Goal: Information Seeking & Learning: Learn about a topic

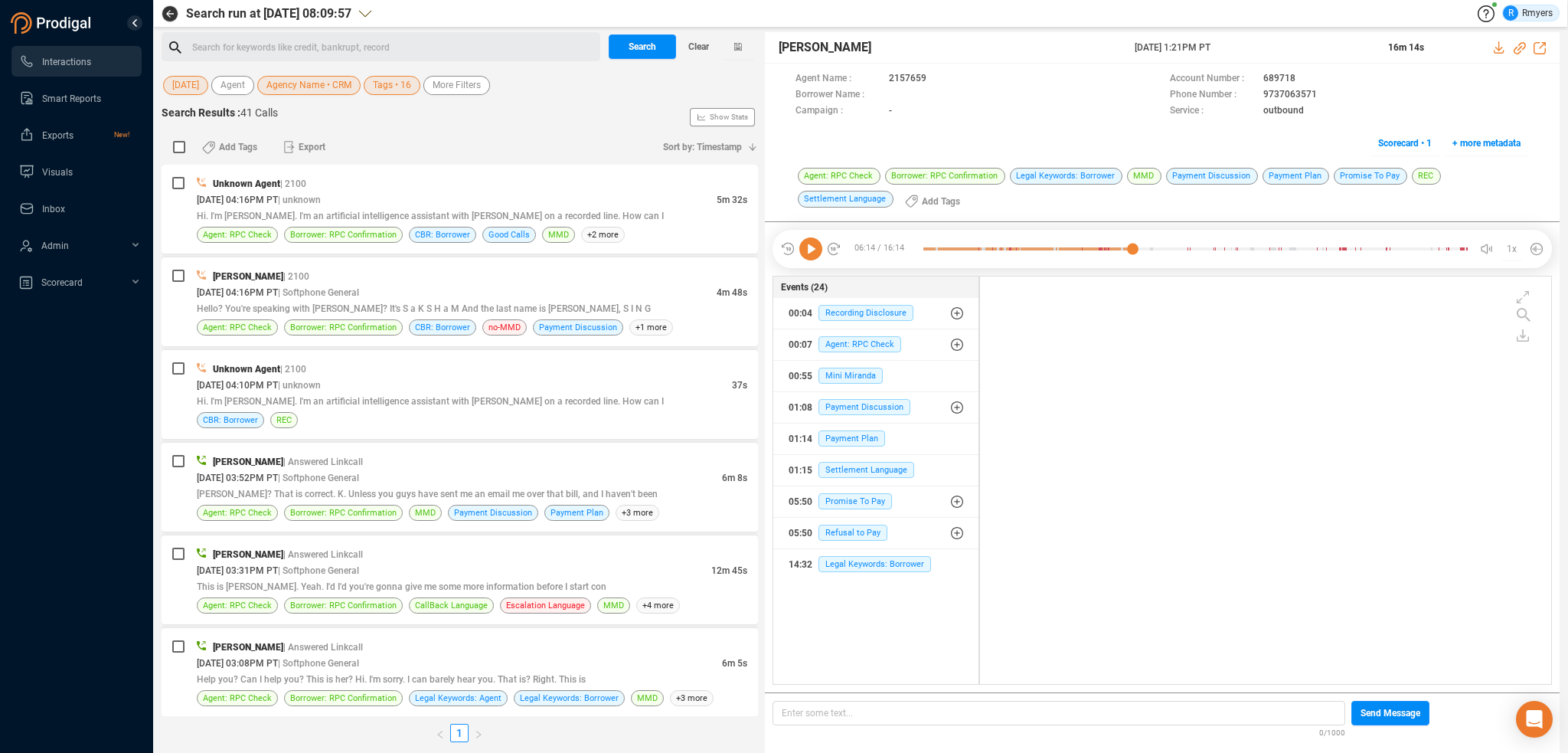
scroll to position [405, 564]
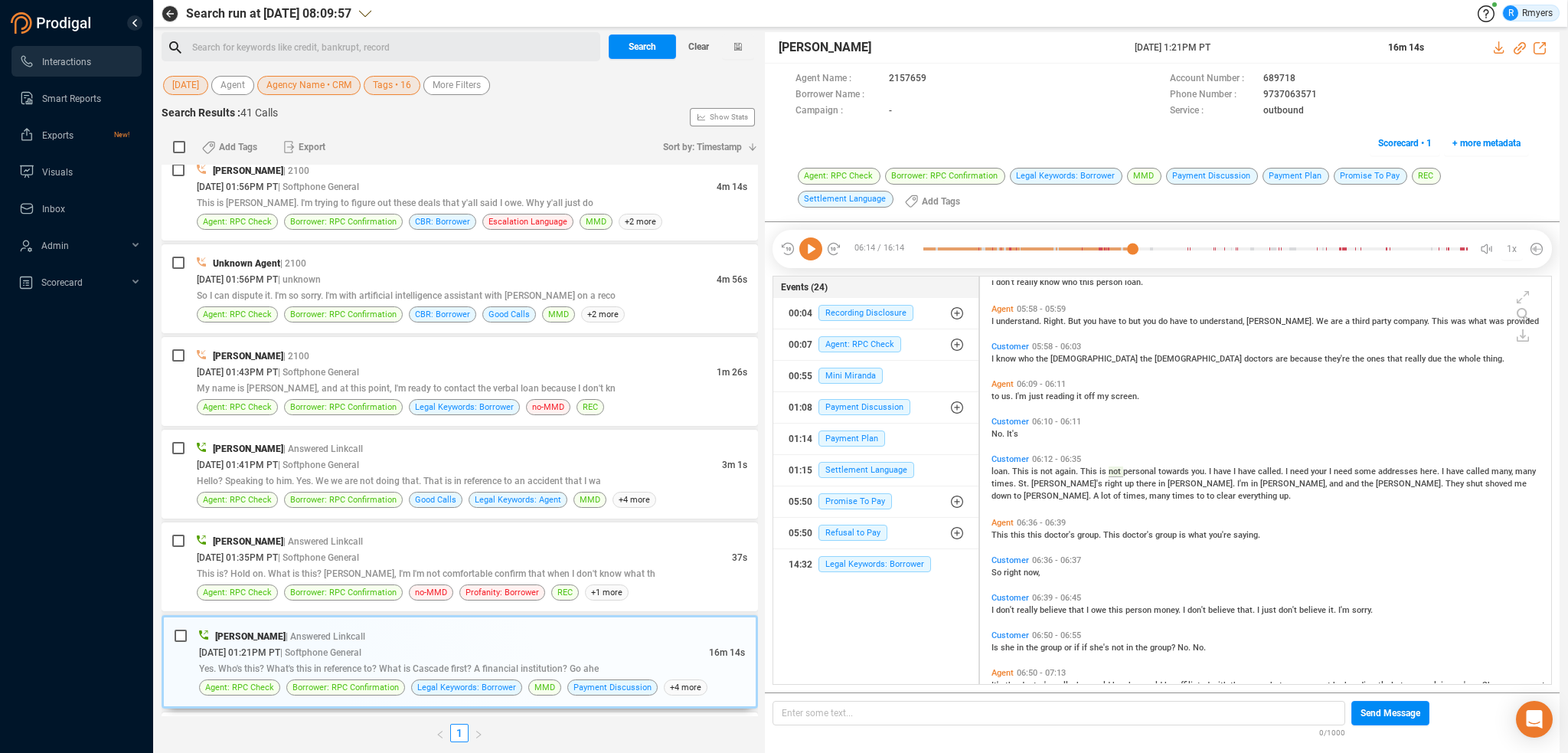
click at [815, 247] on icon at bounding box center [810, 248] width 23 height 23
click at [805, 247] on icon at bounding box center [810, 248] width 23 height 23
click at [806, 247] on icon at bounding box center [810, 248] width 23 height 23
drag, startPoint x: 514, startPoint y: 596, endPoint x: 520, endPoint y: 573, distance: 23.8
click at [515, 593] on div "Gregory Robles | Answered Linkcall 08/19/2025 @ 01:35PM PT | Softphone General …" at bounding box center [460, 566] width 596 height 89
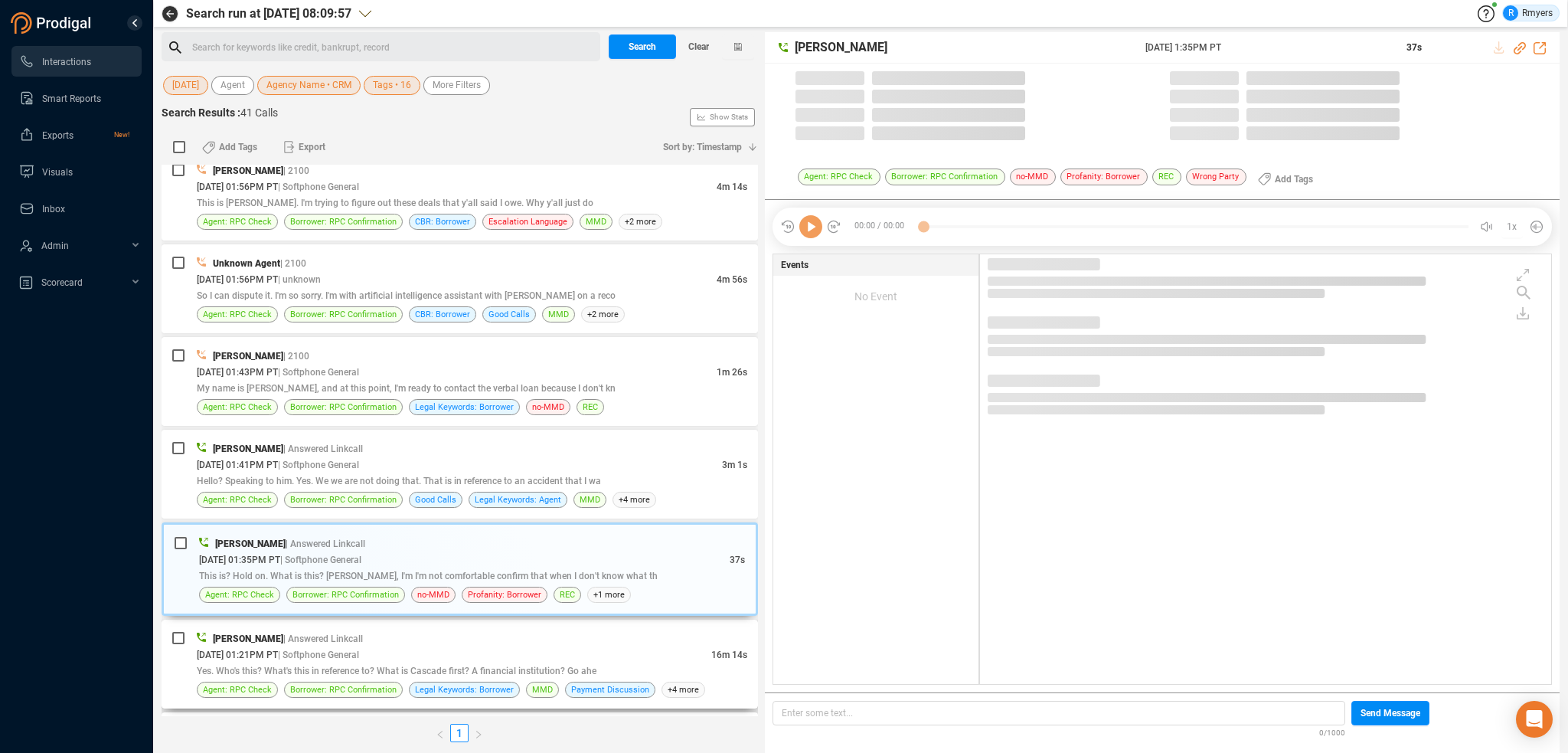
click at [517, 652] on div "08/19/2025 @ 01:21PM PT | Softphone General" at bounding box center [454, 654] width 515 height 16
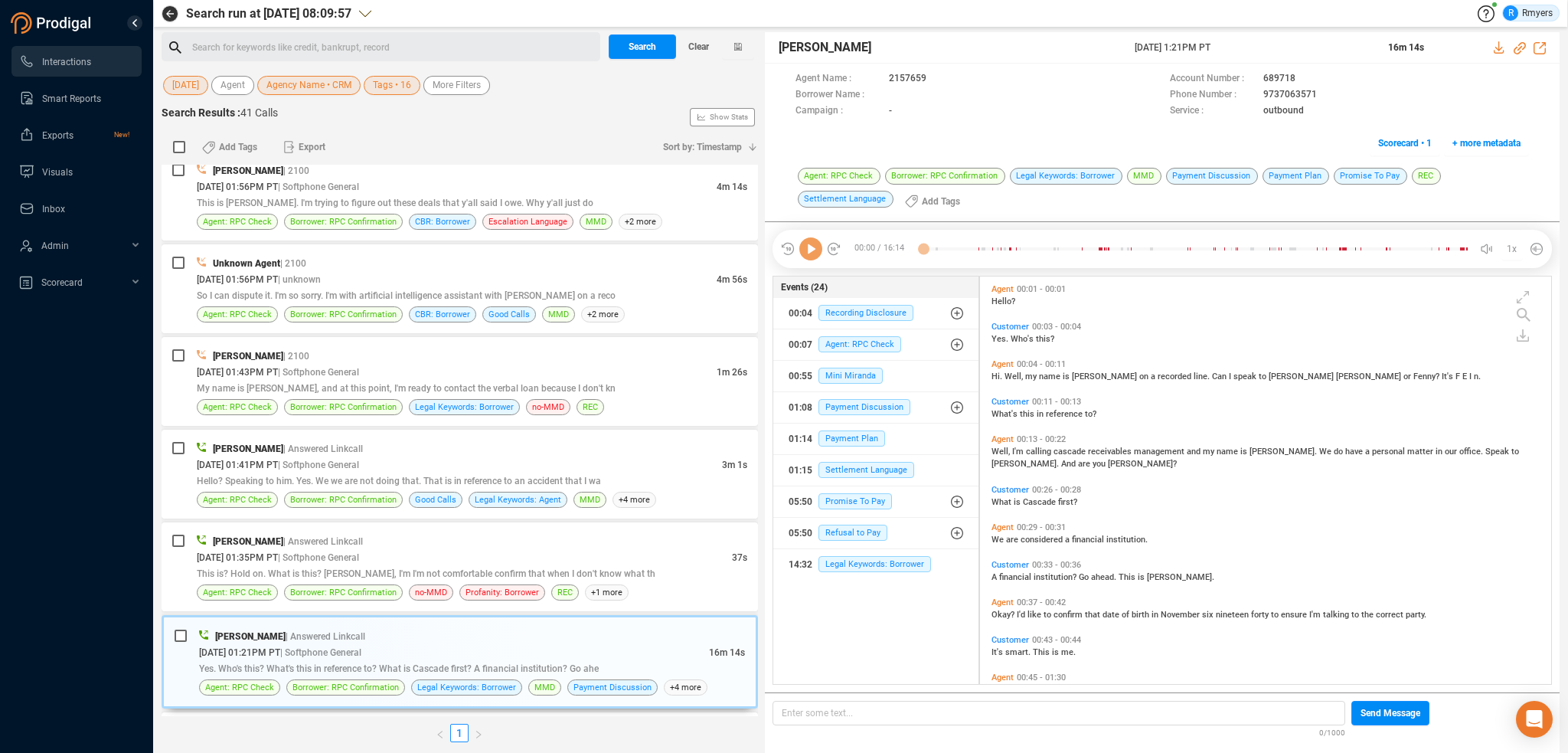
click at [802, 238] on icon at bounding box center [810, 248] width 23 height 23
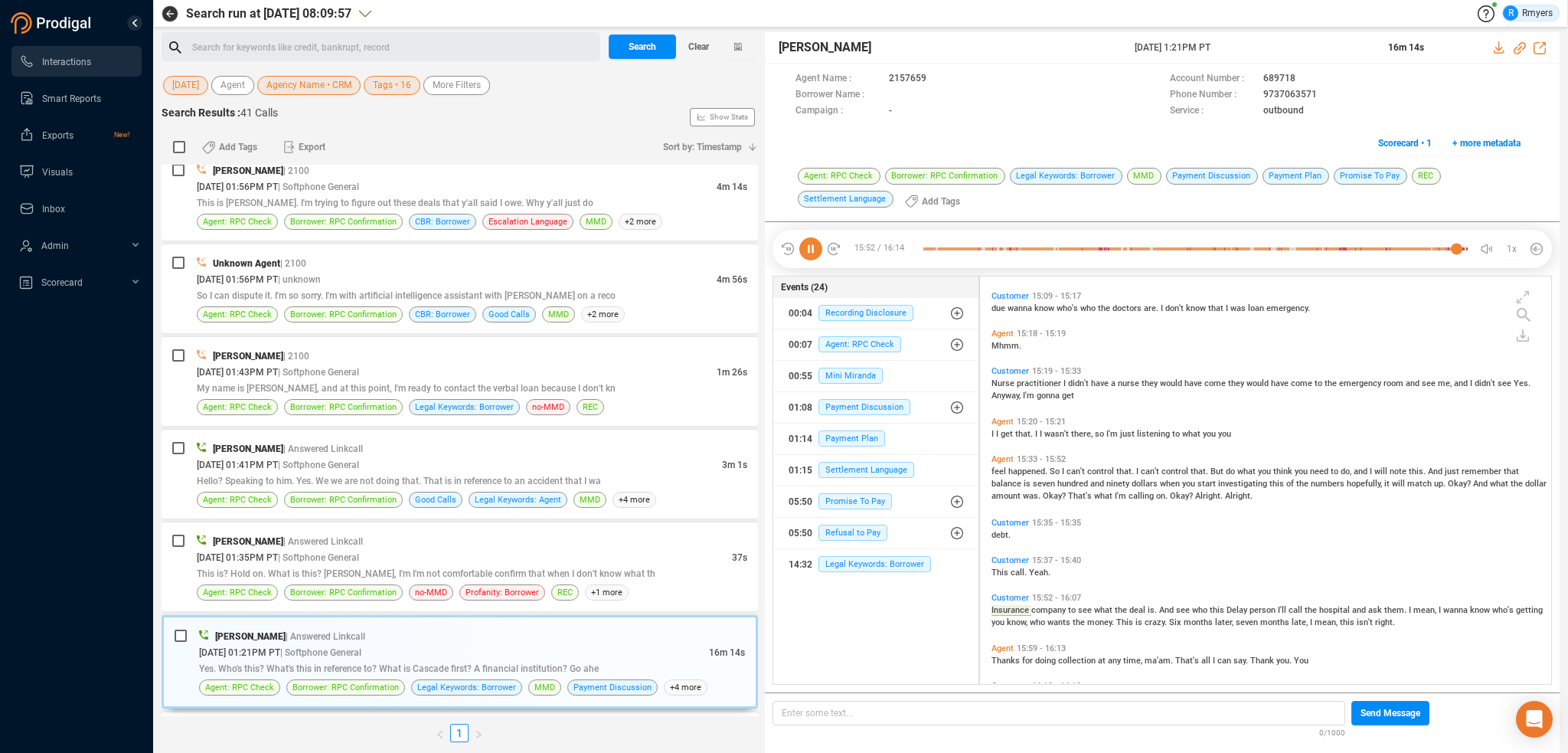
scroll to position [4615, 0]
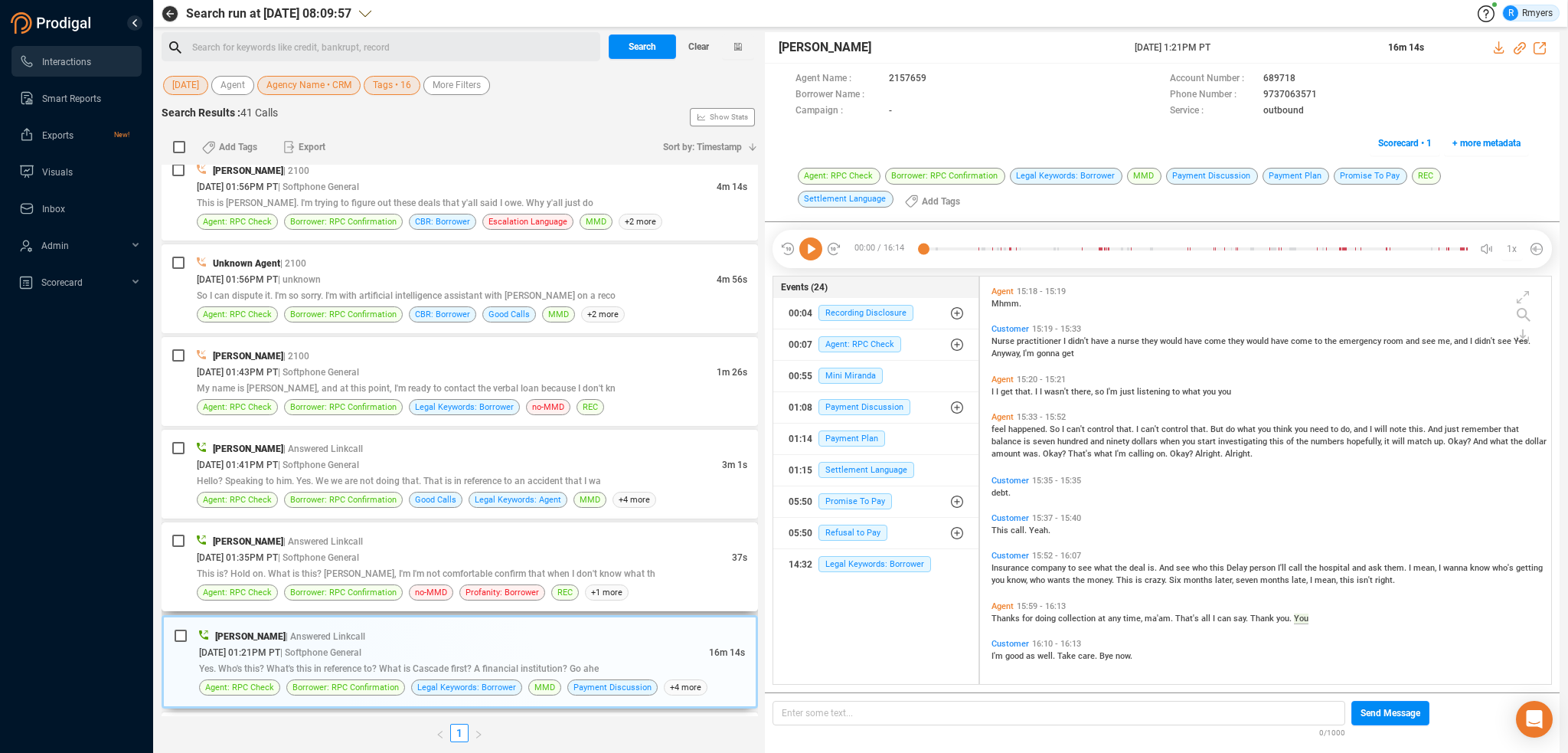
drag, startPoint x: 368, startPoint y: 566, endPoint x: 391, endPoint y: 560, distance: 23.6
click at [370, 568] on span "This is? Hold on. What is this? Adam, I'm I'm not comfortable confirm that when…" at bounding box center [426, 573] width 459 height 11
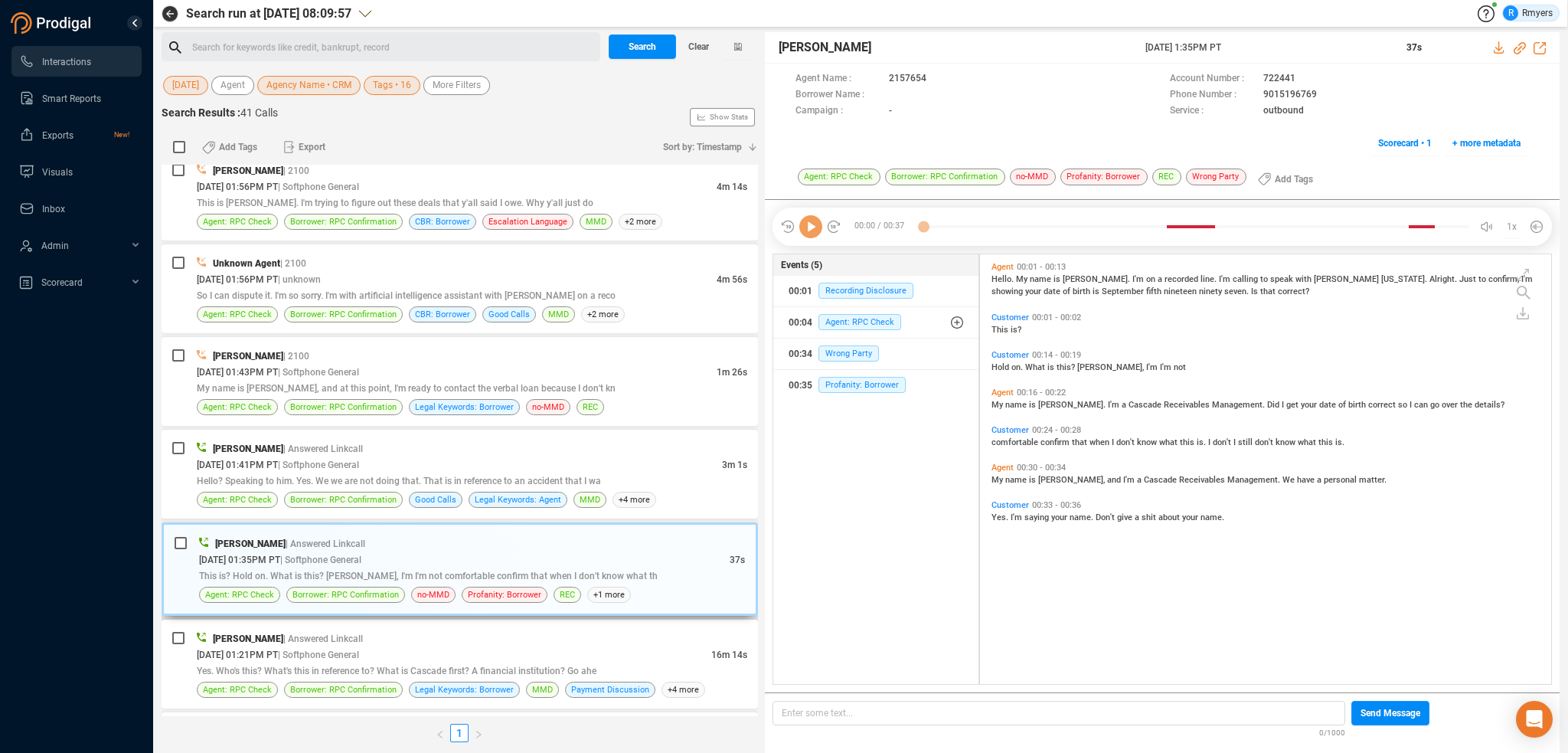
scroll to position [426, 564]
click at [812, 228] on icon at bounding box center [810, 226] width 23 height 23
click at [476, 460] on div "08/19/2025 @ 01:41PM PT | Softphone General" at bounding box center [459, 464] width 525 height 16
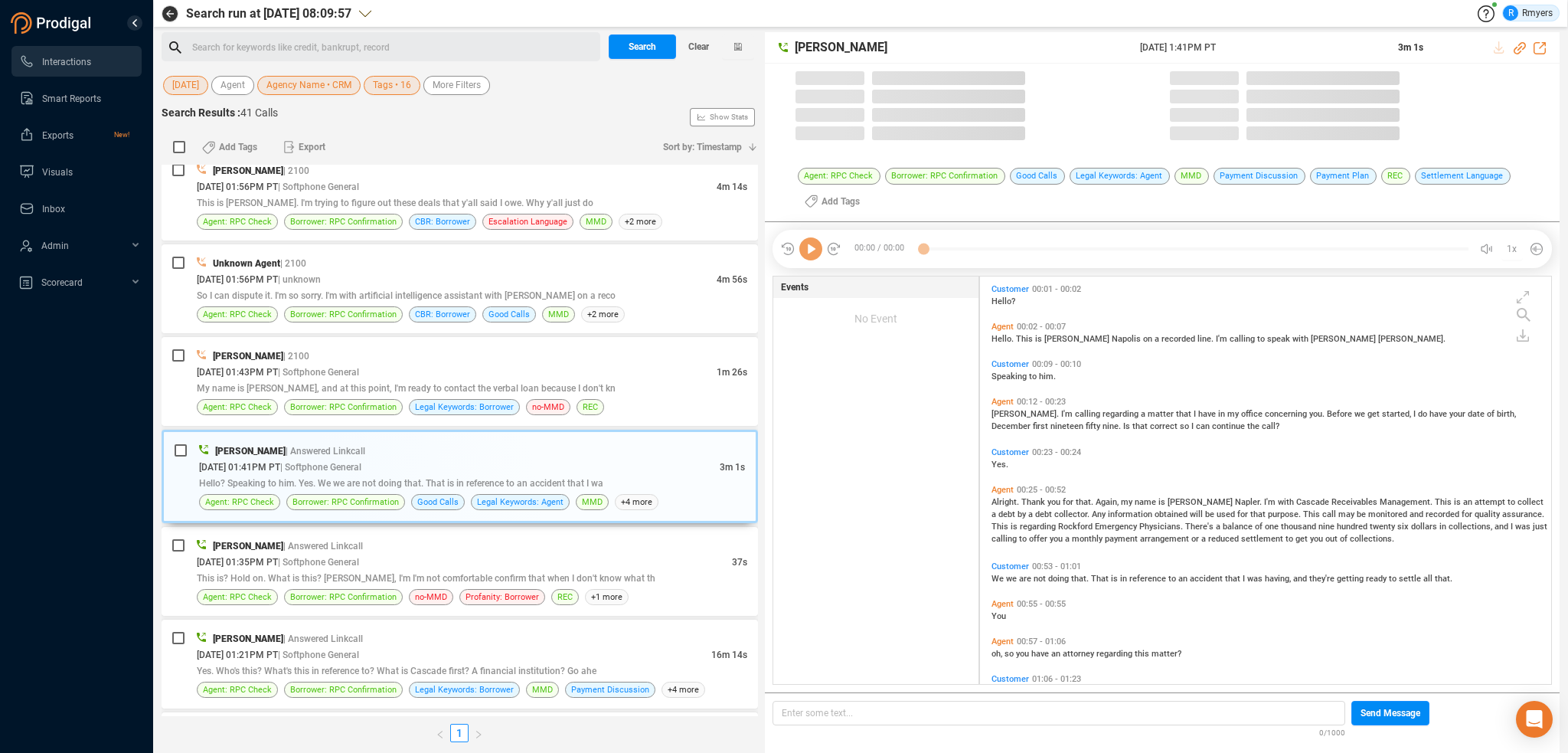
scroll to position [405, 564]
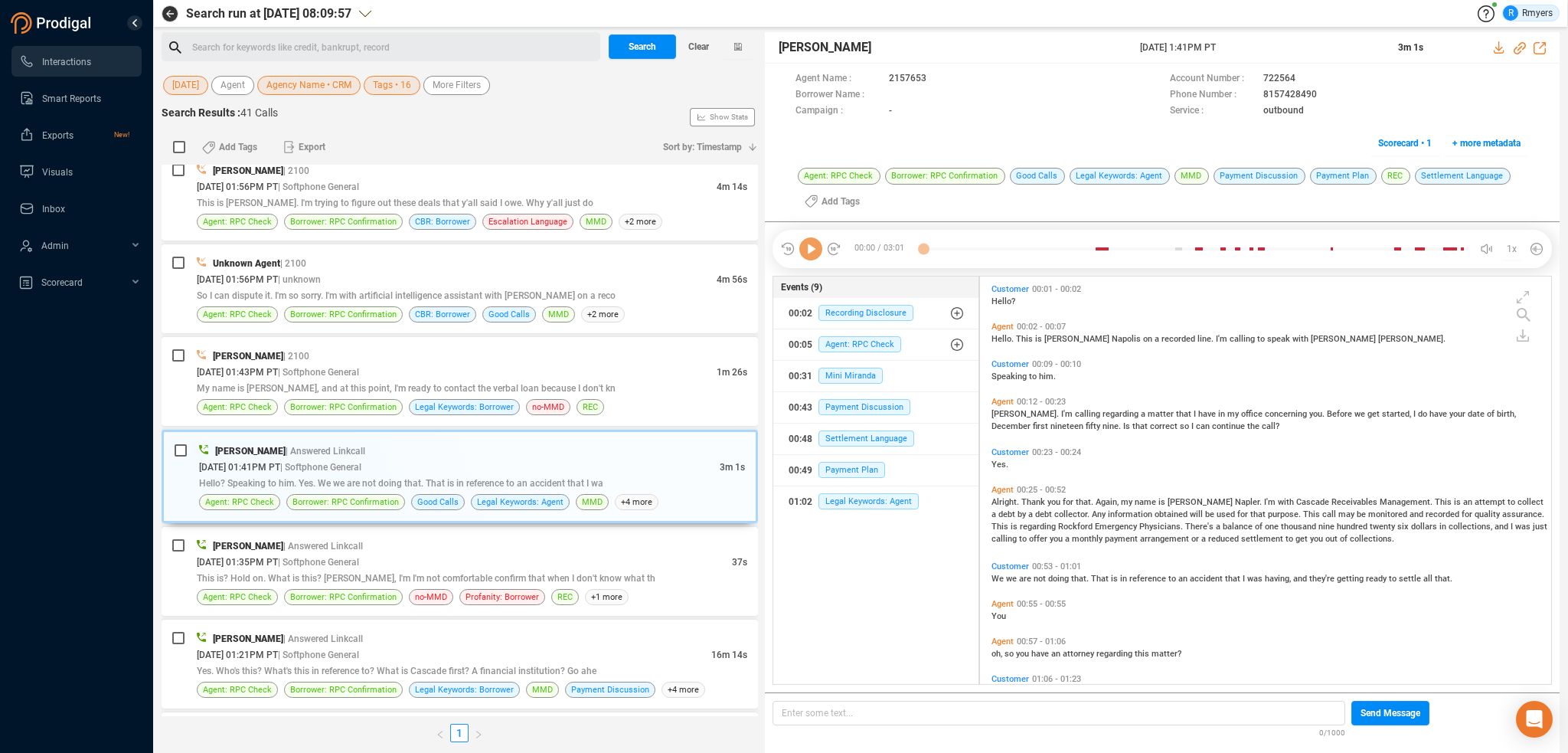
click at [810, 259] on icon at bounding box center [810, 248] width 23 height 23
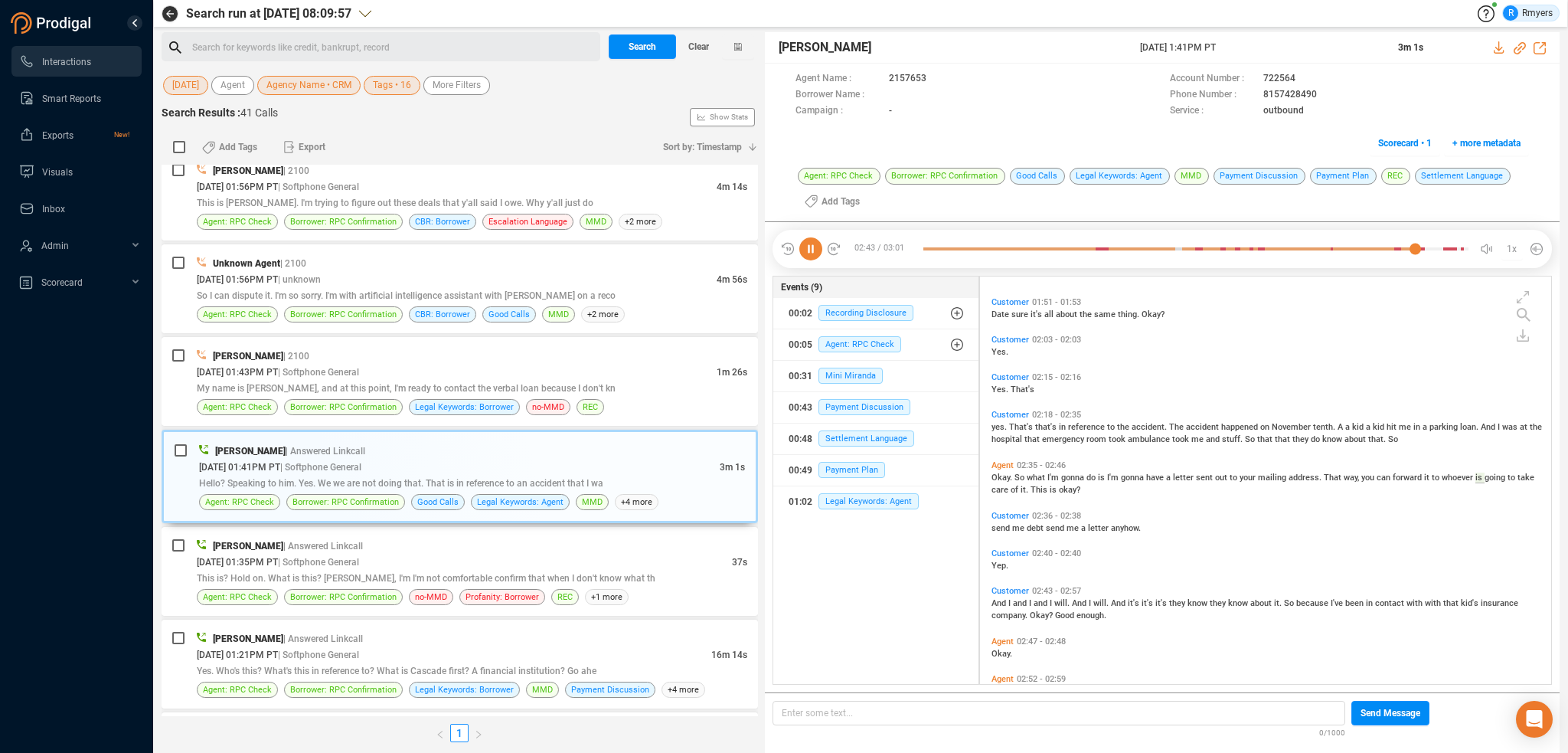
scroll to position [852, 0]
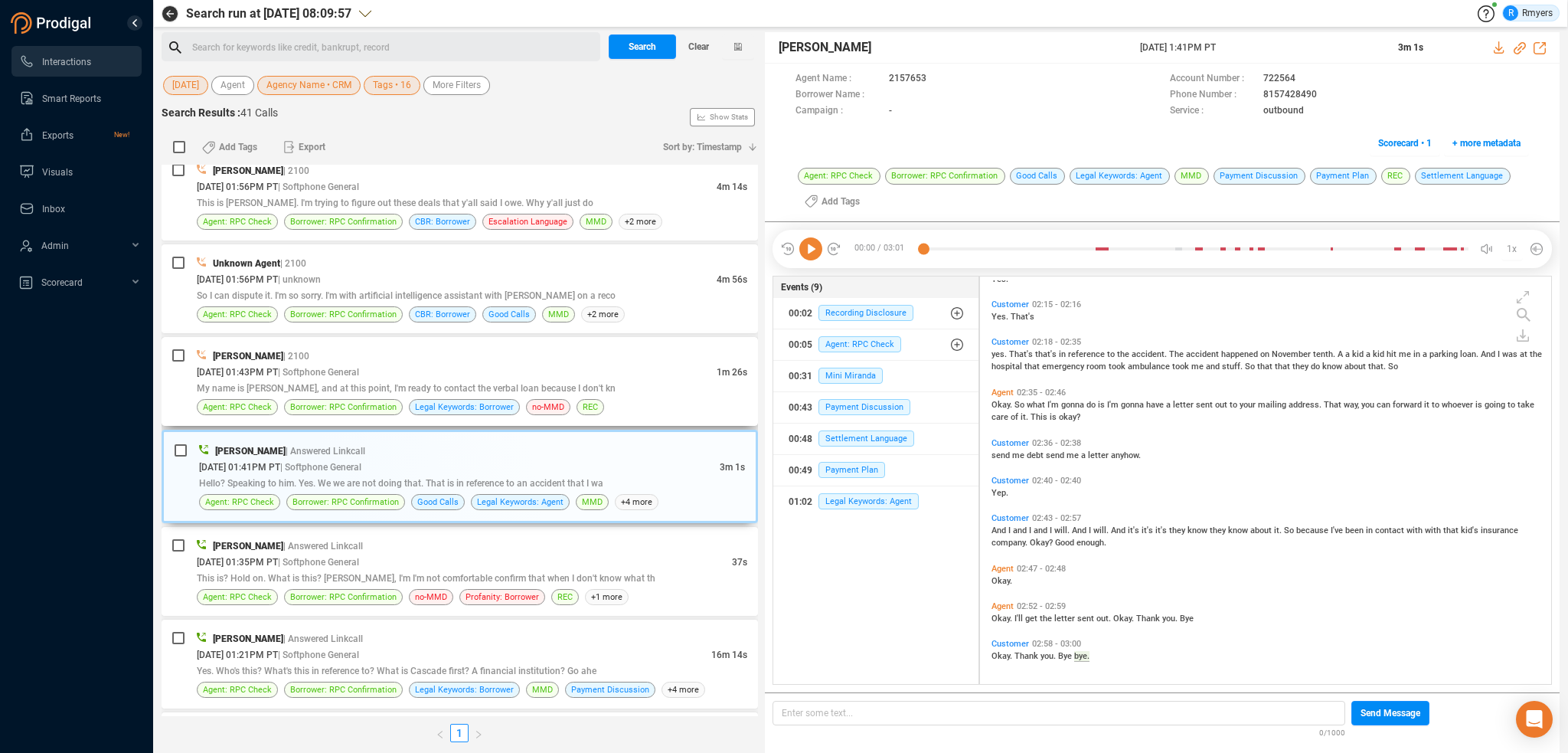
click at [628, 367] on div "08/19/2025 @ 01:43PM PT | Softphone General" at bounding box center [457, 372] width 520 height 16
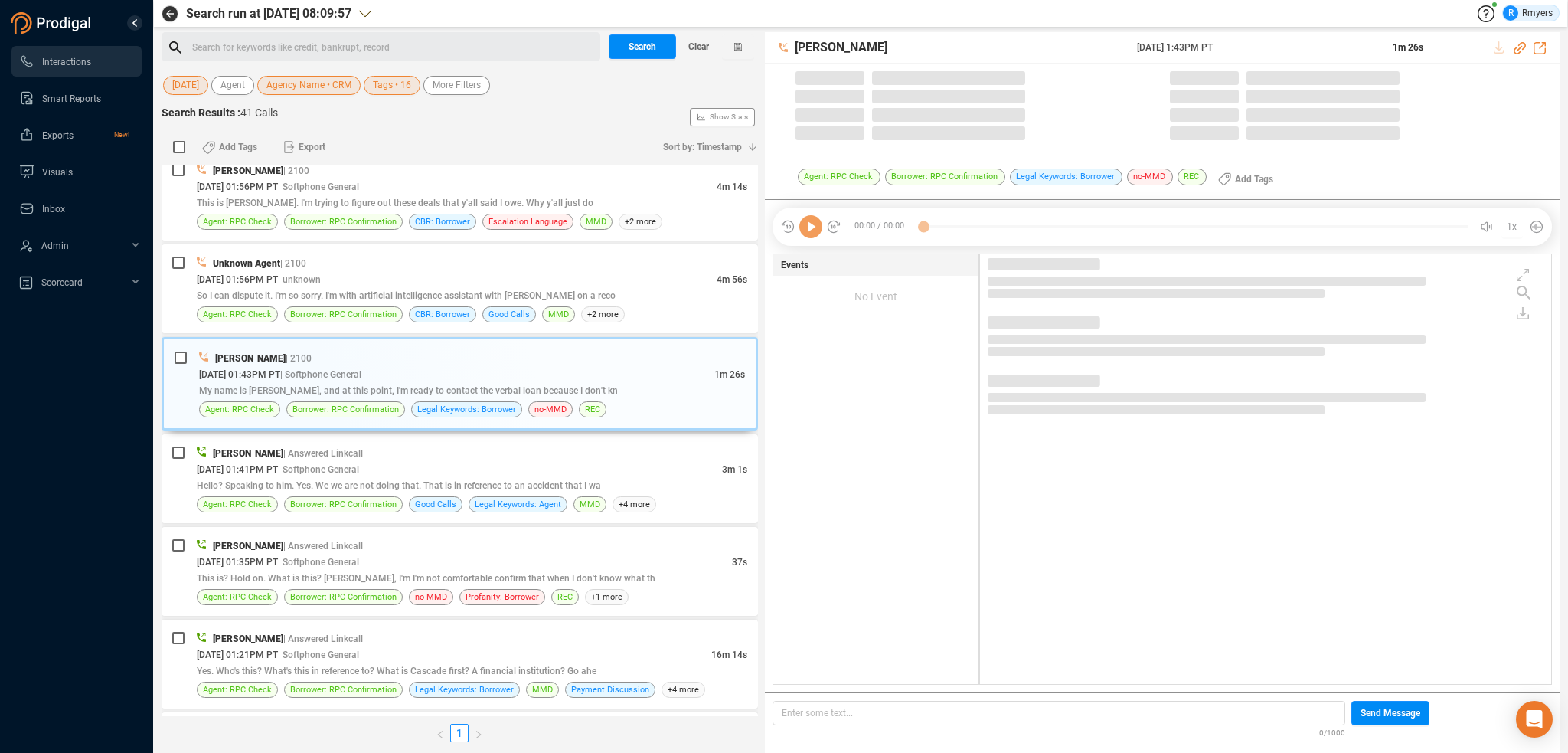
click at [808, 234] on icon at bounding box center [810, 226] width 23 height 23
click at [809, 234] on icon at bounding box center [810, 226] width 23 height 23
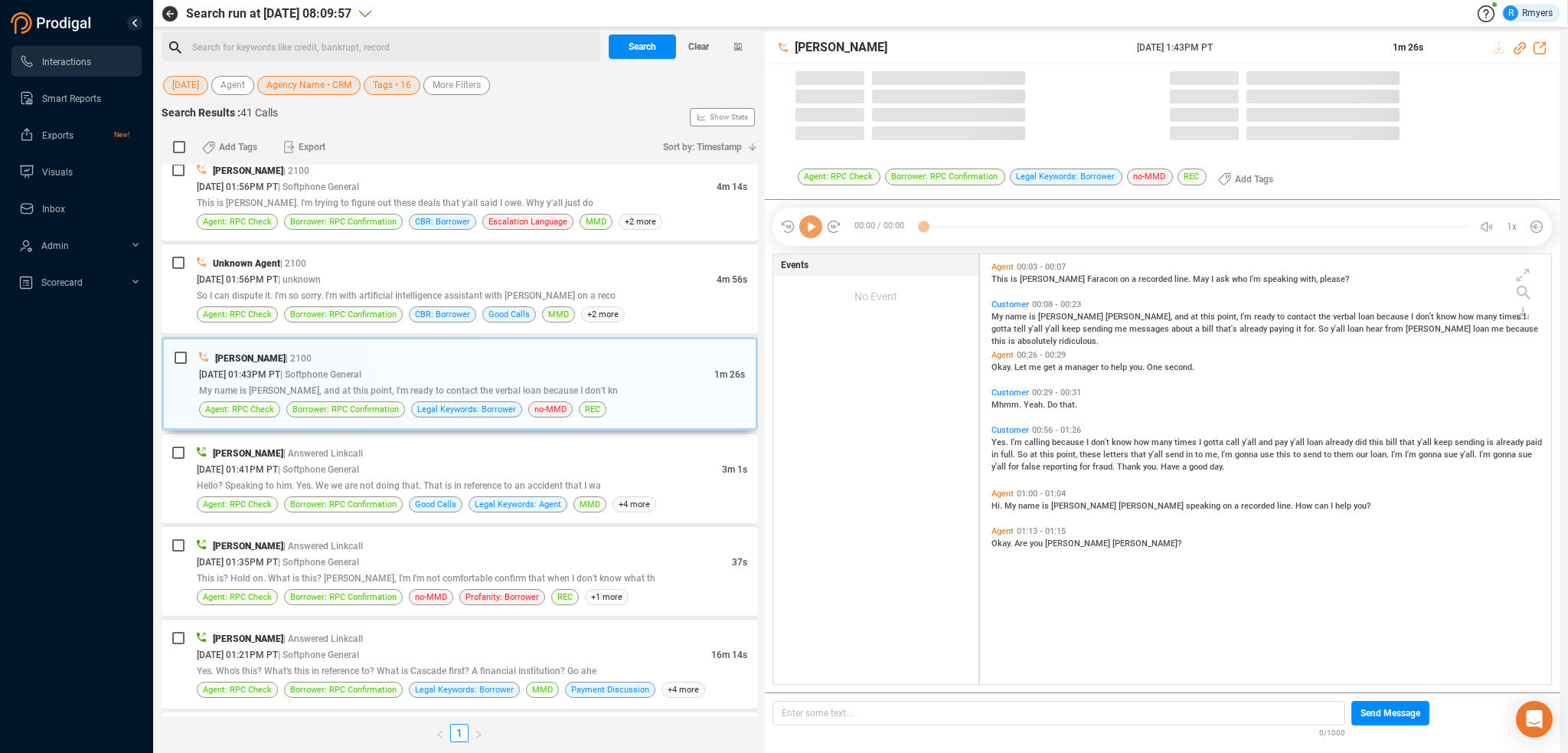
scroll to position [426, 564]
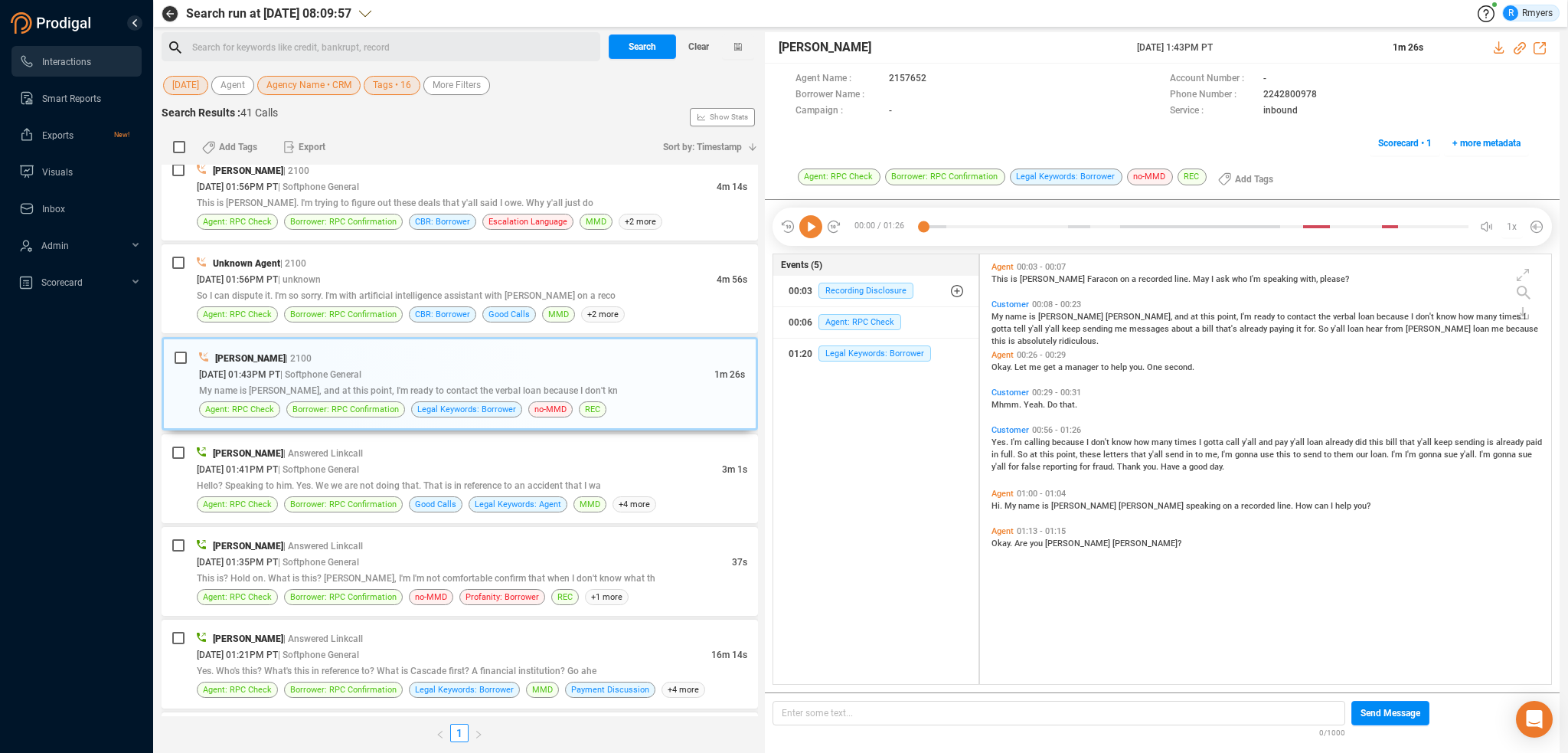
click at [809, 234] on icon at bounding box center [810, 226] width 23 height 23
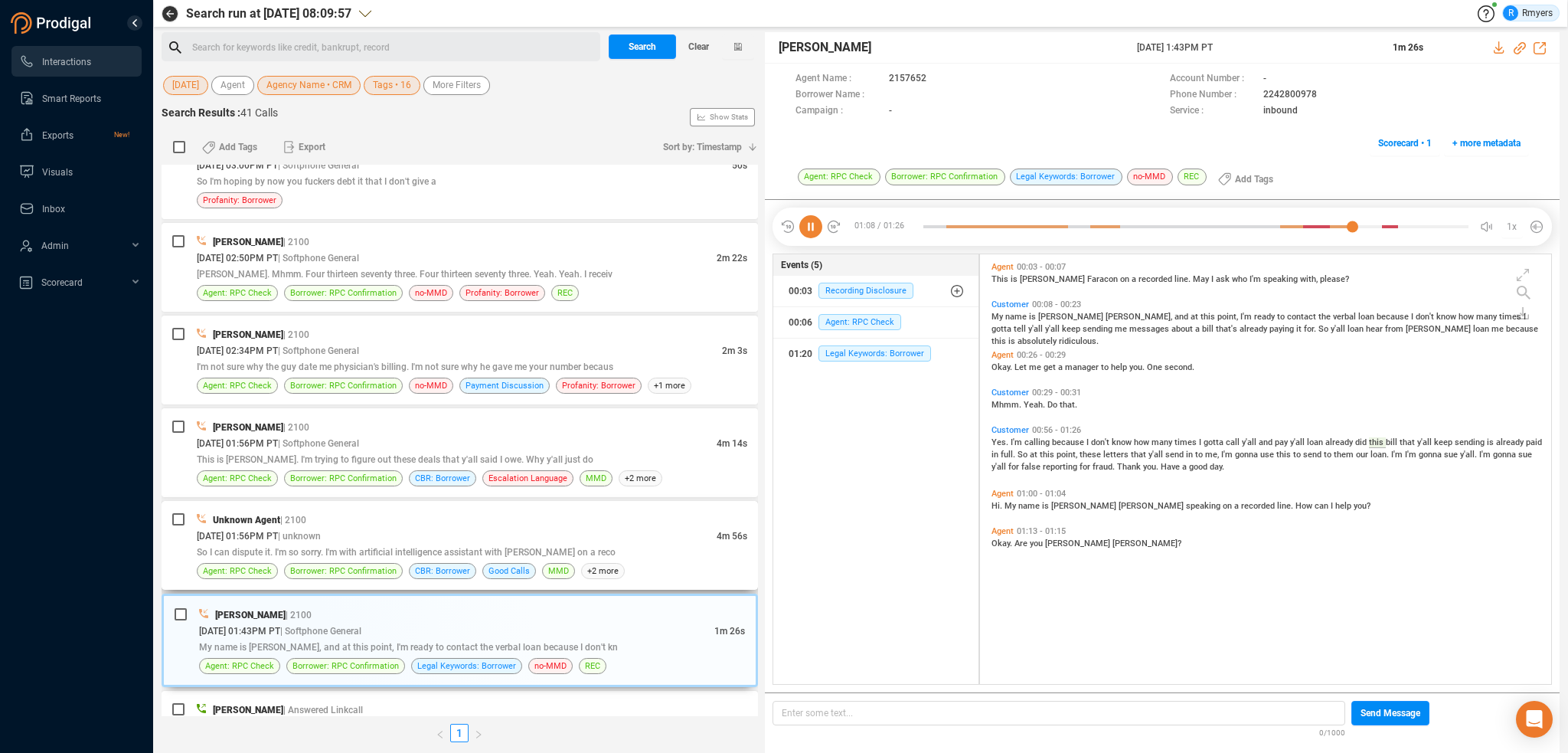
scroll to position [710, 0]
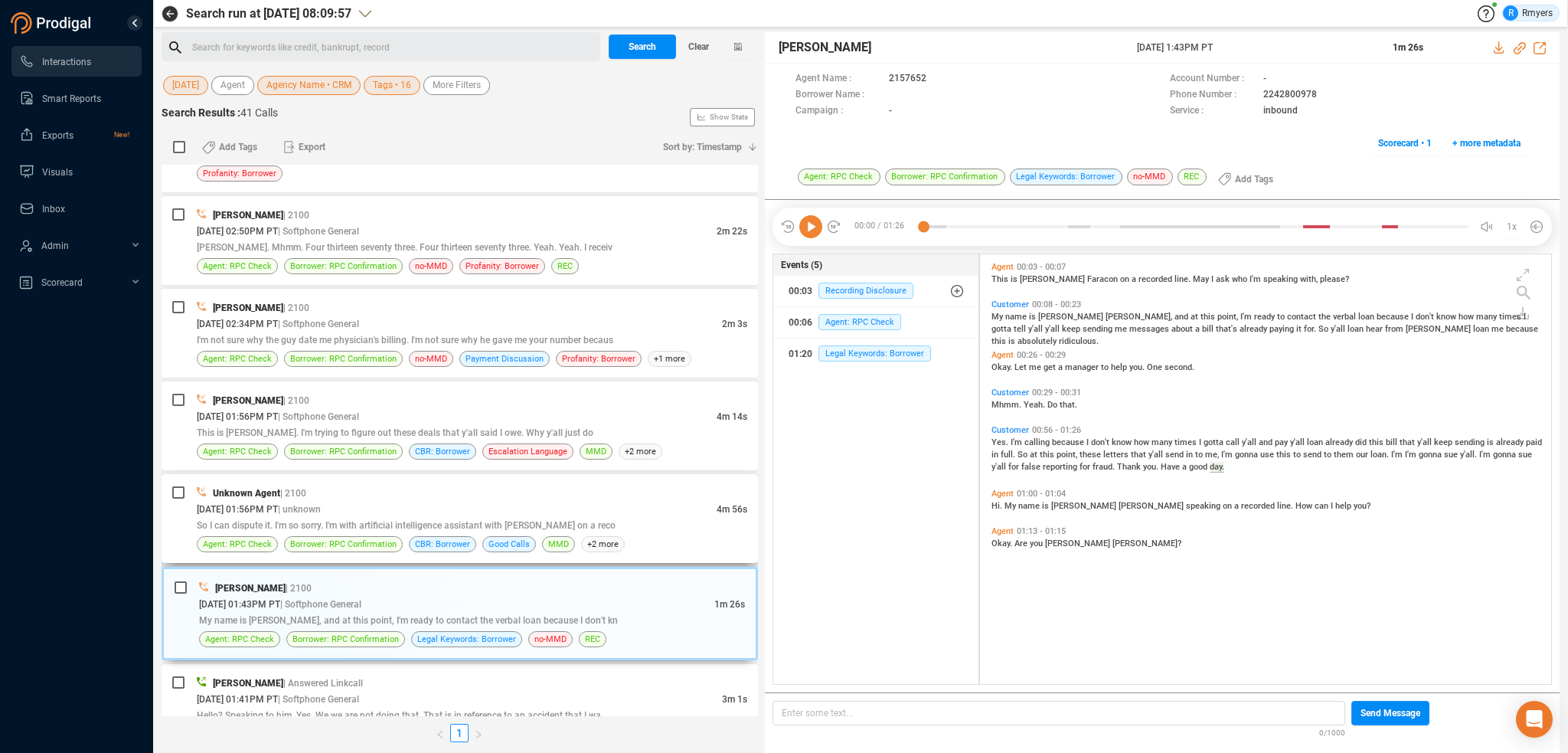
click at [328, 517] on div "So I can dispute it. I'm so sorry. I'm with artificial intelligence assistant w…" at bounding box center [472, 525] width 551 height 16
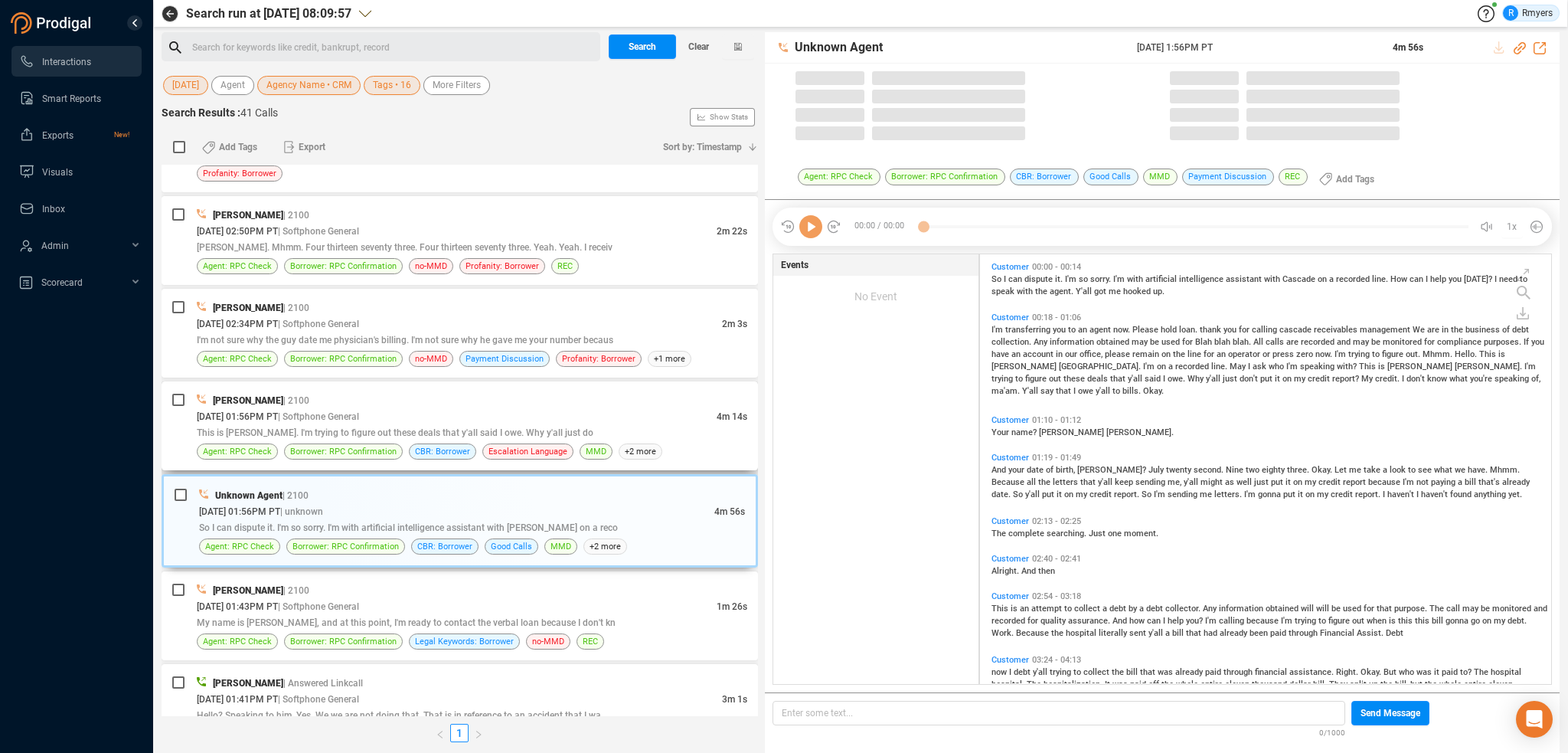
scroll to position [426, 564]
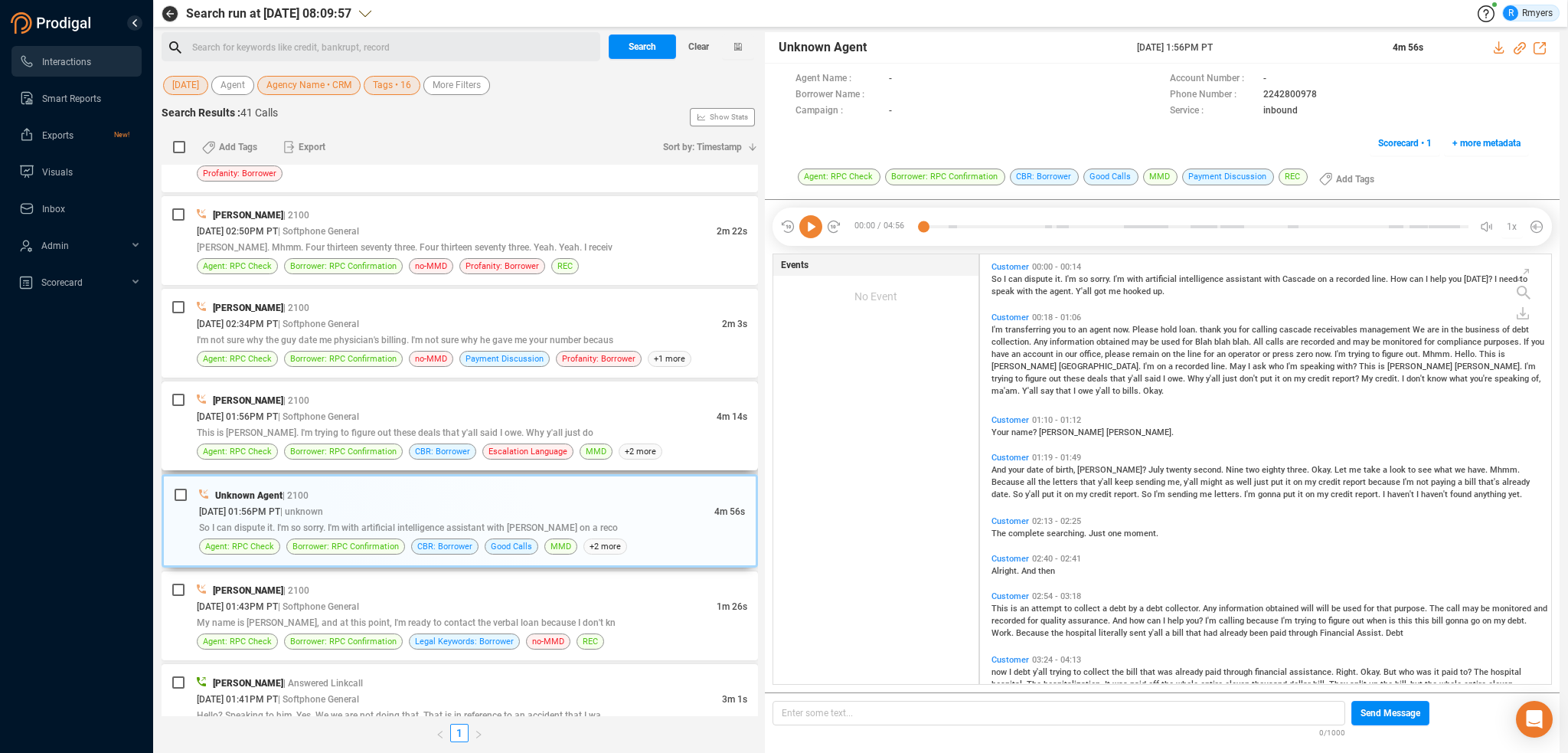
click at [469, 428] on span "This is Tiffany Scott. I'm trying to figure out these deals that y'all said I o…" at bounding box center [395, 432] width 397 height 11
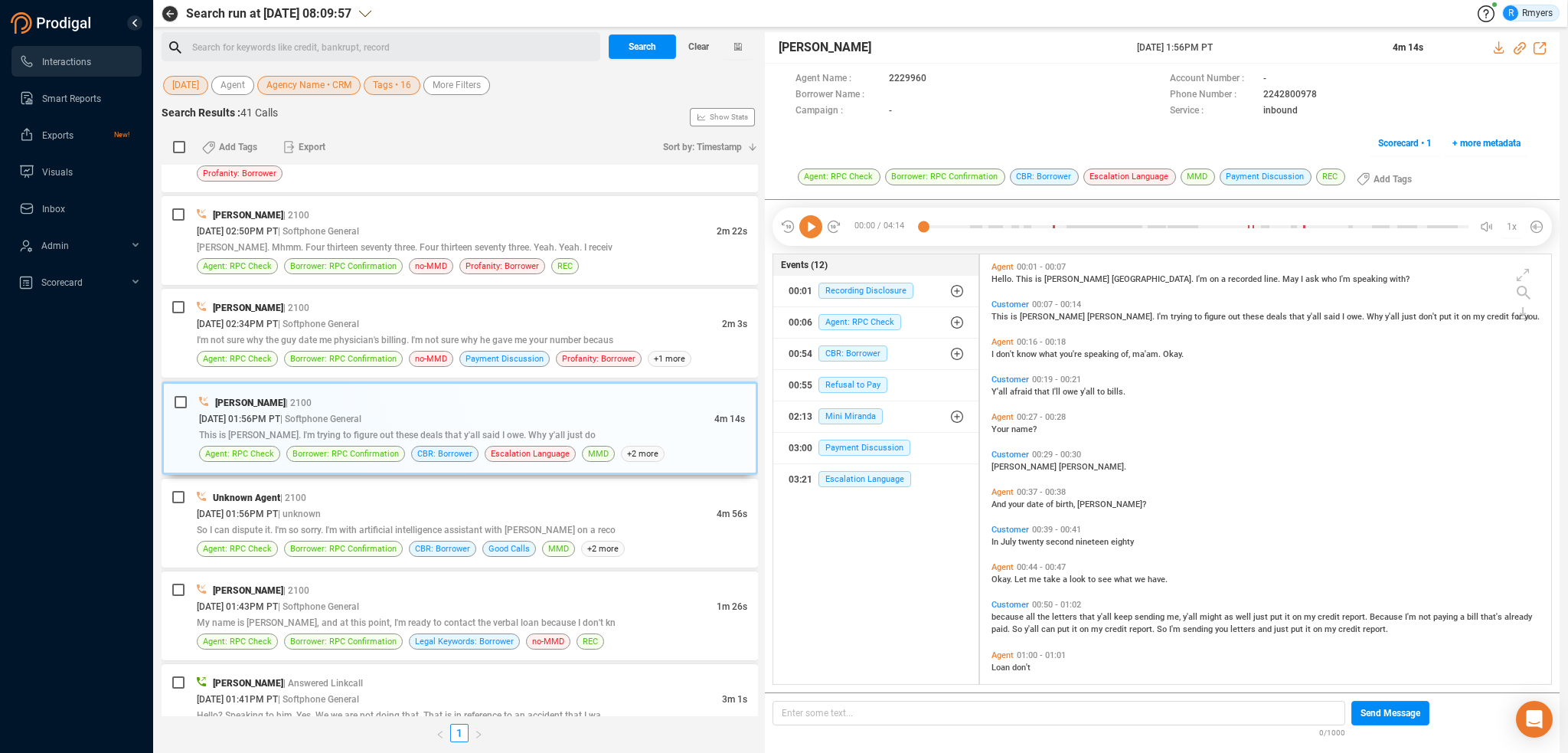
click at [807, 224] on icon at bounding box center [810, 226] width 23 height 23
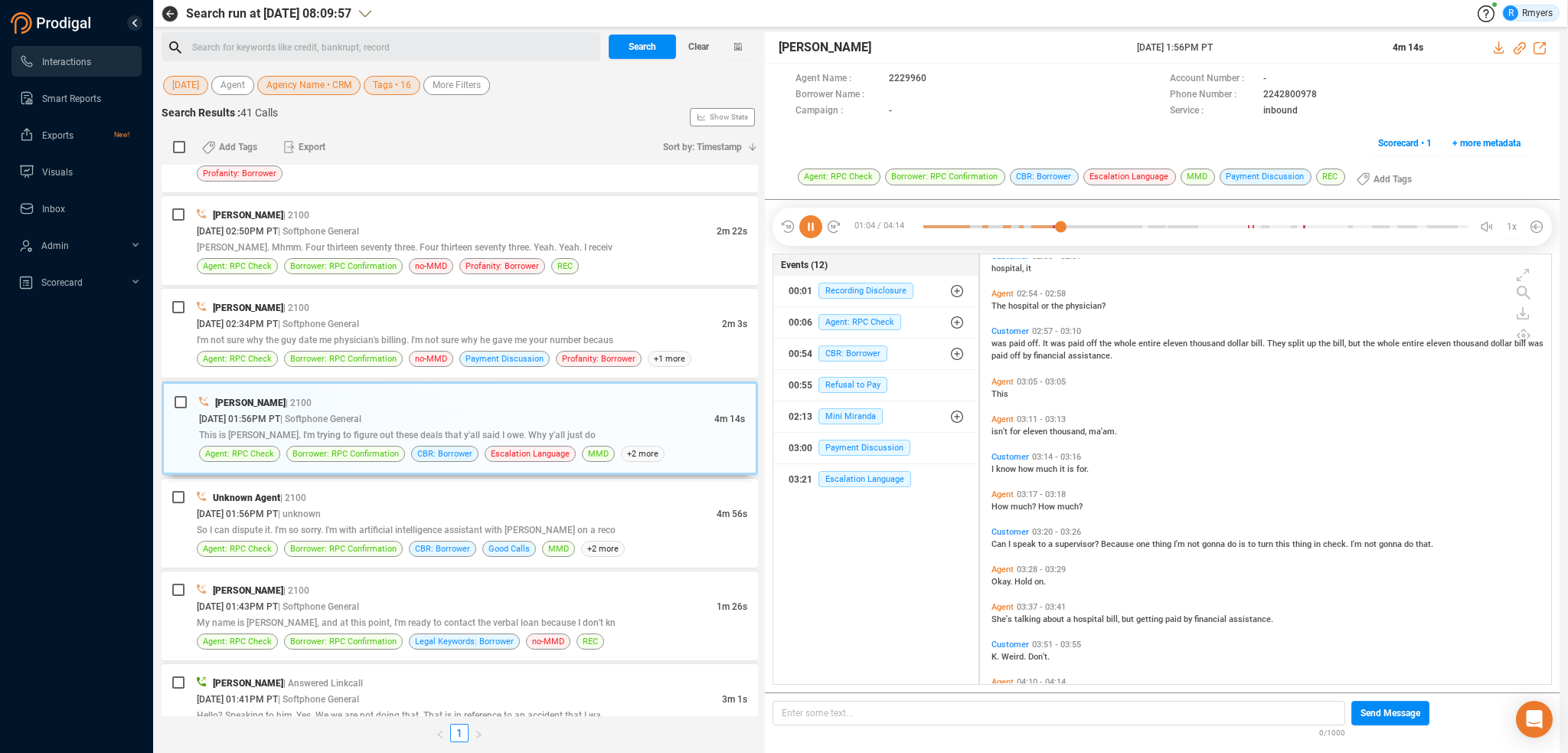
scroll to position [952, 0]
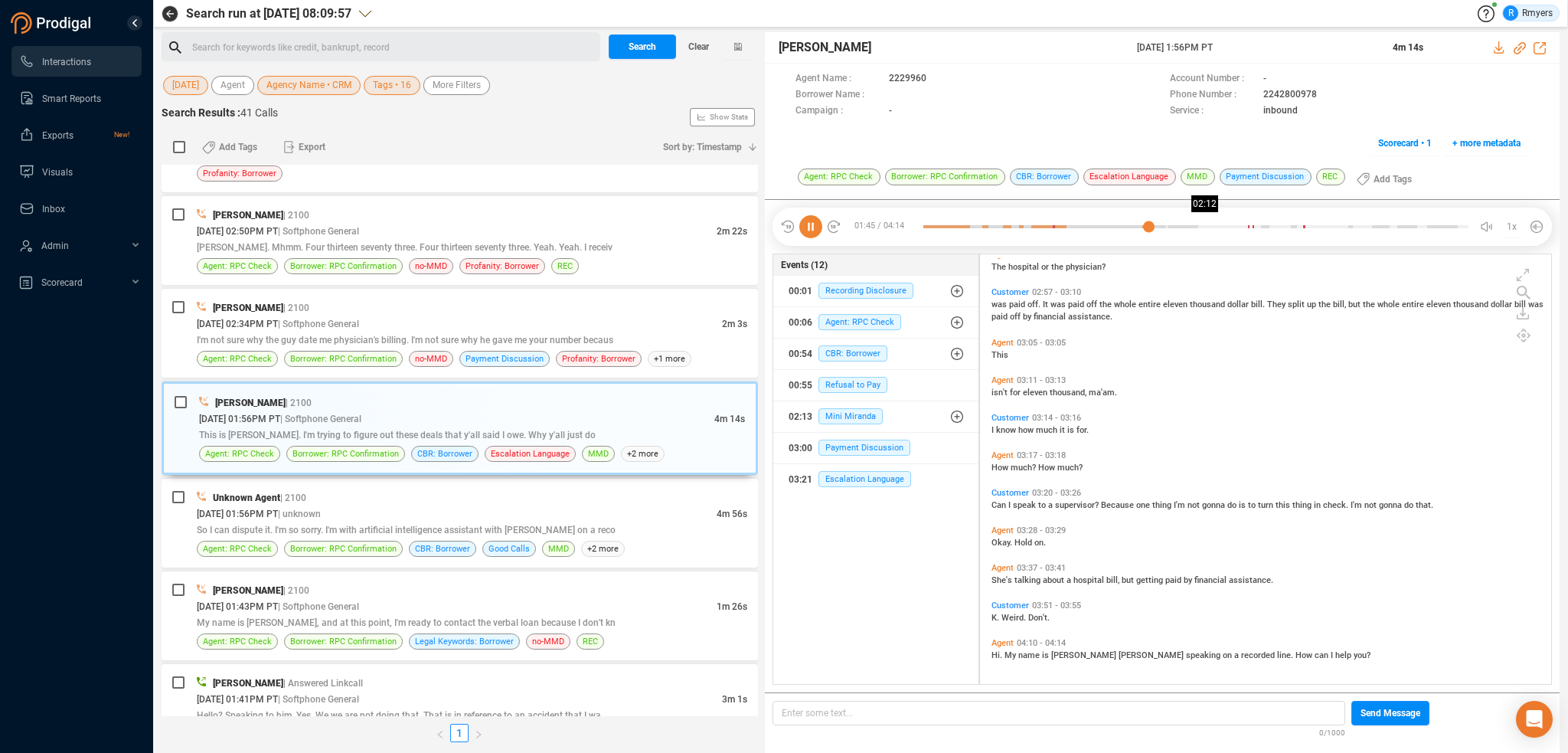
click at [1204, 226] on div at bounding box center [1195, 226] width 545 height 23
click at [1516, 49] on icon at bounding box center [1520, 48] width 12 height 12
drag, startPoint x: 1136, startPoint y: 49, endPoint x: 1259, endPoint y: 54, distance: 122.6
click at [1259, 54] on div "Elizabeth Napoles 19 Aug 2025 @ 1:56PM PT 4m 14s" at bounding box center [1162, 47] width 795 height 31
copy span "19 Aug 2025 @ 1:56PM PT"
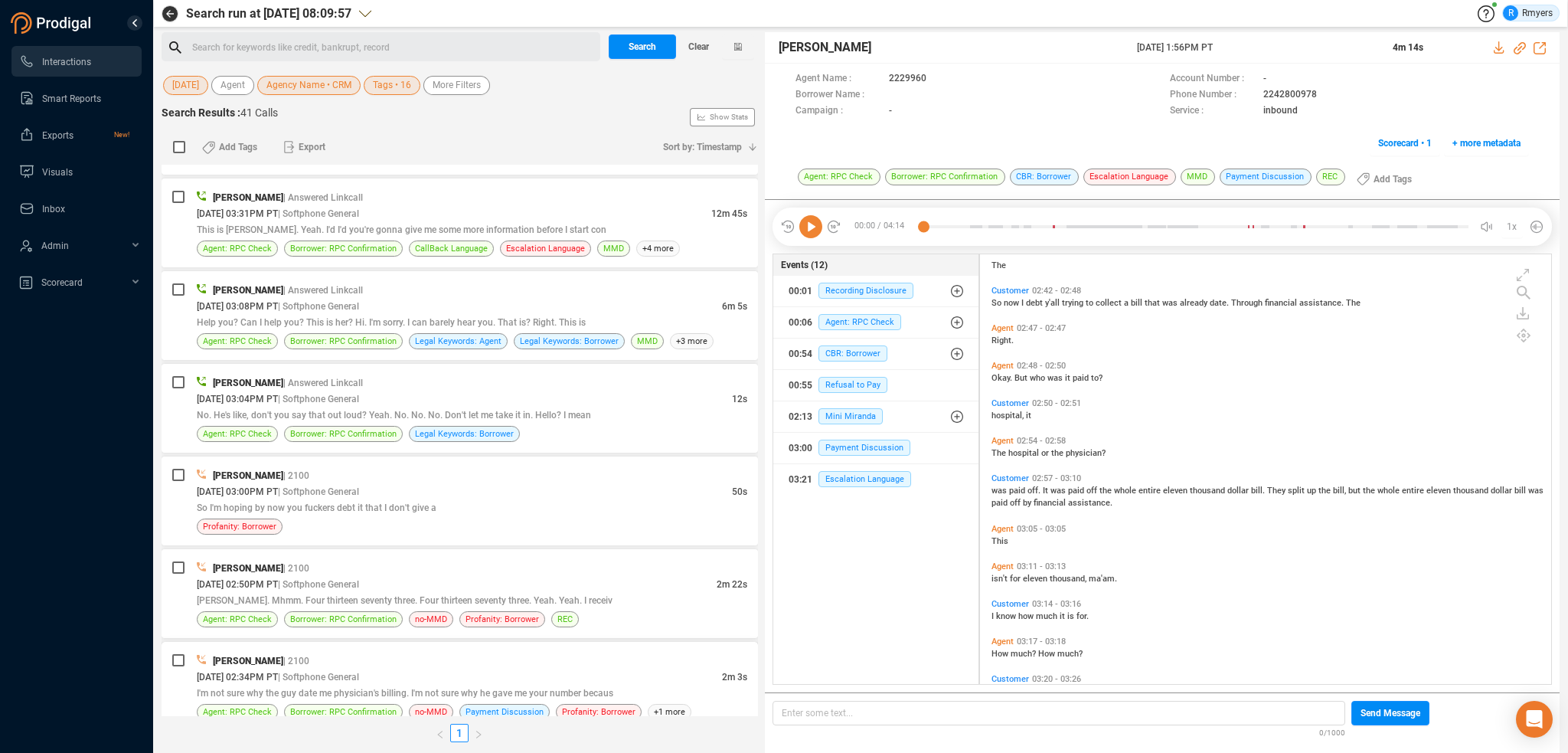
scroll to position [557, 0]
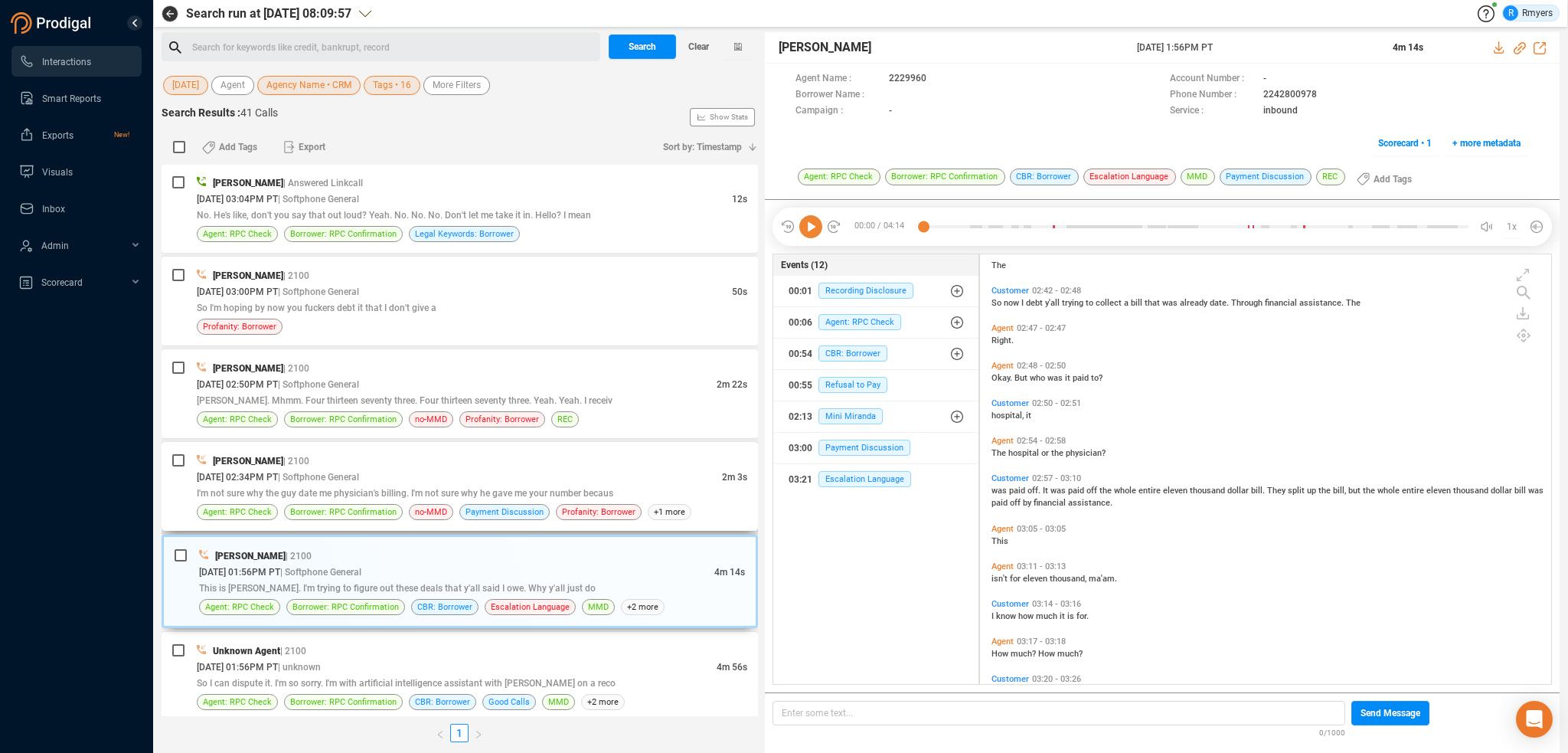
click at [414, 495] on span "I'm not sure why the guy date me physician's billing. I'm not sure why he gave …" at bounding box center [405, 493] width 417 height 11
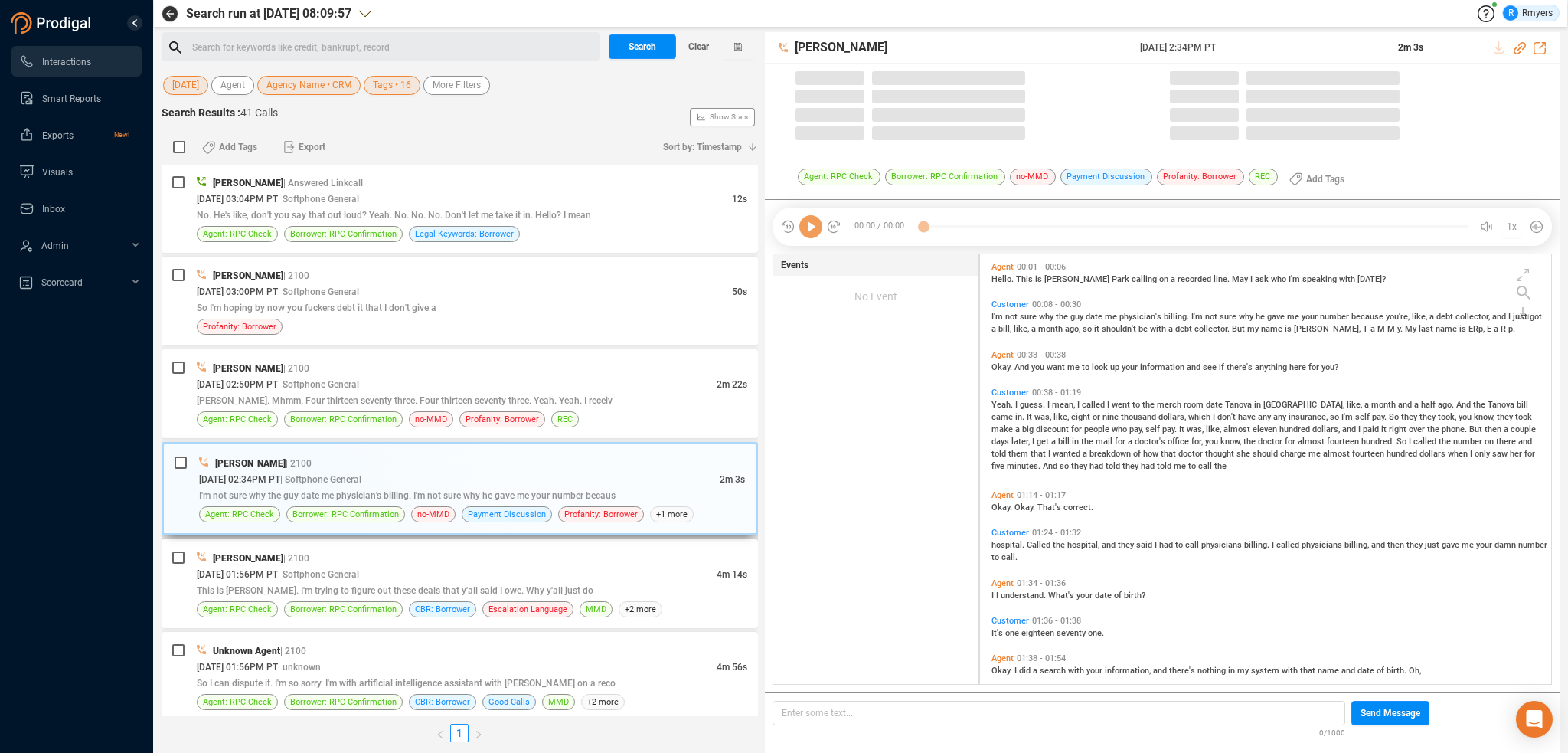
scroll to position [426, 564]
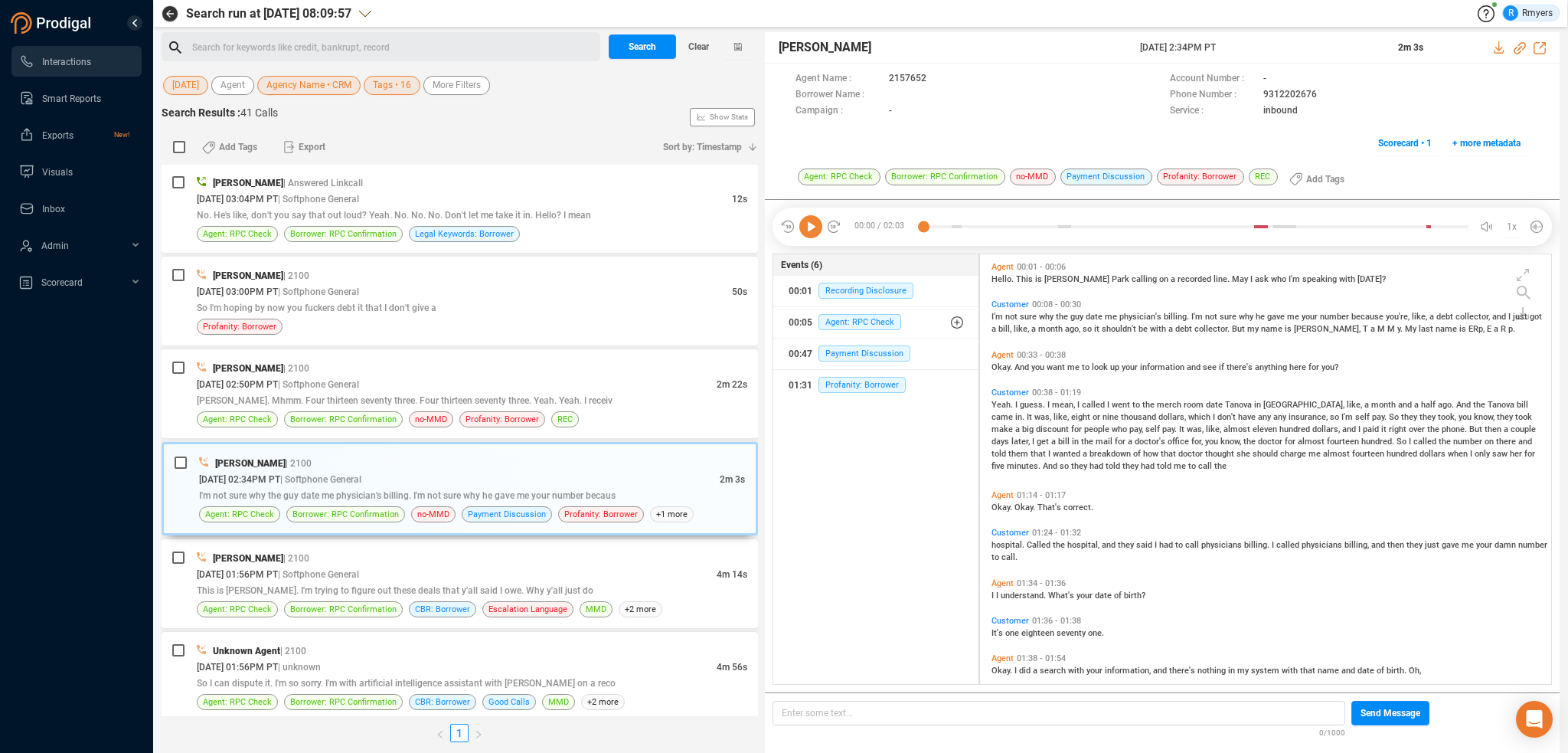
click at [806, 217] on icon at bounding box center [810, 226] width 23 height 23
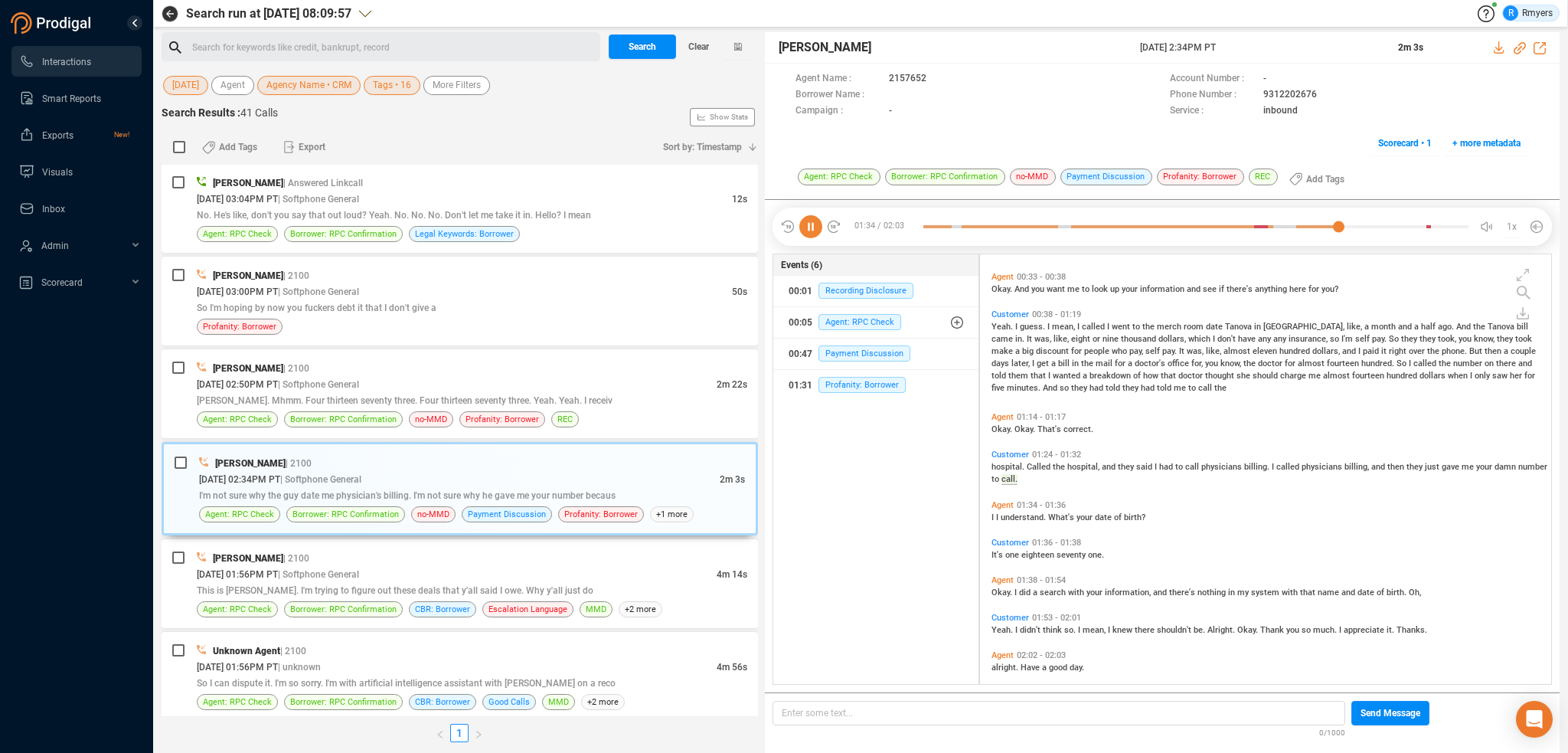
scroll to position [90, 0]
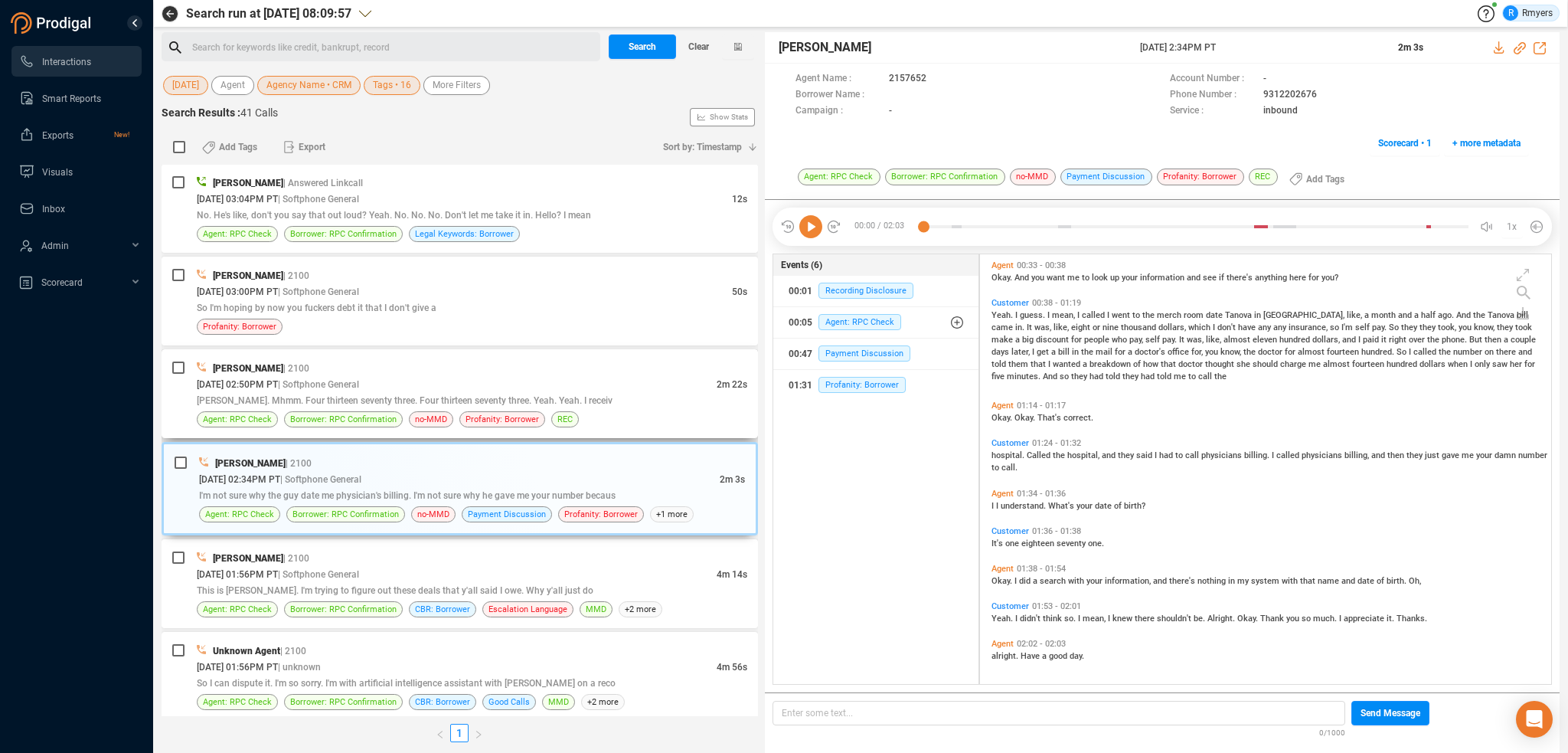
drag, startPoint x: 296, startPoint y: 394, endPoint x: 342, endPoint y: 409, distance: 48.9
click at [299, 395] on span "William Harris. Mhmm. Four thirteen seventy three. Four thirteen seventy three.…" at bounding box center [405, 400] width 416 height 11
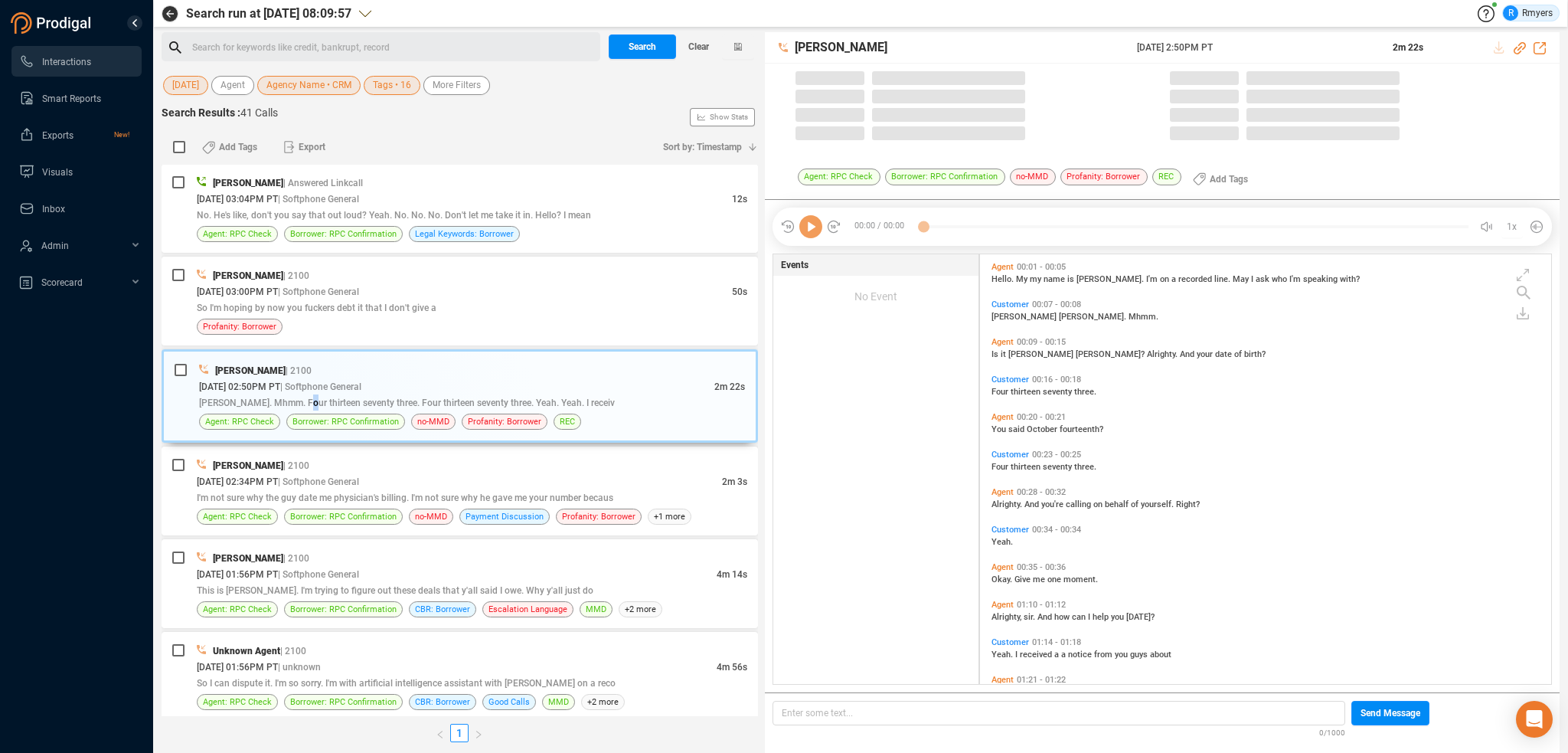
scroll to position [426, 564]
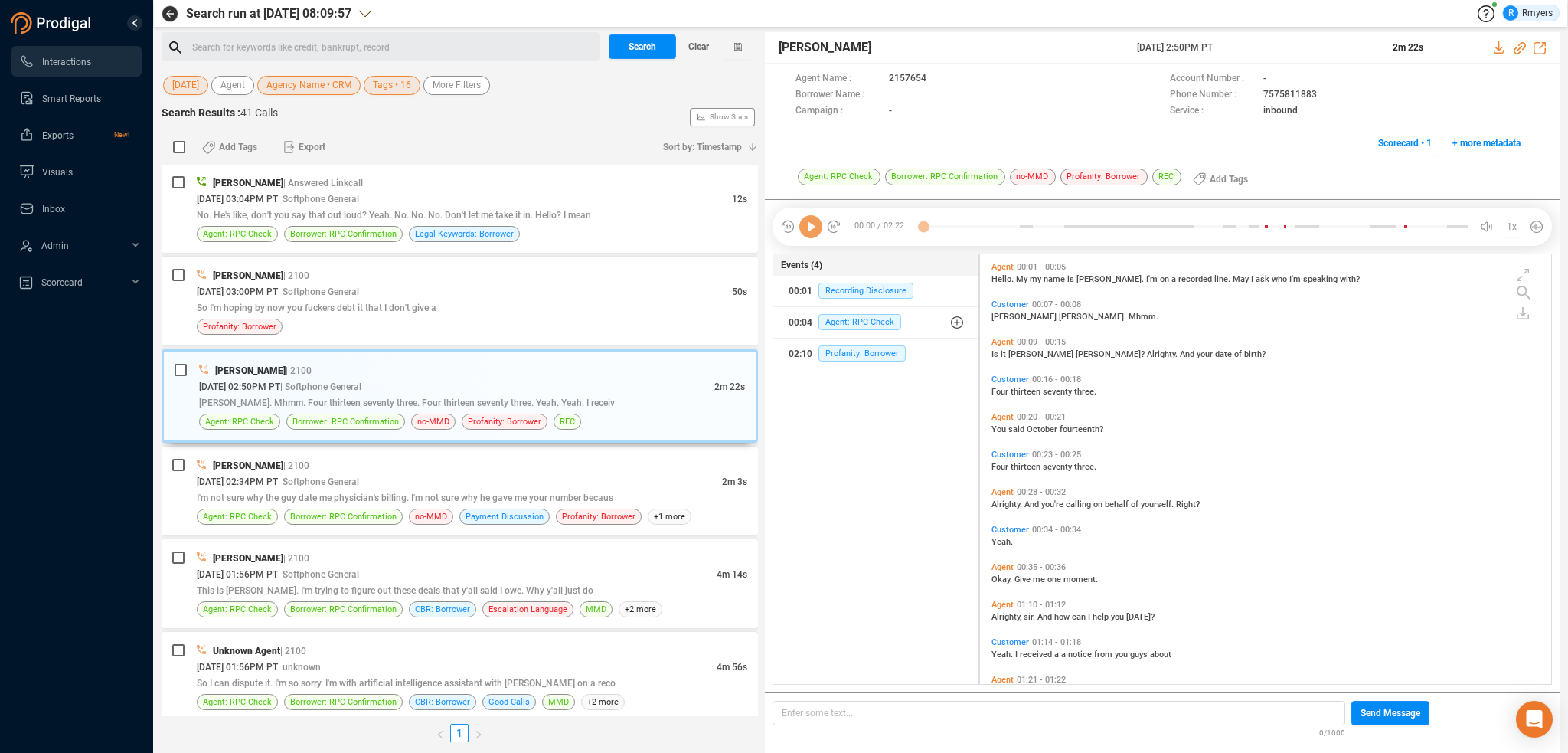
click at [814, 234] on icon at bounding box center [810, 226] width 23 height 23
drag, startPoint x: 802, startPoint y: 231, endPoint x: 733, endPoint y: 287, distance: 89.3
click at [803, 231] on icon at bounding box center [810, 226] width 23 height 23
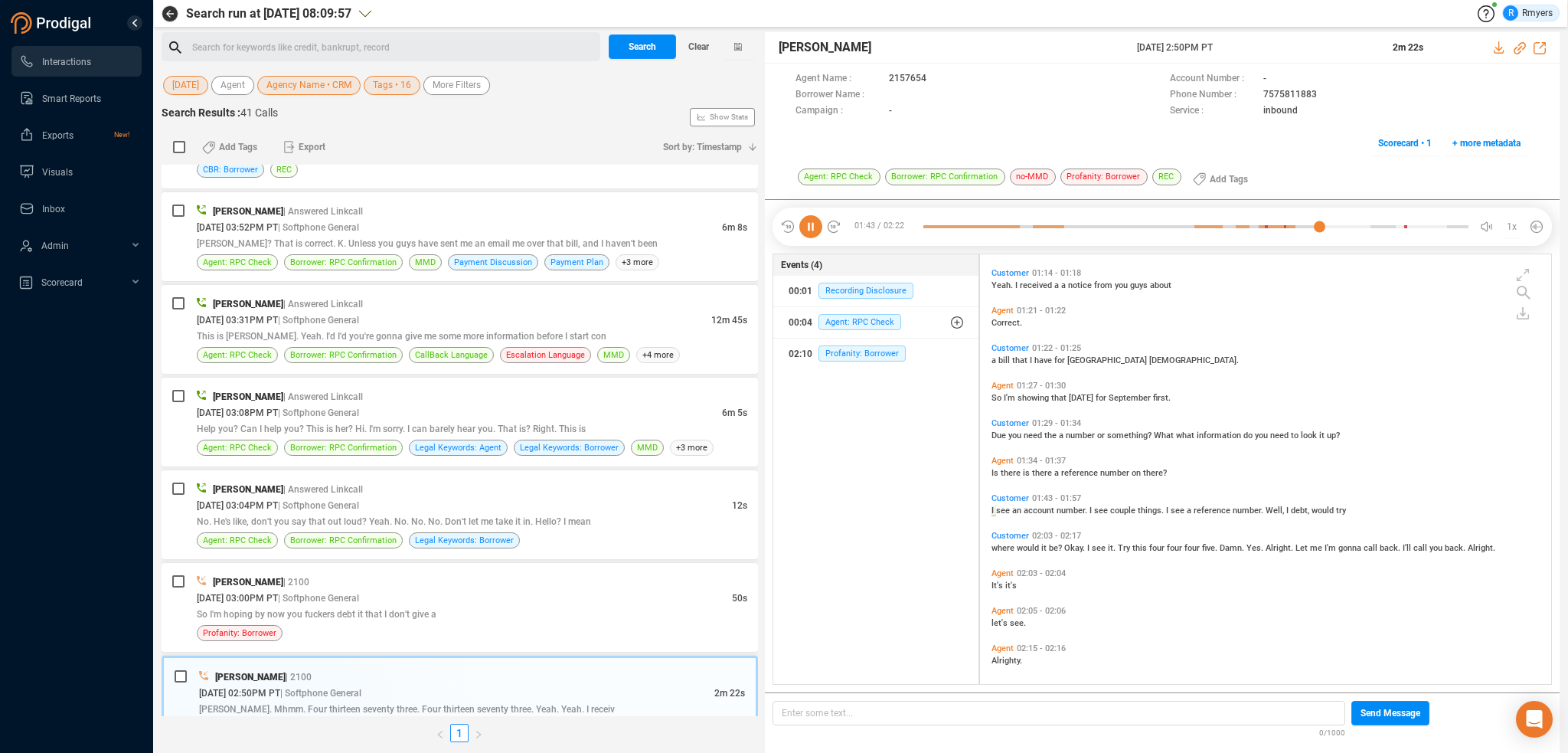
scroll to position [374, 0]
click at [816, 225] on icon at bounding box center [810, 226] width 23 height 23
click at [811, 227] on icon at bounding box center [810, 226] width 23 height 23
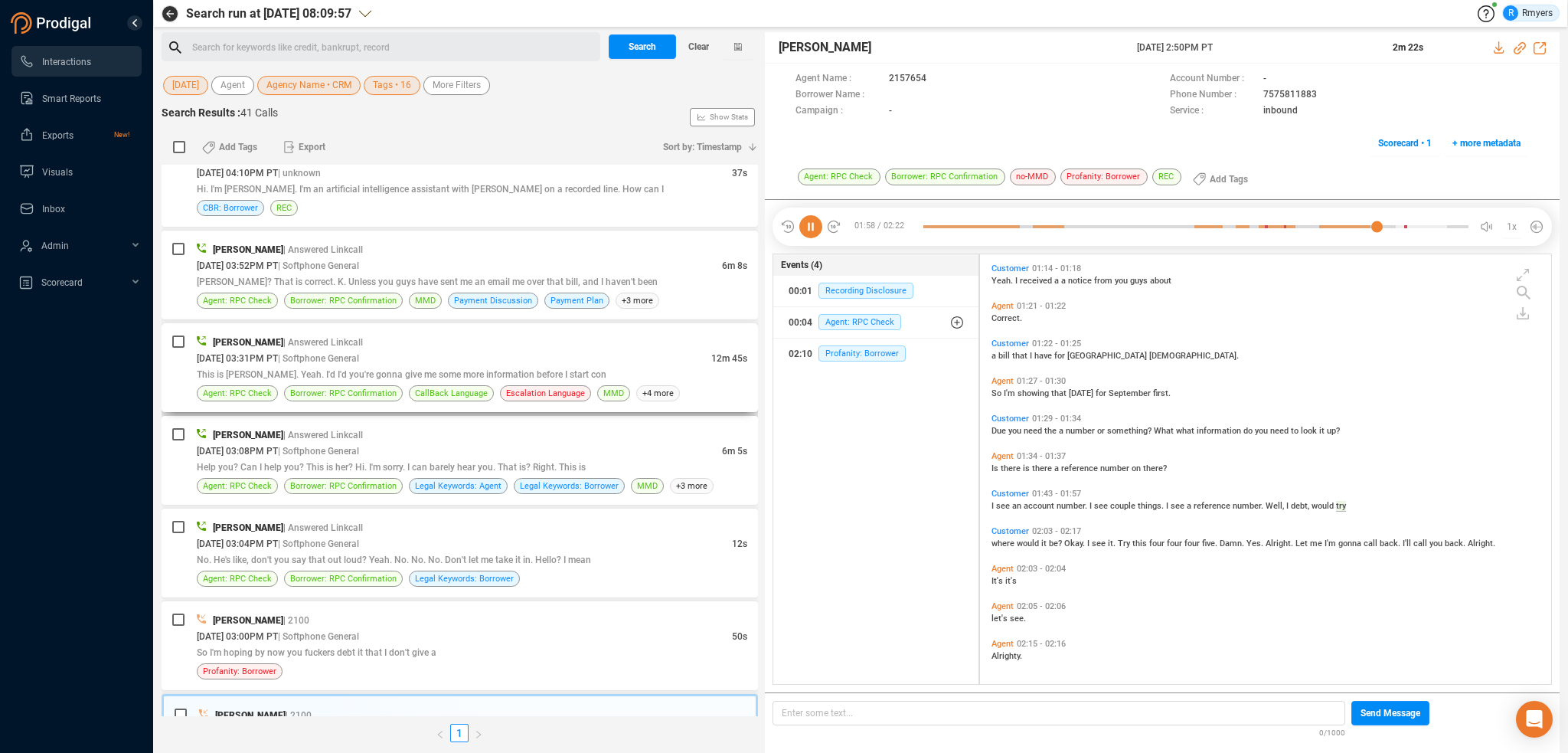
scroll to position [230, 0]
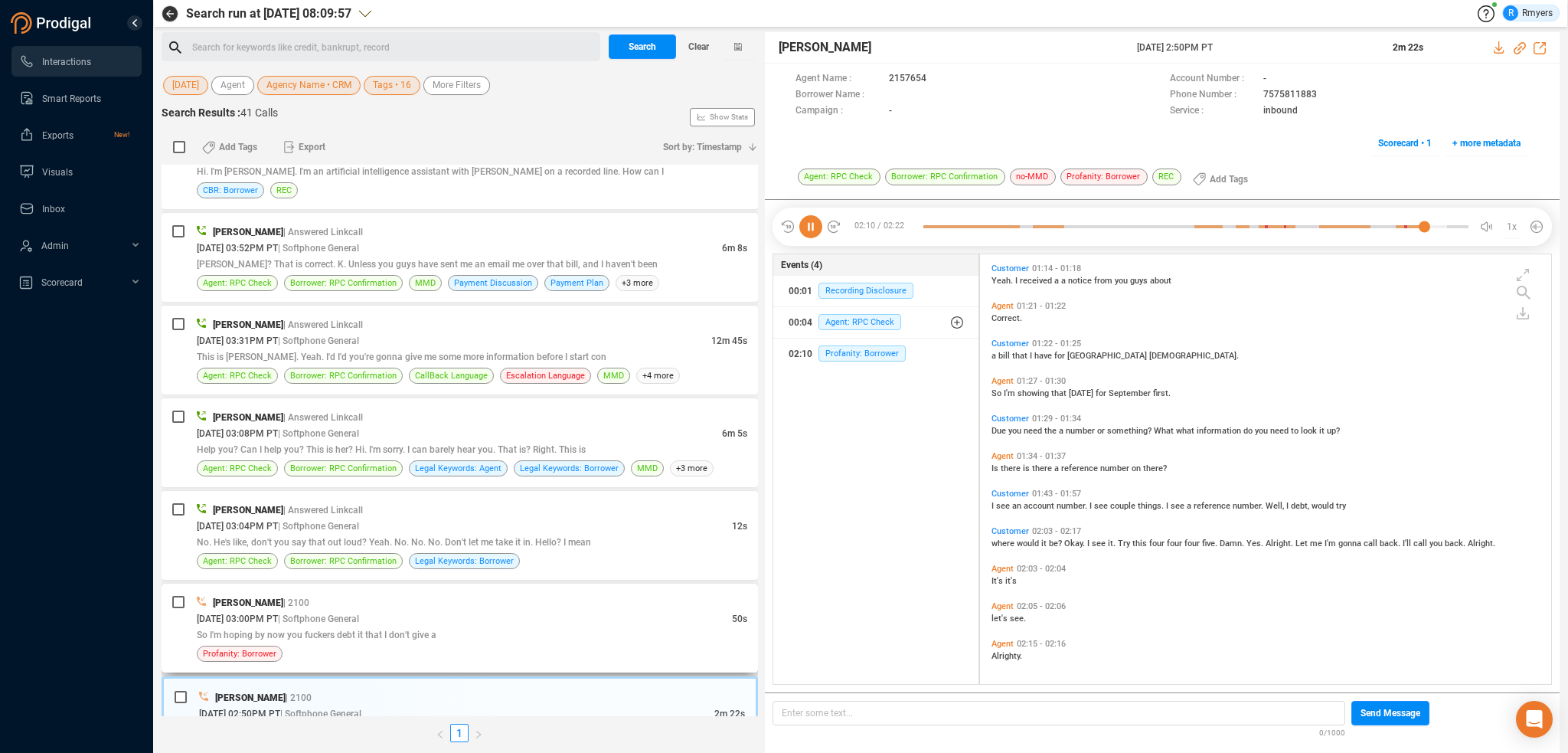
drag, startPoint x: 499, startPoint y: 658, endPoint x: 501, endPoint y: 645, distance: 12.3
click at [501, 651] on div "Profanity: Borrower" at bounding box center [472, 653] width 551 height 16
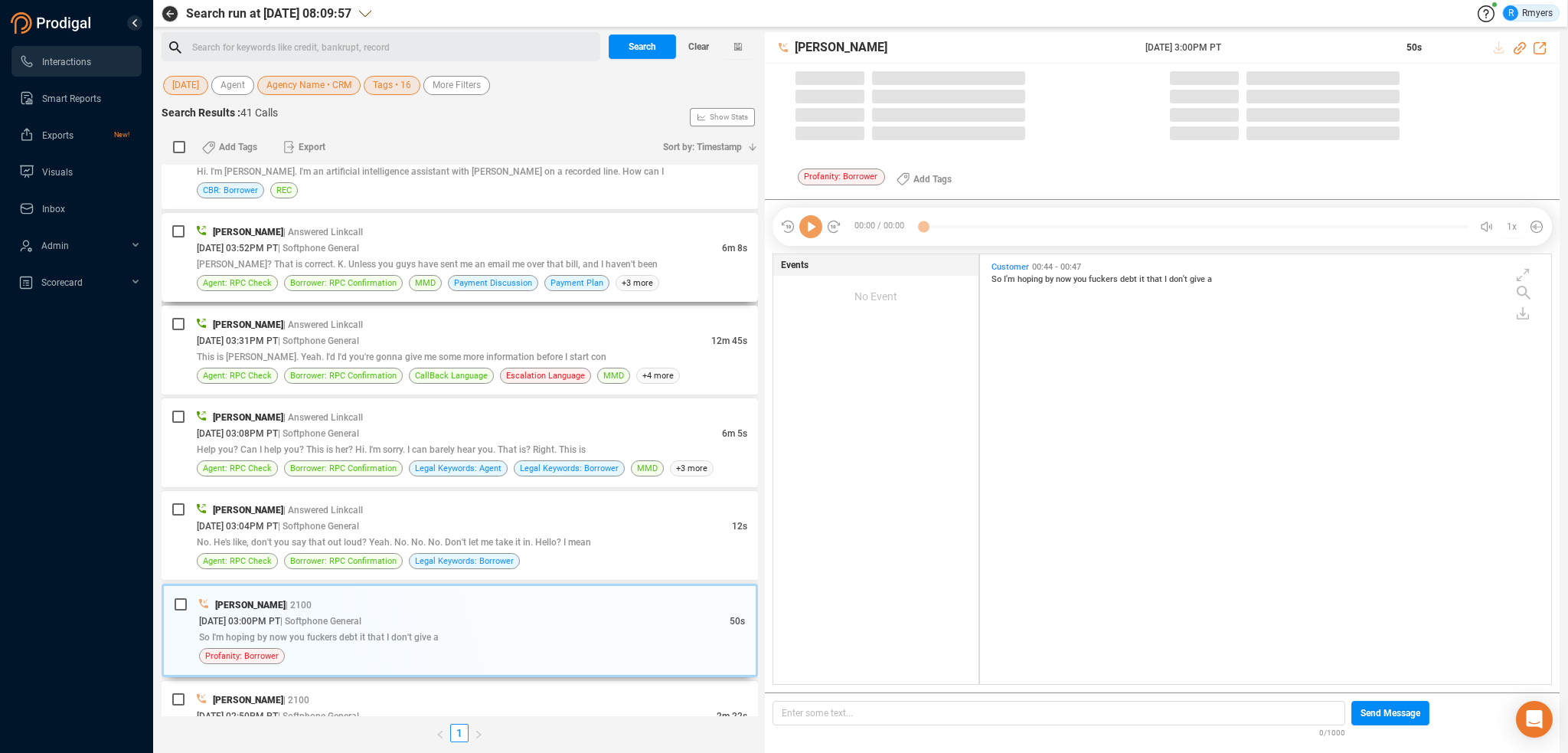
scroll to position [4, 8]
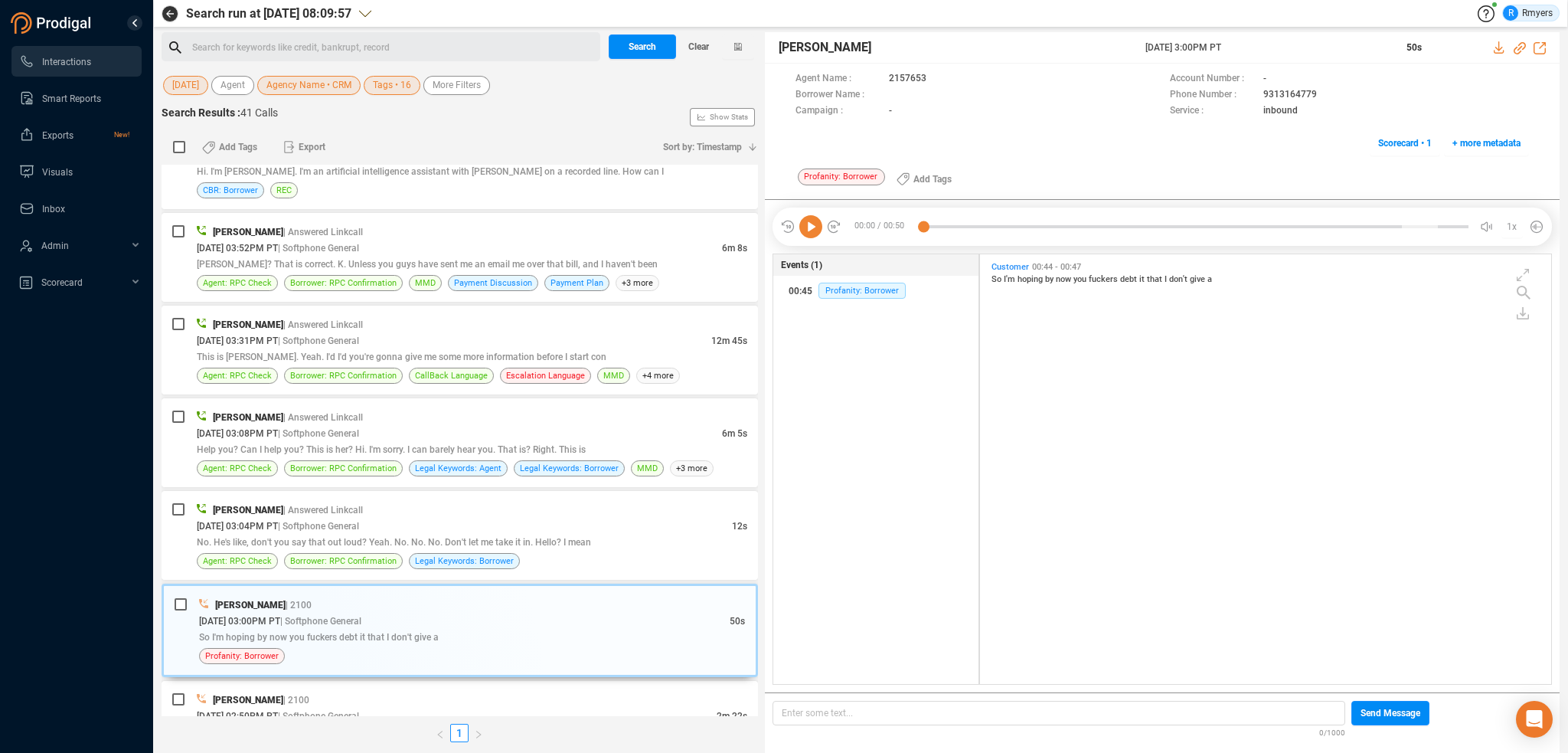
click at [811, 231] on icon at bounding box center [810, 226] width 23 height 23
click at [498, 522] on div "08/19/2025 @ 03:04PM PT | Softphone General" at bounding box center [464, 526] width 535 height 16
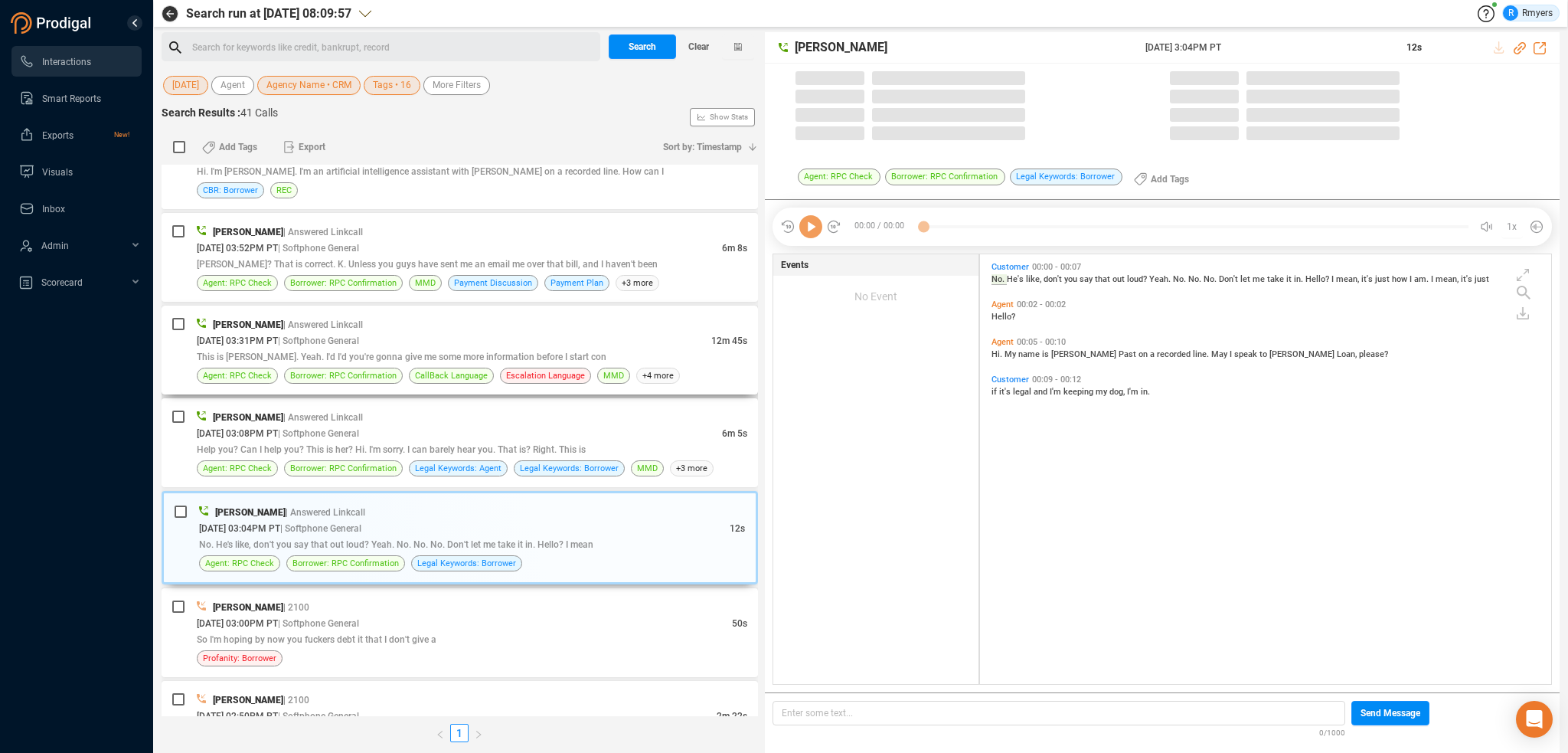
scroll to position [426, 564]
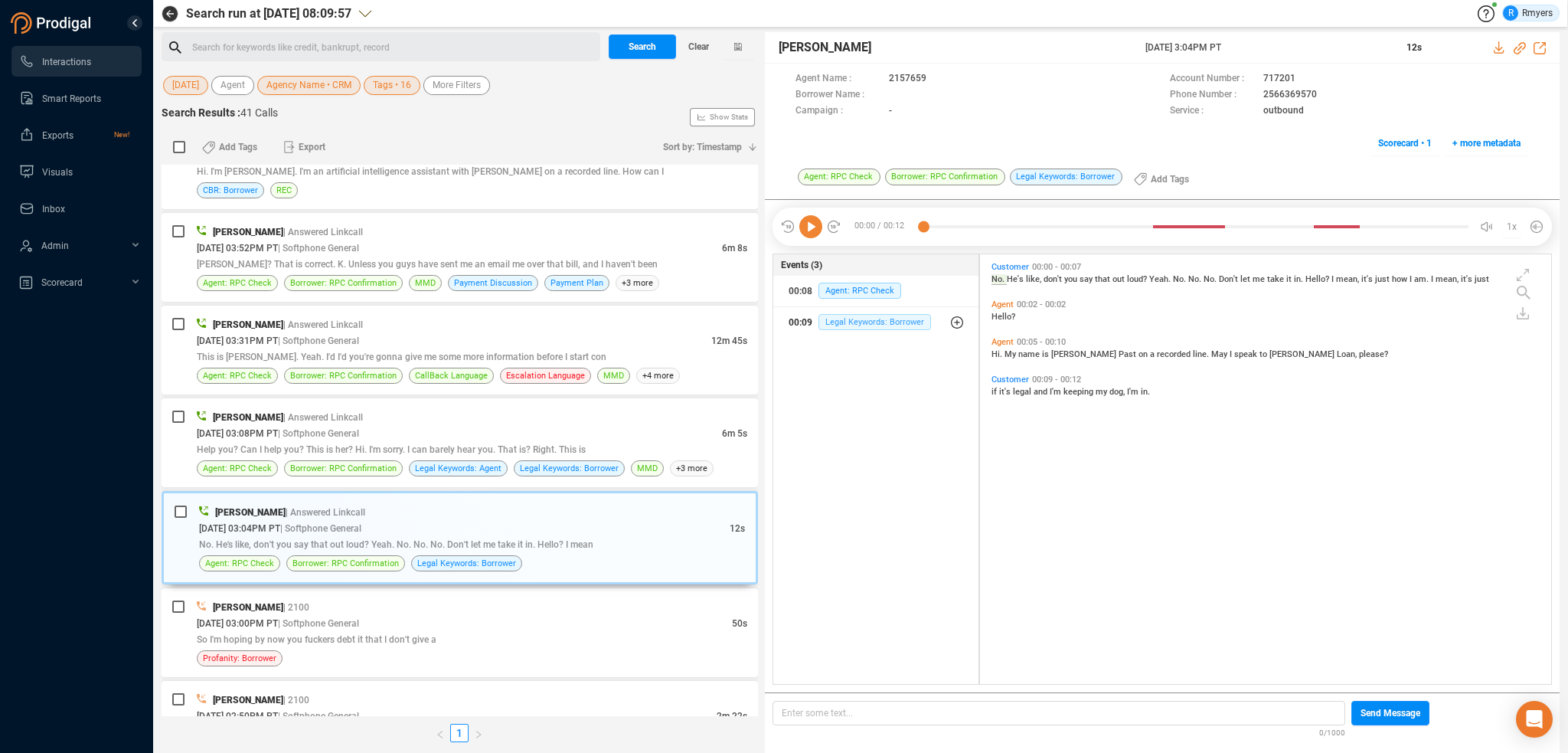
drag, startPoint x: 872, startPoint y: 318, endPoint x: 862, endPoint y: 323, distance: 11.3
click at [872, 318] on span "Legal Keywords: Borrower" at bounding box center [874, 322] width 113 height 16
click at [874, 352] on span "Legal Keywords: Borrower" at bounding box center [886, 353] width 113 height 16
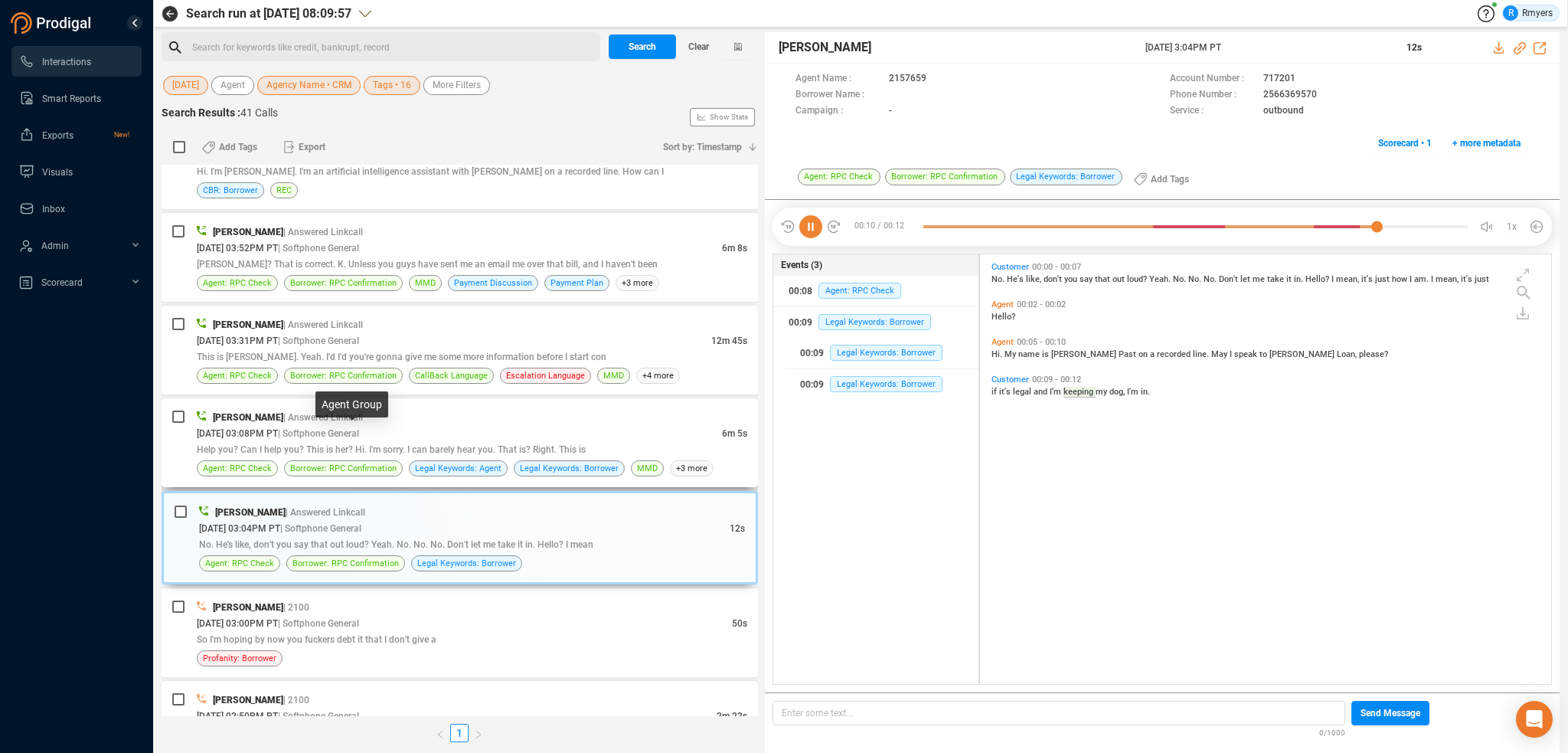
click at [336, 433] on span "| Softphone General" at bounding box center [318, 433] width 81 height 11
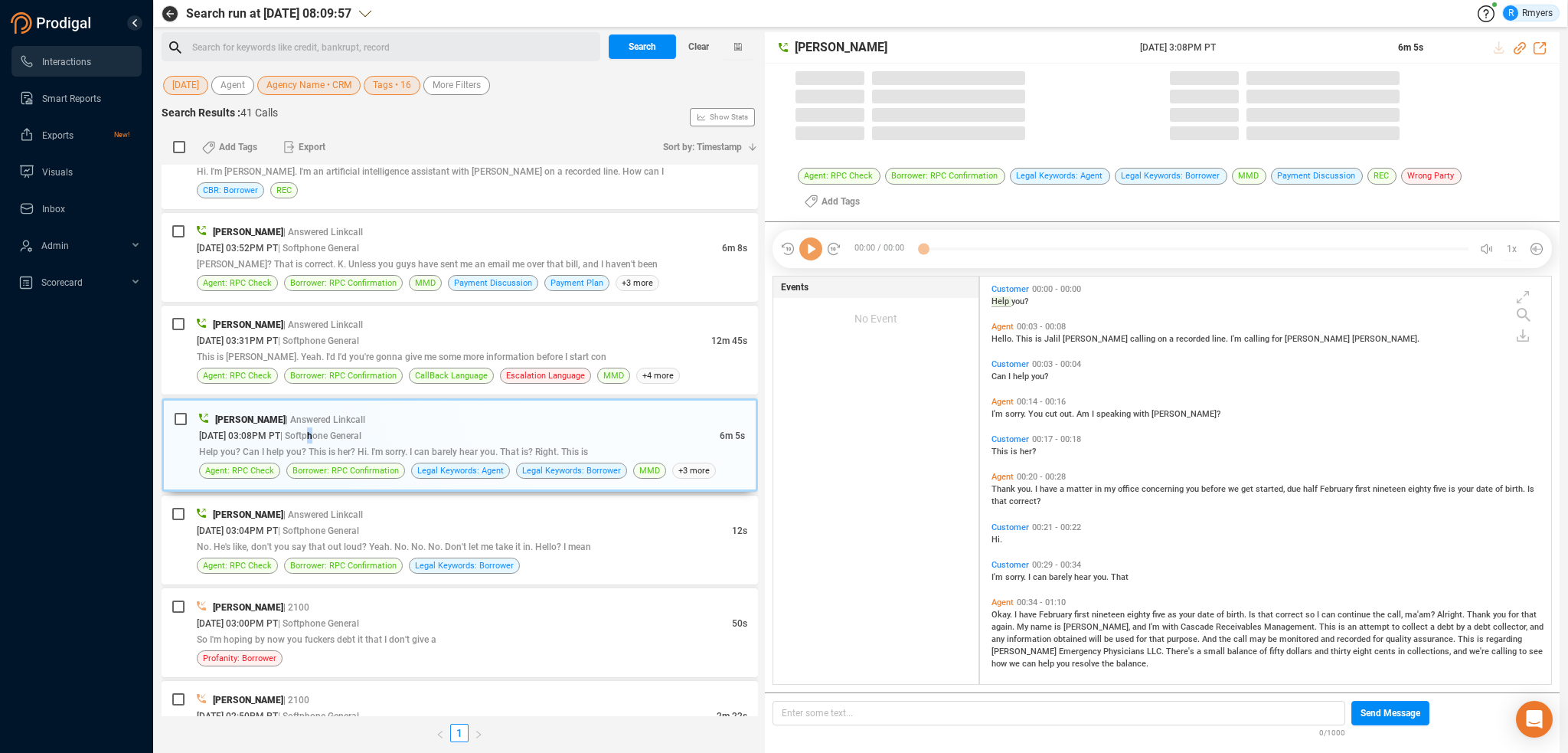
scroll to position [405, 564]
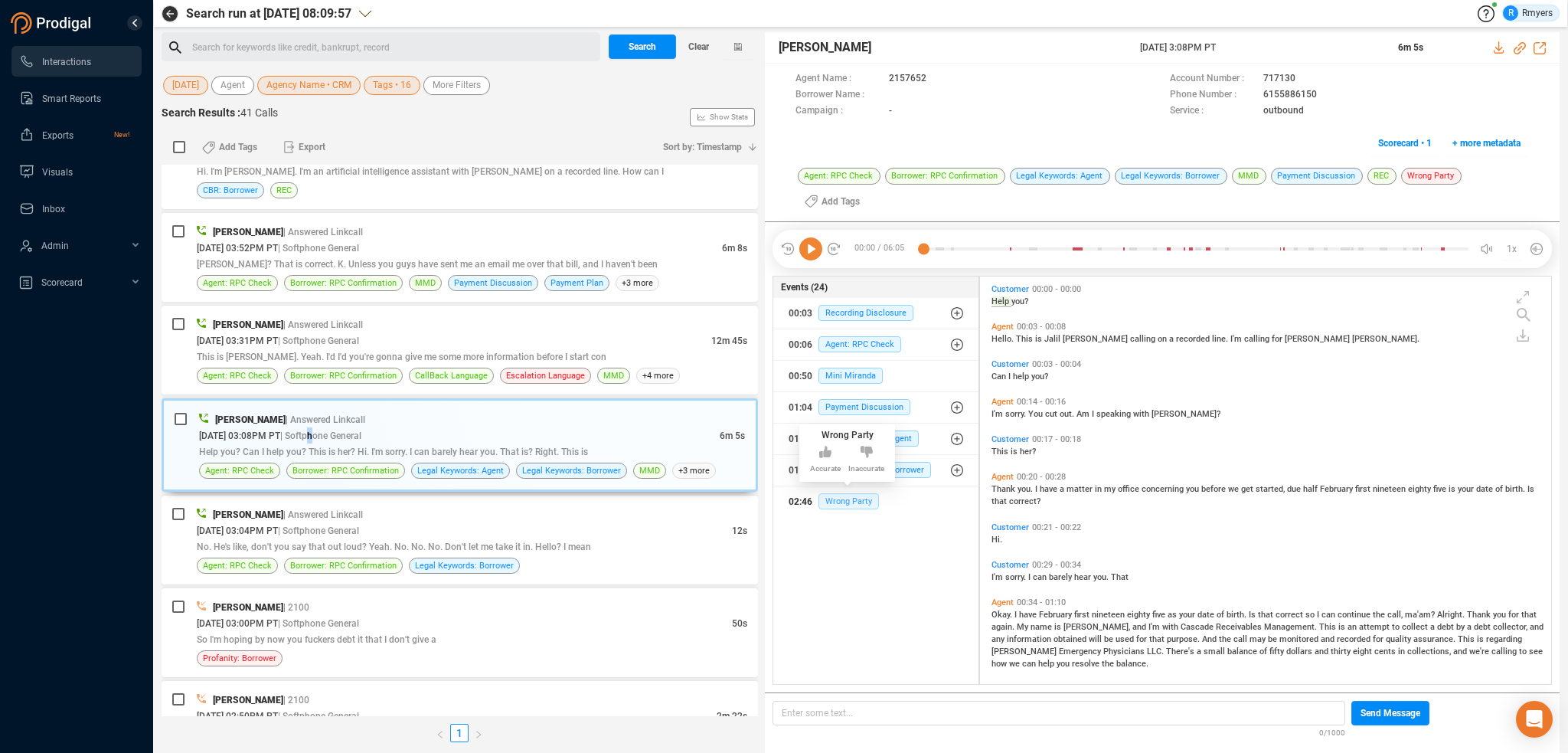
click at [842, 496] on span "Wrong Party" at bounding box center [848, 501] width 60 height 16
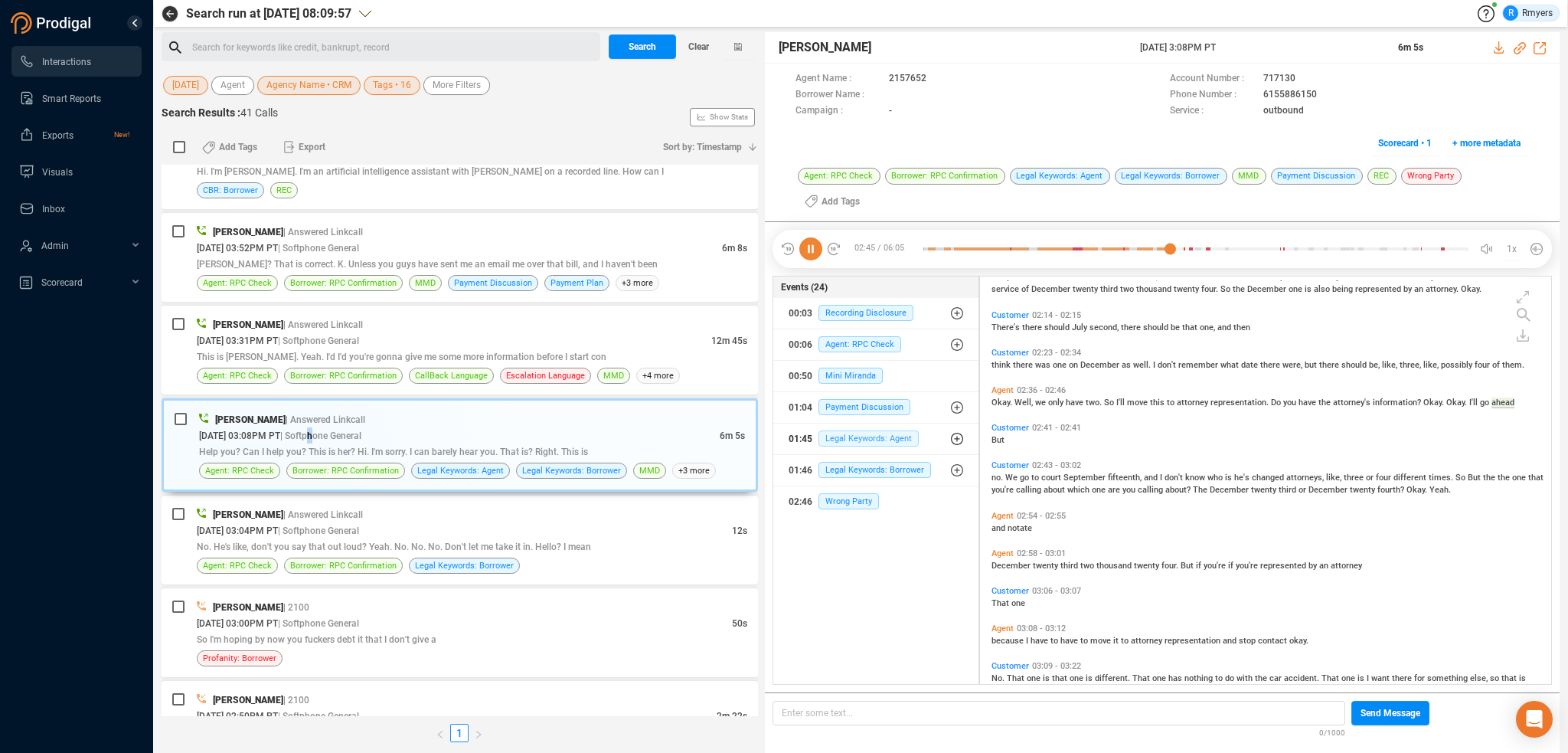
click at [848, 430] on span "Legal Keywords: Agent" at bounding box center [868, 438] width 100 height 16
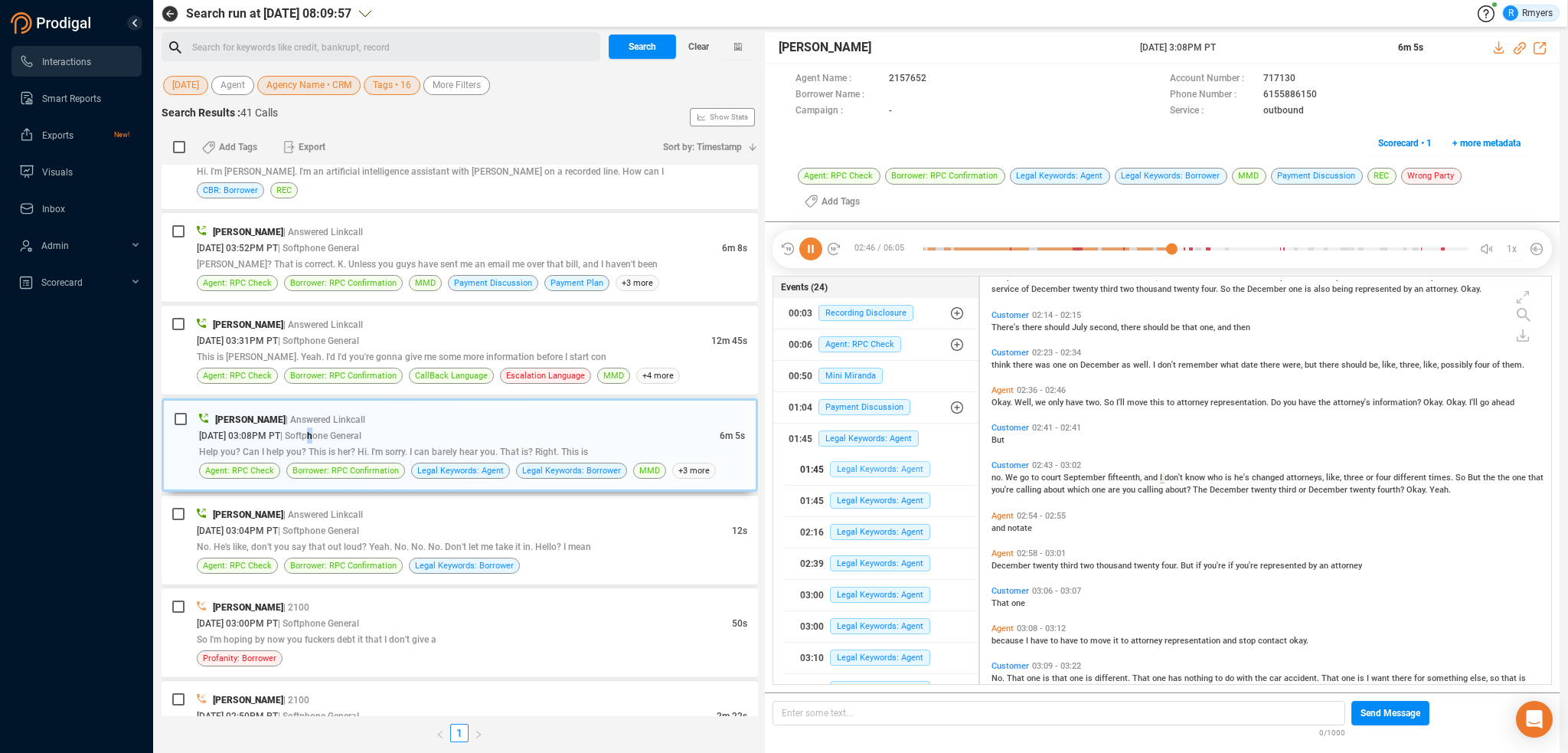
click at [851, 461] on span "Legal Keywords: Agent" at bounding box center [880, 469] width 100 height 16
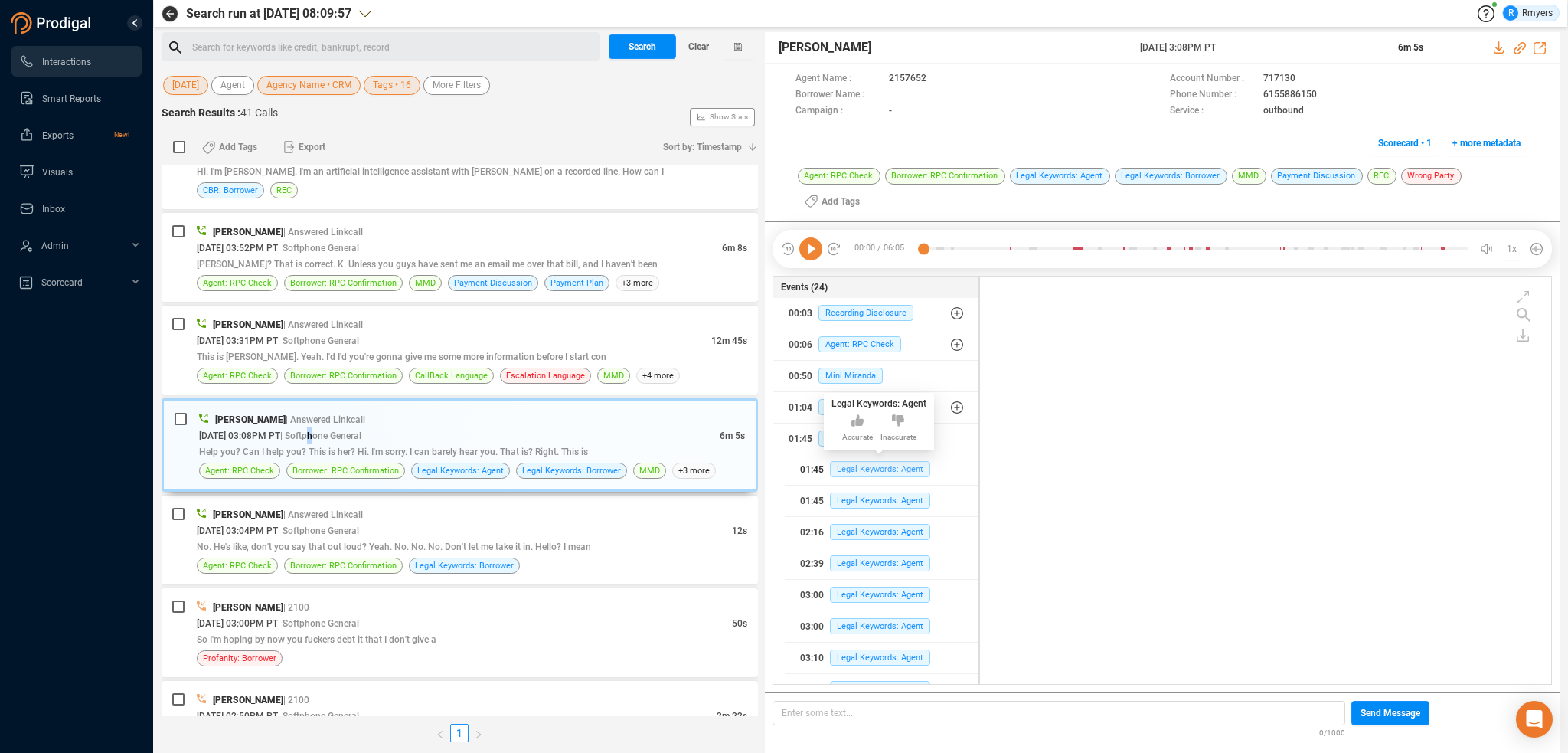
scroll to position [0, 0]
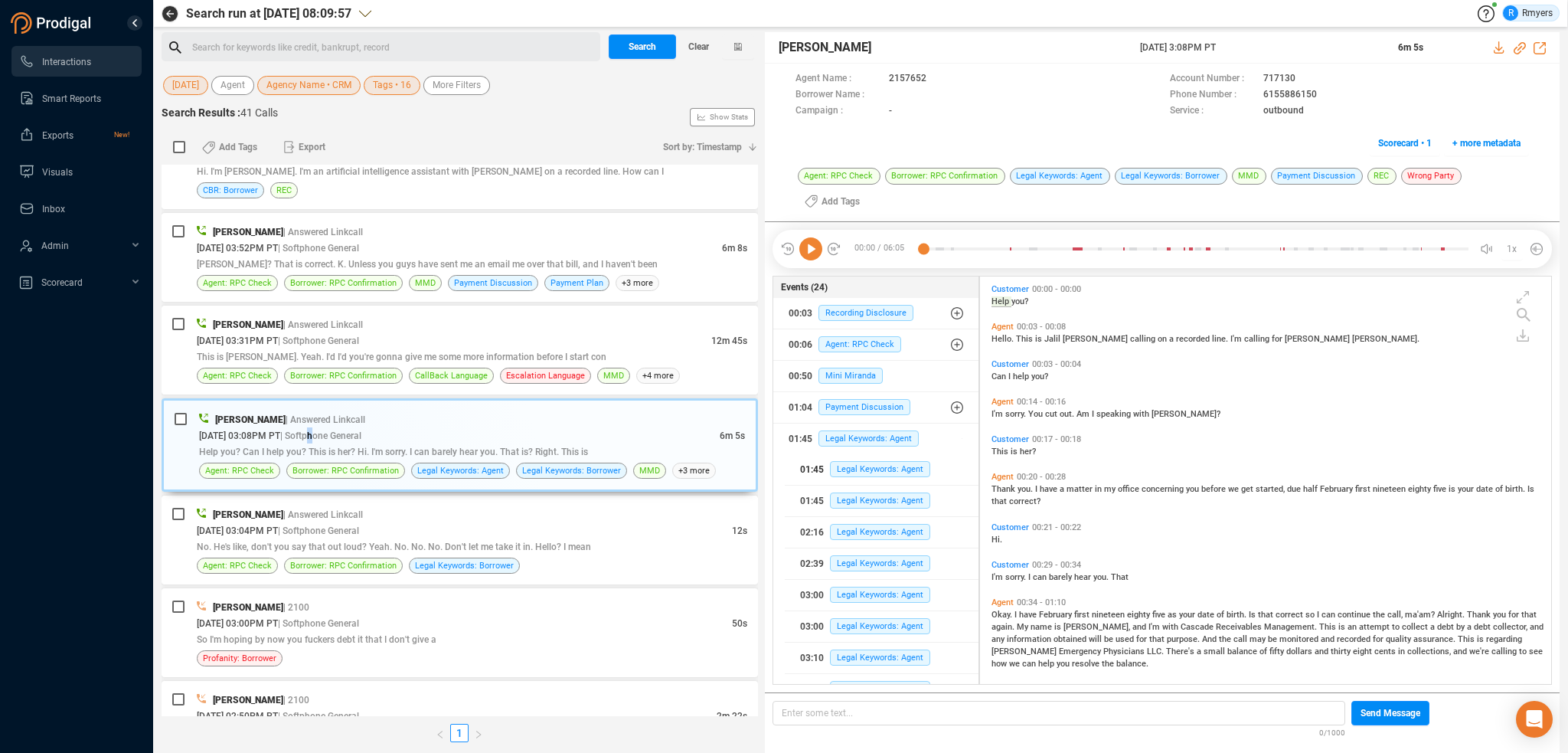
click at [785, 454] on button "01:45 Legal Keywords: Agent" at bounding box center [882, 469] width 194 height 31
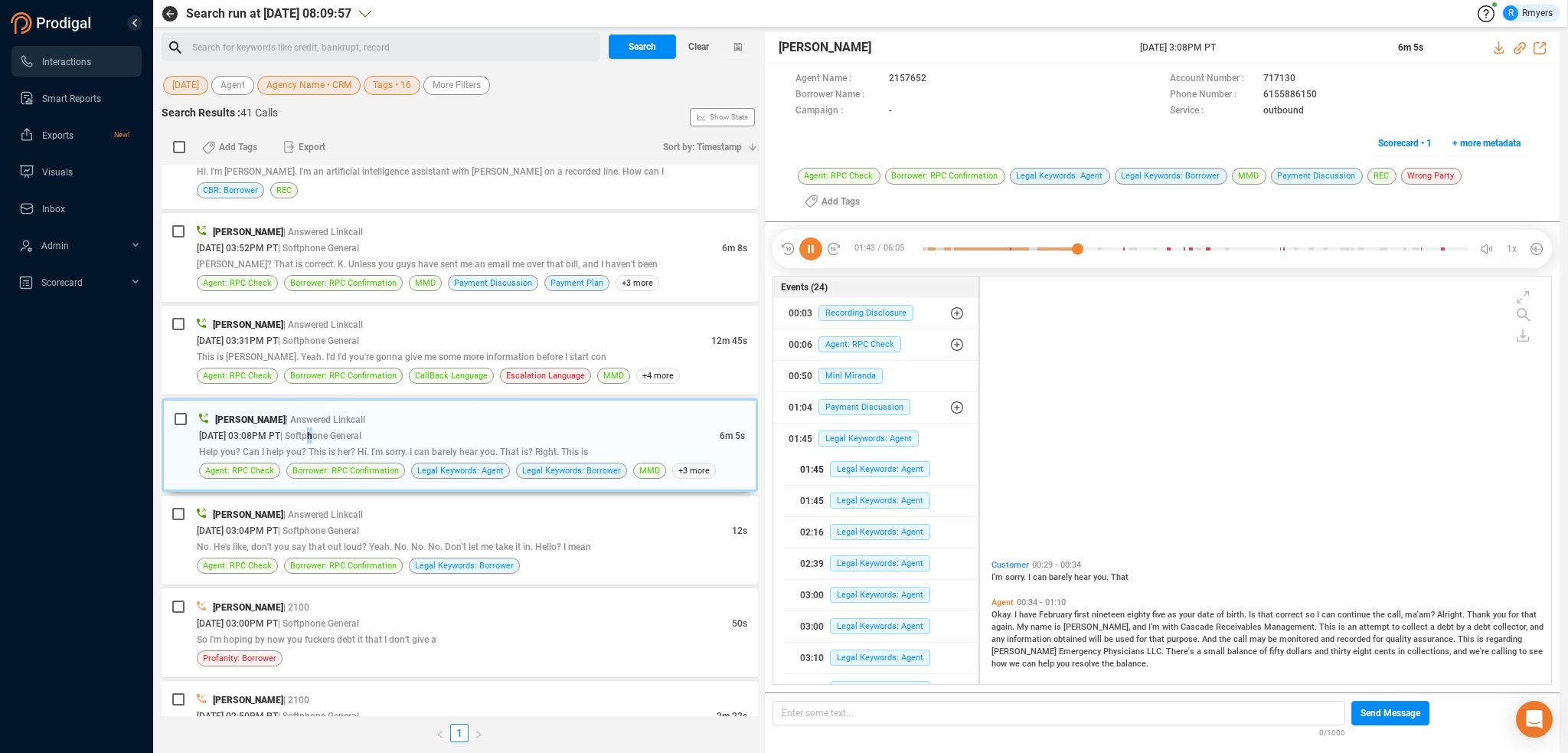
scroll to position [358, 0]
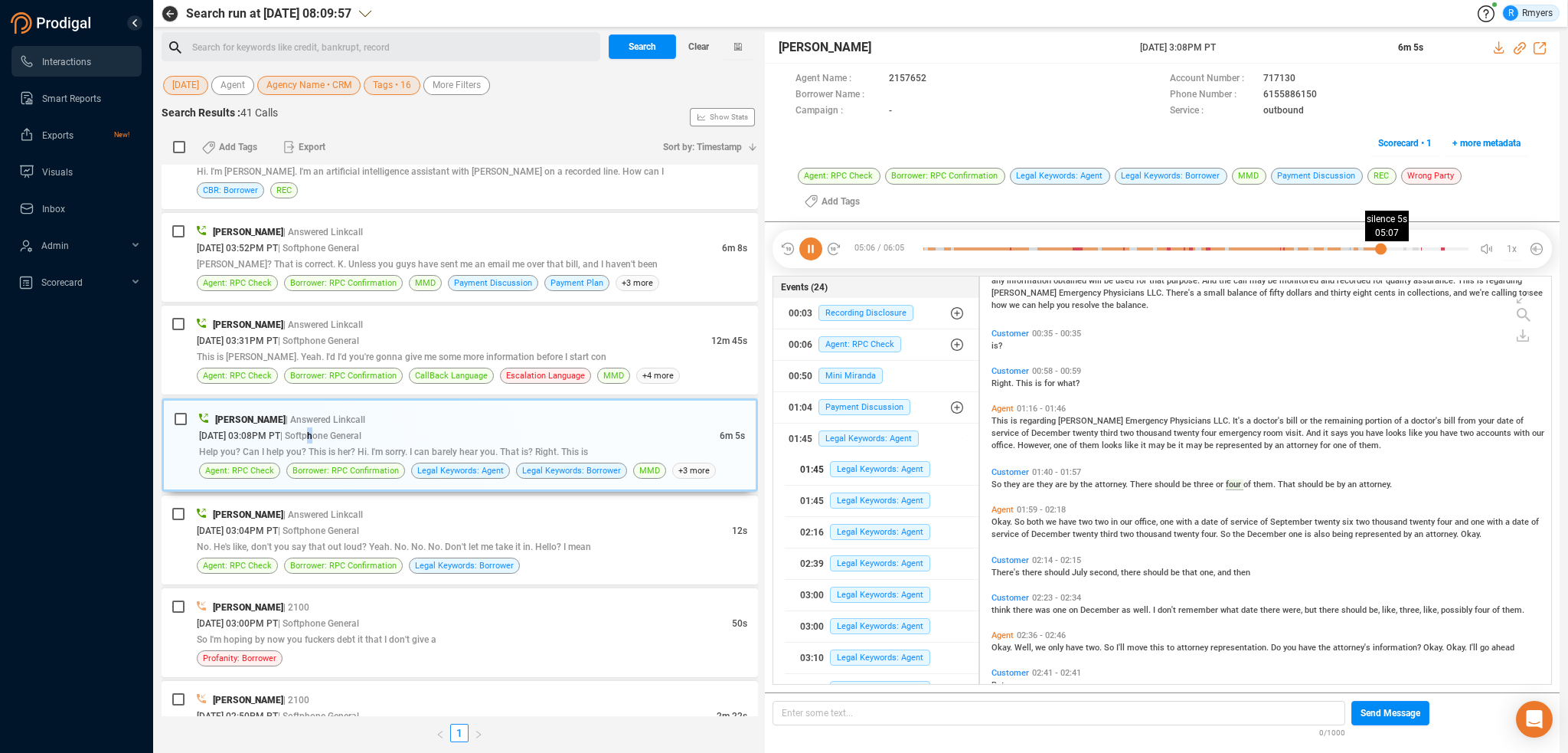
click at [1380, 247] on div at bounding box center [1195, 248] width 545 height 23
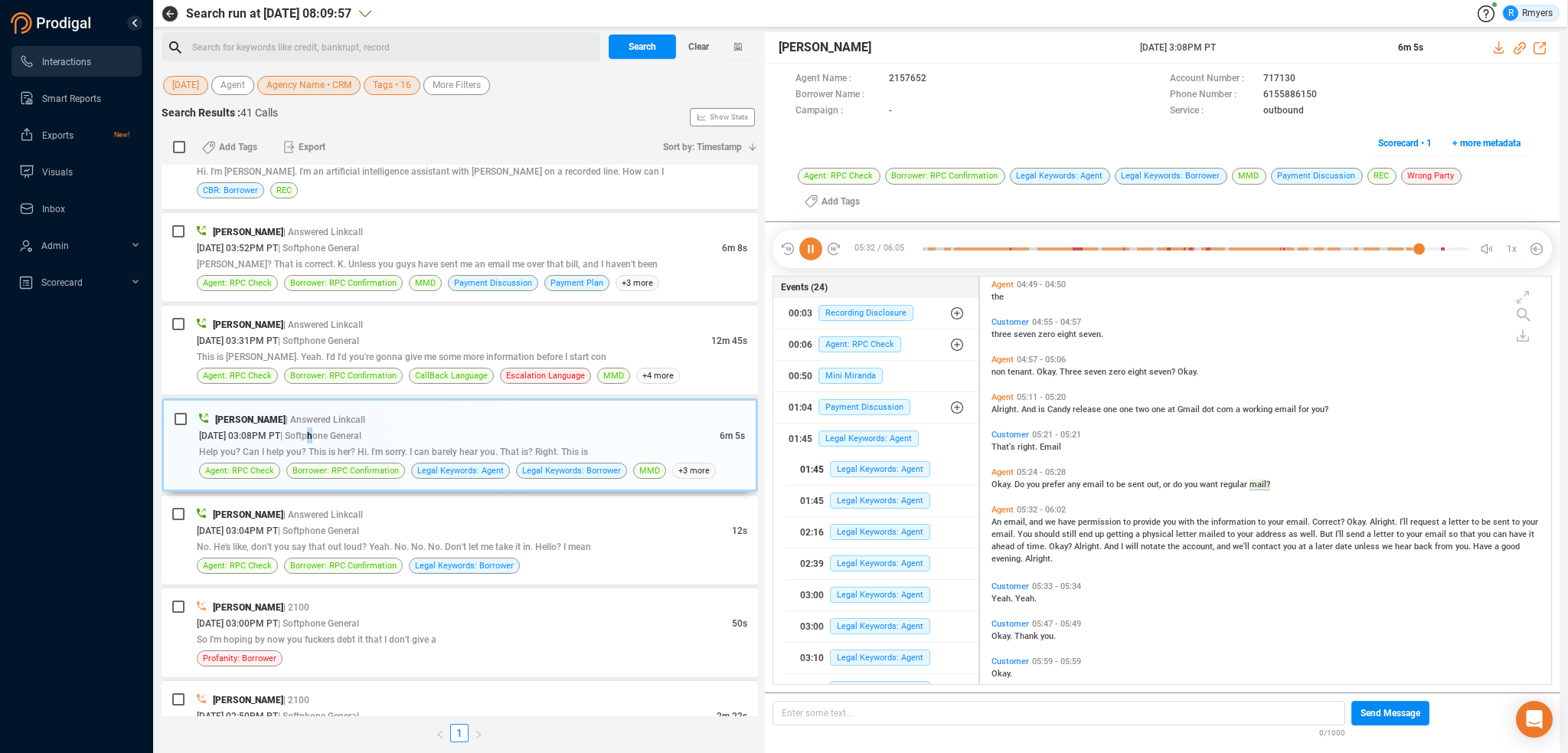
scroll to position [1867, 0]
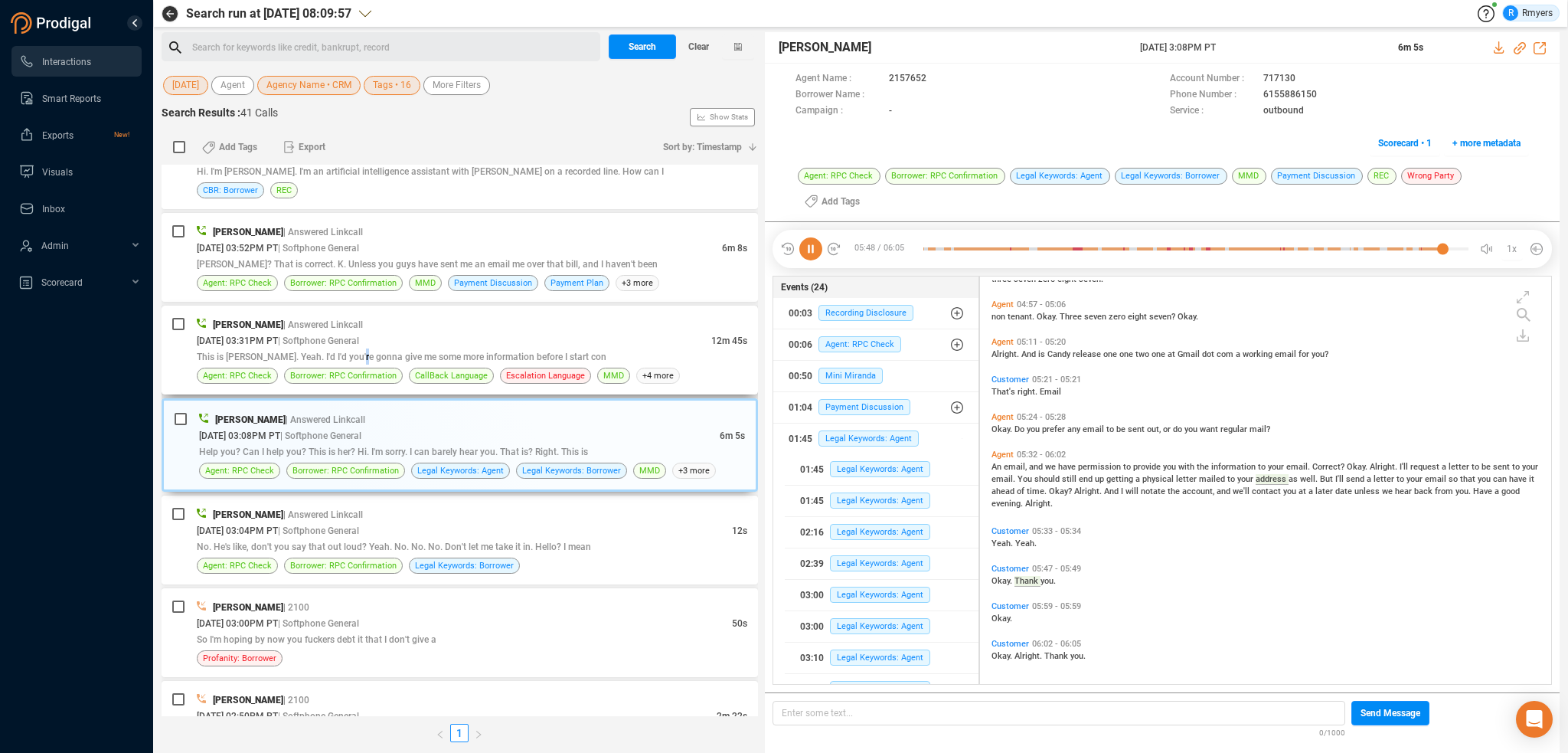
click at [363, 357] on div "This is Michael Spencer. Yeah. I'd I'd you're gonna give me some more informati…" at bounding box center [472, 356] width 551 height 16
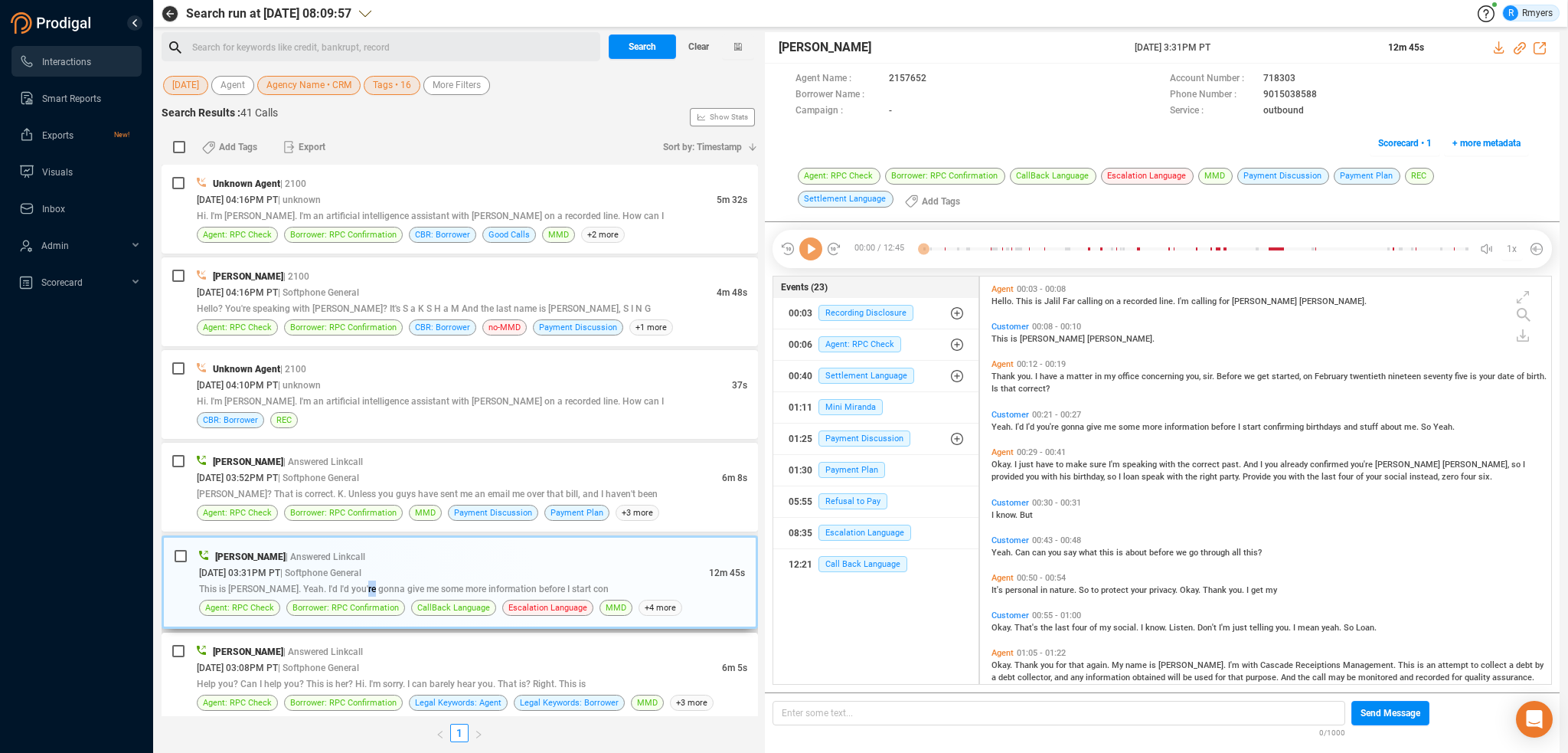
scroll to position [405, 564]
click at [816, 246] on icon at bounding box center [810, 248] width 23 height 23
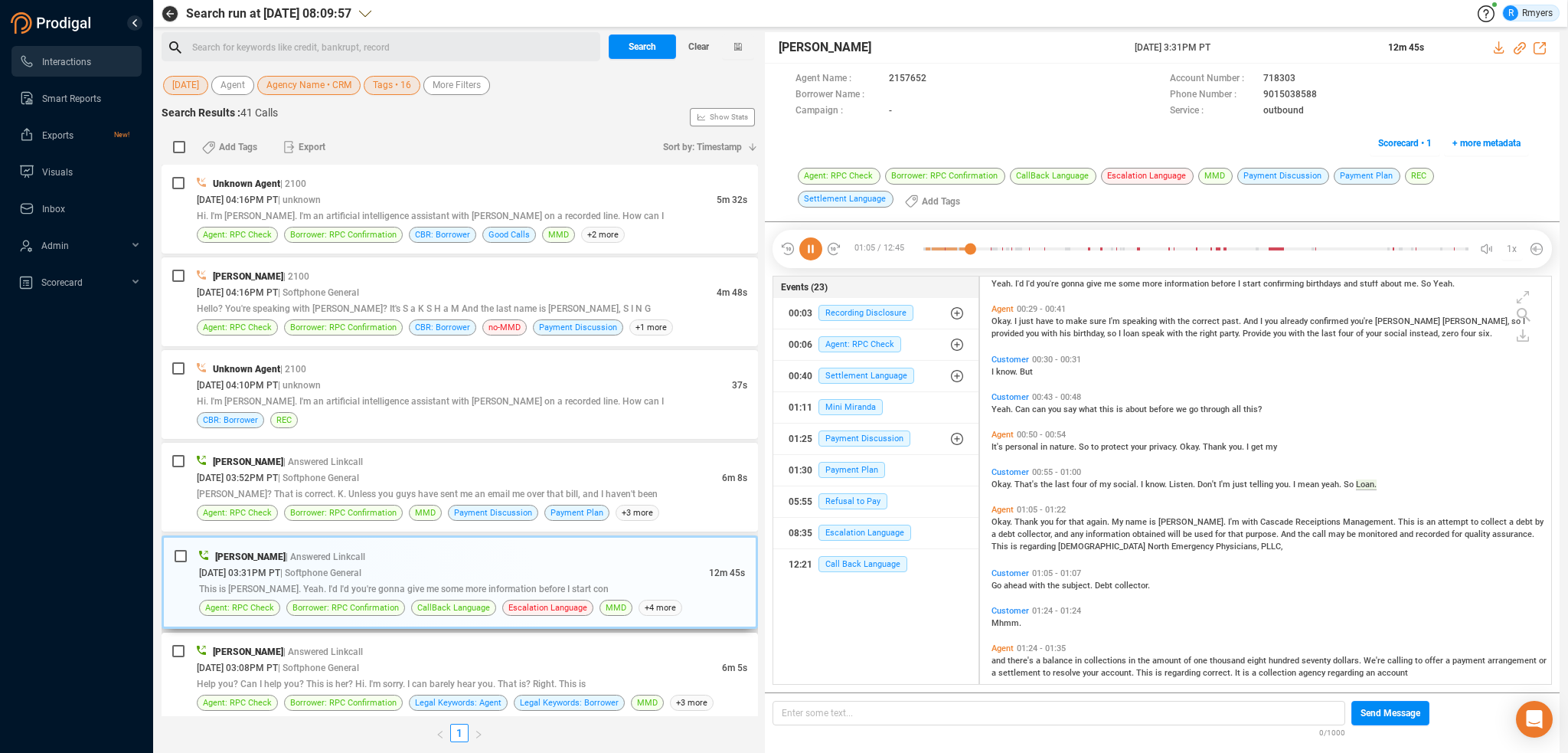
scroll to position [244, 0]
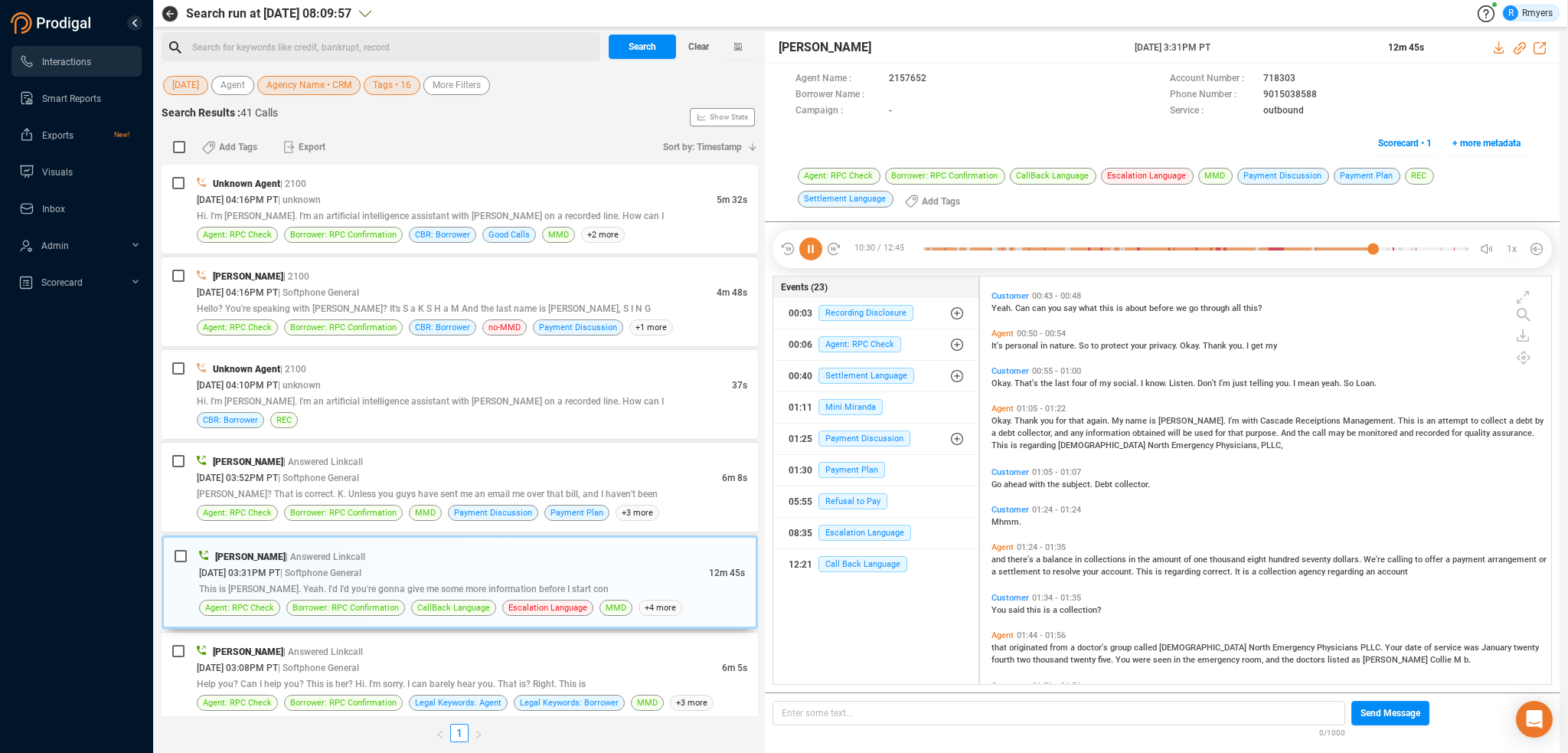
click at [809, 253] on icon at bounding box center [810, 248] width 23 height 23
click at [799, 250] on icon at bounding box center [810, 248] width 23 height 23
drag, startPoint x: 447, startPoint y: 505, endPoint x: 471, endPoint y: 496, distance: 25.2
click at [447, 502] on div "Frank Napoles | Answered Linkcall 08/19/2025 @ 03:52PM PT | Softphone General 6…" at bounding box center [472, 486] width 551 height 67
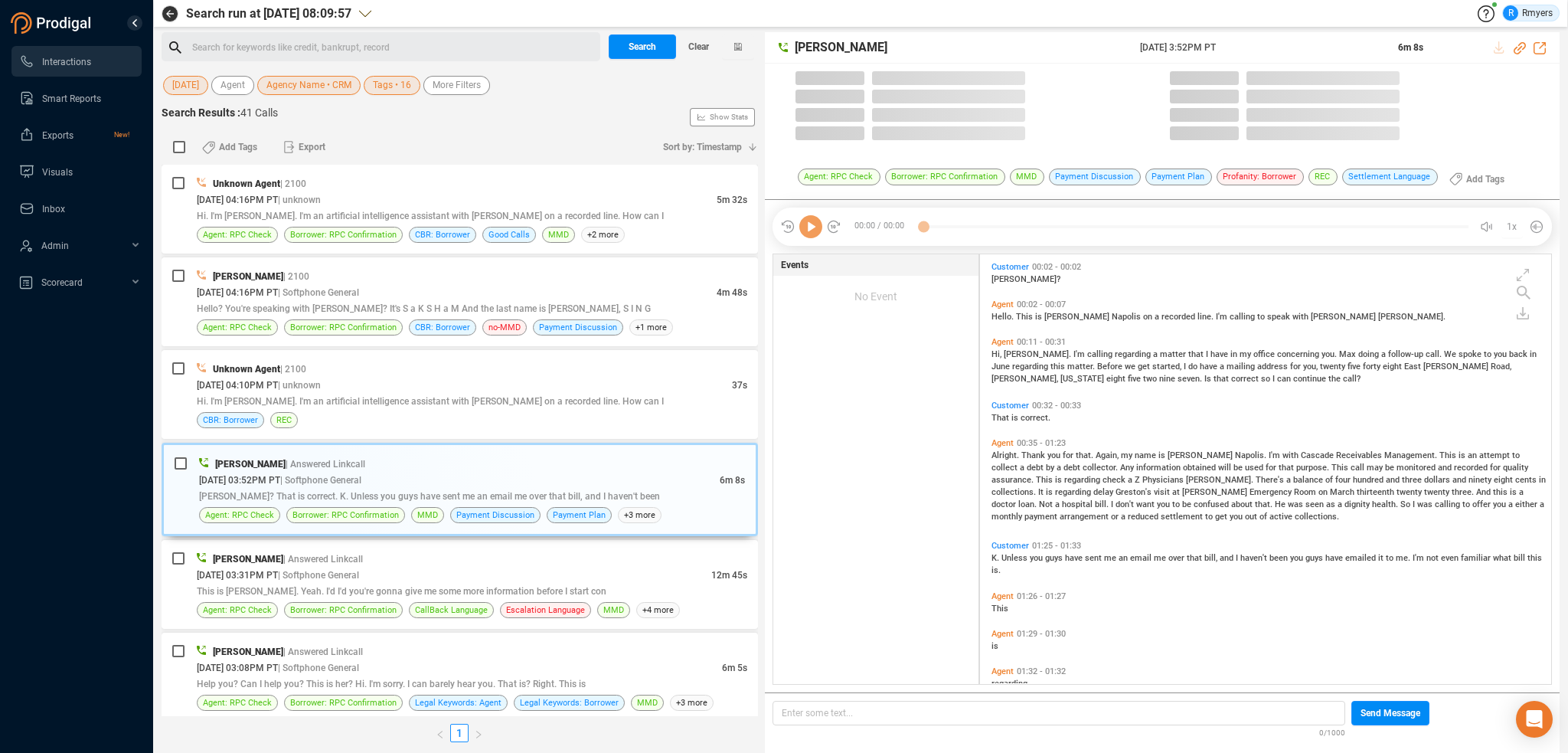
scroll to position [426, 564]
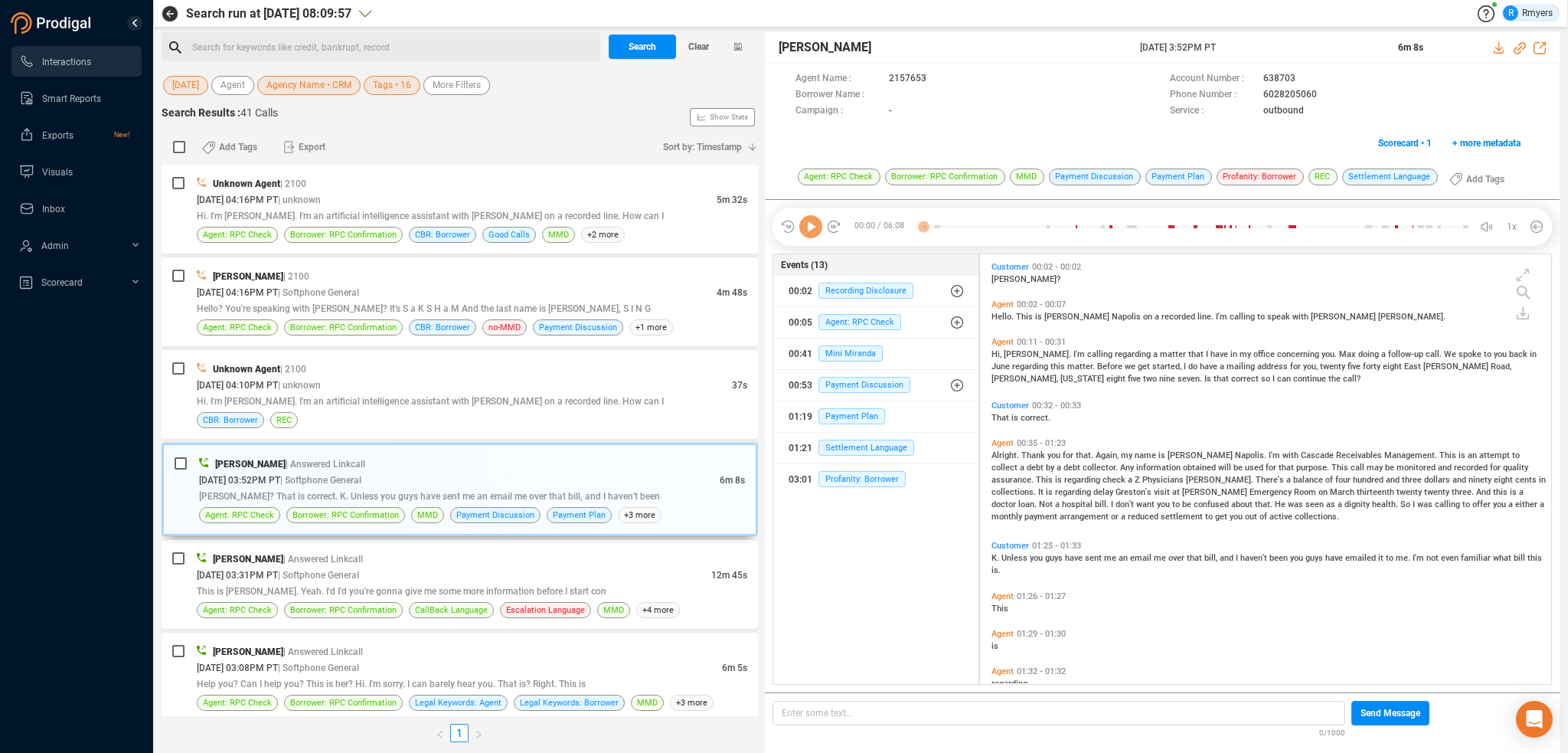
click at [814, 238] on div "00:00 / 06:08 1x" at bounding box center [1162, 226] width 779 height 38
click at [814, 228] on icon at bounding box center [810, 226] width 23 height 23
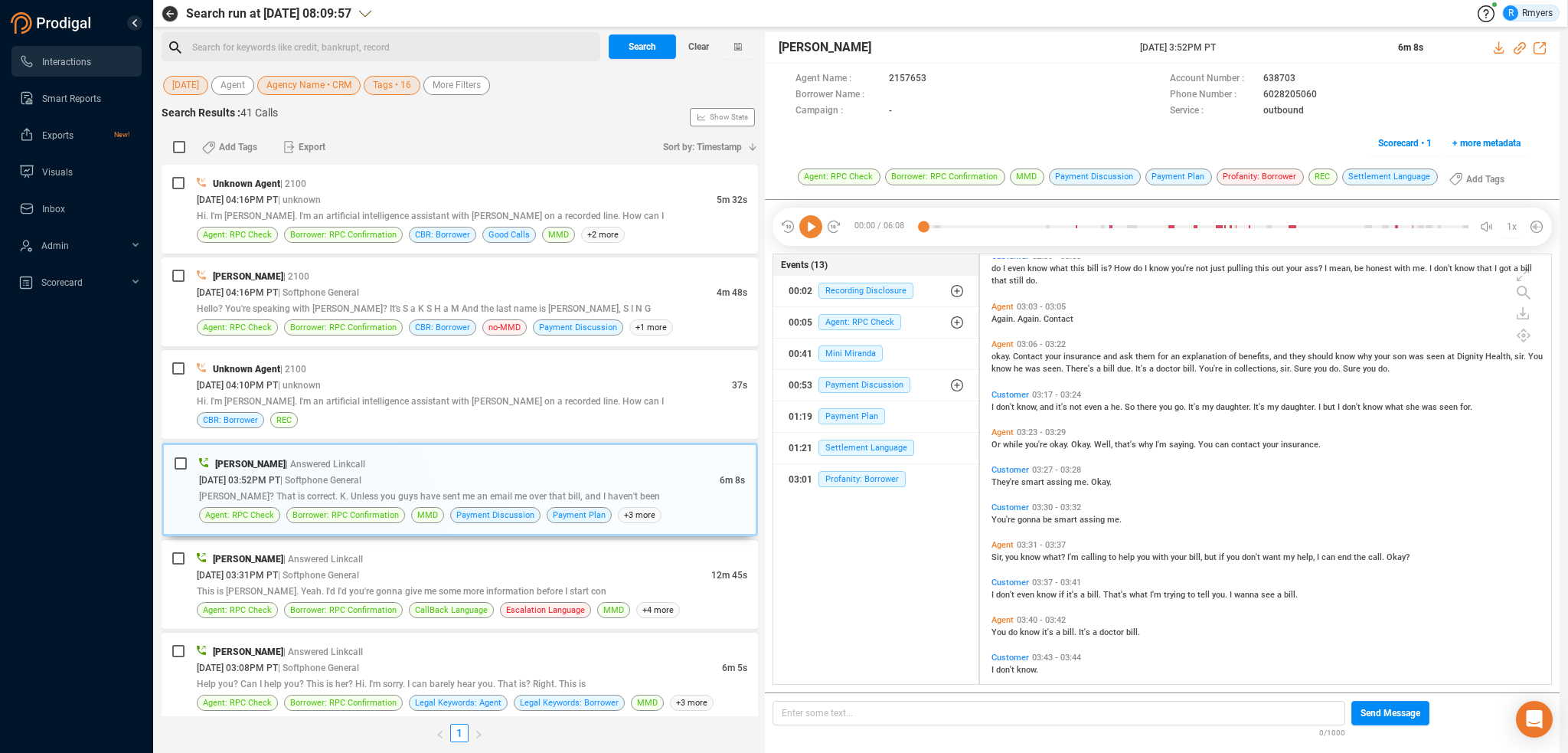
scroll to position [952, 0]
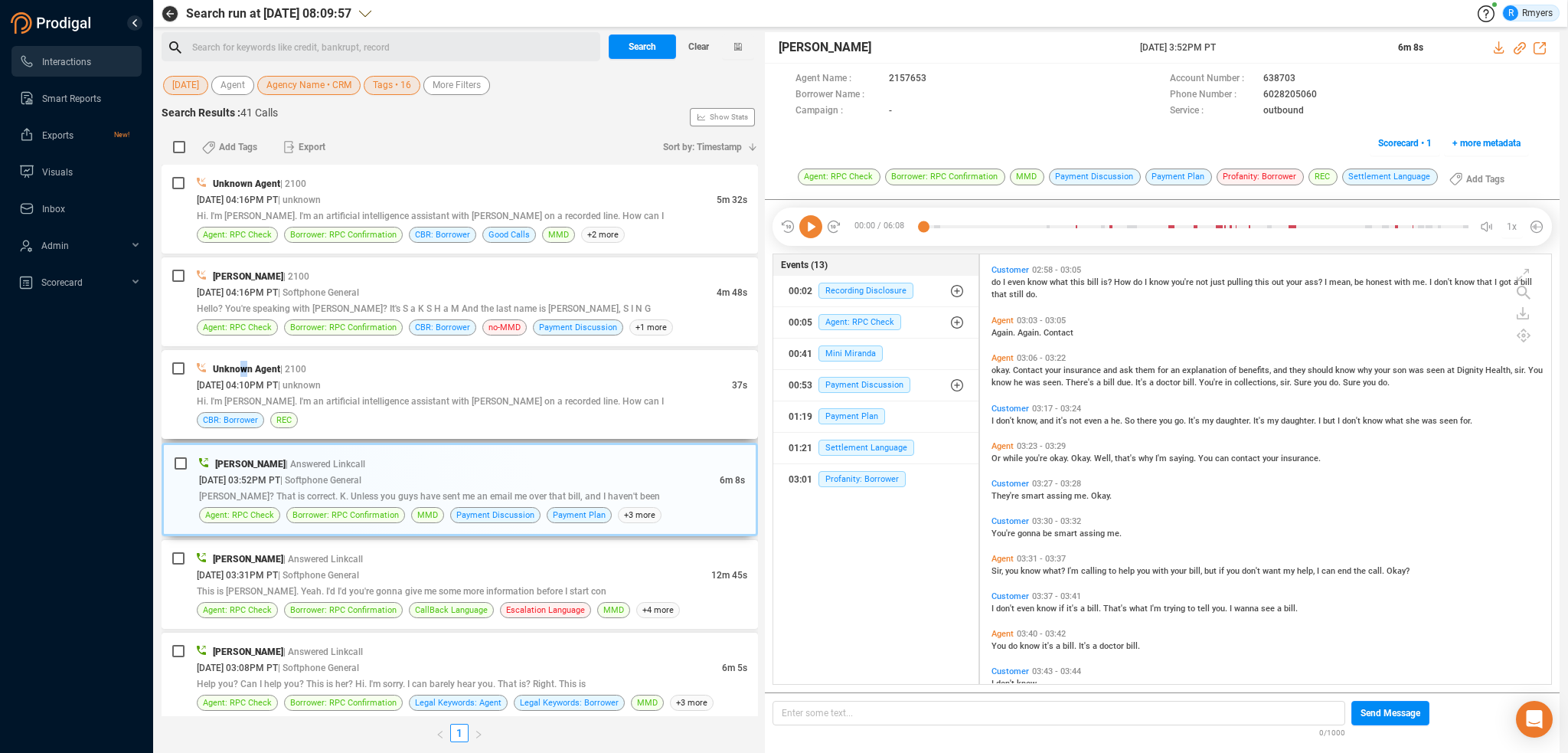
drag, startPoint x: 244, startPoint y: 374, endPoint x: 270, endPoint y: 381, distance: 26.2
click at [246, 376] on div "Unknown Agent | 2100 08/19/2025 @ 04:10PM PT | unknown 37s Hi. I'm Sophie. I'm …" at bounding box center [472, 394] width 551 height 67
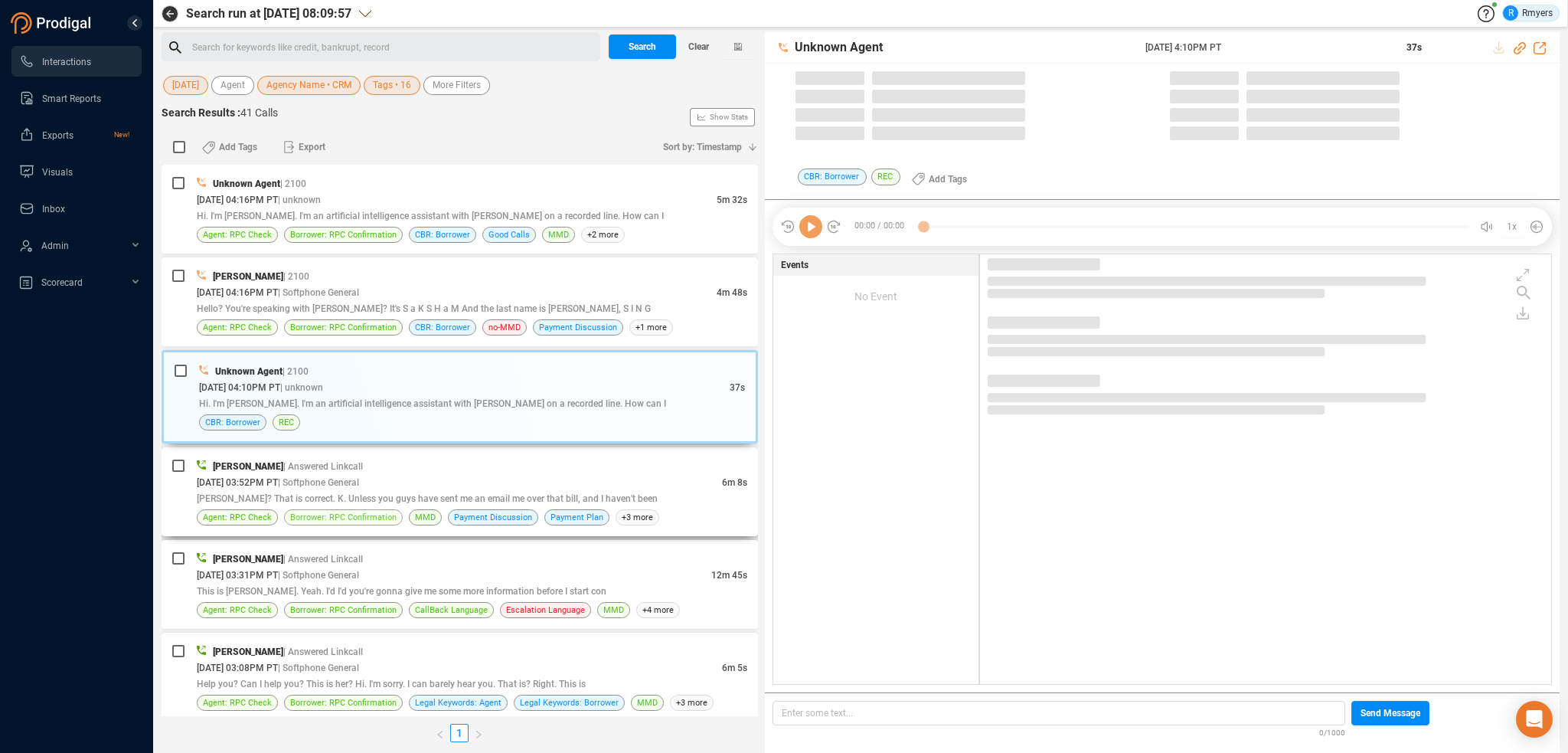
click at [384, 510] on span "Borrower: RPC Confirmation" at bounding box center [343, 517] width 106 height 15
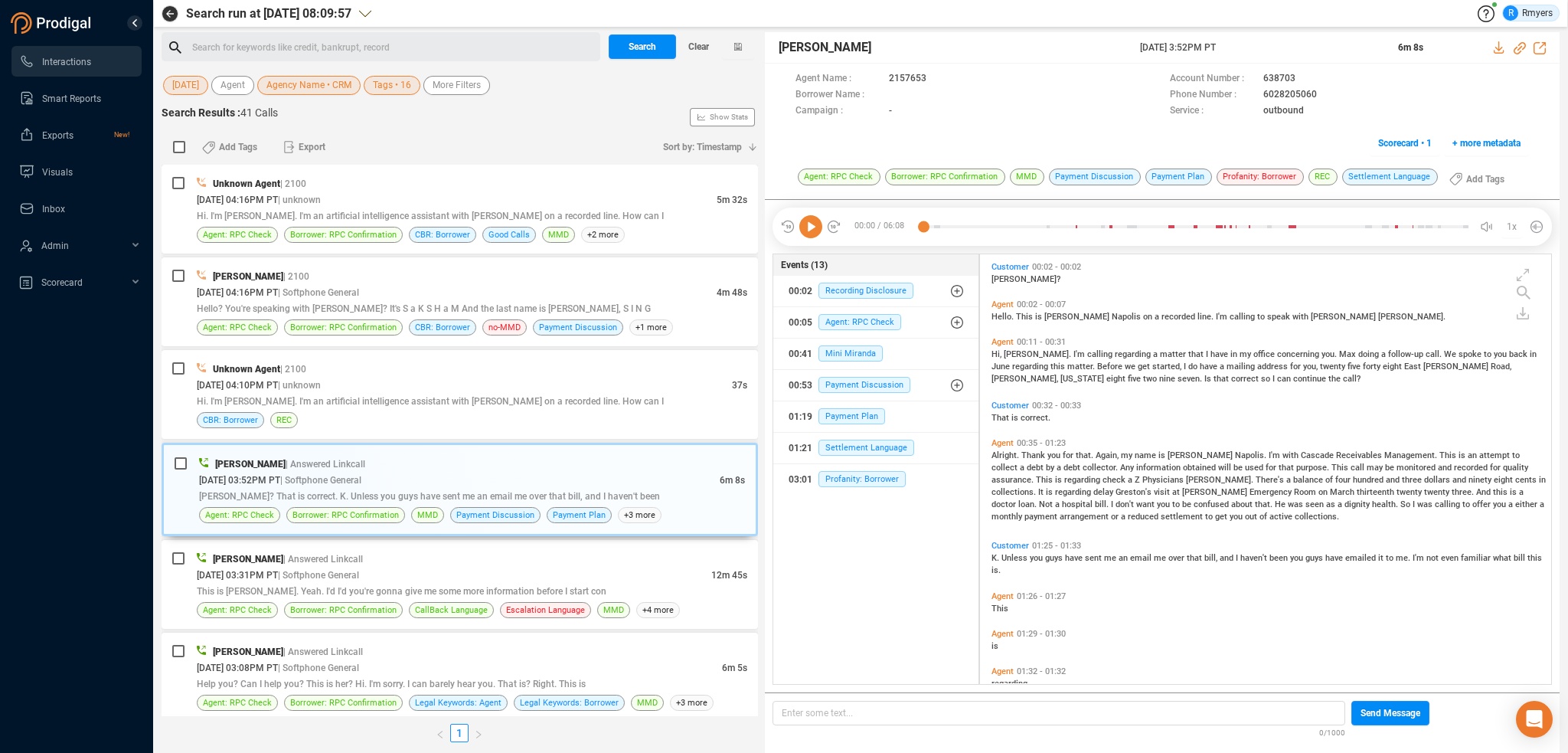
scroll to position [426, 564]
click at [309, 407] on div "Hi. I'm Sophie. I'm an artificial intelligence assistant with Cascade on a reco…" at bounding box center [472, 401] width 551 height 16
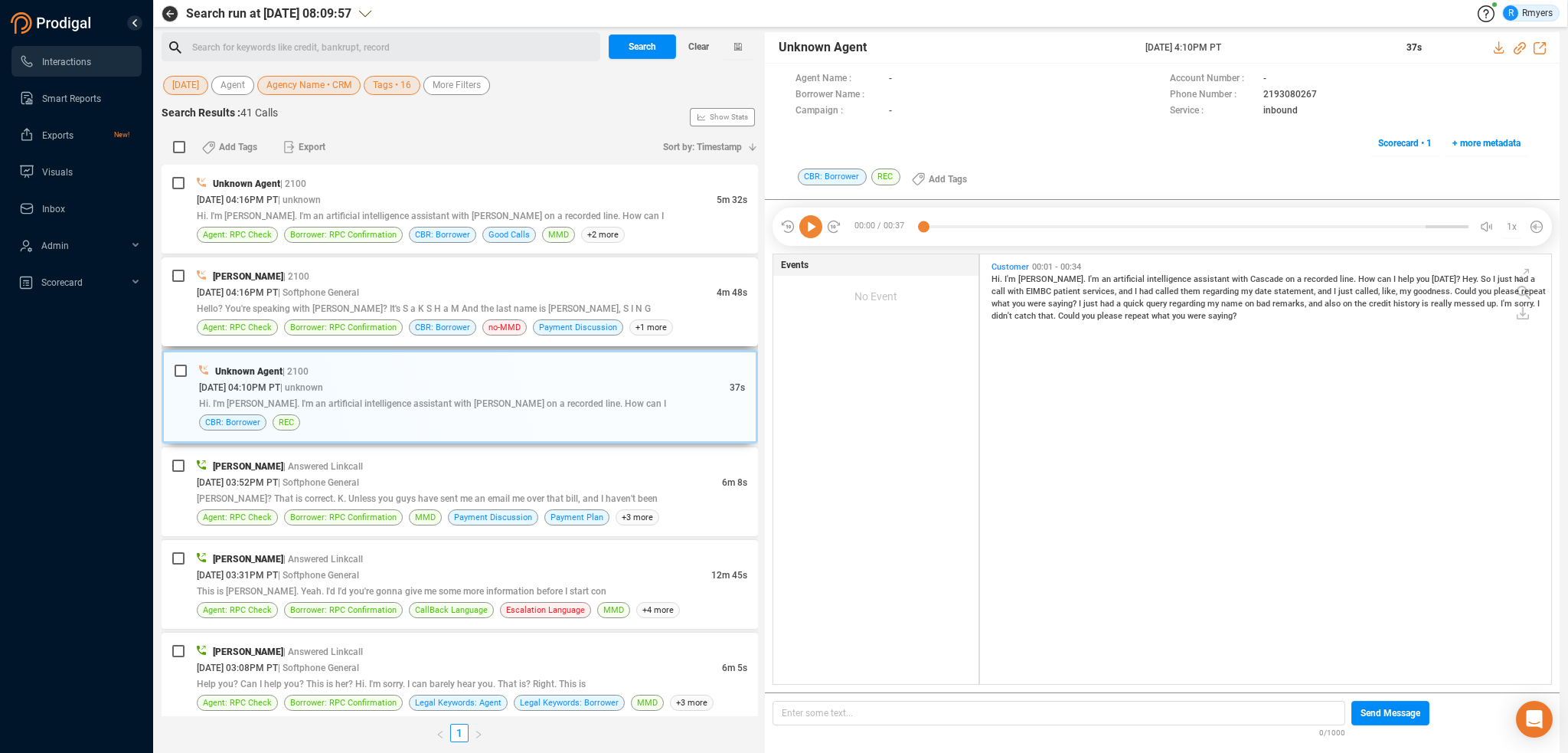
click at [536, 312] on span "Hello? You're speaking with Talkstrom Singh? It's S a K S H a M And the last na…" at bounding box center [424, 308] width 454 height 11
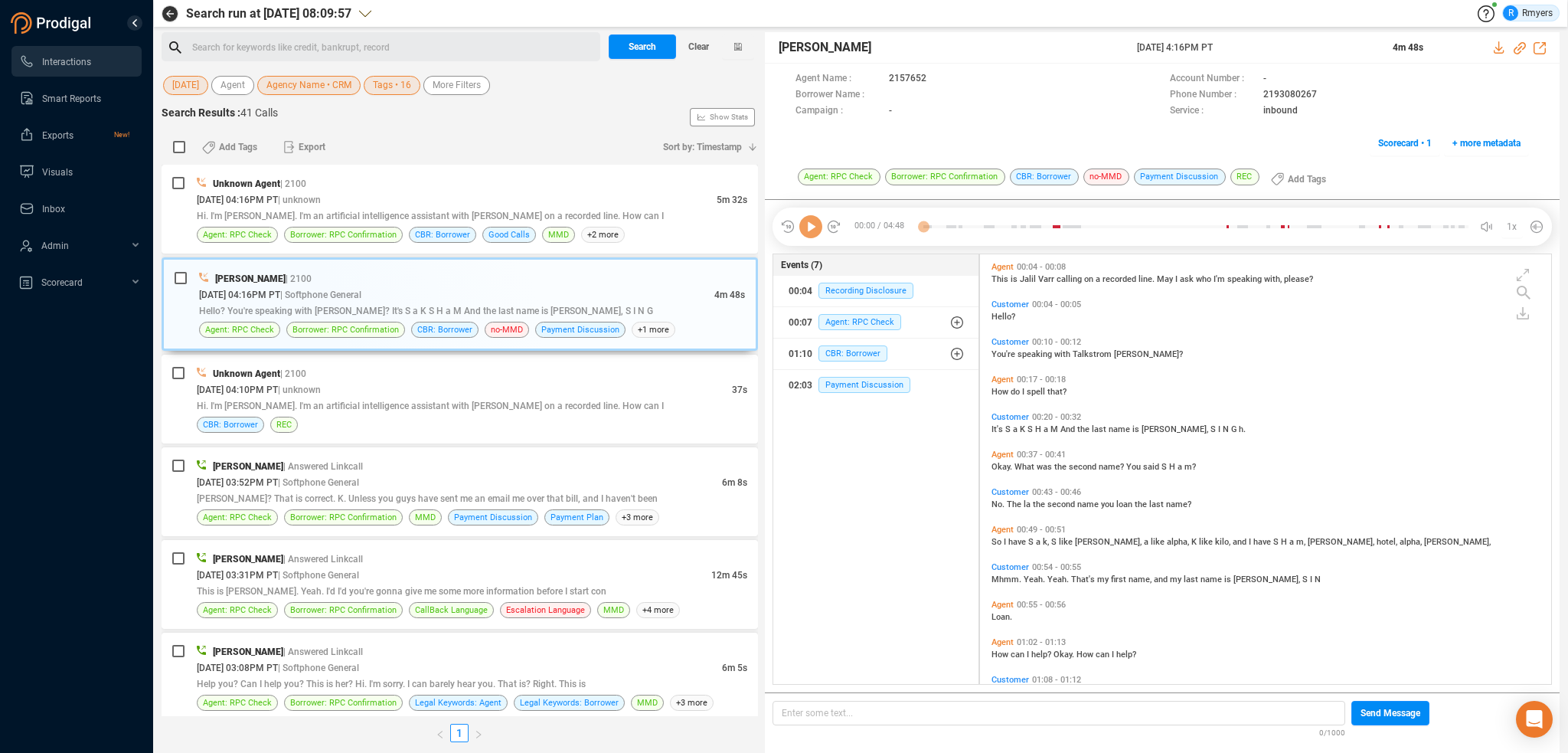
click at [812, 229] on icon at bounding box center [810, 226] width 23 height 23
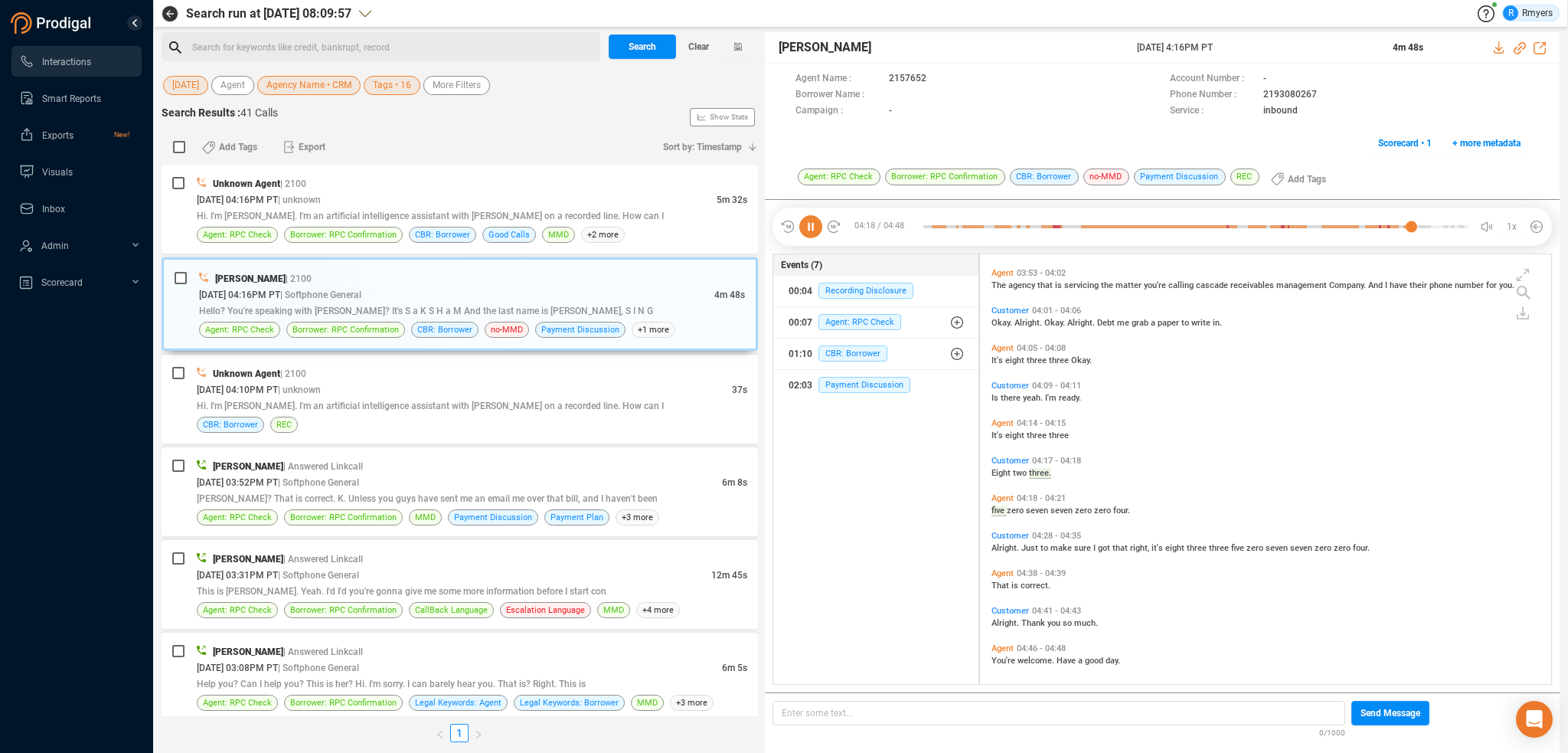
scroll to position [955, 0]
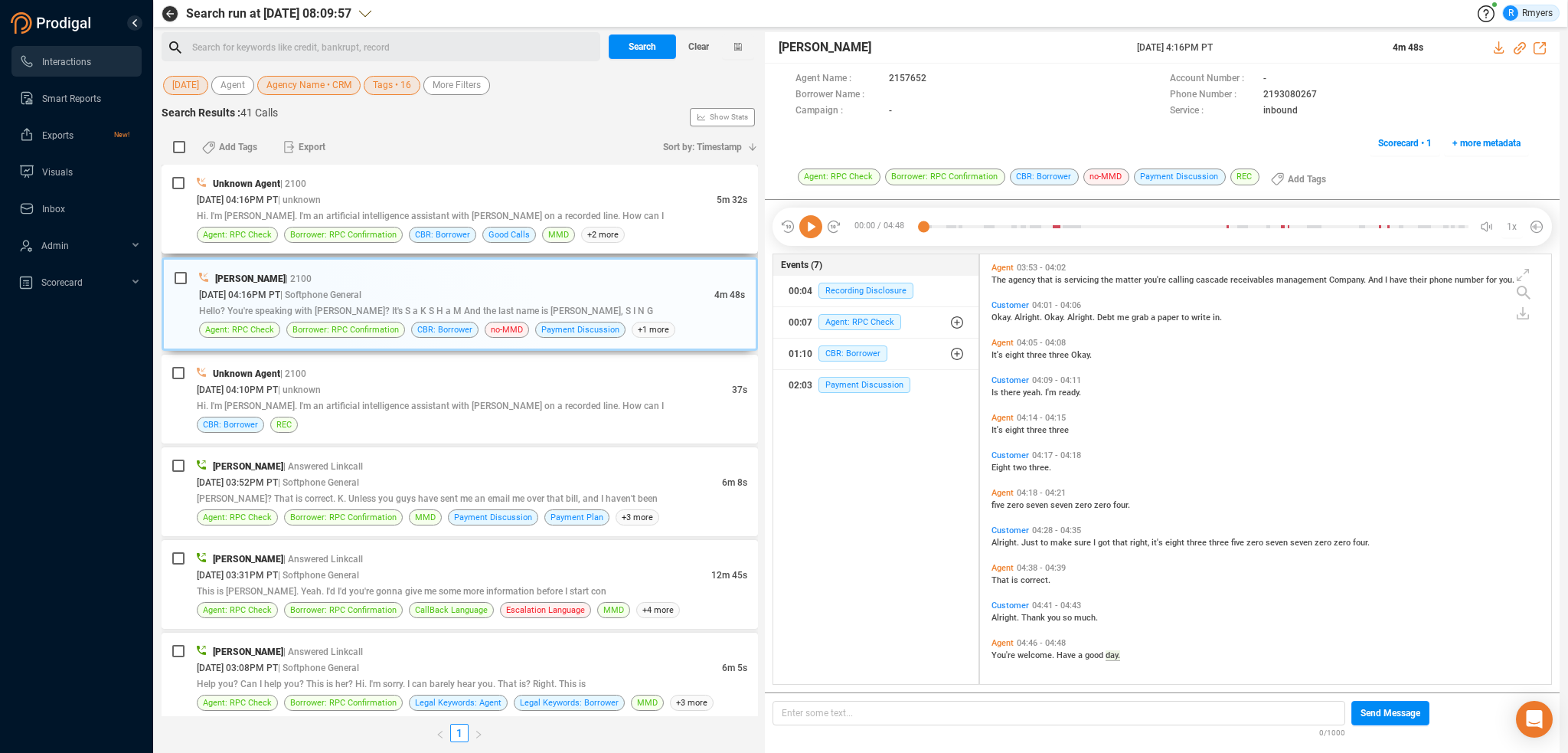
click at [321, 195] on span "| unknown" at bounding box center [299, 199] width 43 height 11
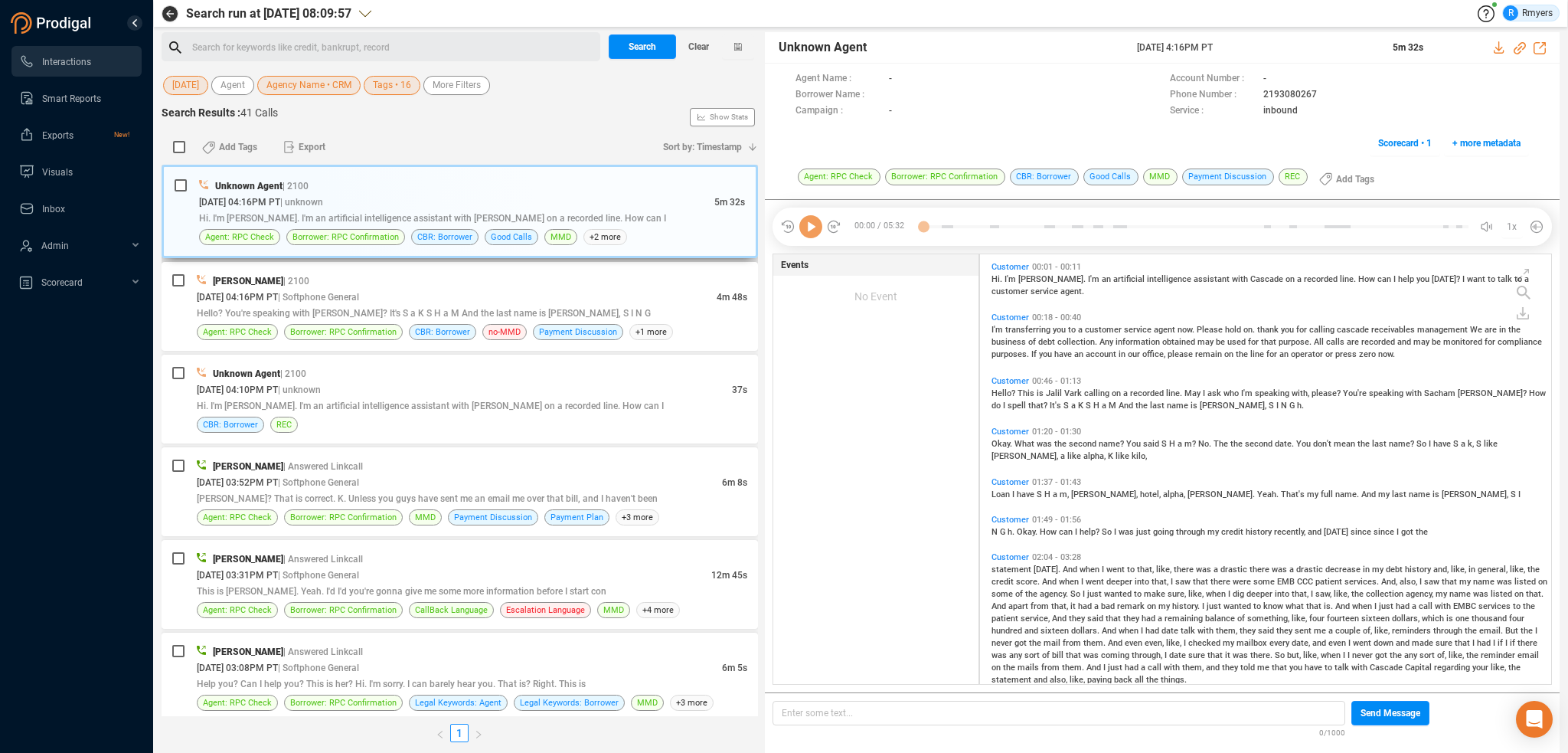
scroll to position [426, 564]
click at [701, 39] on span "Clear" at bounding box center [698, 46] width 21 height 25
click at [178, 83] on span "Last 7 days" at bounding box center [195, 85] width 47 height 19
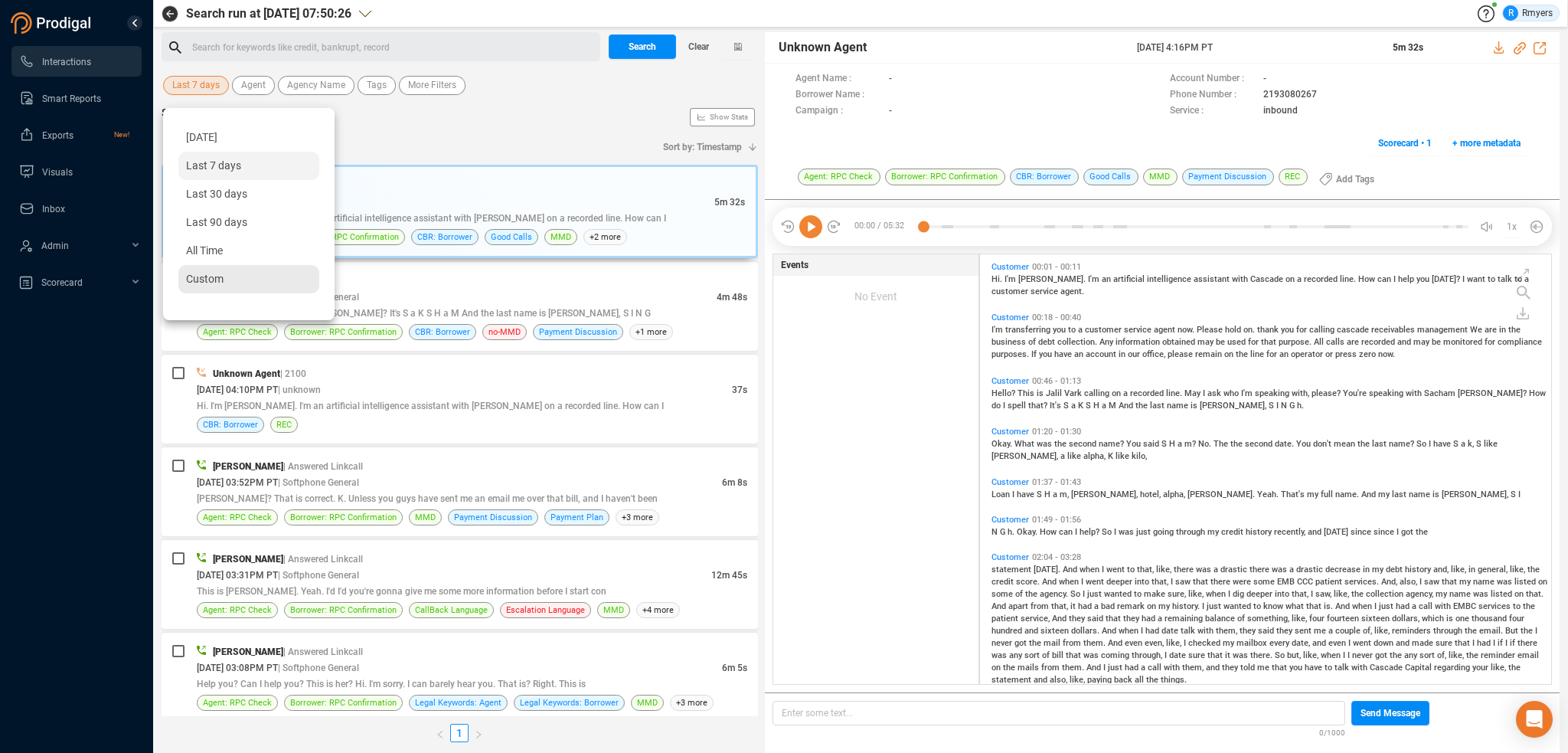
click at [217, 274] on span "Custom" at bounding box center [205, 279] width 38 height 12
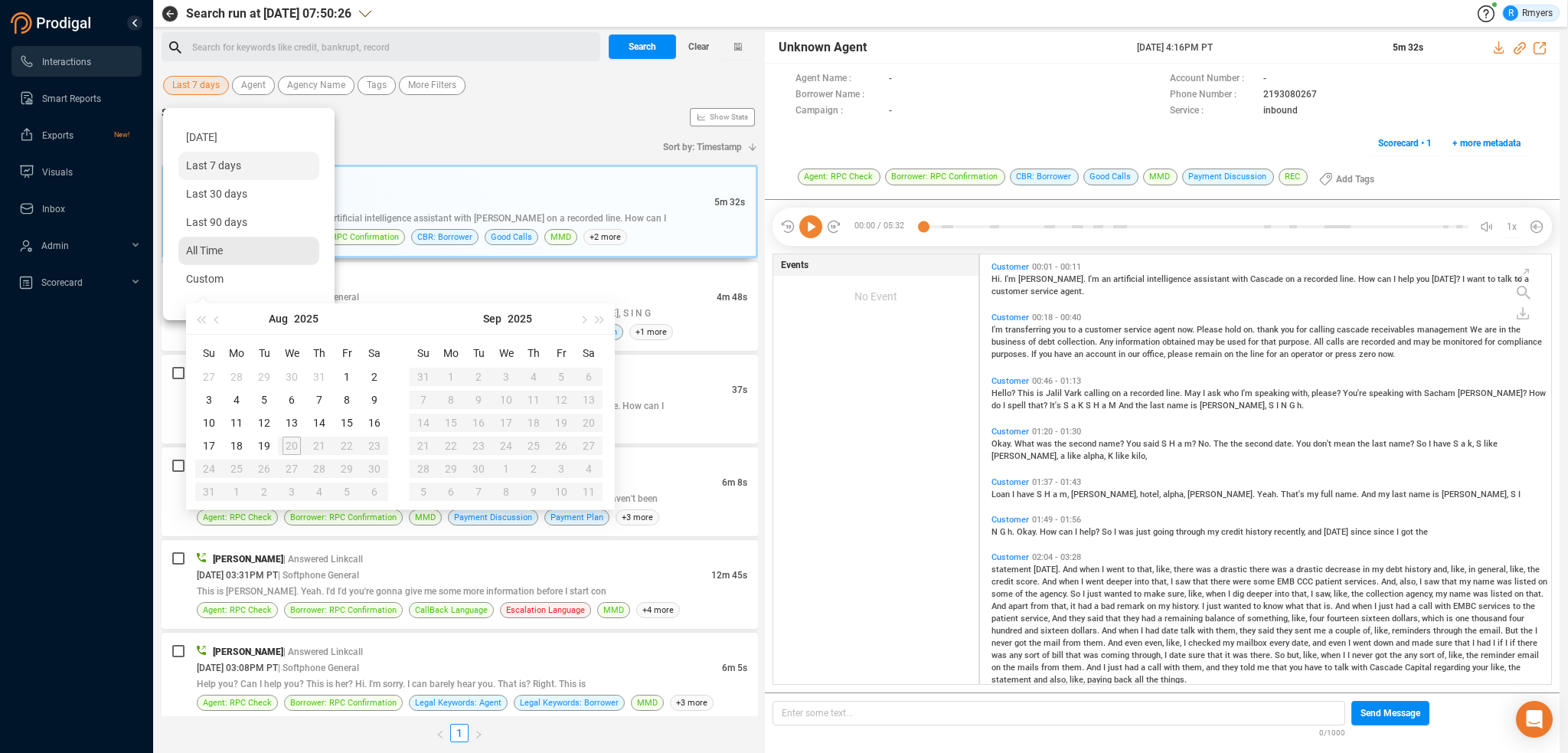
type input "2025-07-28"
click at [220, 321] on span "button" at bounding box center [218, 319] width 8 height 8
type input "2025-07-01"
click at [262, 376] on div "1" at bounding box center [264, 377] width 18 height 18
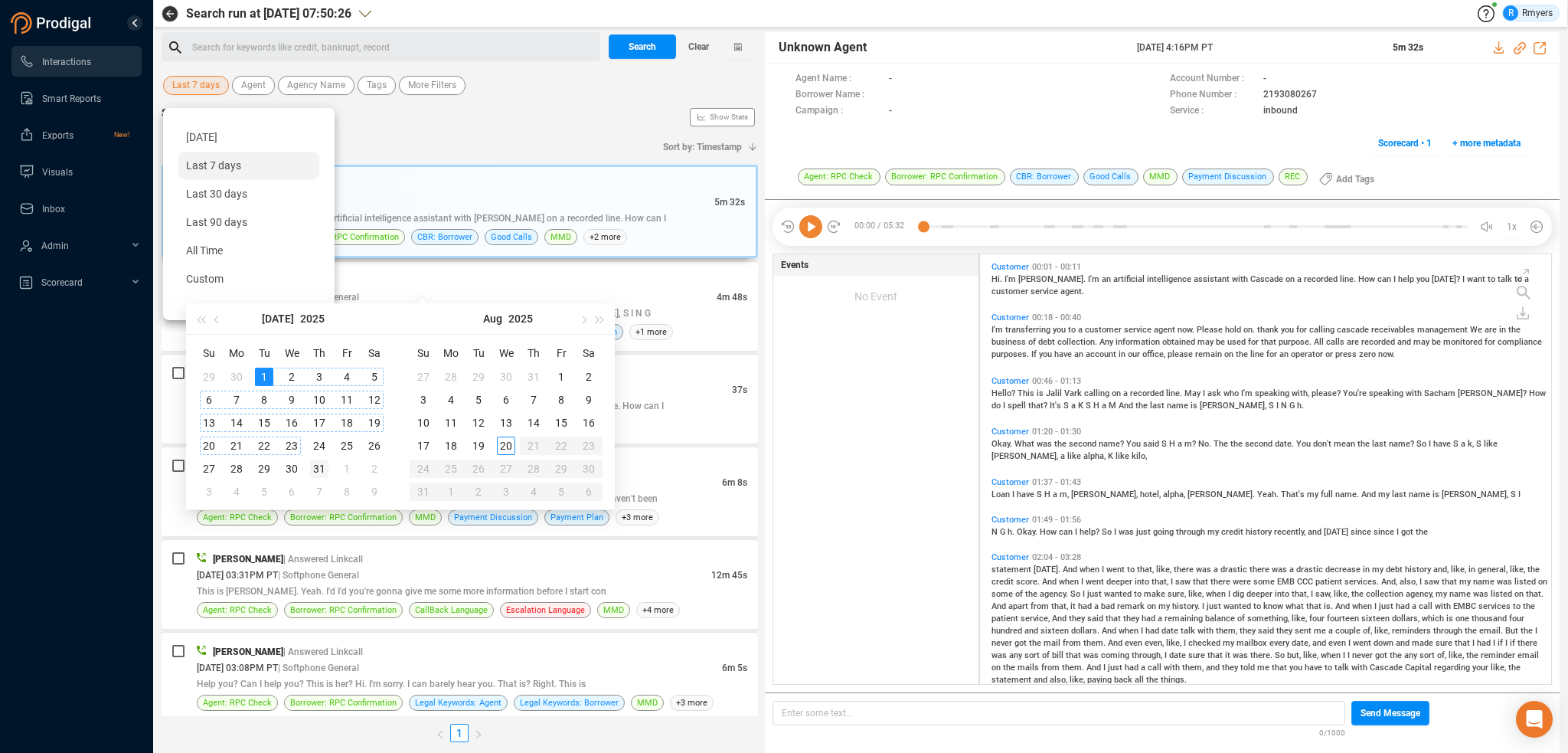
type input "2025-07-31"
click at [322, 466] on div "31" at bounding box center [319, 468] width 18 height 18
type input "2025-07-01"
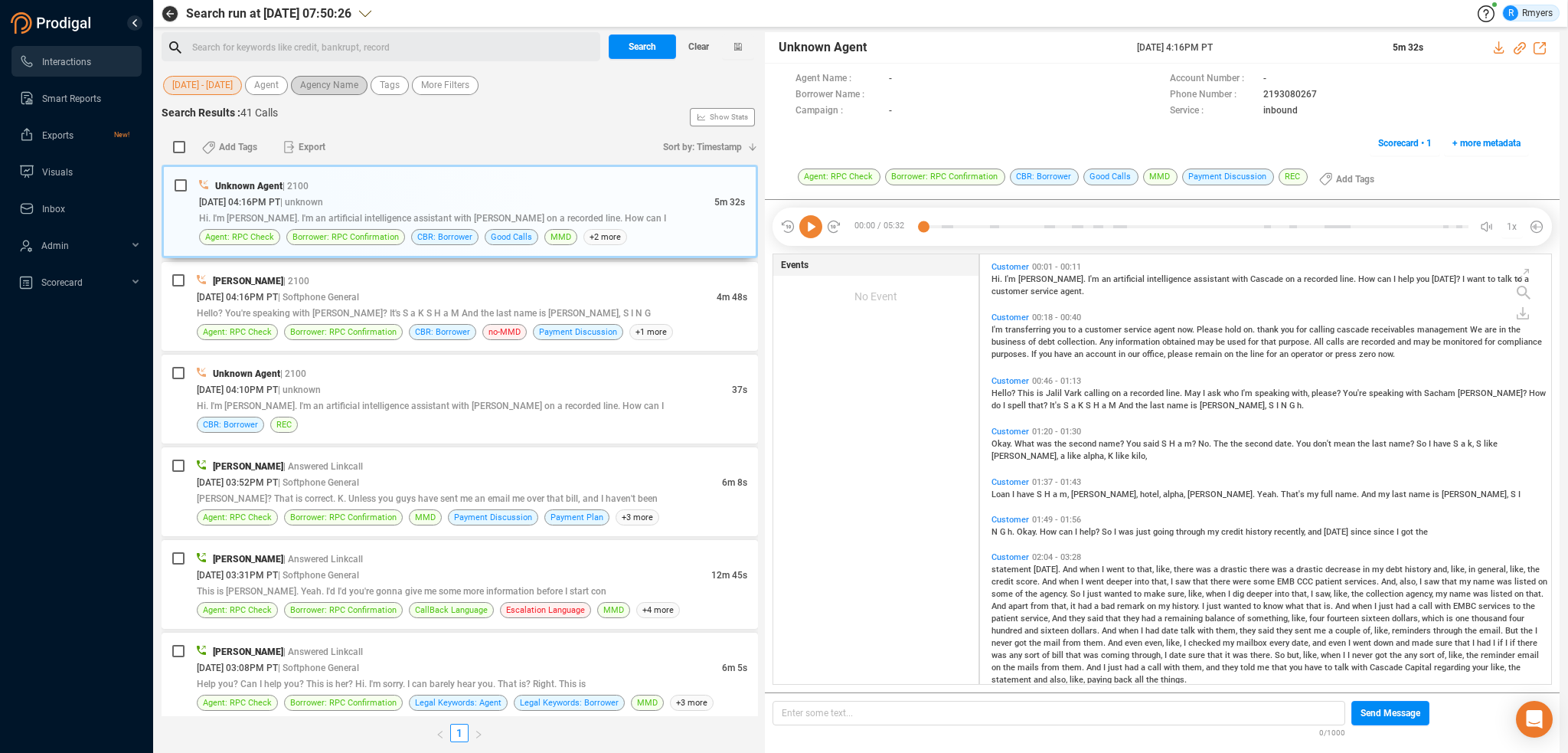
click at [334, 85] on span "Agency Name" at bounding box center [329, 85] width 58 height 19
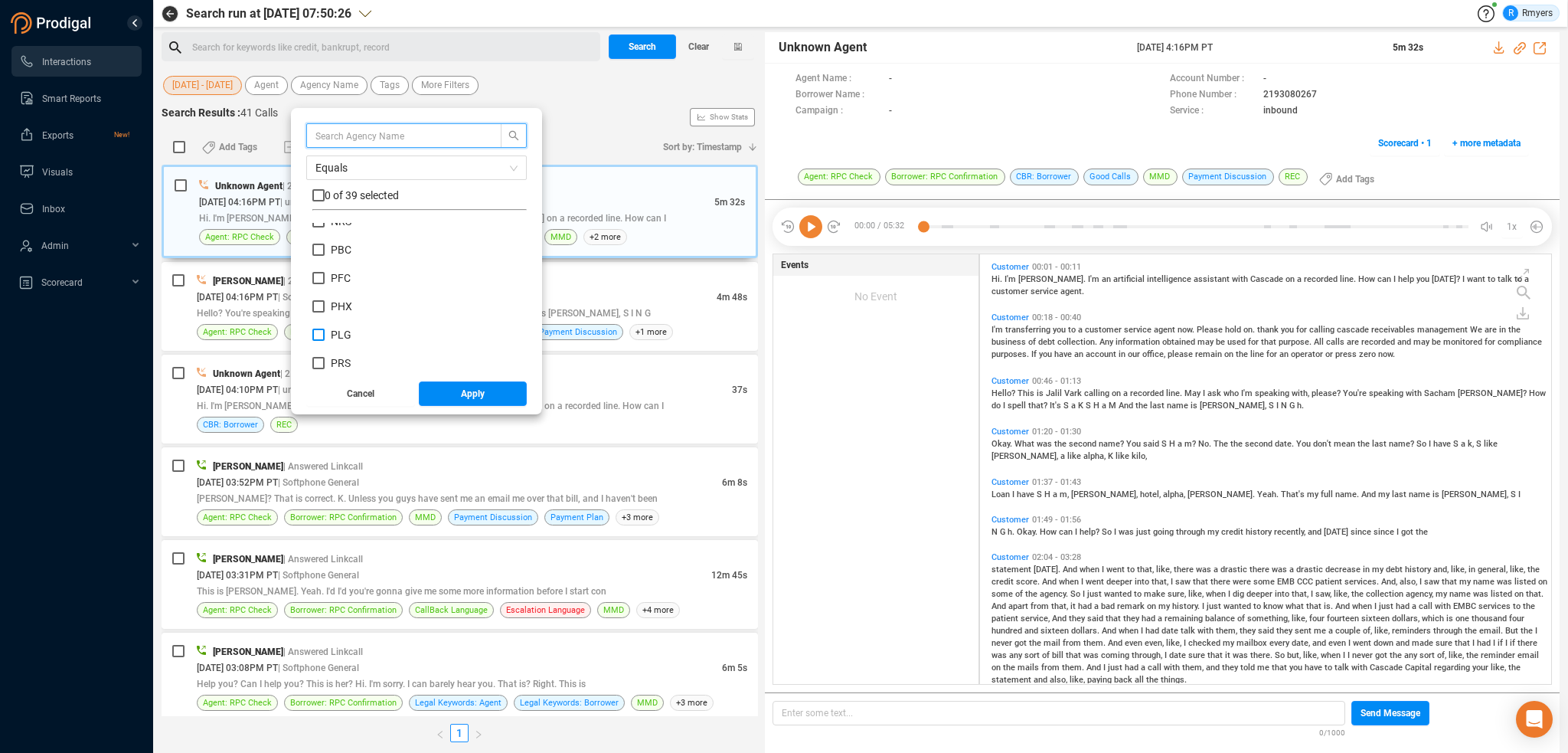
scroll to position [613, 0]
click at [331, 270] on span "NRA" at bounding box center [341, 269] width 21 height 12
click at [325, 270] on input "NRA" at bounding box center [318, 269] width 12 height 12
checkbox input "true"
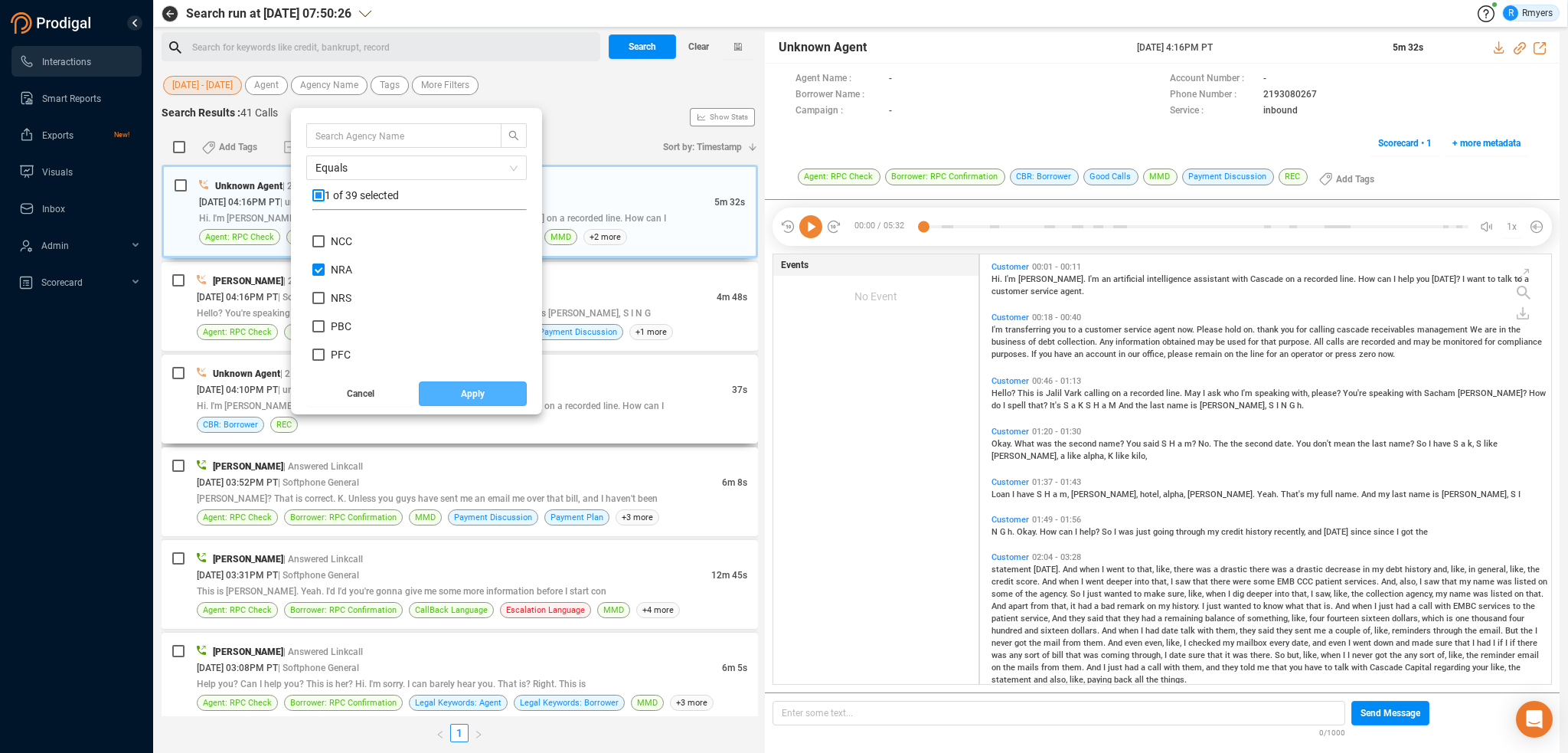
drag, startPoint x: 454, startPoint y: 401, endPoint x: 445, endPoint y: 383, distance: 20.5
click at [447, 397] on button "Apply" at bounding box center [473, 393] width 109 height 25
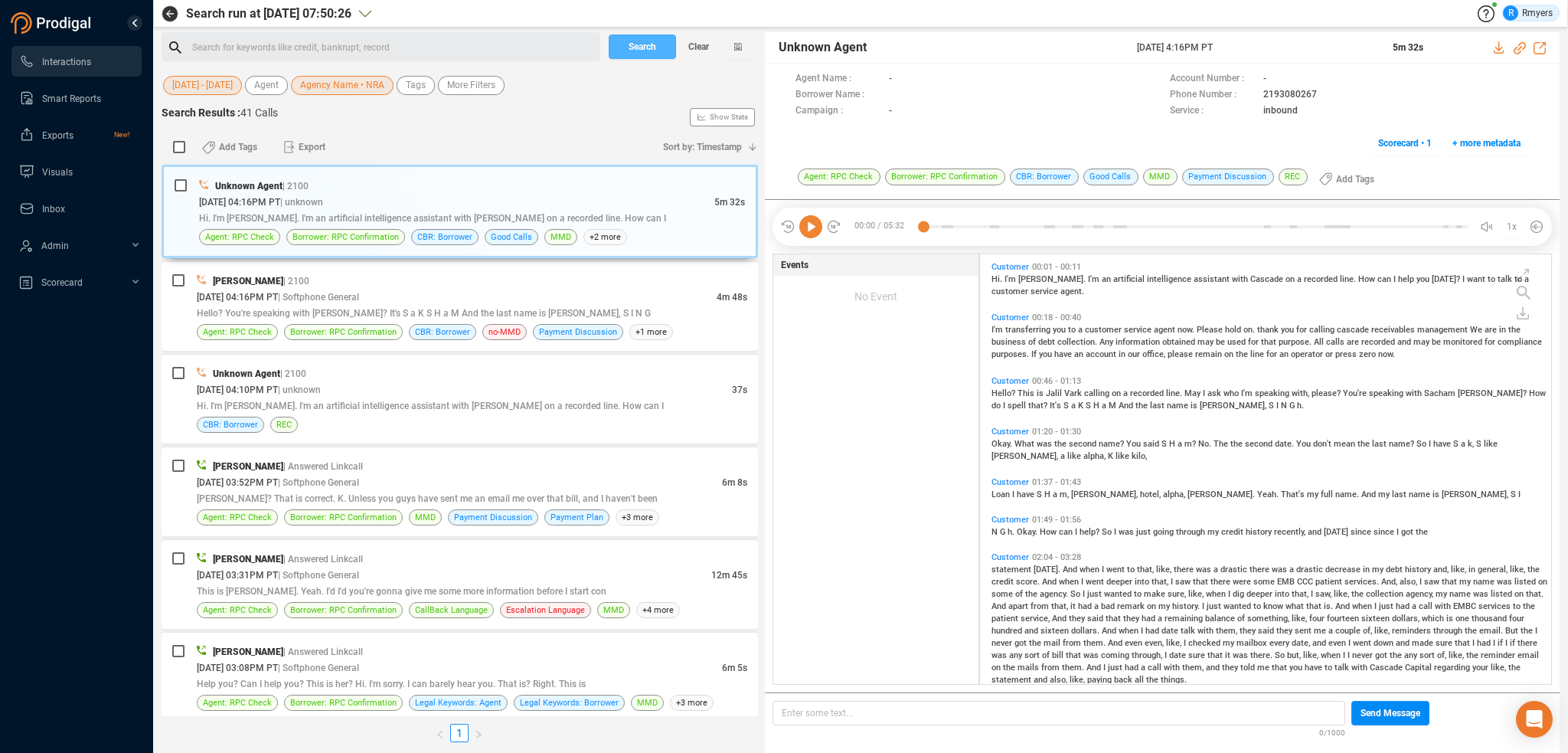
click at [629, 48] on span "Search" at bounding box center [643, 46] width 28 height 25
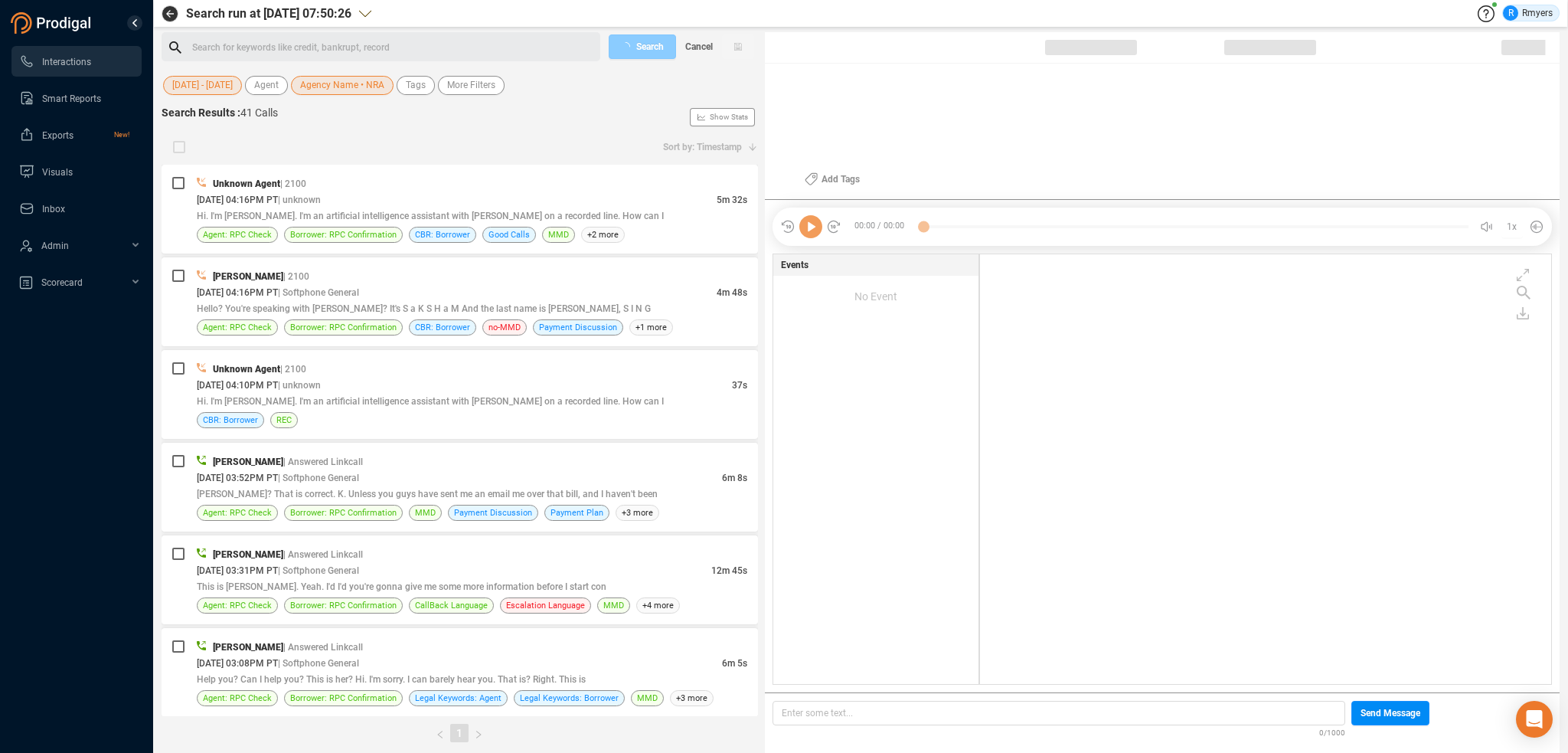
scroll to position [426, 564]
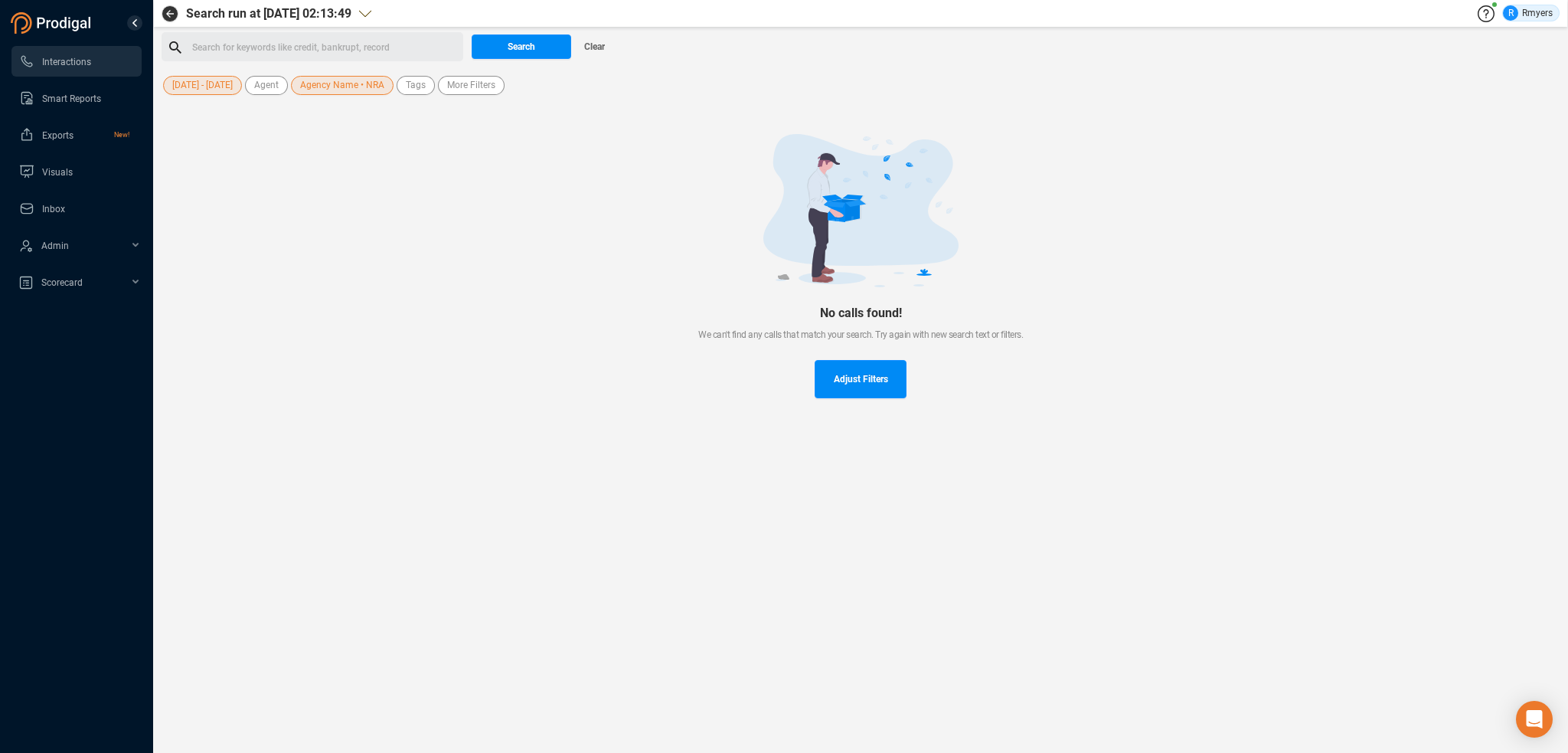
click at [316, 87] on span "Agency Name • NRA" at bounding box center [342, 85] width 84 height 19
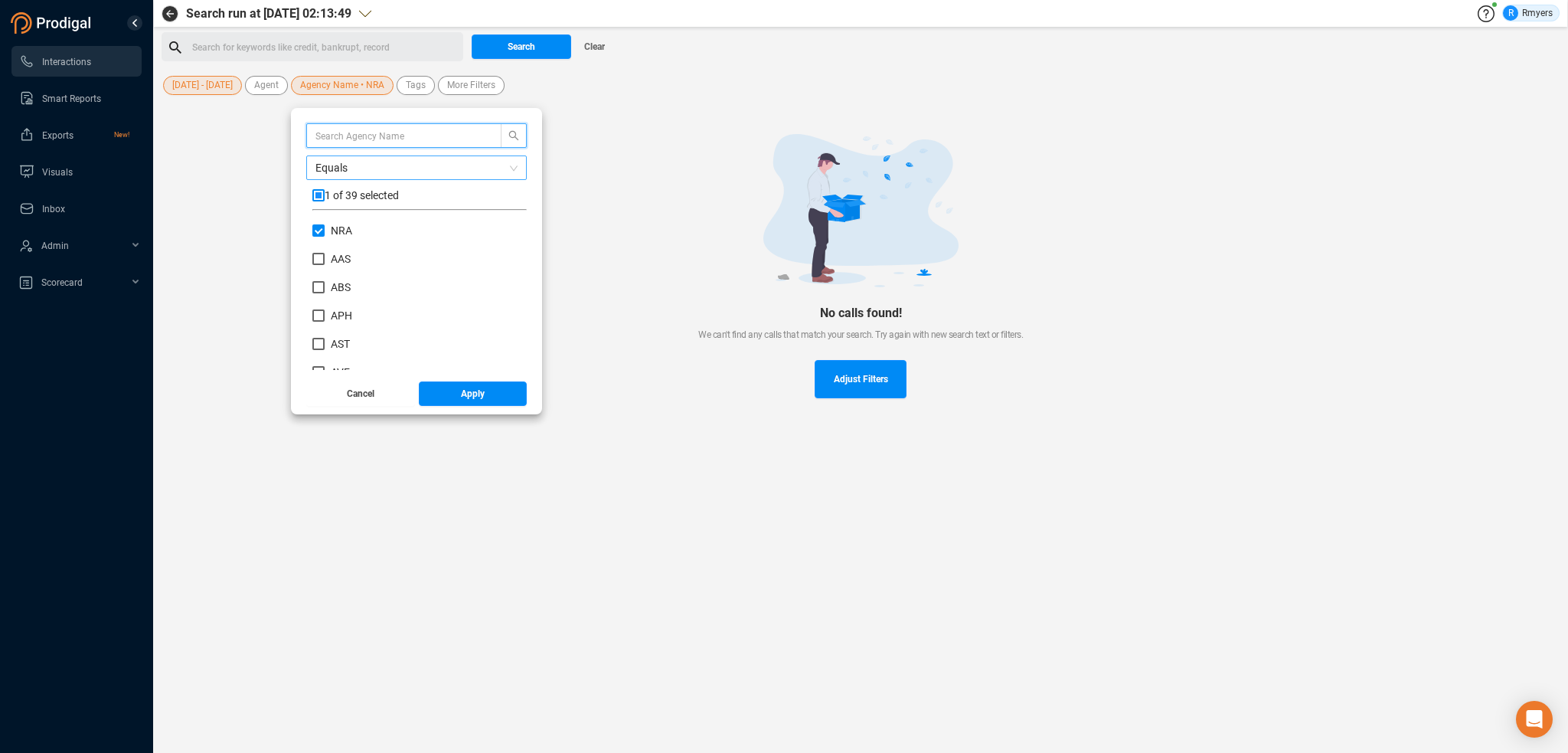
scroll to position [143, 207]
click at [317, 226] on input "NRA" at bounding box center [318, 230] width 12 height 12
checkbox input "false"
click at [331, 237] on span "CRE" at bounding box center [341, 236] width 20 height 12
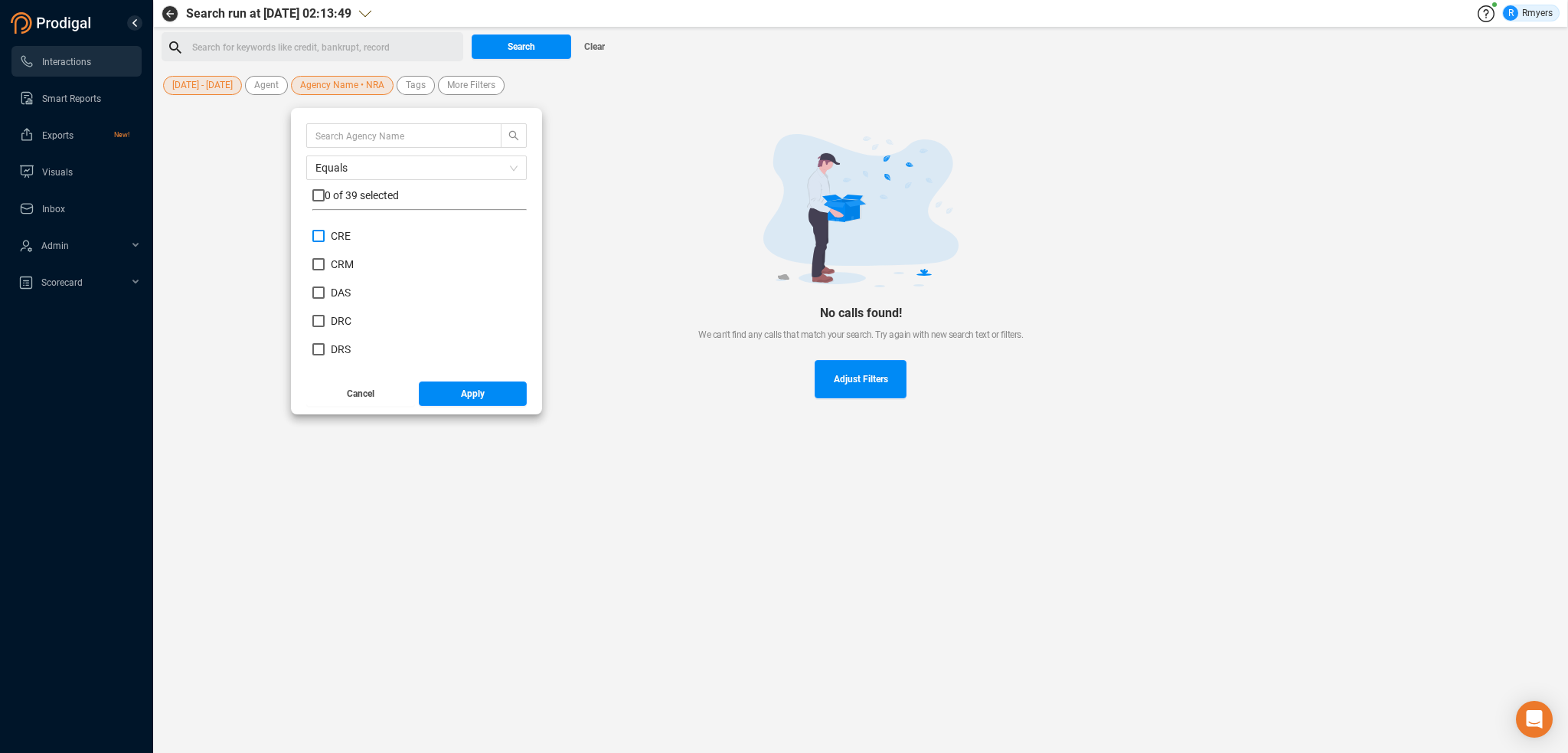
click at [325, 237] on input "CRE" at bounding box center [318, 236] width 12 height 12
checkbox input "true"
click at [442, 396] on button "Apply" at bounding box center [473, 393] width 109 height 25
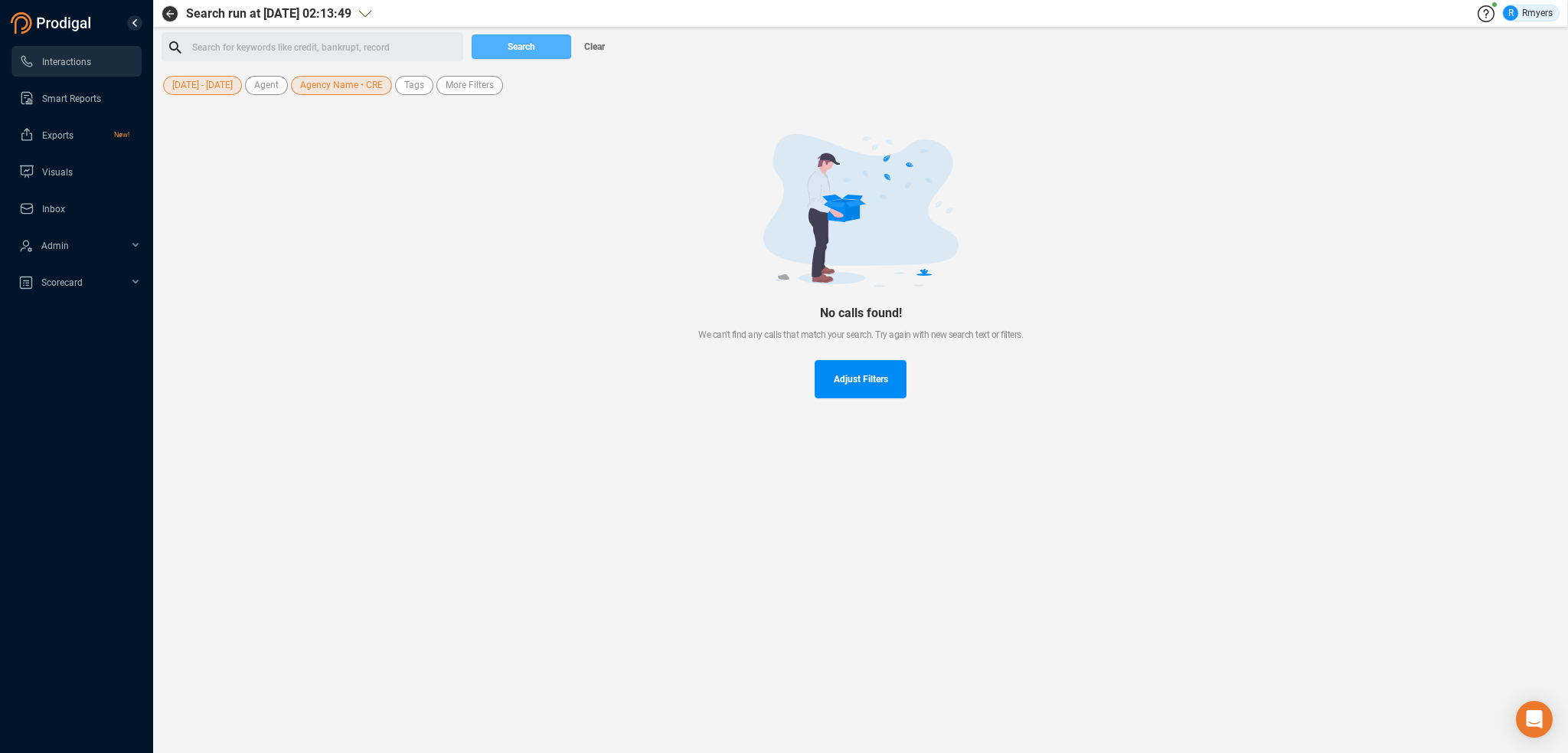
click at [523, 46] on span "Search" at bounding box center [522, 46] width 28 height 25
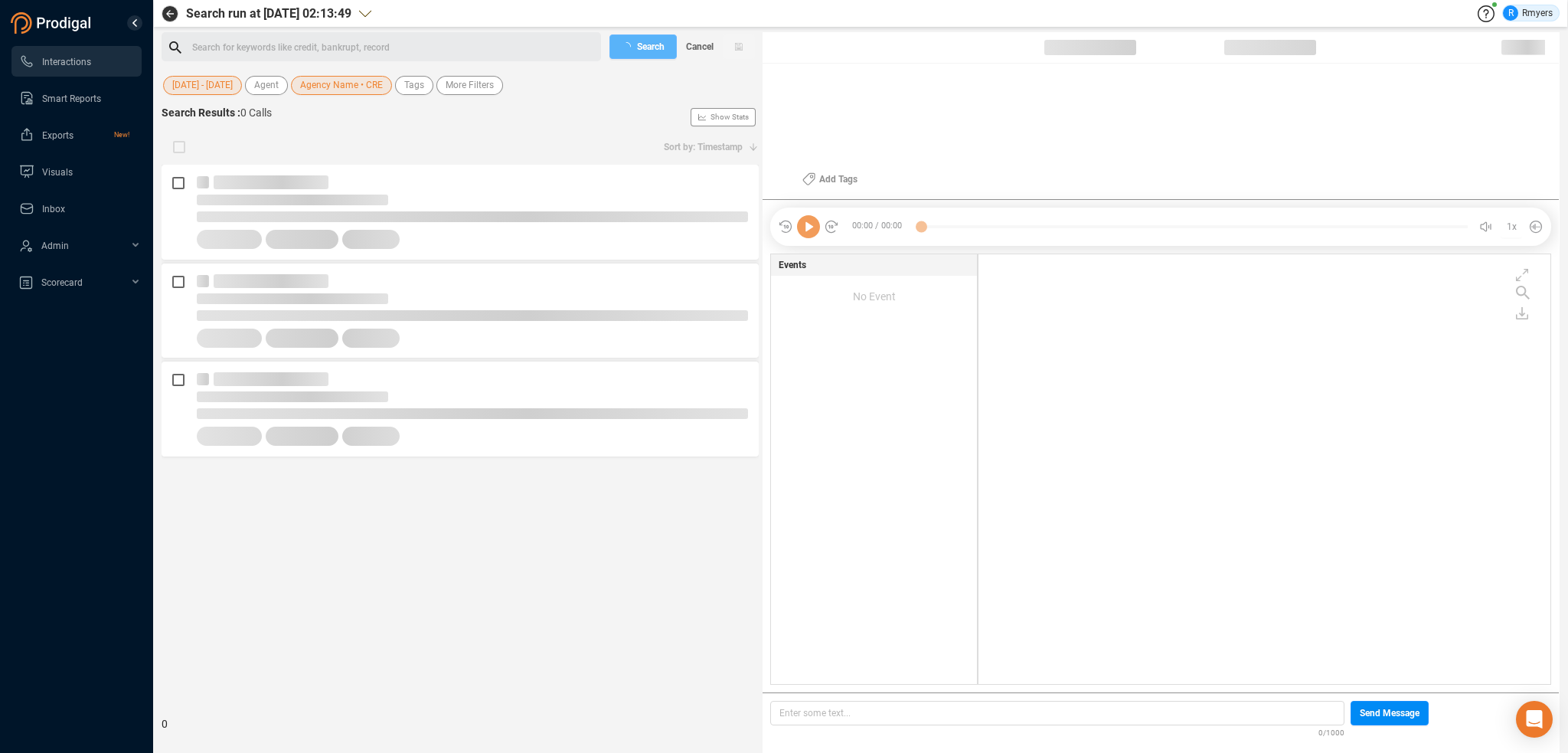
scroll to position [426, 564]
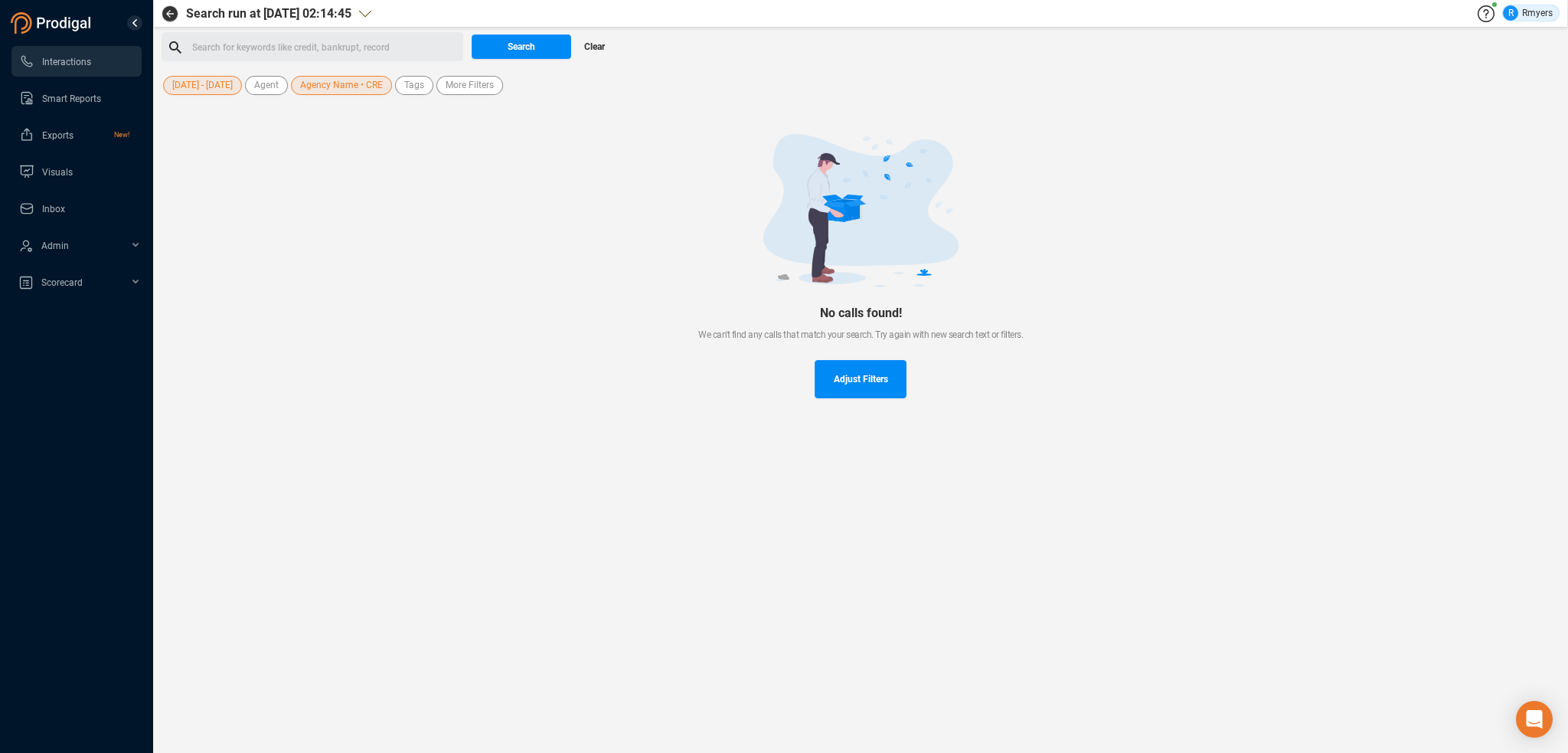
click at [596, 42] on span "Clear" at bounding box center [594, 46] width 21 height 25
click at [529, 56] on span "Search" at bounding box center [522, 46] width 28 height 25
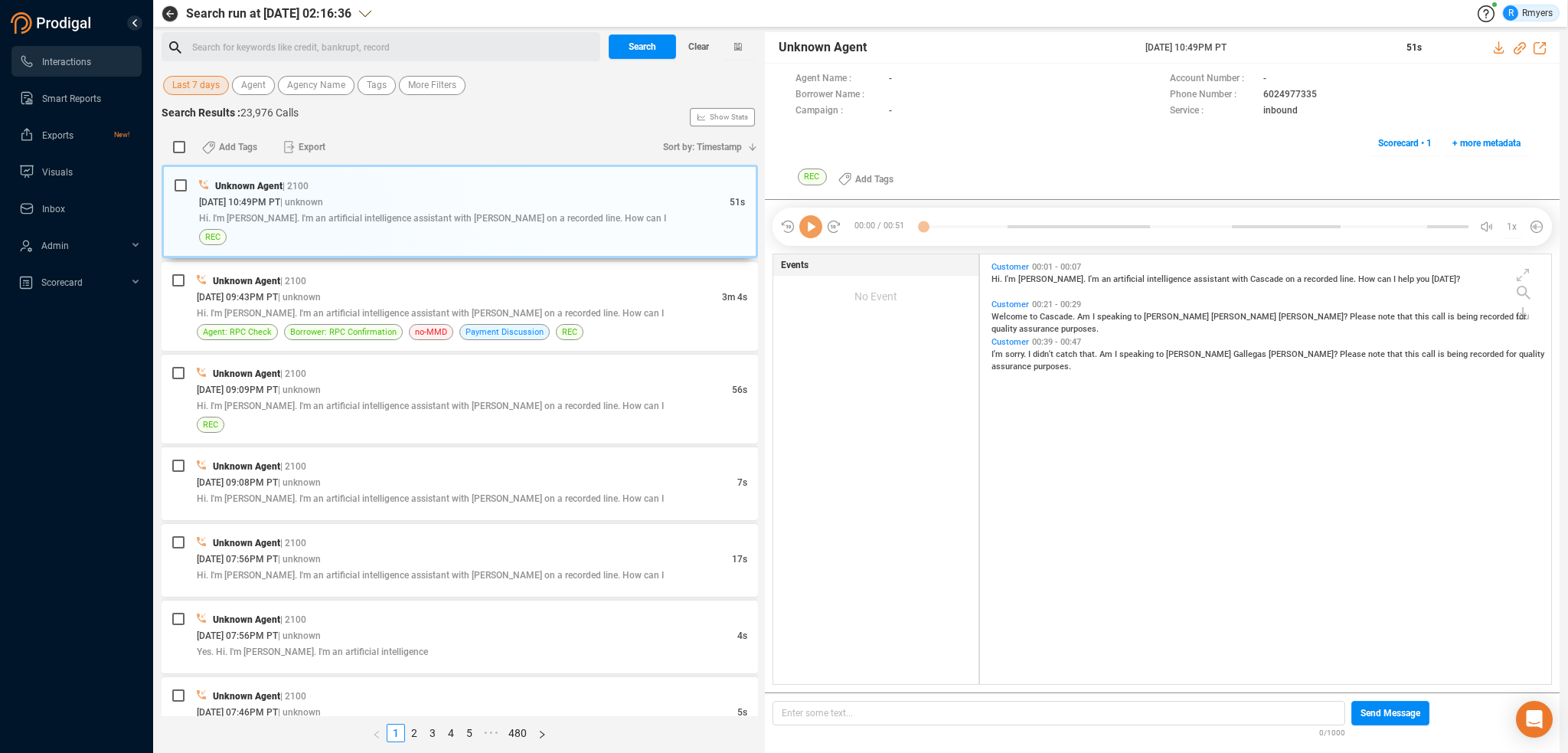
scroll to position [426, 564]
drag, startPoint x: 201, startPoint y: 83, endPoint x: 201, endPoint y: 92, distance: 9.2
click at [201, 83] on span "Last 7 days" at bounding box center [195, 85] width 47 height 19
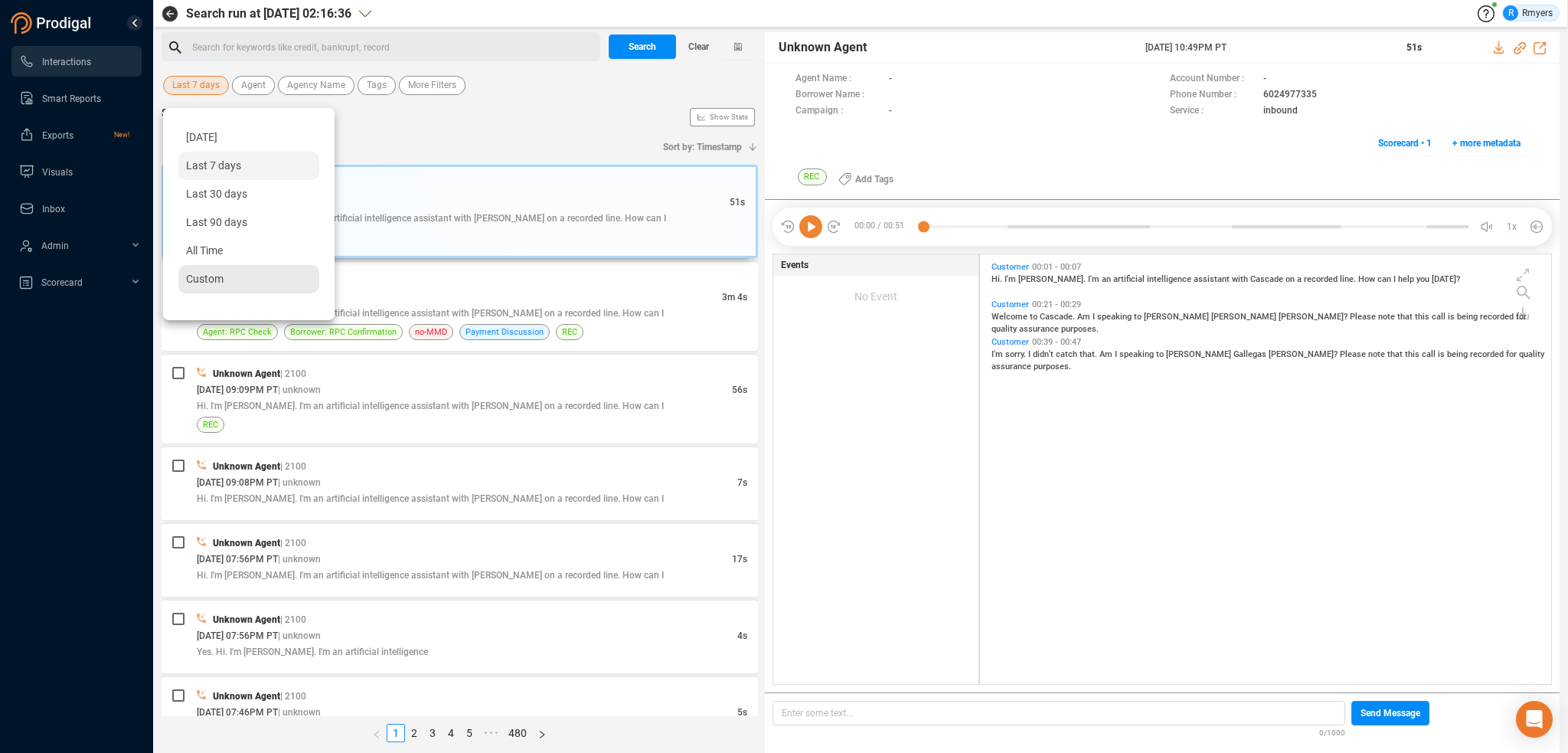
click at [237, 281] on div "Custom" at bounding box center [248, 279] width 141 height 28
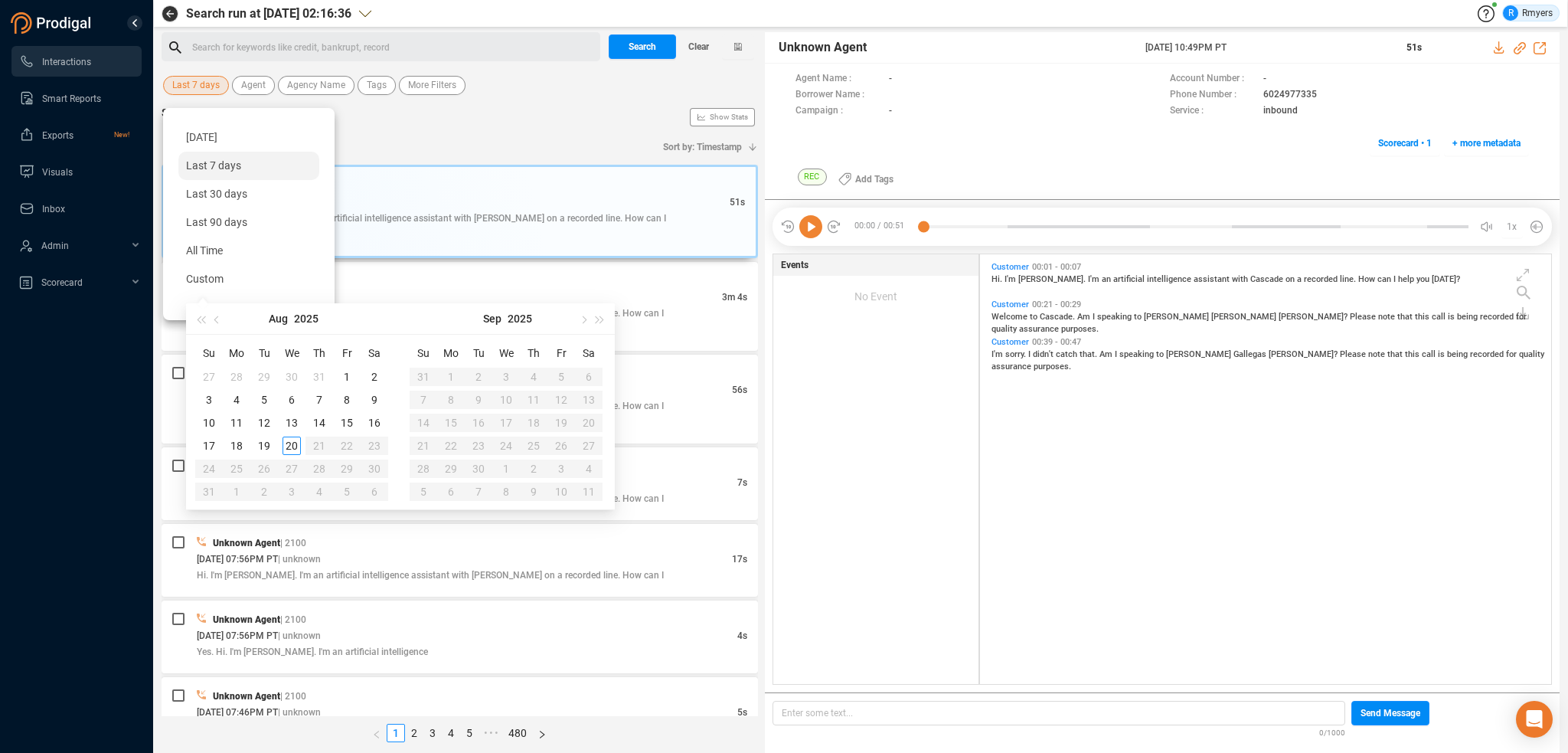
type input "2025-07-28"
click at [220, 322] on button "button" at bounding box center [217, 318] width 17 height 31
type input "2025-06-30"
click at [221, 316] on button "button" at bounding box center [217, 318] width 17 height 31
type input "2025-06-01"
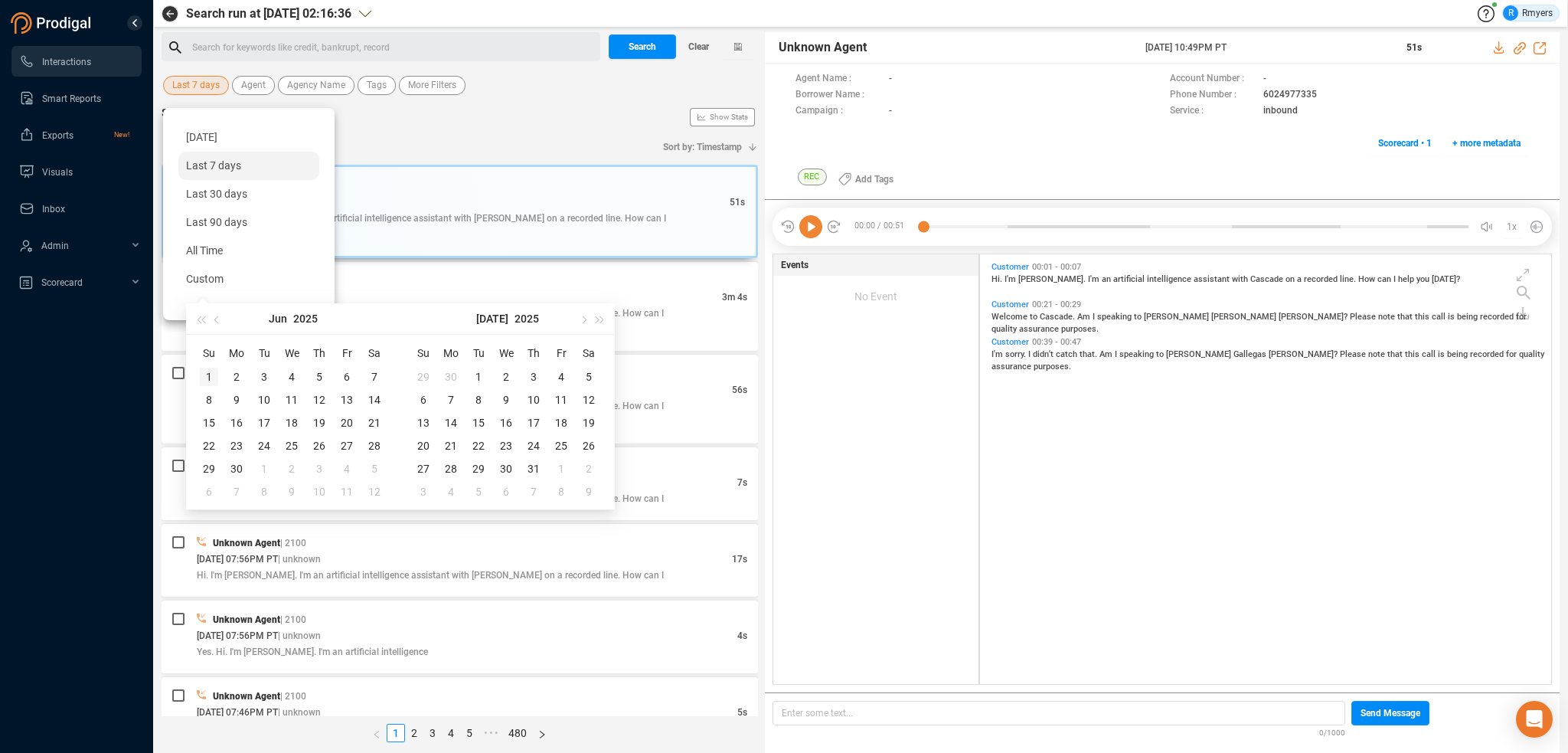
click at [211, 376] on div "1" at bounding box center [209, 377] width 18 height 18
type input "2025-06-30"
click at [234, 466] on div "30" at bounding box center [236, 468] width 18 height 18
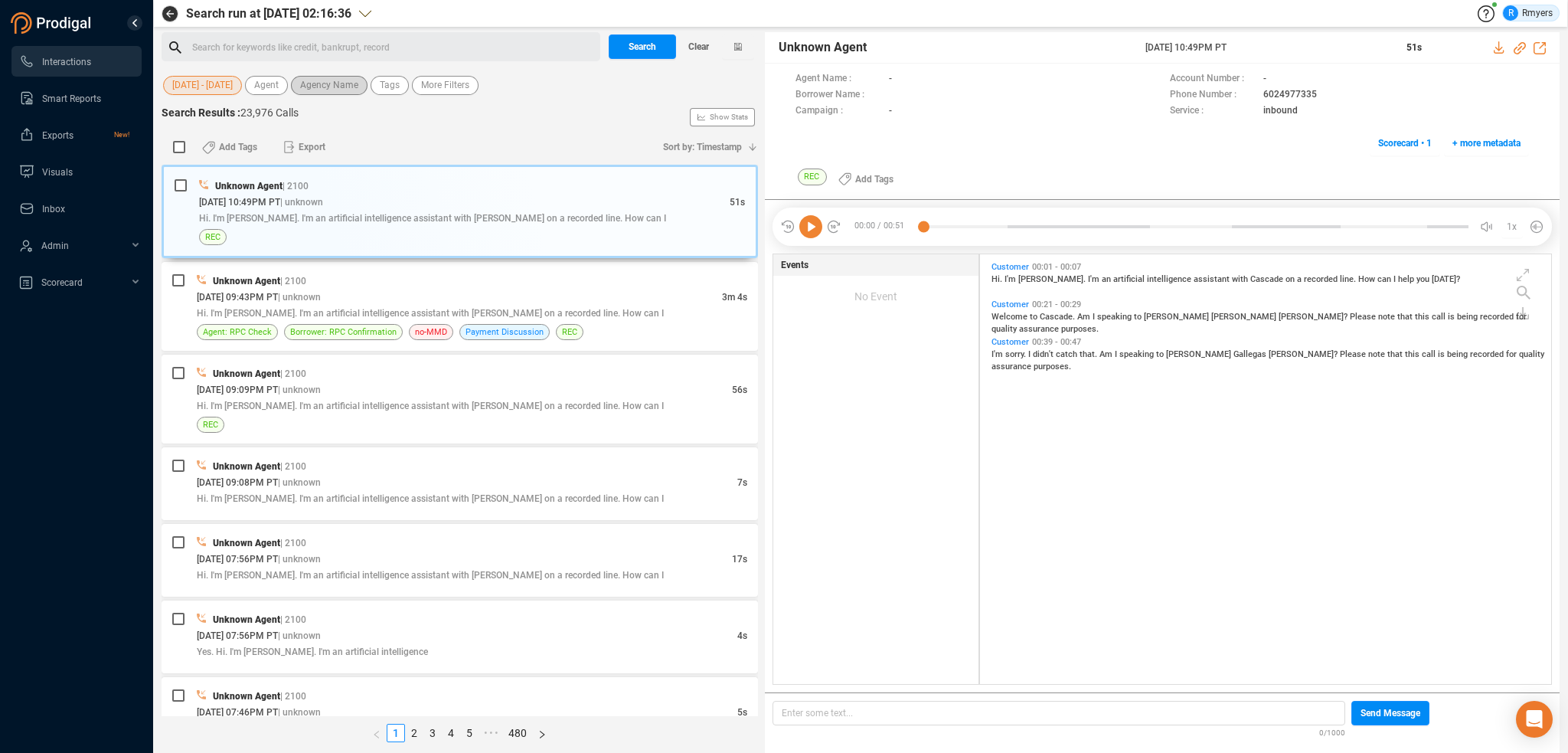
click at [320, 85] on span "Agency Name" at bounding box center [329, 85] width 58 height 19
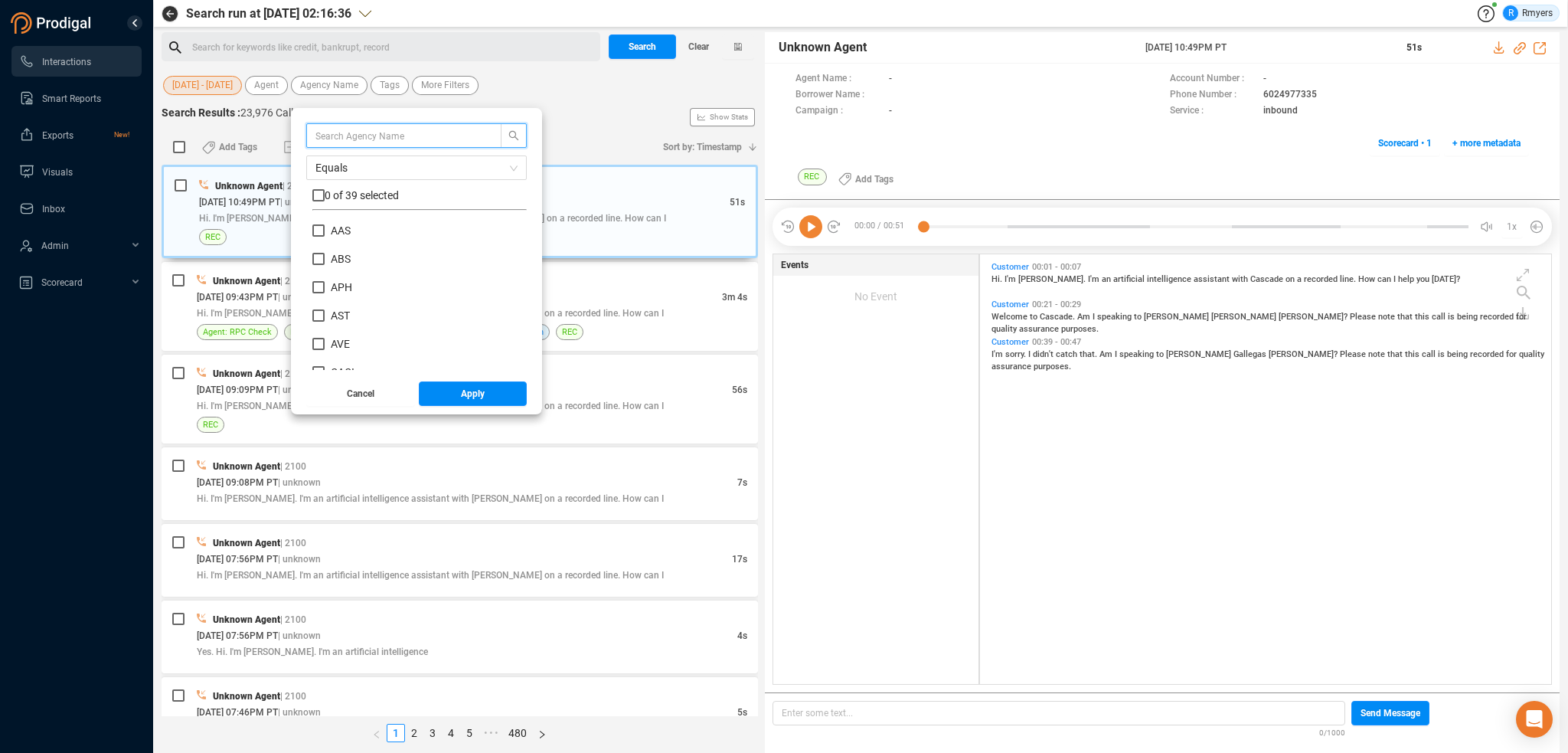
scroll to position [143, 207]
click at [345, 262] on span "ABS" at bounding box center [341, 259] width 20 height 12
click at [325, 262] on input "ABS" at bounding box center [318, 259] width 12 height 12
checkbox input "true"
click at [453, 394] on button "Apply" at bounding box center [473, 393] width 109 height 25
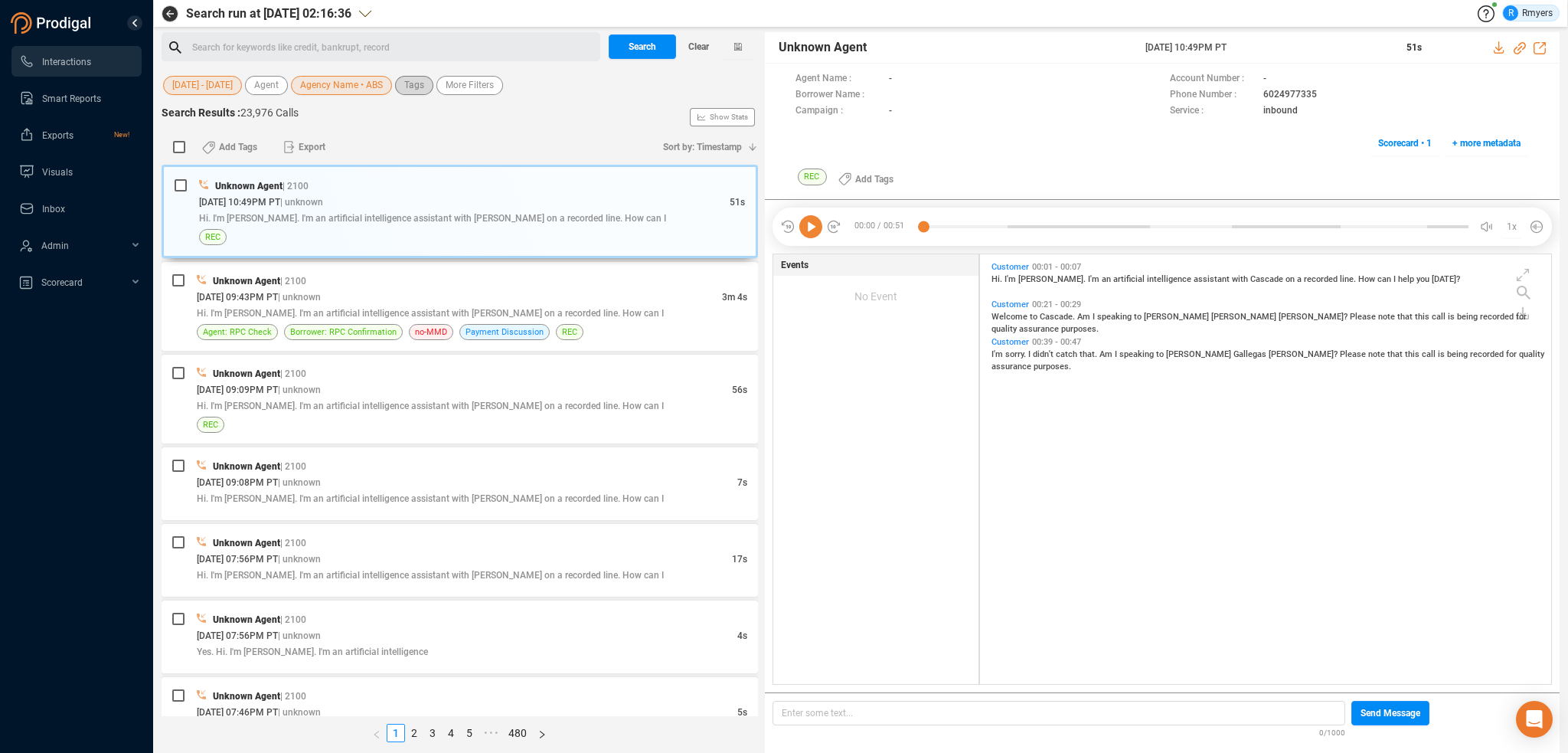
click at [412, 83] on span "Tags" at bounding box center [414, 85] width 20 height 19
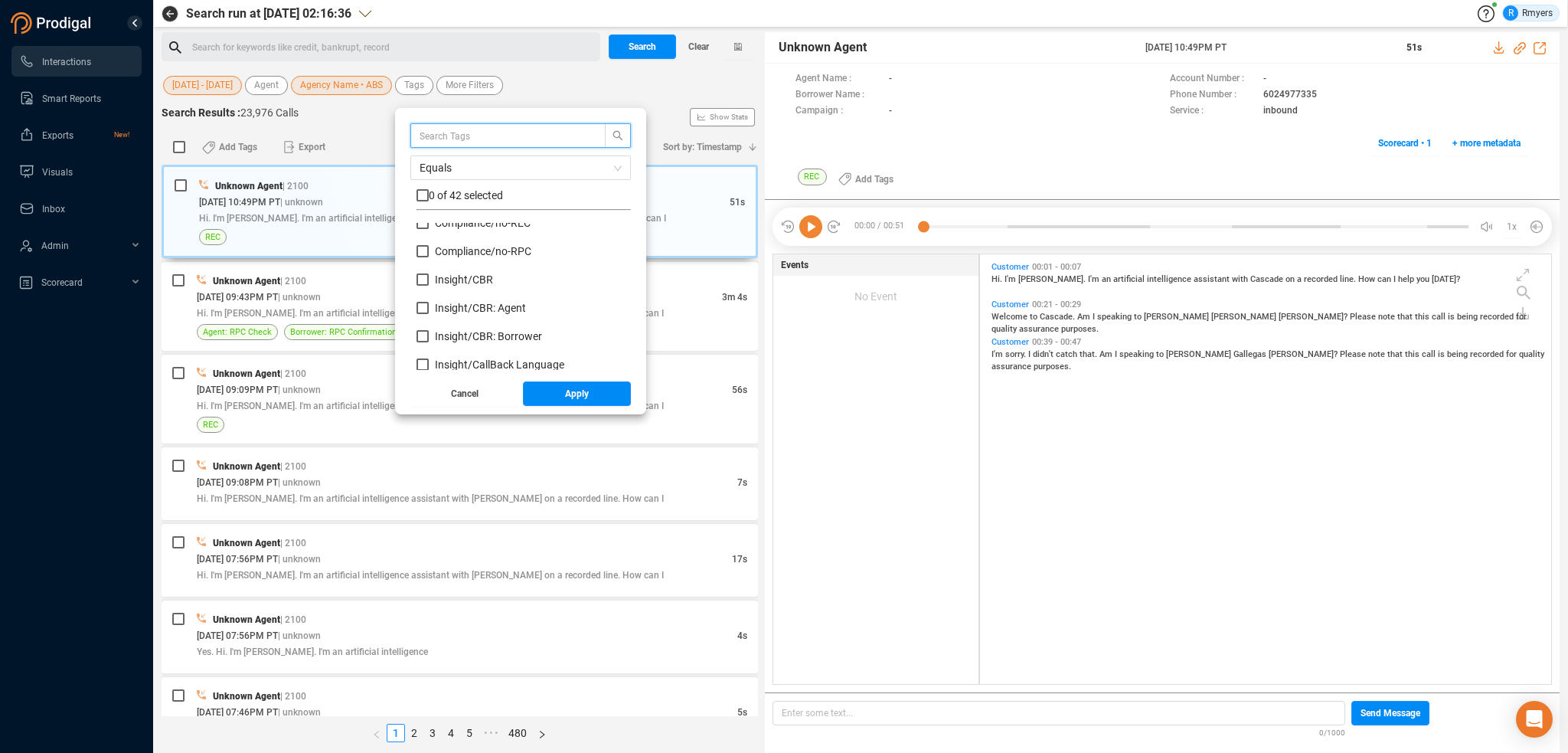
scroll to position [153, 0]
click at [456, 273] on span "Insight/ CBR" at bounding box center [464, 276] width 58 height 12
click at [429, 273] on input "Insight/ CBR" at bounding box center [423, 276] width 12 height 12
checkbox input "true"
click at [456, 306] on span "Insight/ CBR: Agent" at bounding box center [480, 304] width 91 height 12
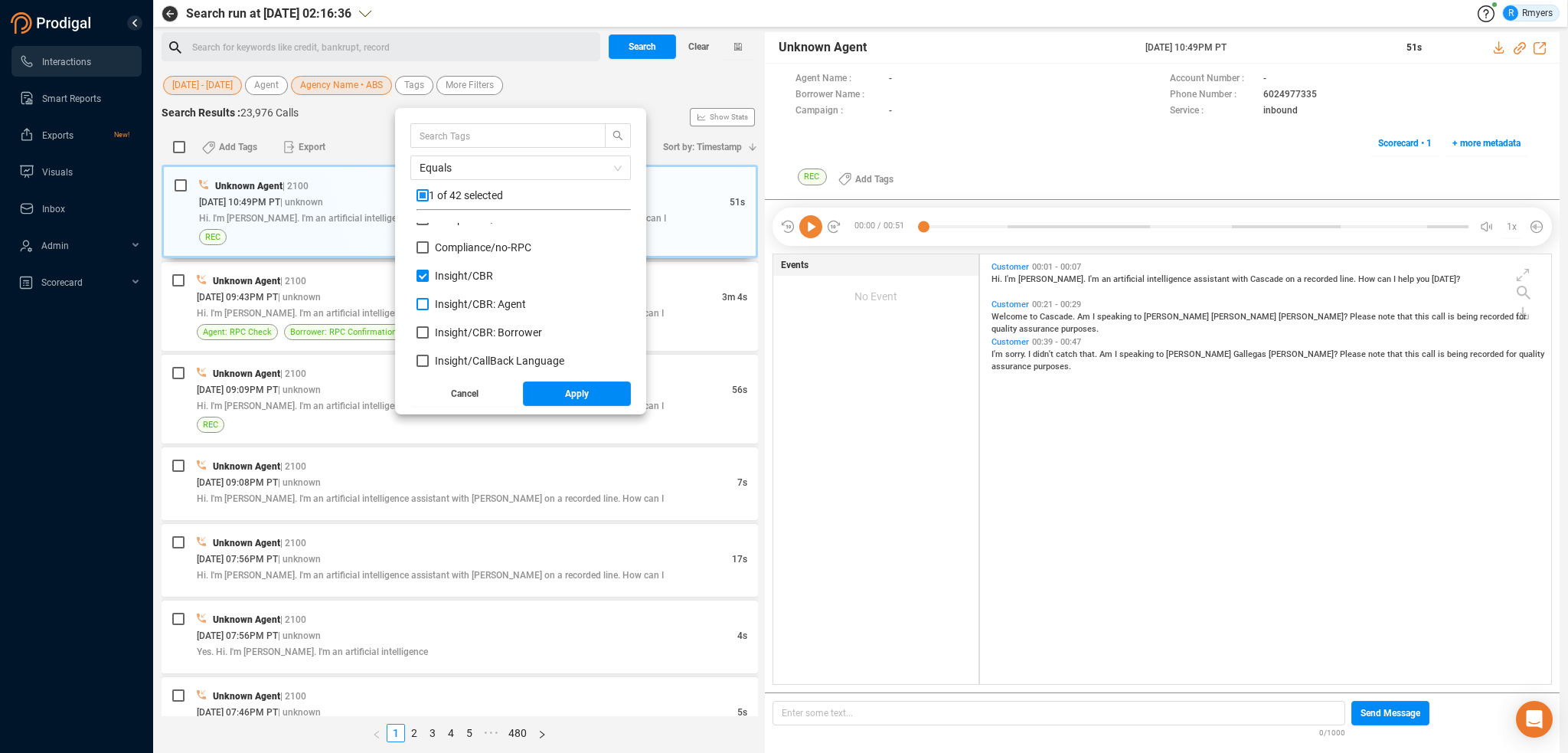
click at [429, 306] on input "Insight/ CBR: Agent" at bounding box center [423, 304] width 12 height 12
checkbox input "true"
click at [456, 326] on span "Insight/ CBR: Borrower" at bounding box center [488, 332] width 107 height 12
click at [429, 326] on input "Insight/ CBR: Borrower" at bounding box center [423, 332] width 12 height 12
checkbox input "true"
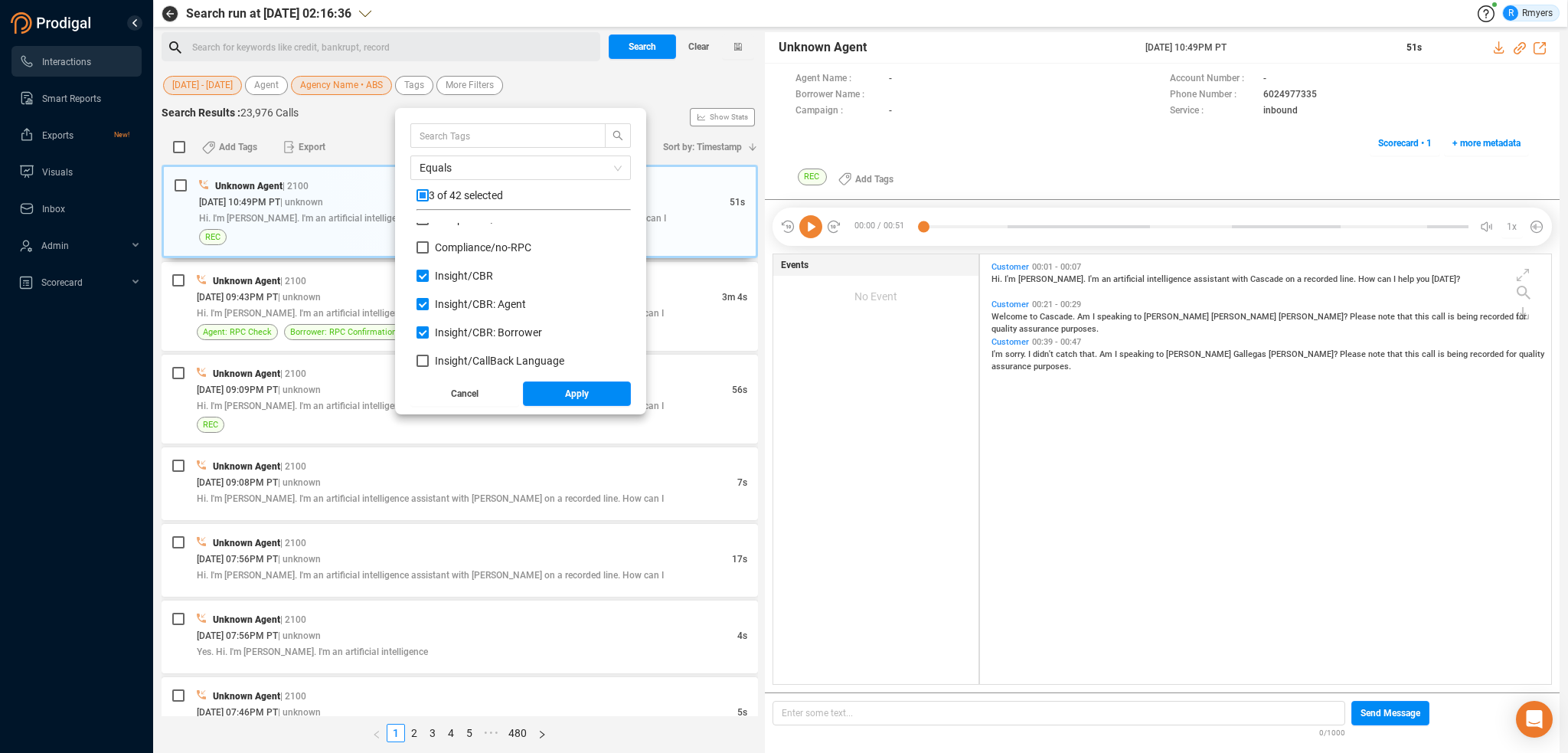
scroll to position [77, 0]
click at [456, 269] on span "Compliance/ no-MMD" at bounding box center [485, 267] width 101 height 12
click at [429, 269] on input "Compliance/ no-MMD" at bounding box center [423, 267] width 12 height 12
checkbox input "true"
click at [459, 290] on span "Compliance/ no-REC" at bounding box center [483, 295] width 96 height 12
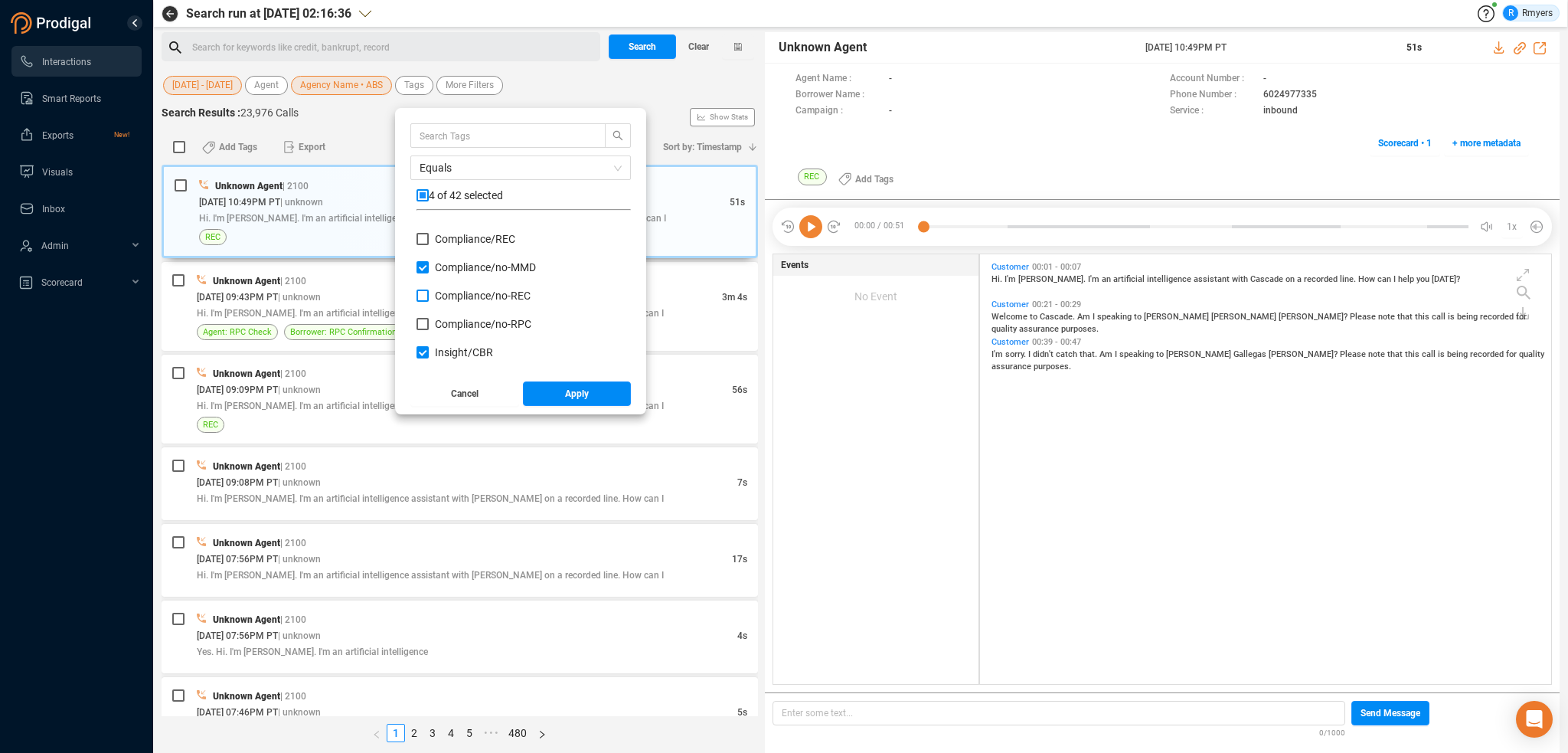
click at [429, 290] on input "Compliance/ no-REC" at bounding box center [423, 295] width 12 height 12
checkbox input "true"
click at [460, 330] on label "Compliance/ no-RPC" at bounding box center [477, 324] width 121 height 16
click at [429, 330] on input "Compliance/ no-RPC" at bounding box center [423, 324] width 12 height 12
checkbox input "true"
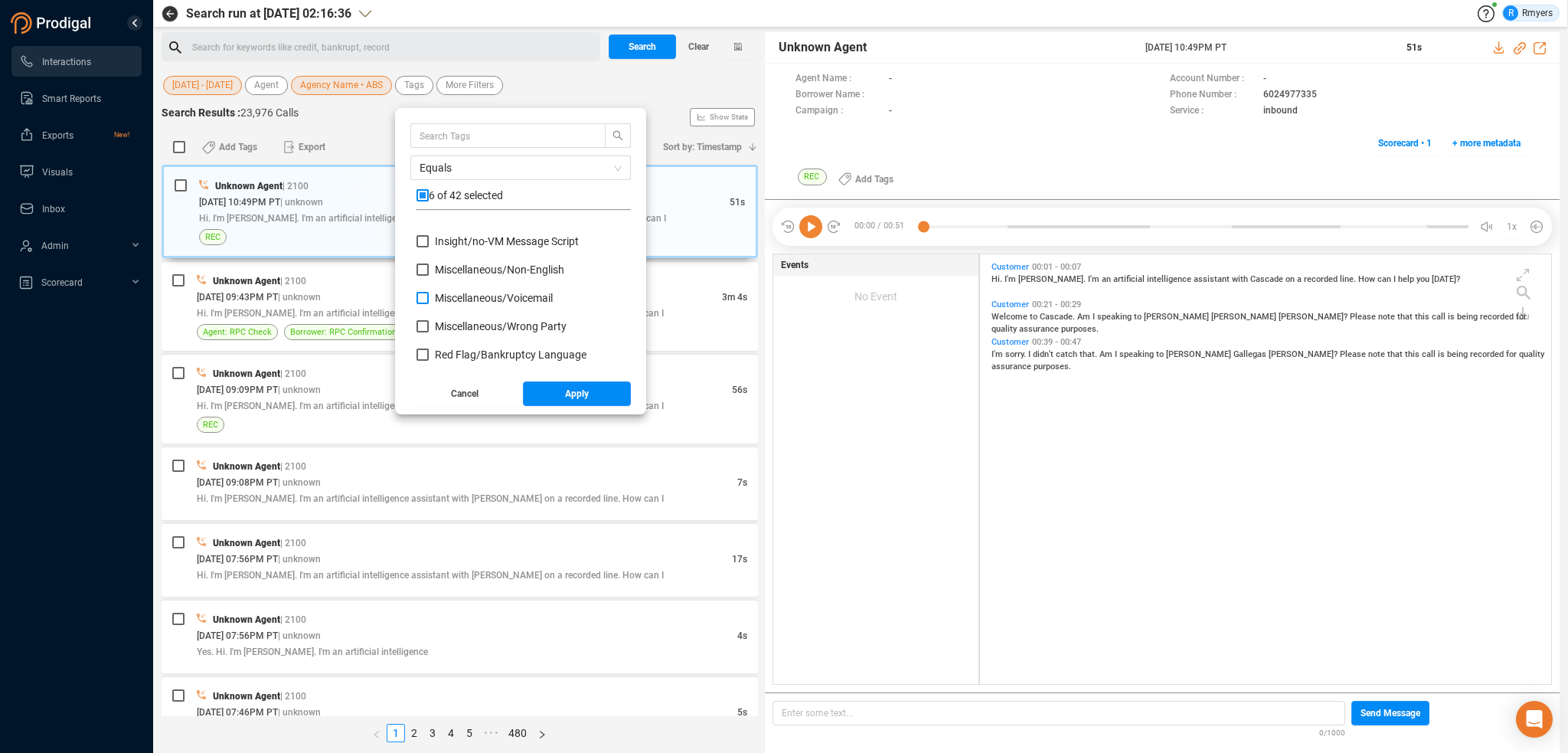
scroll to position [689, 0]
click at [462, 281] on span "Red Flag/ Bankruptcy Language" at bounding box center [511, 278] width 152 height 12
click at [429, 281] on input "Red Flag/ Bankruptcy Language" at bounding box center [423, 278] width 12 height 12
checkbox input "true"
click at [462, 302] on span "Red Flag/ Do Not Call" at bounding box center [484, 306] width 99 height 12
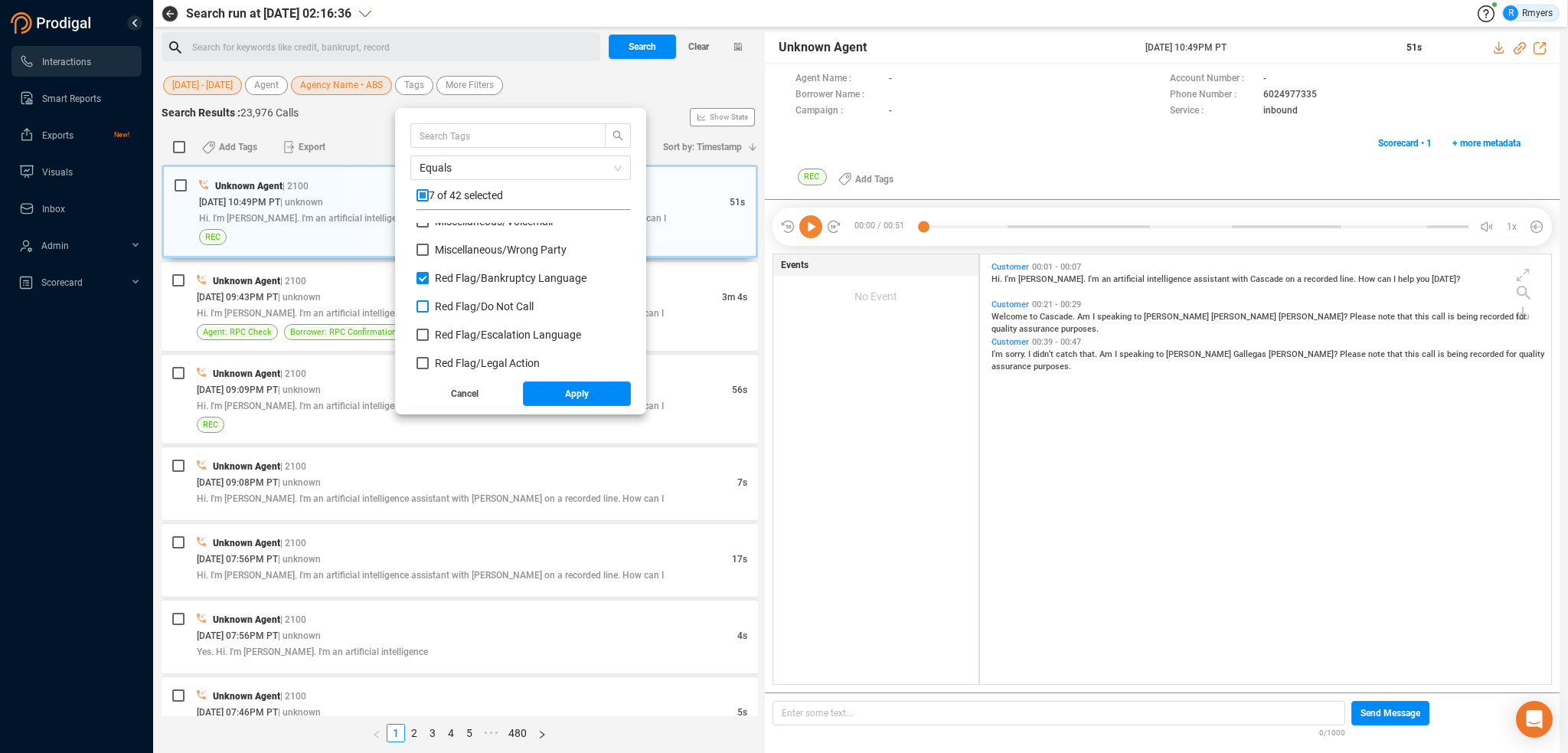
click at [429, 302] on input "Red Flag/ Do Not Call" at bounding box center [423, 306] width 12 height 12
checkbox input "true"
click at [461, 332] on span "Red Flag/ Escalation Language" at bounding box center [508, 334] width 146 height 12
click at [429, 332] on input "Red Flag/ Escalation Language" at bounding box center [423, 334] width 12 height 12
checkbox input "true"
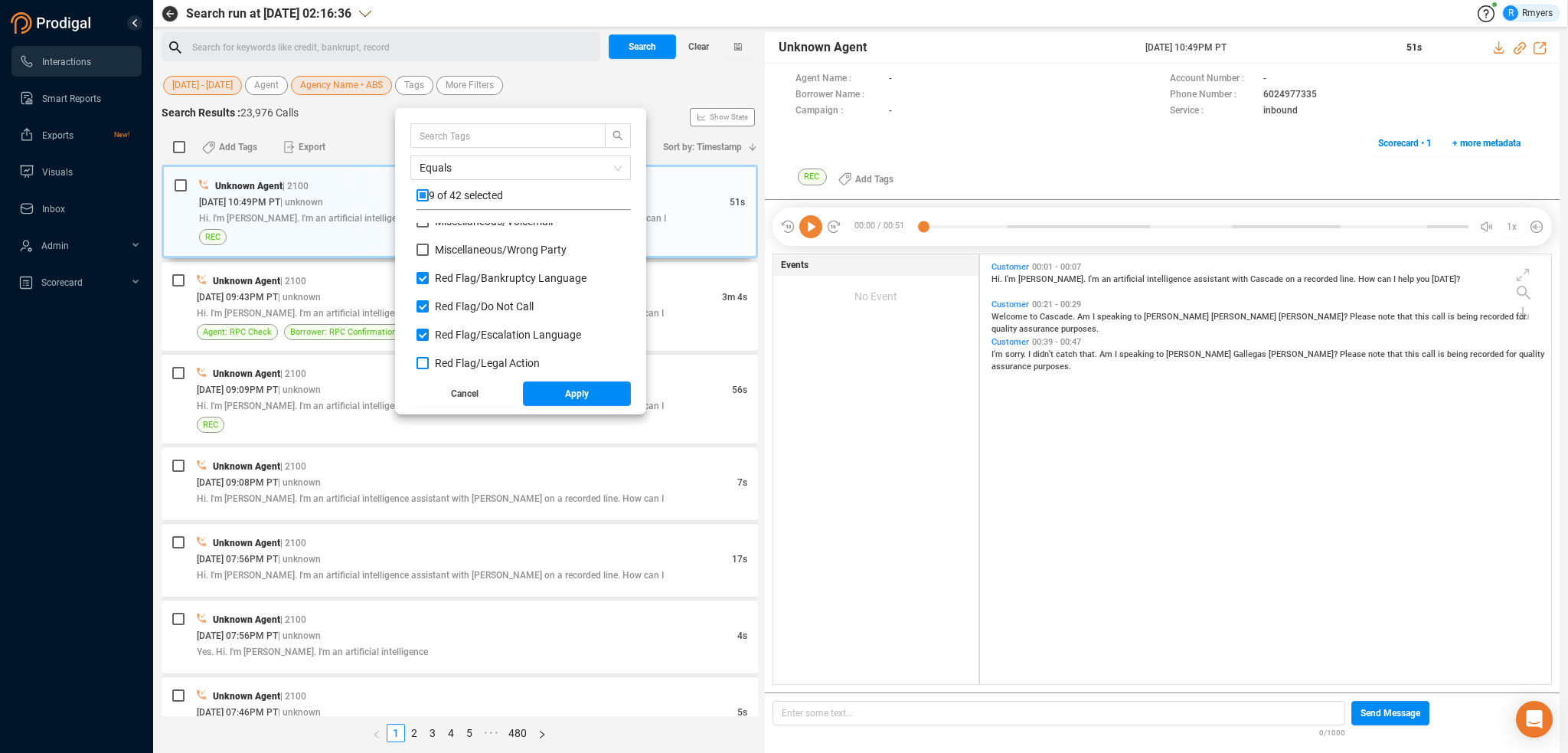
click at [461, 361] on span "Red Flag/ Legal Action" at bounding box center [487, 363] width 105 height 12
click at [429, 361] on input "Red Flag/ Legal Action" at bounding box center [423, 363] width 12 height 12
checkbox input "true"
click at [444, 315] on span "Red Flag/ Legal Action: Agent" at bounding box center [504, 315] width 138 height 12
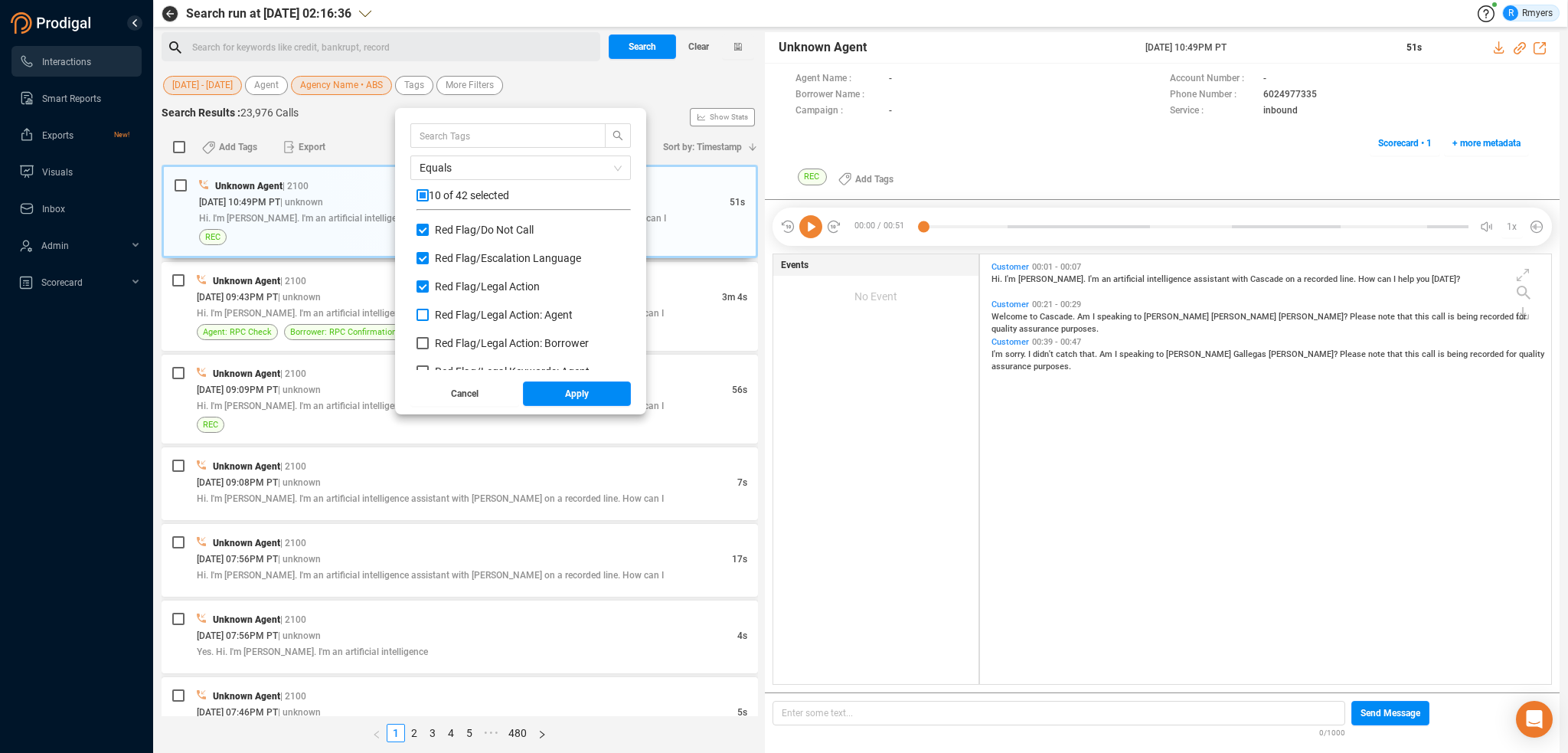
click at [429, 315] on input "Red Flag/ Legal Action: Agent" at bounding box center [423, 315] width 12 height 12
checkbox input "true"
click at [443, 338] on span "Red Flag/ Legal Action: Borrower" at bounding box center [512, 343] width 154 height 12
click at [429, 338] on input "Red Flag/ Legal Action: Borrower" at bounding box center [423, 343] width 12 height 12
checkbox input "true"
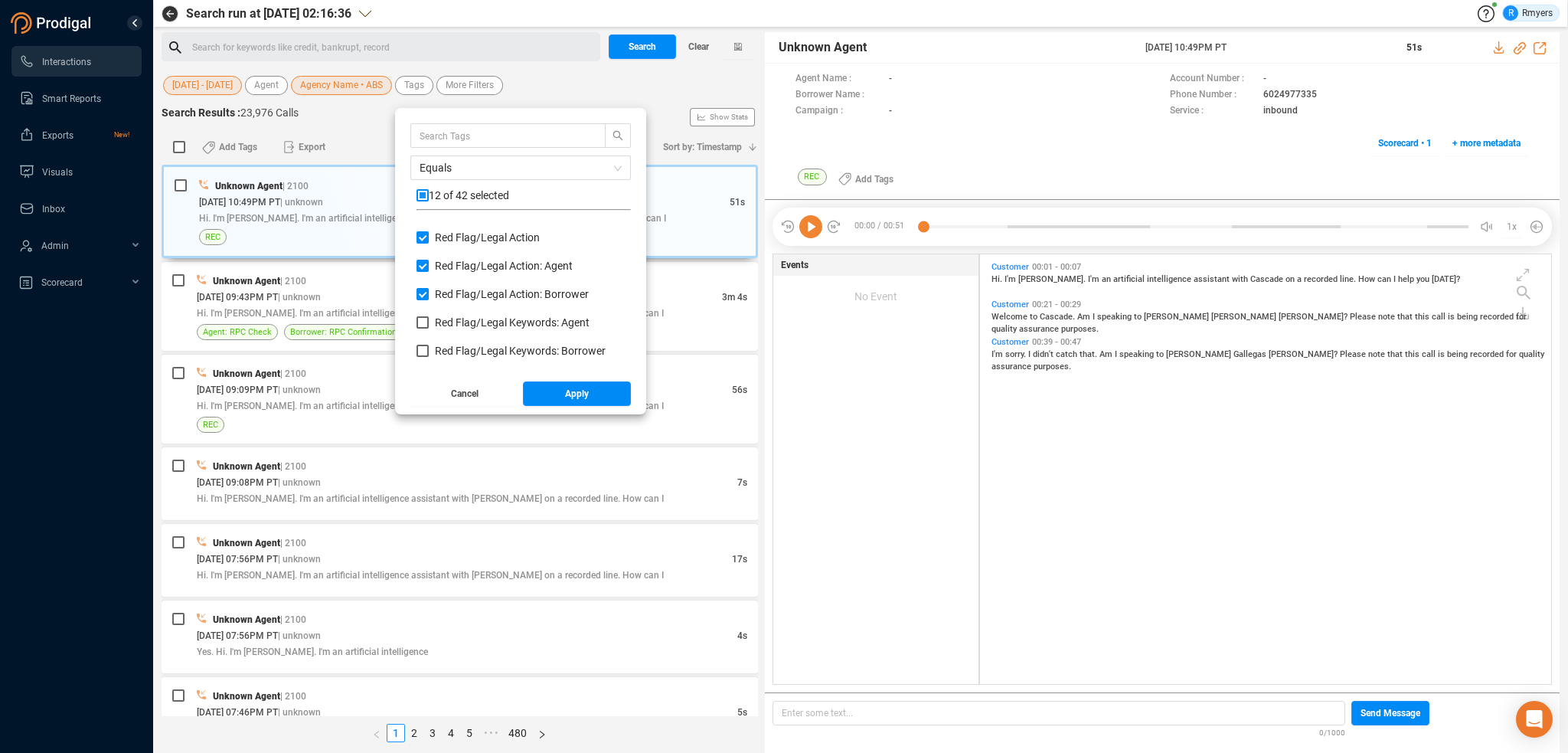
scroll to position [842, 0]
click at [453, 293] on span "Red Flag/ Legal Keywords: Agent" at bounding box center [512, 295] width 155 height 12
click at [429, 293] on input "Red Flag/ Legal Keywords: Agent" at bounding box center [423, 295] width 12 height 12
checkbox input "true"
drag, startPoint x: 455, startPoint y: 318, endPoint x: 455, endPoint y: 340, distance: 22.2
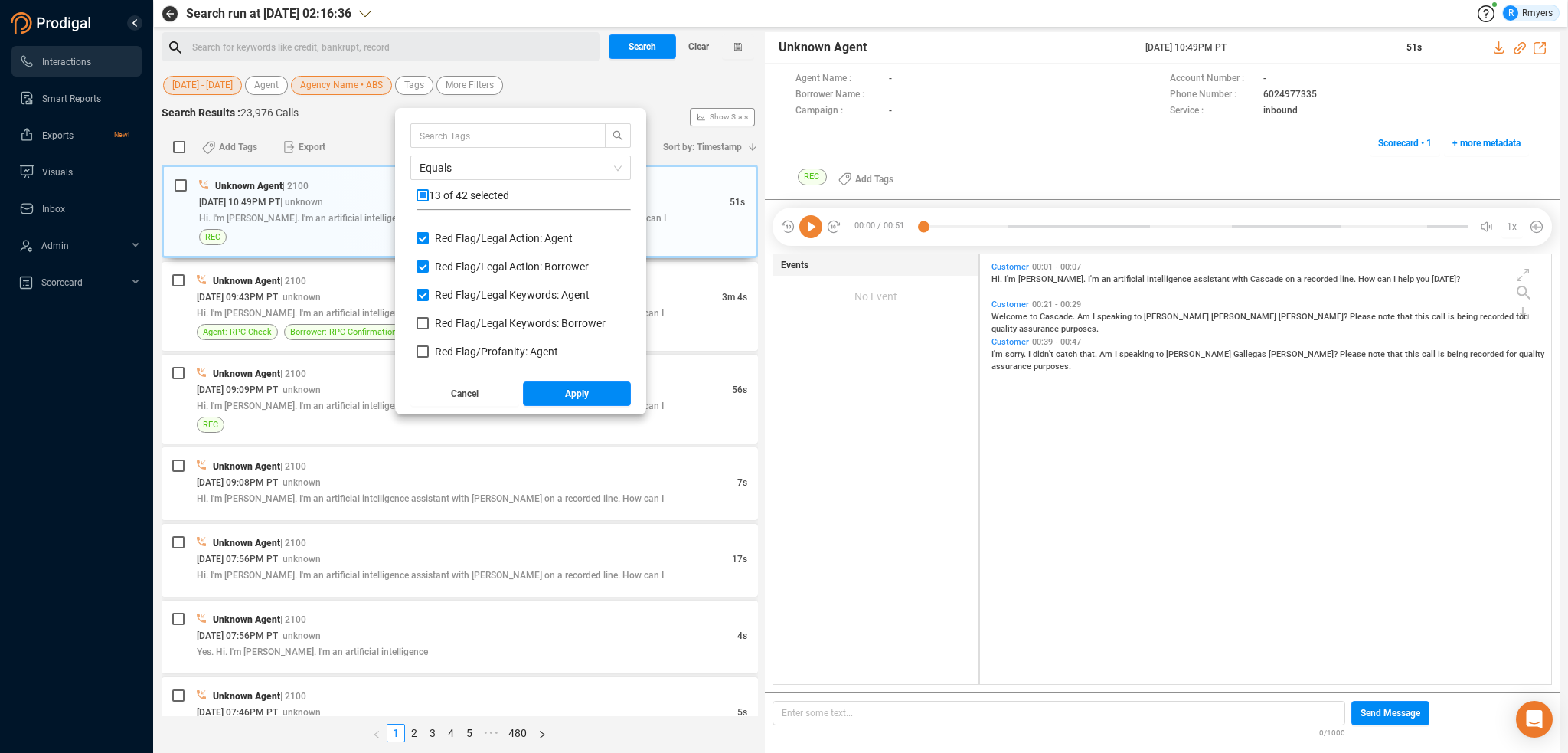
click at [455, 322] on span "Red Flag/ Legal Keywords: Borrower" at bounding box center [520, 323] width 171 height 12
click at [429, 322] on input "Red Flag/ Legal Keywords: Borrower" at bounding box center [423, 323] width 12 height 12
checkbox input "true"
click at [456, 350] on span "Red Flag/ Profanity: Agent" at bounding box center [496, 351] width 123 height 12
click at [429, 350] on input "Red Flag/ Profanity: Agent" at bounding box center [423, 351] width 12 height 12
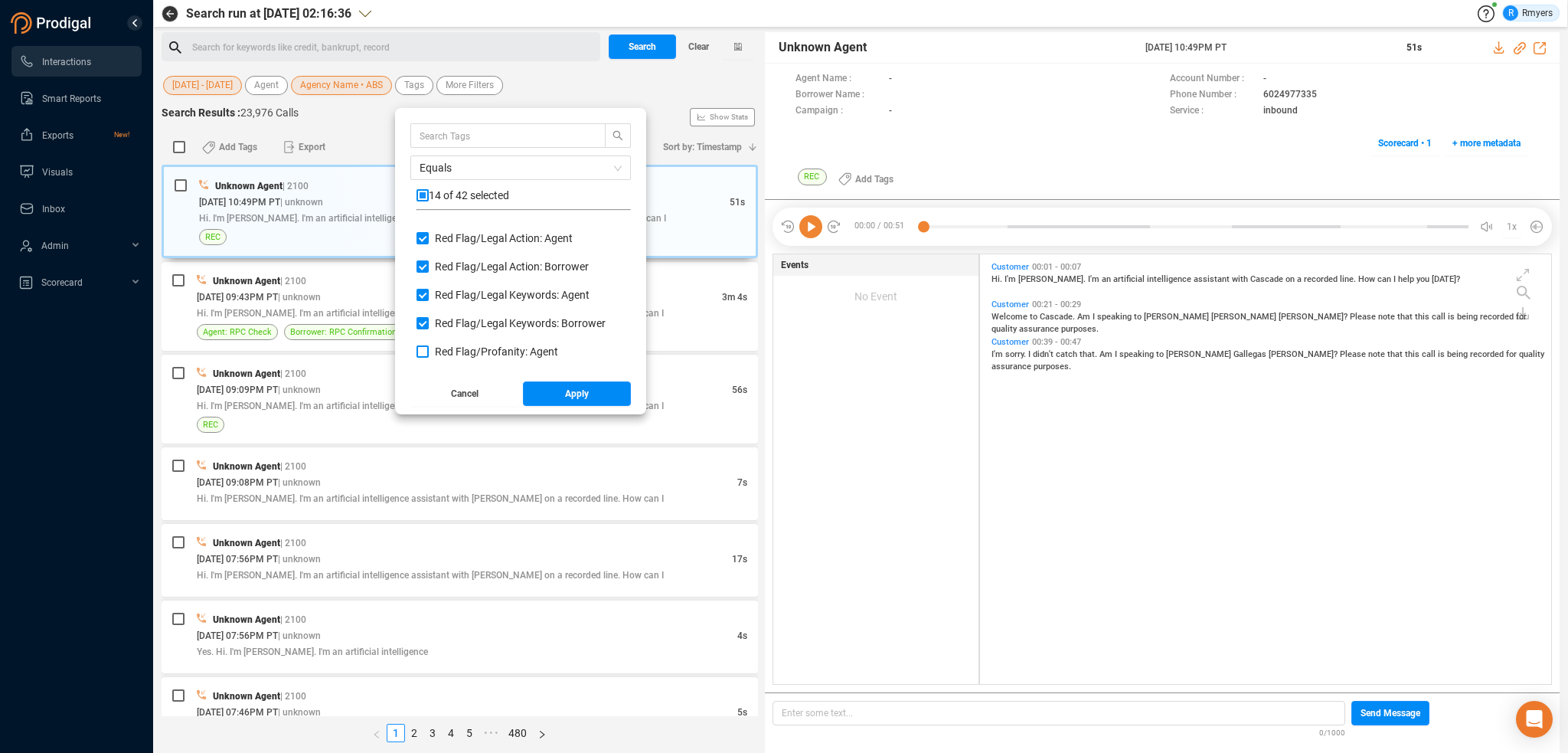
checkbox input "true"
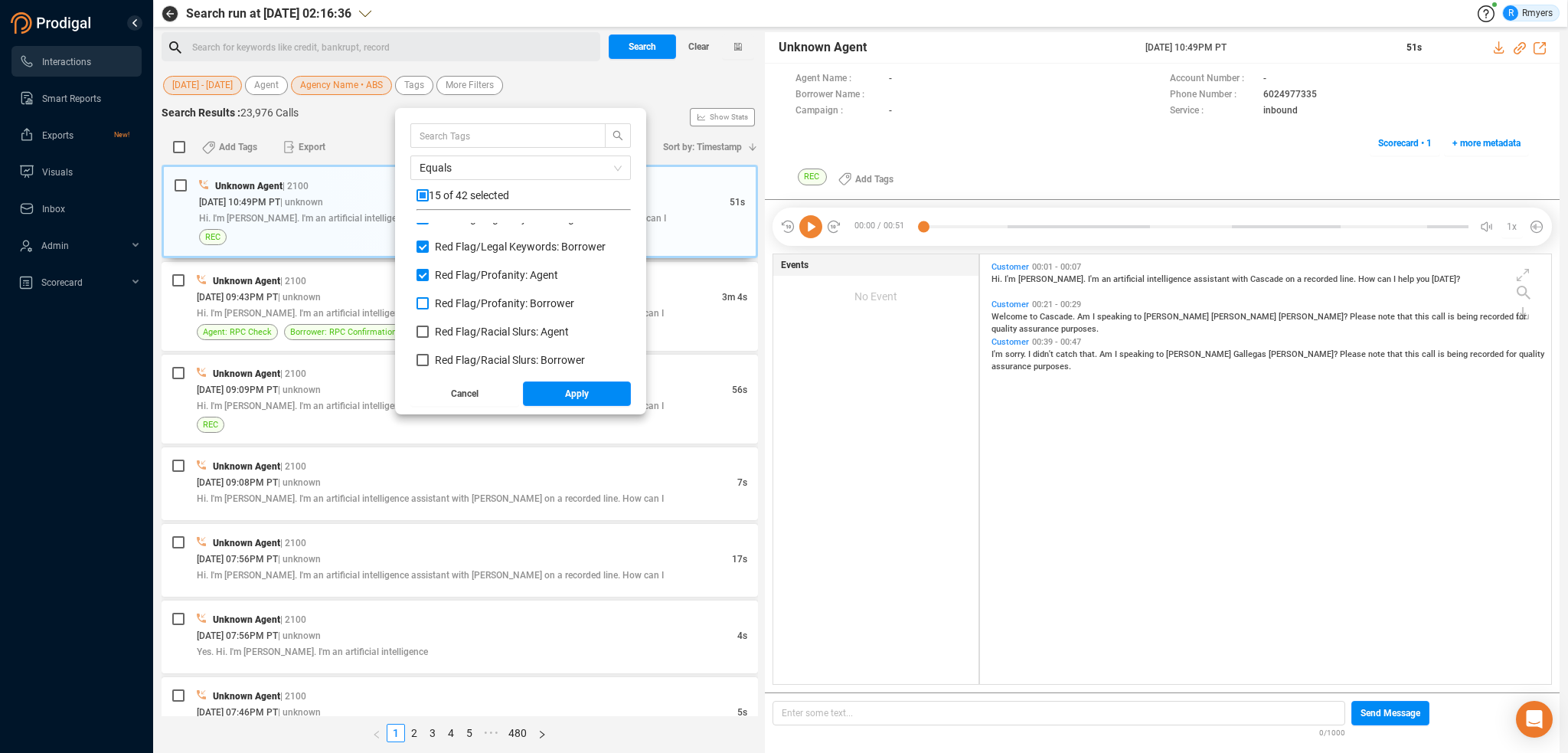
click at [447, 304] on span "Red Flag/ Profanity: Borrower" at bounding box center [504, 303] width 139 height 12
click at [429, 304] on input "Red Flag/ Profanity: Borrower" at bounding box center [423, 303] width 12 height 12
checkbox input "true"
click at [454, 332] on span "Red Flag/ Racial Slurs: Agent" at bounding box center [502, 331] width 134 height 12
click at [429, 332] on input "Red Flag/ Racial Slurs: Agent" at bounding box center [423, 331] width 12 height 12
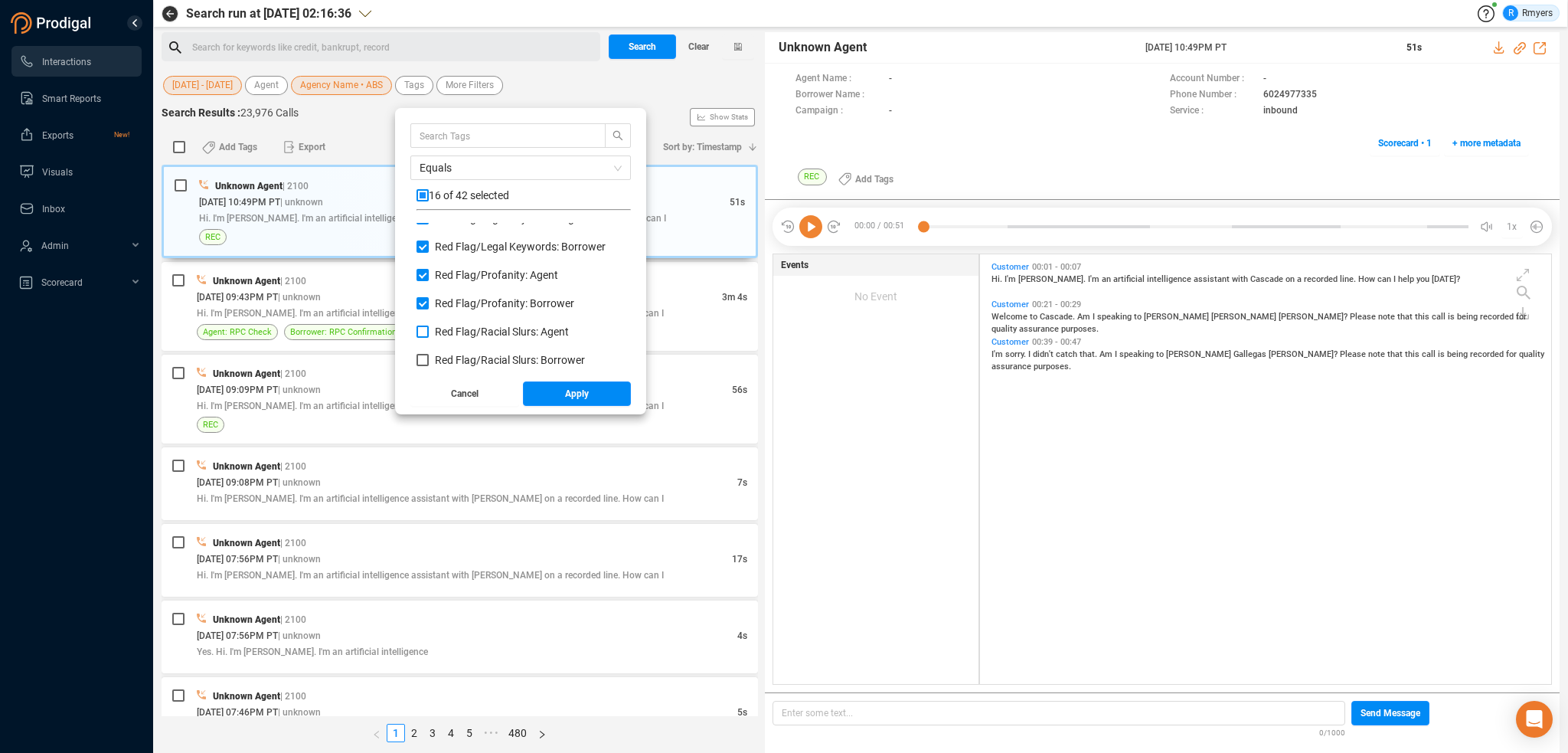
checkbox input "true"
click at [454, 356] on span "Red Flag/ Racial Slurs: Borrower" at bounding box center [510, 360] width 150 height 12
click at [429, 356] on input "Red Flag/ Racial Slurs: Borrower" at bounding box center [423, 360] width 12 height 12
checkbox input "true"
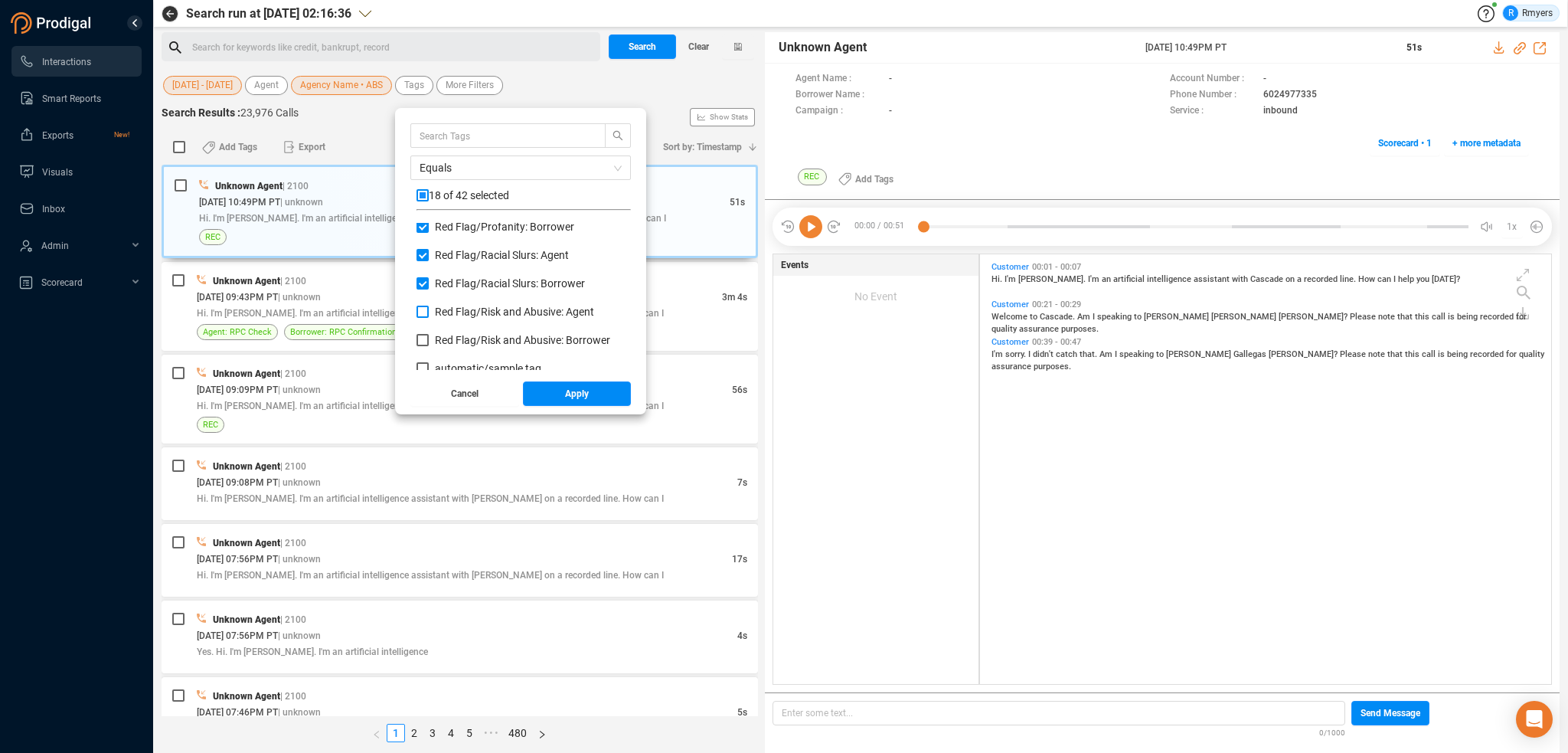
click at [447, 309] on span "Red Flag/ Risk and Abusive: Agent" at bounding box center [514, 312] width 159 height 12
click at [429, 309] on input "Red Flag/ Risk and Abusive: Agent" at bounding box center [423, 312] width 12 height 12
checkbox input "true"
click at [456, 339] on span "Red Flag/ Risk and Abusive: Borrower" at bounding box center [522, 340] width 175 height 12
click at [429, 339] on input "Red Flag/ Risk and Abusive: Borrower" at bounding box center [423, 340] width 12 height 12
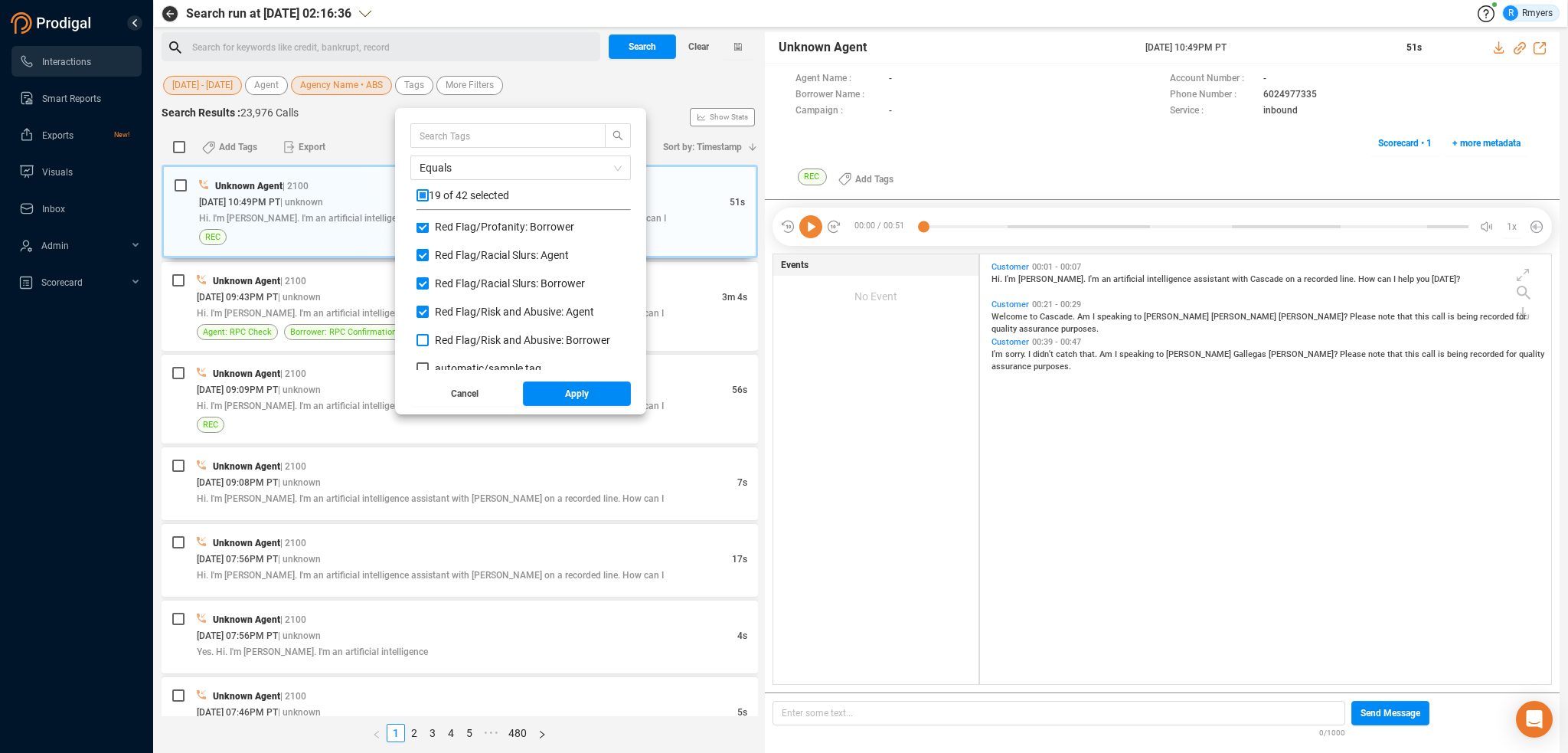
checkbox input "true"
click at [558, 404] on button "Apply" at bounding box center [577, 393] width 109 height 25
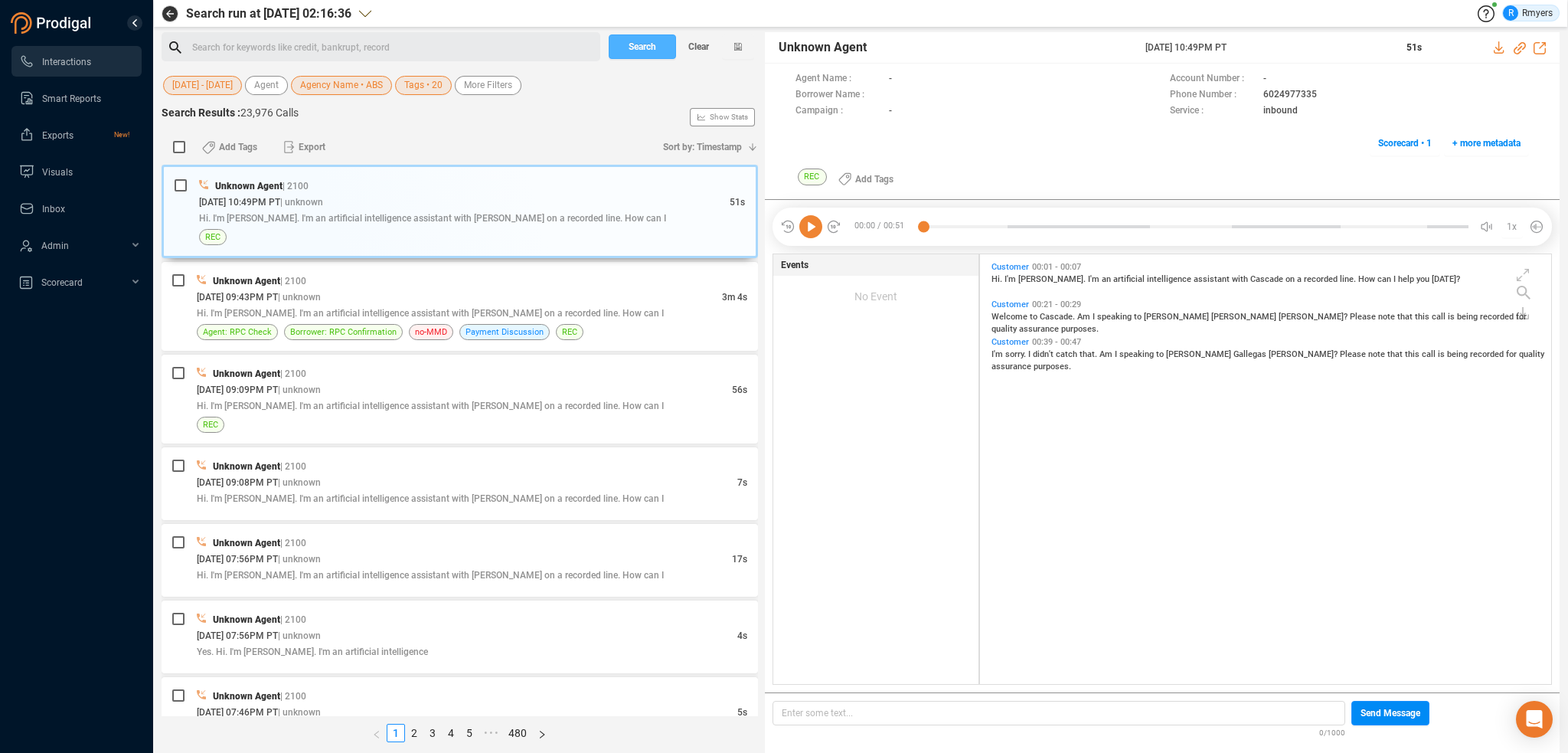
click at [634, 47] on span "Search" at bounding box center [643, 46] width 28 height 25
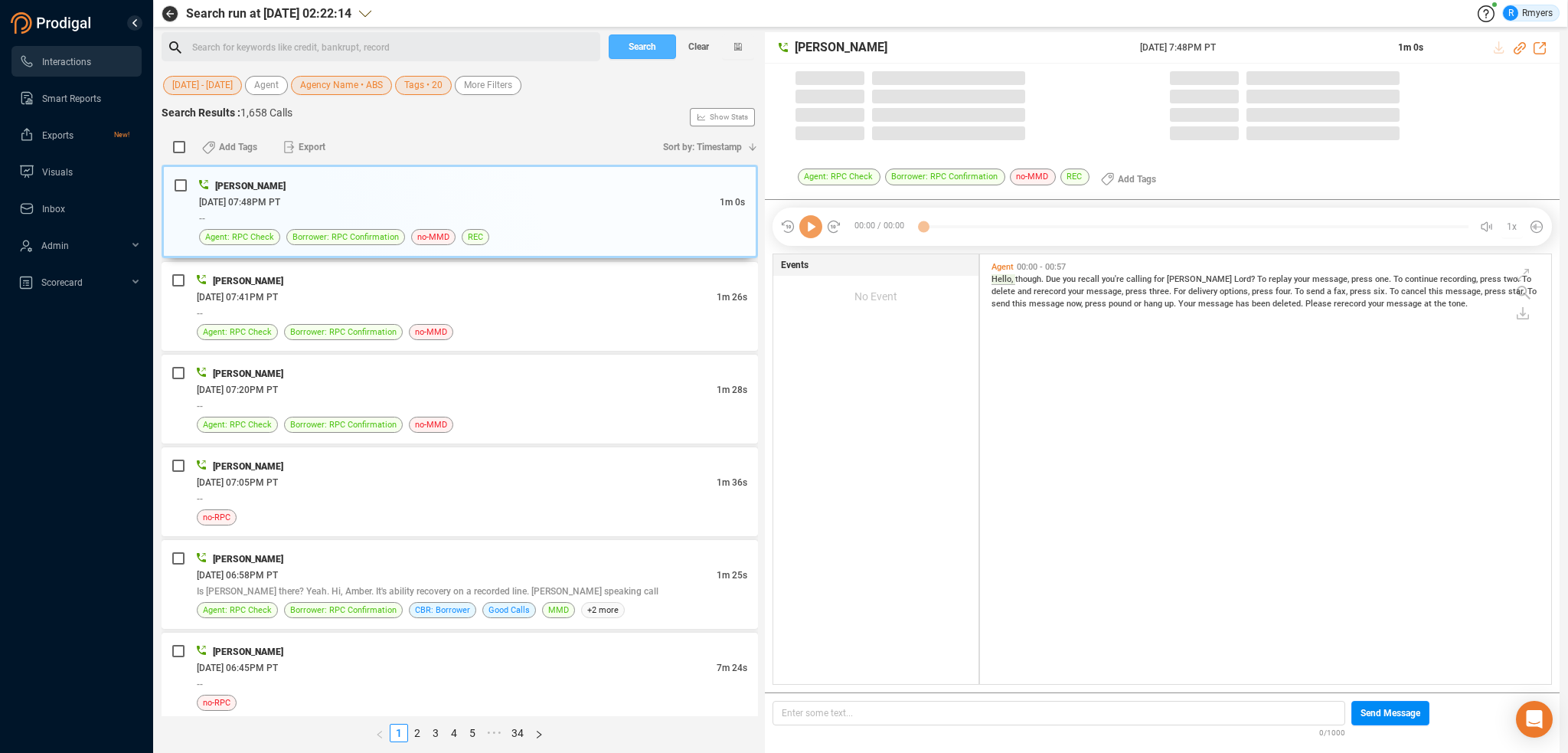
scroll to position [426, 564]
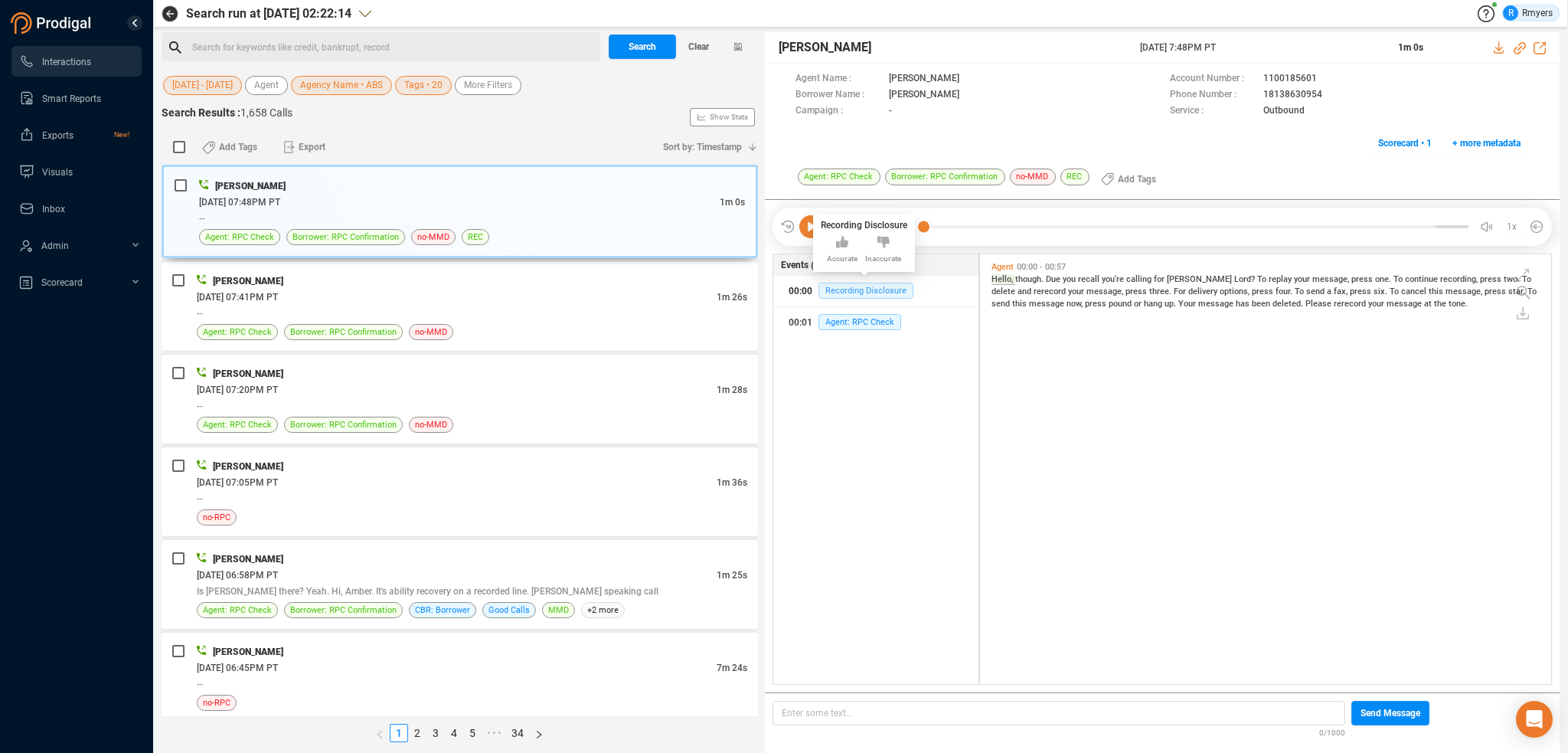
click at [849, 292] on span "Recording Disclosure" at bounding box center [865, 291] width 95 height 16
click at [842, 319] on span "Agent: RPC Check" at bounding box center [859, 322] width 83 height 16
drag, startPoint x: 384, startPoint y: 274, endPoint x: 400, endPoint y: 297, distance: 27.6
click at [384, 275] on div "Greg Masters" at bounding box center [472, 281] width 551 height 16
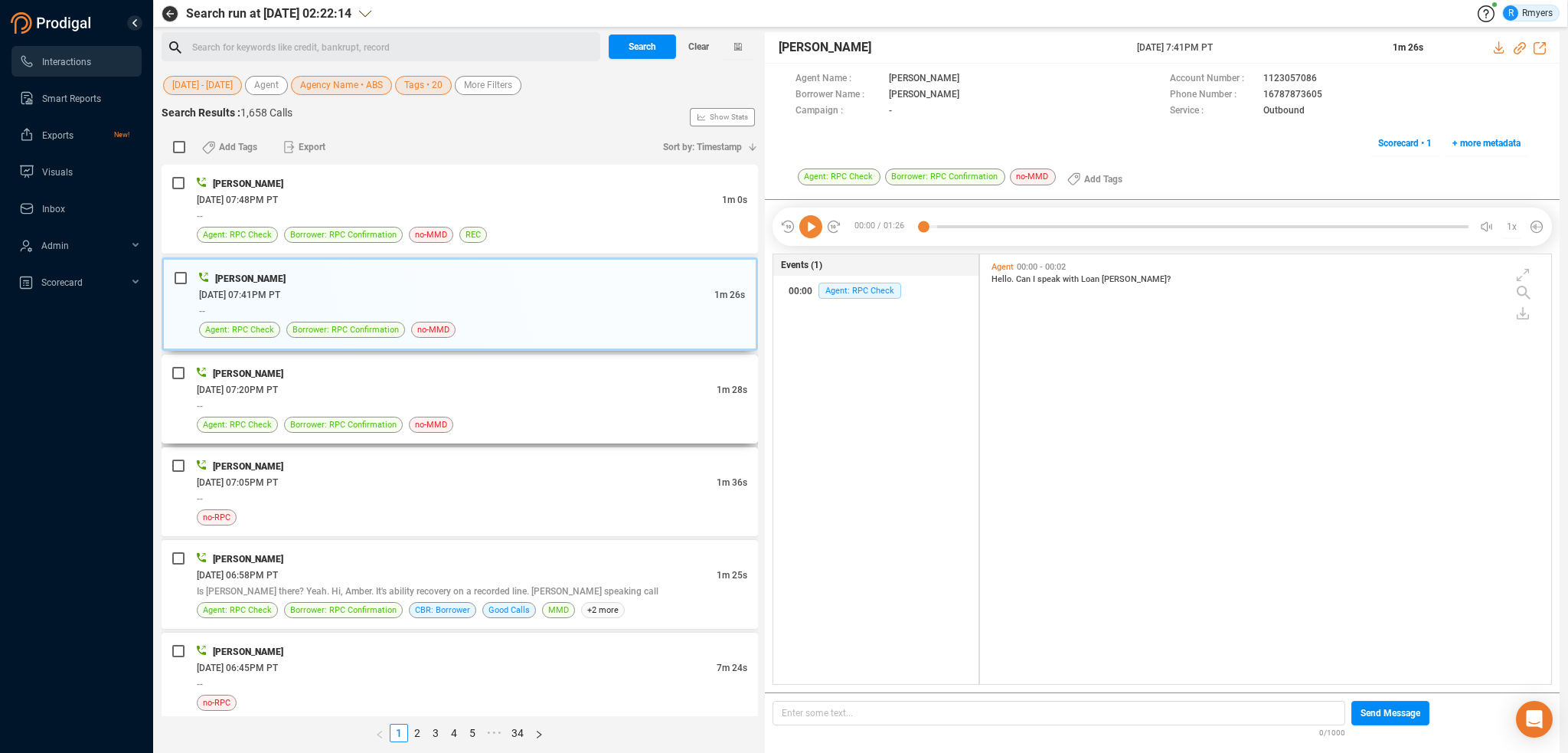
click at [518, 386] on div "06/30/2025 @ 07:20PM PT" at bounding box center [457, 389] width 520 height 16
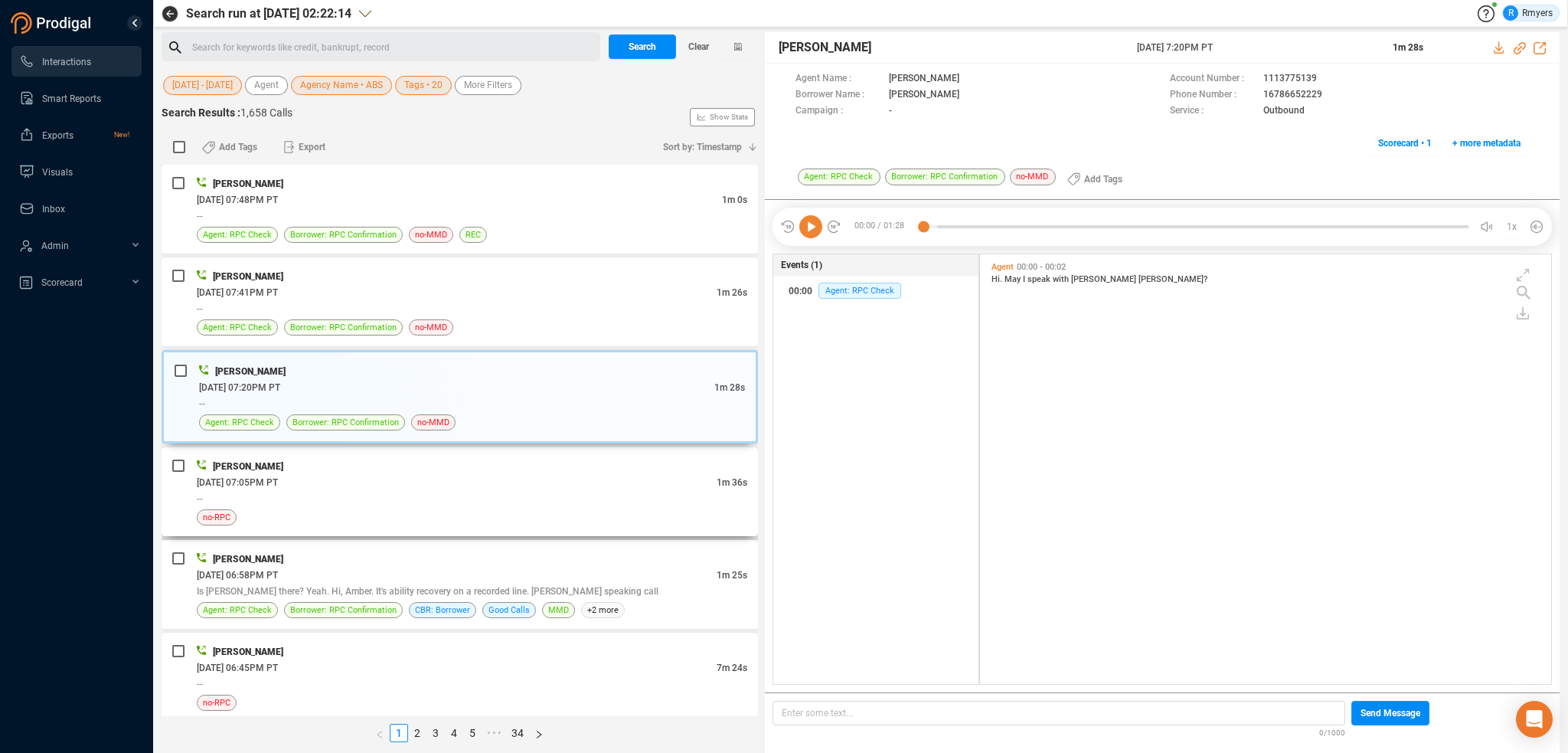
click at [552, 474] on div "06/30/2025 @ 07:05PM PT" at bounding box center [457, 482] width 520 height 16
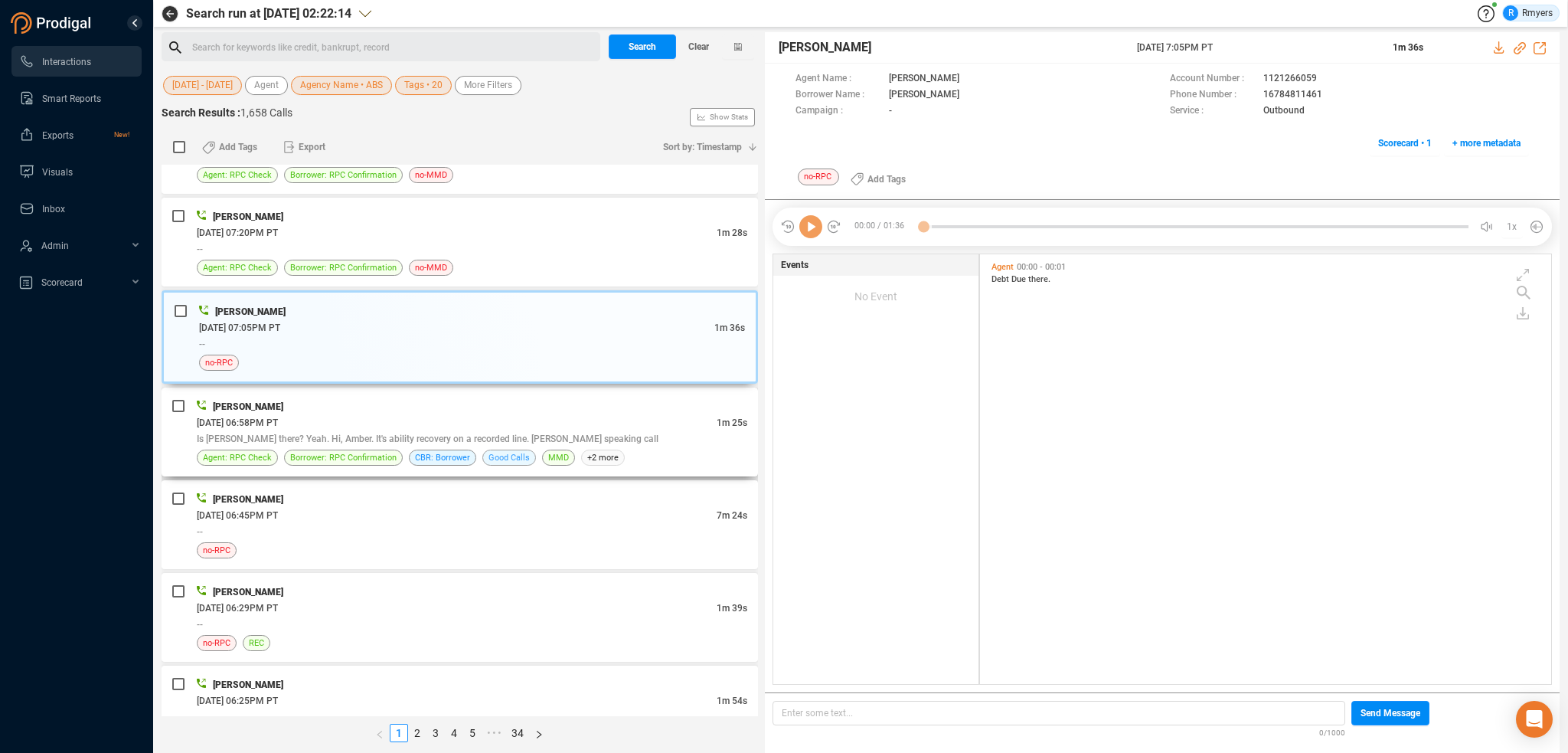
scroll to position [153, 0]
click at [497, 410] on div "Joe McAndrew" at bounding box center [472, 405] width 551 height 16
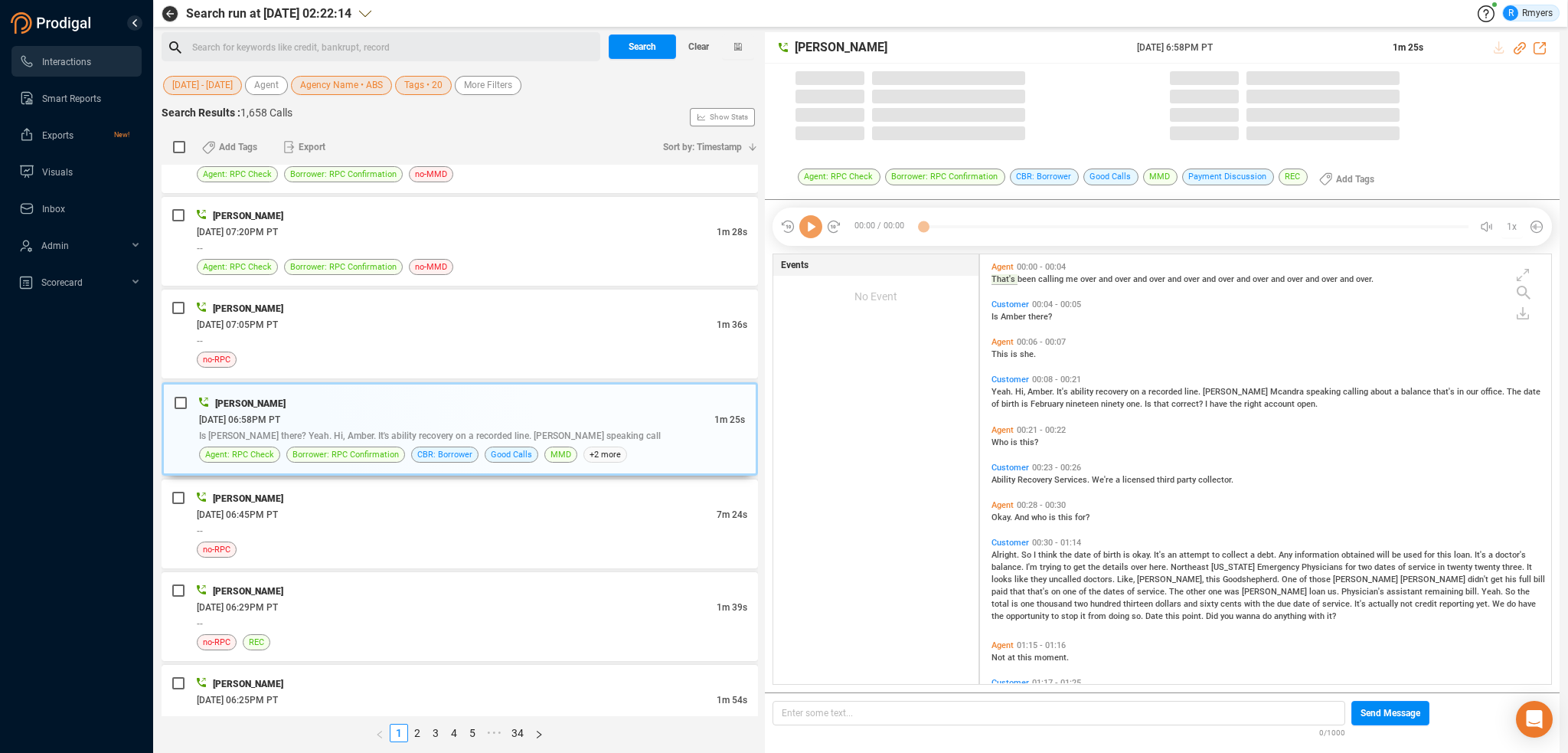
scroll to position [426, 564]
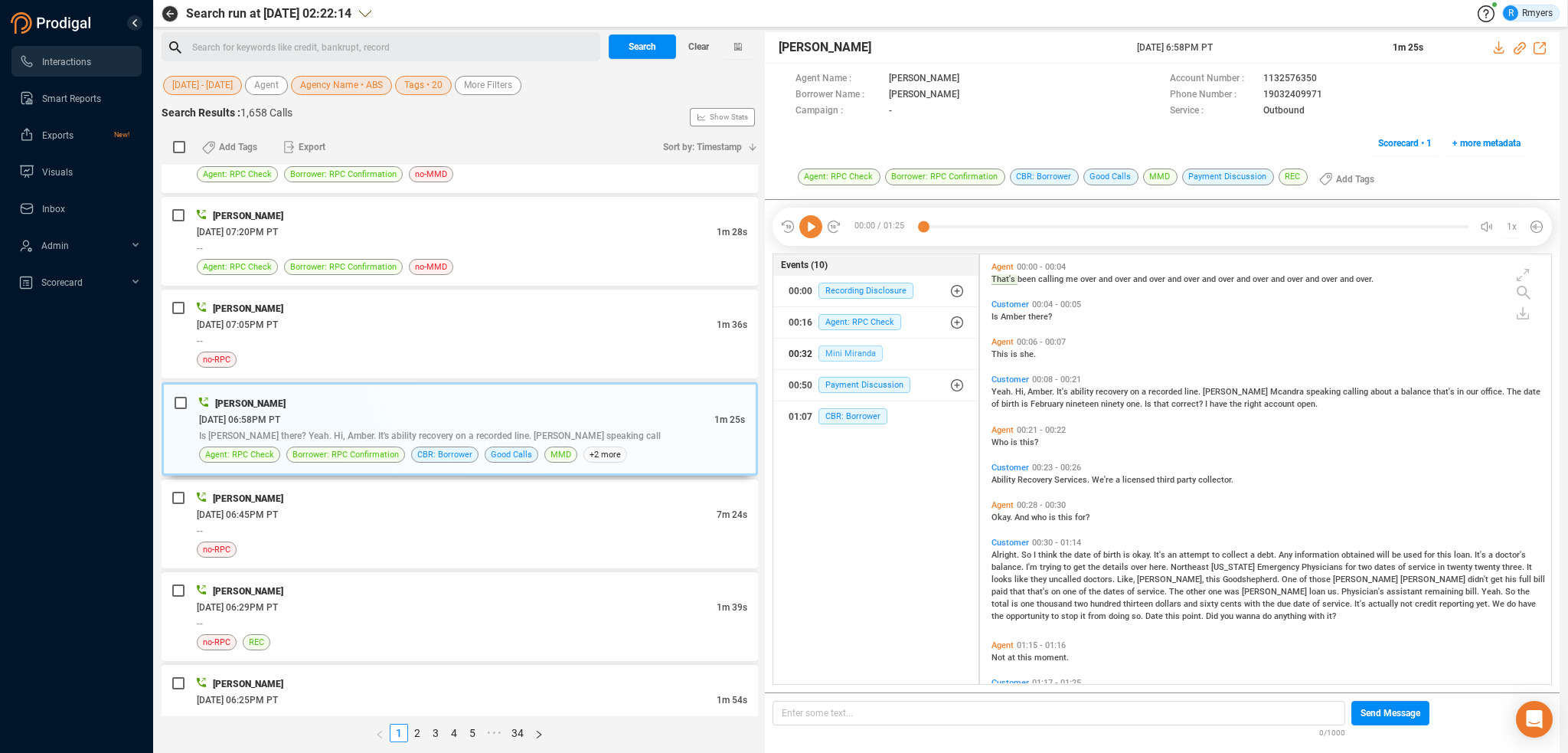
click at [833, 354] on span "Mini Miranda" at bounding box center [850, 353] width 64 height 16
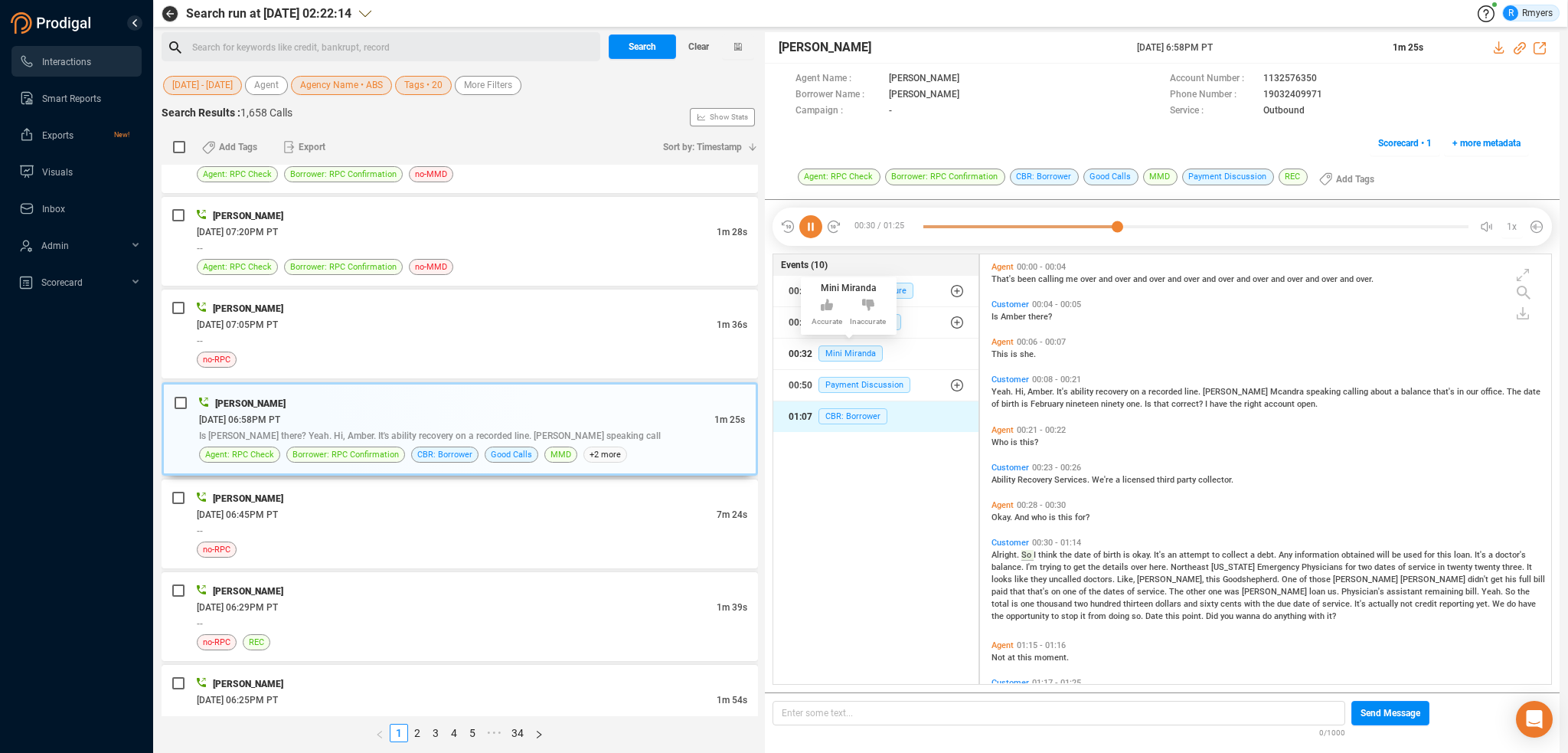
scroll to position [52, 0]
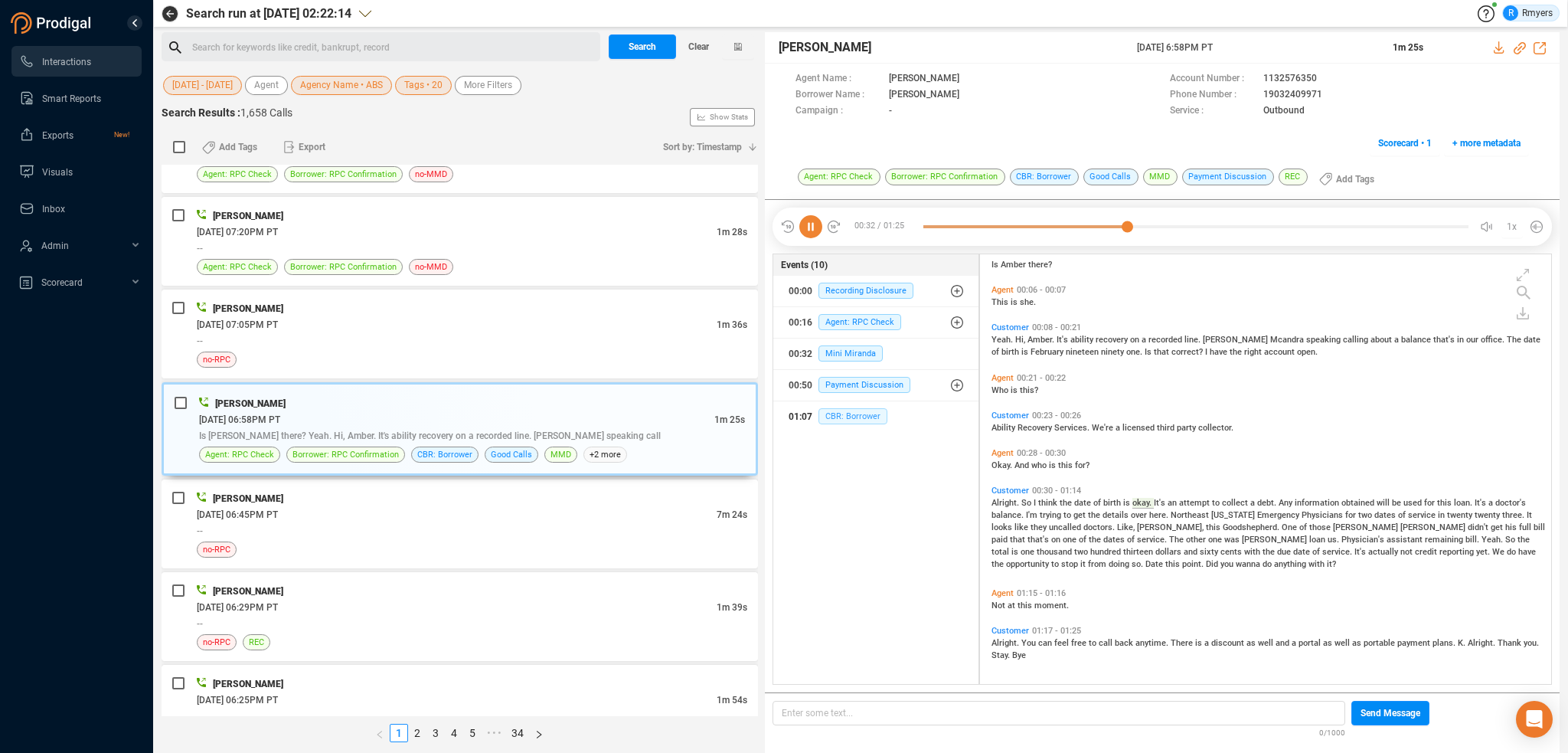
click at [835, 417] on span "CBR: Borrower" at bounding box center [852, 416] width 69 height 16
drag, startPoint x: 809, startPoint y: 230, endPoint x: 770, endPoint y: 255, distance: 45.9
click at [809, 230] on icon at bounding box center [810, 226] width 23 height 23
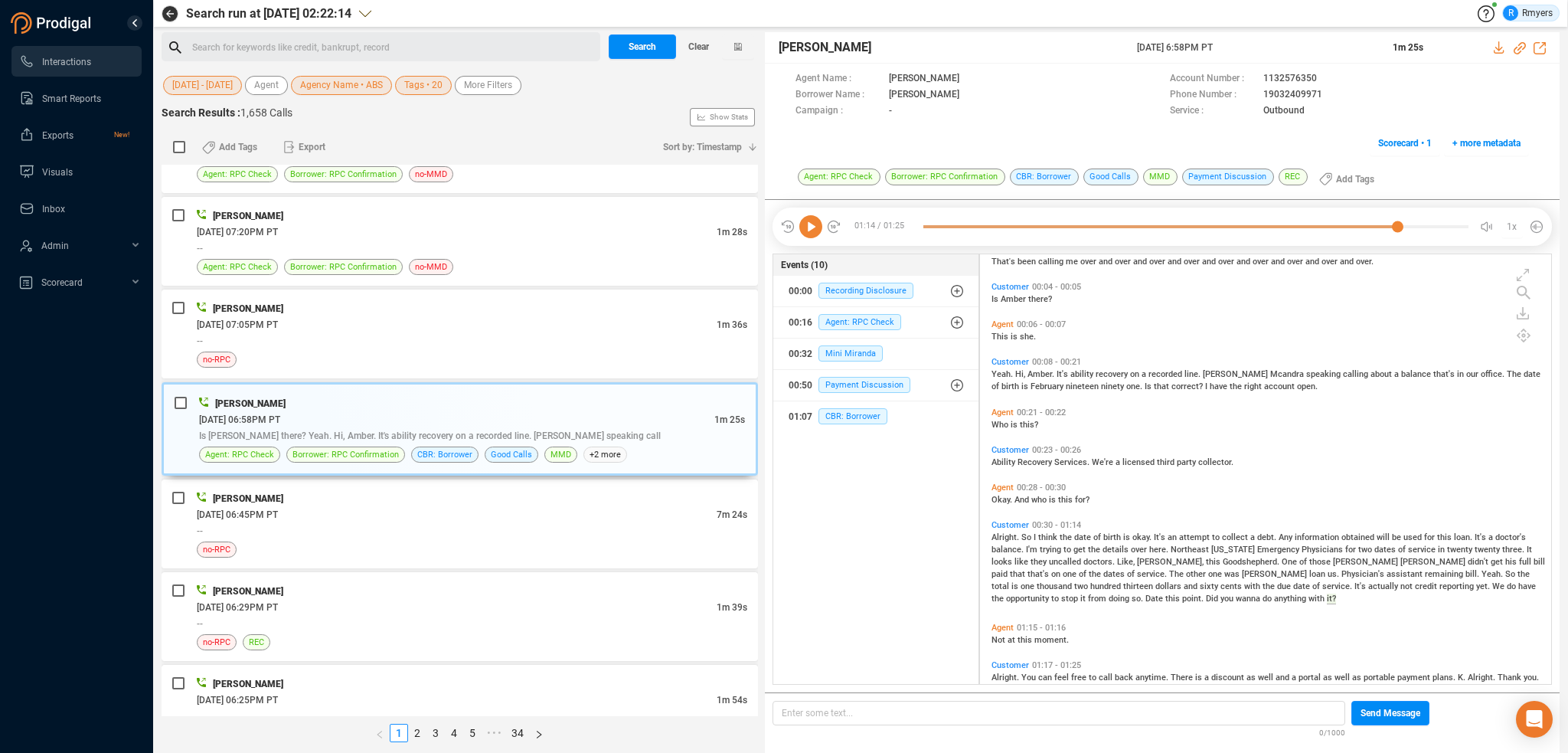
scroll to position [0, 0]
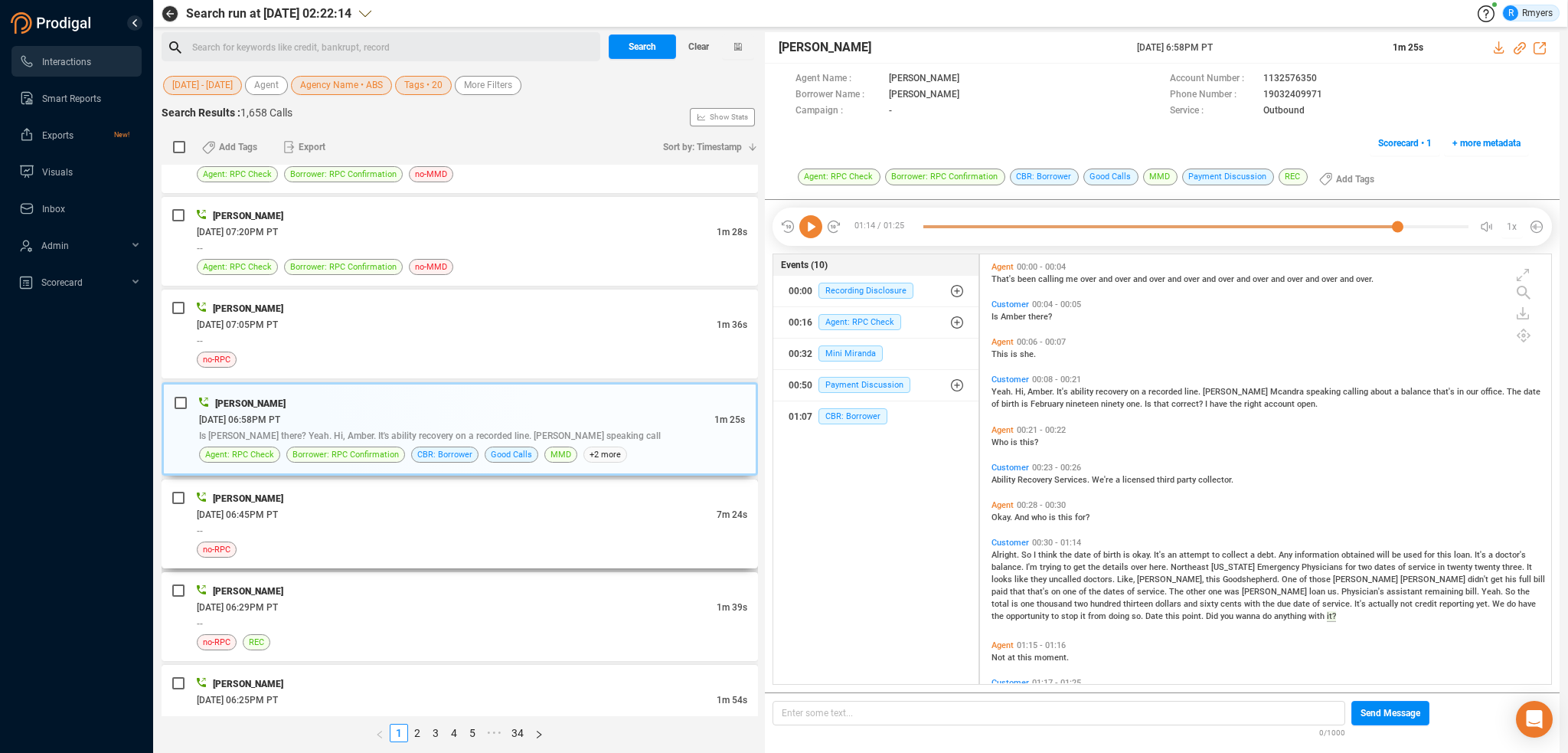
drag, startPoint x: 397, startPoint y: 511, endPoint x: 389, endPoint y: 510, distance: 7.7
click at [397, 511] on div "06/30/2025 @ 06:45PM PT" at bounding box center [457, 514] width 520 height 16
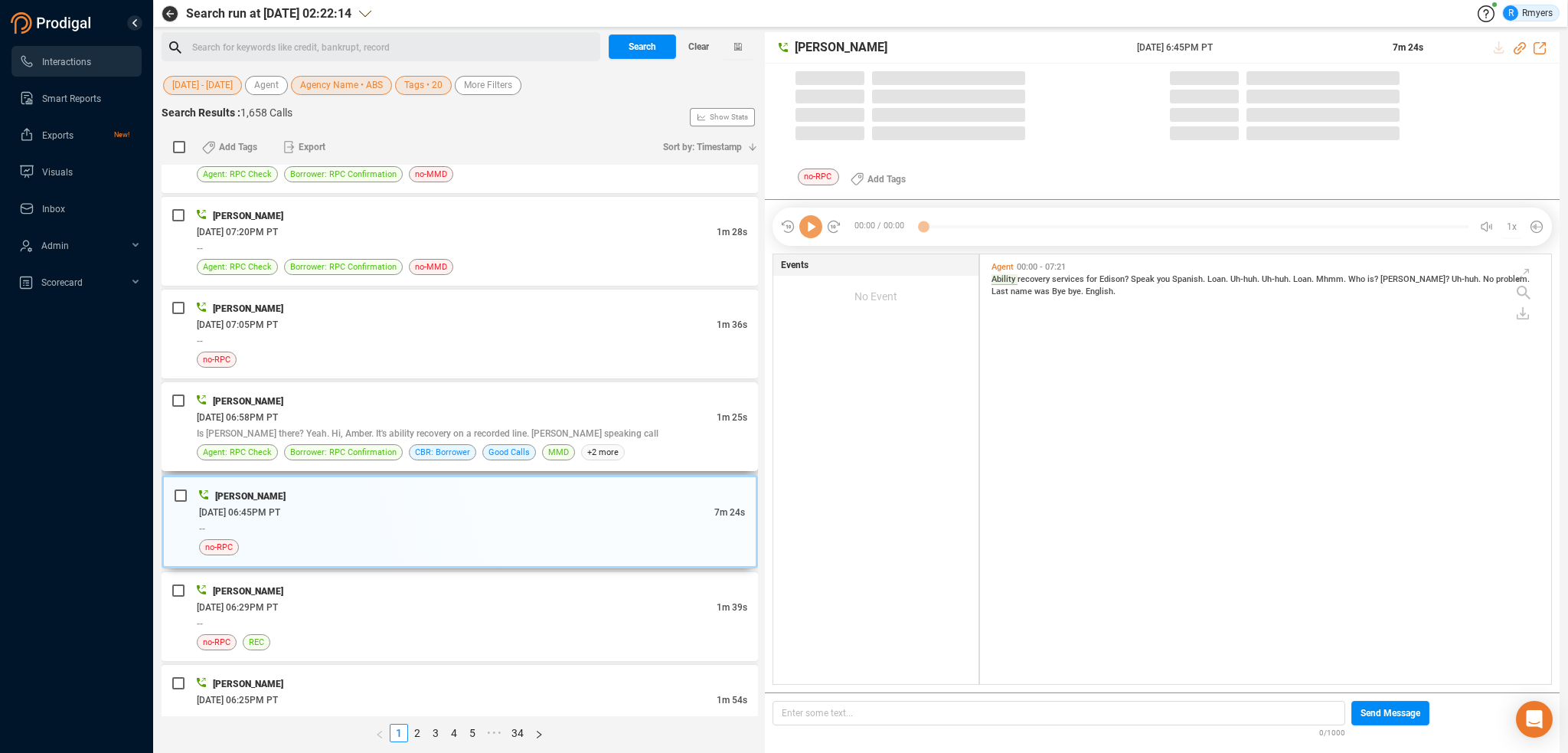
scroll to position [426, 564]
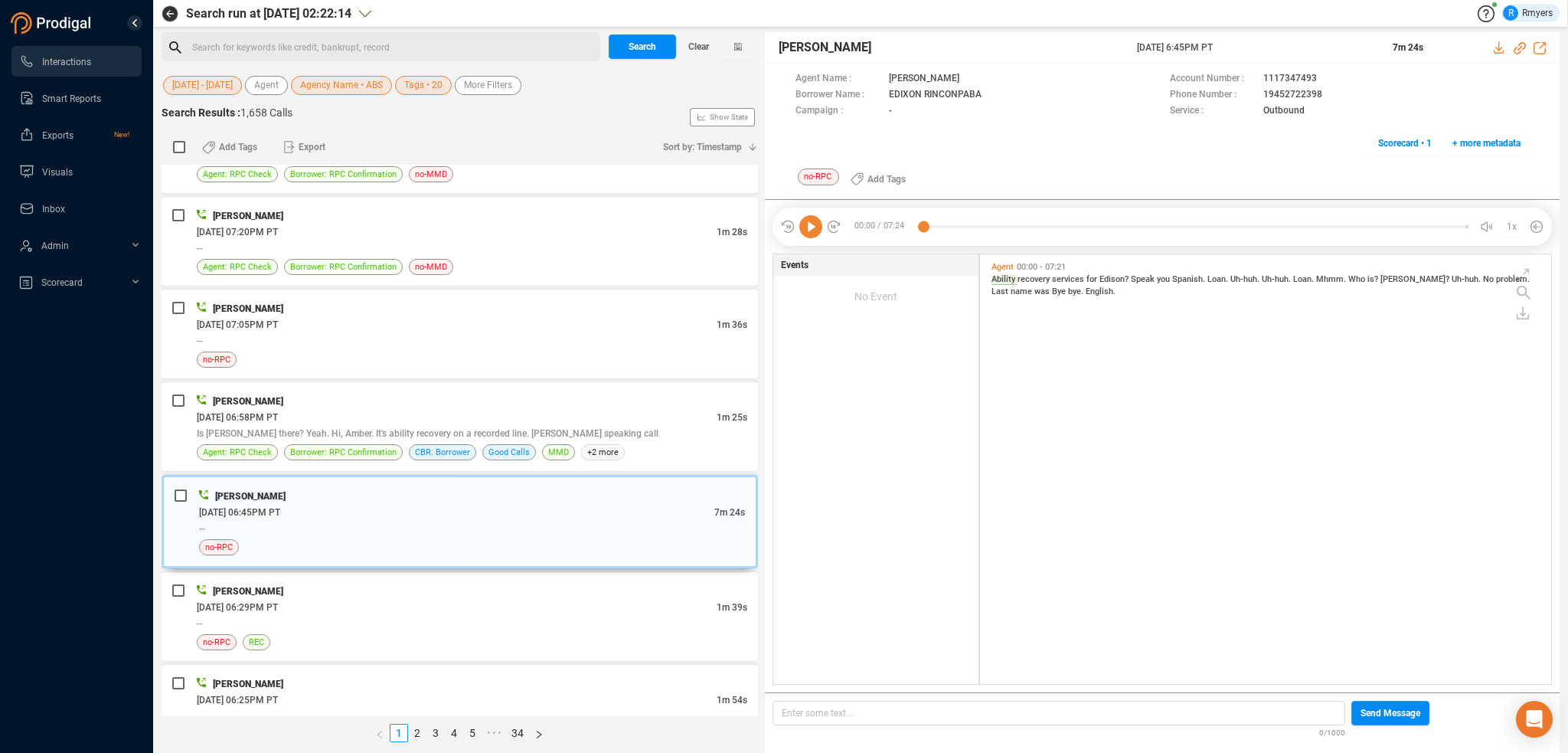
click at [813, 232] on icon at bounding box center [810, 226] width 23 height 23
click at [387, 603] on div "06/30/2025 @ 06:29PM PT" at bounding box center [457, 607] width 520 height 16
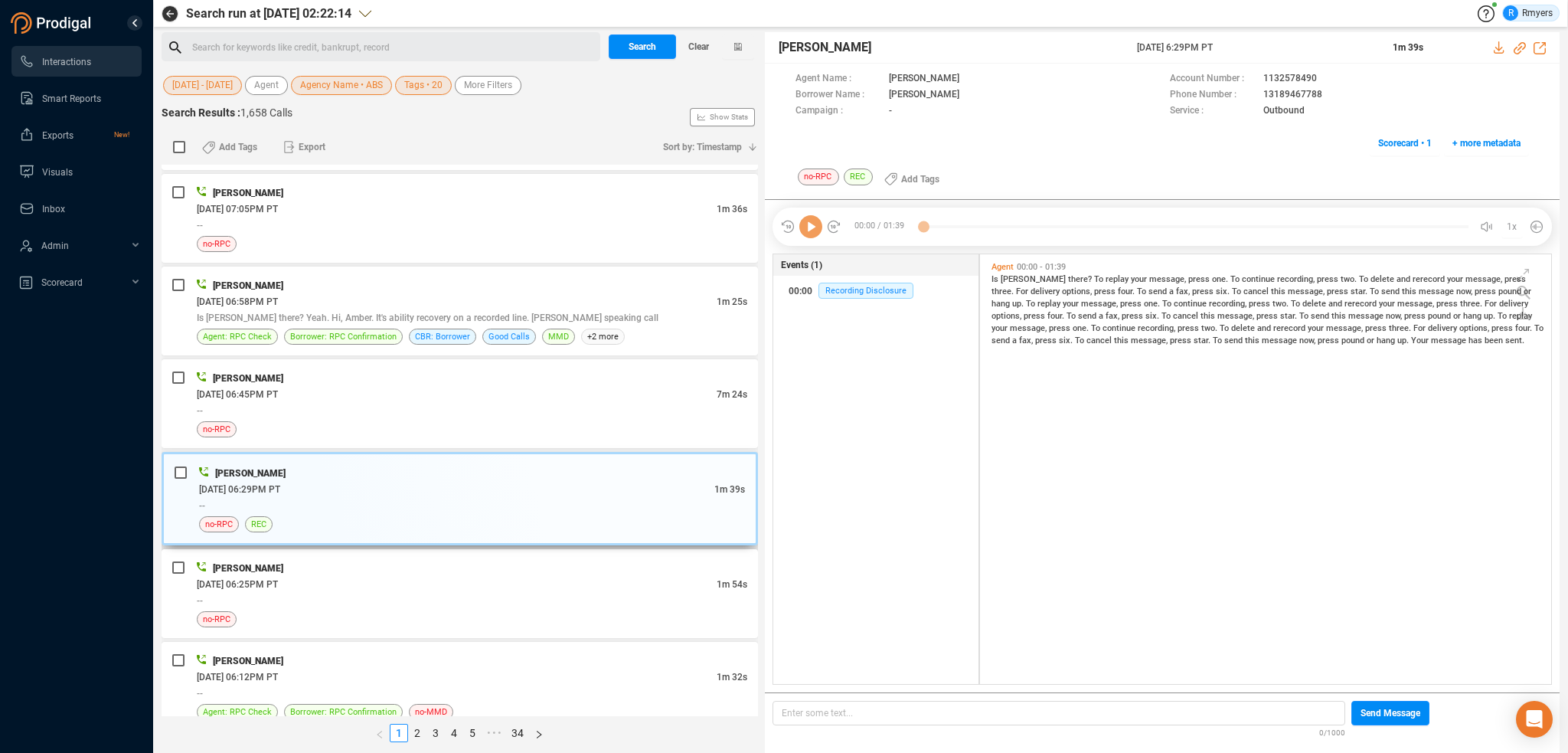
scroll to position [383, 0]
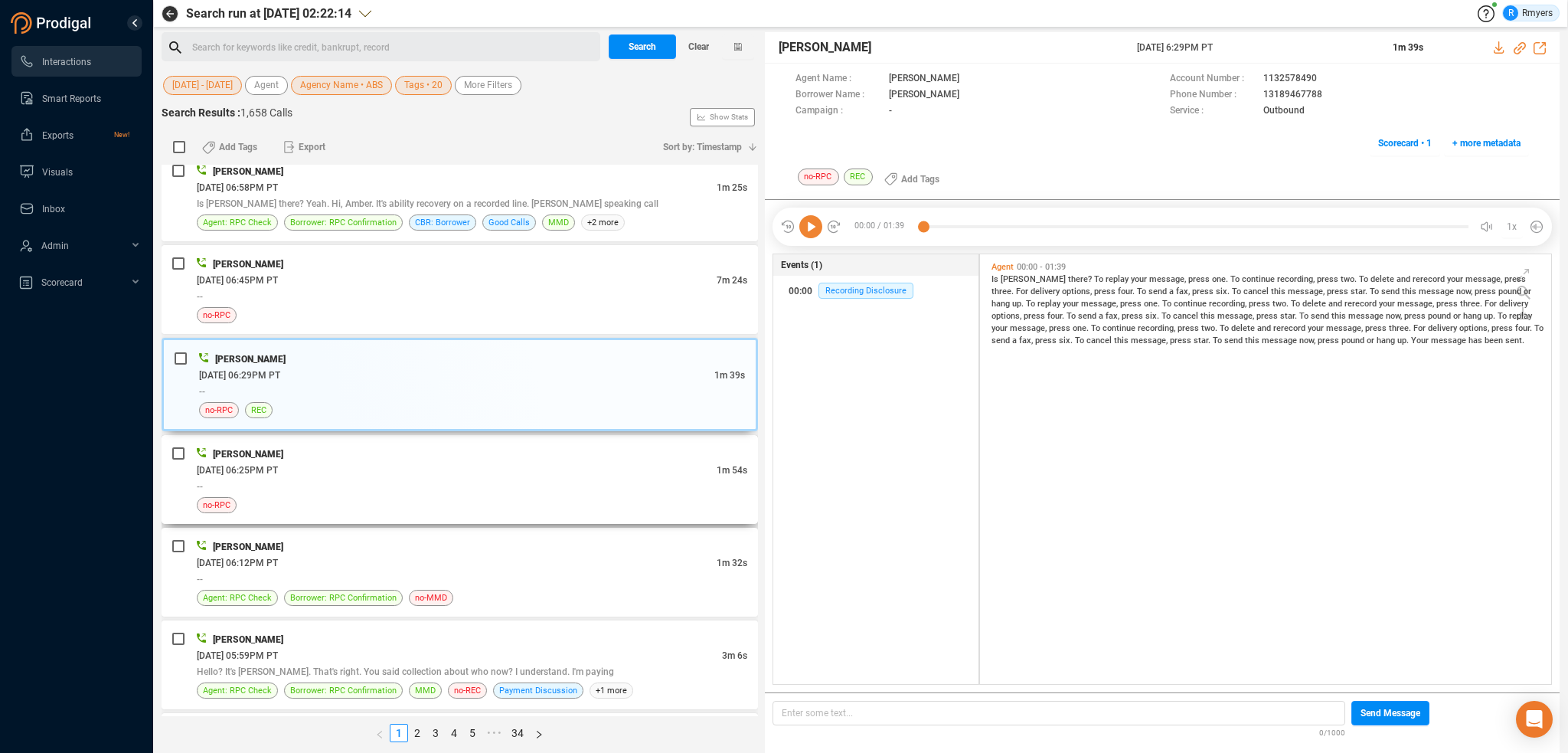
click at [553, 498] on div "no-RPC" at bounding box center [472, 505] width 551 height 16
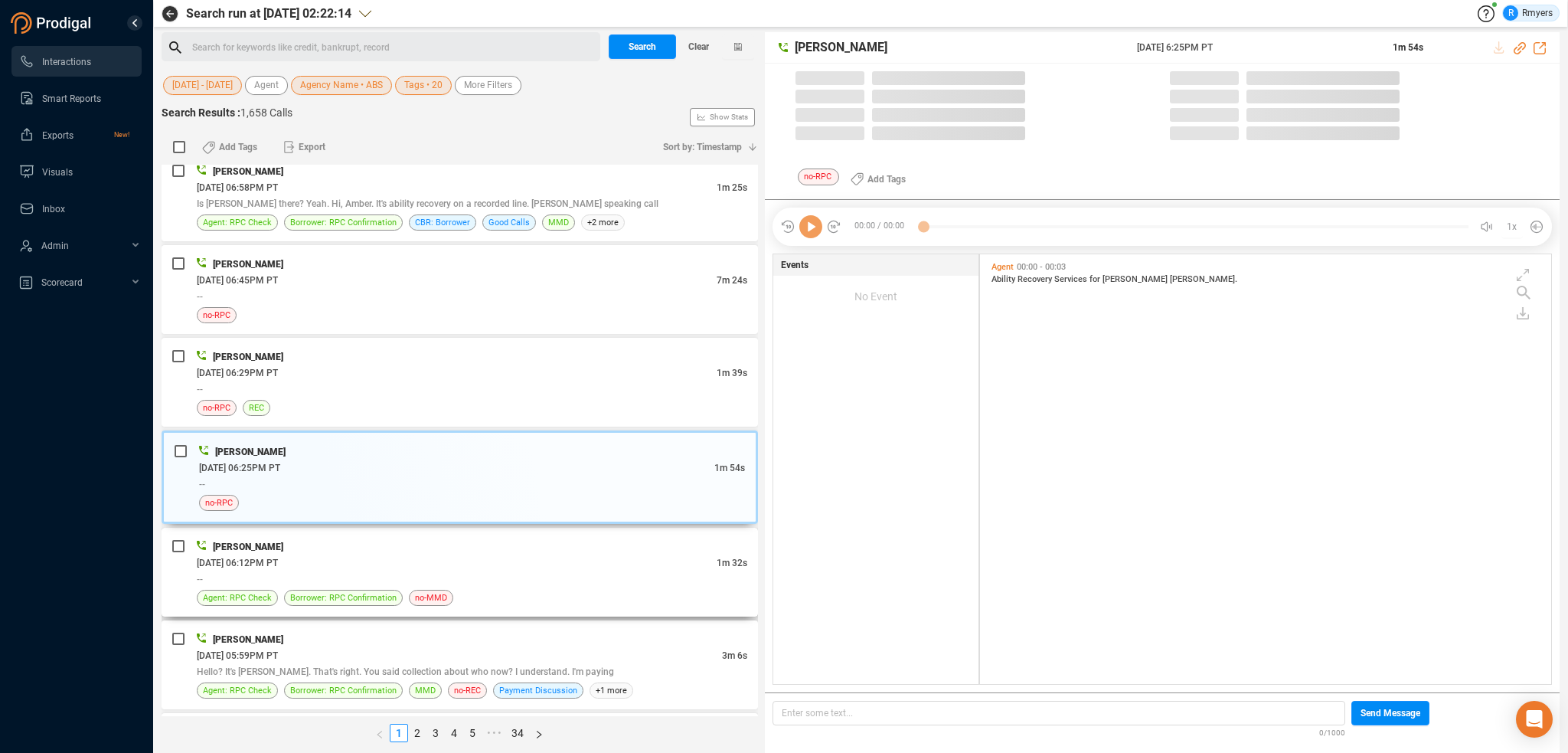
scroll to position [426, 564]
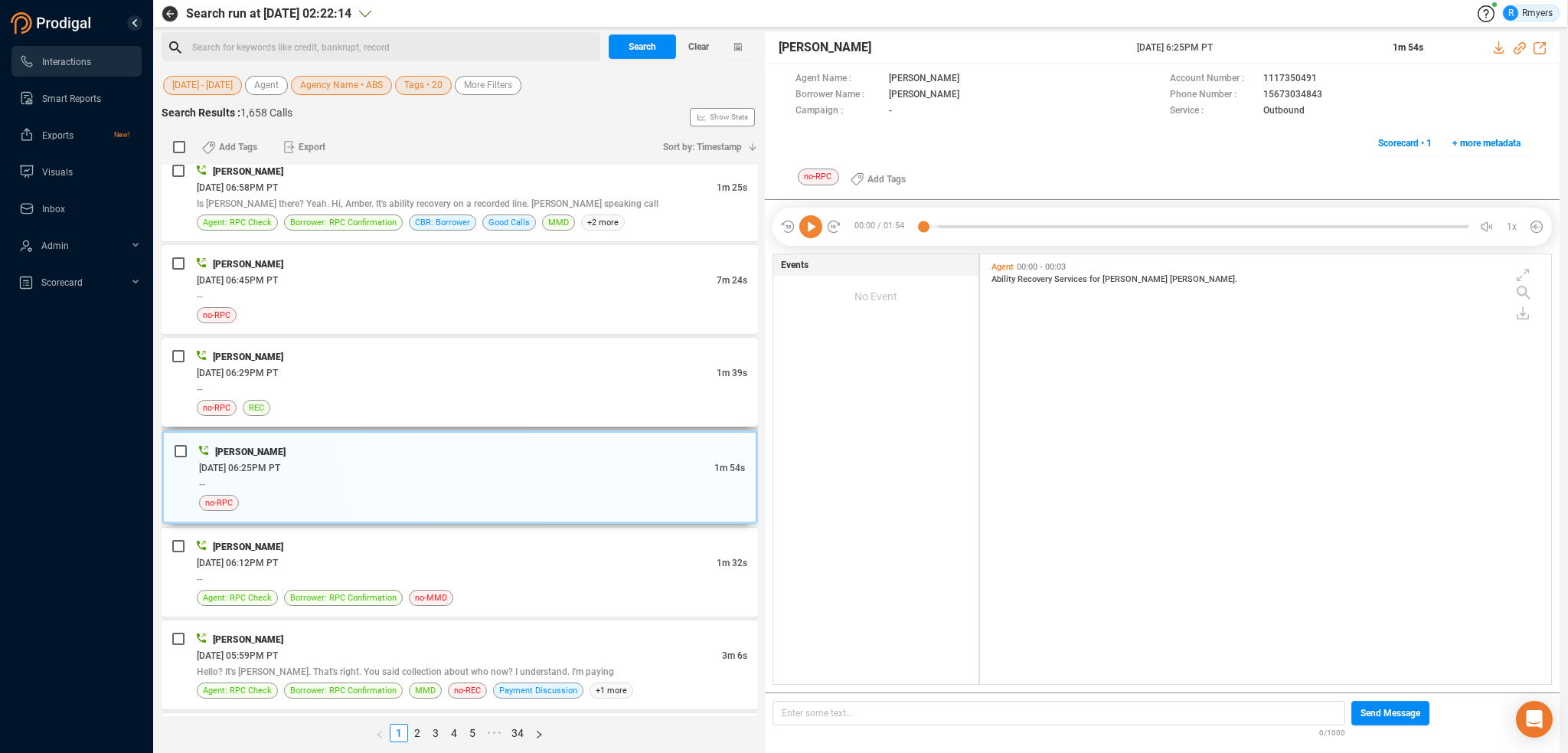
click at [446, 364] on div "06/30/2025 @ 06:29PM PT" at bounding box center [457, 372] width 520 height 16
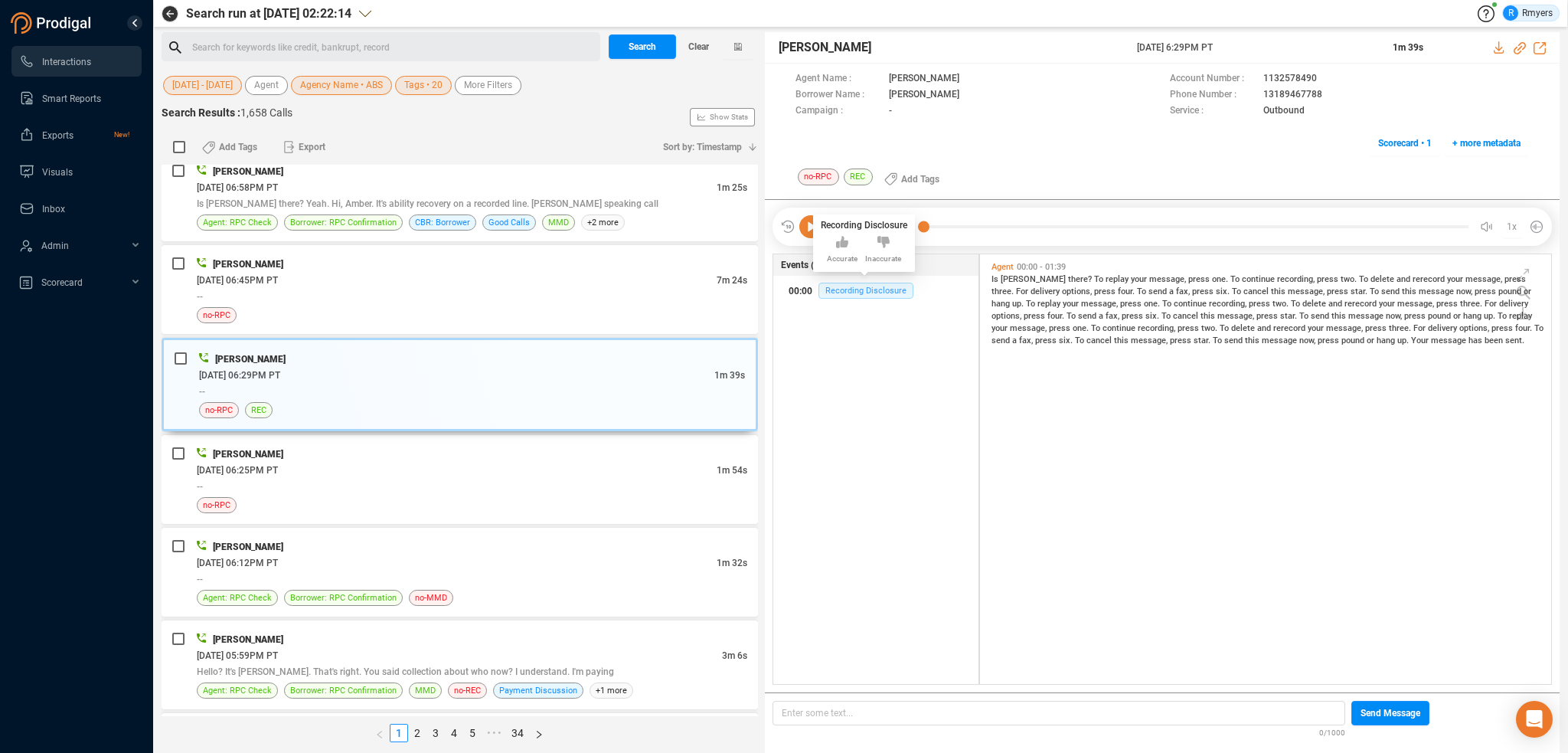
click at [855, 286] on span "Recording Disclosure" at bounding box center [865, 291] width 95 height 16
click at [349, 472] on div "06/30/2025 @ 06:25PM PT" at bounding box center [457, 470] width 520 height 16
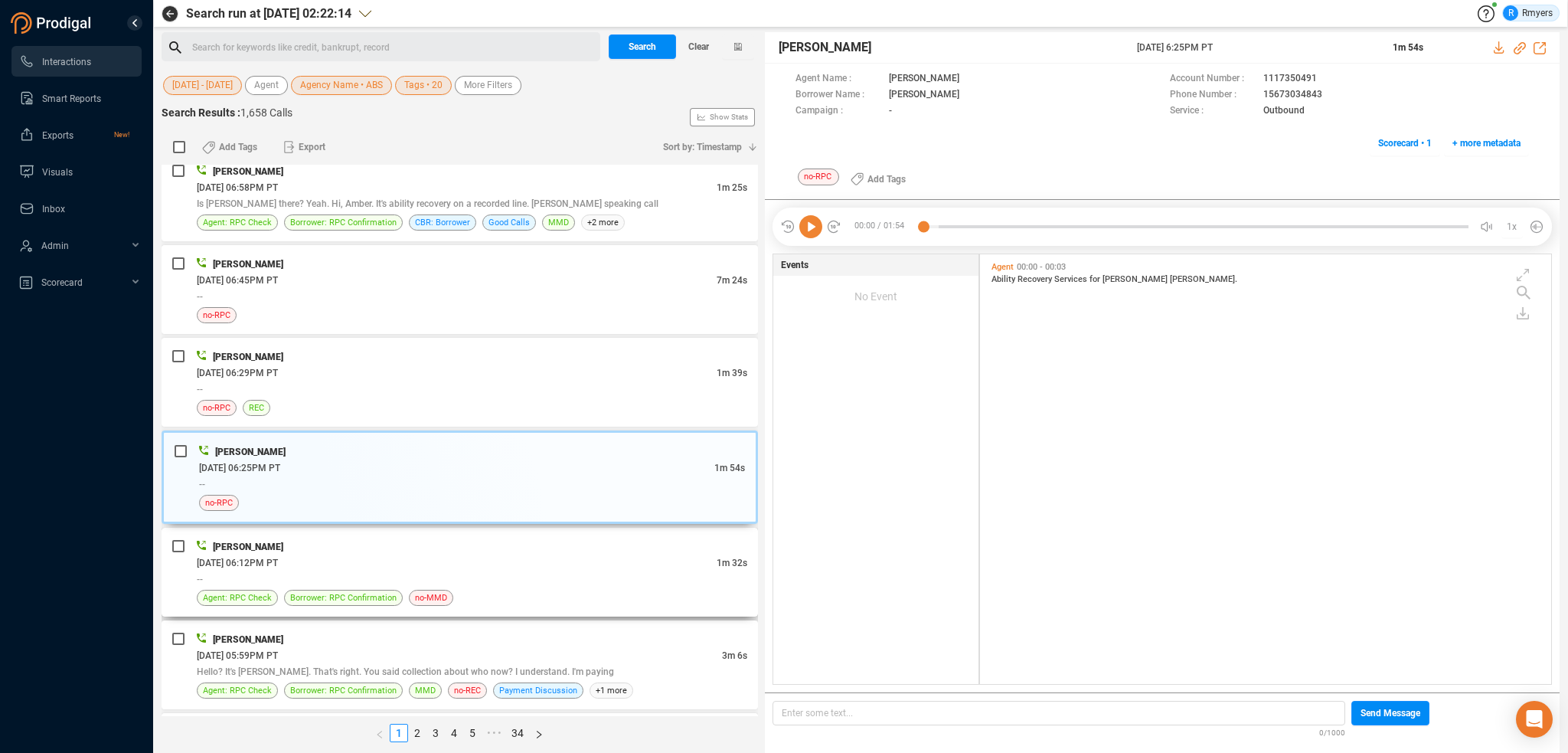
click at [461, 596] on div "Agent: RPC Check Borrower: RPC Confirmation no-MMD" at bounding box center [472, 598] width 551 height 16
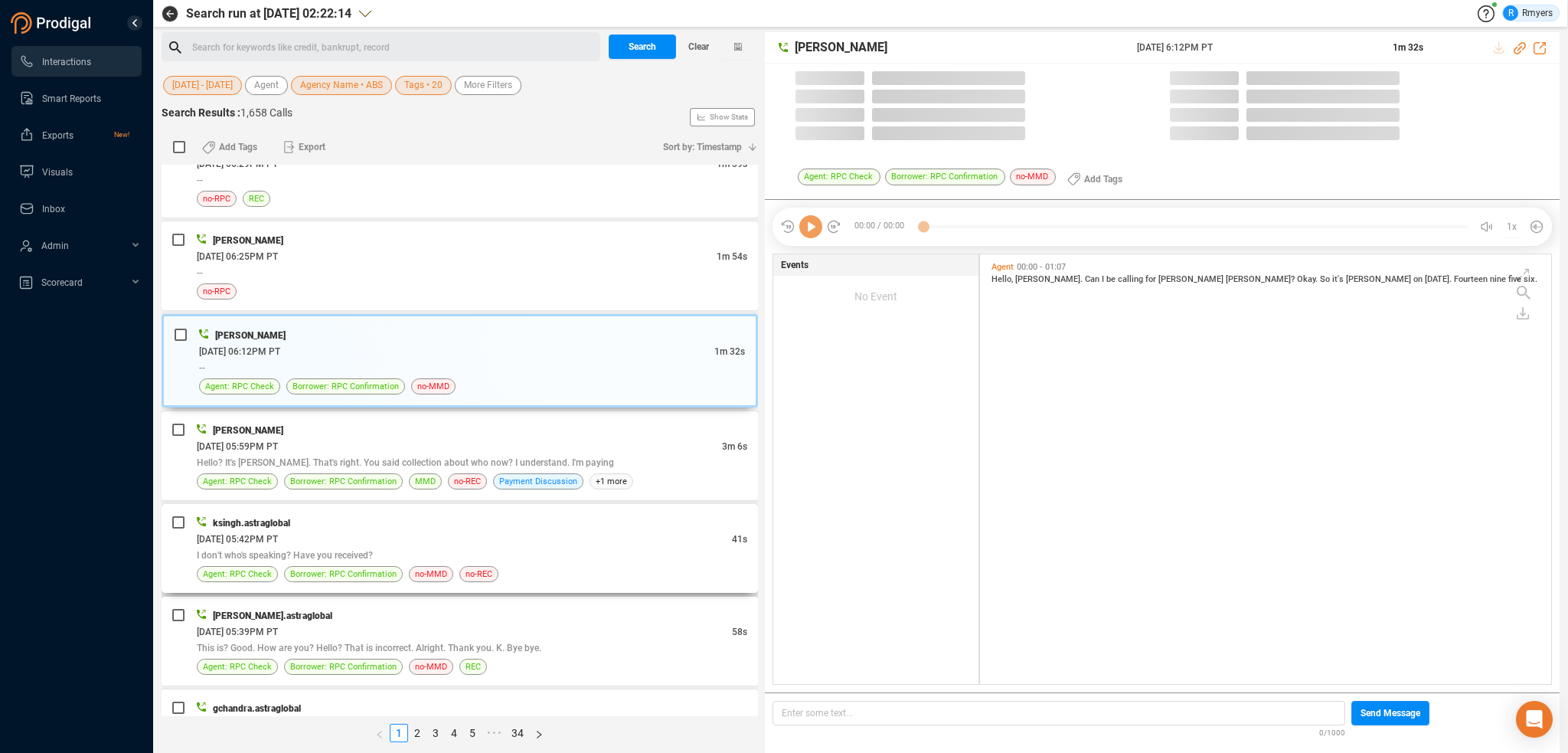
scroll to position [613, 0]
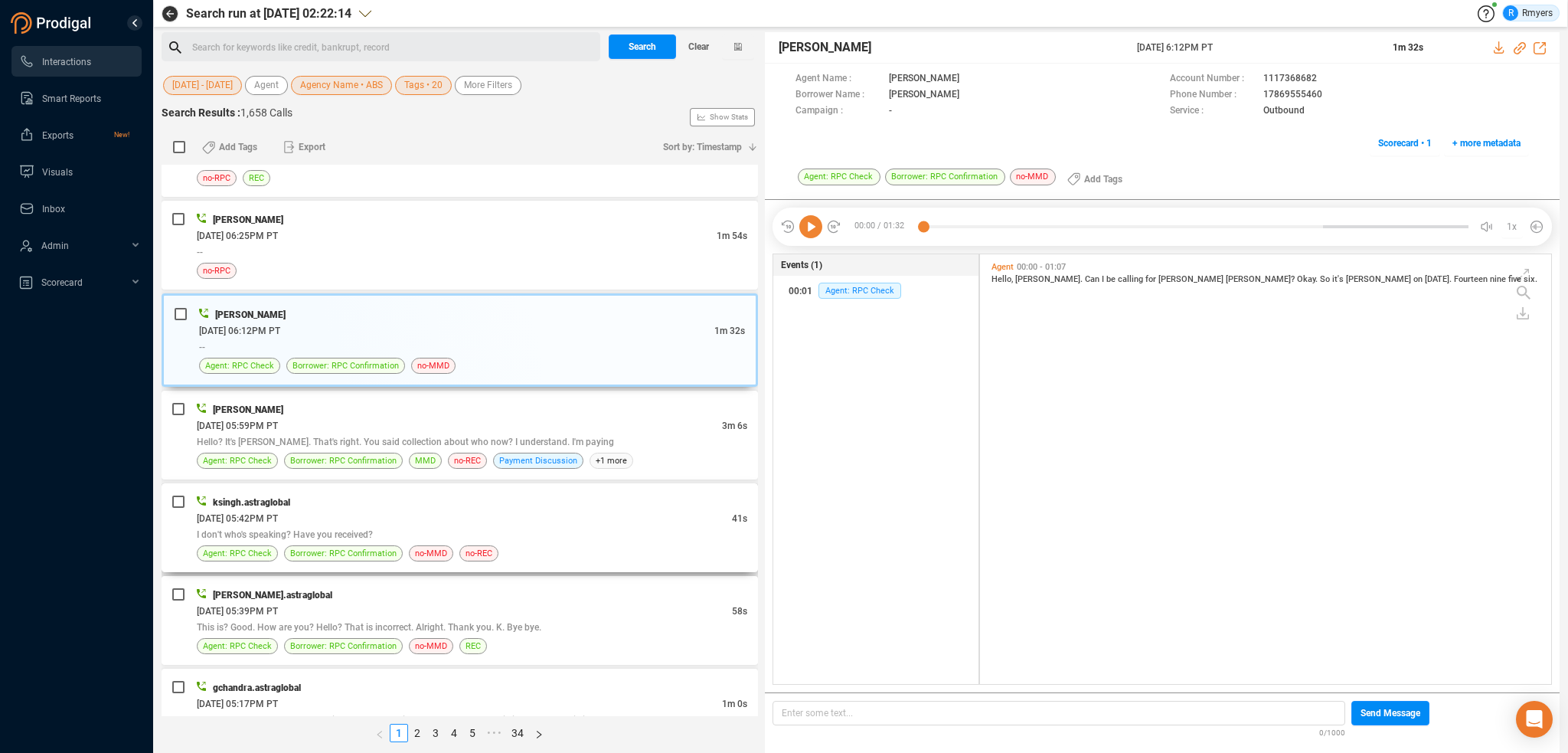
click at [496, 484] on div "ksingh.astraglobal 06/30/2025 @ 05:42PM PT 41s I don't who's speaking? Have you…" at bounding box center [460, 527] width 596 height 89
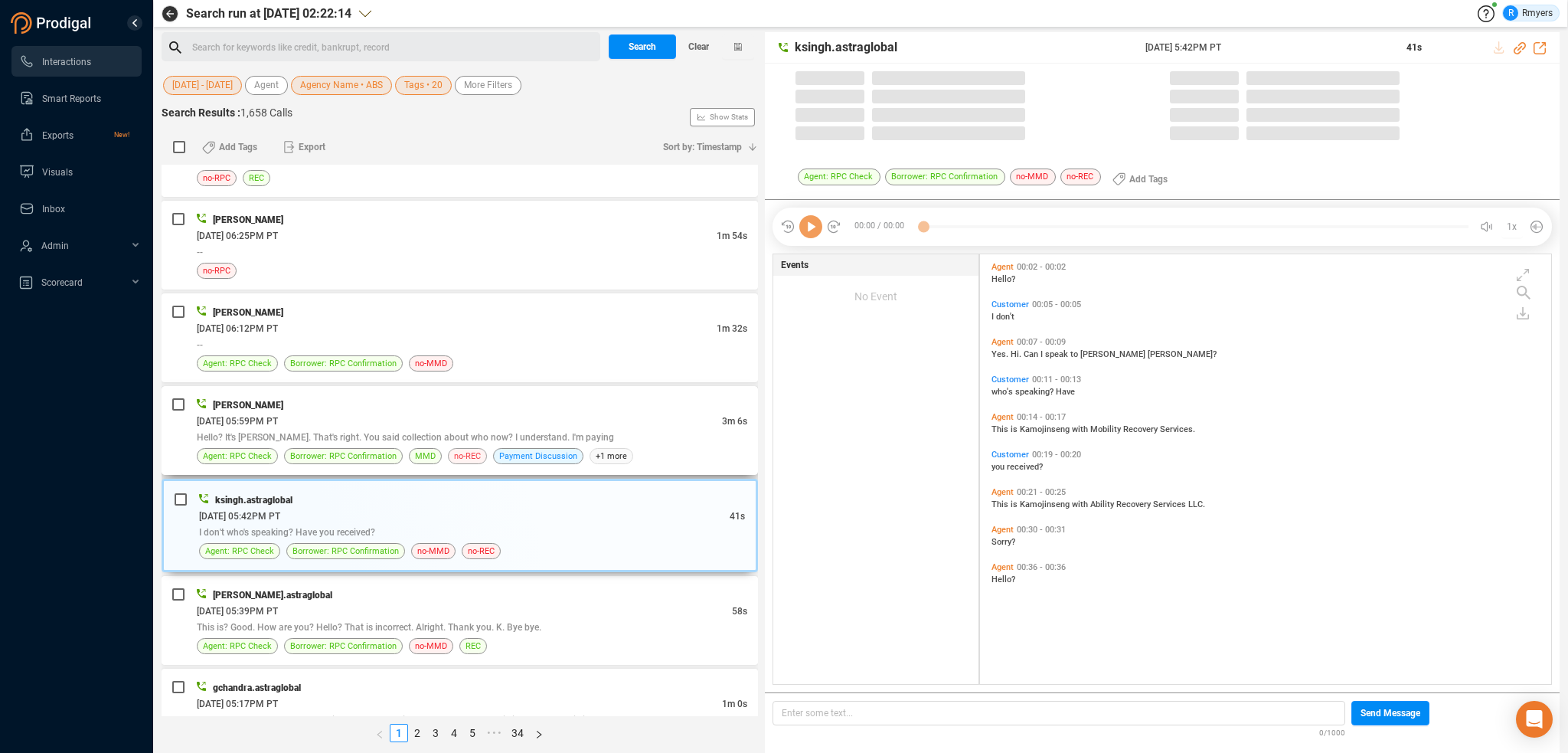
scroll to position [426, 564]
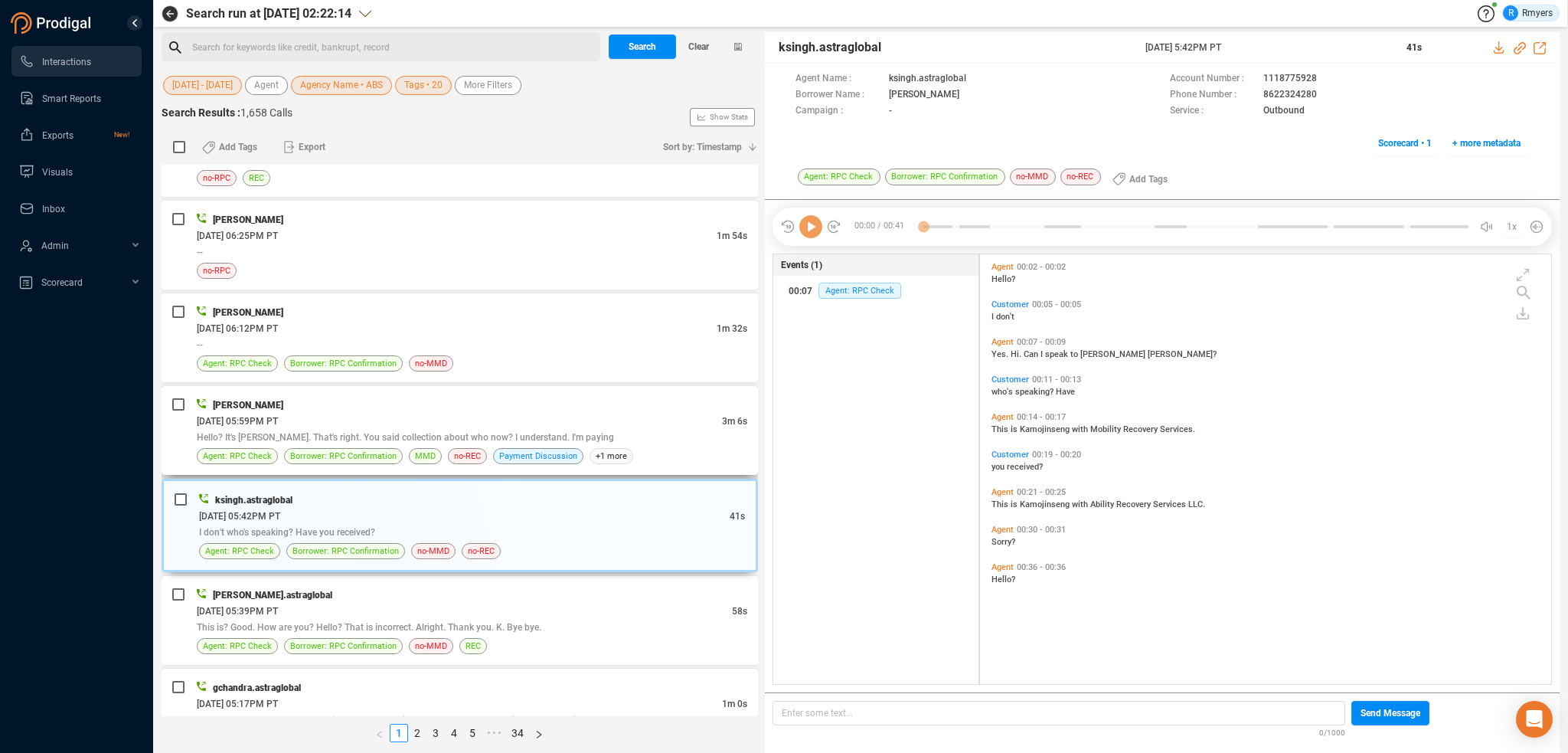
click at [481, 448] on div "no-REC" at bounding box center [467, 456] width 39 height 16
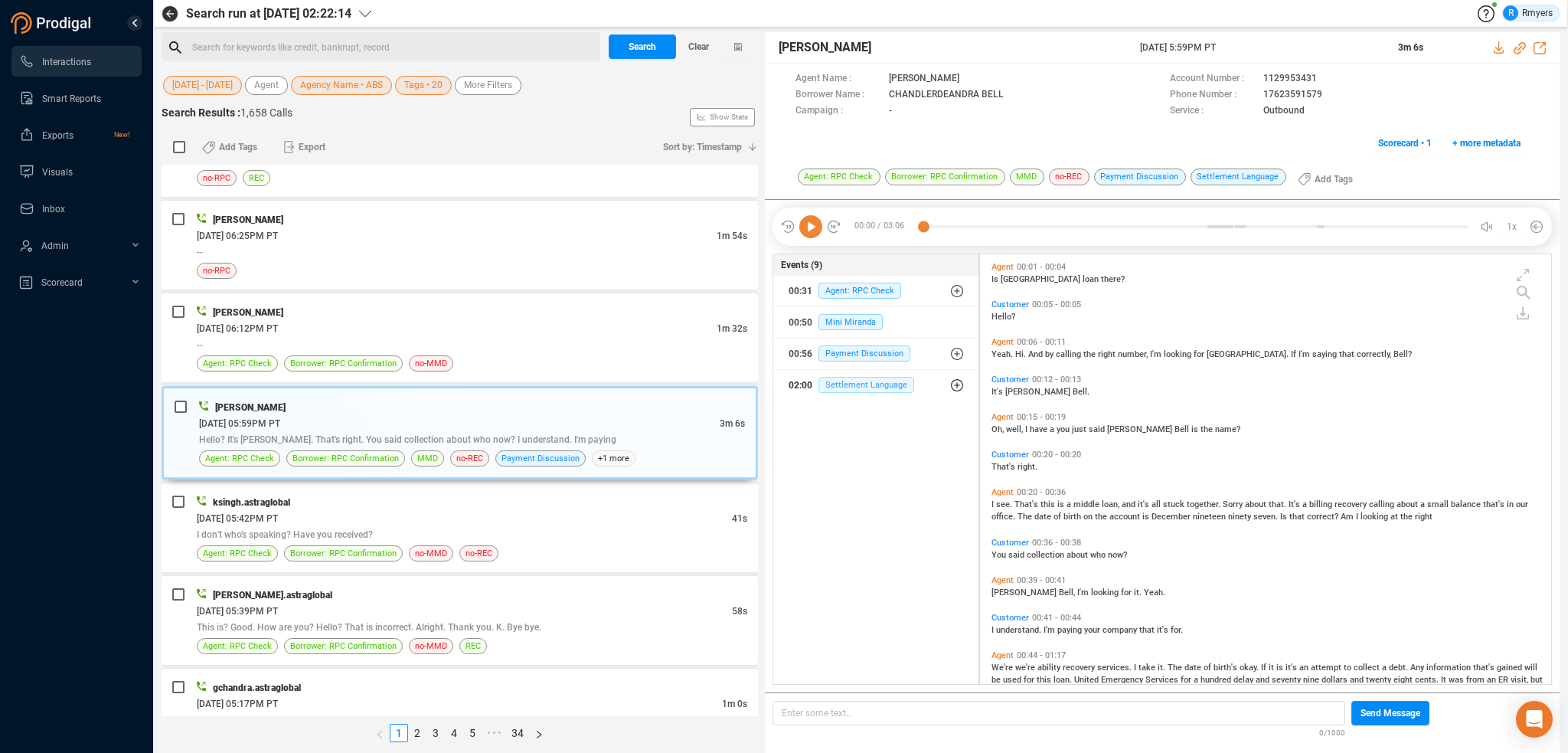
click at [851, 387] on span "Settlement Language" at bounding box center [866, 385] width 96 height 16
click at [836, 417] on span "Settlement Language" at bounding box center [878, 415] width 96 height 16
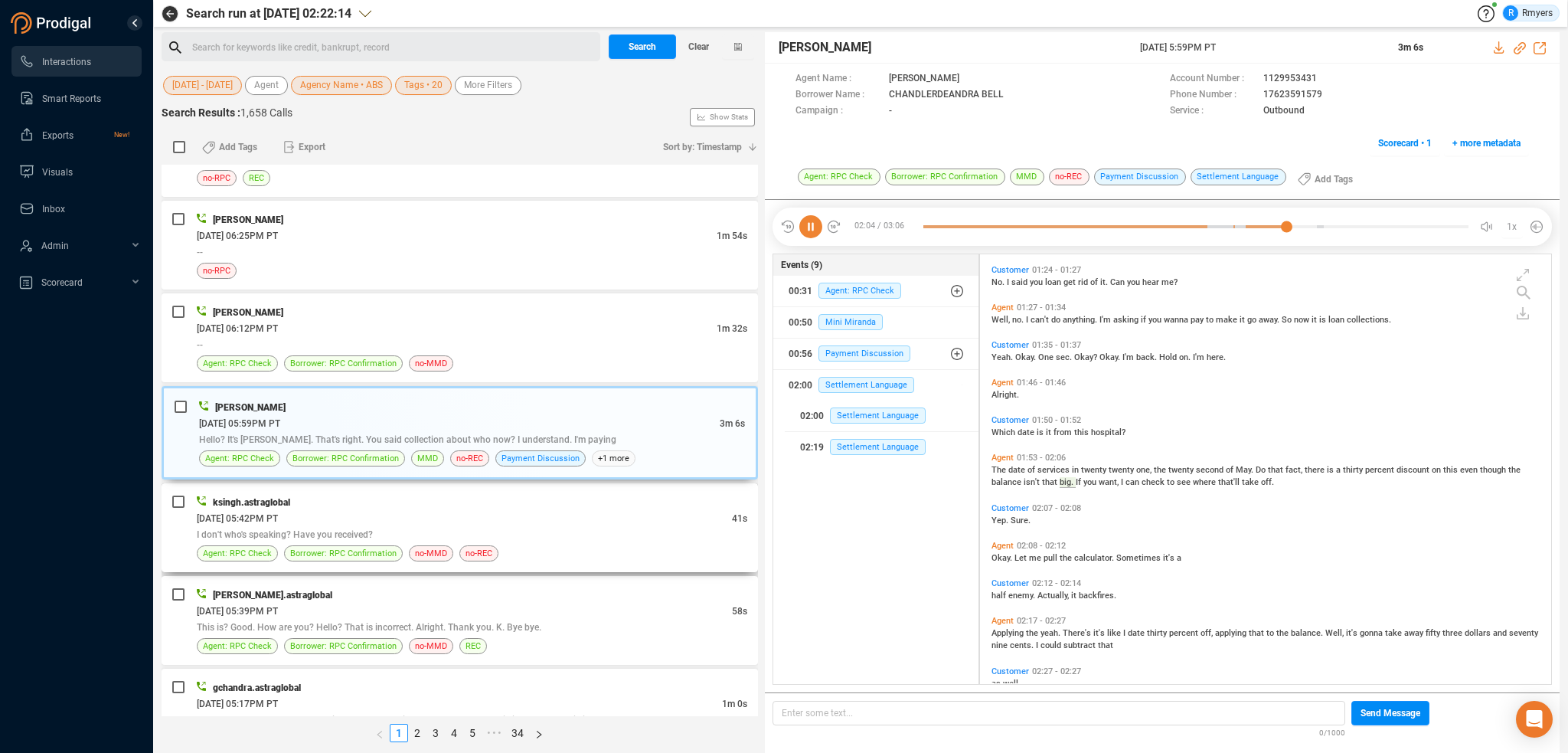
click at [425, 510] on div "06/30/2025 @ 05:42PM PT" at bounding box center [464, 518] width 535 height 16
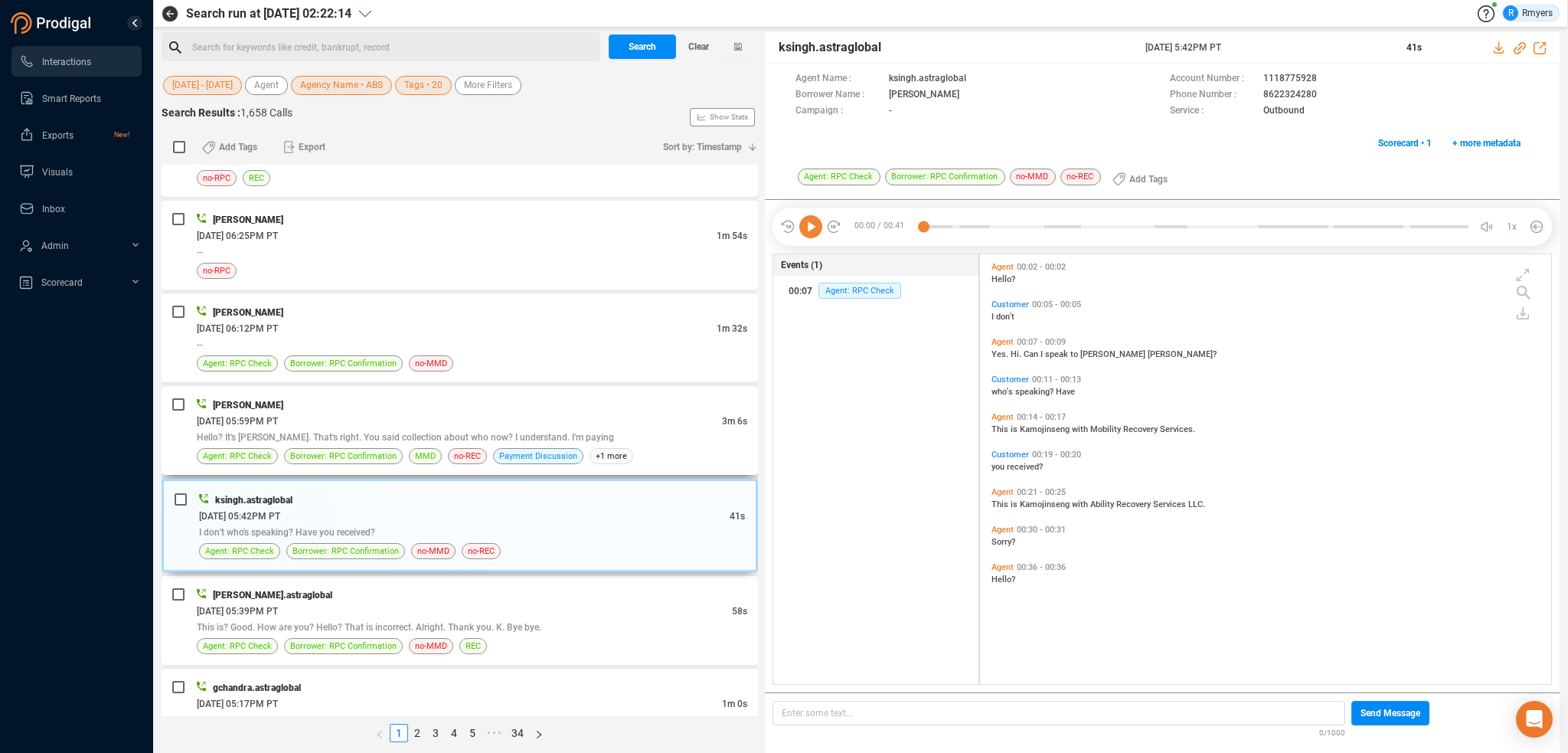
scroll to position [426, 564]
click at [836, 293] on span "Agent: RPC Check" at bounding box center [859, 291] width 83 height 16
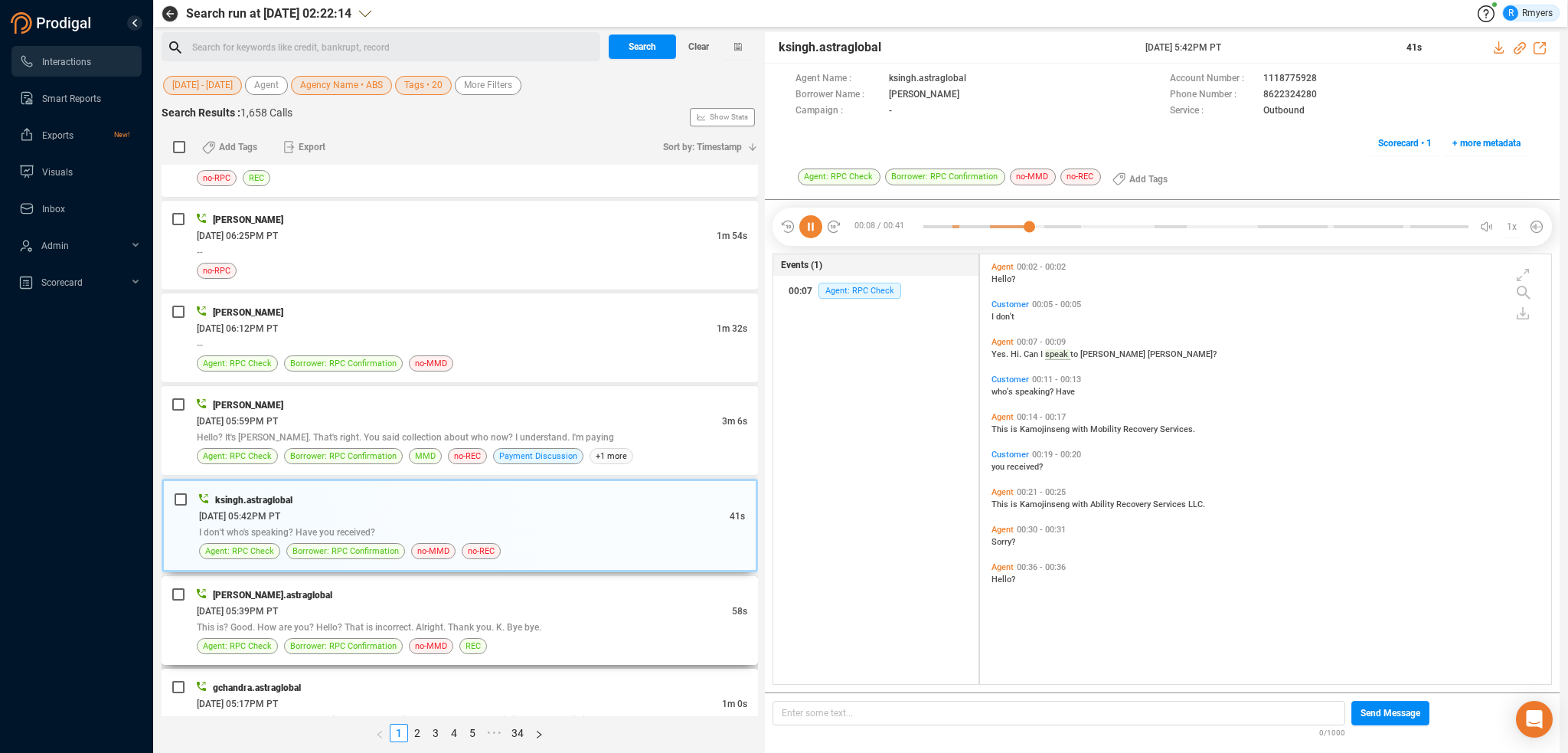
click at [459, 606] on div "06/30/2025 @ 05:39PM PT" at bounding box center [464, 611] width 535 height 16
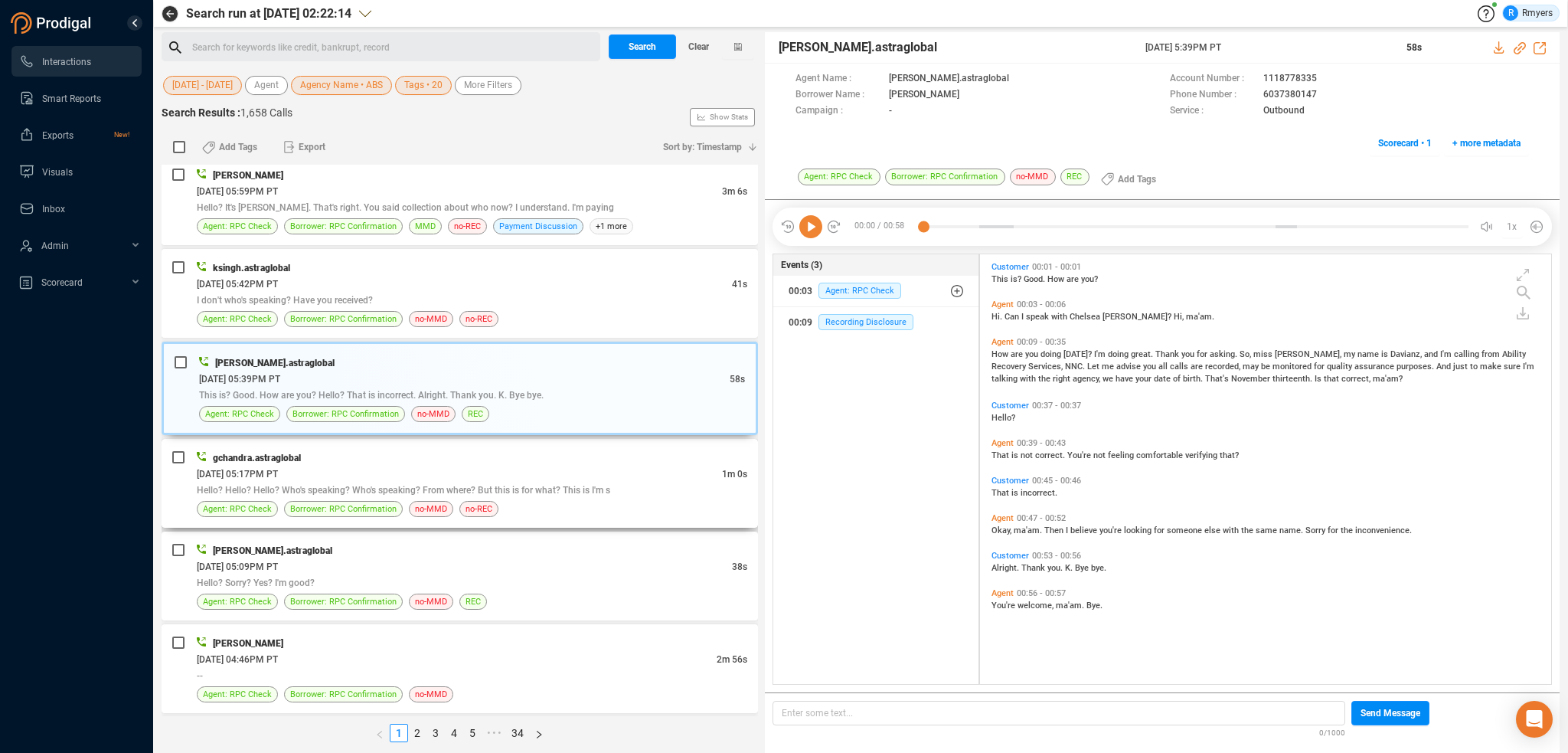
click at [319, 485] on span "Hello? Hello? Hello? Who's speaking? Who's speaking? From where? But this is fo…" at bounding box center [403, 490] width 413 height 11
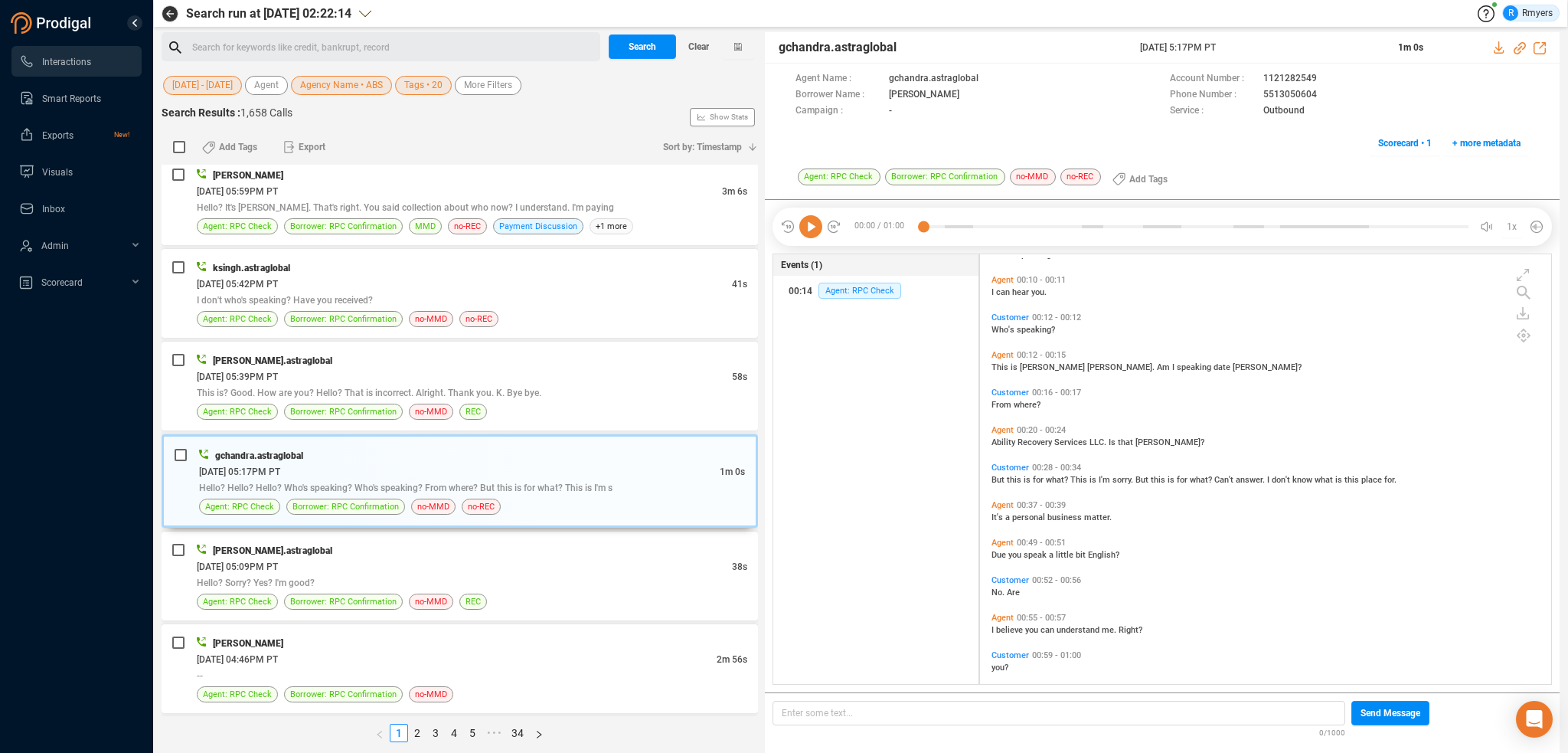
scroll to position [187, 0]
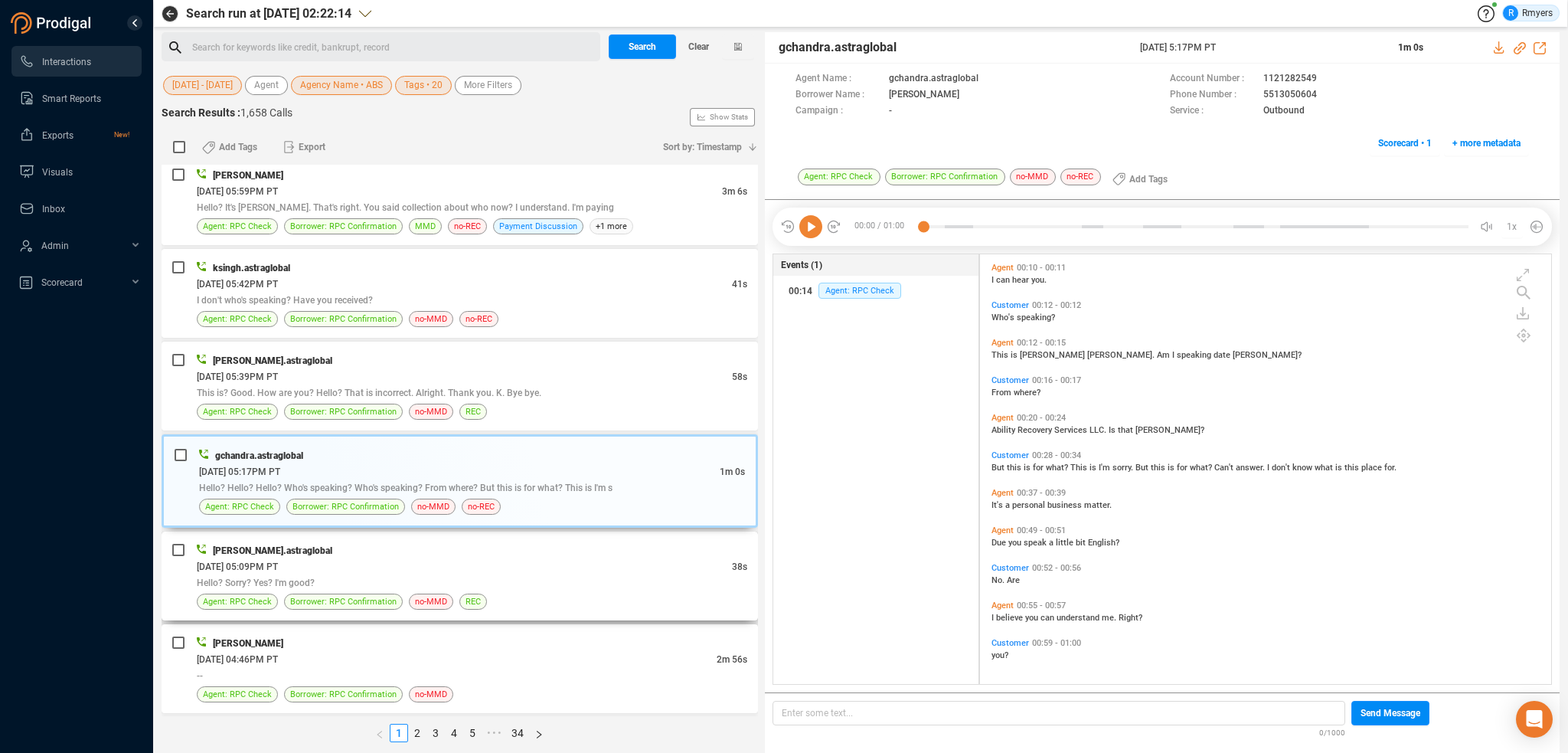
click at [383, 560] on div "06/30/2025 @ 05:09PM PT" at bounding box center [464, 566] width 535 height 16
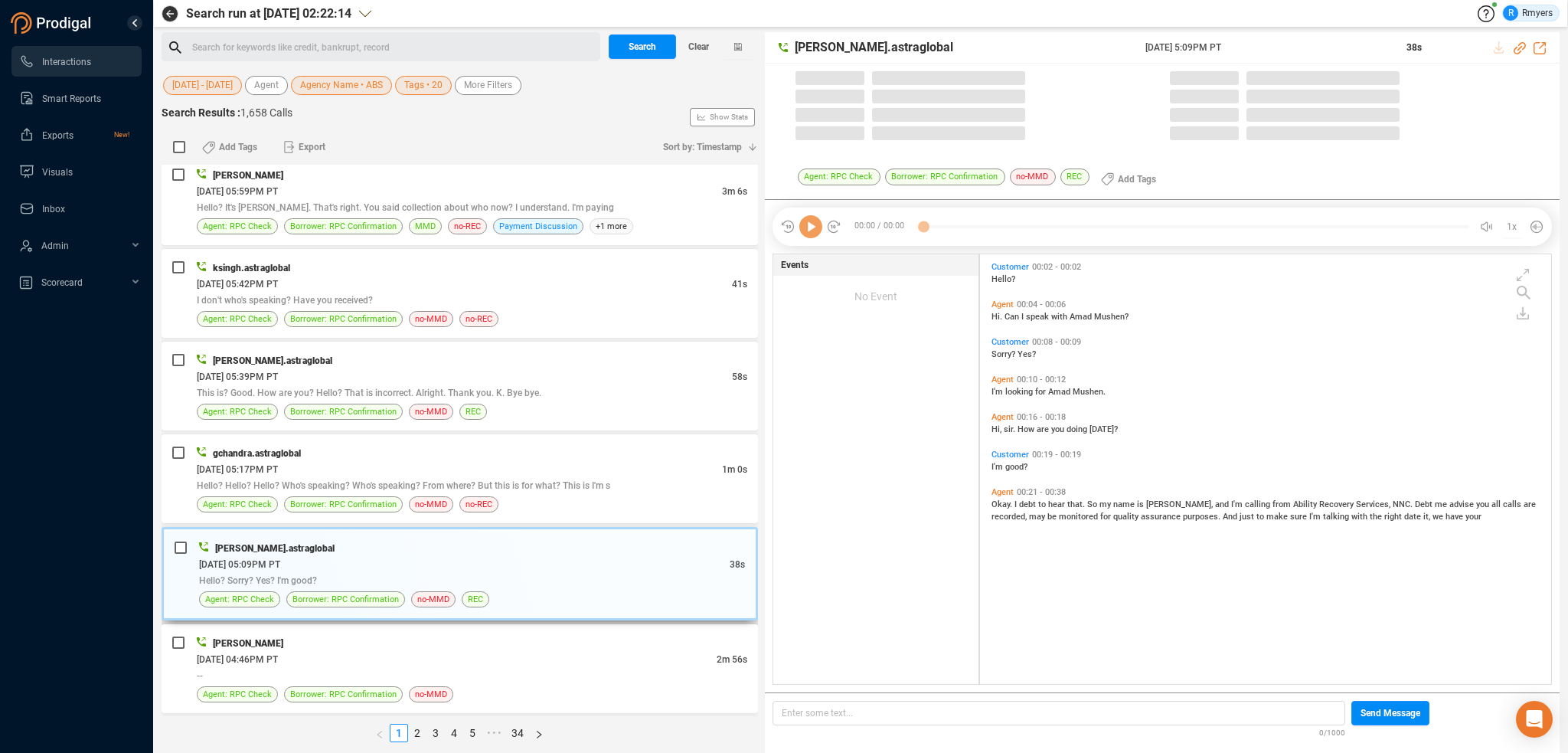
scroll to position [0, 0]
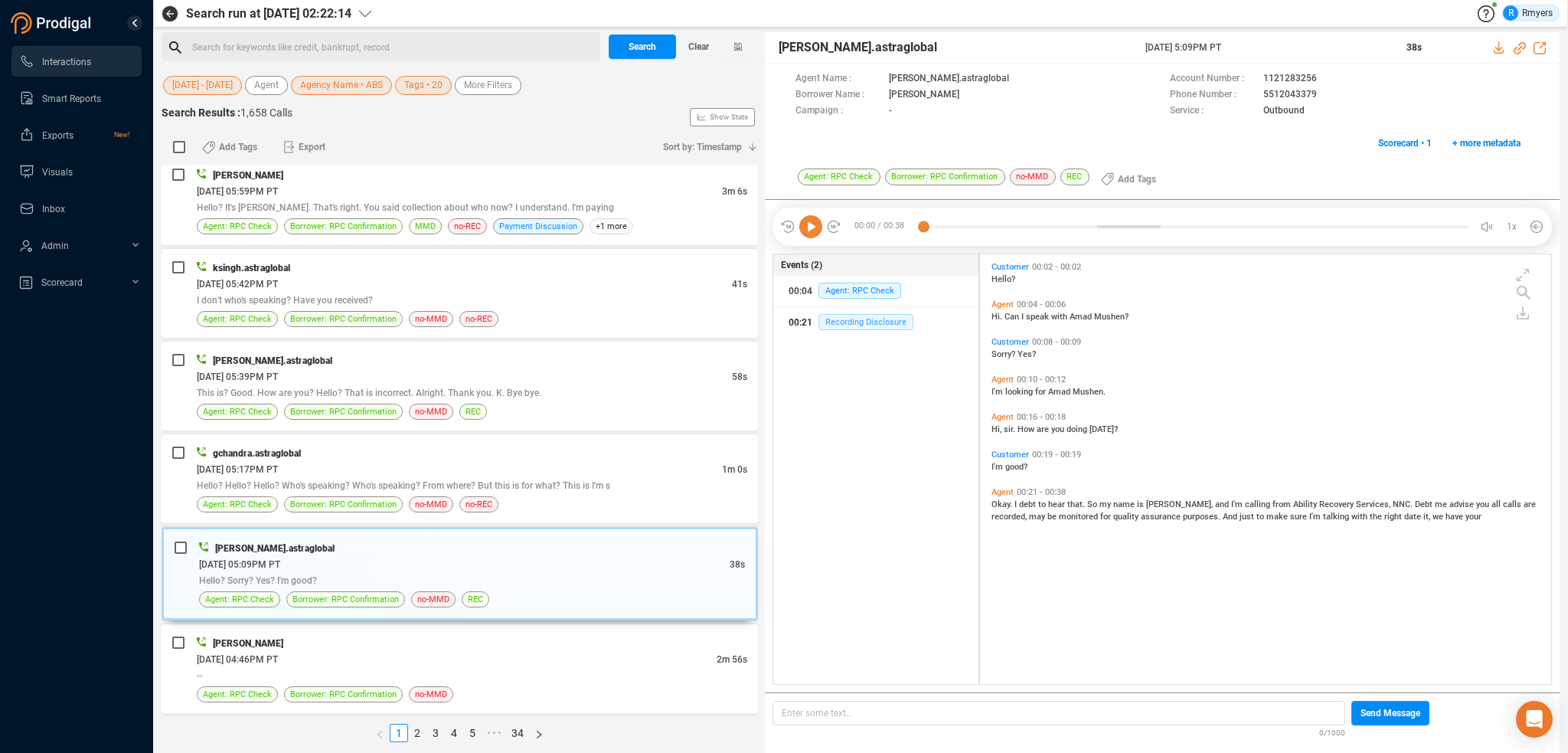
click at [838, 315] on span "Recording Disclosure" at bounding box center [865, 322] width 95 height 16
drag, startPoint x: 472, startPoint y: 449, endPoint x: 452, endPoint y: 466, distance: 26.2
click at [462, 462] on div "gchandra.astraglobal 06/30/2025 @ 05:17PM PT 1m 0s Hello? Hello? Hello? Who's s…" at bounding box center [472, 478] width 551 height 67
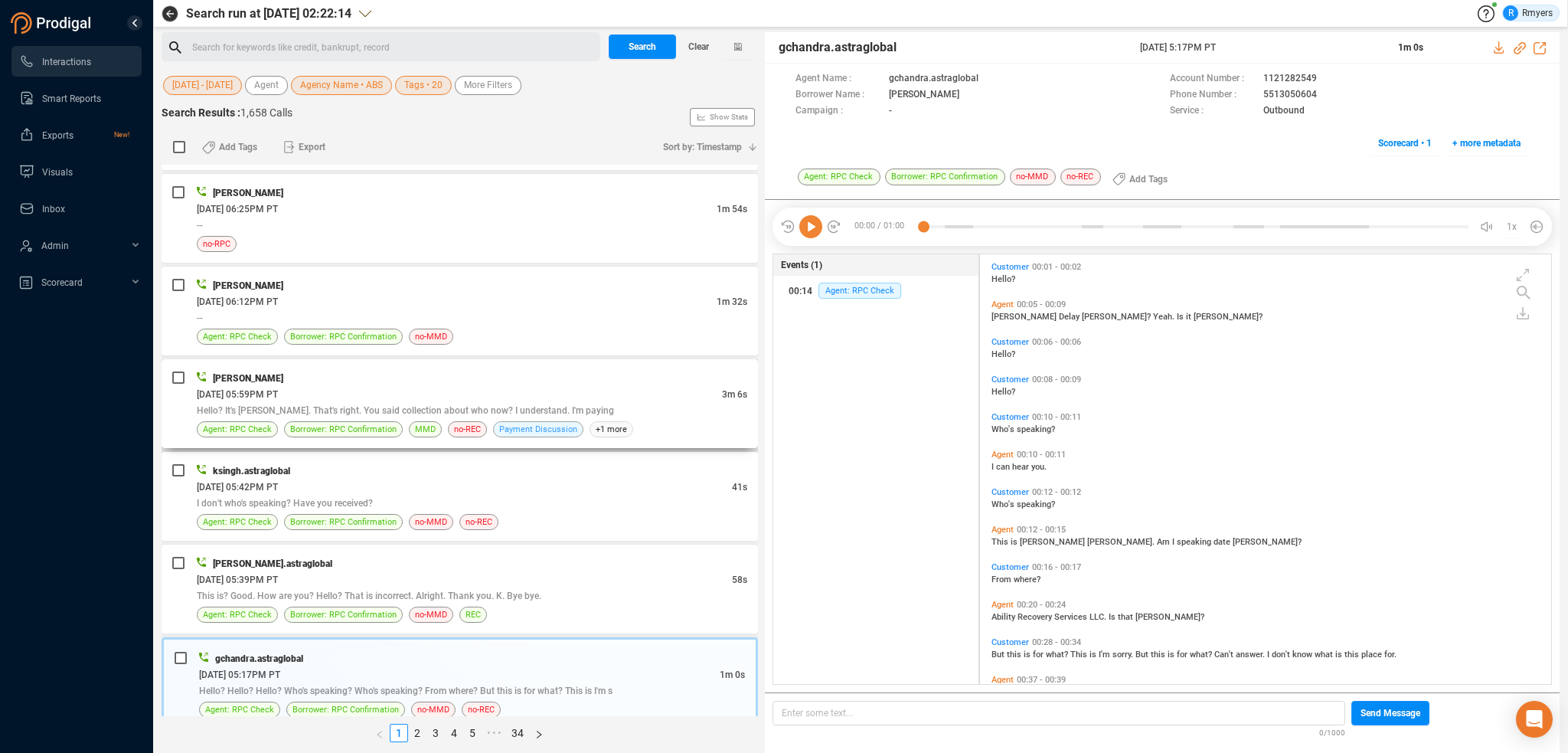
scroll to position [613, 0]
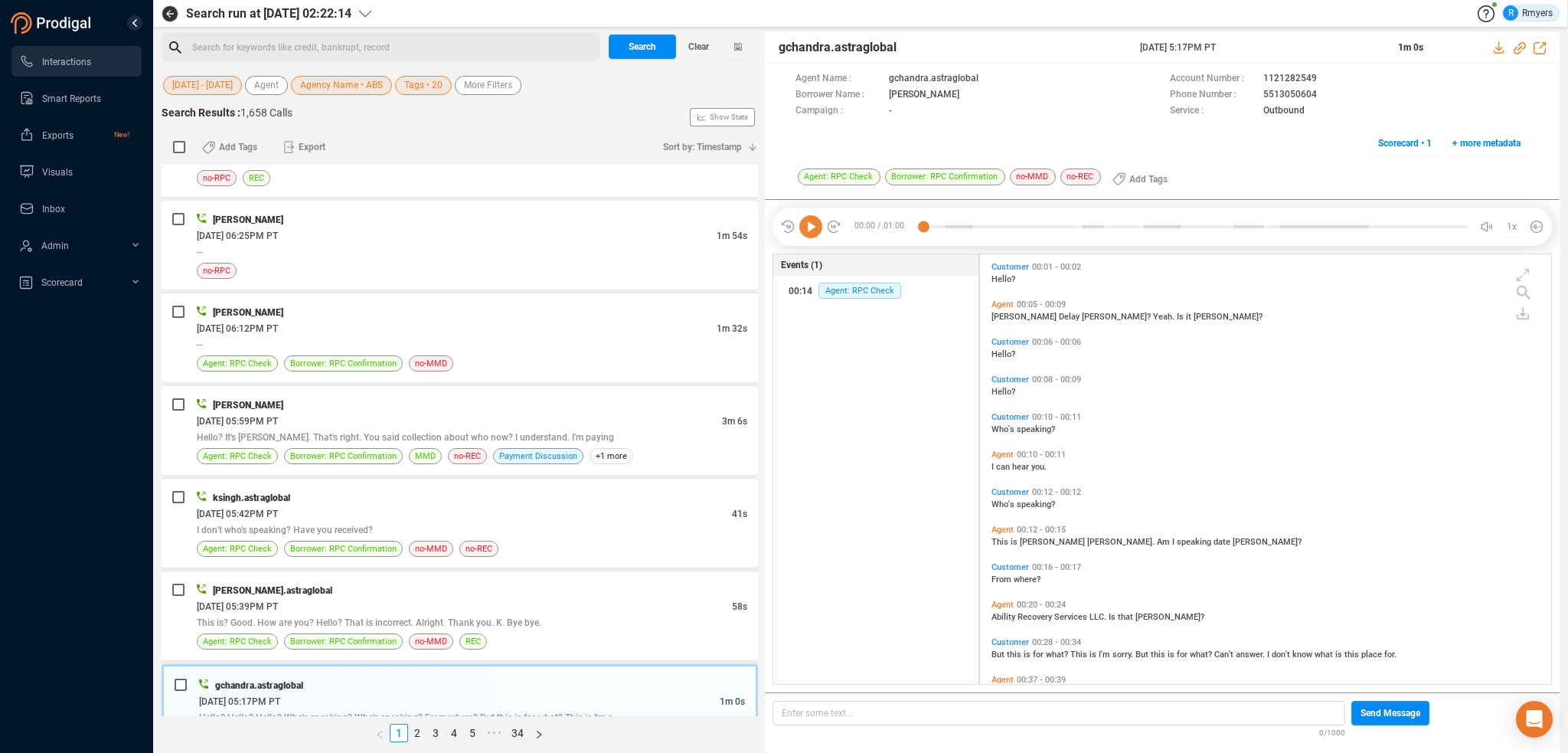
click at [811, 229] on icon at bounding box center [810, 226] width 23 height 23
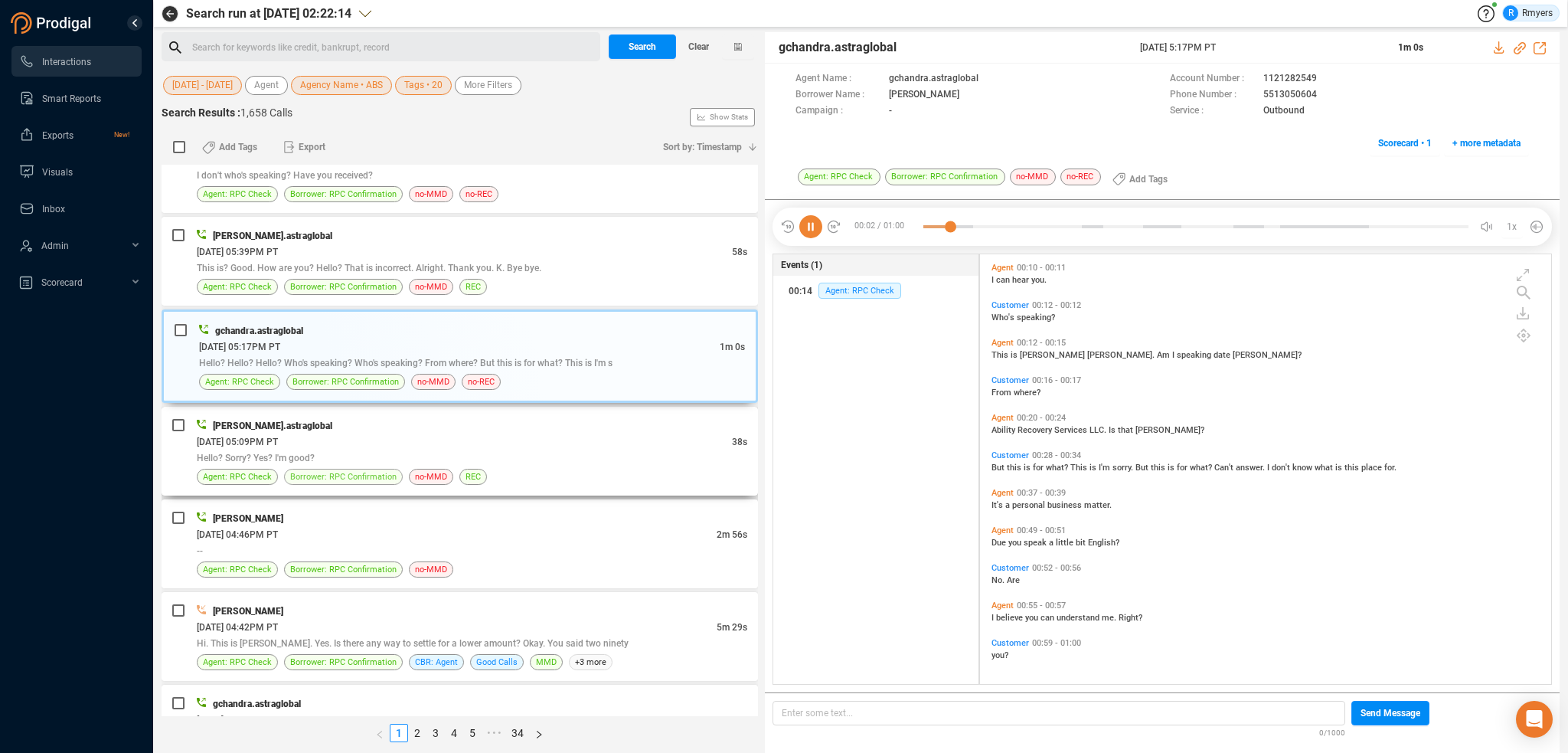
scroll to position [995, 0]
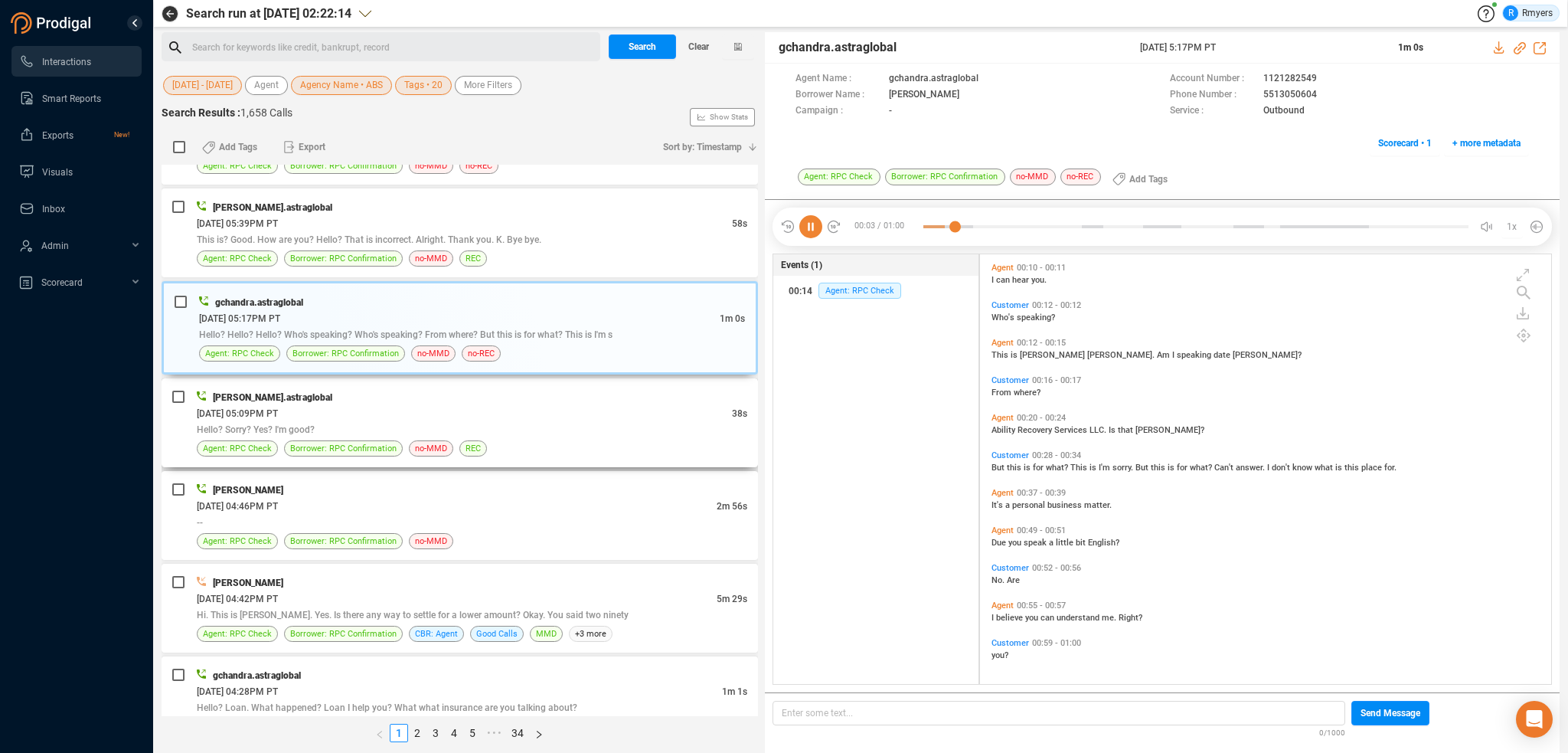
drag, startPoint x: 328, startPoint y: 419, endPoint x: 371, endPoint y: 443, distance: 49.4
click at [332, 426] on div "Hello? Sorry? Yes? I'm good?" at bounding box center [472, 429] width 551 height 16
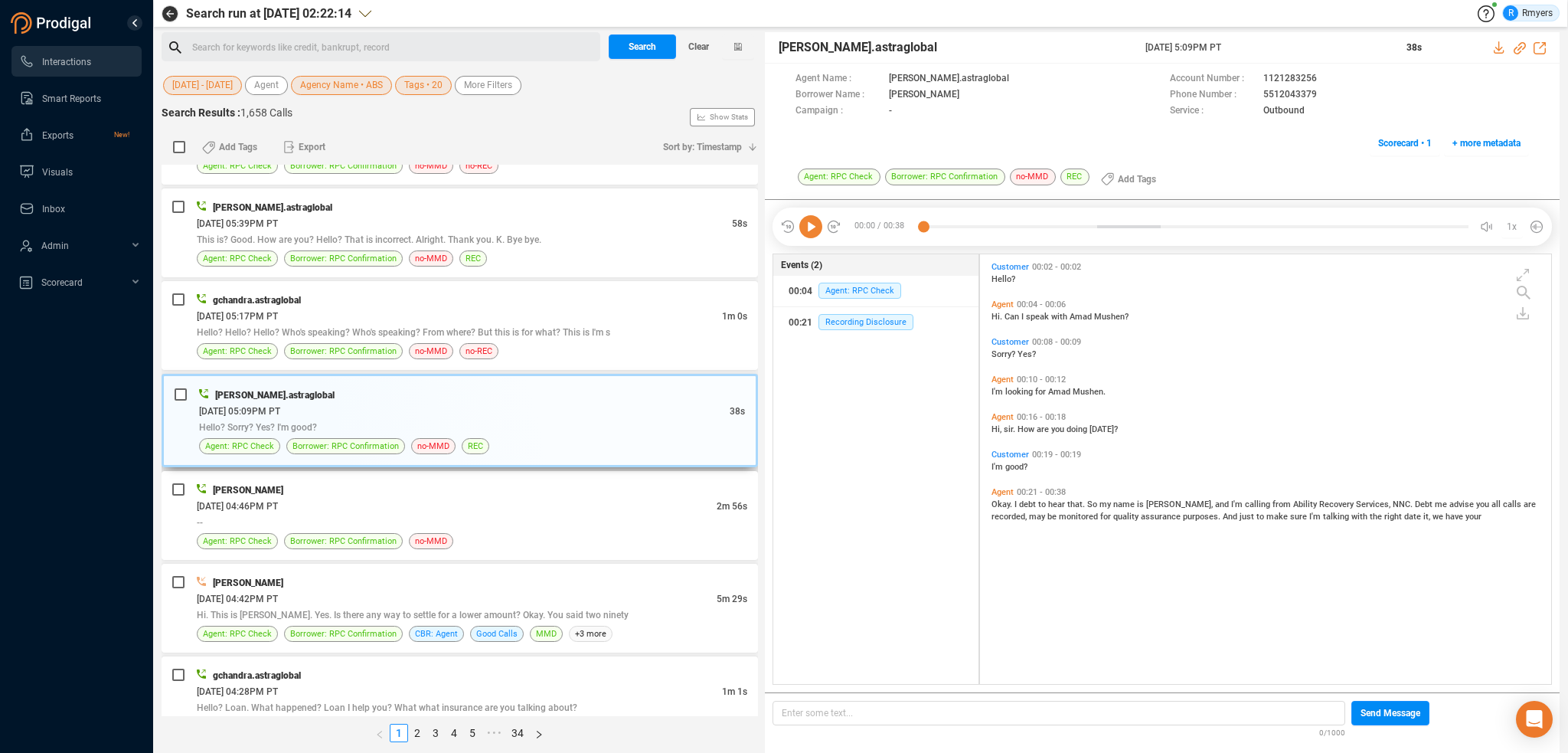
scroll to position [426, 564]
click at [608, 517] on div "--" at bounding box center [472, 522] width 551 height 16
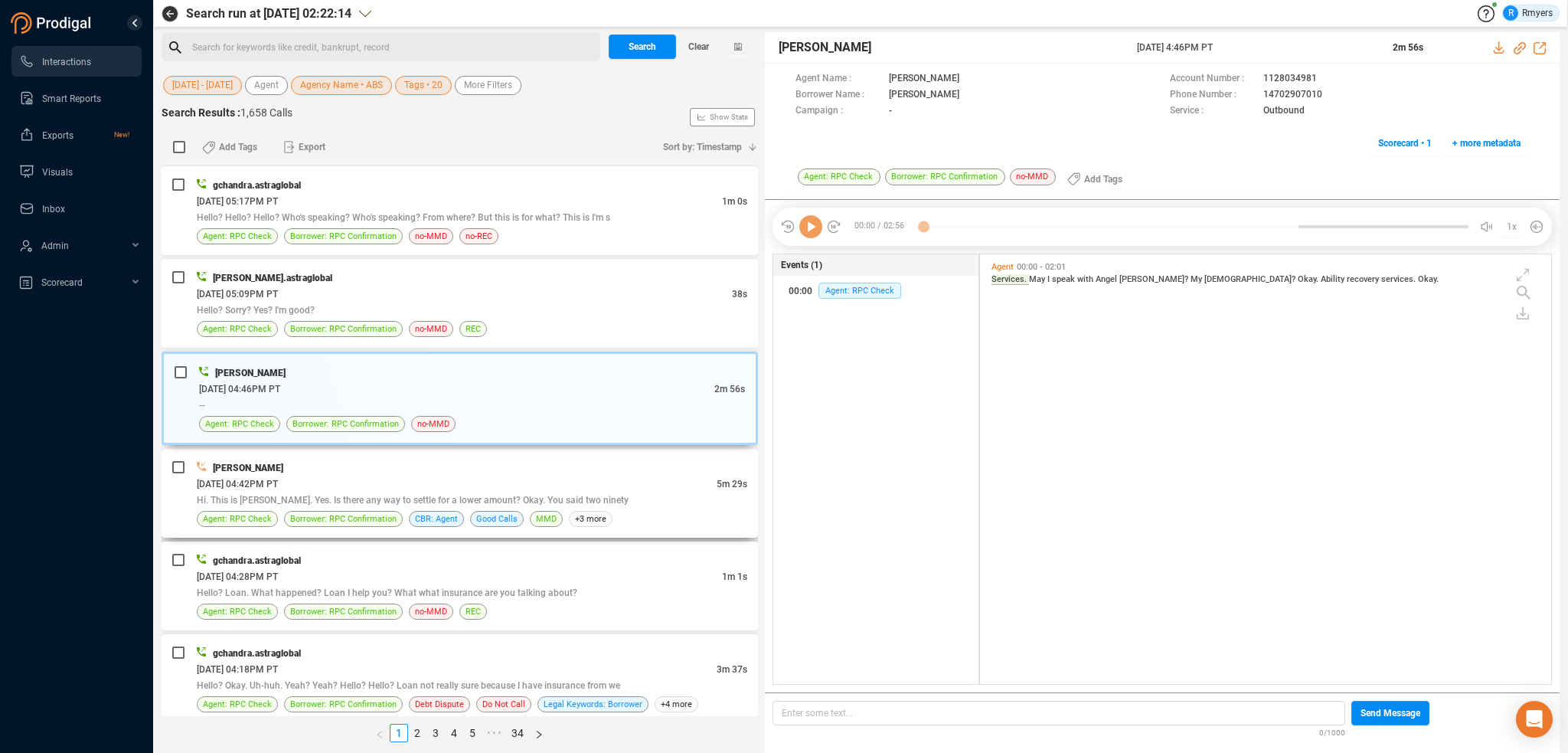
scroll to position [1149, 0]
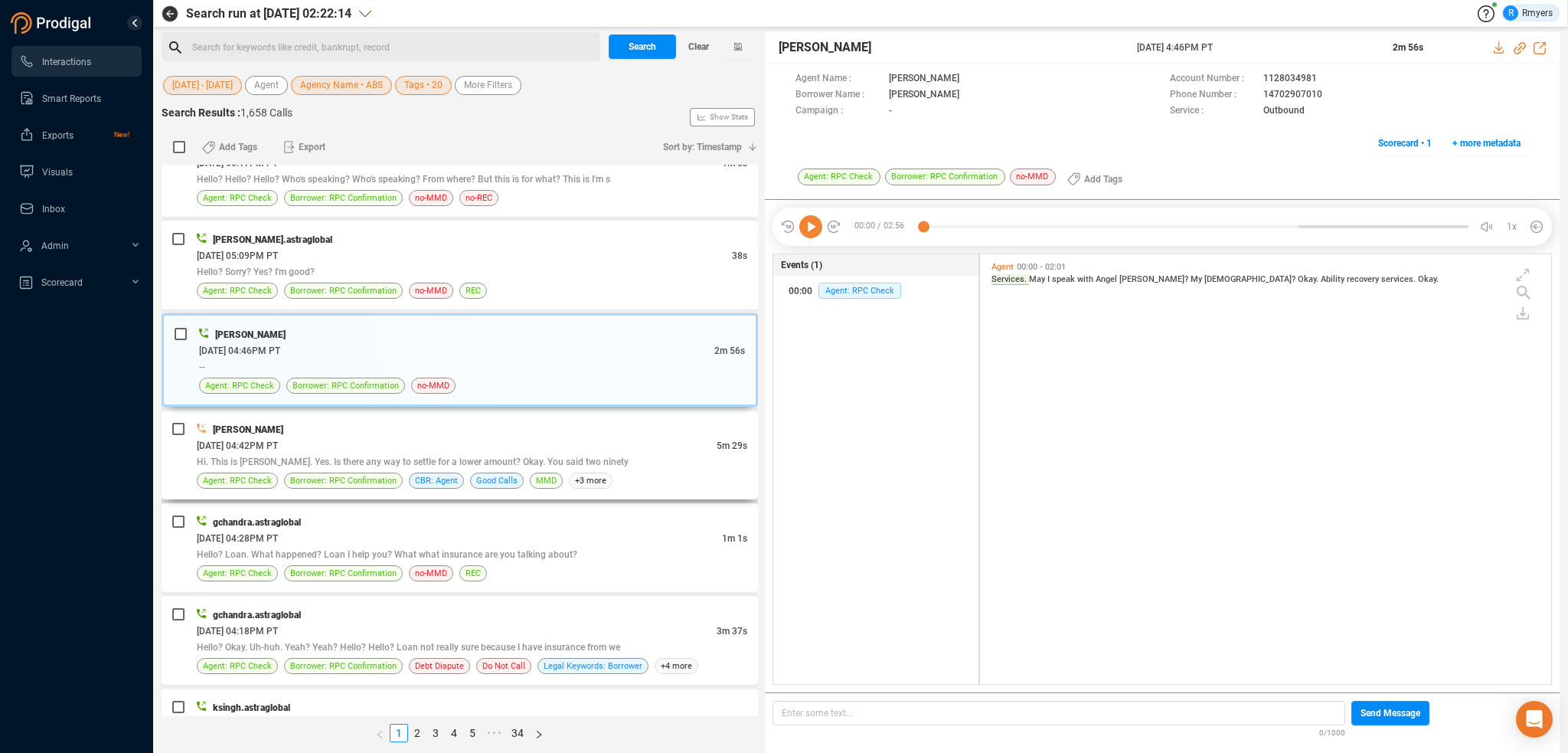
click at [511, 438] on div "06/30/2025 @ 04:42PM PT" at bounding box center [457, 445] width 520 height 16
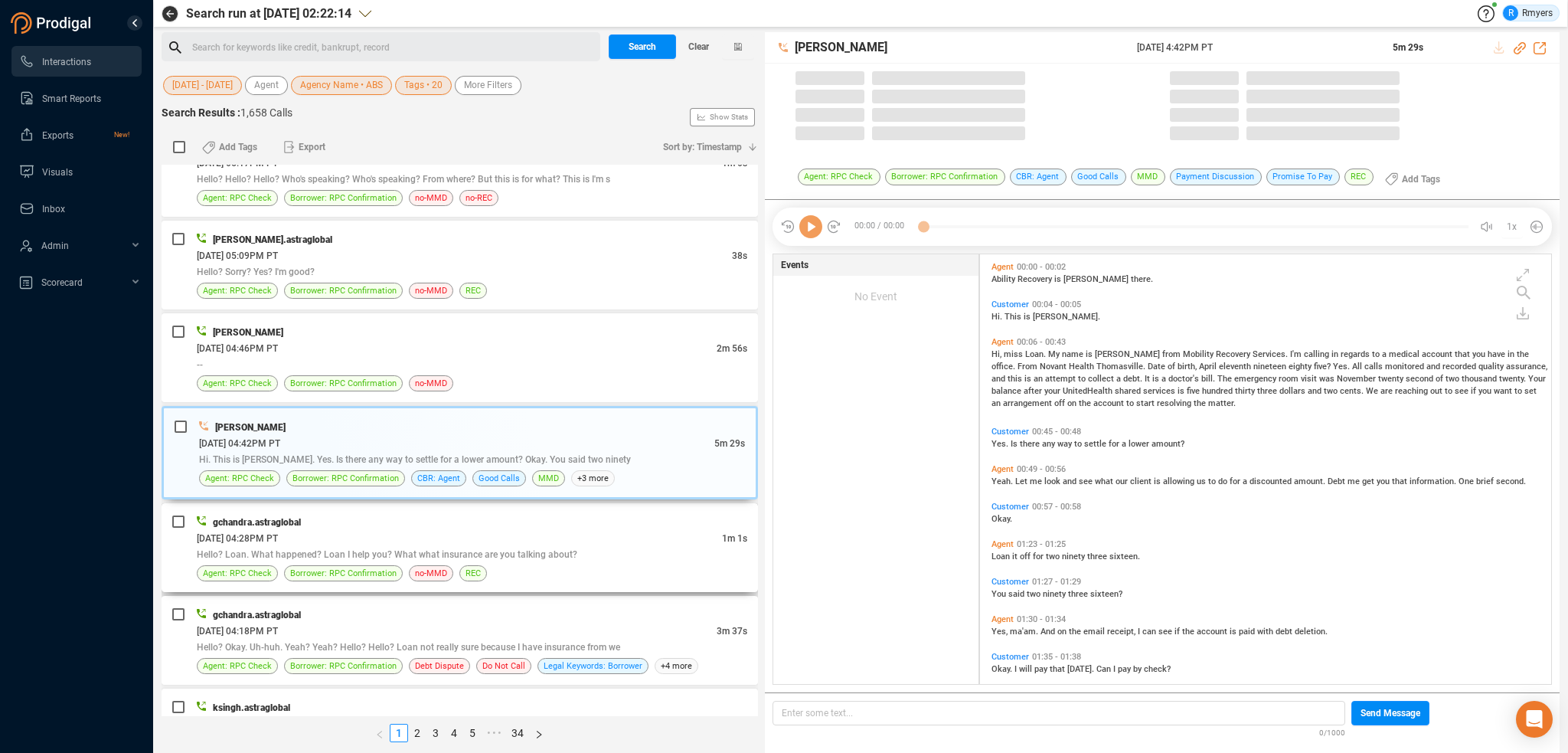
scroll to position [426, 564]
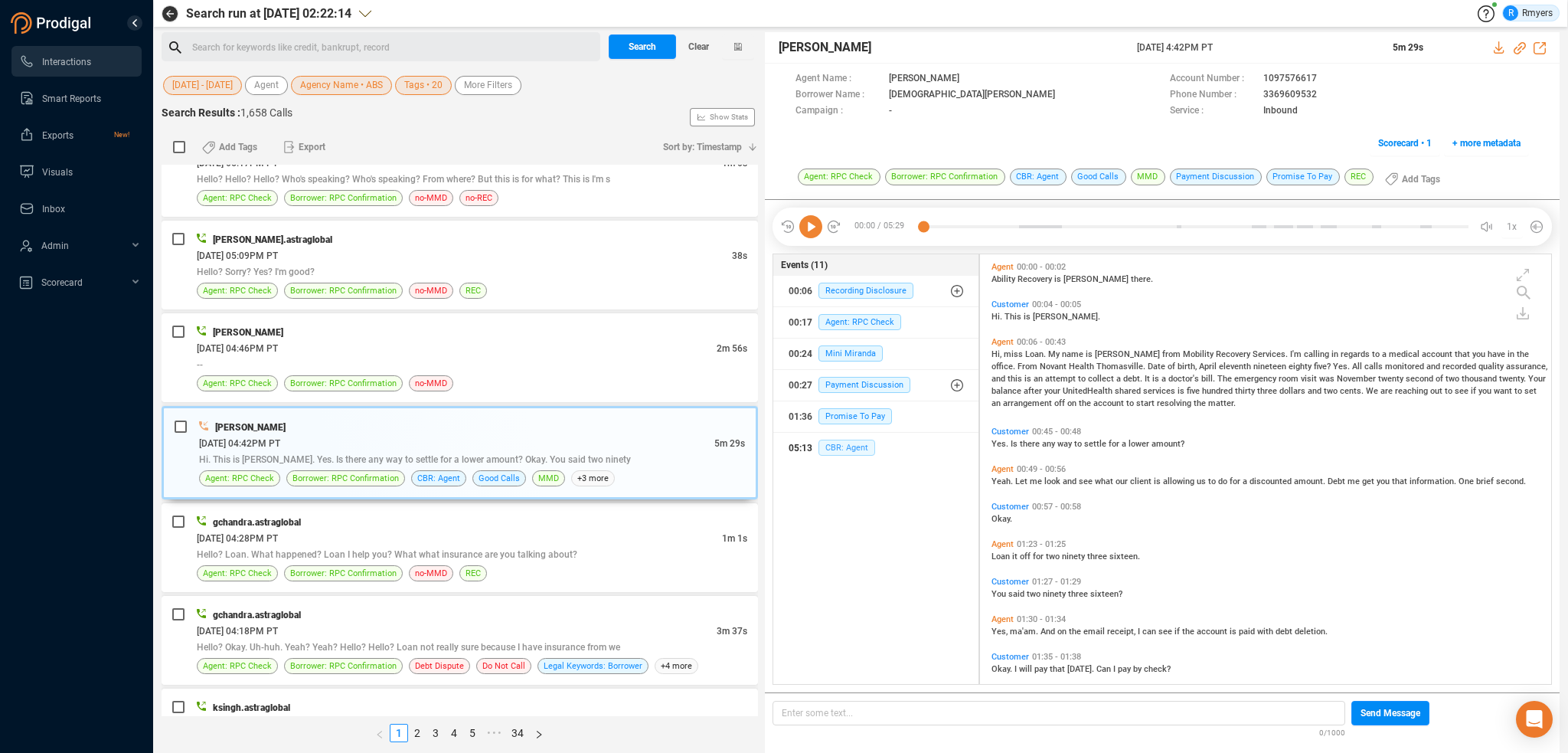
click at [853, 449] on span "CBR: Agent" at bounding box center [846, 447] width 57 height 16
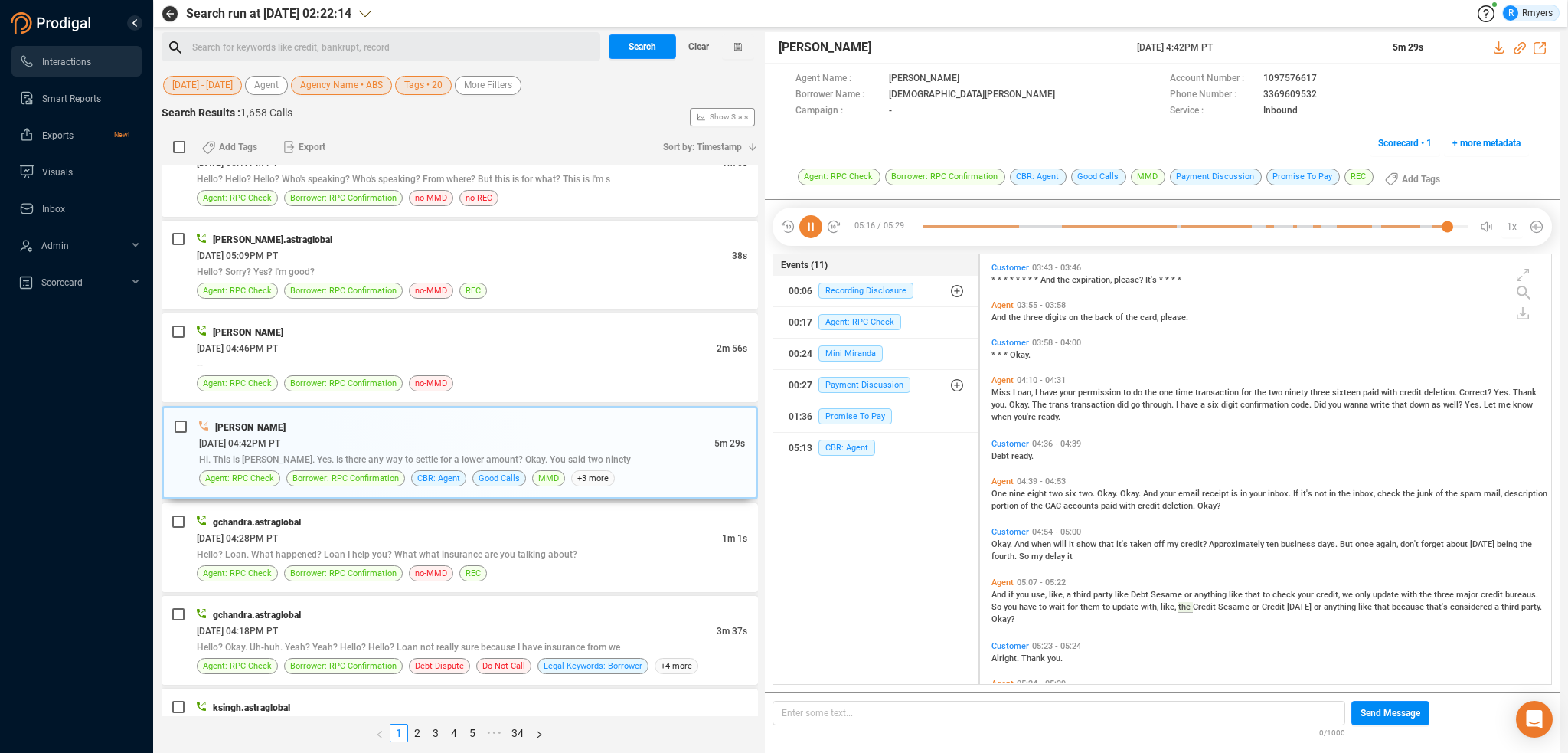
drag, startPoint x: 815, startPoint y: 224, endPoint x: 568, endPoint y: 361, distance: 282.4
click at [815, 224] on icon at bounding box center [810, 226] width 23 height 23
click at [842, 446] on span "CBR: Agent" at bounding box center [846, 447] width 57 height 16
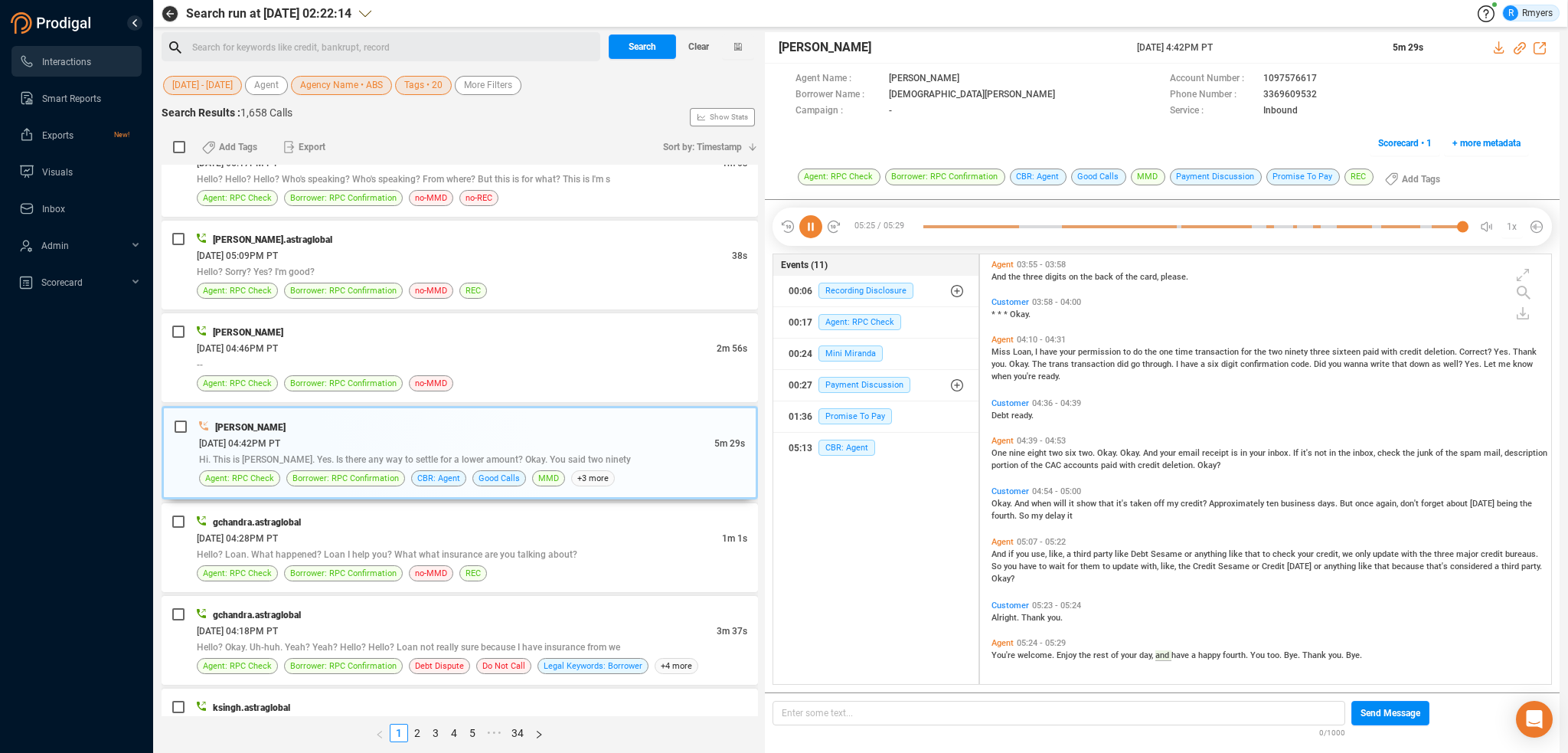
click at [996, 448] on span "One" at bounding box center [1001, 453] width 18 height 10
click at [366, 535] on div "06/30/2025 @ 04:28PM PT" at bounding box center [459, 538] width 525 height 16
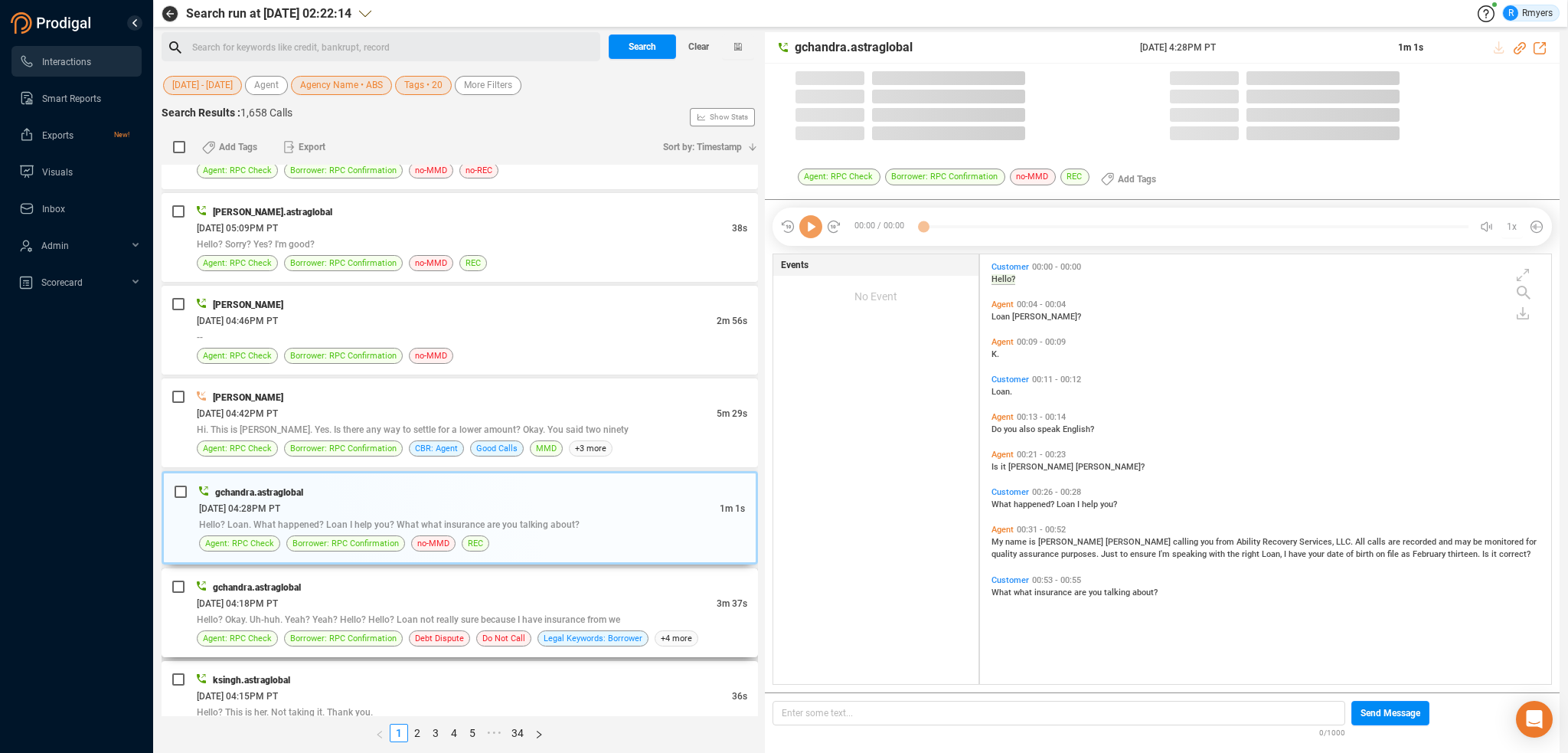
scroll to position [1225, 0]
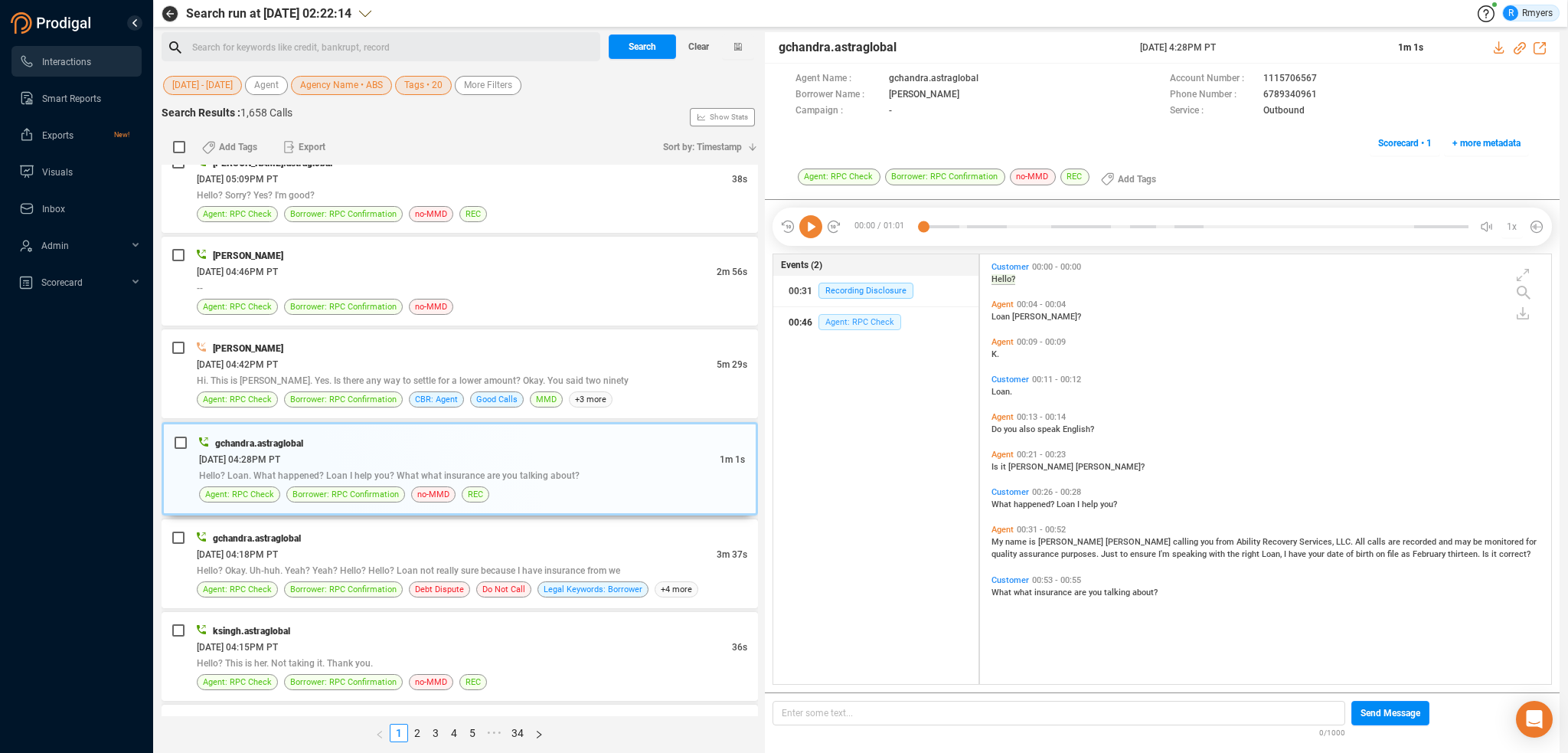
click at [835, 328] on span "Agent: RPC Check" at bounding box center [859, 322] width 83 height 16
click at [437, 565] on span "Hello? Okay. Uh-huh. Yeah? Yeah? Hello? Hello? Loan not really sure because I h…" at bounding box center [408, 570] width 423 height 11
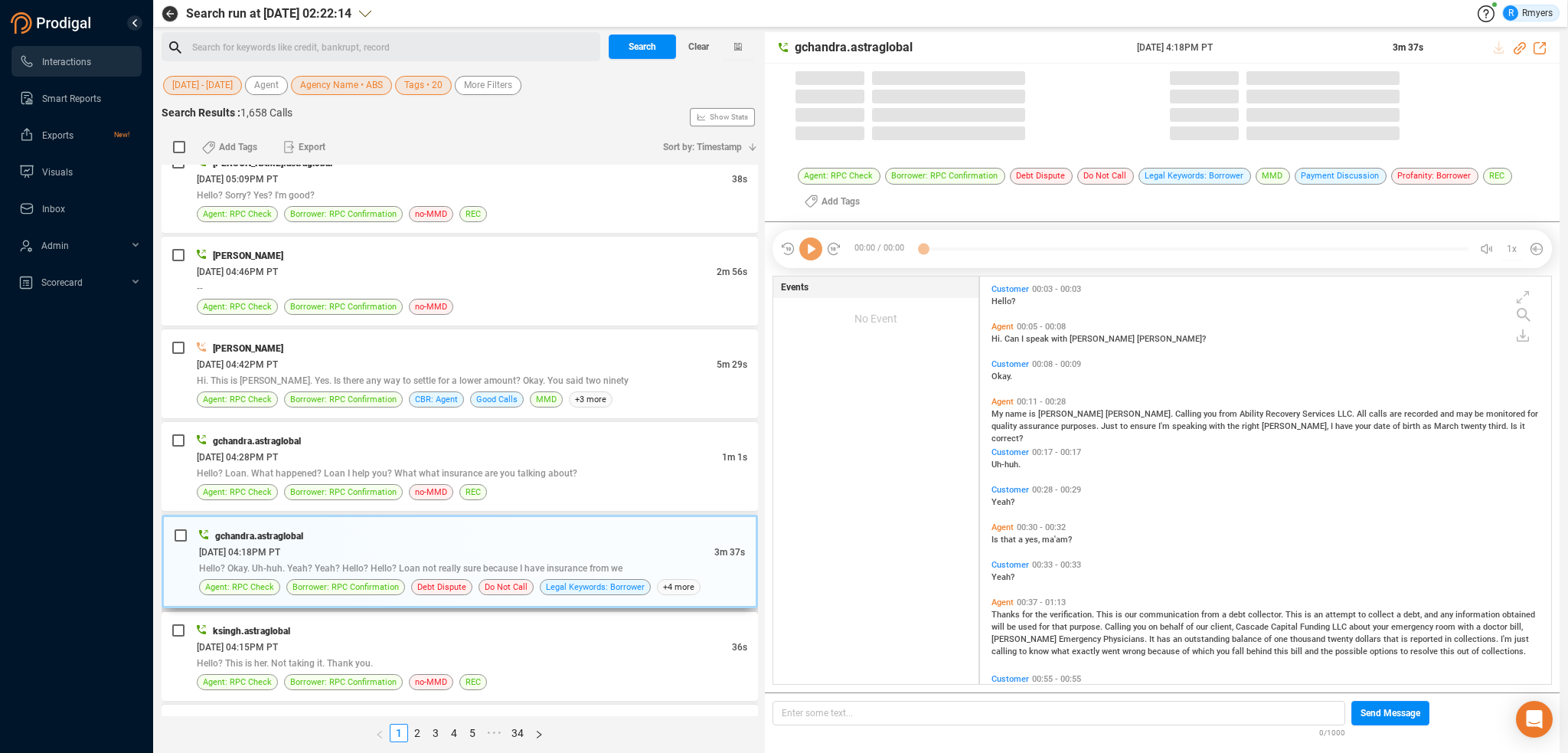
scroll to position [405, 564]
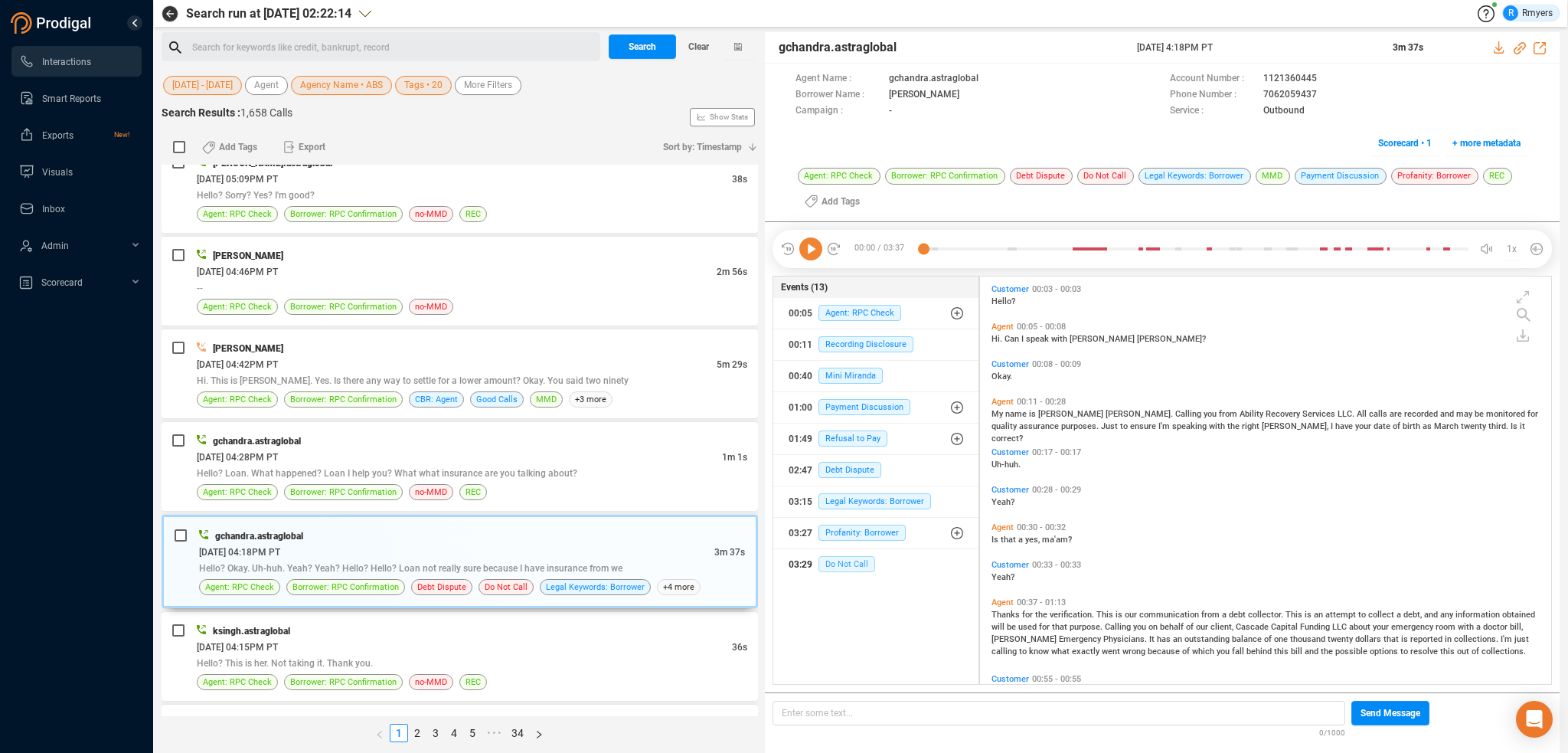
click at [856, 562] on span "Do Not Call" at bounding box center [846, 564] width 57 height 16
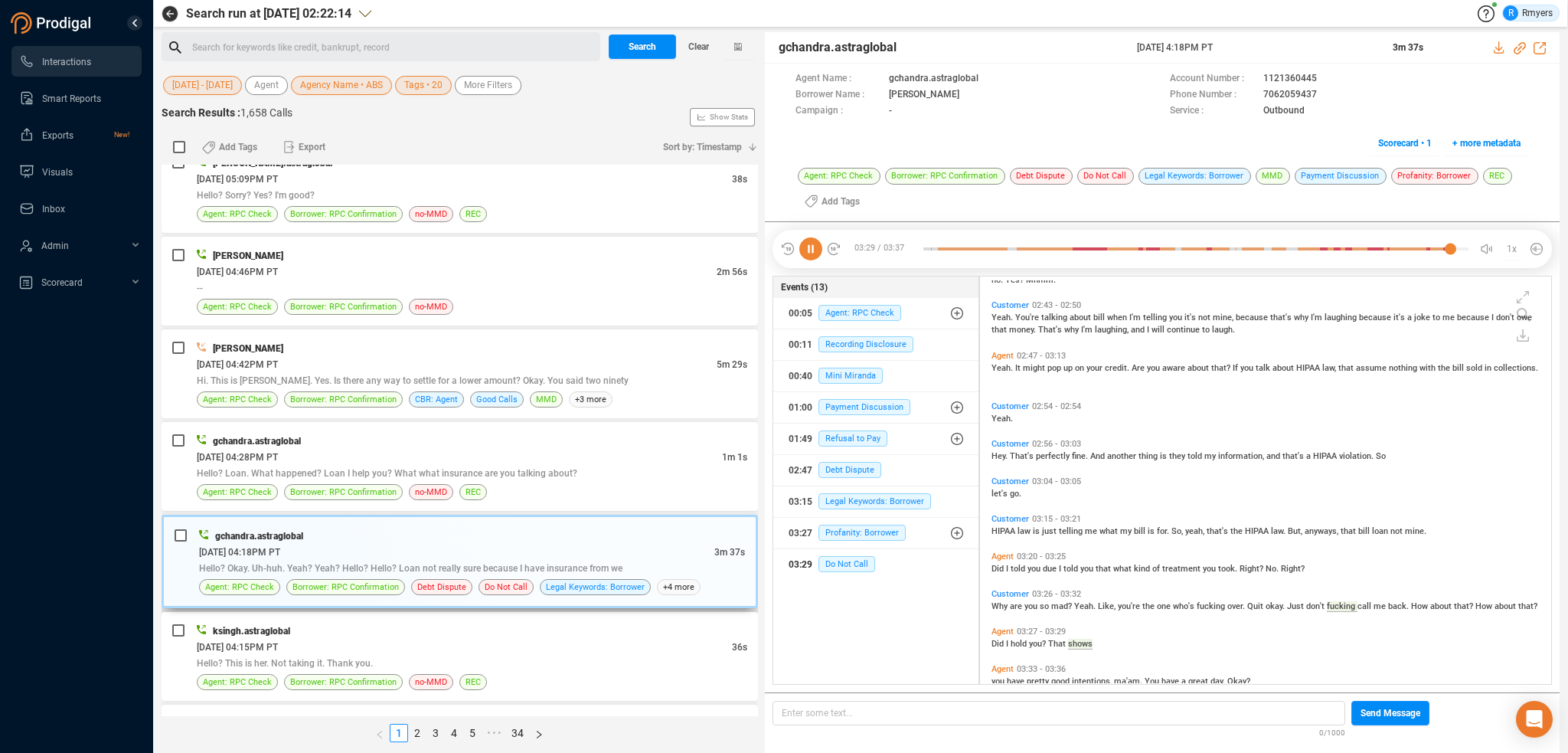
scroll to position [1051, 0]
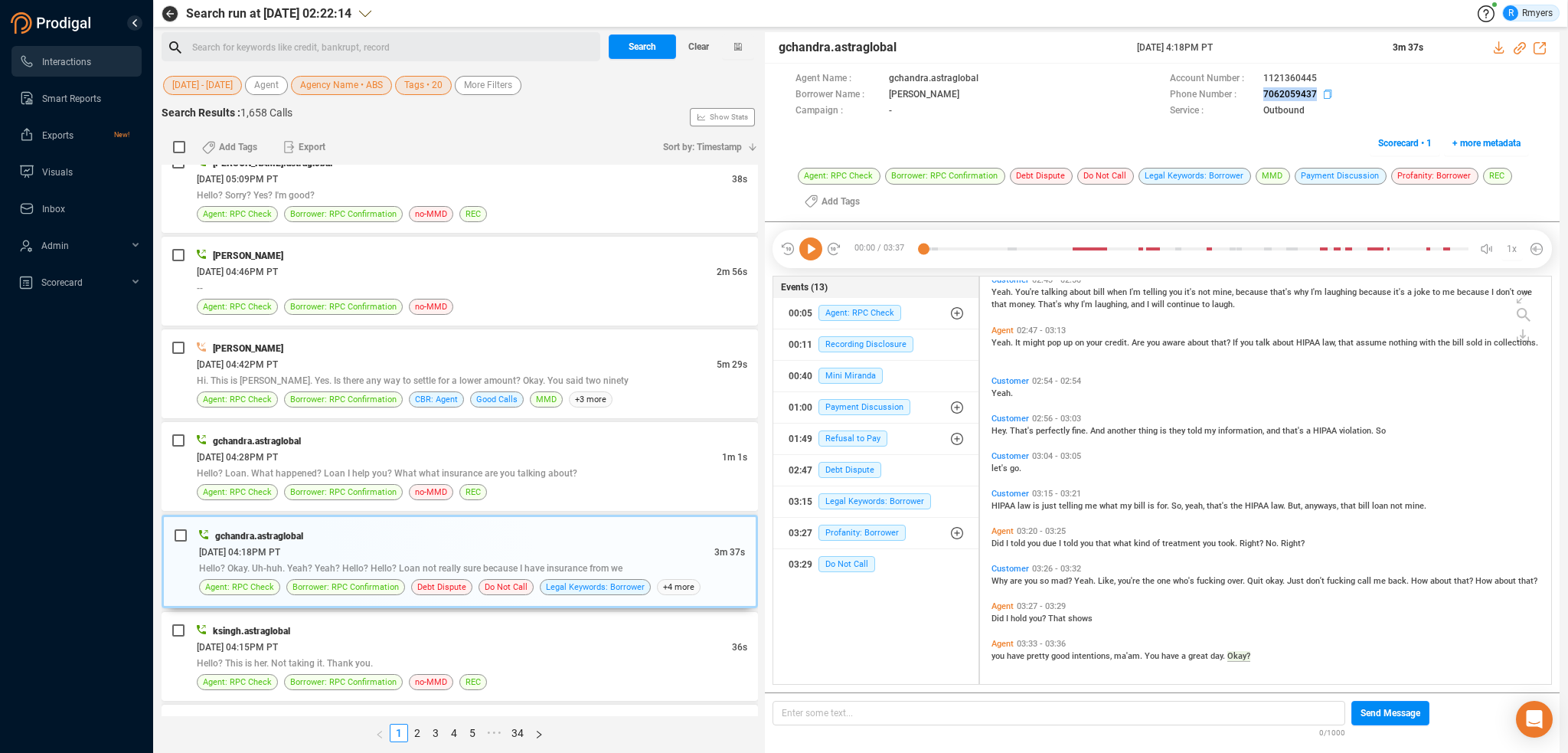
drag, startPoint x: 1253, startPoint y: 93, endPoint x: 1302, endPoint y: 93, distance: 49.0
click at [1320, 95] on div "Phone Number : 7062059437" at bounding box center [1349, 95] width 359 height 16
copy div "7062059437"
click at [818, 532] on span "Profanity: Borrower" at bounding box center [861, 532] width 87 height 16
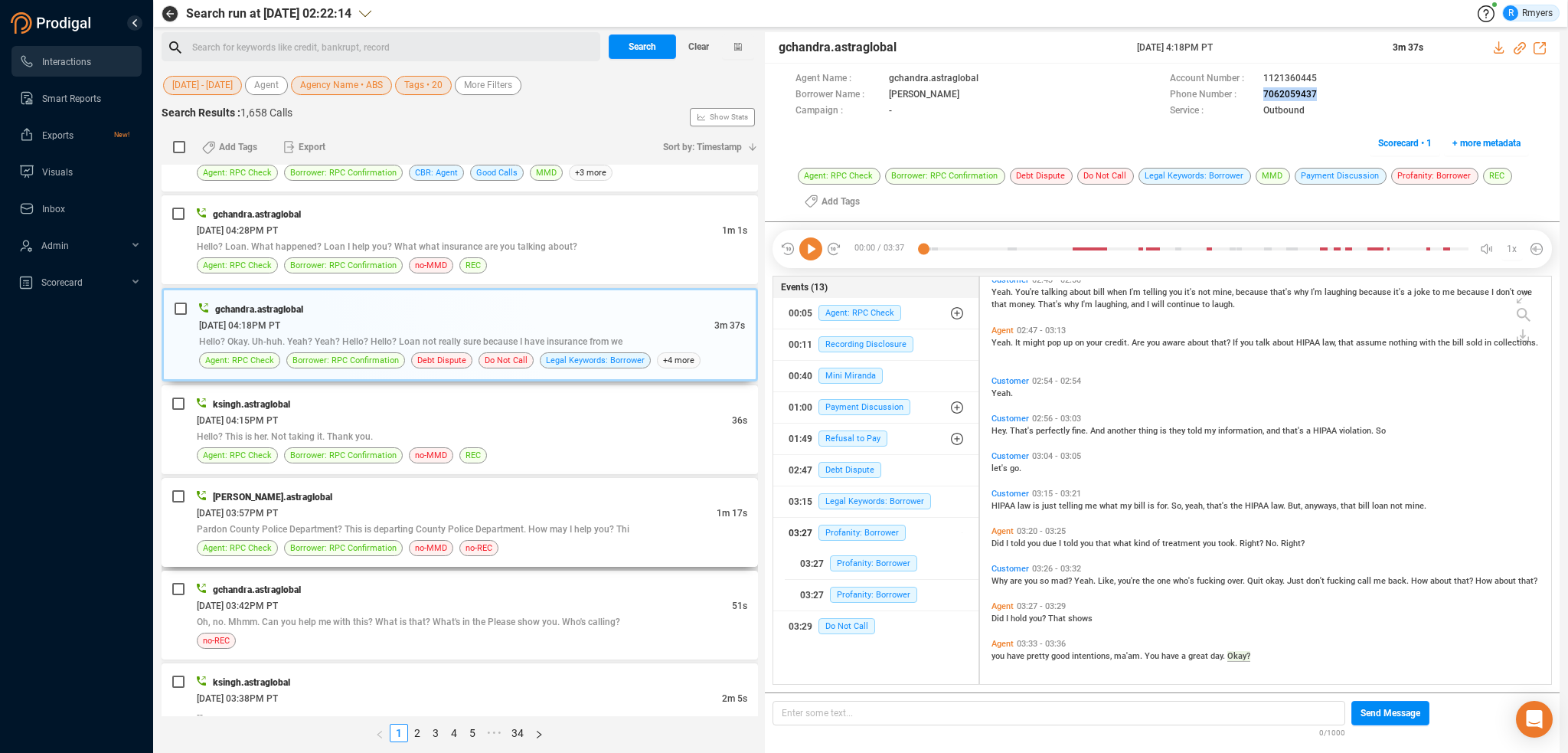
scroll to position [1455, 0]
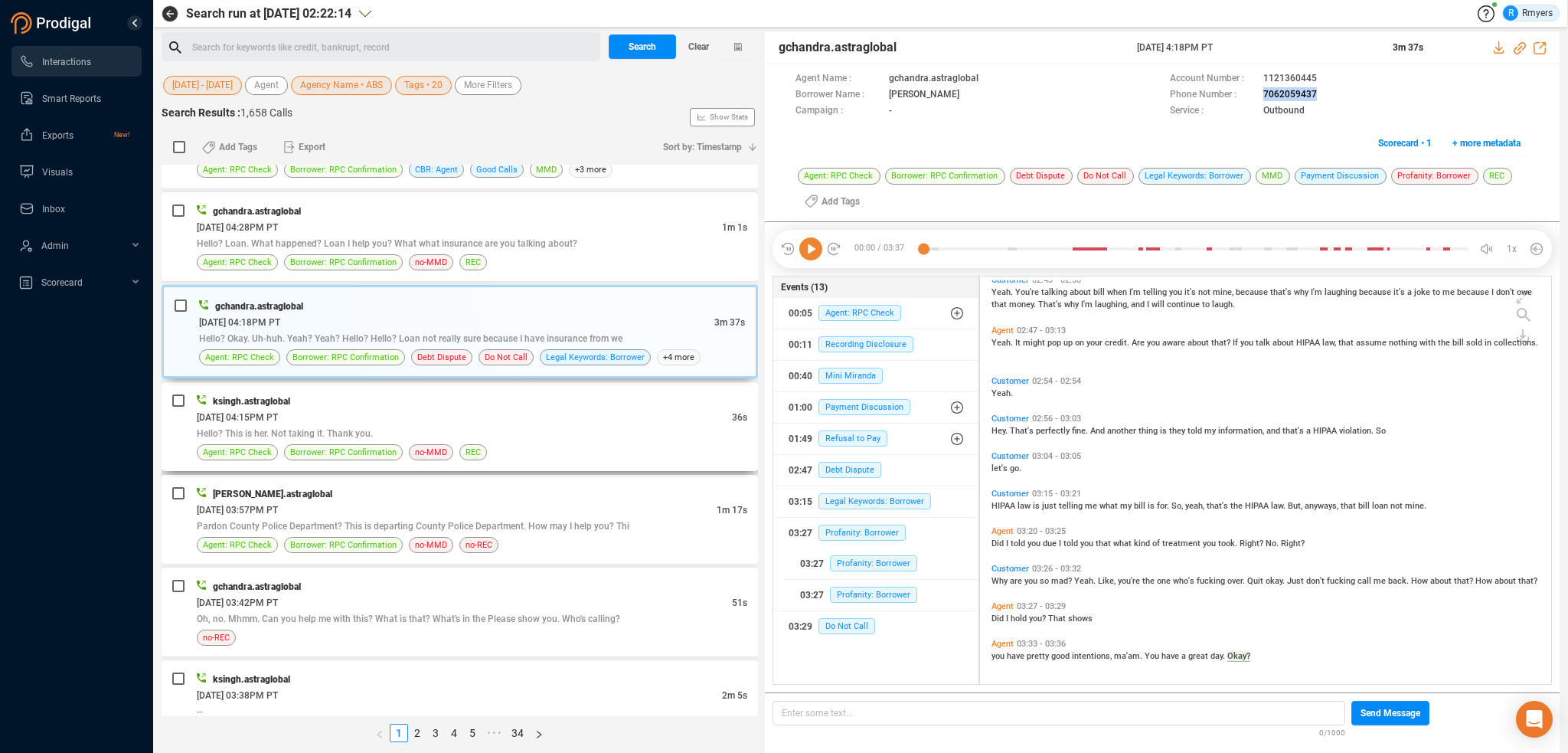
click at [433, 404] on div "ksingh.astraglobal 06/30/2025 @ 04:15PM PT 36s Hello? This is her. Not taking i…" at bounding box center [472, 426] width 551 height 67
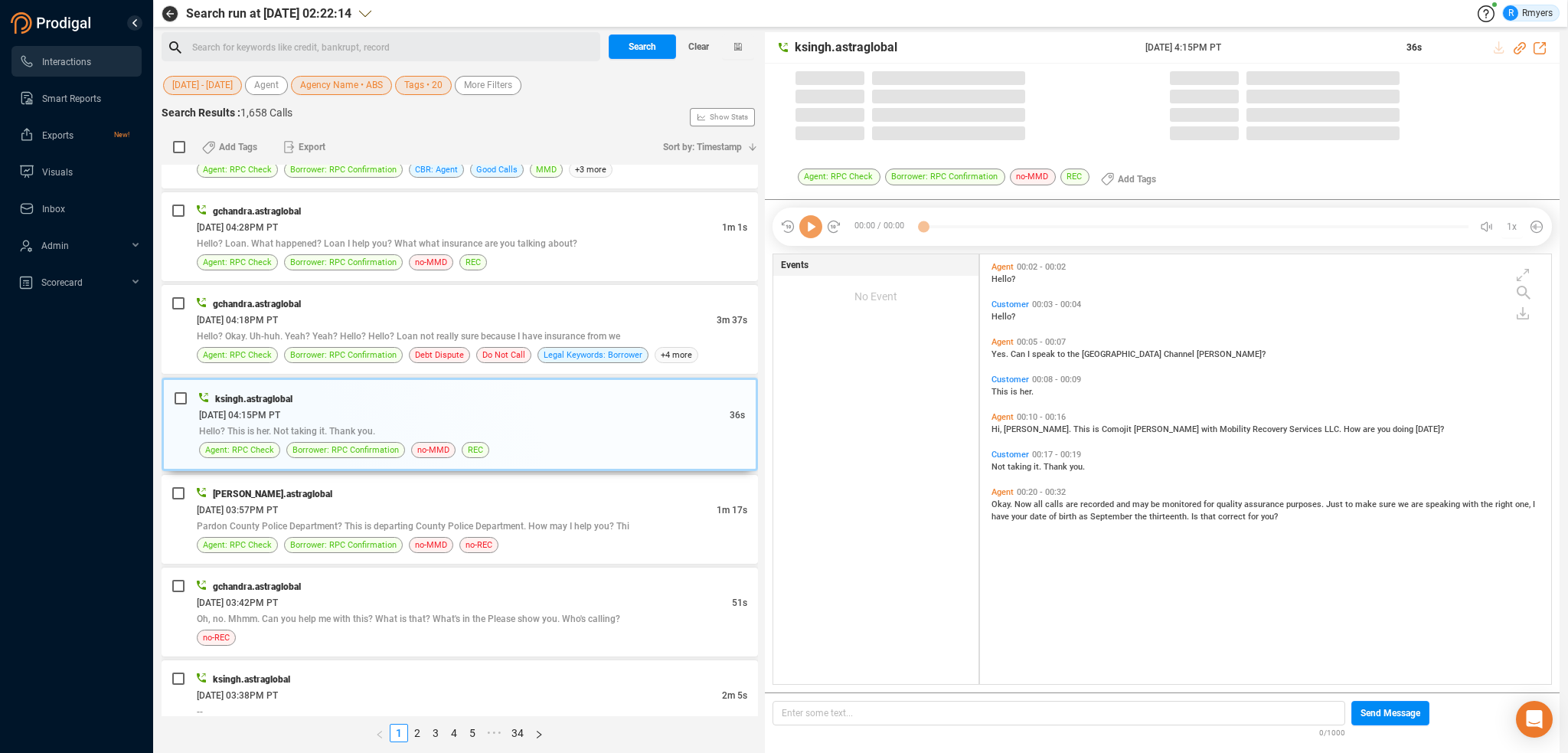
scroll to position [426, 564]
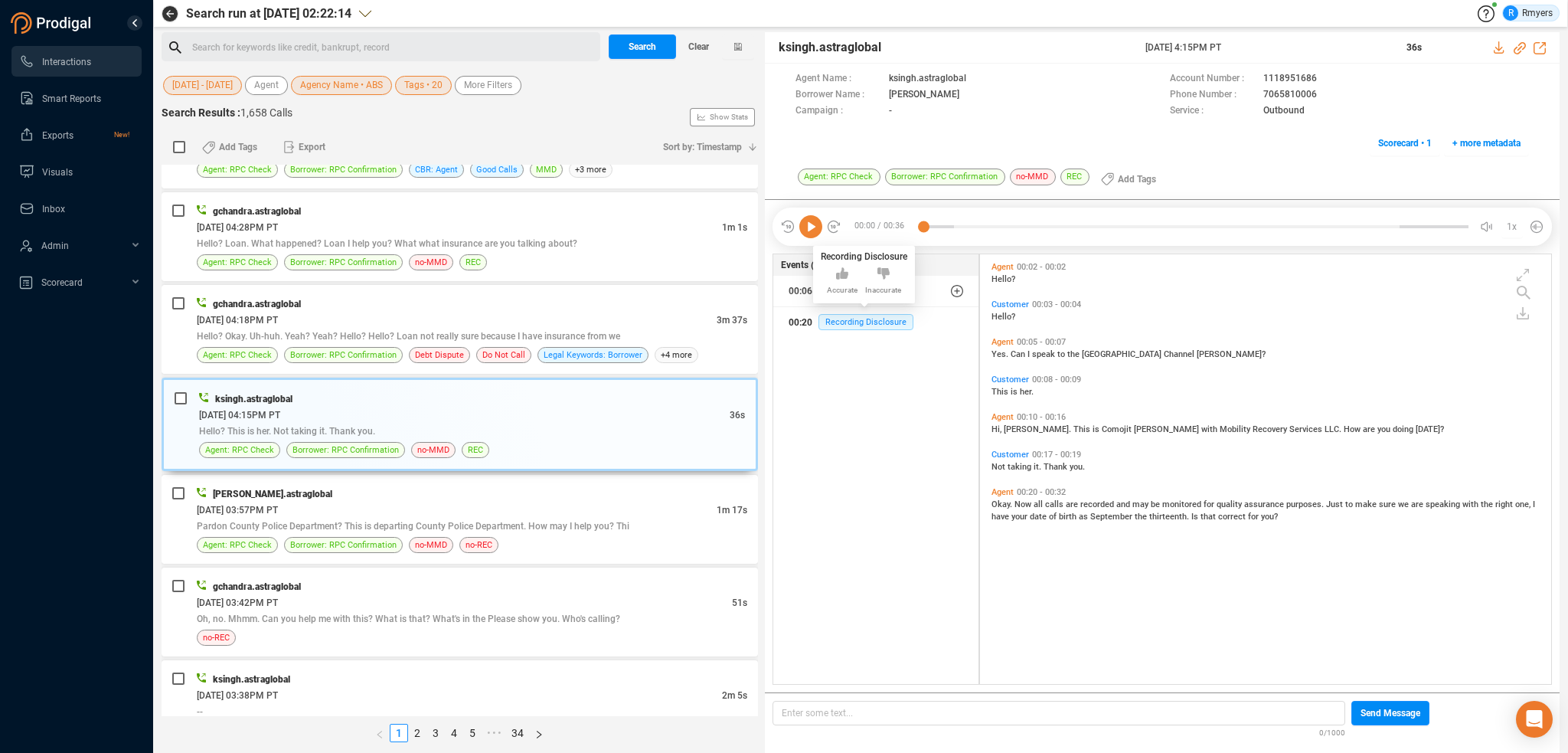
drag, startPoint x: 864, startPoint y: 322, endPoint x: 833, endPoint y: 335, distance: 33.6
click at [861, 324] on span "Recording Disclosure" at bounding box center [865, 322] width 95 height 16
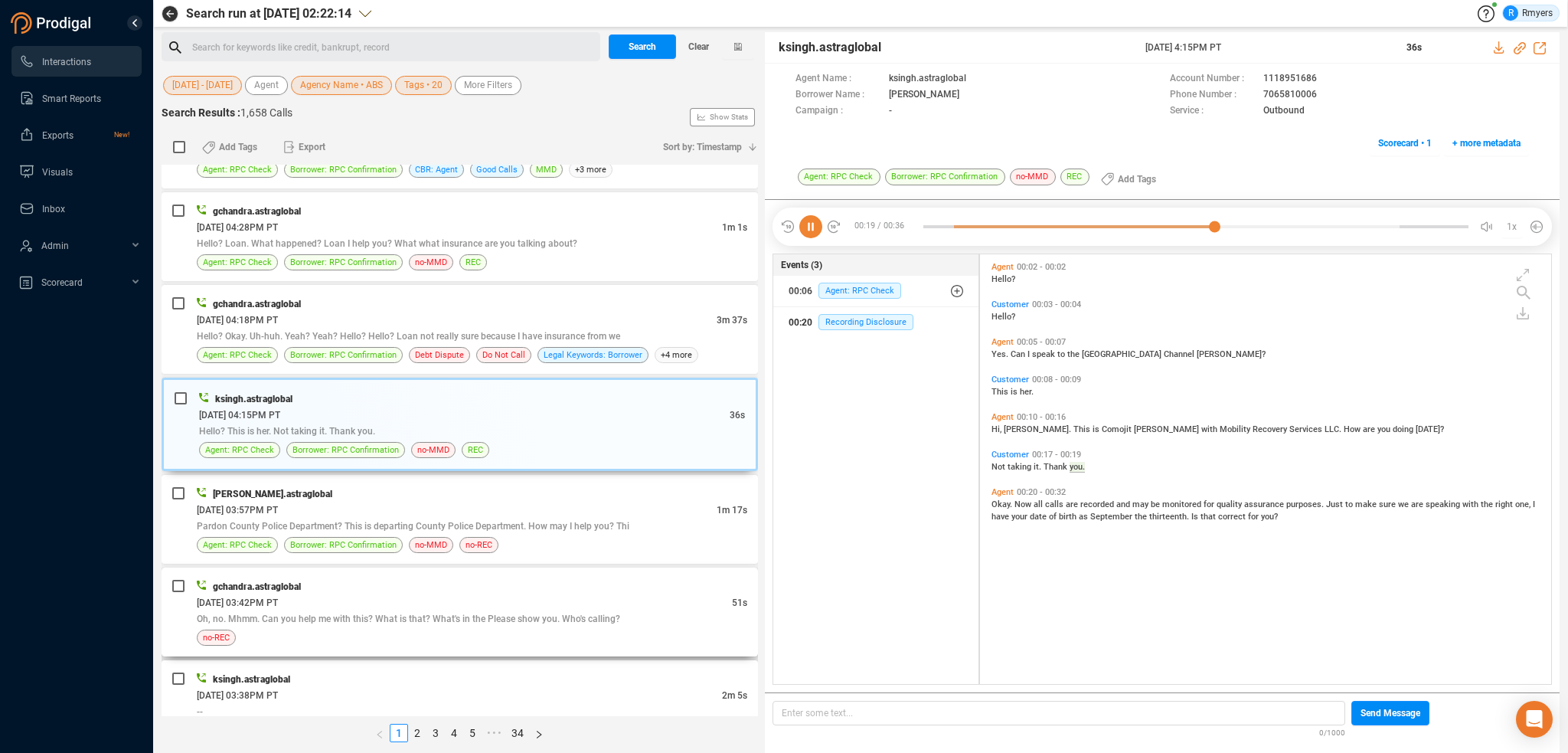
scroll to position [1531, 0]
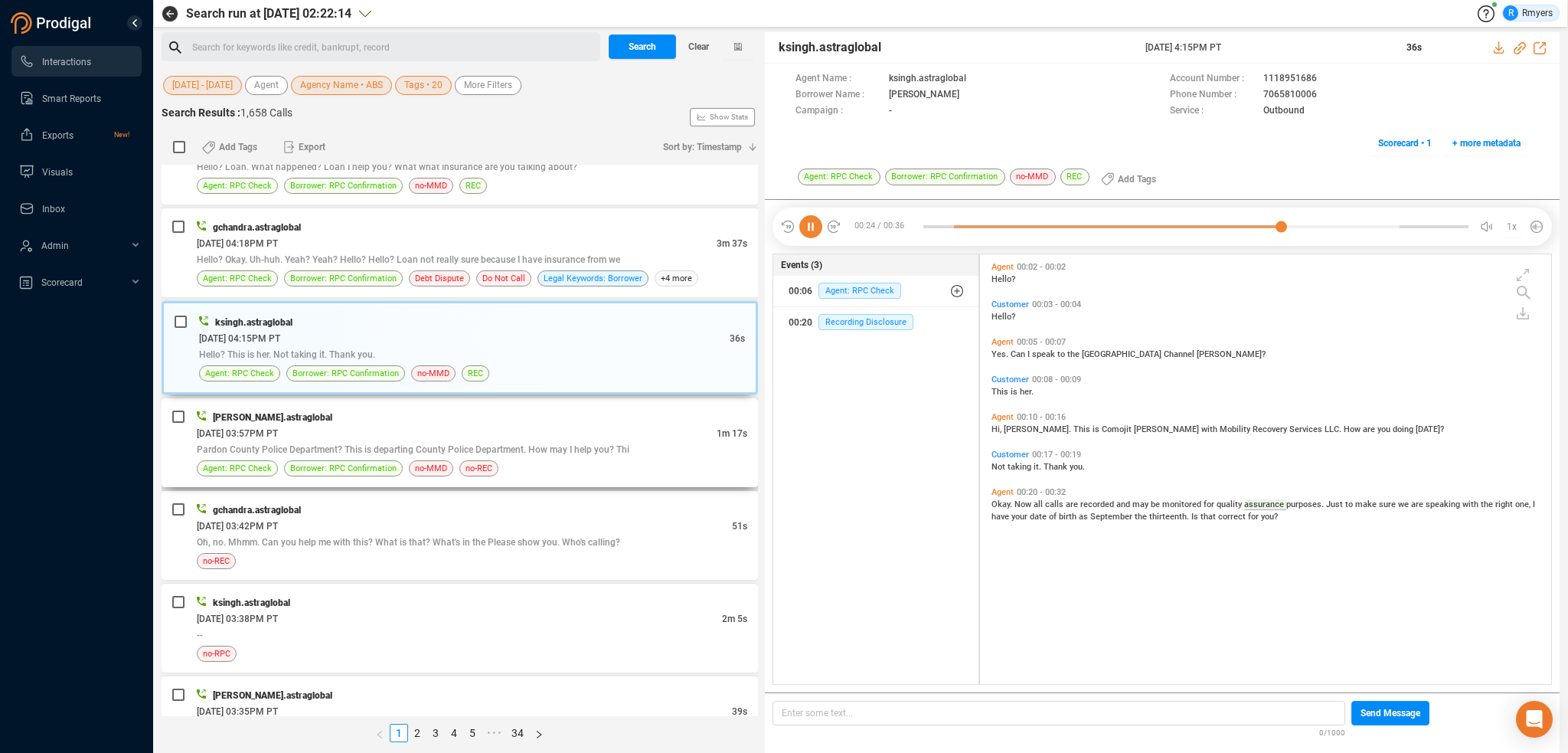
click at [389, 426] on div "06/30/2025 @ 03:57PM PT" at bounding box center [457, 433] width 520 height 16
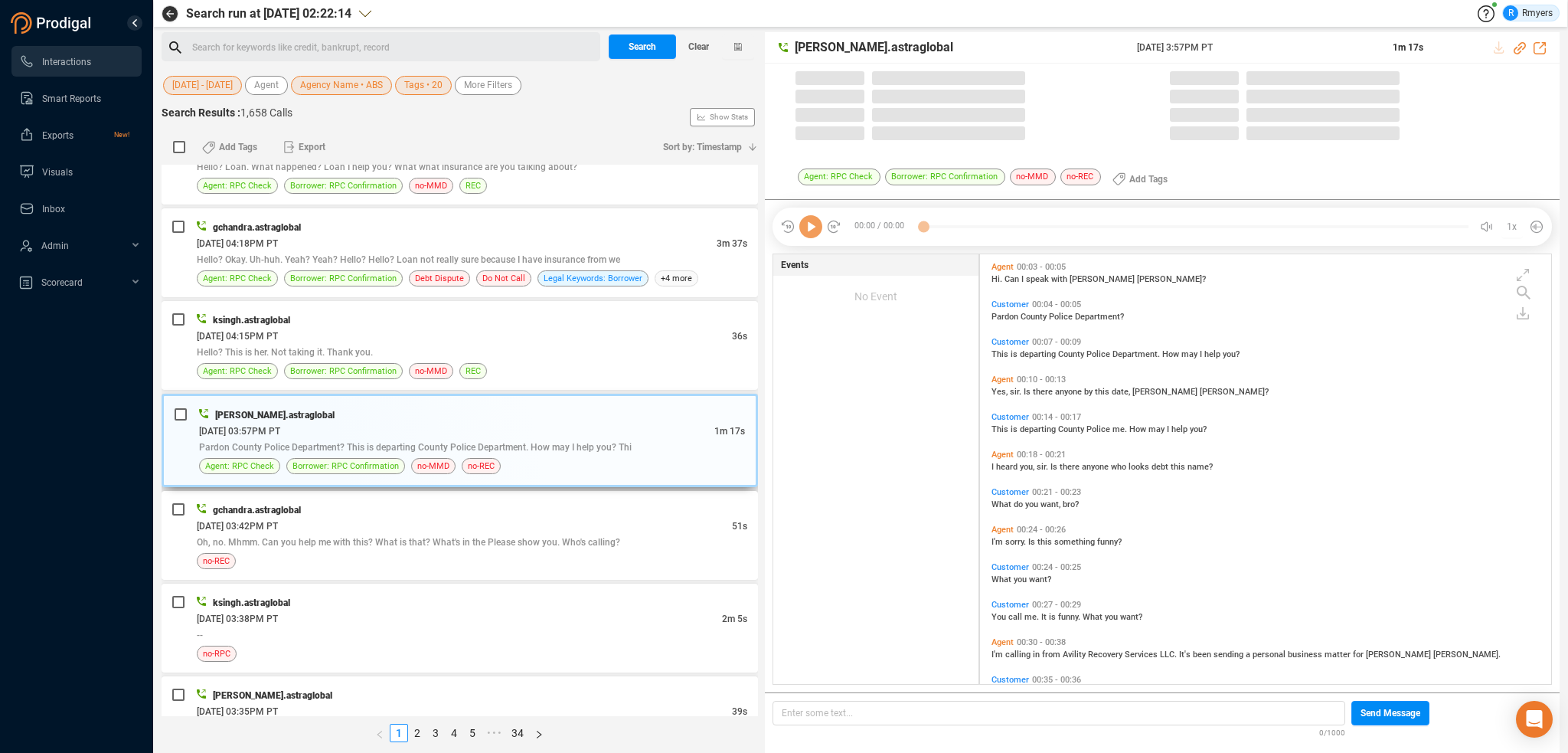
scroll to position [426, 564]
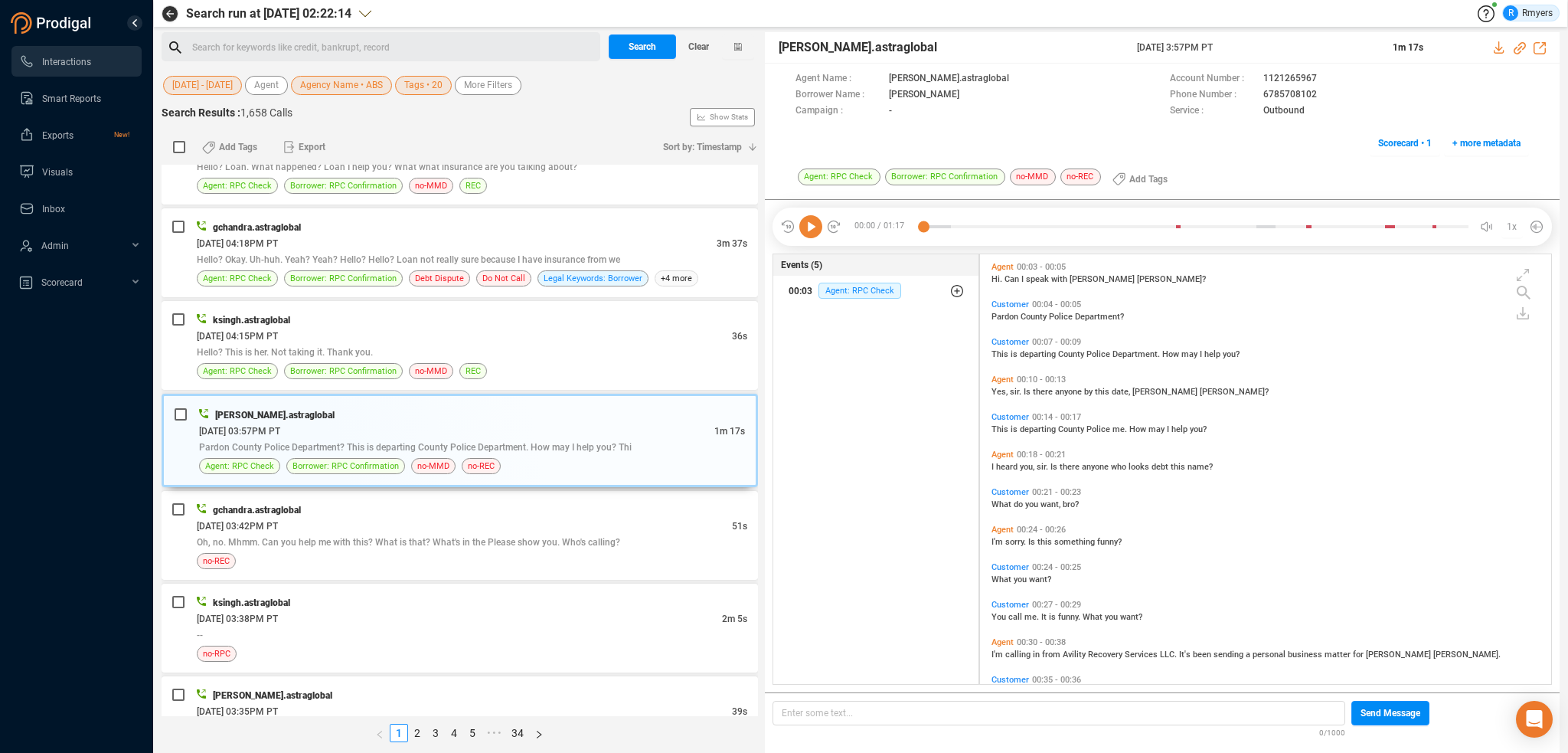
click at [840, 299] on div "00:03 Agent: RPC Check" at bounding box center [876, 291] width 175 height 25
click at [848, 318] on span "Agent: RPC Check" at bounding box center [871, 321] width 83 height 16
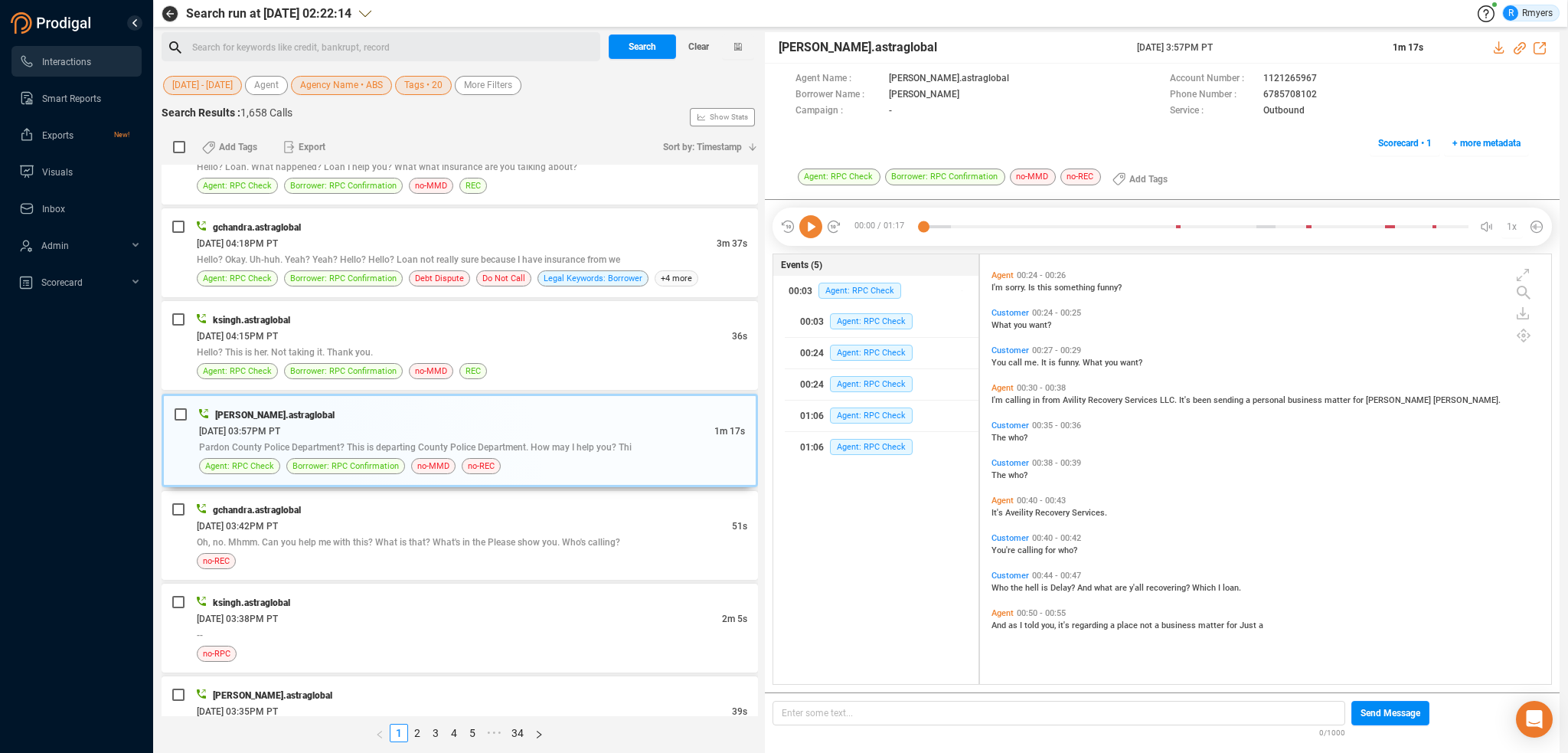
scroll to position [449, 0]
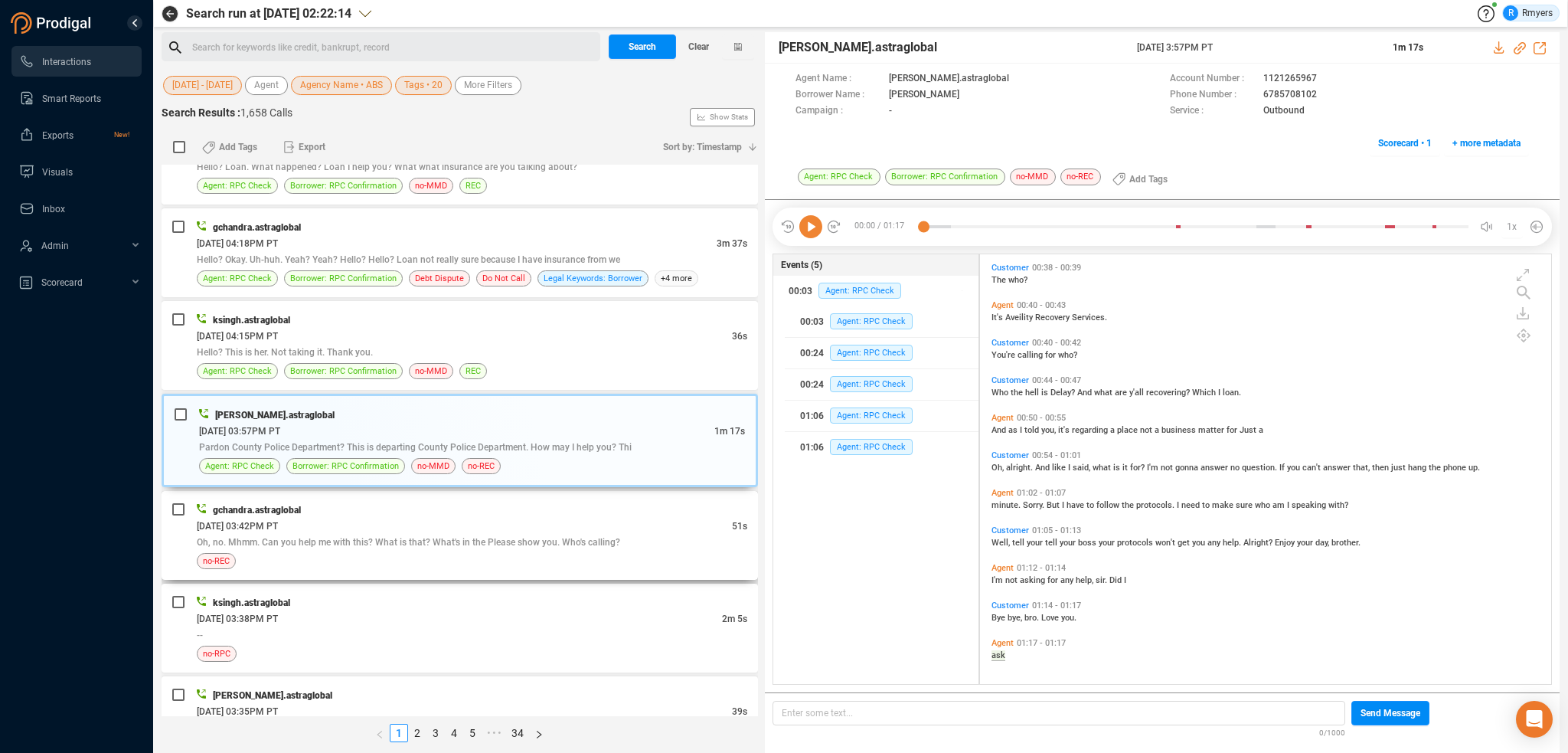
click at [388, 537] on span "Oh, no. Mhmm. Can you help me with this? What is that? What's in the Please sho…" at bounding box center [408, 542] width 423 height 11
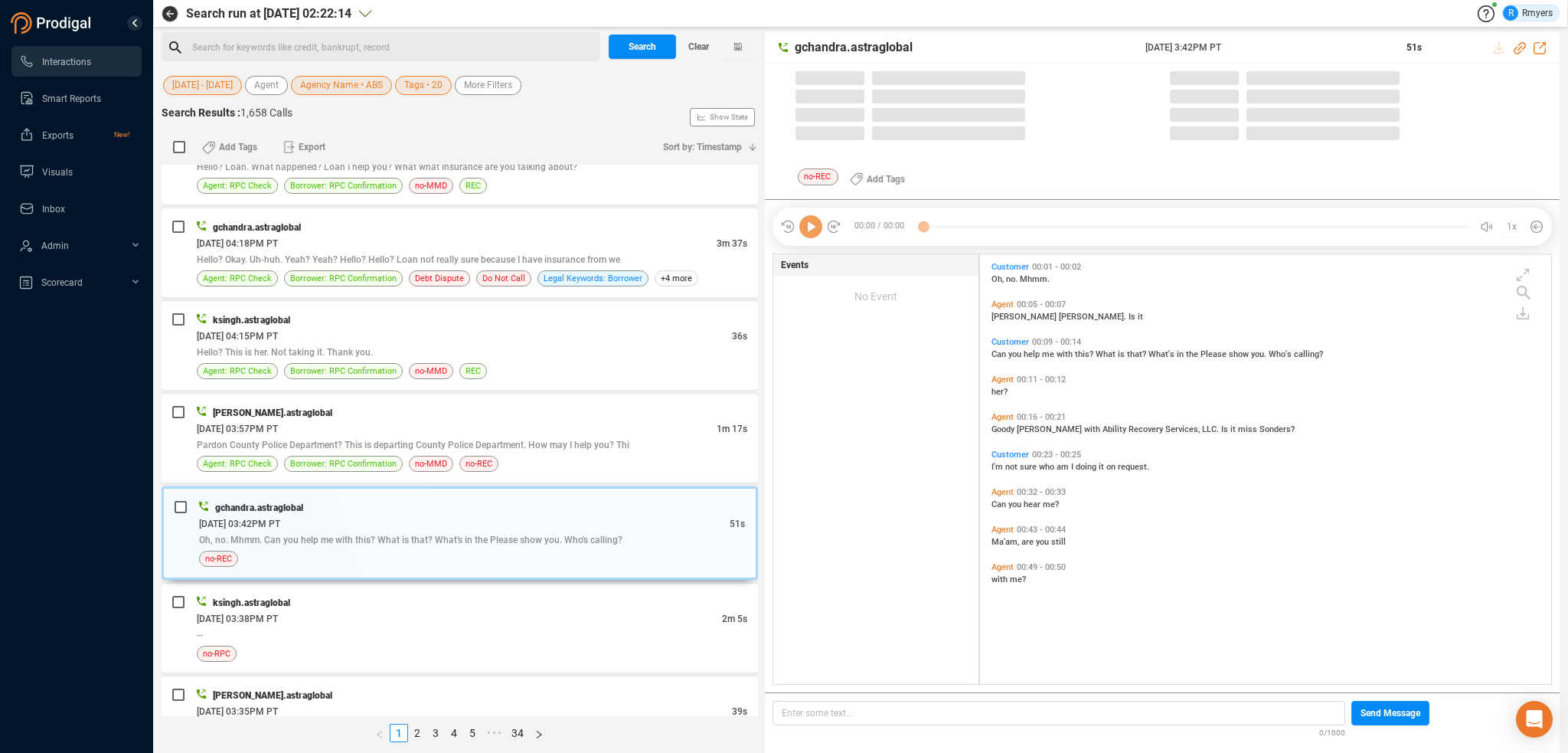
scroll to position [426, 564]
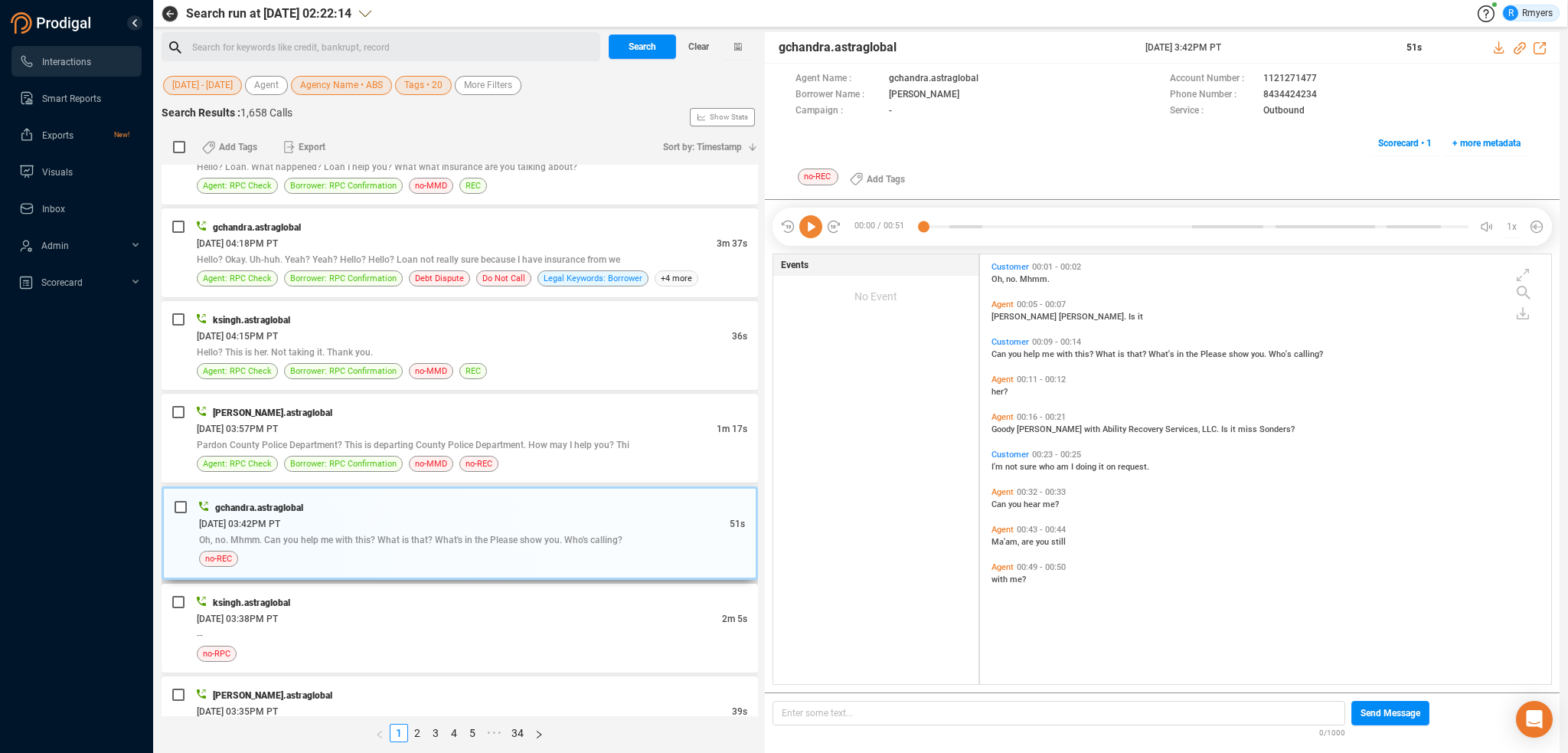
click at [377, 570] on div "gchandra.astraglobal 06/30/2025 @ 03:42PM PT 51s Oh, no. Mhmm. Can you help me …" at bounding box center [460, 532] width 596 height 93
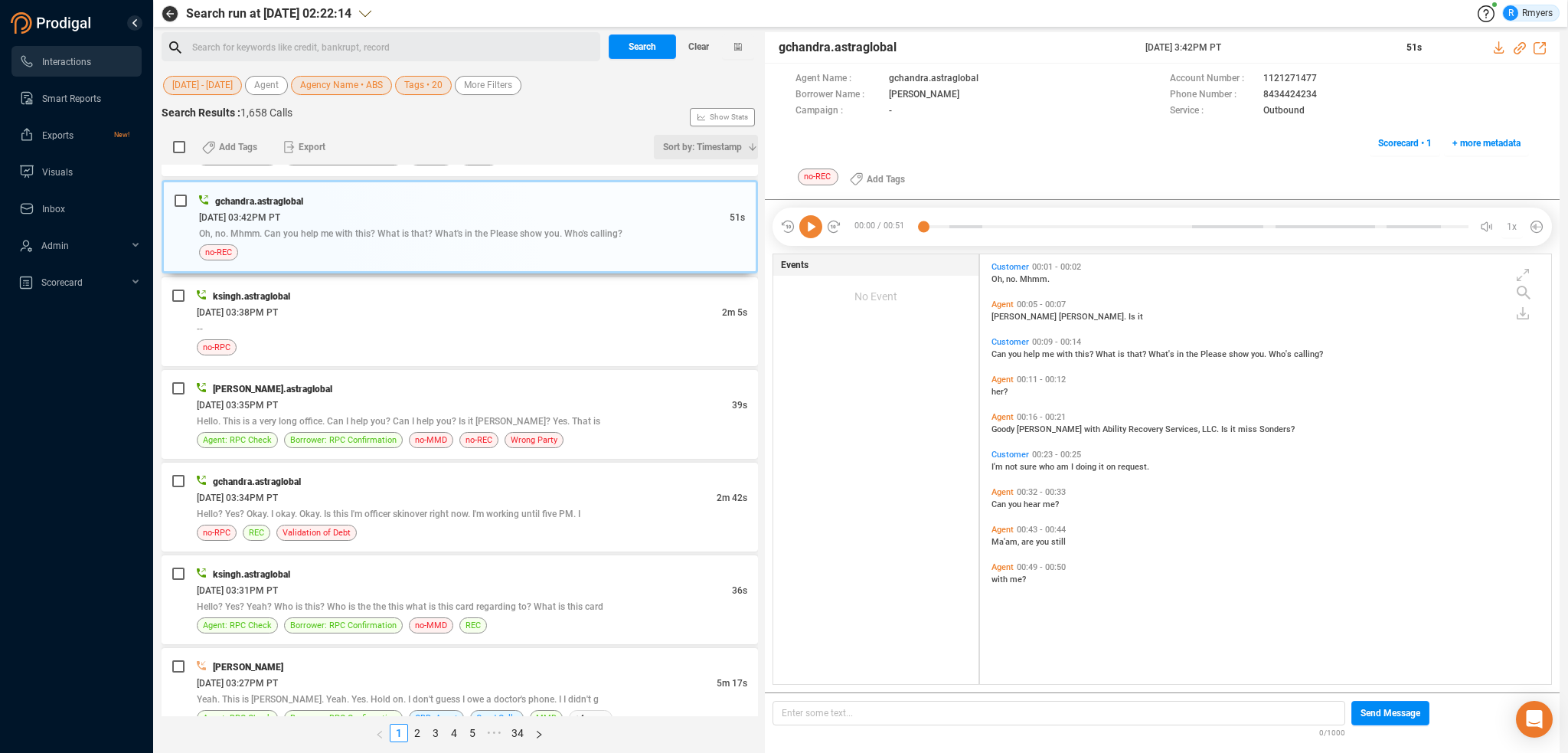
click at [728, 145] on span "Sort by: Timestamp" at bounding box center [702, 147] width 79 height 25
click at [674, 172] on span "Timestamp" at bounding box center [695, 174] width 123 height 31
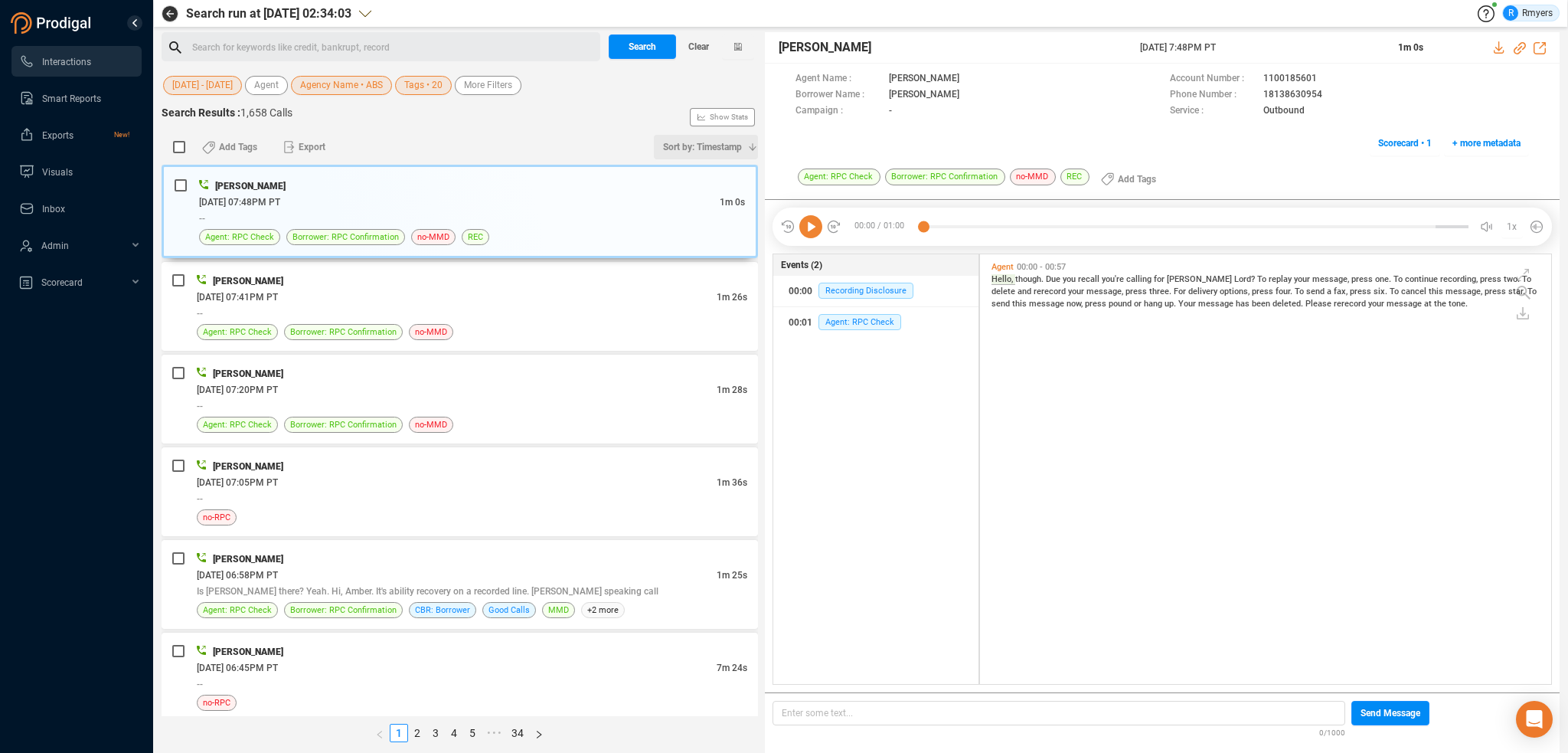
scroll to position [426, 564]
click at [691, 146] on span "Sort by: Timestamp" at bounding box center [702, 147] width 79 height 25
click at [705, 181] on span "Timestamp" at bounding box center [695, 174] width 123 height 31
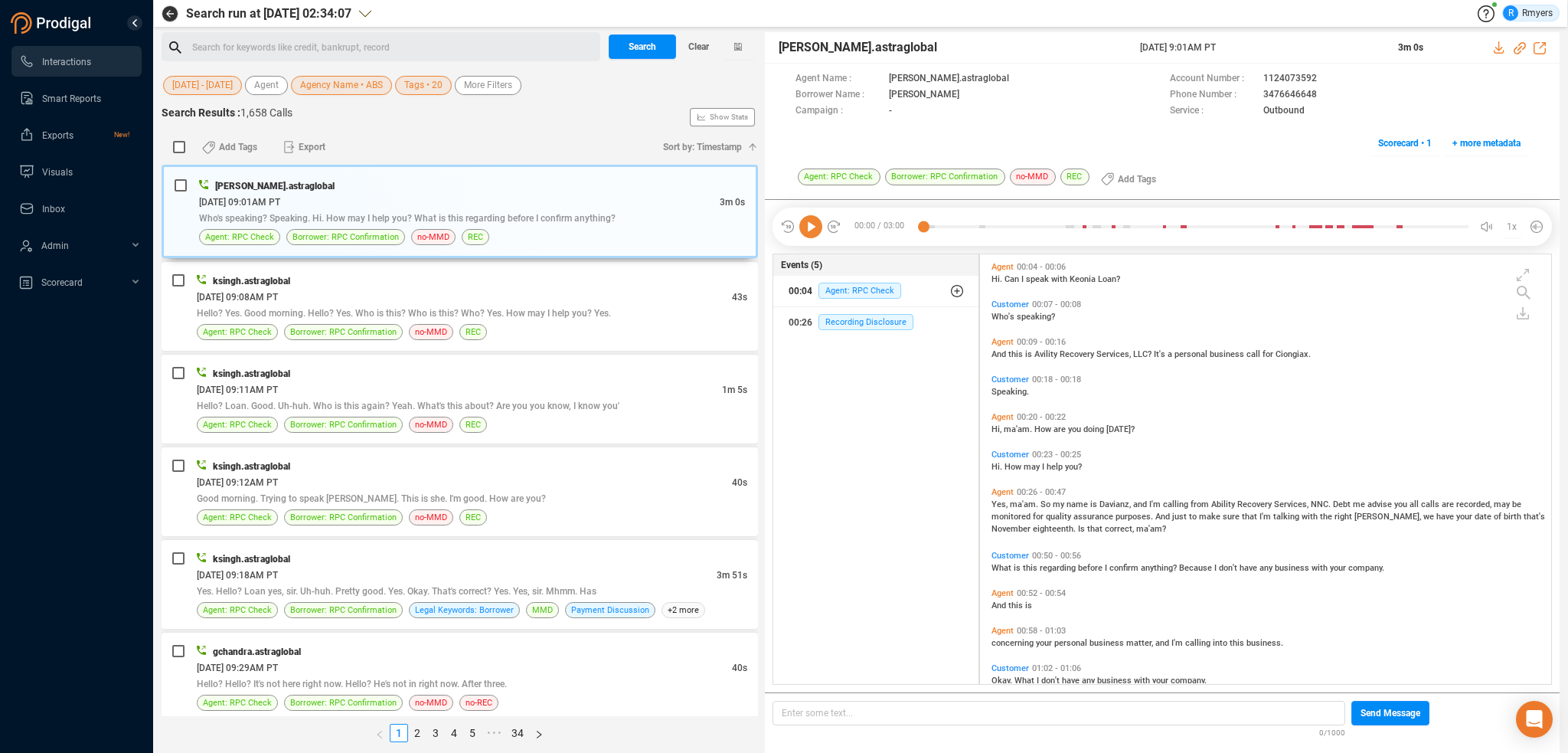
click at [840, 305] on button "00:04 Agent: RPC Check" at bounding box center [875, 291] width 205 height 31
click at [841, 289] on span "Agent: RPC Check" at bounding box center [859, 291] width 83 height 16
click at [845, 299] on div "00:04 Agent: RPC Check" at bounding box center [876, 291] width 175 height 25
click at [845, 320] on span "Agent: RPC Check" at bounding box center [871, 321] width 83 height 16
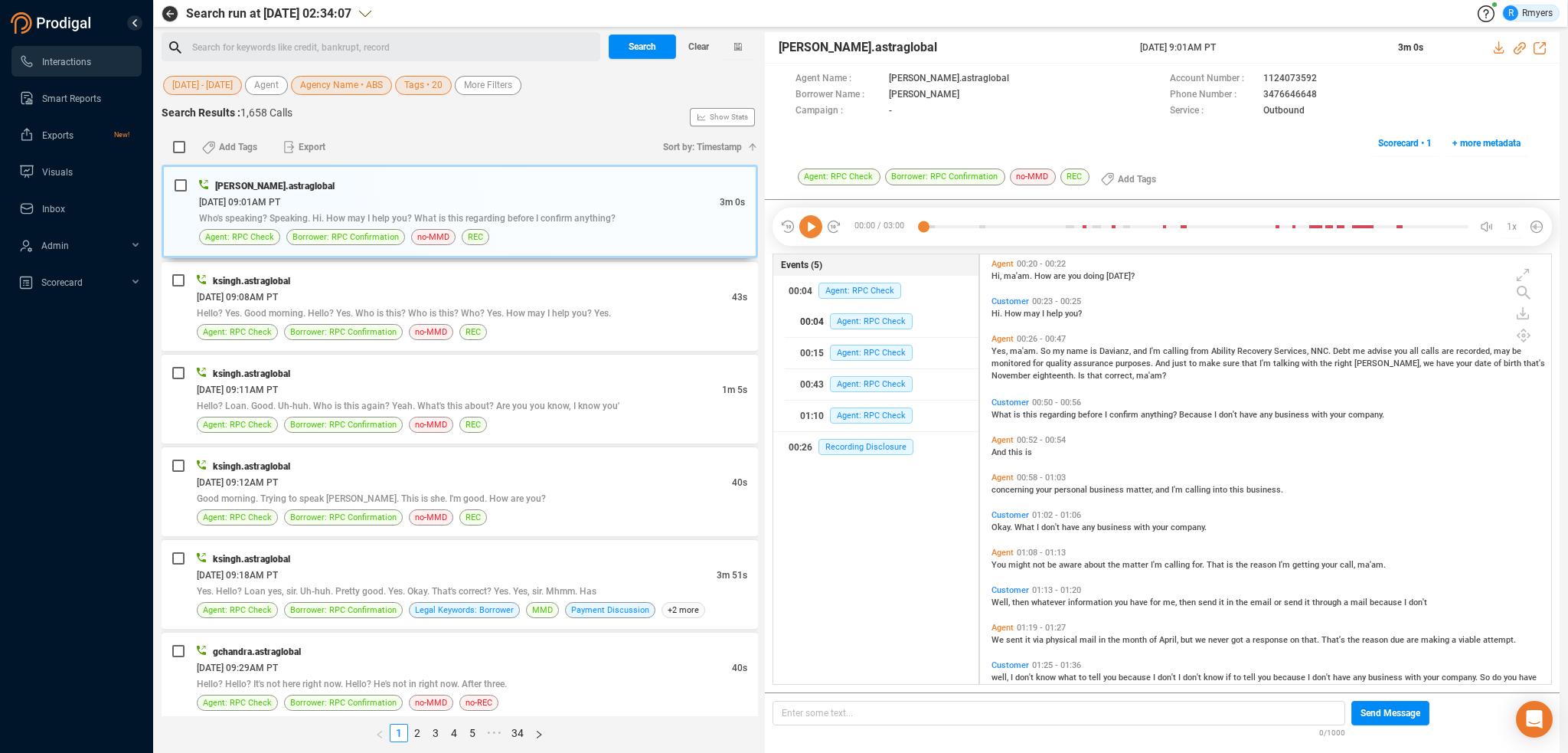
scroll to position [306, 0]
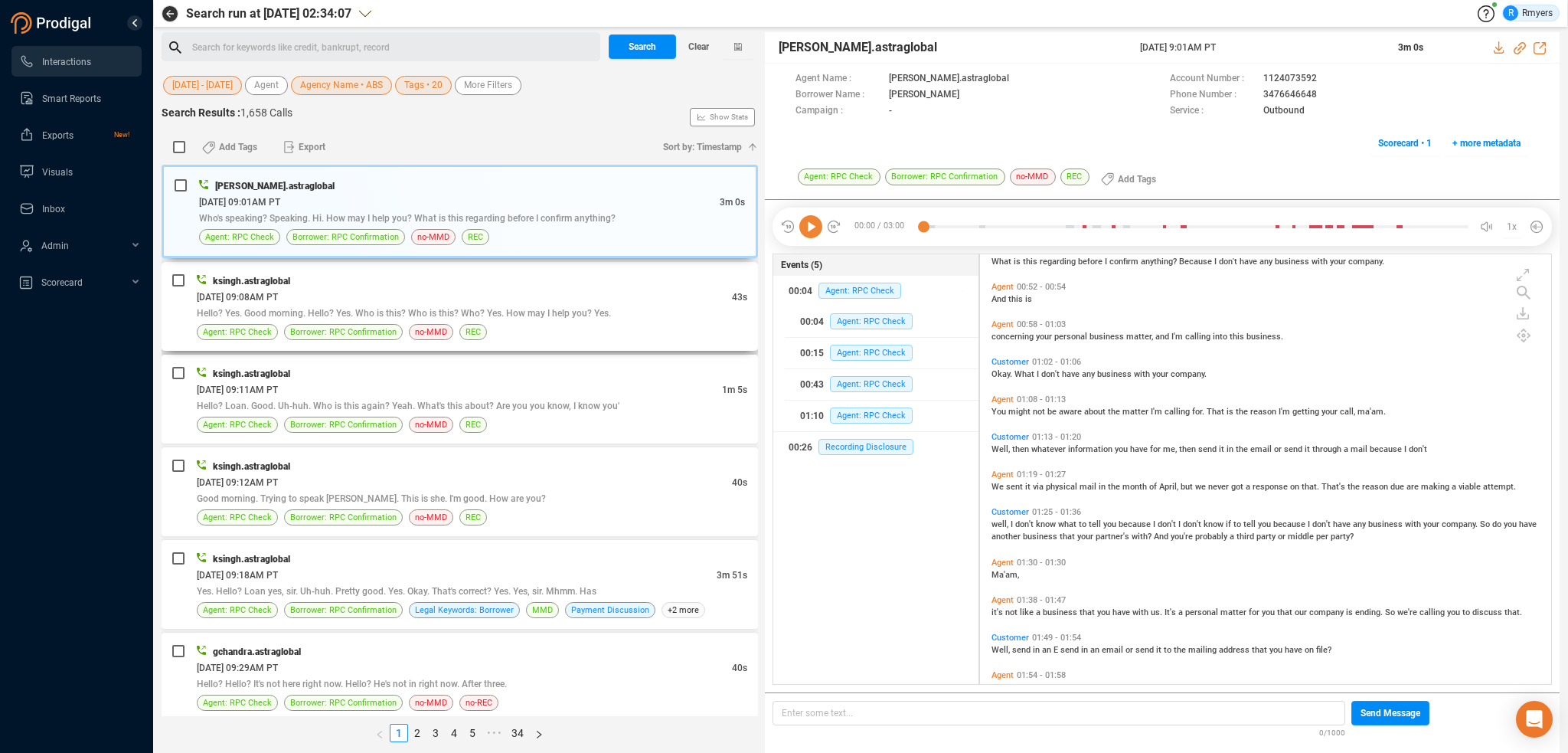
click at [454, 302] on div "[DATE] 09:08AM PT" at bounding box center [464, 297] width 535 height 16
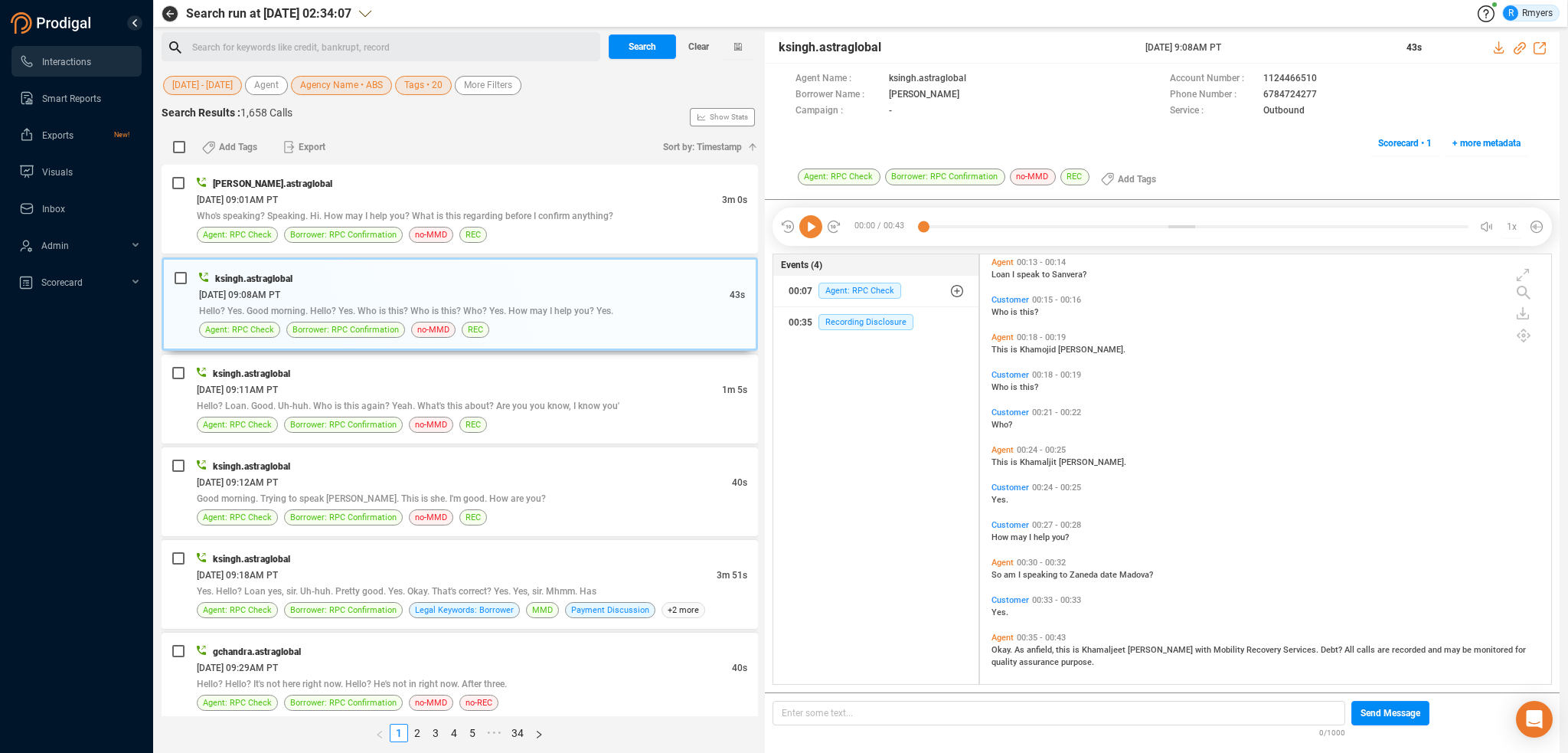
scroll to position [237, 0]
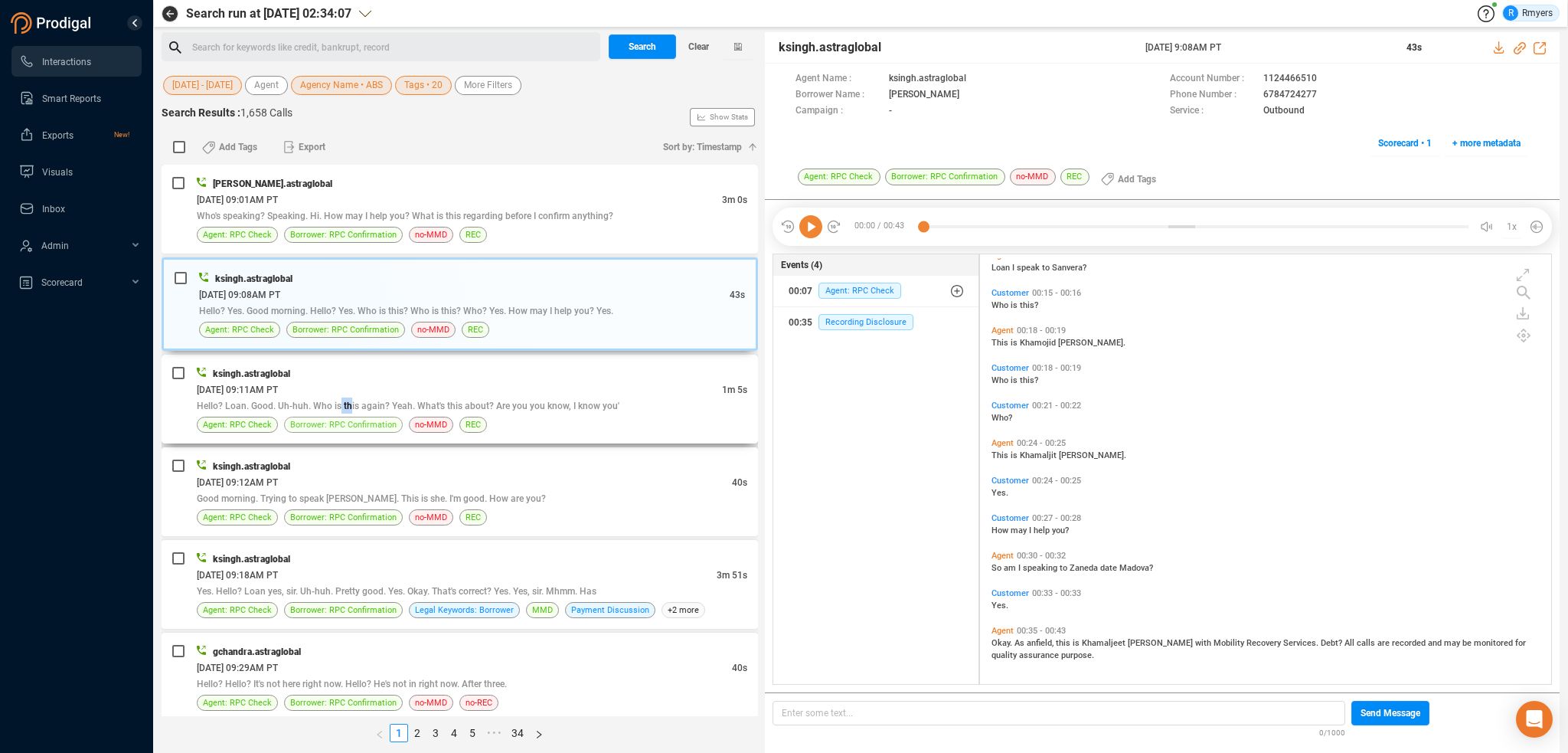
drag, startPoint x: 357, startPoint y: 407, endPoint x: 392, endPoint y: 423, distance: 38.7
click at [368, 412] on div "ksingh.astraglobal 06/02/2025 @ 09:11AM PT 1m 5s Hello? Loan. Good. Uh-huh. Who…" at bounding box center [472, 398] width 551 height 67
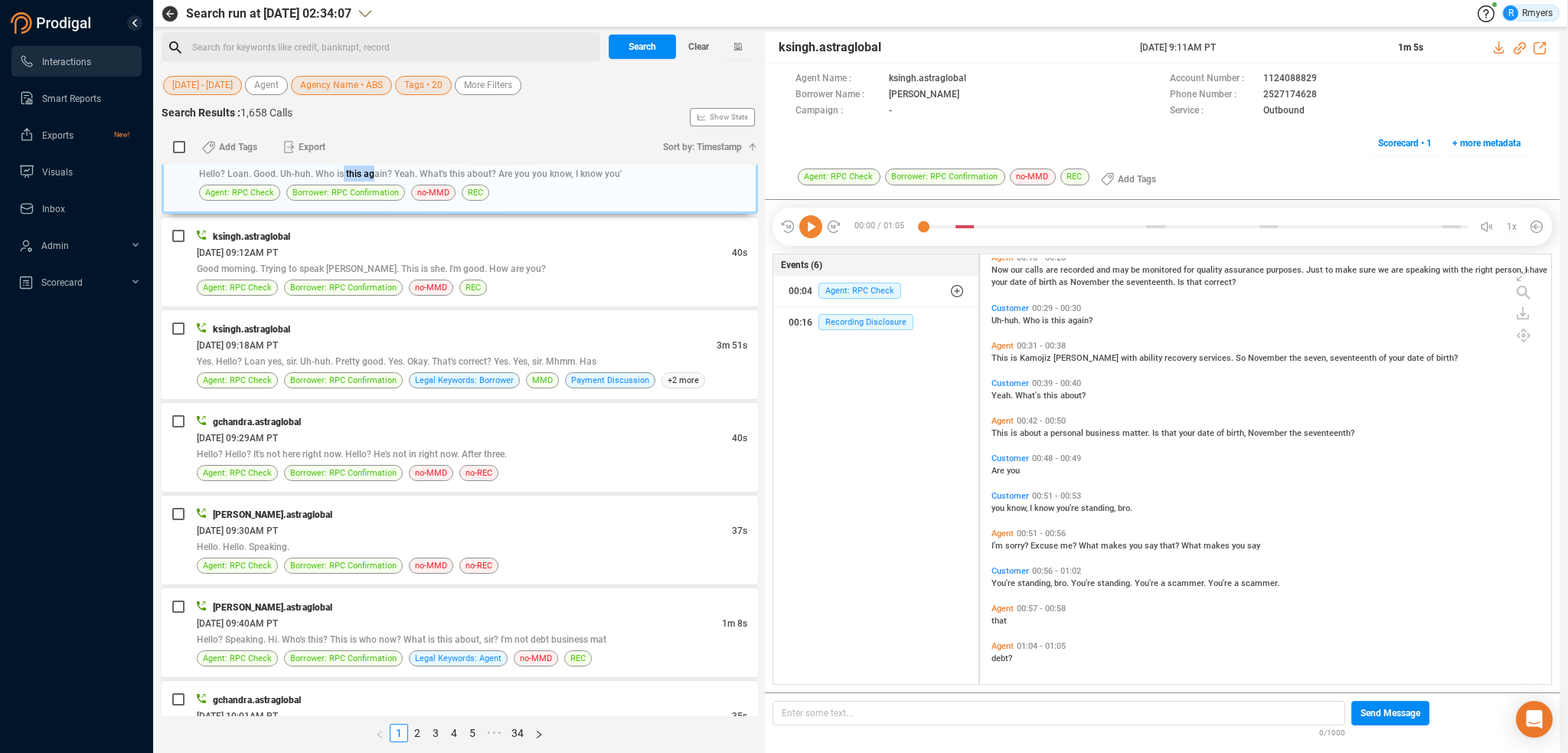
scroll to position [162, 0]
click at [278, 253] on span "[DATE] 09:12AM PT" at bounding box center [237, 252] width 81 height 11
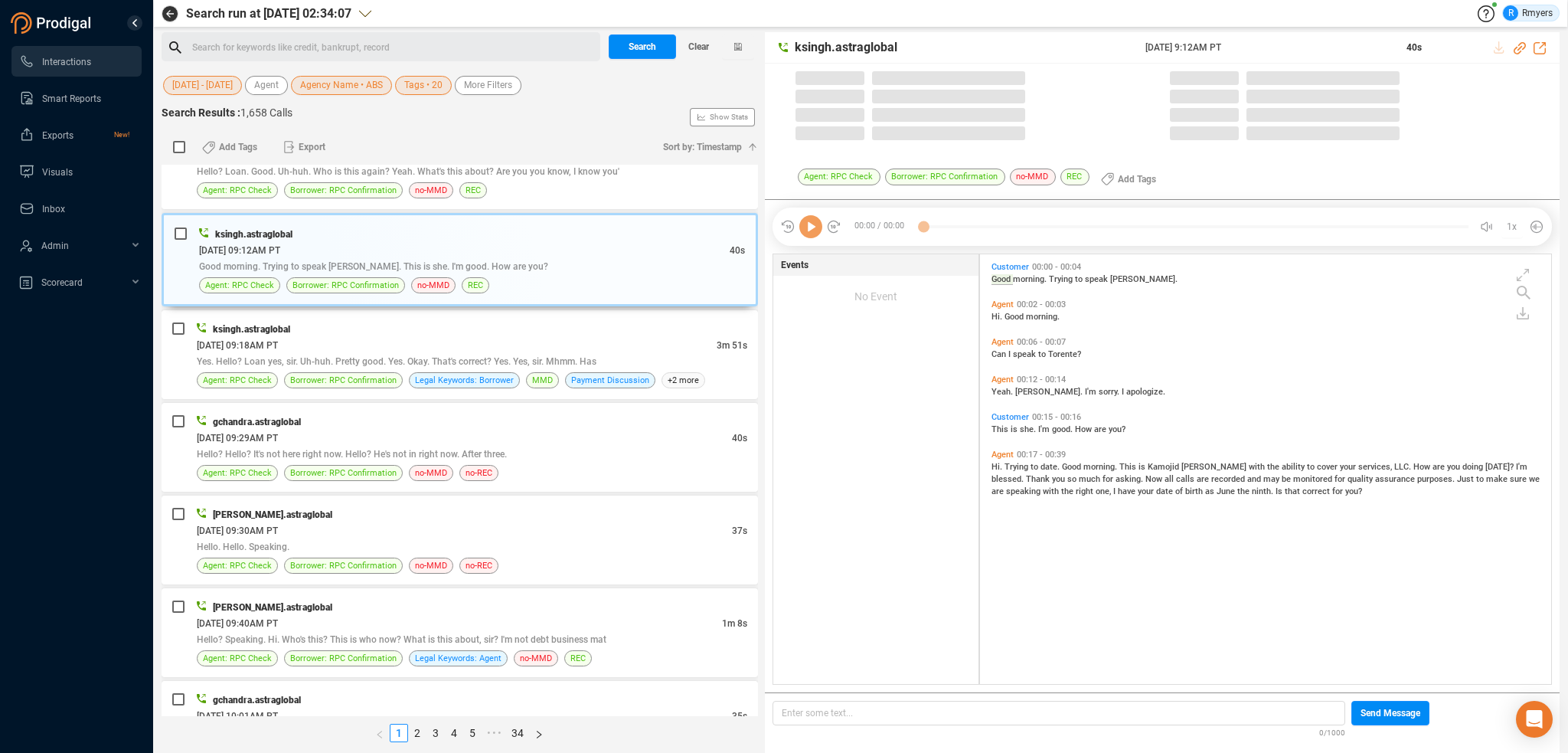
scroll to position [426, 564]
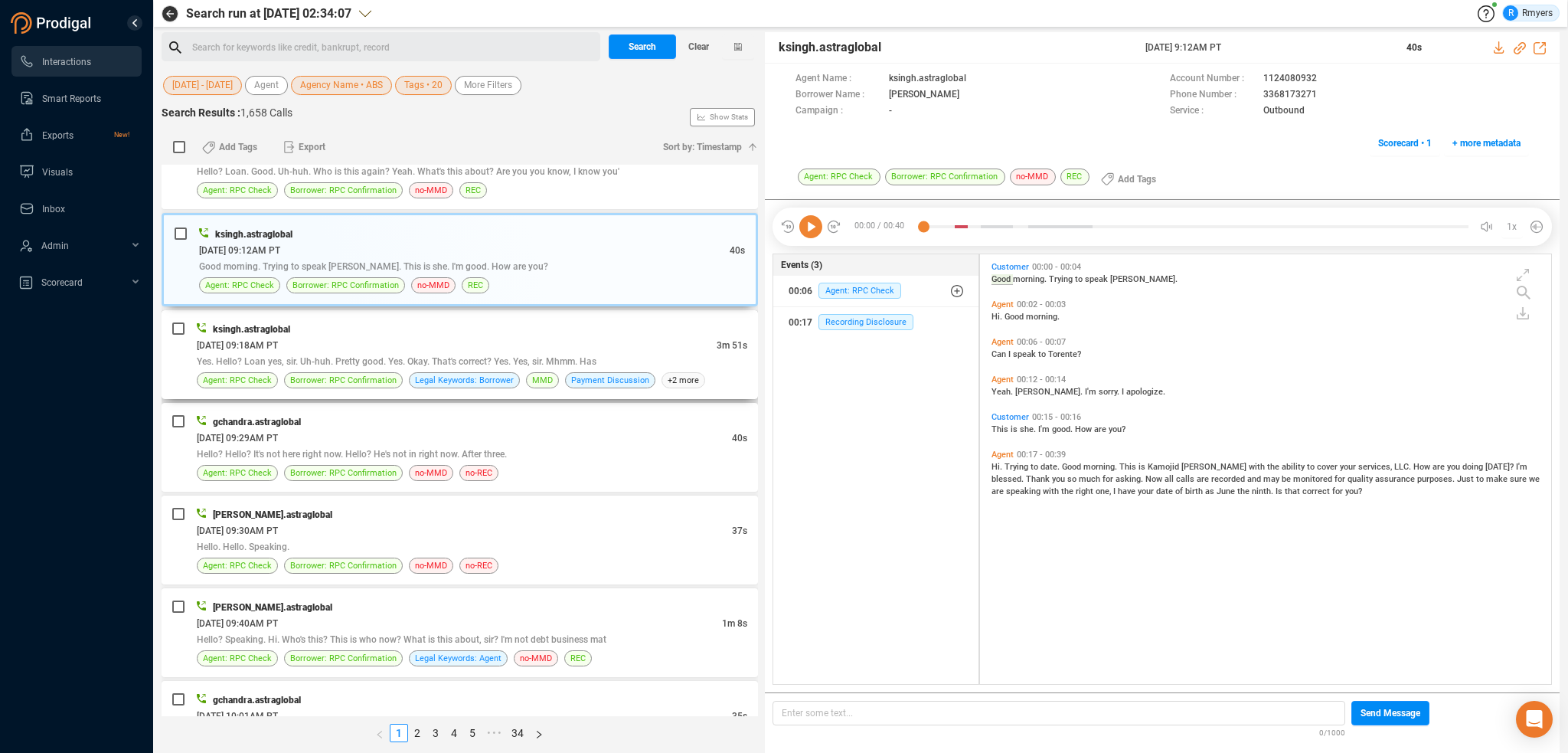
click at [346, 349] on div "[DATE] 09:18AM PT" at bounding box center [457, 345] width 520 height 16
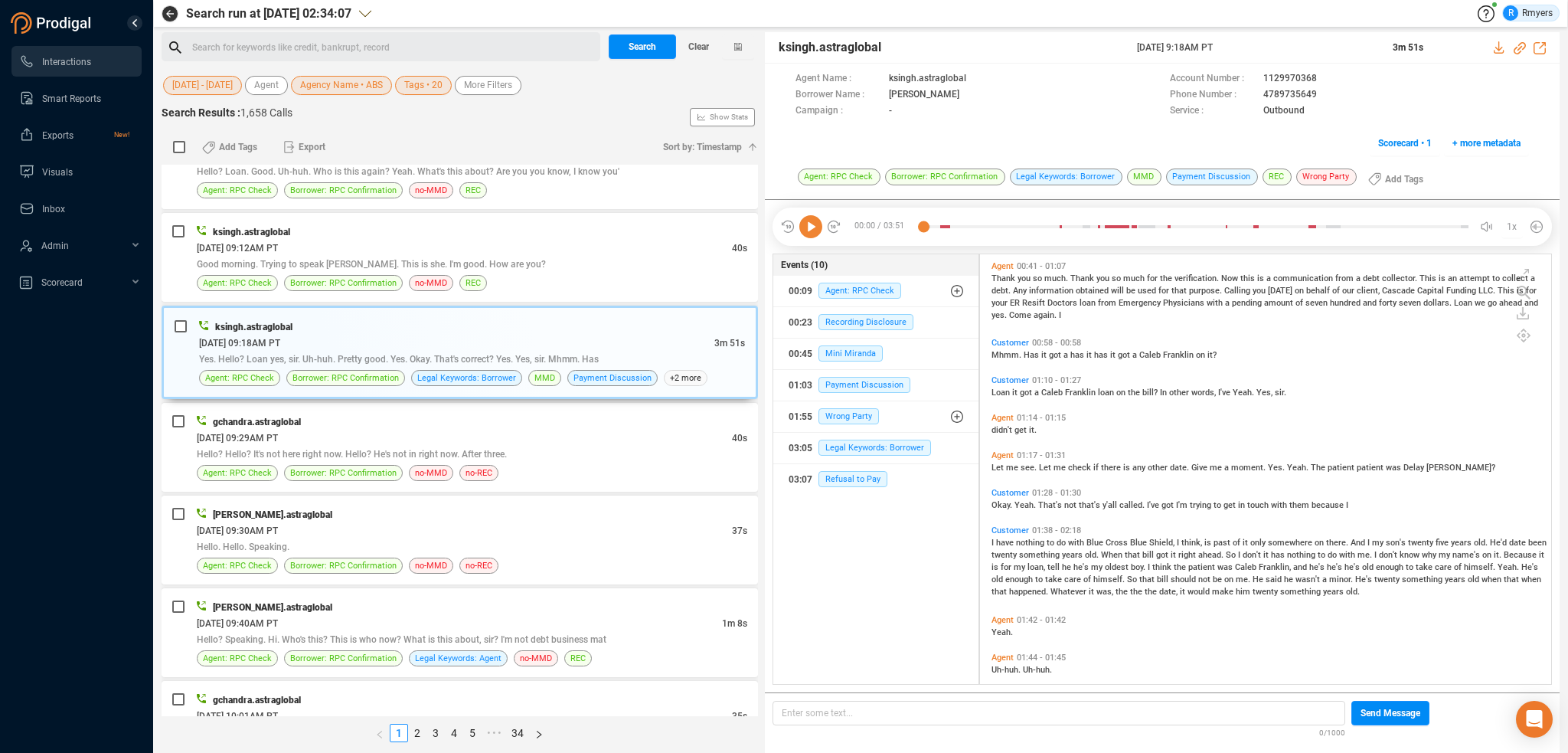
scroll to position [459, 0]
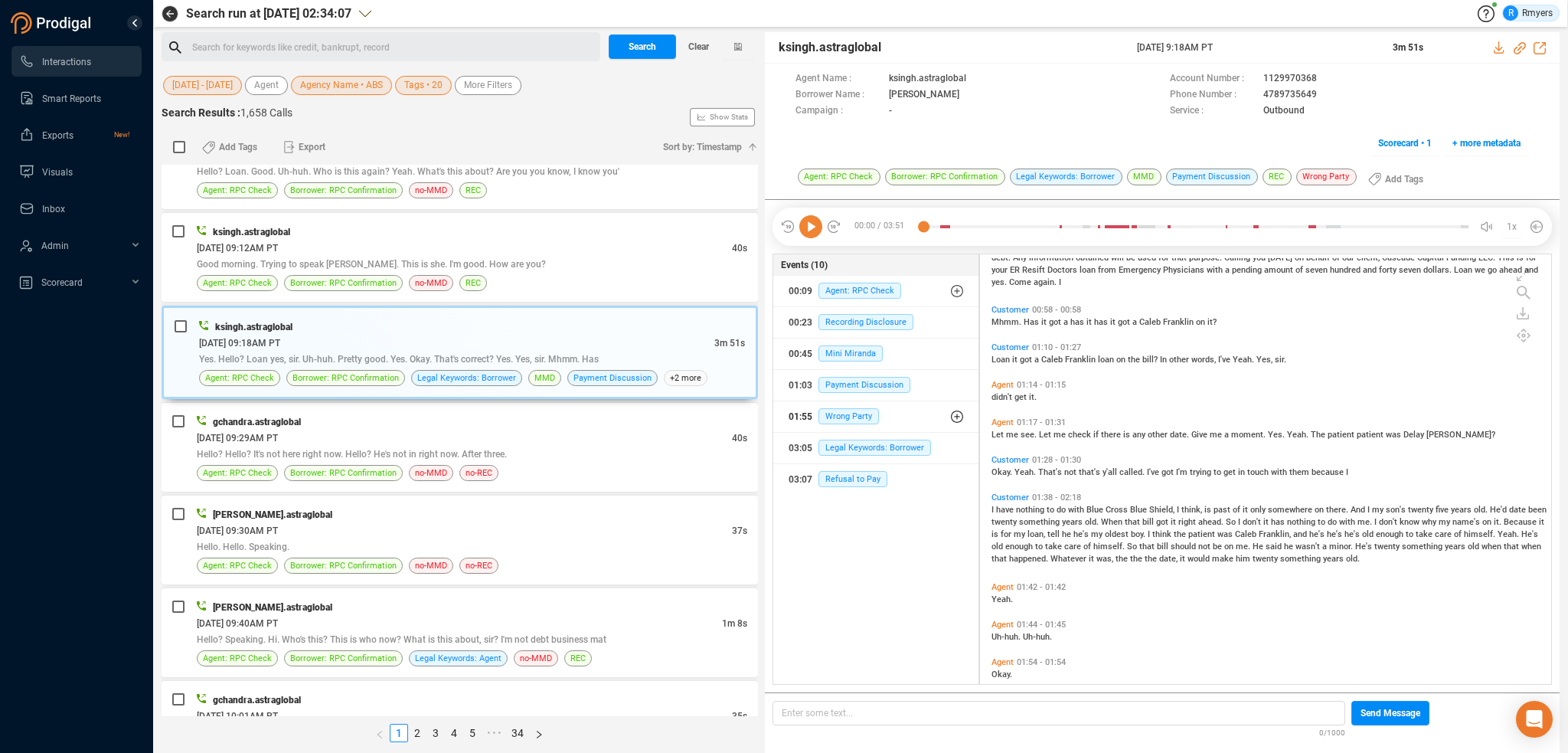
click at [873, 407] on div "01:55 Wrong Party" at bounding box center [876, 416] width 175 height 25
click at [871, 432] on button "01:55 Wrong Party" at bounding box center [882, 447] width 194 height 31
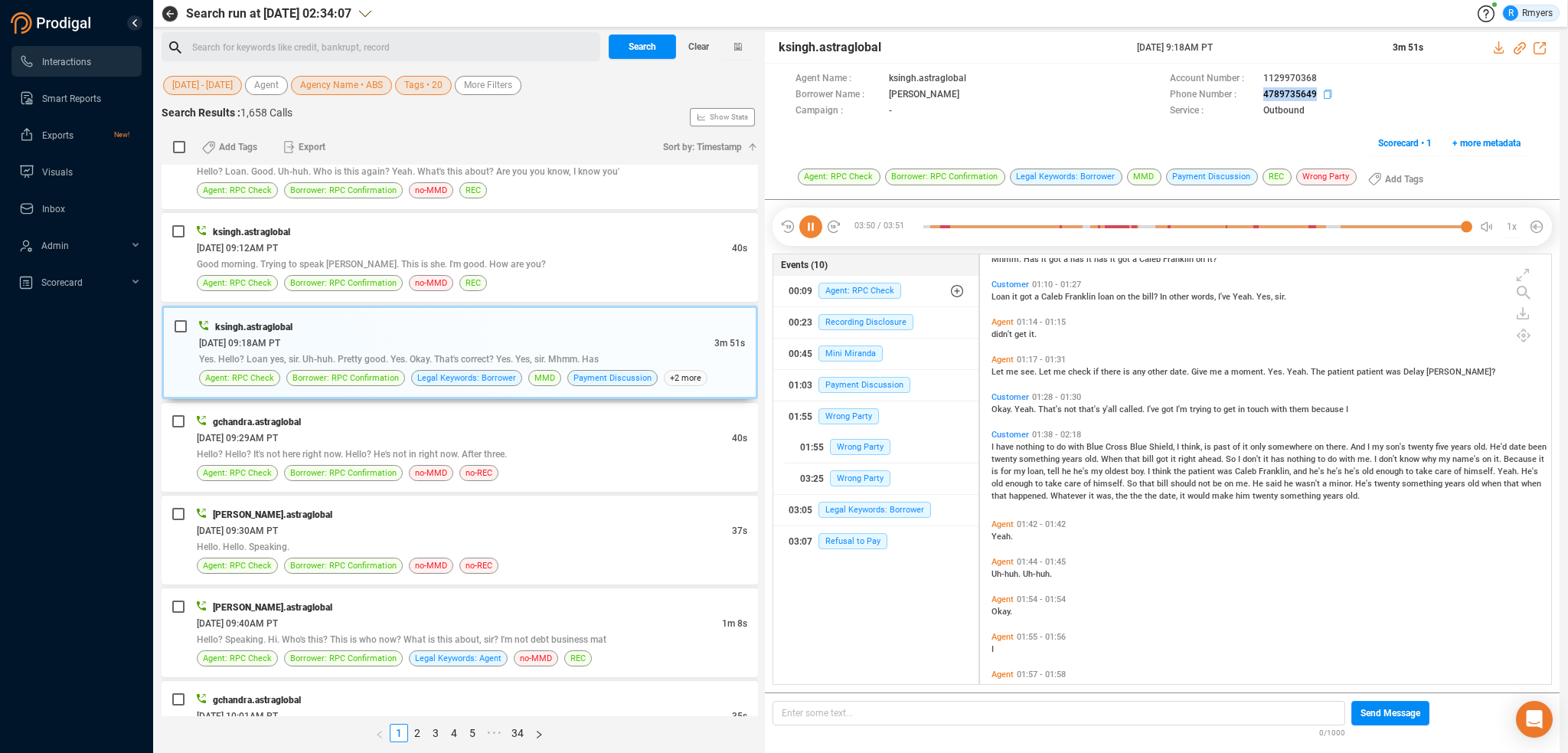
drag, startPoint x: 1256, startPoint y: 89, endPoint x: 1308, endPoint y: 96, distance: 52.5
click at [1323, 96] on div "Phone Number : 4789735649" at bounding box center [1349, 95] width 359 height 16
copy div "4789735649"
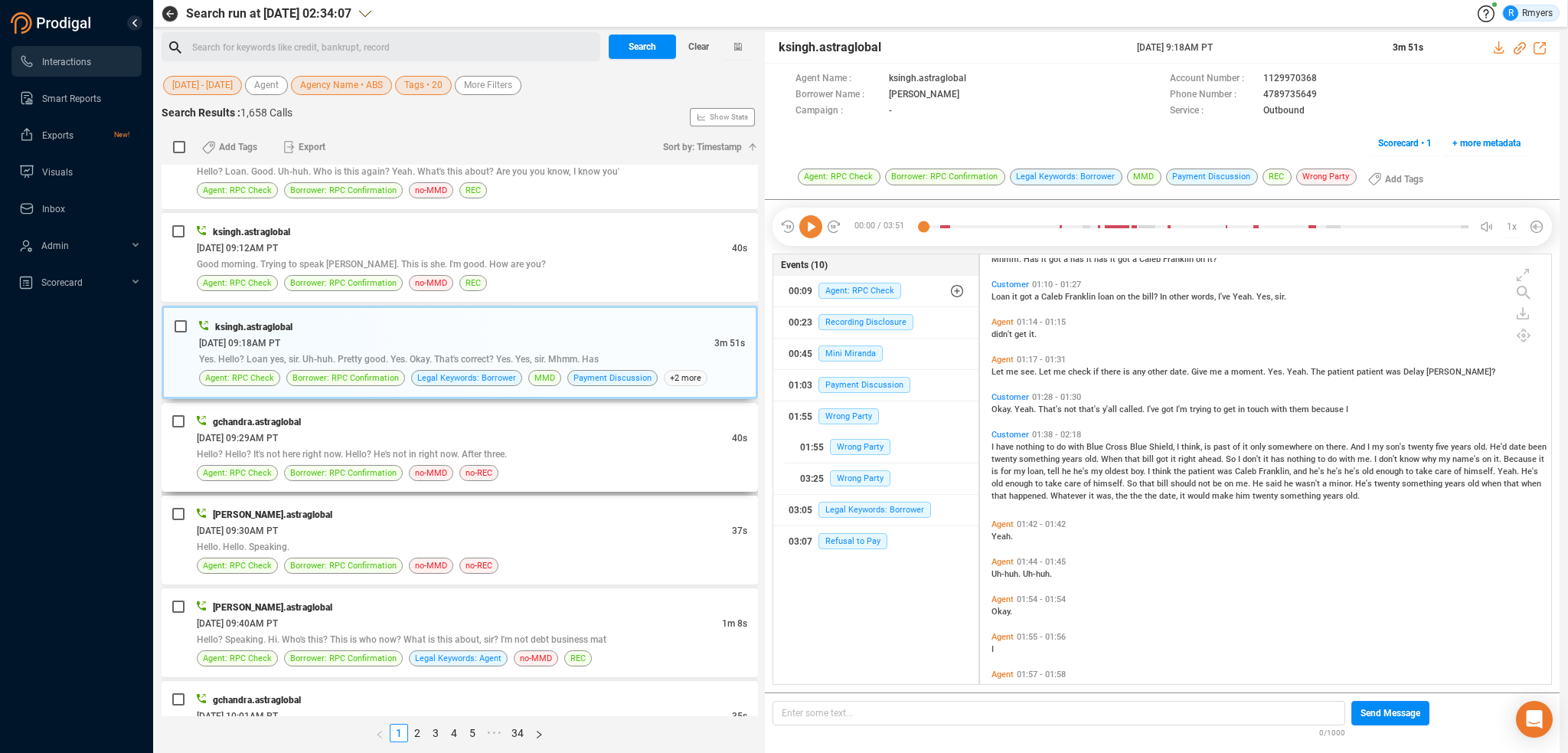
click at [351, 457] on span "Hello? Hello? It's not here right now. Hello? He's not in right now. After thre…" at bounding box center [352, 454] width 310 height 11
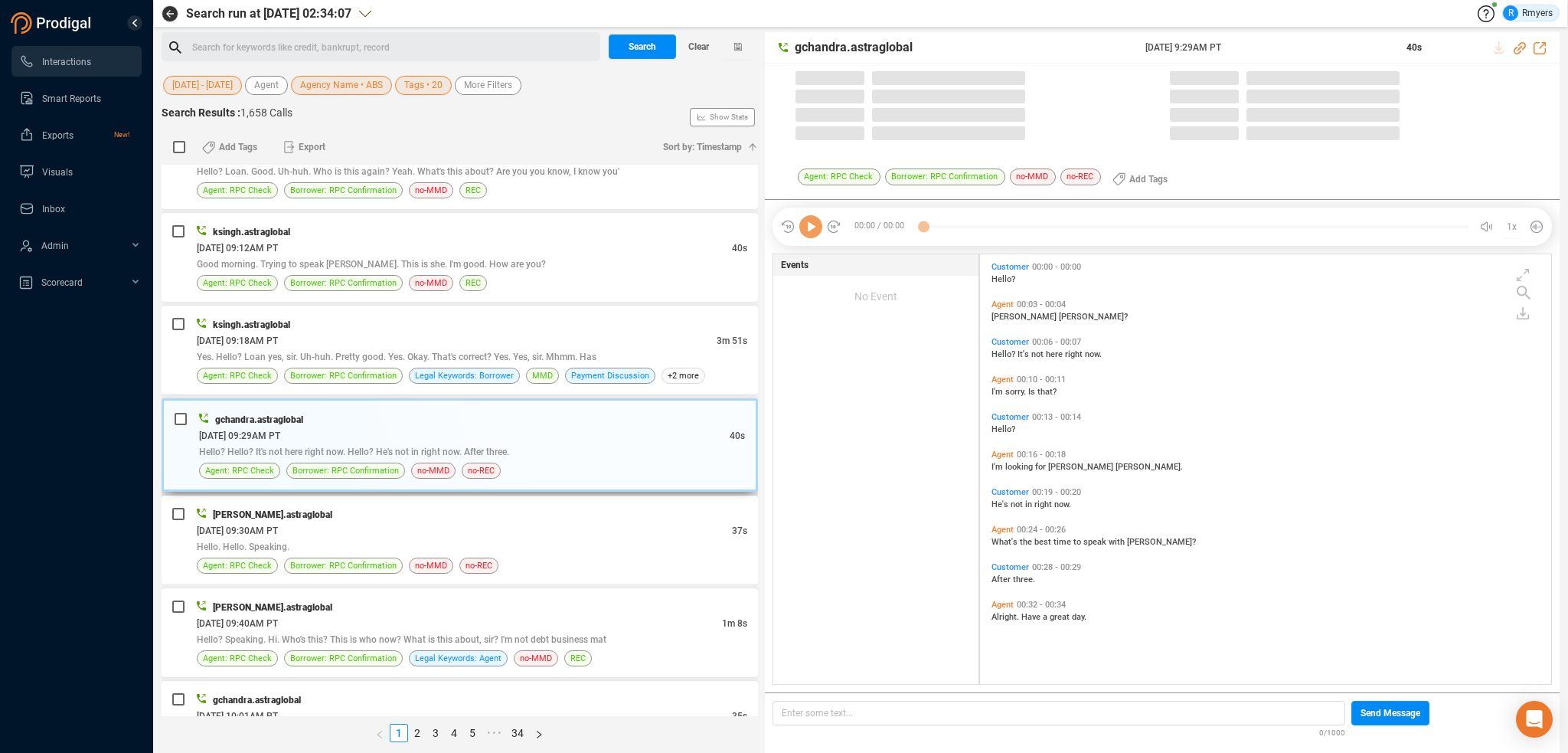
scroll to position [426, 564]
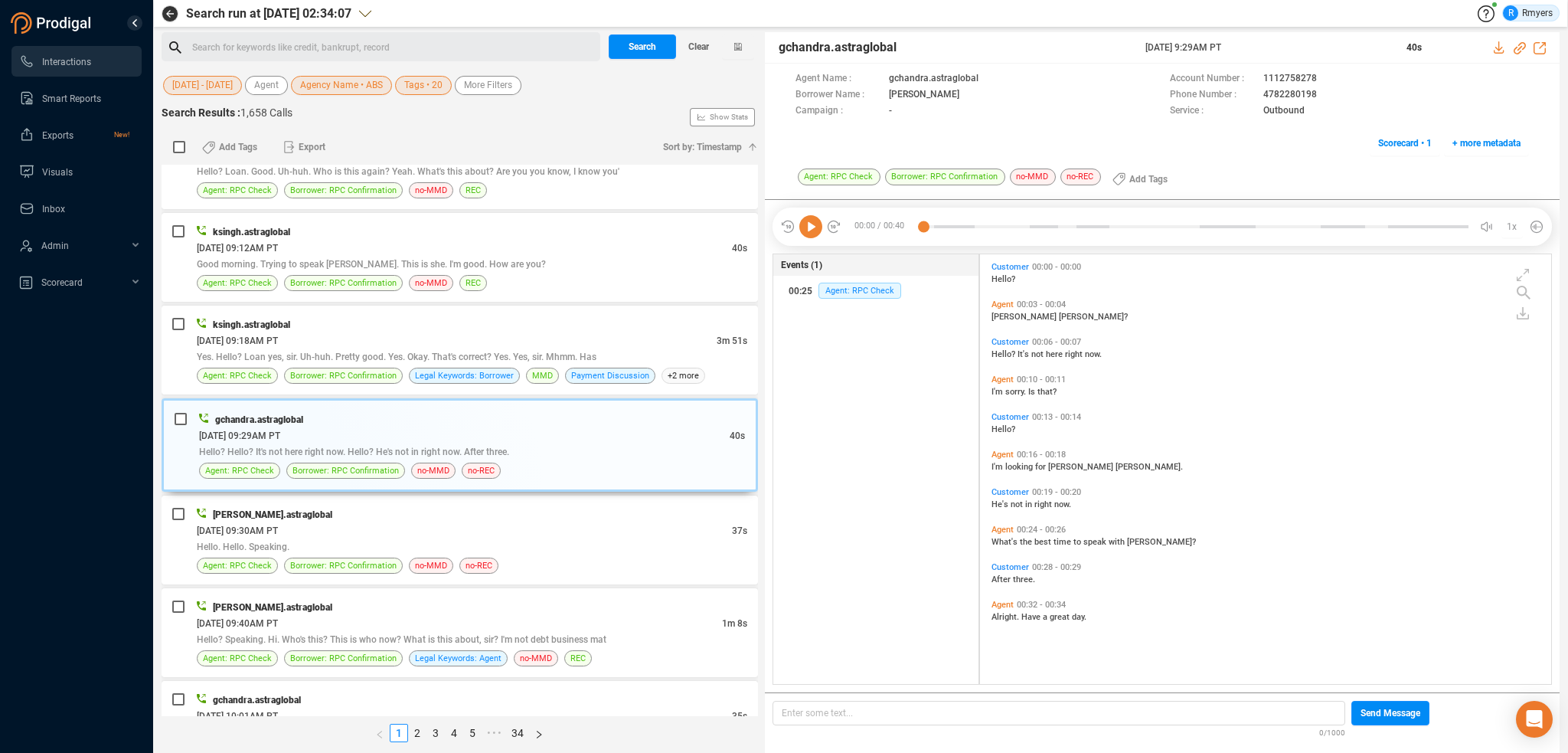
click at [809, 228] on icon at bounding box center [810, 226] width 23 height 23
click at [383, 523] on div "[DATE] 09:30AM PT" at bounding box center [464, 530] width 535 height 16
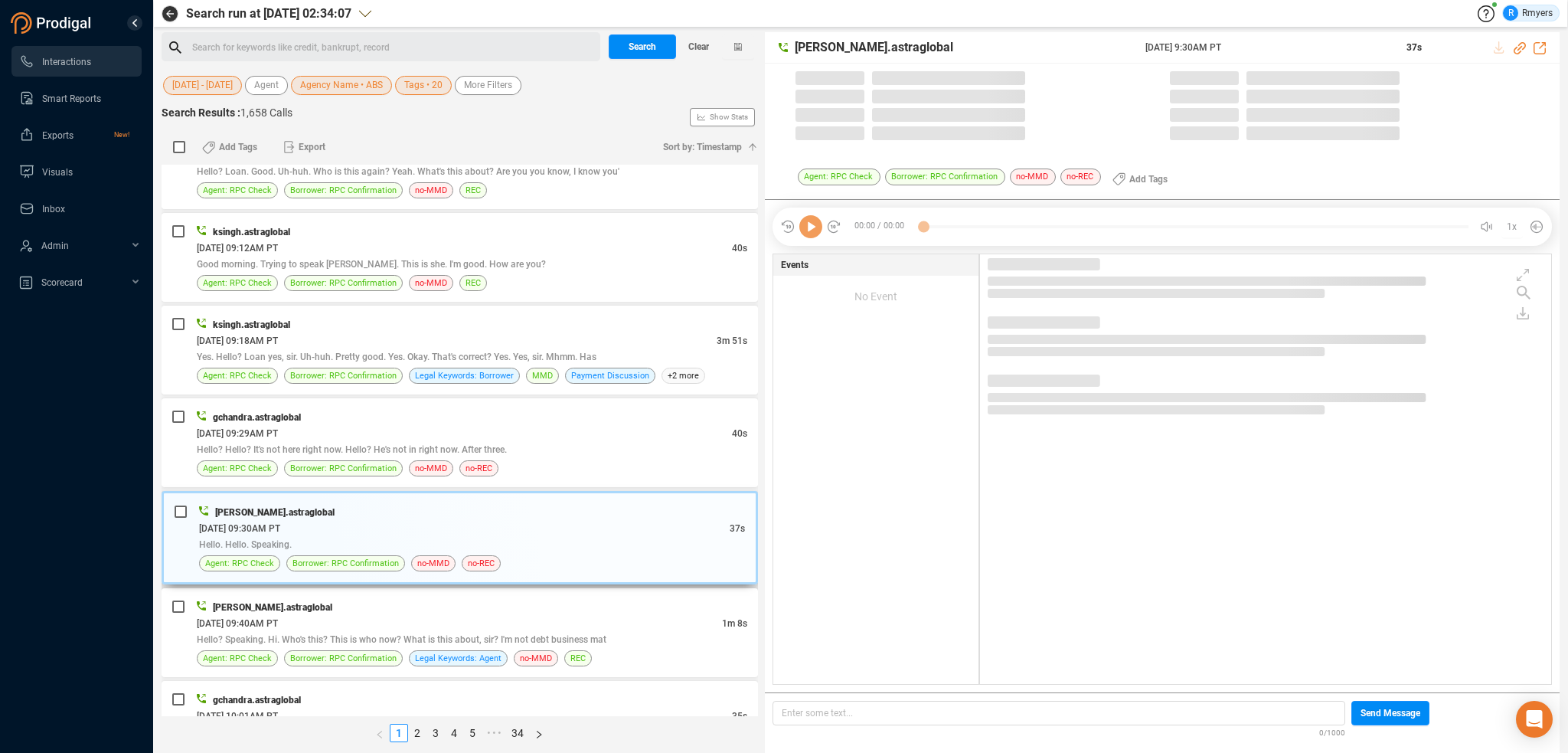
drag, startPoint x: 367, startPoint y: 531, endPoint x: 397, endPoint y: 536, distance: 31.1
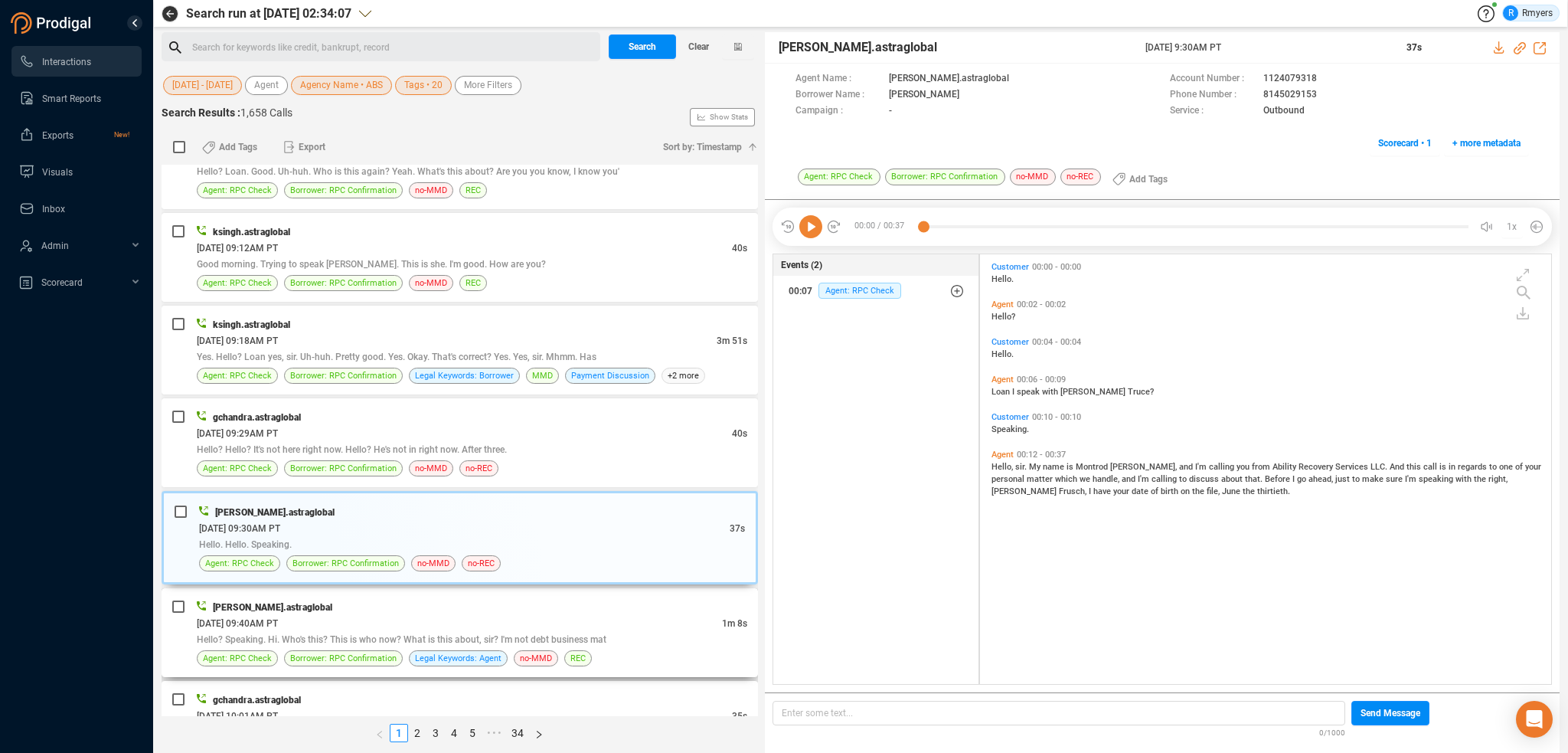
drag, startPoint x: 397, startPoint y: 536, endPoint x: 464, endPoint y: 606, distance: 96.4
click at [464, 606] on div "[PERSON_NAME].astraglobal" at bounding box center [472, 607] width 551 height 16
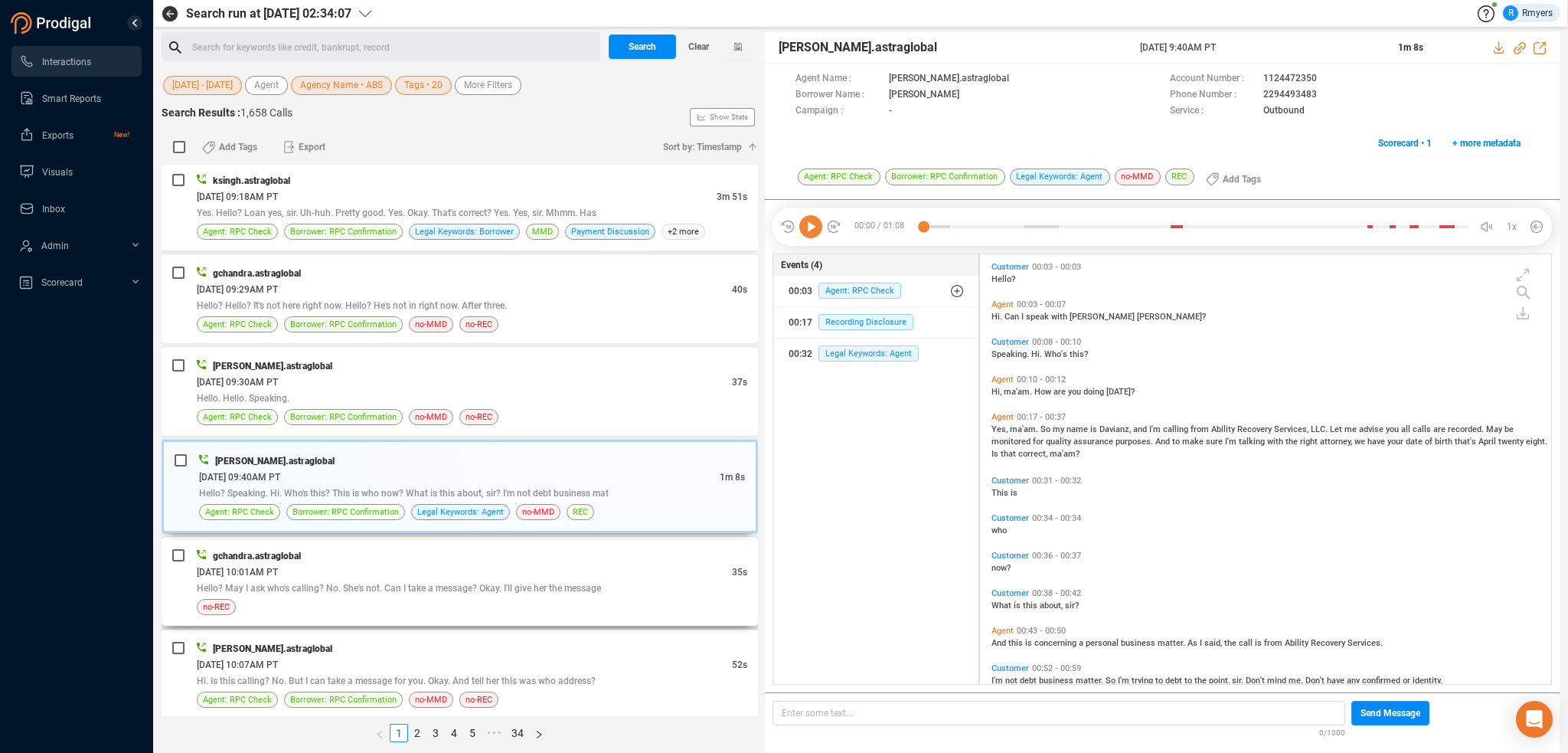
scroll to position [383, 0]
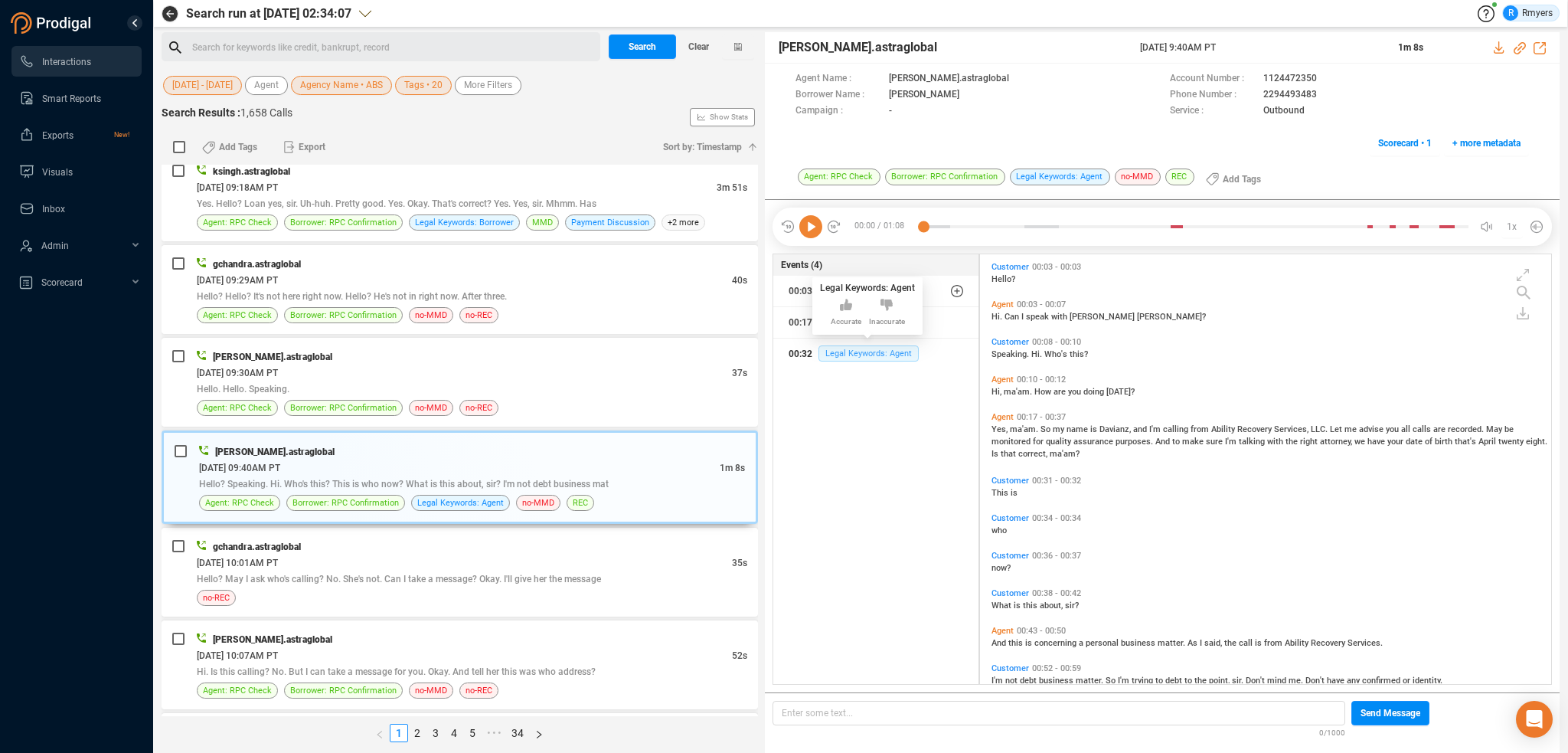
click at [868, 355] on span "Legal Keywords: Agent" at bounding box center [868, 353] width 100 height 16
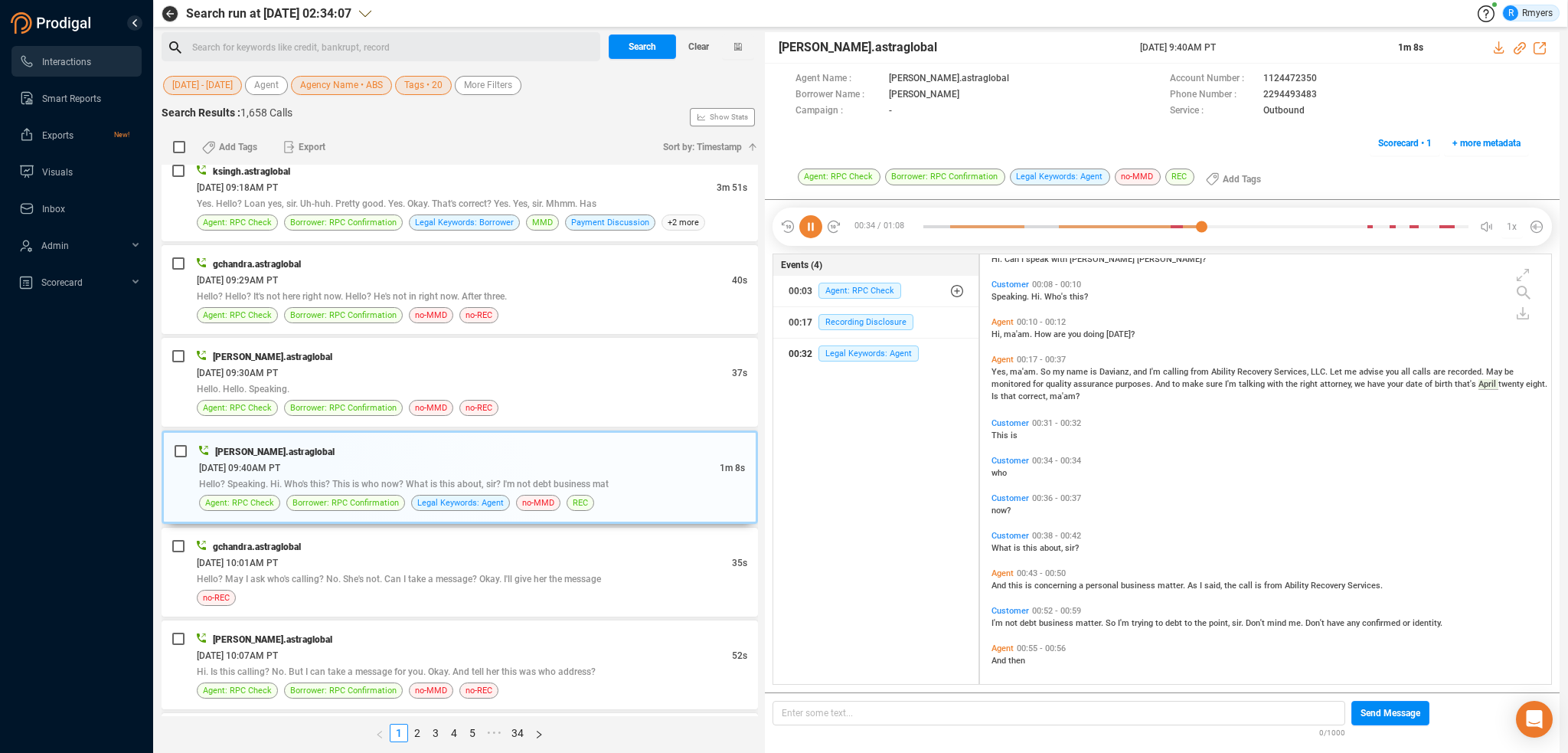
scroll to position [0, 0]
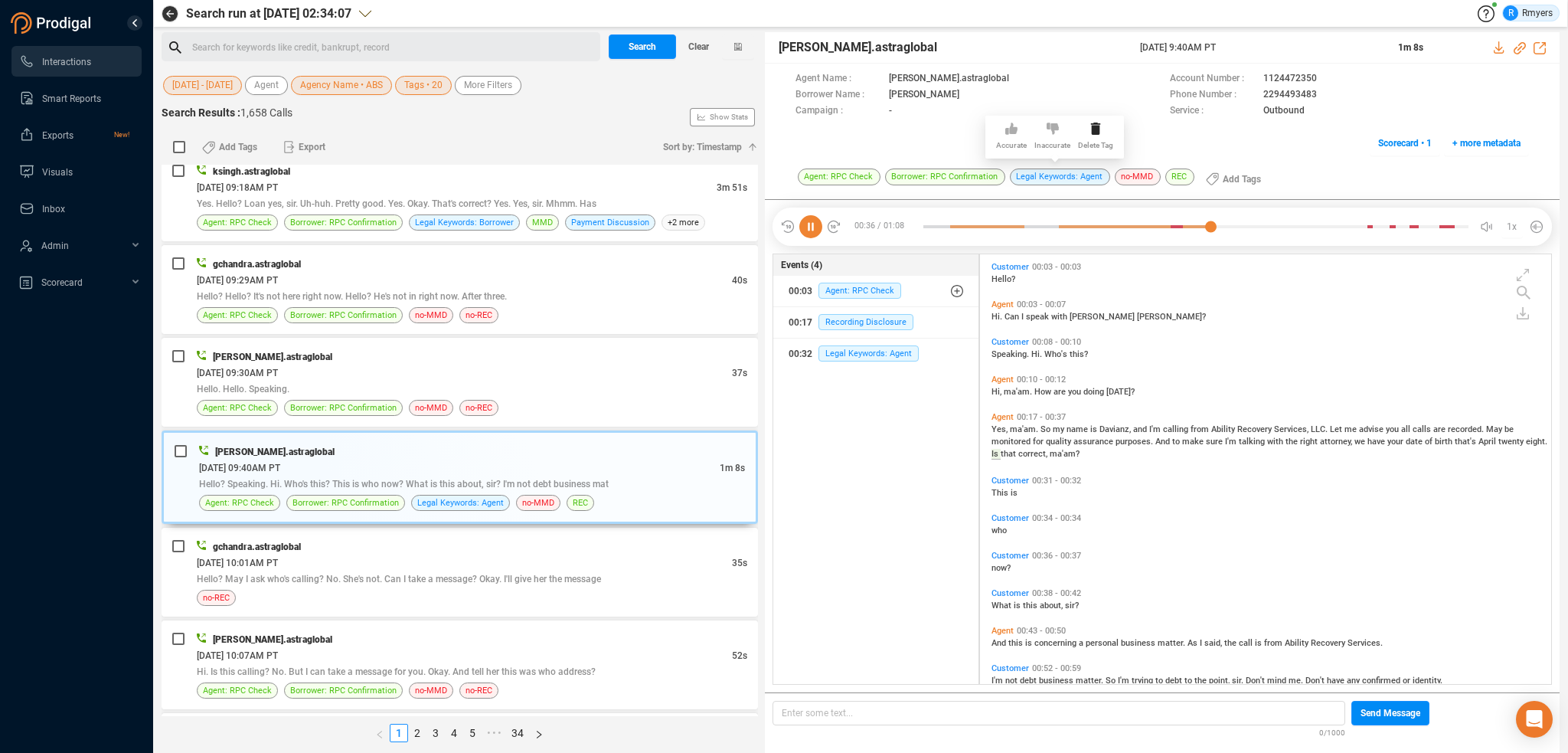
click at [1047, 129] on icon at bounding box center [1053, 128] width 12 height 11
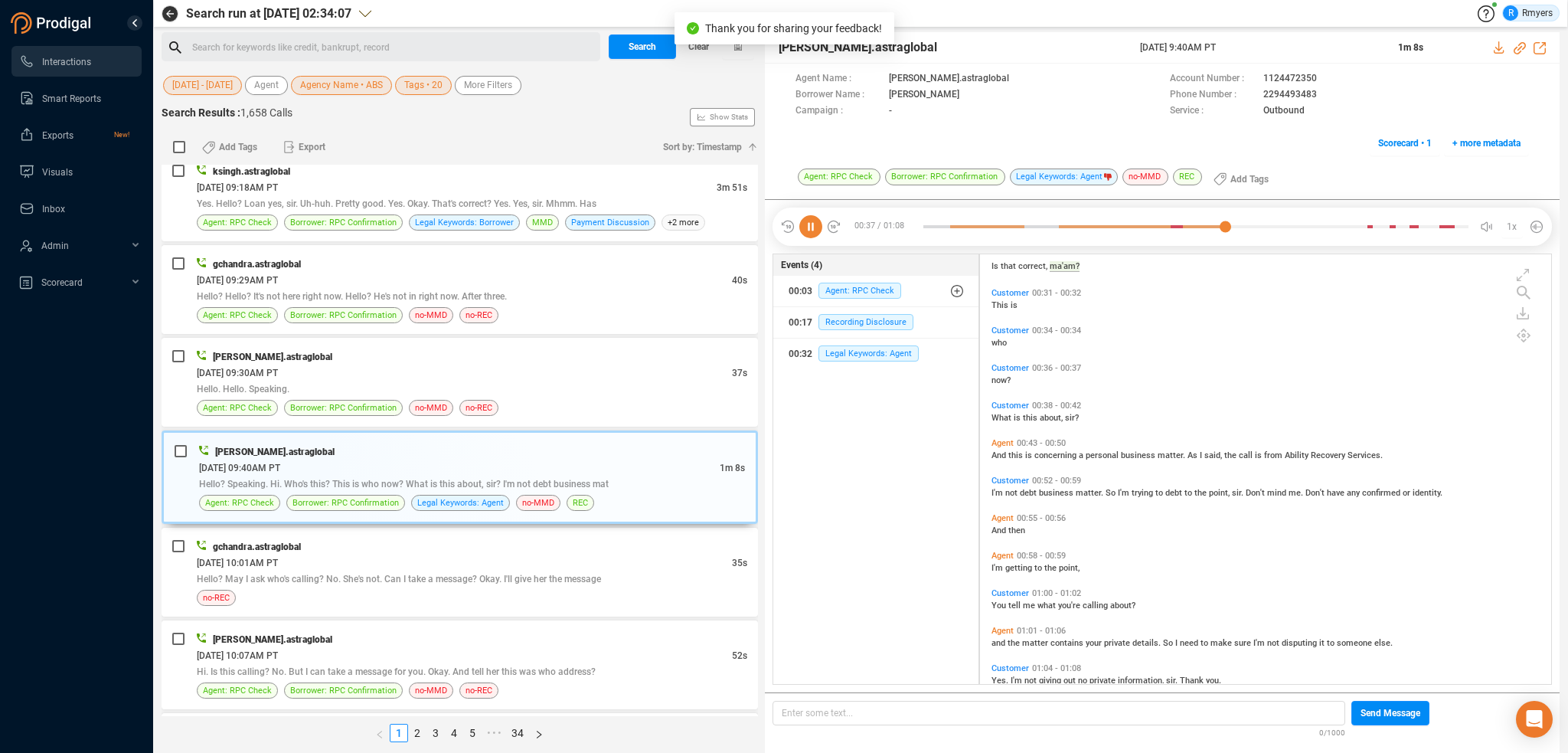
scroll to position [212, 0]
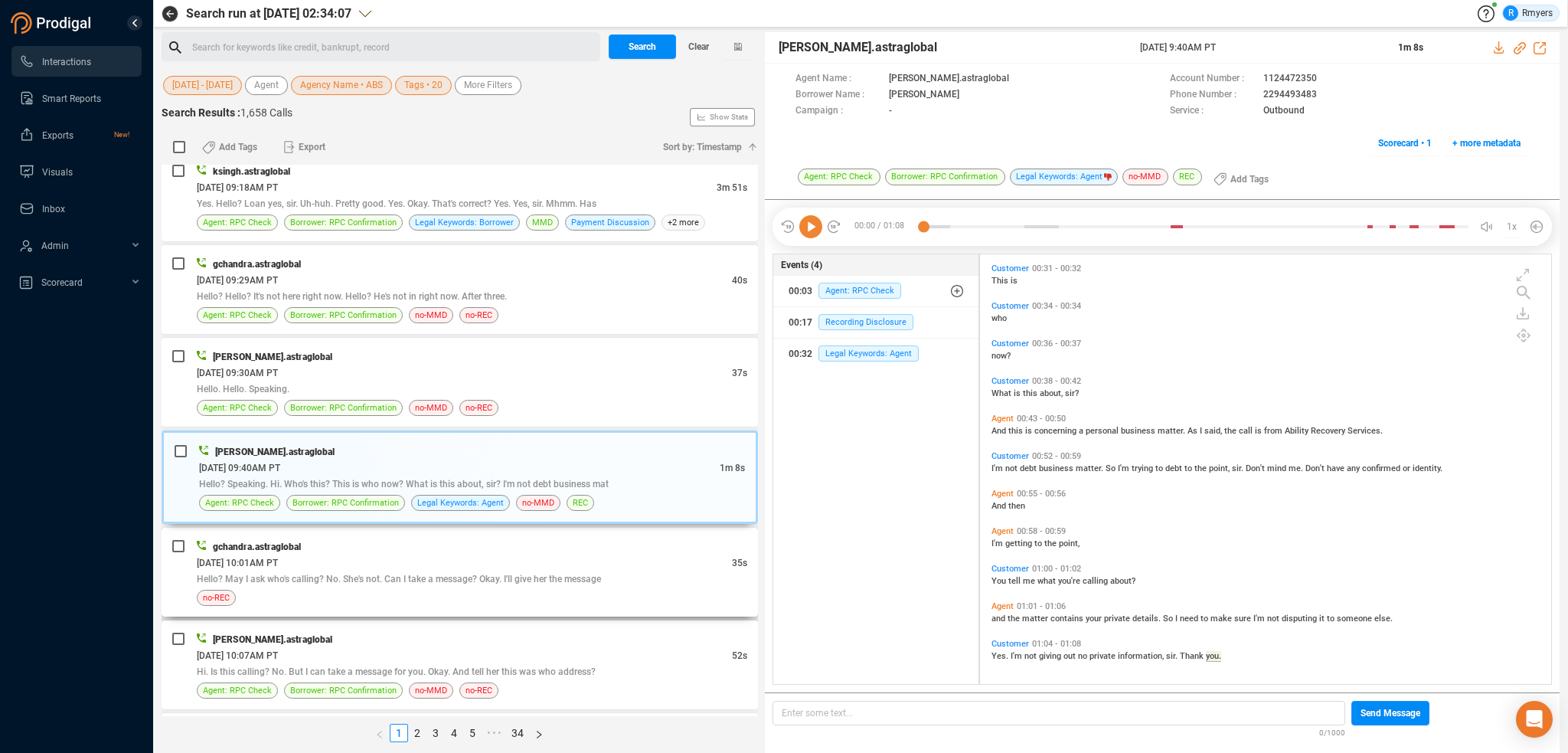
click at [285, 554] on div "[DATE] 10:01AM PT" at bounding box center [464, 562] width 535 height 16
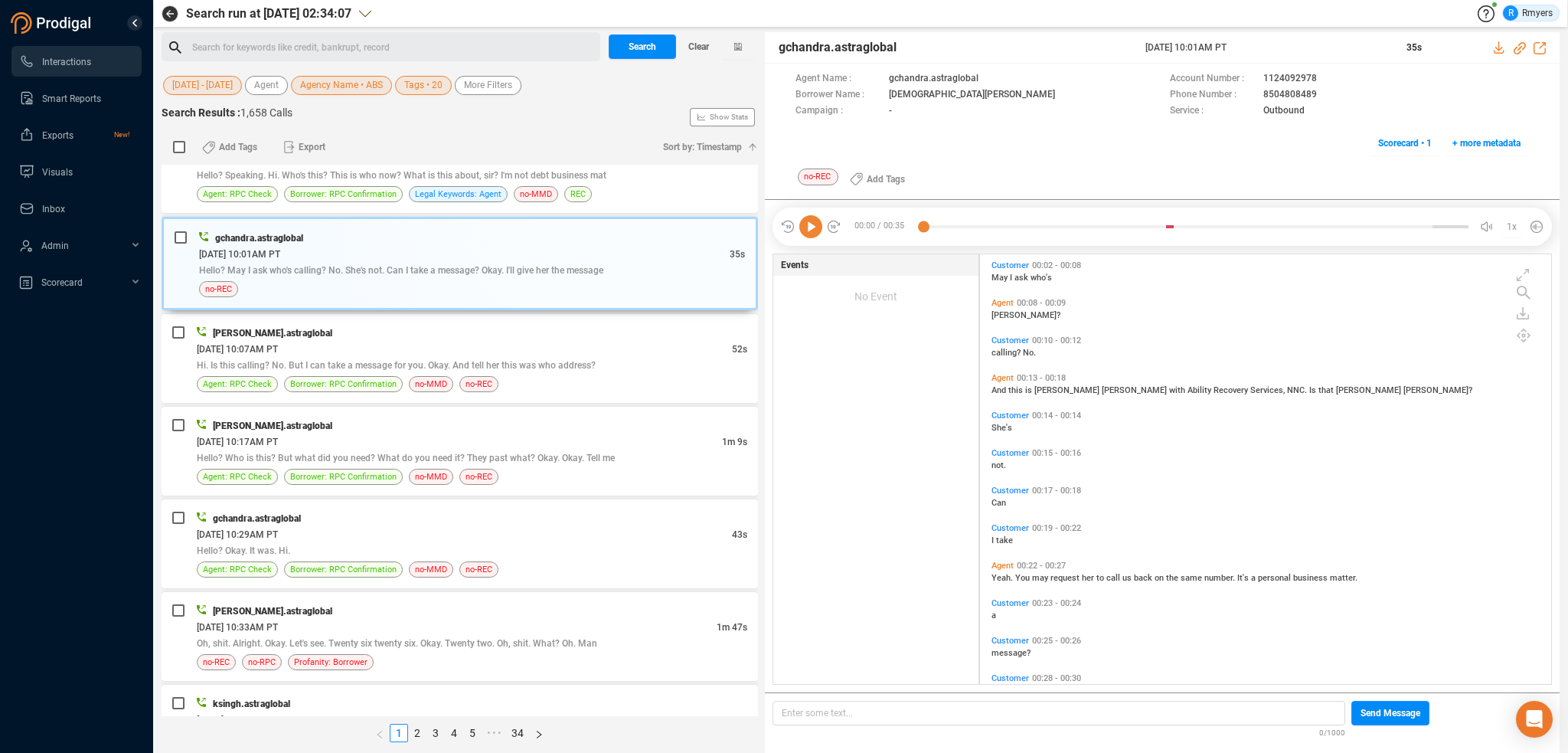
scroll to position [149, 0]
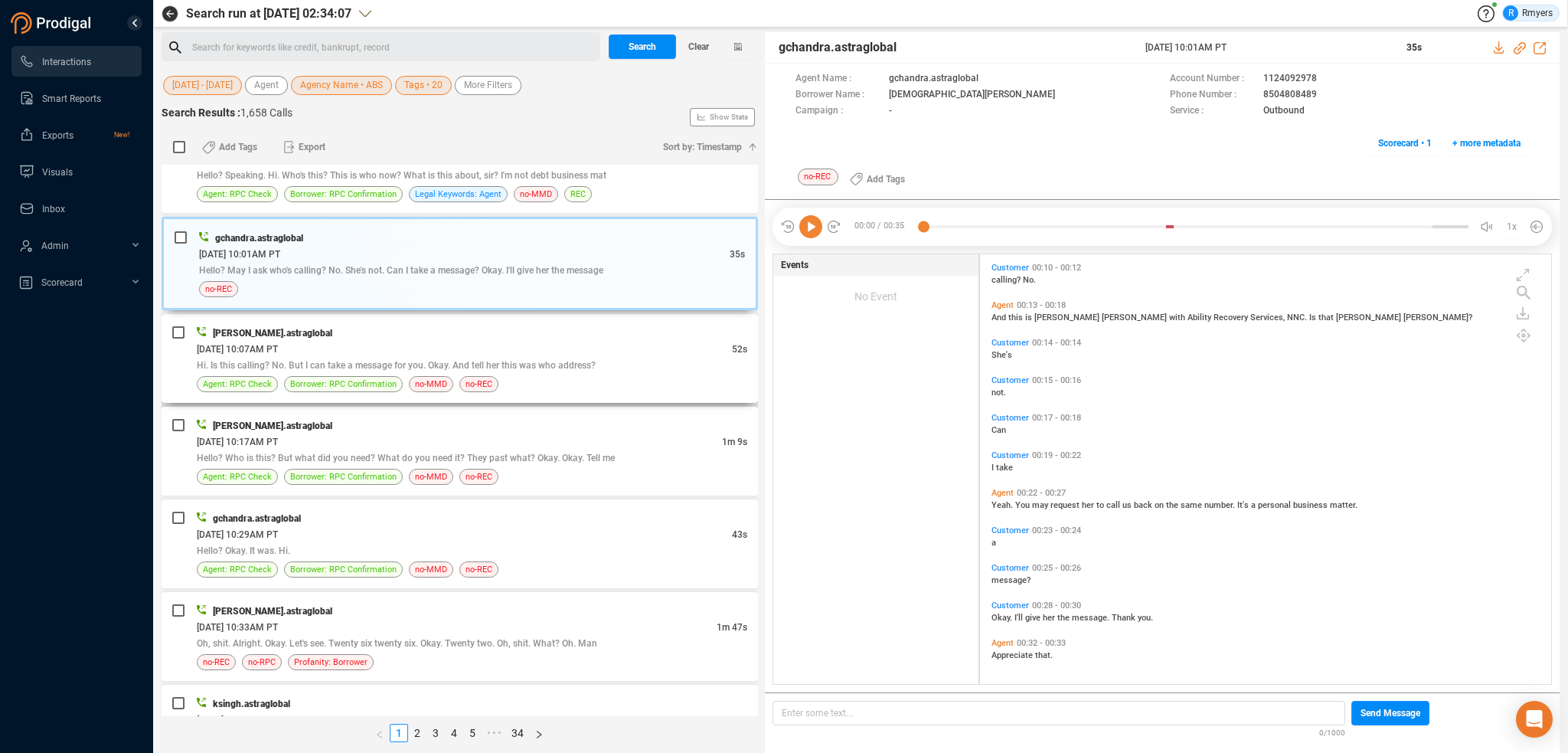
click at [460, 357] on div "Hi. Is this calling? No. But I can take a message for you. Okay. And tell her t…" at bounding box center [472, 365] width 551 height 16
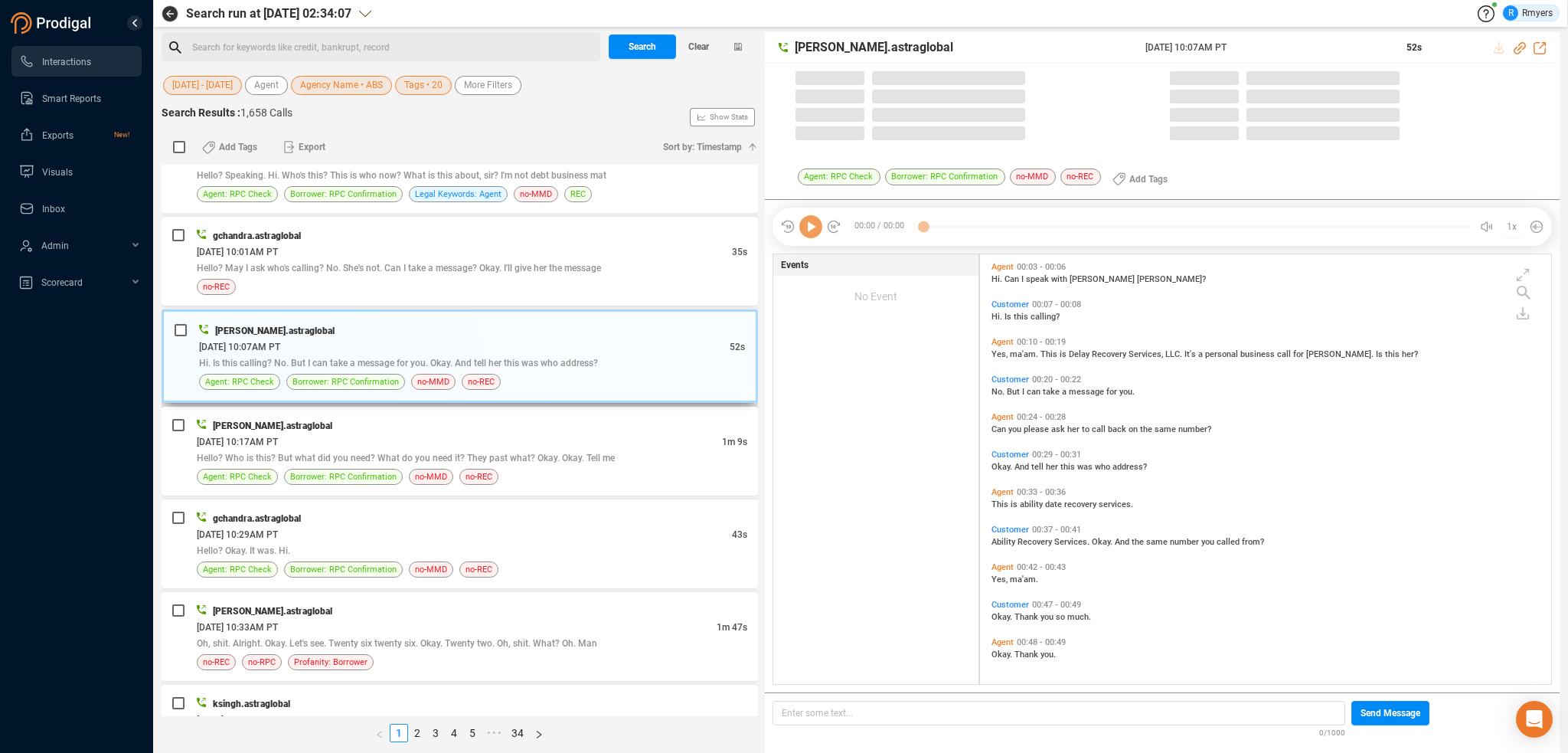
scroll to position [426, 564]
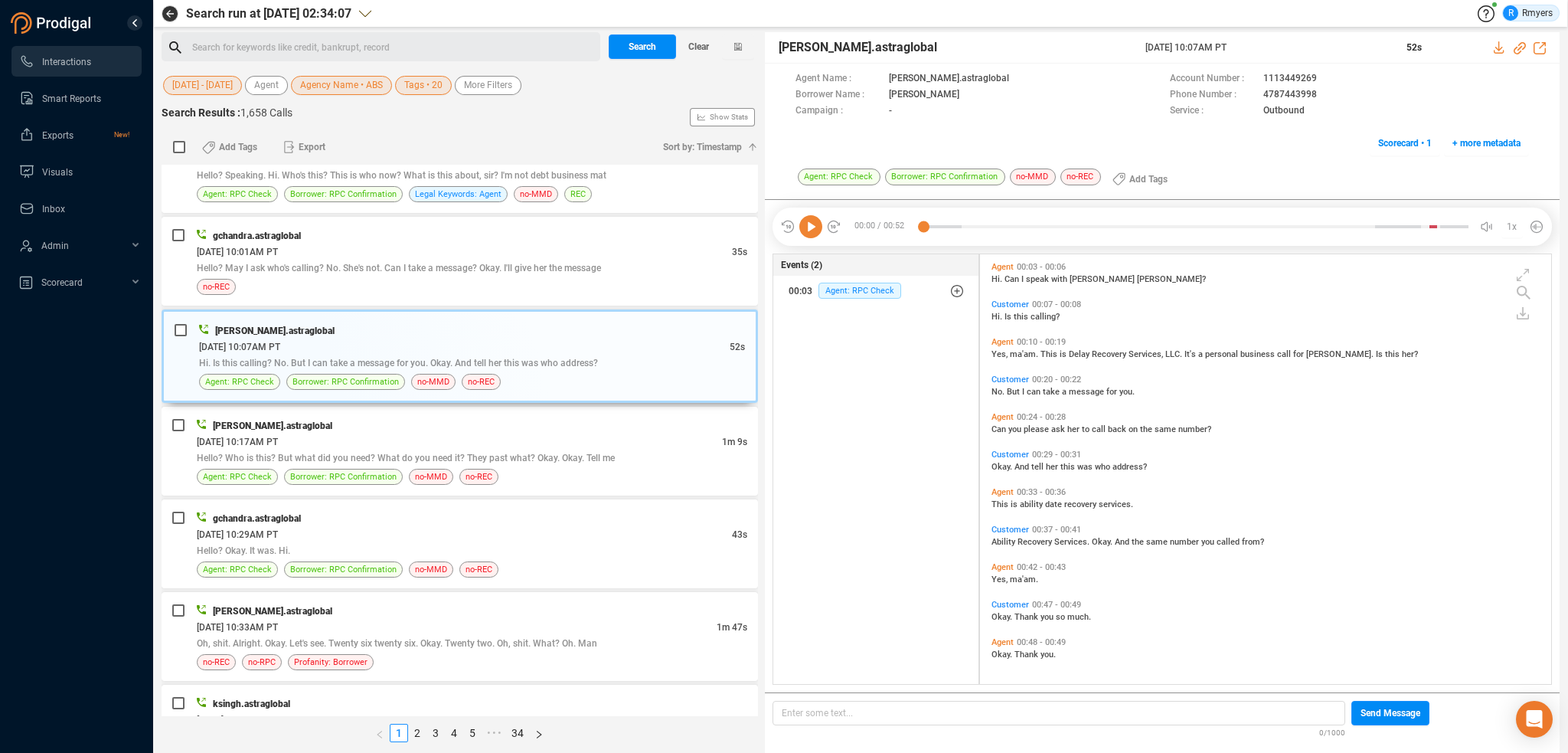
click at [869, 309] on div "Events (2) 00:03 Agent: RPC Check" at bounding box center [876, 469] width 207 height 432
click at [278, 439] on span "[DATE] 10:17AM PT" at bounding box center [237, 441] width 81 height 11
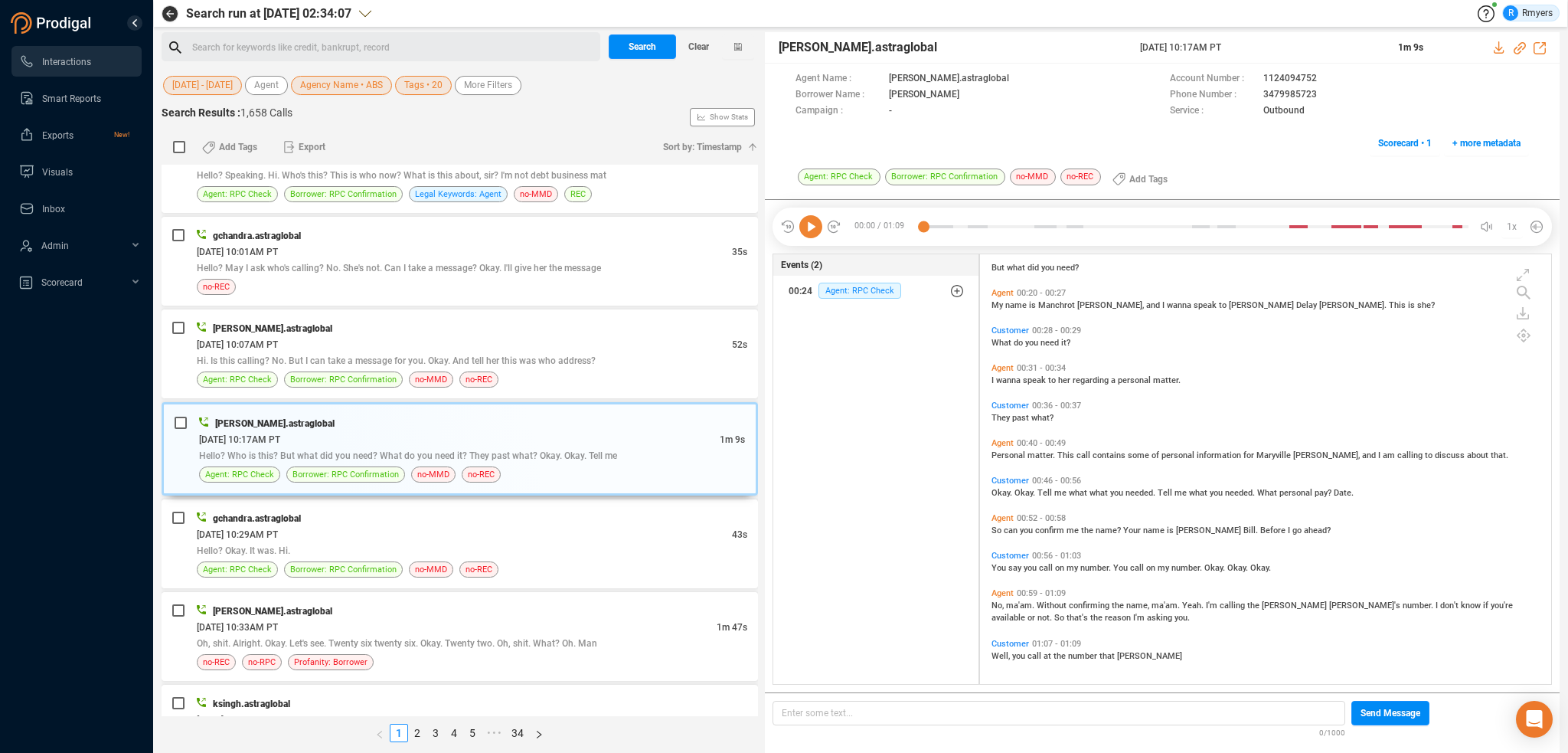
scroll to position [162, 0]
click at [494, 547] on div "Hello? Okay. It was. Hi." at bounding box center [472, 550] width 551 height 16
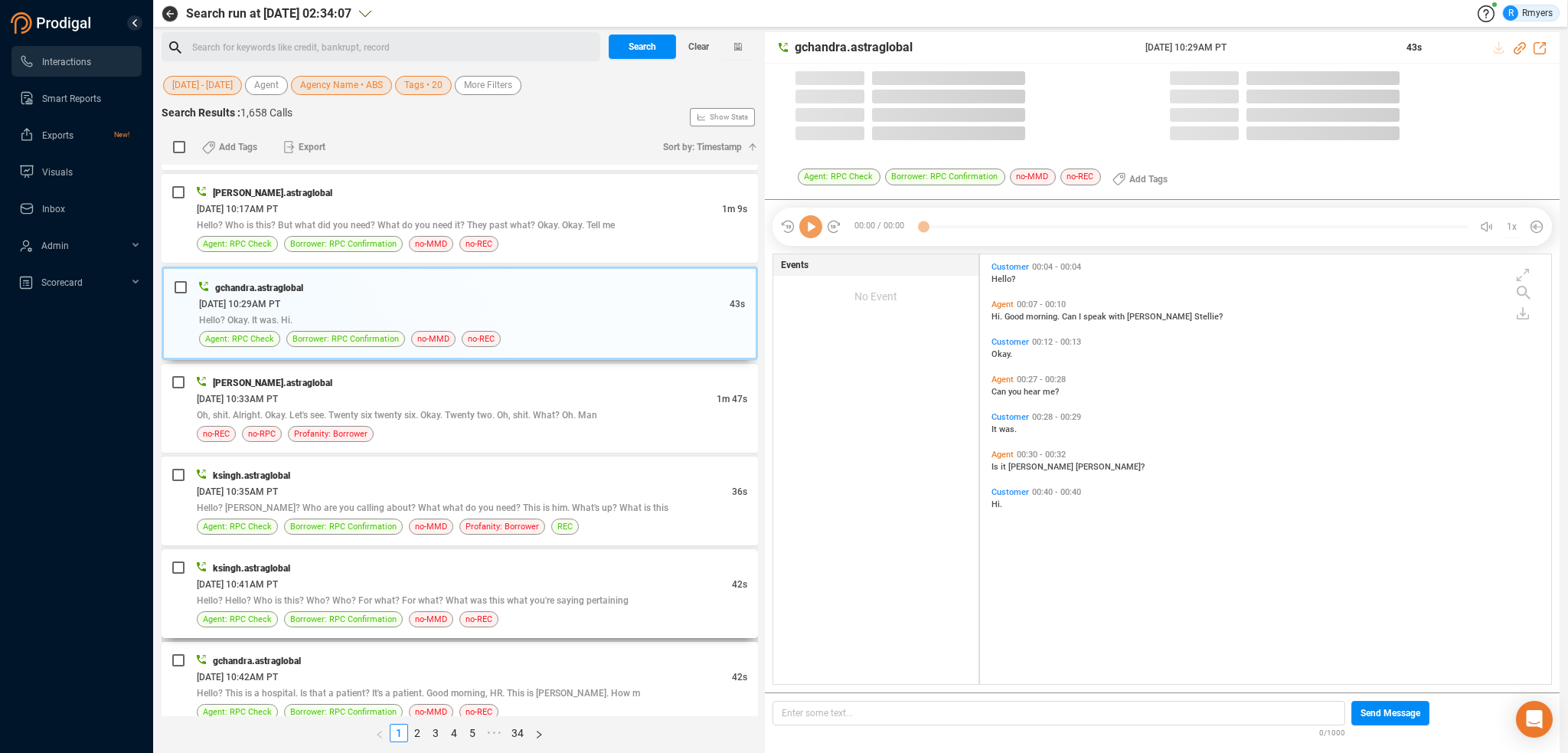
scroll to position [426, 564]
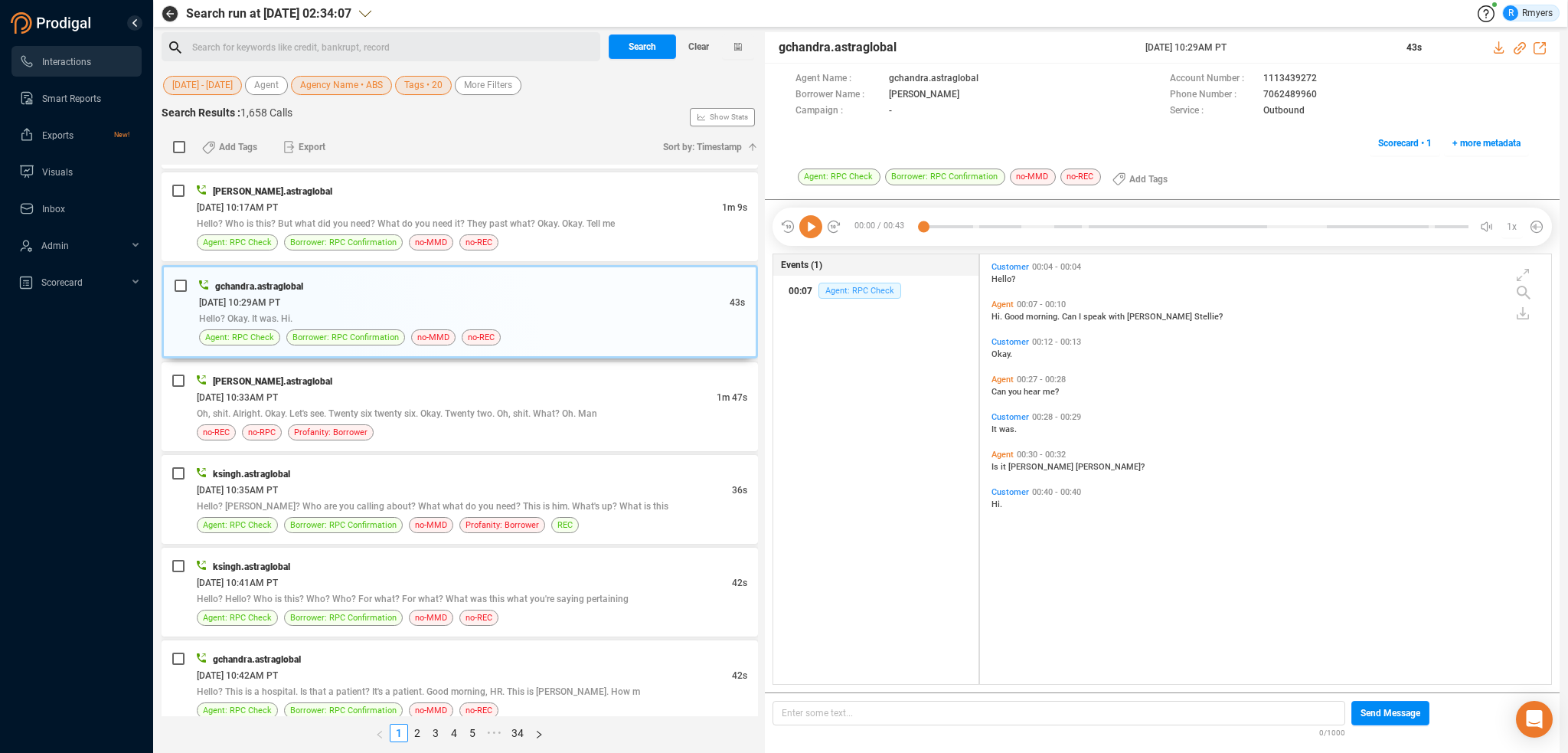
click at [833, 289] on span "Agent: RPC Check" at bounding box center [859, 291] width 83 height 16
click at [328, 243] on span "Borrower: RPC Confirmation" at bounding box center [343, 242] width 106 height 15
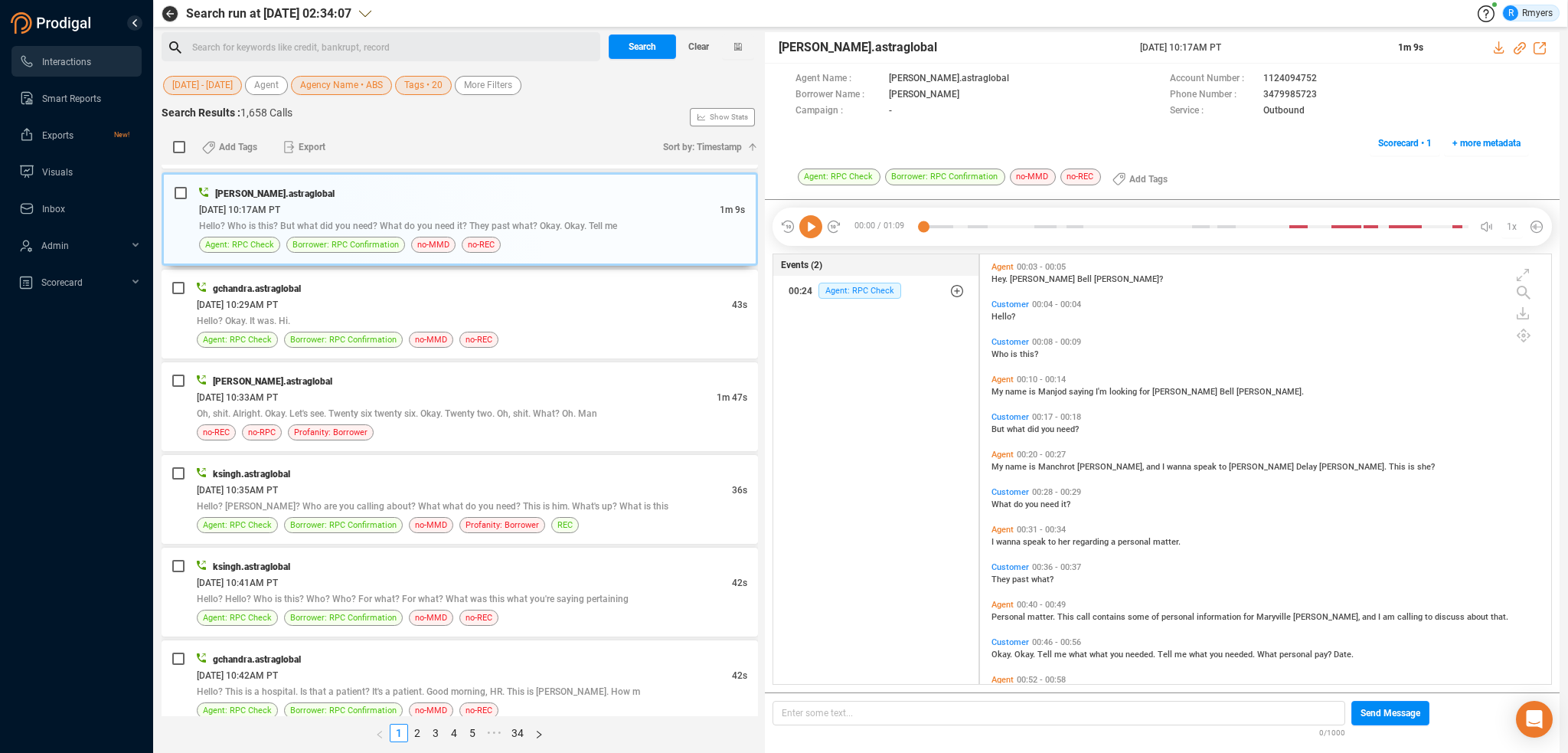
scroll to position [162, 0]
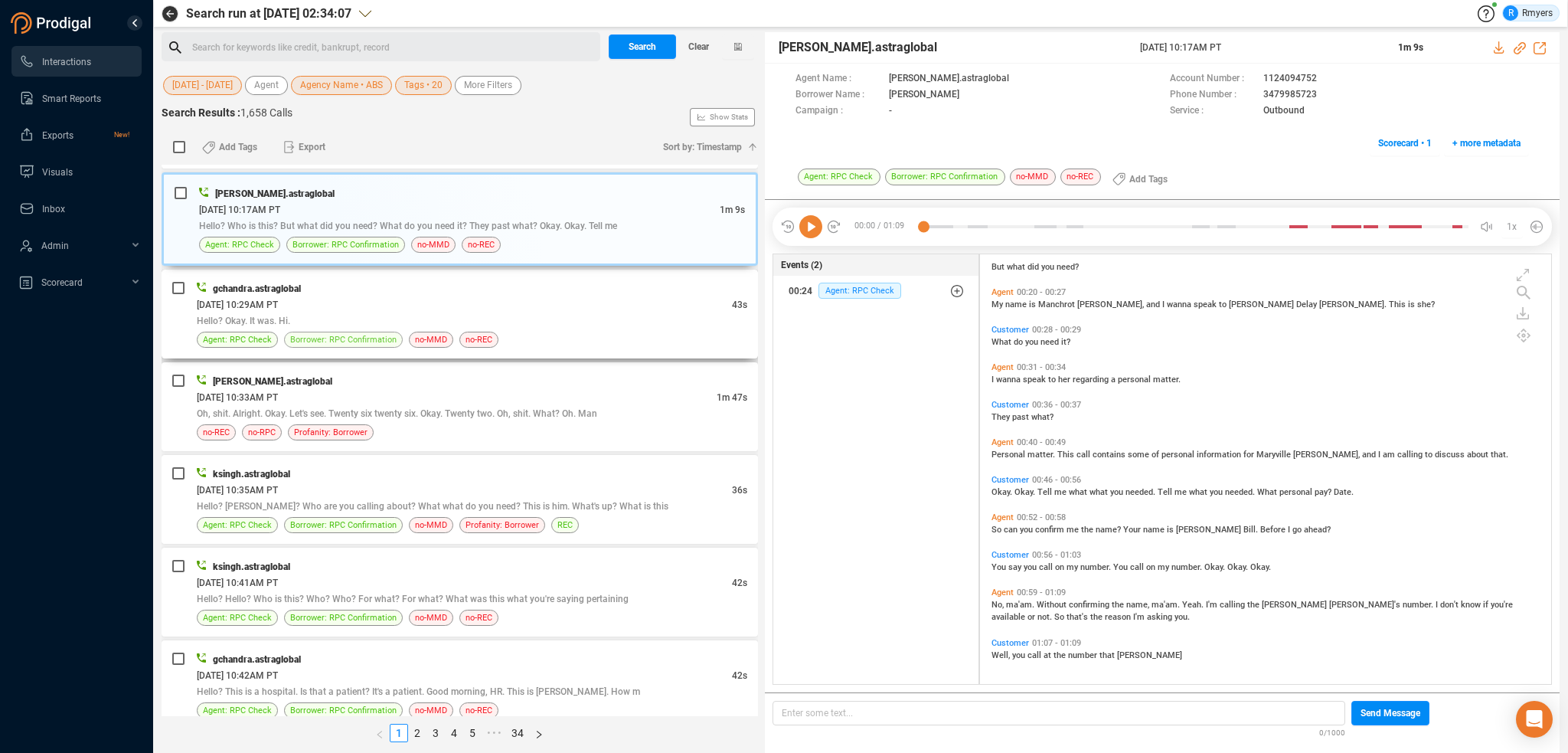
click at [320, 336] on span "Borrower: RPC Confirmation" at bounding box center [343, 339] width 106 height 15
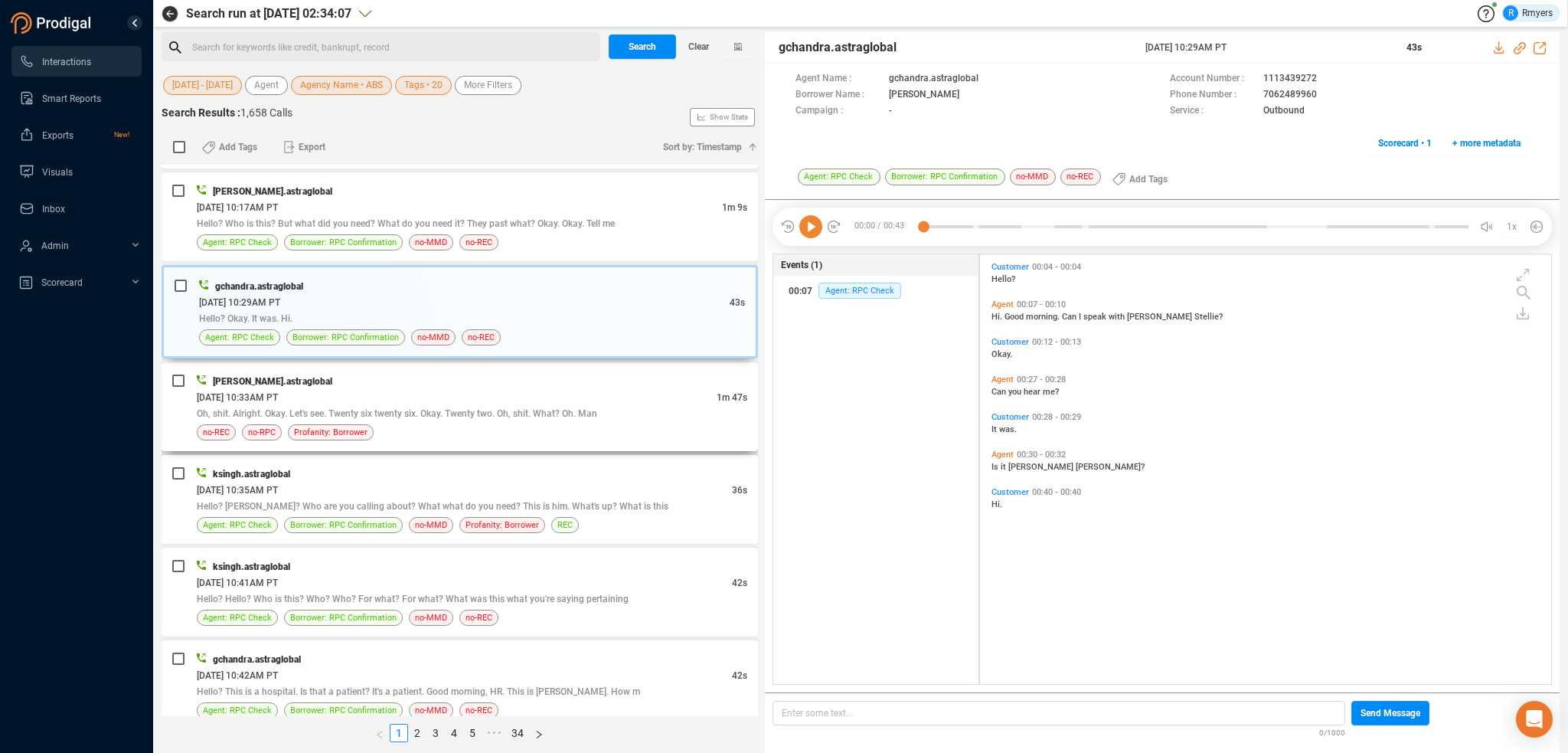
scroll to position [426, 564]
click at [357, 391] on div "[DATE] 10:33AM PT" at bounding box center [457, 397] width 520 height 16
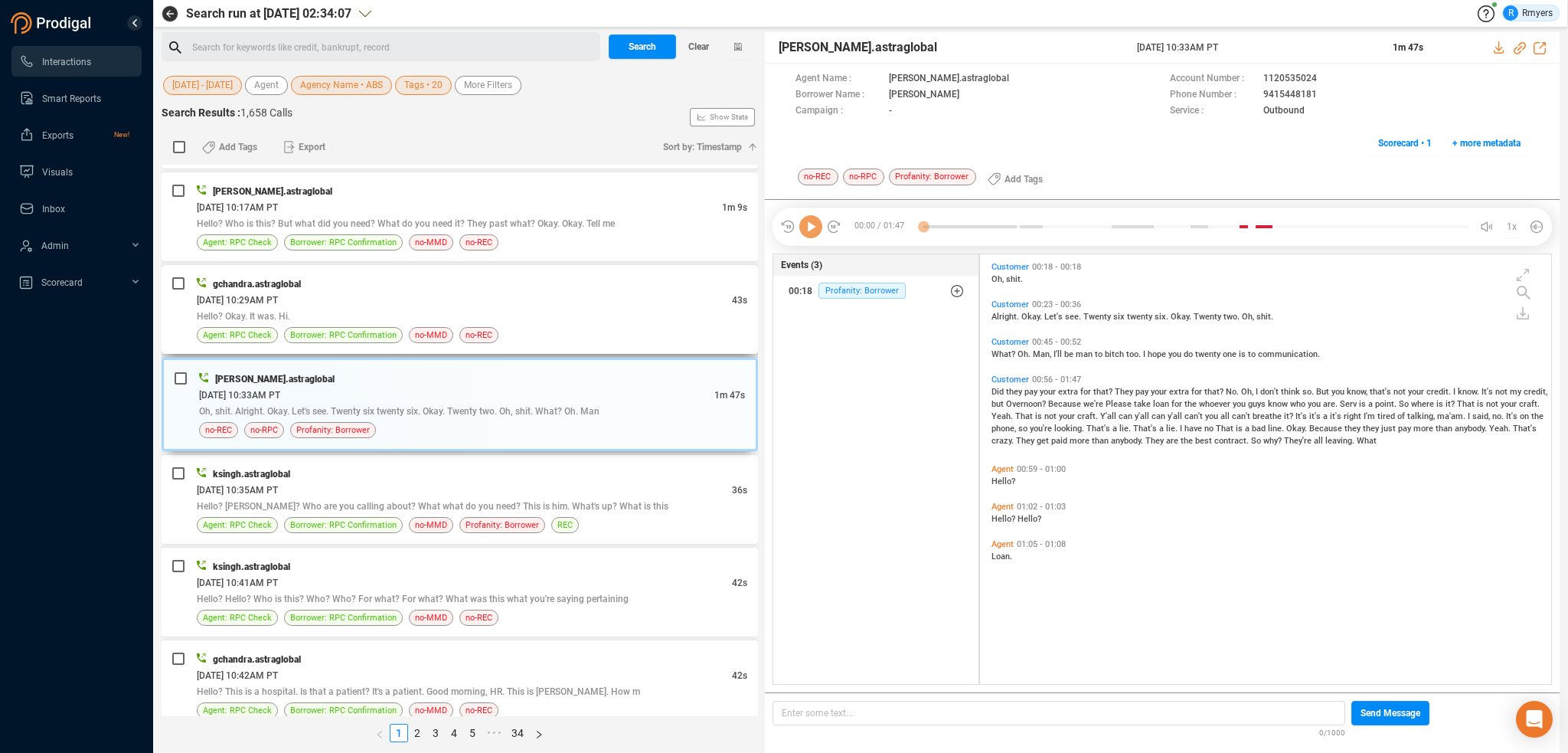
click at [530, 301] on div "[DATE] 10:29AM PT" at bounding box center [464, 300] width 535 height 16
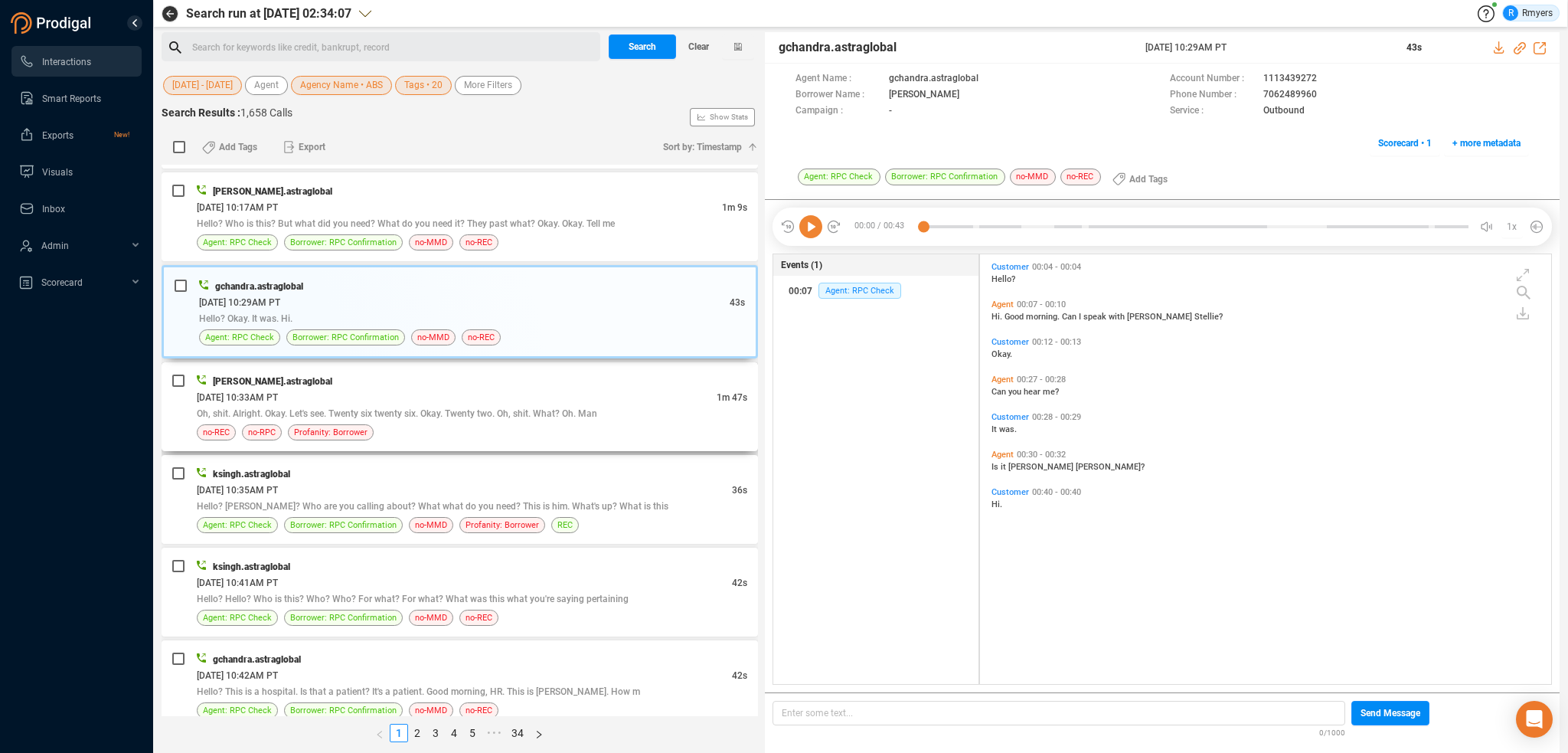
click at [564, 394] on div "[DATE] 10:33AM PT" at bounding box center [457, 397] width 520 height 16
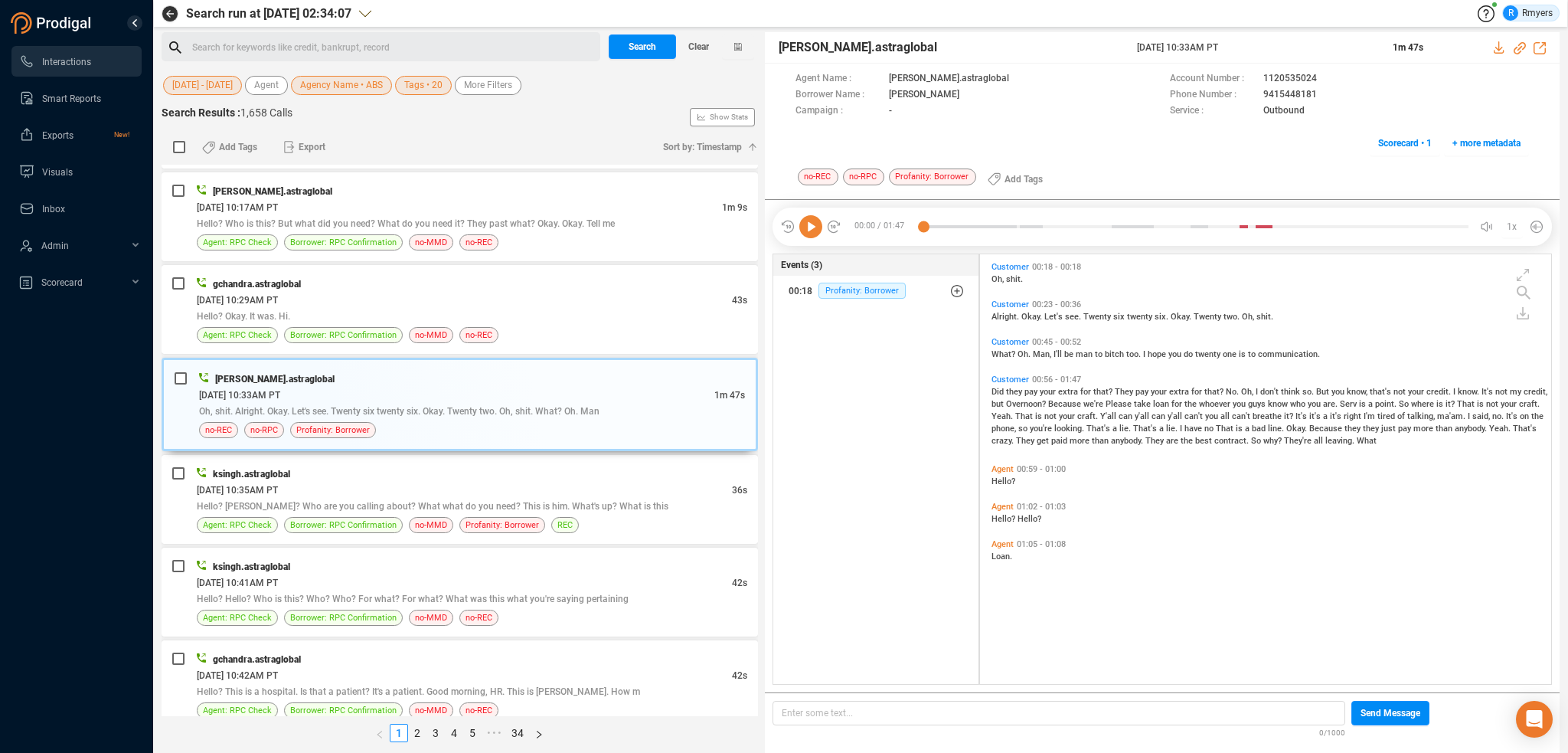
click at [810, 231] on icon at bounding box center [810, 226] width 23 height 23
click at [1006, 390] on span "they" at bounding box center [1015, 392] width 18 height 10
drag, startPoint x: 361, startPoint y: 519, endPoint x: 424, endPoint y: 521, distance: 62.8
click at [368, 520] on span "Borrower: RPC Confirmation" at bounding box center [343, 525] width 106 height 15
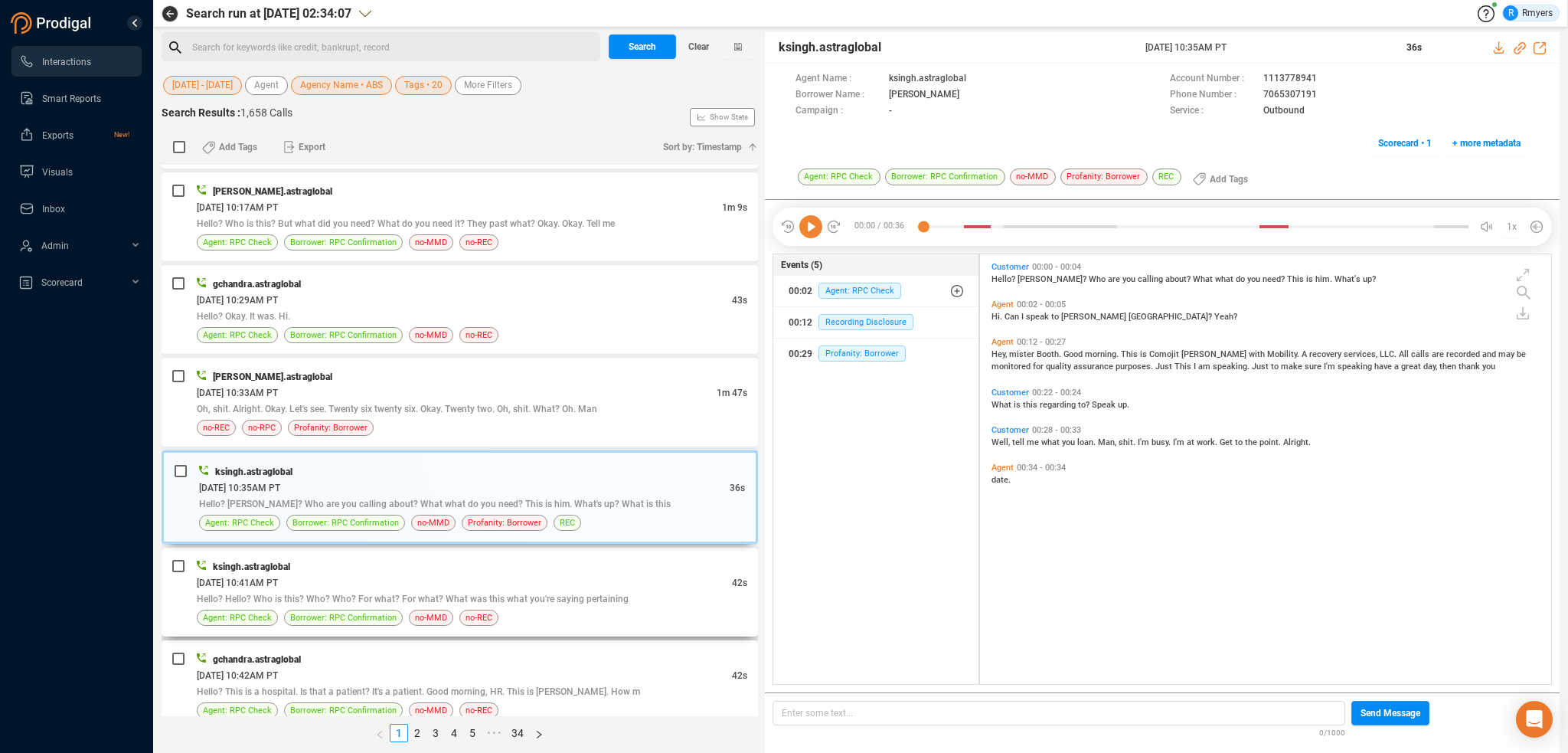
drag, startPoint x: 368, startPoint y: 547, endPoint x: 389, endPoint y: 569, distance: 29.8
click at [369, 550] on div "ksingh.astraglobal 06/02/2025 @ 10:41AM PT 42s Hello? Hello? Who is this? Who? …" at bounding box center [460, 591] width 596 height 89
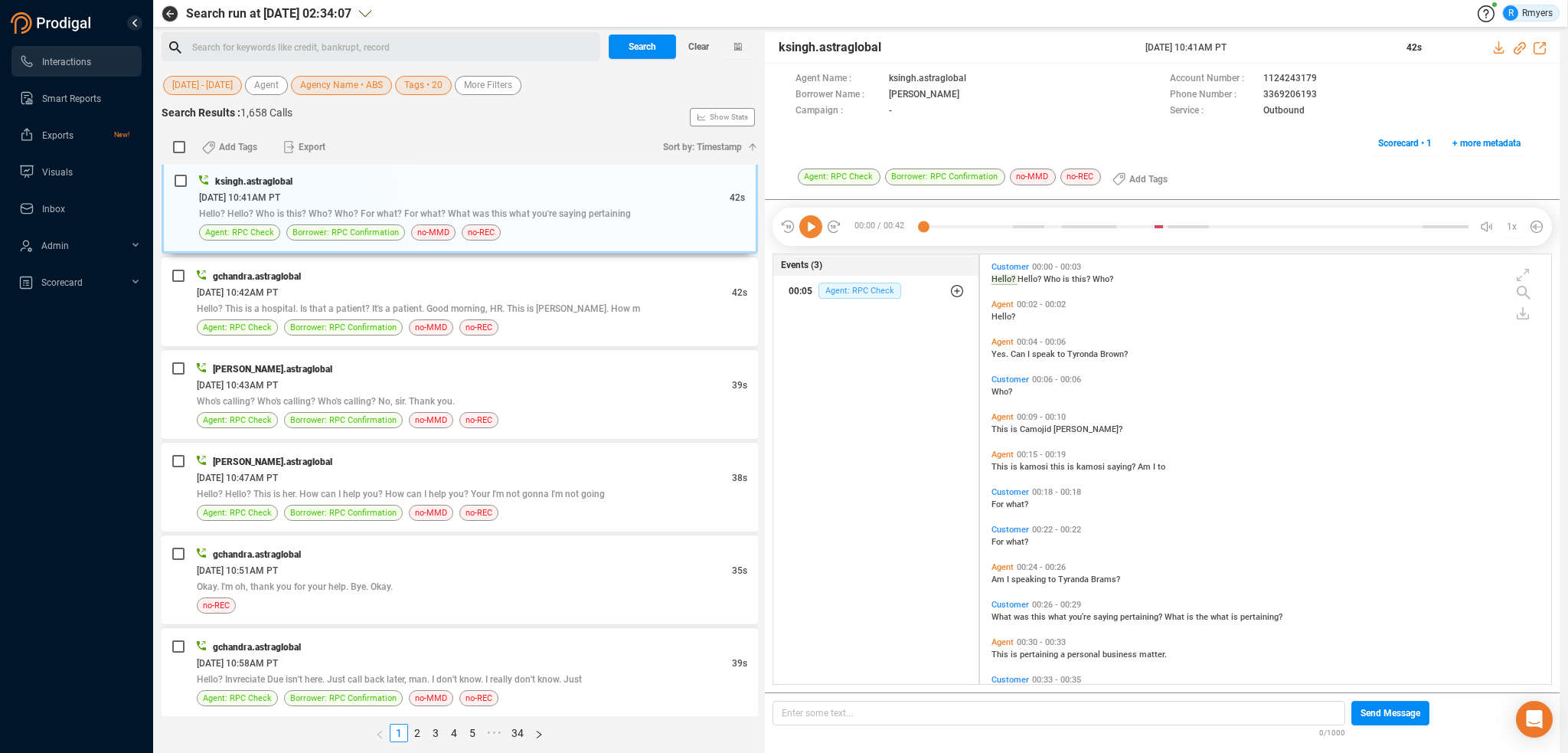
click at [845, 286] on span "Agent: RPC Check" at bounding box center [859, 291] width 83 height 16
click at [865, 379] on span "Agent: RPC Check" at bounding box center [871, 384] width 83 height 16
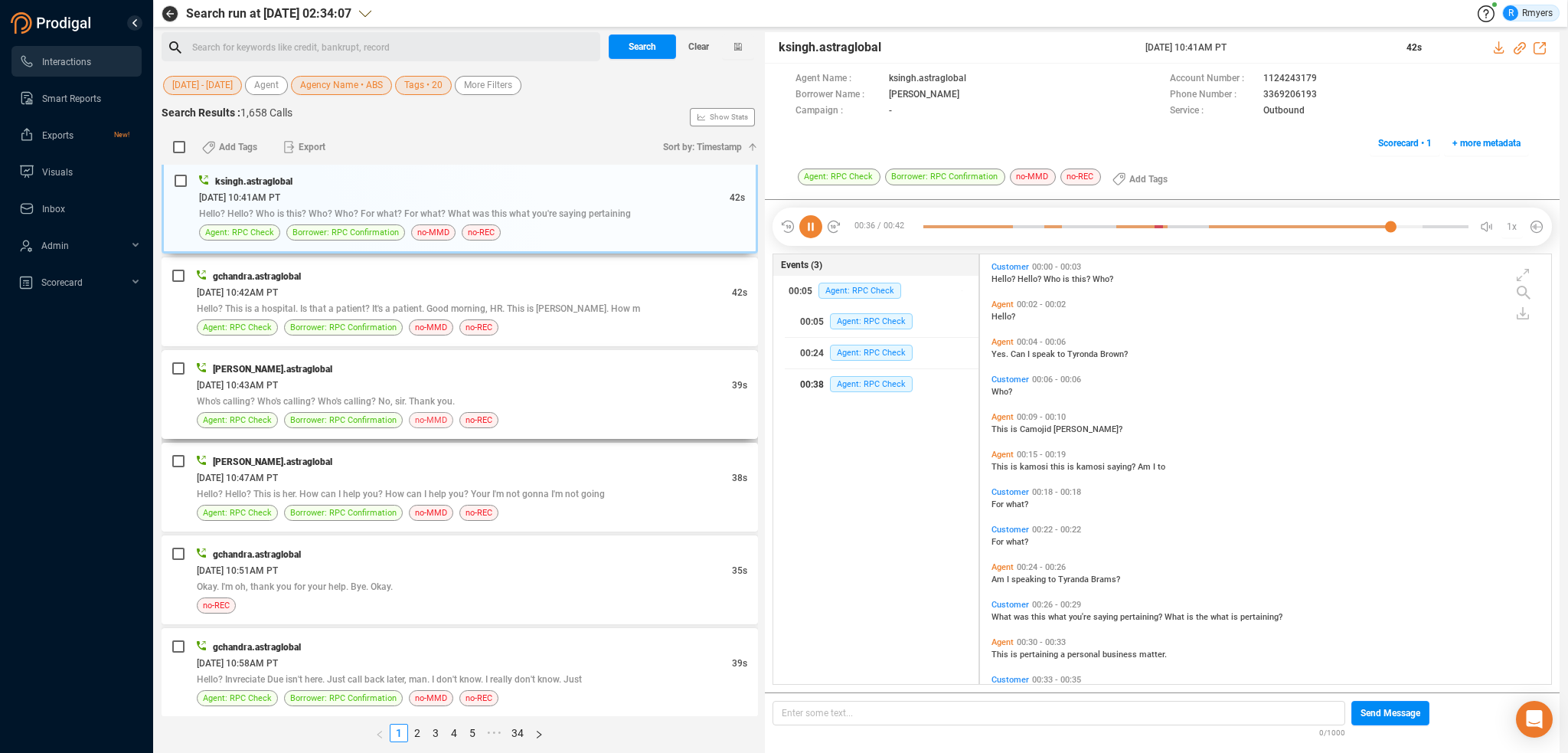
scroll to position [74, 0]
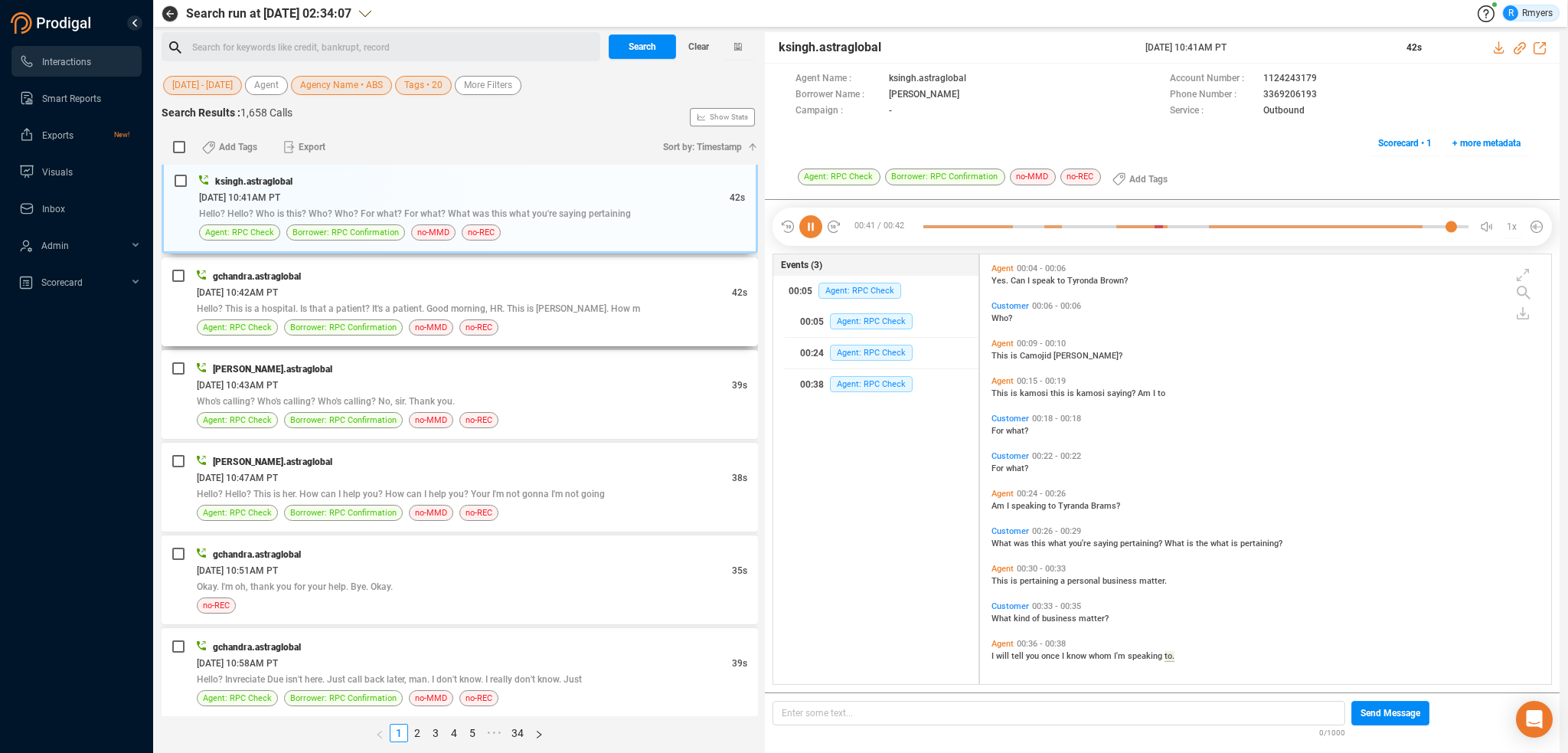
click at [429, 309] on div "Hello? This is a hospital. Is that a patient? It's a patient. Good morning, HR.…" at bounding box center [472, 308] width 551 height 16
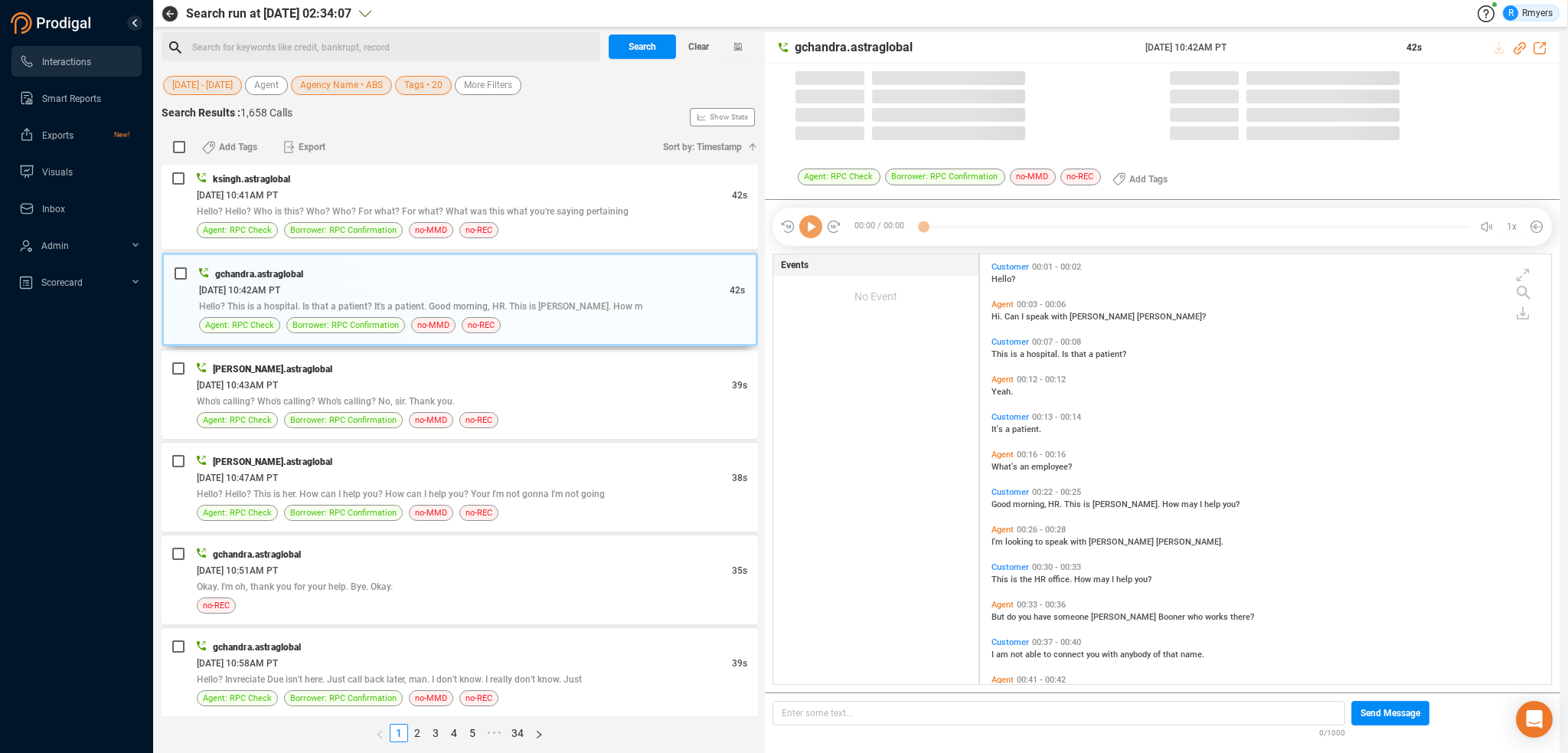
scroll to position [426, 564]
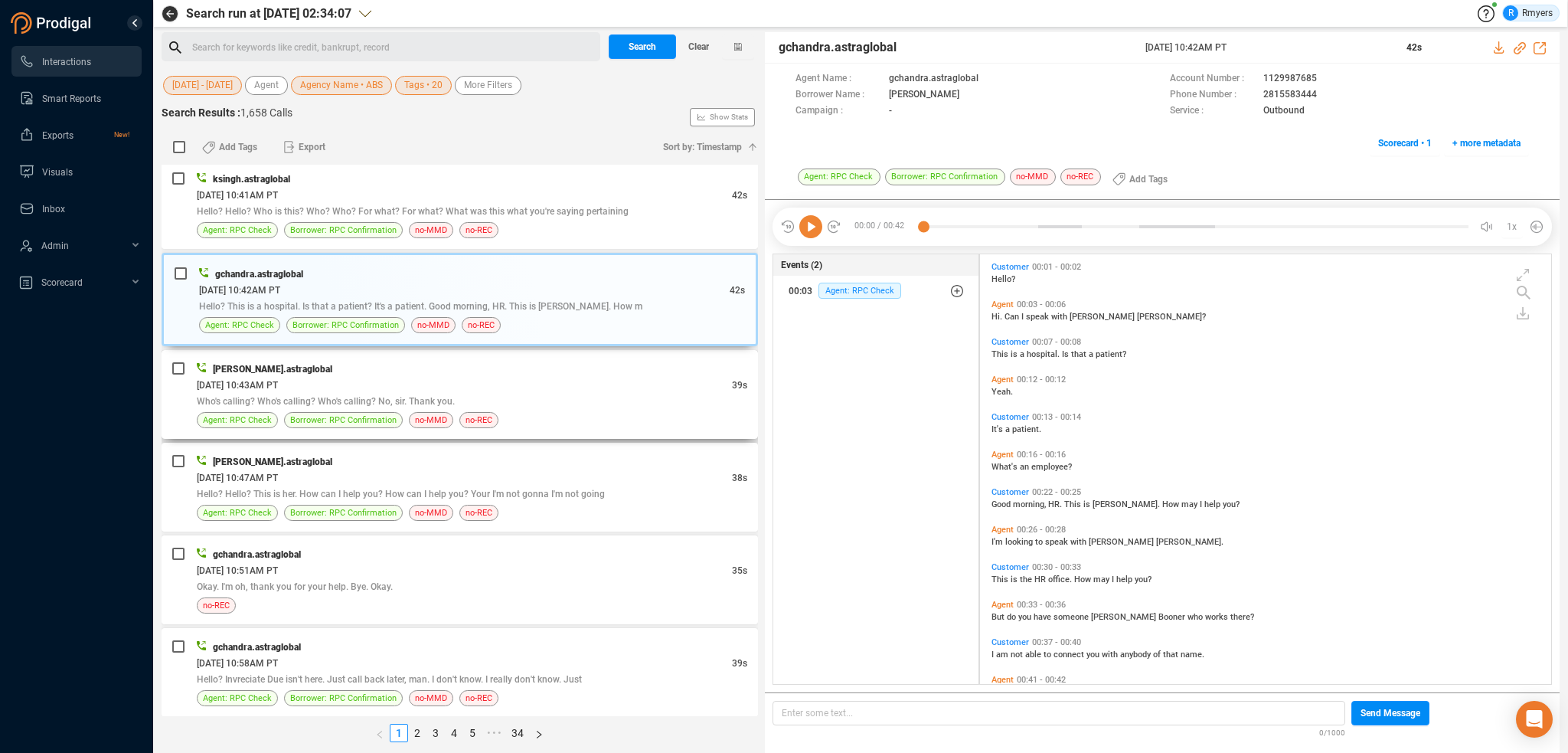
click at [494, 393] on div "Who's calling? Who's calling? Who's calling? No, sir. Thank you." at bounding box center [472, 401] width 551 height 16
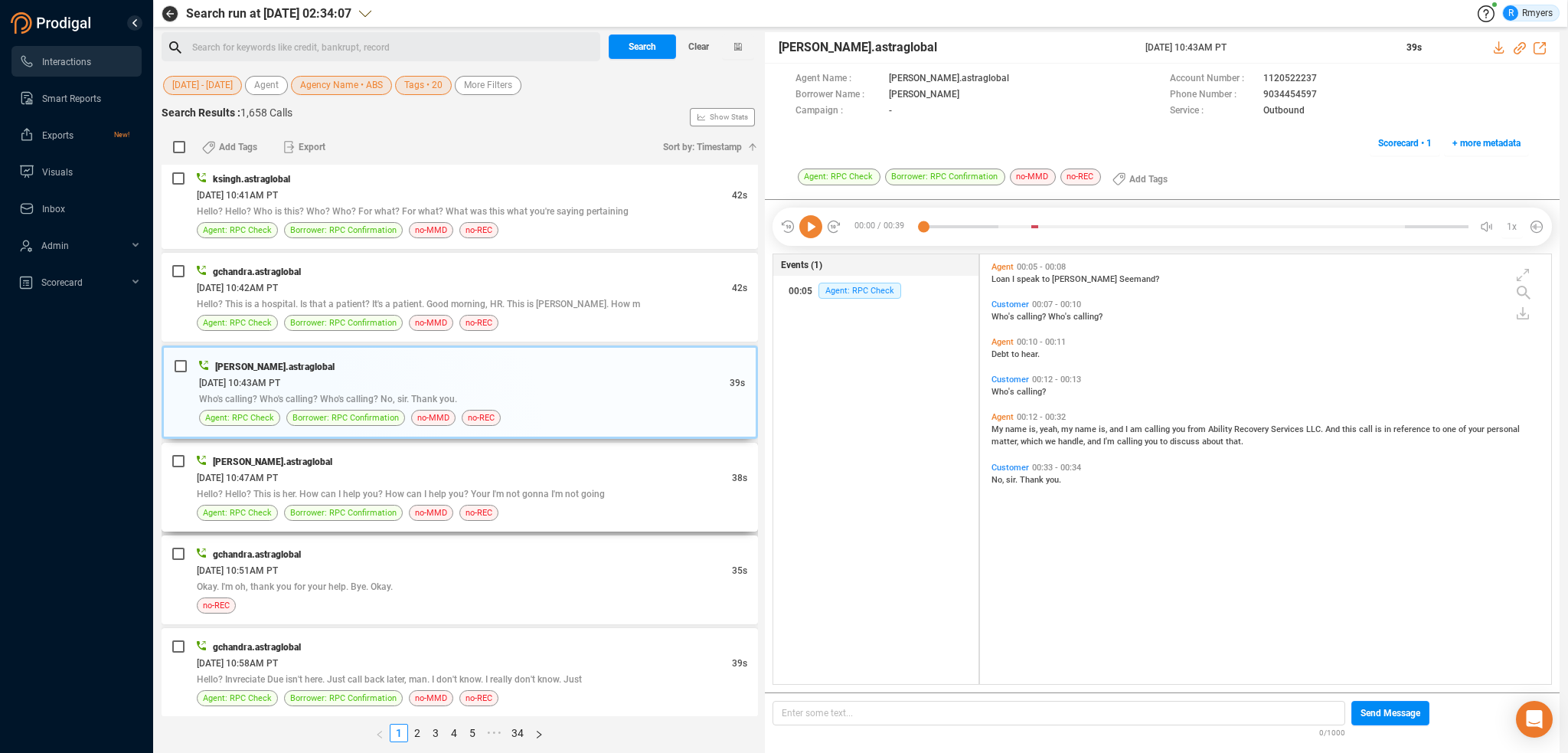
click at [501, 443] on div "msingh.astraglobal 06/02/2025 @ 10:47AM PT 38s Hello? Hello? This is her. How c…" at bounding box center [460, 487] width 596 height 89
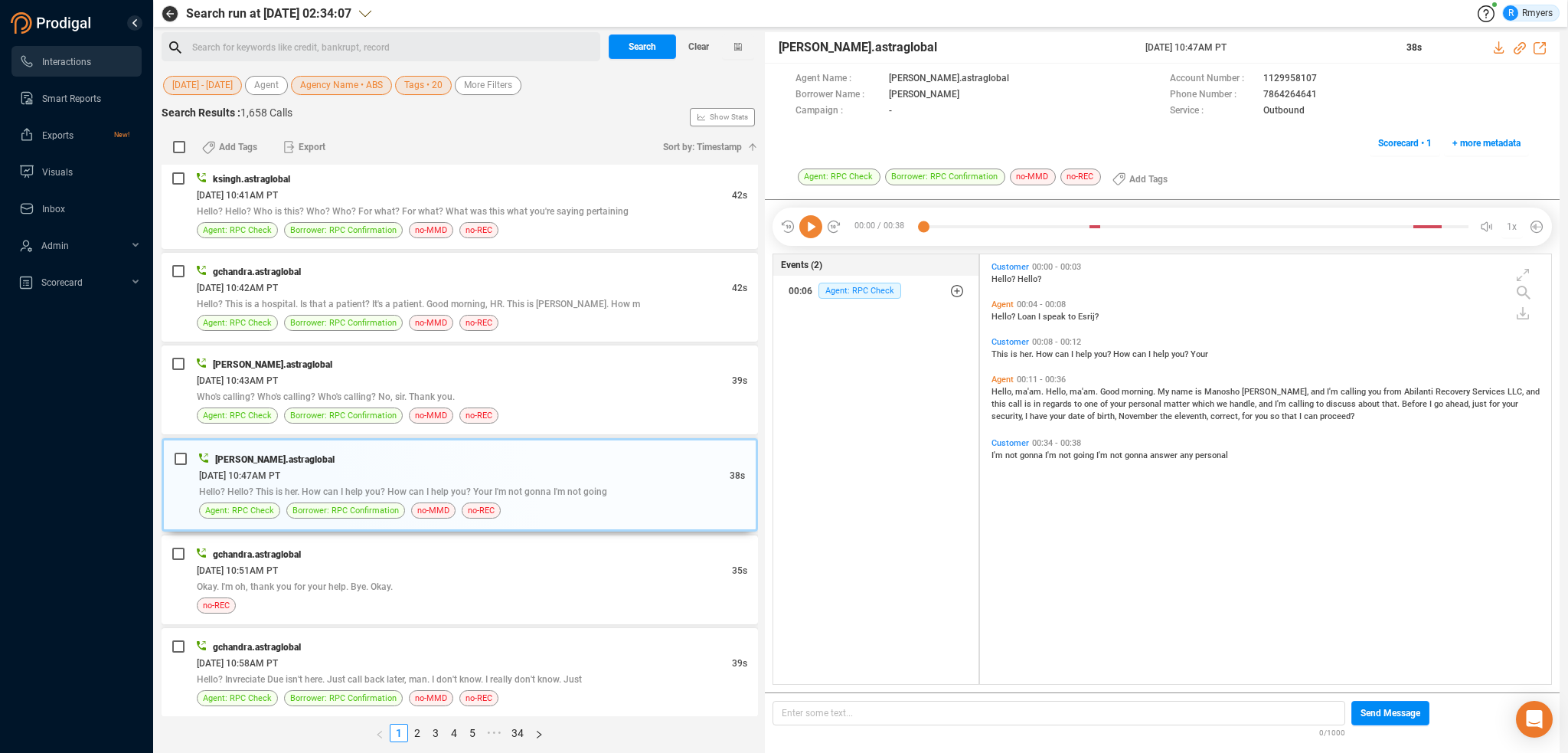
click at [812, 226] on icon at bounding box center [810, 226] width 23 height 23
drag, startPoint x: 376, startPoint y: 578, endPoint x: 404, endPoint y: 576, distance: 27.7
click at [390, 581] on span "Okay. I'm oh, thank you for your help. Bye. Okay." at bounding box center [295, 586] width 196 height 11
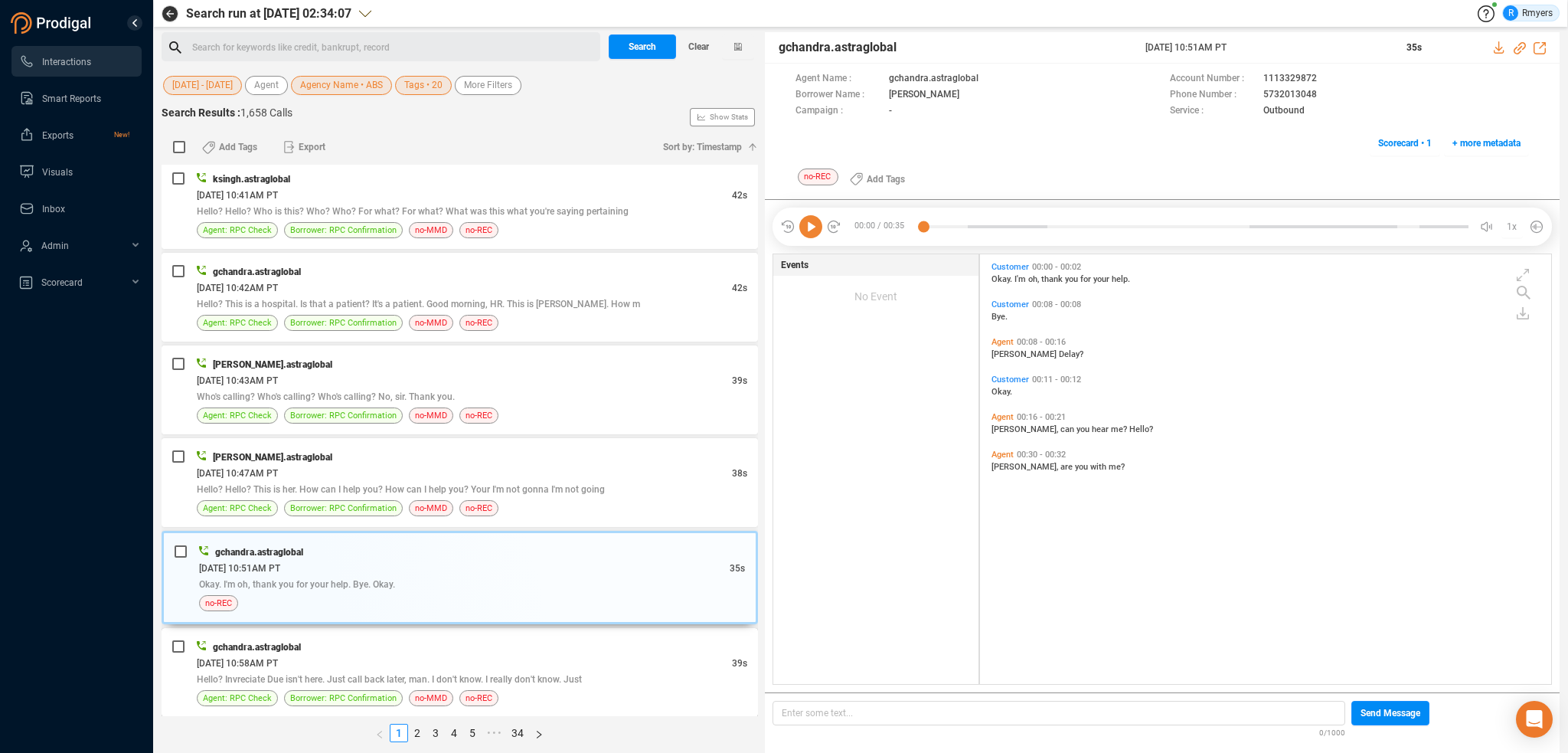
click at [528, 674] on span "Hello? Invreciate Due isn't here. Just call back later, man. I don't know. I re…" at bounding box center [389, 679] width 385 height 11
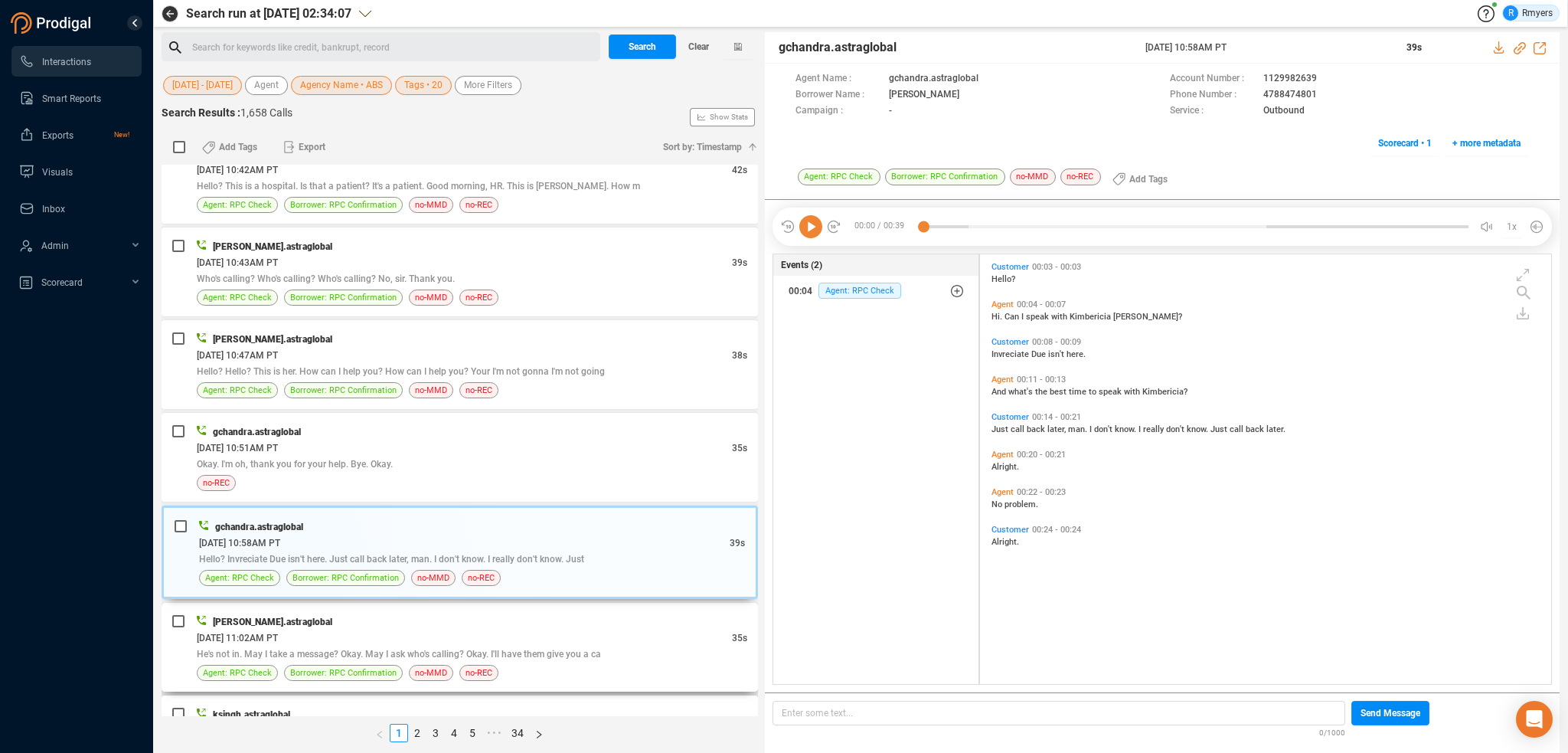
scroll to position [1531, 0]
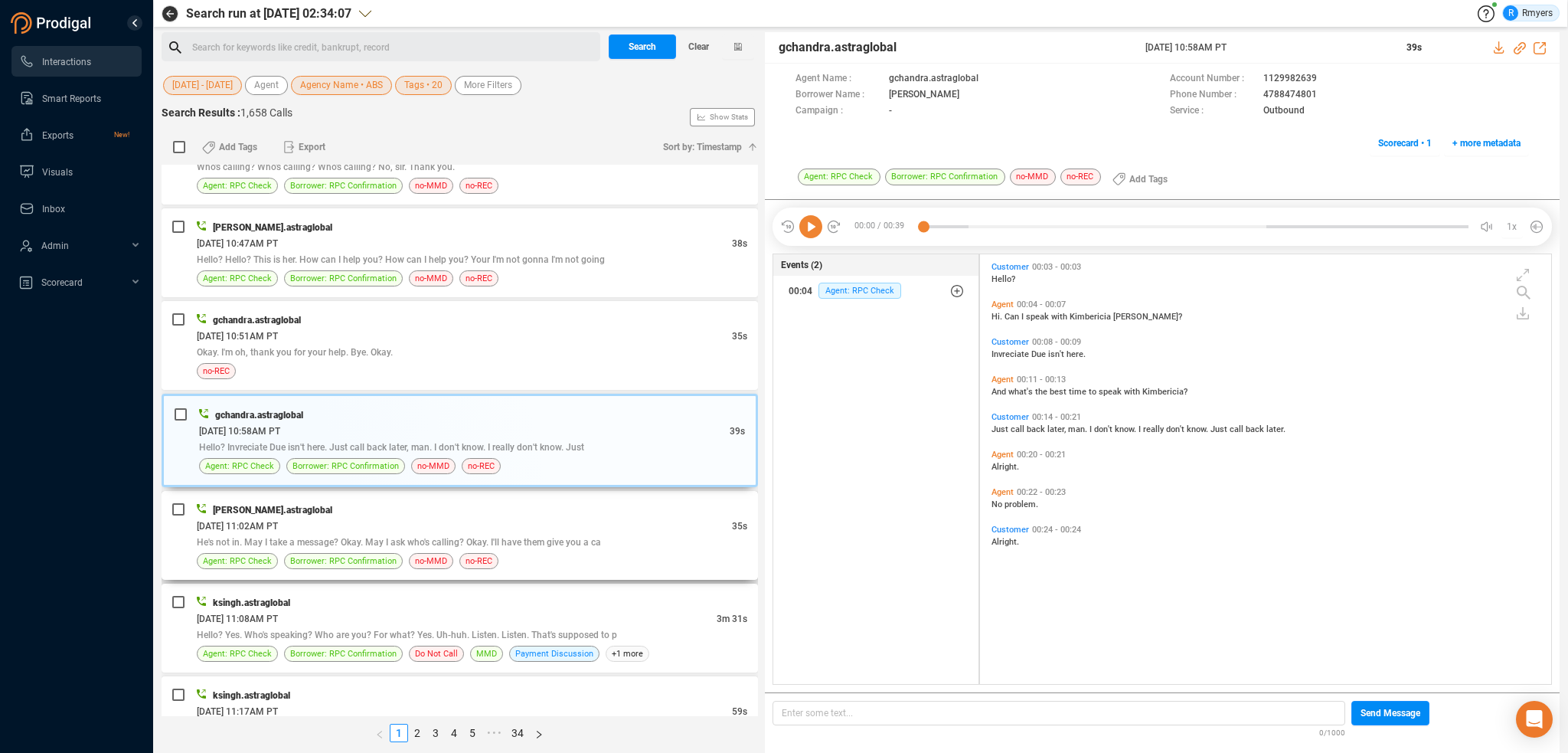
click at [413, 502] on div "[PERSON_NAME].astraglobal" at bounding box center [472, 510] width 551 height 16
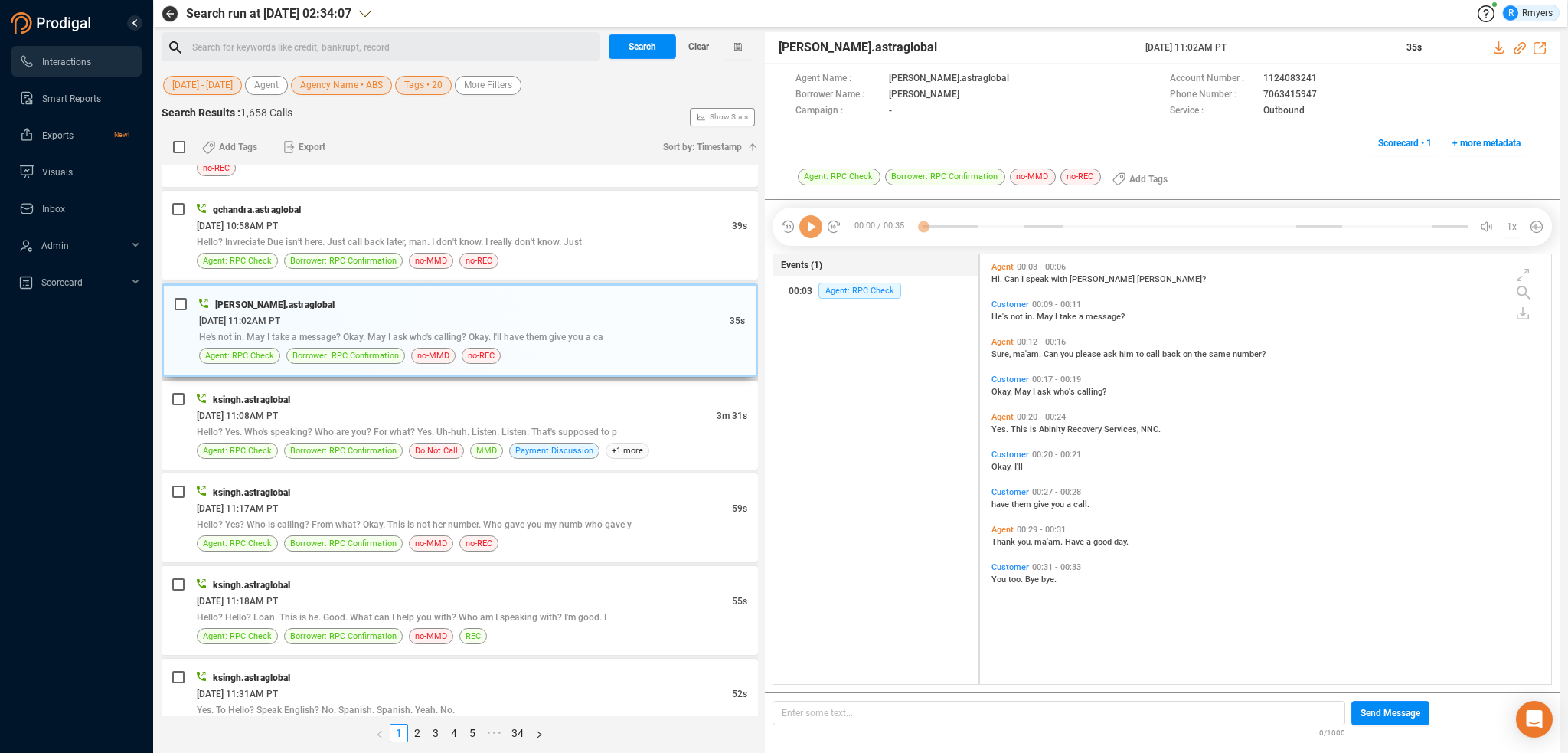
scroll to position [1761, 0]
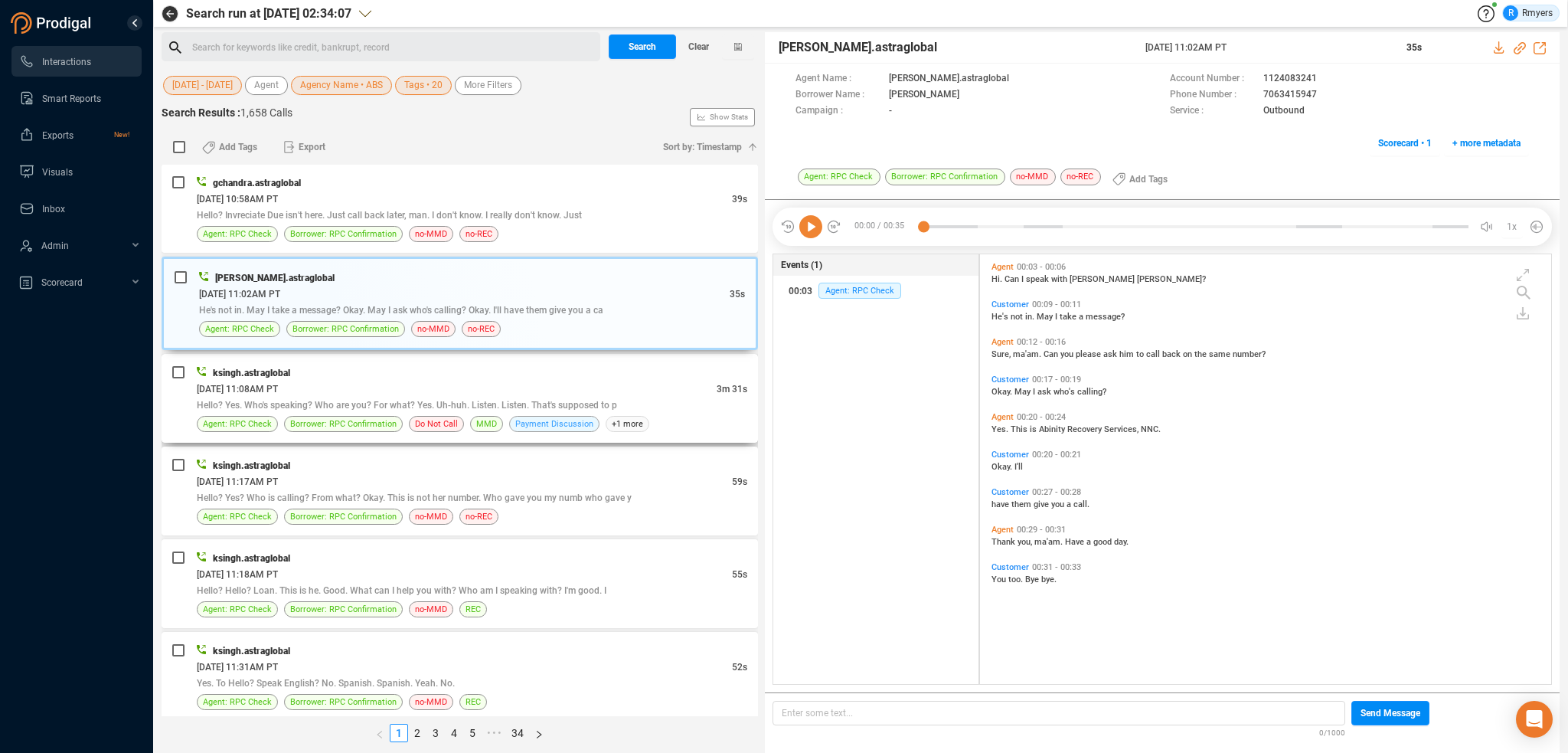
click at [535, 417] on span "Payment Discussion" at bounding box center [554, 424] width 78 height 15
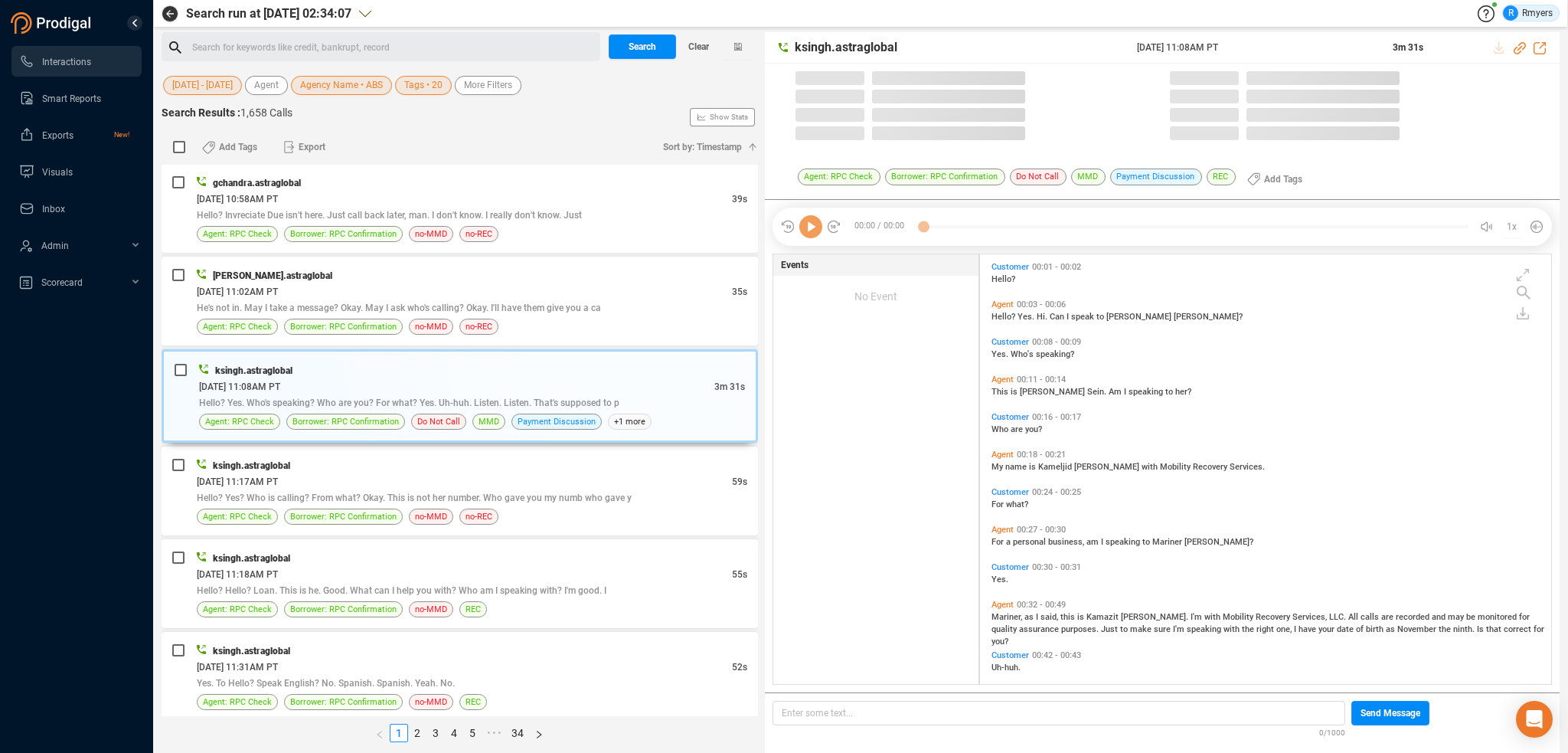
scroll to position [426, 564]
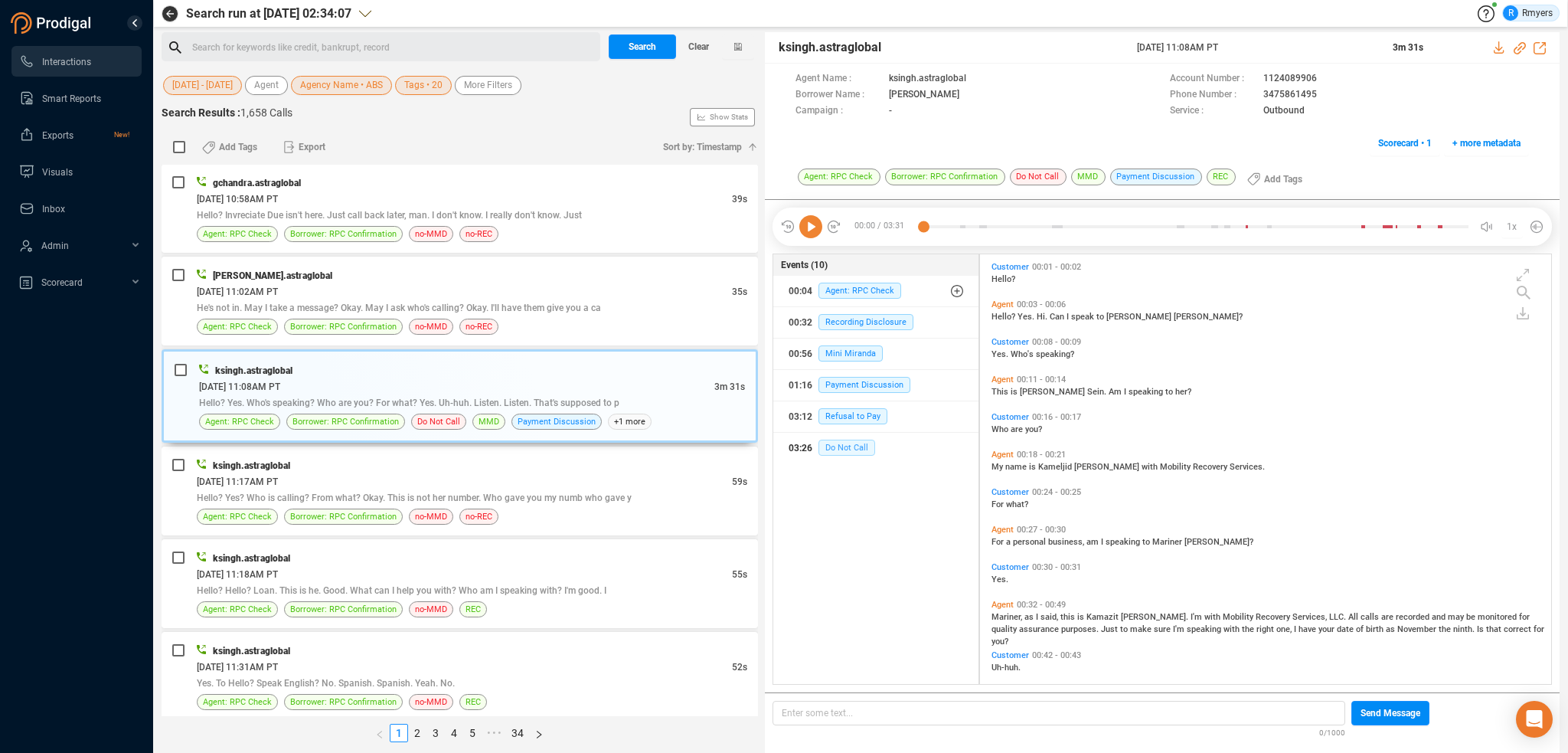
click at [862, 444] on span "Do Not Call" at bounding box center [846, 447] width 57 height 16
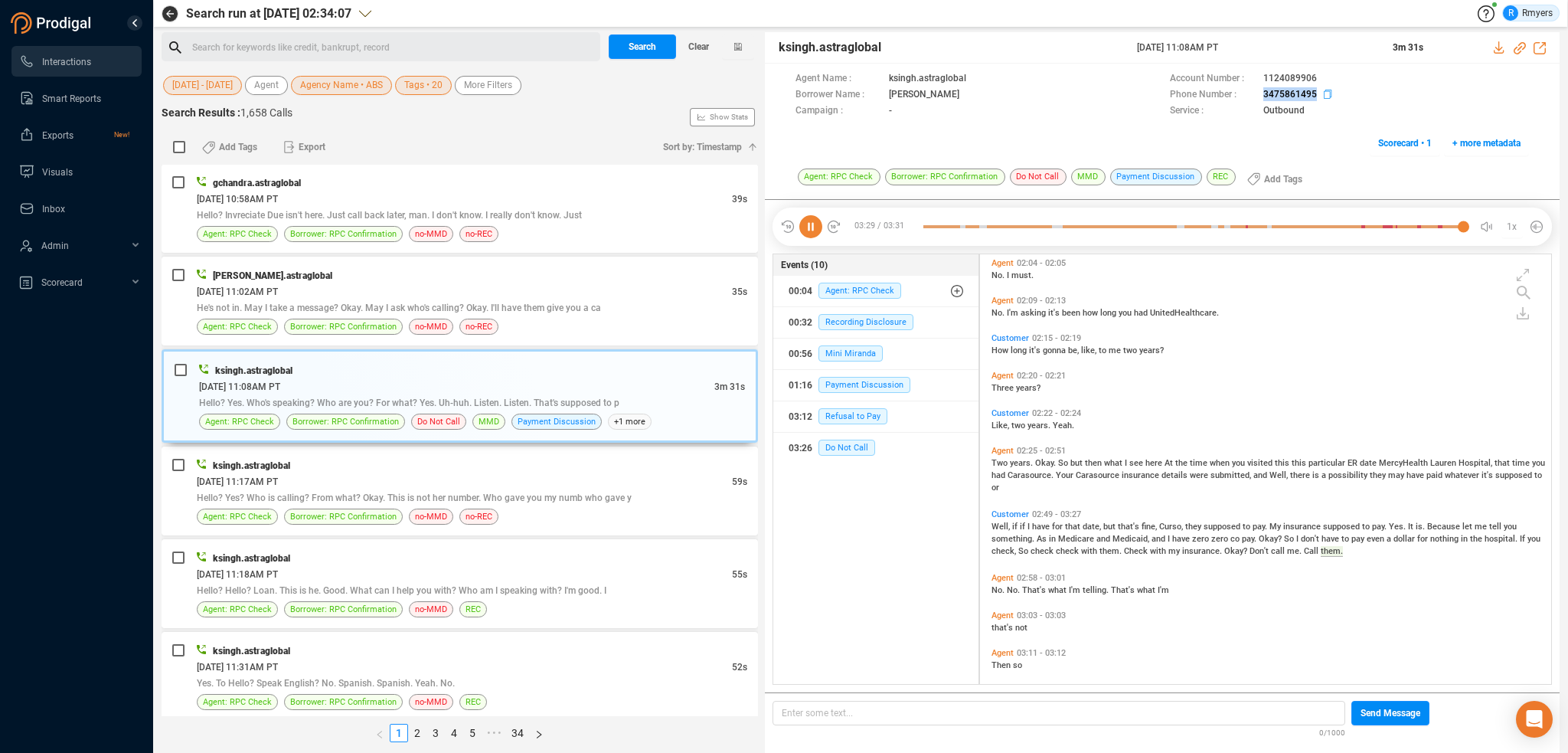
scroll to position [854, 0]
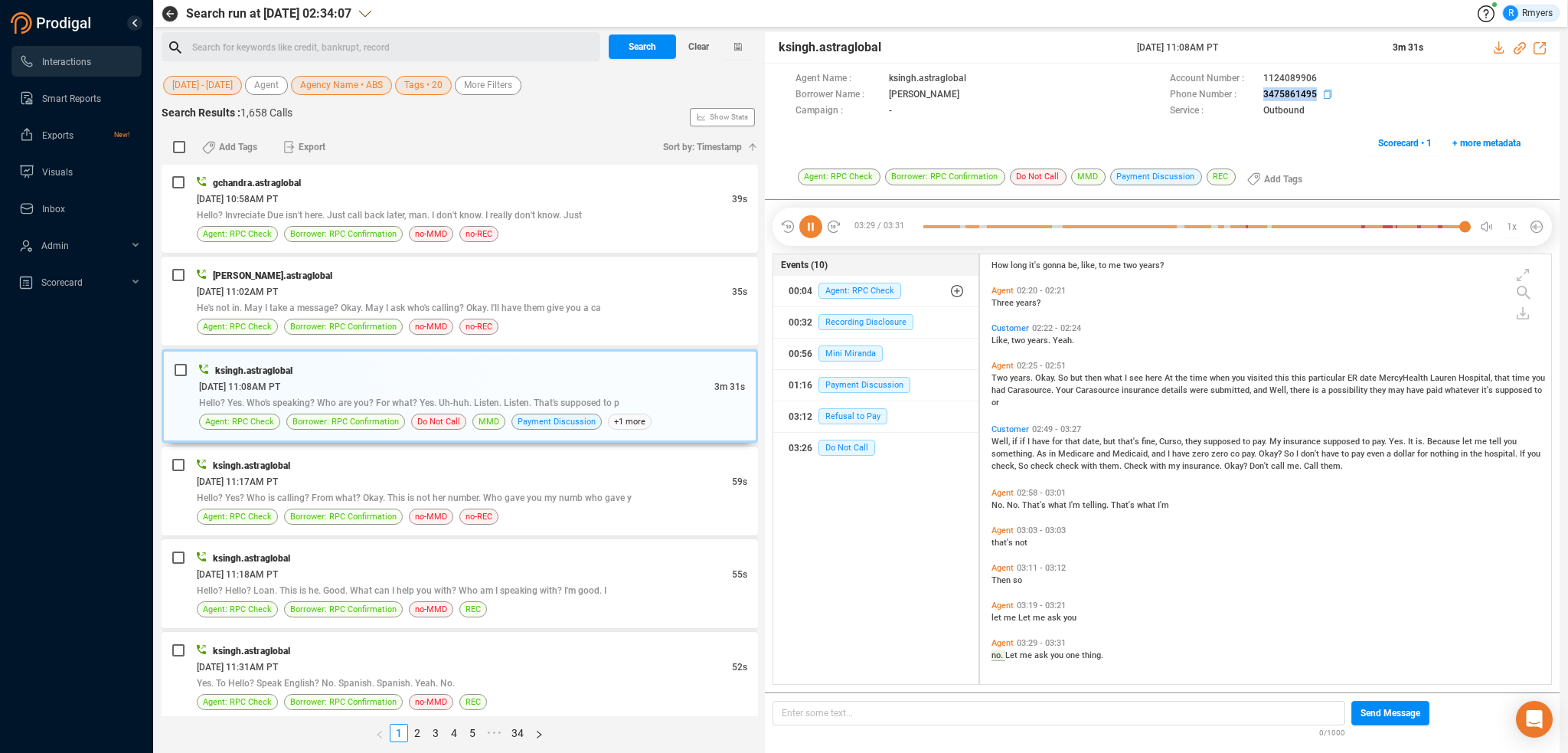
drag, startPoint x: 1258, startPoint y: 94, endPoint x: 1317, endPoint y: 92, distance: 59.0
click at [1317, 92] on div "Phone Number : 3475861495" at bounding box center [1349, 95] width 359 height 16
copy div "3475861495"
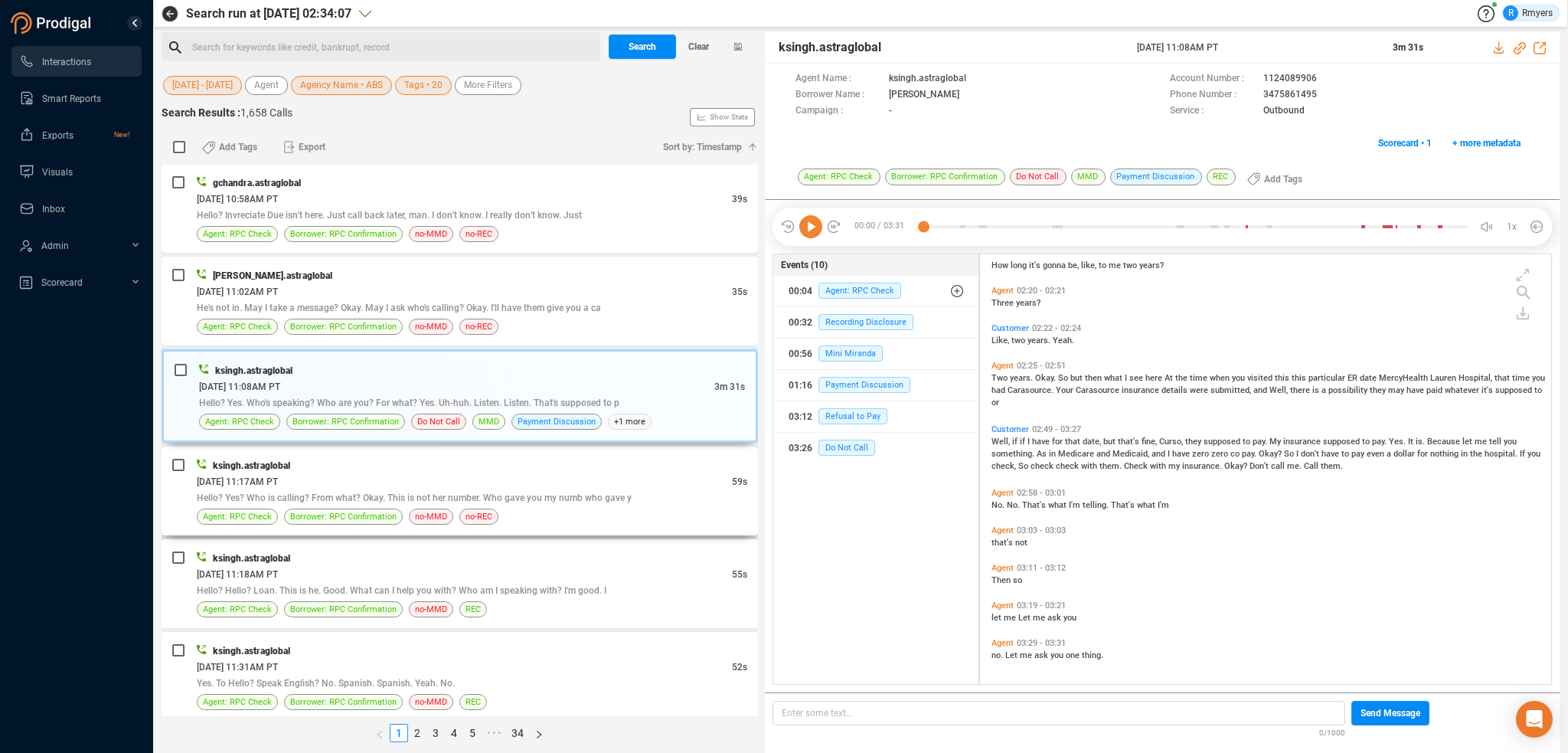
click at [383, 478] on div "[DATE] 11:17AM PT" at bounding box center [464, 481] width 535 height 16
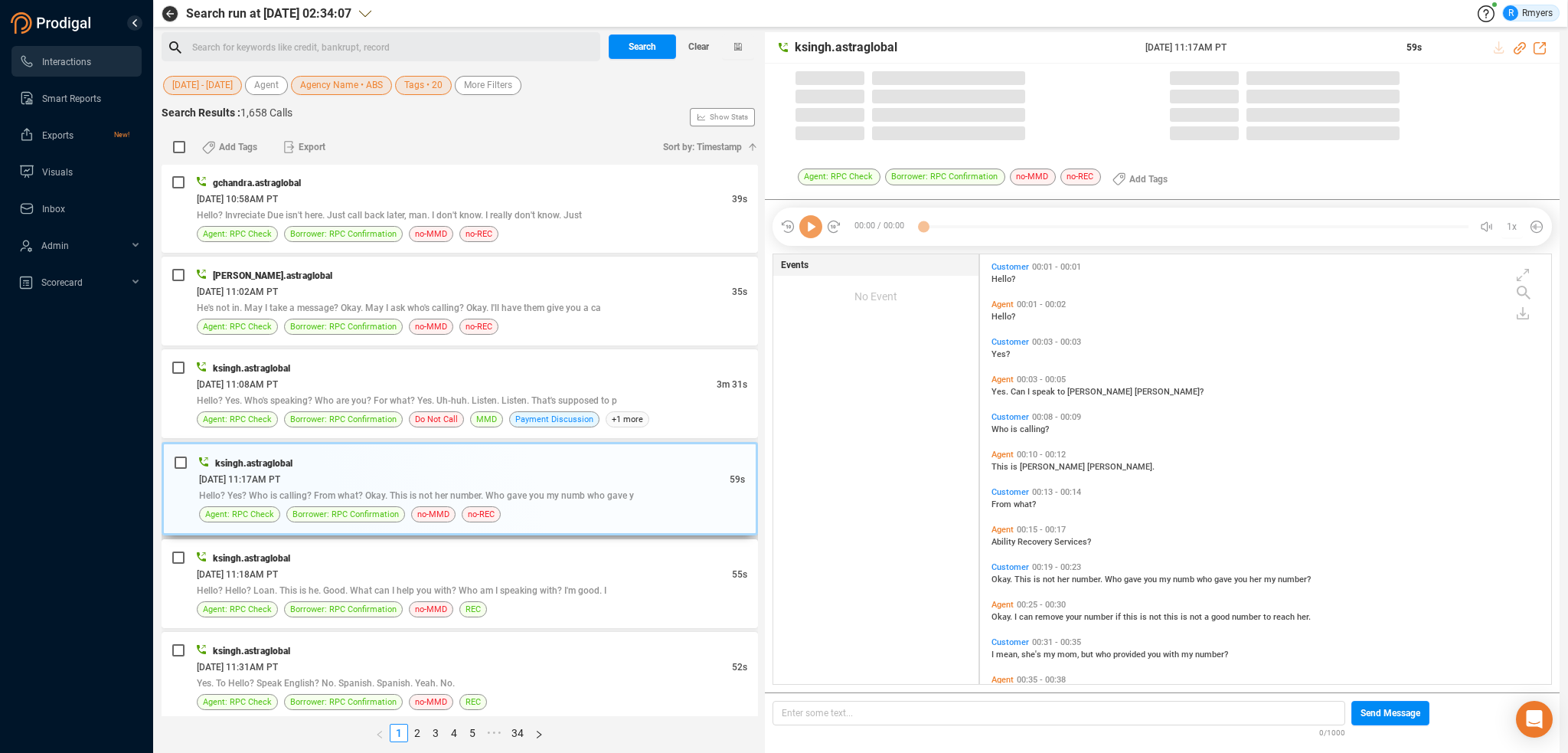
scroll to position [426, 564]
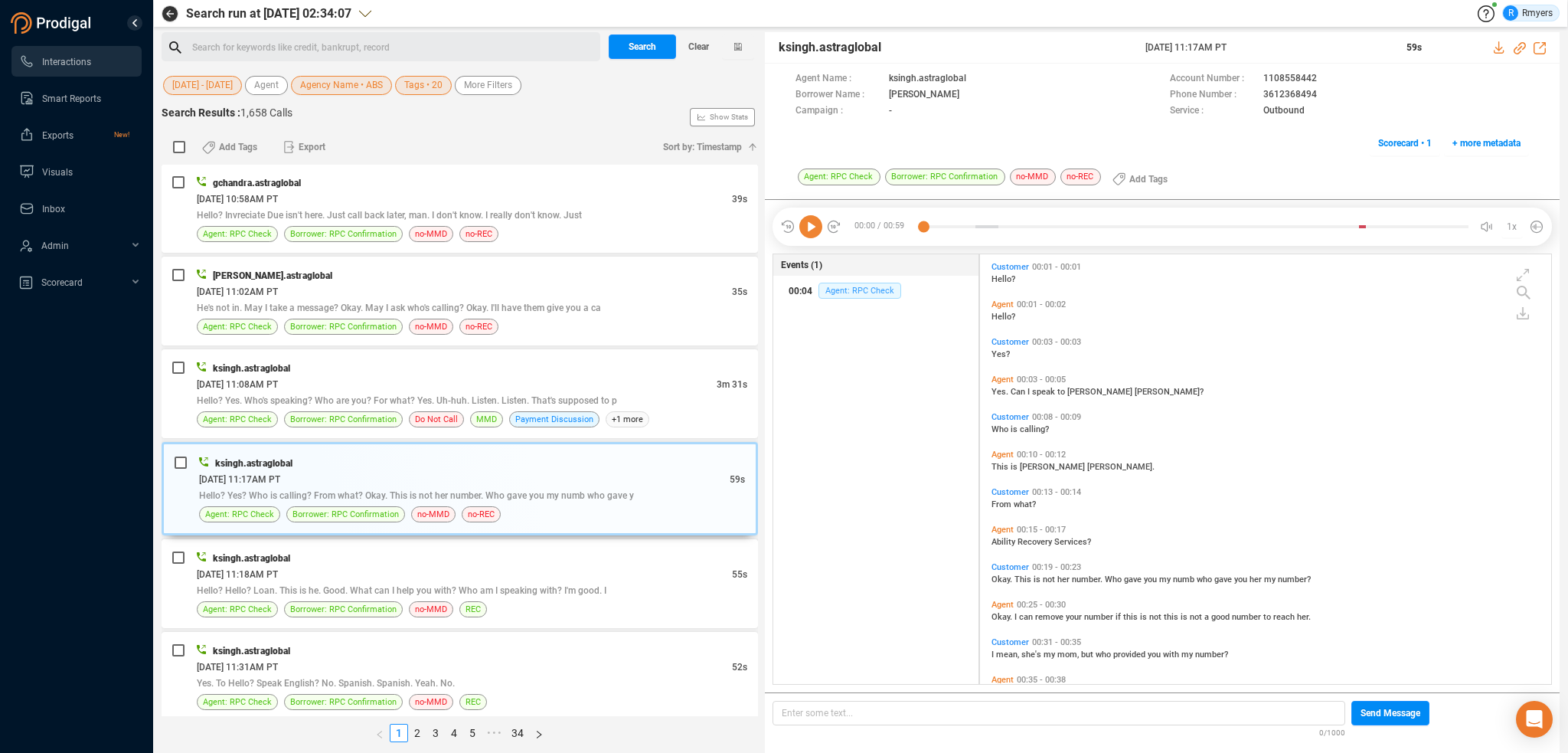
click at [861, 293] on span "Agent: RPC Check" at bounding box center [859, 291] width 83 height 16
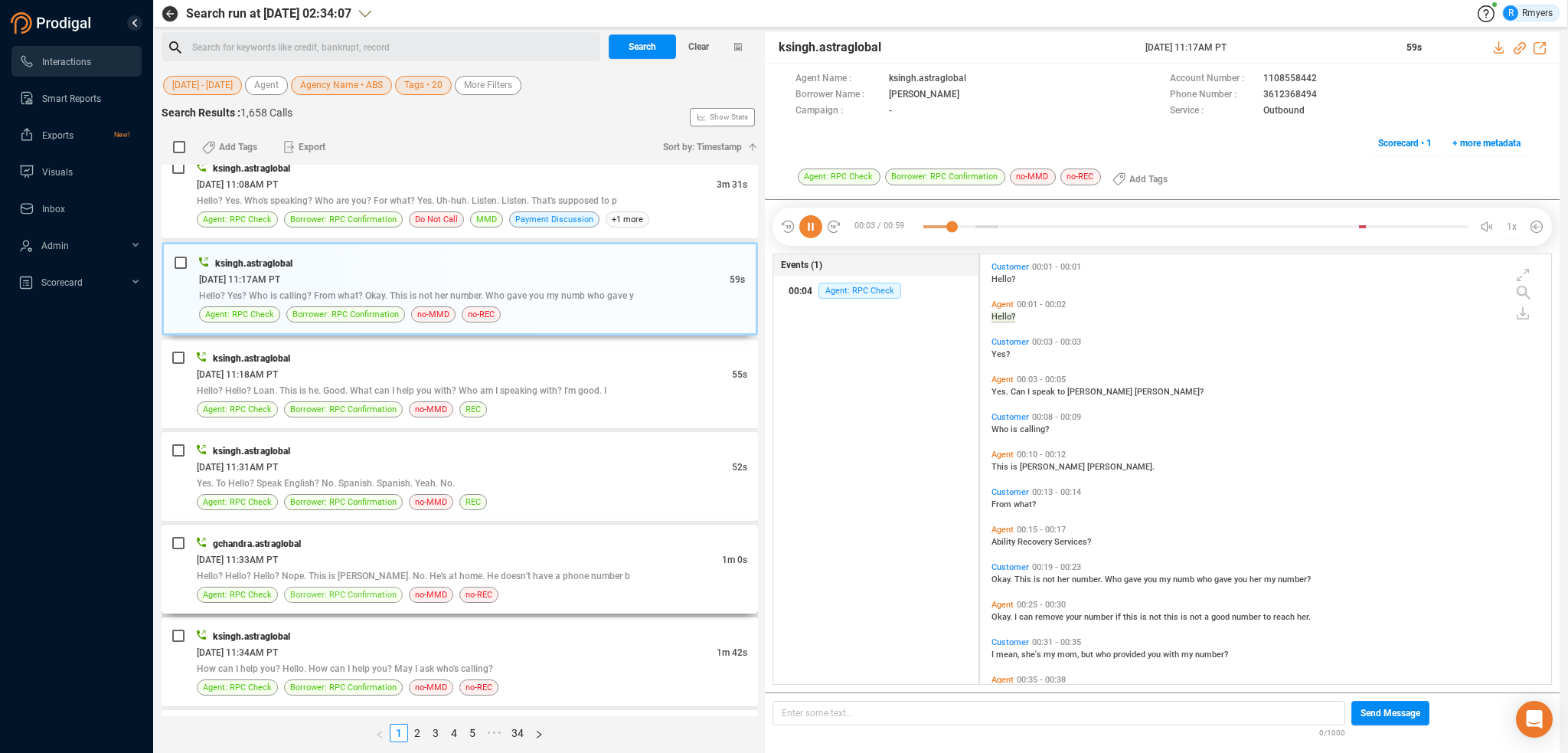
scroll to position [1991, 0]
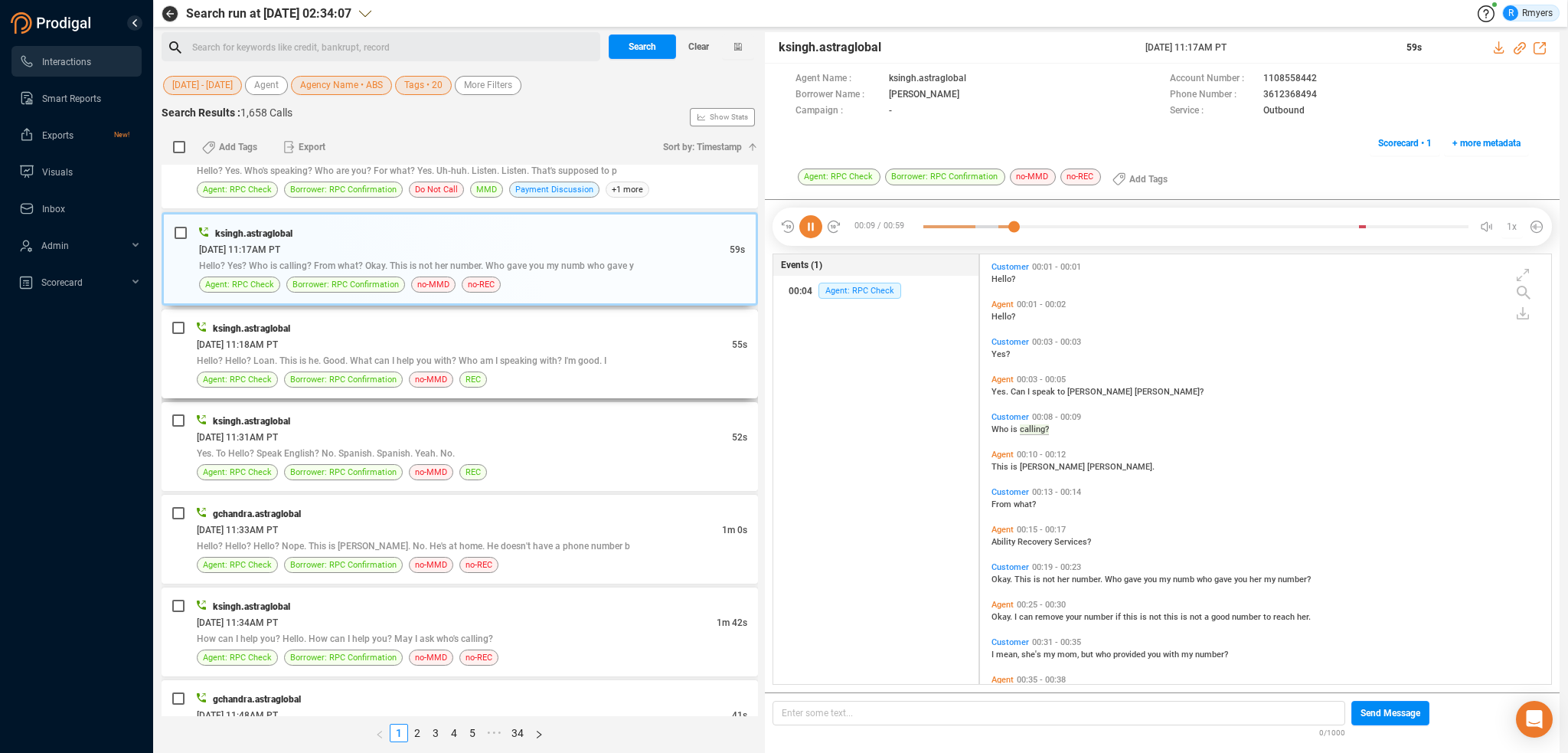
click at [408, 336] on div "[DATE] 11:18AM PT" at bounding box center [464, 344] width 535 height 16
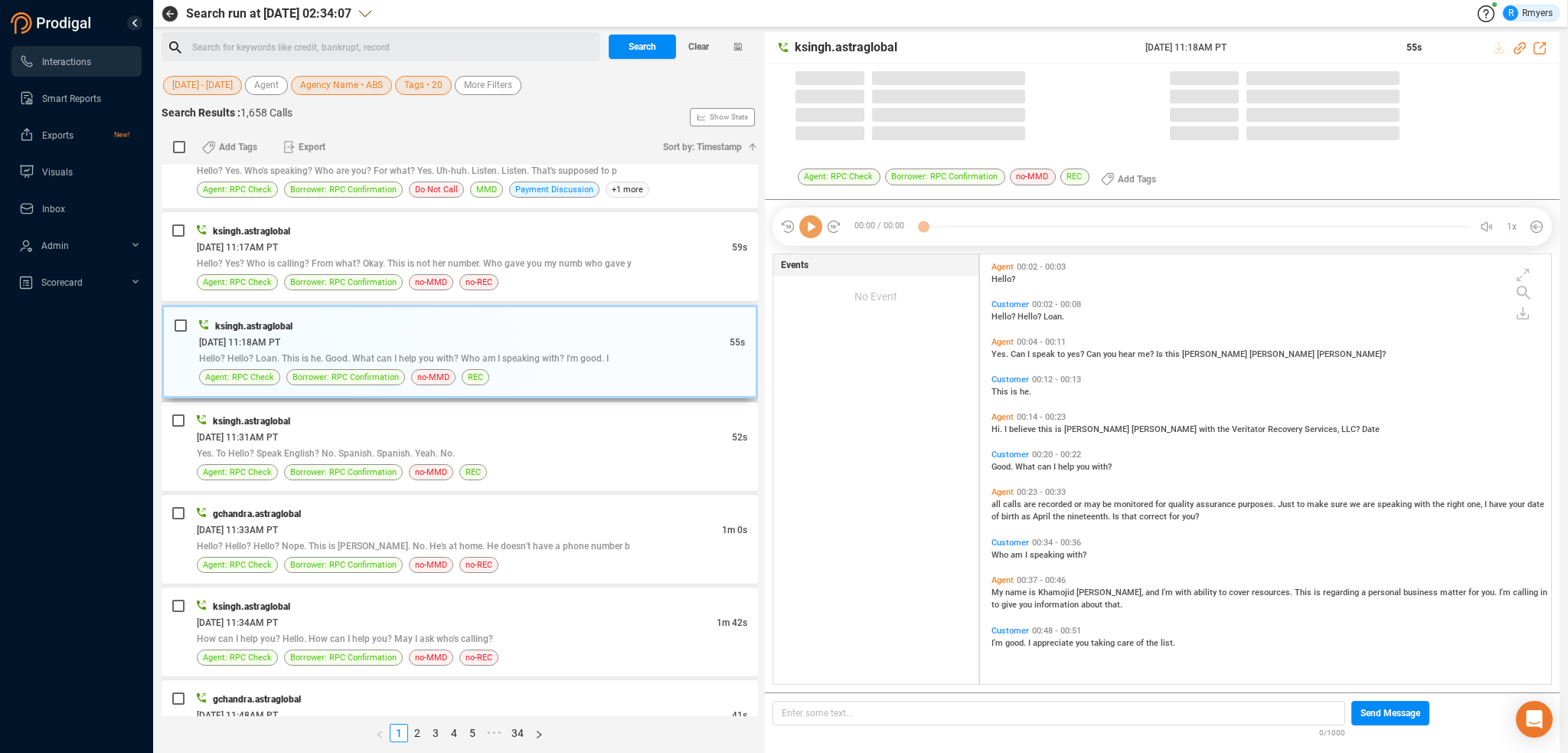
scroll to position [426, 564]
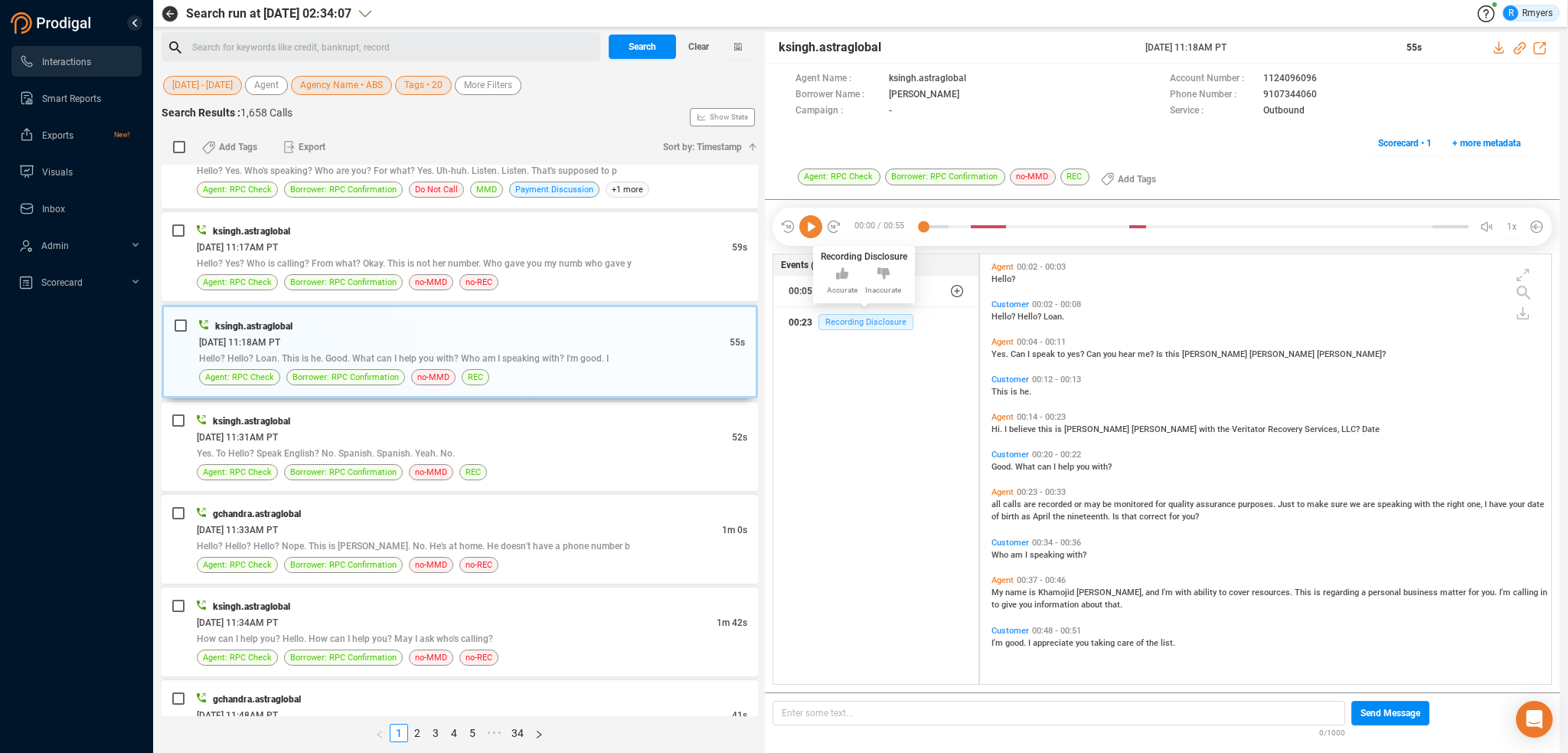
drag, startPoint x: 873, startPoint y: 326, endPoint x: 860, endPoint y: 328, distance: 13.1
click at [871, 326] on span "Recording Disclosure" at bounding box center [865, 322] width 95 height 16
click at [374, 425] on div "ksingh.astraglobal 06/02/2025 @ 11:31AM PT 52s Yes. To Hello? Speak English? No…" at bounding box center [472, 446] width 551 height 67
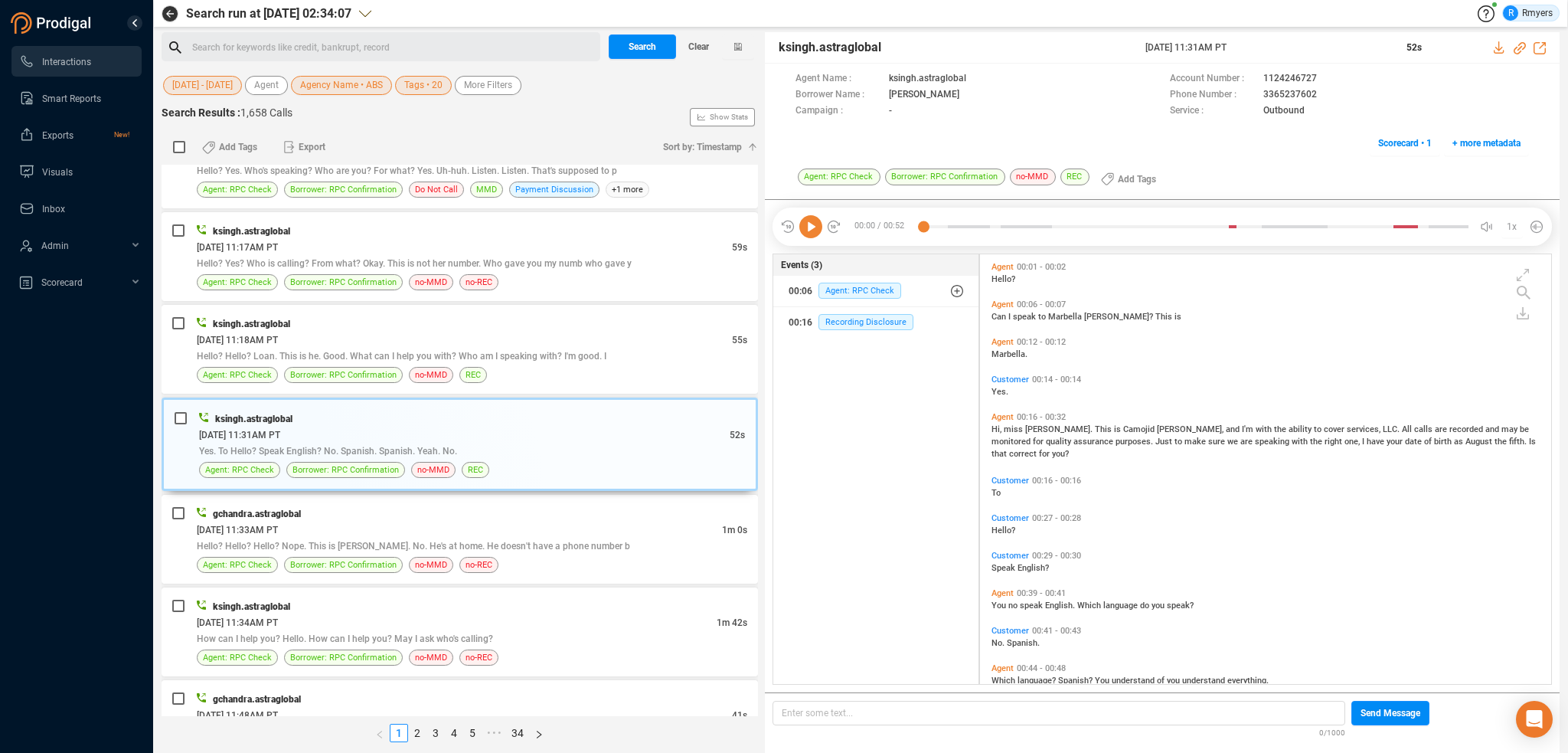
scroll to position [62, 0]
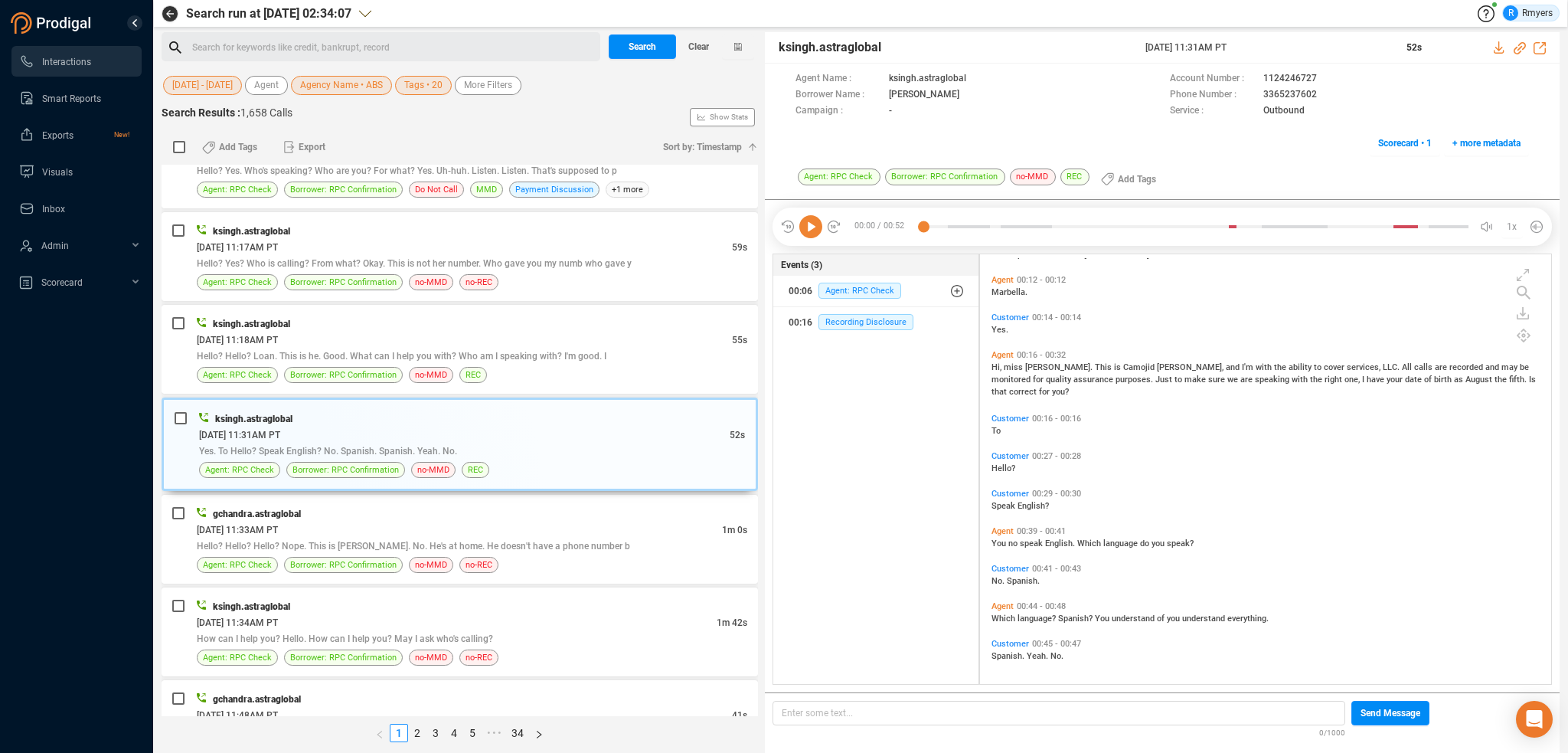
click at [1005, 620] on span "Which" at bounding box center [1005, 618] width 26 height 10
click at [812, 229] on icon at bounding box center [810, 226] width 23 height 23
click at [423, 521] on div "[DATE] 11:33AM PT" at bounding box center [459, 529] width 525 height 16
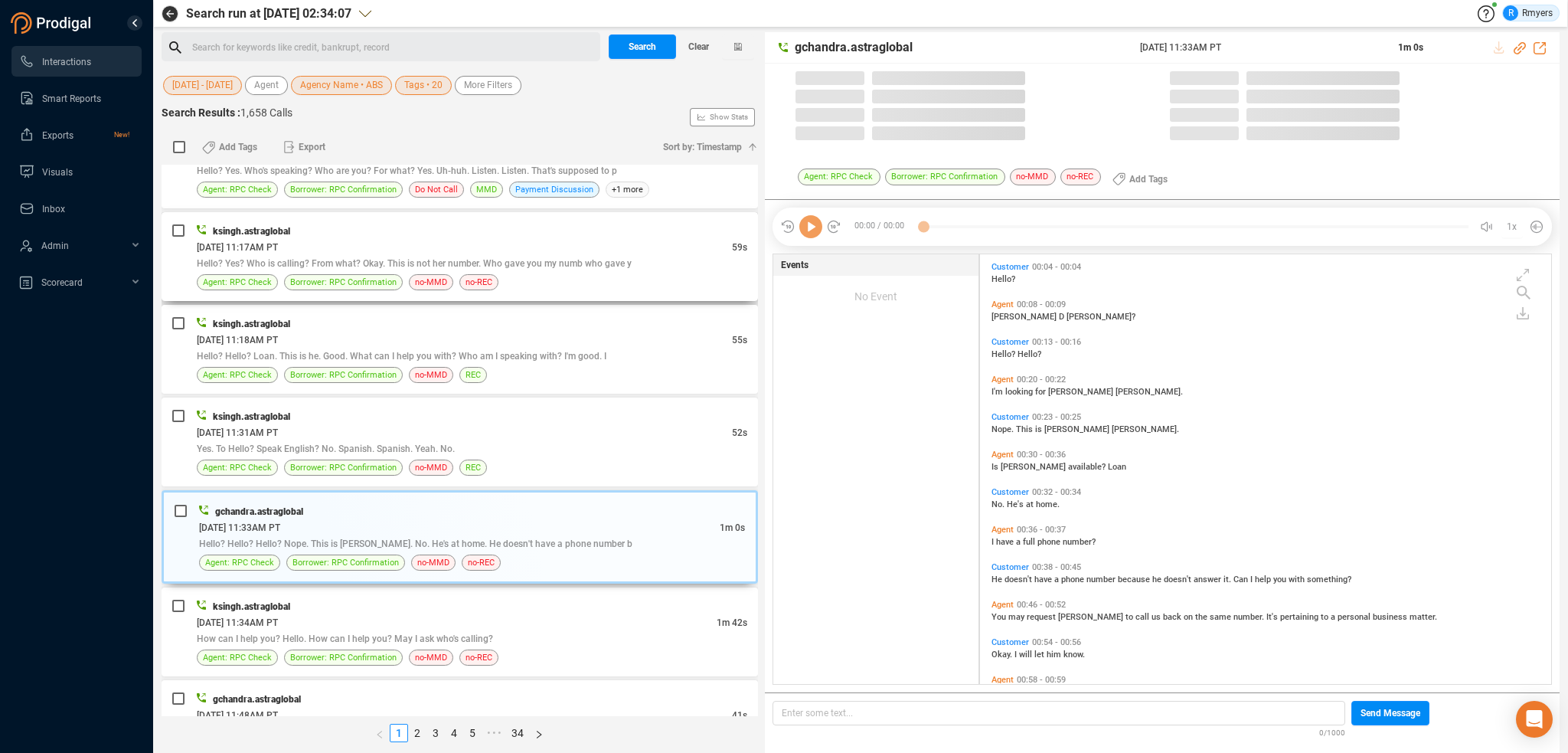
scroll to position [426, 564]
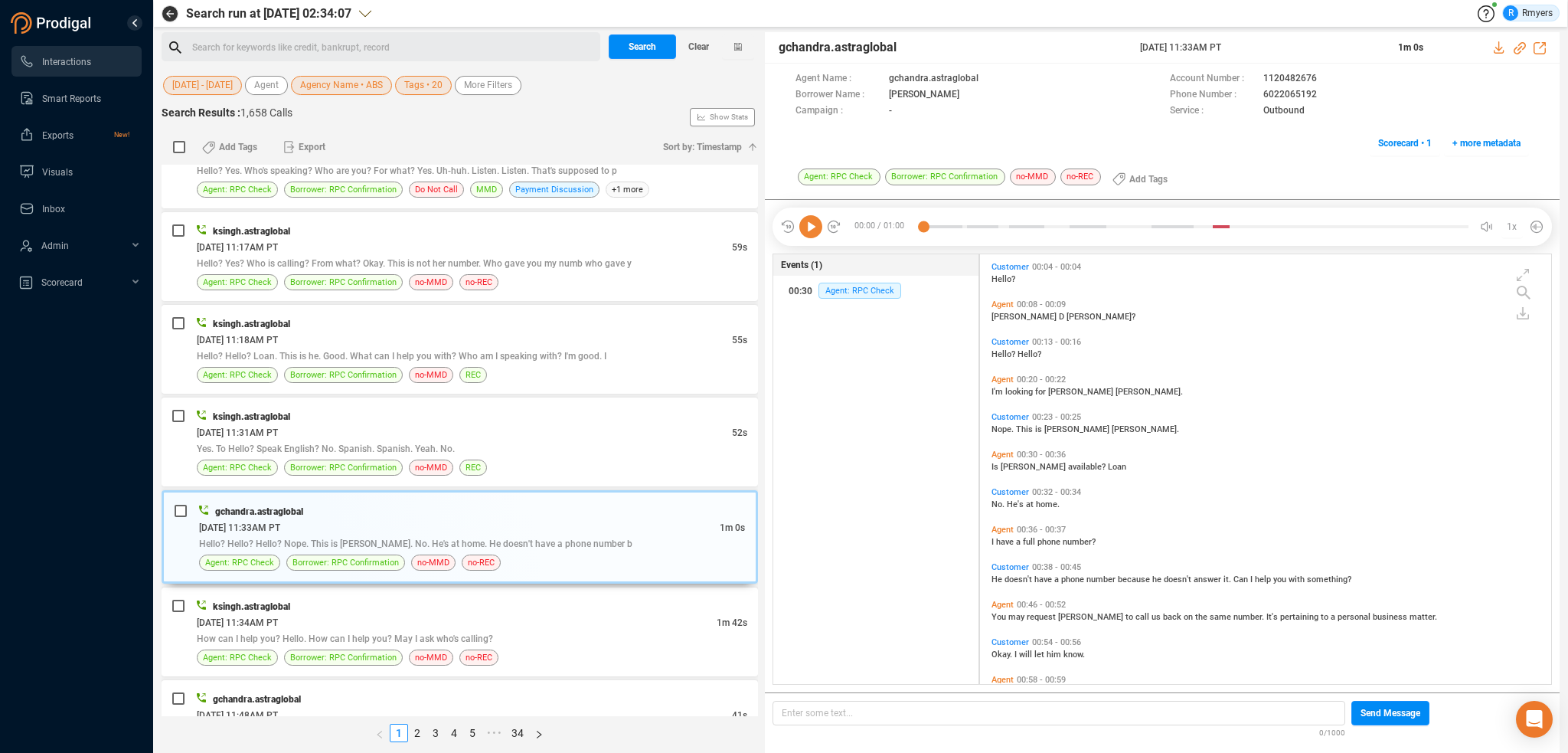
click at [812, 229] on icon at bounding box center [810, 226] width 23 height 23
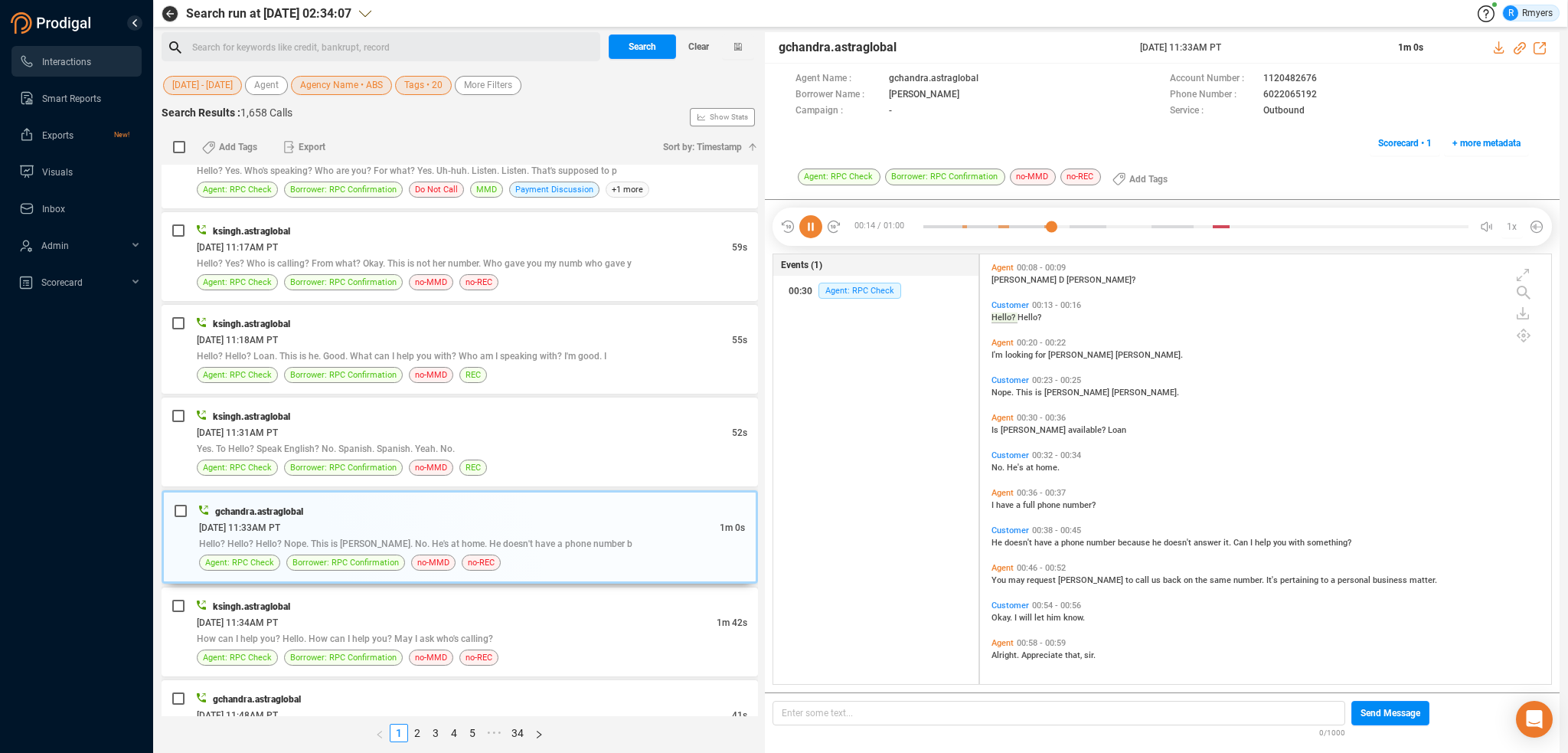
click at [1011, 539] on span "doesn't" at bounding box center [1020, 542] width 30 height 10
drag, startPoint x: 1263, startPoint y: 91, endPoint x: 1315, endPoint y: 93, distance: 52.9
click at [1155, 87] on span "6022065192" at bounding box center [1022, 79] width 266 height 16
copy span "6022065192"
click at [340, 650] on span "Borrower: RPC Confirmation" at bounding box center [343, 657] width 106 height 15
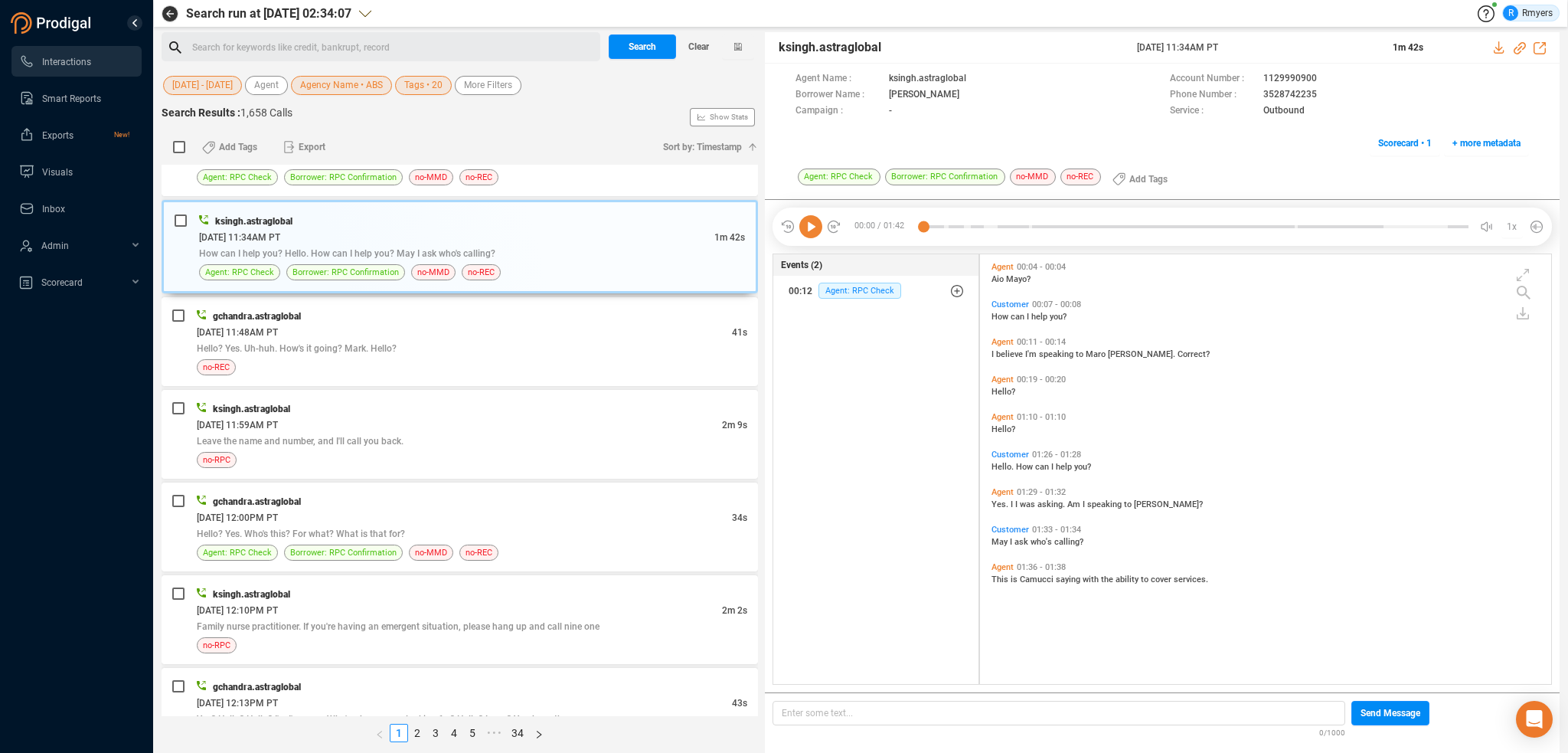
scroll to position [2374, 0]
click at [846, 292] on span "Agent: RPC Check" at bounding box center [859, 291] width 83 height 16
click at [852, 324] on span "Agent: RPC Check" at bounding box center [871, 321] width 83 height 16
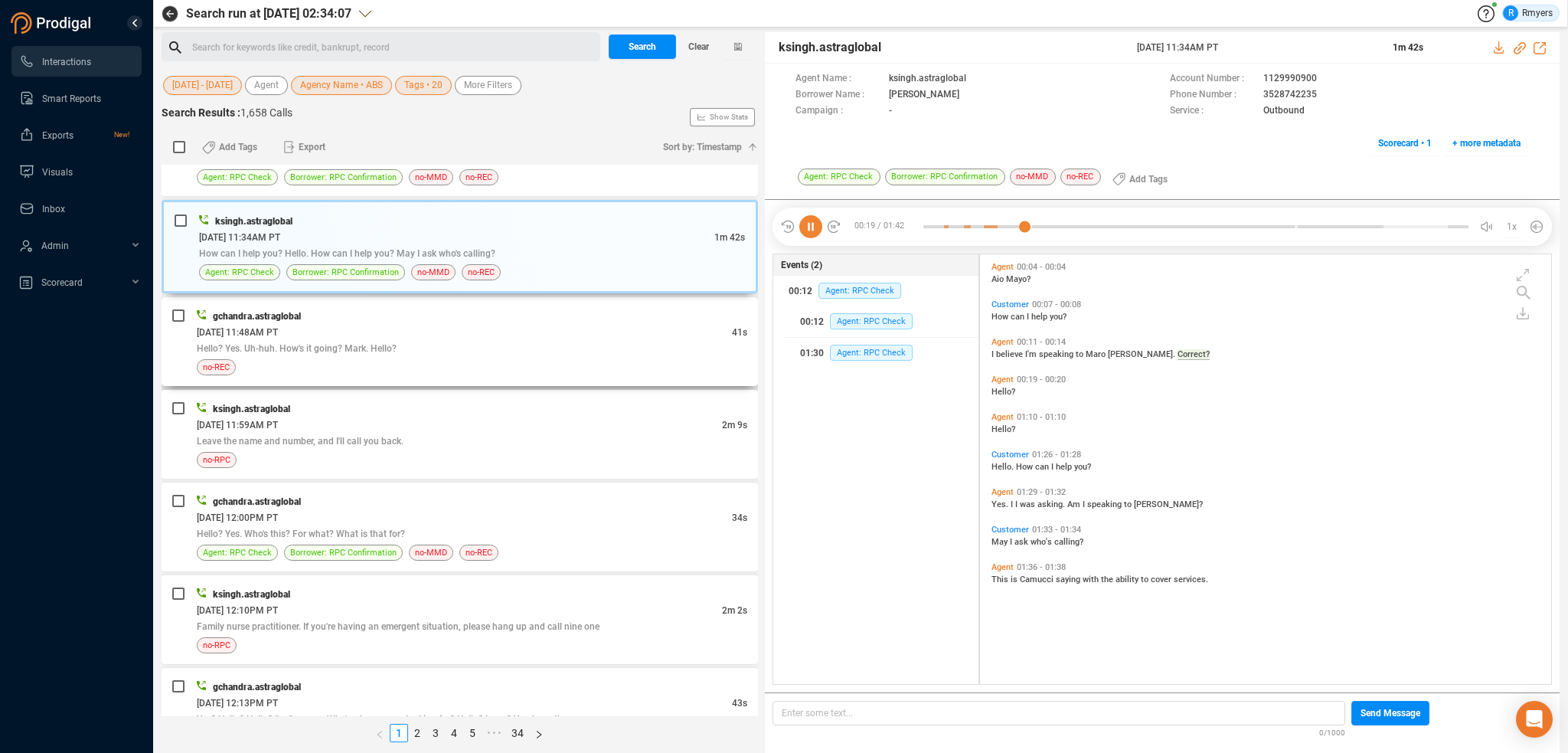
click at [410, 326] on div "[DATE] 11:48AM PT" at bounding box center [464, 332] width 535 height 16
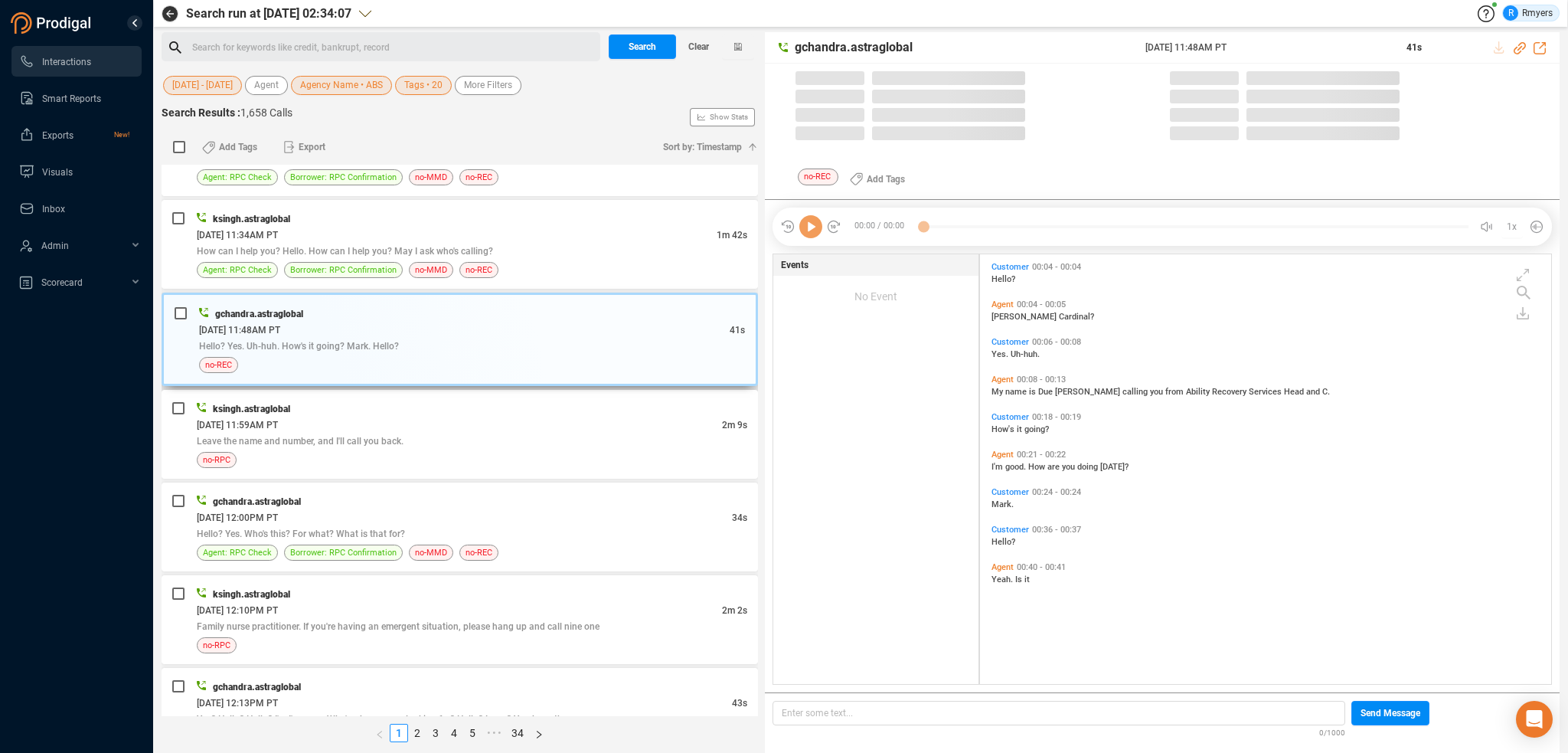
scroll to position [426, 564]
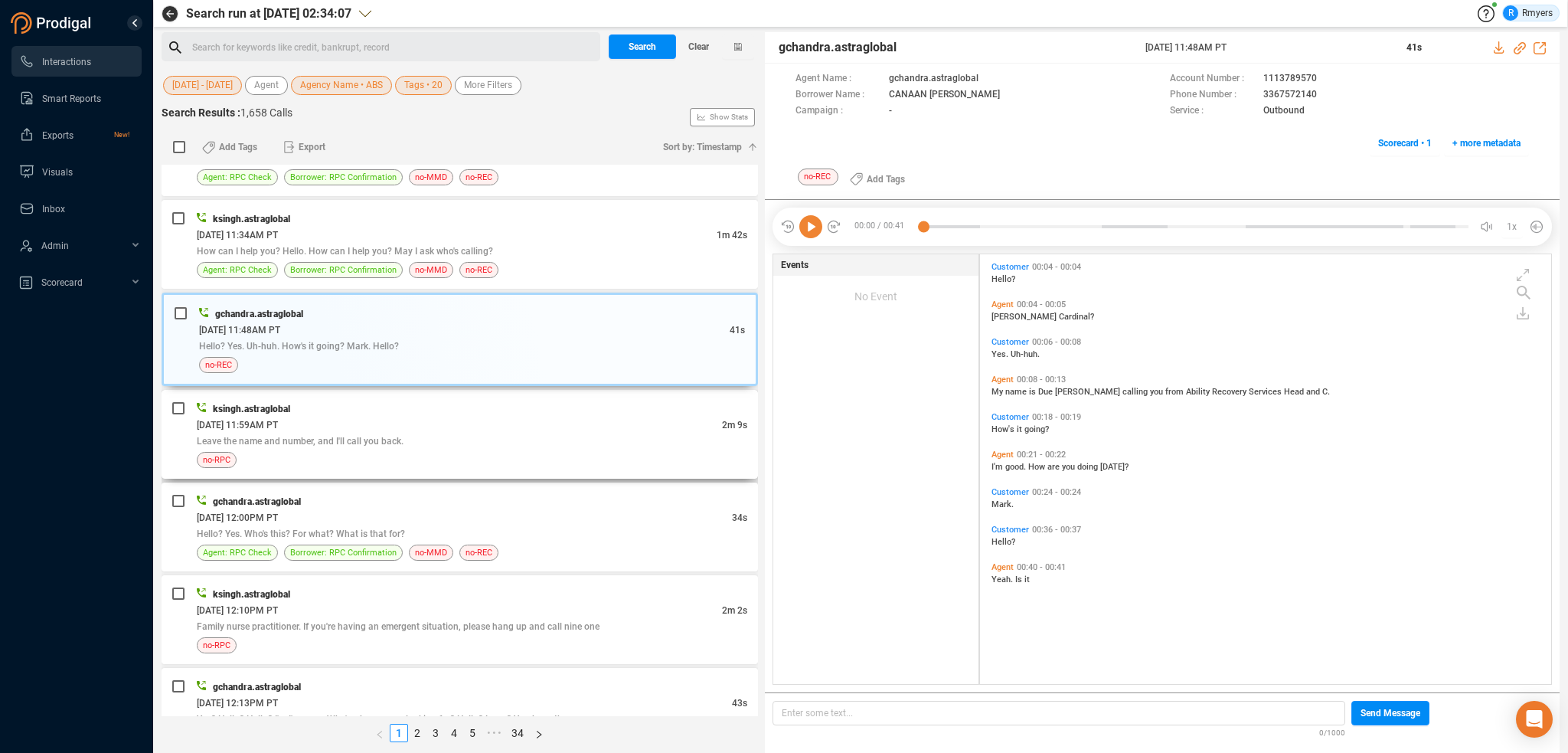
click at [515, 405] on div "ksingh.astraglobal" at bounding box center [472, 408] width 551 height 16
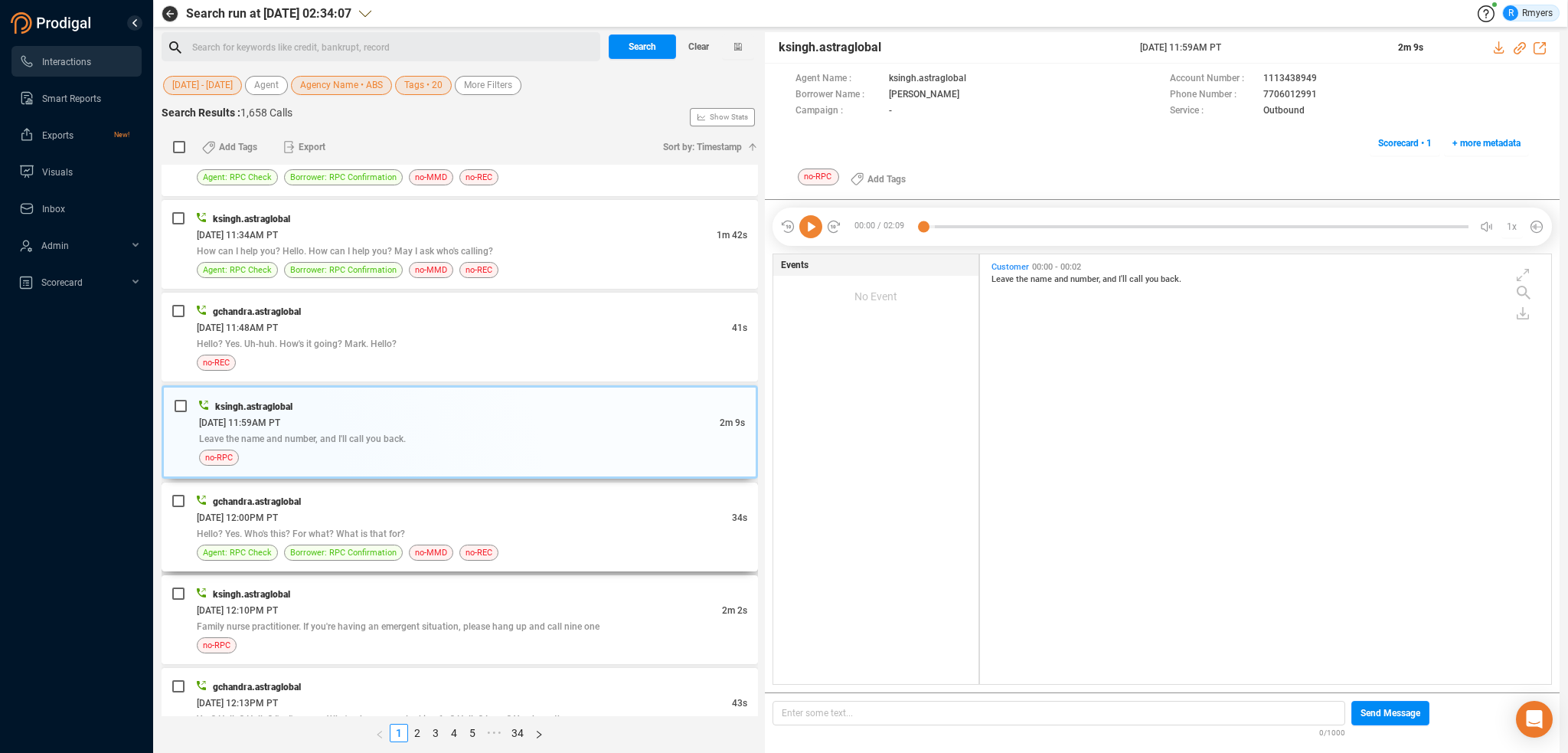
click at [536, 525] on div "Hello? Yes. Who's this? For what? What is that for?" at bounding box center [472, 533] width 551 height 16
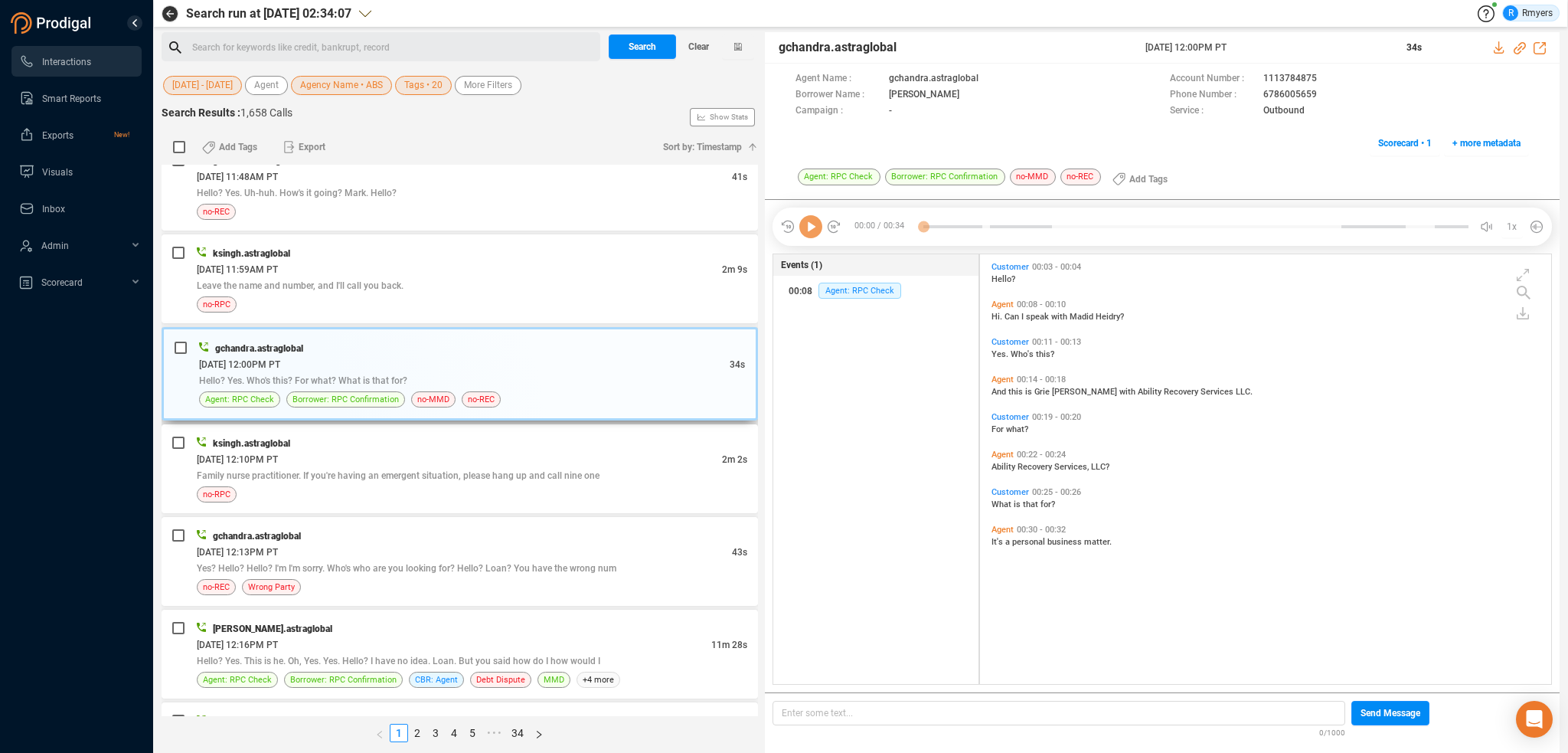
scroll to position [2603, 0]
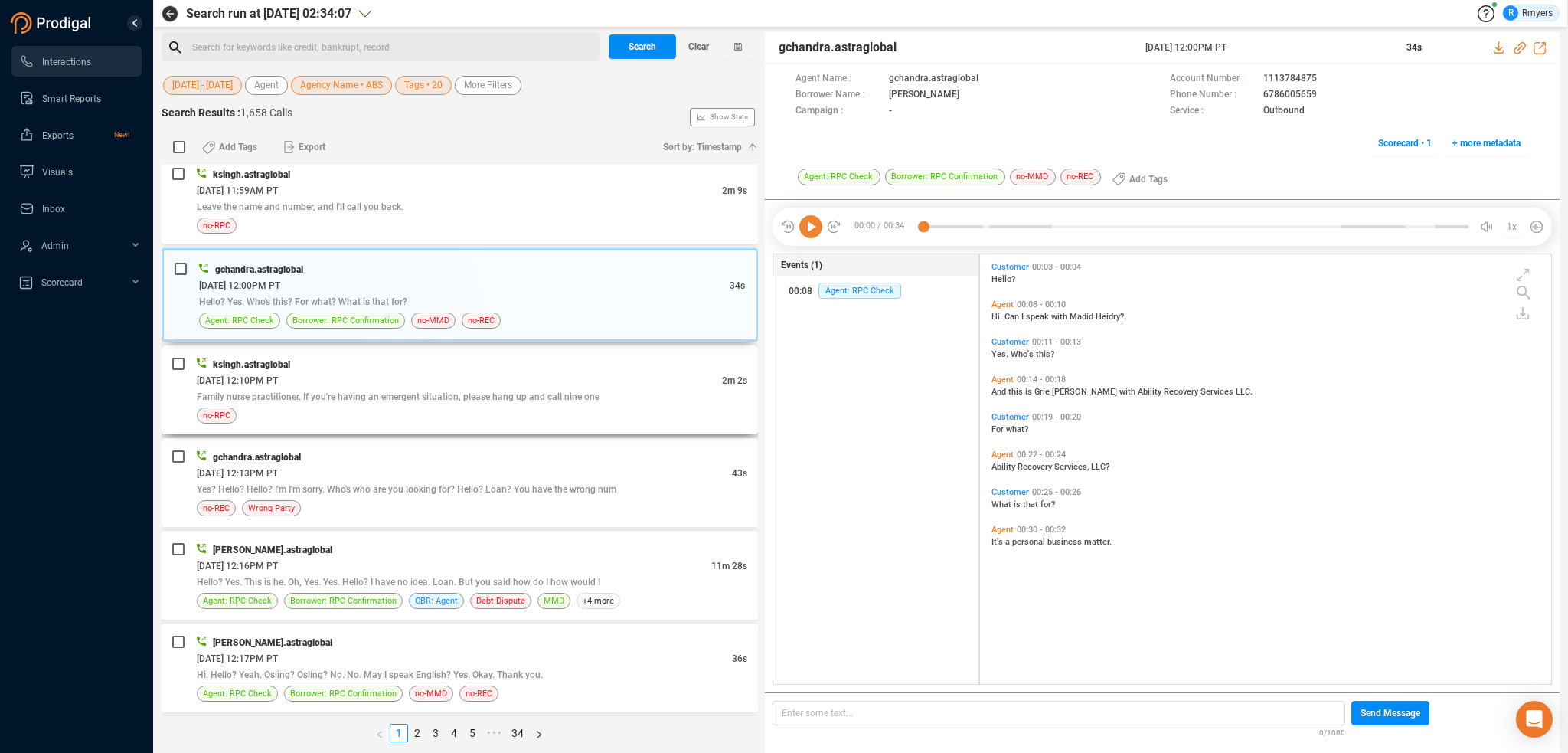
click at [320, 372] on div "[DATE] 12:10PM PT" at bounding box center [459, 380] width 525 height 16
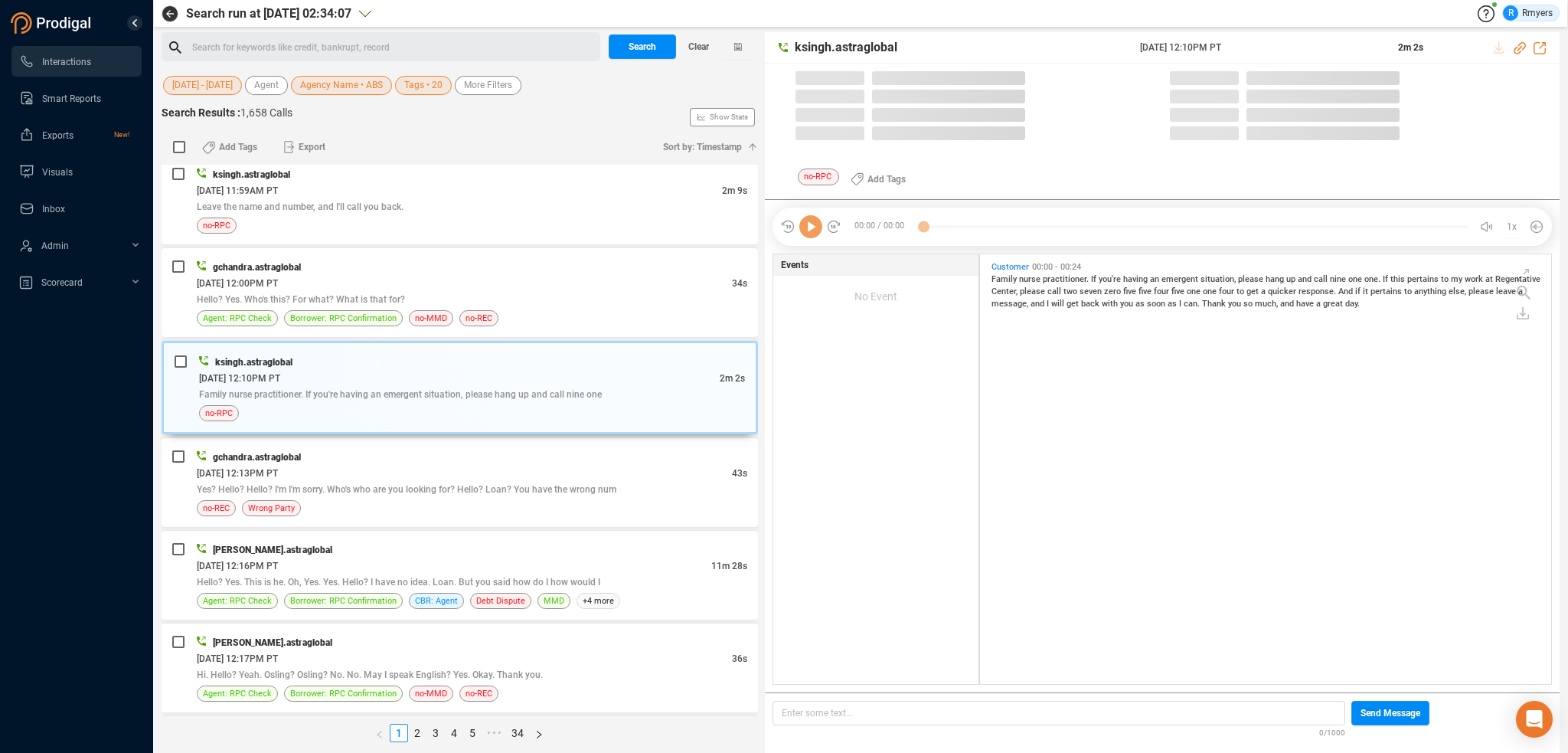
scroll to position [426, 564]
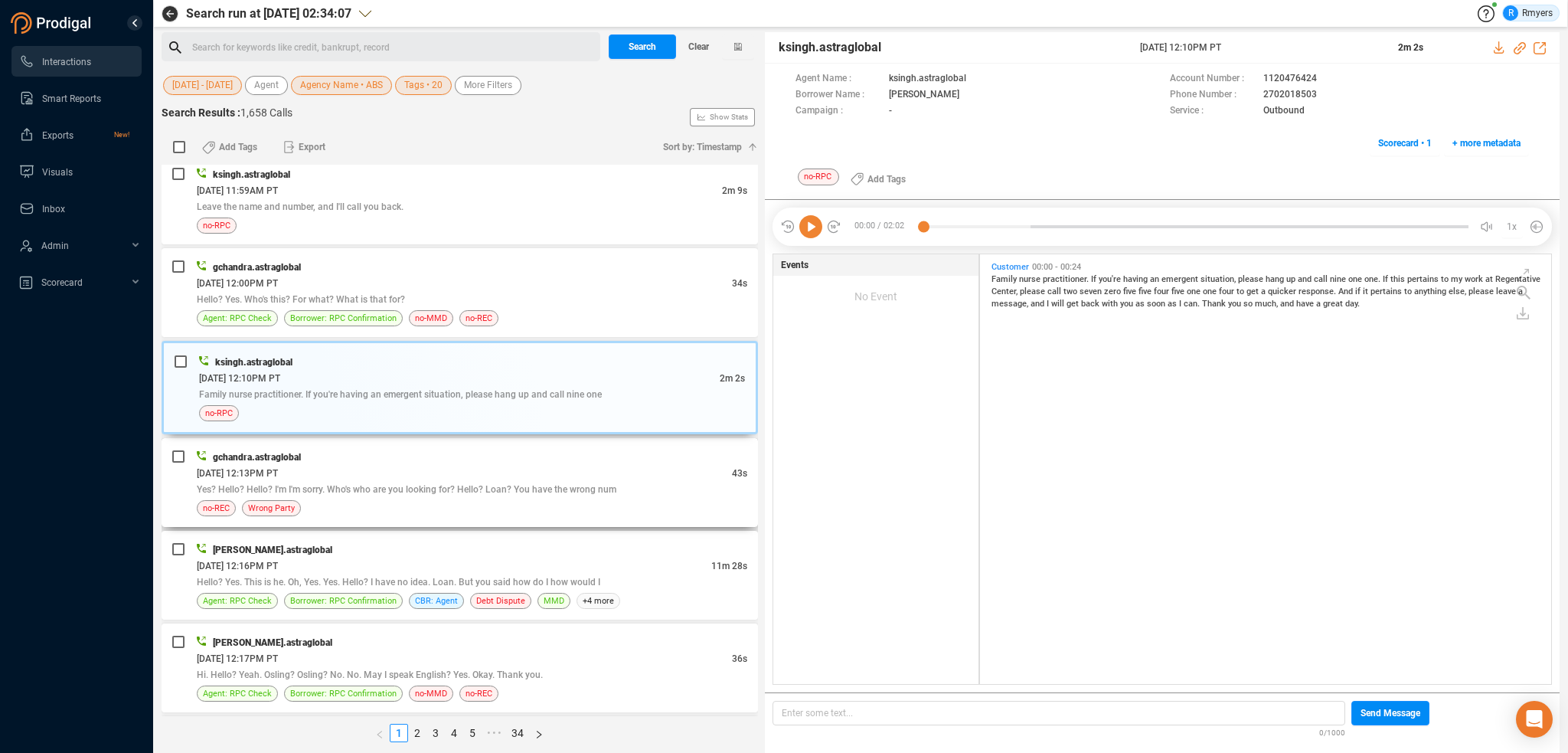
click at [461, 465] on div "[DATE] 12:13PM PT" at bounding box center [464, 473] width 535 height 16
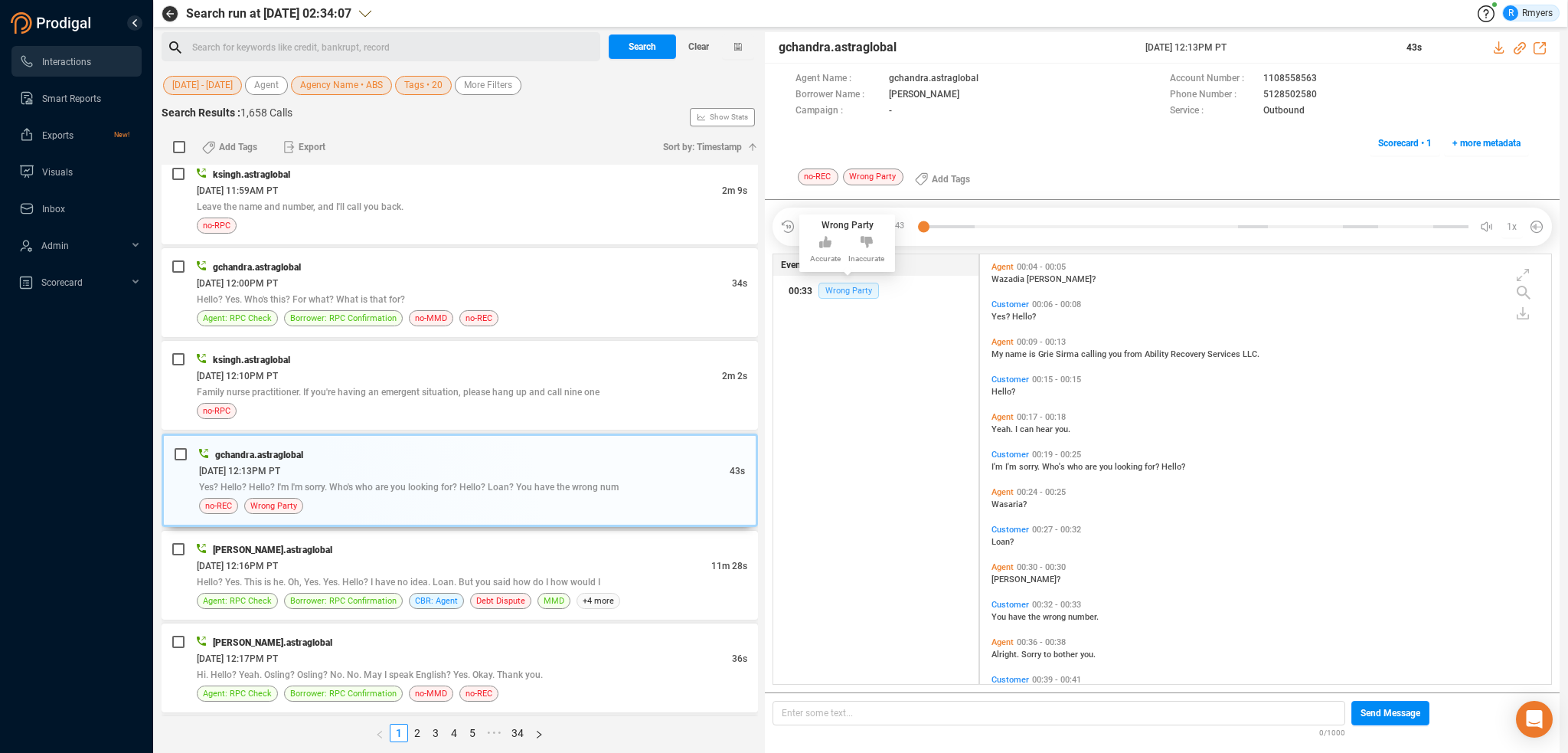
click at [833, 295] on span "Wrong Party" at bounding box center [848, 291] width 60 height 16
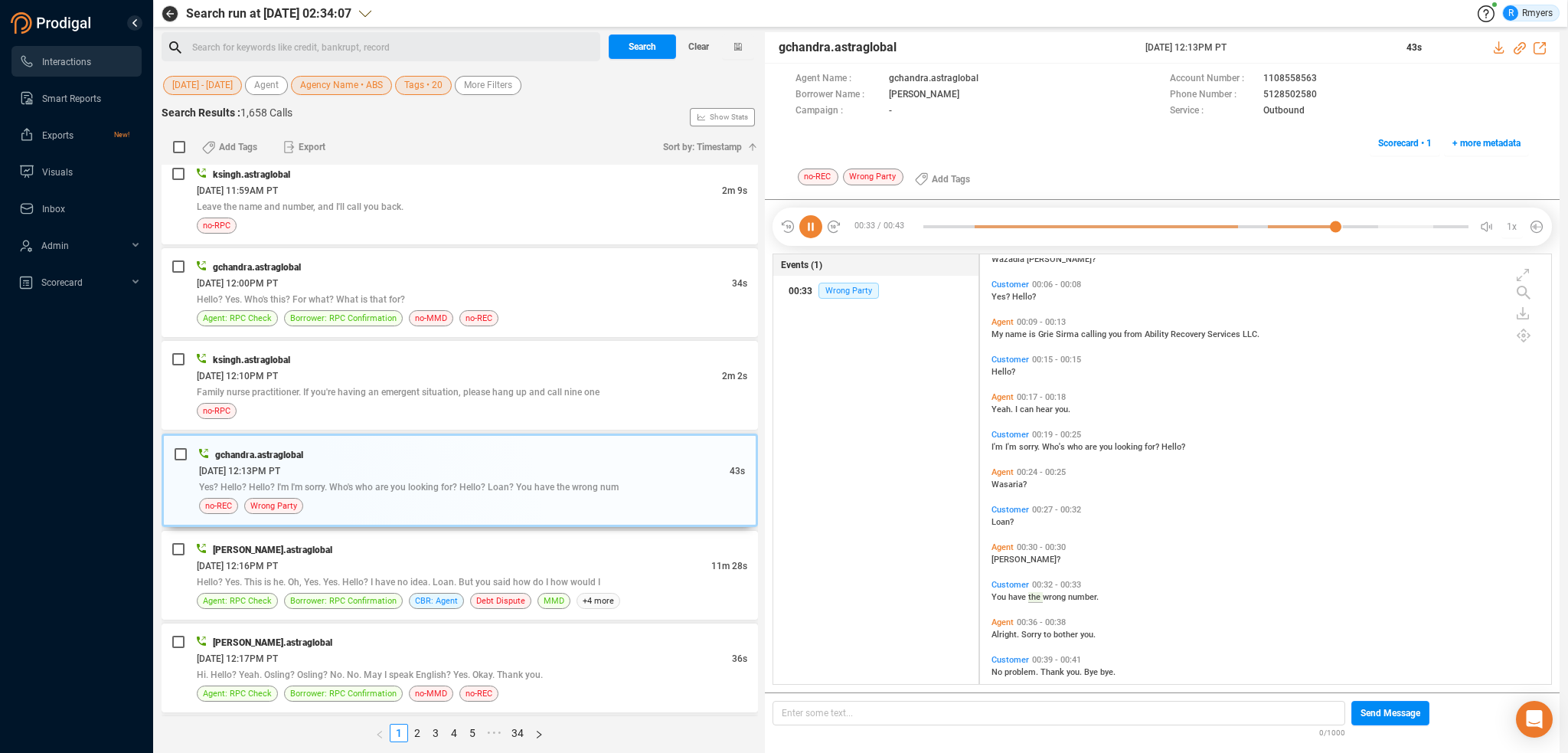
scroll to position [0, 0]
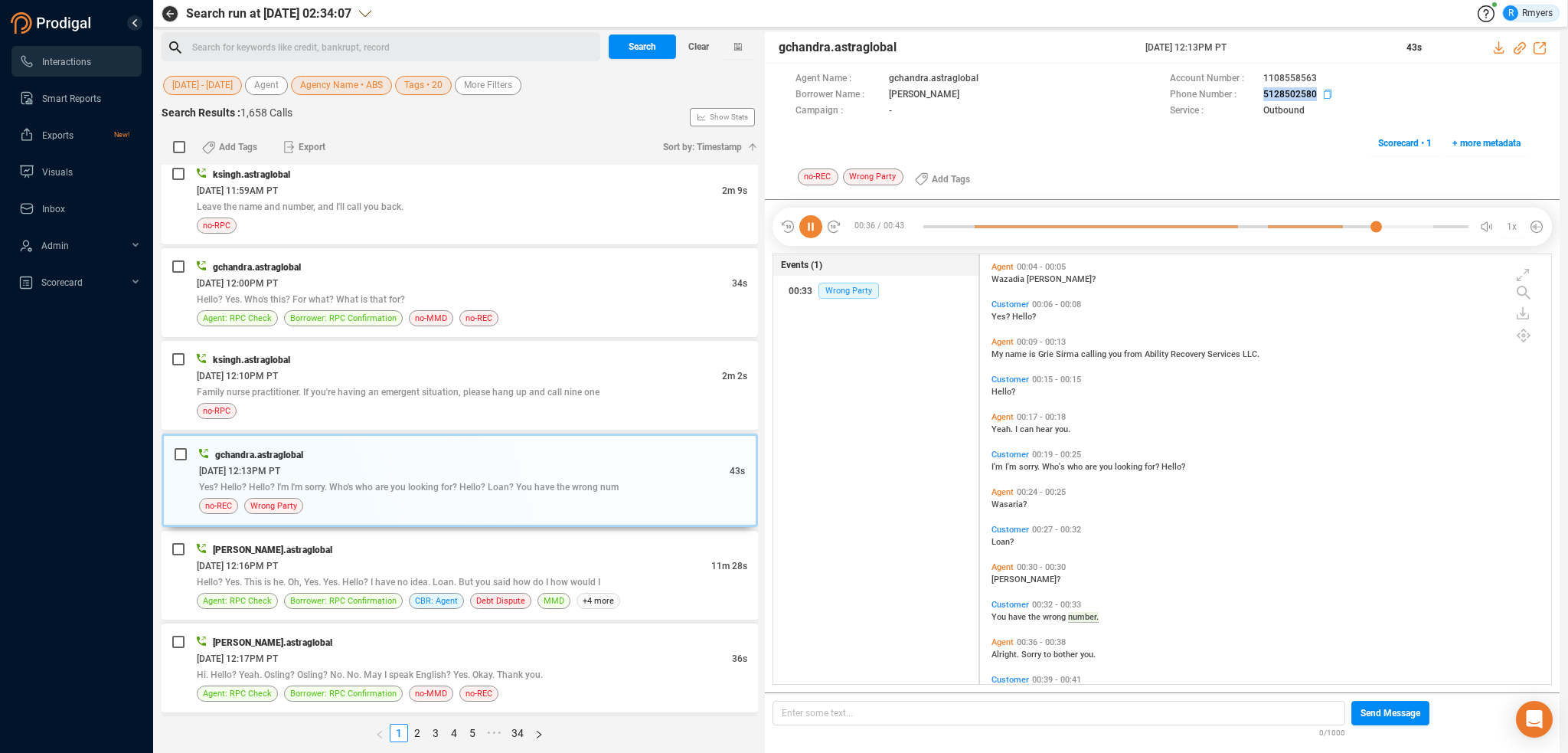
drag, startPoint x: 1266, startPoint y: 93, endPoint x: 1318, endPoint y: 91, distance: 52.1
click at [1318, 91] on div "Phone Number : 5128502580" at bounding box center [1349, 95] width 359 height 16
copy div "5128502580"
click at [501, 541] on div "[PERSON_NAME].astraglobal" at bounding box center [472, 549] width 551 height 16
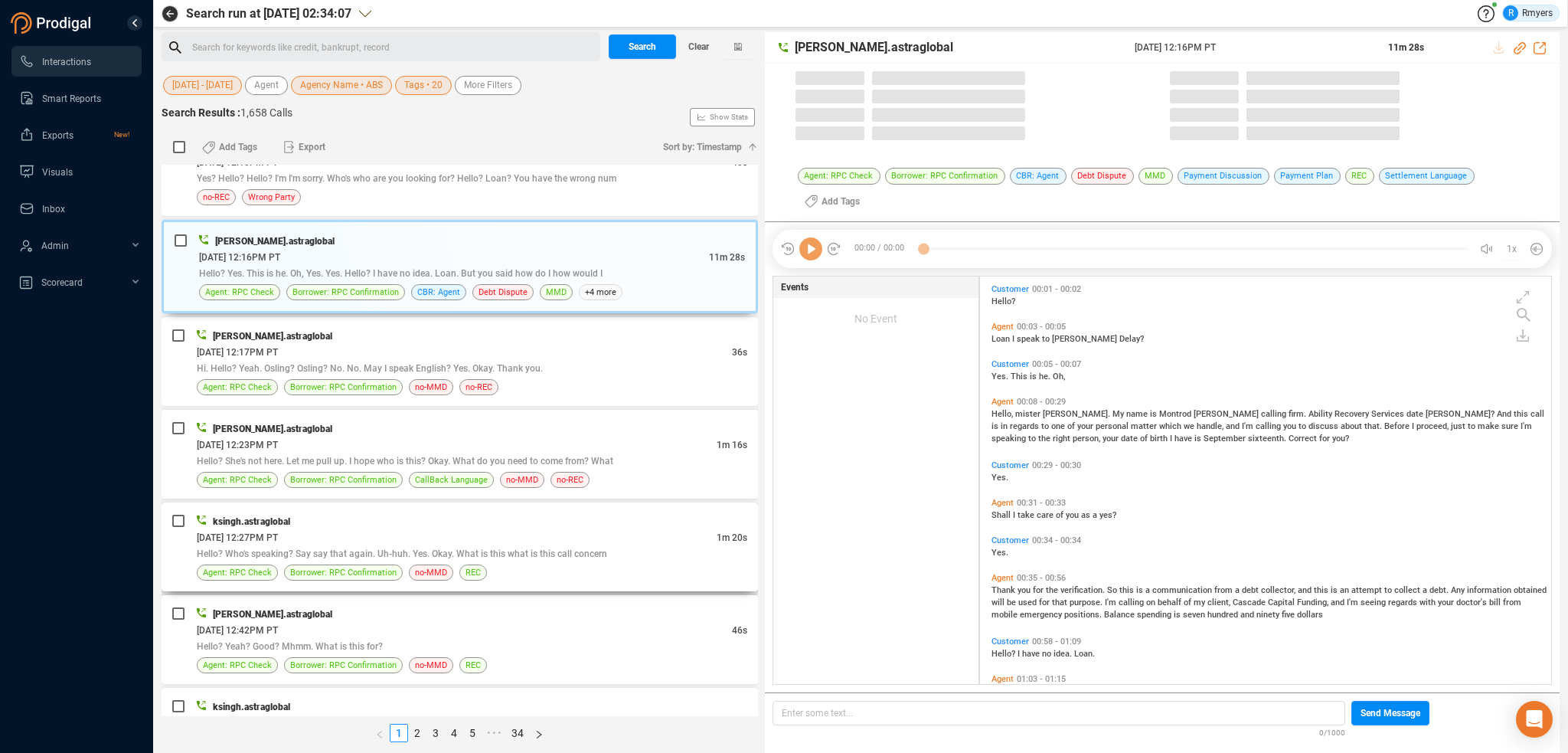
scroll to position [405, 564]
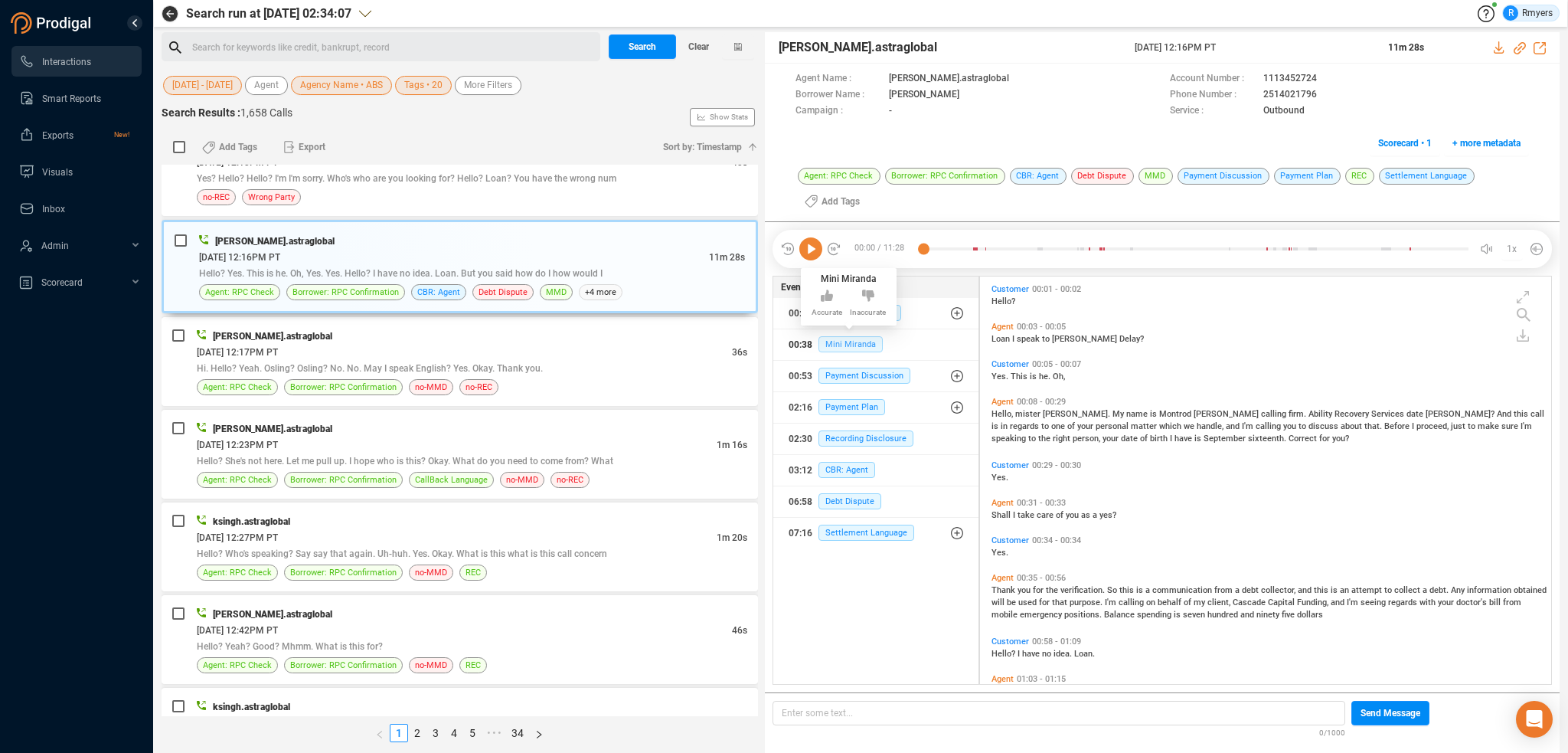
click at [861, 337] on span "Mini Miranda" at bounding box center [850, 344] width 64 height 16
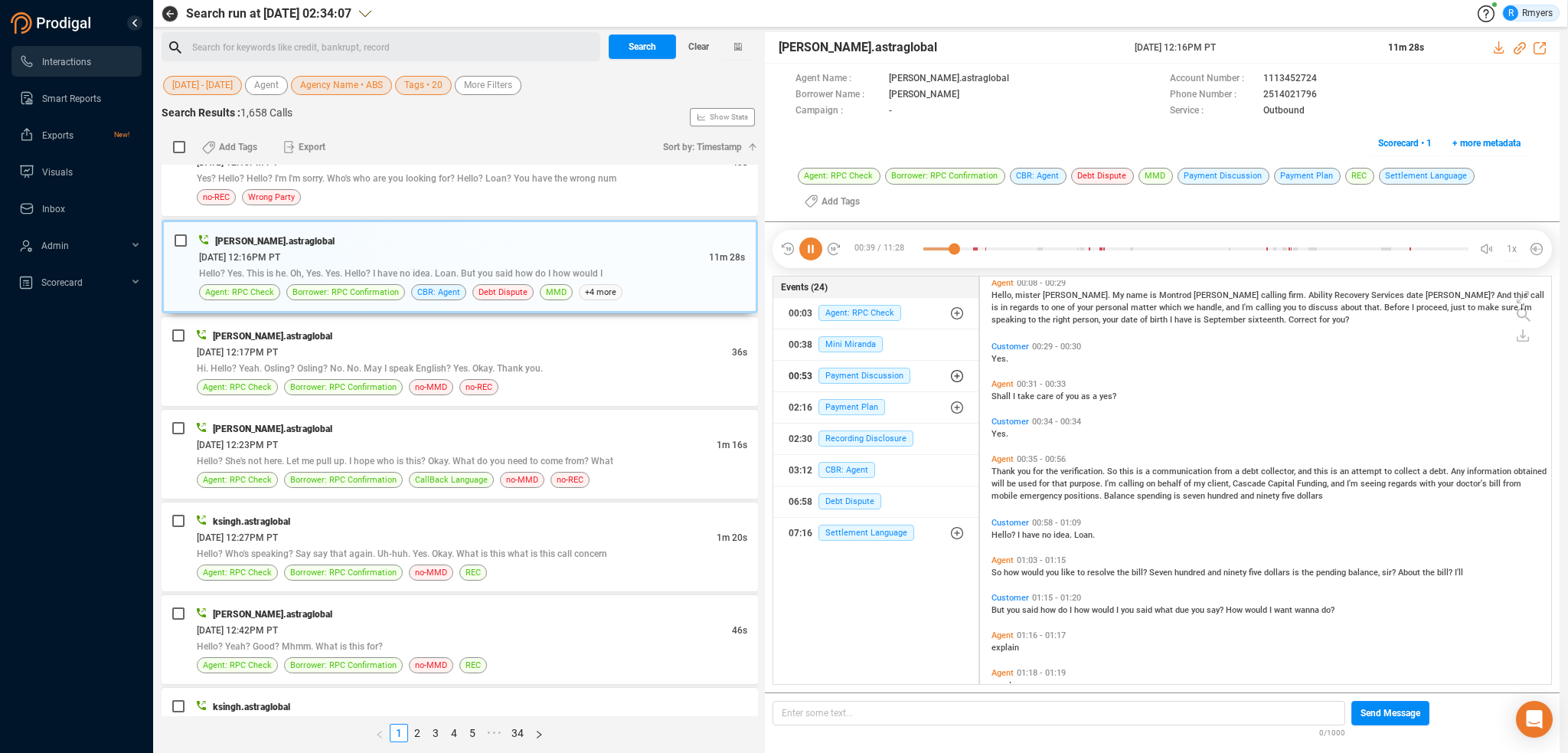
click at [821, 361] on button "00:53 Payment Discussion" at bounding box center [875, 376] width 205 height 31
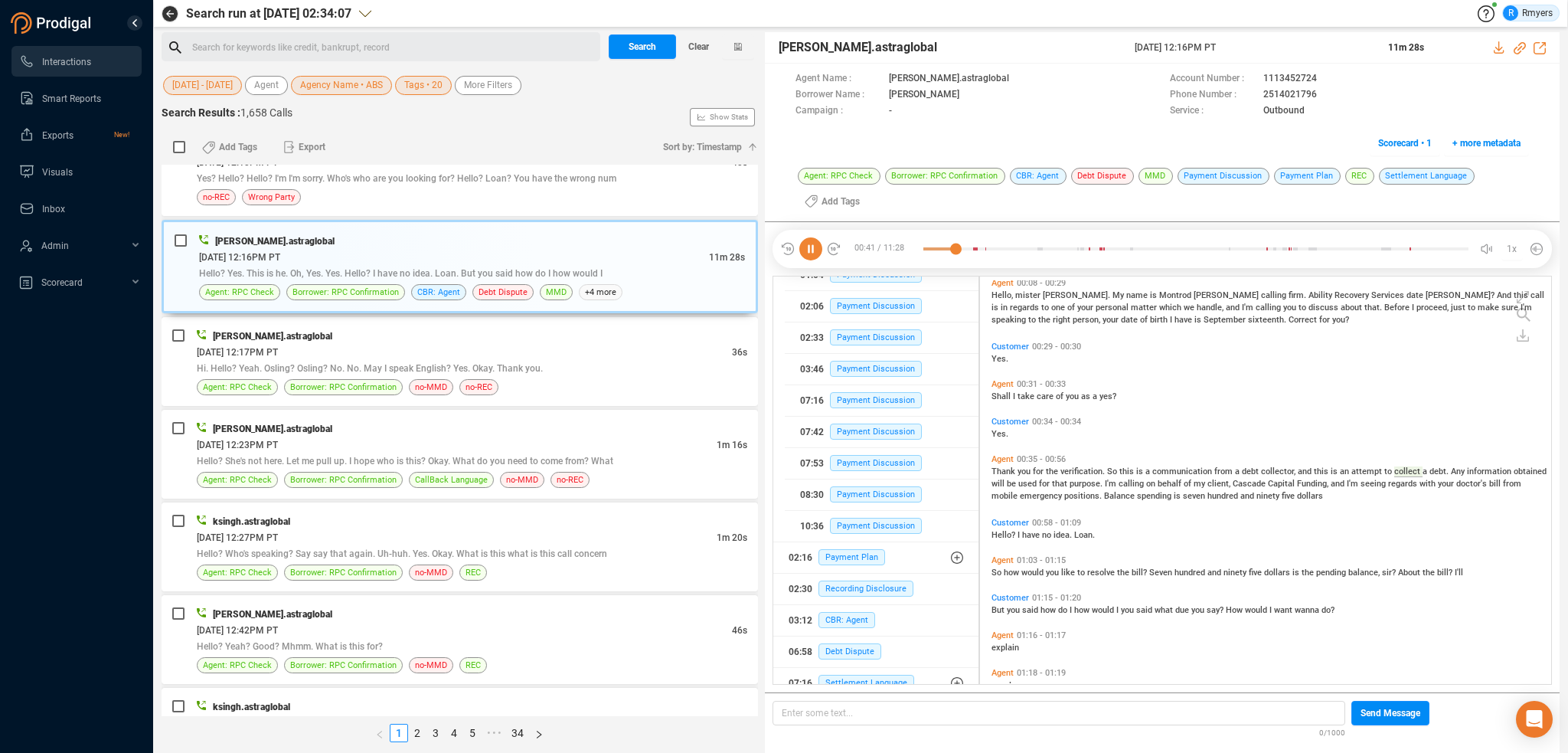
scroll to position [204, 0]
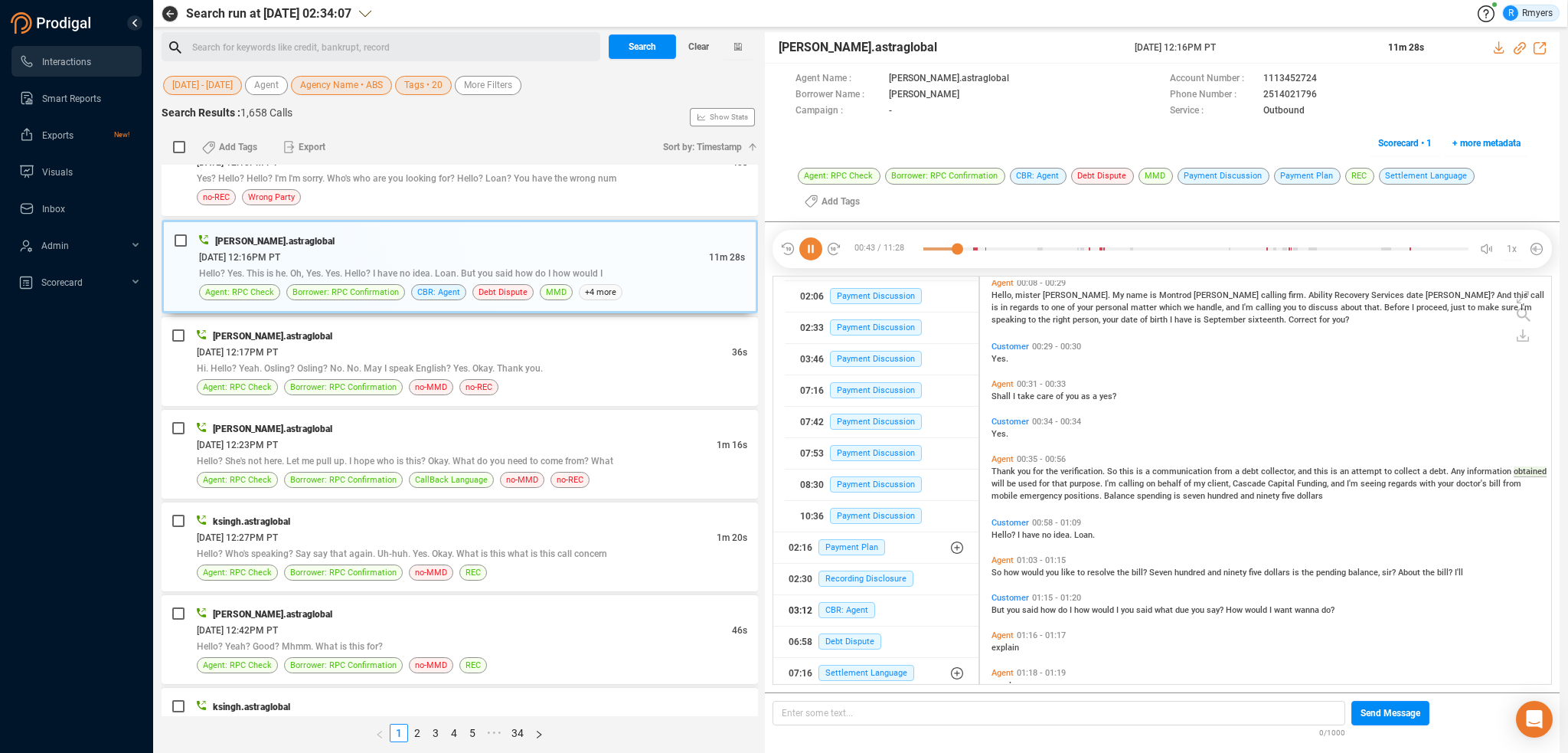
click at [857, 598] on div "03:12 CBR: Agent" at bounding box center [876, 610] width 175 height 25
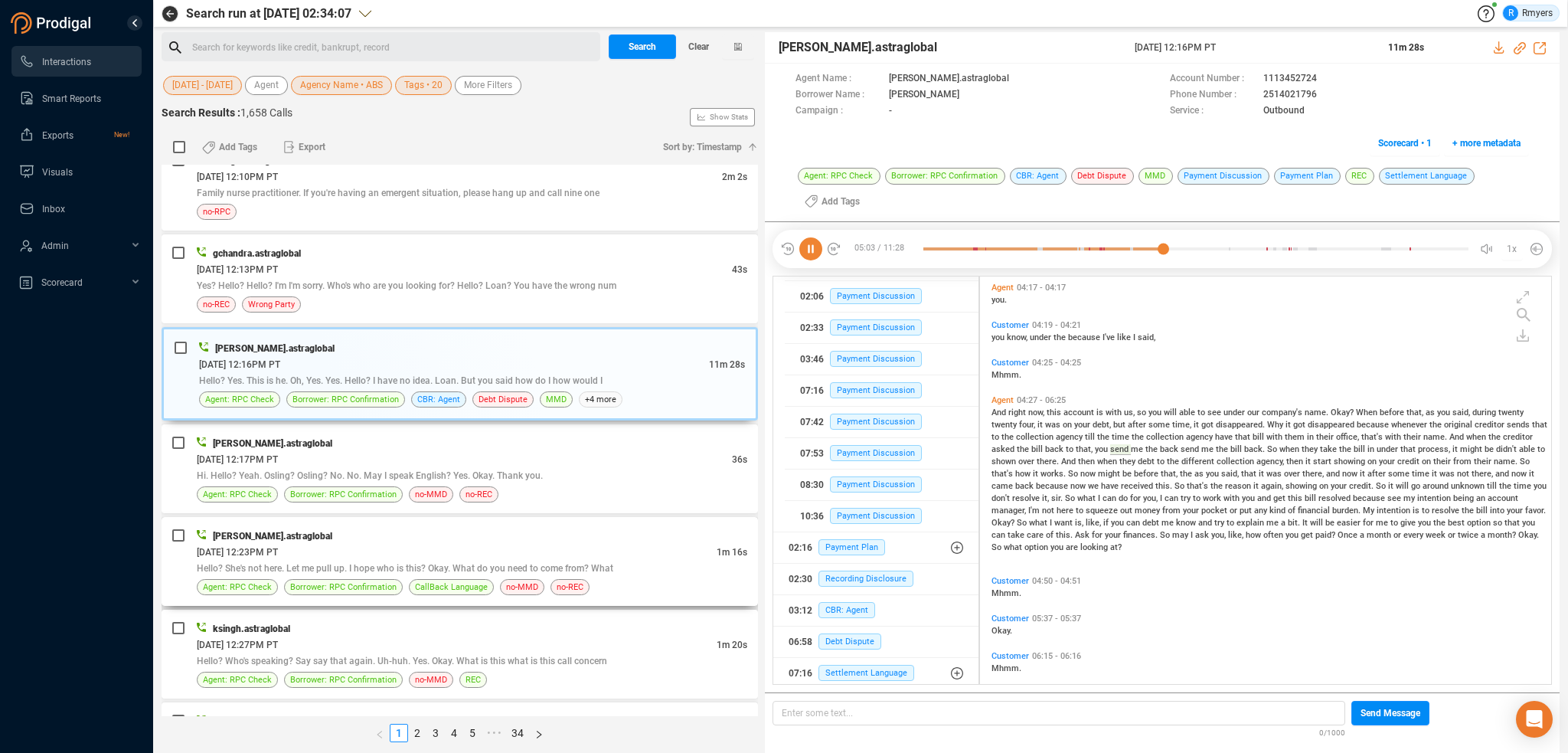
scroll to position [2833, 0]
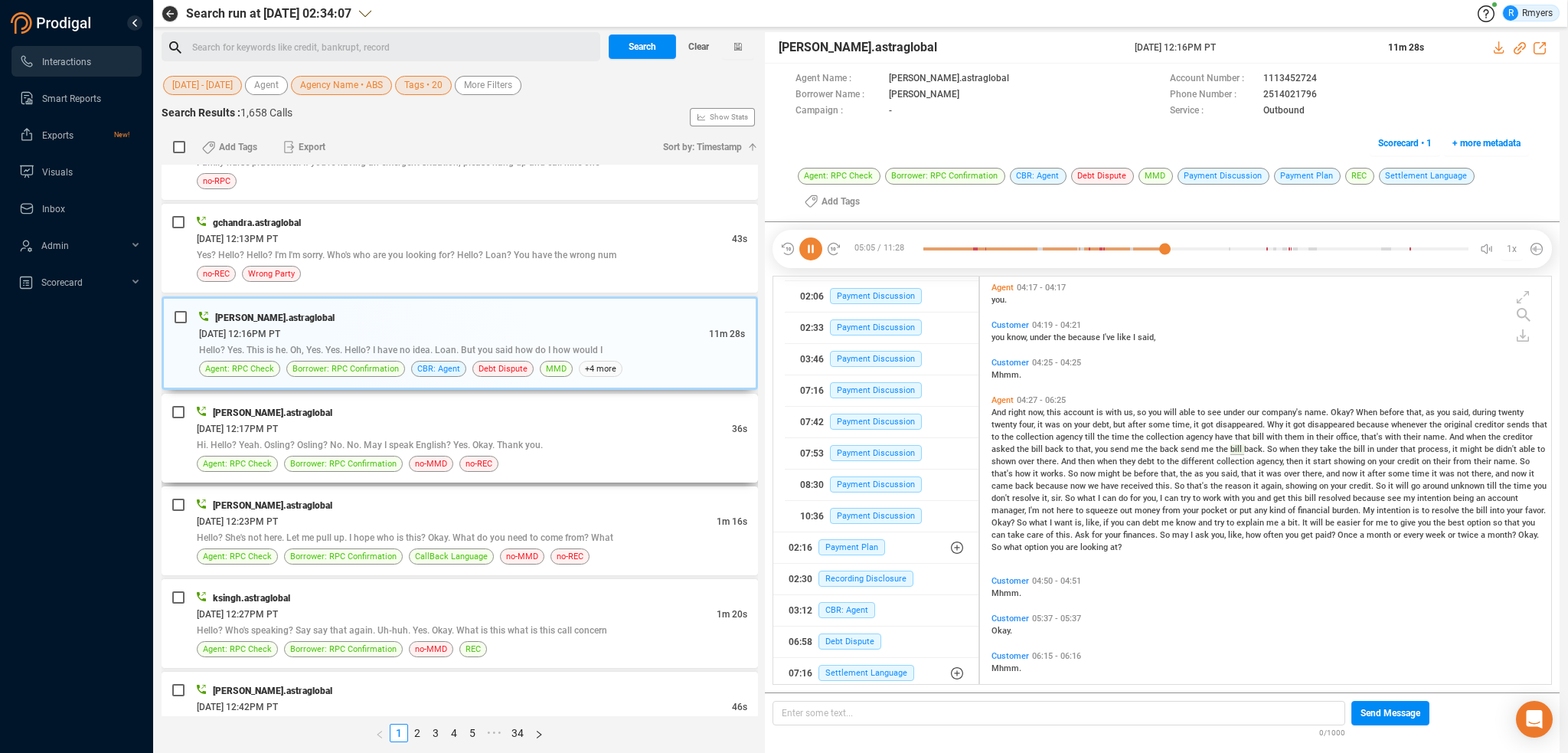
click at [443, 423] on div "[DATE] 12:17PM PT" at bounding box center [464, 428] width 535 height 16
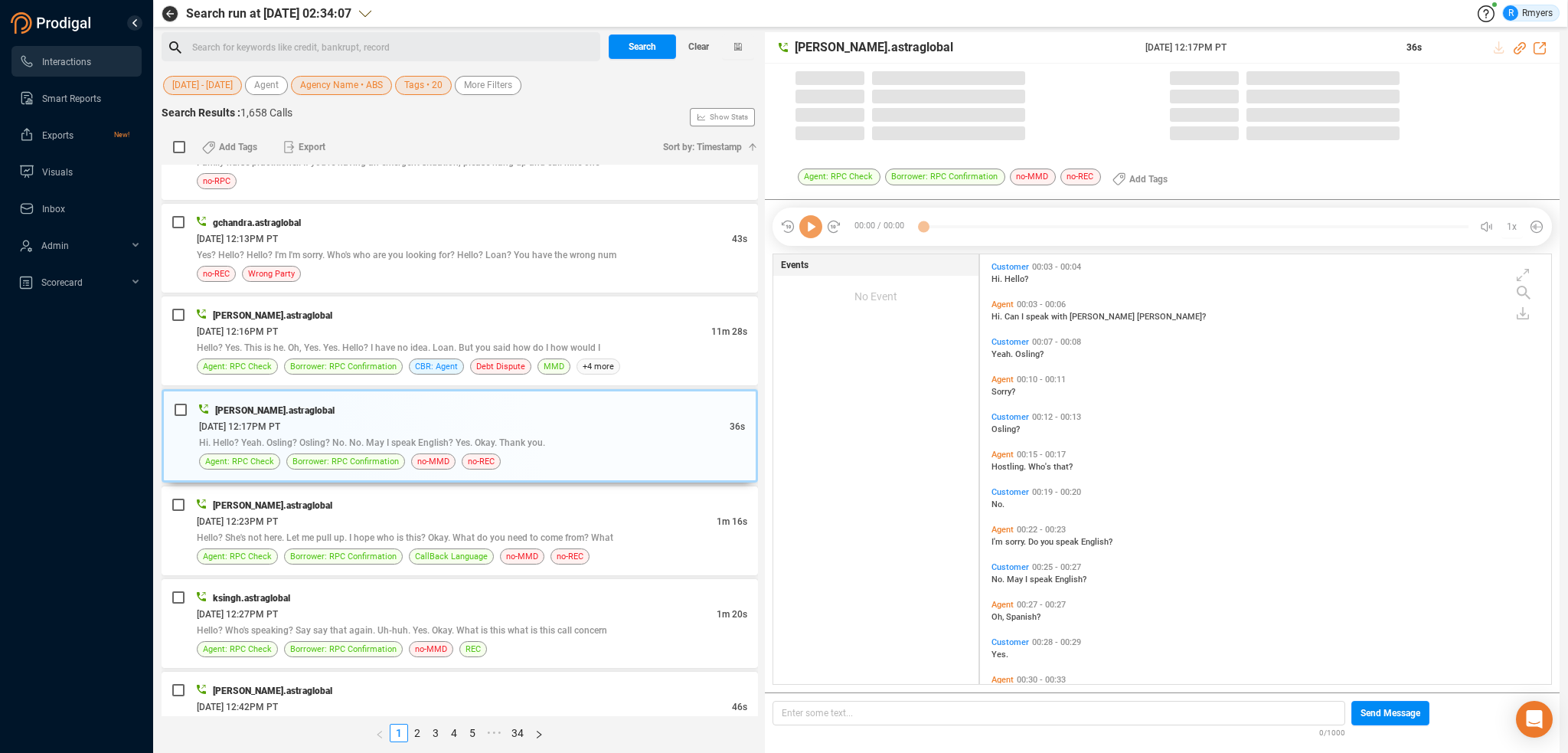
scroll to position [426, 564]
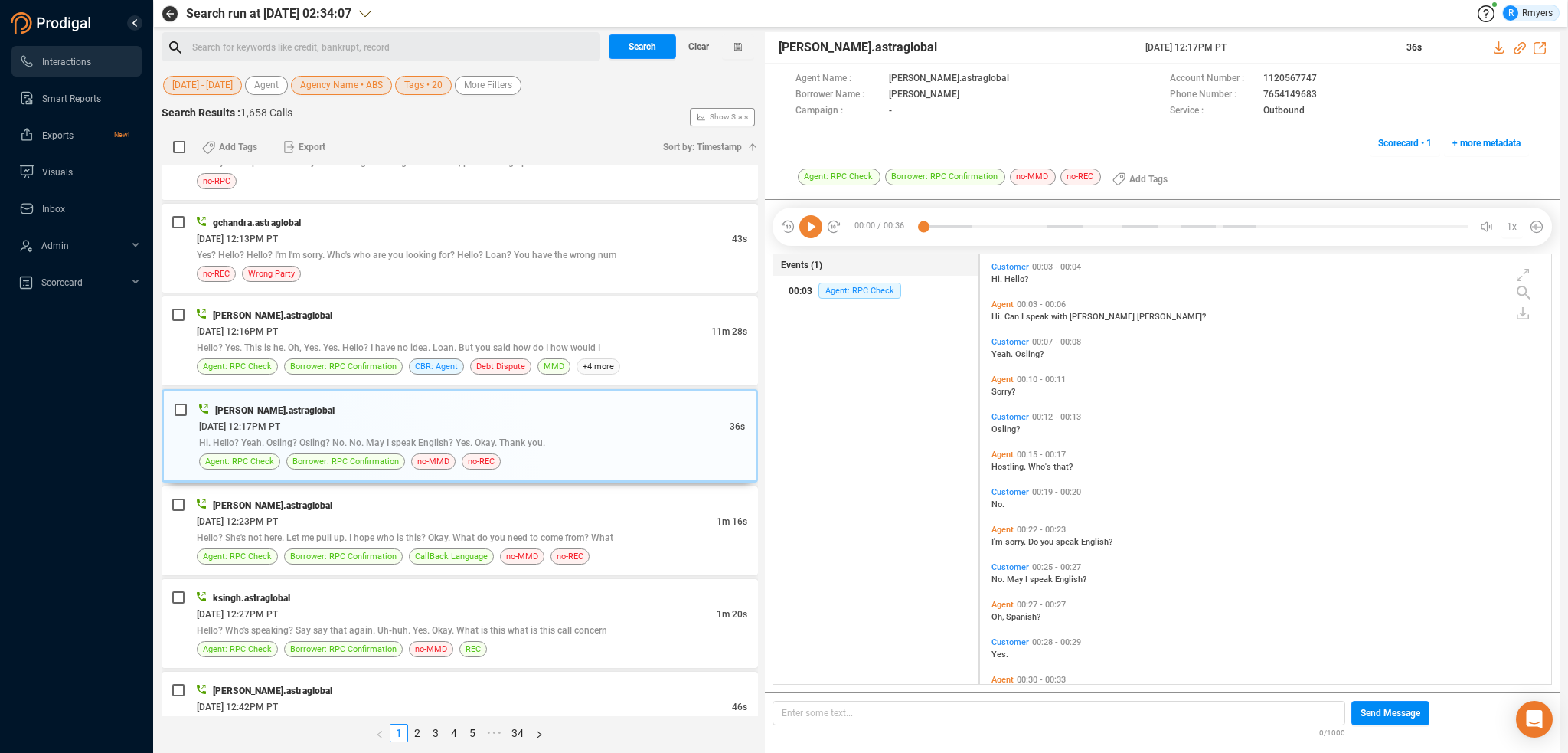
click at [849, 301] on div "00:03 Agent: RPC Check" at bounding box center [876, 291] width 175 height 25
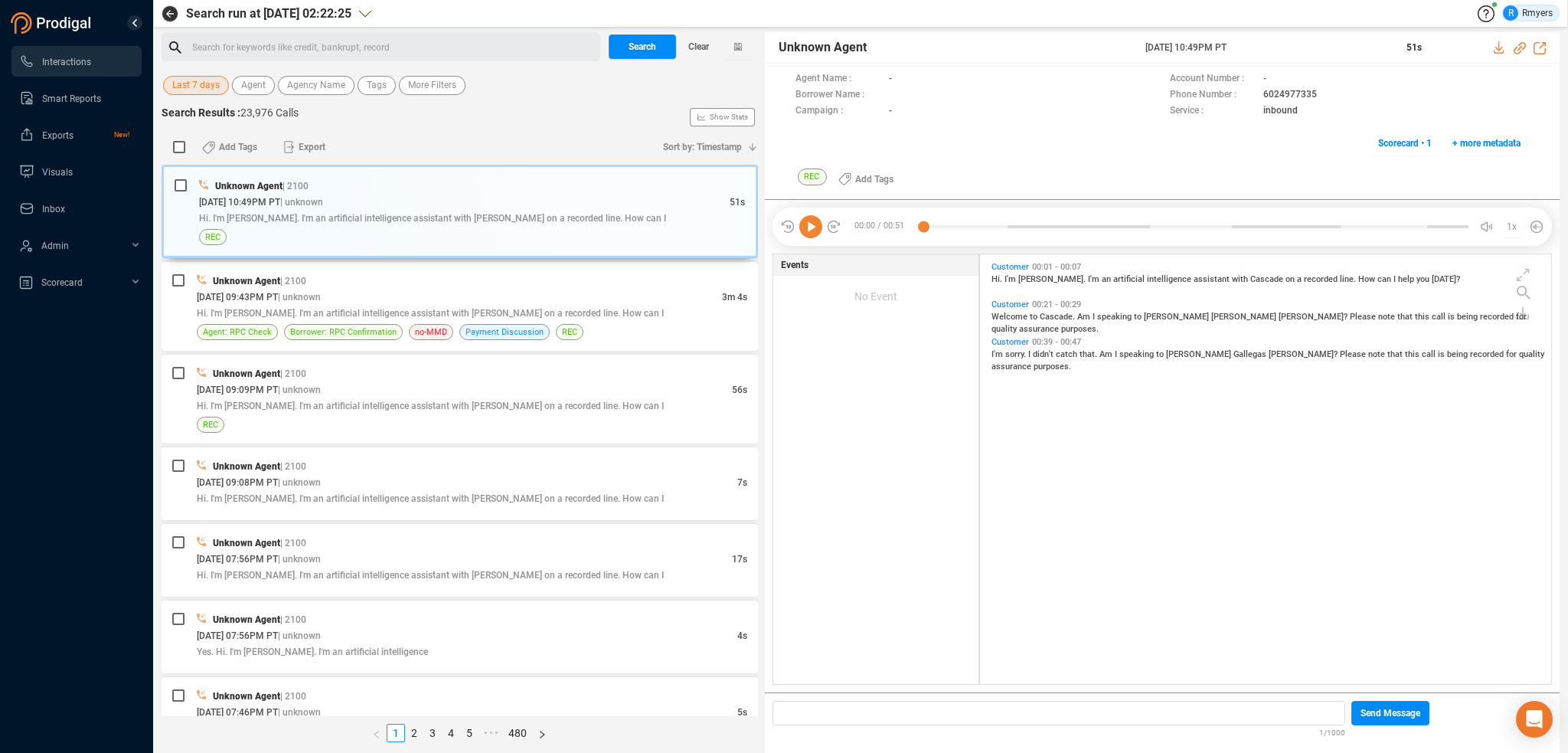
scroll to position [16, 0]
click at [188, 82] on span "Last 7 days" at bounding box center [195, 85] width 47 height 19
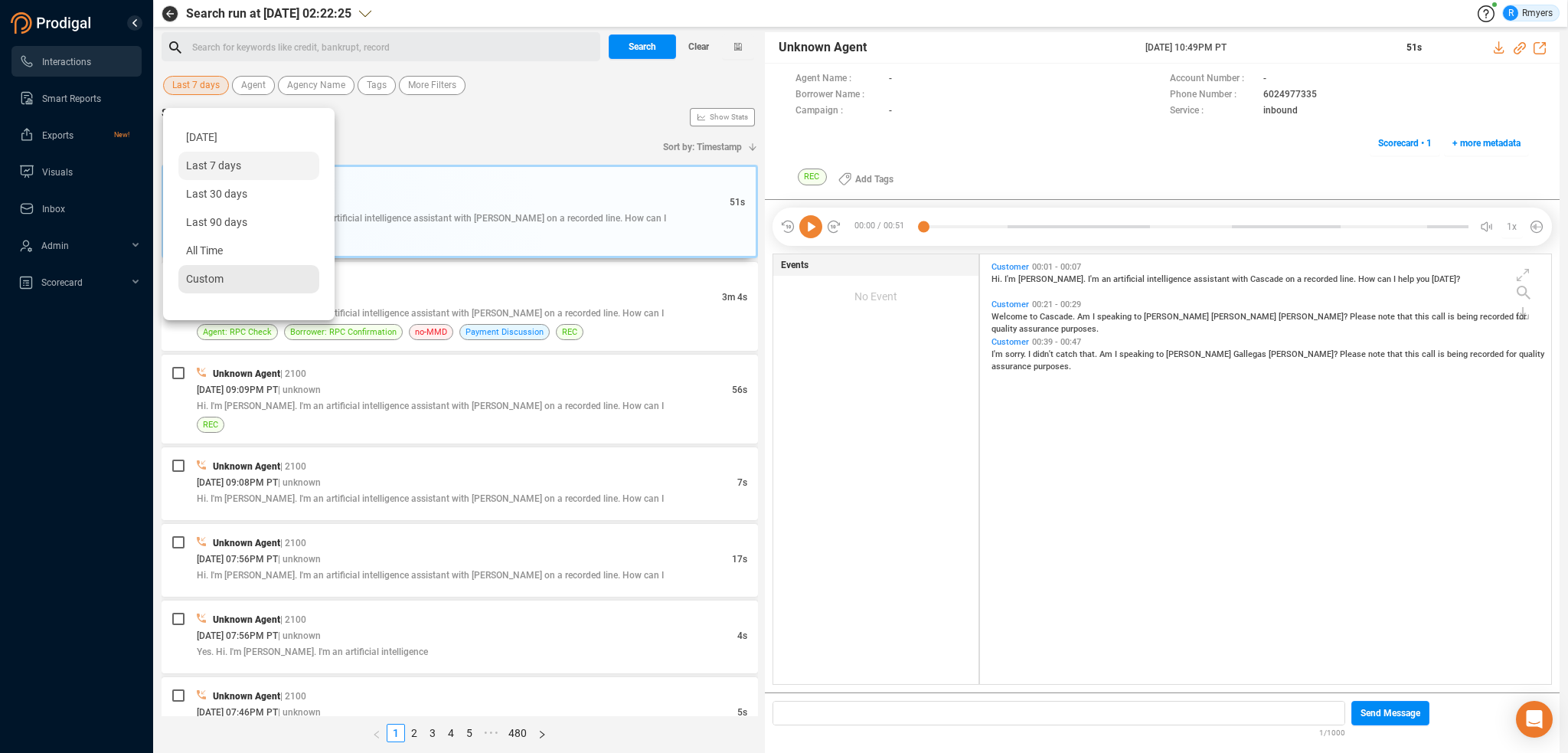
click at [214, 269] on div "Custom" at bounding box center [248, 279] width 141 height 28
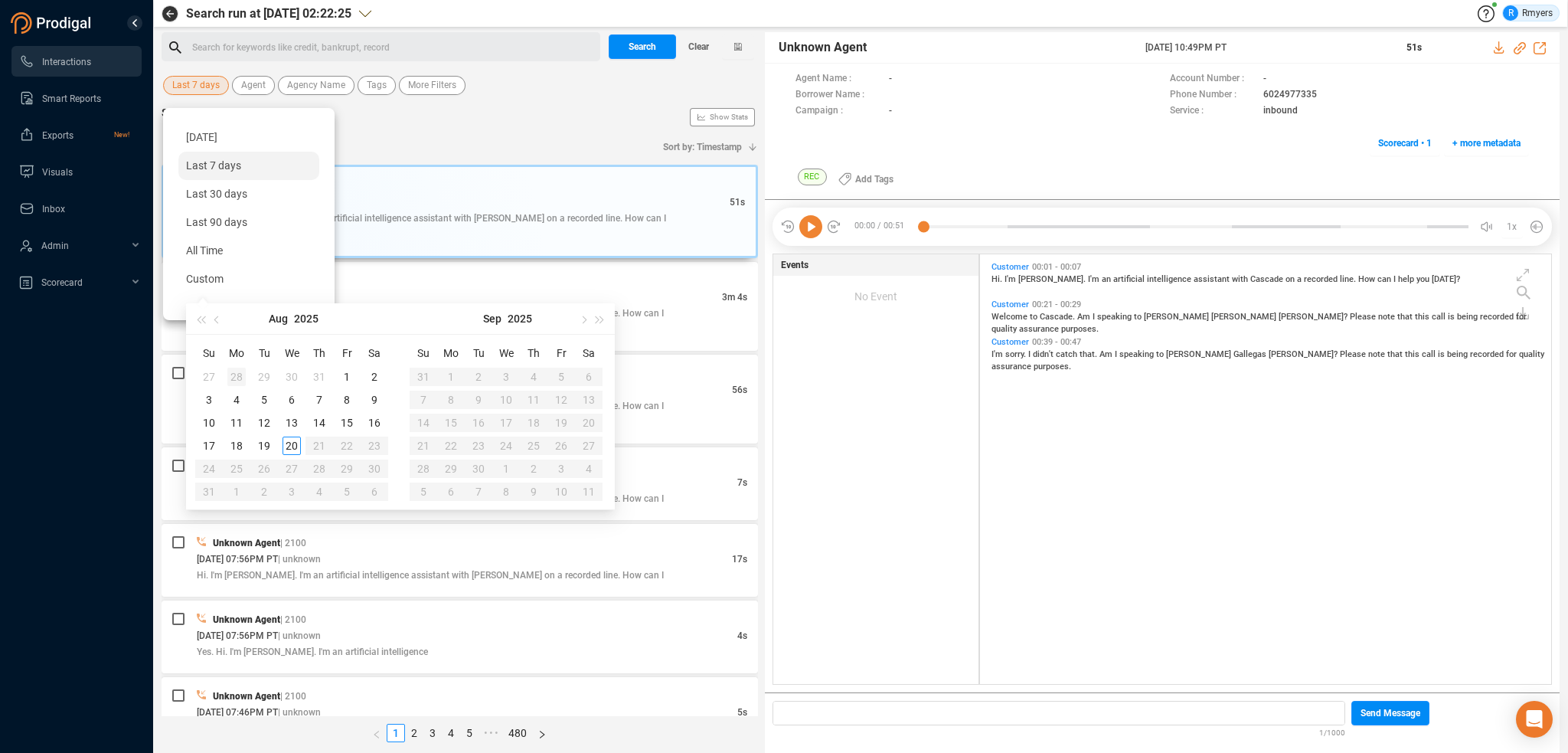
type input "2025-07-28"
click at [219, 315] on button "button" at bounding box center [217, 318] width 17 height 31
type input "2025-06-01"
click at [211, 376] on div "1" at bounding box center [209, 377] width 18 height 18
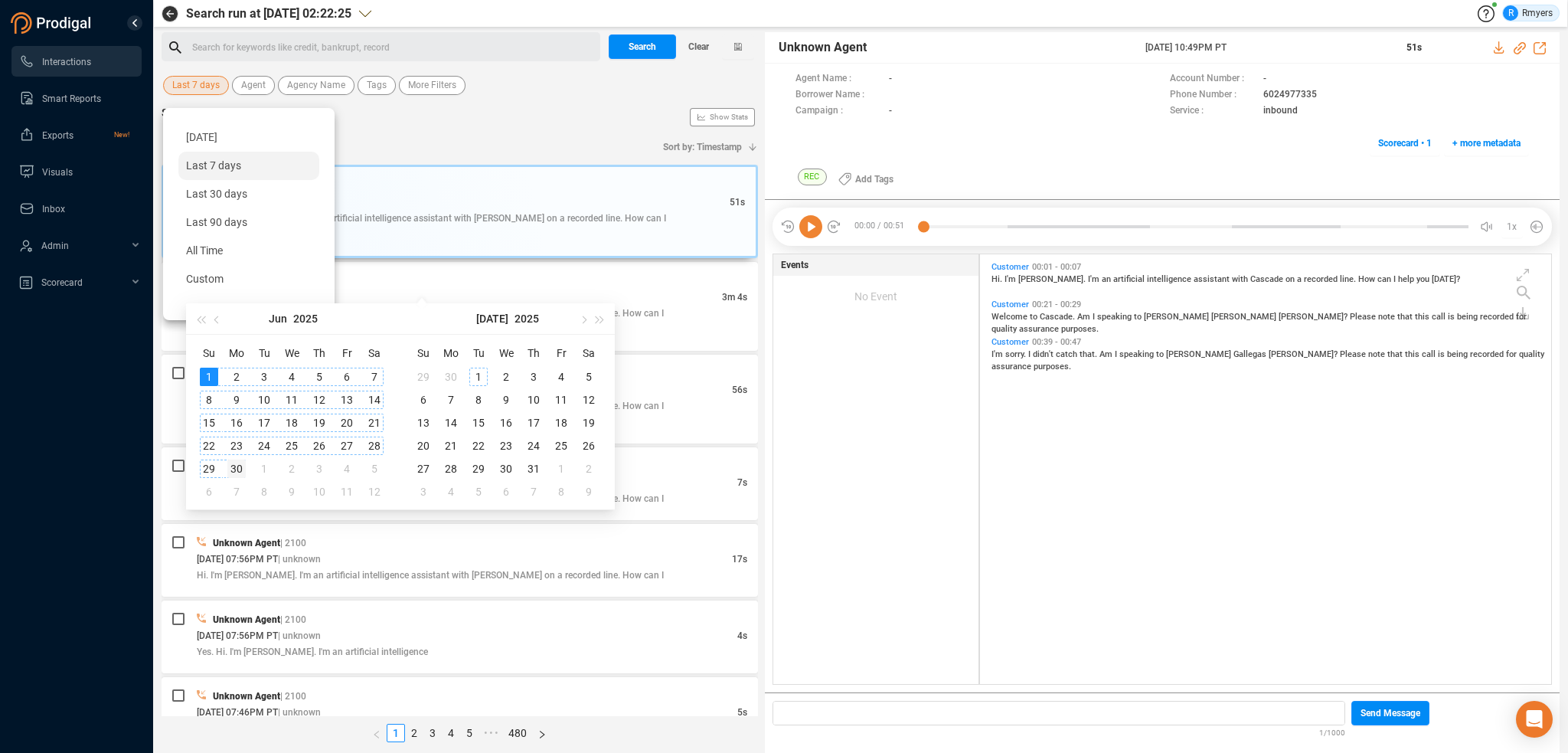
type input "2025-06-30"
click at [236, 466] on div "30" at bounding box center [236, 468] width 18 height 18
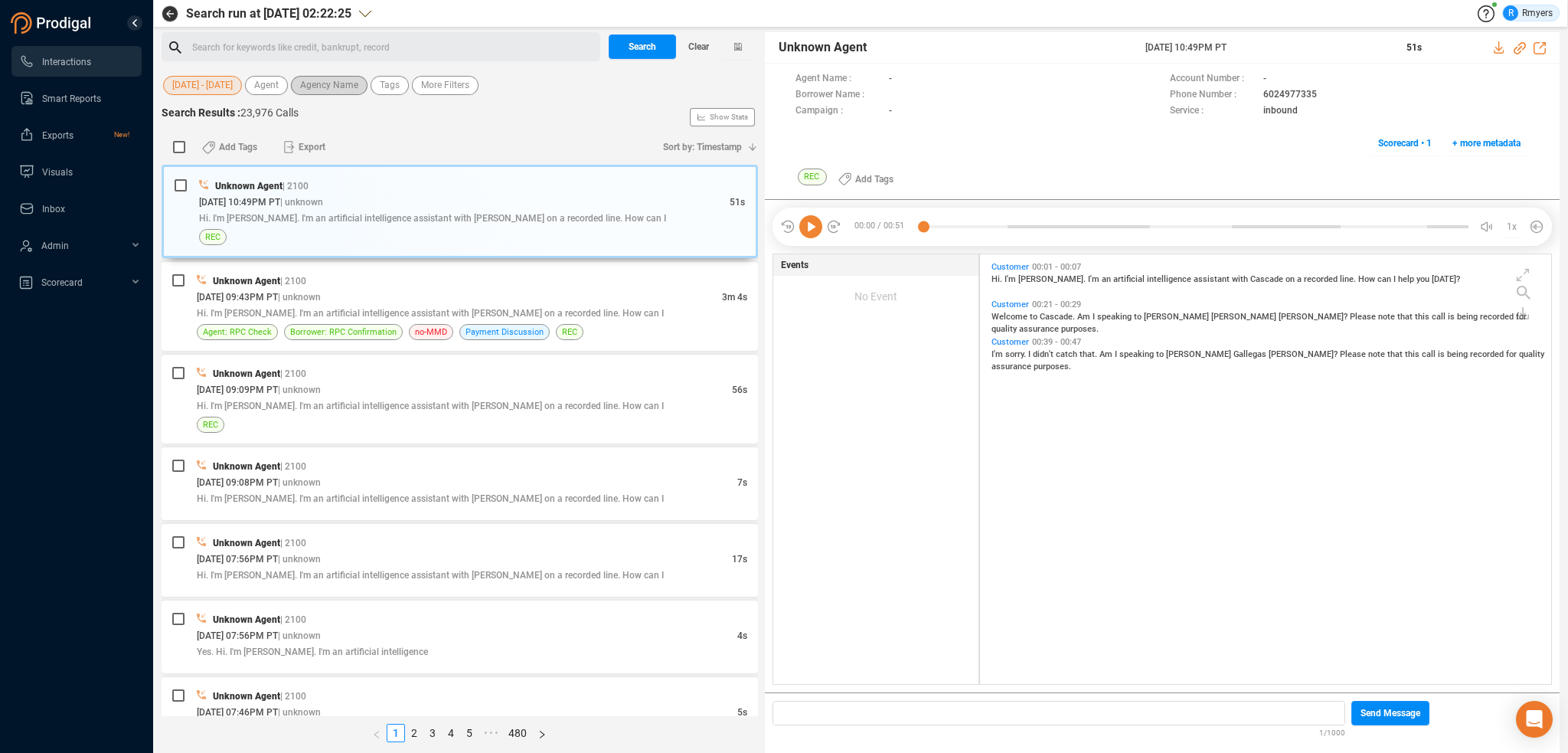
click at [305, 86] on span "Agency Name" at bounding box center [329, 85] width 58 height 19
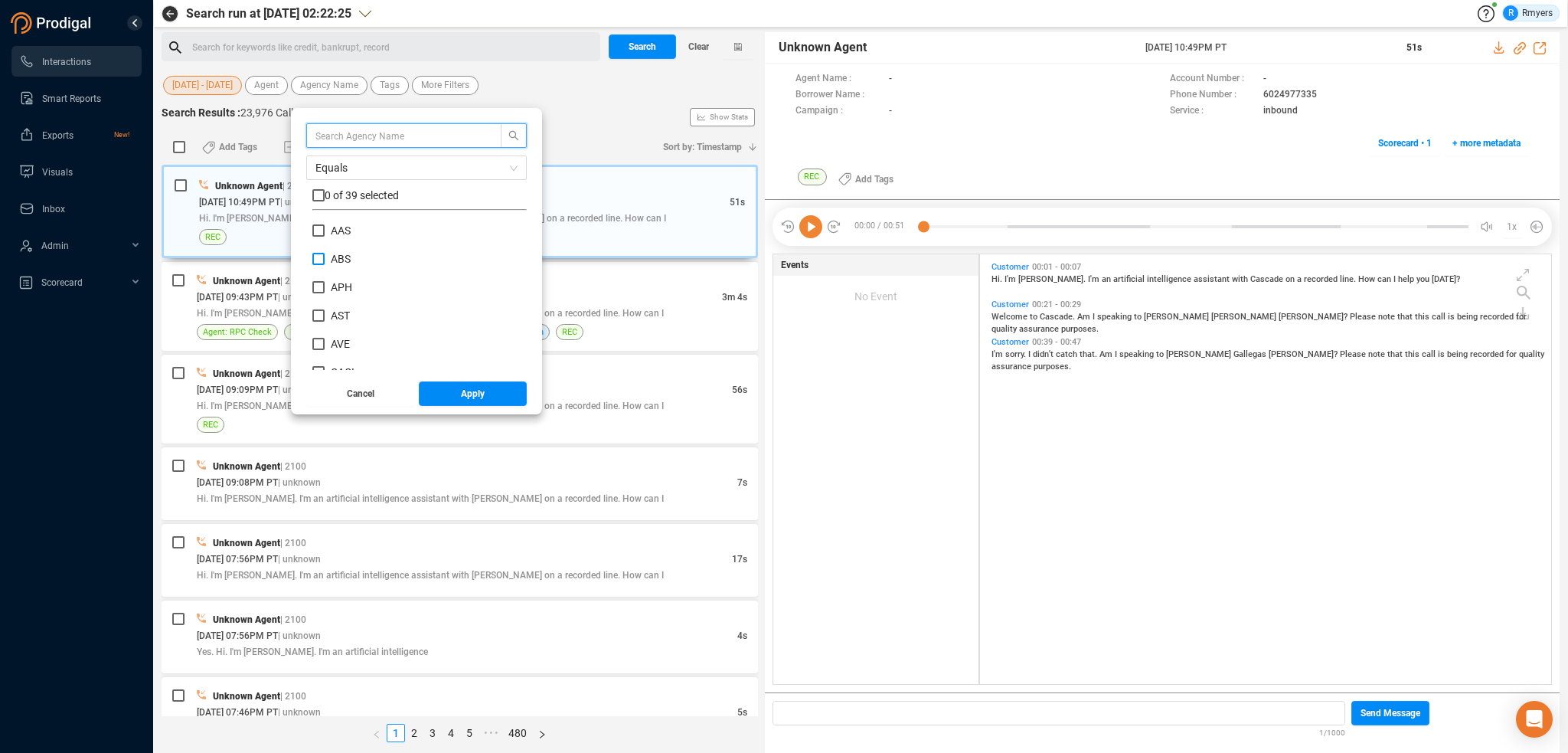
scroll to position [143, 207]
click at [319, 260] on input "ABS" at bounding box center [318, 259] width 12 height 12
checkbox input "true"
click at [441, 391] on button "Apply" at bounding box center [473, 393] width 109 height 25
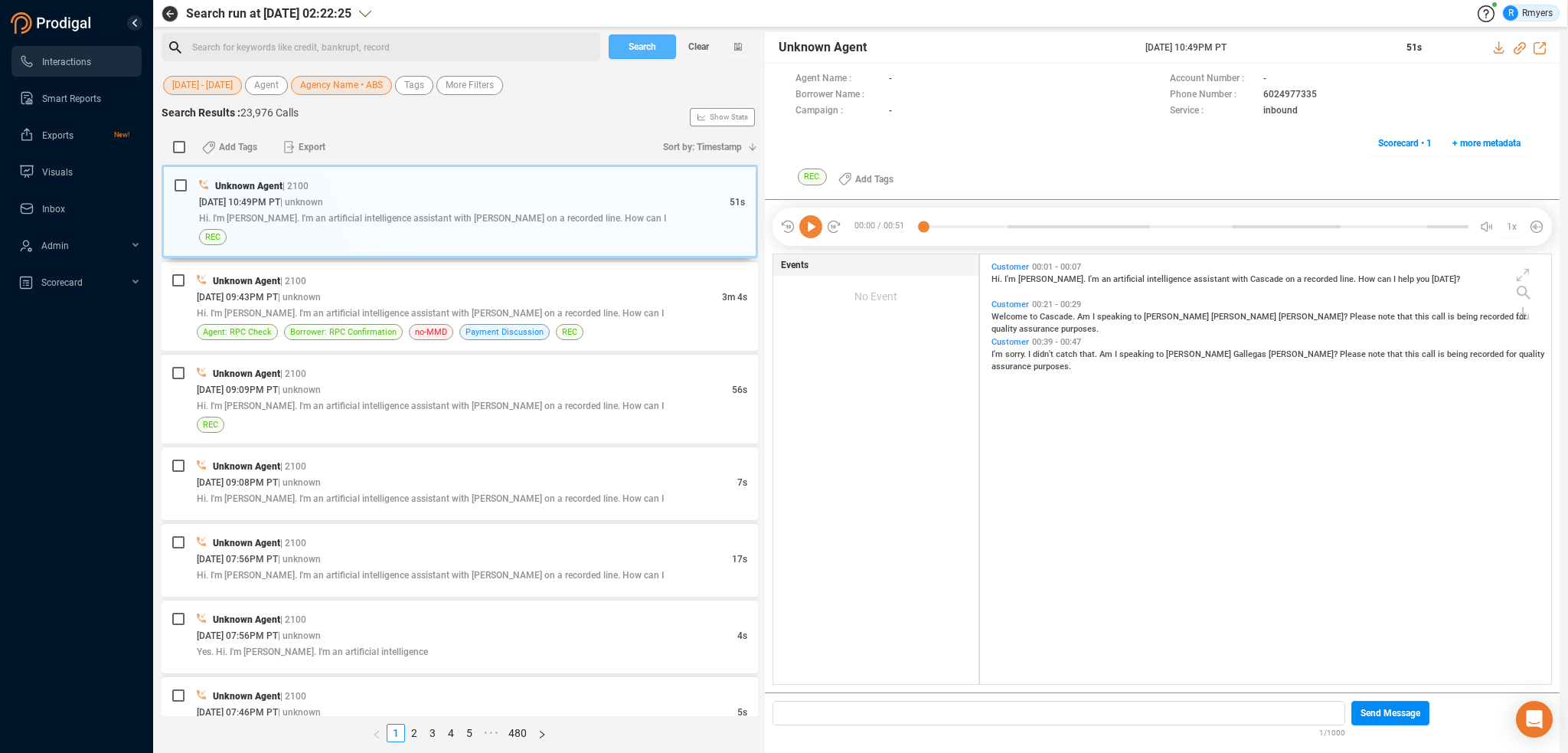
click at [631, 53] on span "Search" at bounding box center [643, 46] width 28 height 25
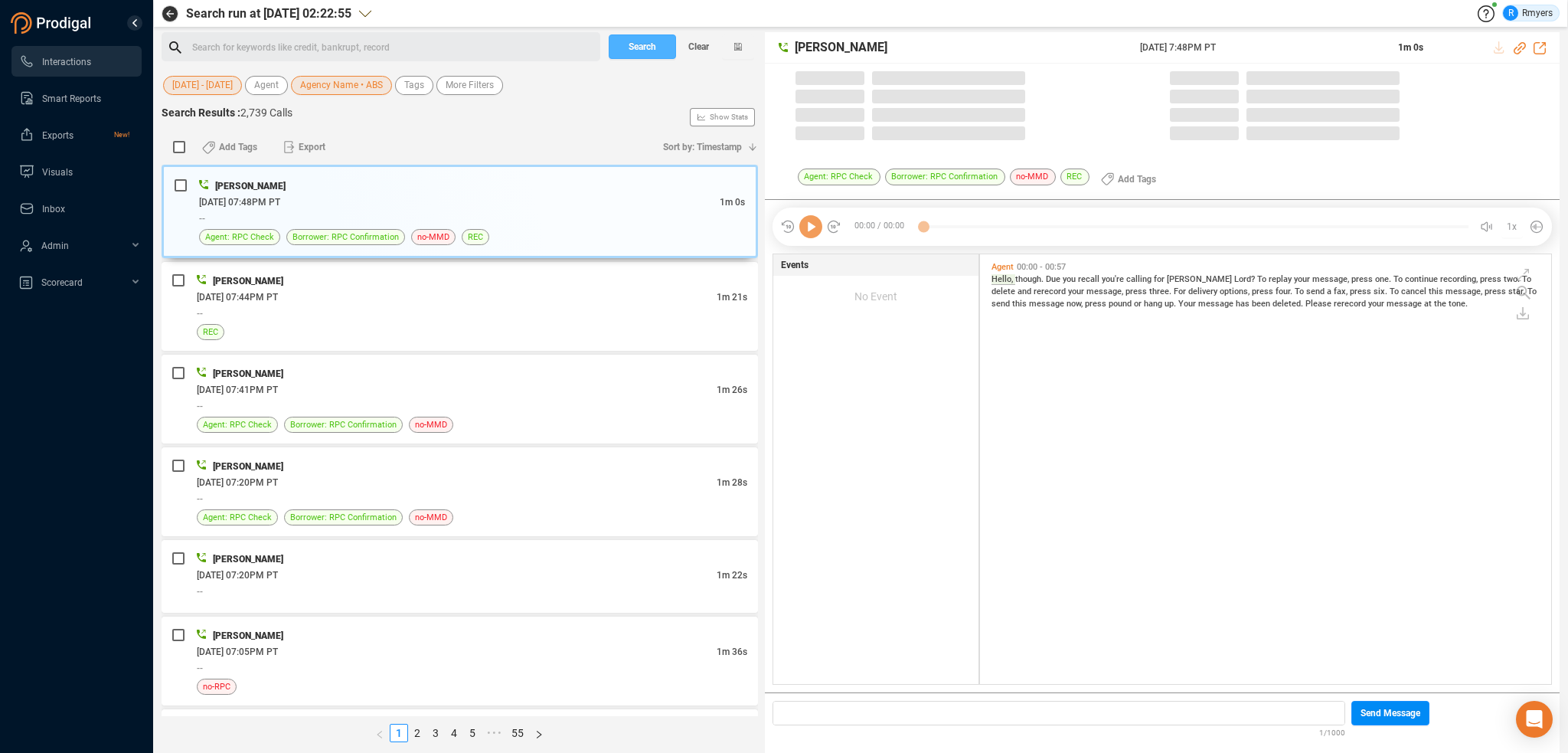
scroll to position [426, 564]
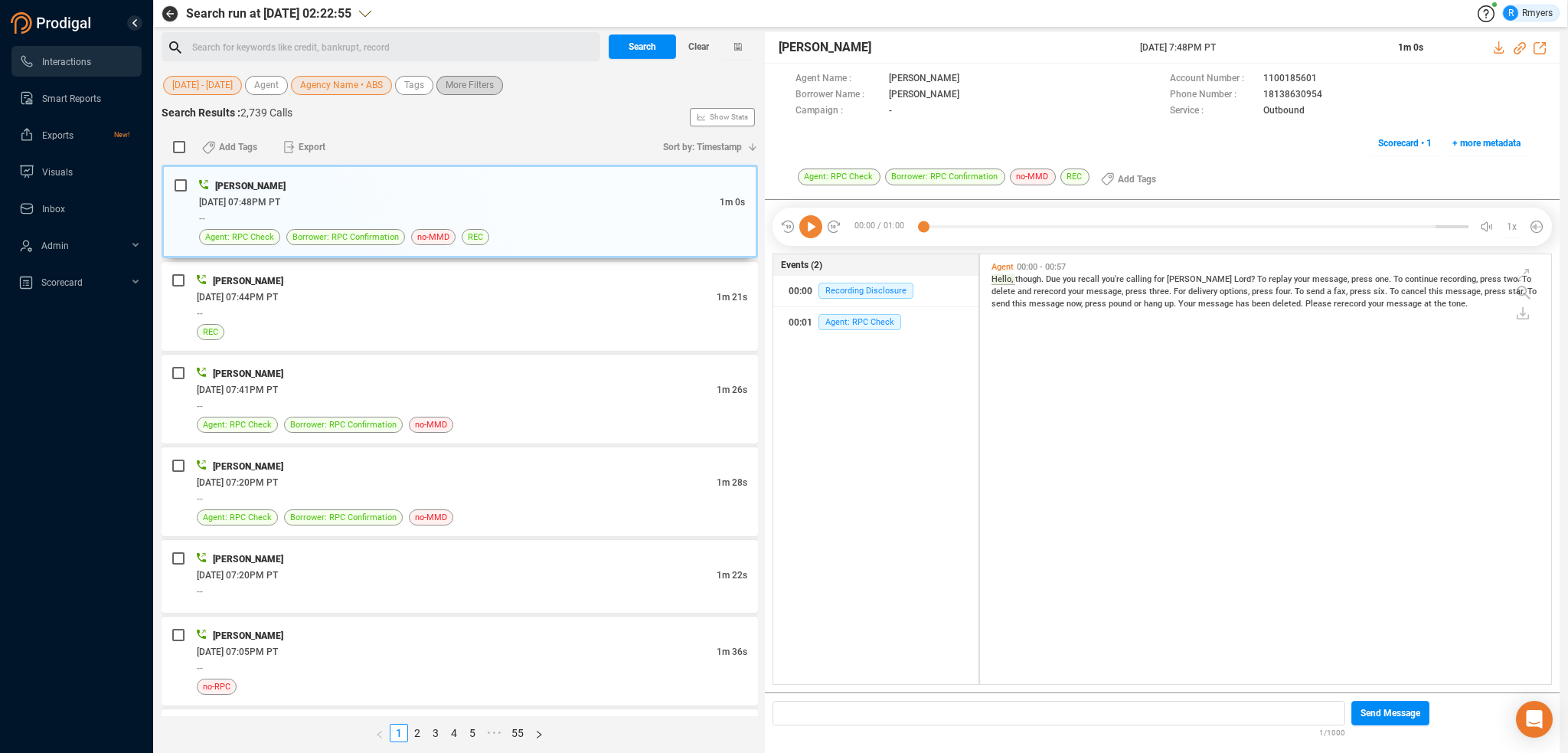
click at [454, 86] on span "More Filters" at bounding box center [470, 85] width 48 height 19
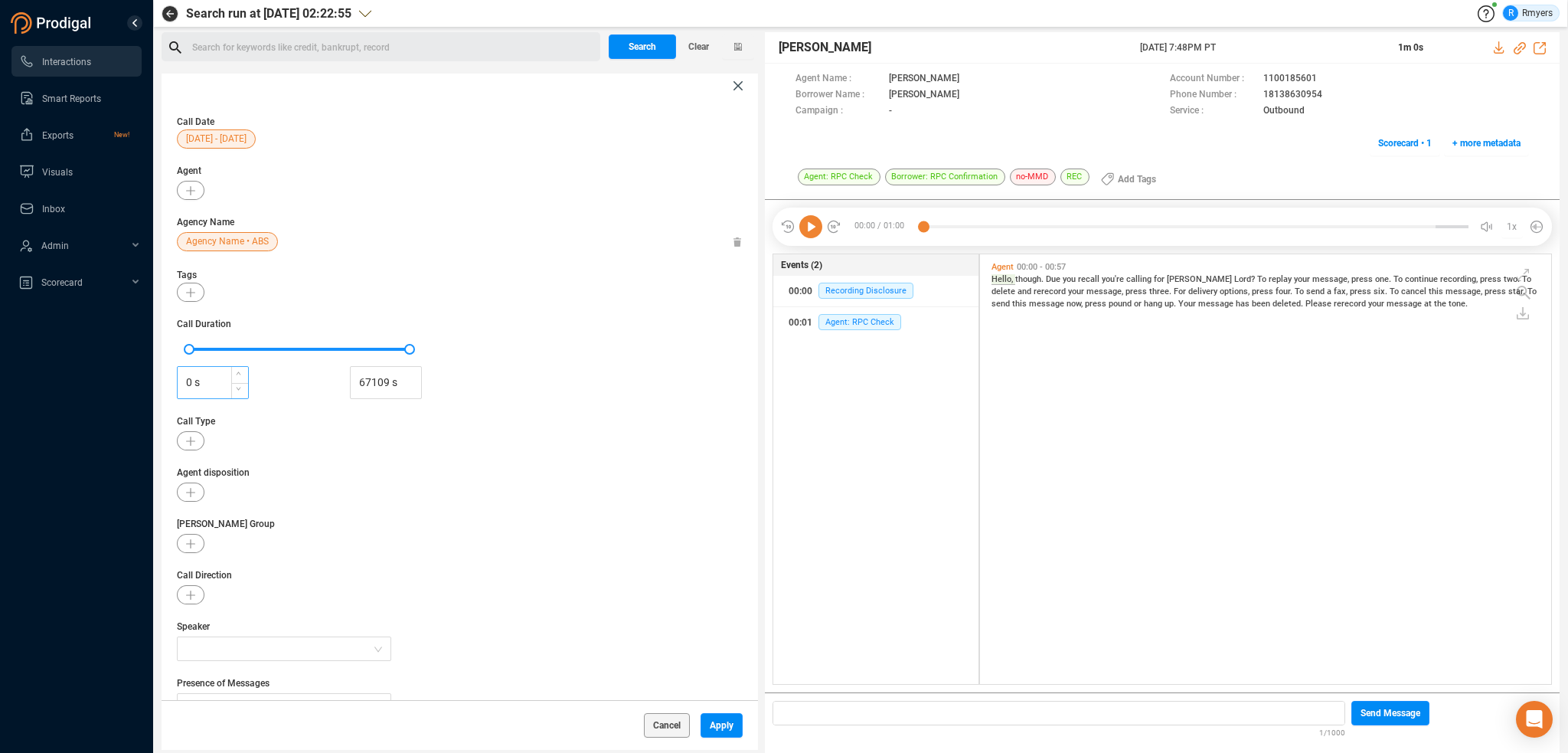
click at [184, 377] on input "0 s" at bounding box center [213, 382] width 70 height 23
type input "30 s"
drag, startPoint x: 724, startPoint y: 725, endPoint x: 668, endPoint y: 673, distance: 76.4
click at [724, 725] on span "Apply" at bounding box center [722, 725] width 24 height 25
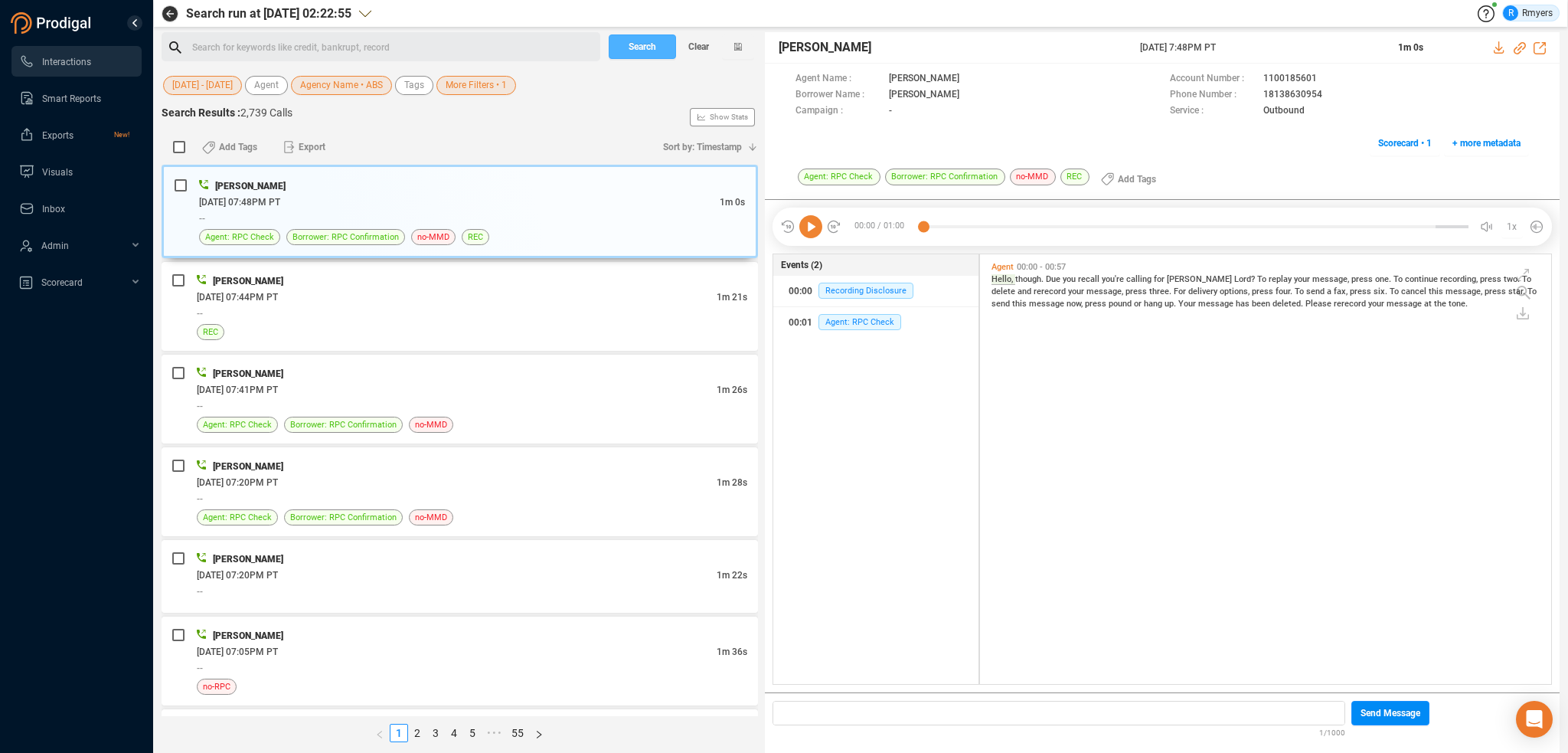
click at [633, 43] on span "Search" at bounding box center [643, 46] width 28 height 25
click at [466, 86] on span "More Filters • 1" at bounding box center [476, 85] width 61 height 19
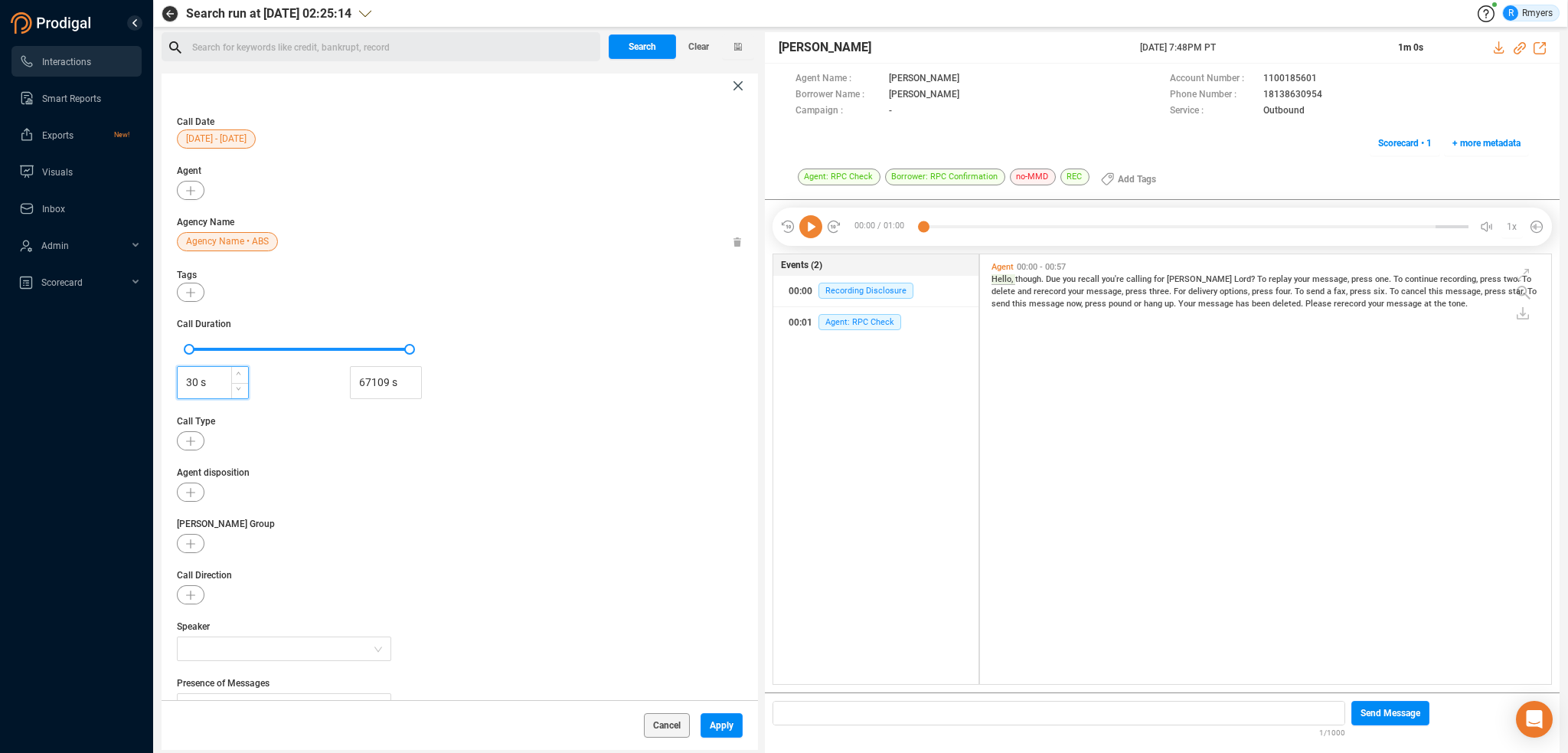
click at [191, 385] on input "30 s" at bounding box center [213, 382] width 70 height 23
type input "0 s"
click at [723, 728] on span "Apply" at bounding box center [722, 725] width 24 height 25
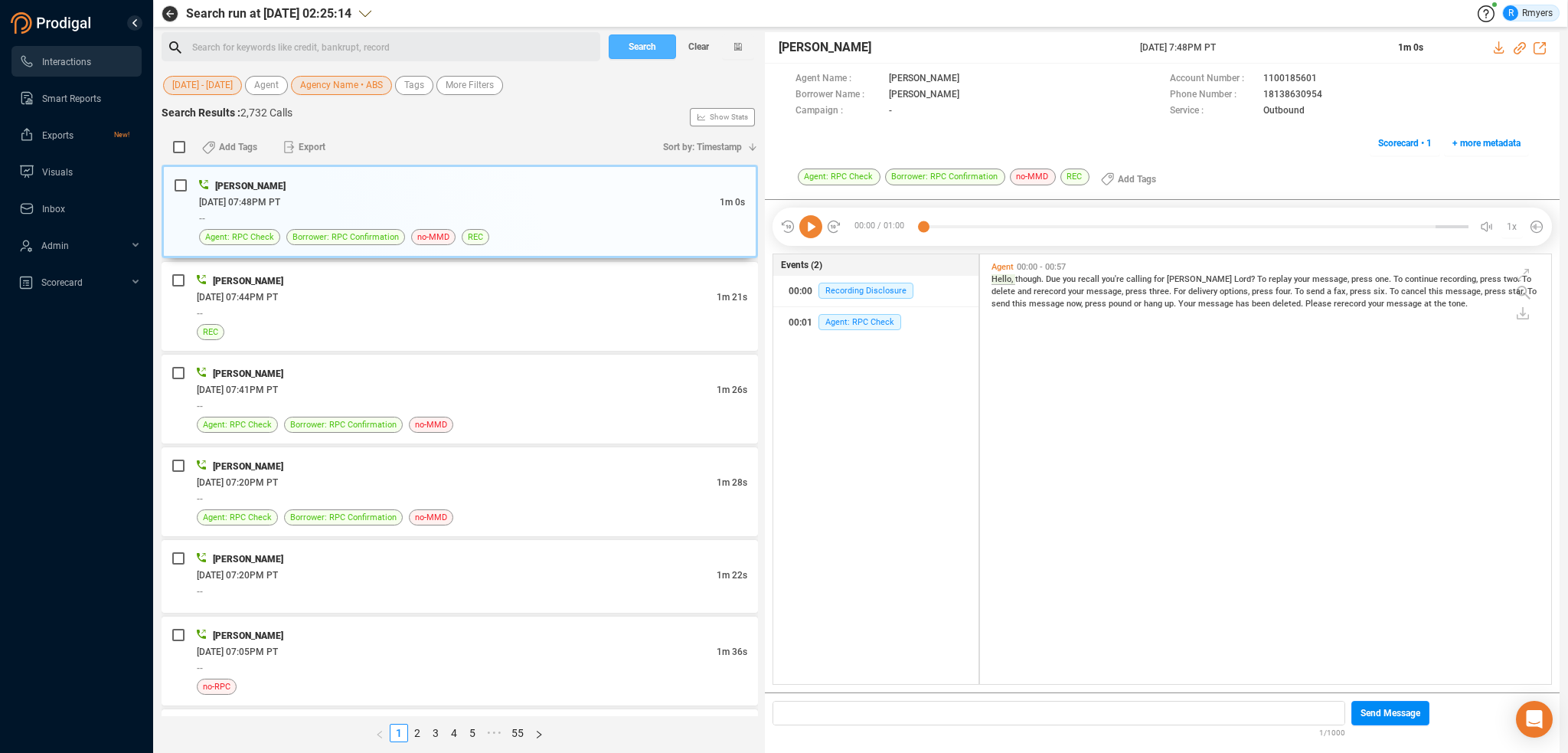
click at [655, 48] on span "Search" at bounding box center [643, 46] width 28 height 25
click at [217, 94] on span "[DATE] - [DATE]" at bounding box center [202, 85] width 60 height 19
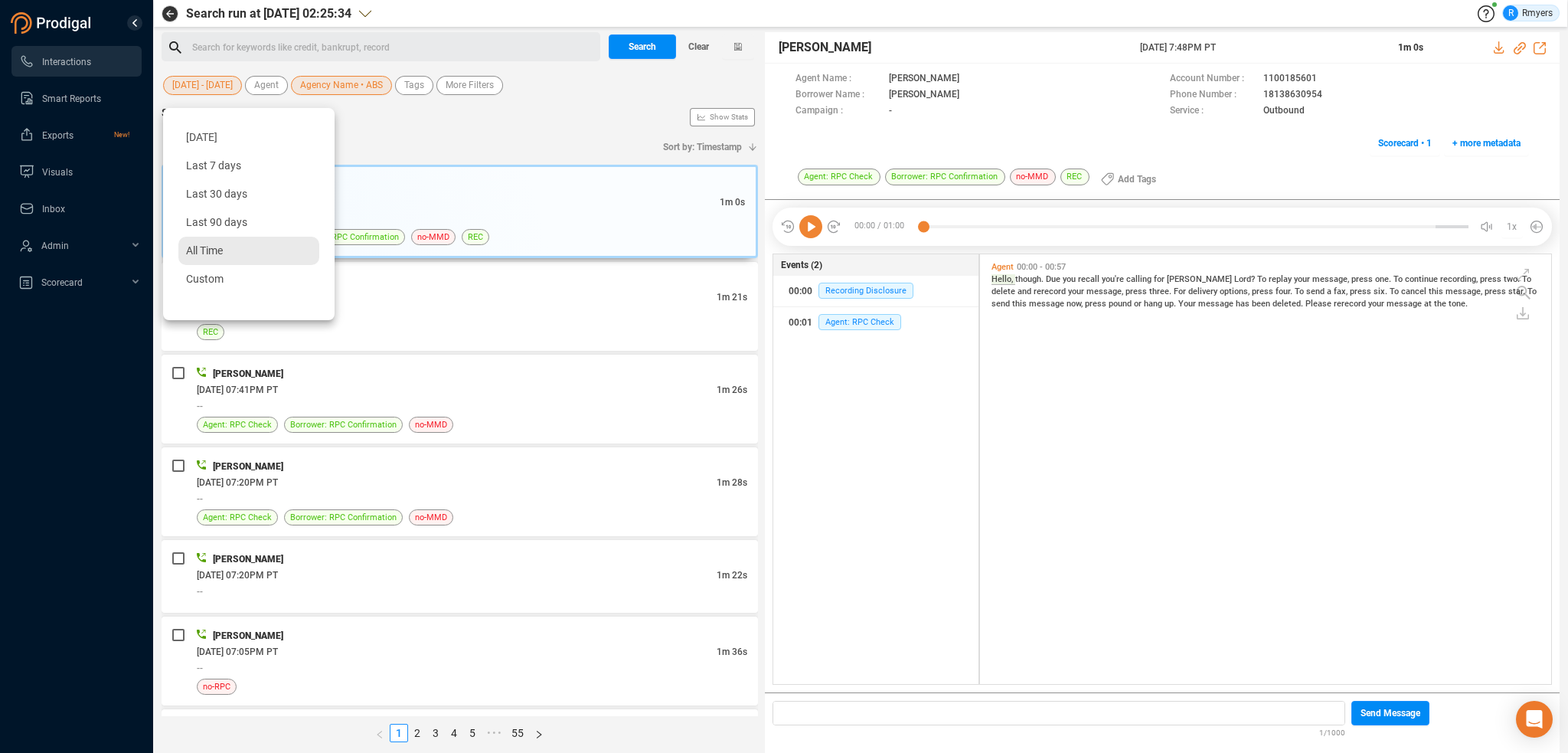
click at [211, 253] on span "All Time" at bounding box center [204, 250] width 37 height 12
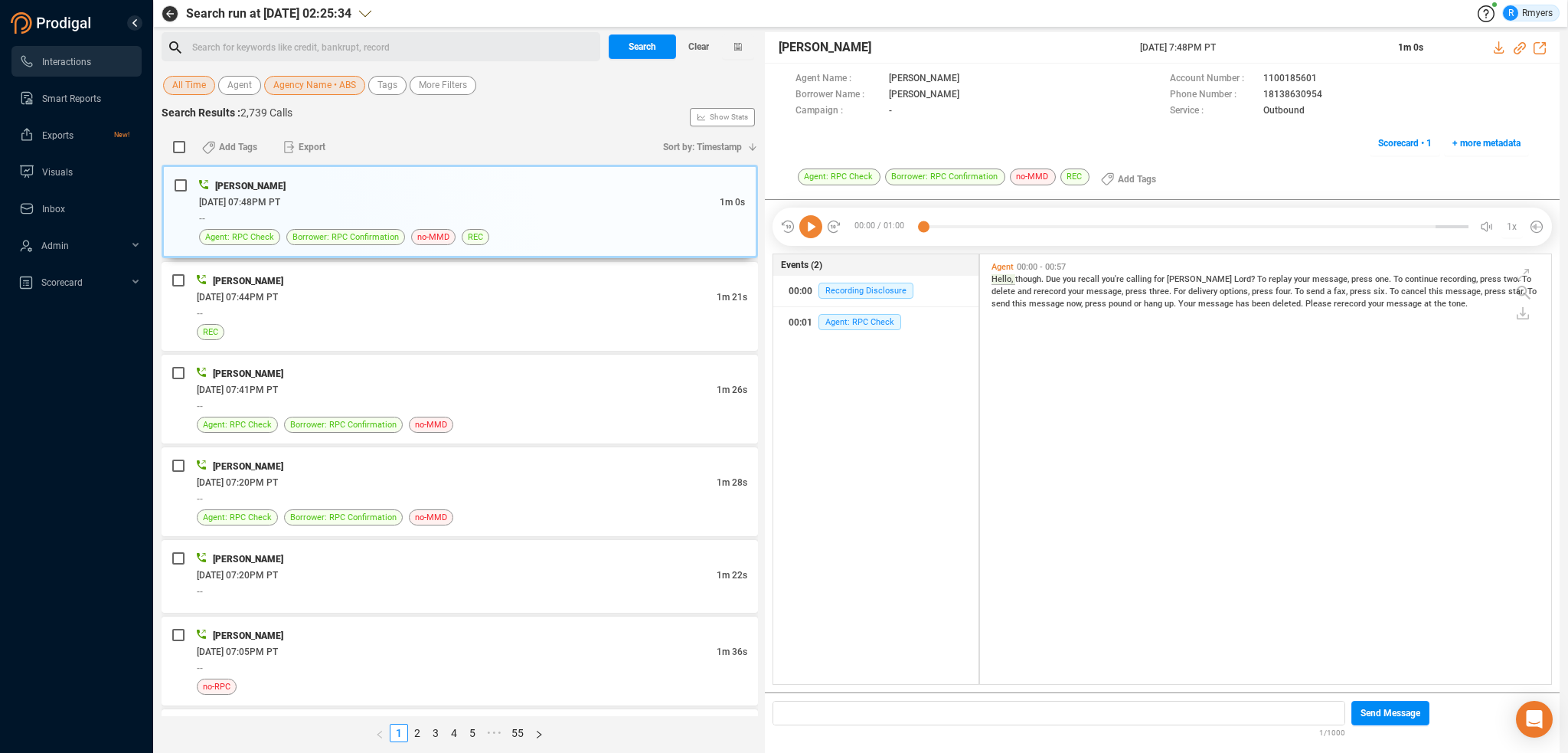
click at [204, 30] on div "Search run at 2025-08-20 02:25:34 R Rmyers Search for keywords like credit, ban…" at bounding box center [861, 376] width 1398 height 753
click at [636, 49] on span "Search" at bounding box center [643, 46] width 28 height 25
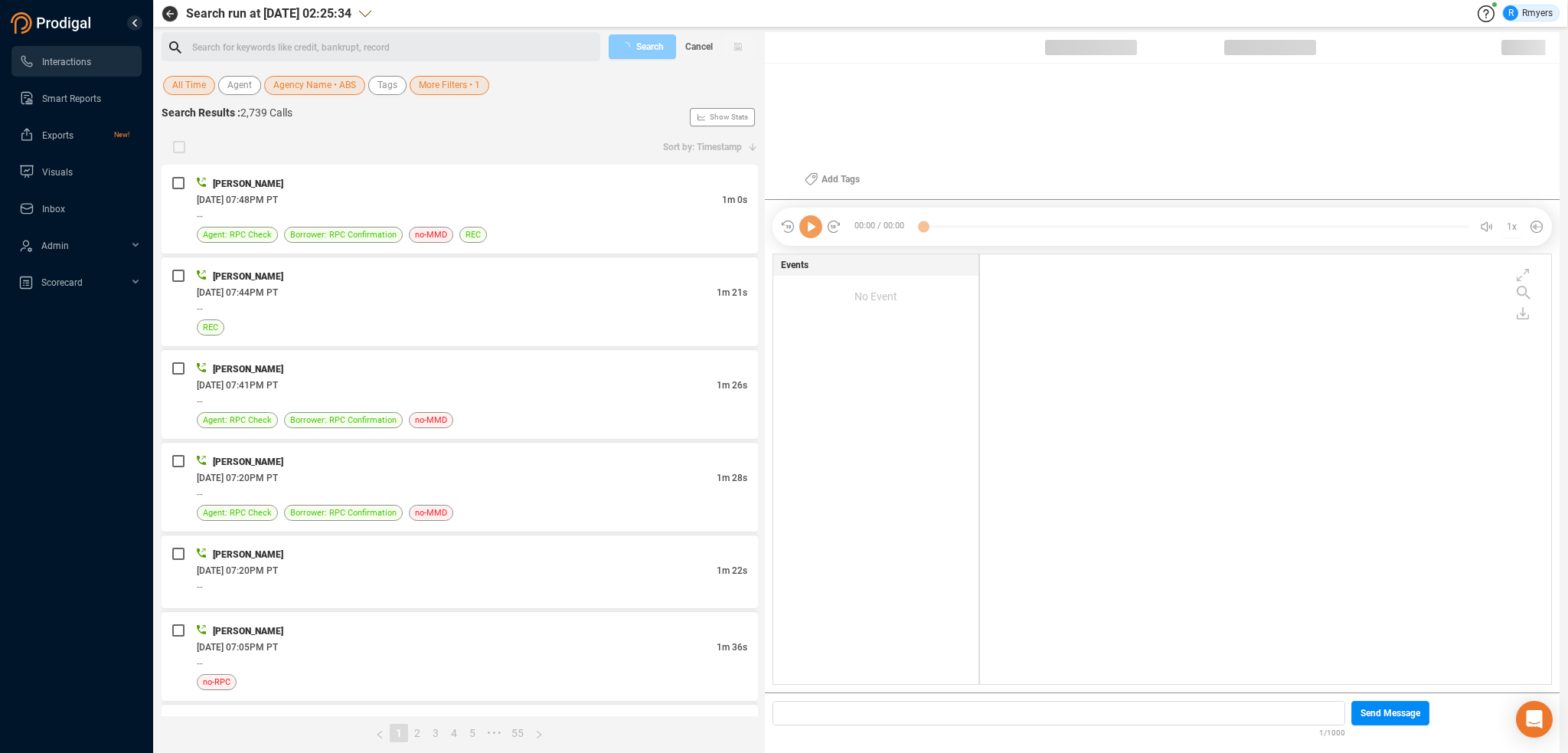
scroll to position [426, 564]
checkbox input "true"
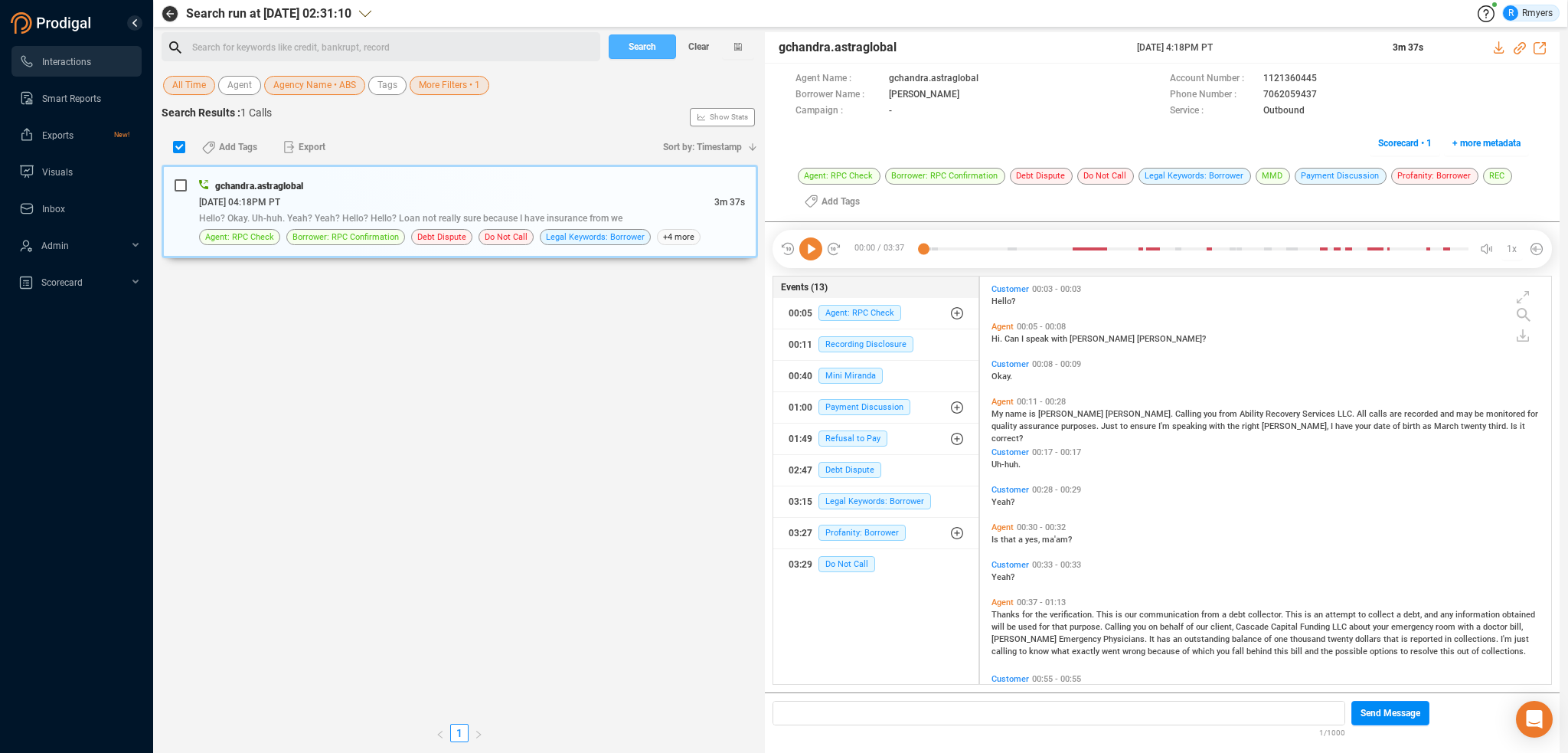
scroll to position [404, 564]
click at [288, 43] on div "Search for keywords like credit, bankrupt, record ﻿" at bounding box center [394, 47] width 404 height 23
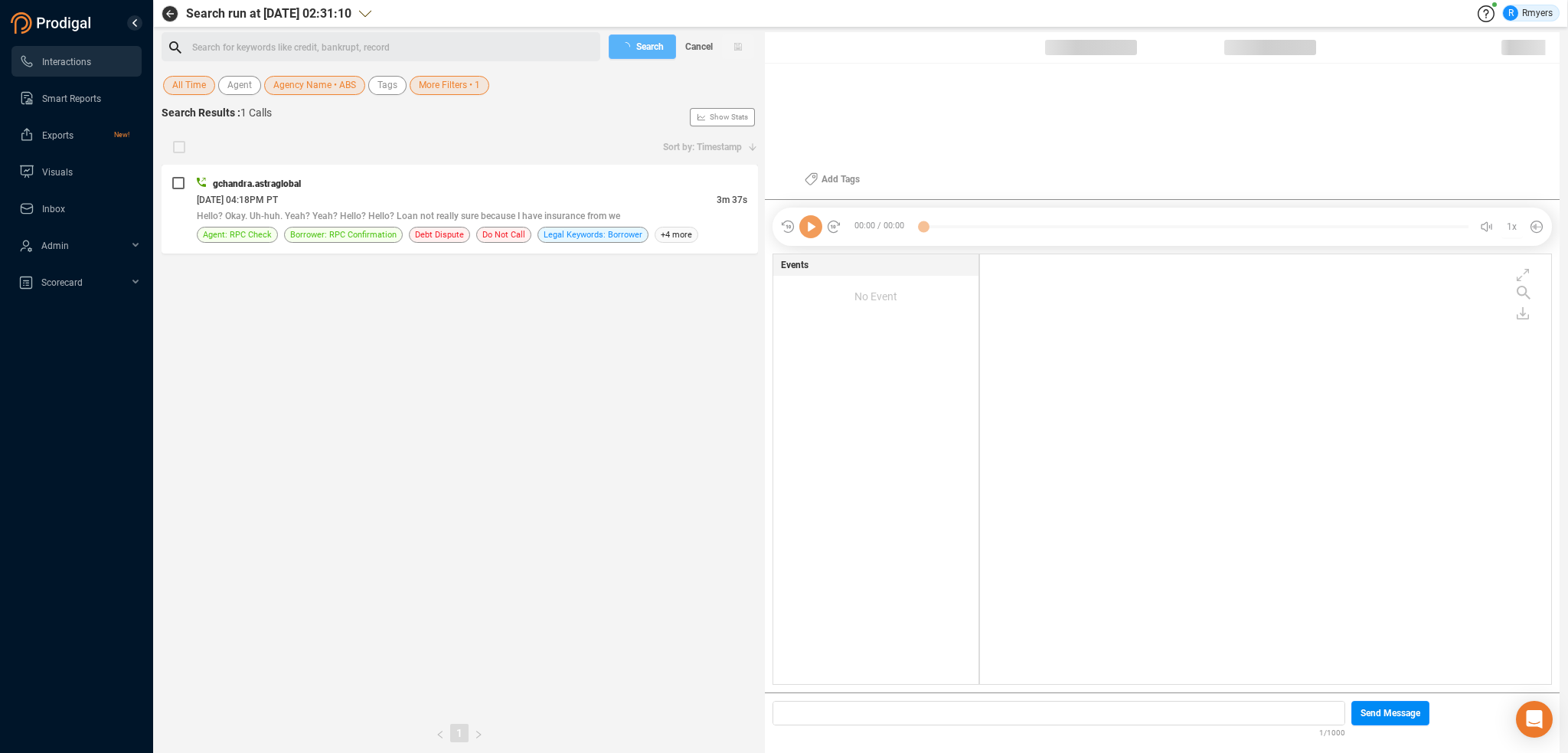
scroll to position [426, 564]
checkbox input "true"
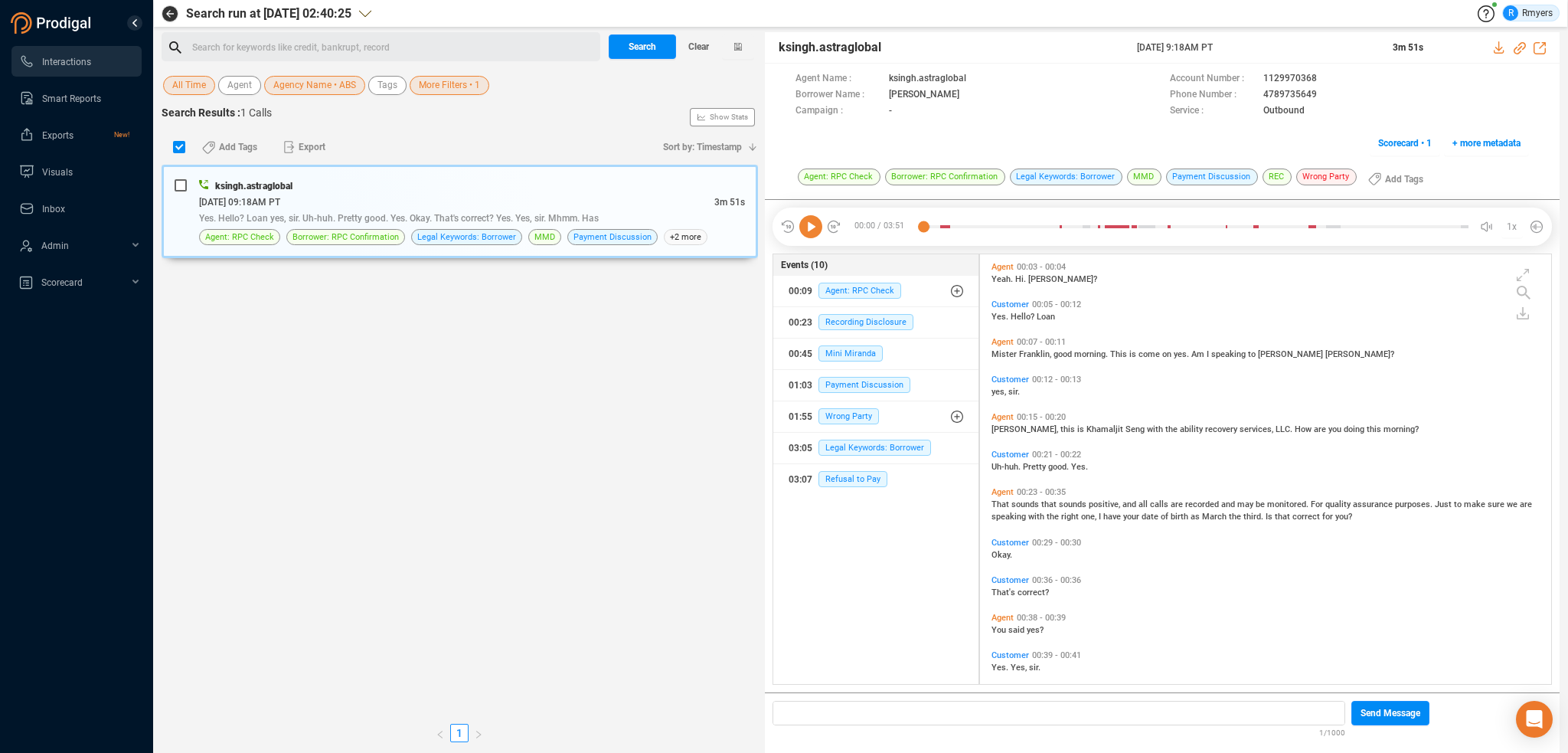
click at [315, 48] on div "Search for keywords like credit, bankrupt, record ﻿" at bounding box center [394, 47] width 404 height 23
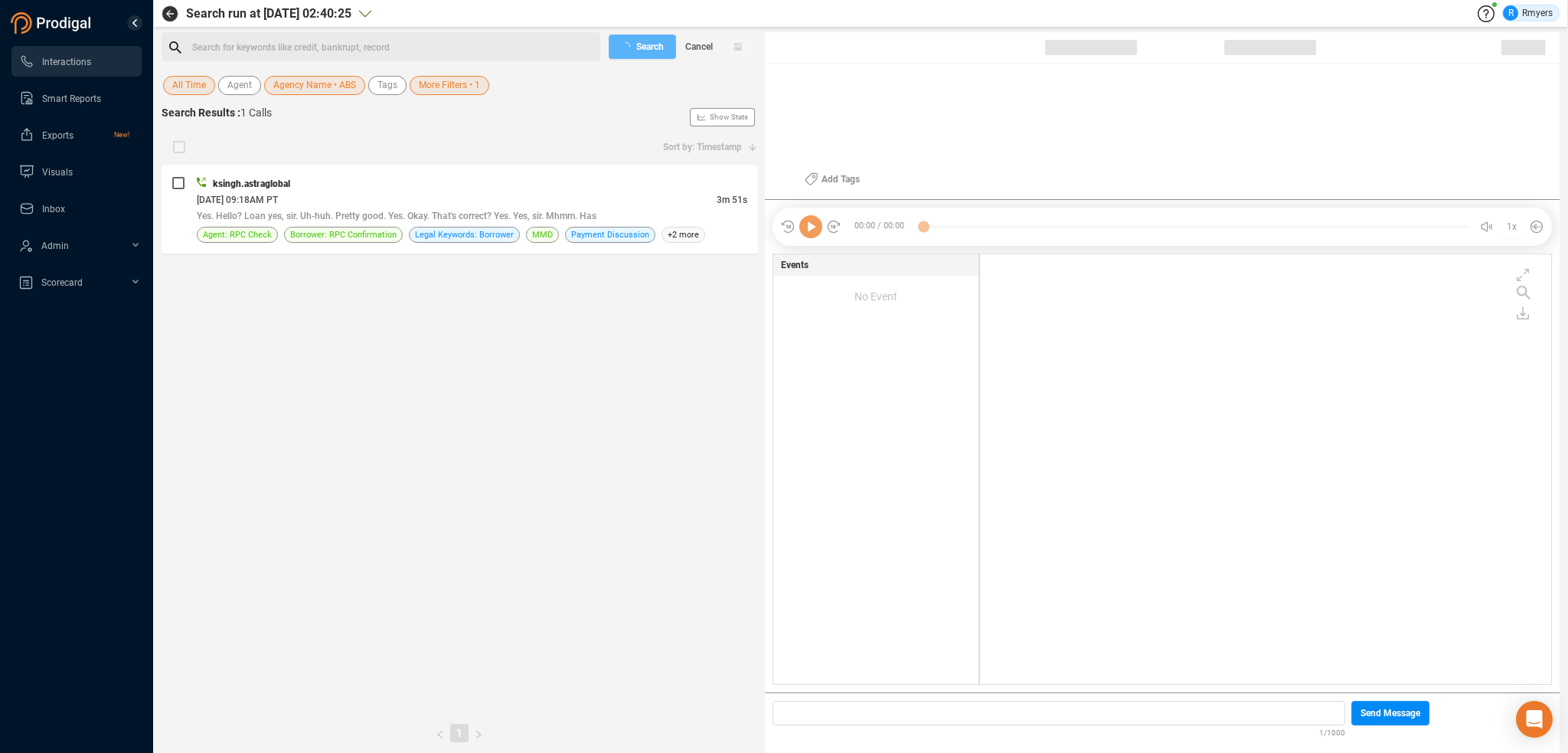
checkbox input "true"
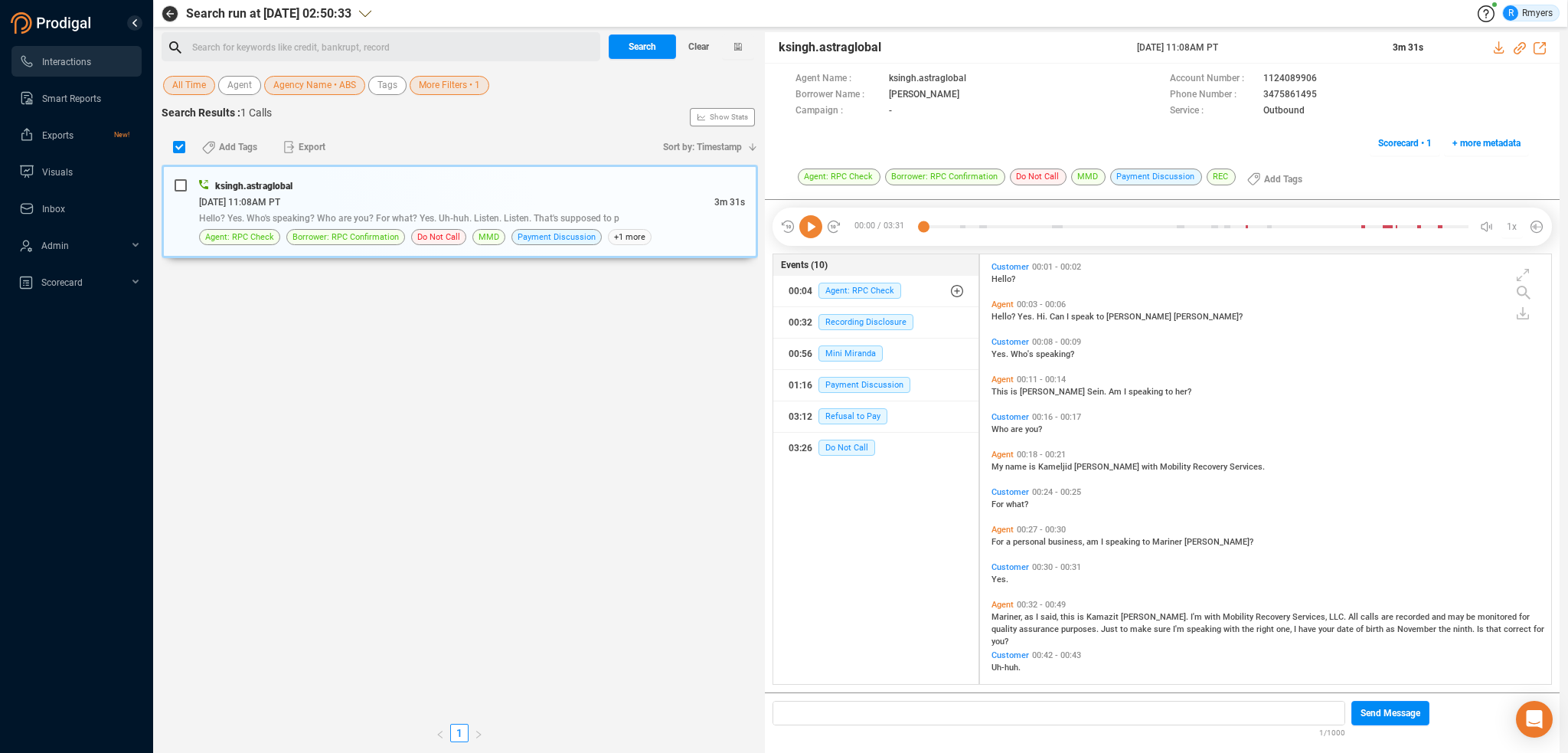
click at [275, 46] on div "Search for keywords like credit, bankrupt, record ﻿" at bounding box center [394, 47] width 404 height 23
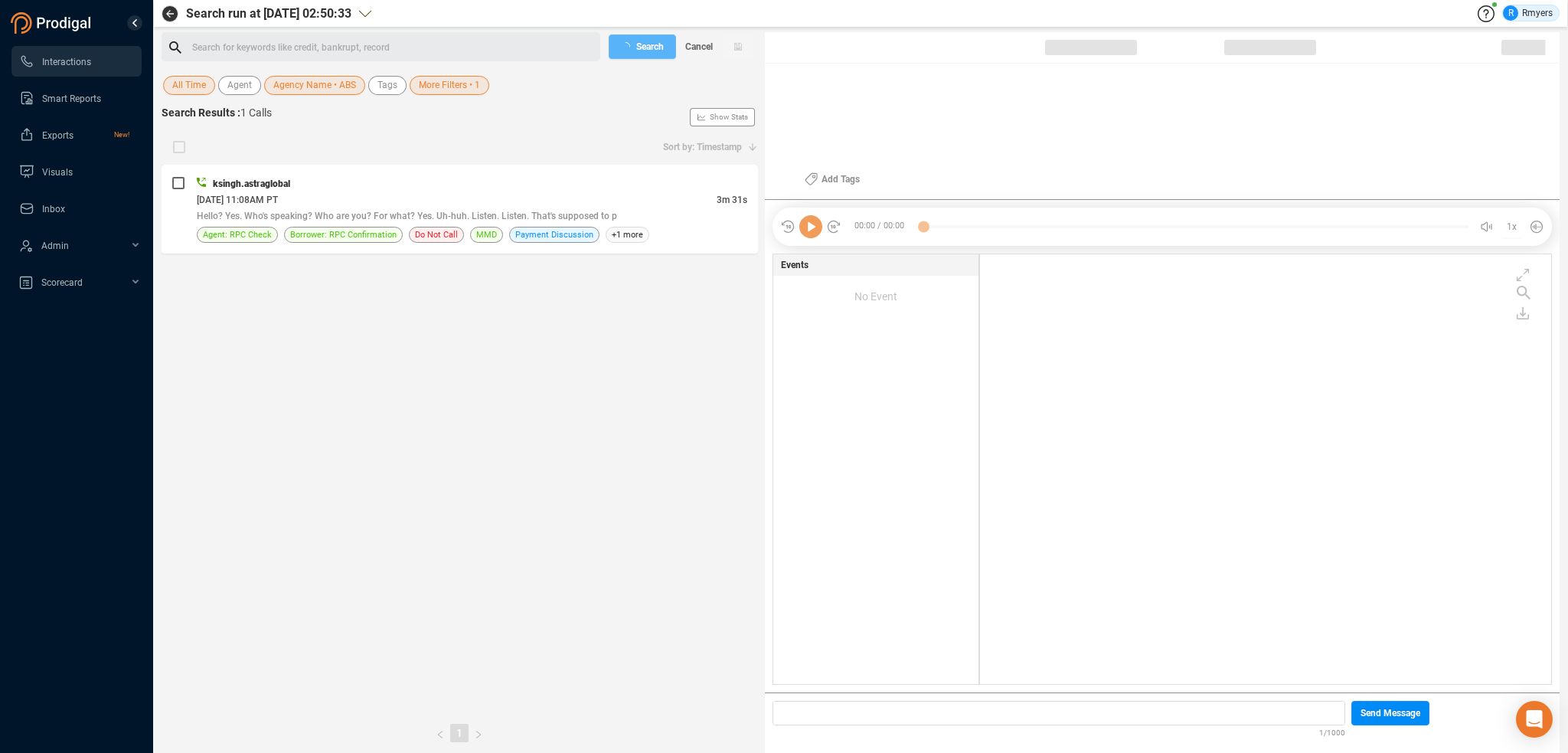
checkbox input "true"
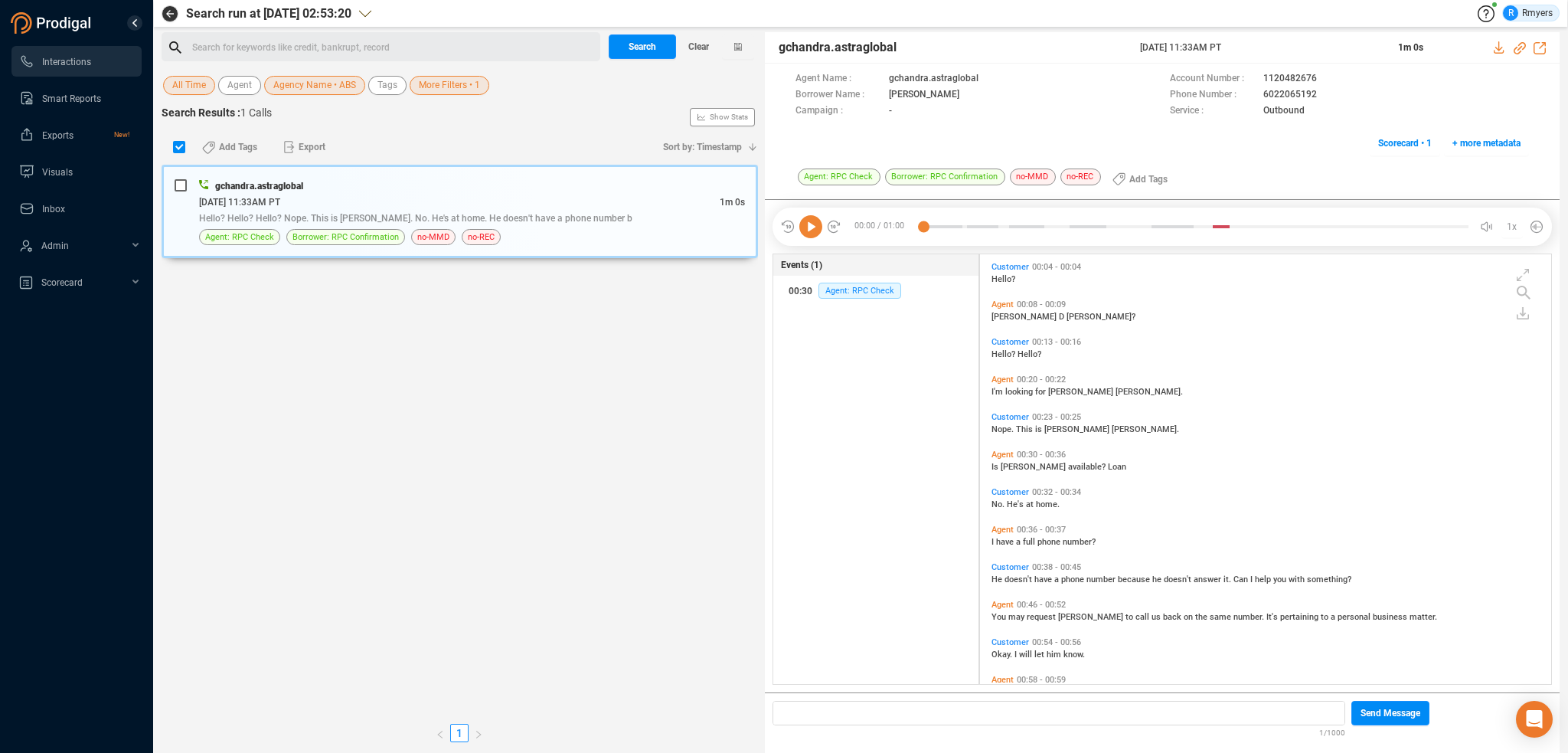
click at [312, 49] on div "Search for keywords like credit, bankrupt, record ﻿" at bounding box center [394, 47] width 404 height 23
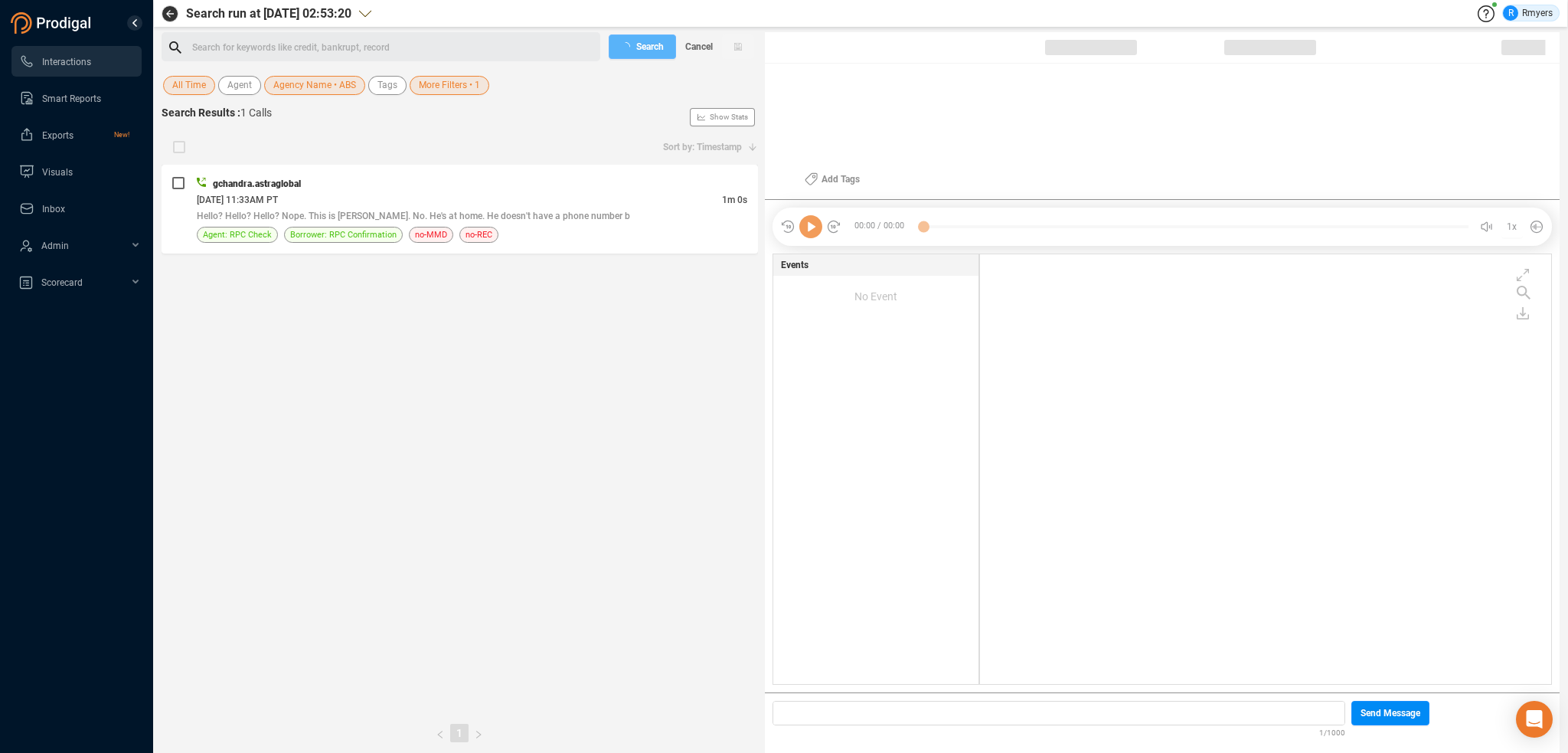
checkbox input "true"
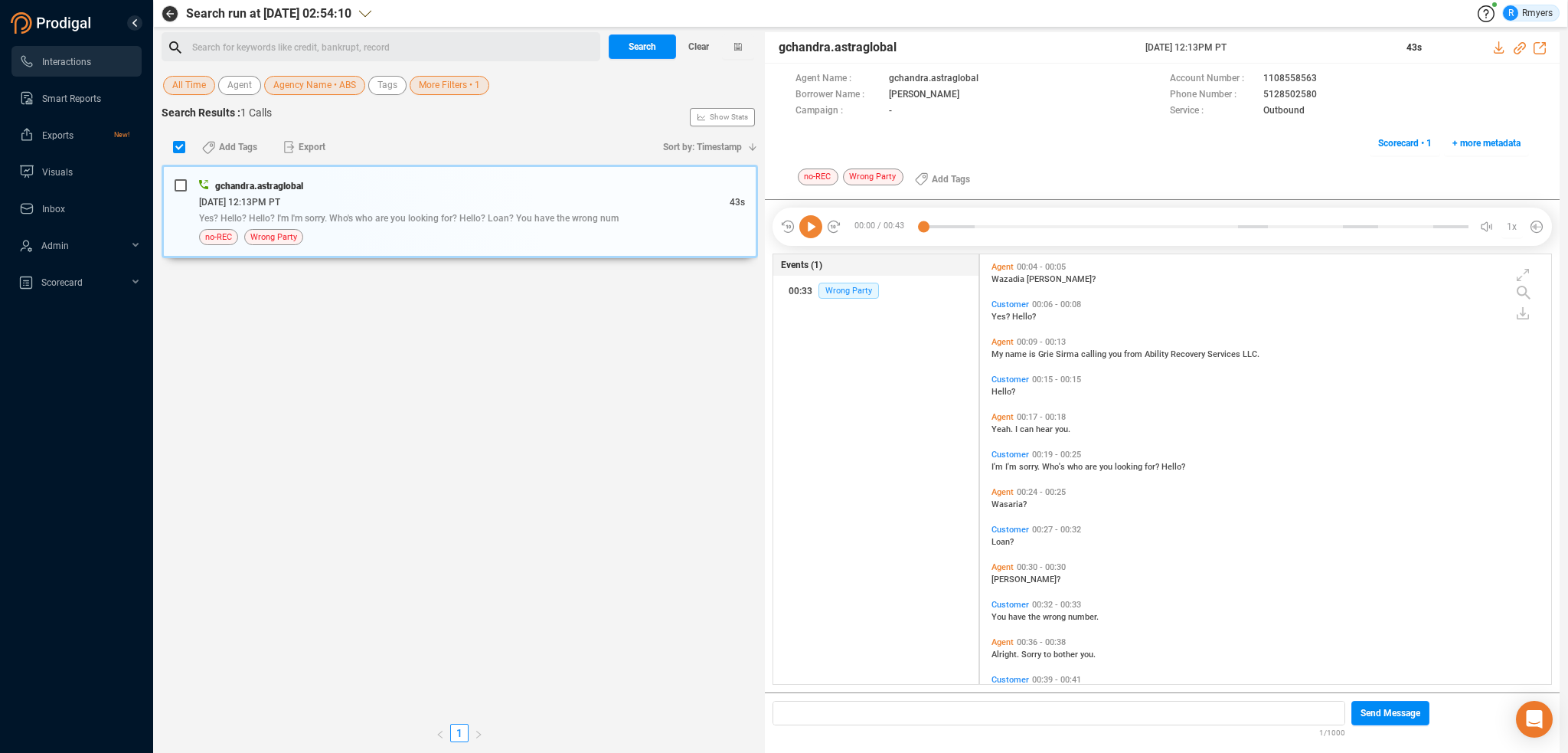
click at [349, 48] on div "Search for keywords like credit, bankrupt, record ﻿" at bounding box center [394, 47] width 404 height 23
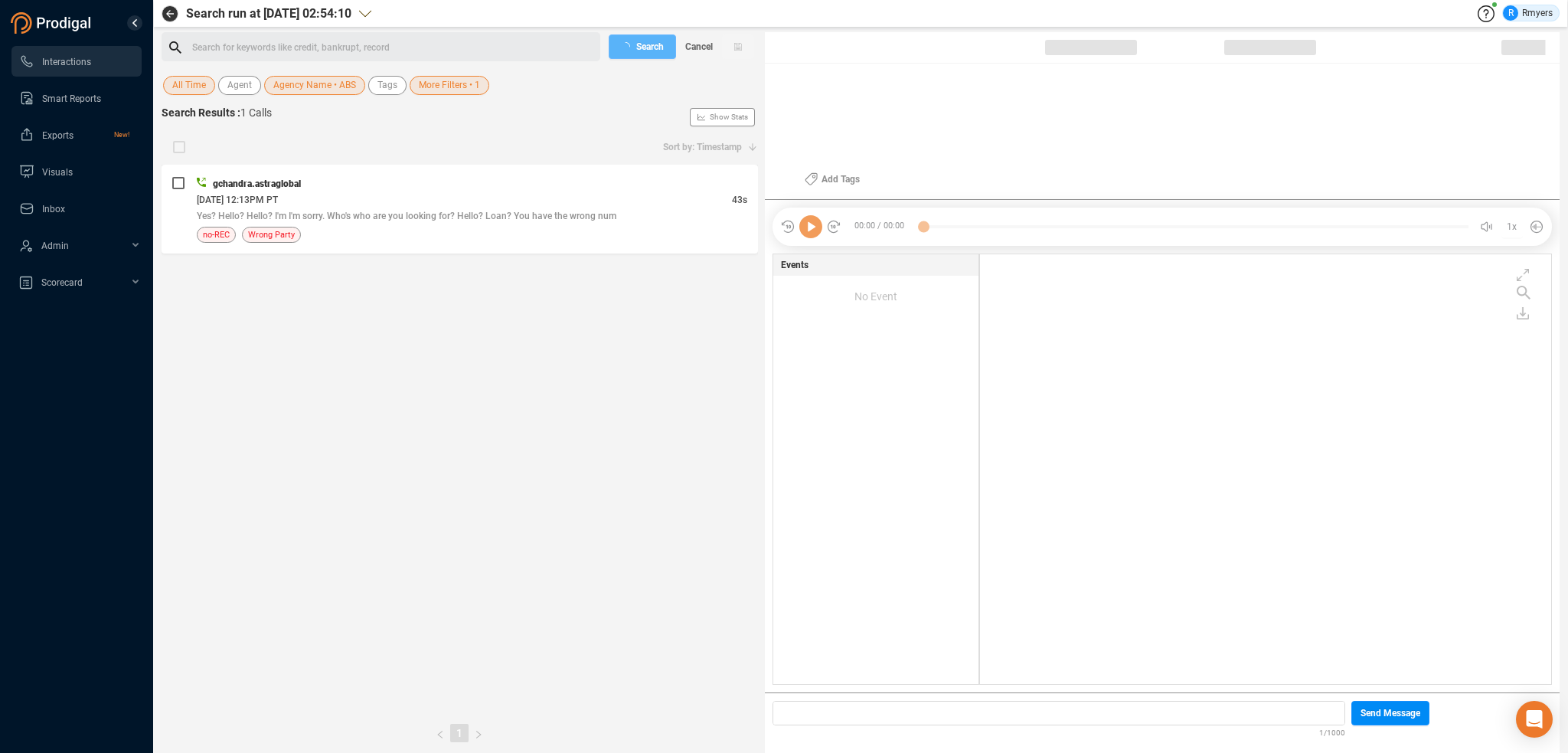
checkbox input "true"
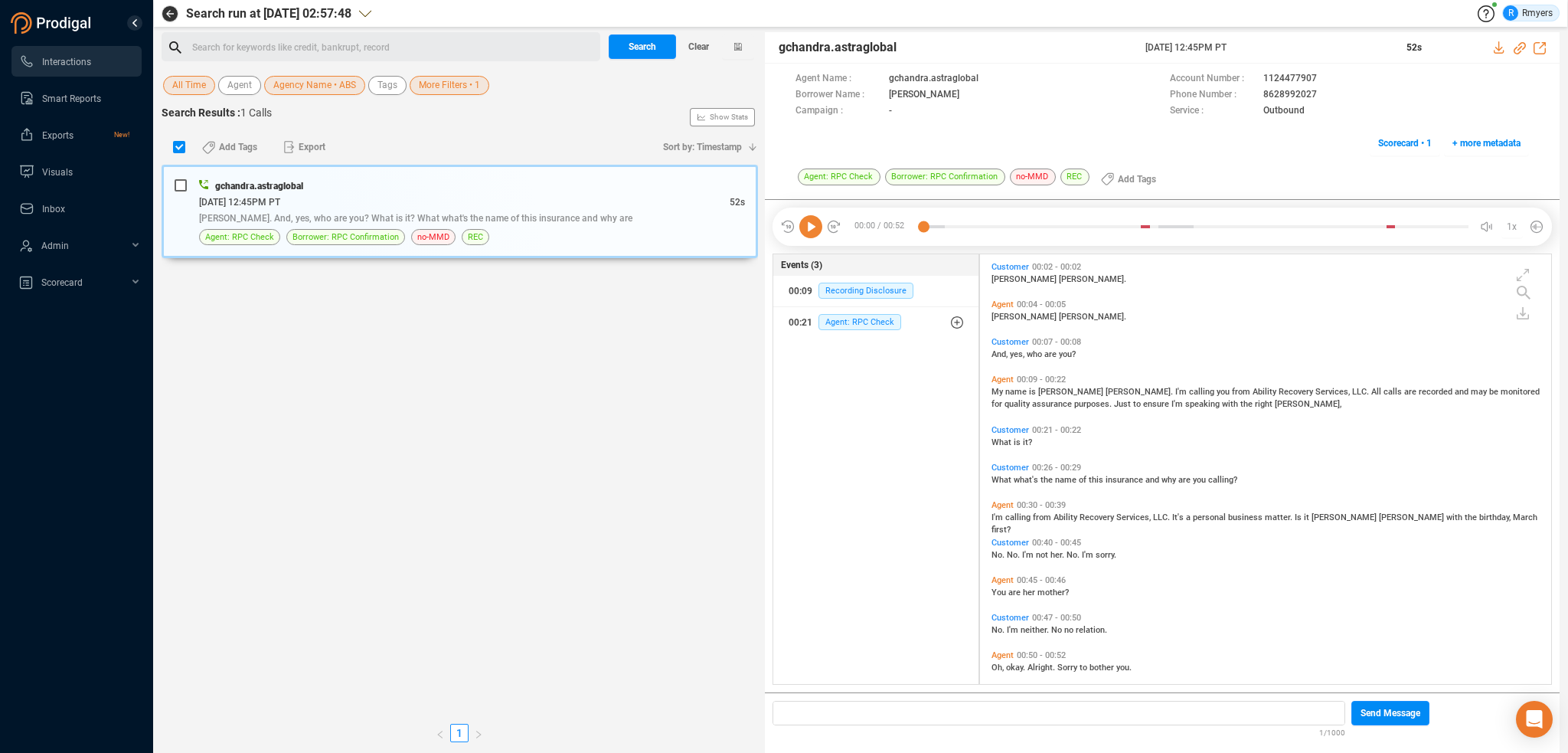
click at [285, 54] on div "Search for keywords like credit, bankrupt, record ﻿" at bounding box center [394, 47] width 404 height 23
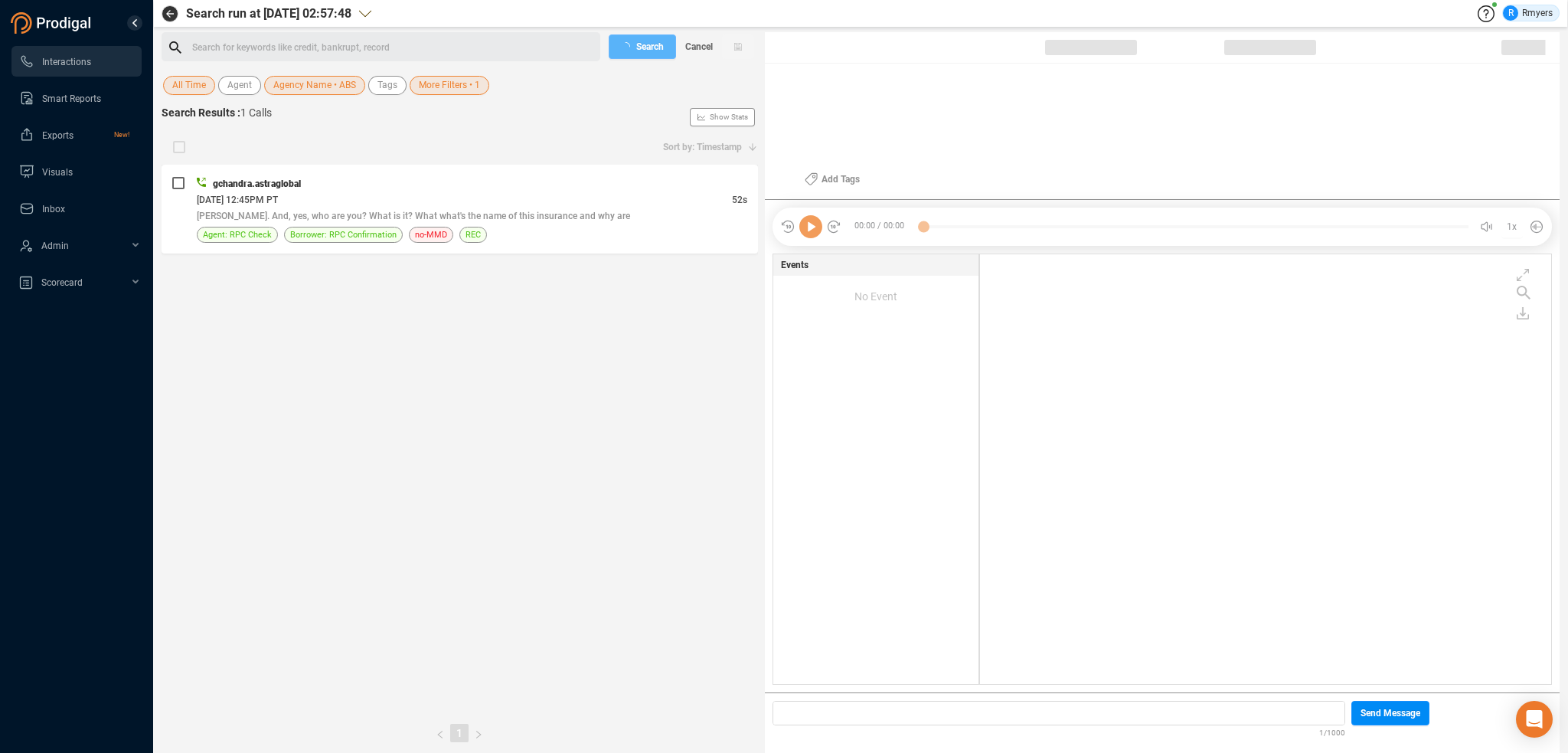
checkbox input "true"
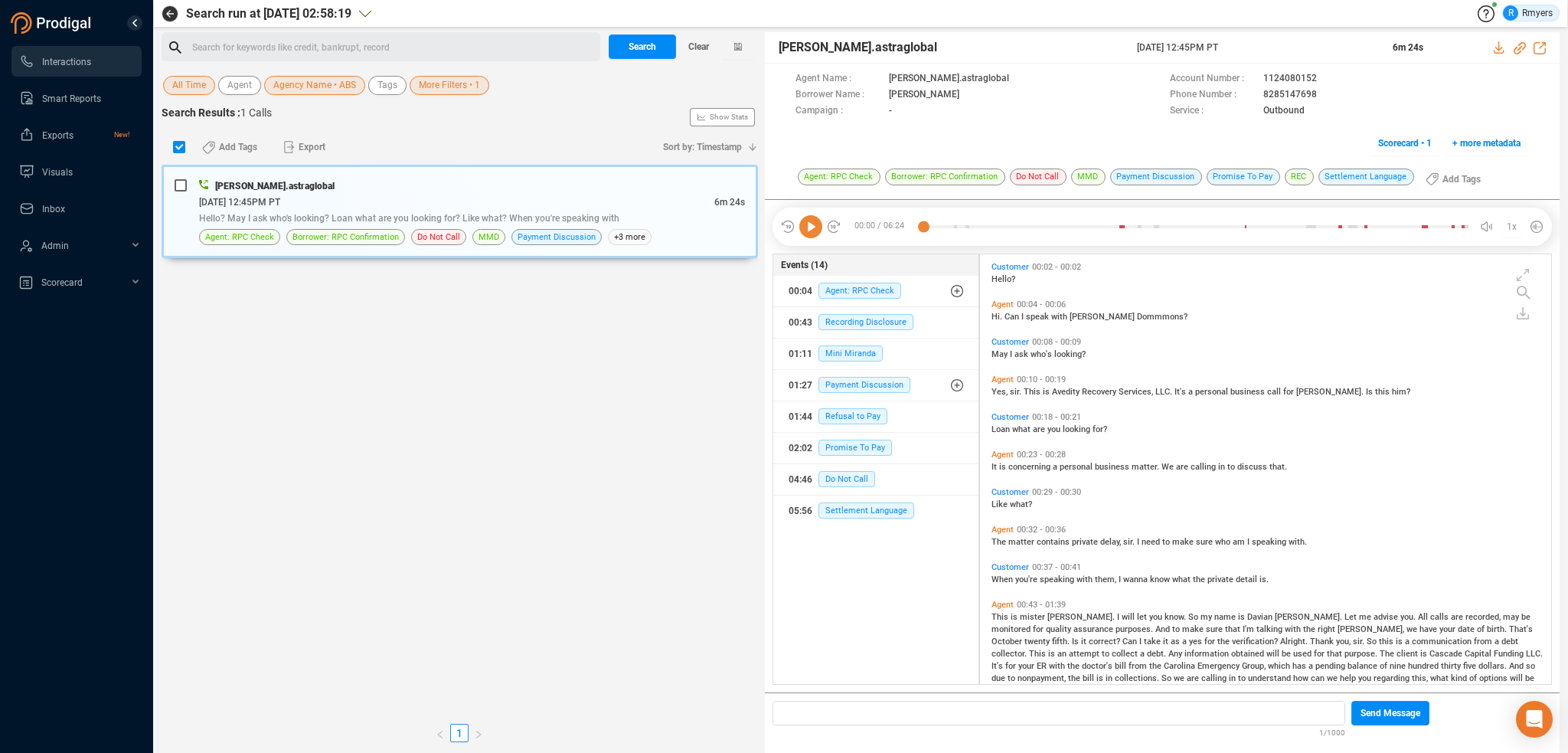
click at [307, 43] on div "Search for keywords like credit, bankrupt, record ﻿" at bounding box center [394, 47] width 404 height 23
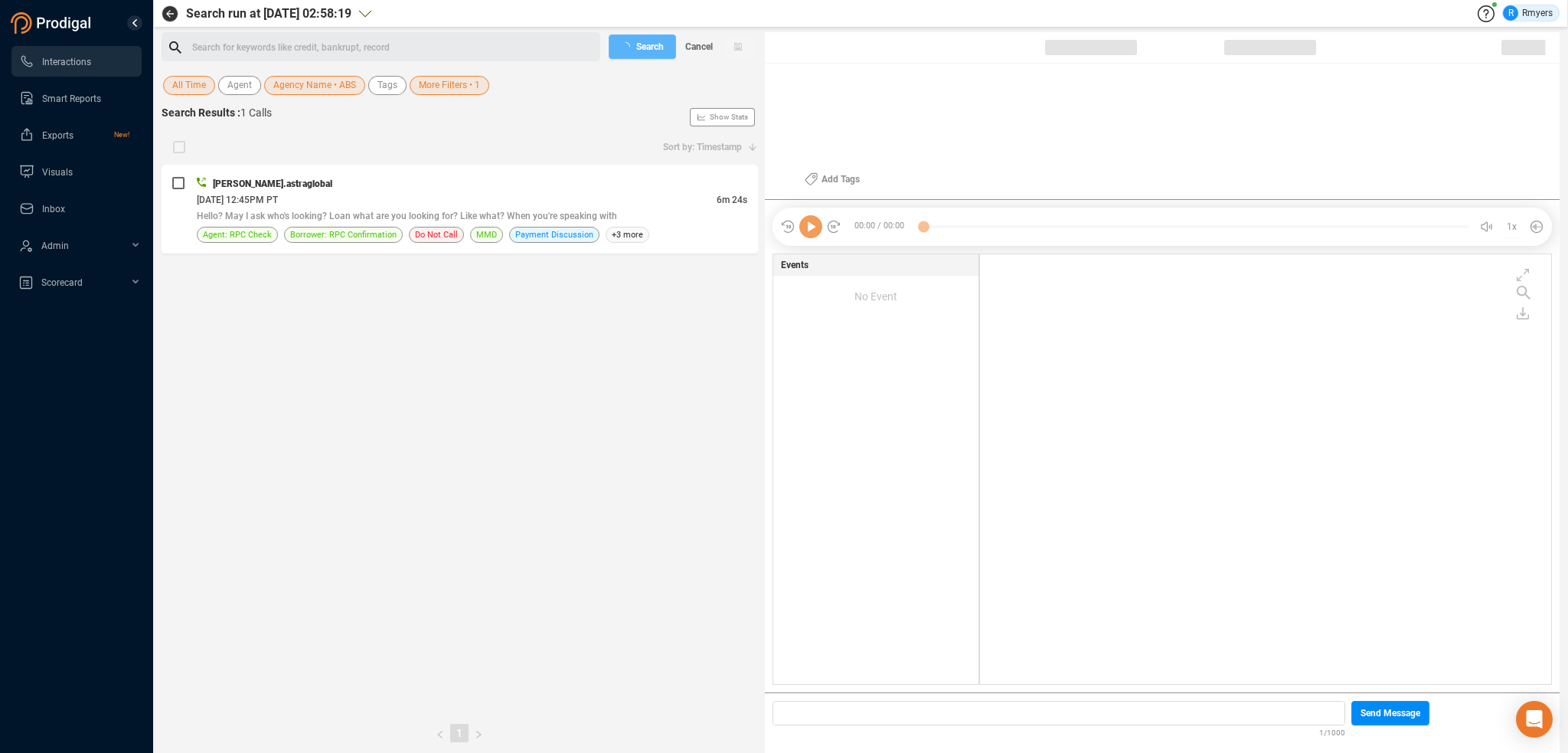
checkbox input "true"
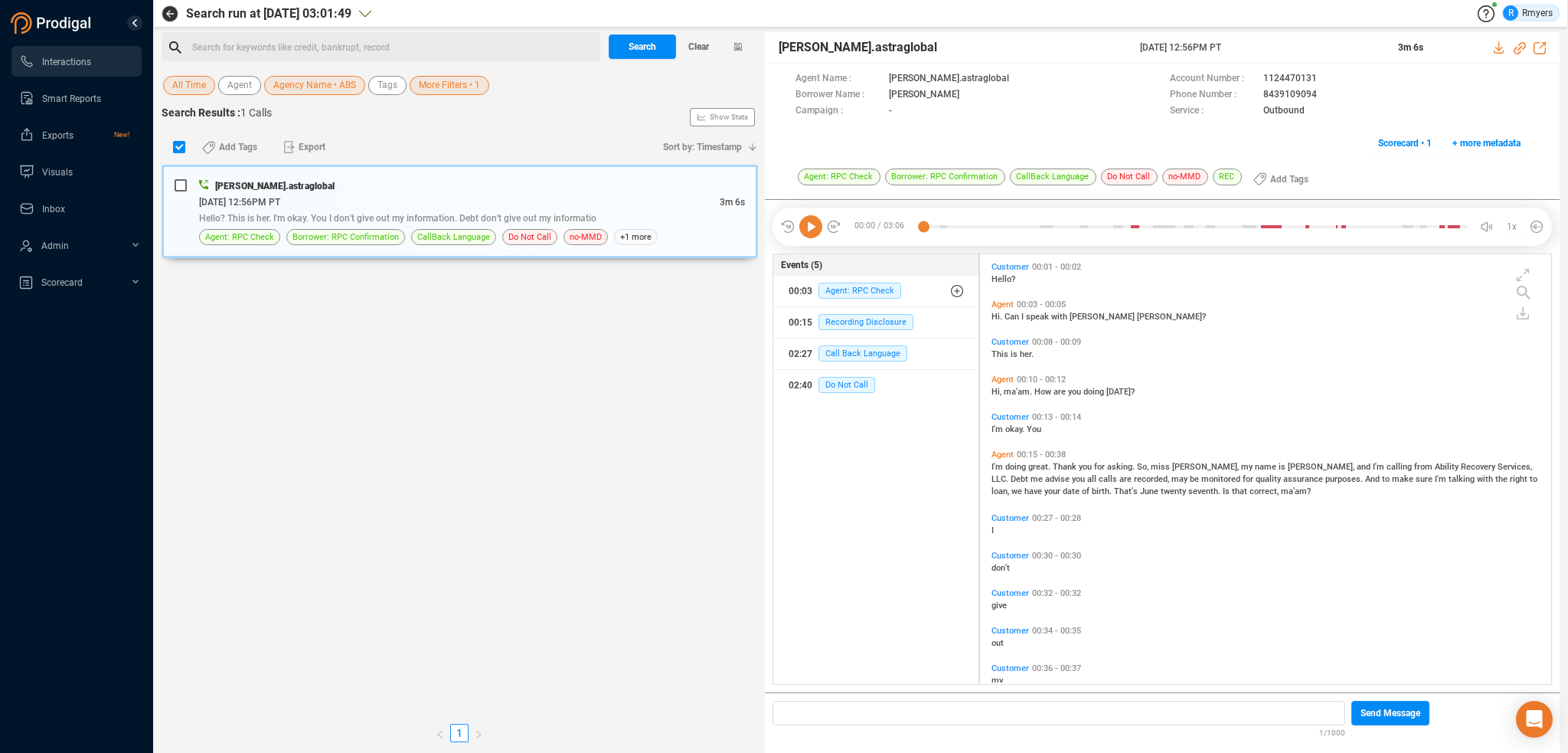
click at [358, 43] on div "Search for keywords like credit, bankrupt, record ﻿" at bounding box center [394, 47] width 404 height 23
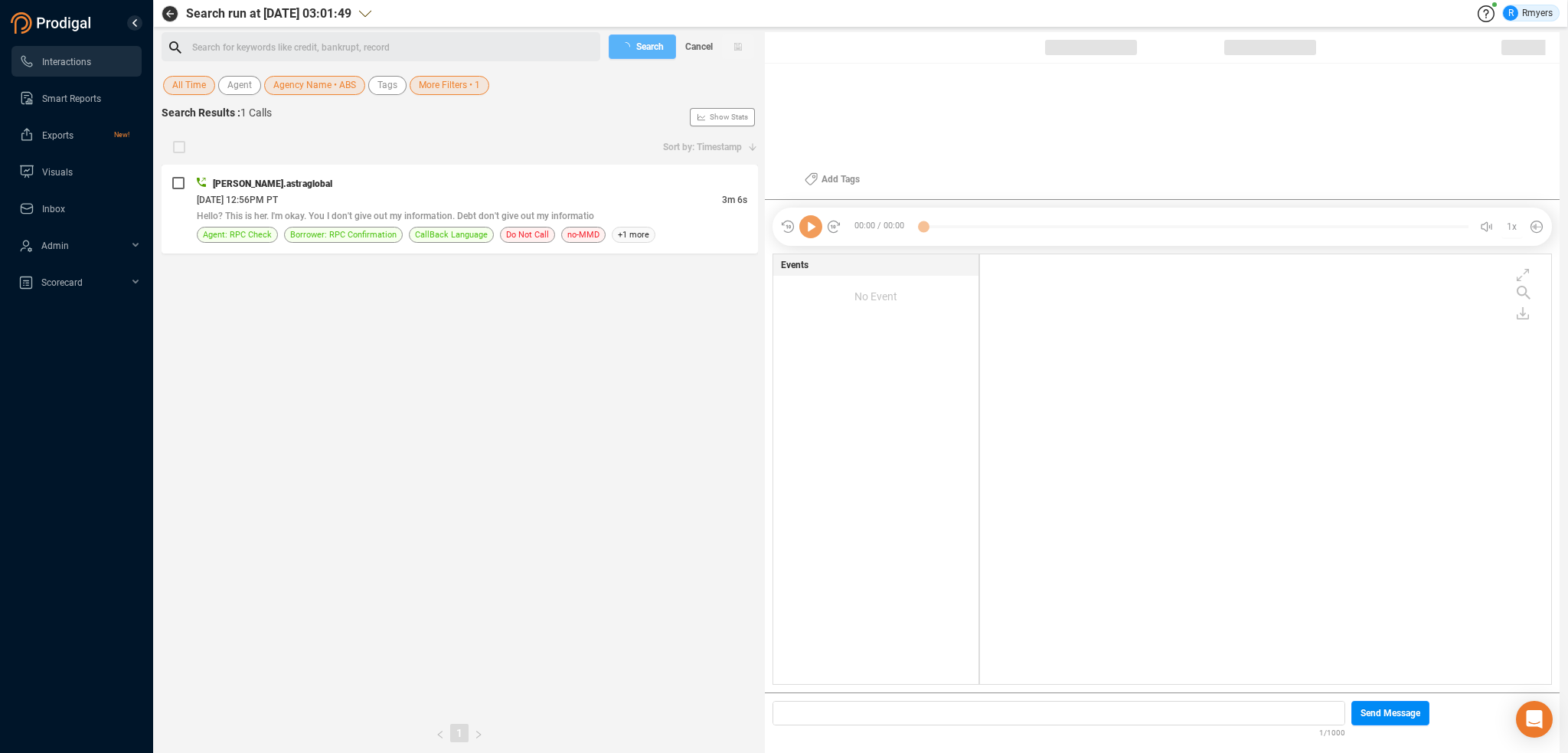
checkbox input "true"
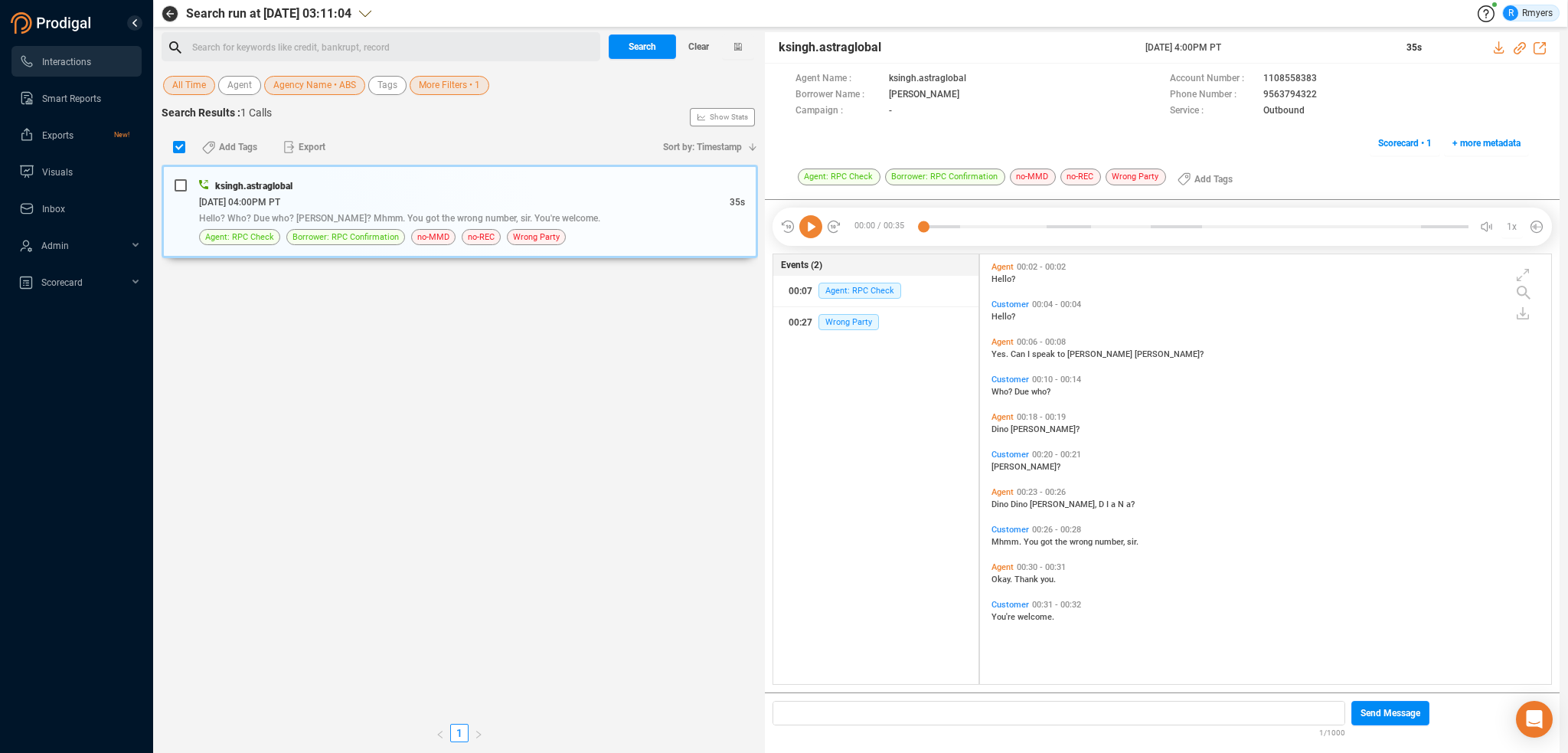
click at [384, 42] on div "Search for keywords like credit, bankrupt, record ﻿" at bounding box center [394, 47] width 404 height 23
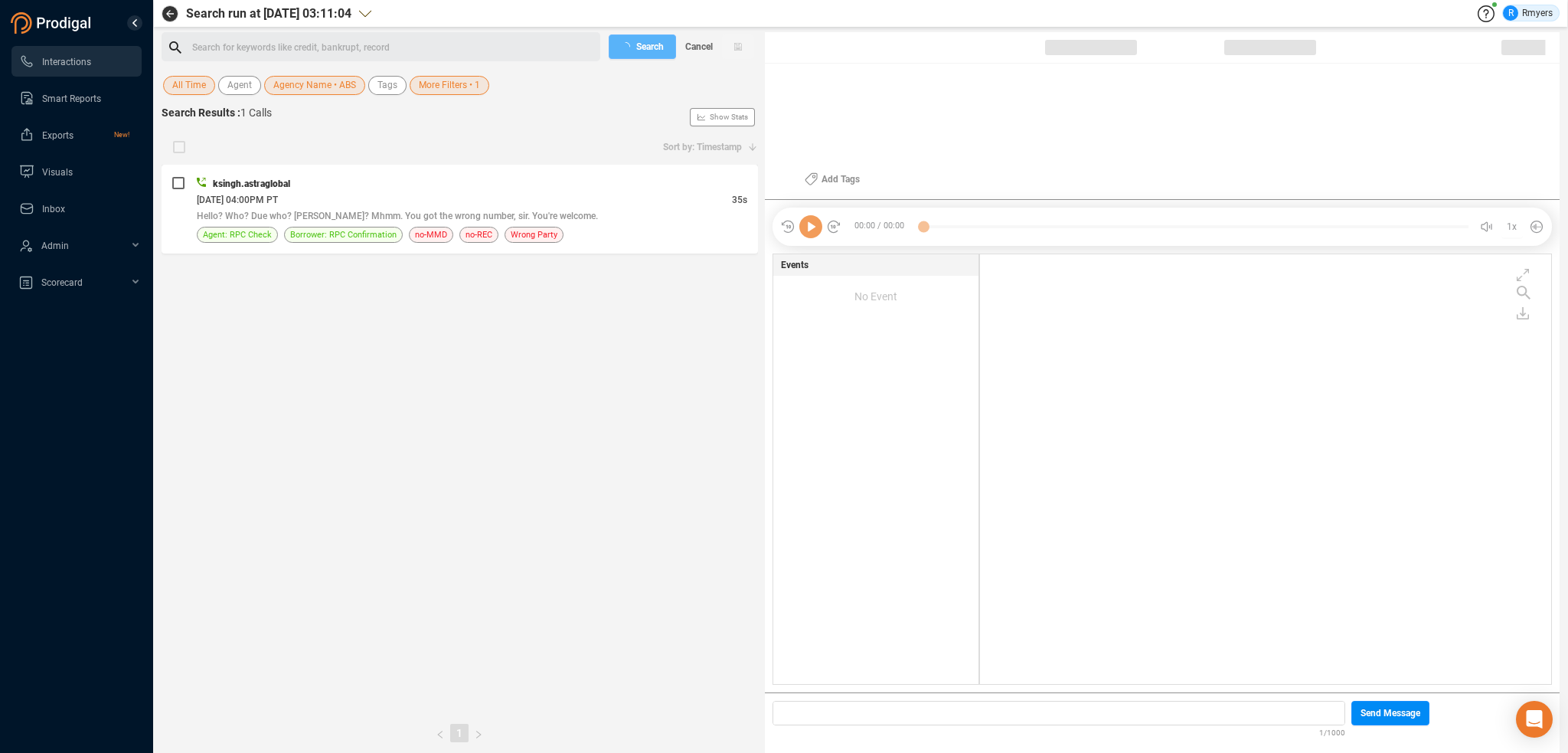
checkbox input "true"
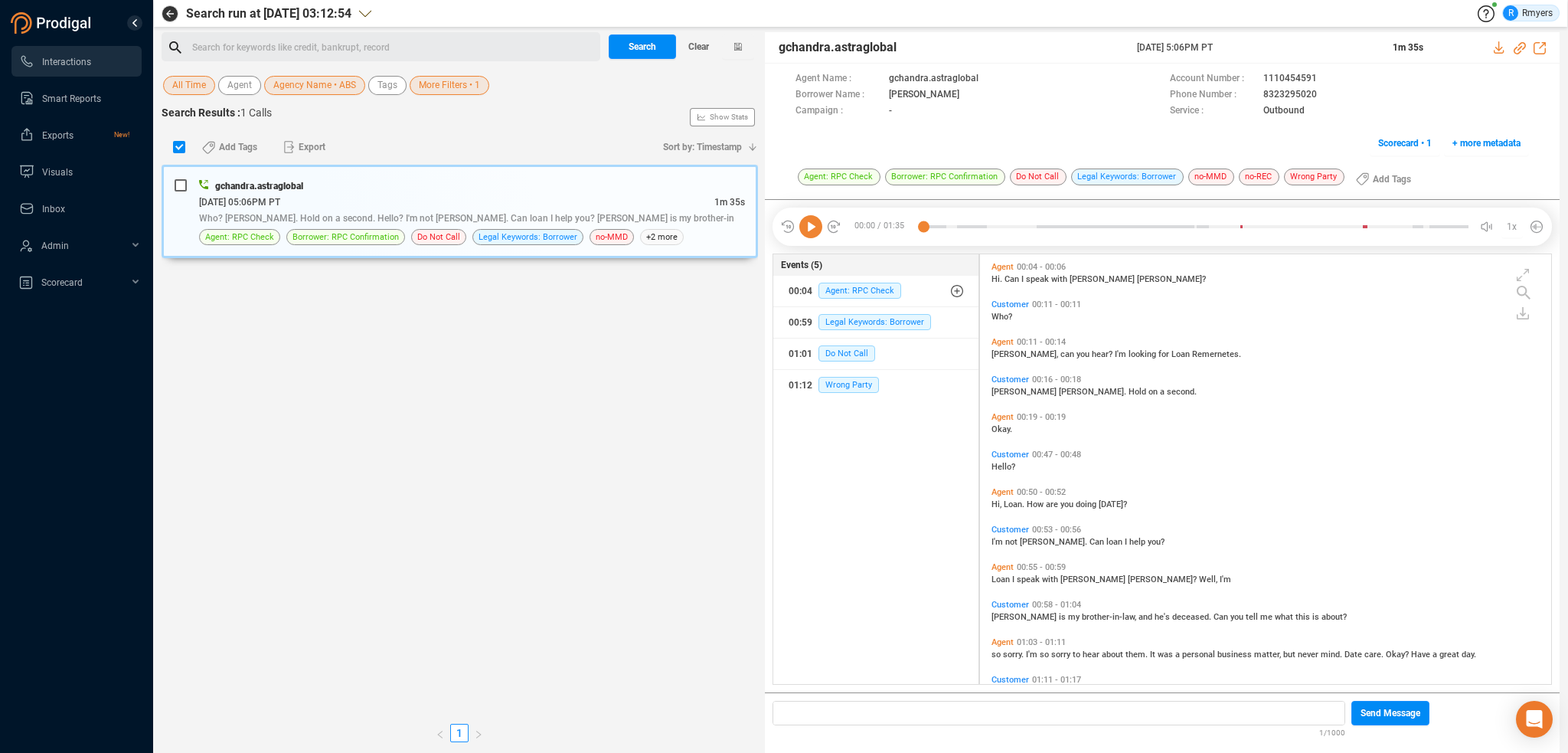
click at [336, 37] on div "Search for keywords like credit, bankrupt, record ﻿" at bounding box center [381, 46] width 439 height 29
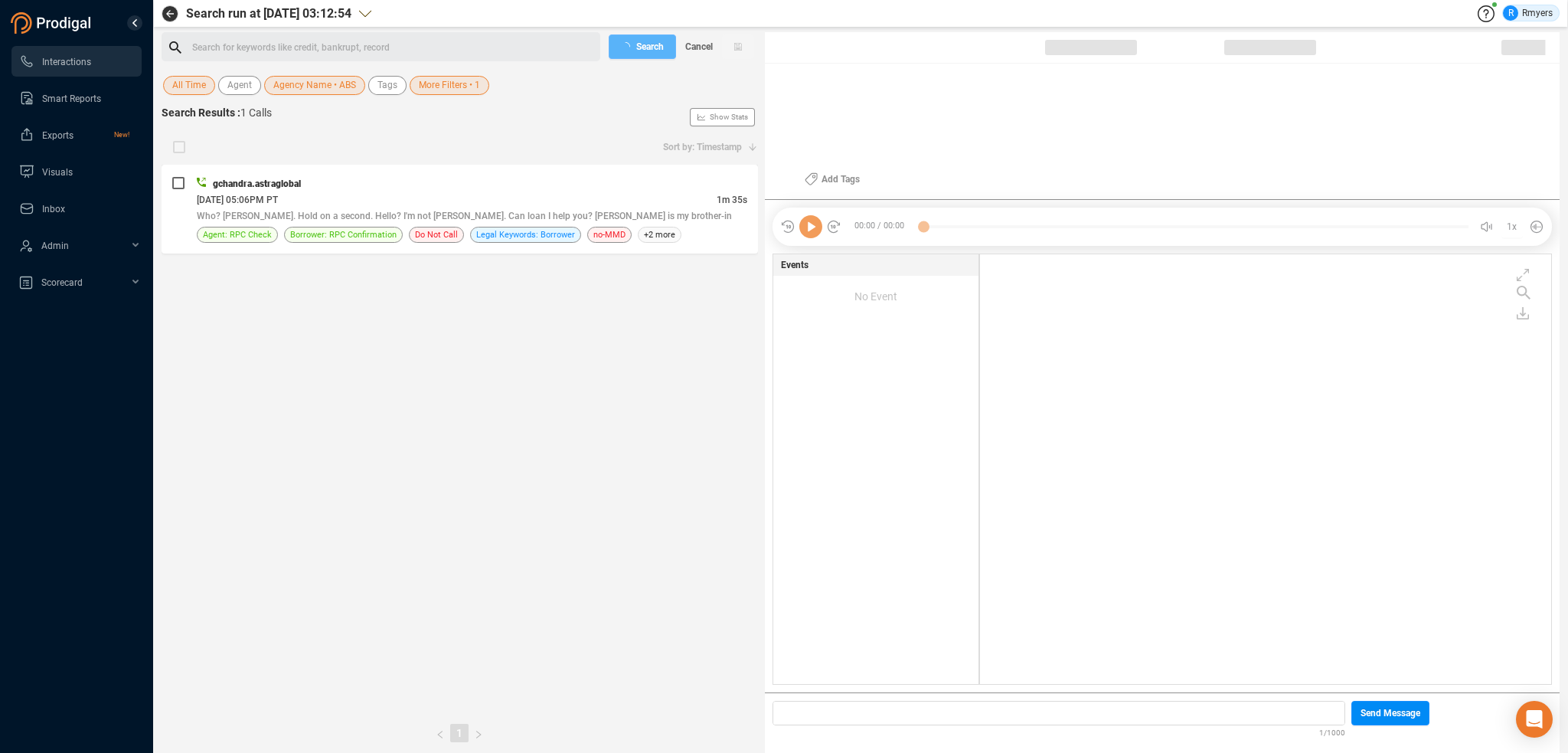
checkbox input "true"
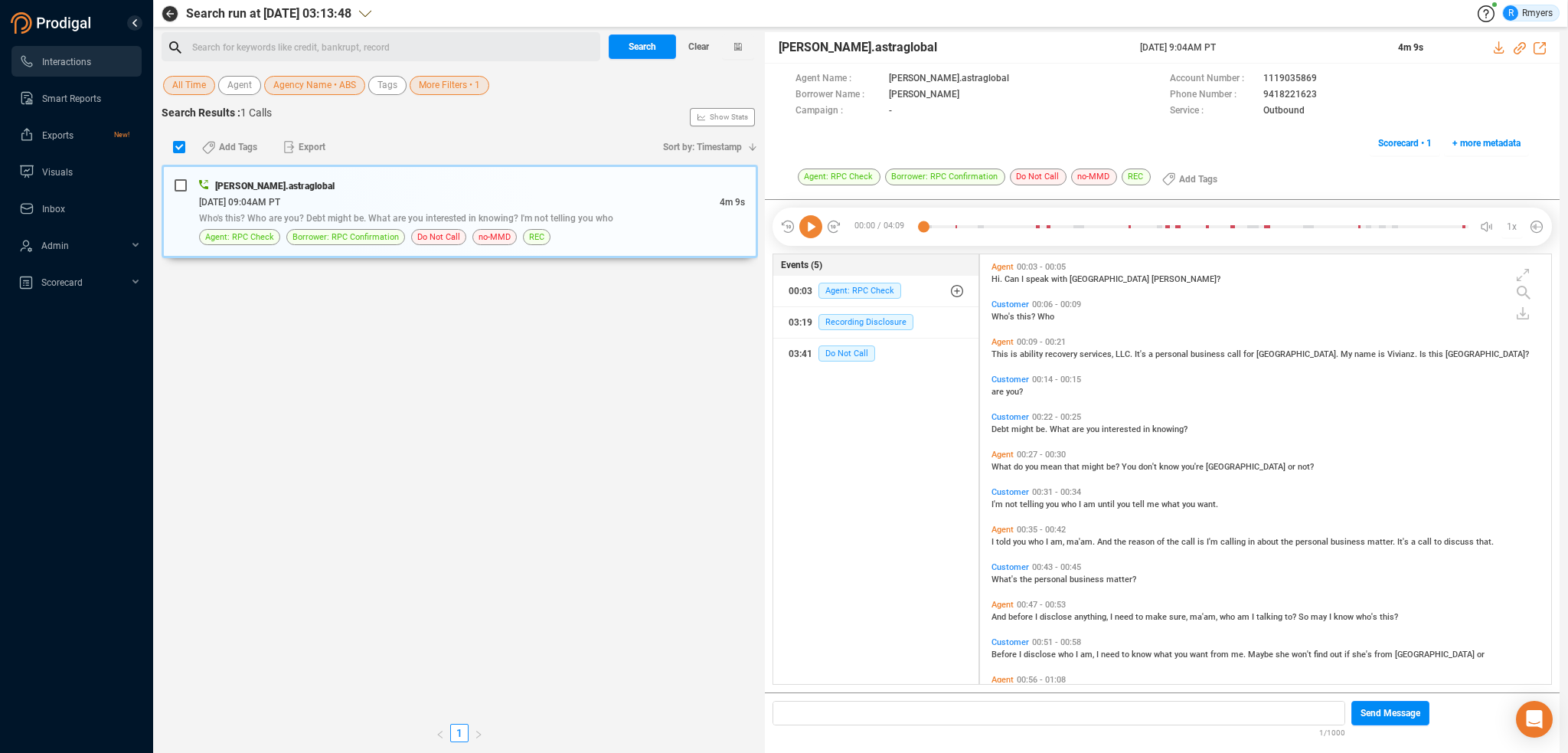
click at [395, 54] on div "Search for keywords like credit, bankrupt, record ﻿" at bounding box center [394, 47] width 404 height 23
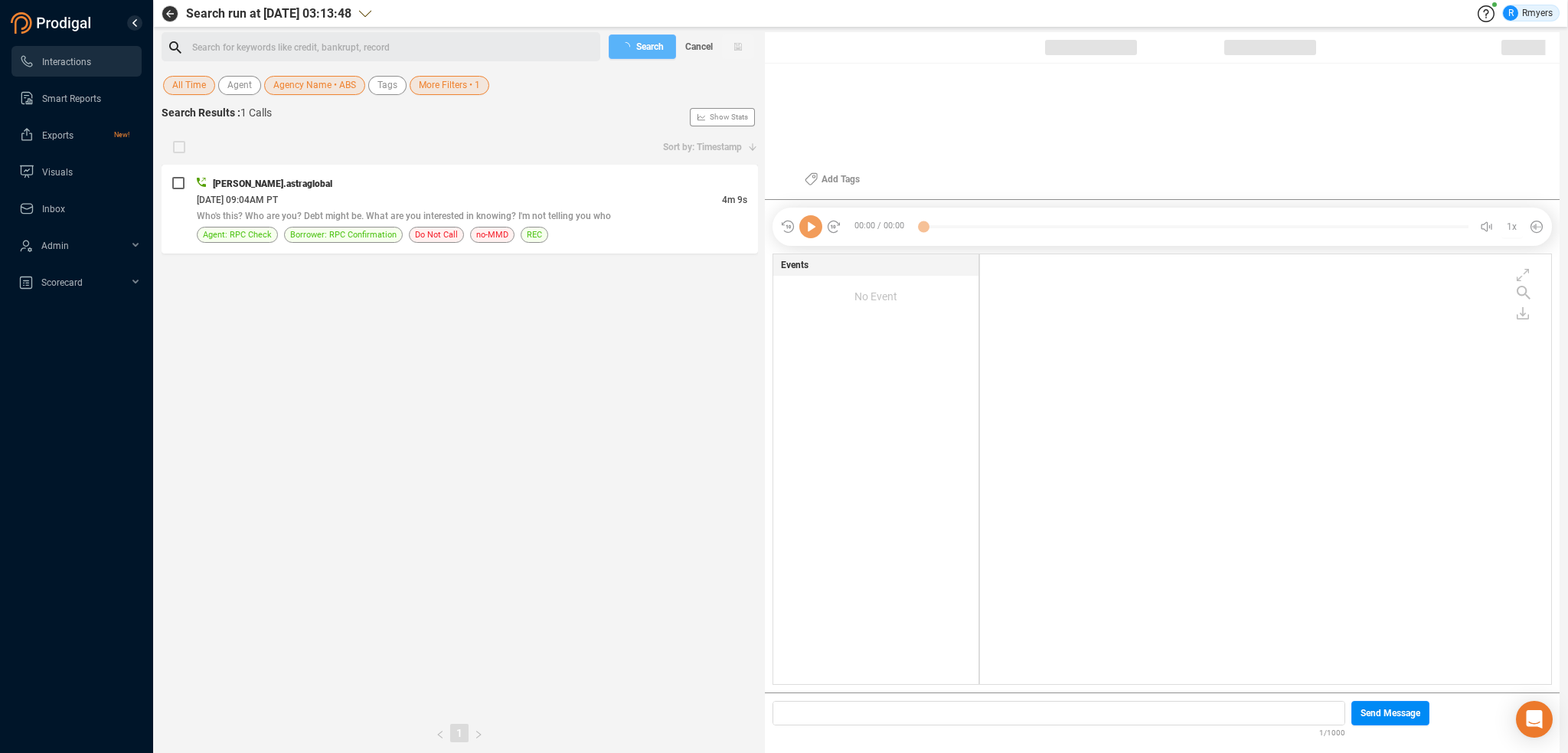
checkbox input "true"
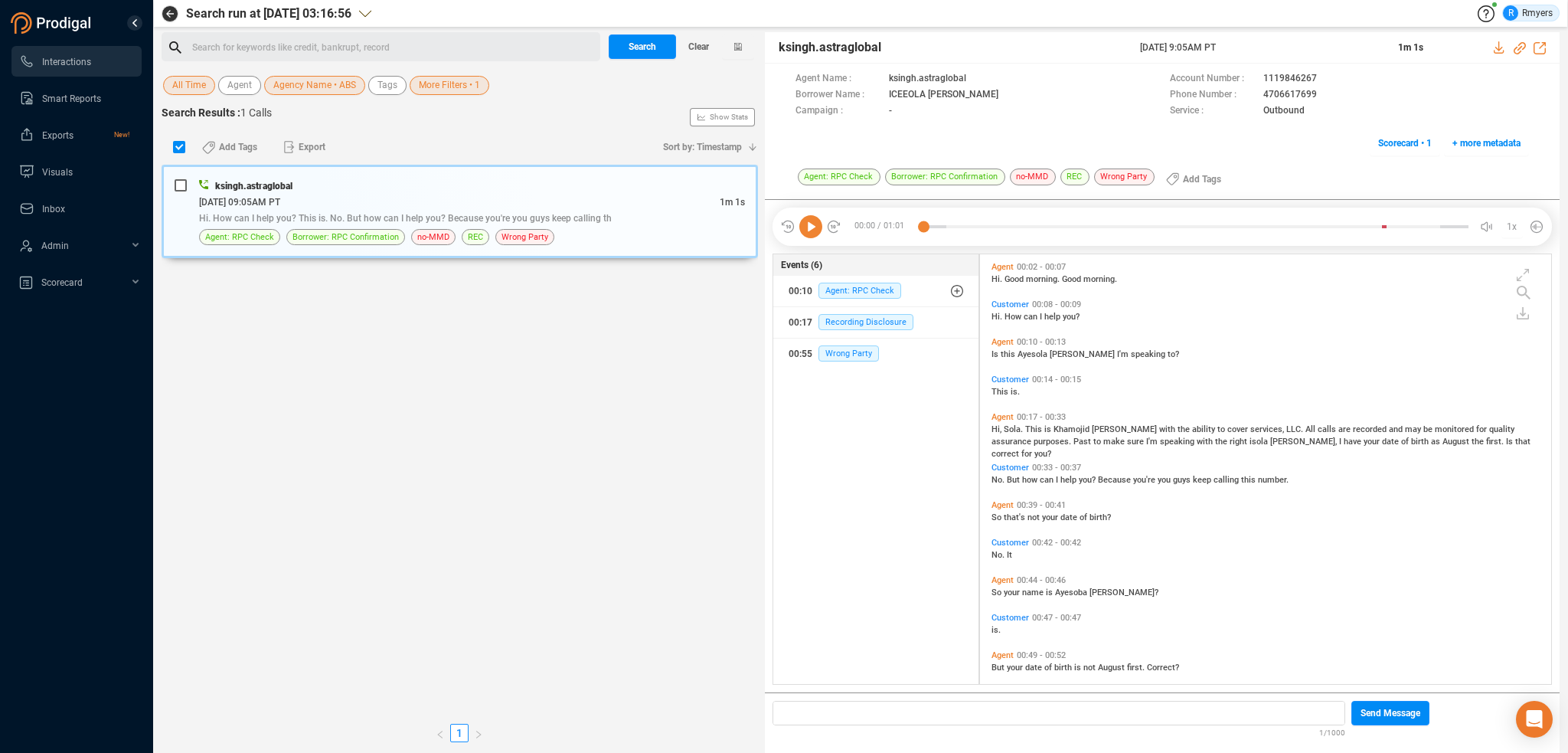
click at [352, 44] on div "Search for keywords like credit, bankrupt, record ﻿" at bounding box center [394, 47] width 404 height 23
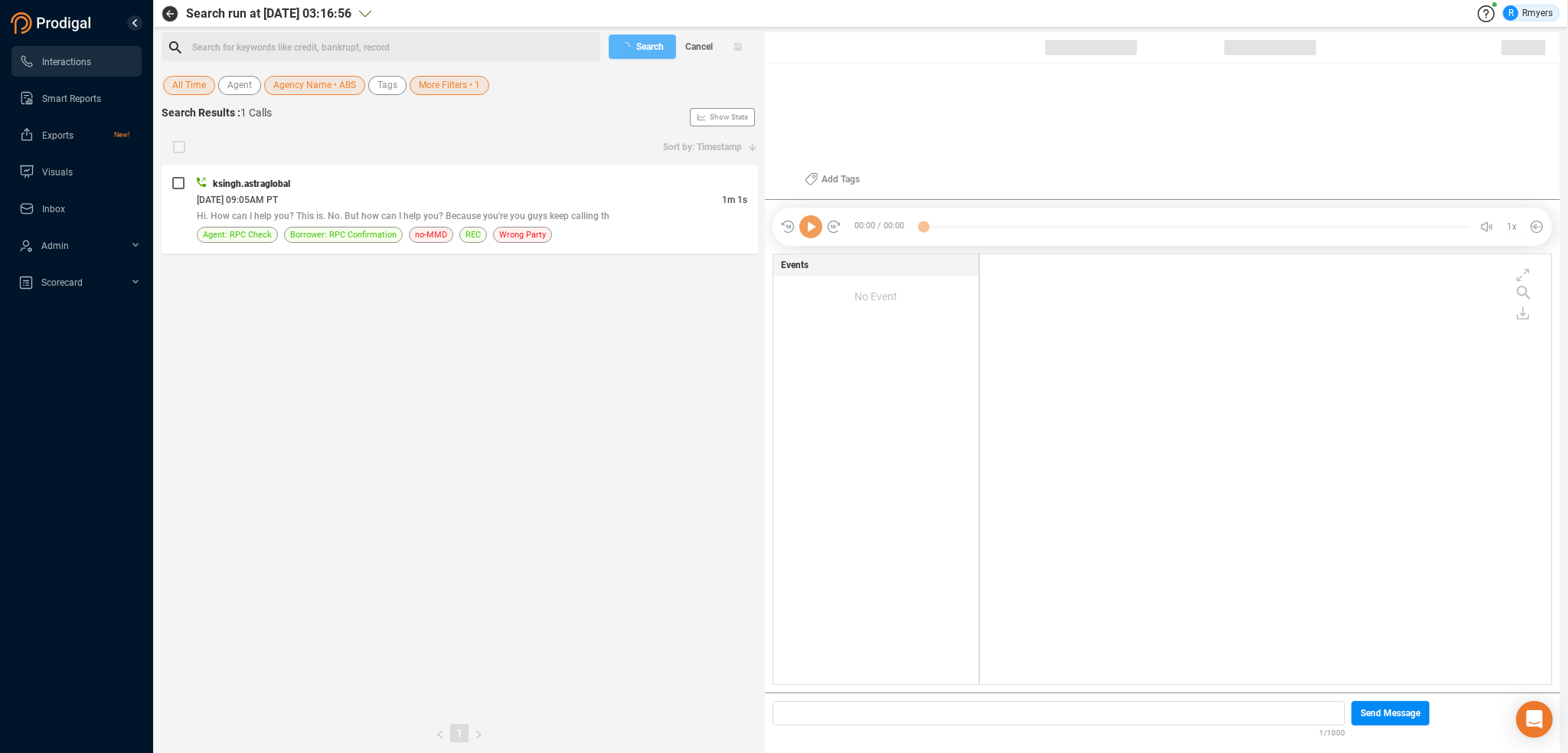
checkbox input "true"
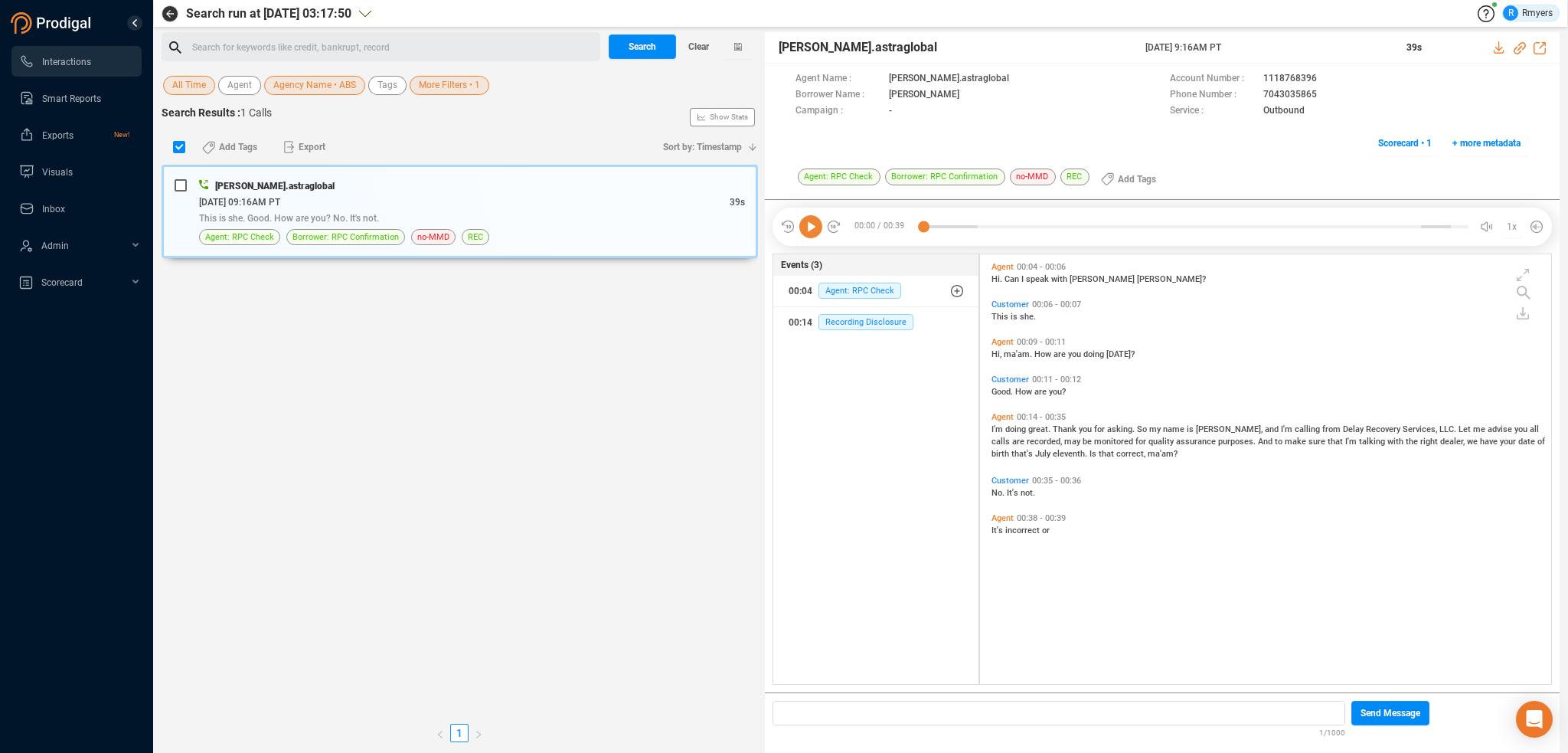
click at [330, 46] on div "Search for keywords like credit, bankrupt, record ﻿" at bounding box center [394, 47] width 404 height 23
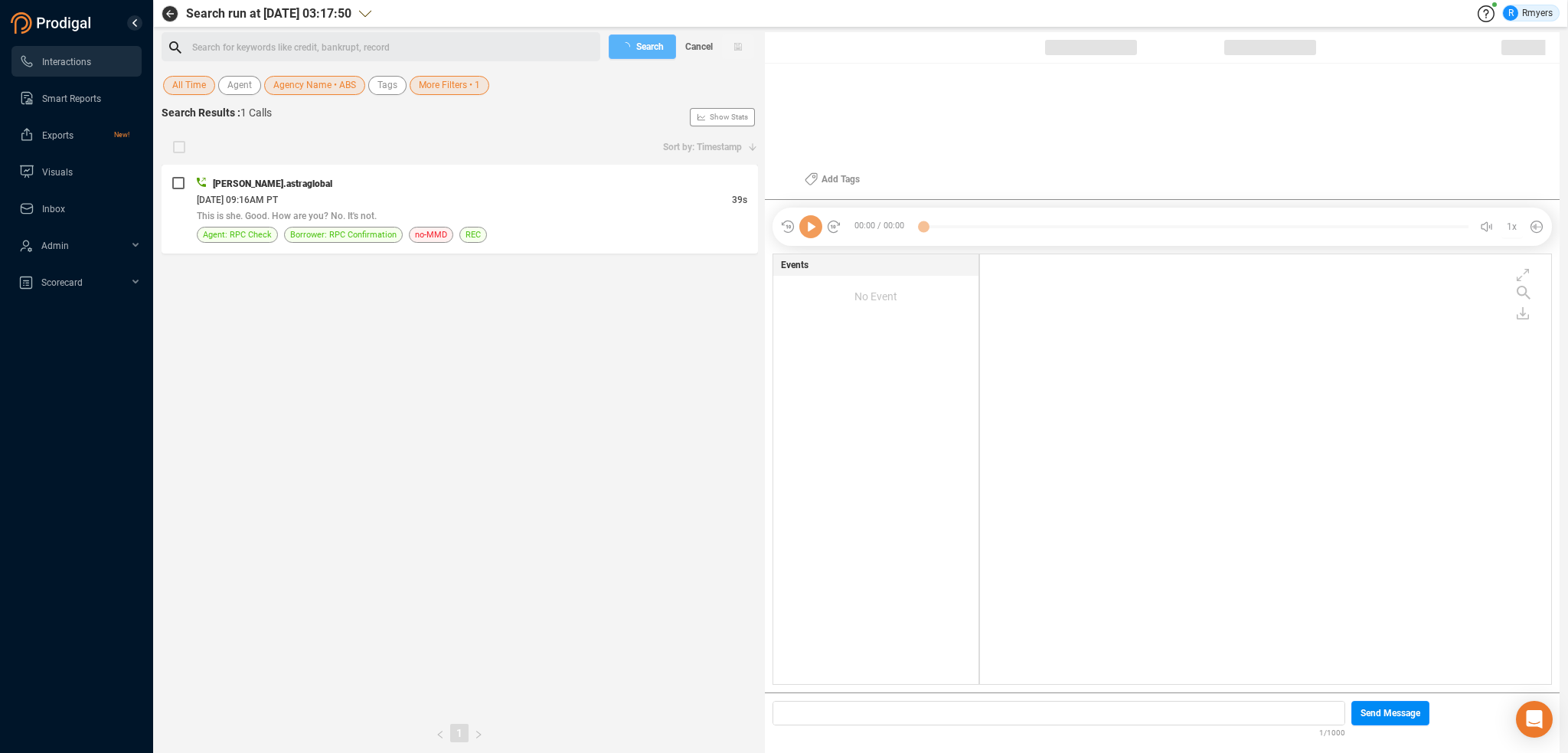
checkbox input "true"
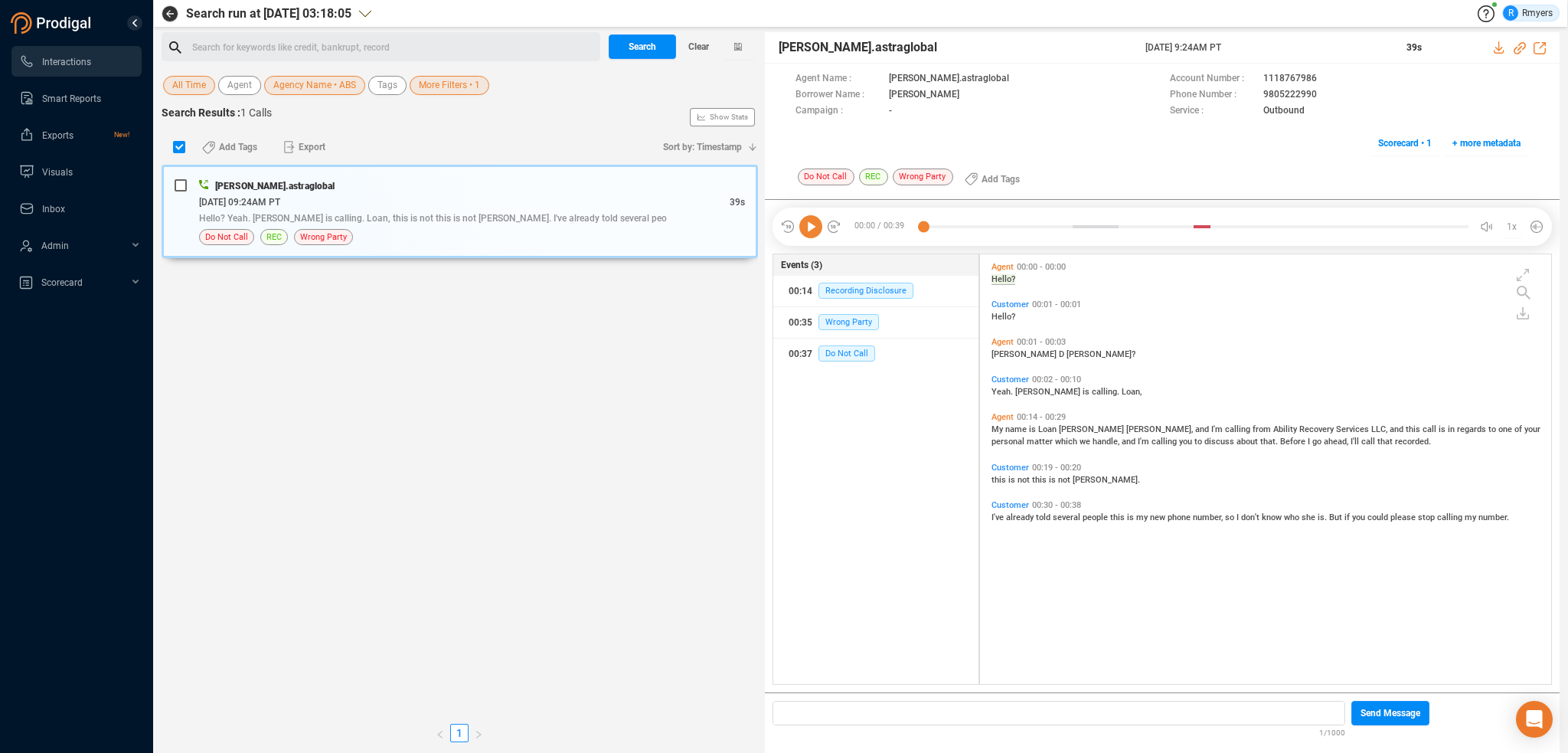
drag, startPoint x: 343, startPoint y: 32, endPoint x: 345, endPoint y: 42, distance: 10.1
click at [343, 37] on div "Search for keywords like credit, bankrupt, record ﻿" at bounding box center [381, 46] width 439 height 29
click at [345, 48] on div "Search for keywords like credit, bankrupt, record ﻿" at bounding box center [394, 47] width 404 height 23
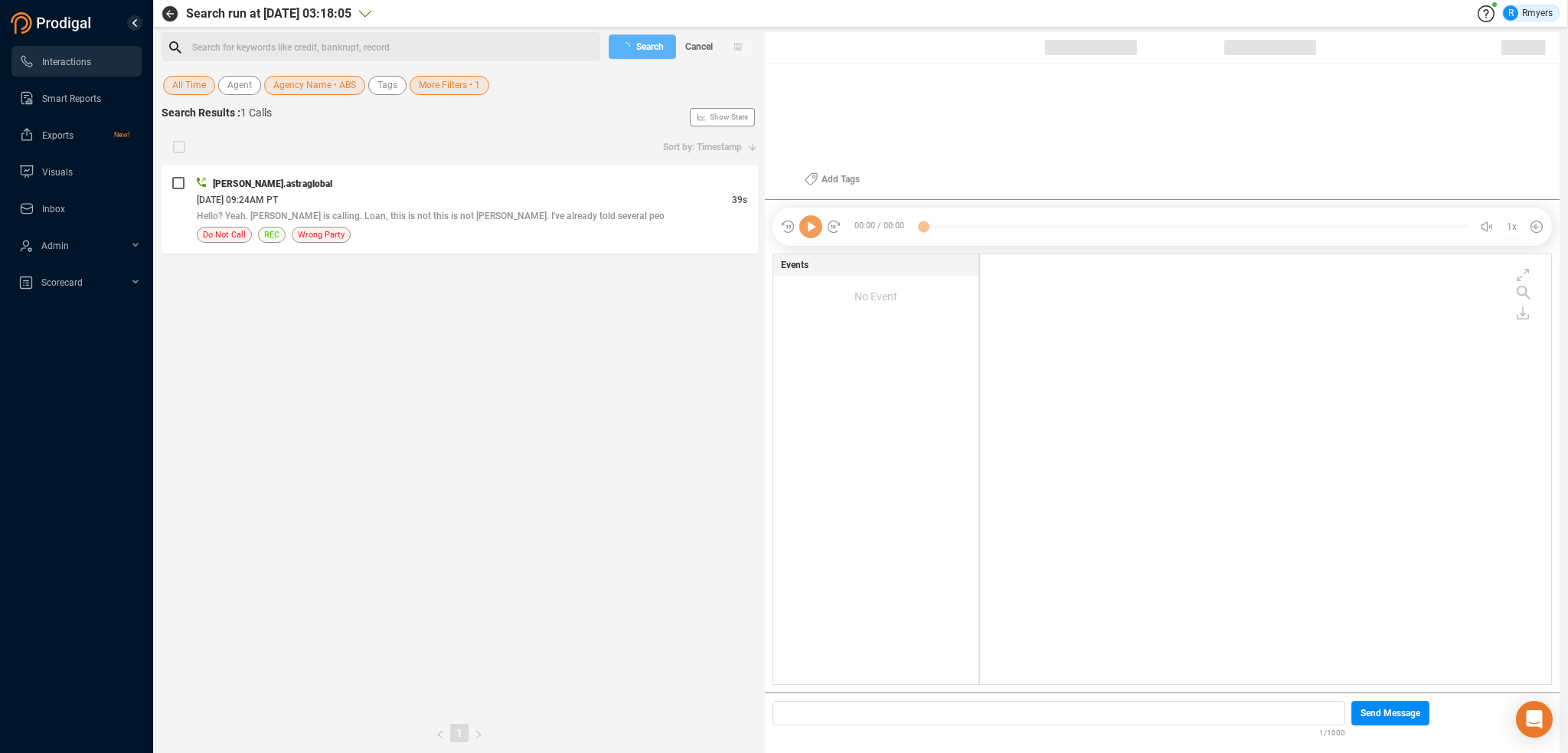
checkbox input "true"
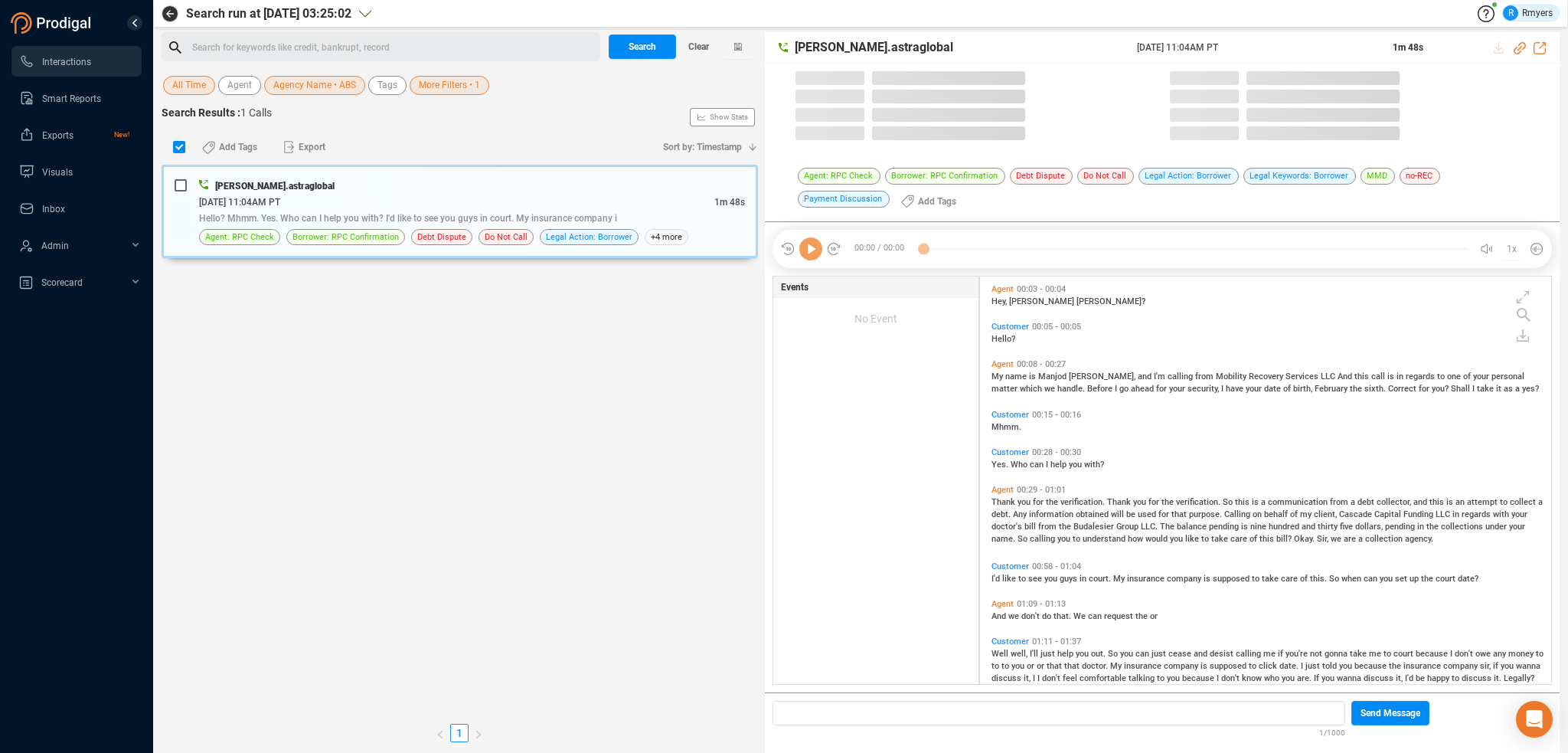
scroll to position [404, 564]
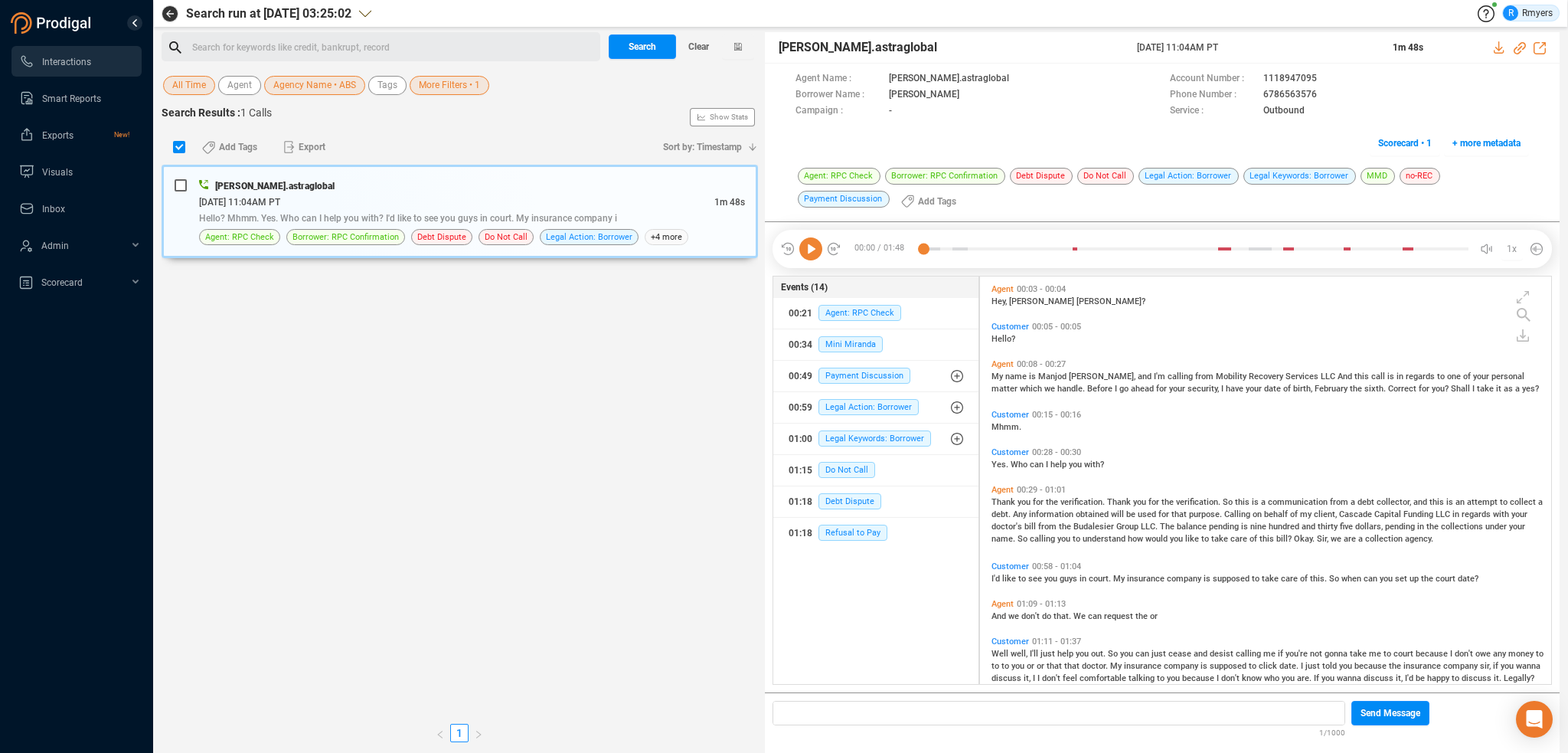
click at [410, 40] on div "Search for keywords like credit, bankrupt, record ﻿" at bounding box center [394, 47] width 404 height 23
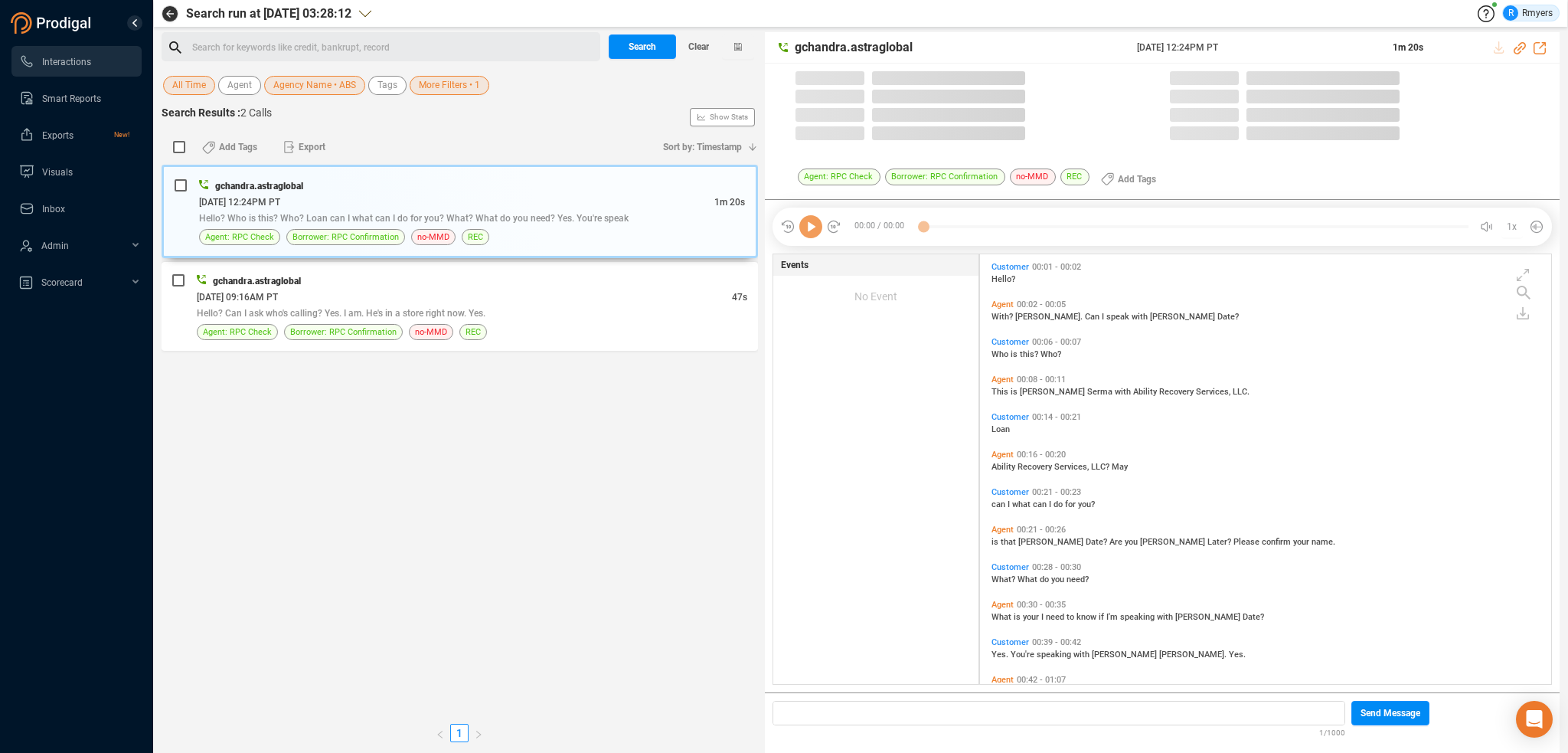
scroll to position [426, 564]
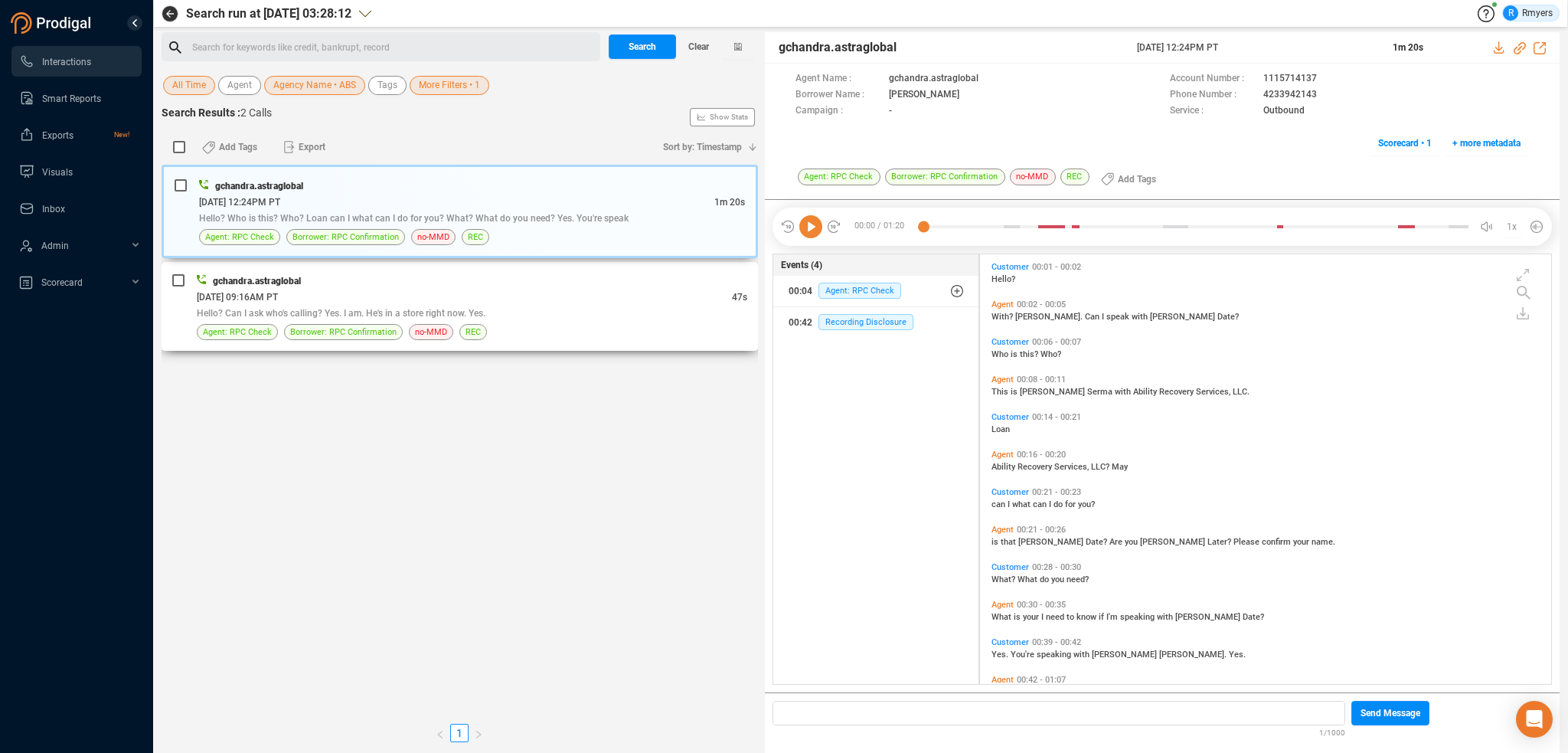
click at [521, 309] on div "Hello? Can I ask who's calling? Yes. I am. He's in a store right now. Yes." at bounding box center [472, 313] width 551 height 16
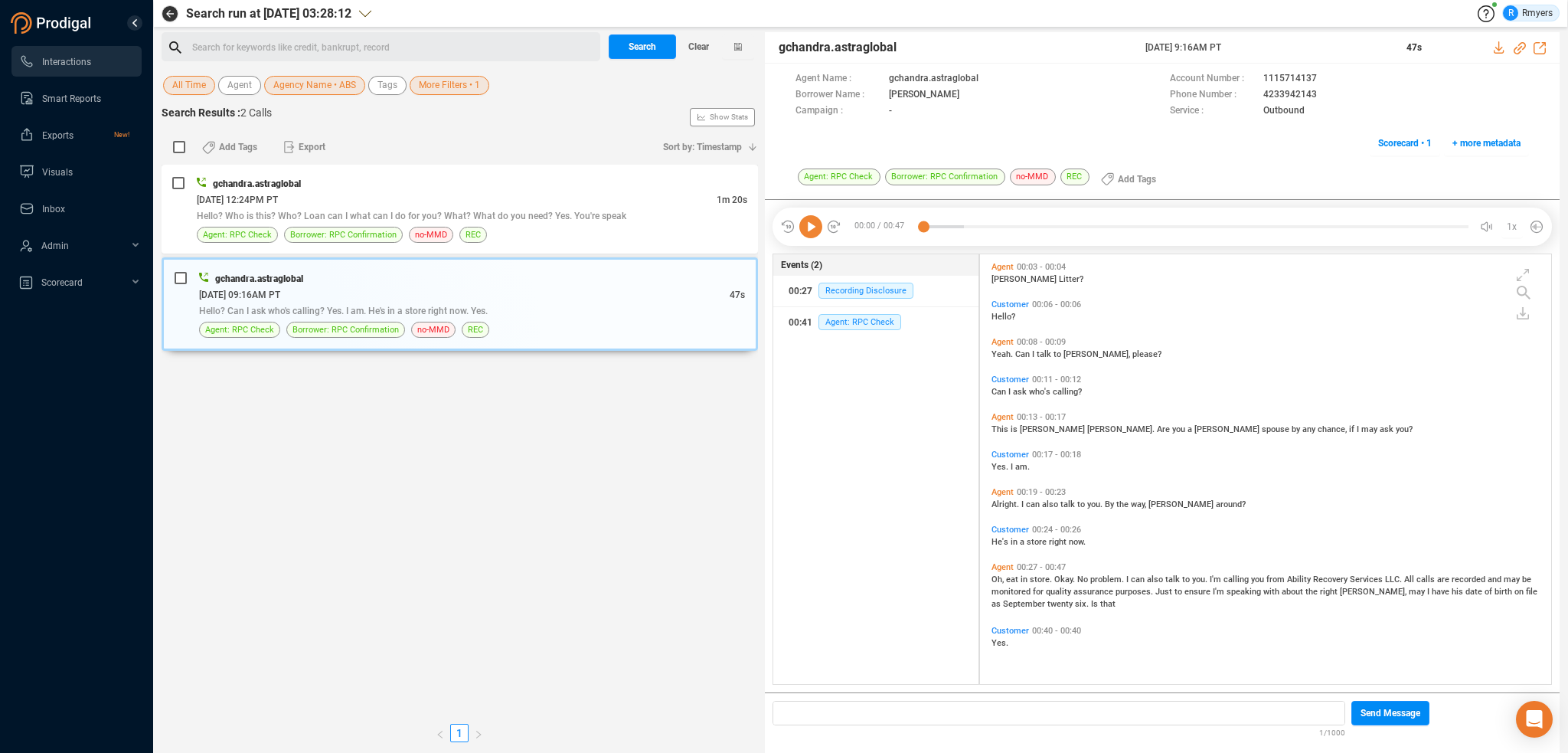
click at [359, 38] on div "Search for keywords like credit, bankrupt, record ﻿" at bounding box center [394, 47] width 404 height 23
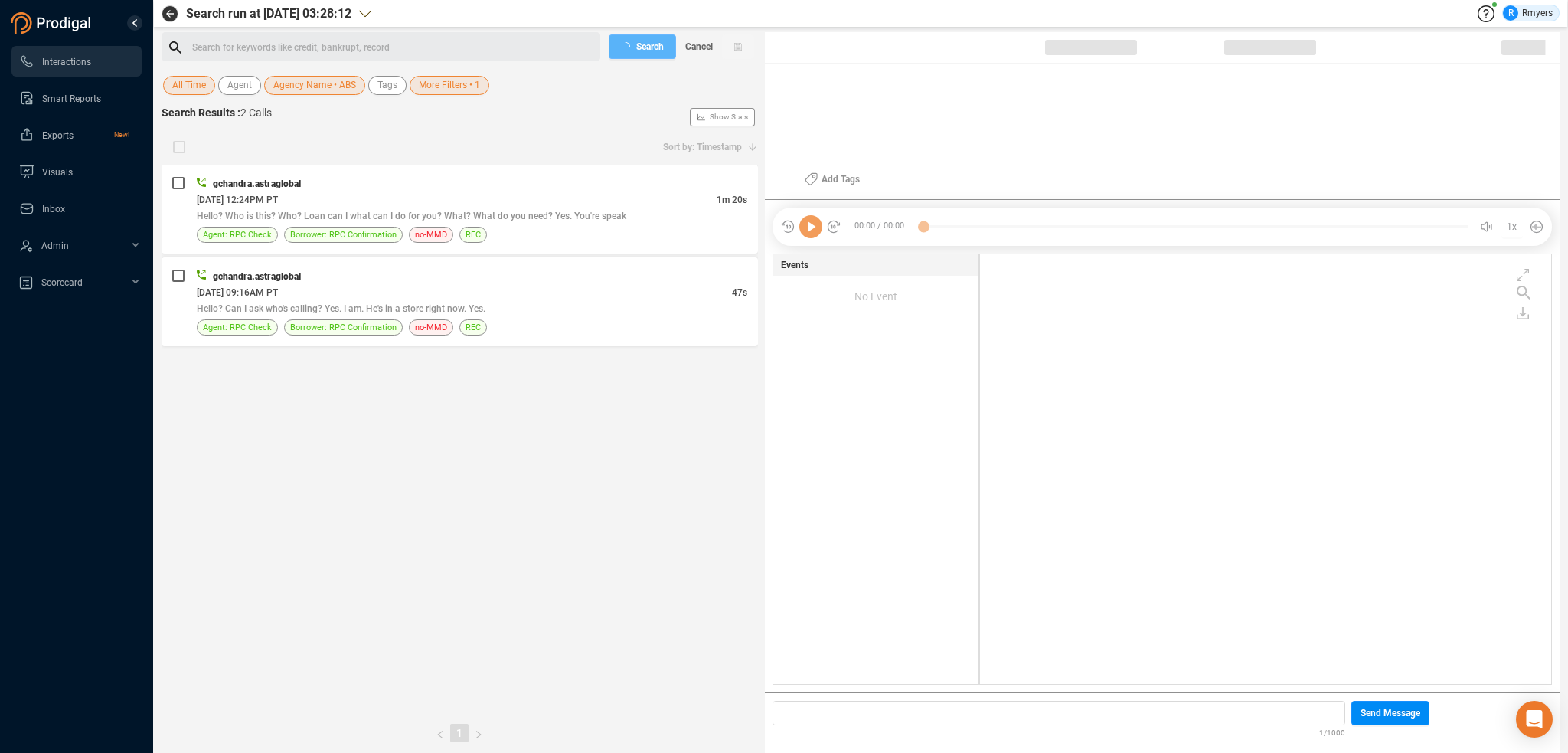
checkbox input "true"
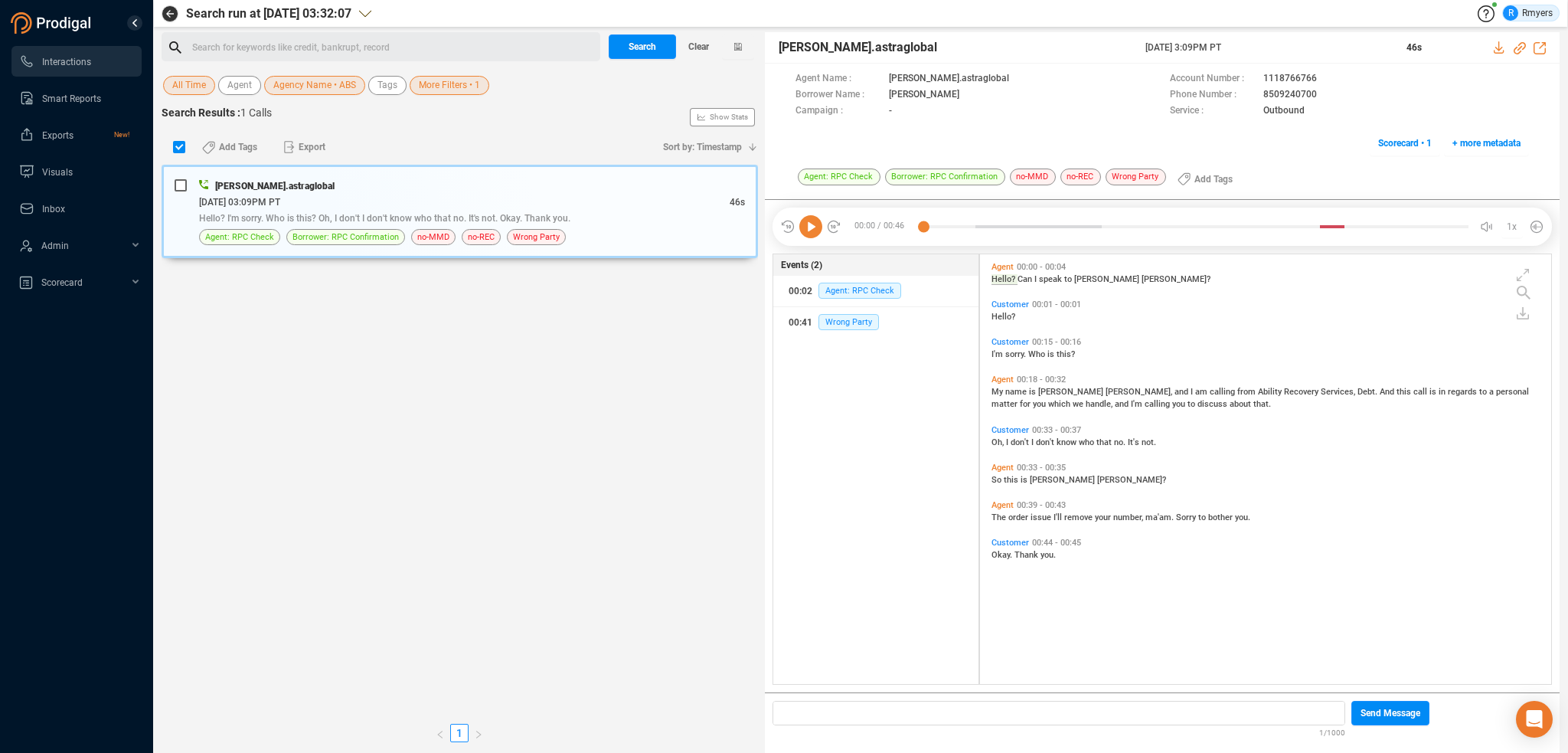
click at [340, 44] on div "Search for keywords like credit, bankrupt, record ﻿" at bounding box center [394, 47] width 404 height 23
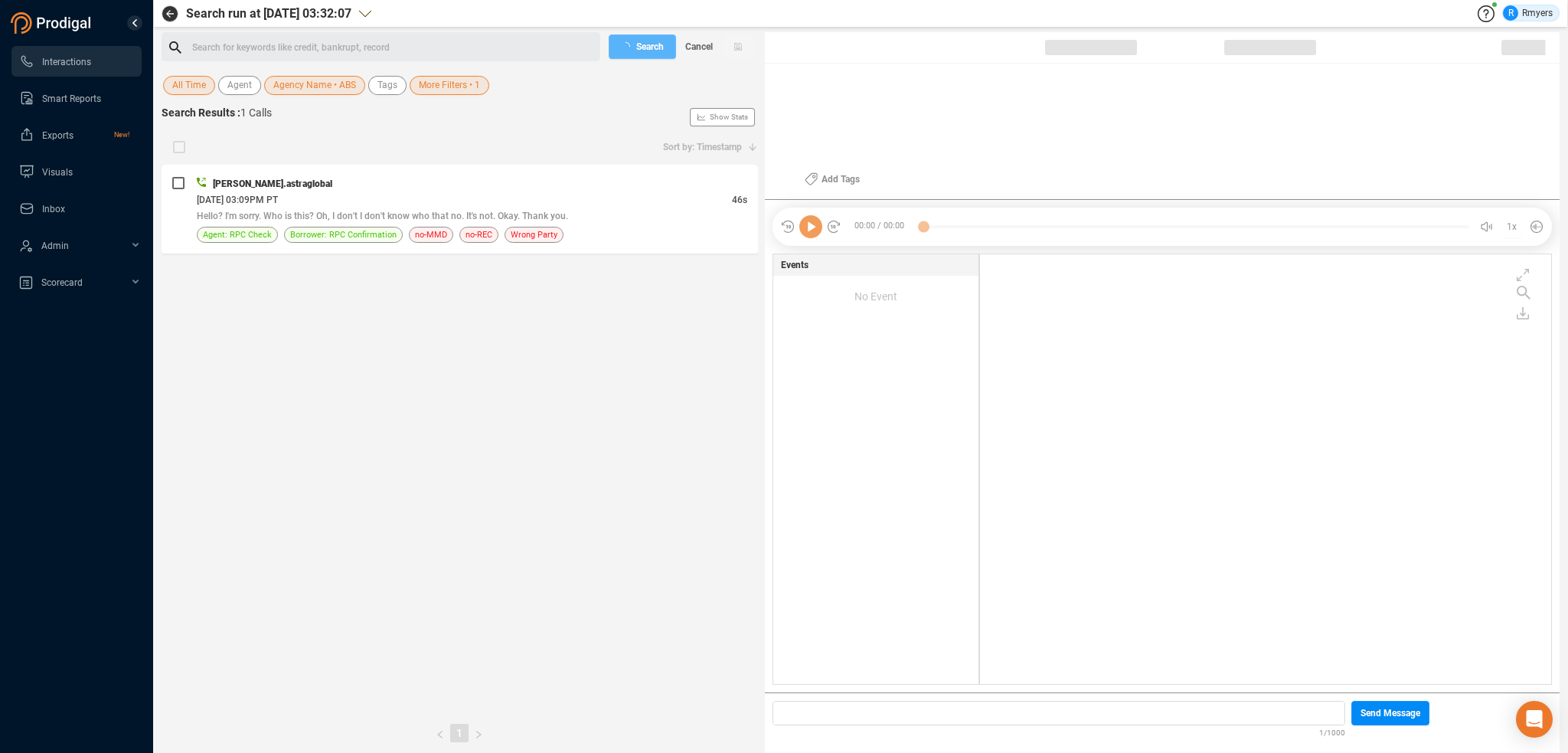
checkbox input "true"
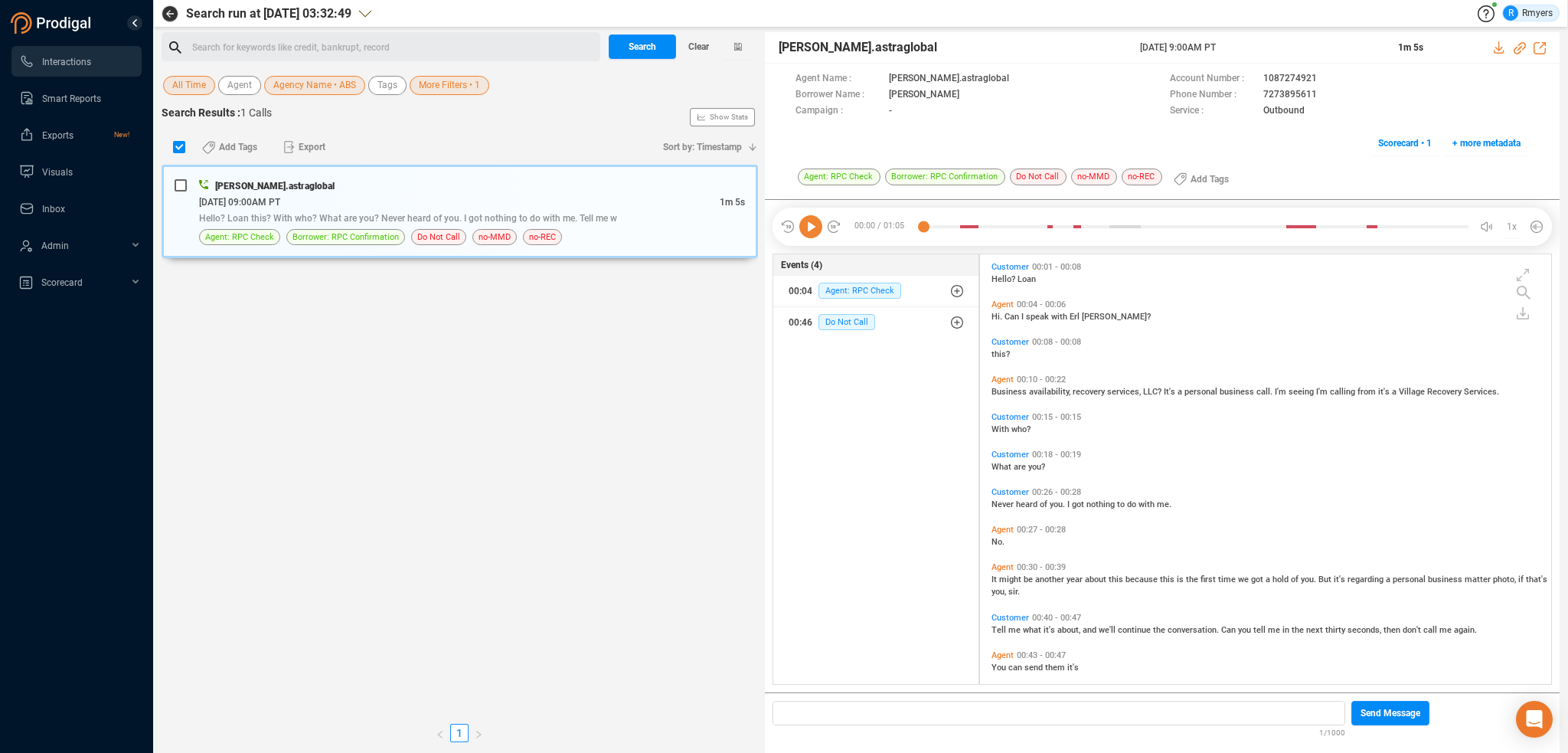
click at [417, 44] on div "Search for keywords like credit, bankrupt, record ﻿" at bounding box center [394, 47] width 404 height 23
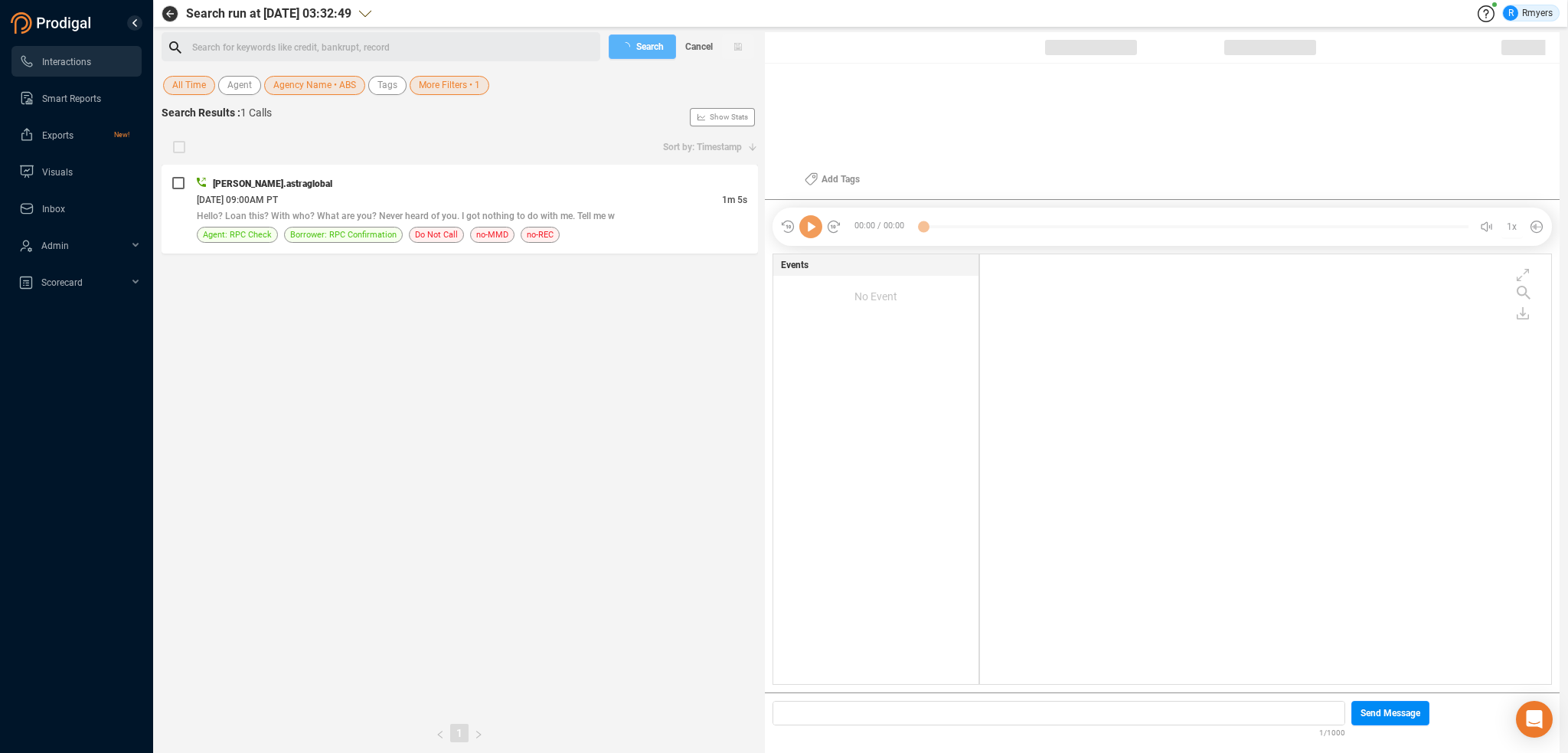
checkbox input "true"
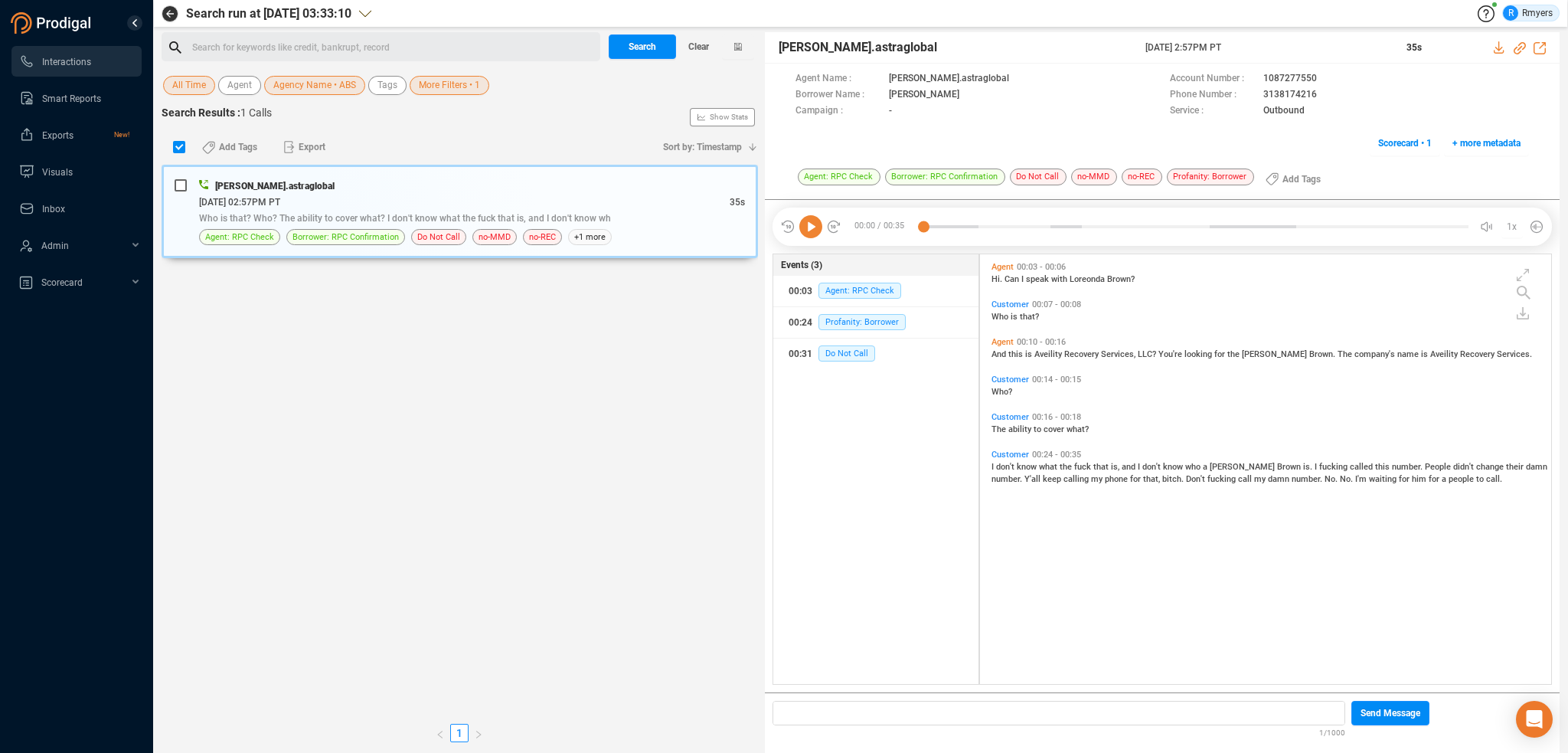
click at [340, 33] on div "Search for keywords like credit, bankrupt, record ﻿" at bounding box center [381, 46] width 439 height 29
click at [616, 46] on button "Search" at bounding box center [642, 46] width 67 height 25
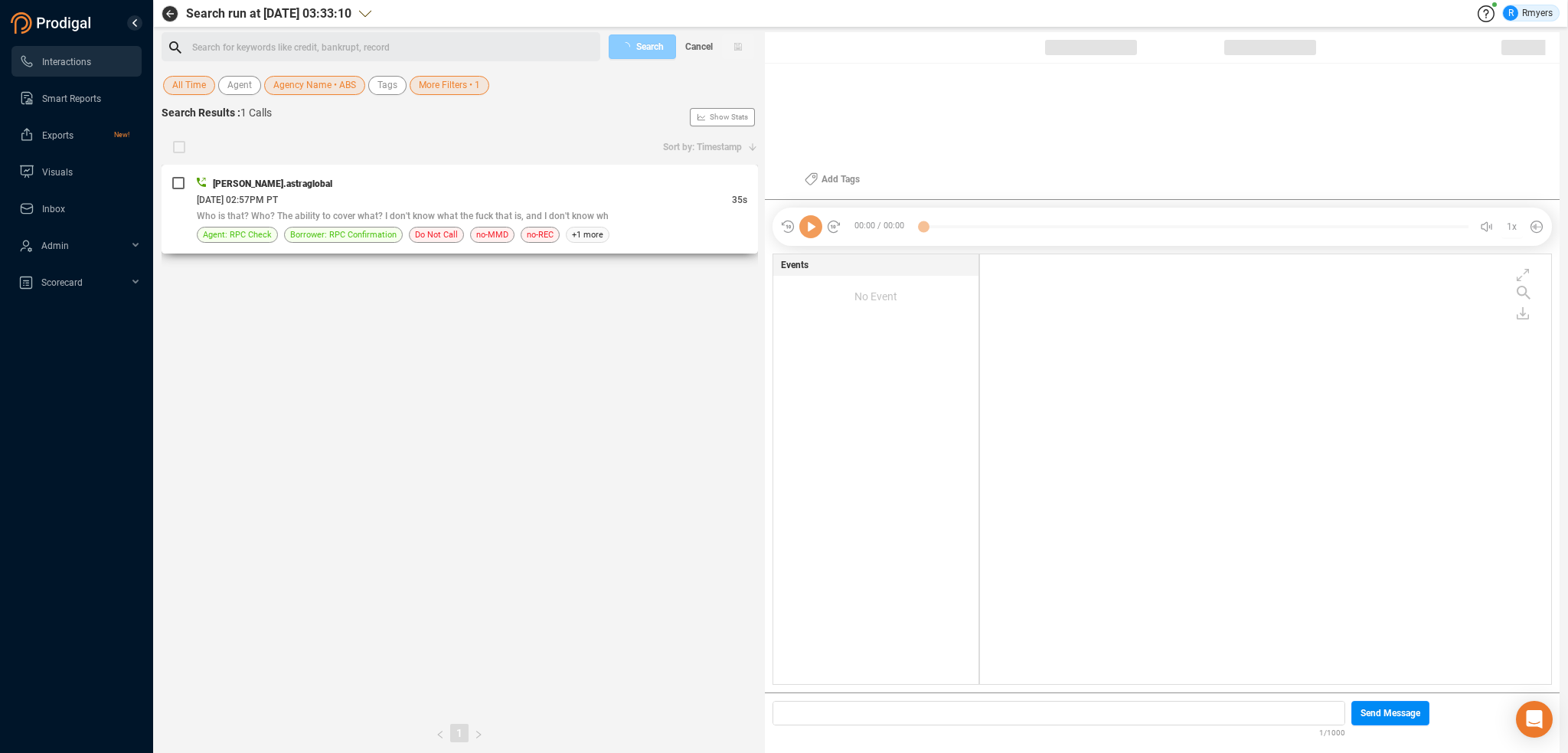
checkbox input "true"
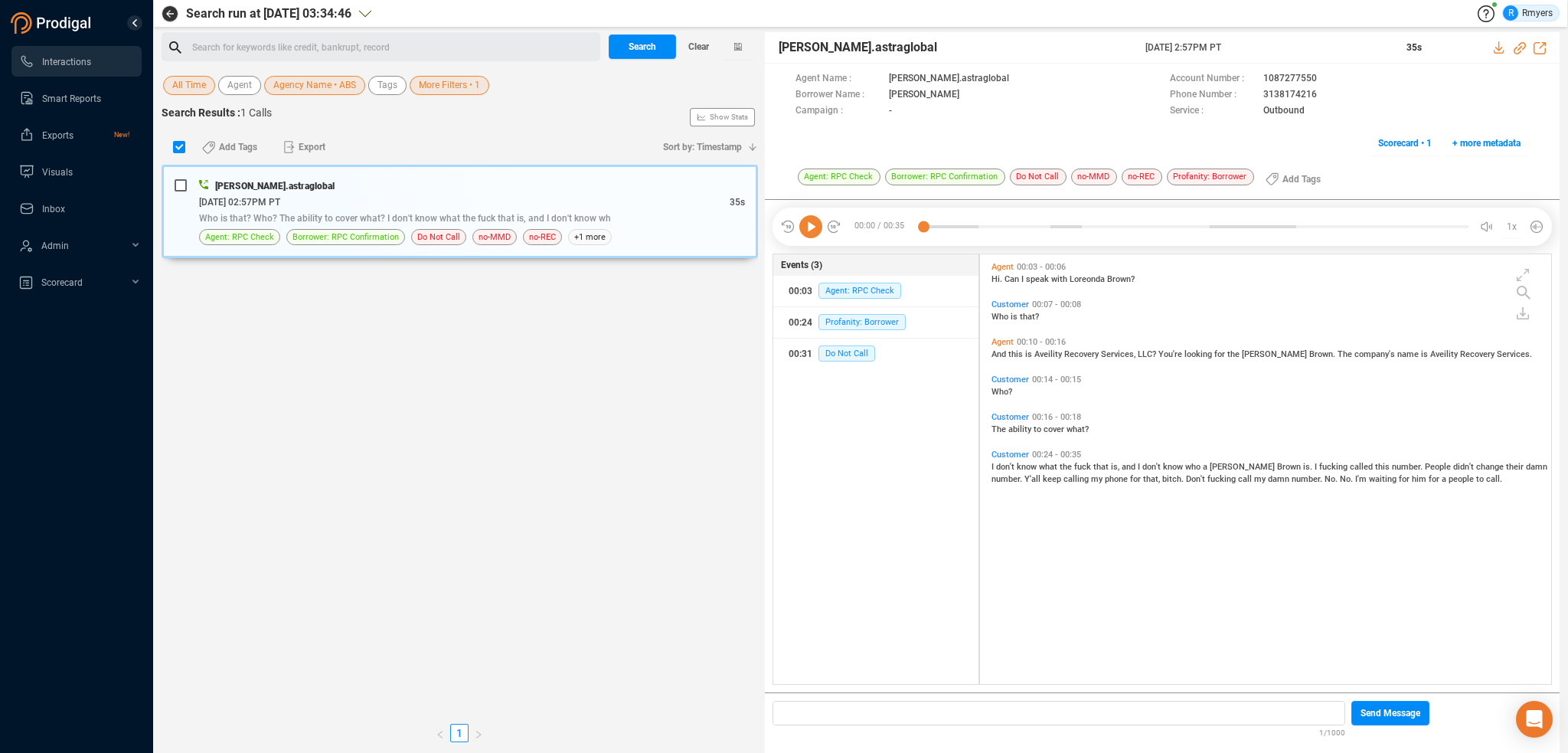
click at [297, 33] on div "Search run at 2025-08-20 03:34:46 R Rmyers Search for keywords like credit, ban…" at bounding box center [861, 376] width 1398 height 753
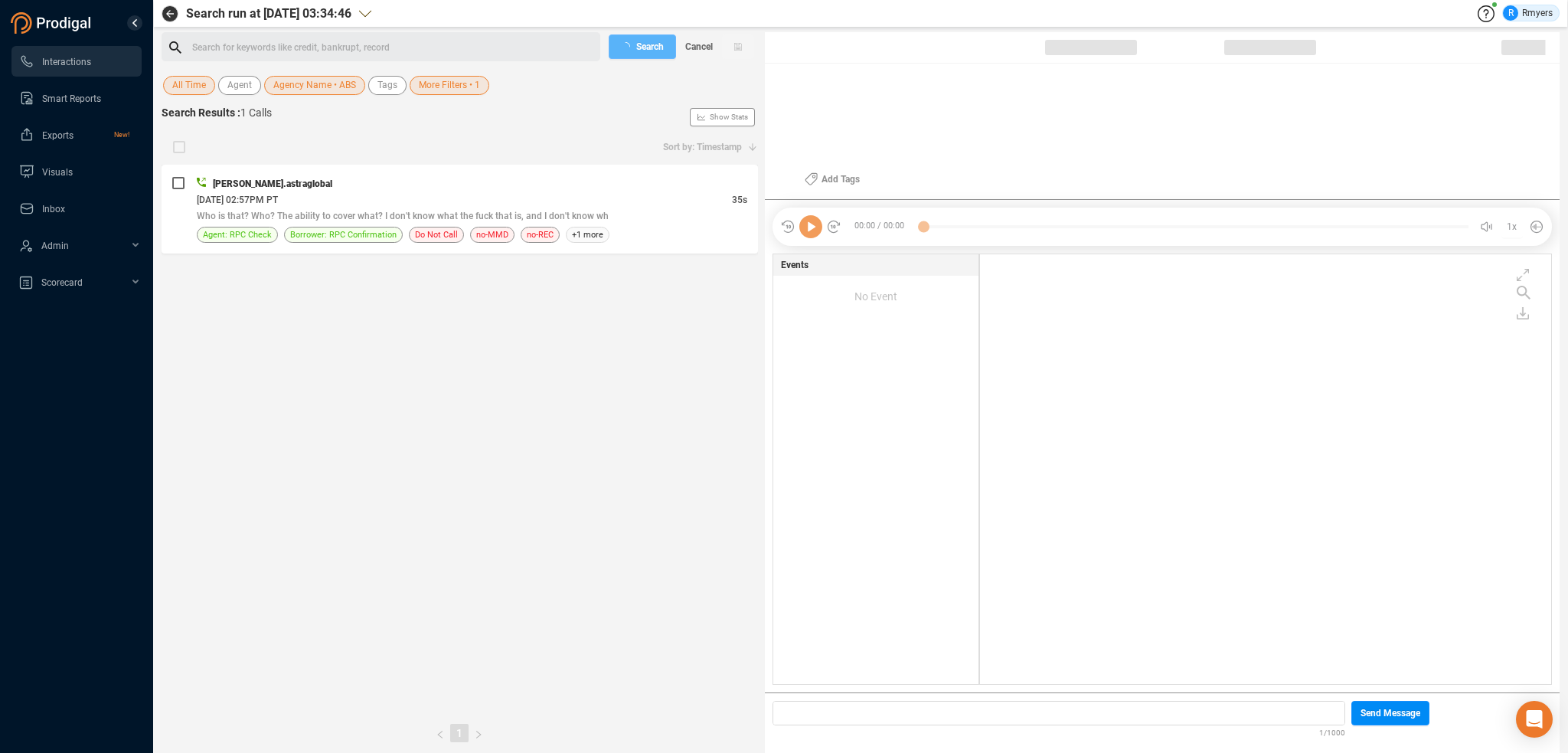
checkbox input "true"
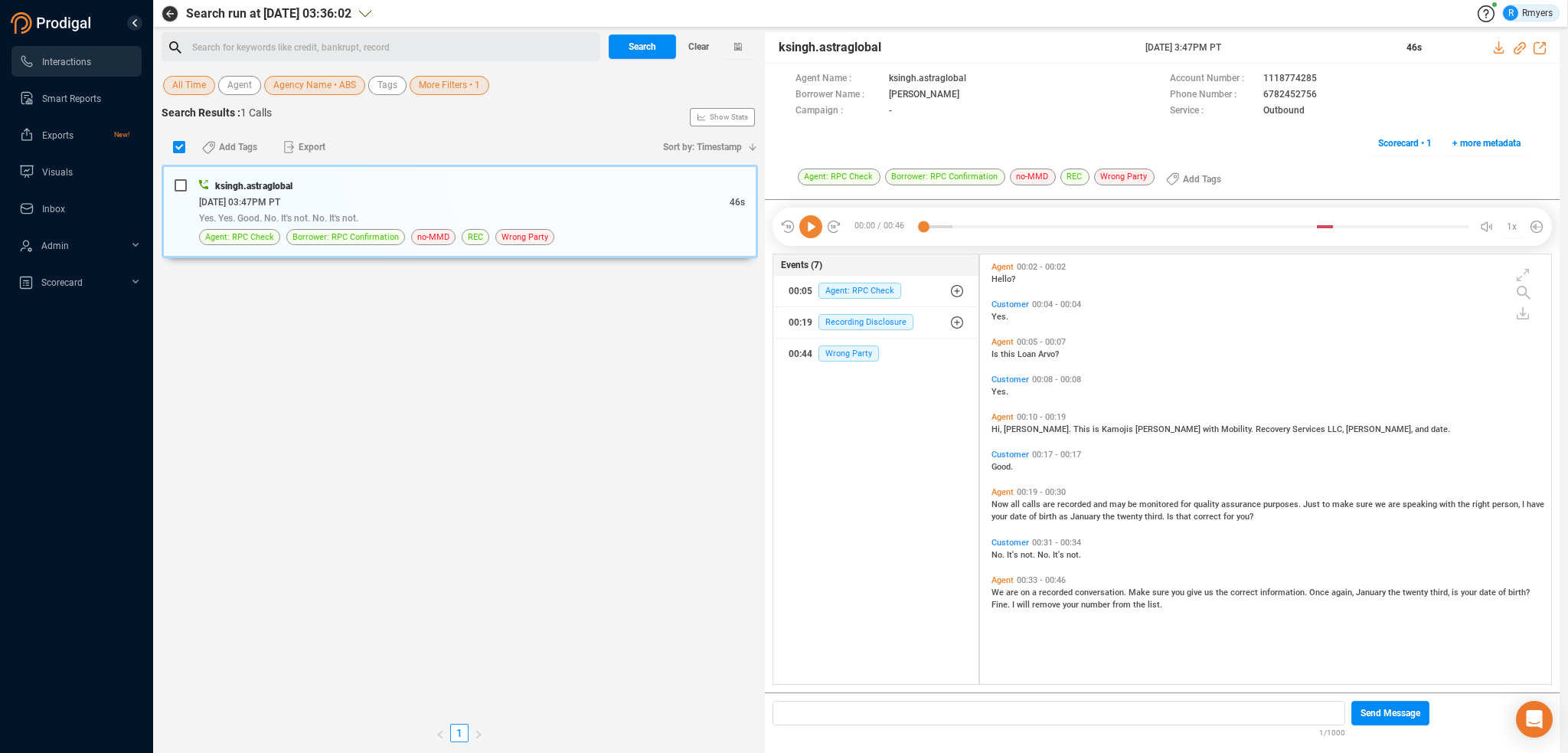
click at [341, 40] on div "Search for keywords like credit, bankrupt, record ﻿" at bounding box center [394, 47] width 404 height 23
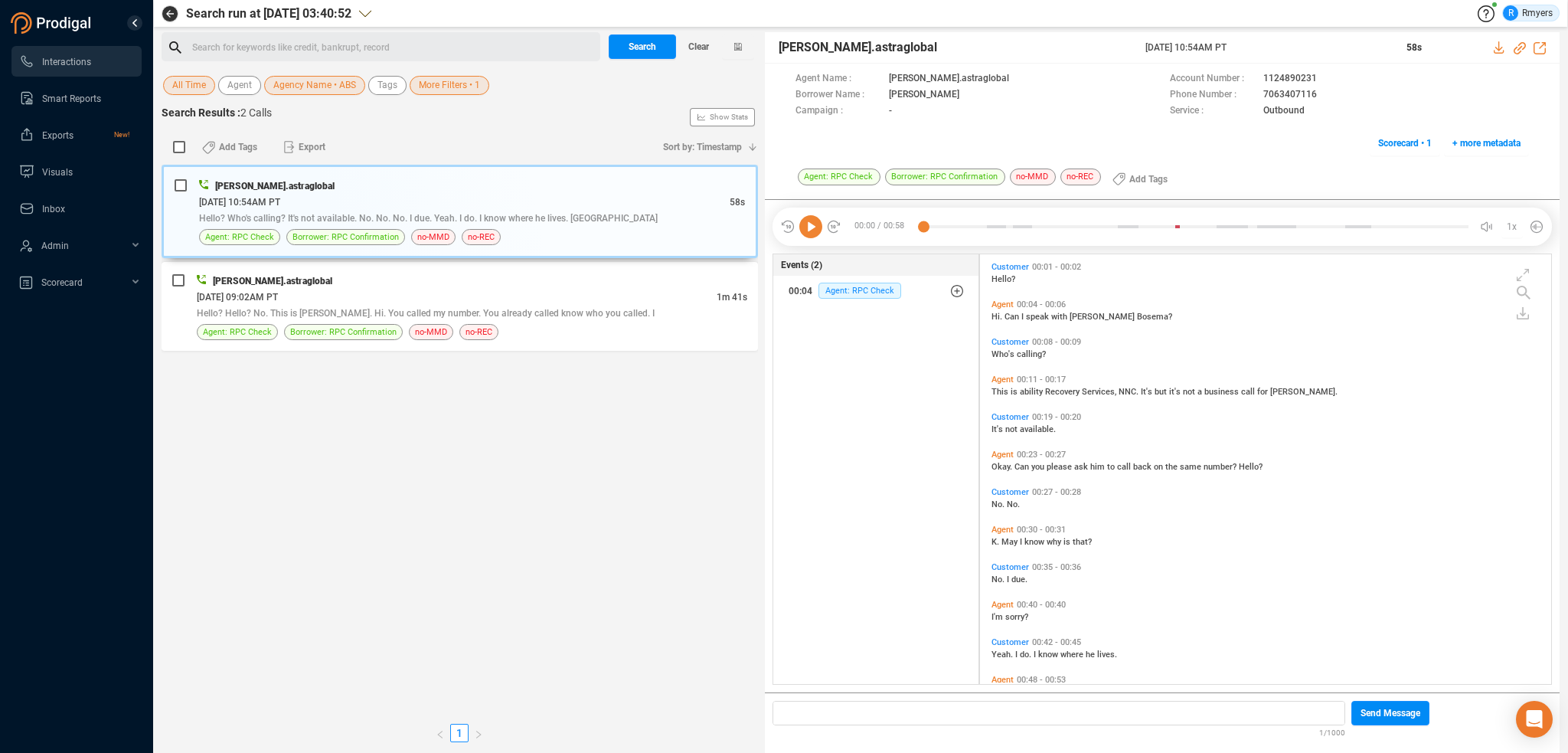
click at [815, 224] on icon at bounding box center [810, 226] width 23 height 23
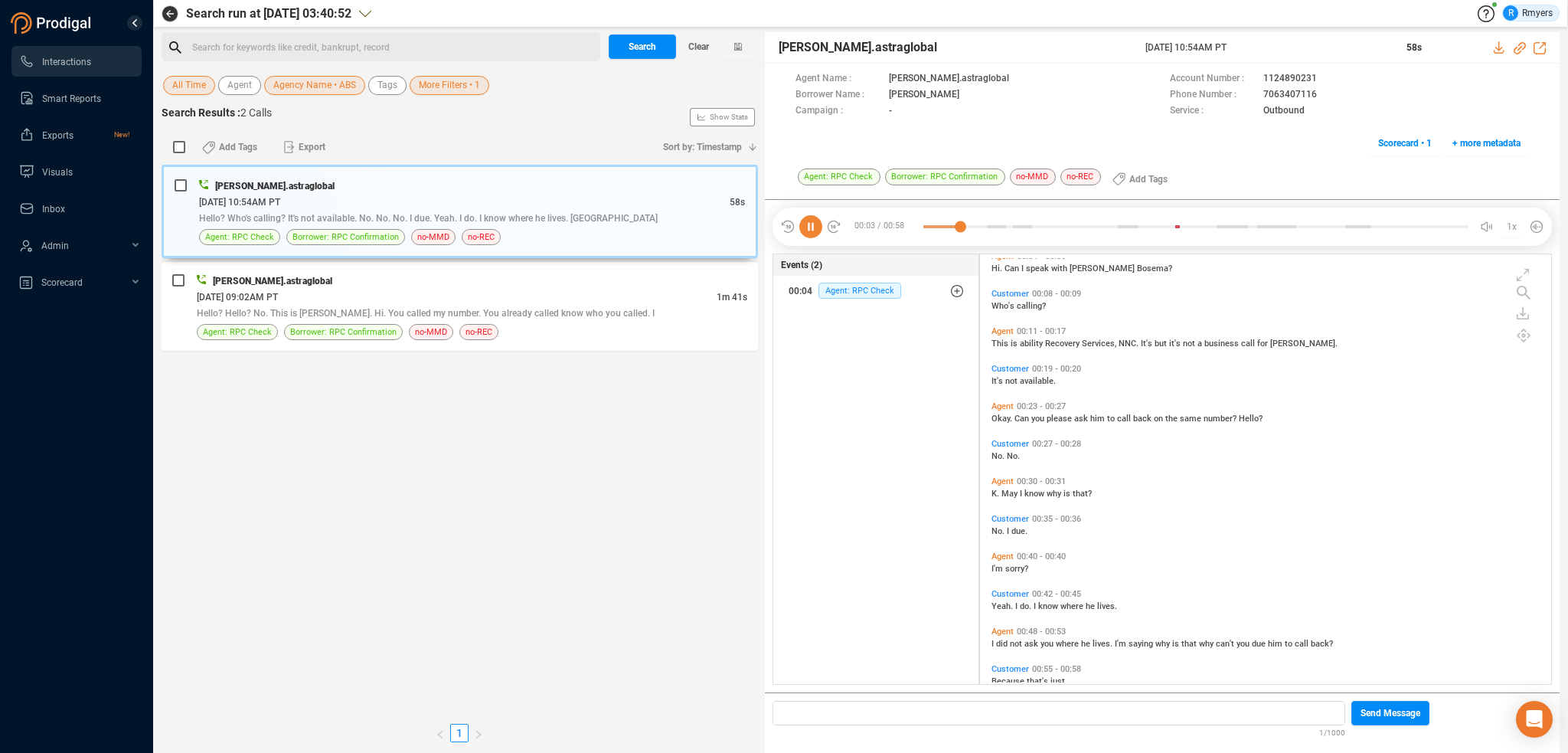
scroll to position [74, 0]
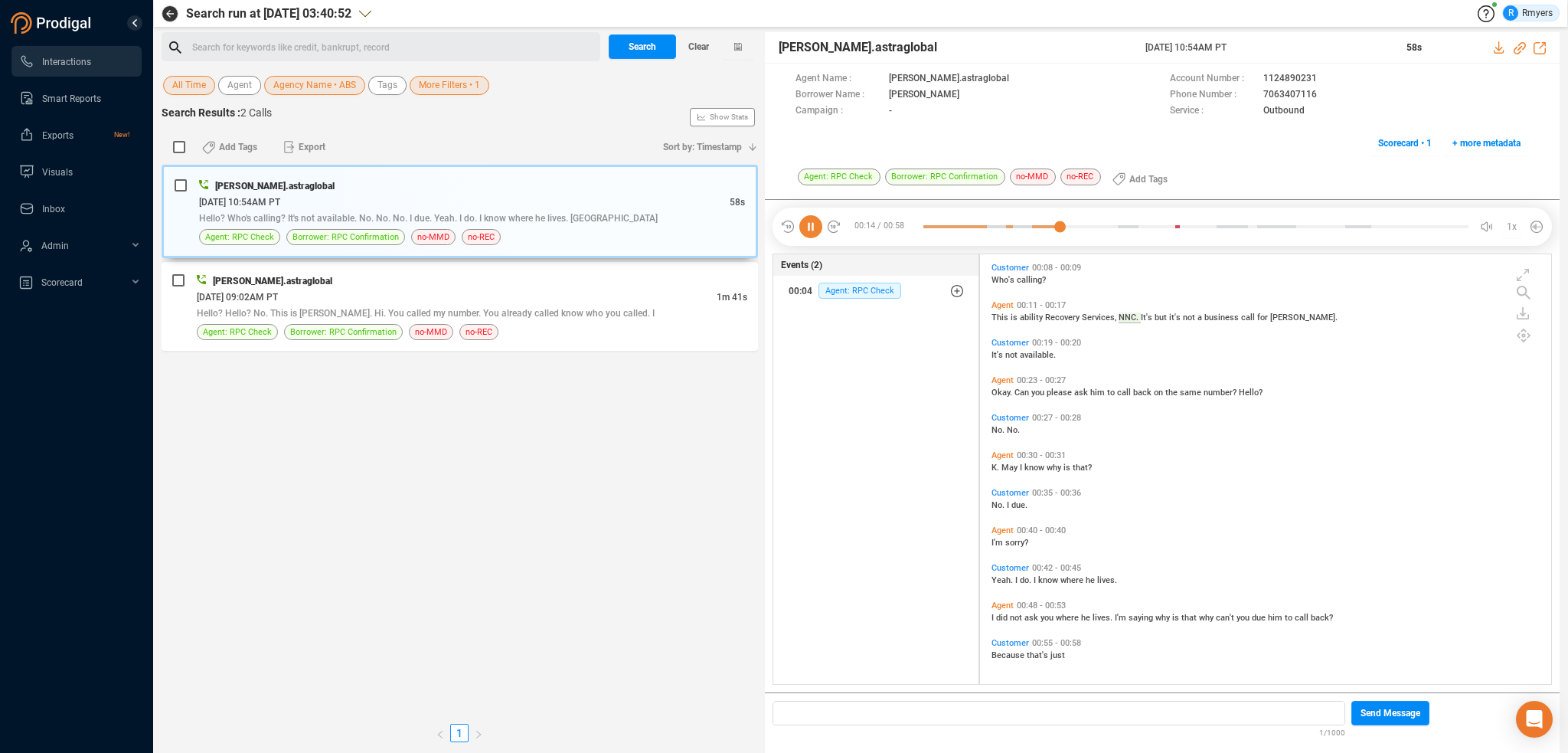
drag, startPoint x: 816, startPoint y: 223, endPoint x: 507, endPoint y: 6, distance: 377.7
click at [815, 223] on icon at bounding box center [810, 226] width 23 height 23
click at [399, 39] on div "Search for keywords like credit, bankrupt, record ﻿" at bounding box center [394, 47] width 404 height 23
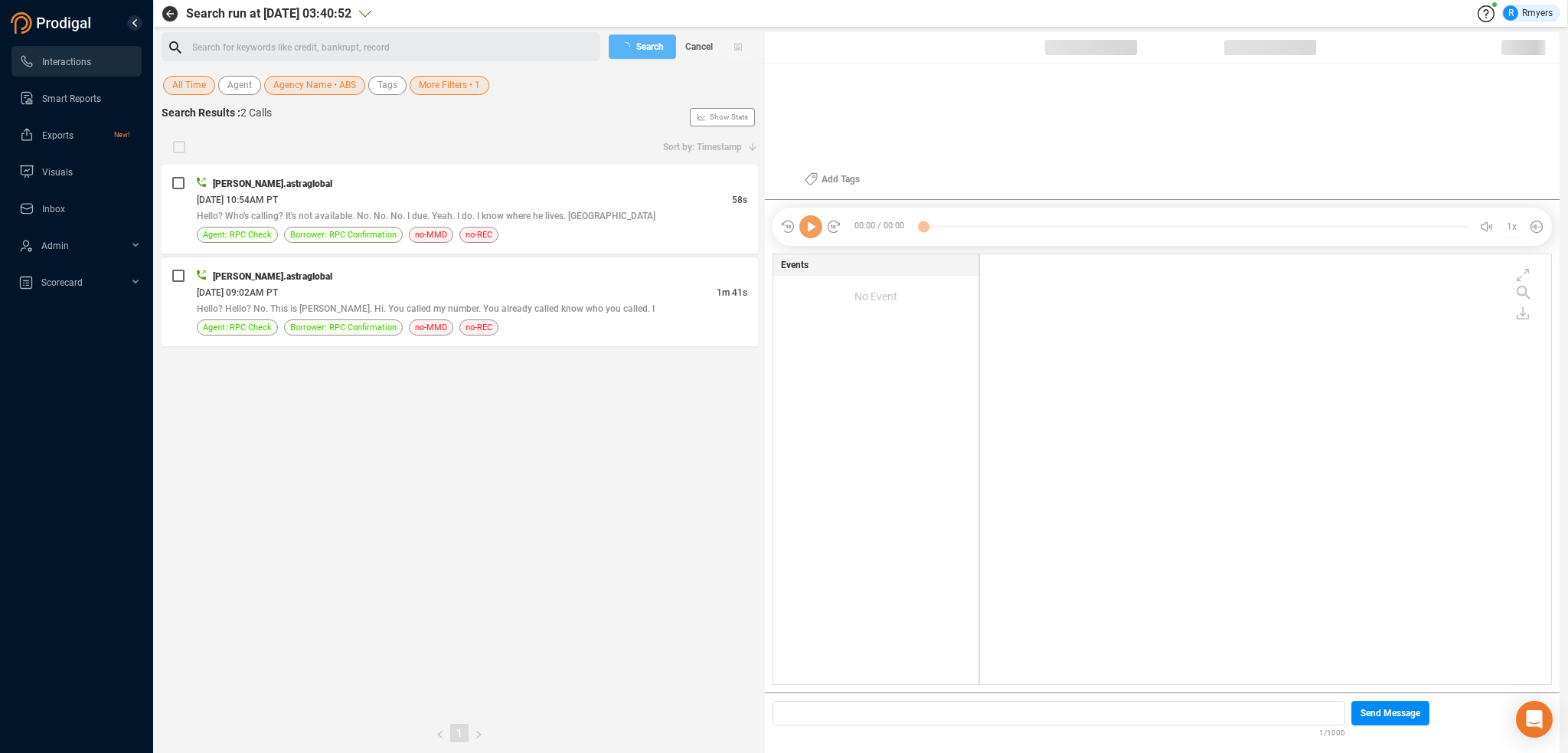
scroll to position [426, 564]
checkbox input "true"
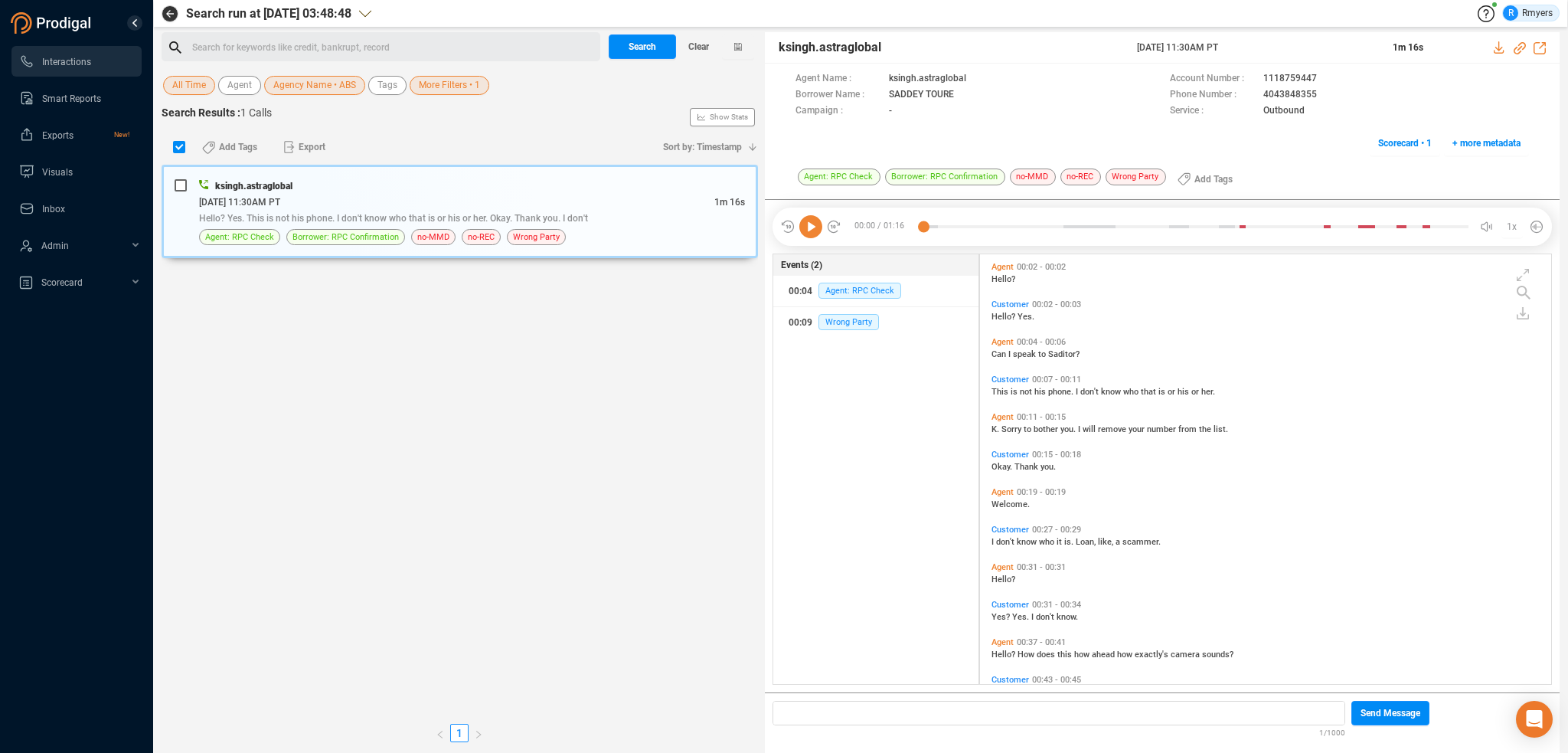
click at [348, 51] on div "Search for keywords like credit, bankrupt, record ﻿" at bounding box center [394, 47] width 404 height 23
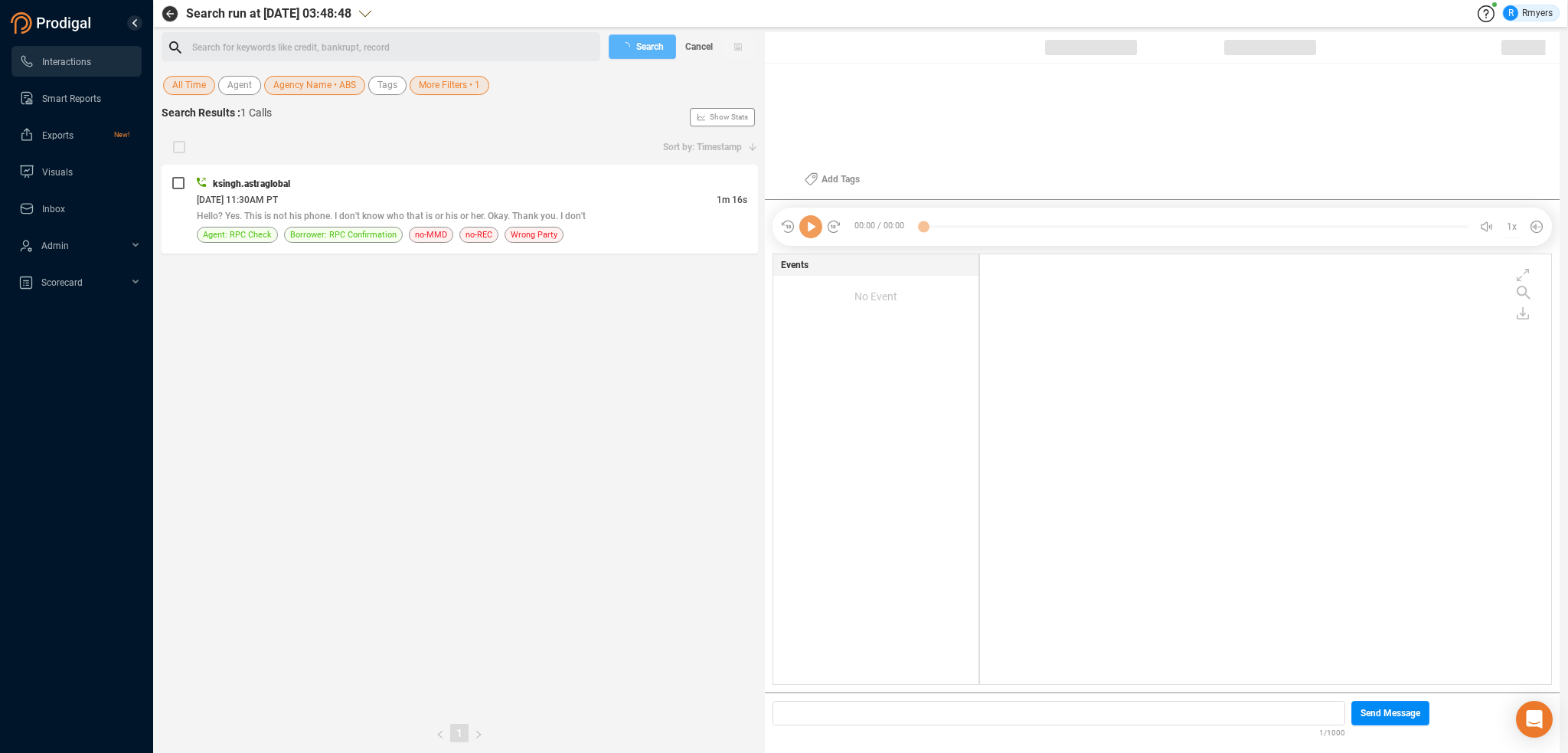
checkbox input "true"
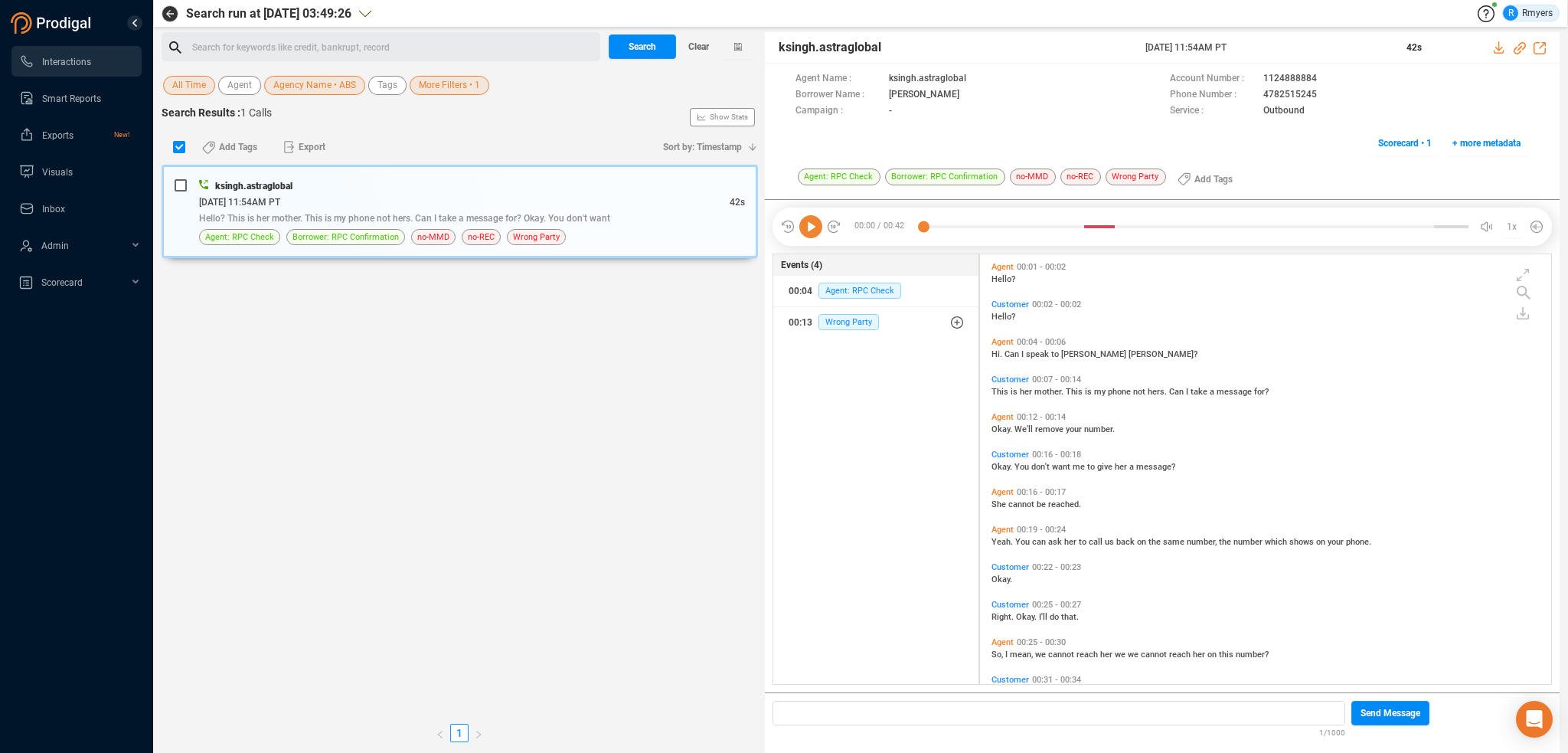
click at [319, 42] on div "Search for keywords like credit, bankrupt, record ﻿" at bounding box center [394, 47] width 404 height 23
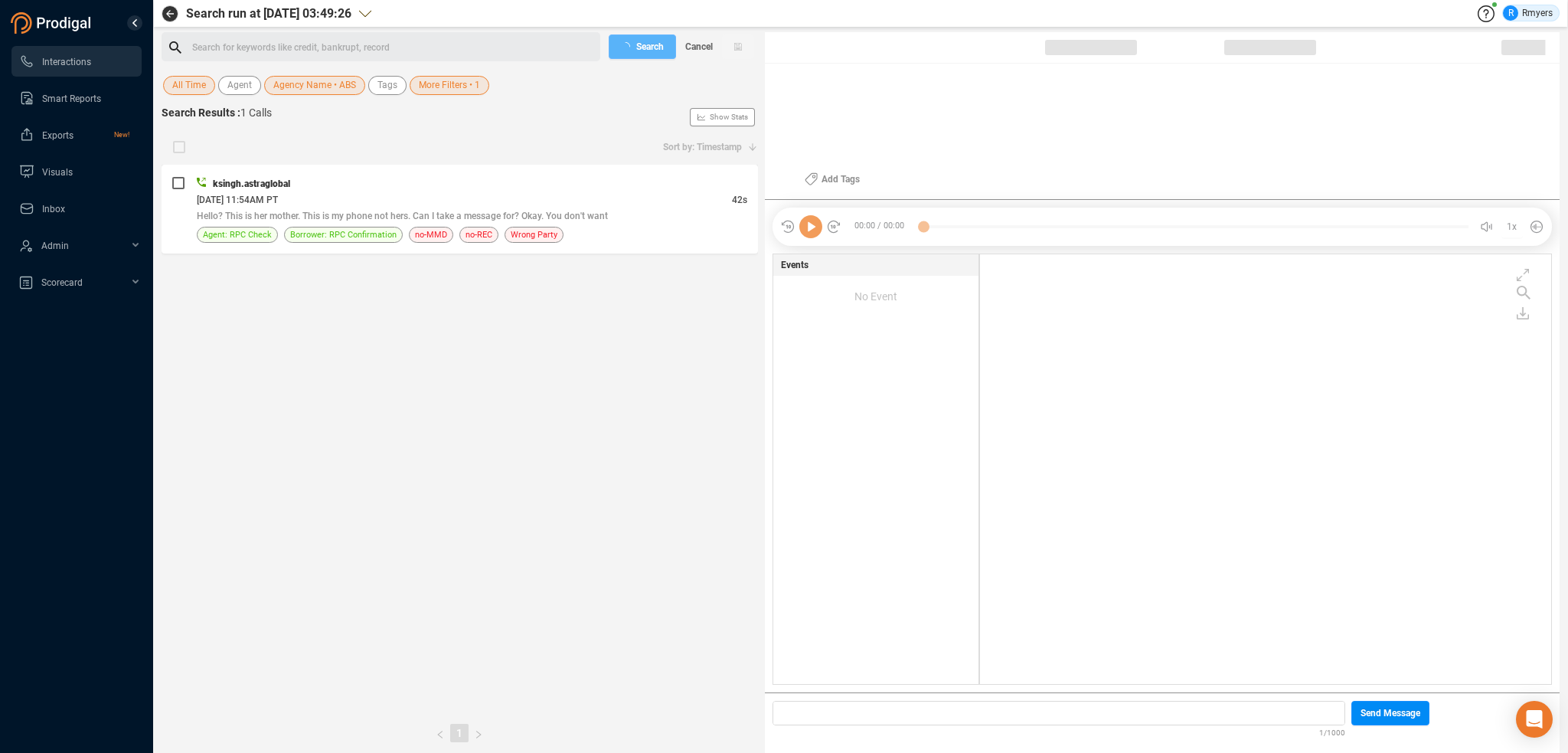
checkbox input "true"
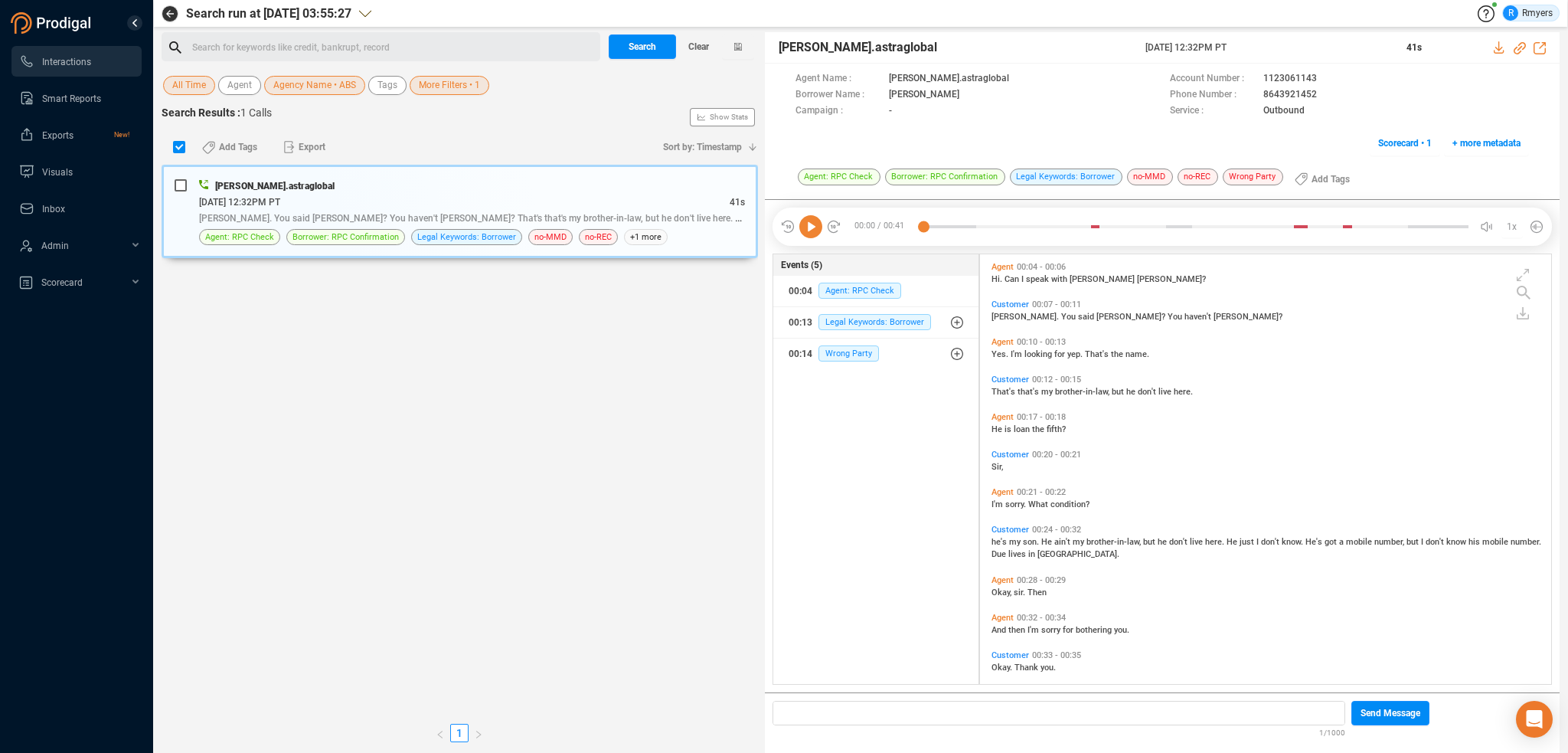
click at [289, 45] on div "Search for keywords like credit, bankrupt, record ﻿" at bounding box center [394, 47] width 404 height 23
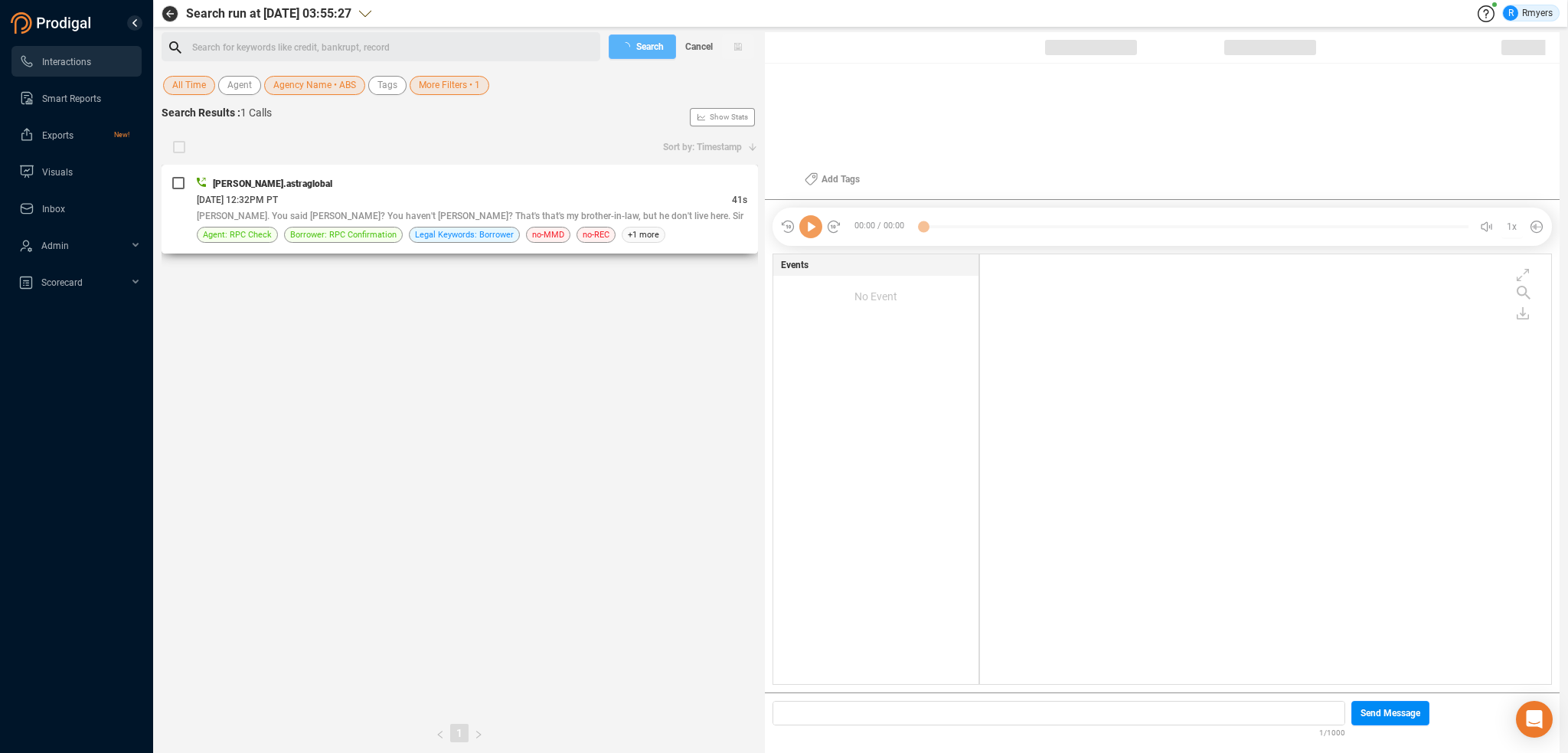
checkbox input "true"
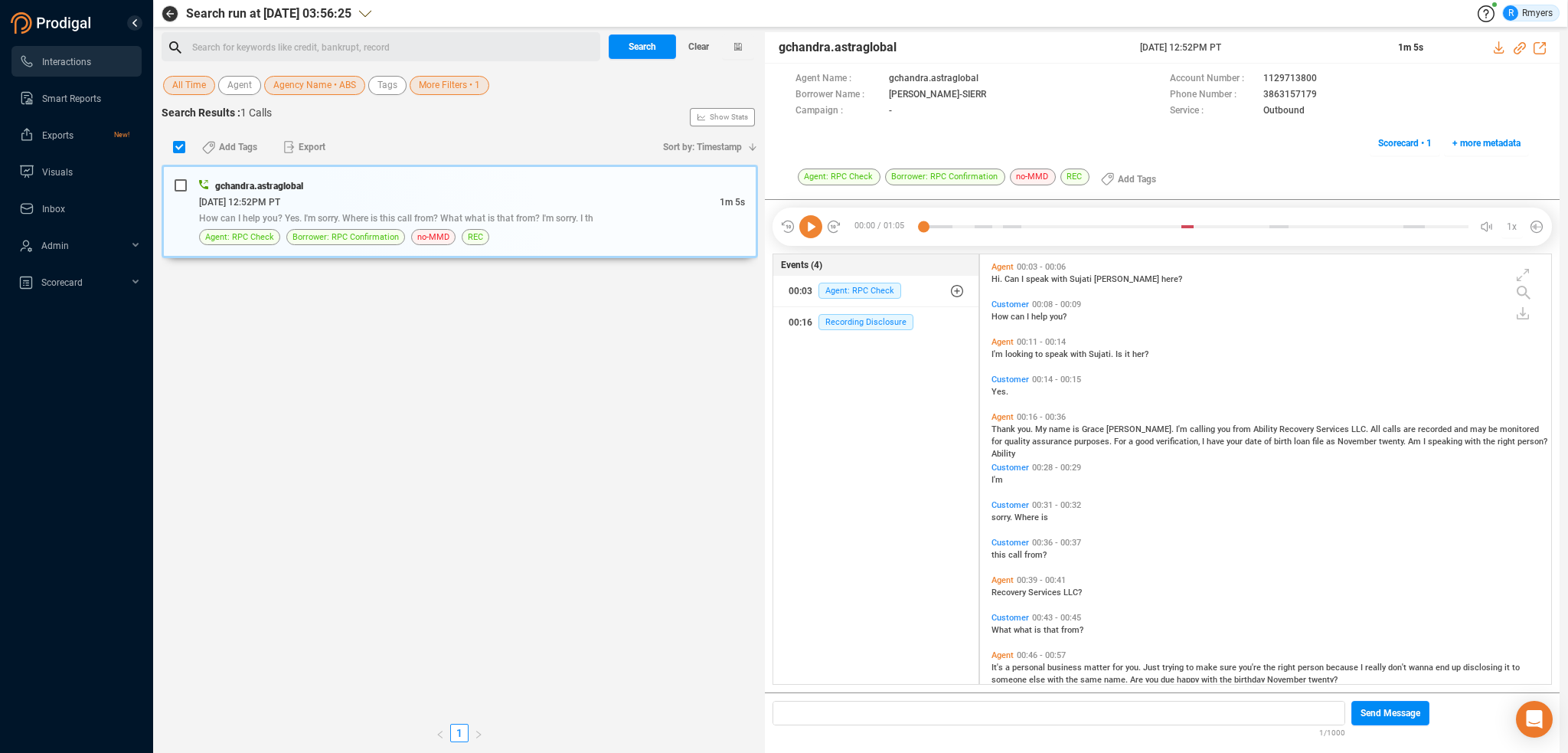
click at [347, 41] on div "Search for keywords like credit, bankrupt, record ﻿" at bounding box center [394, 47] width 404 height 23
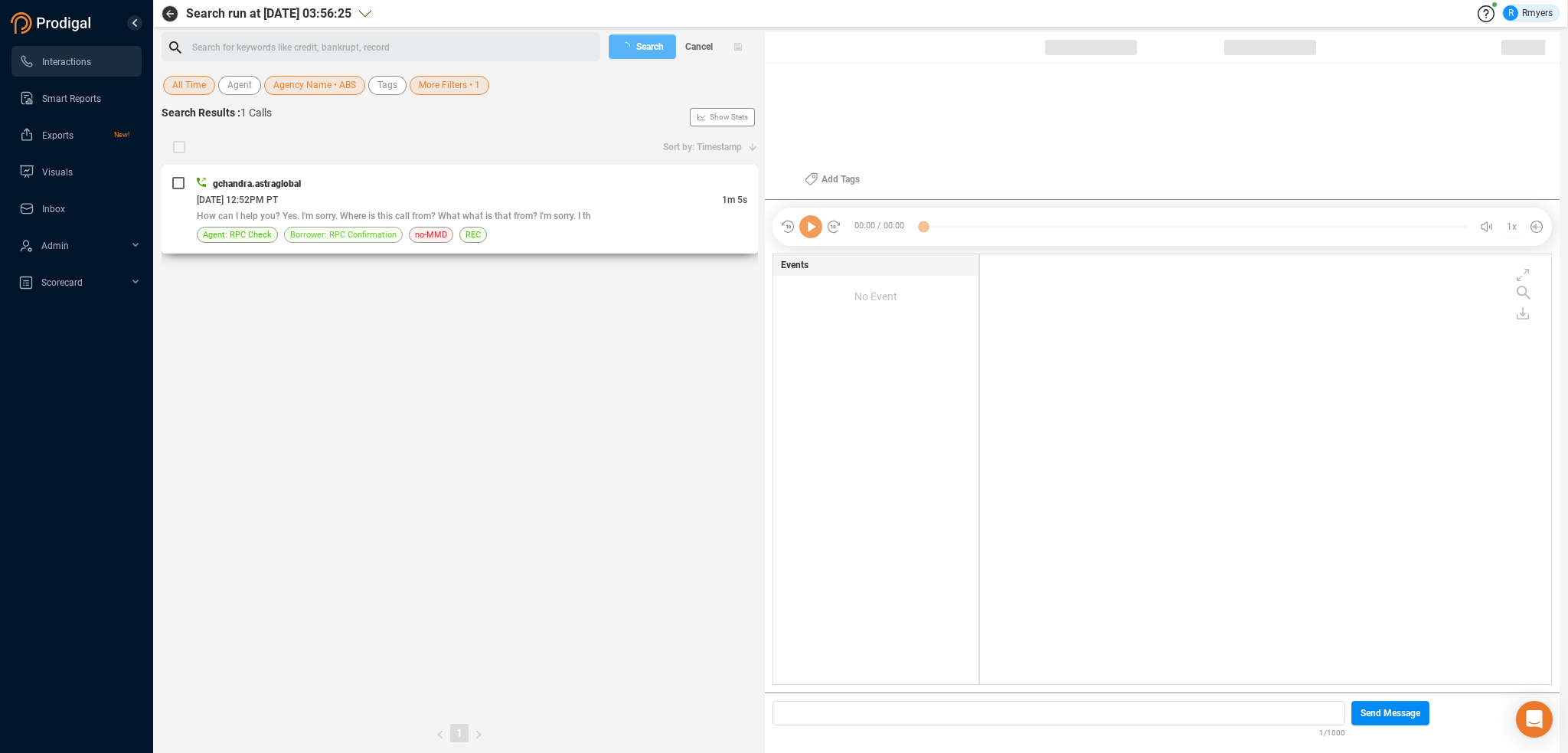
checkbox input "true"
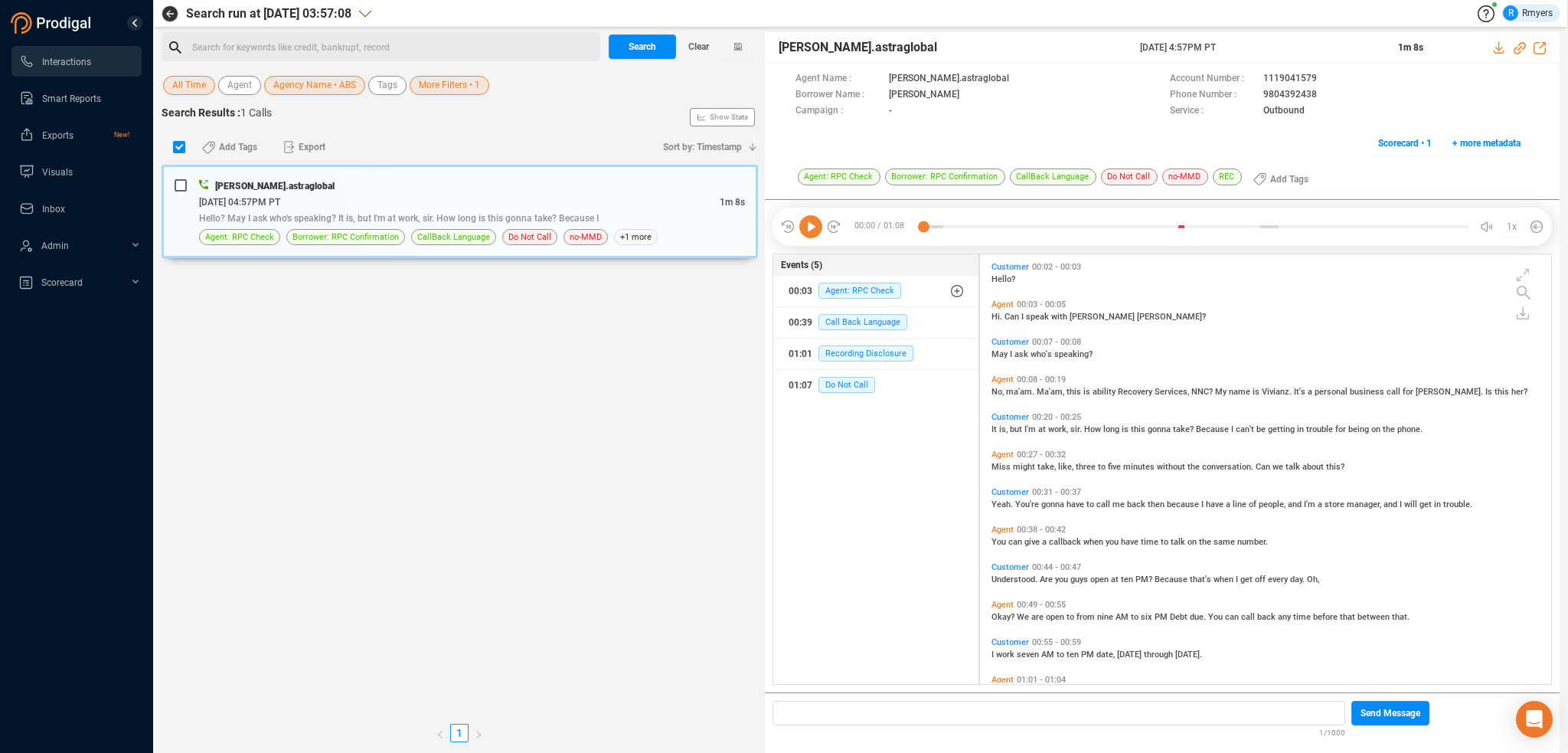
click at [364, 45] on div "Search for keywords like credit, bankrupt, record ﻿" at bounding box center [394, 47] width 404 height 23
drag, startPoint x: 359, startPoint y: 64, endPoint x: 273, endPoint y: 49, distance: 87.0
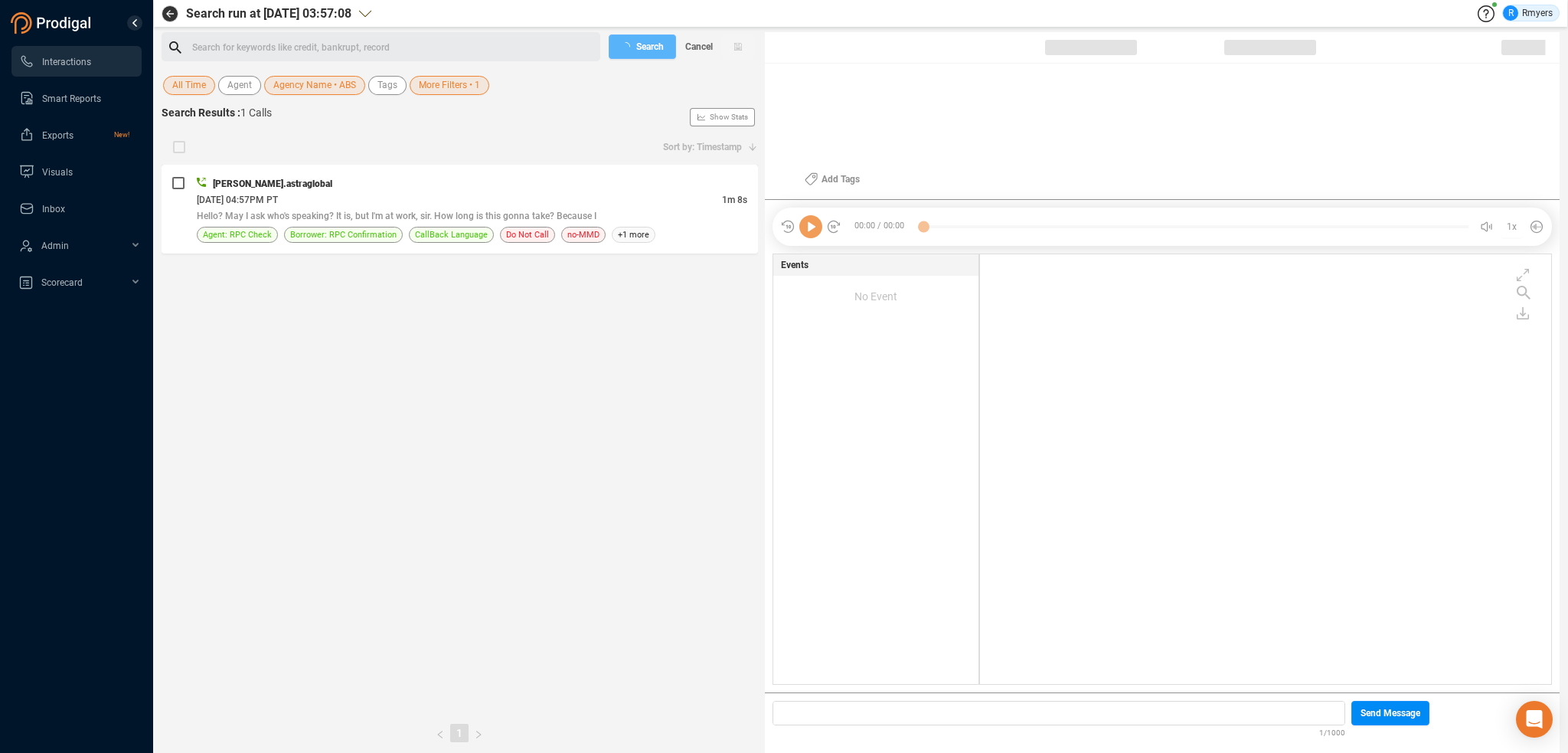
checkbox input "true"
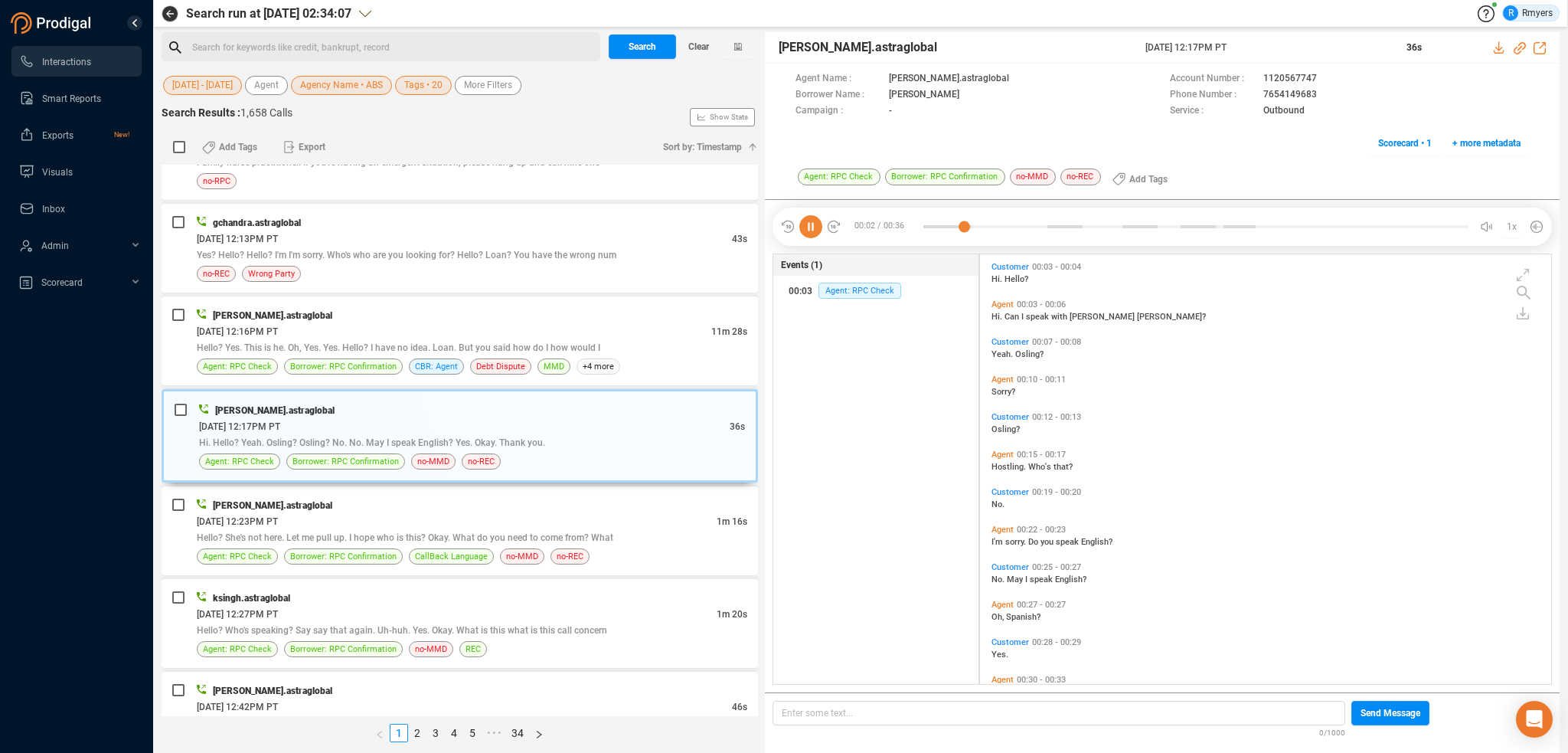
scroll to position [74, 0]
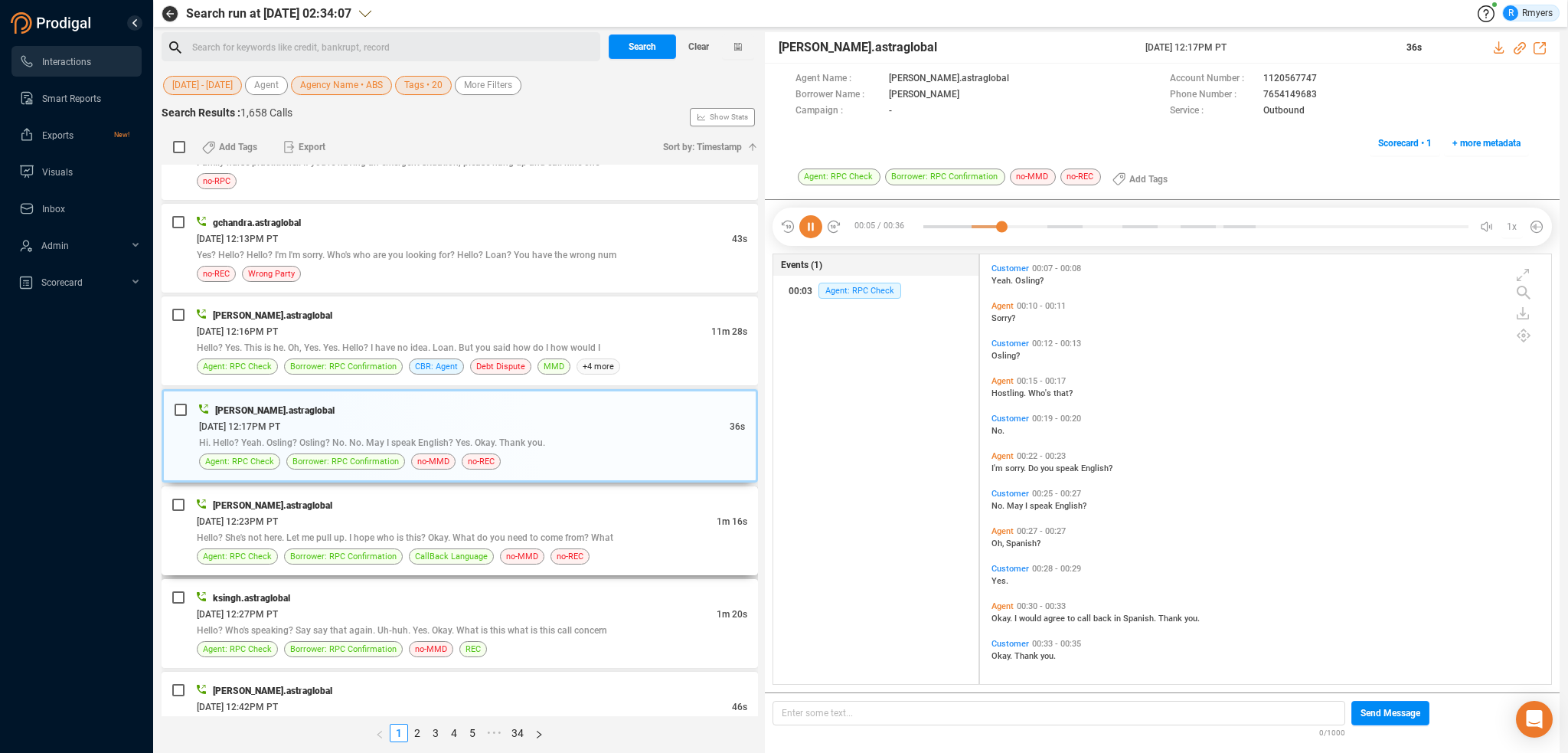
click at [435, 498] on div "[PERSON_NAME].astraglobal" at bounding box center [472, 505] width 551 height 16
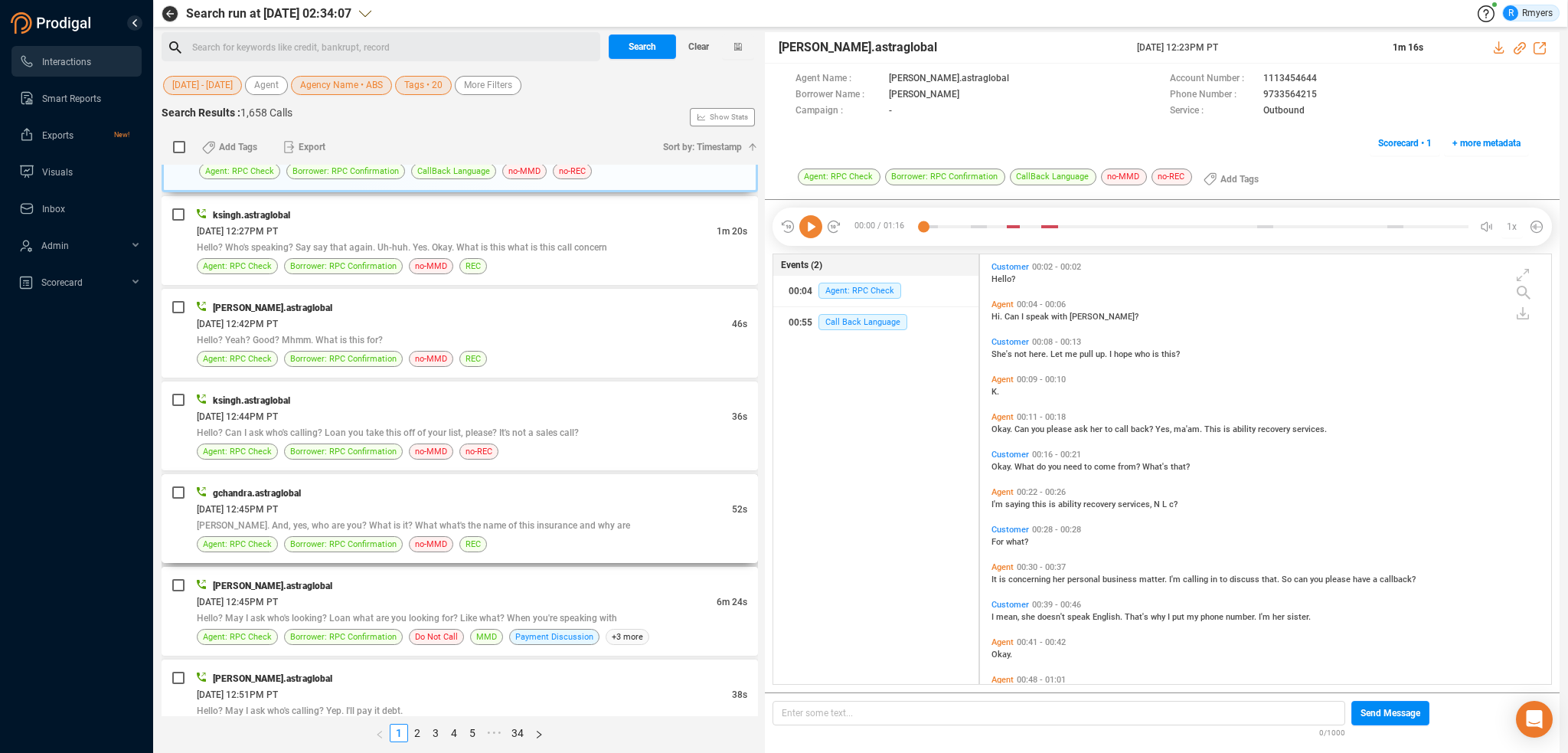
scroll to position [3139, 0]
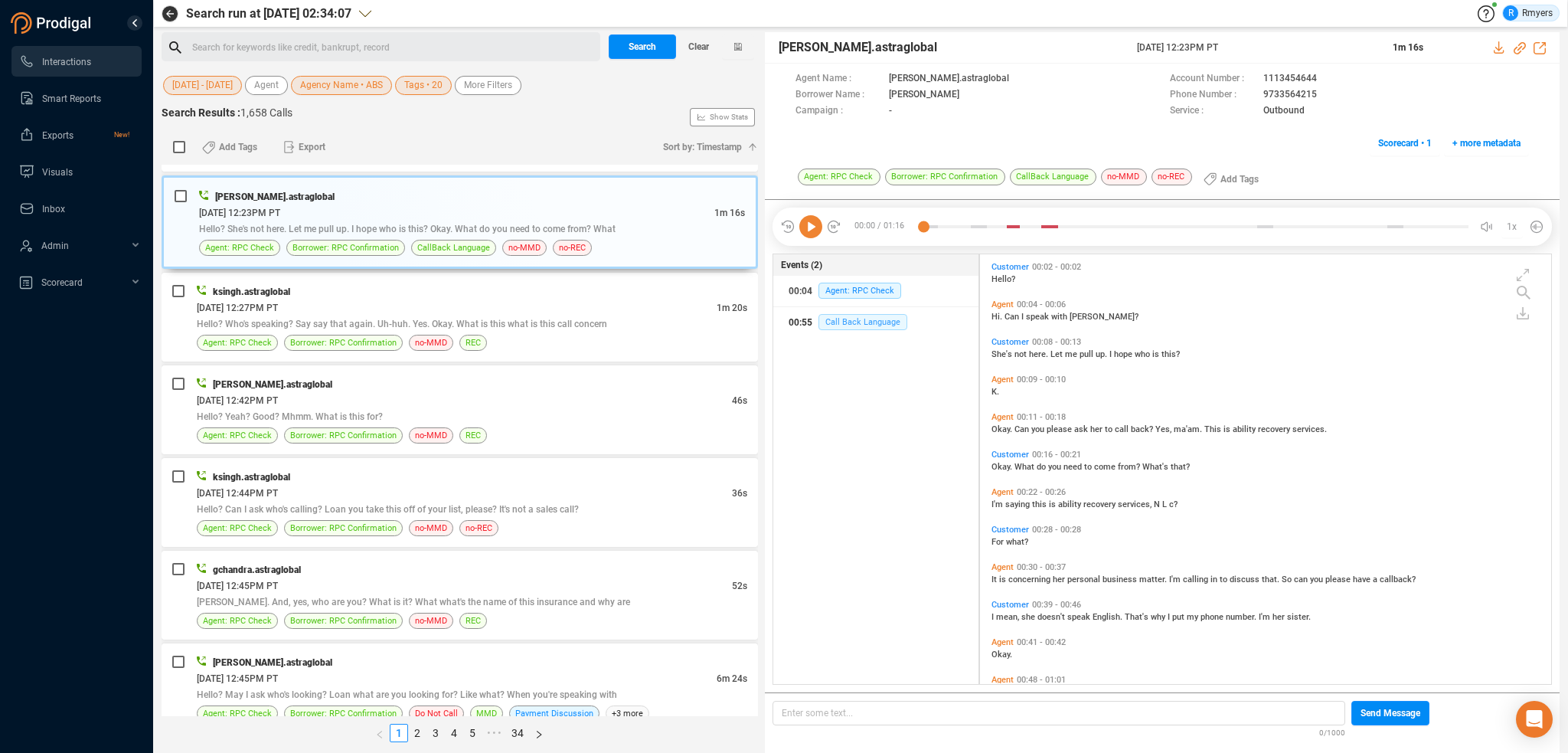
click at [864, 321] on span "Call Back Language" at bounding box center [862, 322] width 89 height 16
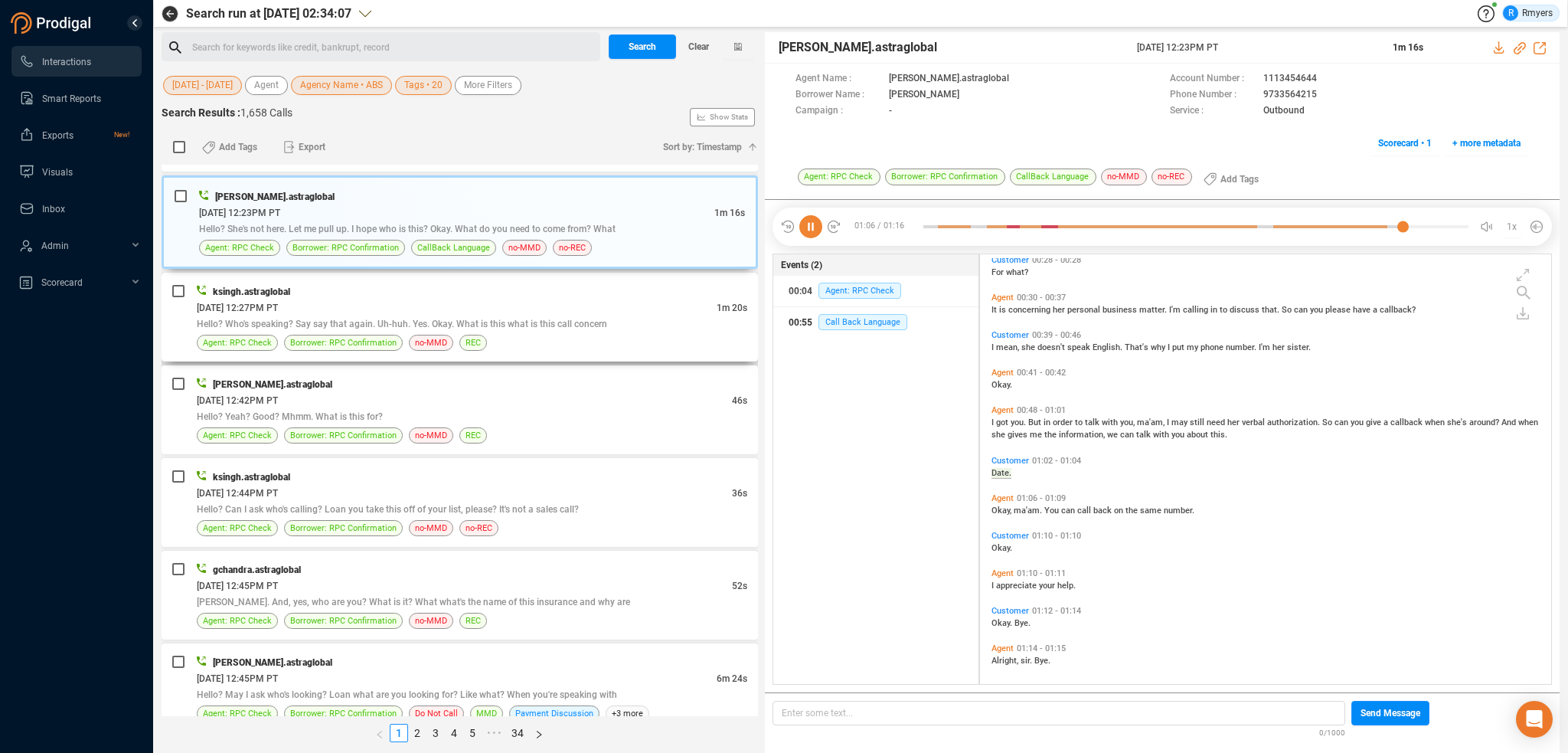
scroll to position [275, 0]
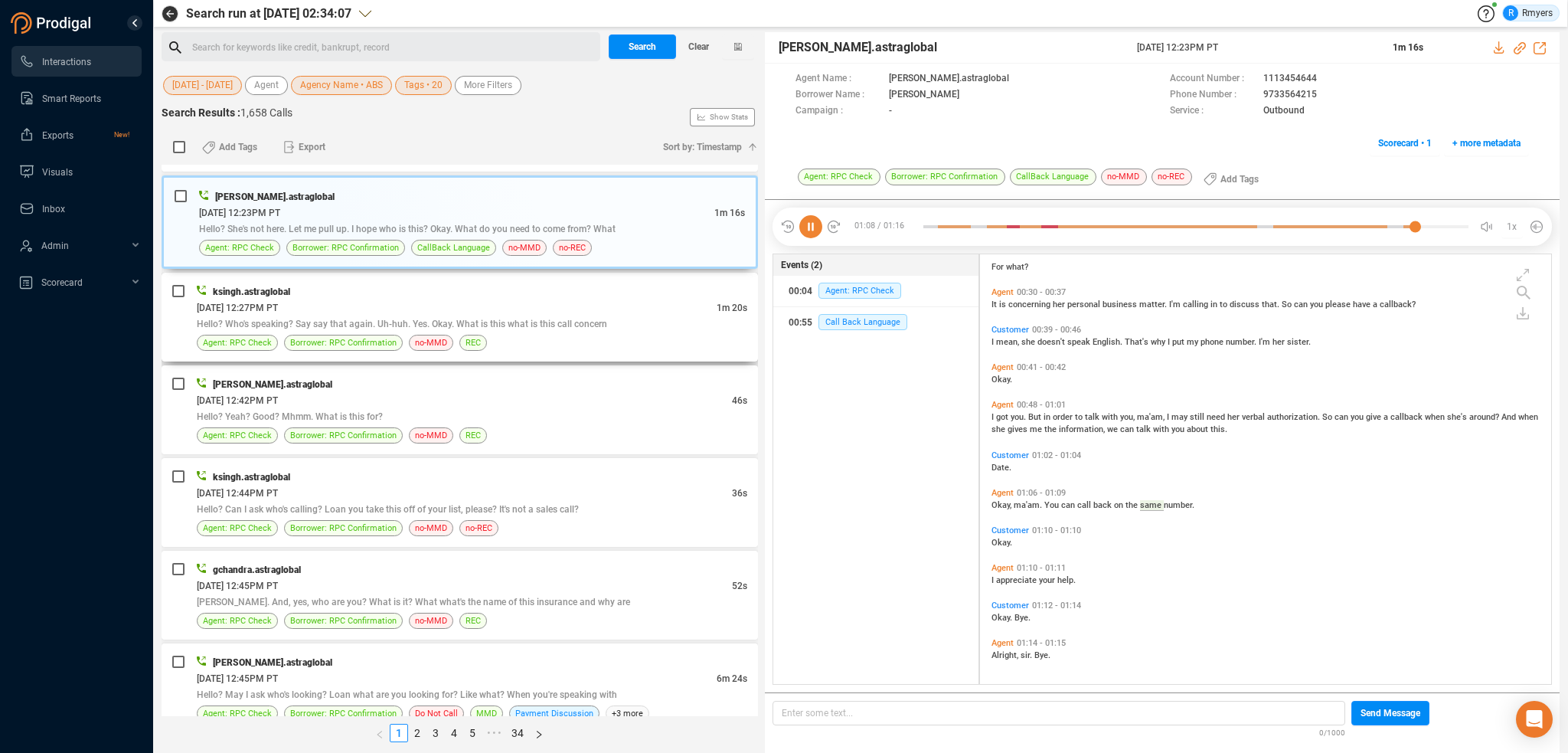
click at [397, 319] on span "Hello? Who's speaking? Say say that again. Uh-huh. Yes. Okay. What is this what…" at bounding box center [402, 324] width 410 height 11
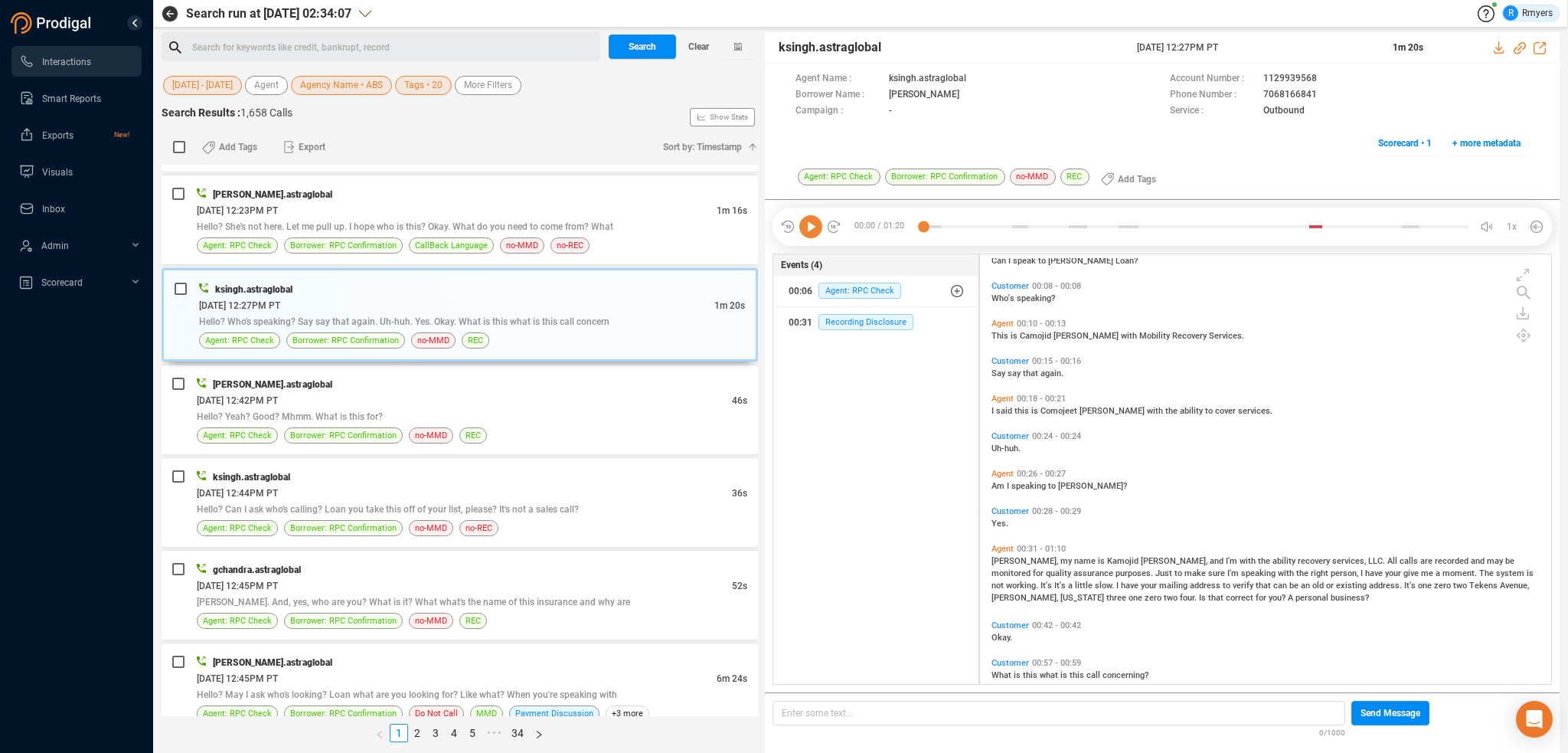
scroll to position [188, 0]
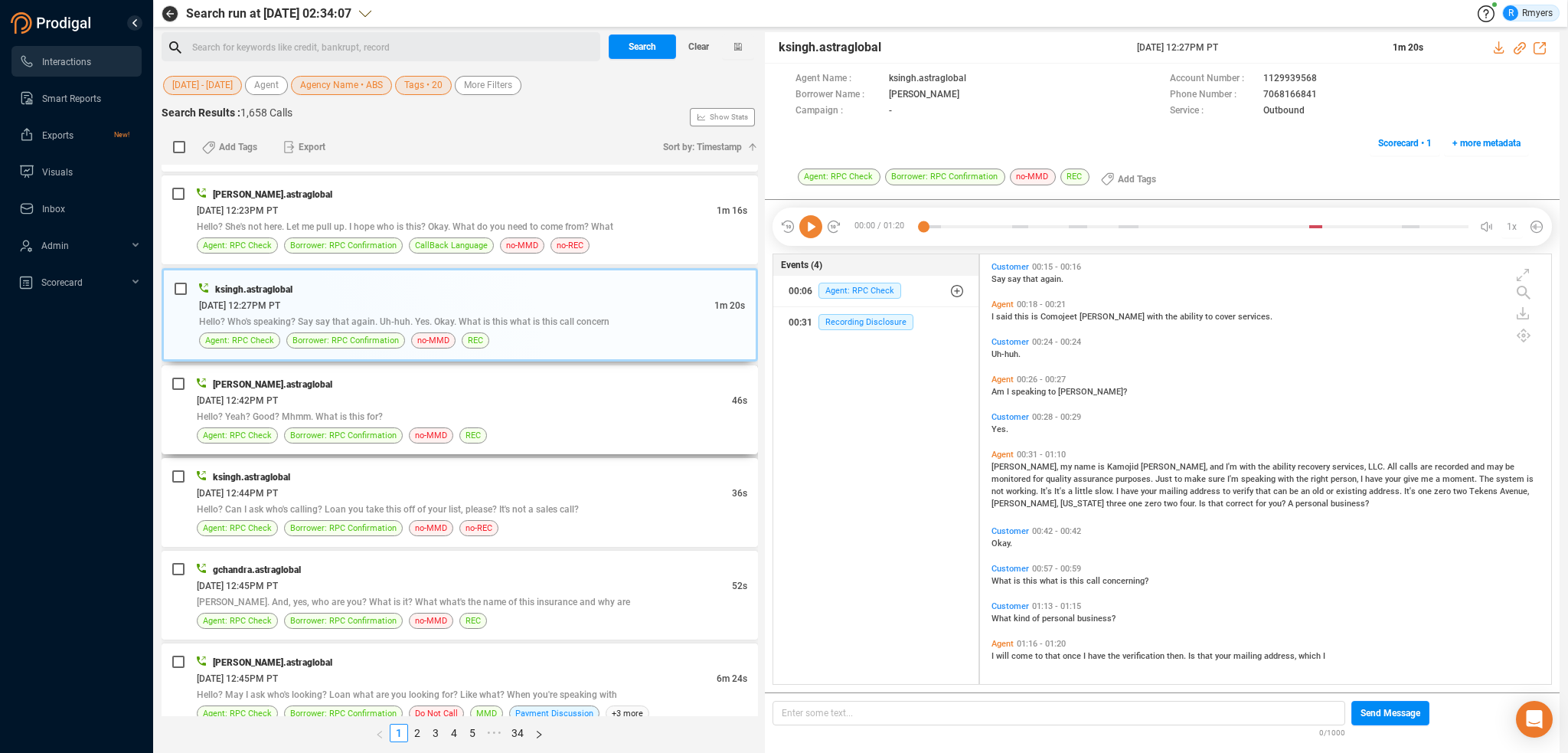
click at [478, 413] on div "[PERSON_NAME].astraglobal [DATE] 12:42PM PT 46s Hello? Yeah? Good? Mhmm. What i…" at bounding box center [472, 409] width 551 height 67
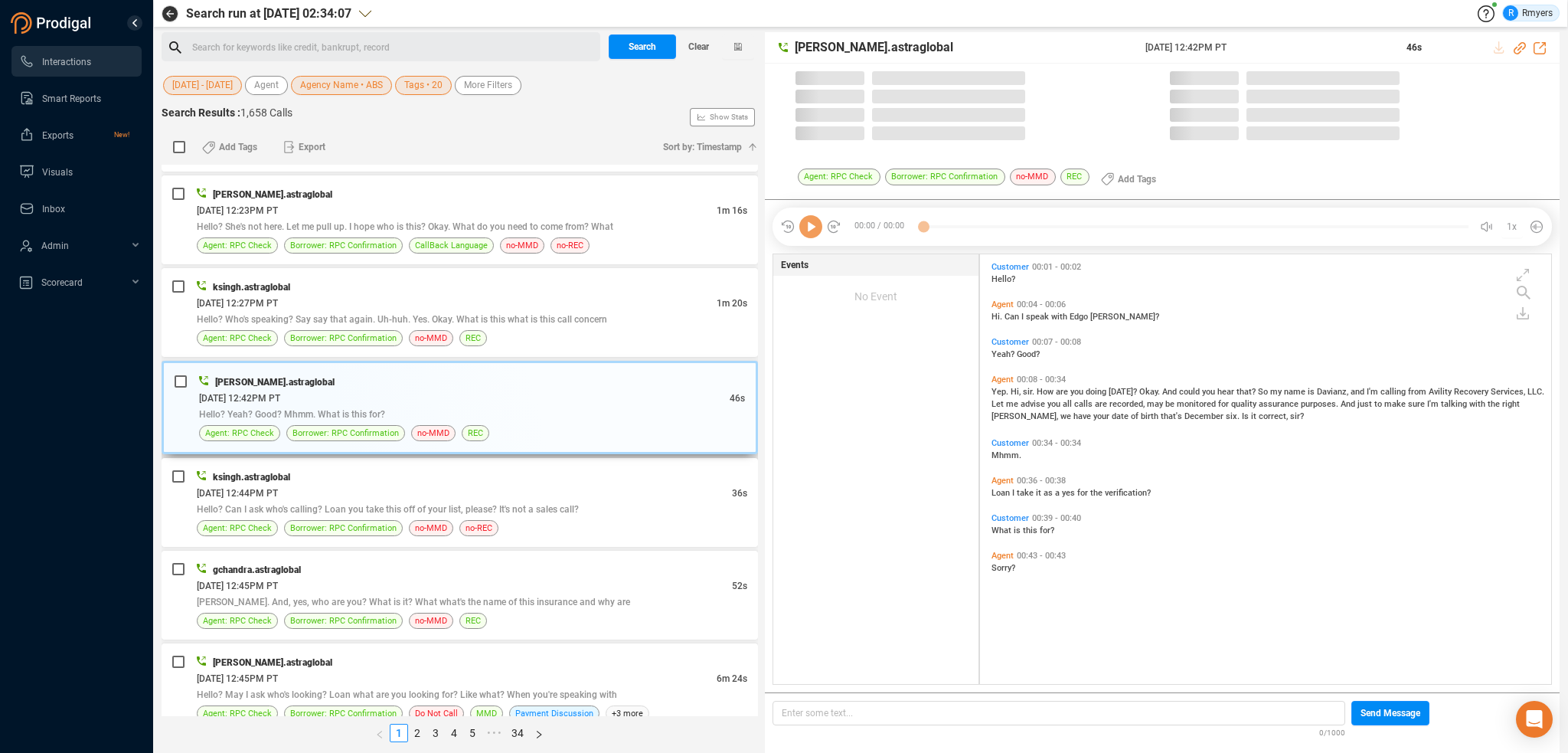
scroll to position [426, 564]
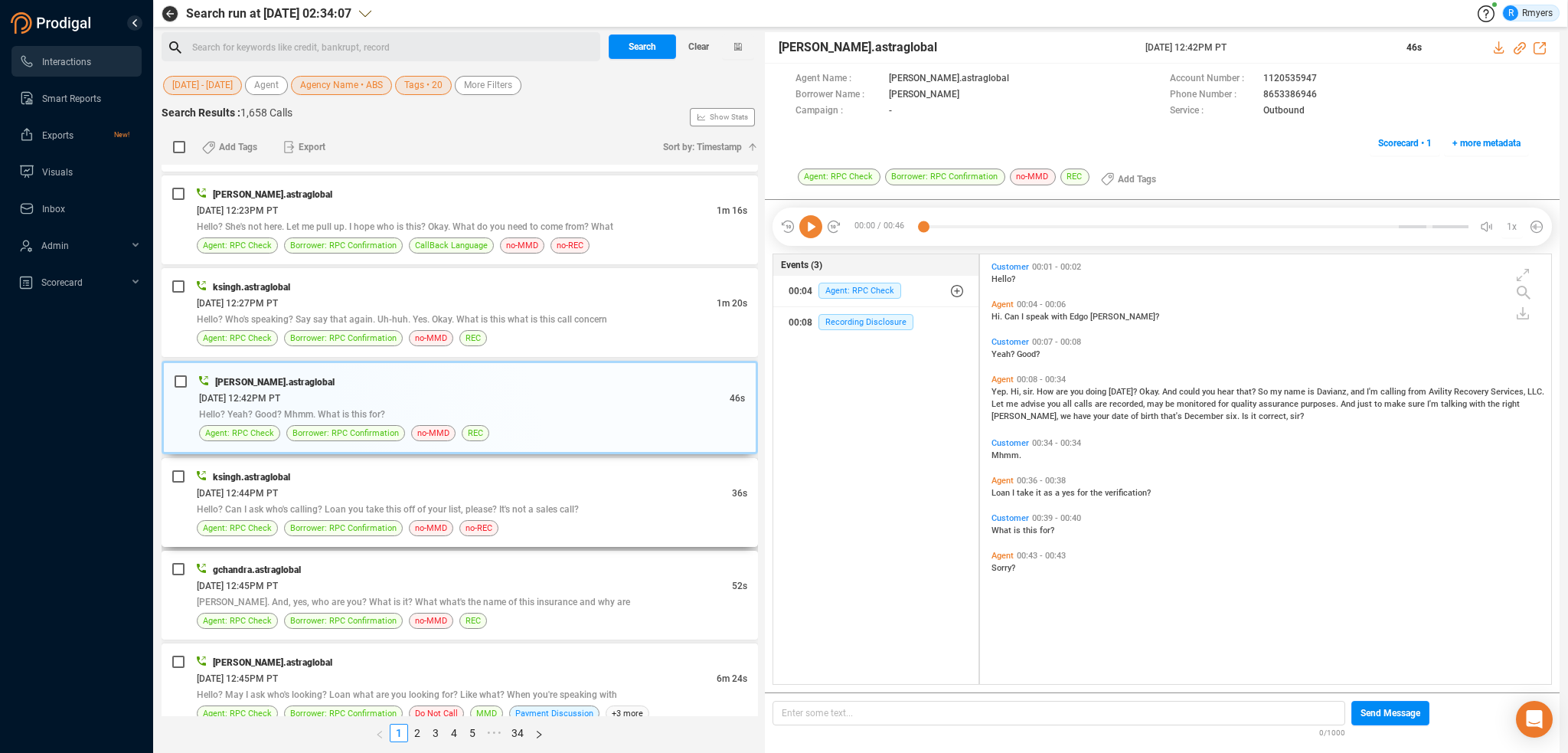
click at [386, 485] on div "[DATE] 12:44PM PT" at bounding box center [464, 493] width 535 height 16
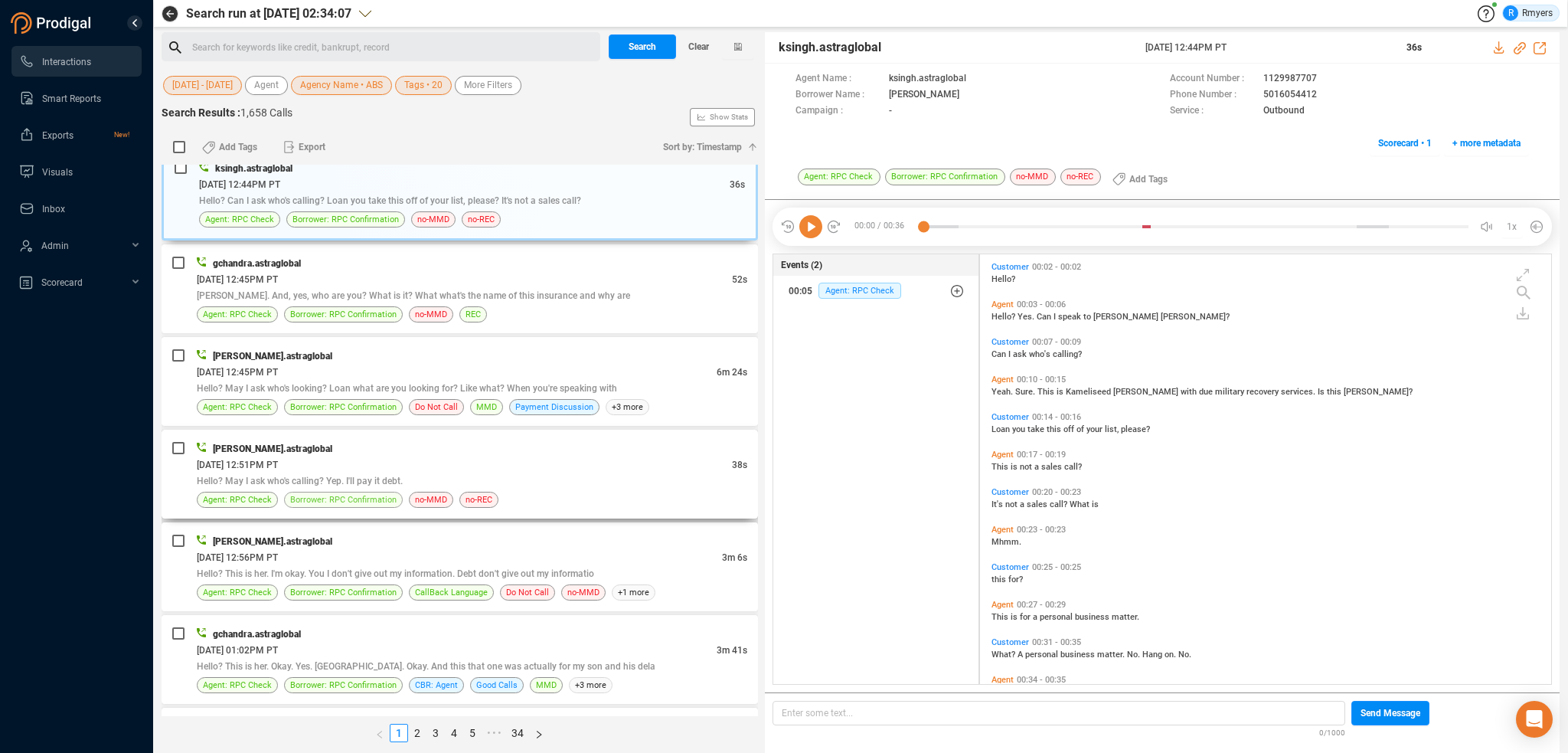
scroll to position [3369, 0]
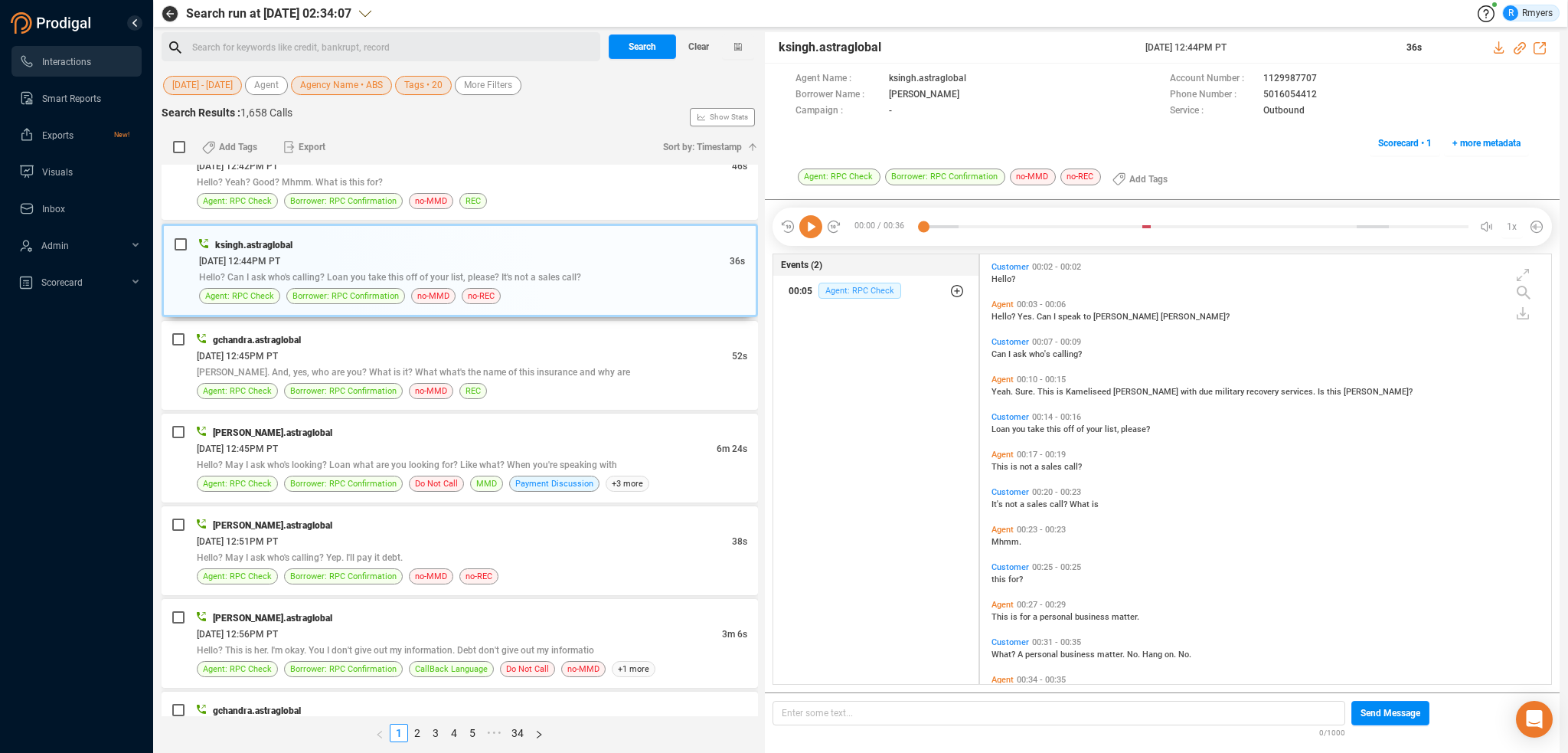
click at [891, 289] on span "Agent: RPC Check" at bounding box center [859, 291] width 83 height 16
click at [890, 345] on span "Agent: RPC Check" at bounding box center [871, 353] width 83 height 16
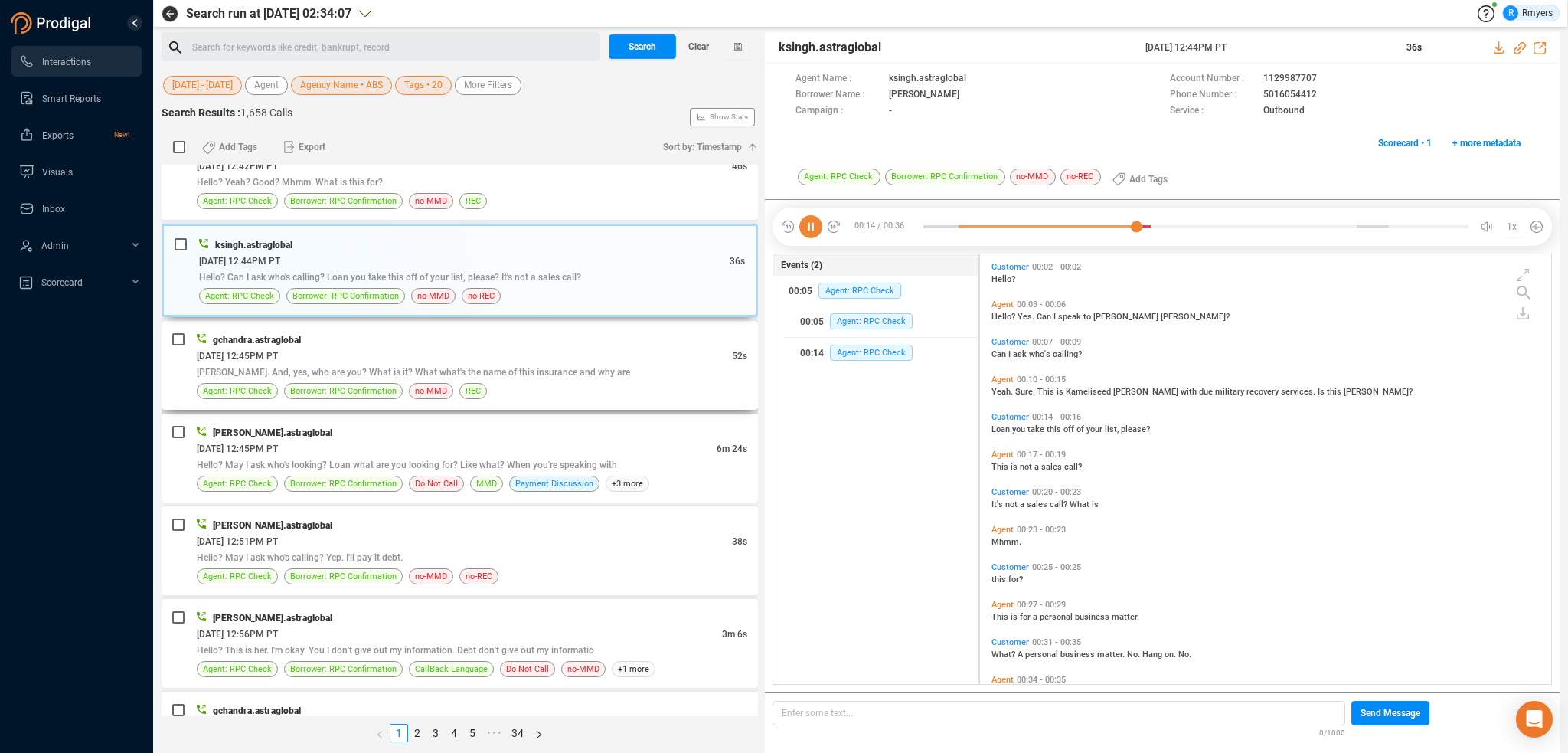
click at [383, 348] on div "[DATE] 12:45PM PT" at bounding box center [464, 356] width 535 height 16
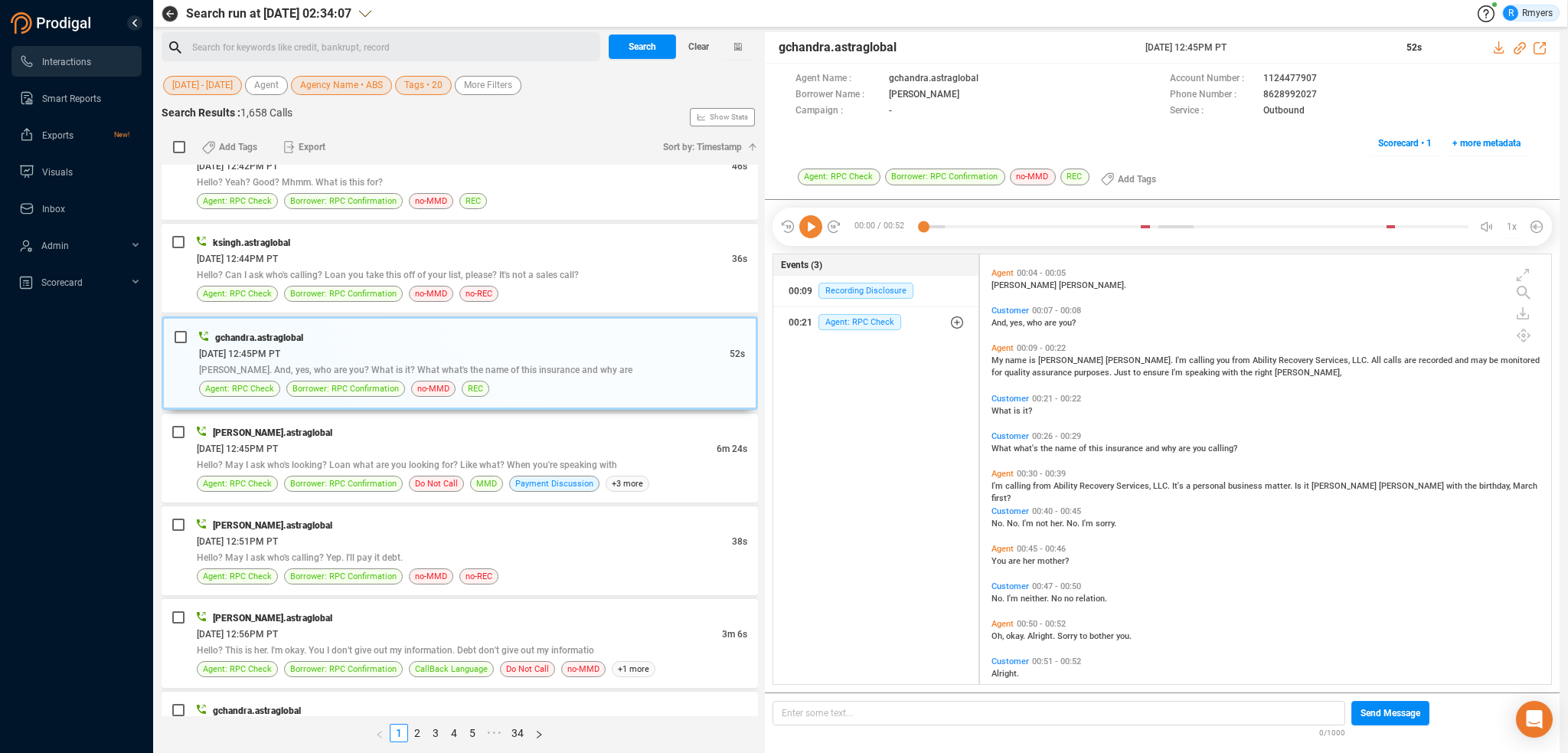
scroll to position [49, 0]
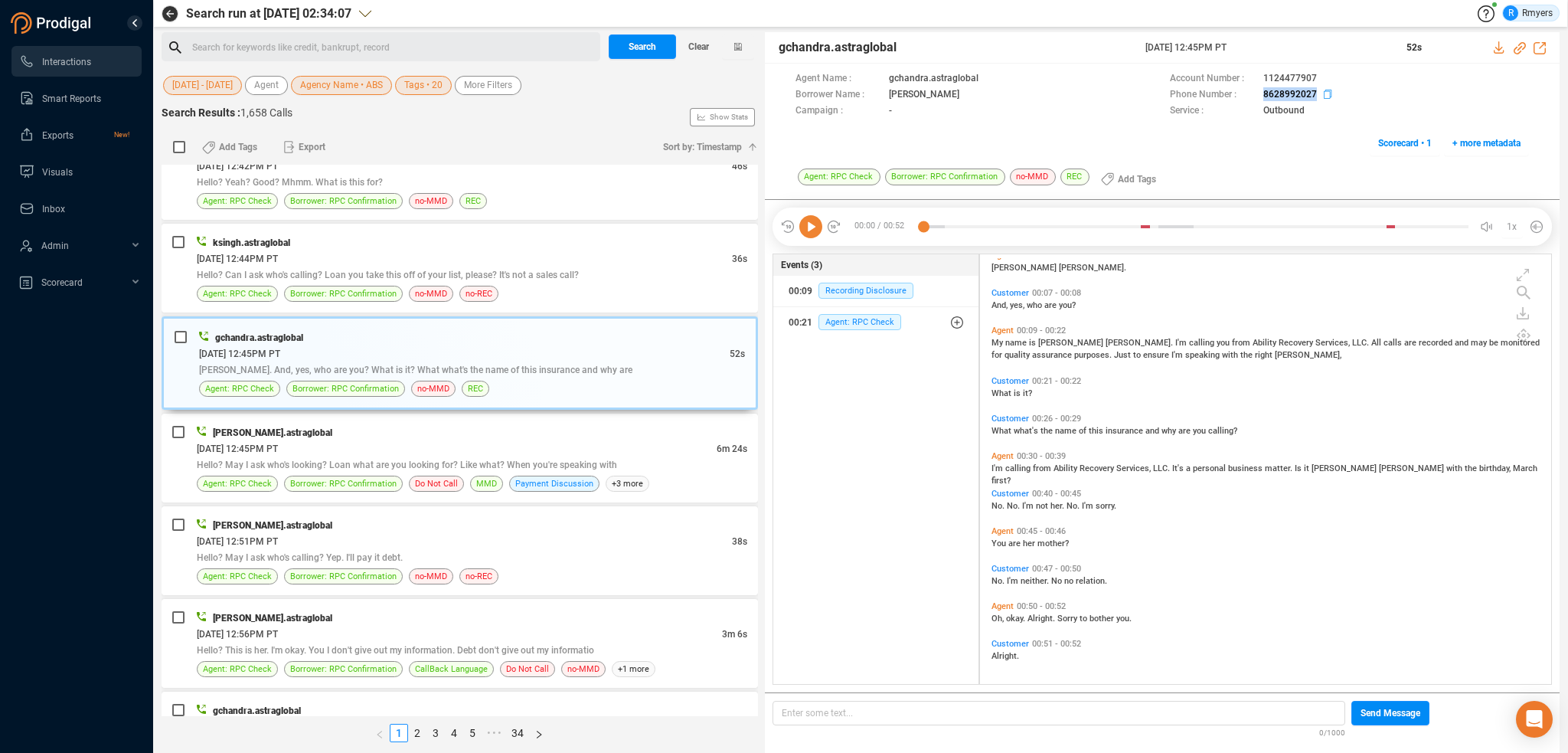
drag, startPoint x: 1253, startPoint y: 91, endPoint x: 1315, endPoint y: 100, distance: 61.8
click at [1315, 100] on div "Phone Number : [PHONE_NUMBER]" at bounding box center [1349, 95] width 359 height 16
copy div "8628992027"
click at [518, 424] on div "[PERSON_NAME].astraglobal" at bounding box center [472, 432] width 551 height 16
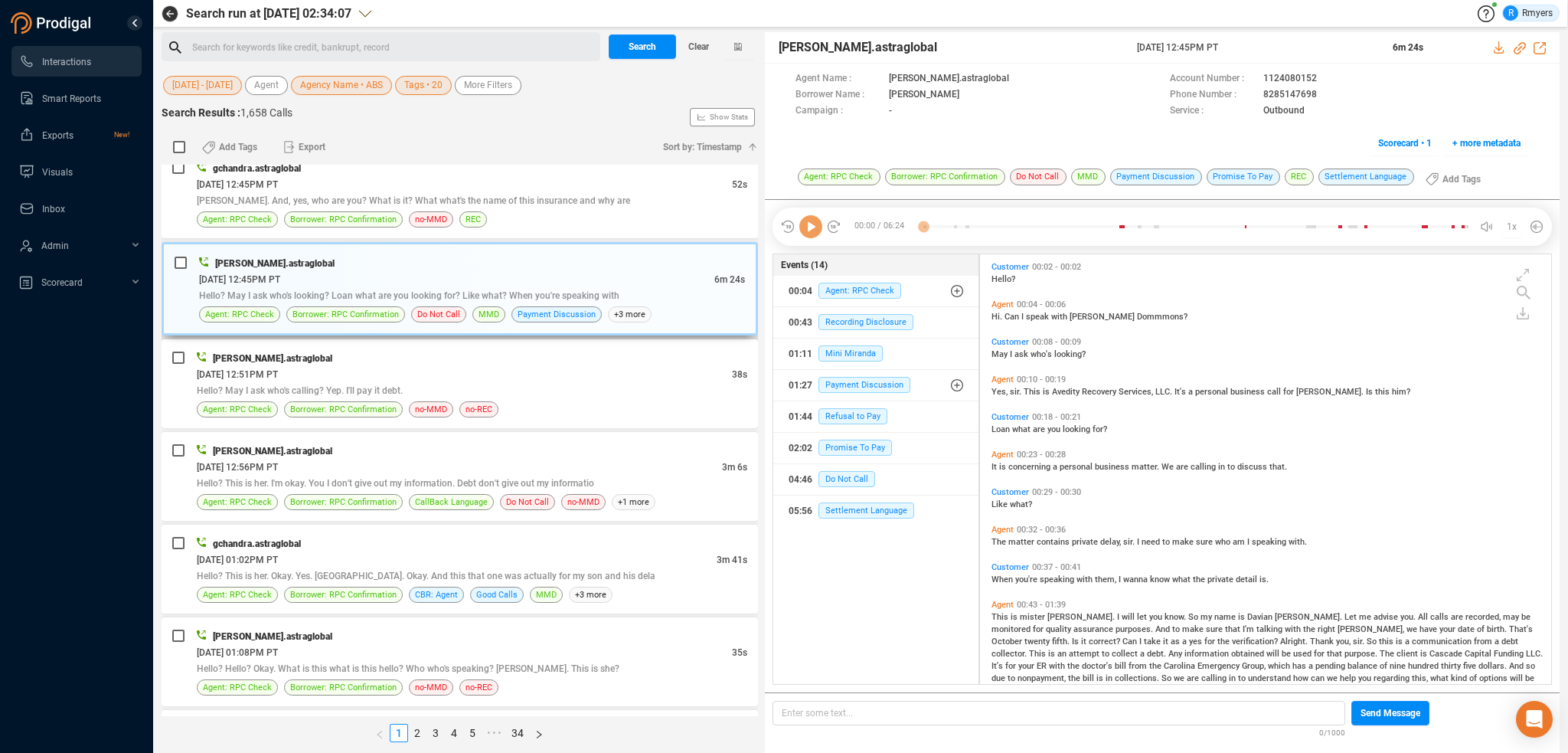
scroll to position [3599, 0]
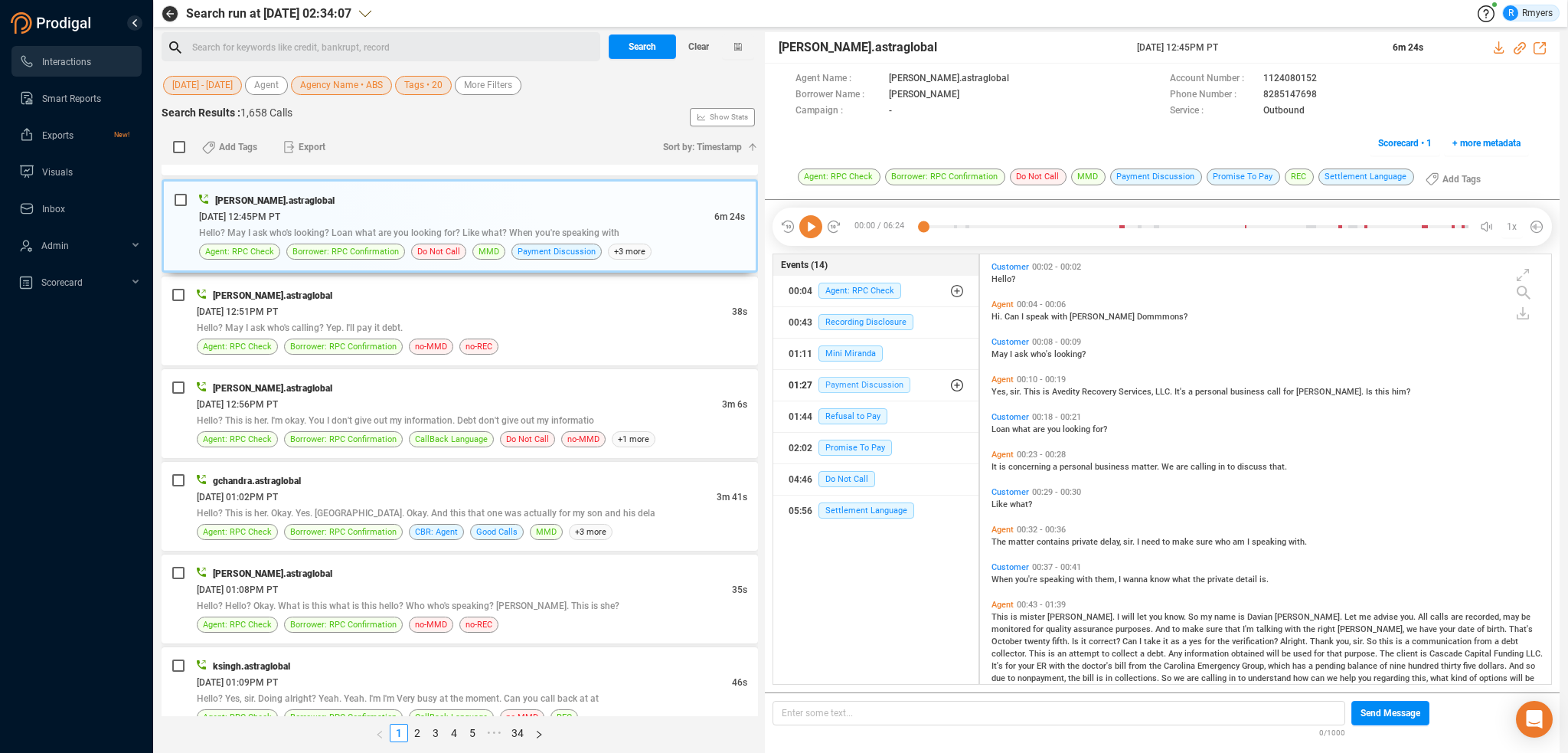
click at [835, 390] on span "Payment Discussion" at bounding box center [864, 385] width 92 height 16
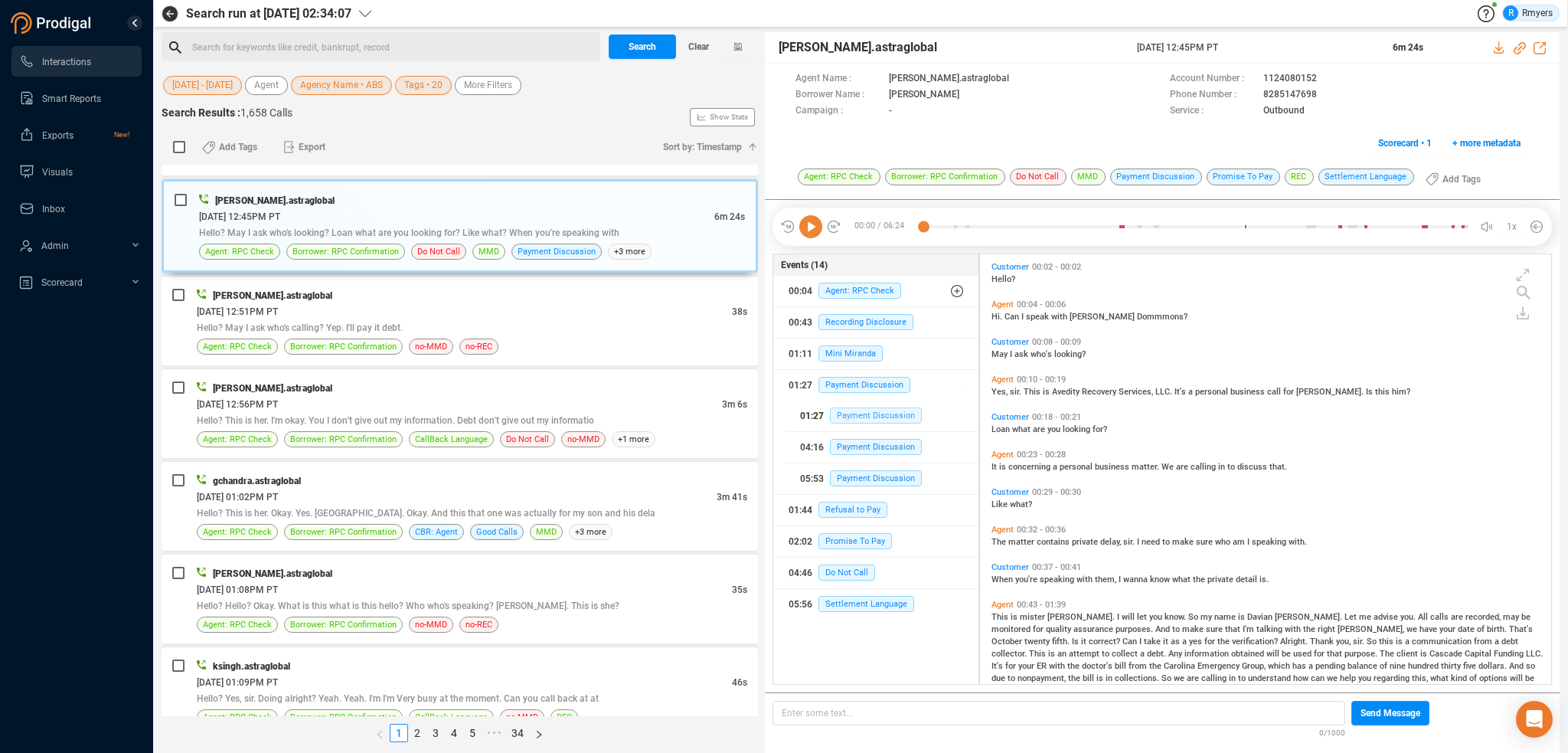
click at [849, 420] on span "Payment Discussion" at bounding box center [876, 415] width 92 height 16
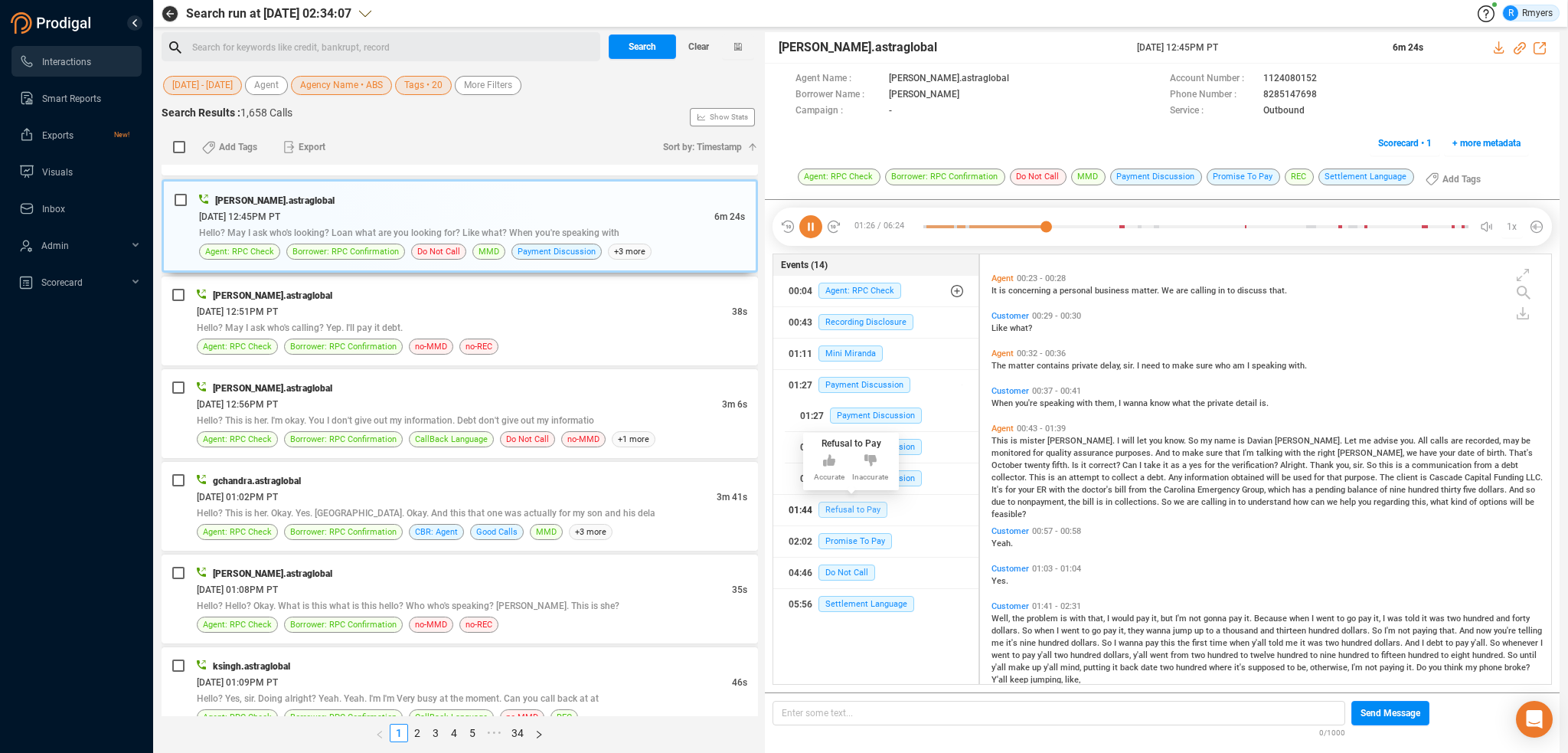
click at [849, 511] on span "Refusal to Pay" at bounding box center [852, 510] width 69 height 16
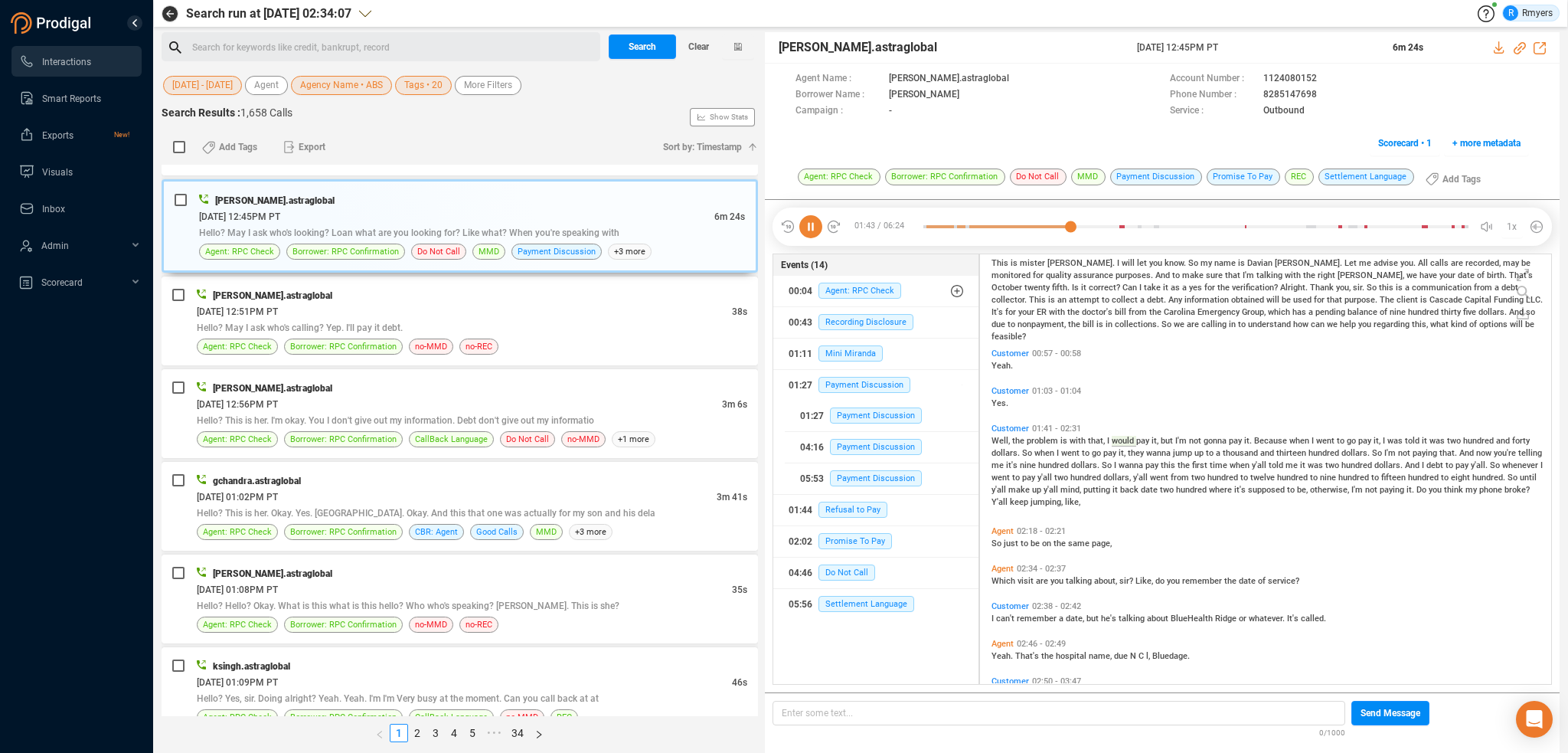
click at [814, 232] on icon at bounding box center [810, 226] width 23 height 23
click at [844, 575] on span "Do Not Call" at bounding box center [846, 572] width 57 height 16
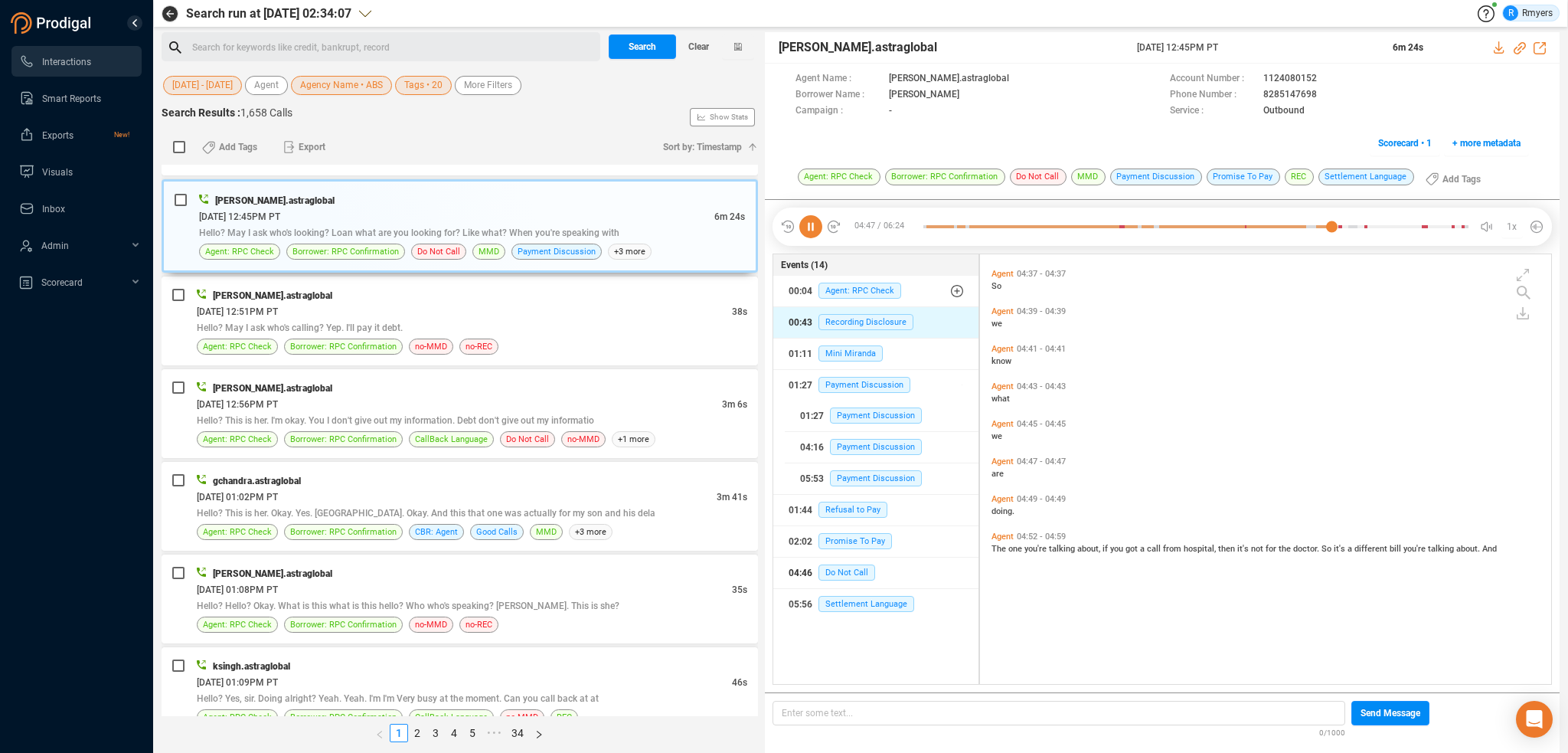
scroll to position [954, 0]
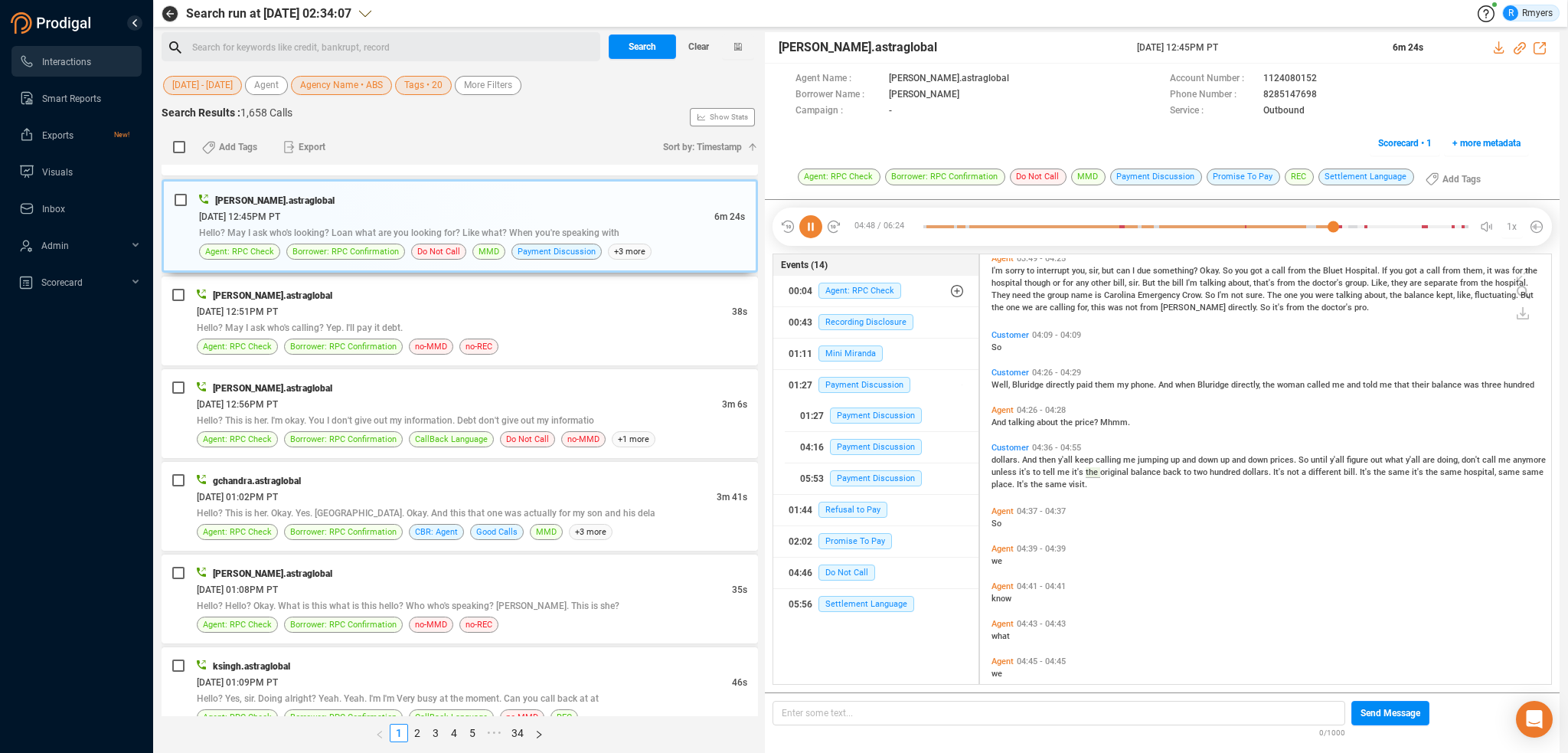
click at [811, 229] on icon at bounding box center [810, 226] width 23 height 23
click at [805, 229] on icon at bounding box center [810, 226] width 23 height 23
drag, startPoint x: 1263, startPoint y: 97, endPoint x: 1317, endPoint y: 97, distance: 54.4
click at [1155, 87] on span "8285147698" at bounding box center [1022, 79] width 266 height 16
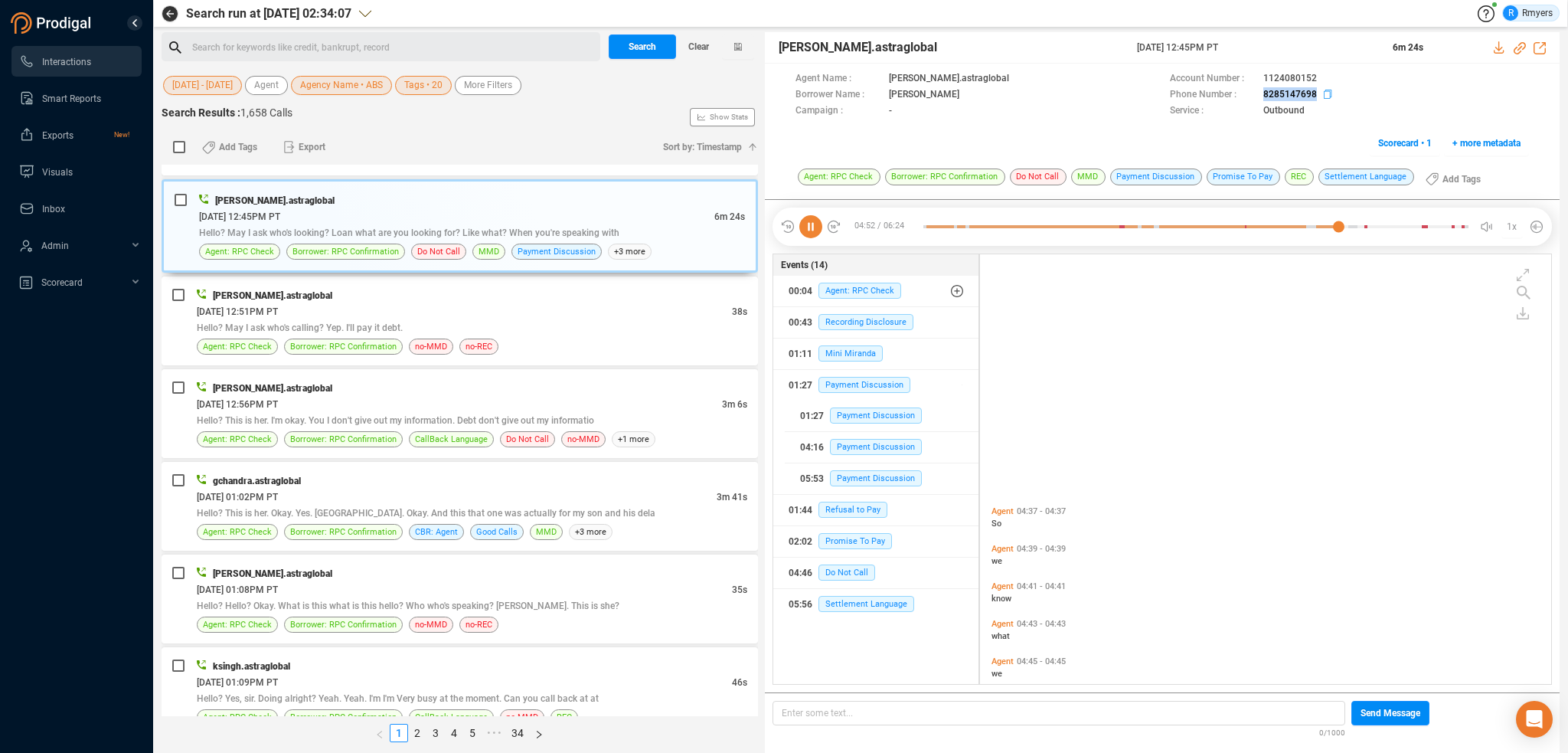
scroll to position [1267, 0]
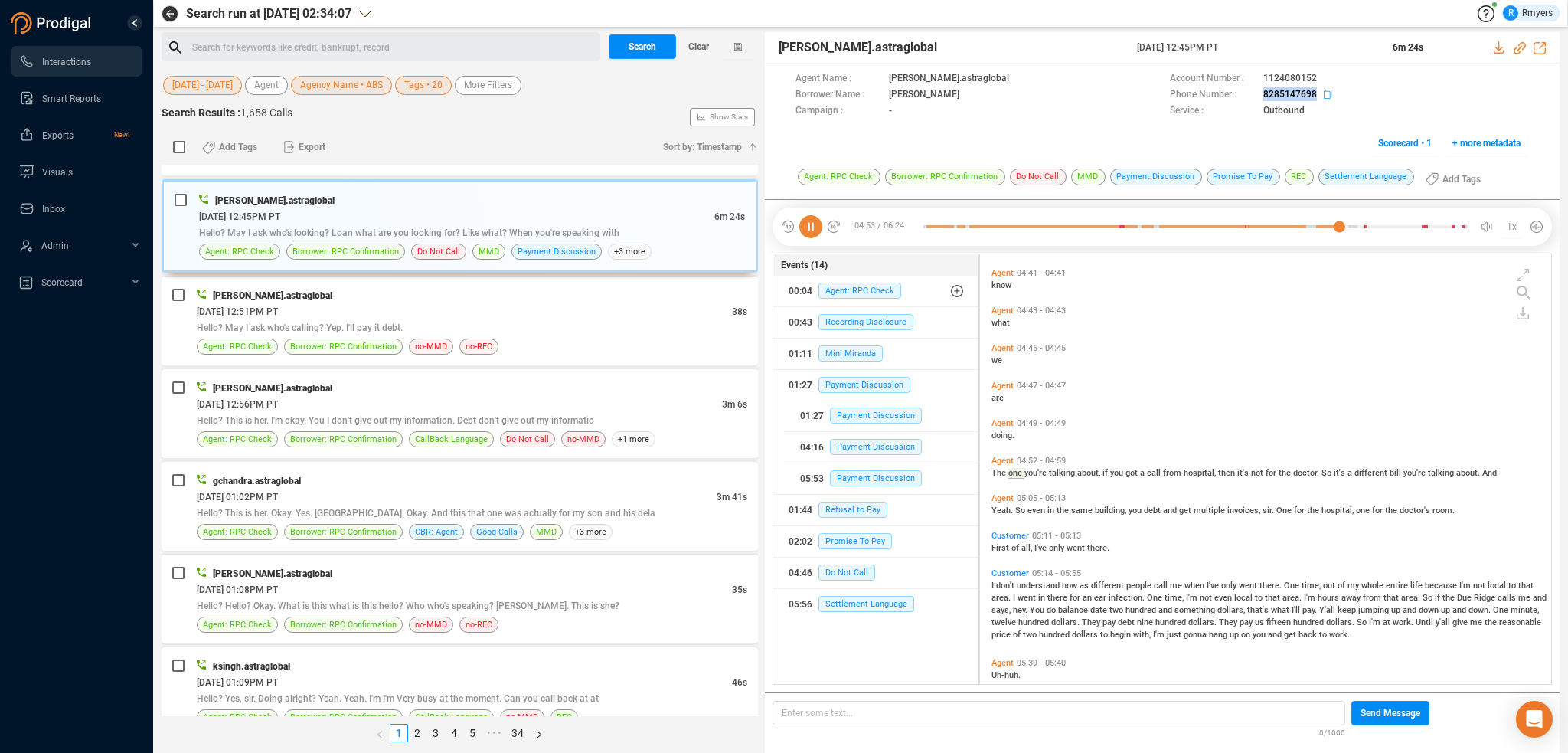
copy span "8285147698"
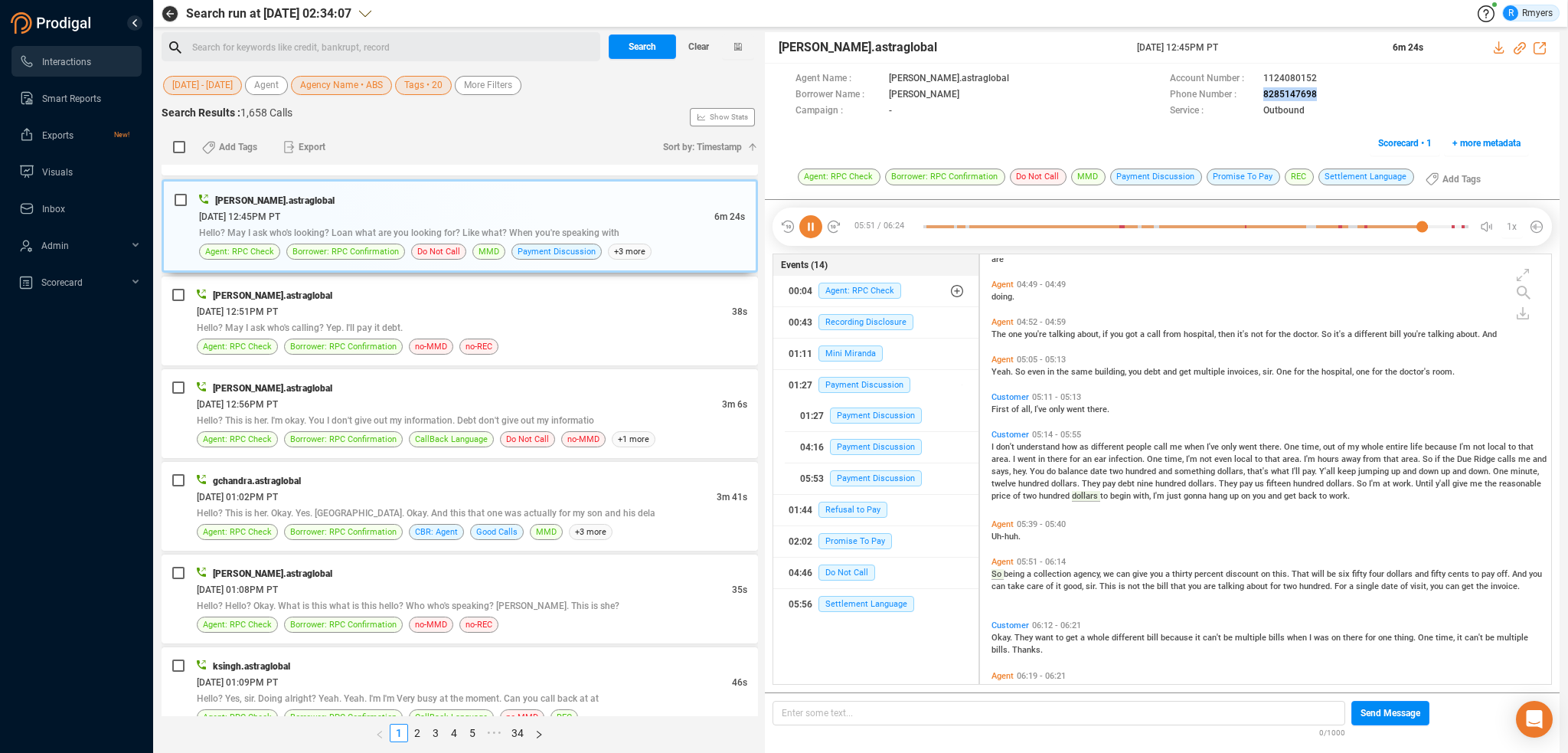
scroll to position [1439, 0]
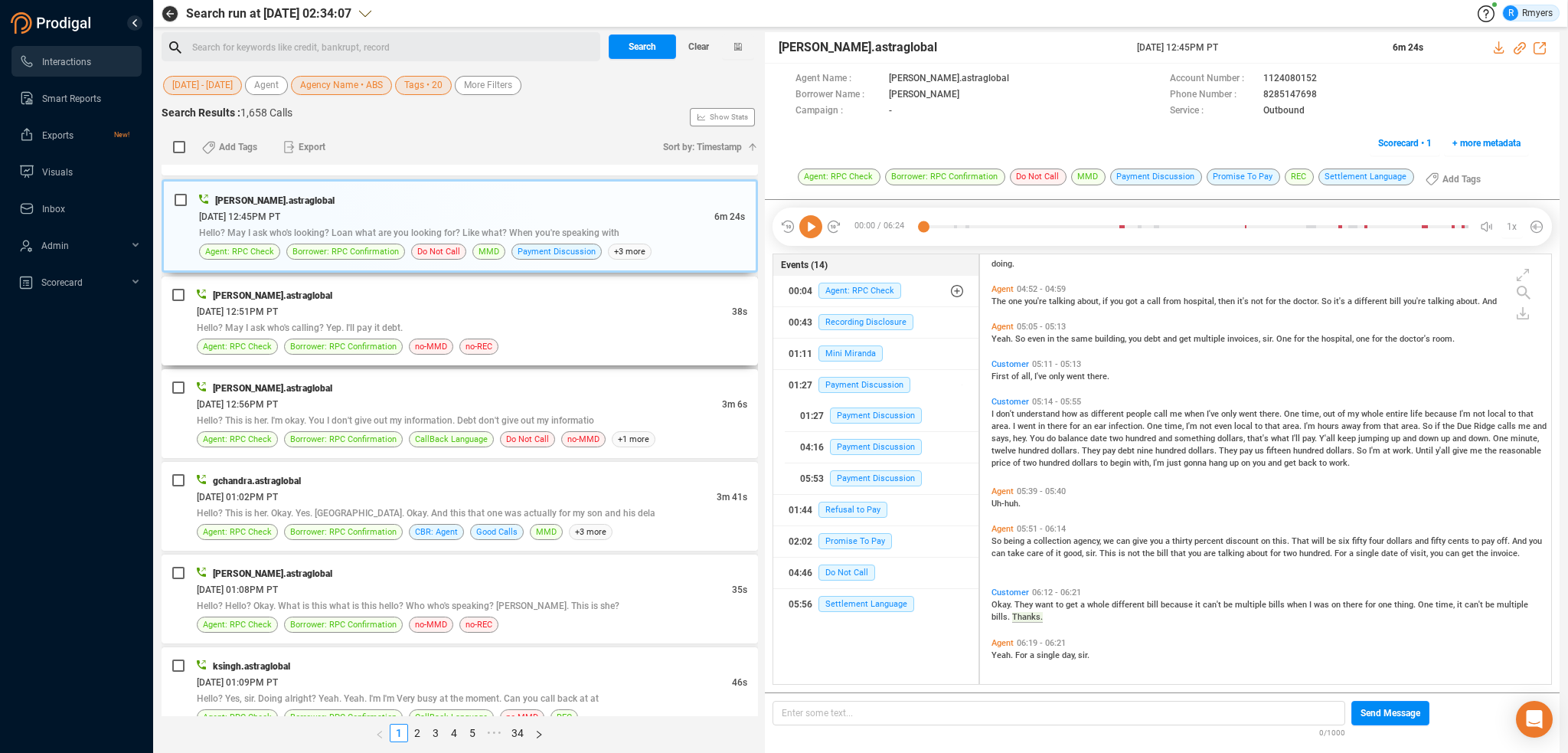
drag, startPoint x: 403, startPoint y: 296, endPoint x: 381, endPoint y: 296, distance: 21.4
click at [403, 303] on div "[DATE] 12:51PM PT" at bounding box center [464, 311] width 535 height 16
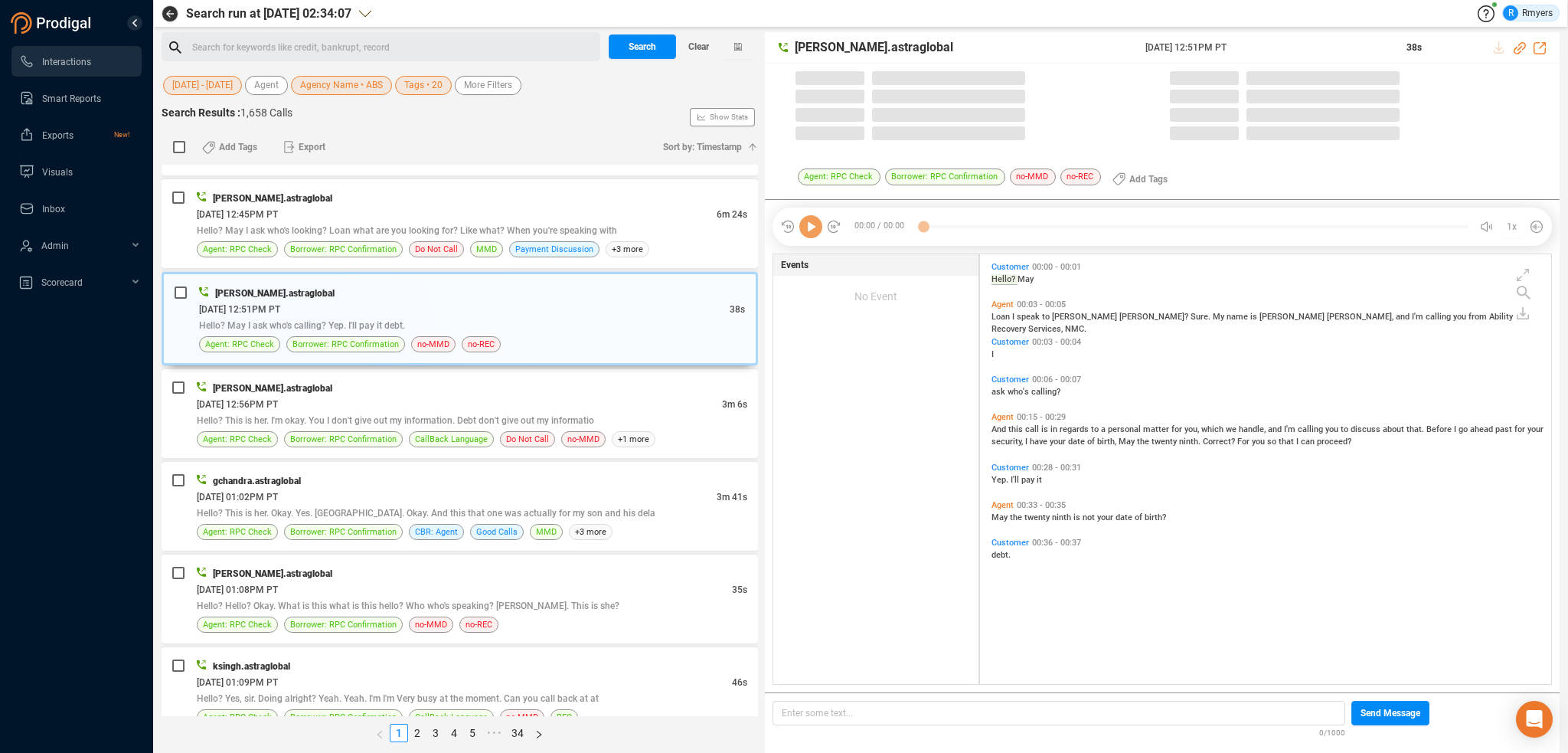
scroll to position [426, 564]
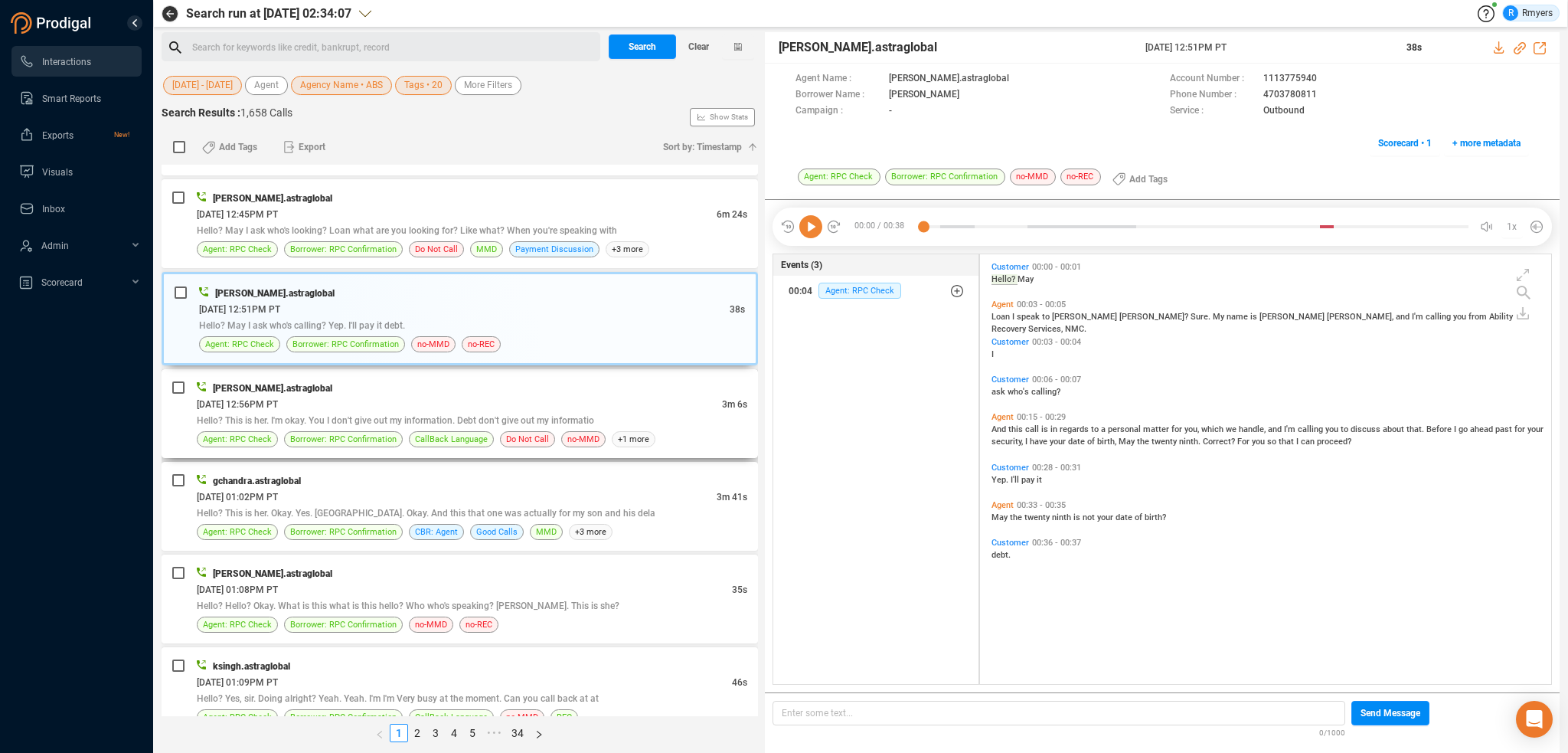
click at [473, 396] on div "[DATE] 12:56PM PT" at bounding box center [459, 404] width 525 height 16
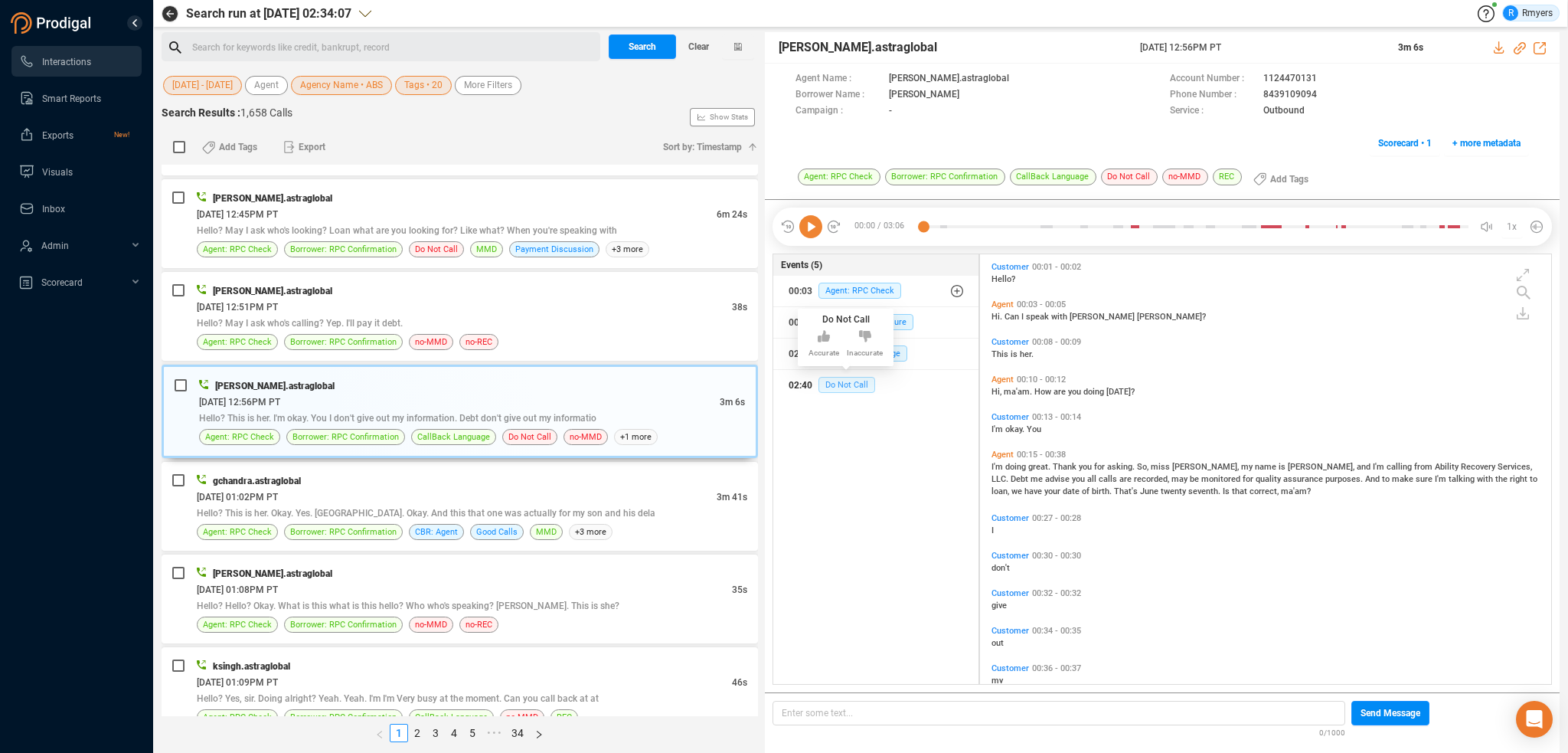
click at [848, 380] on span "Do Not Call" at bounding box center [846, 385] width 57 height 16
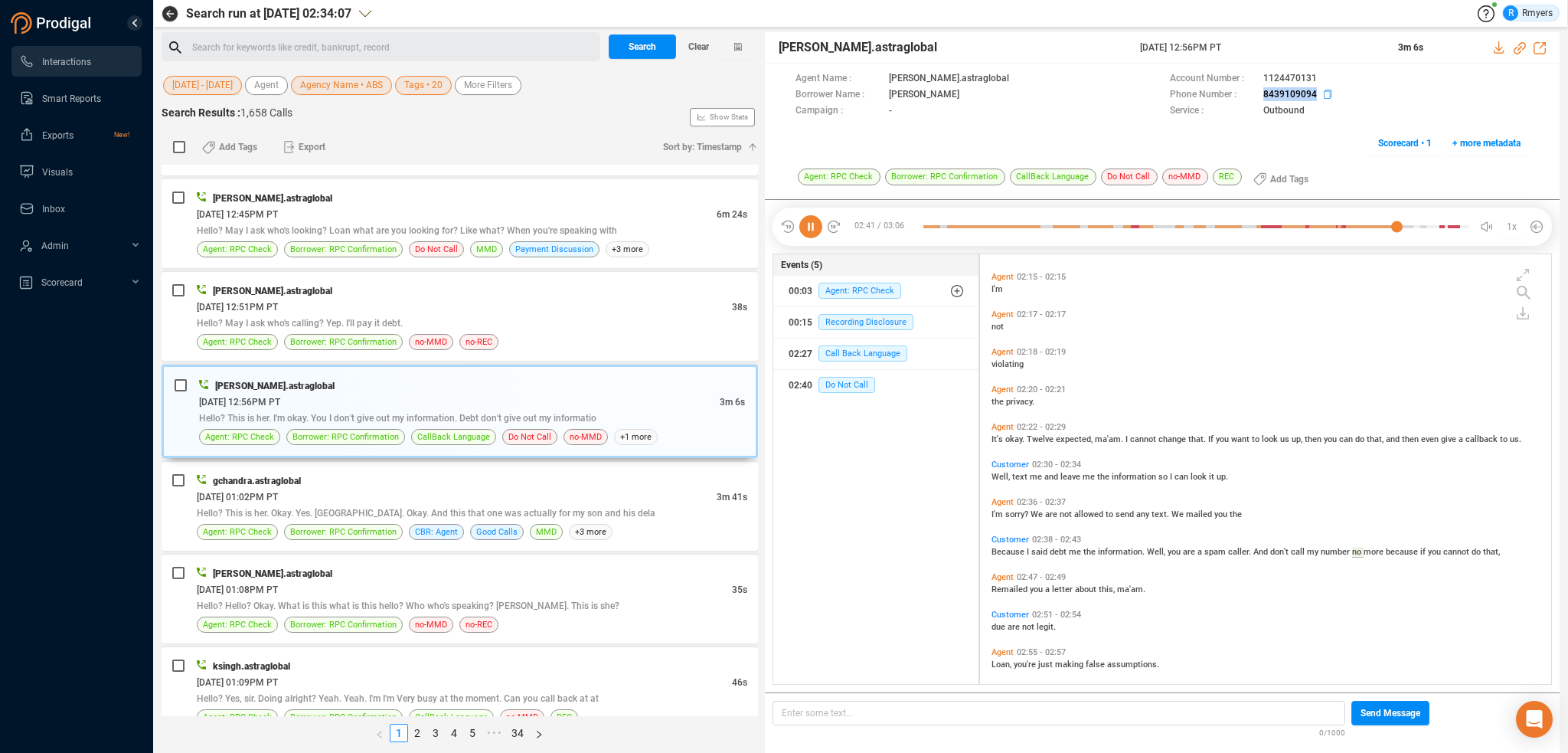
drag, startPoint x: 1259, startPoint y: 94, endPoint x: 1315, endPoint y: 96, distance: 55.9
click at [1315, 96] on div "Phone Number : [PHONE_NUMBER]" at bounding box center [1349, 95] width 359 height 16
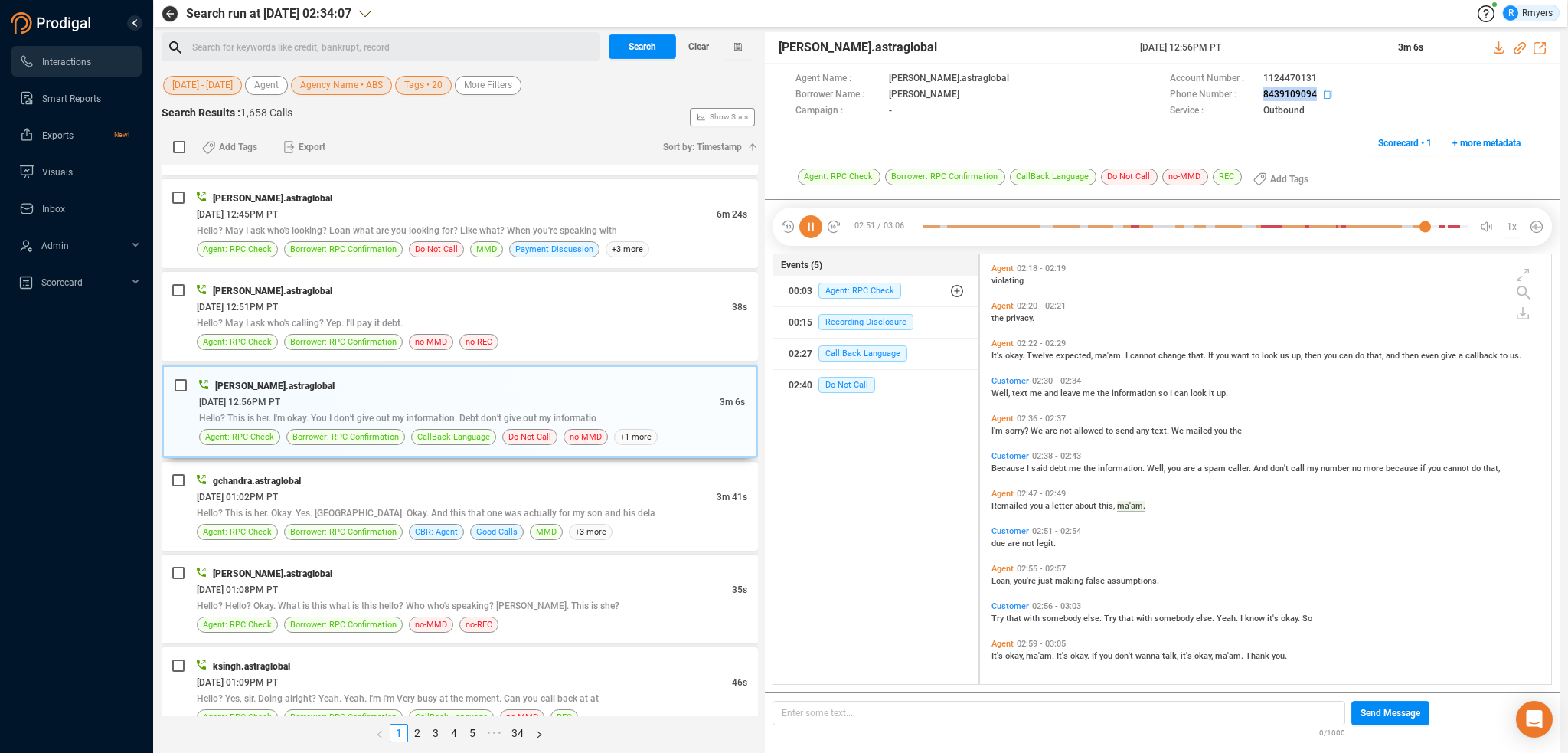
copy div "8439109094"
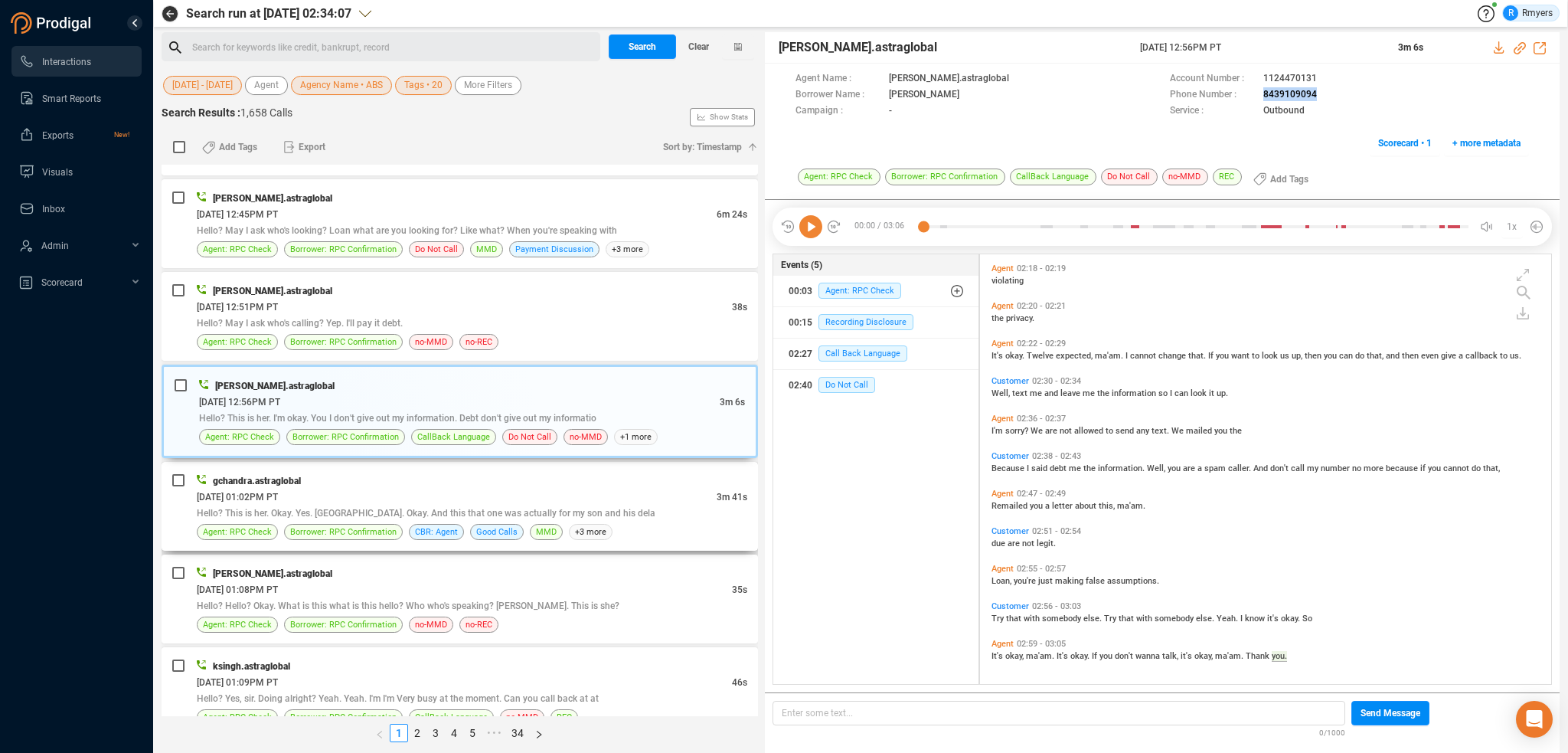
click at [325, 498] on div "gchandra.astraglobal [DATE] 01:02PM PT 3m 41s Hello? This is her. Okay. Yes. [G…" at bounding box center [472, 505] width 551 height 67
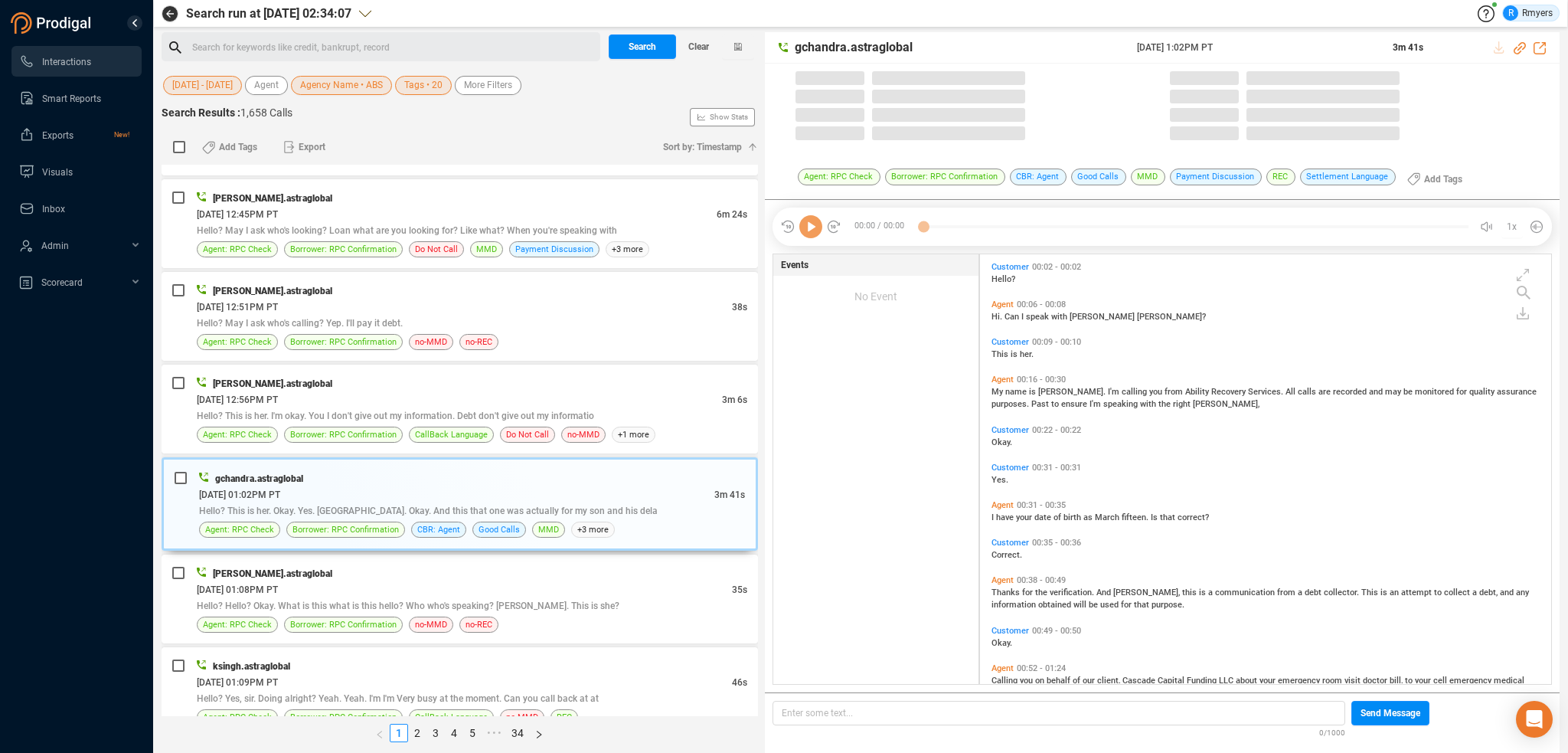
scroll to position [426, 564]
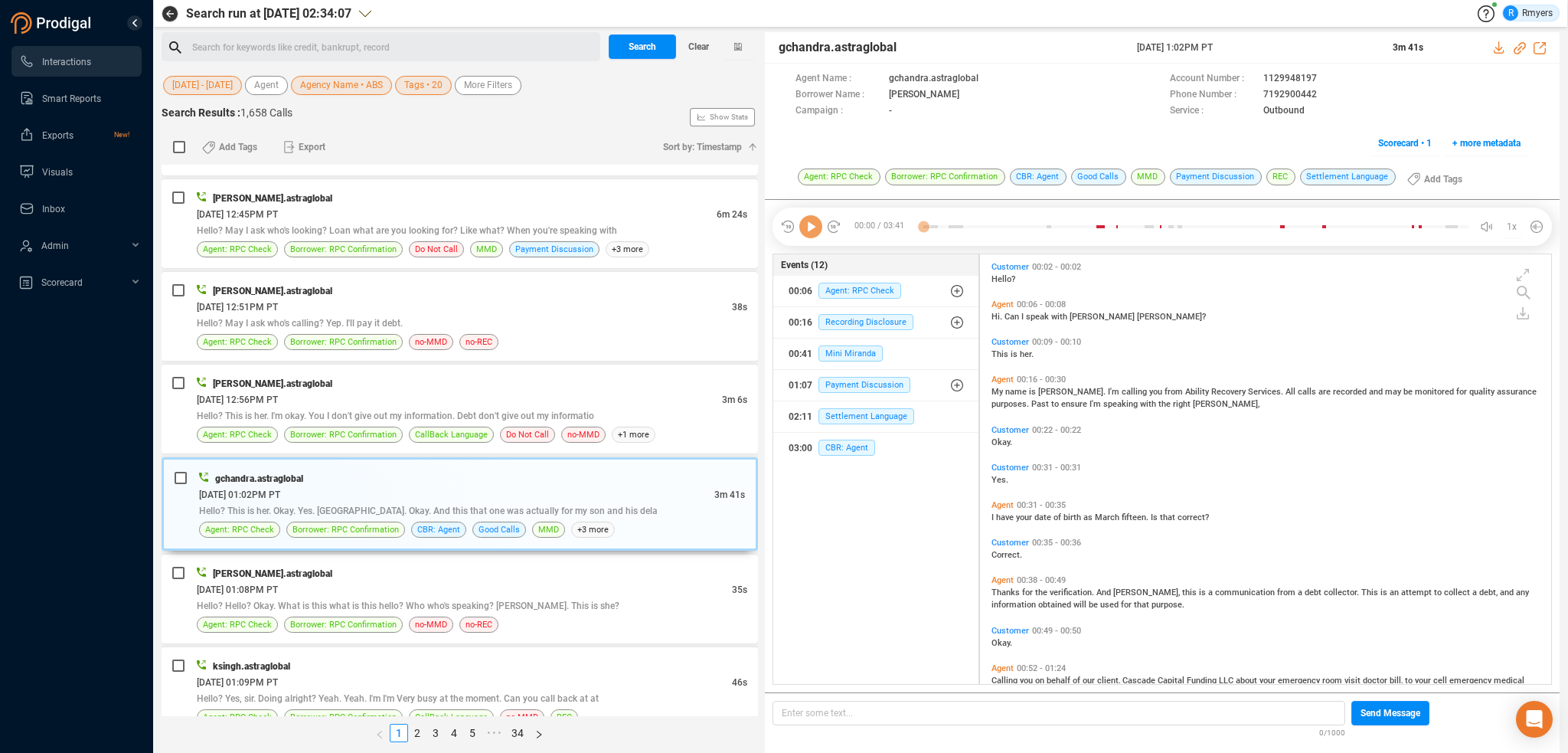
click at [813, 230] on icon at bounding box center [810, 226] width 23 height 23
click at [1001, 390] on span "My" at bounding box center [999, 392] width 14 height 10
click at [803, 216] on icon at bounding box center [810, 226] width 23 height 23
click at [821, 436] on div "03:00 CBR: Agent" at bounding box center [876, 448] width 175 height 25
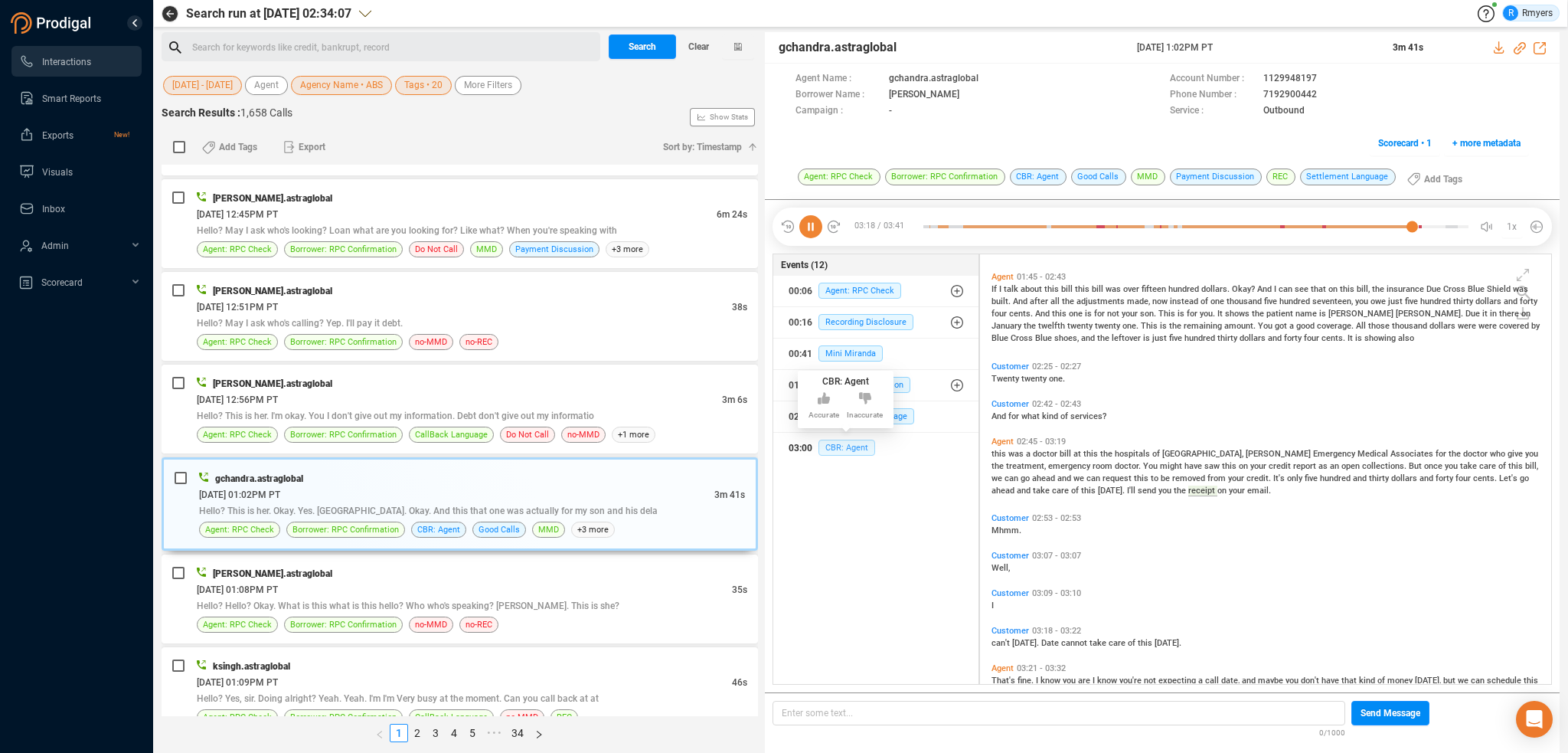
scroll to position [931, 0]
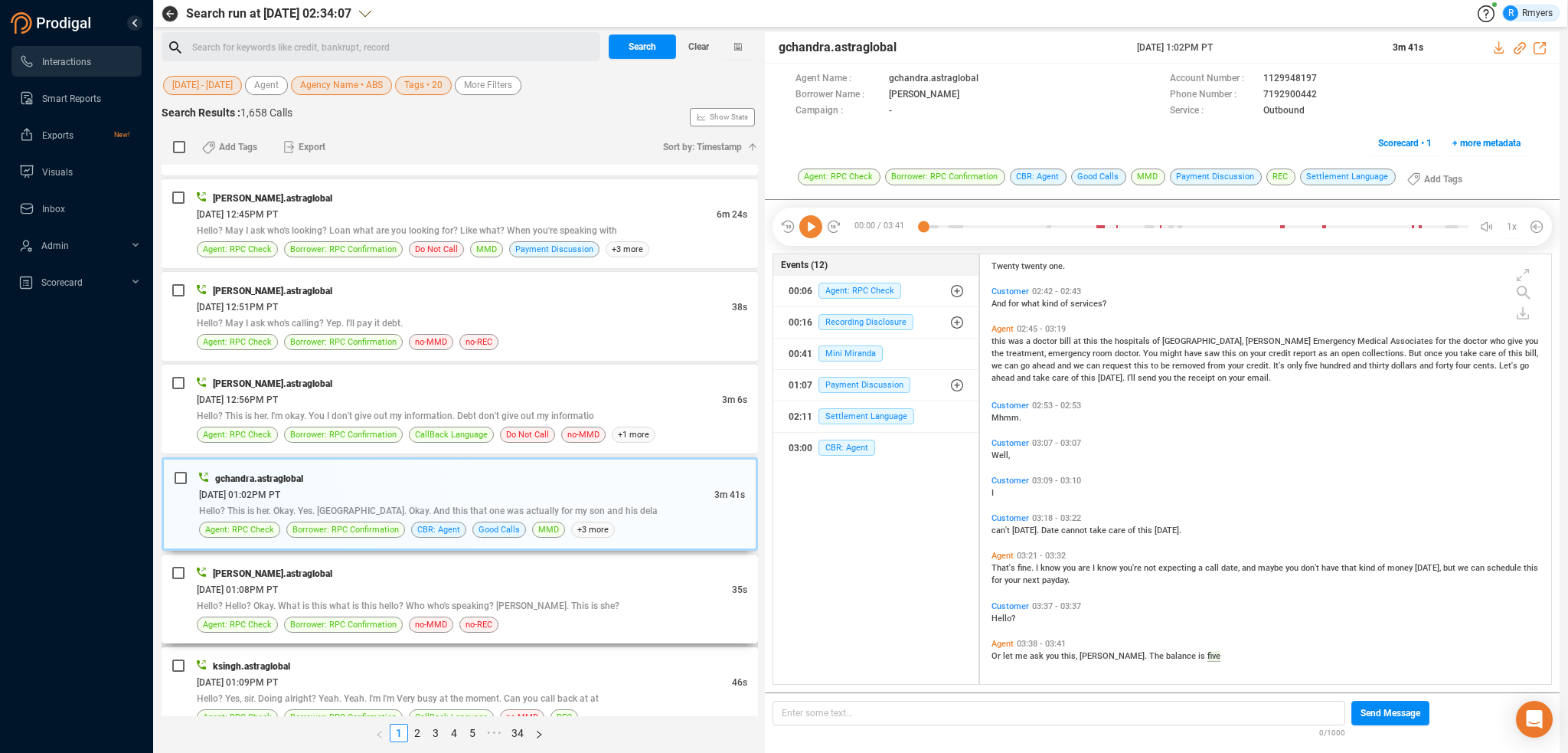
click at [556, 600] on span "Hello? Hello? Okay. What is this what is this hello? Who who's speaking? [PERSO…" at bounding box center [408, 605] width 423 height 11
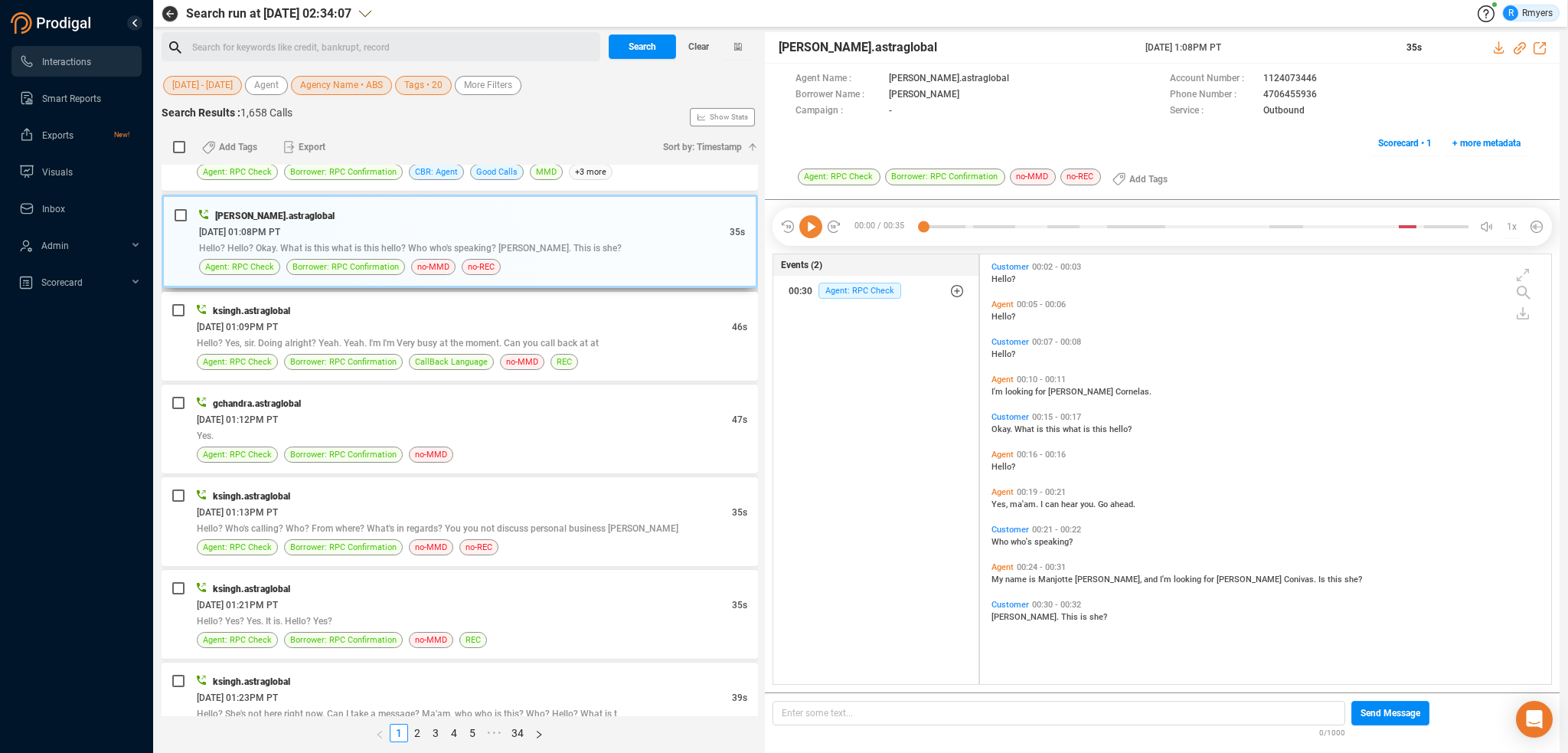
scroll to position [3981, 0]
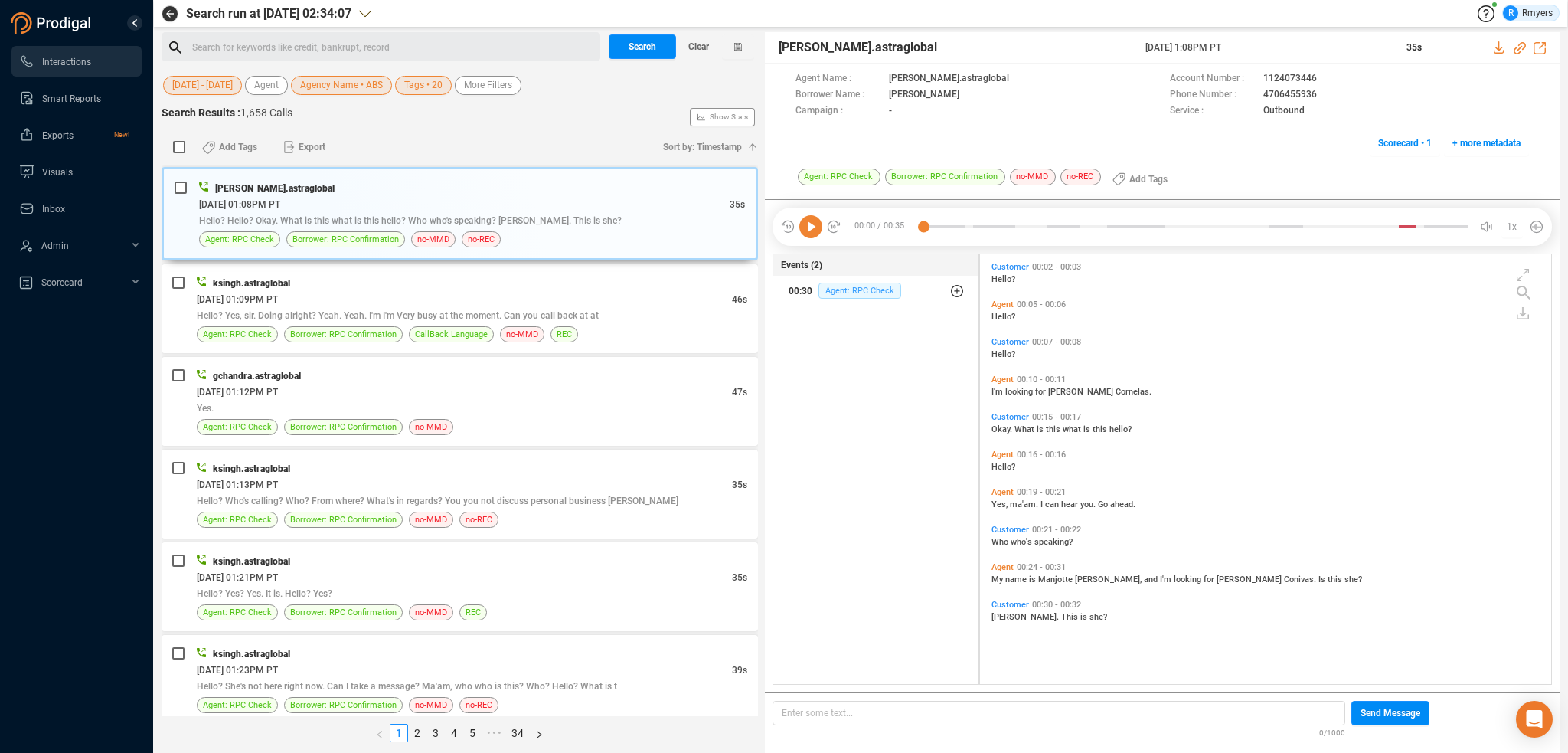
click at [861, 293] on span "Agent: RPC Check" at bounding box center [859, 291] width 83 height 16
click at [472, 310] on span "Hello? Yes, sir. Doing alright? Yeah. Yeah. I'm I'm Very busy at the moment. Ca…" at bounding box center [398, 315] width 402 height 11
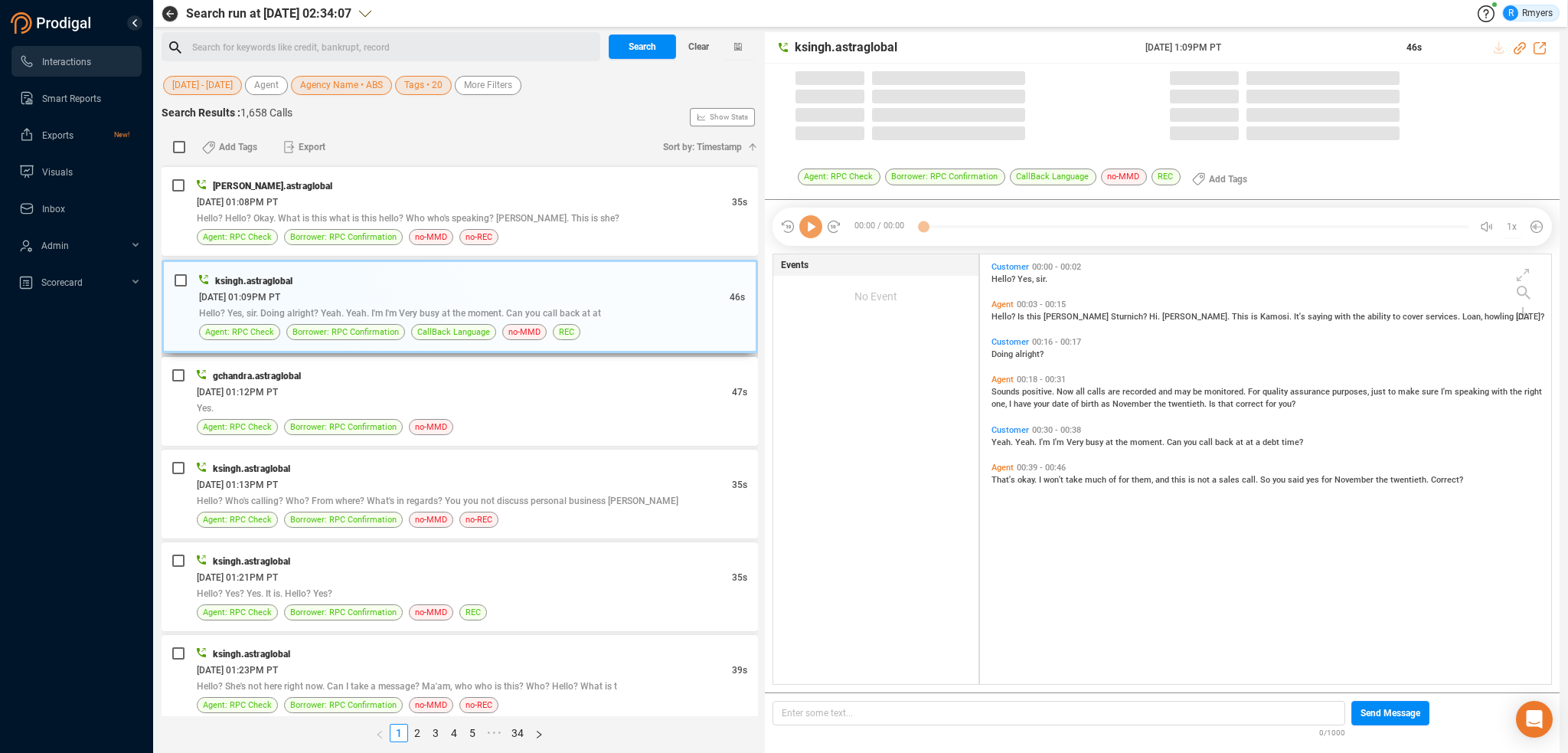
scroll to position [426, 564]
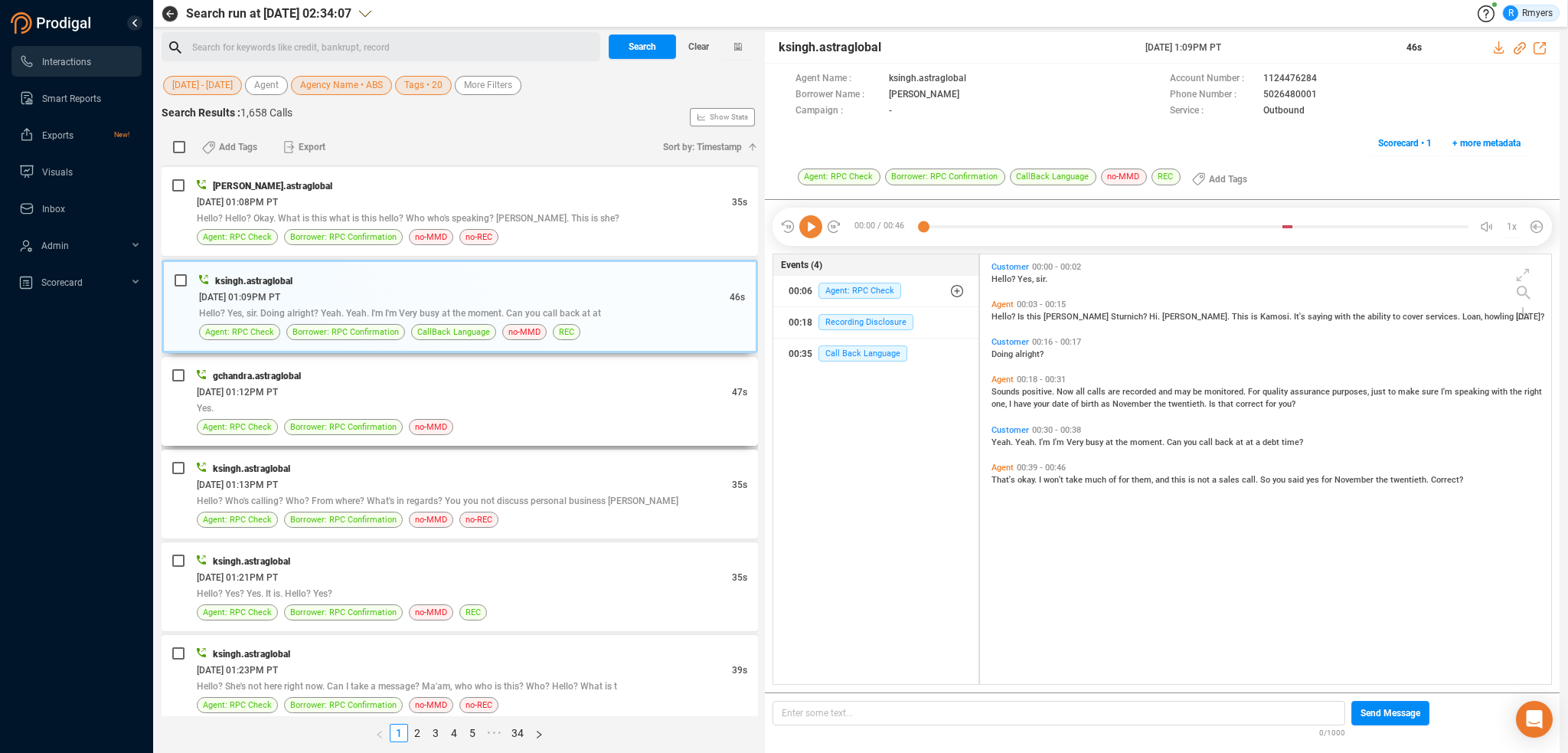
click at [447, 384] on div "[DATE] 01:12PM PT" at bounding box center [464, 392] width 535 height 16
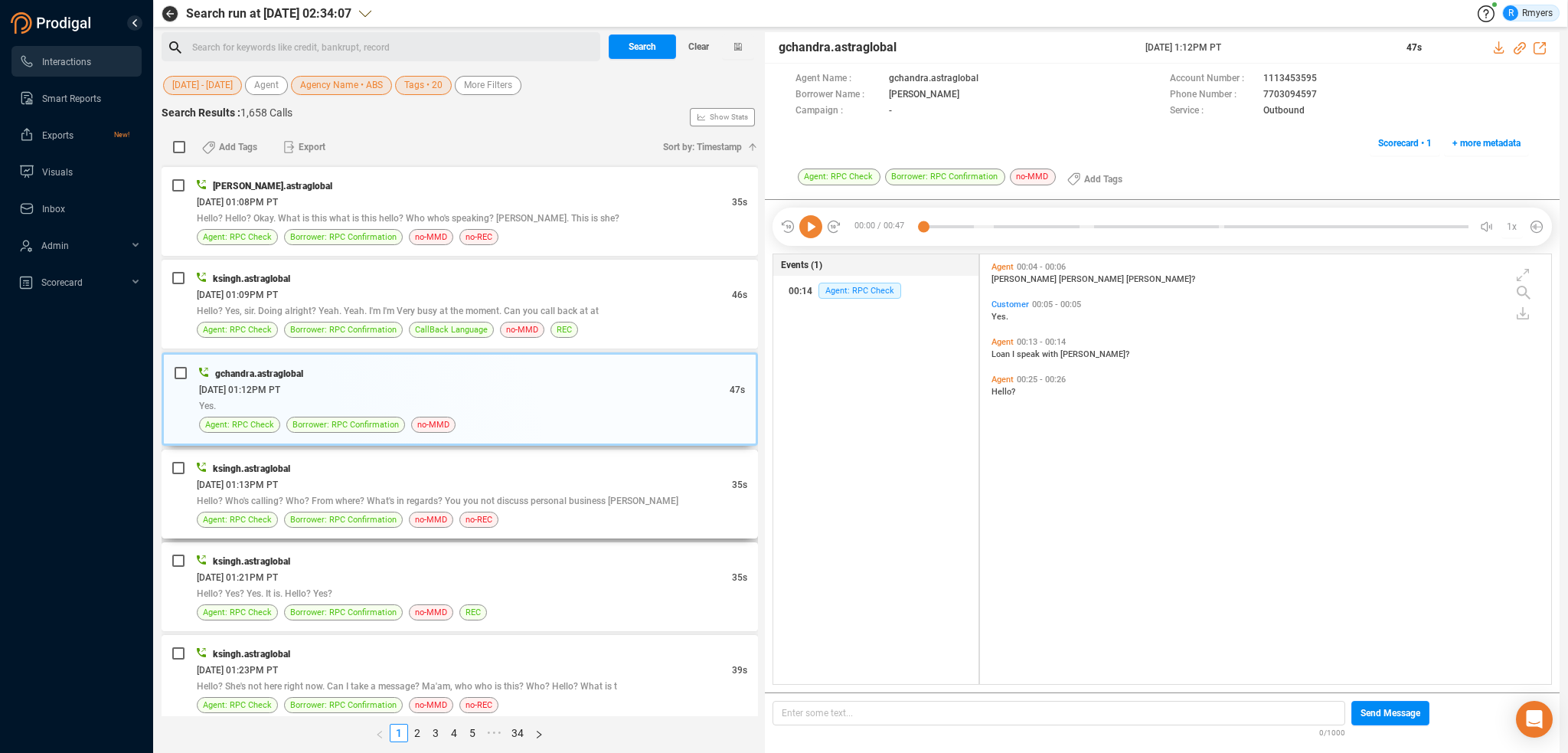
click at [460, 476] on div "[DATE] 01:13PM PT" at bounding box center [464, 484] width 535 height 16
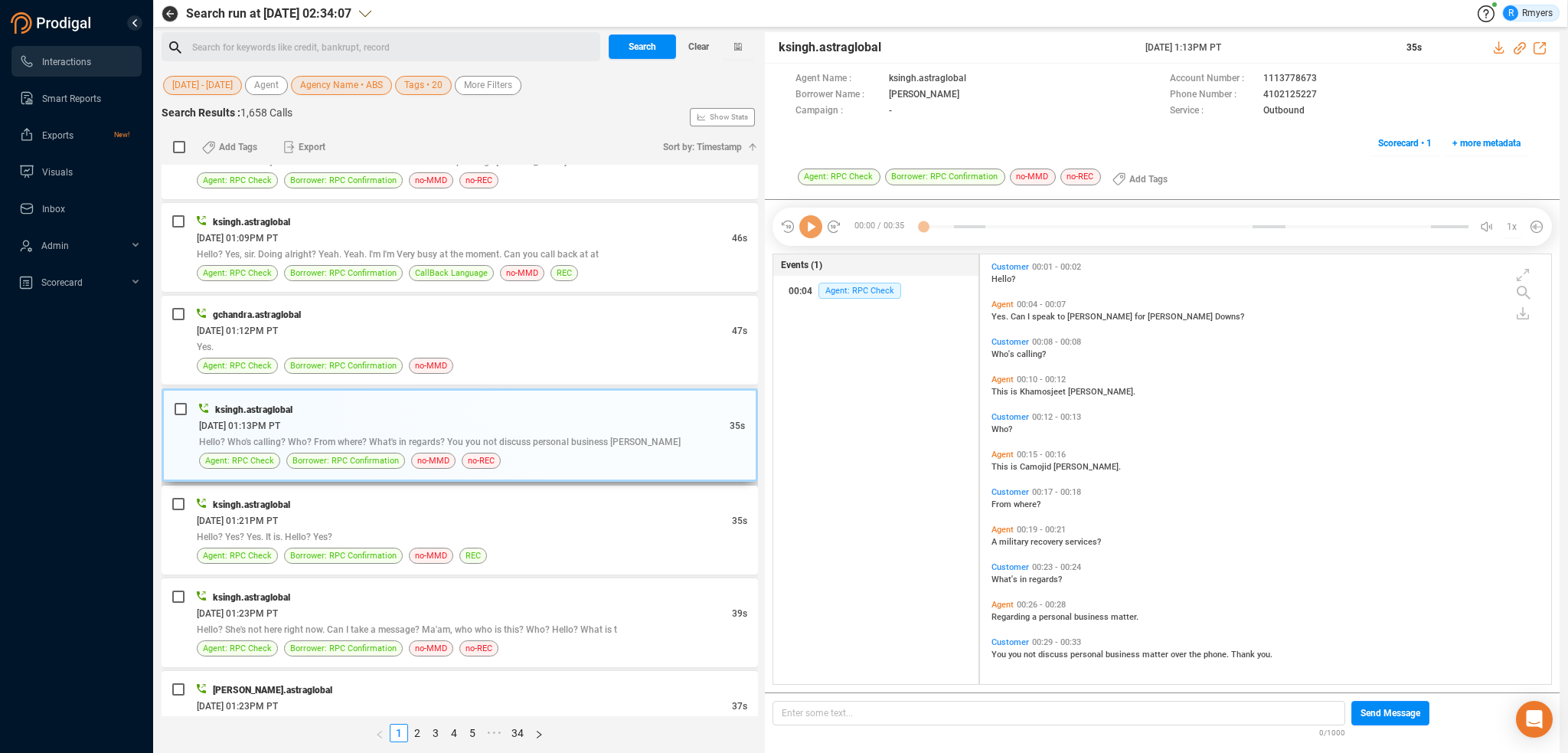
scroll to position [4069, 0]
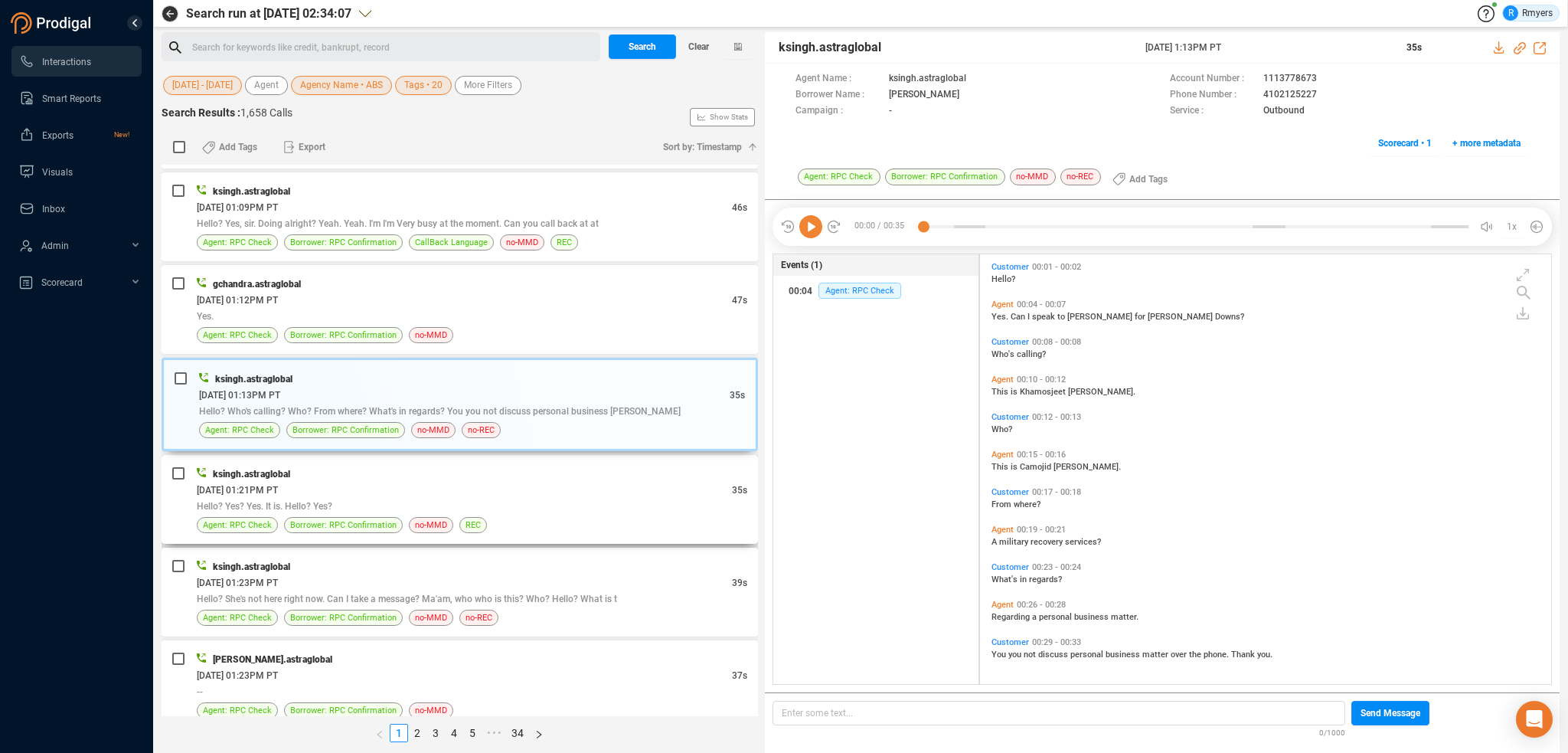
click at [462, 498] on div "Hello? Yes? Yes. It is. Hello? Yes?" at bounding box center [472, 506] width 551 height 16
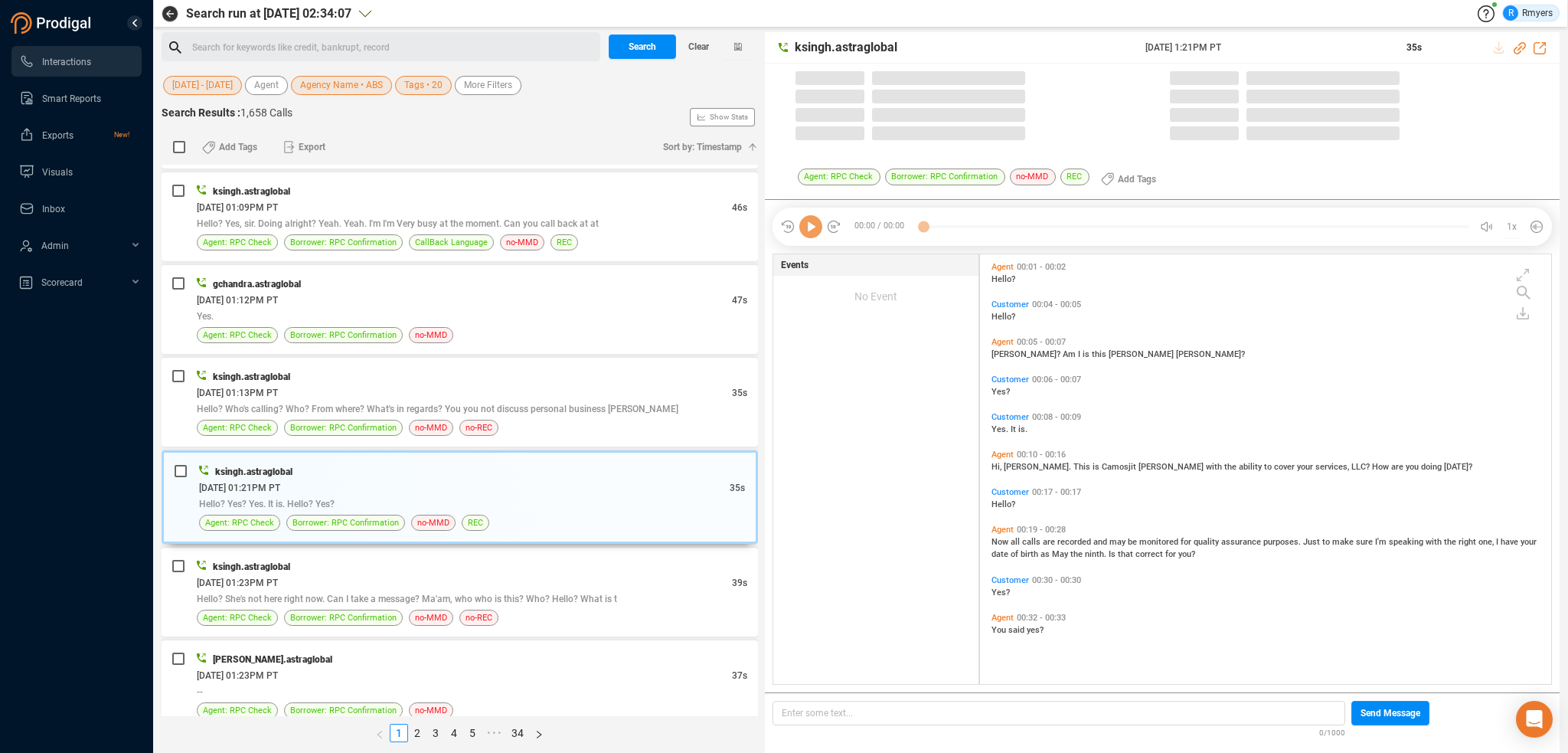
scroll to position [426, 564]
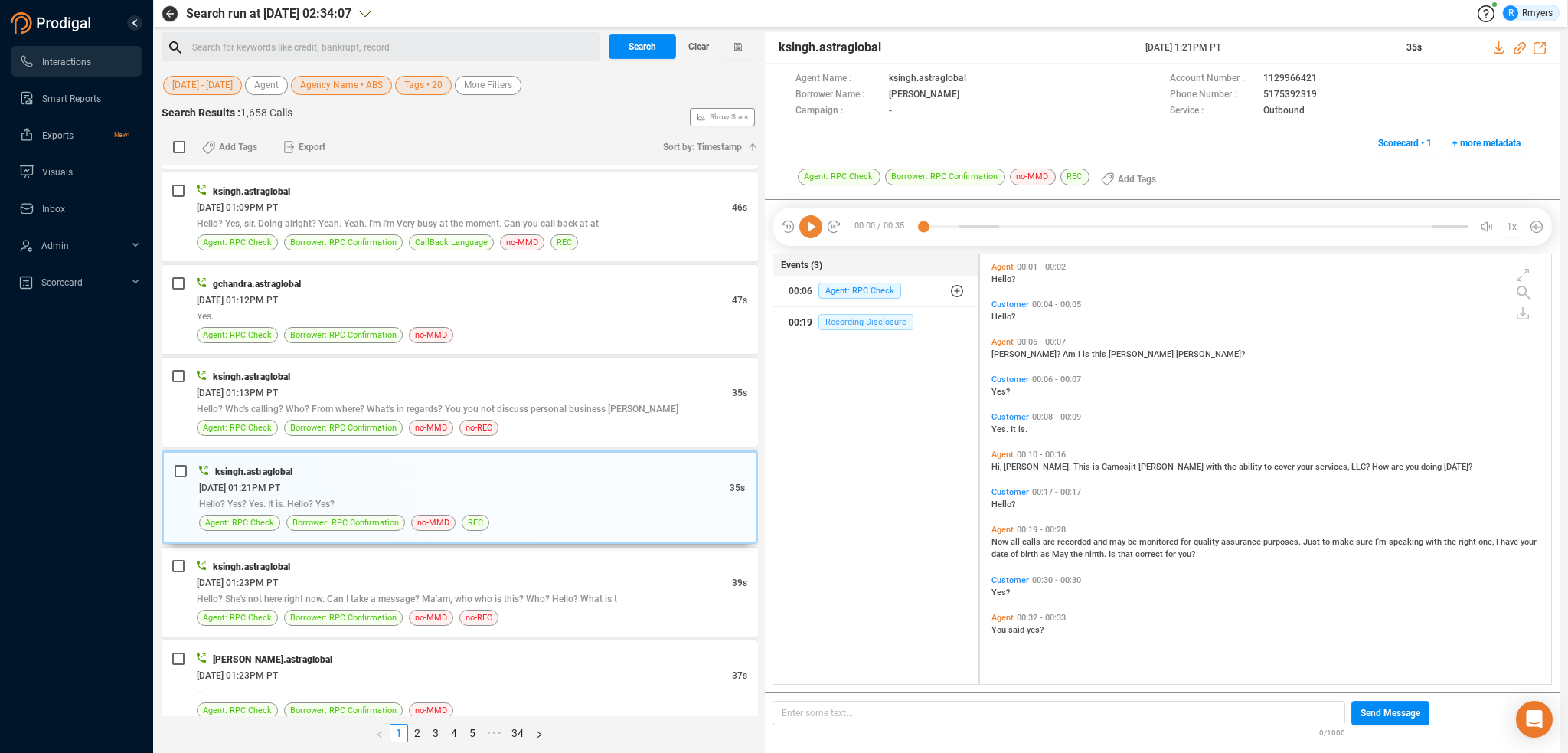
click at [854, 325] on span "Recording Disclosure" at bounding box center [865, 322] width 95 height 16
click at [377, 613] on div "ksingh.astraglobal [DATE] 01:23PM PT 39s Hello? She's not here right now. Can I…" at bounding box center [460, 591] width 596 height 89
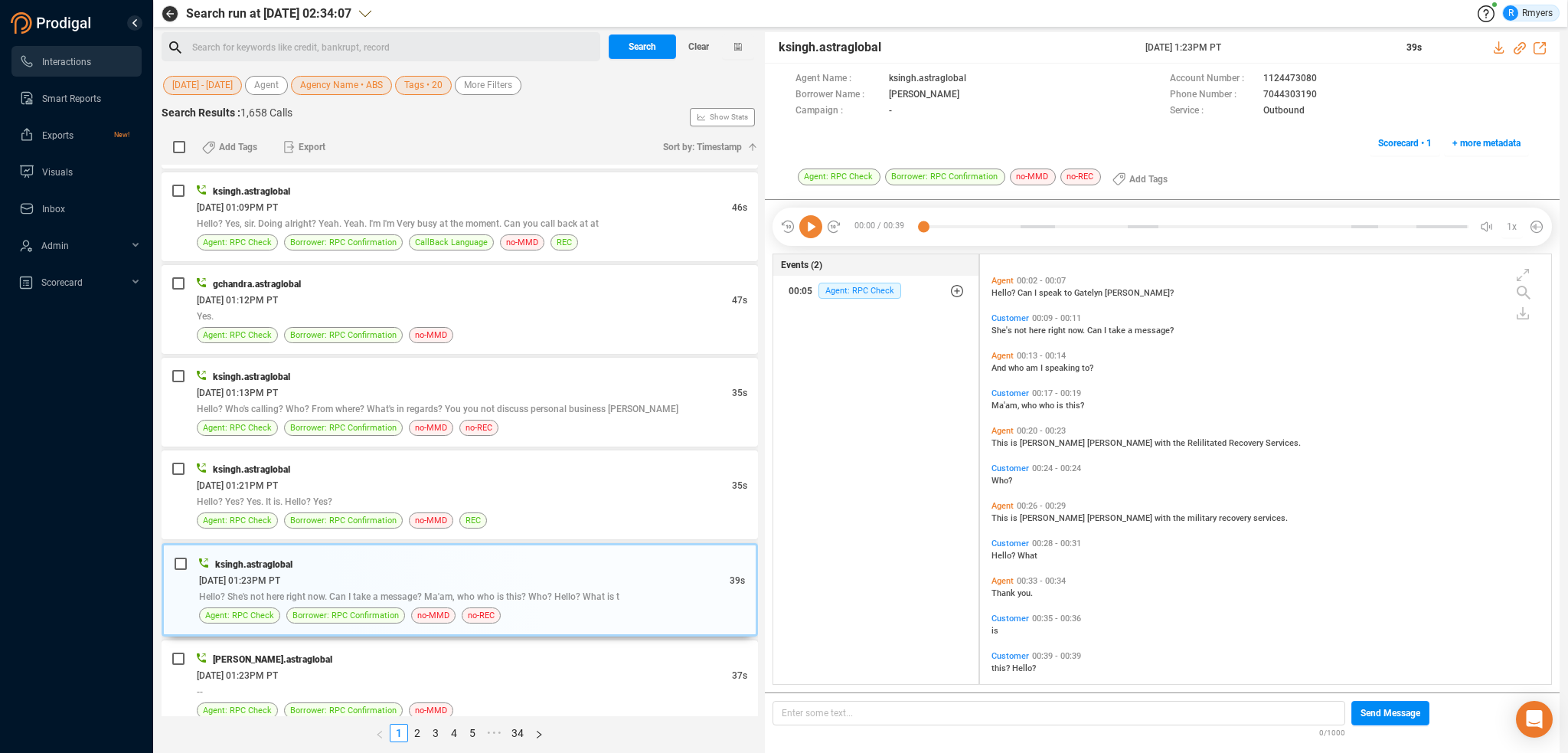
scroll to position [37, 0]
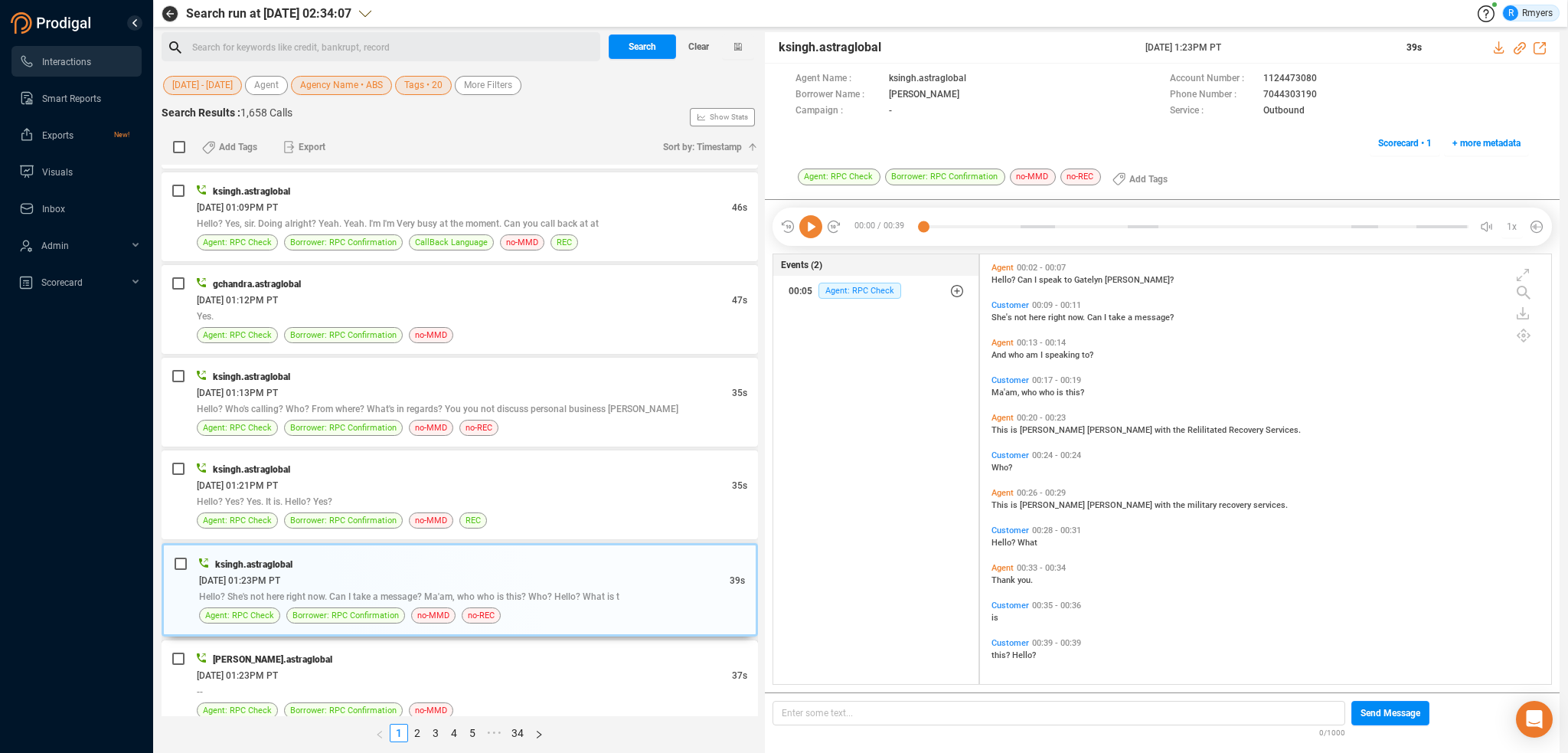
click at [498, 667] on div "[DATE] 01:23PM PT" at bounding box center [464, 675] width 535 height 16
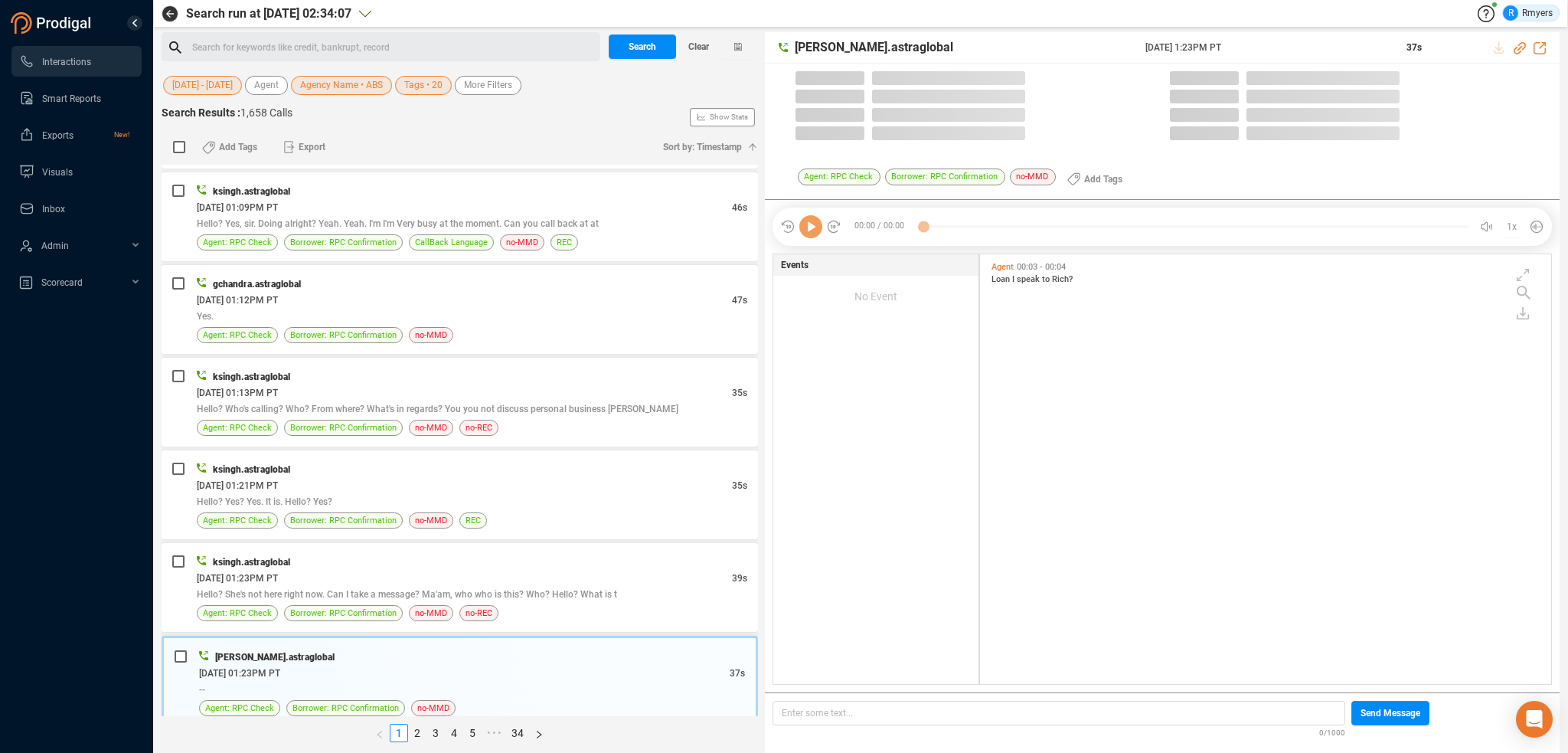
scroll to position [426, 564]
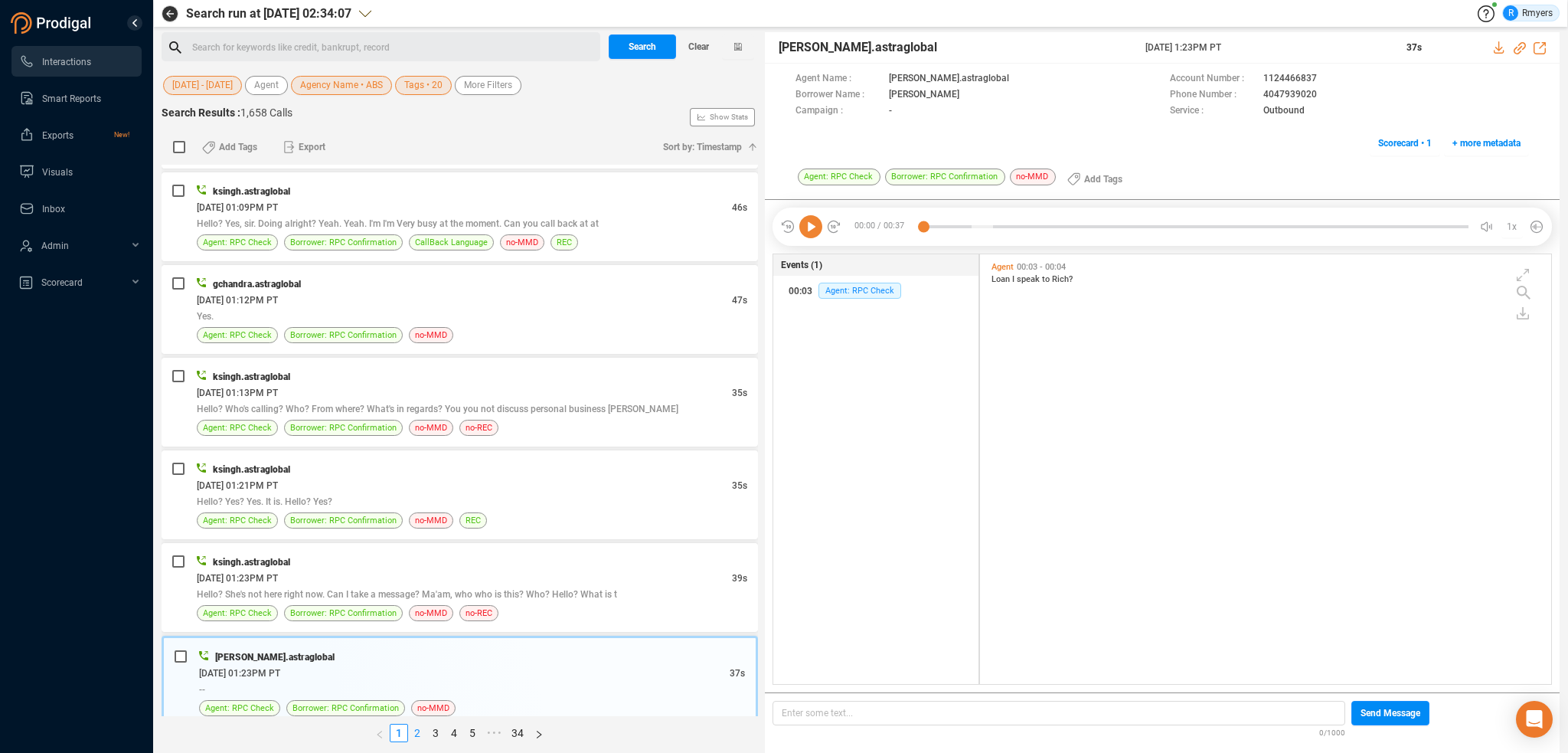
click at [423, 734] on link "2" at bounding box center [417, 732] width 17 height 17
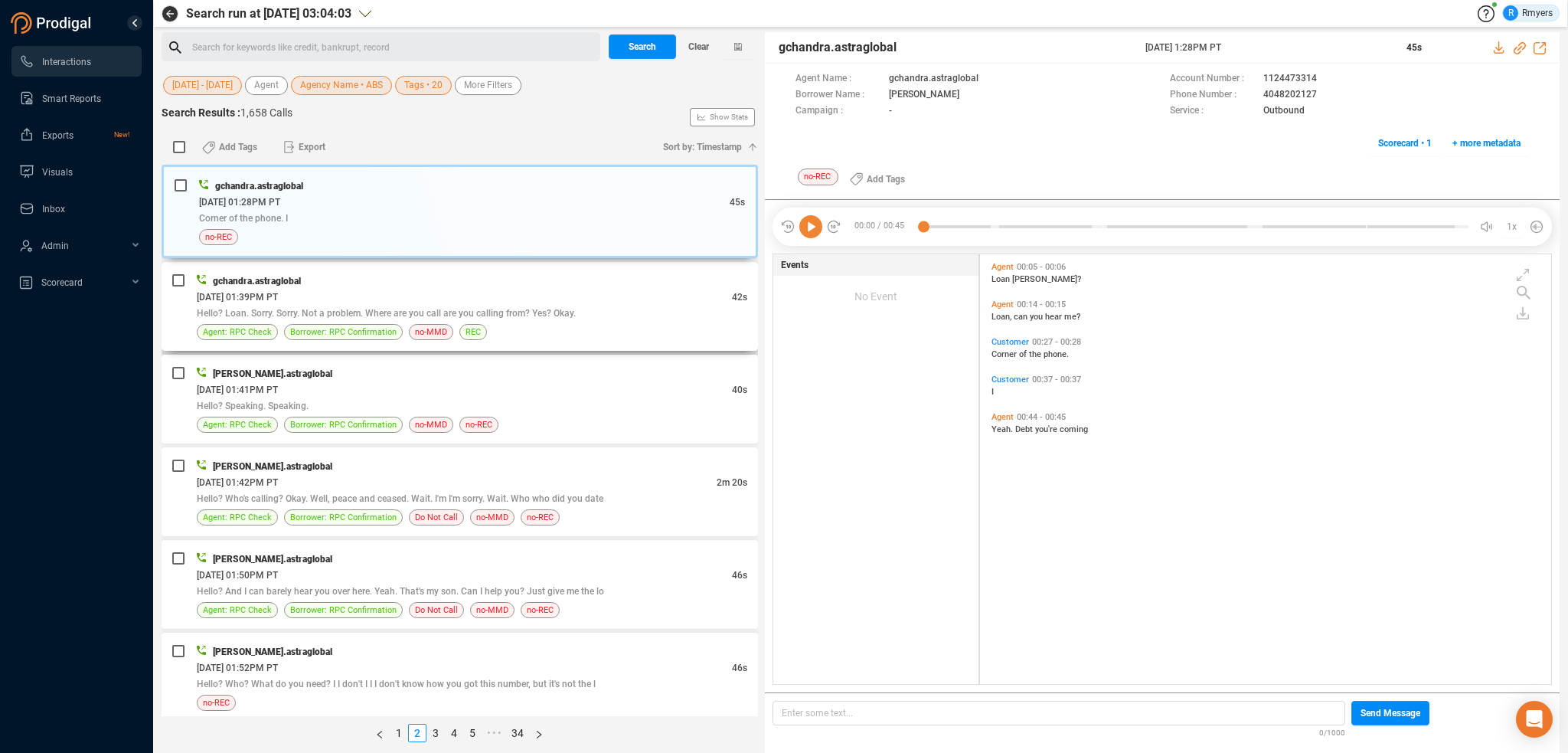
click at [438, 296] on div "[DATE] 01:39PM PT" at bounding box center [464, 297] width 535 height 16
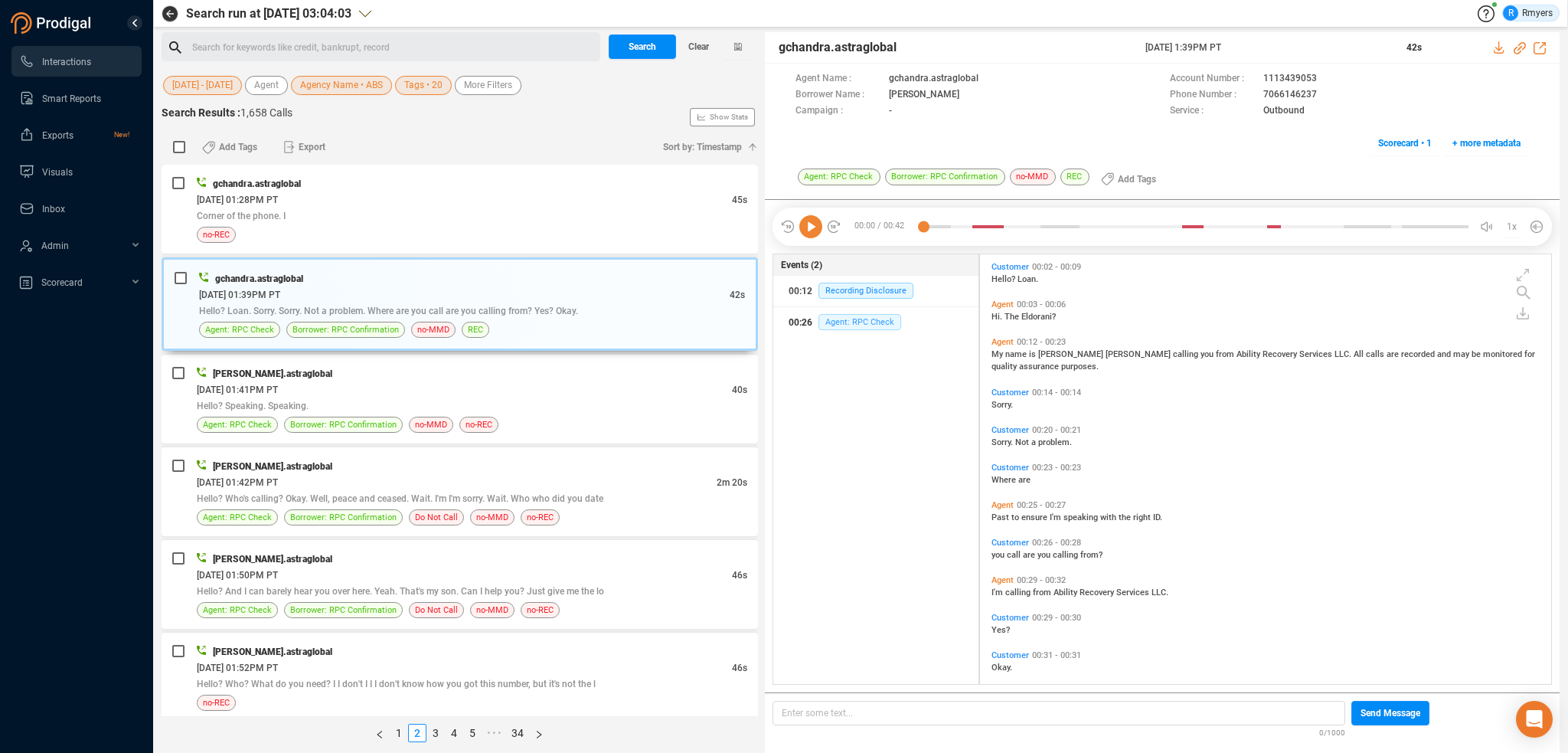
click at [854, 328] on span "Agent: RPC Check" at bounding box center [859, 322] width 83 height 16
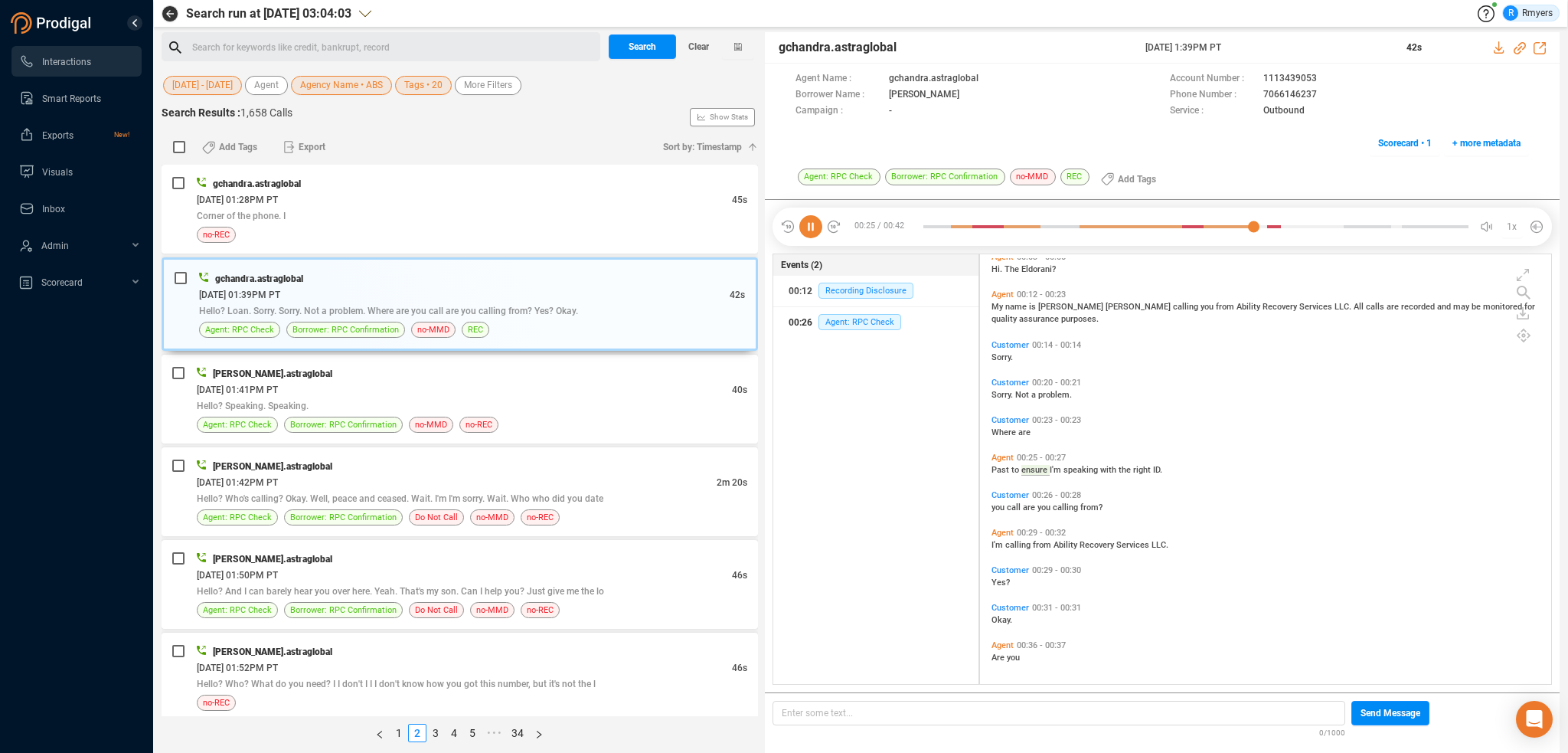
scroll to position [49, 0]
click at [392, 397] on div "Hello? Speaking. Speaking." at bounding box center [472, 405] width 551 height 16
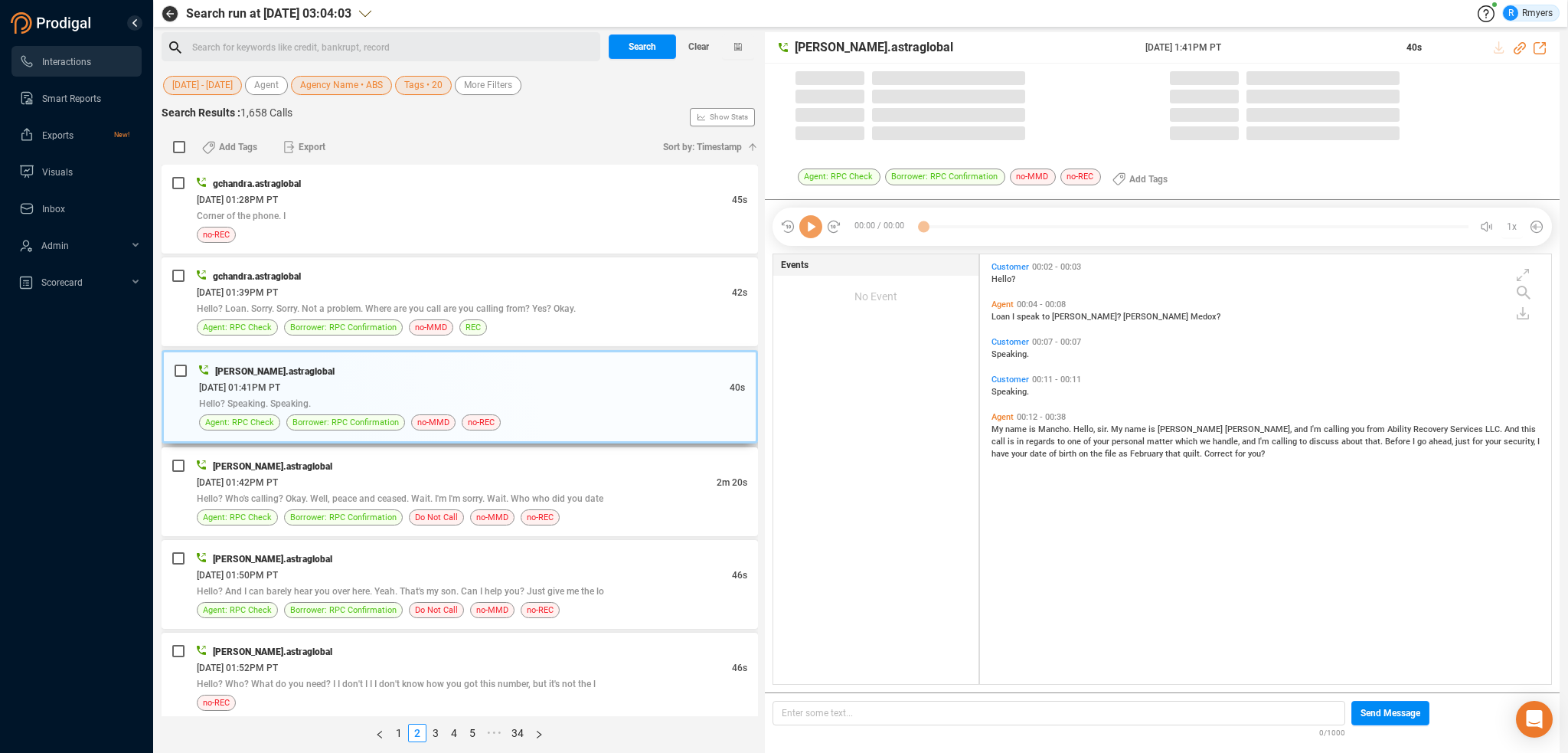
scroll to position [426, 564]
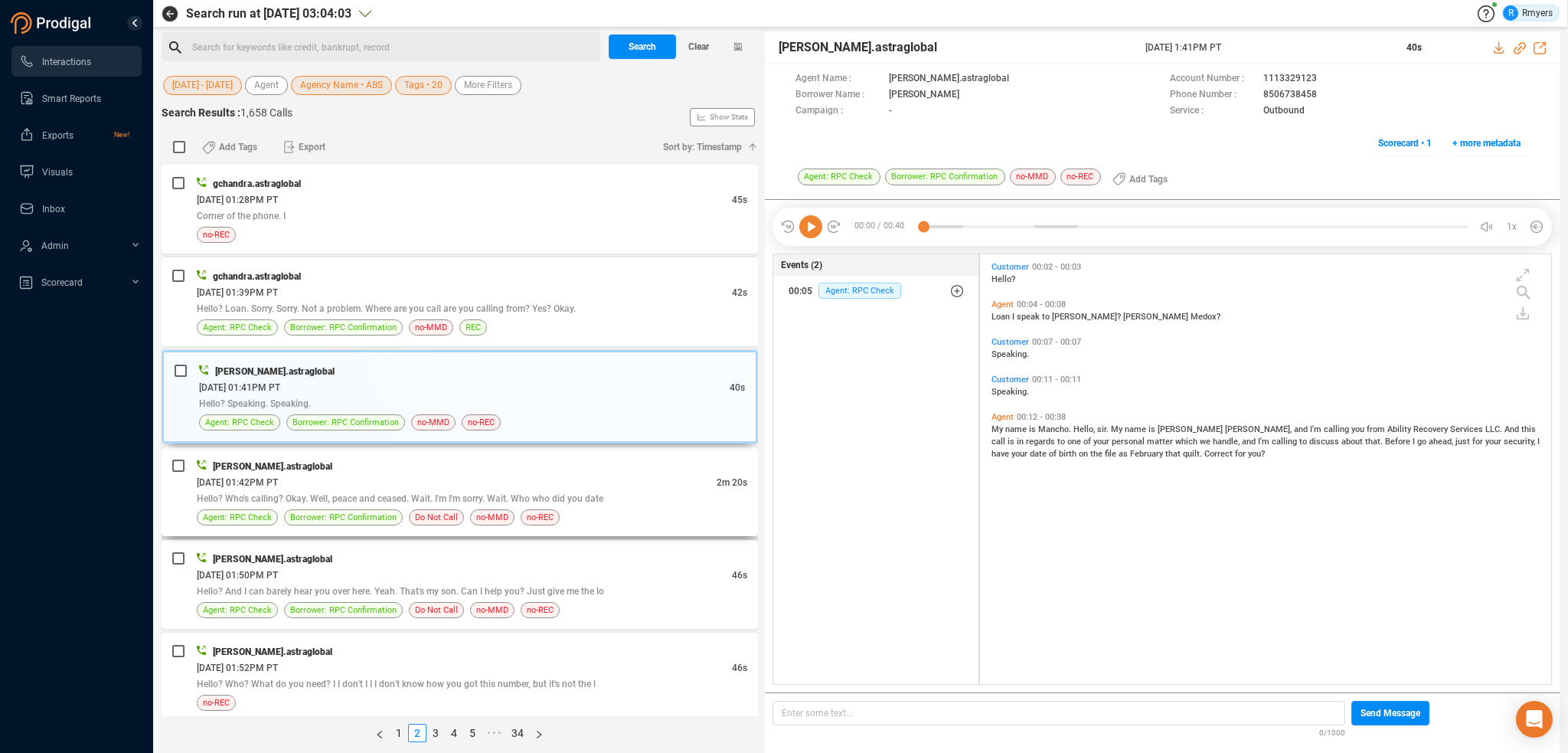
click at [476, 449] on div "[PERSON_NAME].astraglobal [DATE] 01:42PM PT 2m 20s Hello? Who's calling? Okay. …" at bounding box center [460, 491] width 596 height 89
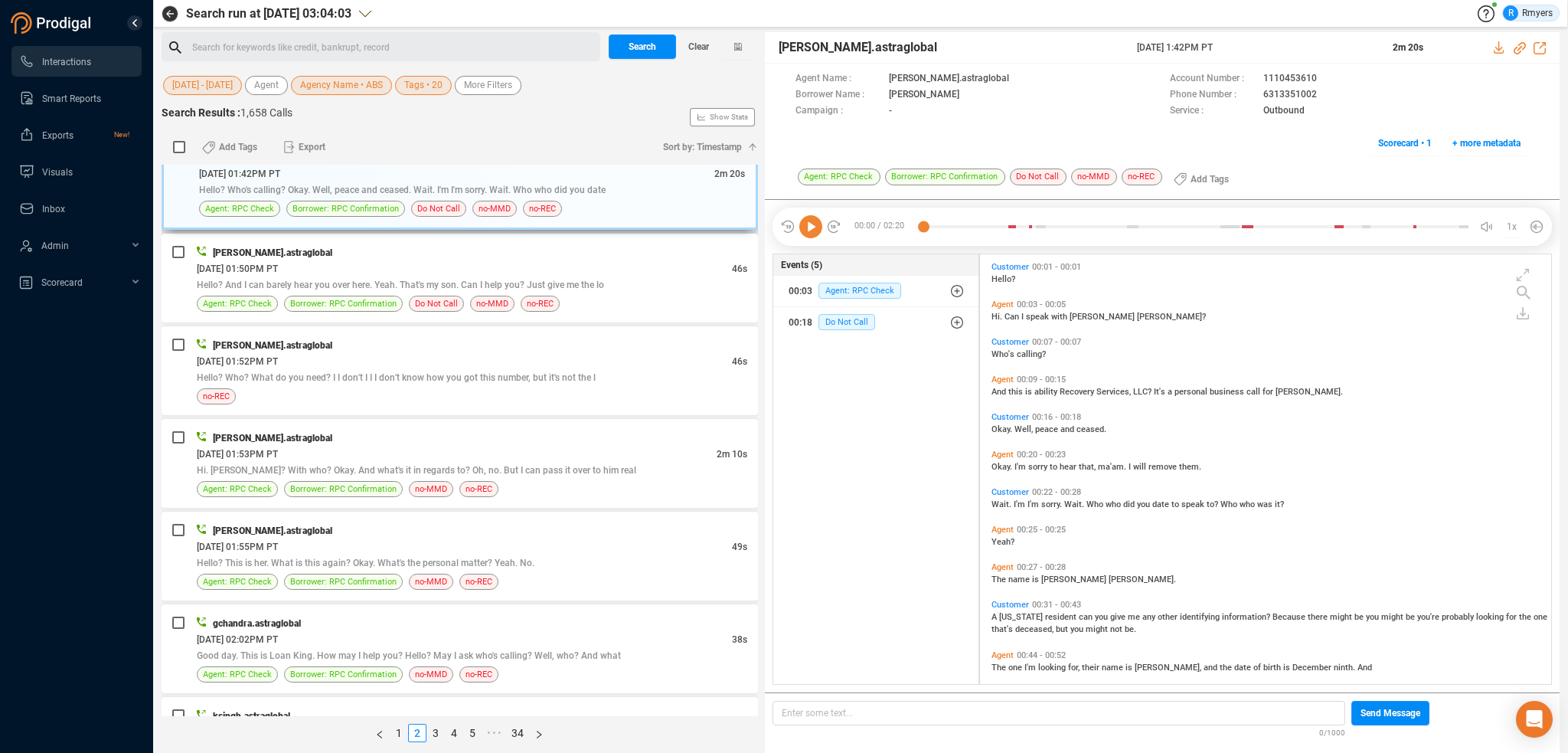
scroll to position [230, 0]
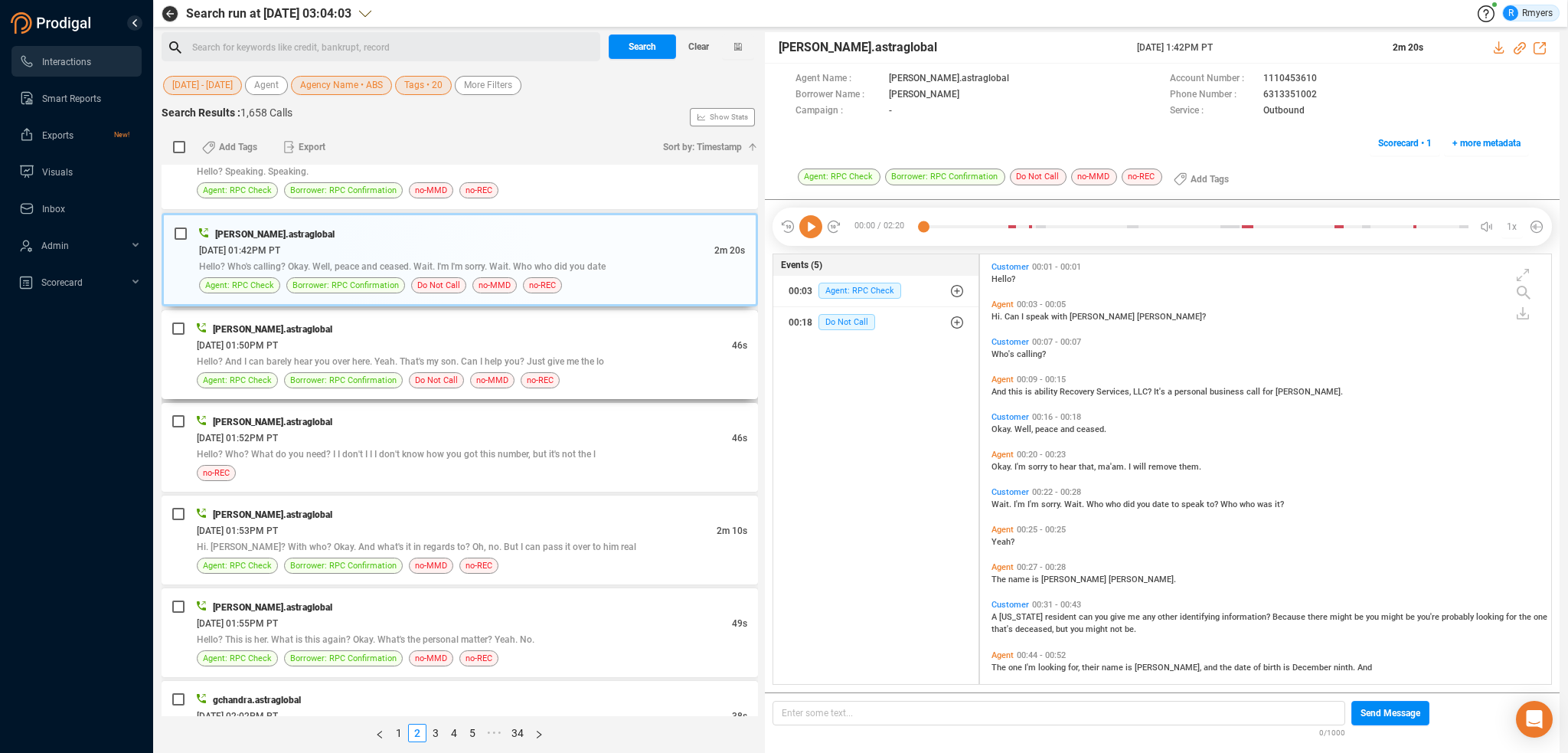
click at [493, 341] on div "[DATE] 01:50PM PT" at bounding box center [464, 345] width 535 height 16
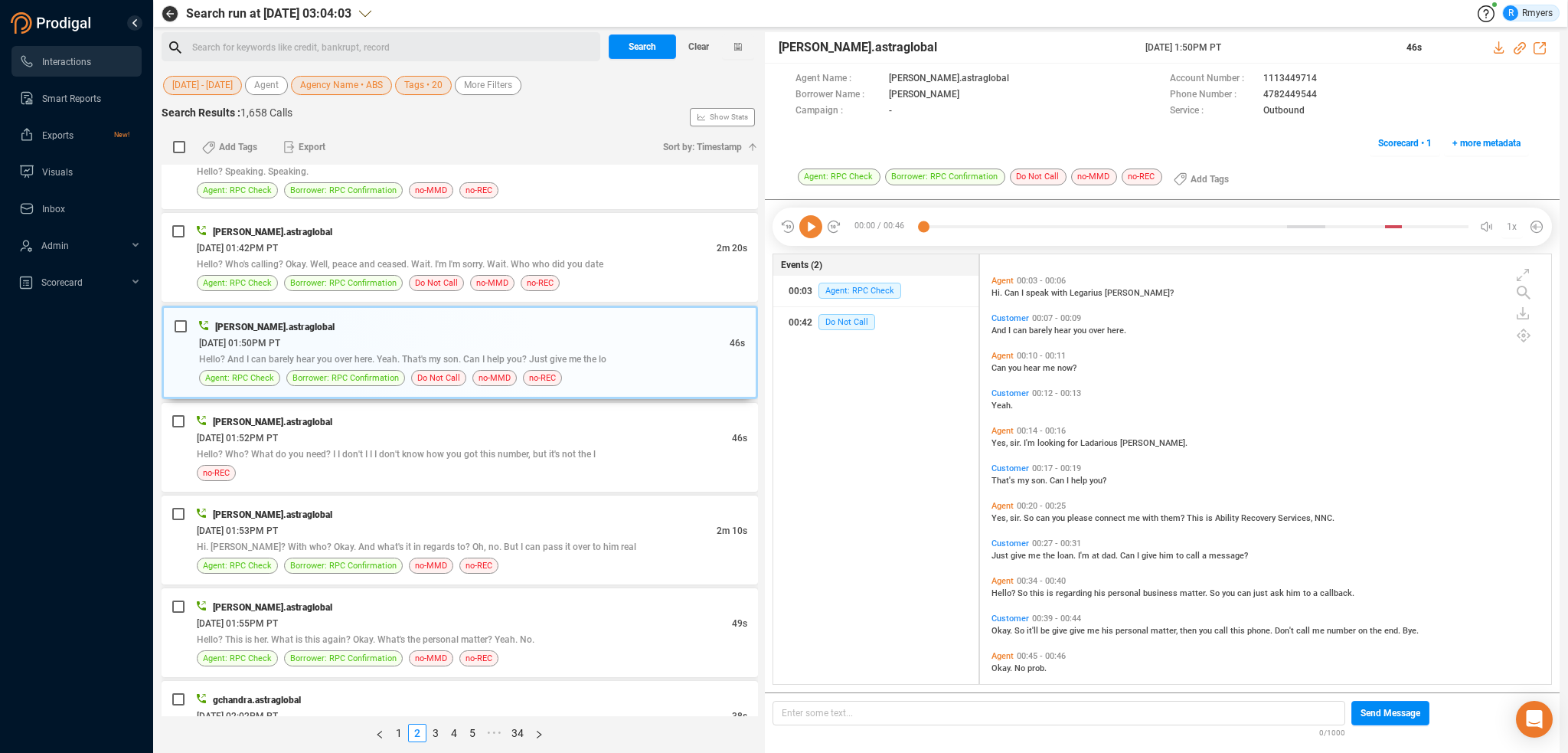
scroll to position [37, 0]
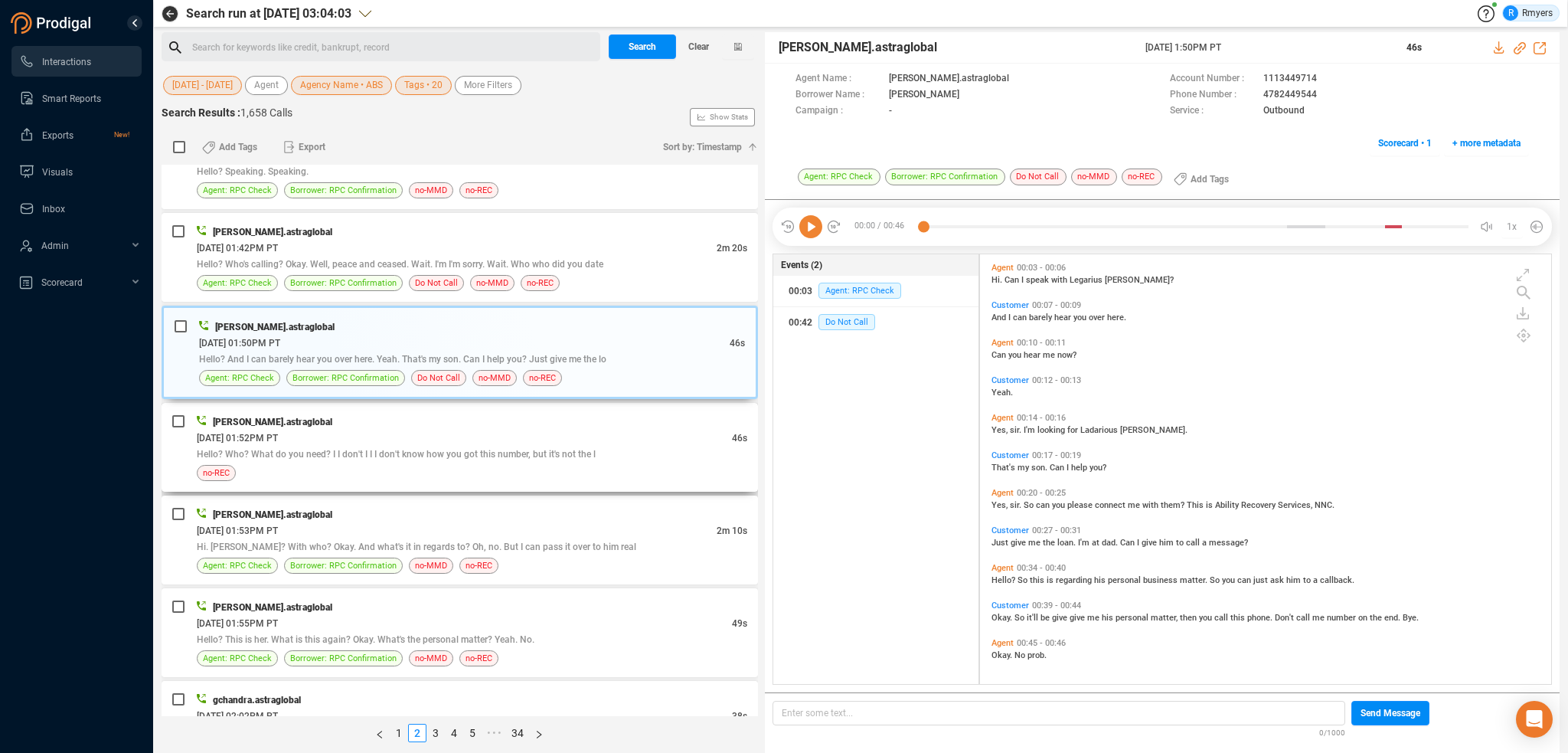
click at [413, 422] on div "[PERSON_NAME].astraglobal" at bounding box center [472, 421] width 551 height 16
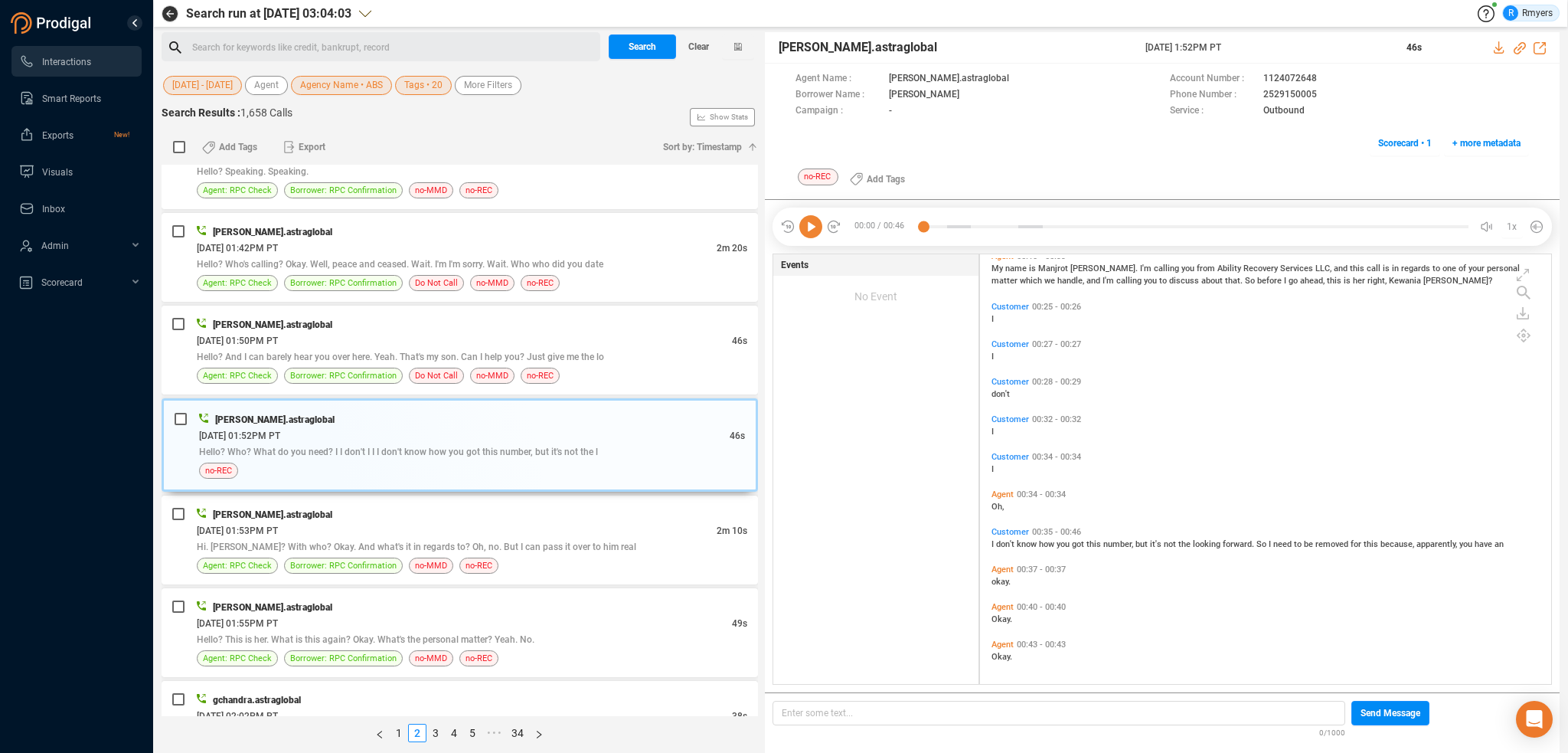
scroll to position [199, 0]
click at [211, 528] on span "[DATE] 01:53PM PT" at bounding box center [237, 530] width 81 height 11
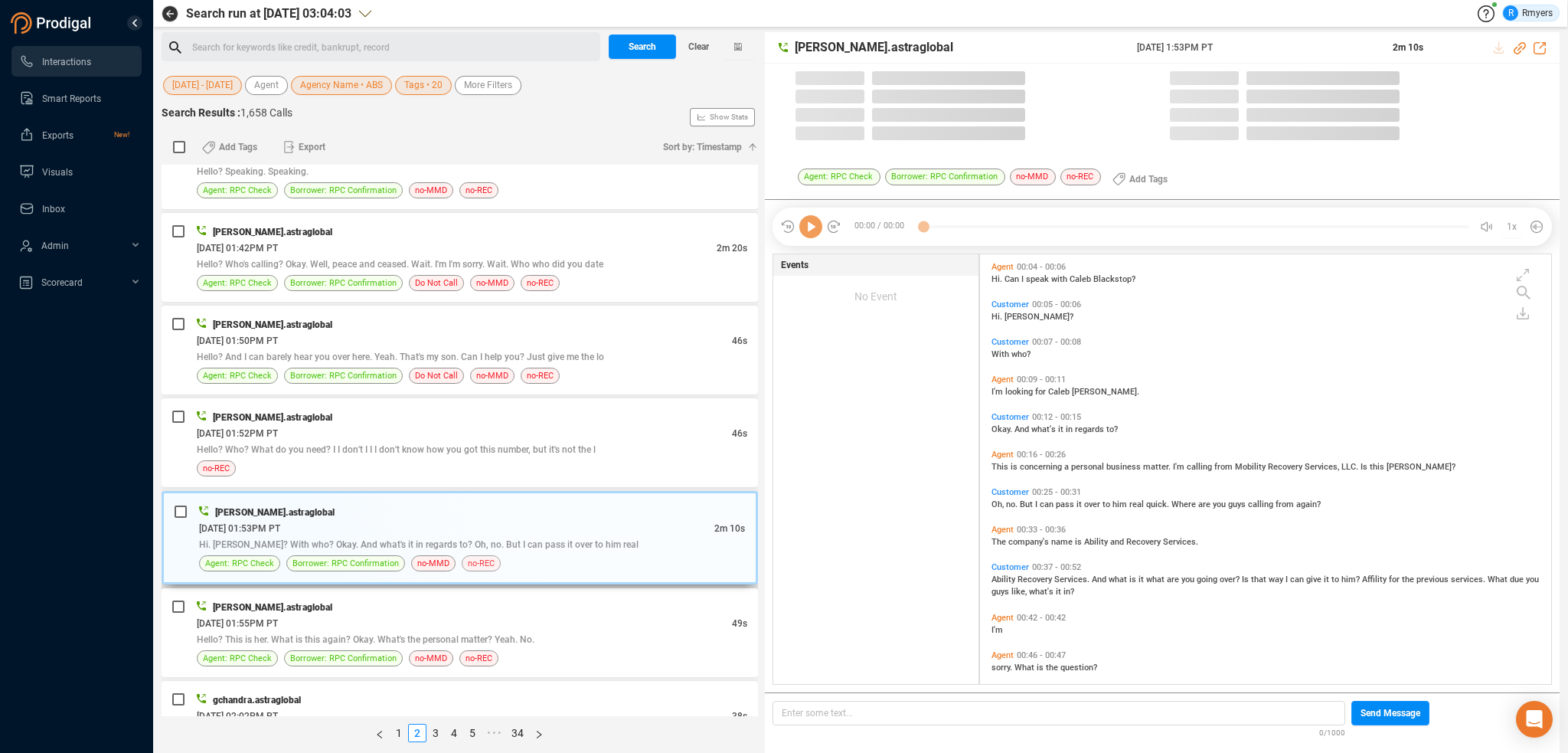
scroll to position [426, 564]
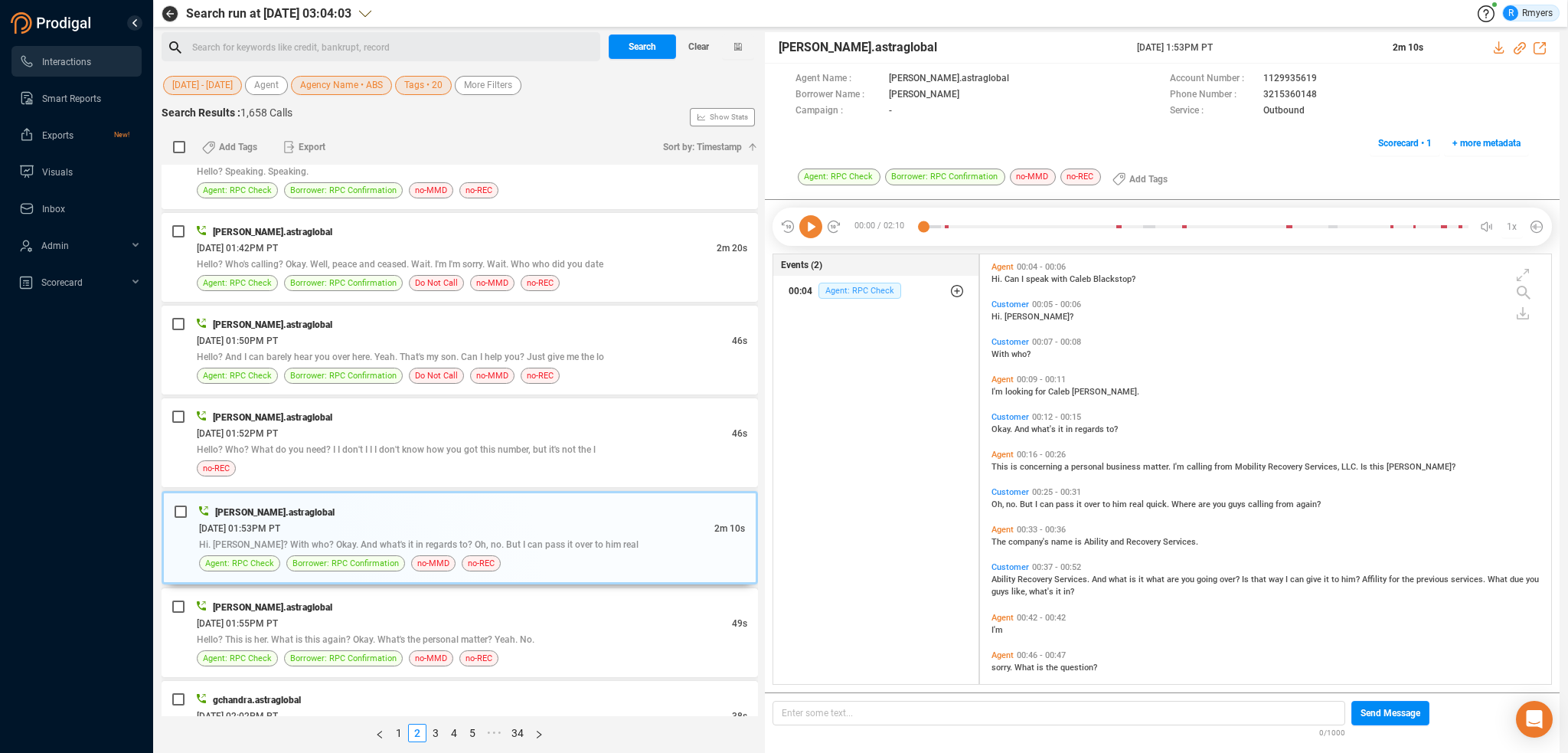
click at [845, 291] on span "Agent: RPC Check" at bounding box center [859, 291] width 83 height 16
click at [851, 315] on span "Agent: RPC Check" at bounding box center [871, 321] width 83 height 16
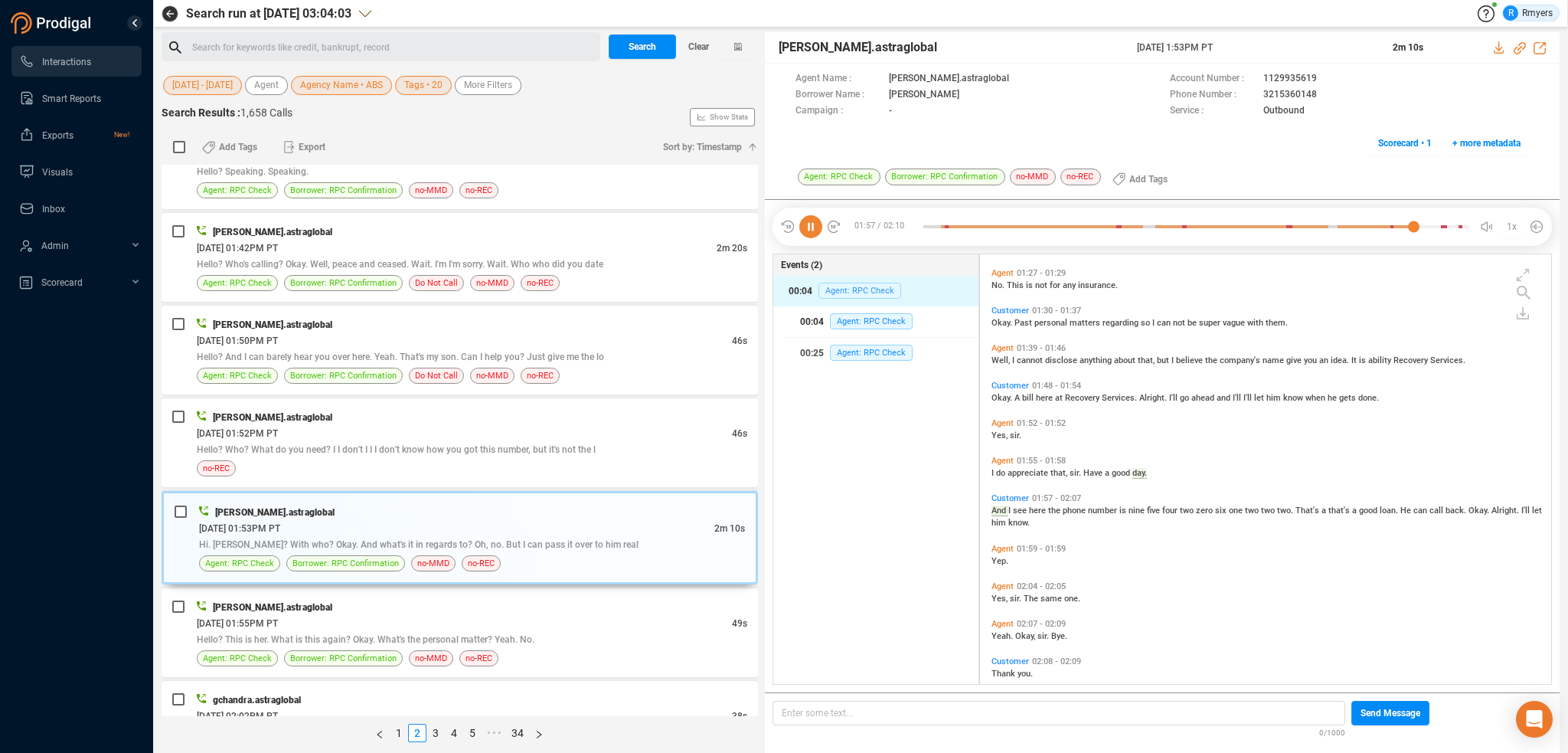
scroll to position [701, 0]
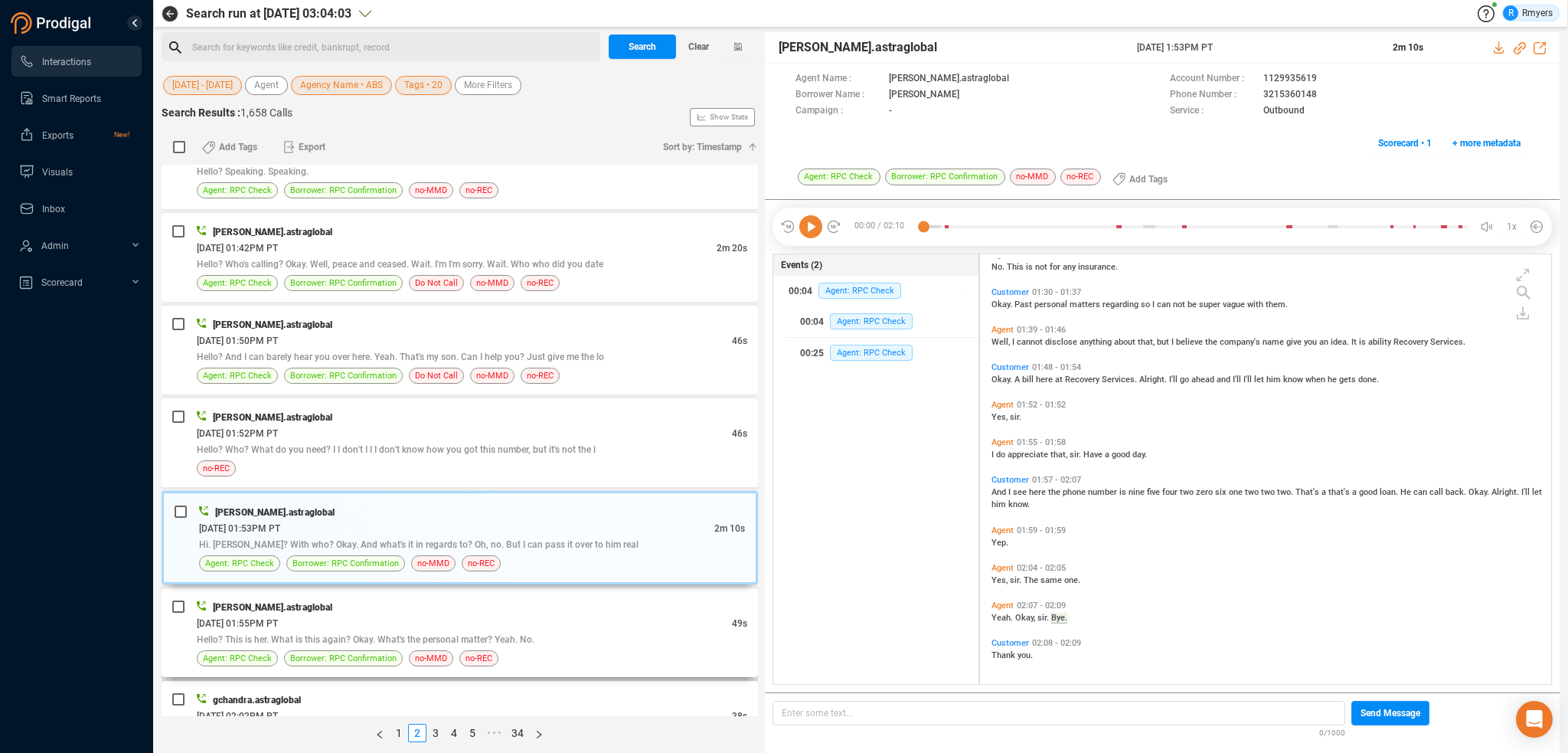
click at [611, 631] on div "Hello? This is her. What is this again? Okay. What's the personal matter? Yeah.…" at bounding box center [472, 639] width 551 height 16
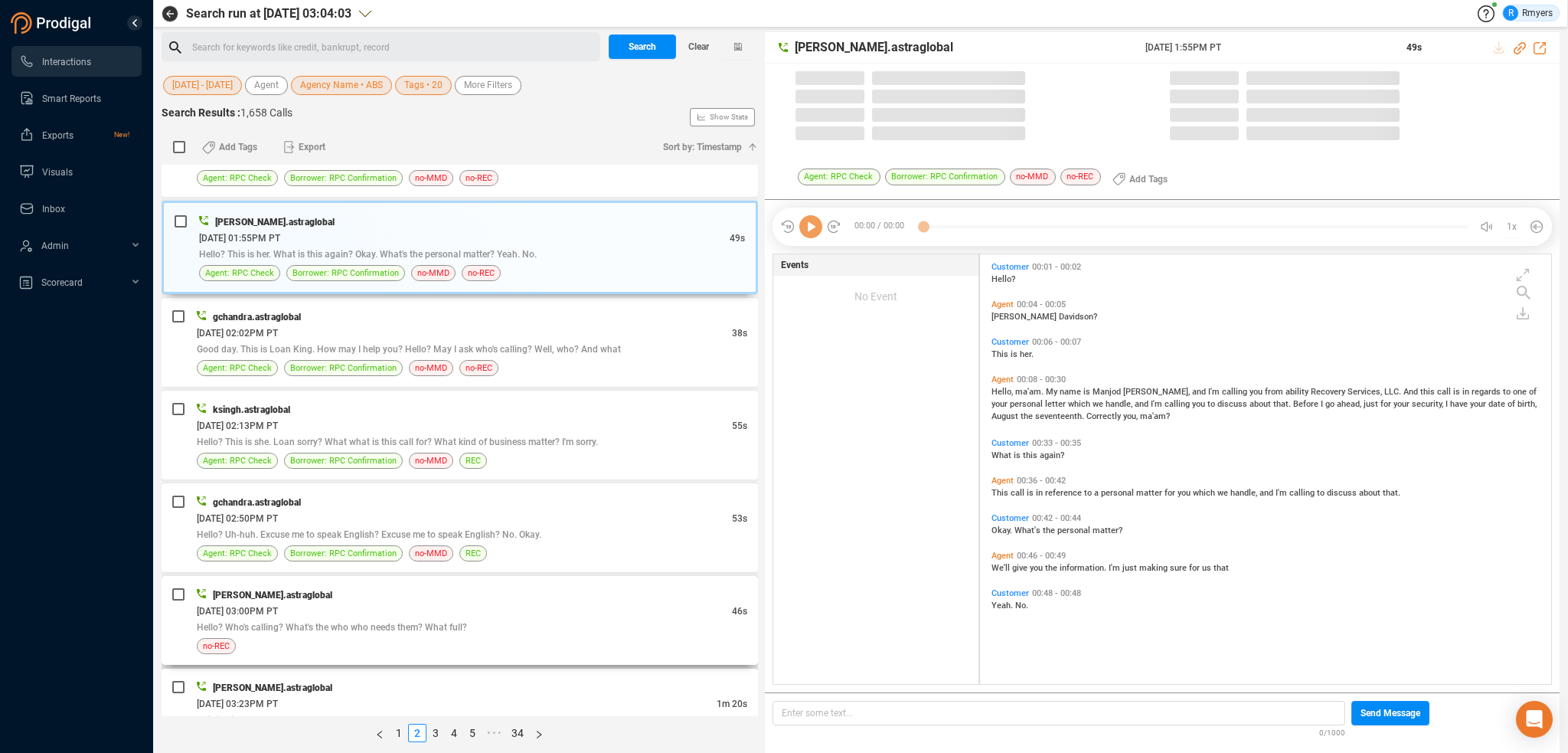
scroll to position [426, 564]
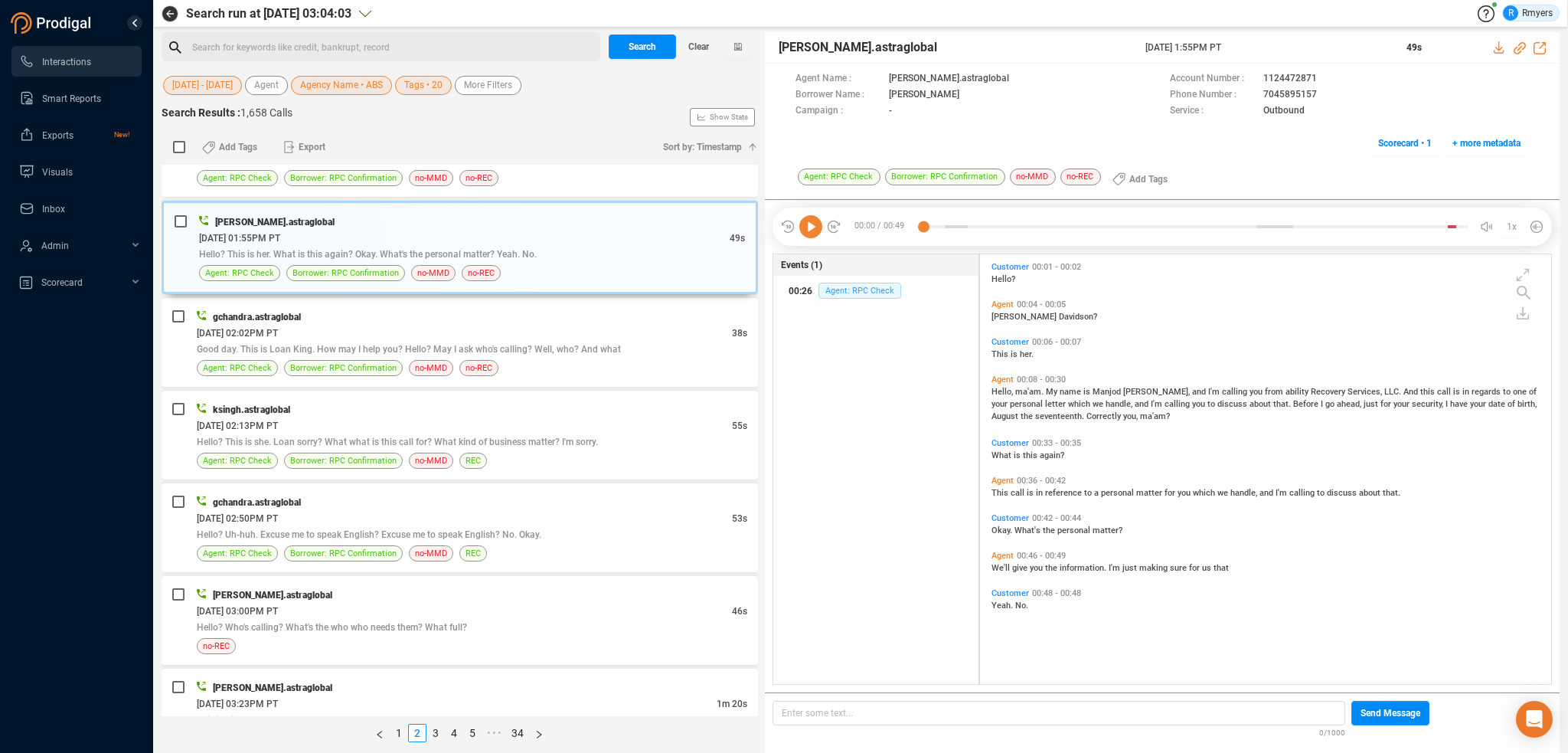
click at [841, 292] on span "Agent: RPC Check" at bounding box center [859, 291] width 83 height 16
click at [613, 326] on div "[DATE] 02:02PM PT" at bounding box center [464, 333] width 535 height 16
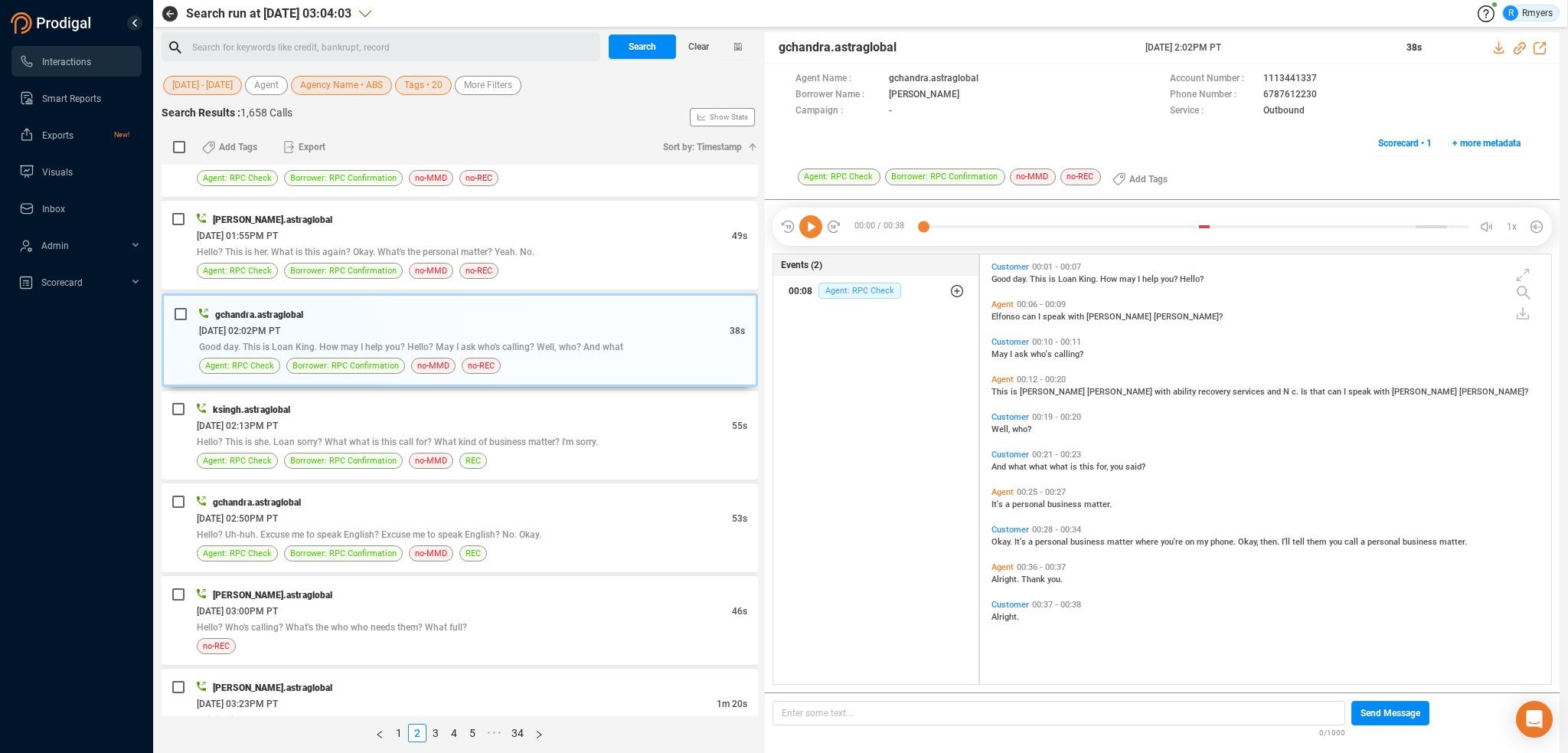
drag, startPoint x: 860, startPoint y: 283, endPoint x: 861, endPoint y: 297, distance: 14.6
click at [860, 289] on span "Agent: RPC Check" at bounding box center [859, 291] width 83 height 16
click at [851, 319] on span "Agent: RPC Check" at bounding box center [871, 321] width 83 height 16
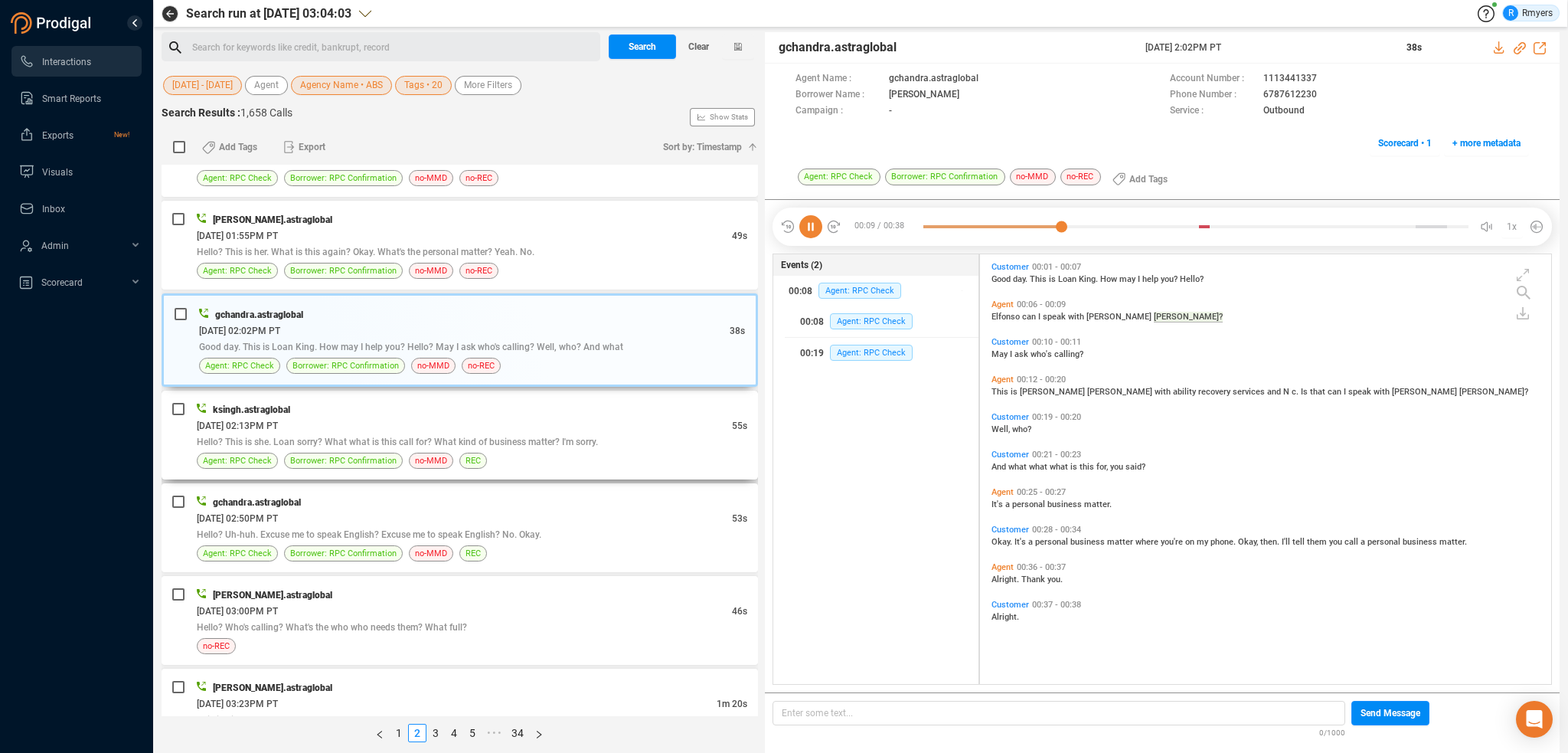
click at [355, 436] on span "Hello? This is she. Loan sorry? What what is this call for? What kind of busine…" at bounding box center [397, 441] width 401 height 11
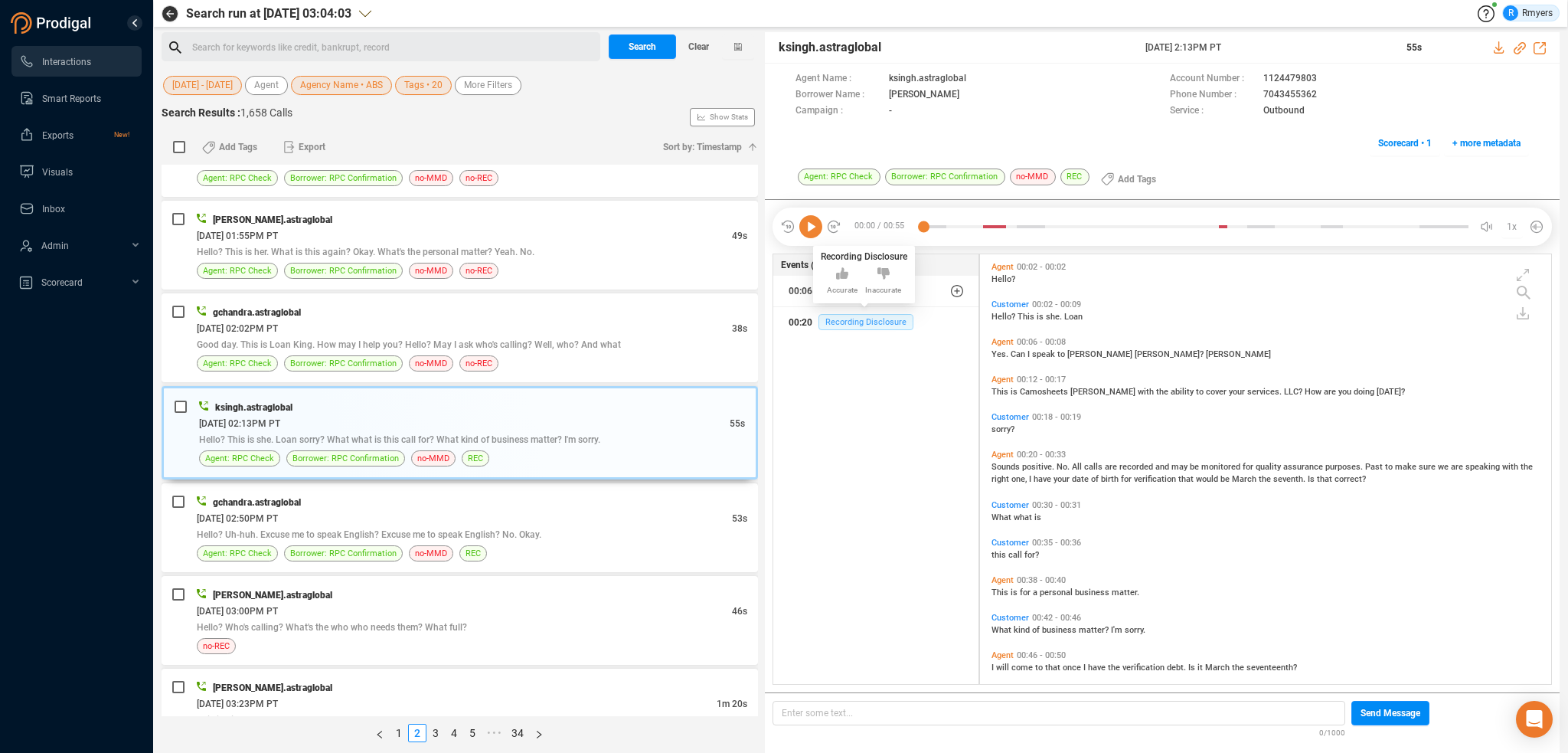
click at [842, 318] on span "Recording Disclosure" at bounding box center [865, 322] width 95 height 16
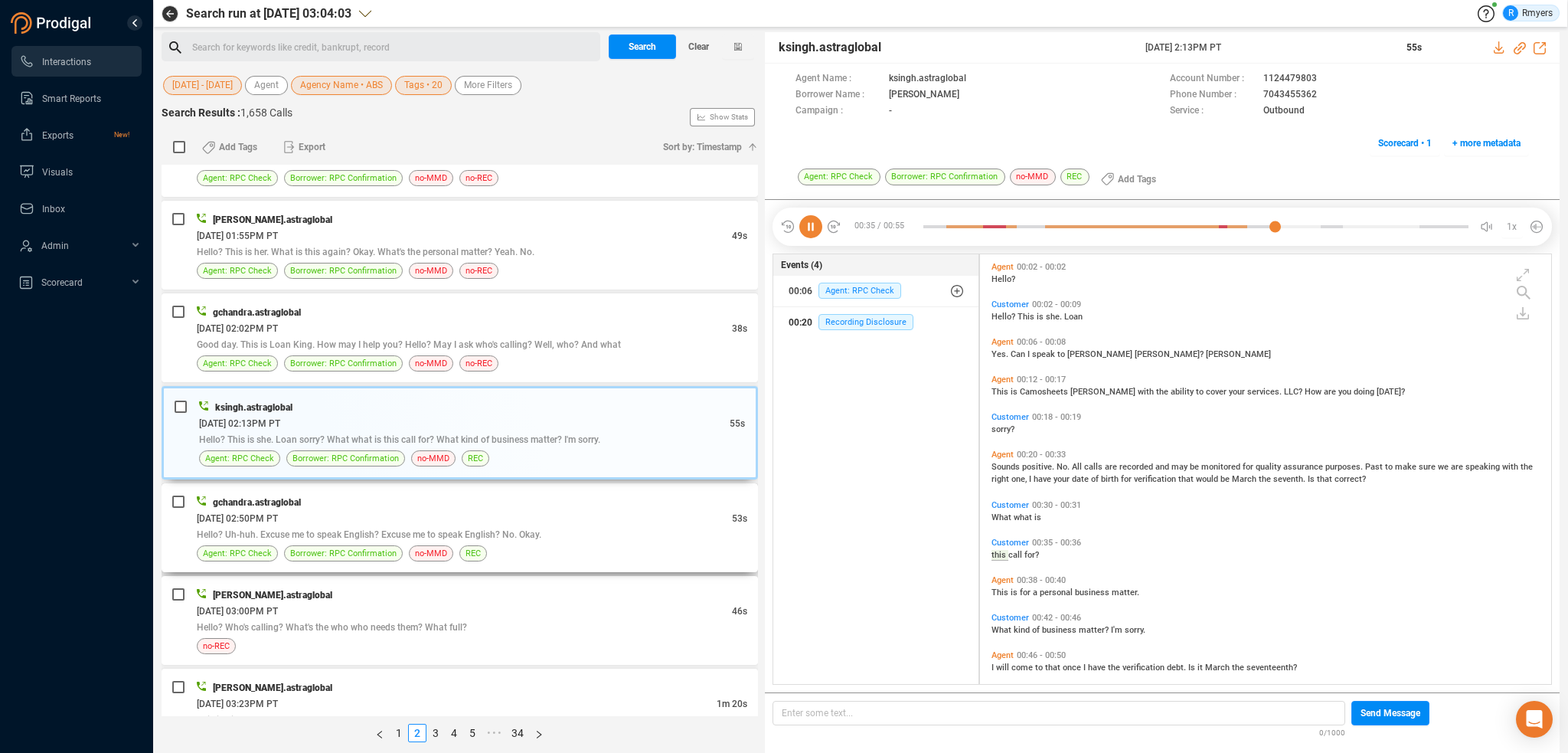
scroll to position [12, 0]
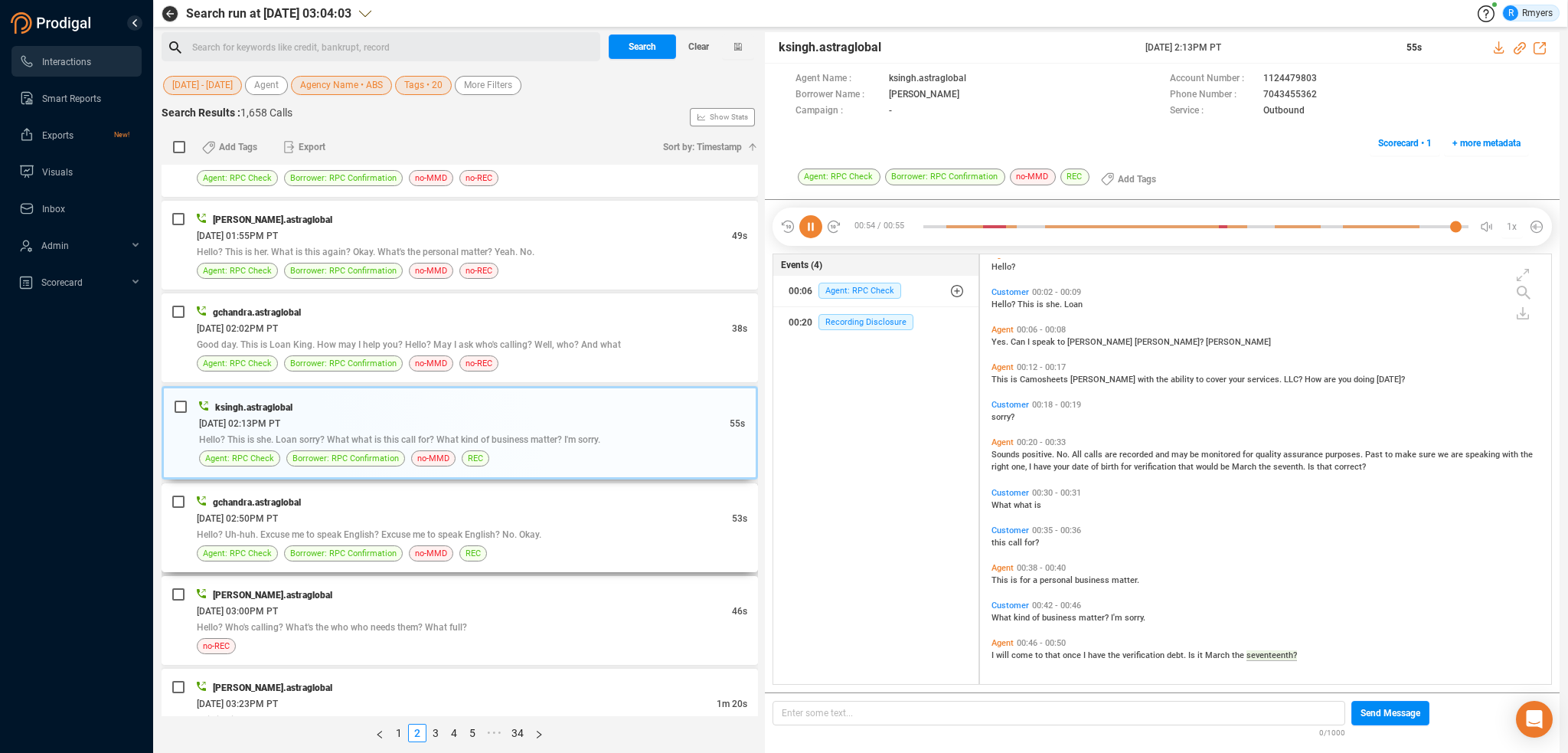
click at [403, 518] on div "[DATE] 02:50PM PT" at bounding box center [464, 518] width 535 height 16
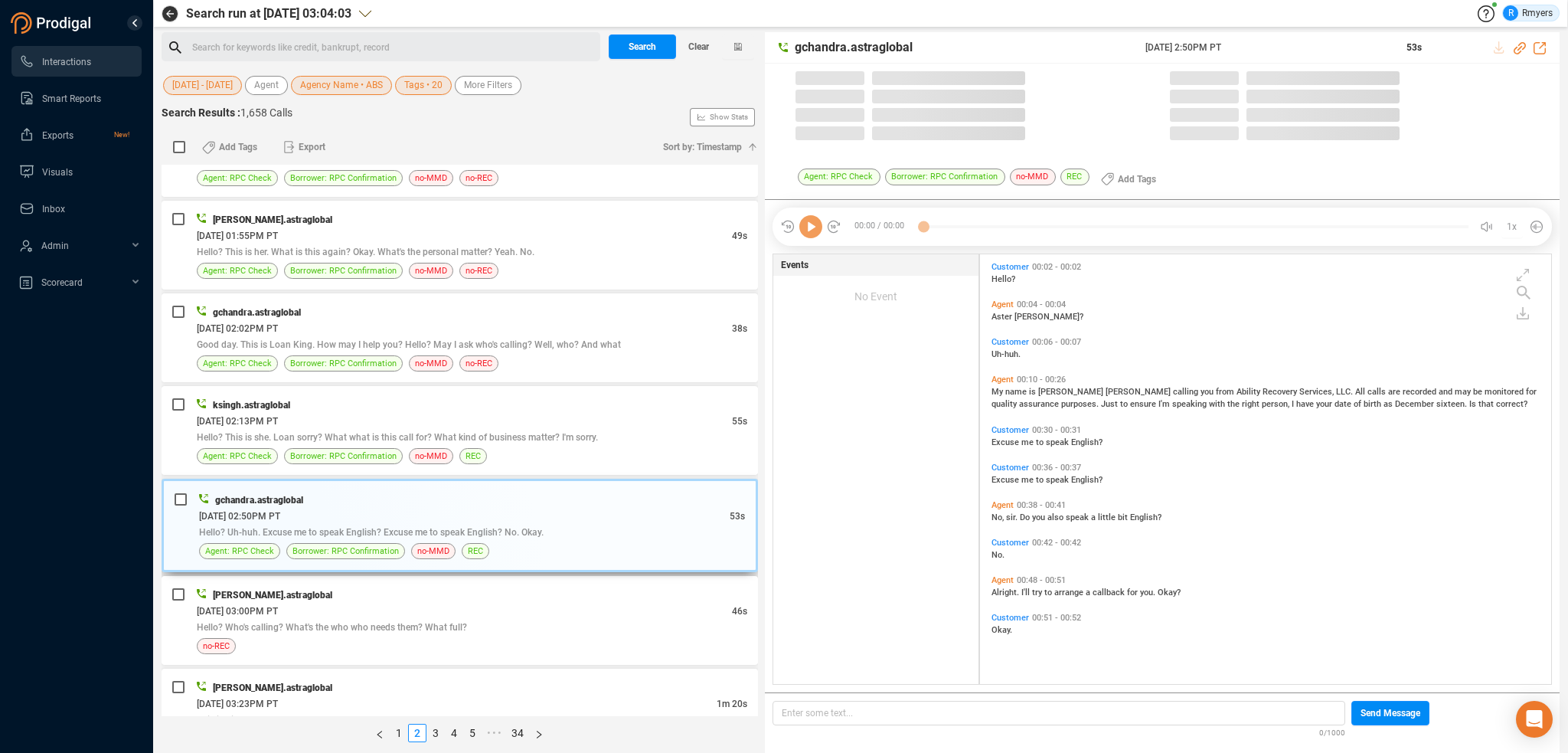
scroll to position [426, 564]
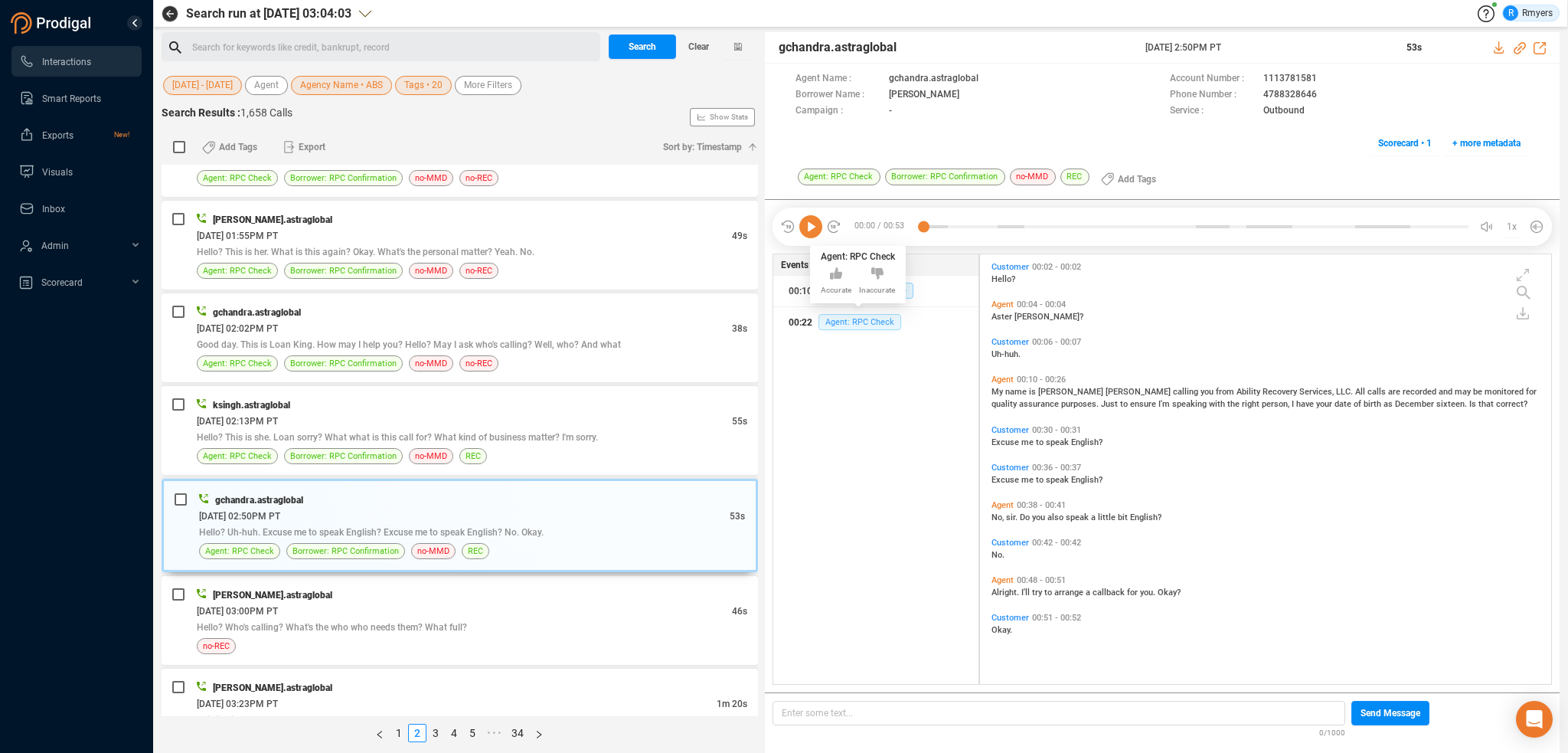
click at [848, 315] on span "Agent: RPC Check" at bounding box center [859, 322] width 83 height 16
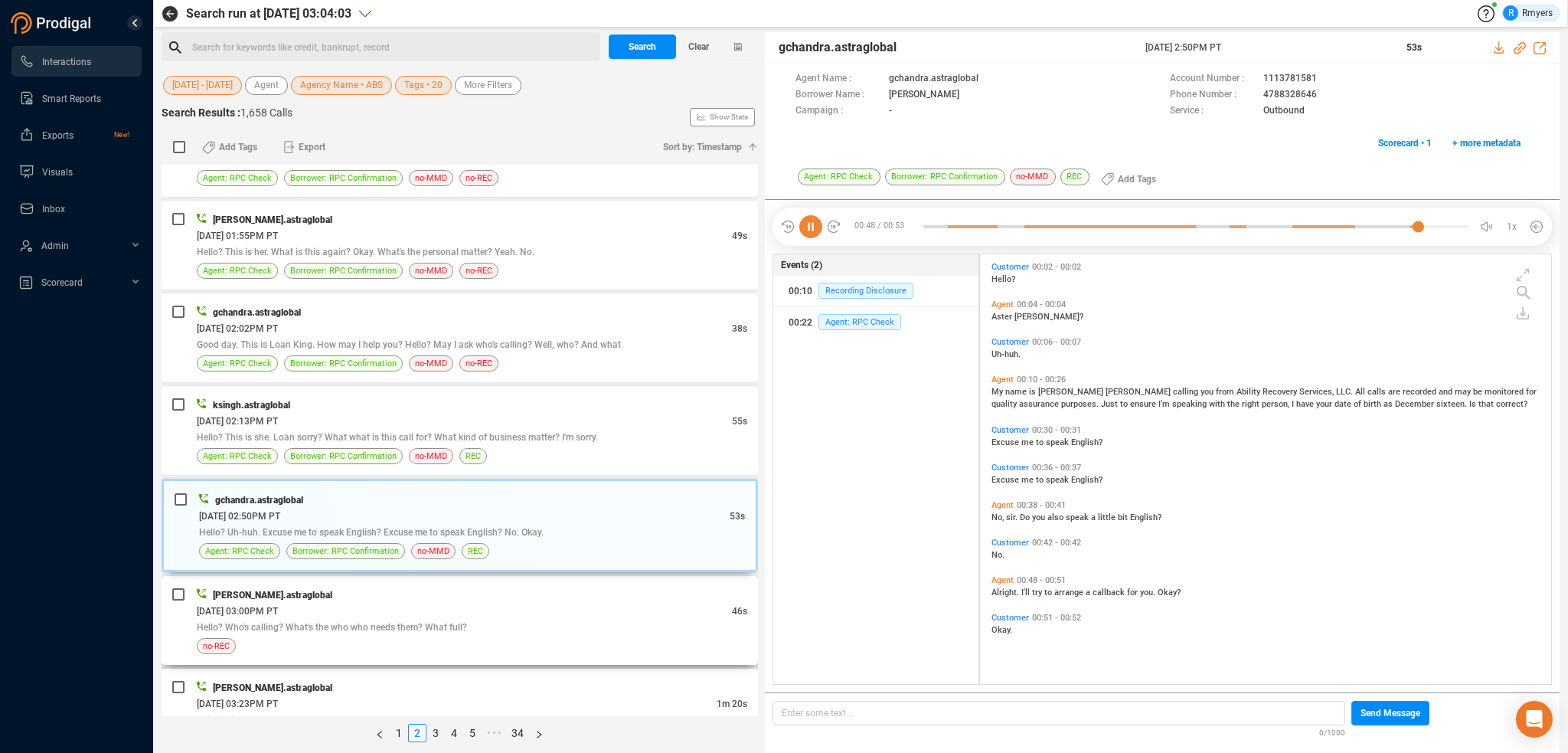
click at [412, 624] on span "Hello? Who's calling? What's the who who needs them? What full?" at bounding box center [332, 627] width 270 height 11
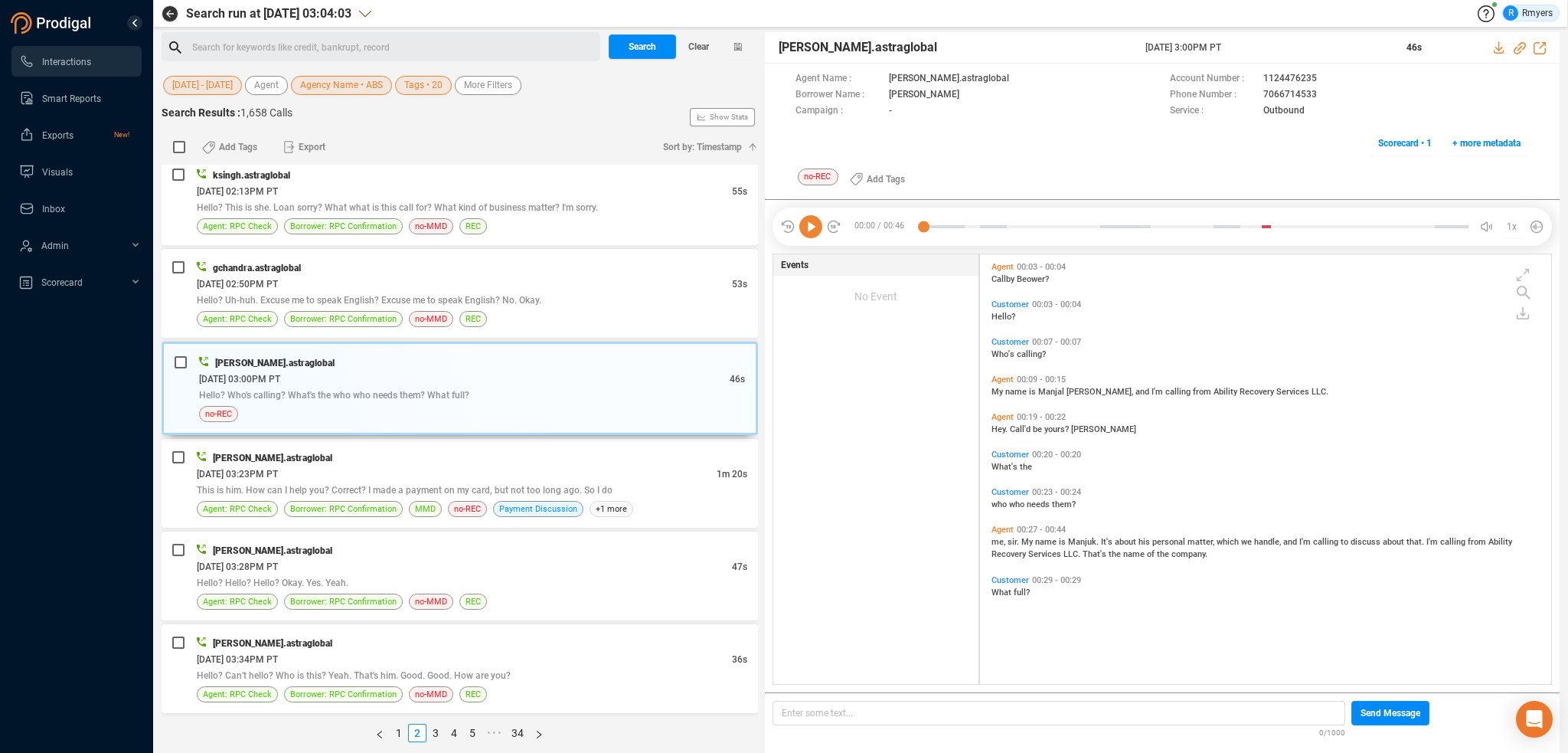
click at [812, 224] on icon at bounding box center [810, 226] width 23 height 23
click at [380, 485] on span "This is him. How can I help you? Correct? I made a payment on my card, but not …" at bounding box center [405, 490] width 416 height 11
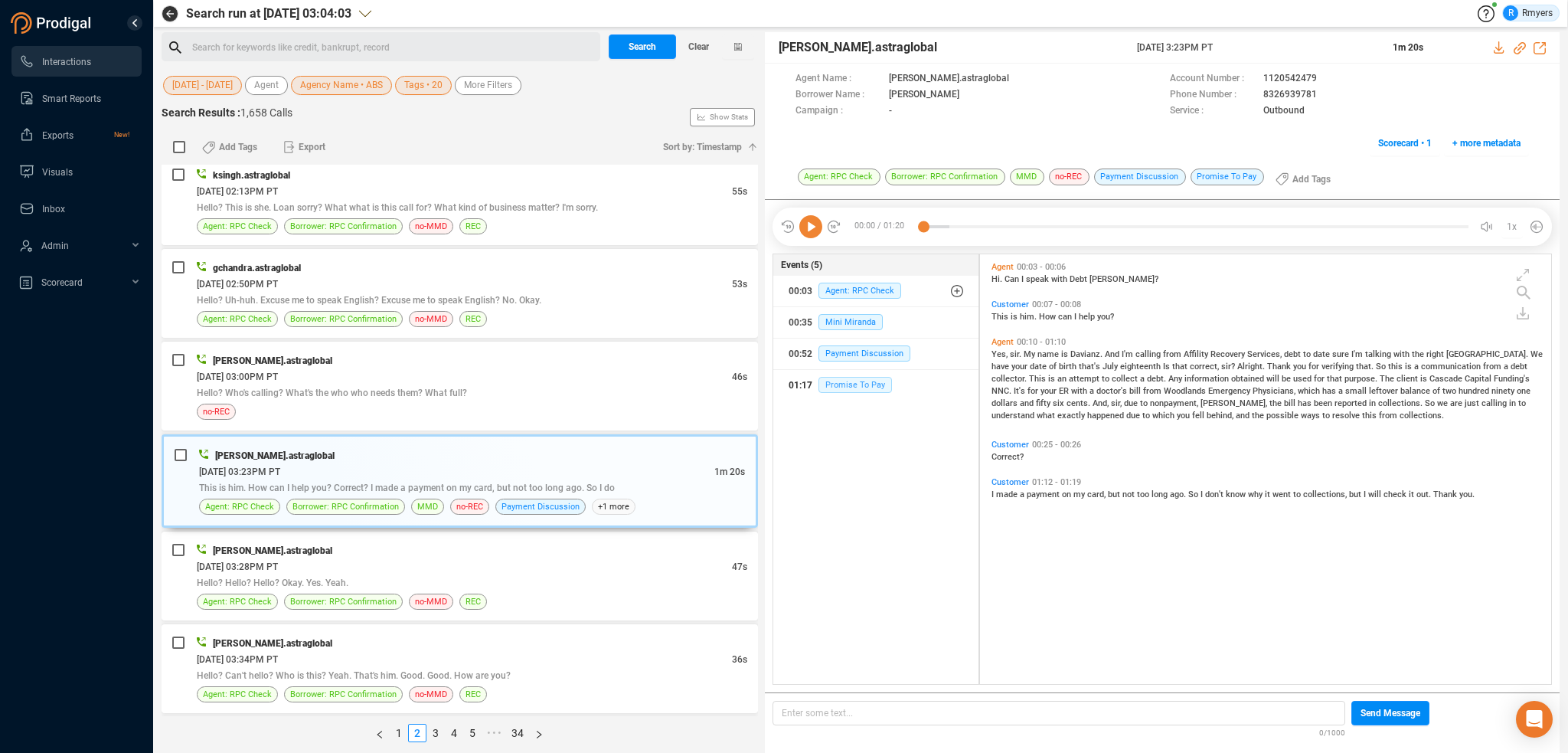
click at [854, 376] on div "01:17 Promise To Pay" at bounding box center [876, 385] width 175 height 25
click at [674, 558] on div "[DATE] 03:28PM PT" at bounding box center [464, 566] width 535 height 16
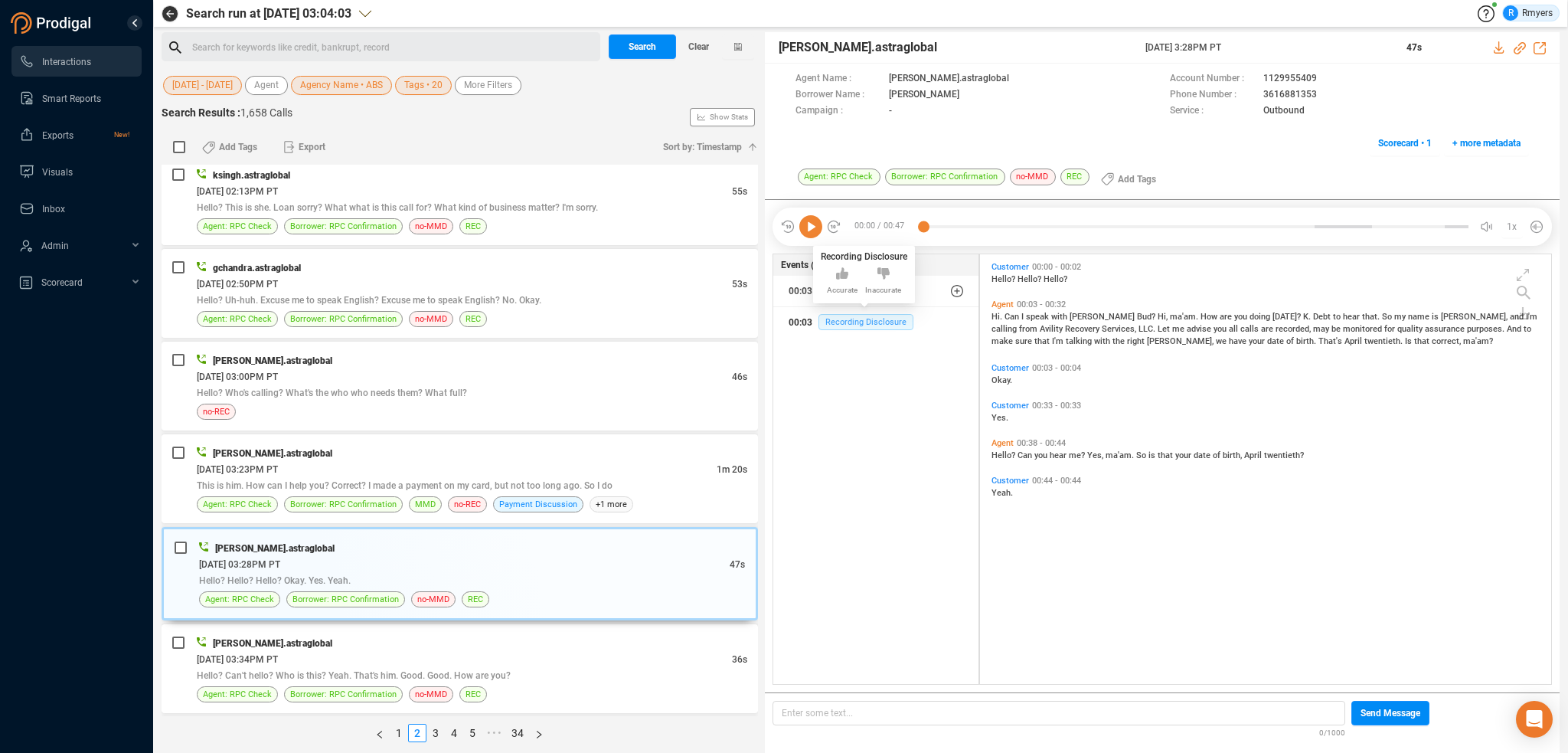
click at [842, 328] on span "Recording Disclosure" at bounding box center [865, 322] width 95 height 16
drag, startPoint x: 358, startPoint y: 682, endPoint x: 358, endPoint y: 664, distance: 18.4
click at [358, 687] on span "Borrower: RPC Confirmation" at bounding box center [343, 694] width 106 height 15
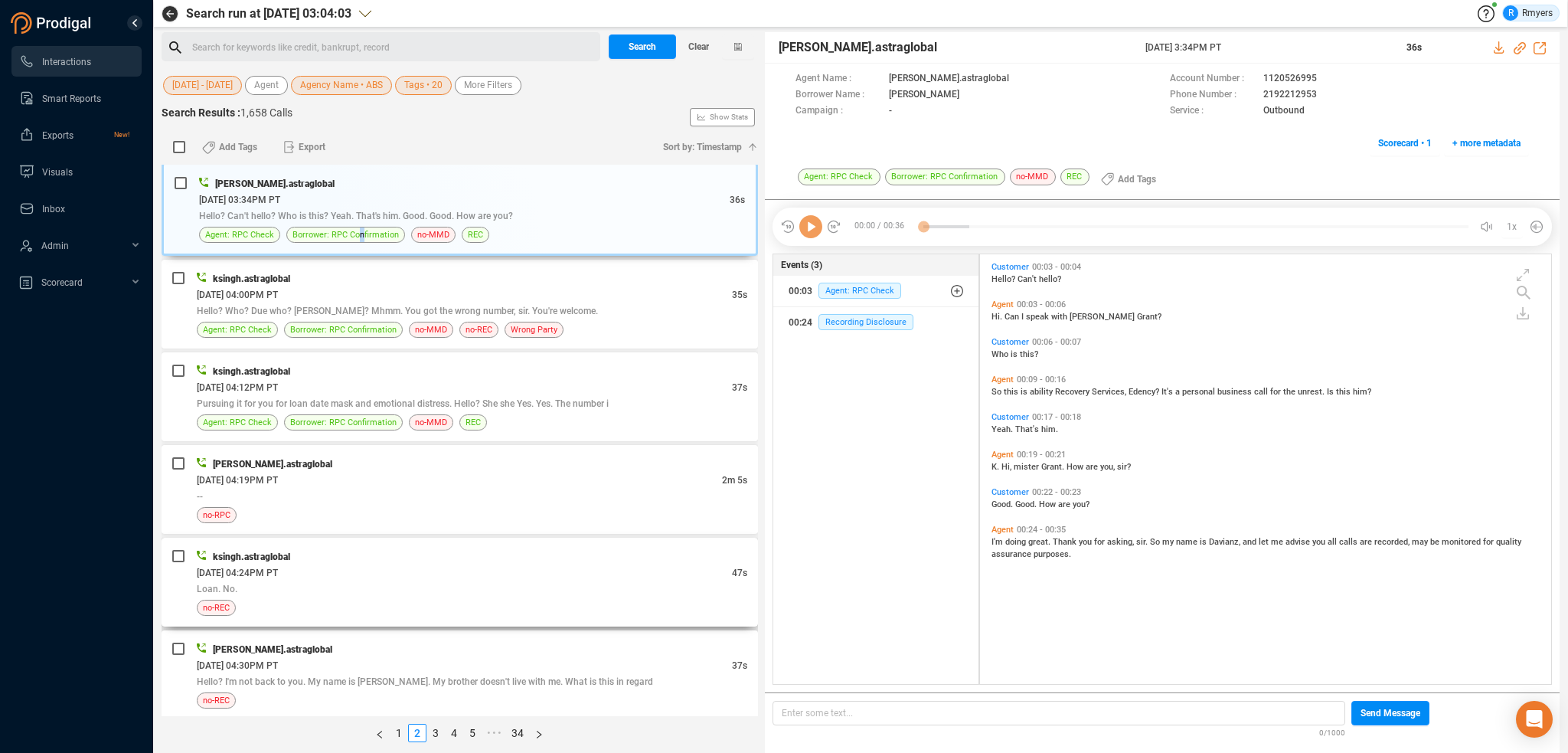
scroll to position [1302, 0]
click at [868, 333] on div "00:24 Recording Disclosure" at bounding box center [876, 322] width 175 height 25
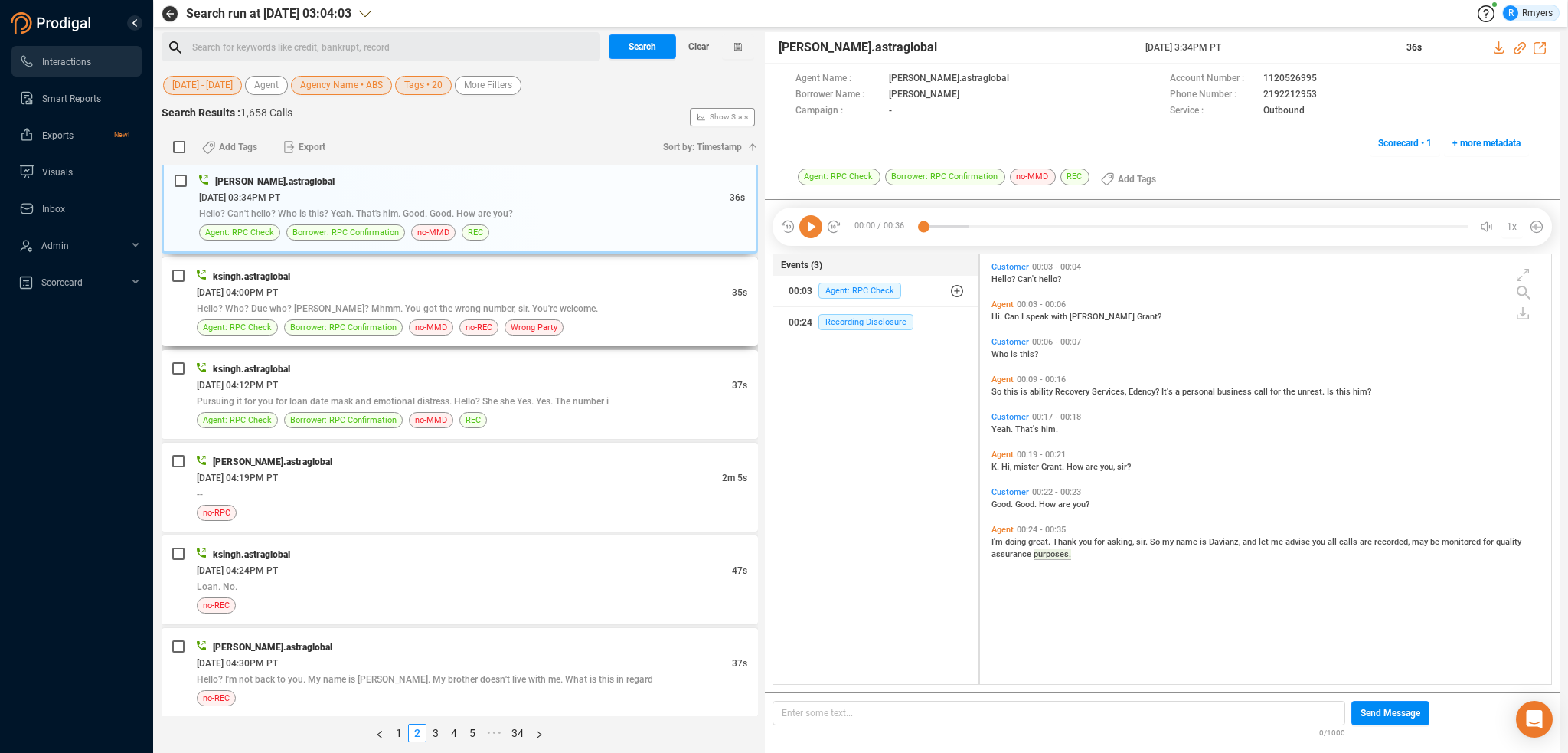
click at [529, 303] on span "Hello? Who? Due who? [PERSON_NAME]? Mhmm. You got the wrong number, sir. You're…" at bounding box center [397, 308] width 401 height 11
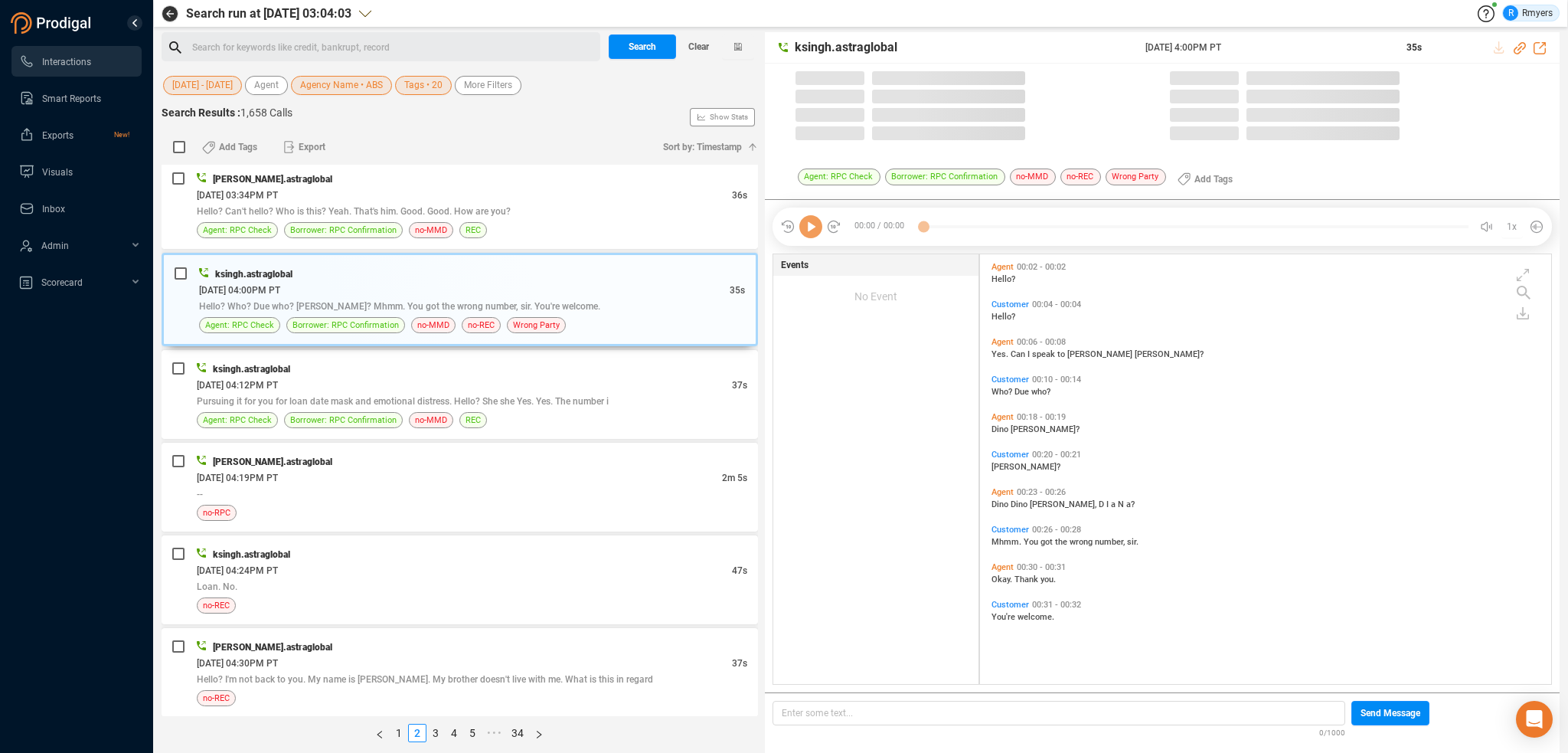
scroll to position [426, 564]
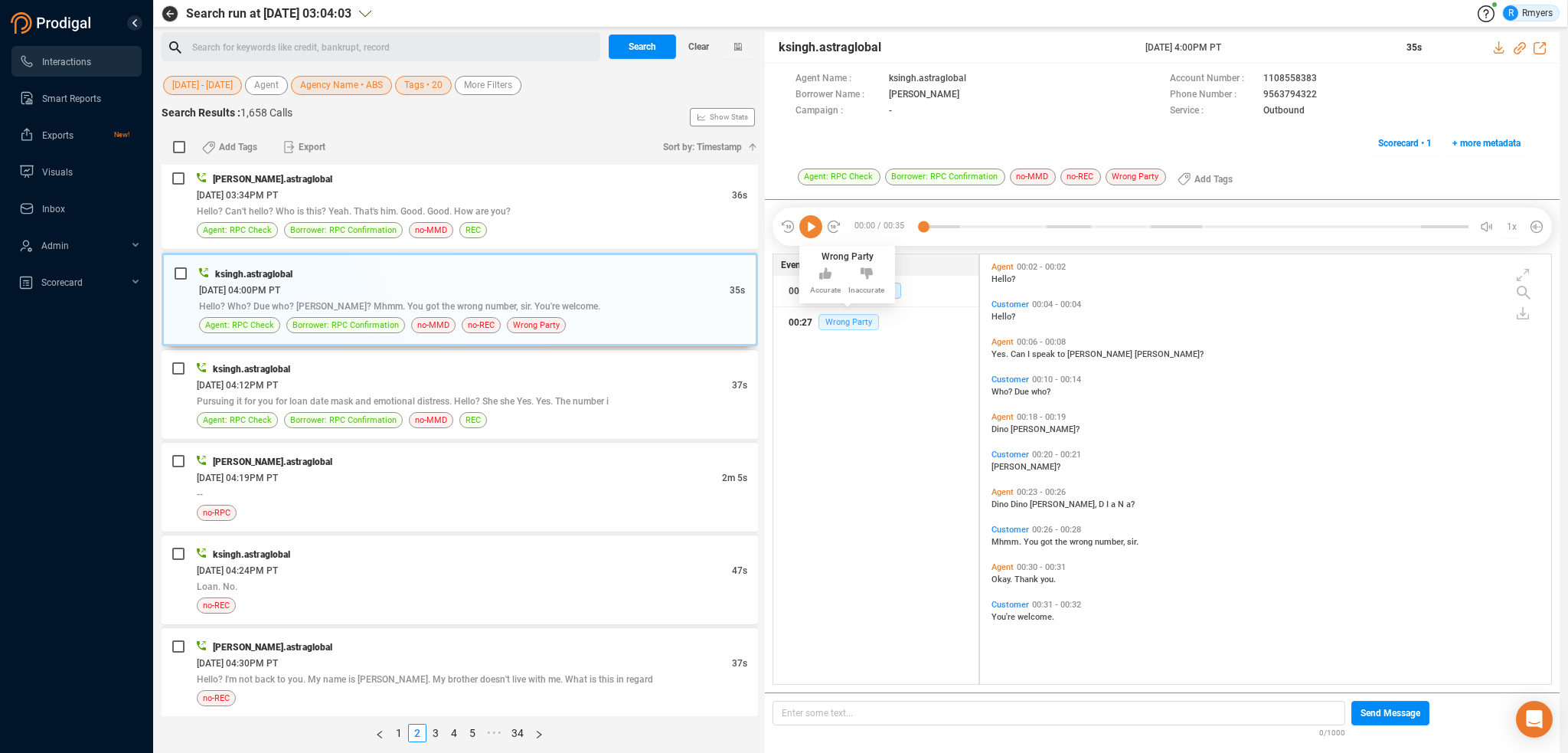
click at [834, 325] on span "Wrong Party" at bounding box center [848, 322] width 60 height 16
drag, startPoint x: 1268, startPoint y: 96, endPoint x: 1315, endPoint y: 97, distance: 46.7
click at [1315, 97] on div "Phone Number : [PHONE_NUMBER]" at bounding box center [1349, 95] width 359 height 16
copy div "9563794322"
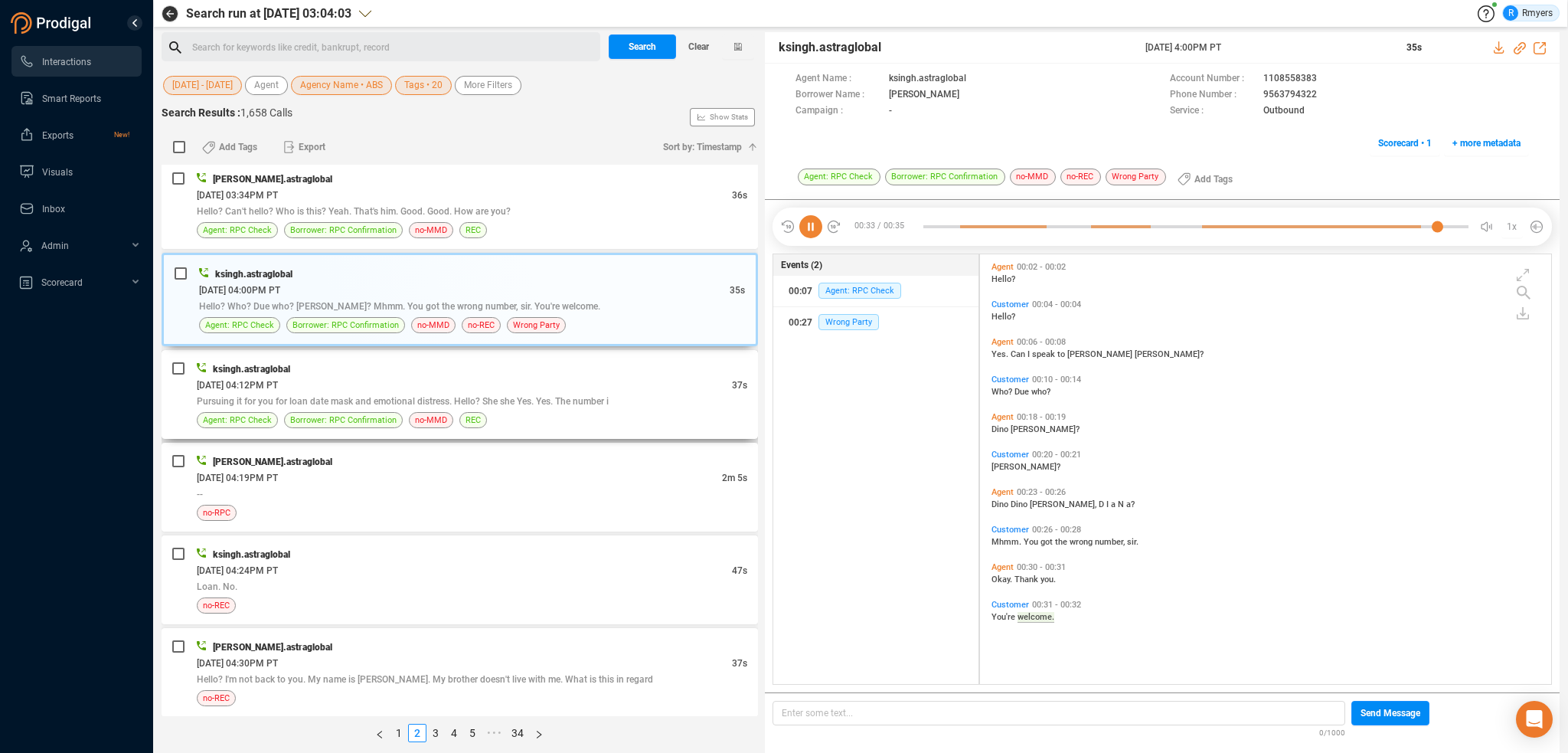
drag, startPoint x: 321, startPoint y: 381, endPoint x: 330, endPoint y: 382, distance: 9.2
click at [324, 381] on div "[DATE] 04:12PM PT" at bounding box center [464, 385] width 535 height 16
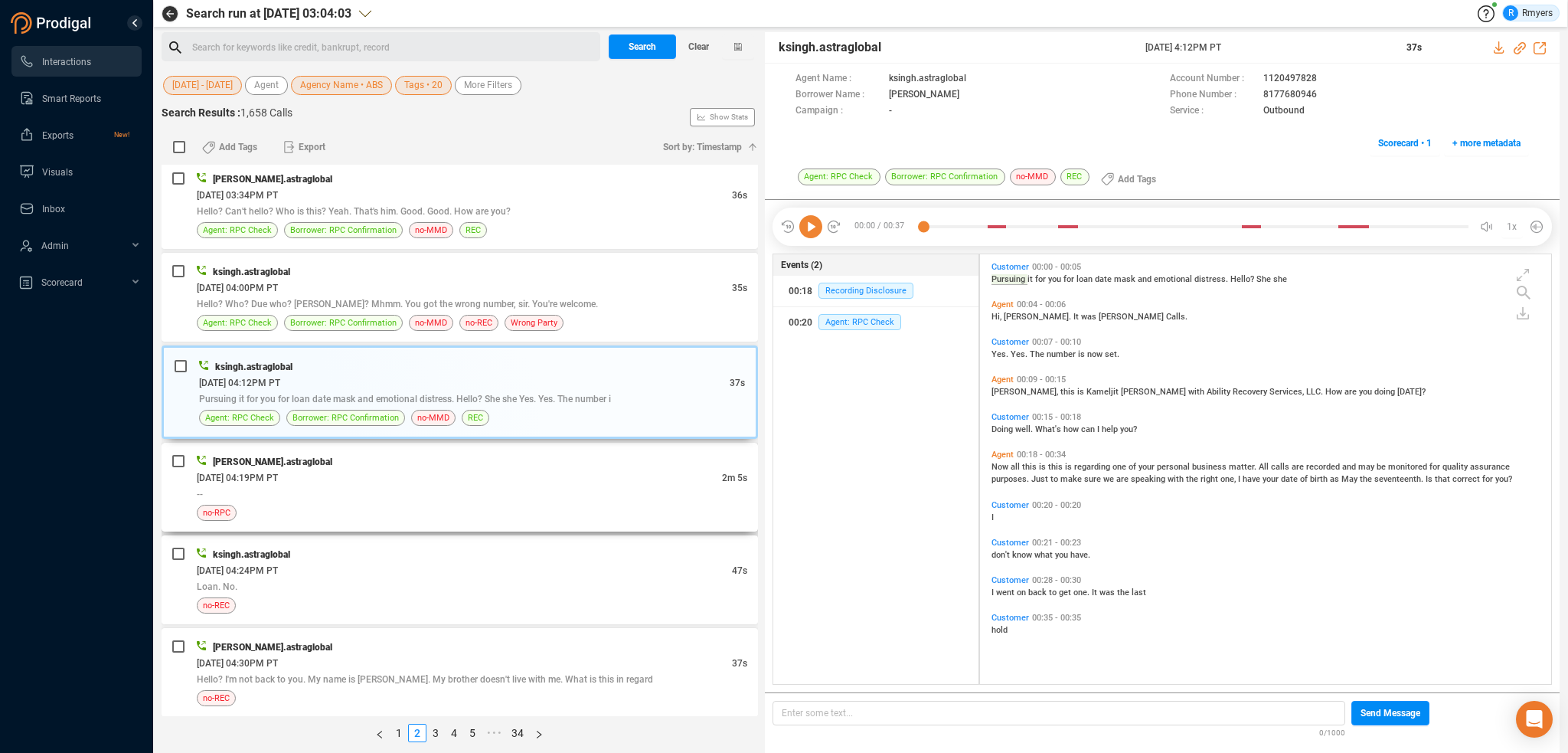
click at [462, 469] on div "[DATE] 04:19PM PT" at bounding box center [459, 477] width 525 height 16
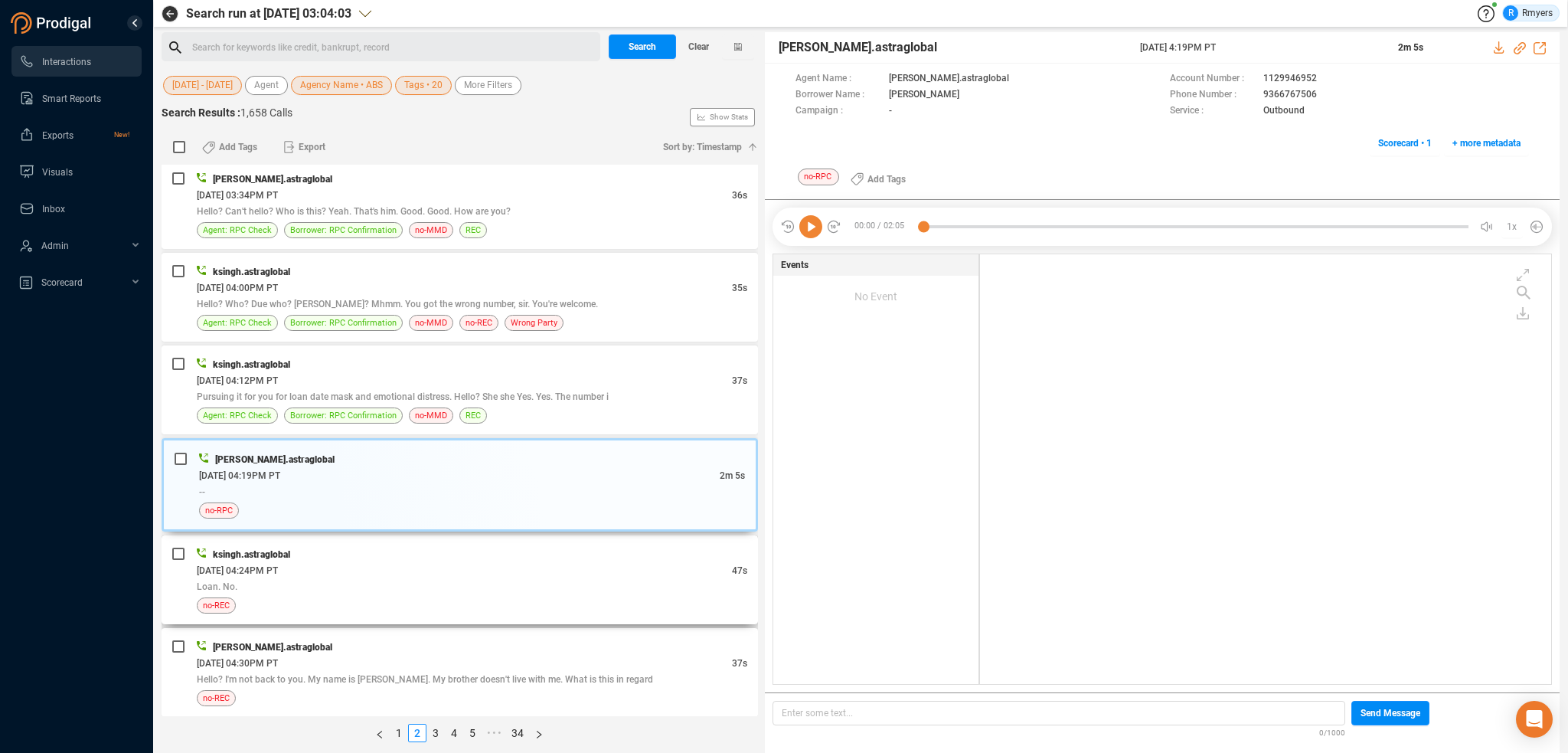
click at [445, 567] on div "[DATE] 04:24PM PT" at bounding box center [464, 570] width 535 height 16
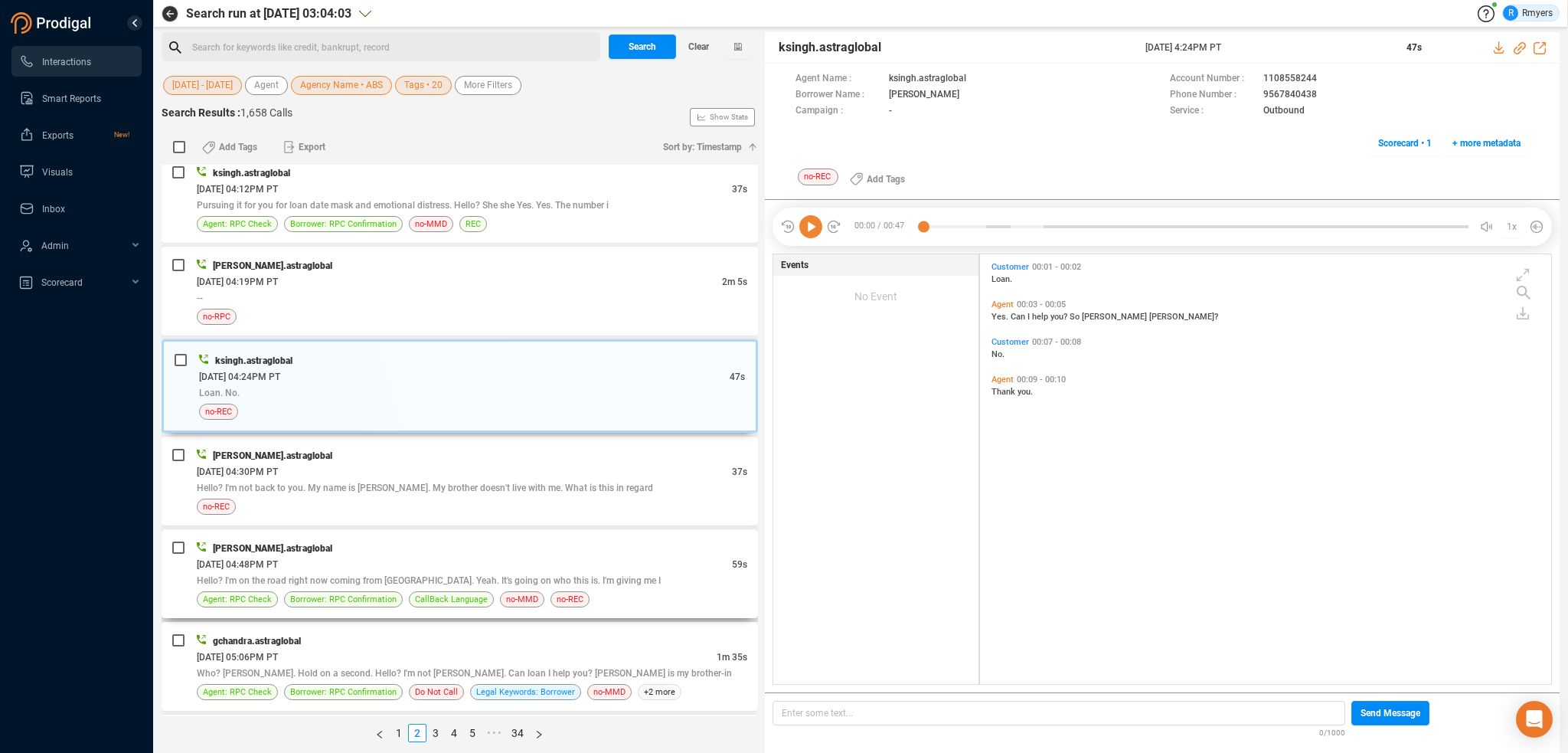
scroll to position [1531, 0]
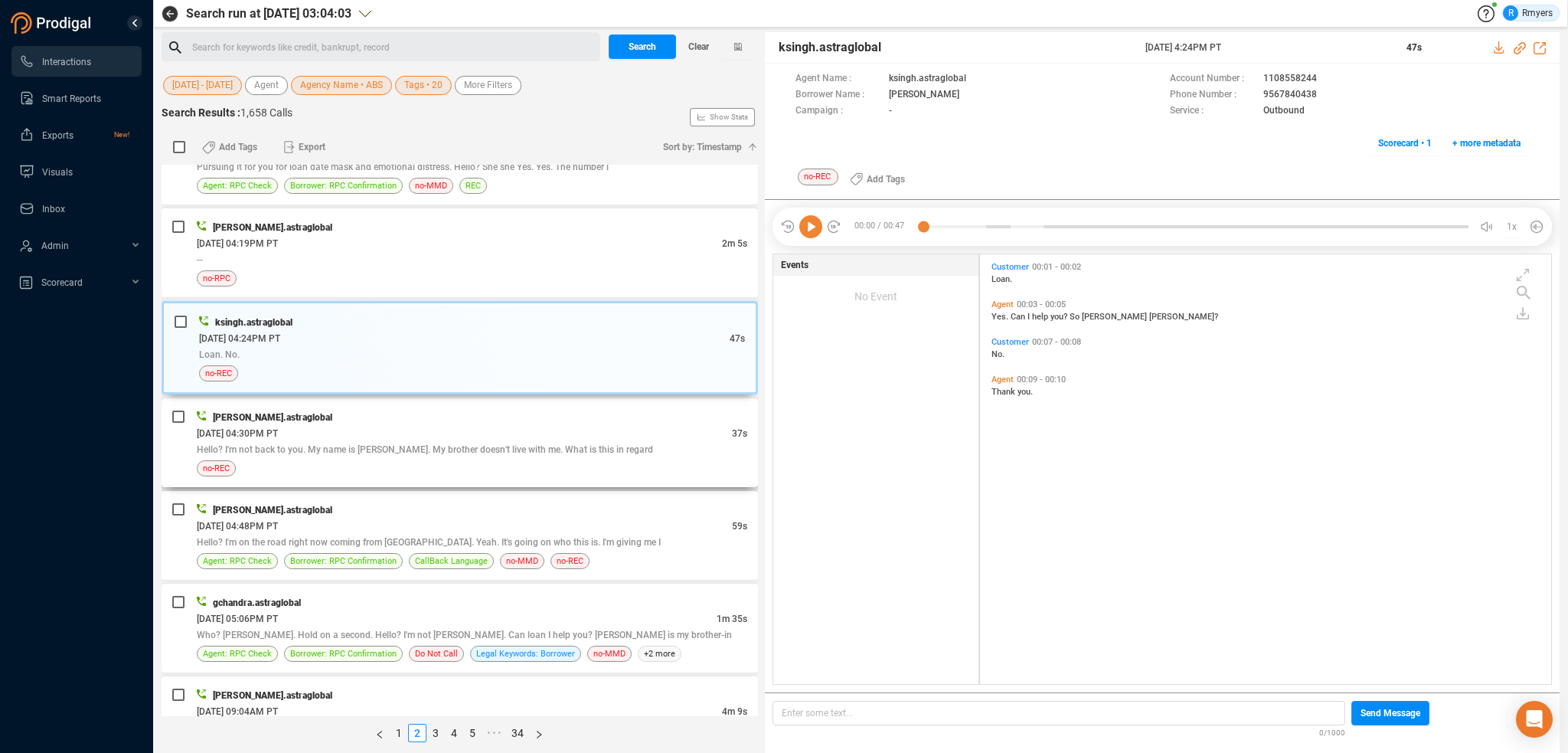
click at [475, 431] on div "[DATE] 04:30PM PT" at bounding box center [464, 433] width 535 height 16
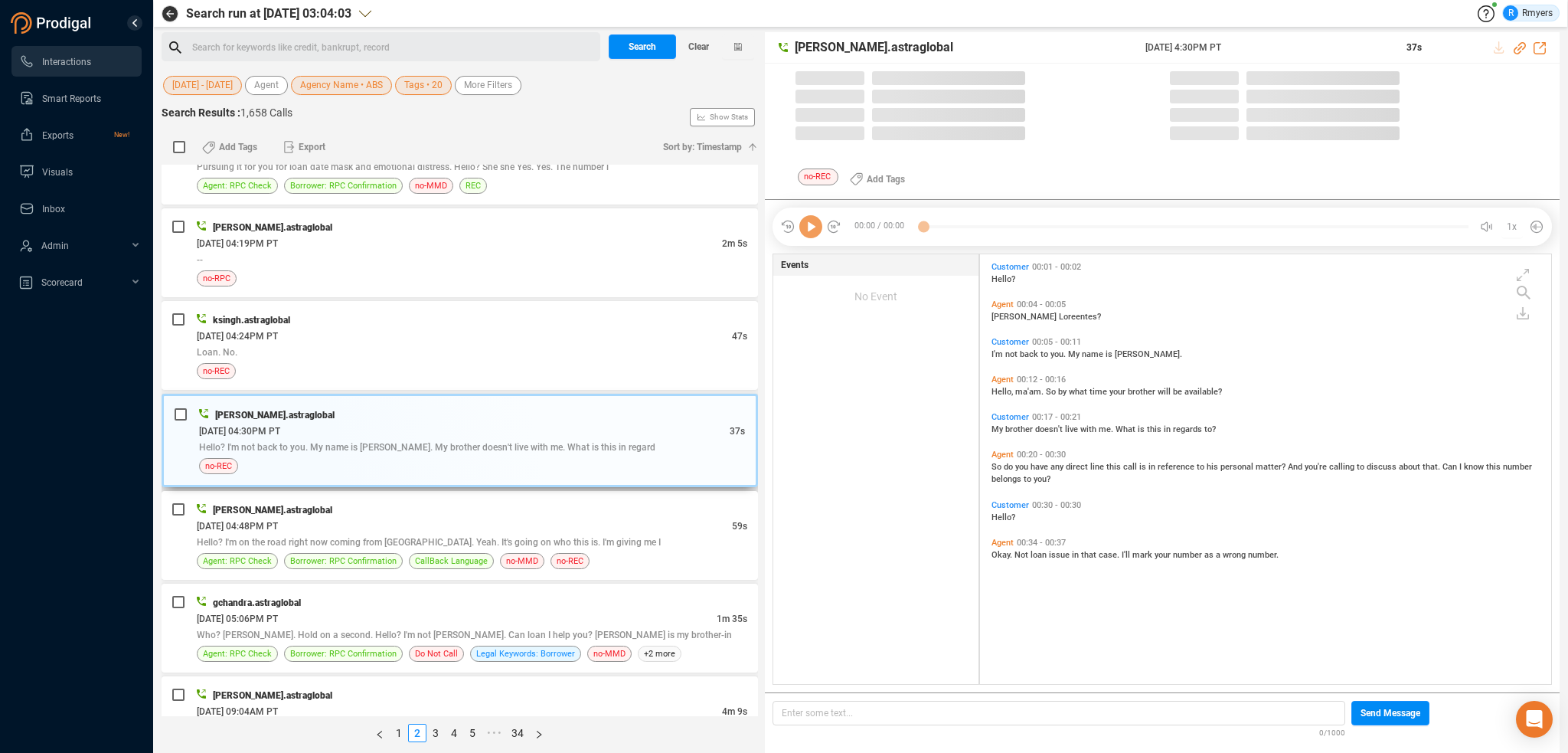
scroll to position [426, 564]
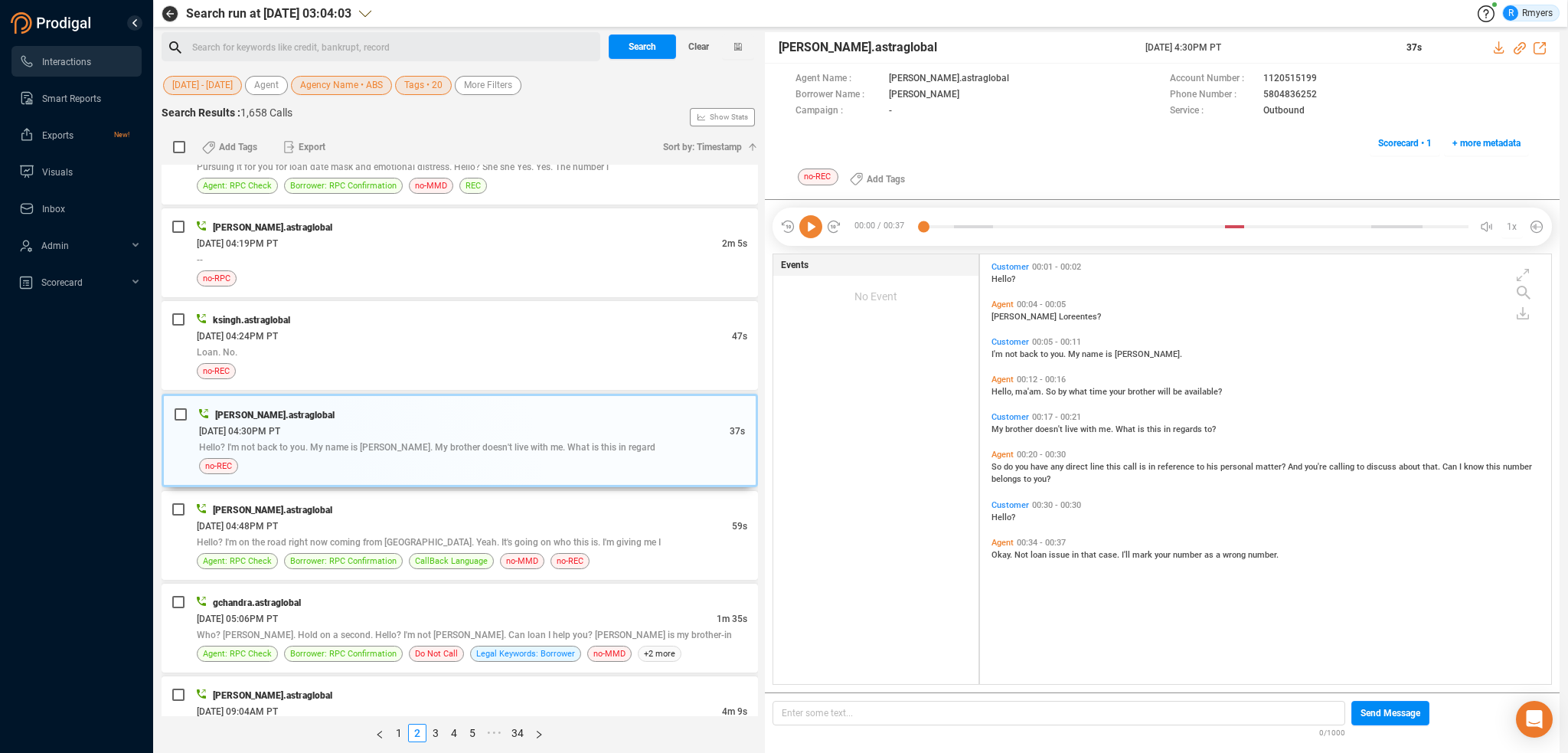
click at [994, 397] on div "Agent 00:12 - 00:16 Hello, ma'am. So by what time your brother will be availabl…" at bounding box center [1270, 386] width 564 height 30
click at [1006, 396] on div "Hello, ma'am. So by what time your brother will be available?" at bounding box center [1270, 390] width 556 height 12
click at [1005, 390] on span "Hello," at bounding box center [1004, 392] width 24 height 10
click at [812, 227] on icon at bounding box center [810, 226] width 23 height 23
click at [486, 502] on div "[PERSON_NAME].astraglobal" at bounding box center [472, 510] width 551 height 16
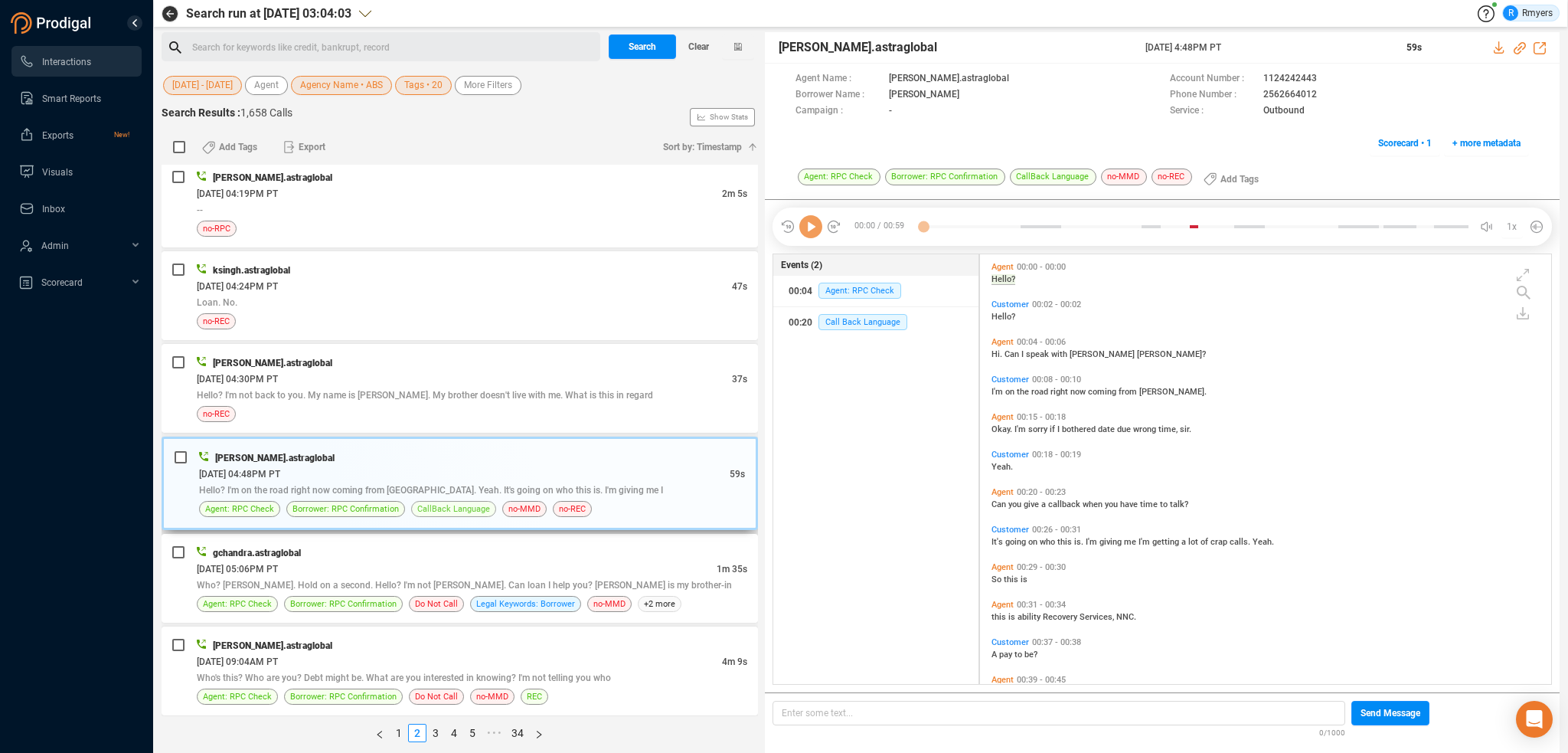
scroll to position [1608, 0]
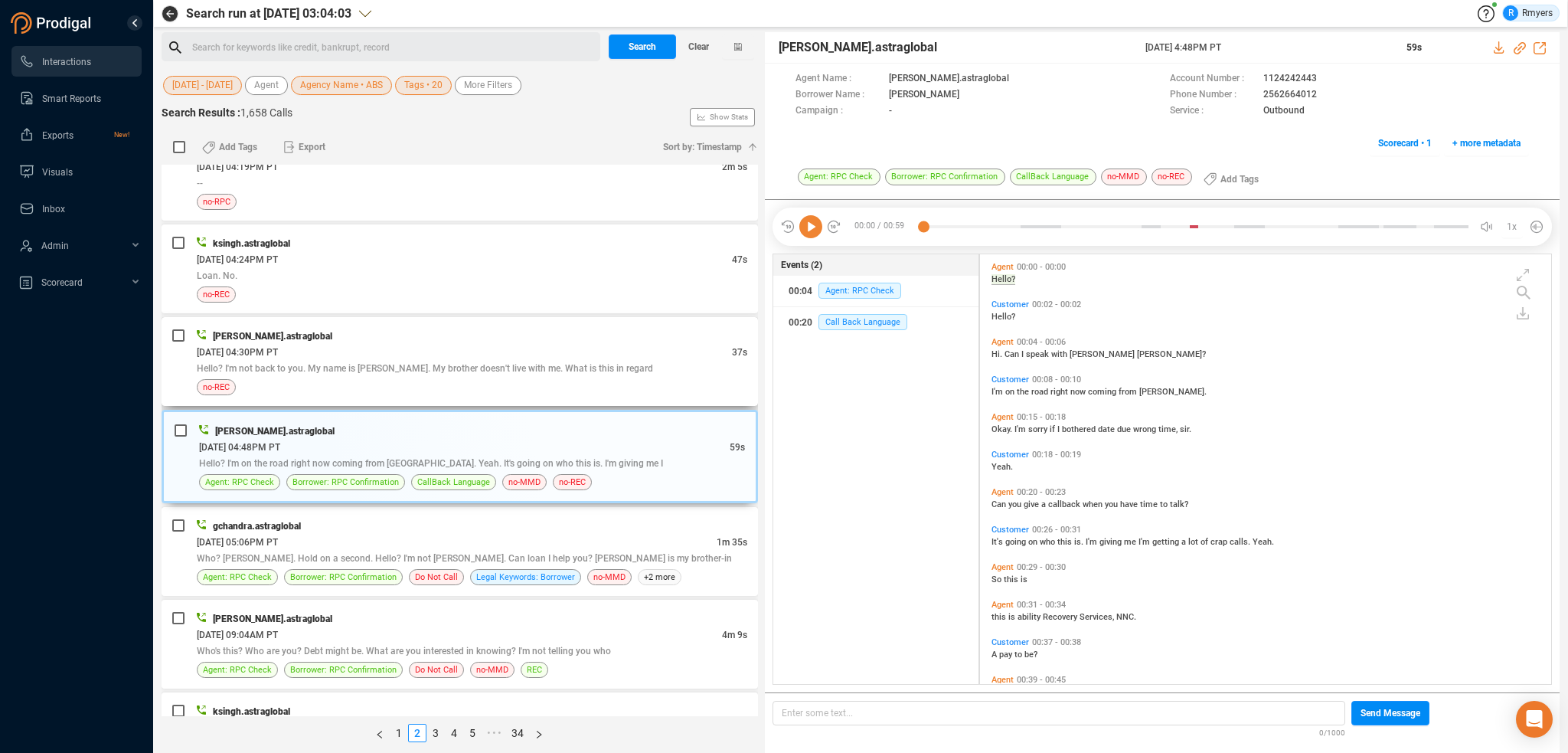
click at [490, 379] on div "no-REC" at bounding box center [472, 387] width 551 height 16
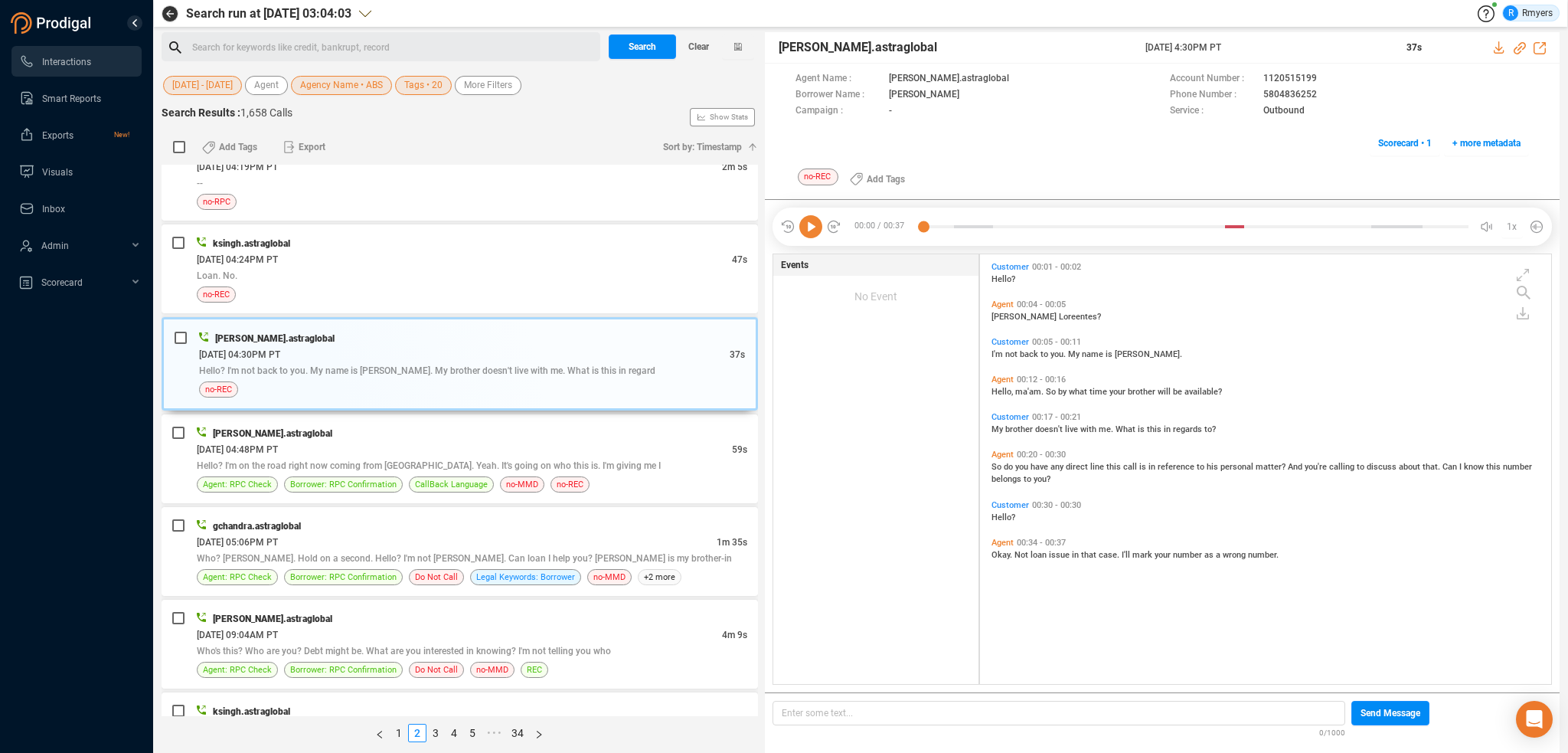
scroll to position [426, 564]
drag, startPoint x: 534, startPoint y: 452, endPoint x: 542, endPoint y: 449, distance: 8.7
click at [535, 457] on div "Hello? I'm on the road right now coming from [GEOGRAPHIC_DATA]. Yeah. It's goin…" at bounding box center [472, 465] width 551 height 16
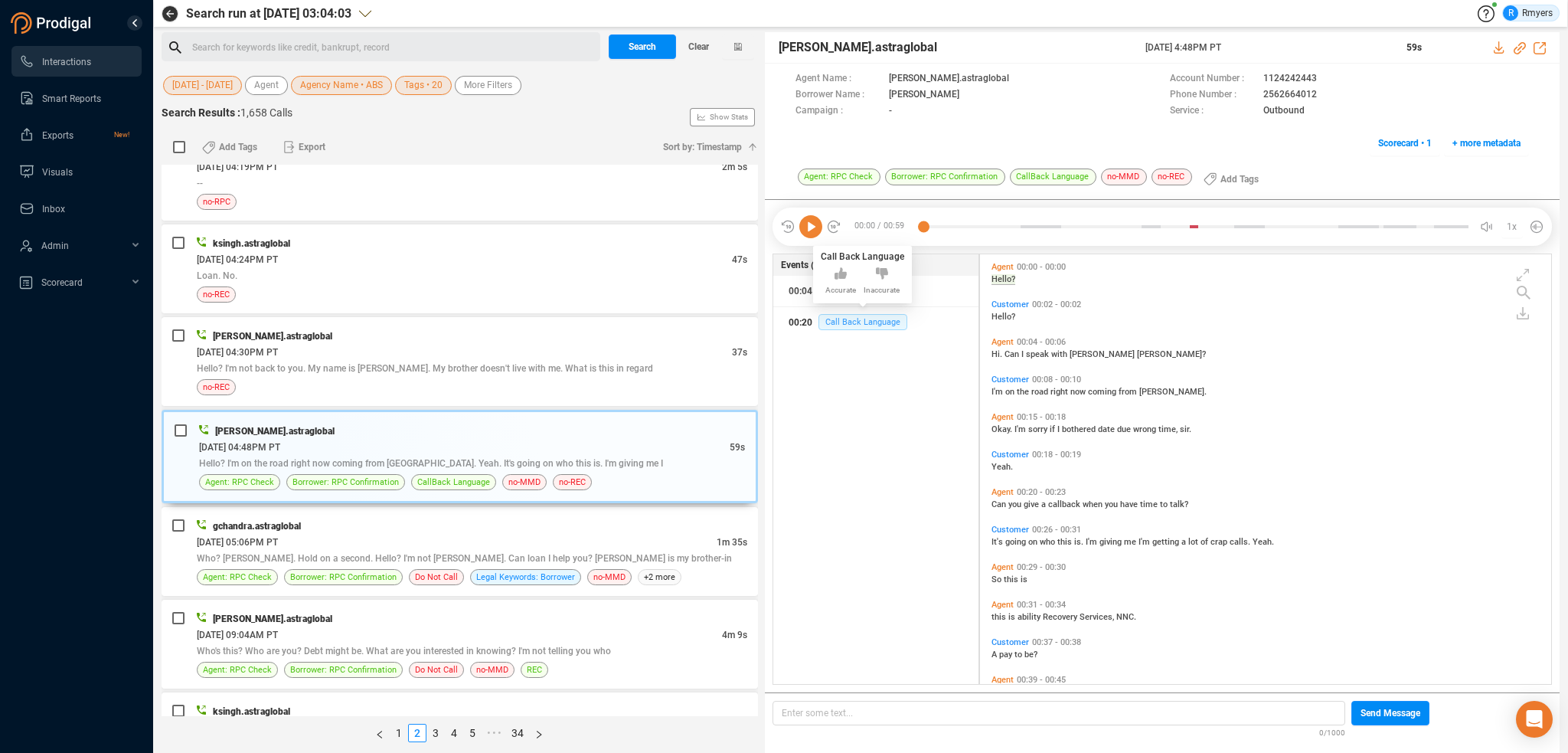
click at [838, 324] on span "Call Back Language" at bounding box center [862, 322] width 89 height 16
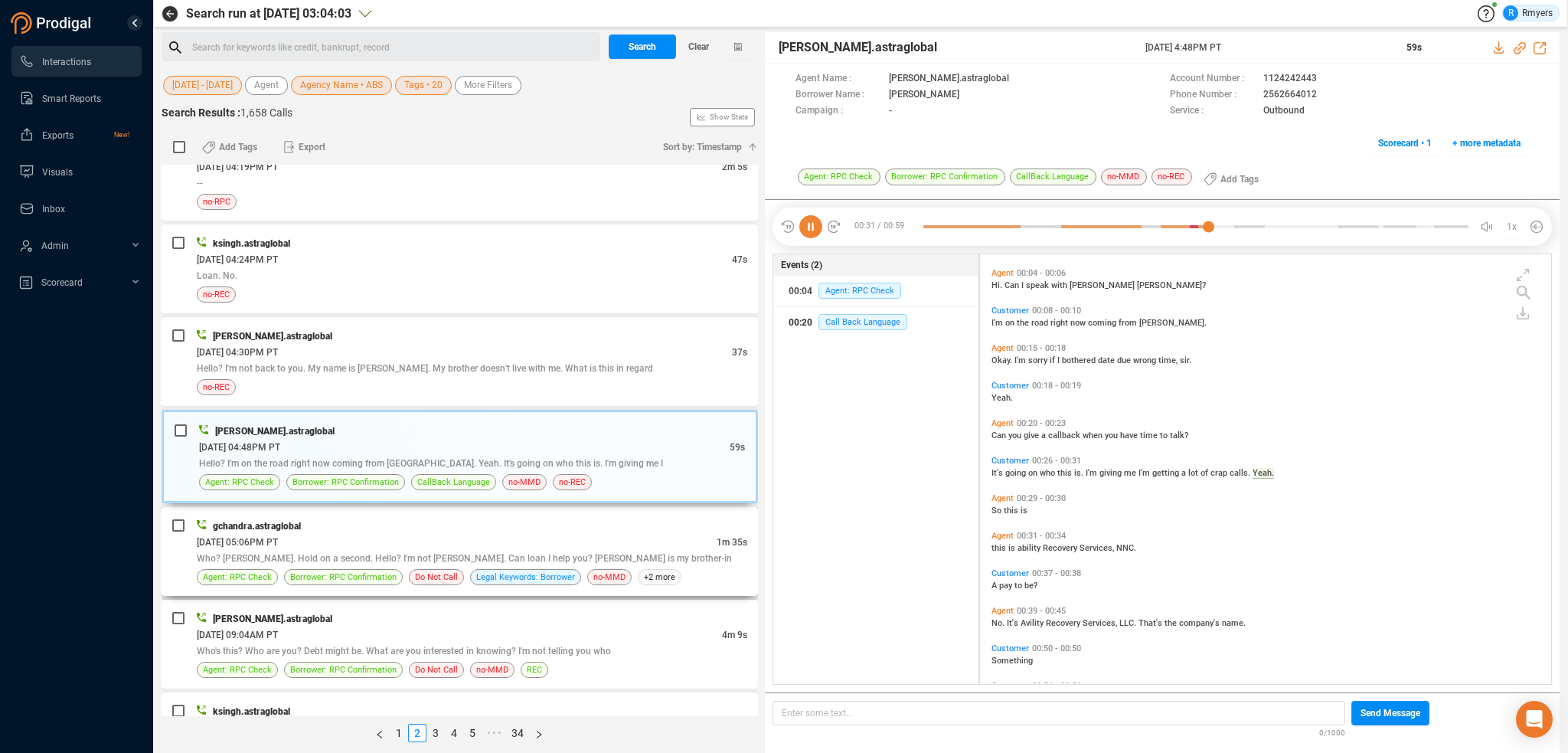
scroll to position [111, 0]
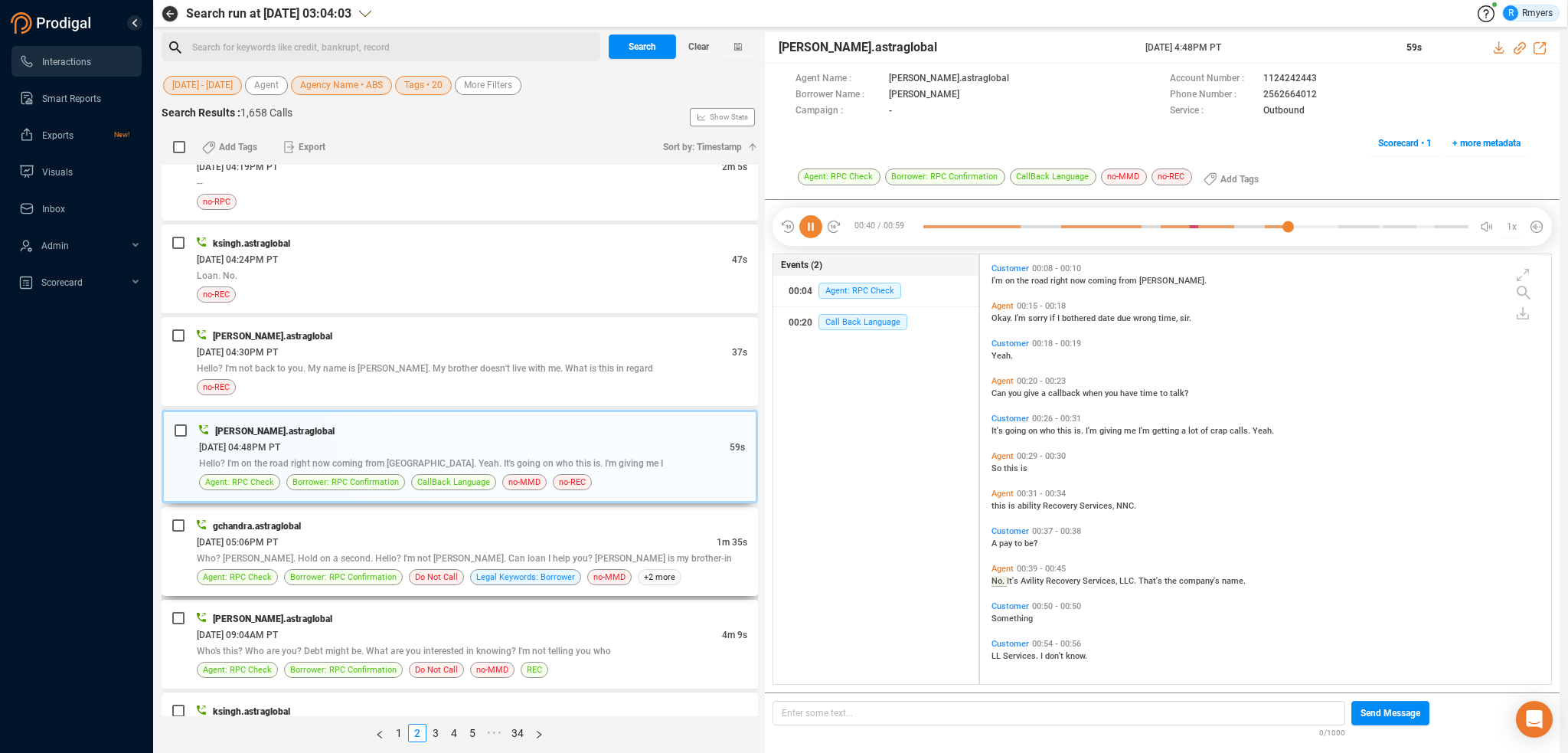
click at [407, 536] on div "[DATE] 05:06PM PT" at bounding box center [457, 542] width 520 height 16
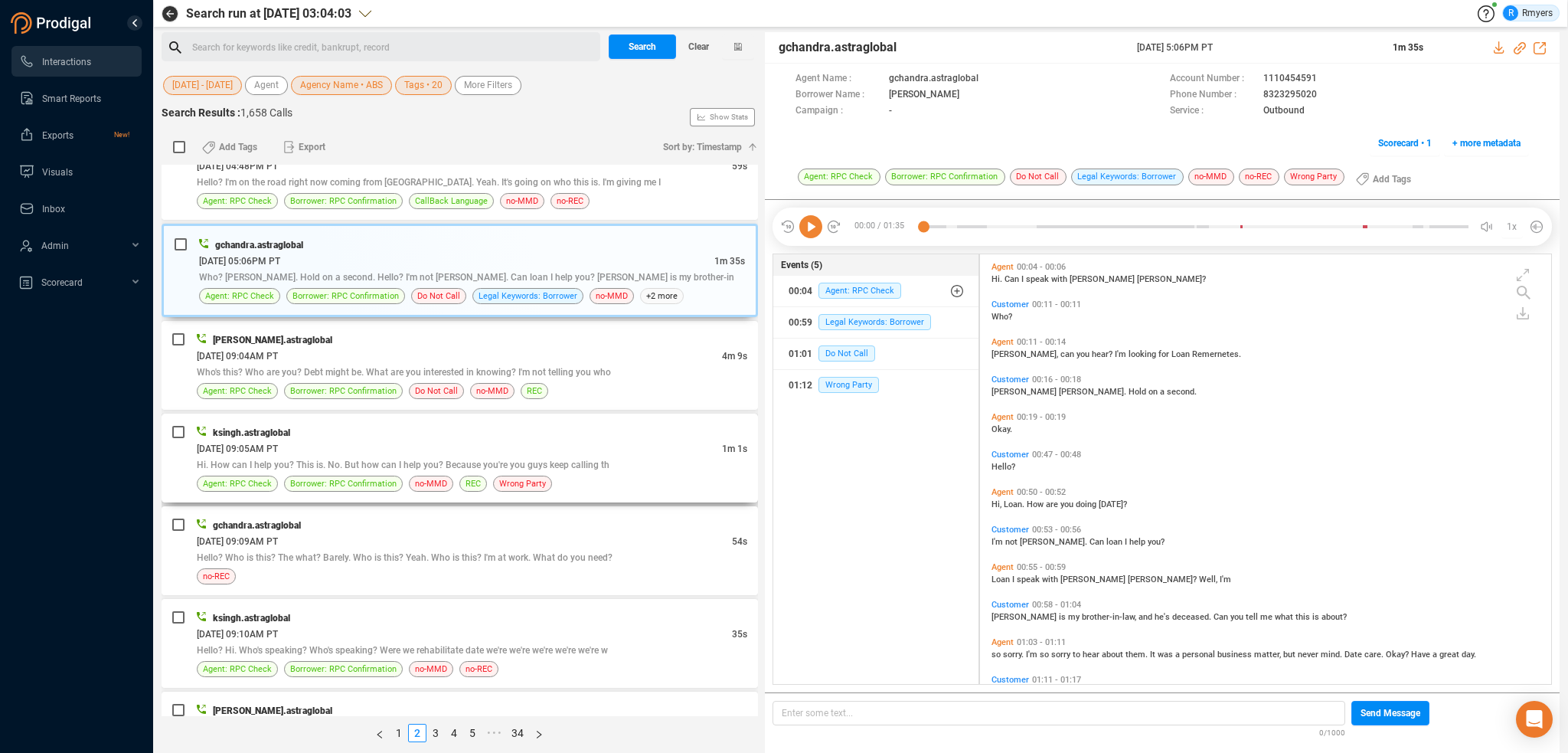
scroll to position [1914, 0]
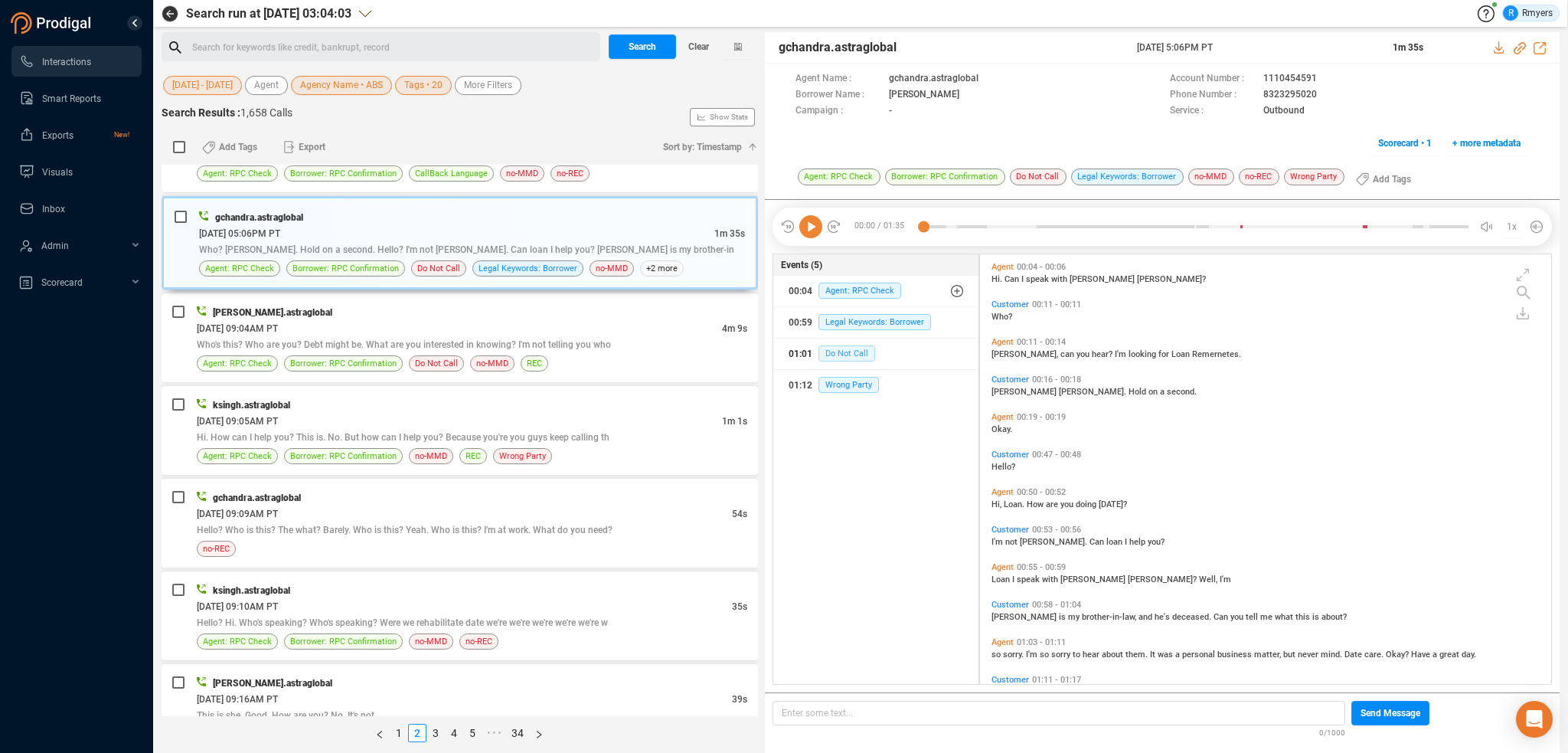
click at [850, 355] on span "Do Not Call" at bounding box center [846, 353] width 57 height 16
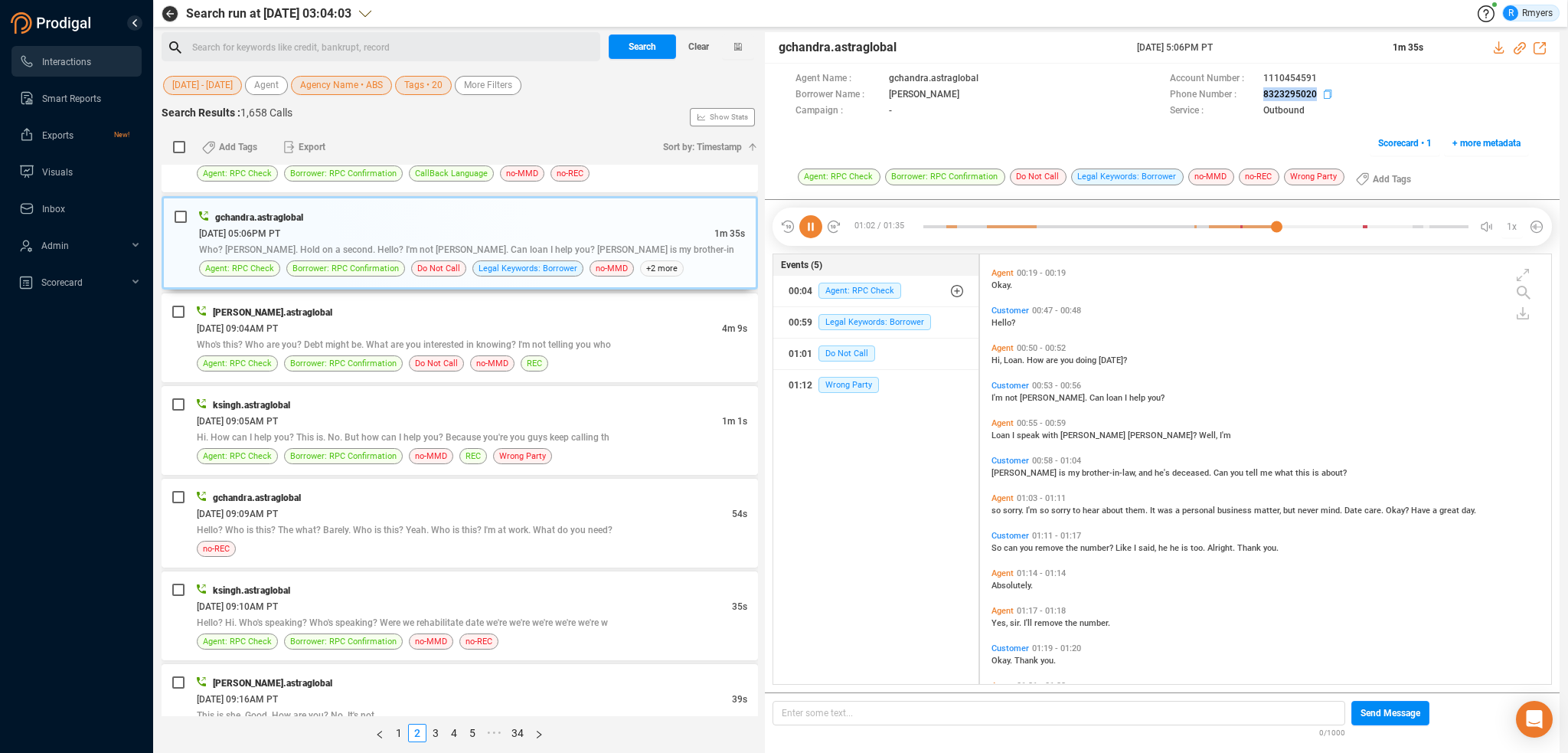
drag, startPoint x: 1254, startPoint y: 92, endPoint x: 1314, endPoint y: 96, distance: 59.9
click at [1314, 96] on div "Phone Number : [PHONE_NUMBER]" at bounding box center [1349, 95] width 359 height 16
copy div "8323295020"
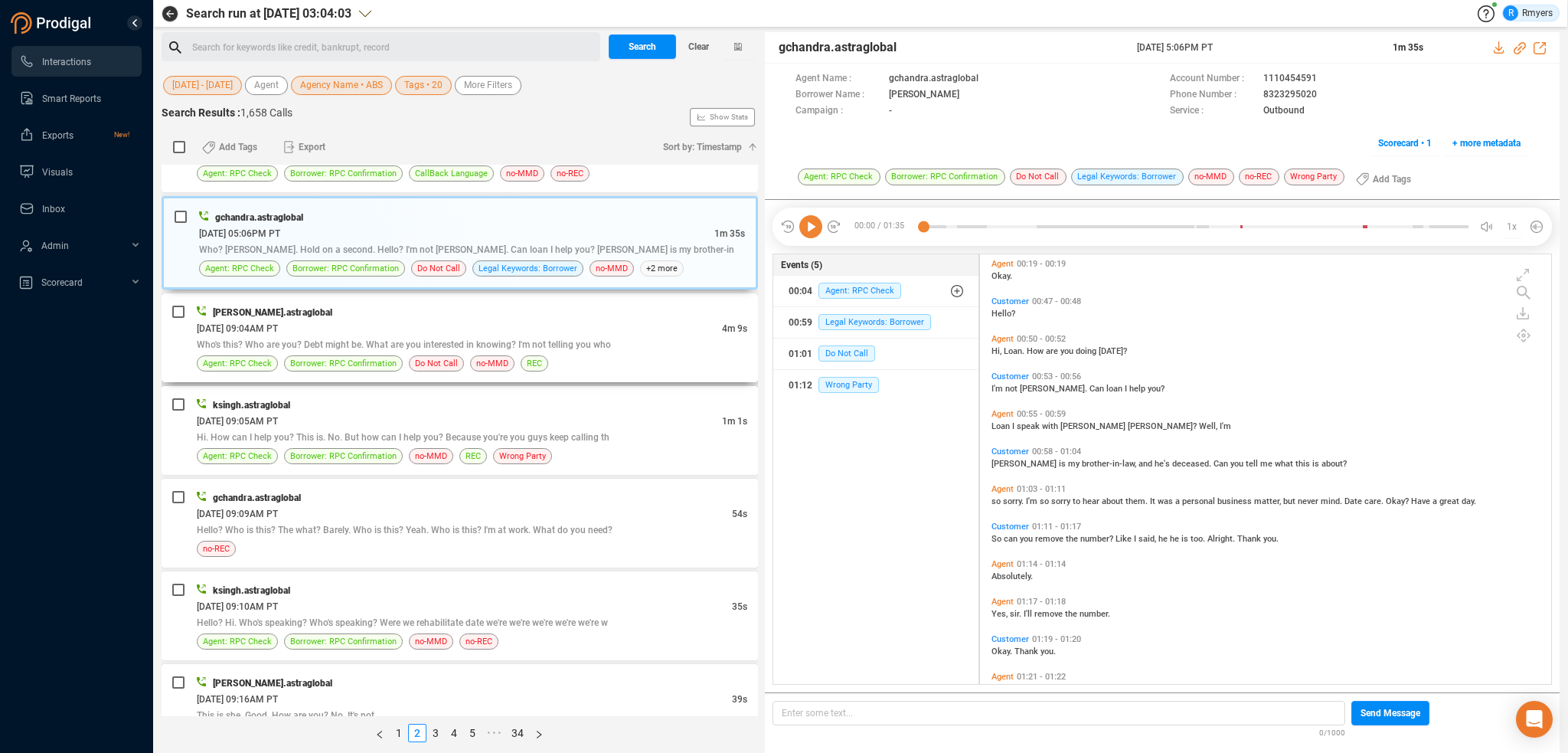
click at [621, 336] on div "Who's this? Who are you? Debt might be. What are you interested in knowing? I'm…" at bounding box center [472, 344] width 551 height 16
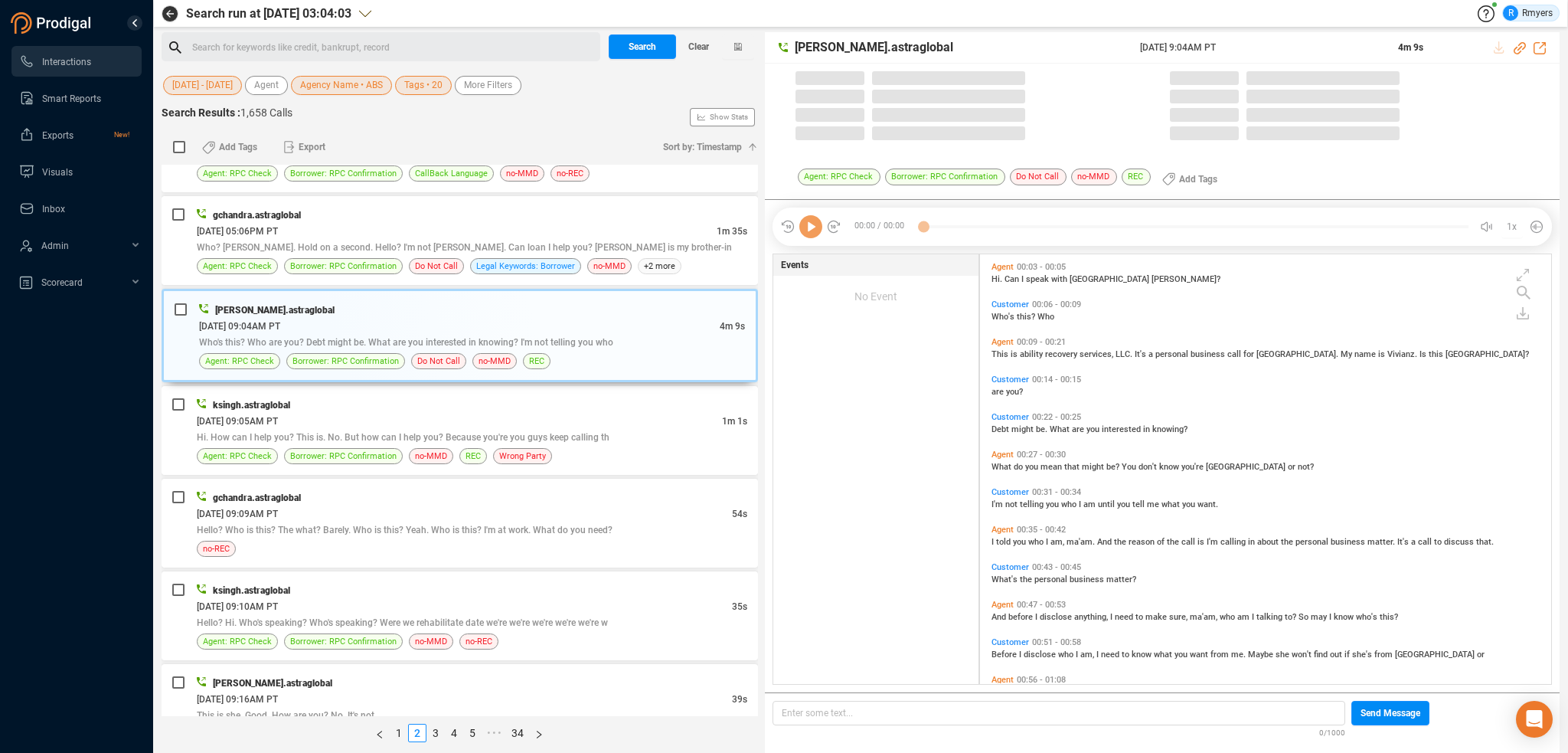
scroll to position [426, 564]
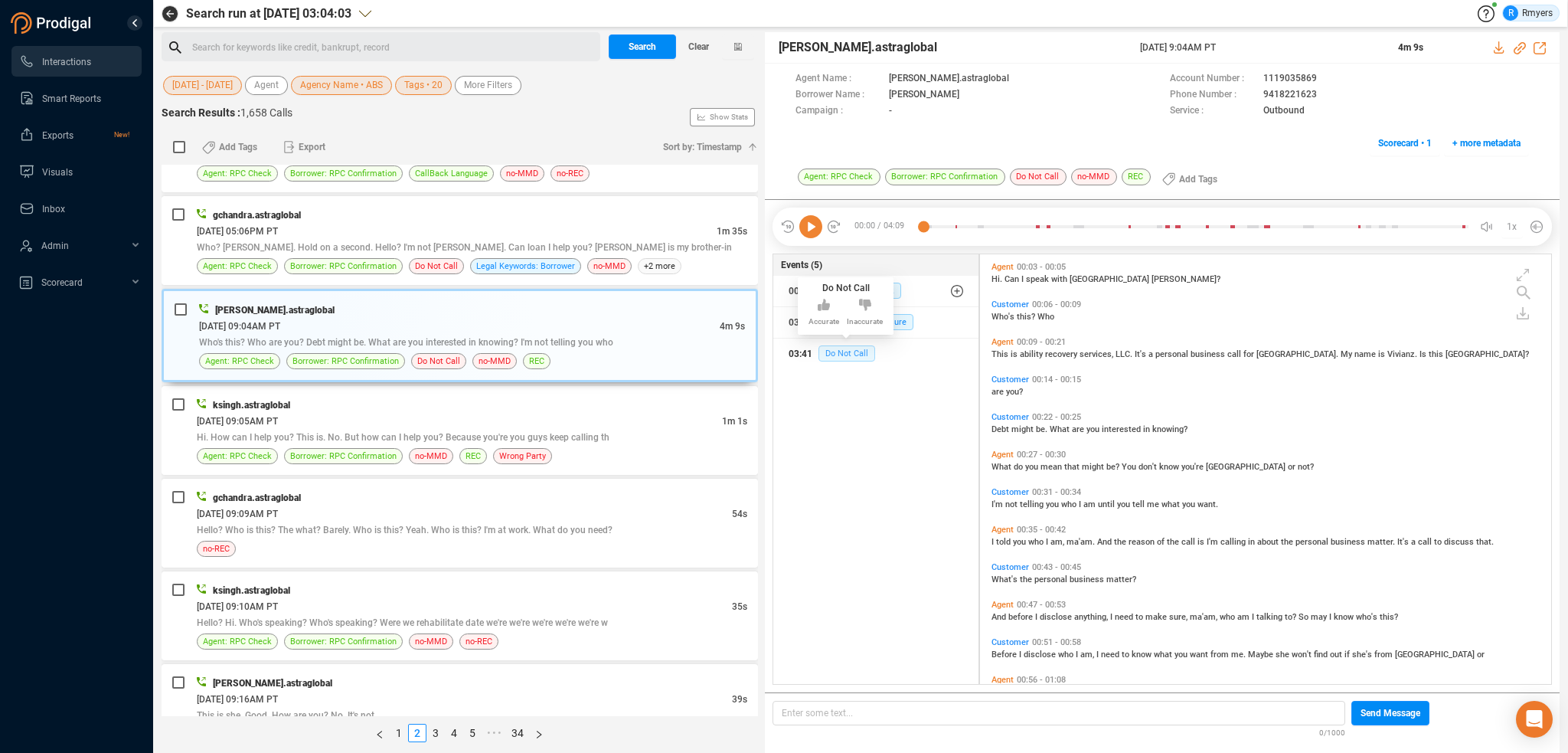
drag, startPoint x: 848, startPoint y: 359, endPoint x: 816, endPoint y: 369, distance: 32.9
click at [848, 360] on span "Do Not Call" at bounding box center [846, 353] width 57 height 16
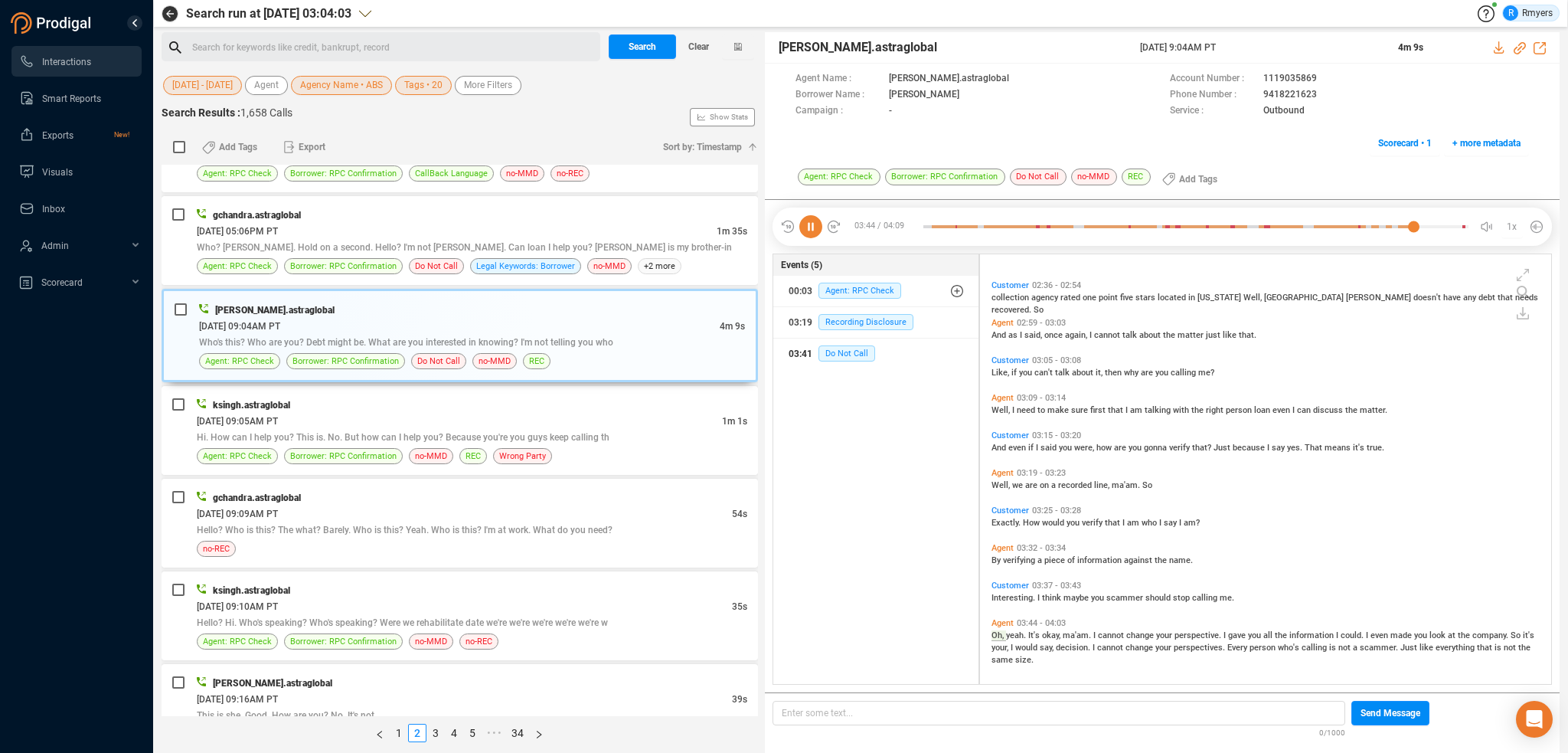
scroll to position [1289, 0]
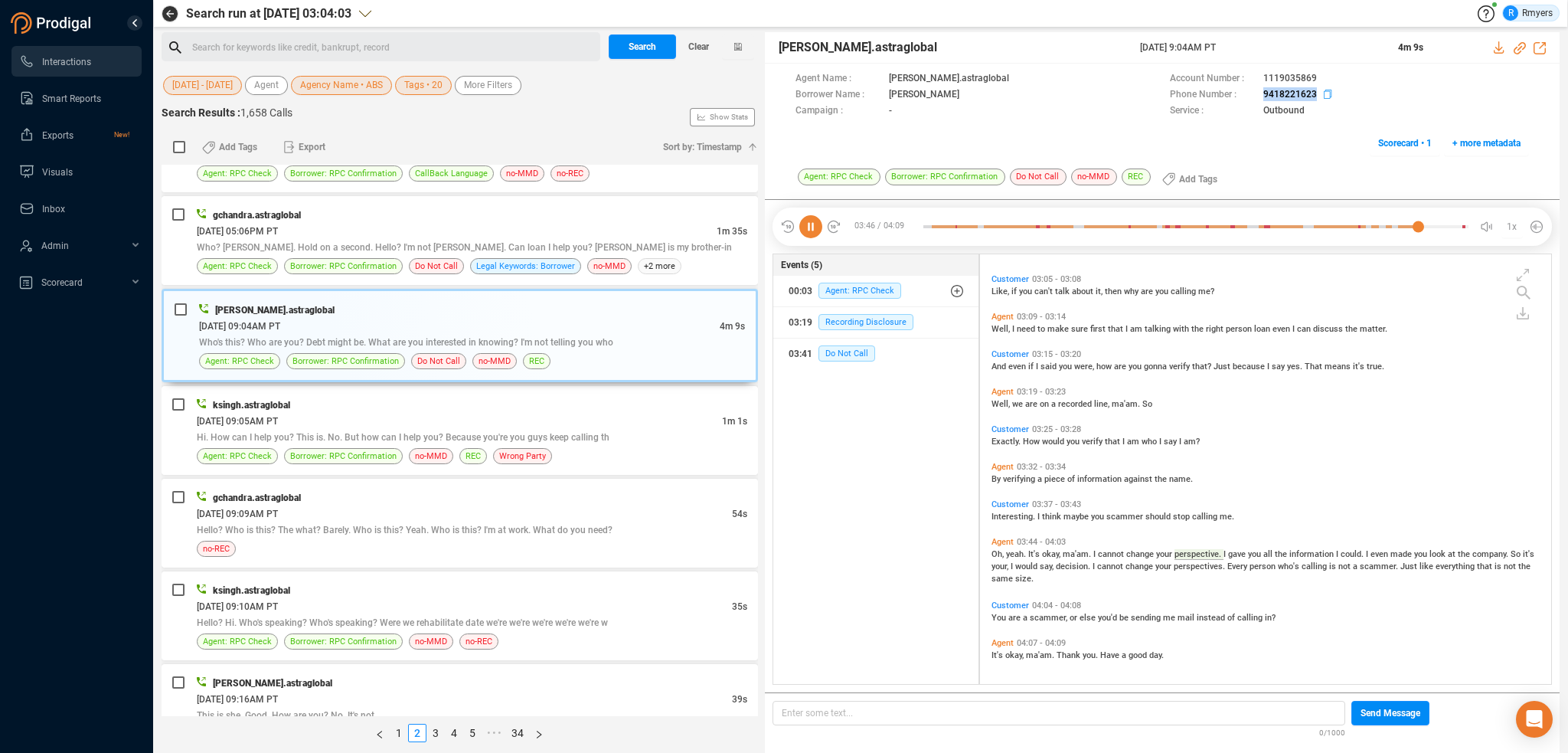
drag, startPoint x: 1256, startPoint y: 90, endPoint x: 1315, endPoint y: 93, distance: 59.0
click at [1315, 93] on div "Phone Number : [PHONE_NUMBER]" at bounding box center [1349, 95] width 359 height 16
copy div "9418221623"
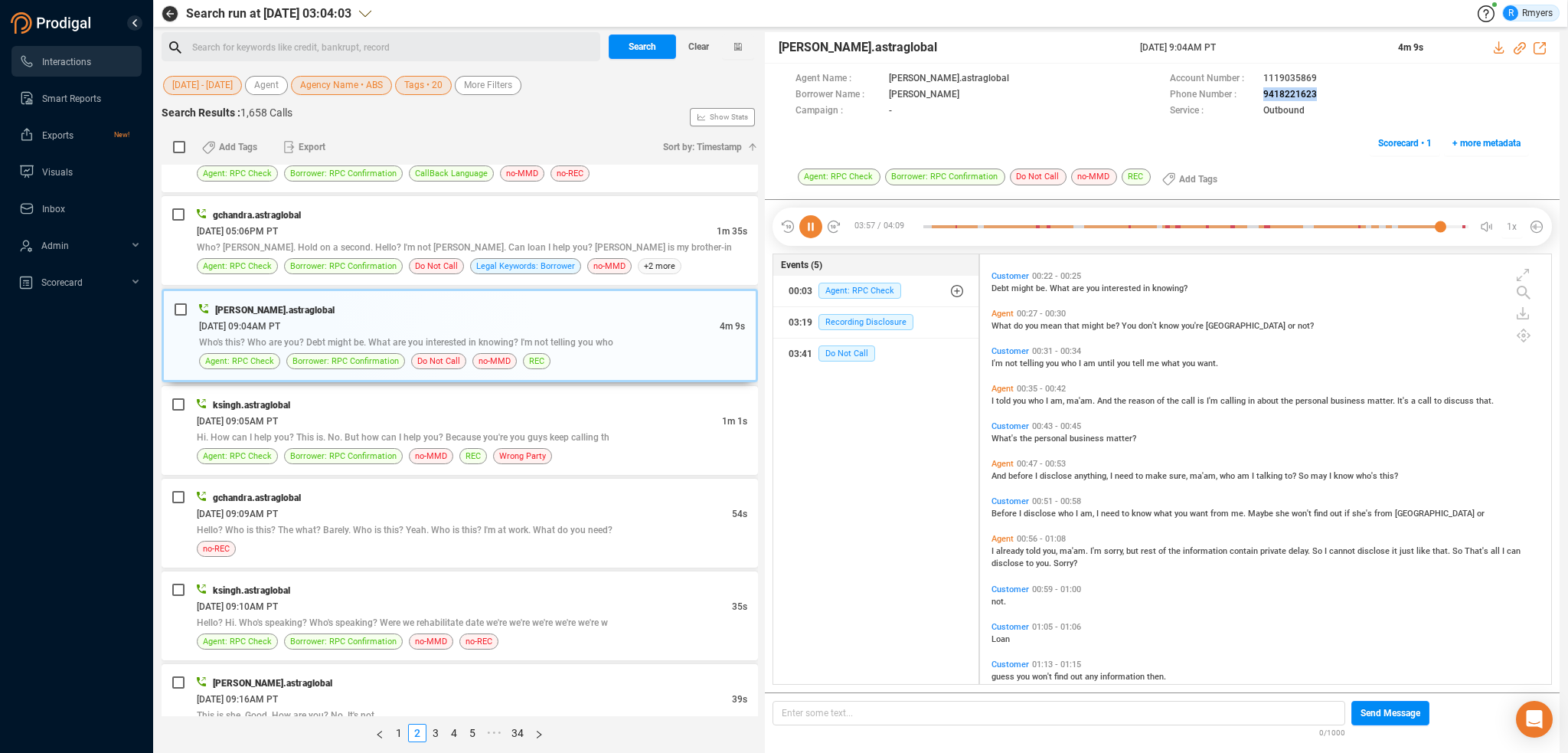
scroll to position [0, 0]
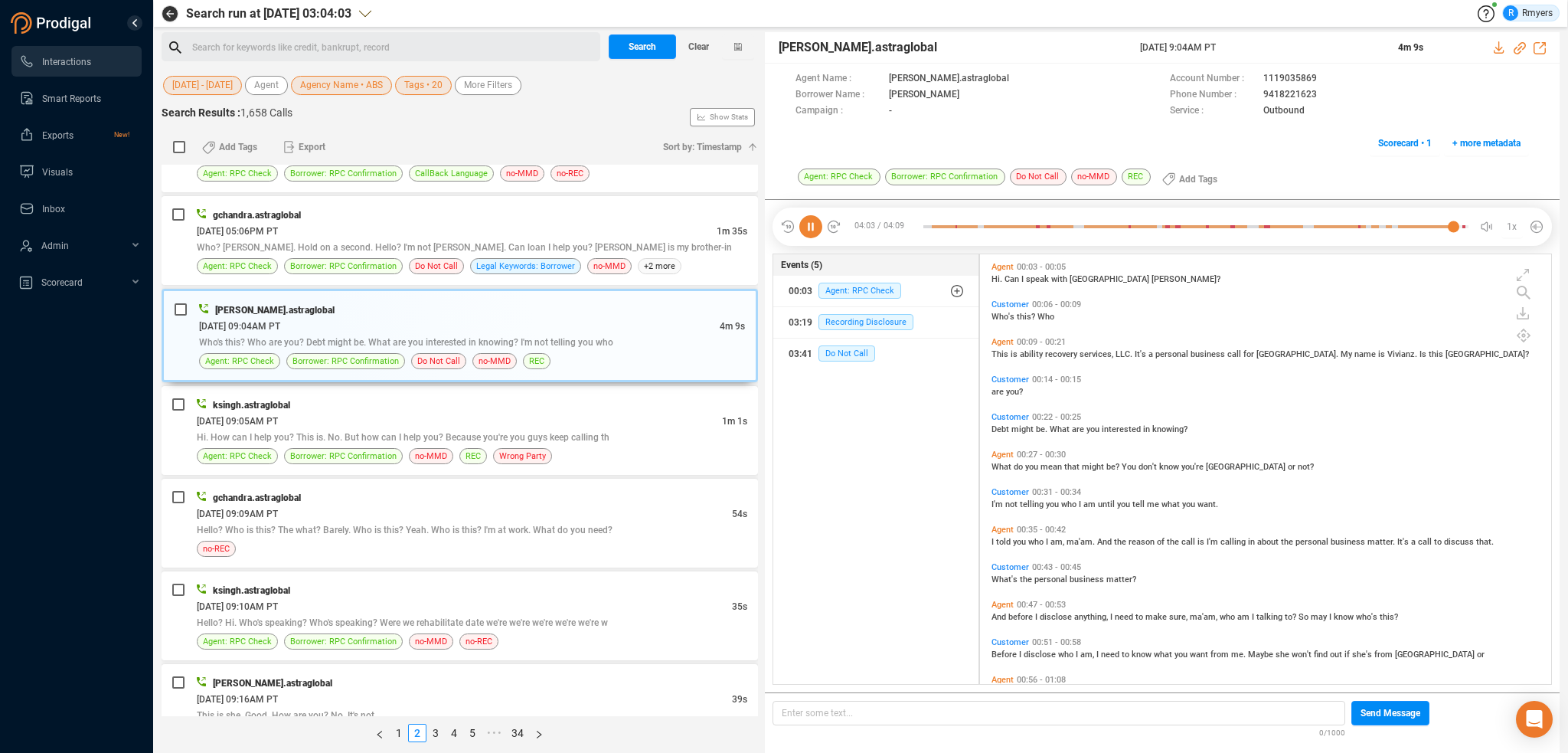
click at [1005, 353] on span "This" at bounding box center [1001, 354] width 19 height 10
click at [1009, 473] on div "Agent 00:27 - 00:30 What do you mean that might be? You don't know you're Sydne…" at bounding box center [1270, 461] width 564 height 30
click at [1083, 505] on span "am" at bounding box center [1090, 504] width 15 height 10
click at [1090, 538] on span "ma'am." at bounding box center [1082, 542] width 31 height 10
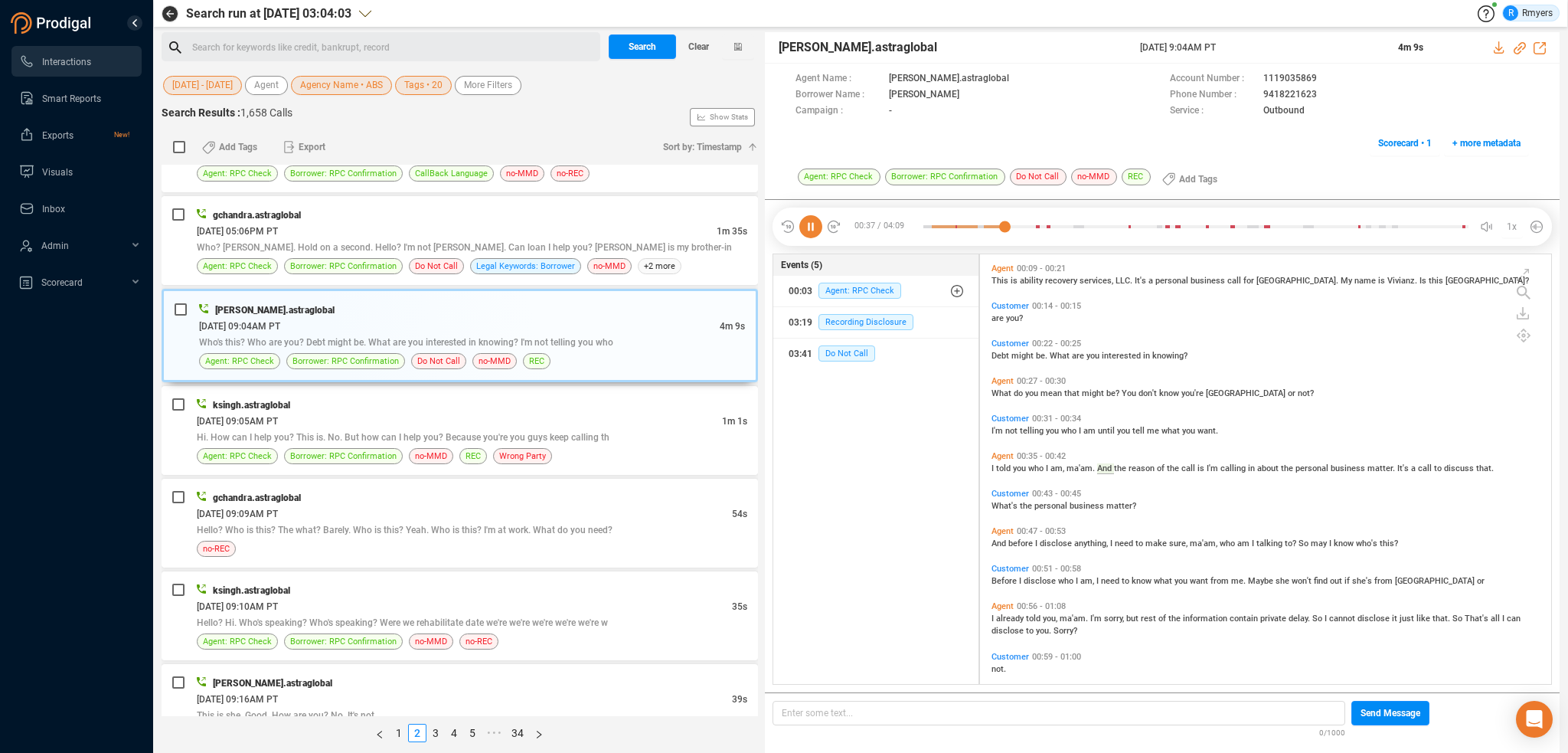
scroll to position [153, 0]
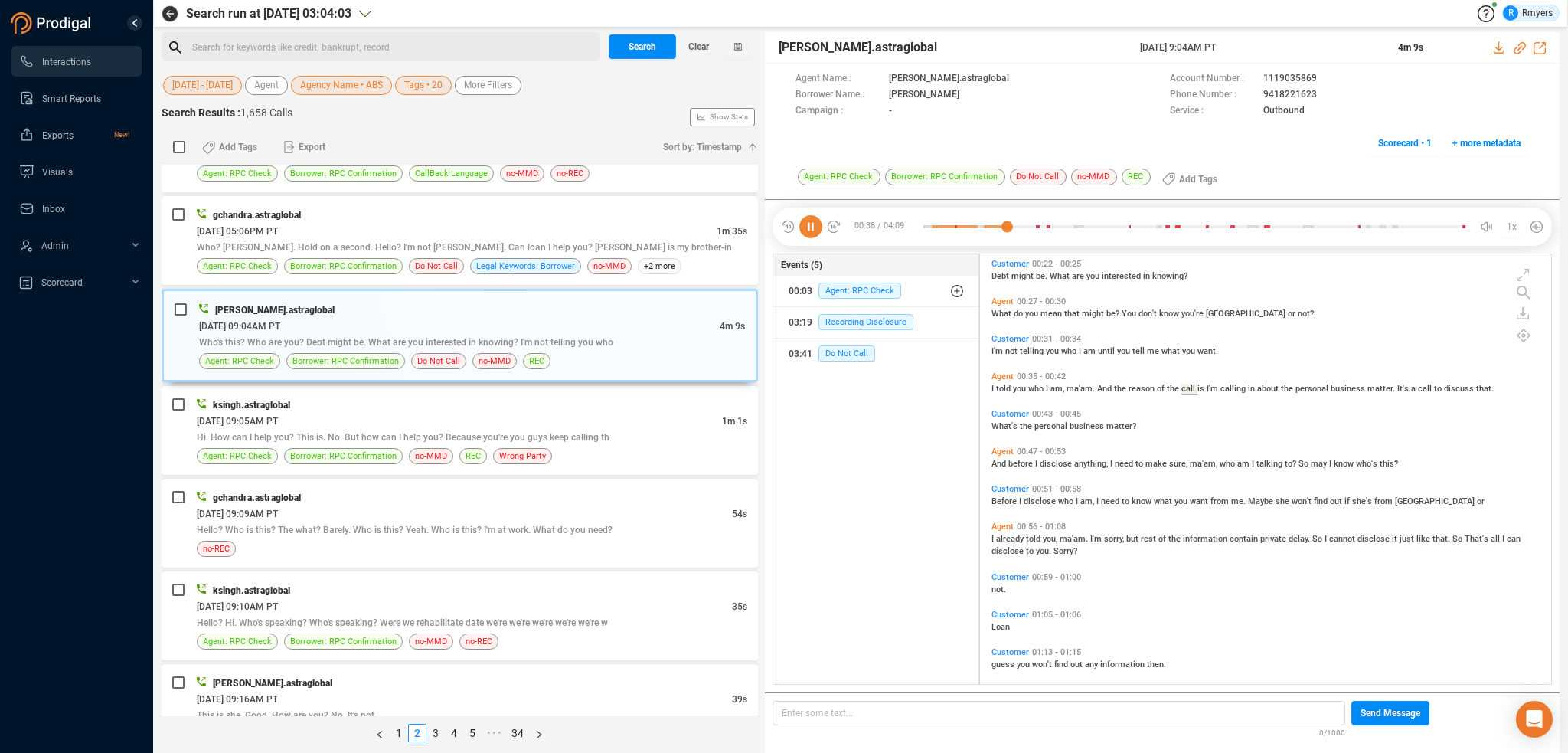
click at [1044, 465] on span "disclose" at bounding box center [1057, 464] width 34 height 10
click at [1076, 496] on span "I" at bounding box center [1078, 501] width 5 height 10
click at [1058, 538] on span "you," at bounding box center [1051, 539] width 17 height 10
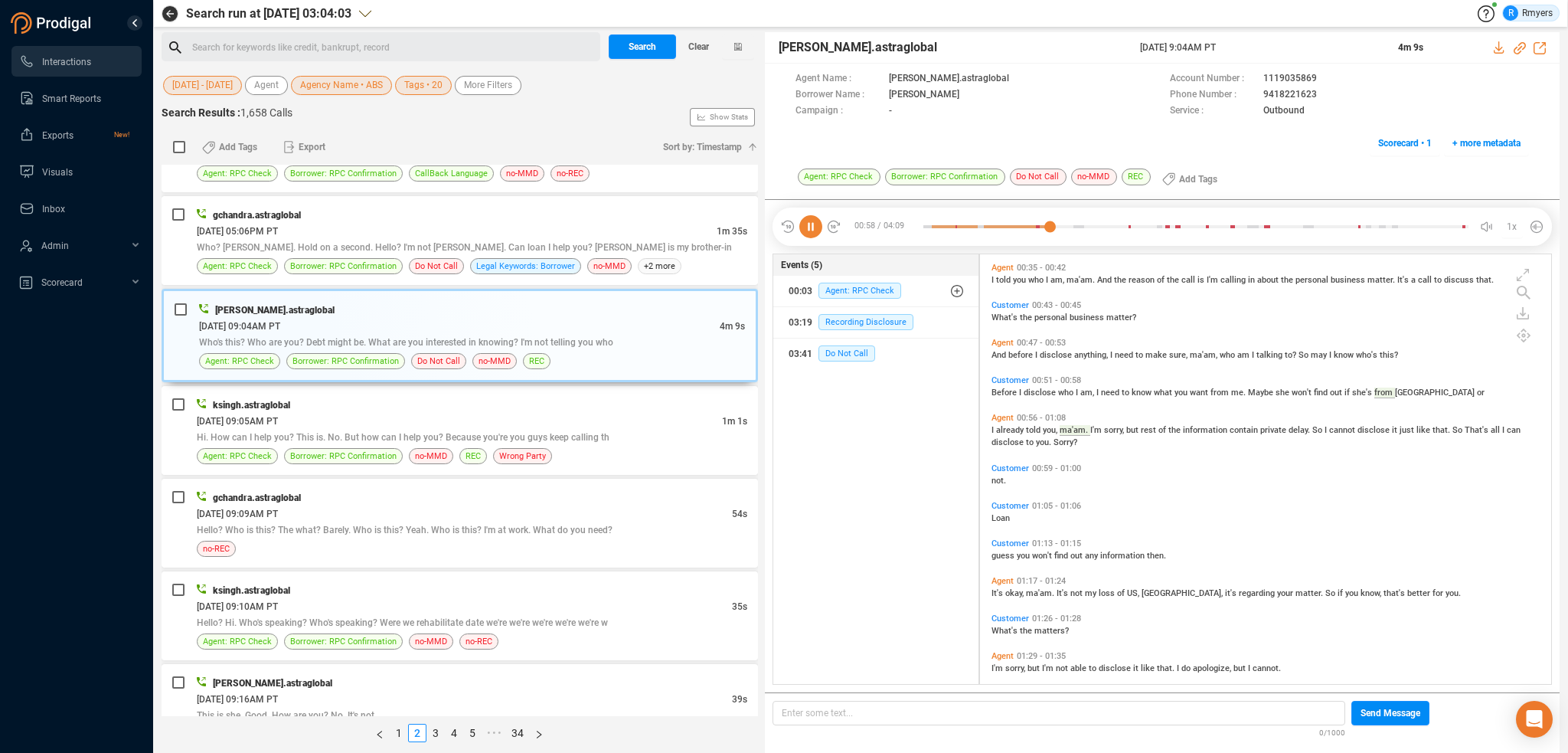
scroll to position [383, 0]
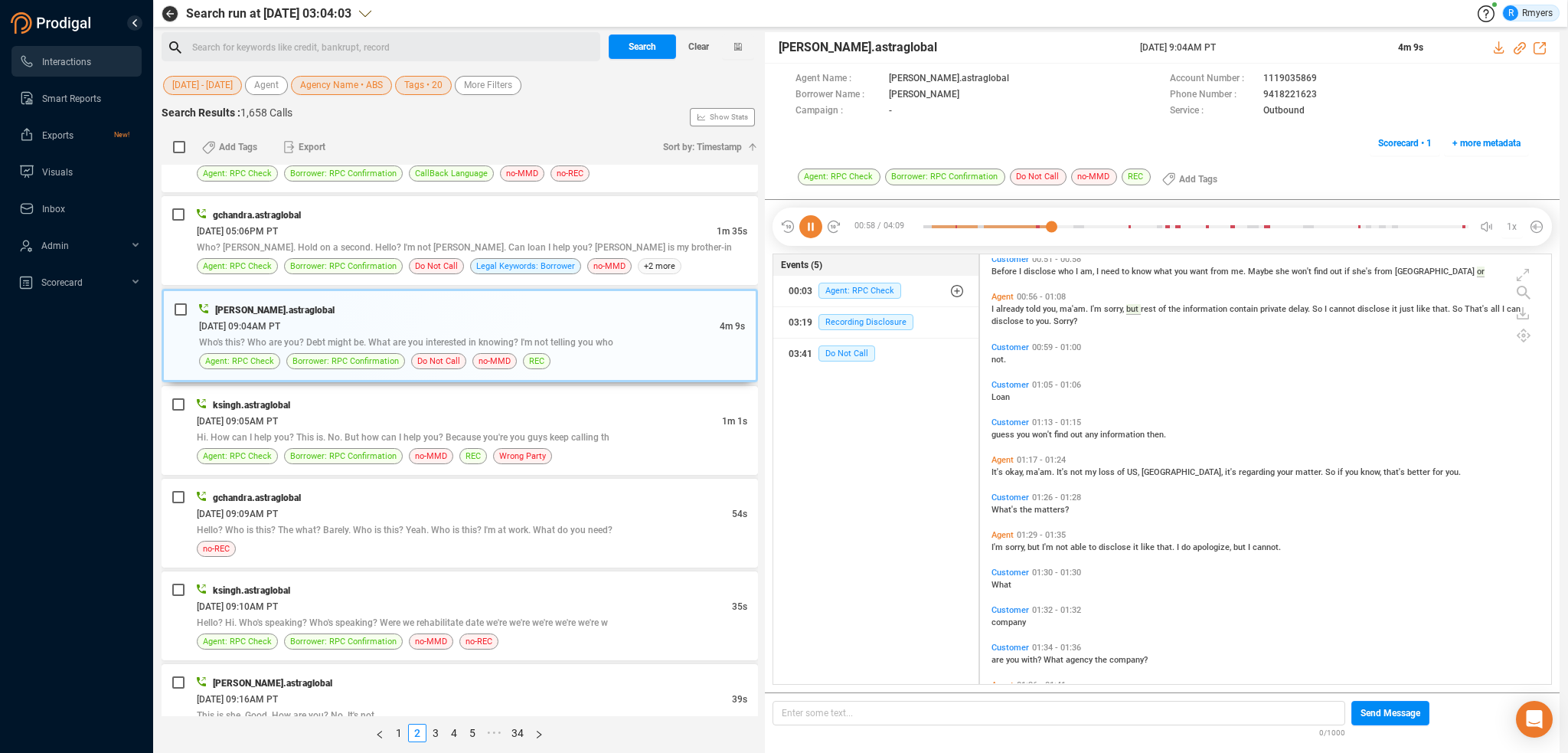
click at [1039, 475] on span "ma'am." at bounding box center [1041, 472] width 31 height 10
click at [1034, 547] on span "but" at bounding box center [1035, 547] width 15 height 10
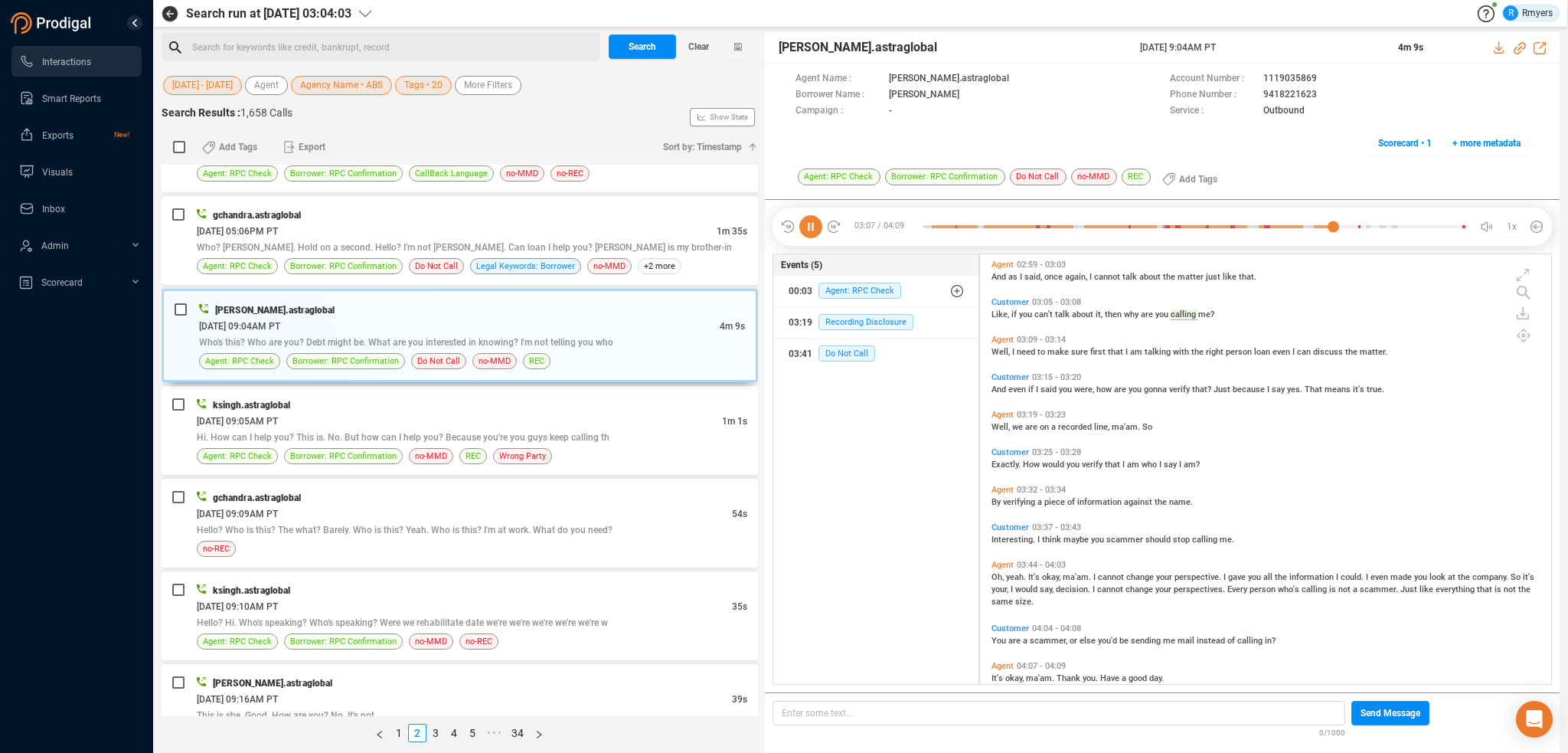
scroll to position [1289, 0]
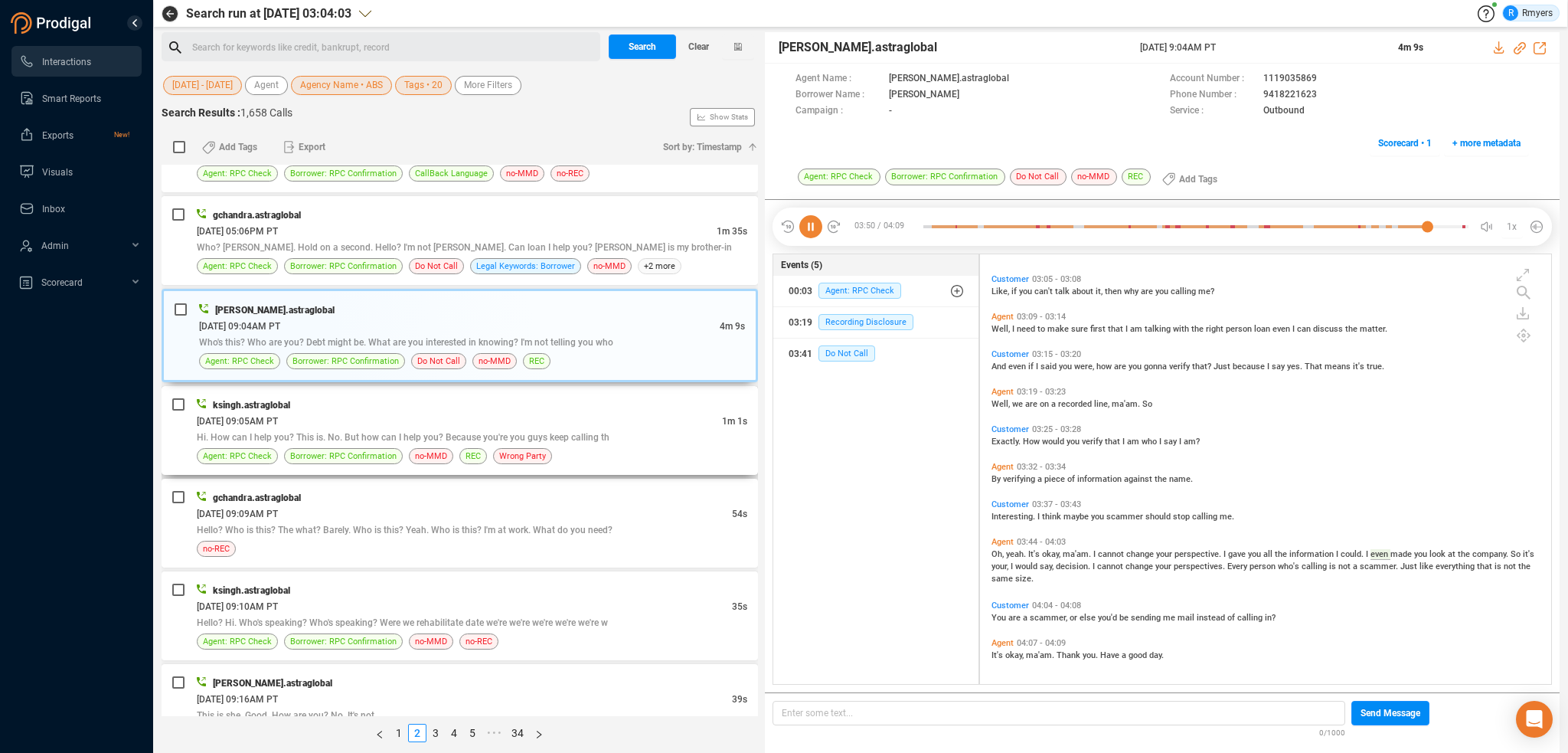
click at [291, 429] on div "Hi. How can I help you? This is. No. But how can I help you? Because you're you…" at bounding box center [472, 437] width 551 height 16
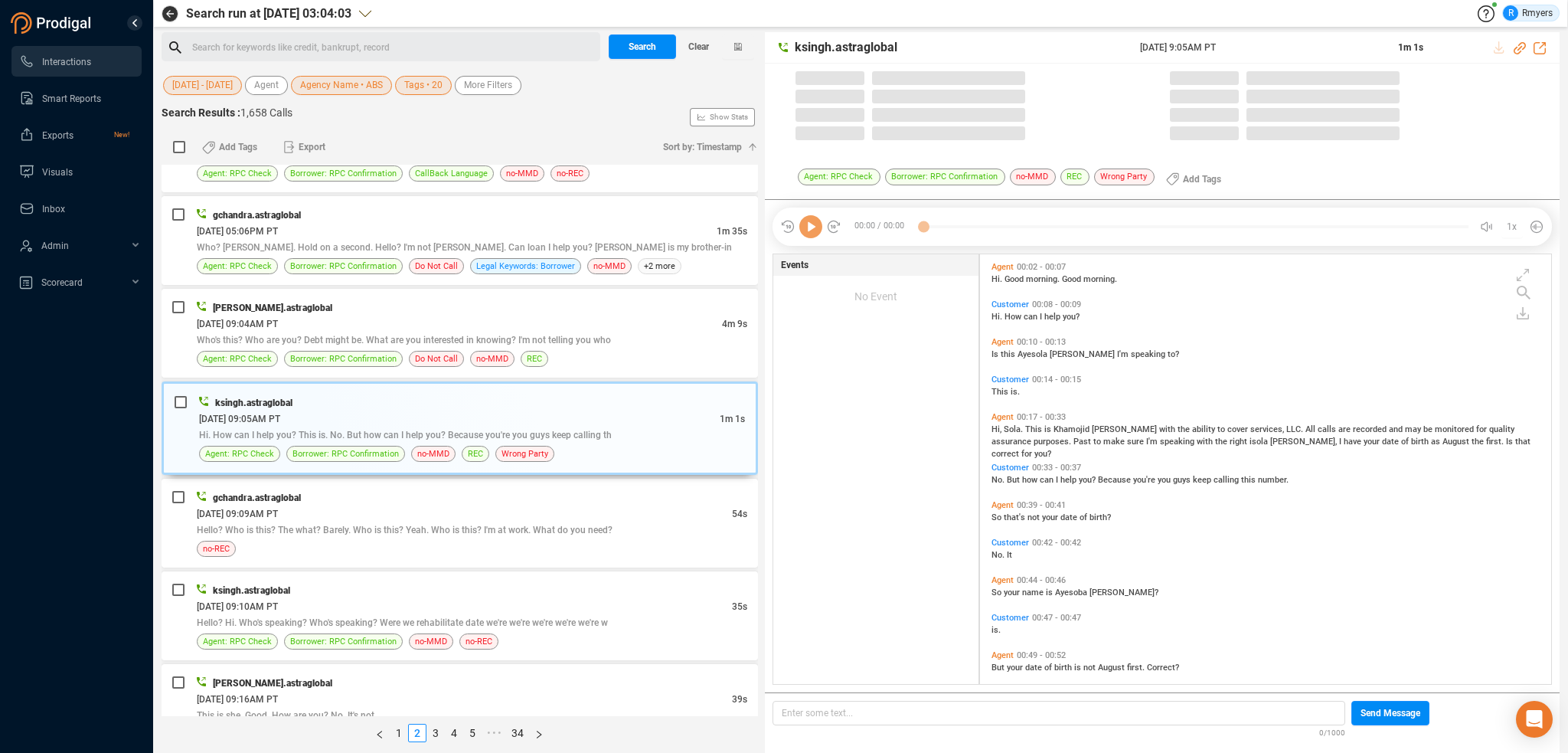
scroll to position [426, 564]
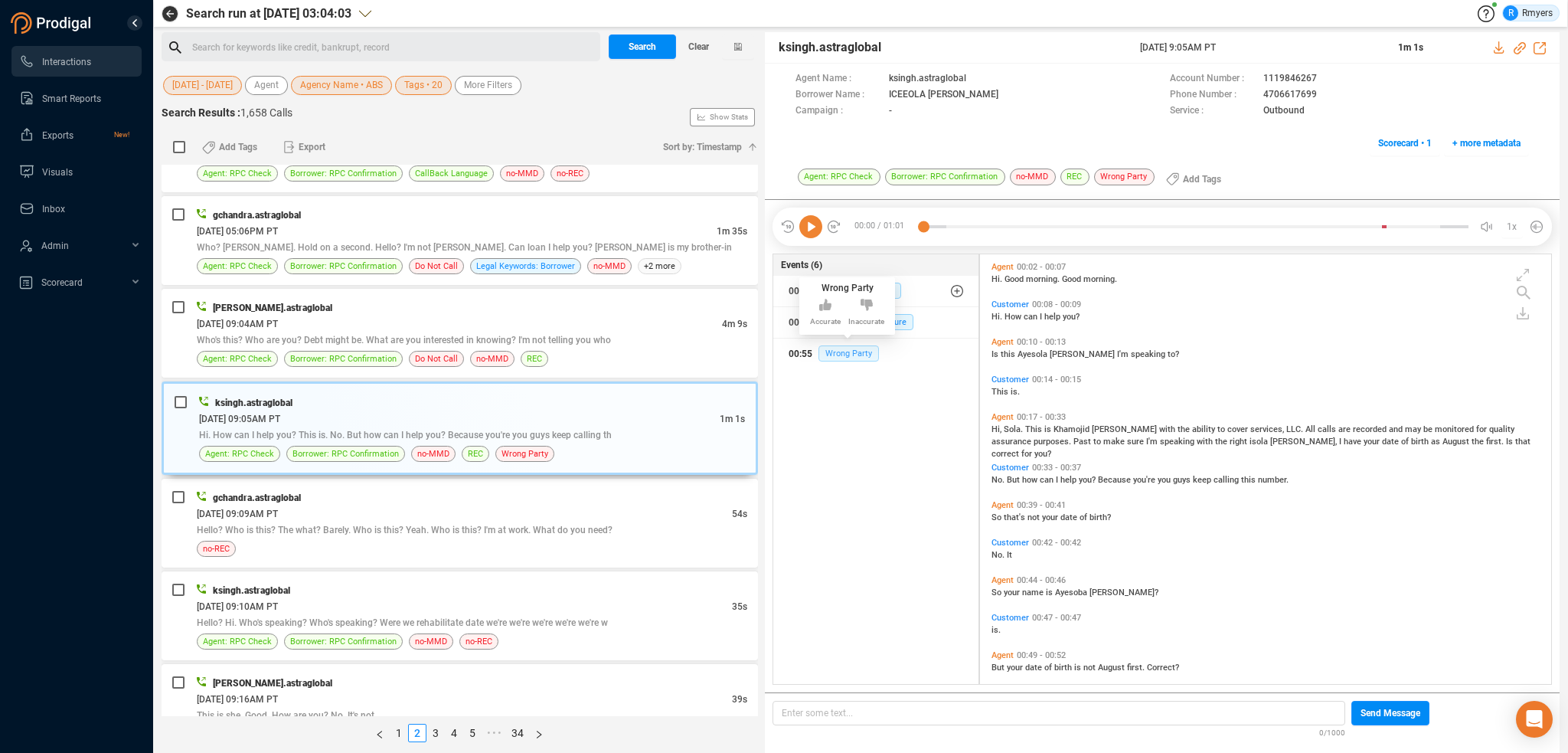
click at [864, 356] on span "Wrong Party" at bounding box center [848, 353] width 60 height 16
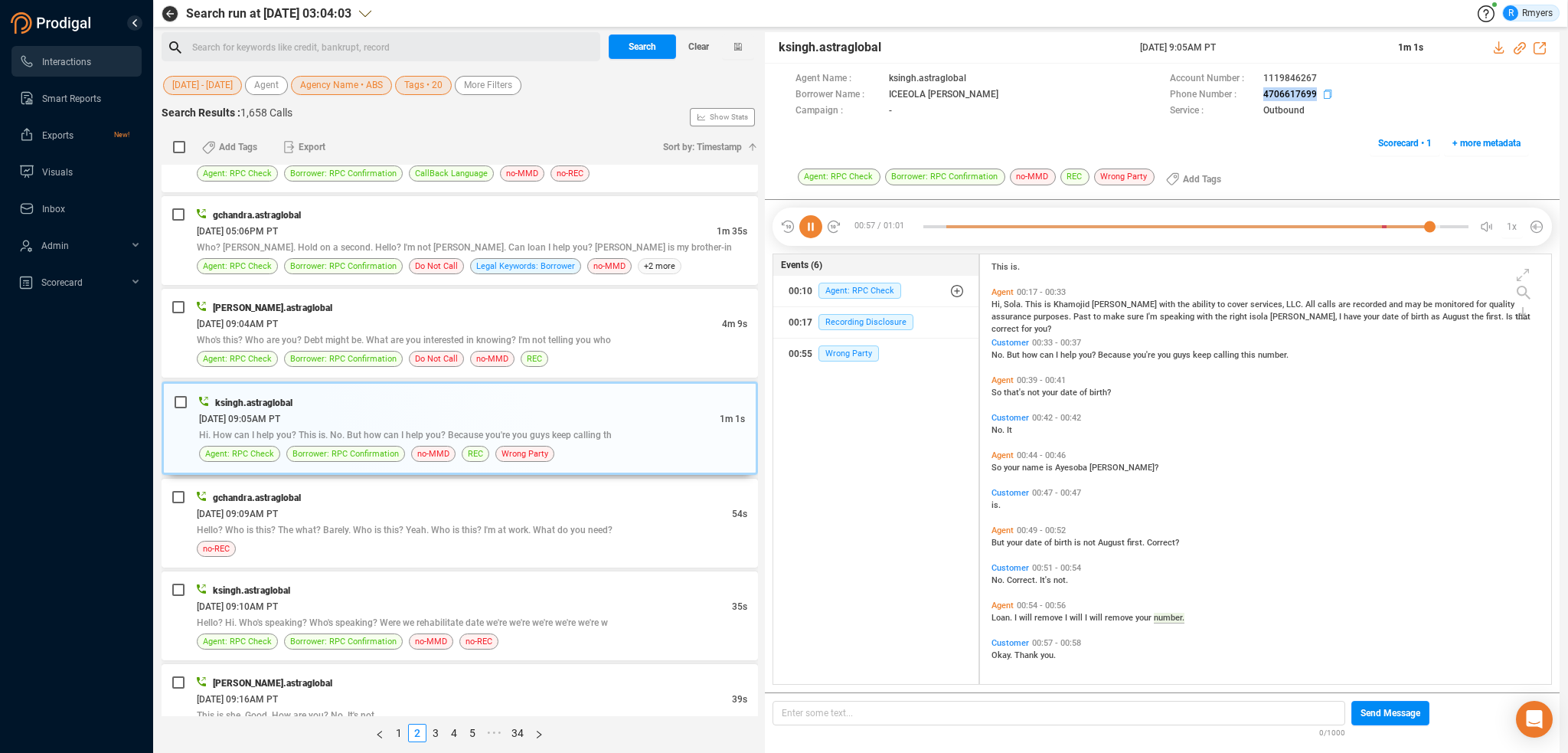
drag, startPoint x: 1256, startPoint y: 94, endPoint x: 1318, endPoint y: 94, distance: 61.3
click at [1318, 94] on div "Phone Number : [PHONE_NUMBER]" at bounding box center [1349, 95] width 359 height 16
copy div "4706617699"
click at [371, 524] on span "Hello? Who is this? The what? Barely. Who is this? Yeah. Who is this? I'm at wo…" at bounding box center [405, 529] width 416 height 11
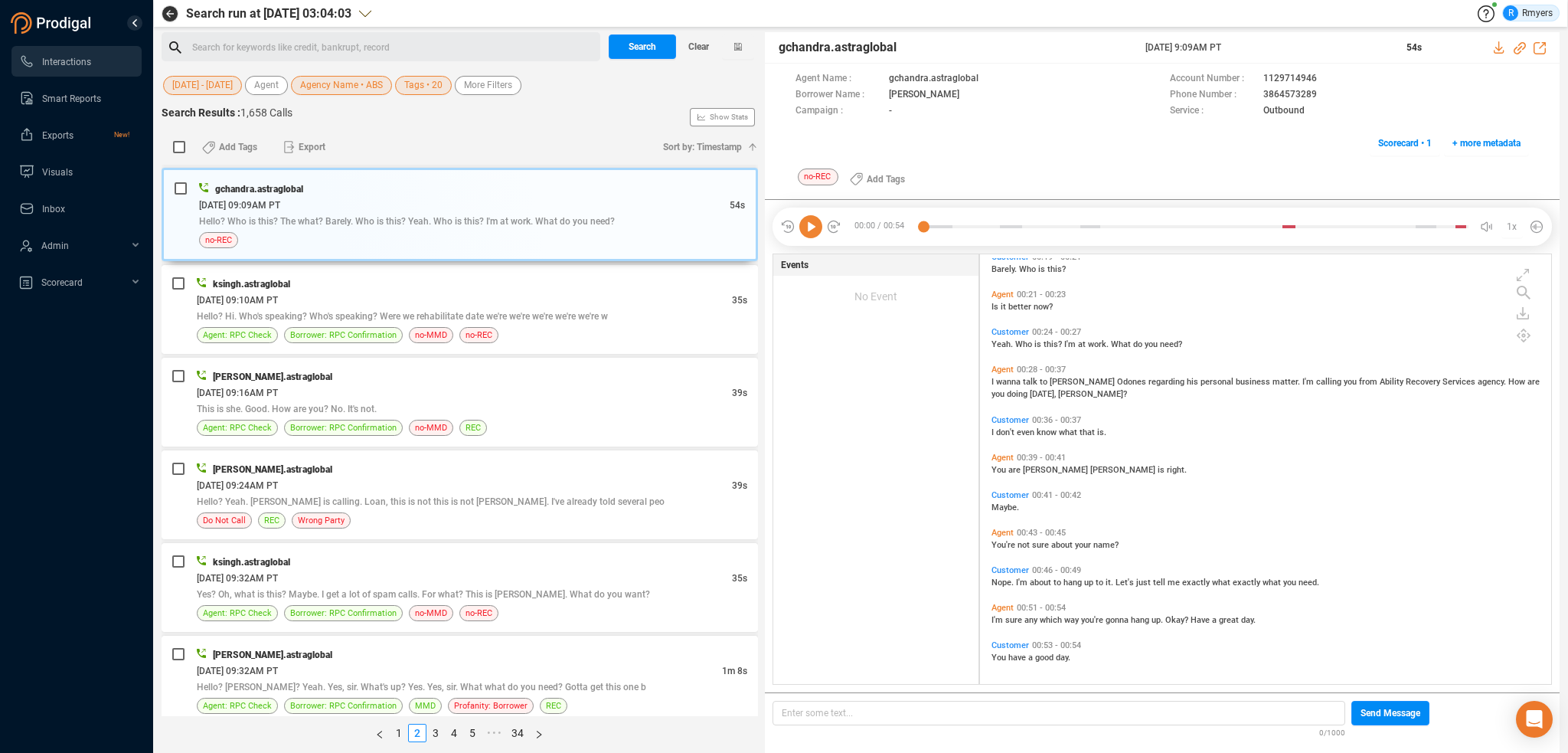
scroll to position [237, 0]
click at [355, 292] on div "[DATE] 09:10AM PT" at bounding box center [464, 300] width 535 height 16
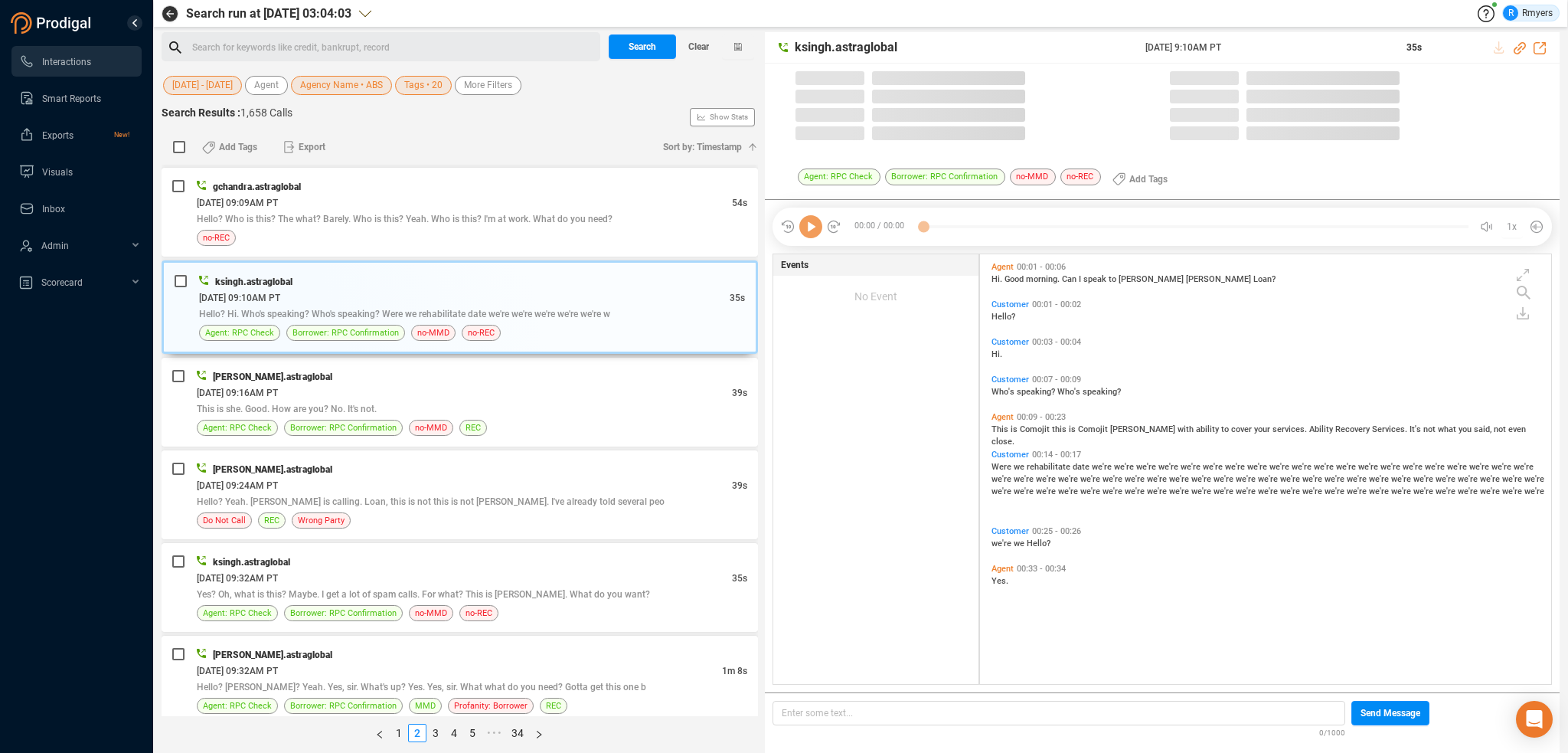
scroll to position [426, 564]
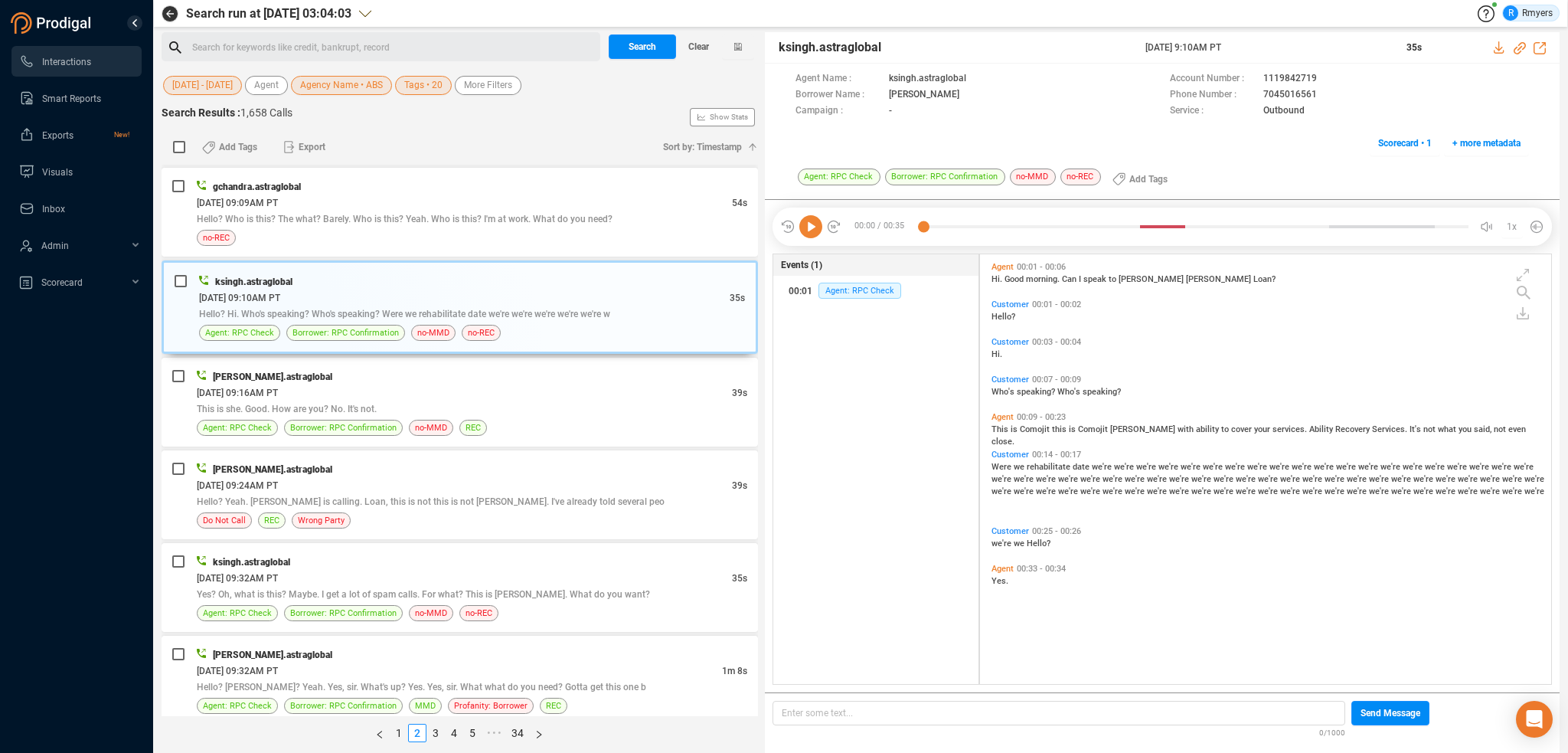
click at [990, 466] on div "Customer 00:14 - 00:17 Were we rehabilitate date we're we're we're we're we're …" at bounding box center [1270, 473] width 564 height 54
click at [812, 223] on icon at bounding box center [810, 226] width 23 height 23
click at [999, 466] on span "Were" at bounding box center [1003, 467] width 22 height 10
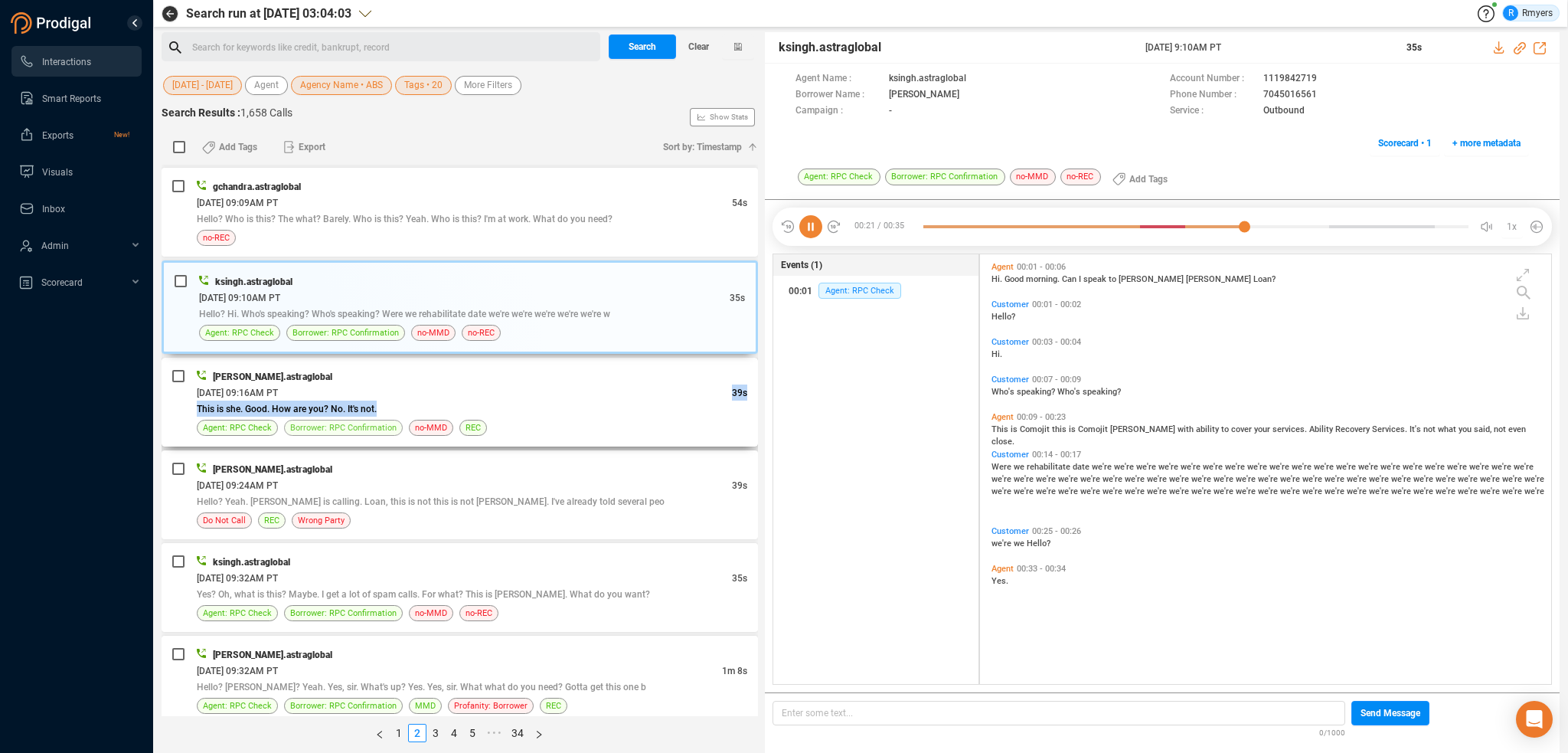
drag, startPoint x: 374, startPoint y: 390, endPoint x: 371, endPoint y: 408, distance: 18.6
click at [377, 397] on div "[PERSON_NAME].astraglobal [DATE] 09:16AM PT 39s This is she. Good. How are you?…" at bounding box center [472, 401] width 551 height 67
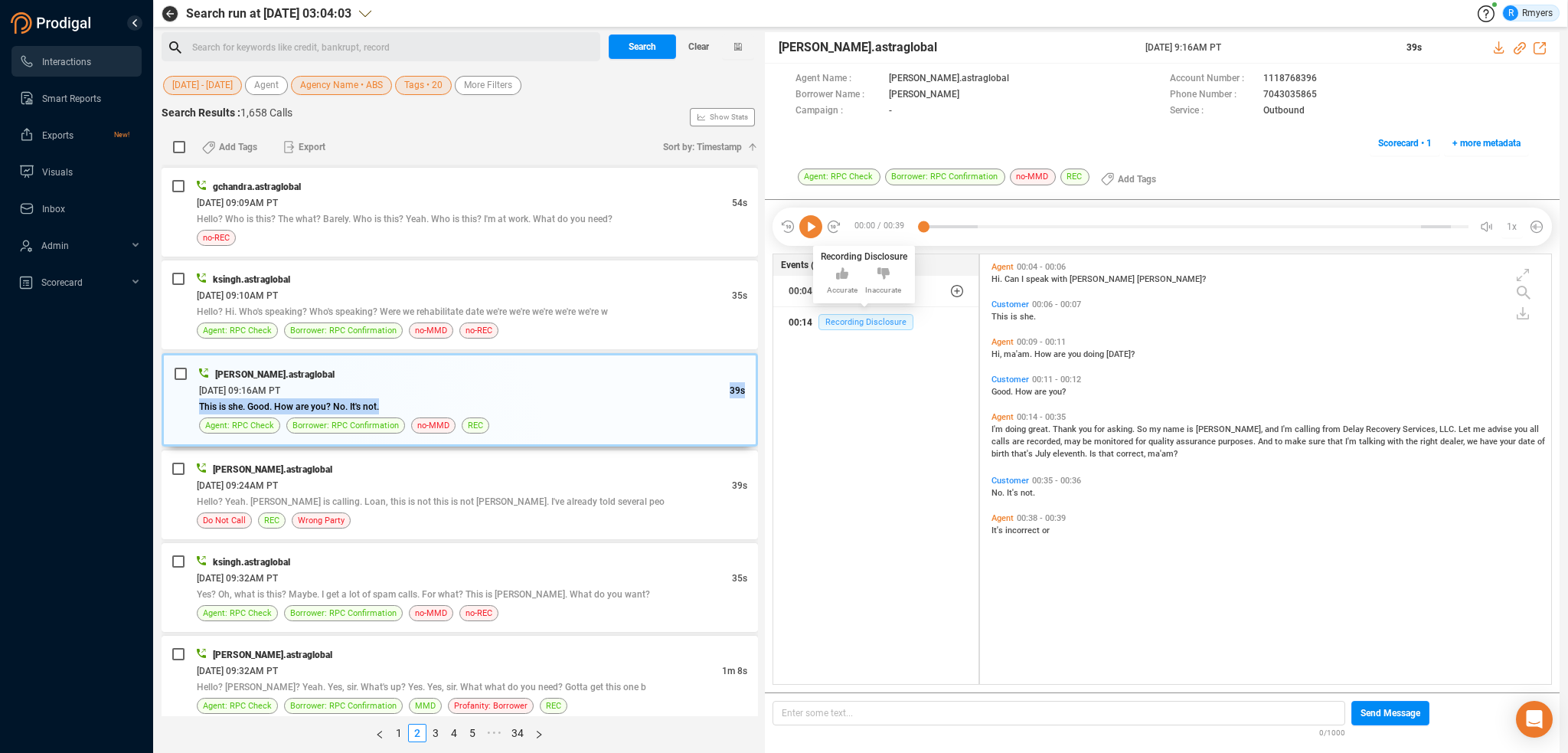
click at [856, 321] on span "Recording Disclosure" at bounding box center [865, 322] width 95 height 16
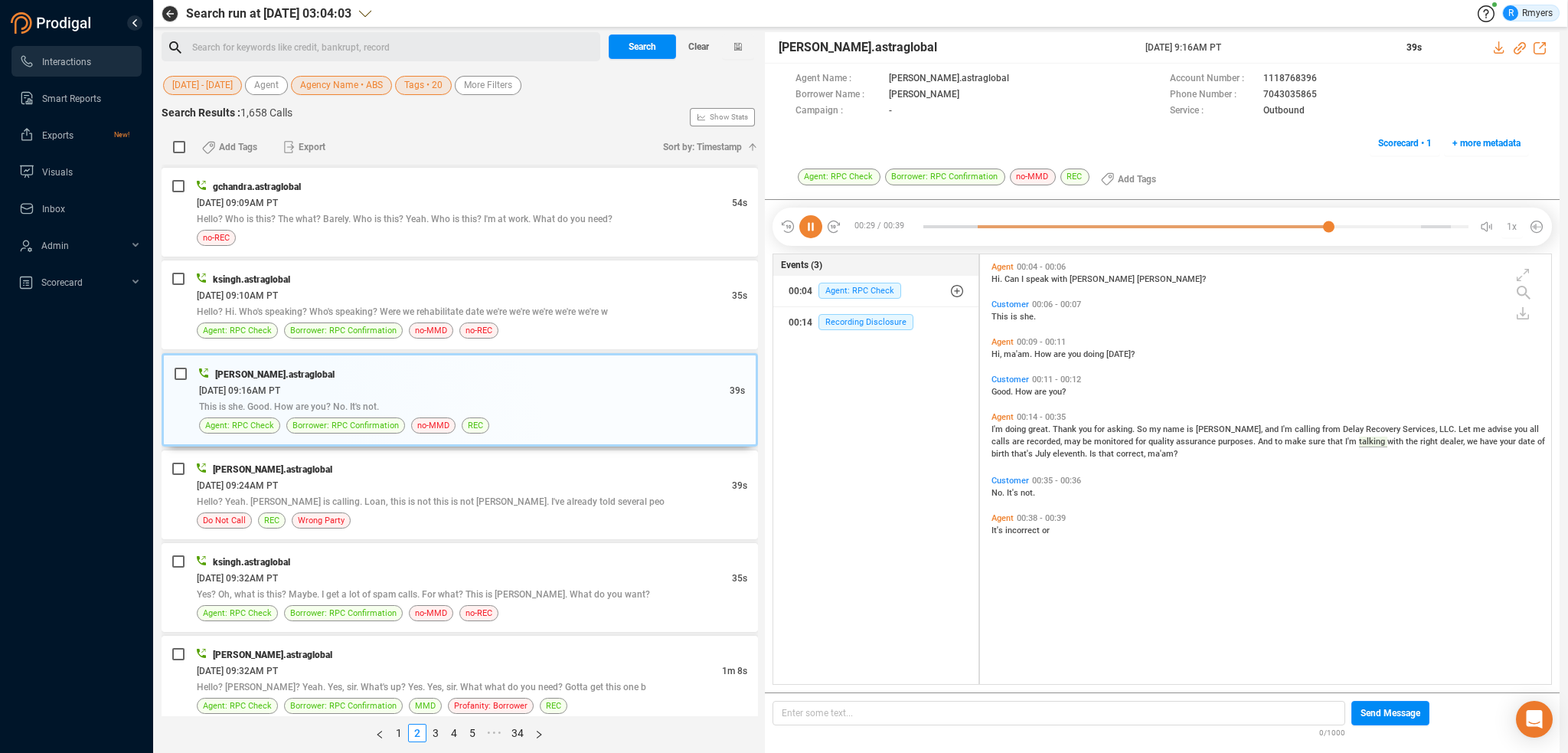
click at [1002, 488] on span "No." at bounding box center [999, 493] width 15 height 10
drag, startPoint x: 1256, startPoint y: 93, endPoint x: 1315, endPoint y: 96, distance: 59.0
click at [1315, 96] on div "Phone Number : [PHONE_NUMBER]" at bounding box center [1349, 95] width 359 height 16
copy div "7043035865"
click at [240, 515] on span "Do Not Call" at bounding box center [224, 520] width 43 height 15
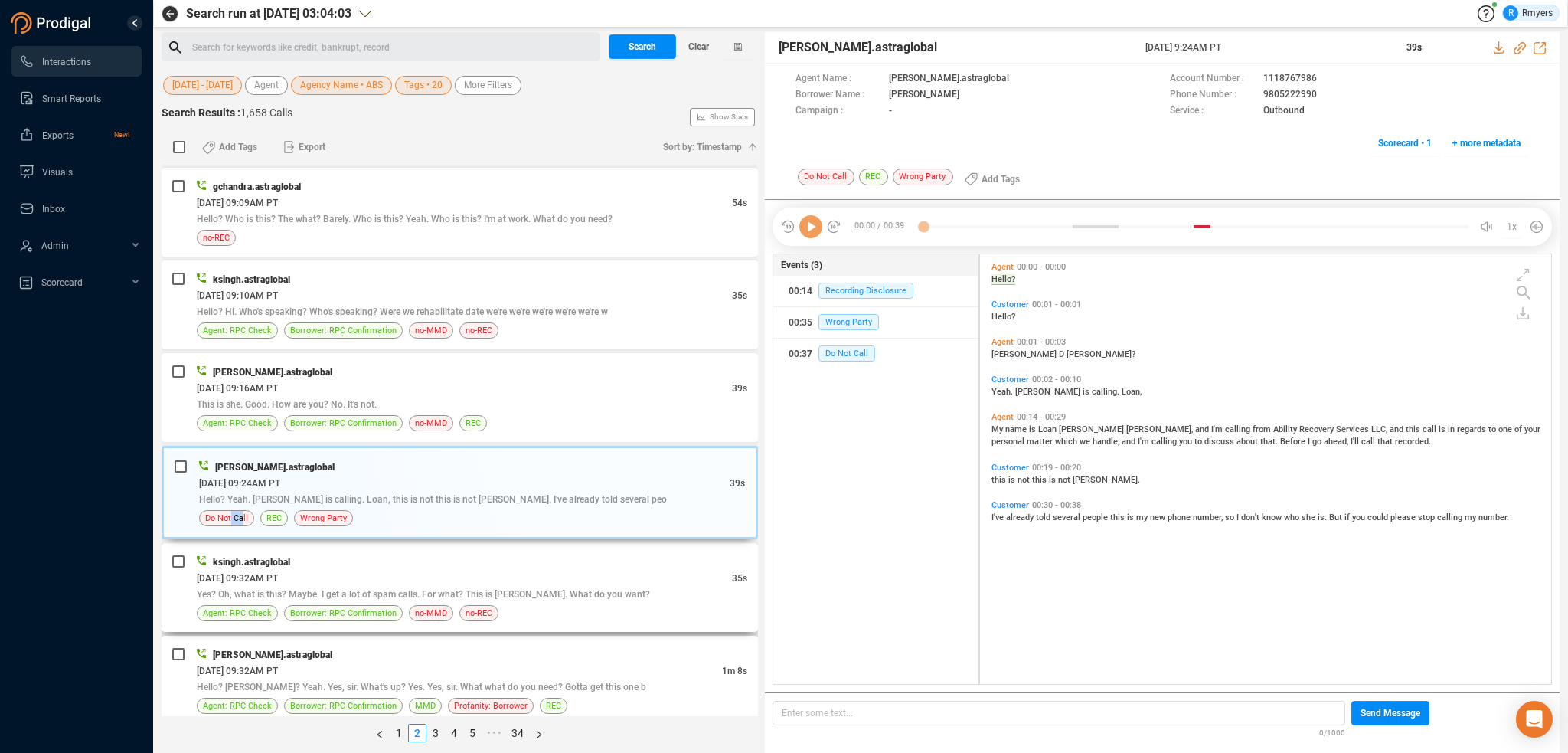
scroll to position [2374, 0]
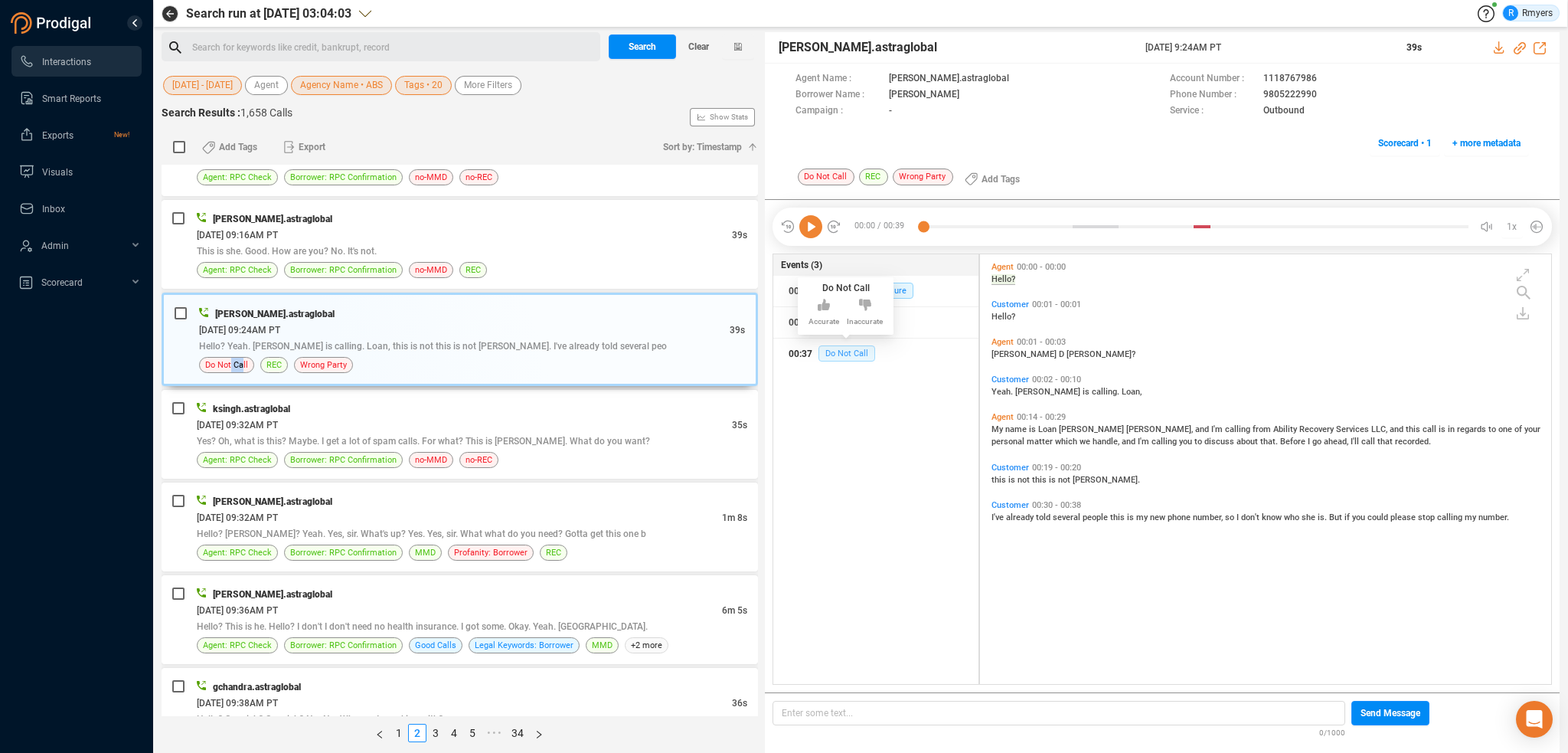
click at [844, 348] on span "Do Not Call" at bounding box center [846, 353] width 57 height 16
click at [862, 324] on span "Wrong Party" at bounding box center [848, 322] width 60 height 16
drag, startPoint x: 1258, startPoint y: 90, endPoint x: 1319, endPoint y: 92, distance: 61.3
click at [1319, 92] on div "Phone Number : [PHONE_NUMBER]" at bounding box center [1349, 95] width 359 height 16
copy div "9805222990"
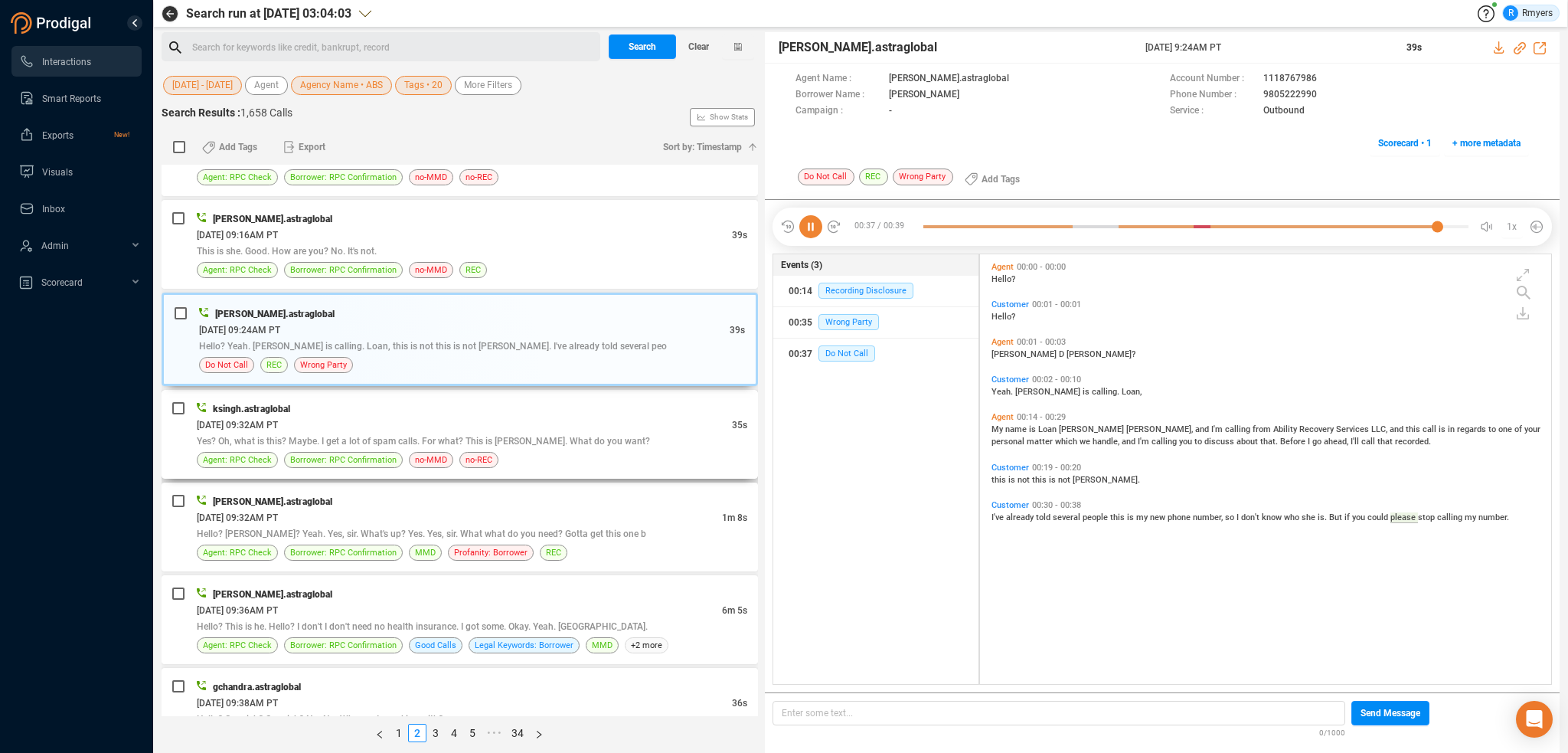
click at [436, 433] on div "Yes? Oh, what is this? Maybe. I get a lot of spam calls. For what? This is [PER…" at bounding box center [472, 441] width 551 height 16
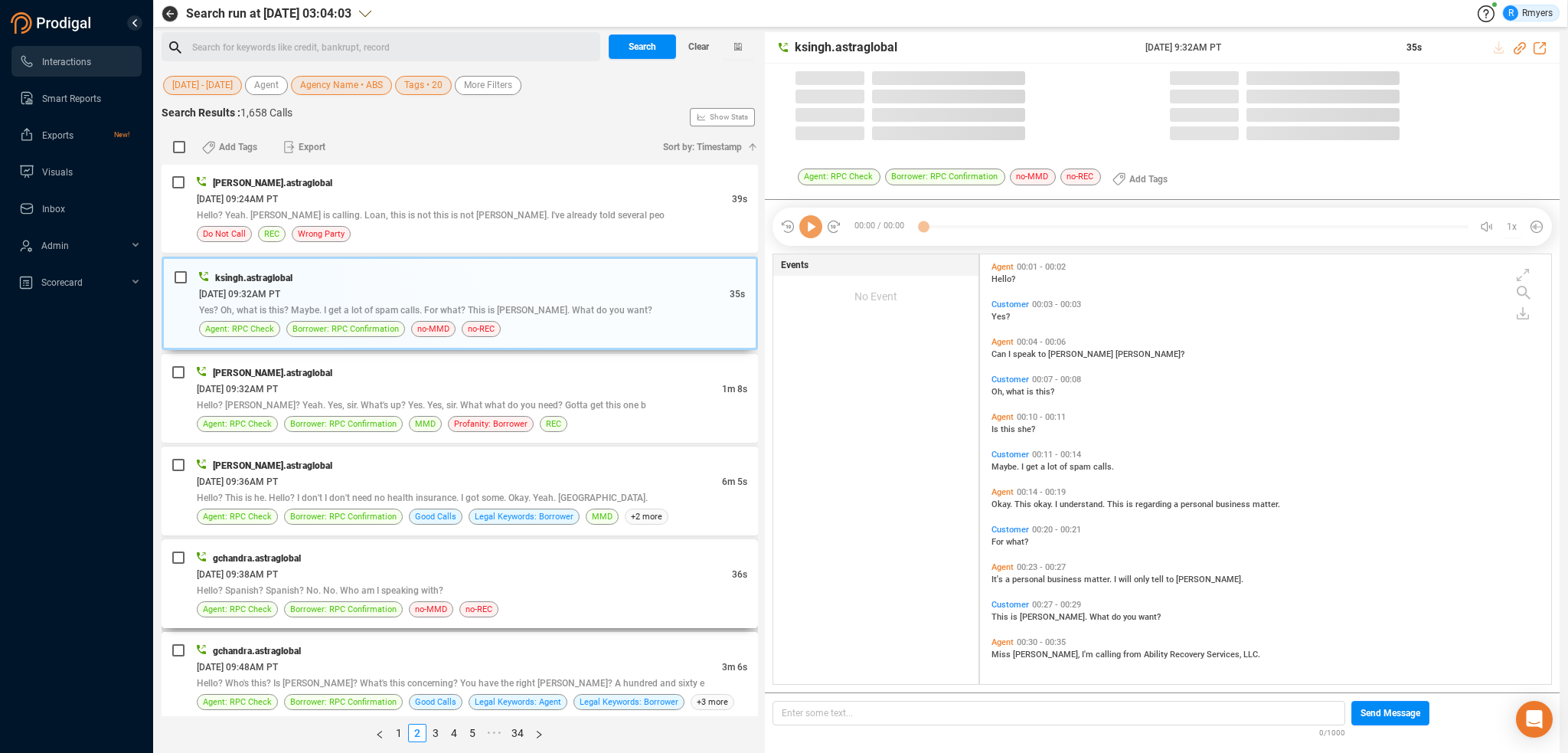
scroll to position [2603, 0]
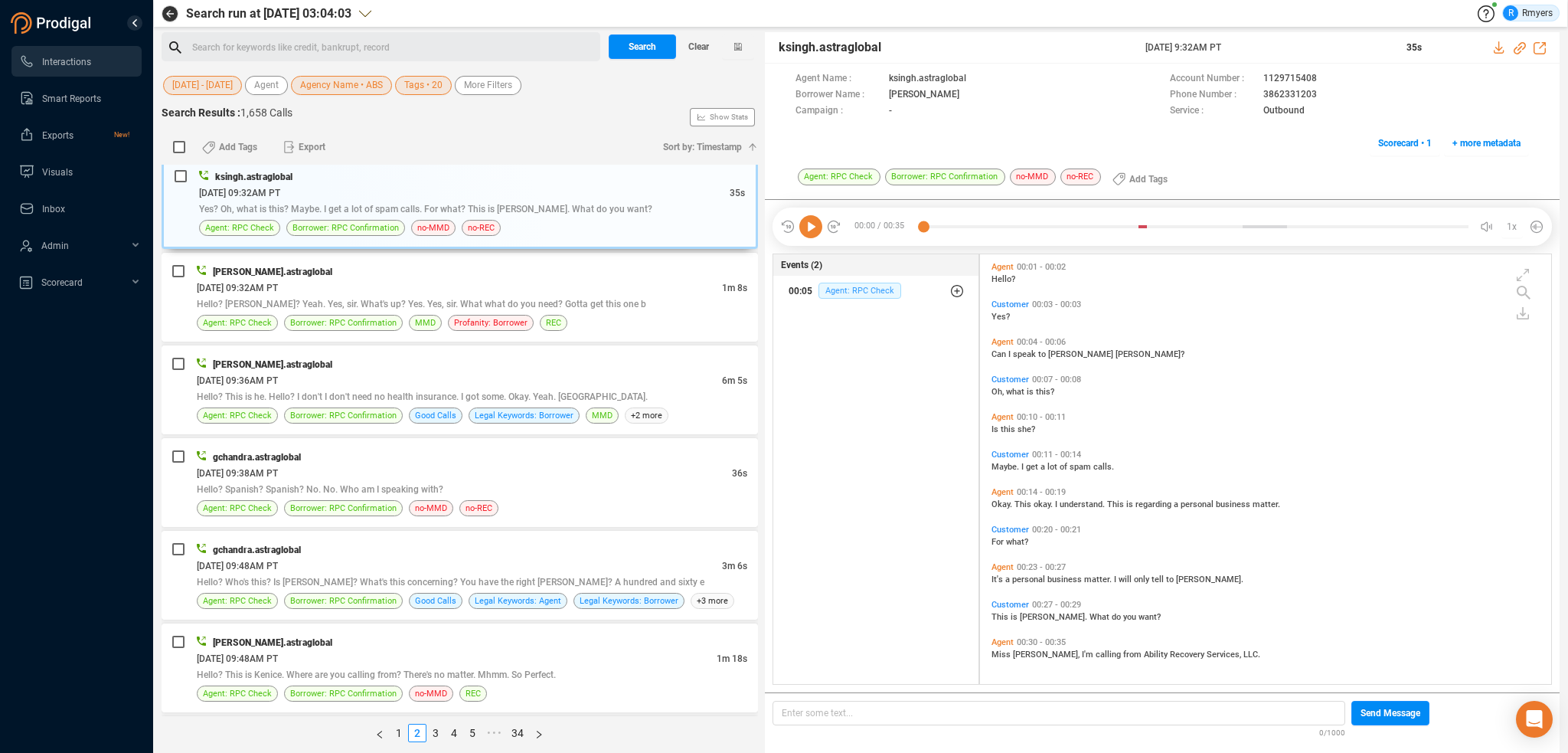
click at [843, 293] on span "Agent: RPC Check" at bounding box center [859, 291] width 83 height 16
click at [885, 354] on span "Agent: RPC Check" at bounding box center [871, 353] width 83 height 16
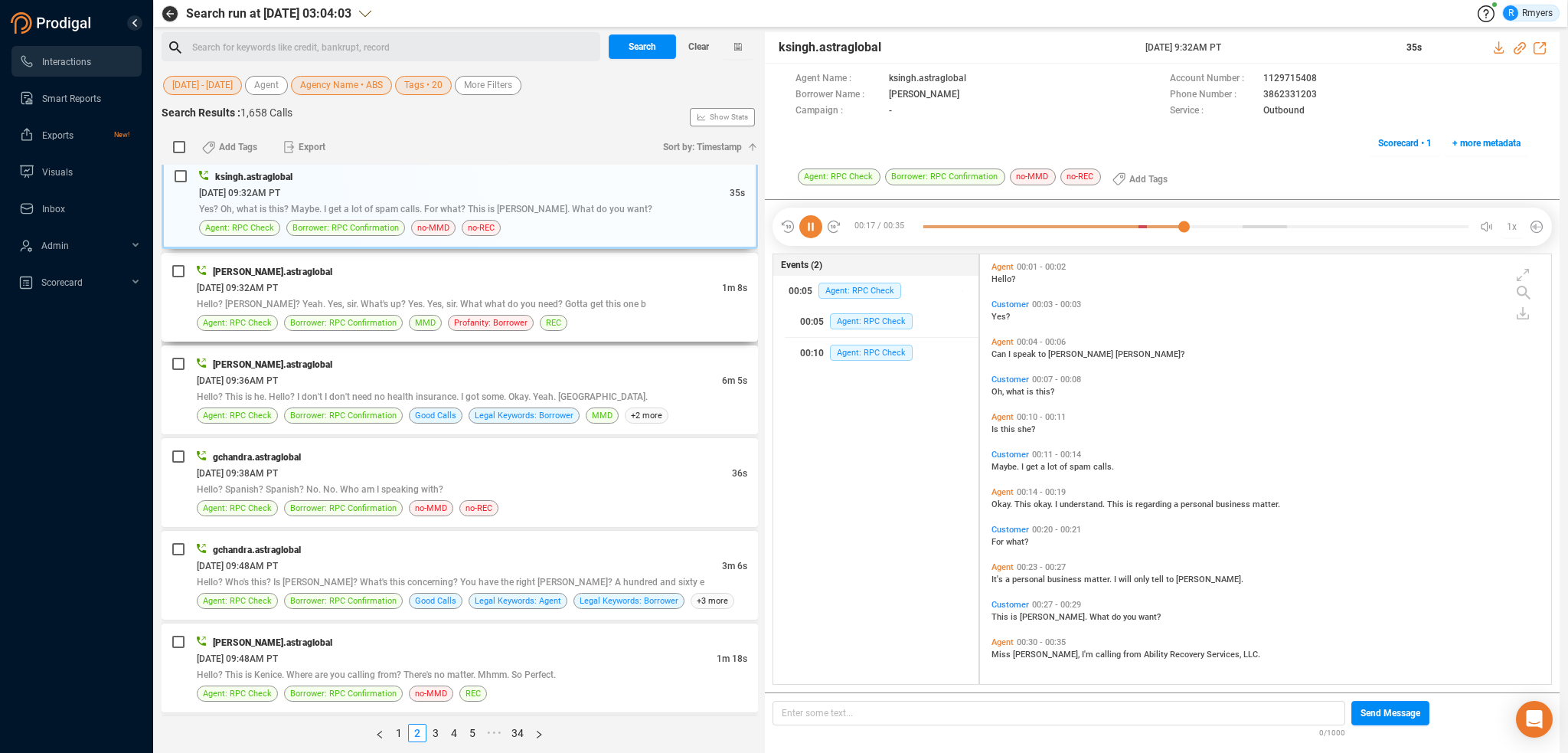
click at [368, 299] on span "Hello? [PERSON_NAME]? Yeah. Yes, sir. What's up? Yes. Yes, sir. What what do yo…" at bounding box center [421, 304] width 449 height 11
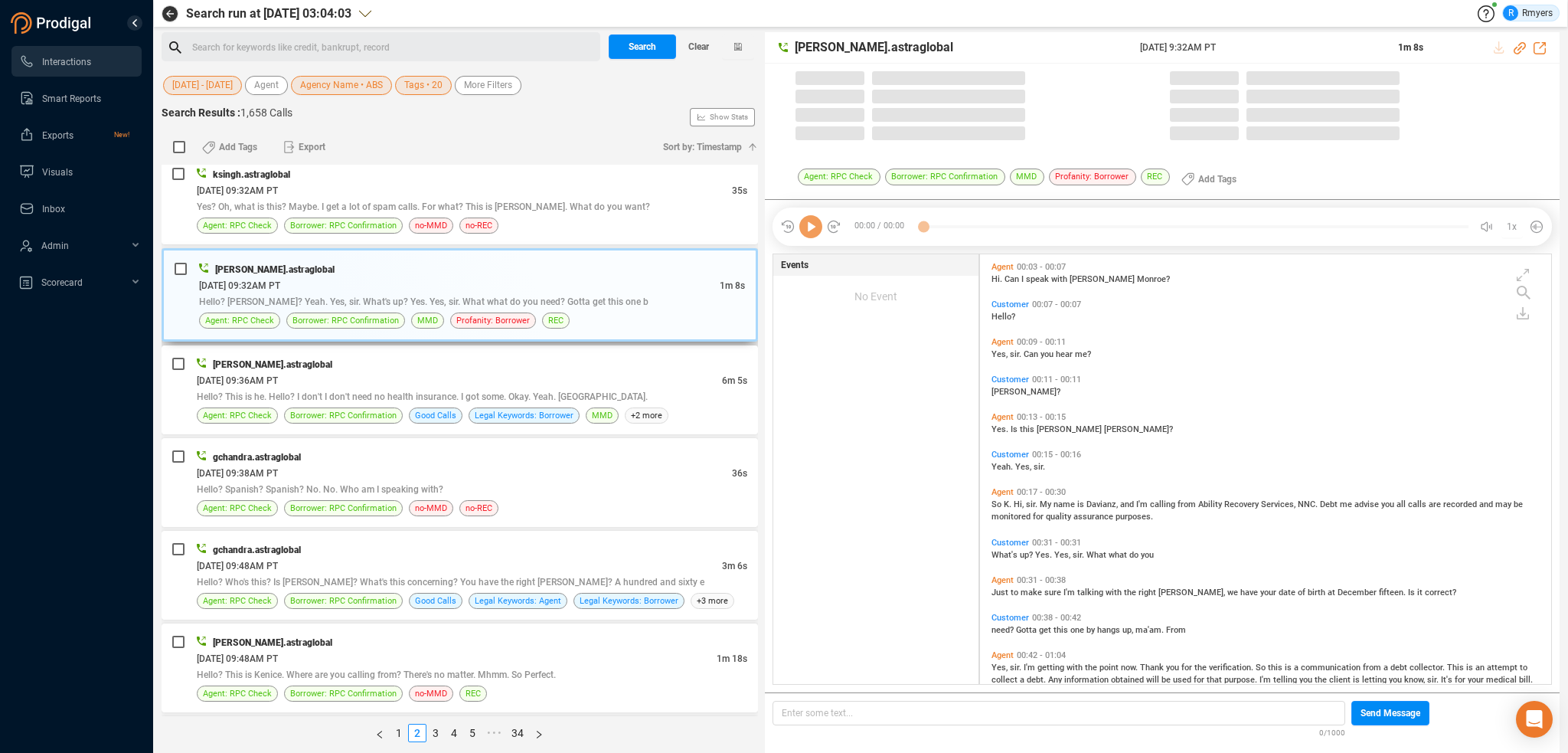
scroll to position [426, 564]
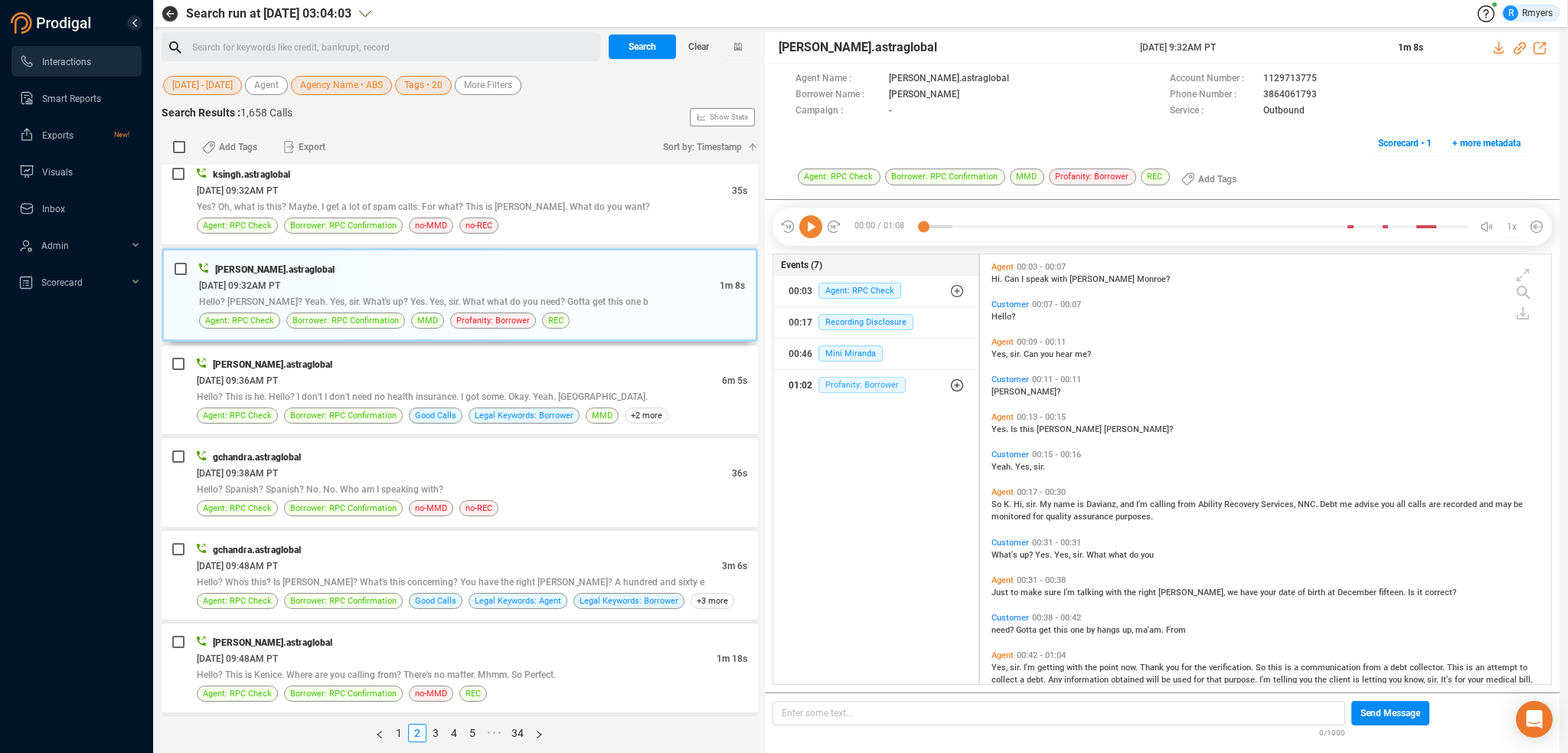
click at [854, 384] on span "Profanity: Borrower" at bounding box center [861, 385] width 87 height 16
click at [861, 412] on span "Profanity: Borrower" at bounding box center [873, 415] width 87 height 16
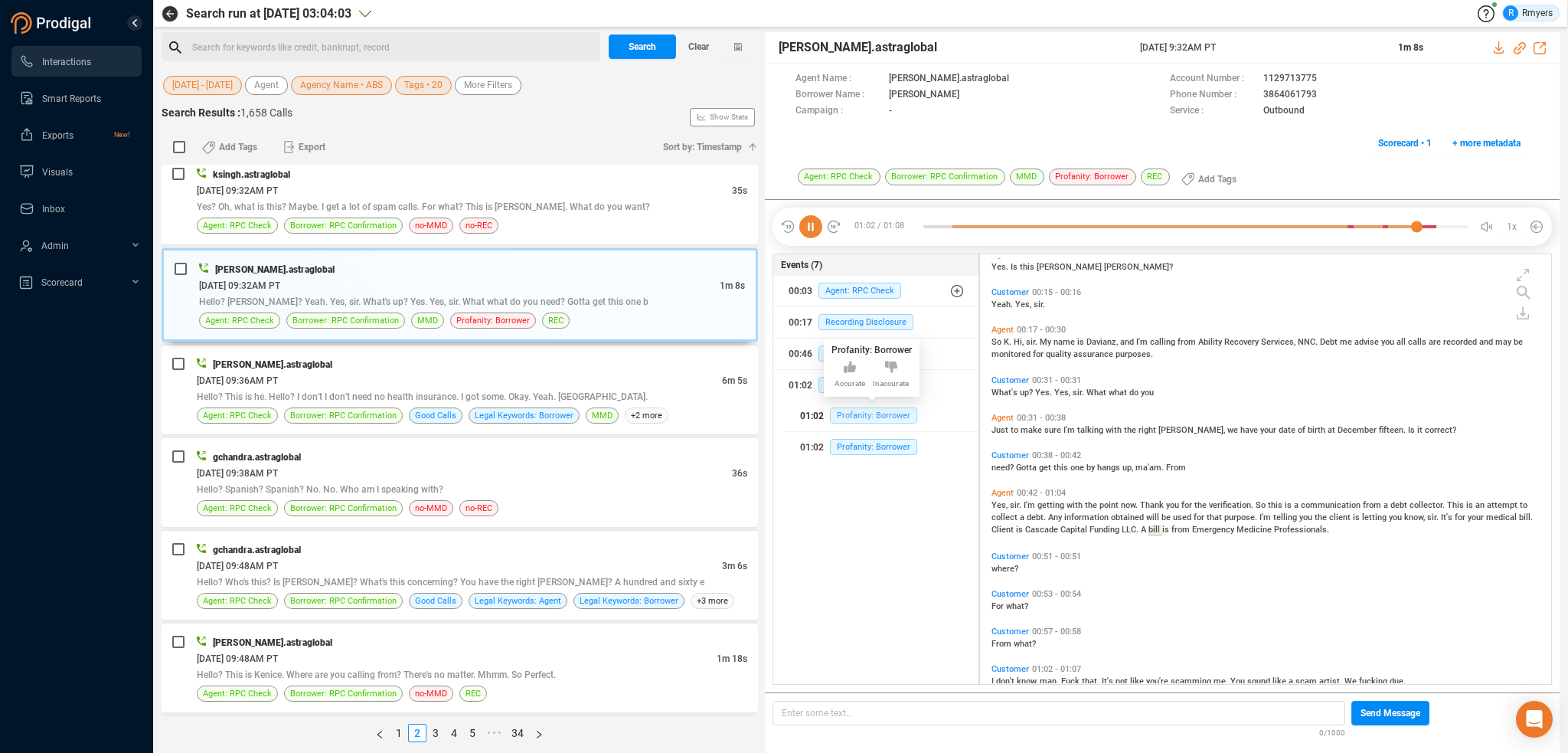
scroll to position [188, 0]
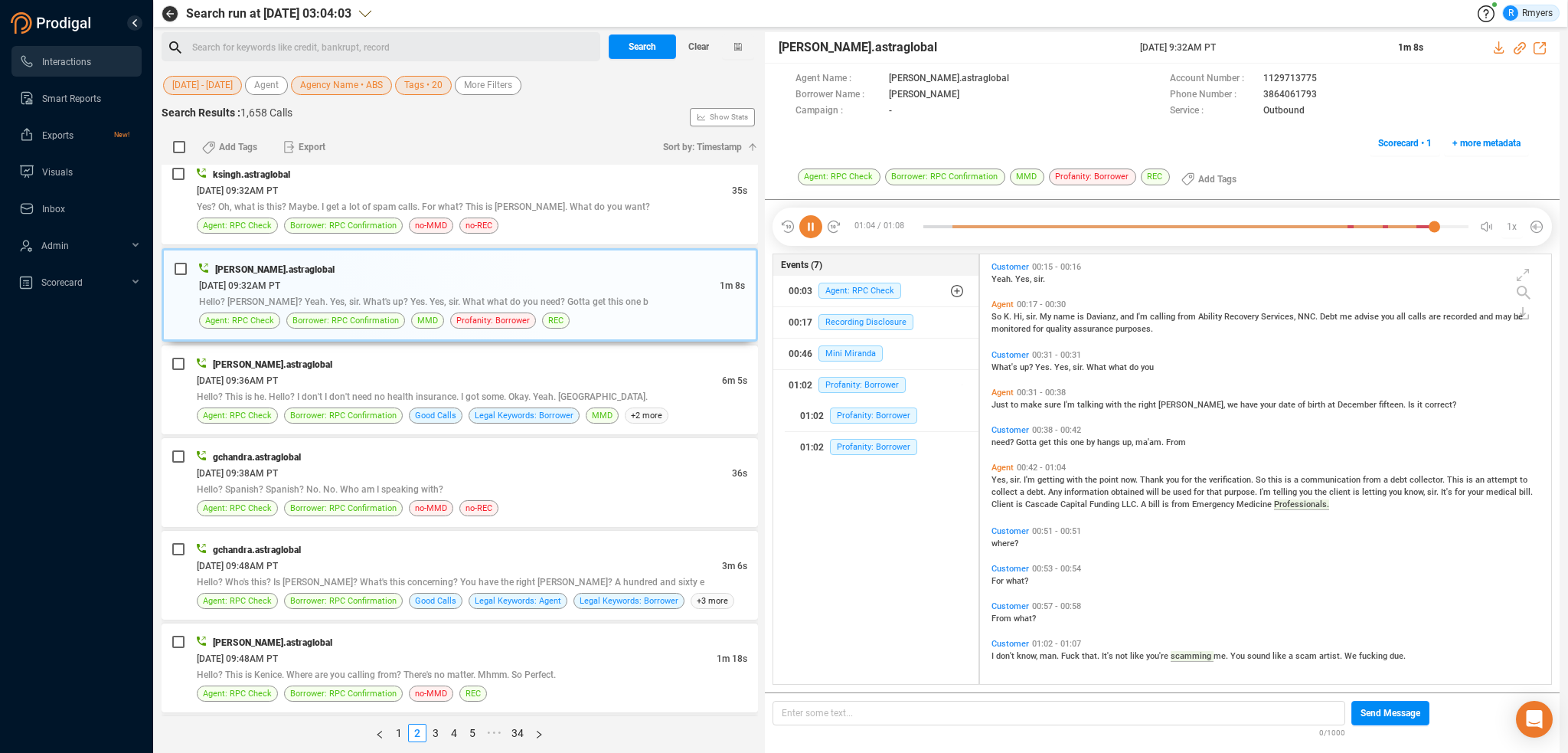
click at [808, 224] on icon at bounding box center [810, 226] width 23 height 23
click at [1332, 655] on span "artist." at bounding box center [1331, 656] width 25 height 10
click at [804, 228] on icon at bounding box center [810, 226] width 23 height 23
click at [372, 372] on div "[DATE] 09:36AM PT" at bounding box center [459, 380] width 525 height 16
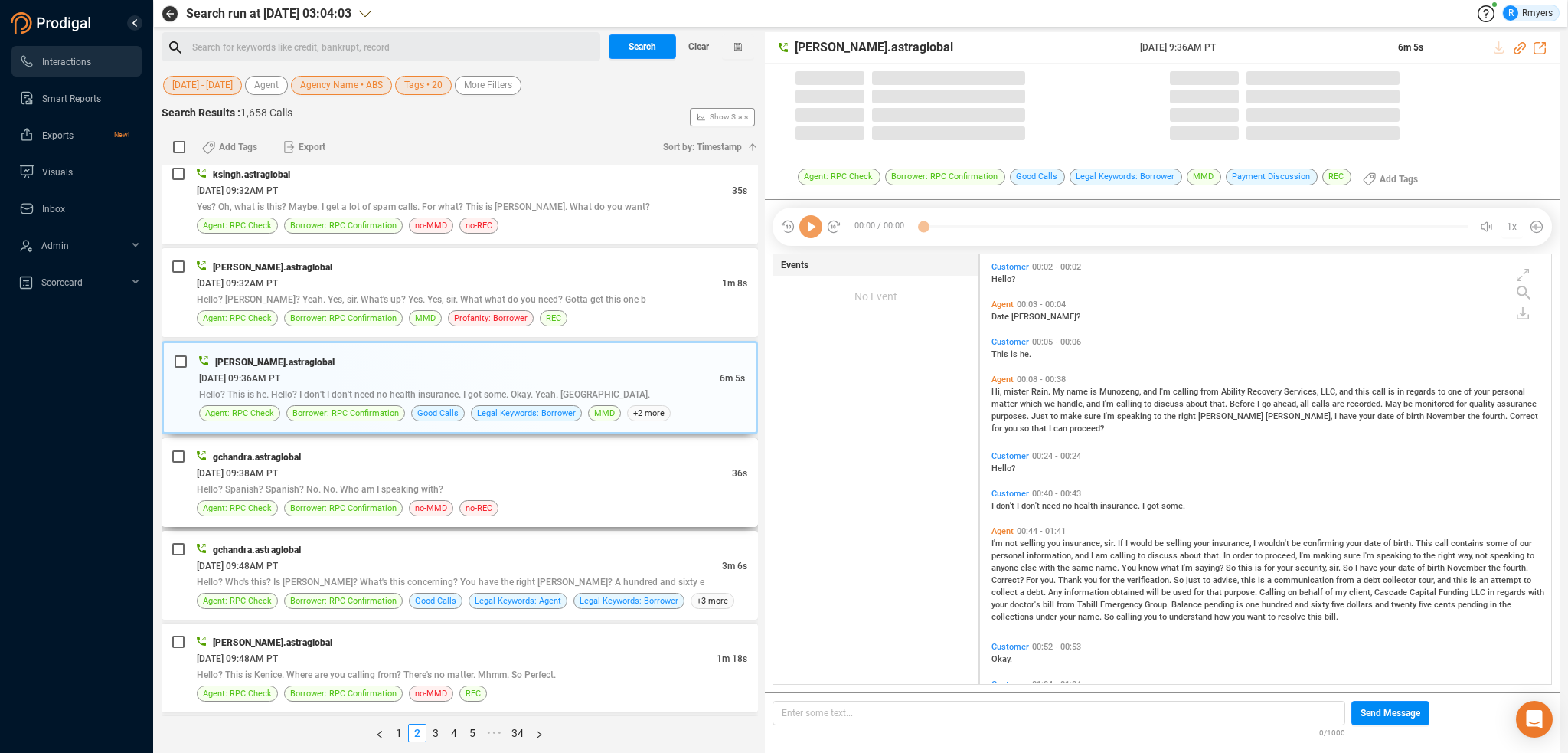
scroll to position [426, 564]
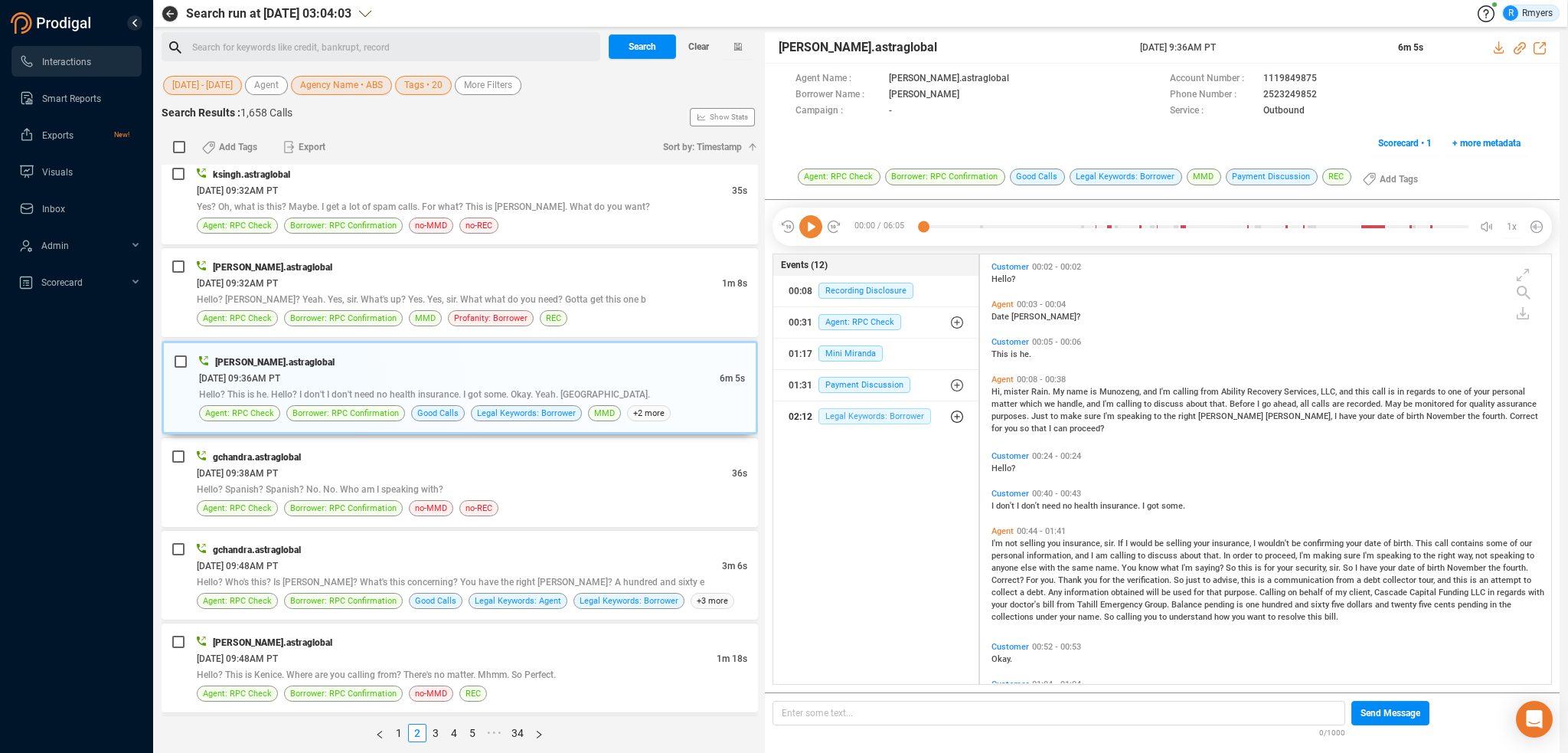
click at [845, 408] on span "Legal Keywords: Borrower" at bounding box center [874, 416] width 113 height 16
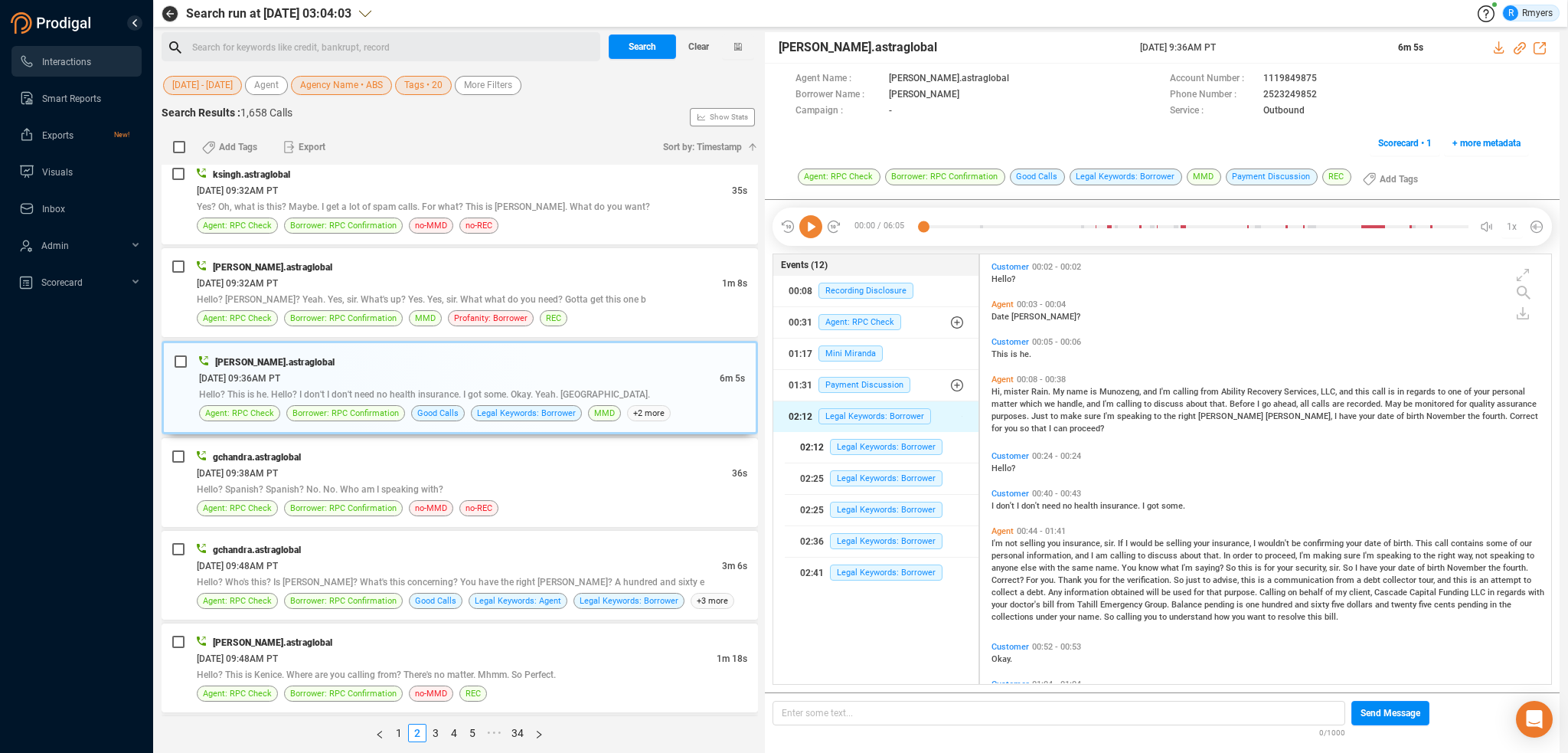
click at [848, 439] on span "Legal Keywords: Borrower" at bounding box center [886, 447] width 113 height 16
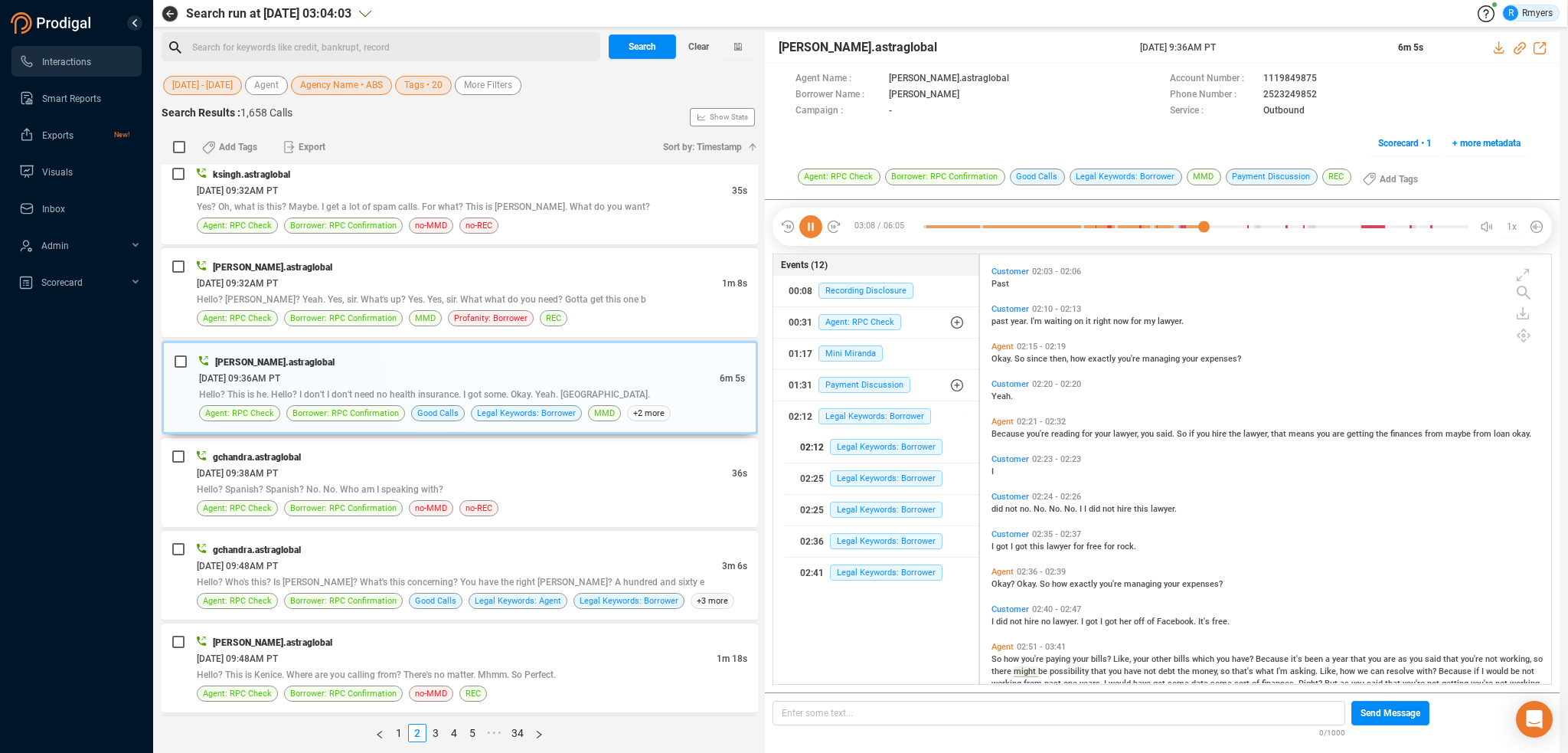
scroll to position [703, 0]
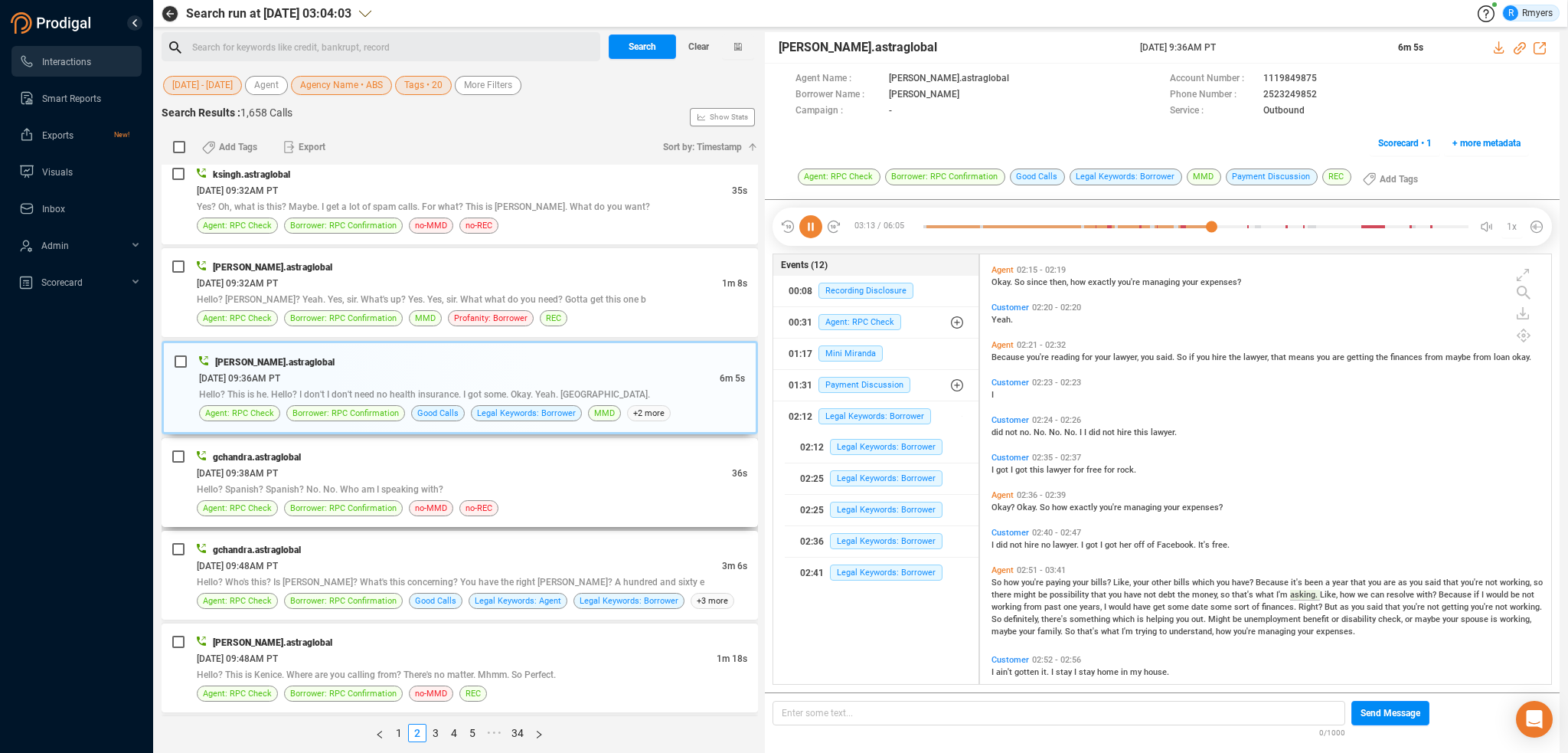
click at [480, 481] on div "Hello? Spanish? Spanish? No. No. Who am I speaking with?" at bounding box center [472, 489] width 551 height 16
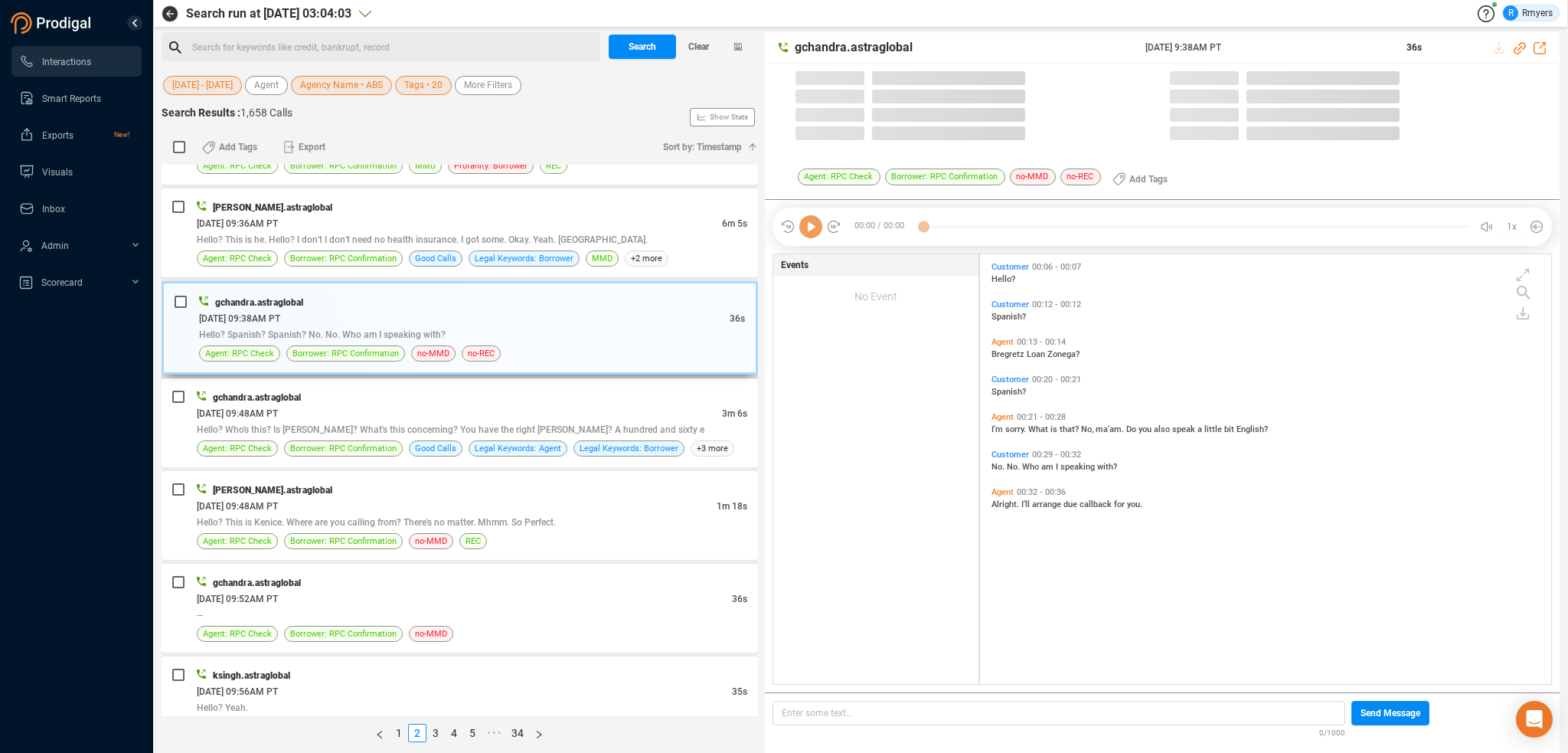
scroll to position [426, 564]
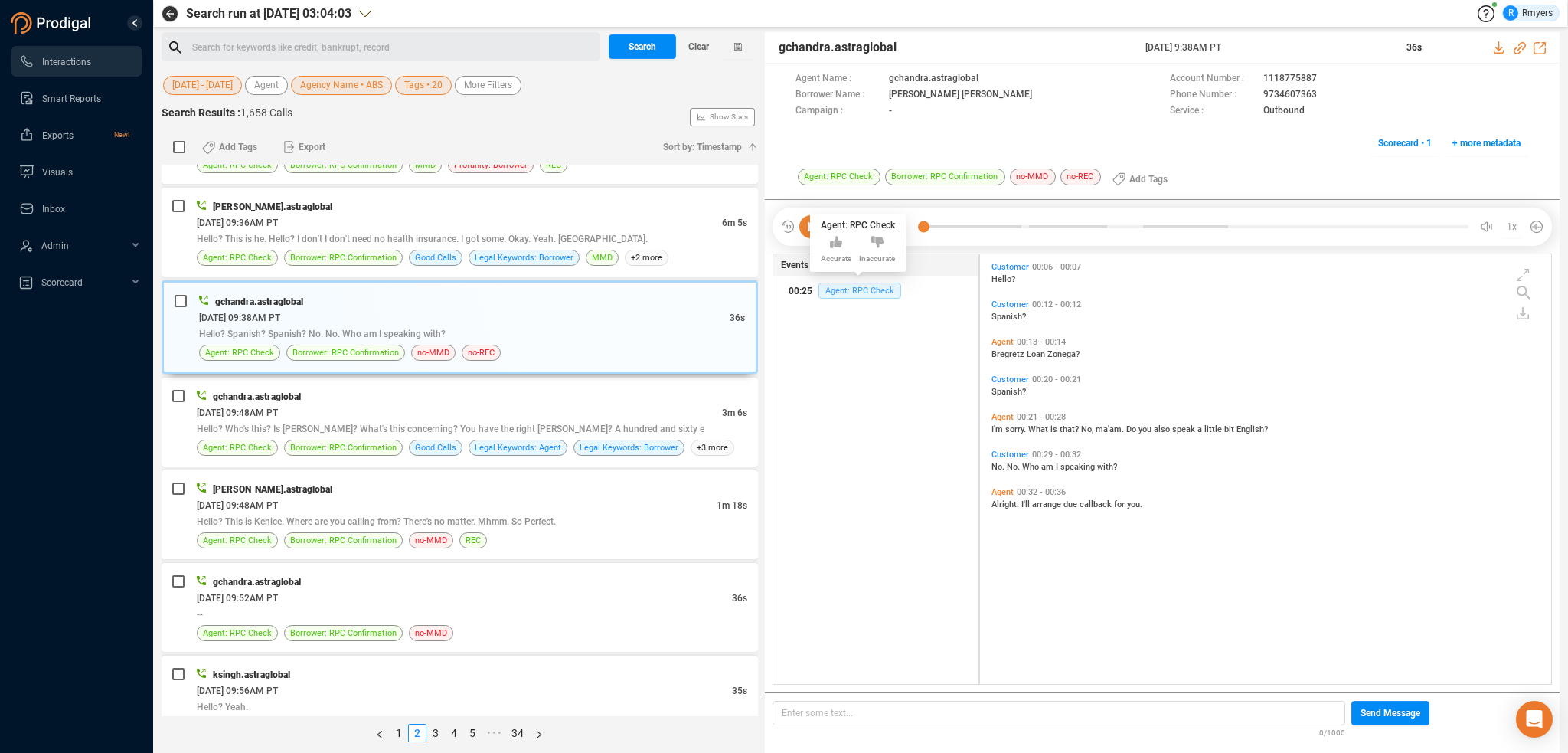
click at [828, 291] on span "Agent: RPC Check" at bounding box center [859, 291] width 83 height 16
click at [407, 404] on div "[DATE] 09:48AM PT" at bounding box center [459, 412] width 525 height 16
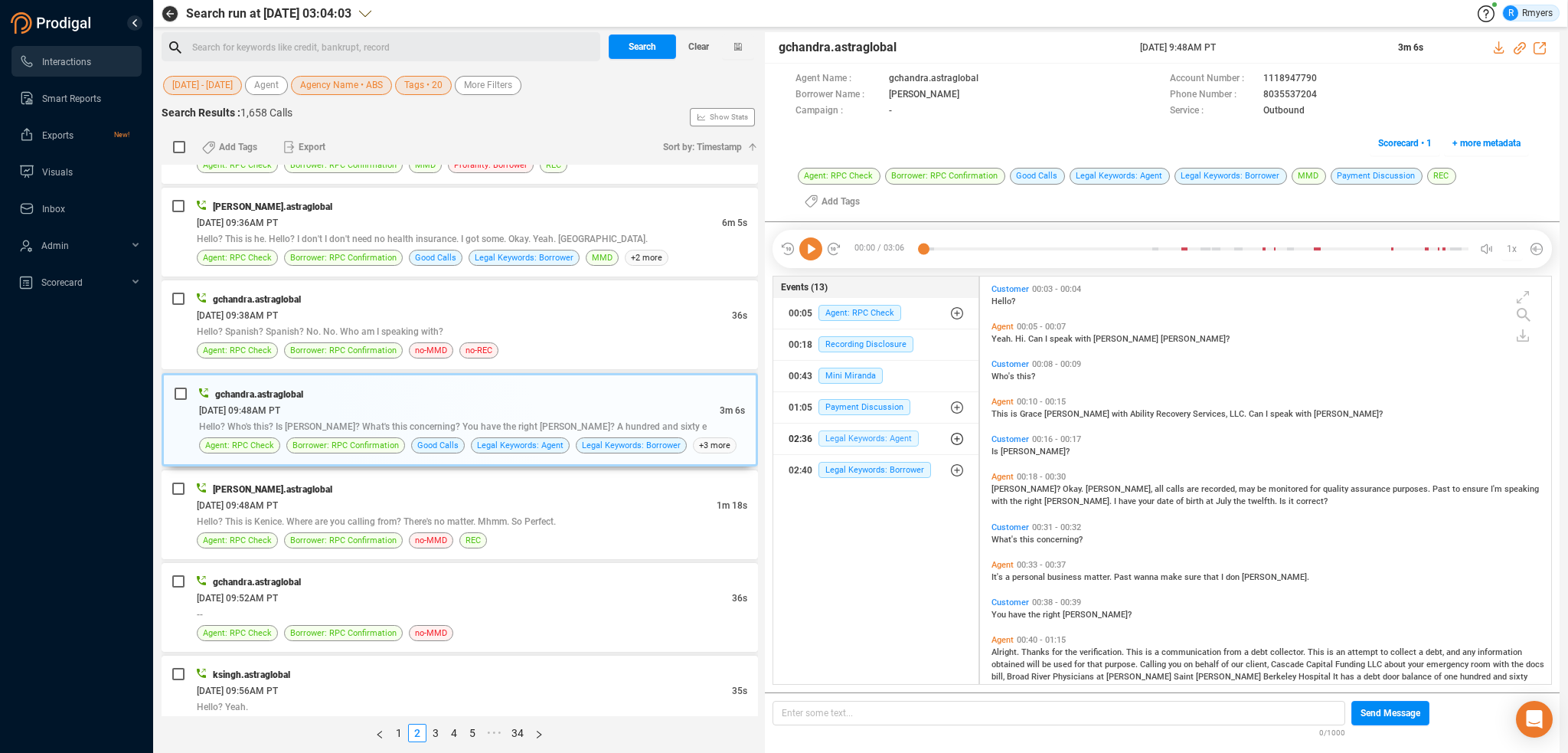
click at [843, 430] on span "Legal Keywords: Agent" at bounding box center [868, 438] width 100 height 16
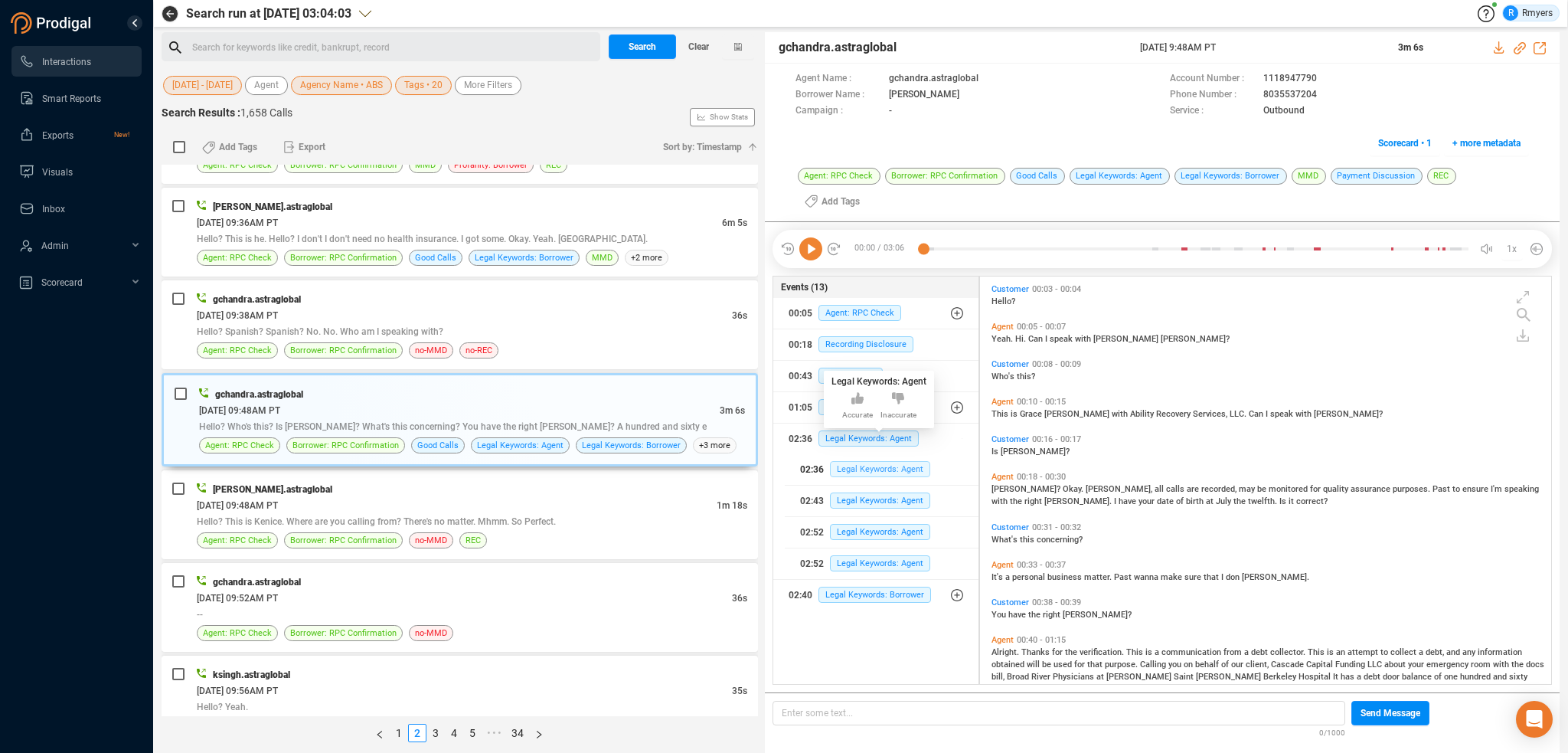
click at [851, 461] on span "Legal Keywords: Agent" at bounding box center [880, 469] width 100 height 16
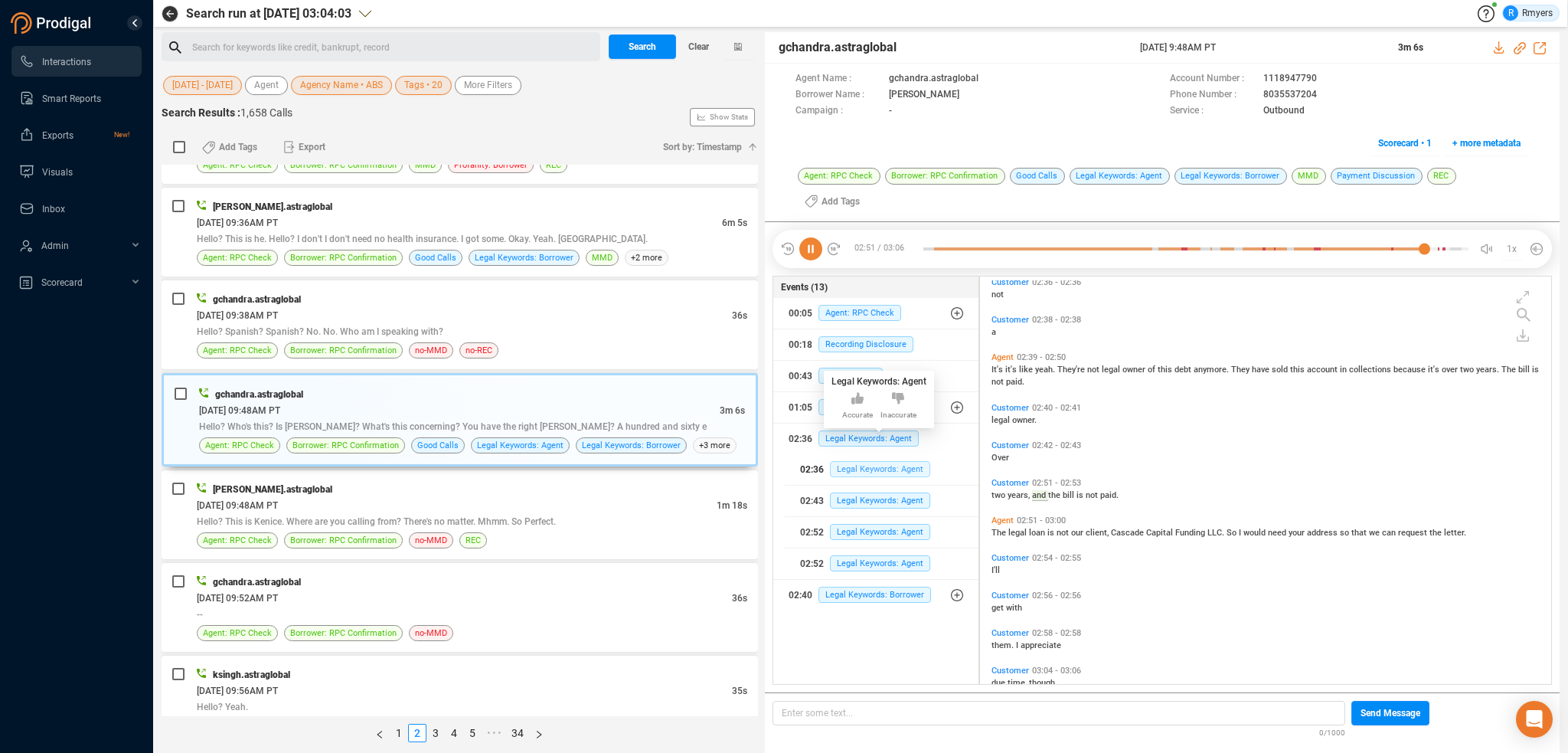
scroll to position [1154, 0]
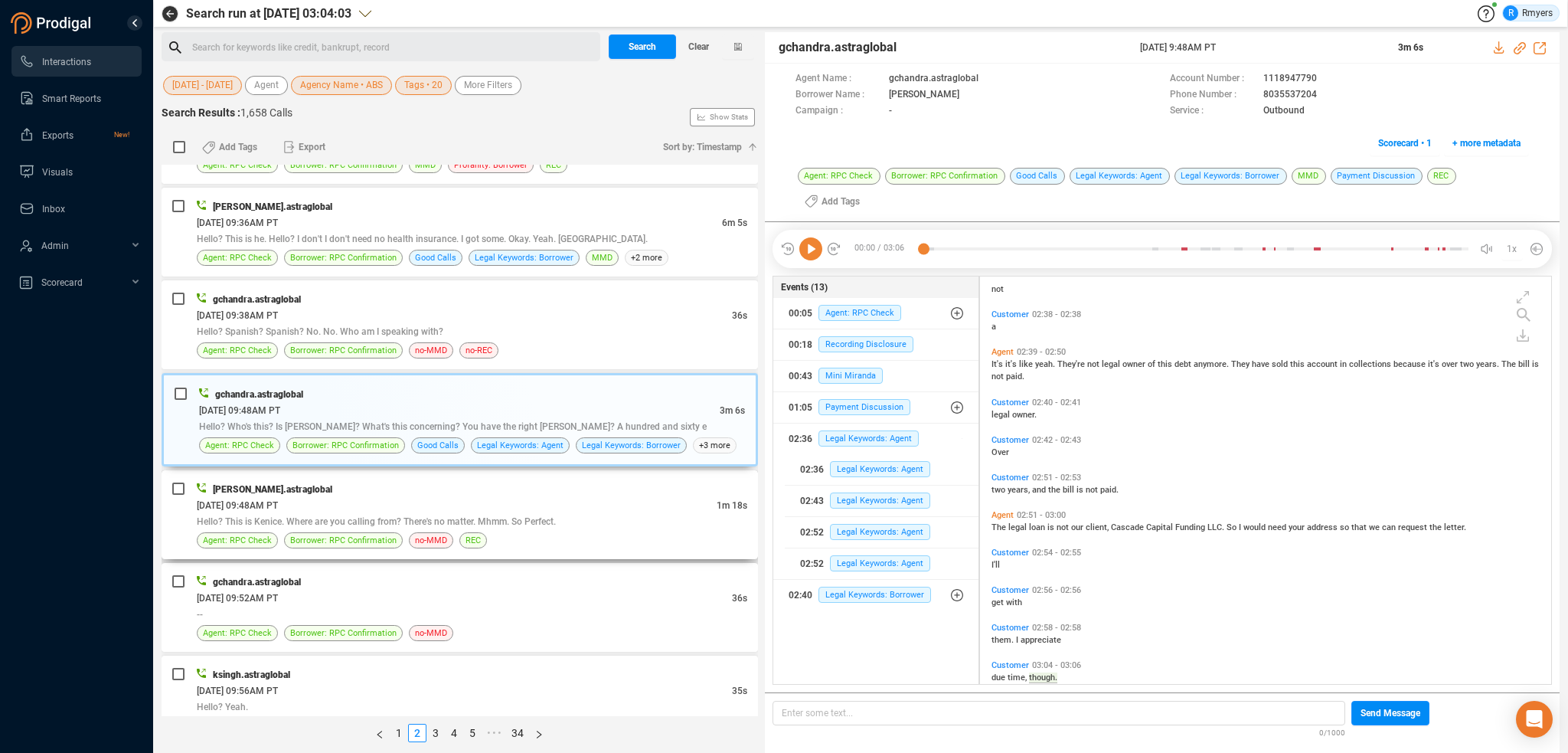
click at [567, 497] on div "[DATE] 09:48AM PT" at bounding box center [457, 505] width 520 height 16
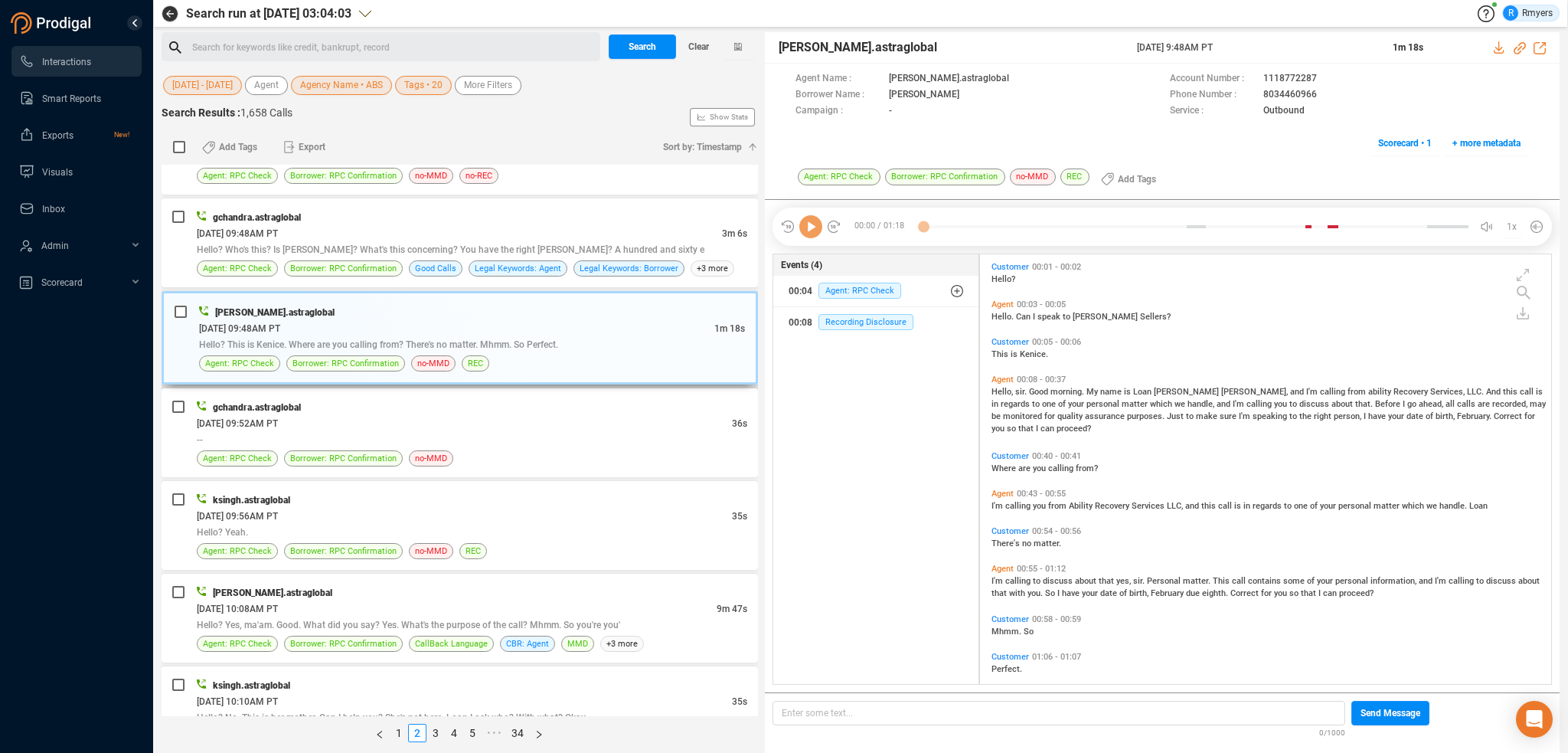
scroll to position [2986, 0]
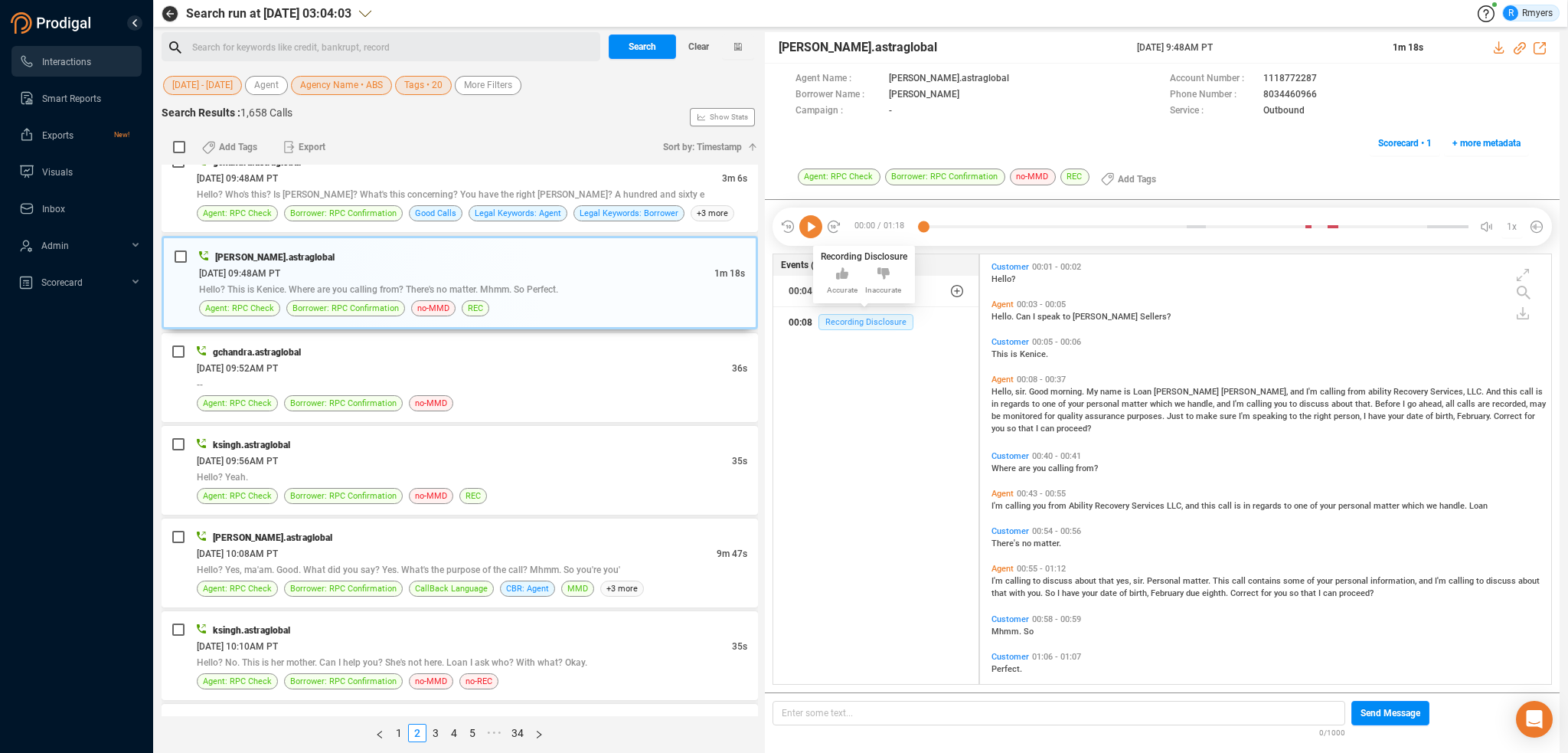
click at [843, 314] on span "Recording Disclosure" at bounding box center [865, 322] width 95 height 16
click at [1057, 502] on span "from" at bounding box center [1058, 506] width 21 height 10
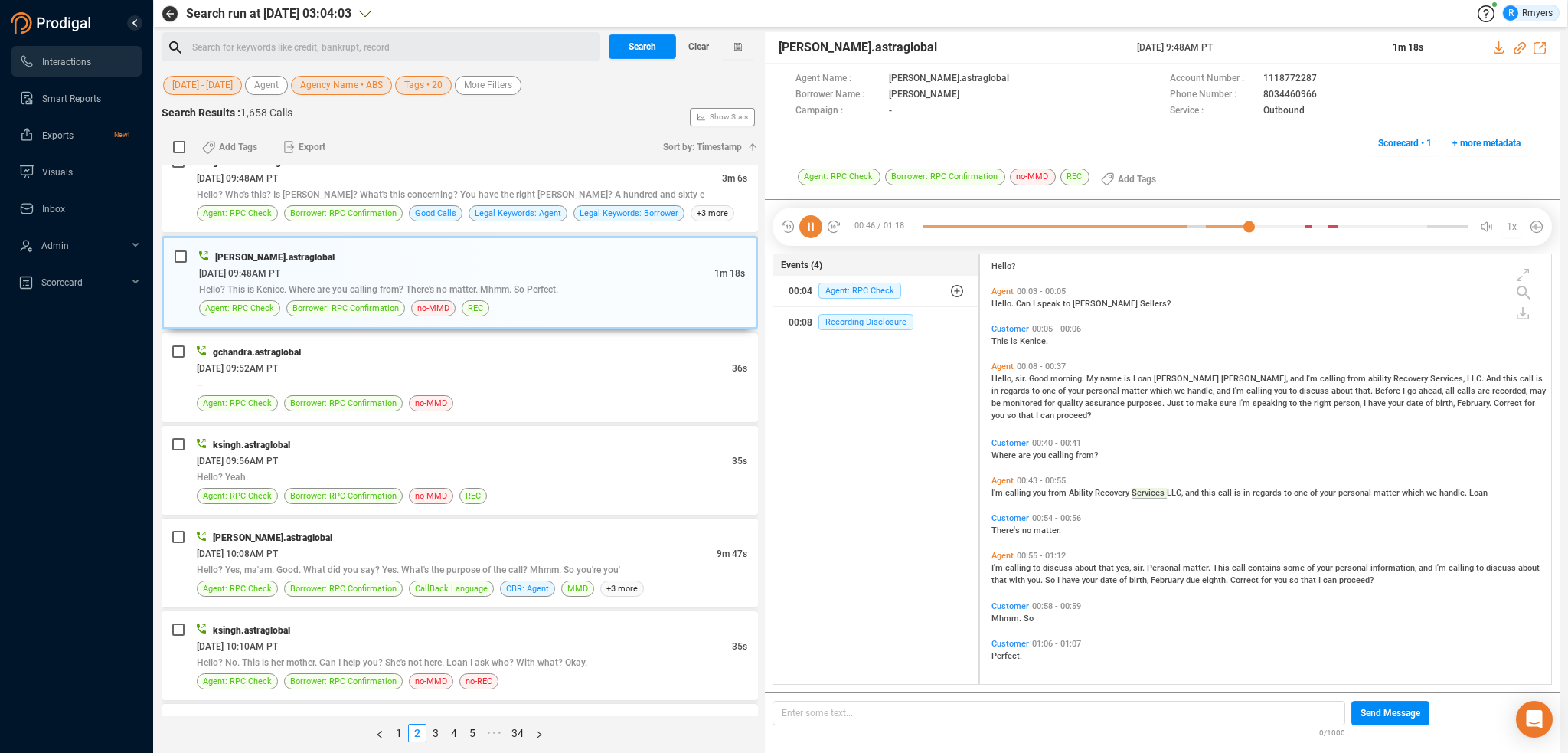
click at [1033, 563] on span "to" at bounding box center [1038, 568] width 10 height 10
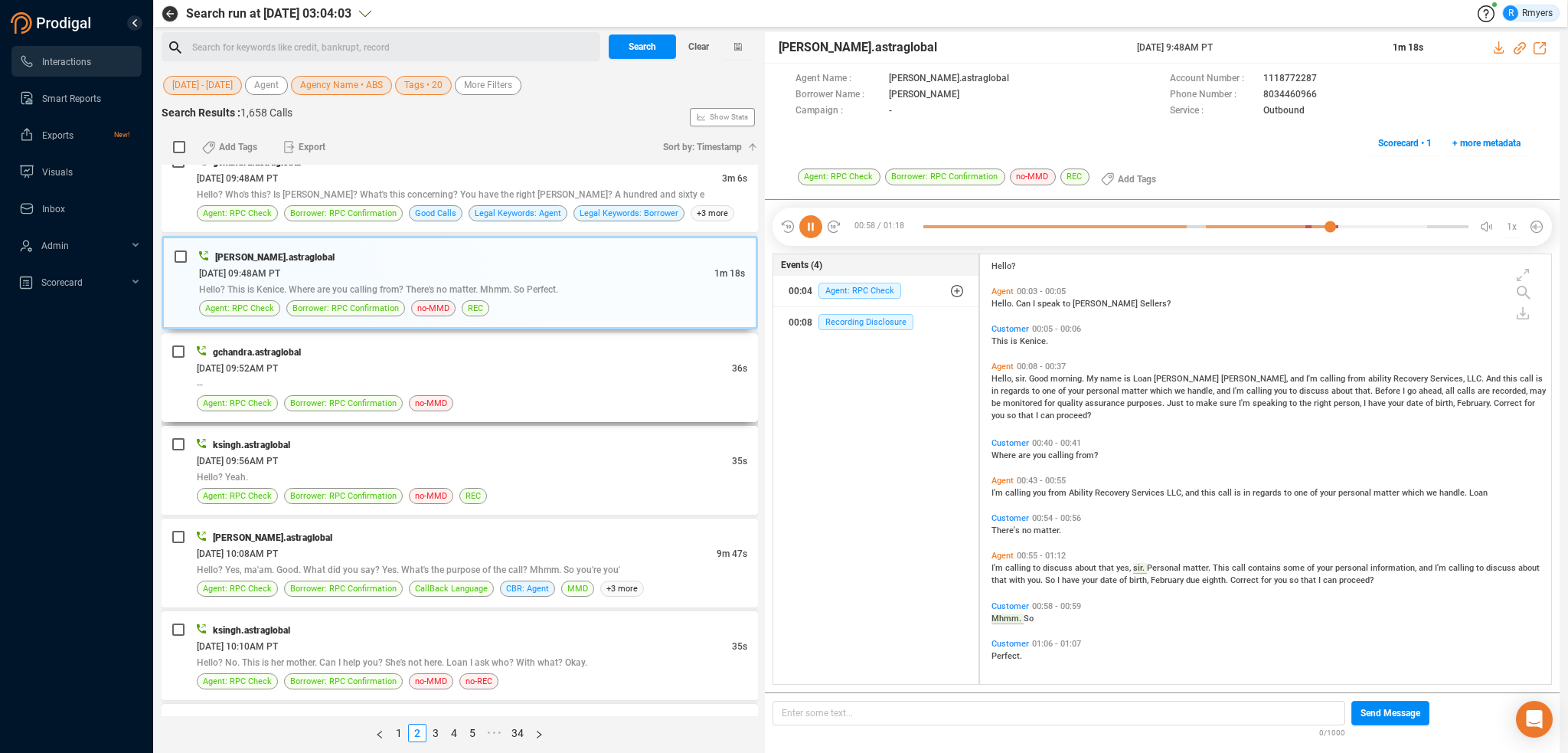
click at [273, 333] on div "gchandra.astraglobal [DATE] 09:52AM PT 36s -- Agent: RPC Check Borrower: RPC Co…" at bounding box center [460, 377] width 596 height 89
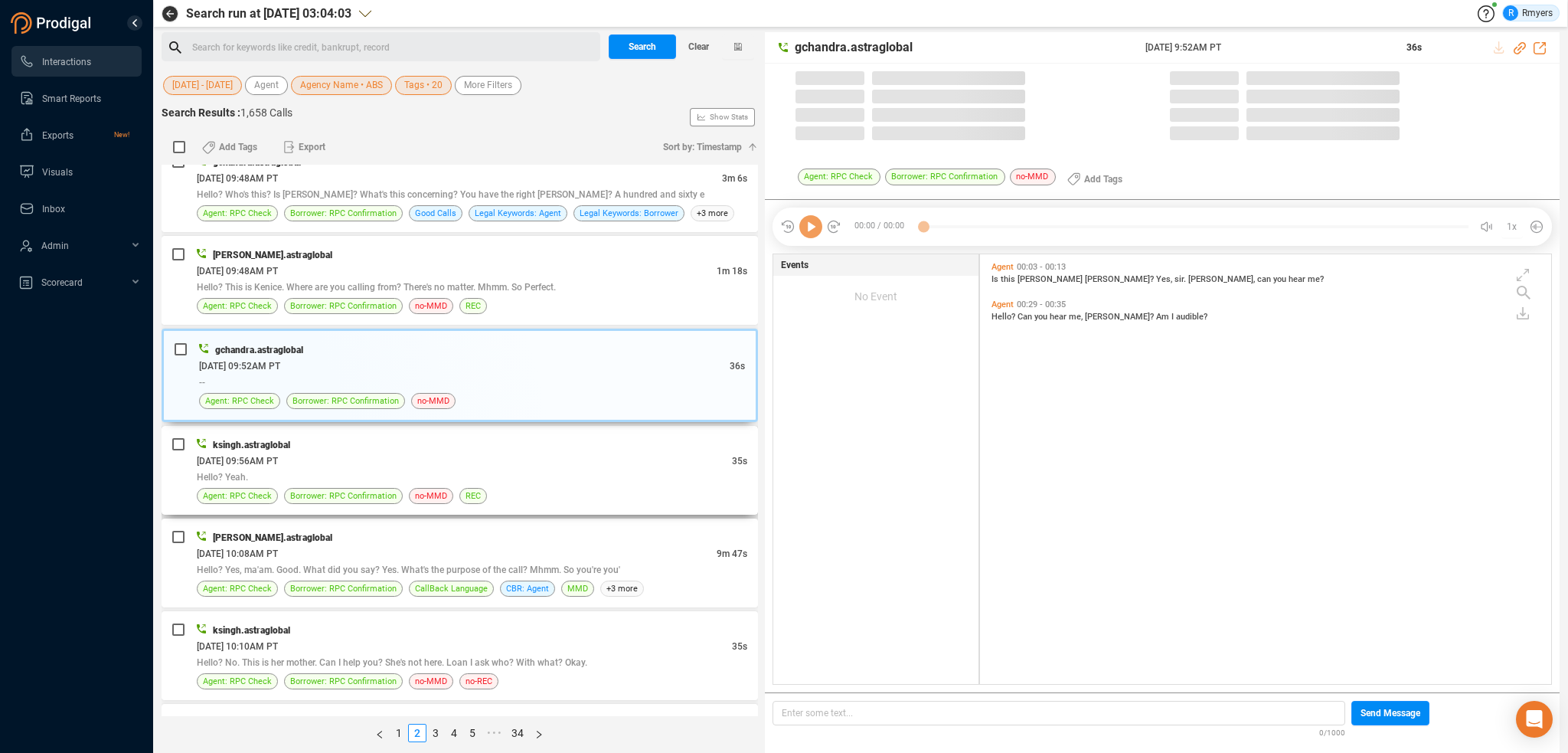
scroll to position [426, 564]
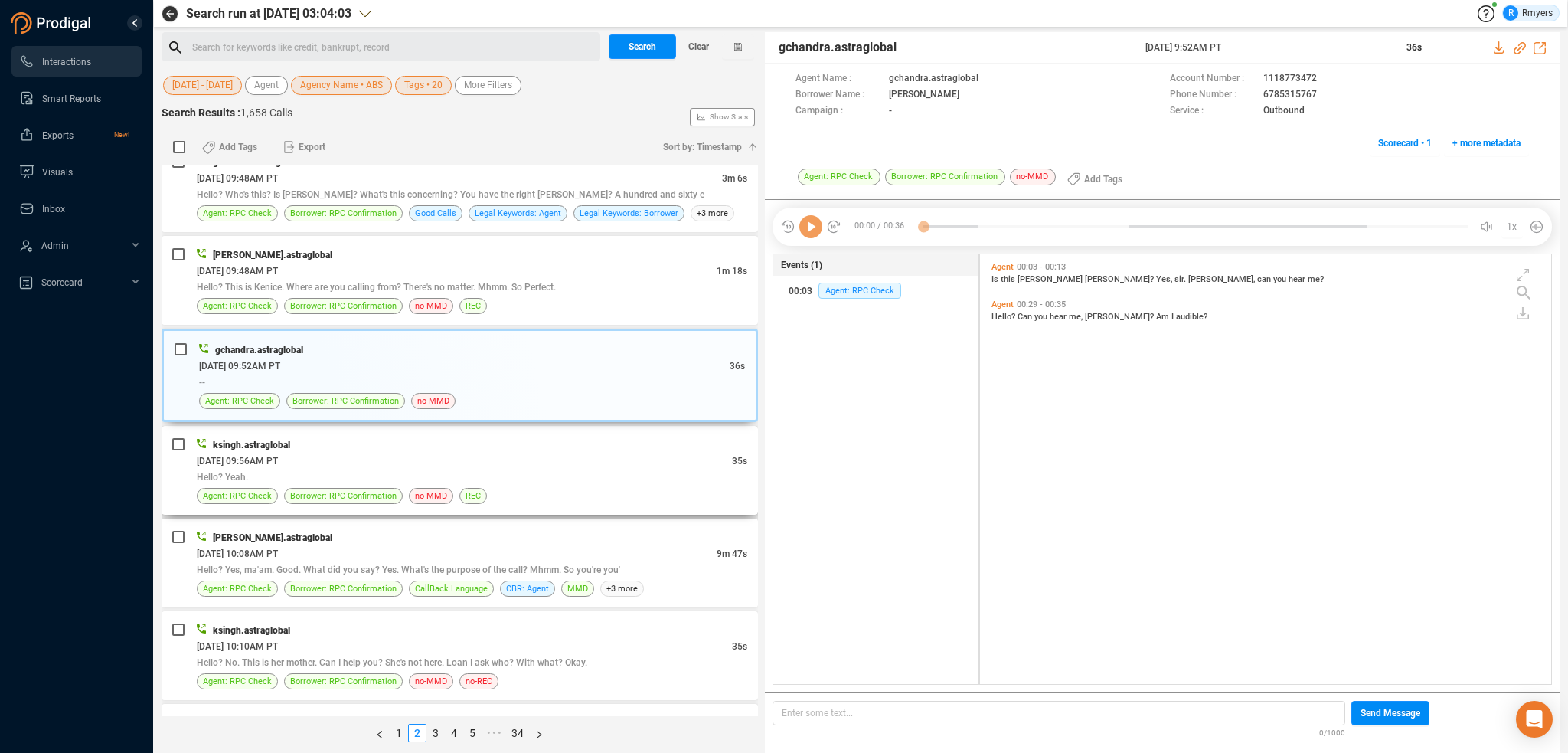
click at [420, 426] on div "ksingh.astraglobal [DATE] 09:56AM PT 35s Hello? Yeah. Agent: RPC Check Borrower…" at bounding box center [460, 470] width 596 height 89
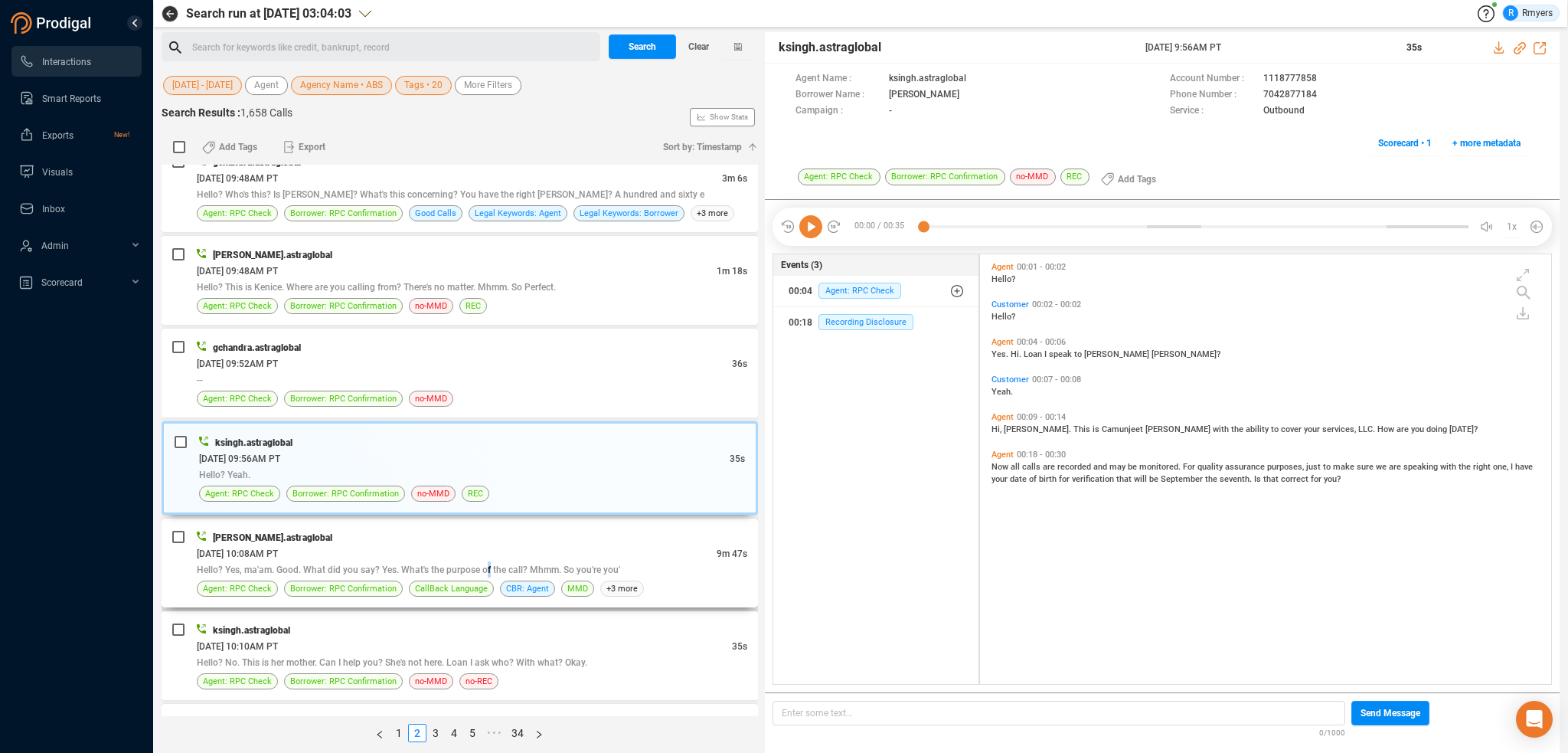
click at [484, 561] on div "Hello? Yes, ma'am. Good. What did you say? Yes. What's the purpose of the call?…" at bounding box center [472, 569] width 551 height 16
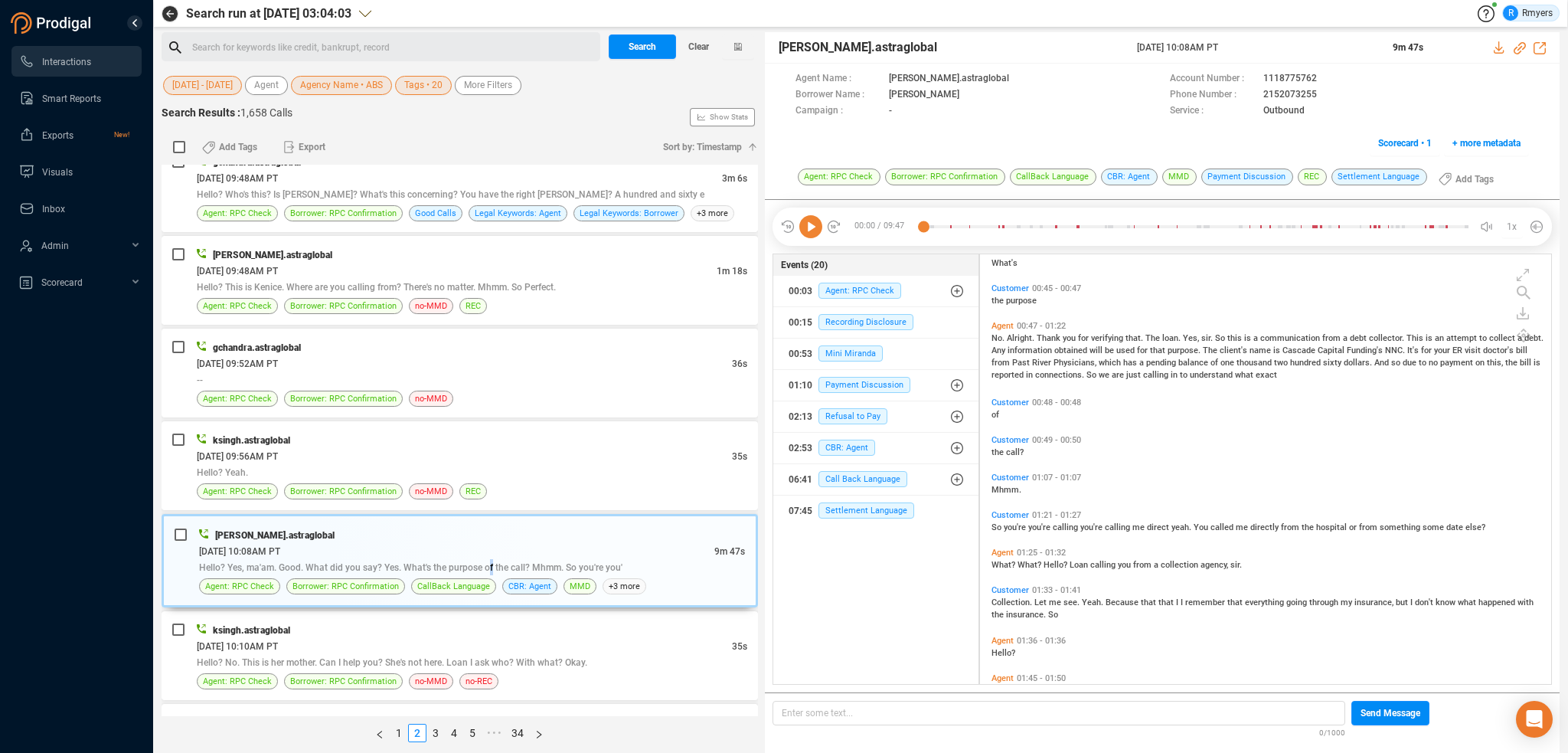
scroll to position [306, 0]
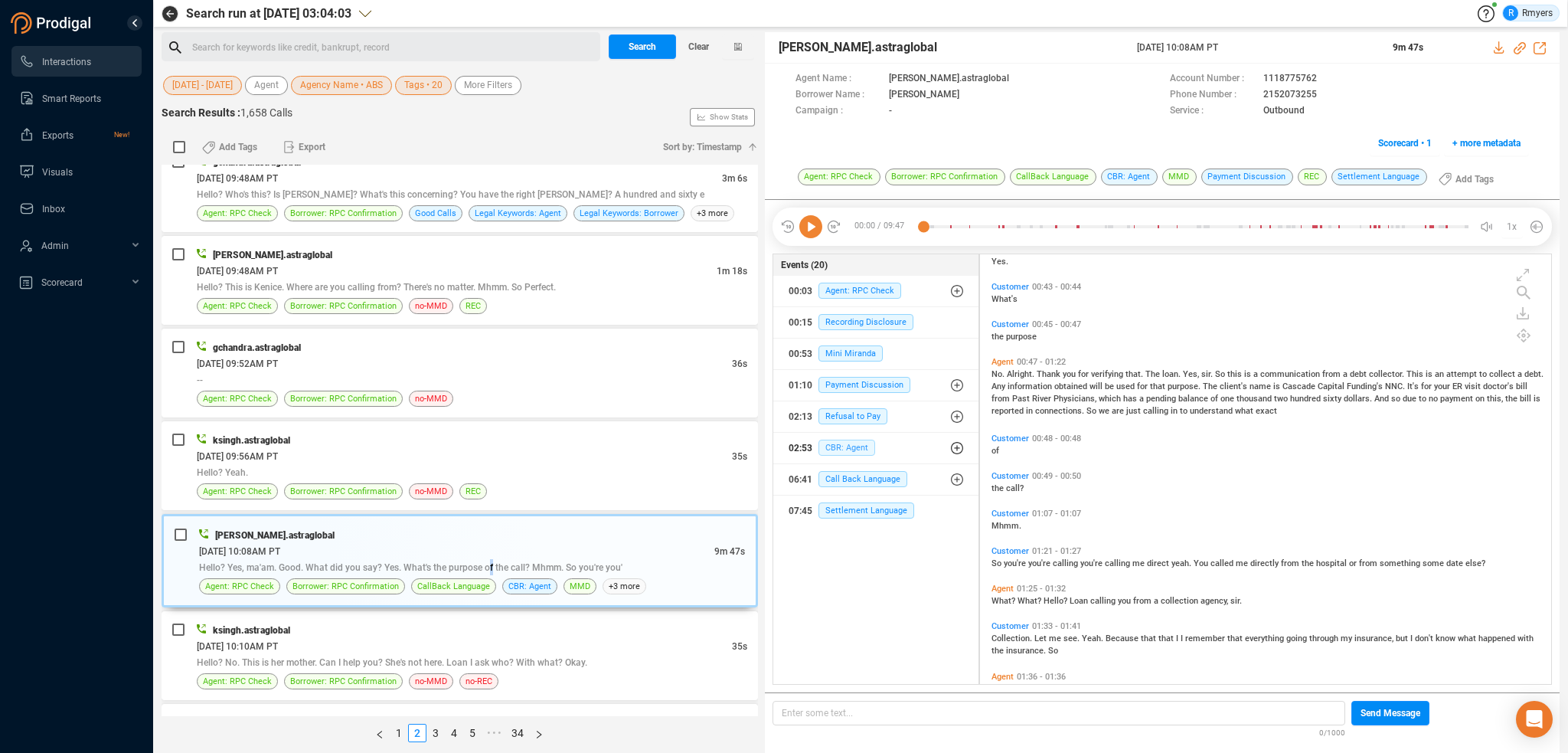
click at [838, 446] on span "CBR: Agent" at bounding box center [846, 447] width 57 height 16
click at [838, 488] on div "02:53 CBR: Agent" at bounding box center [881, 478] width 163 height 25
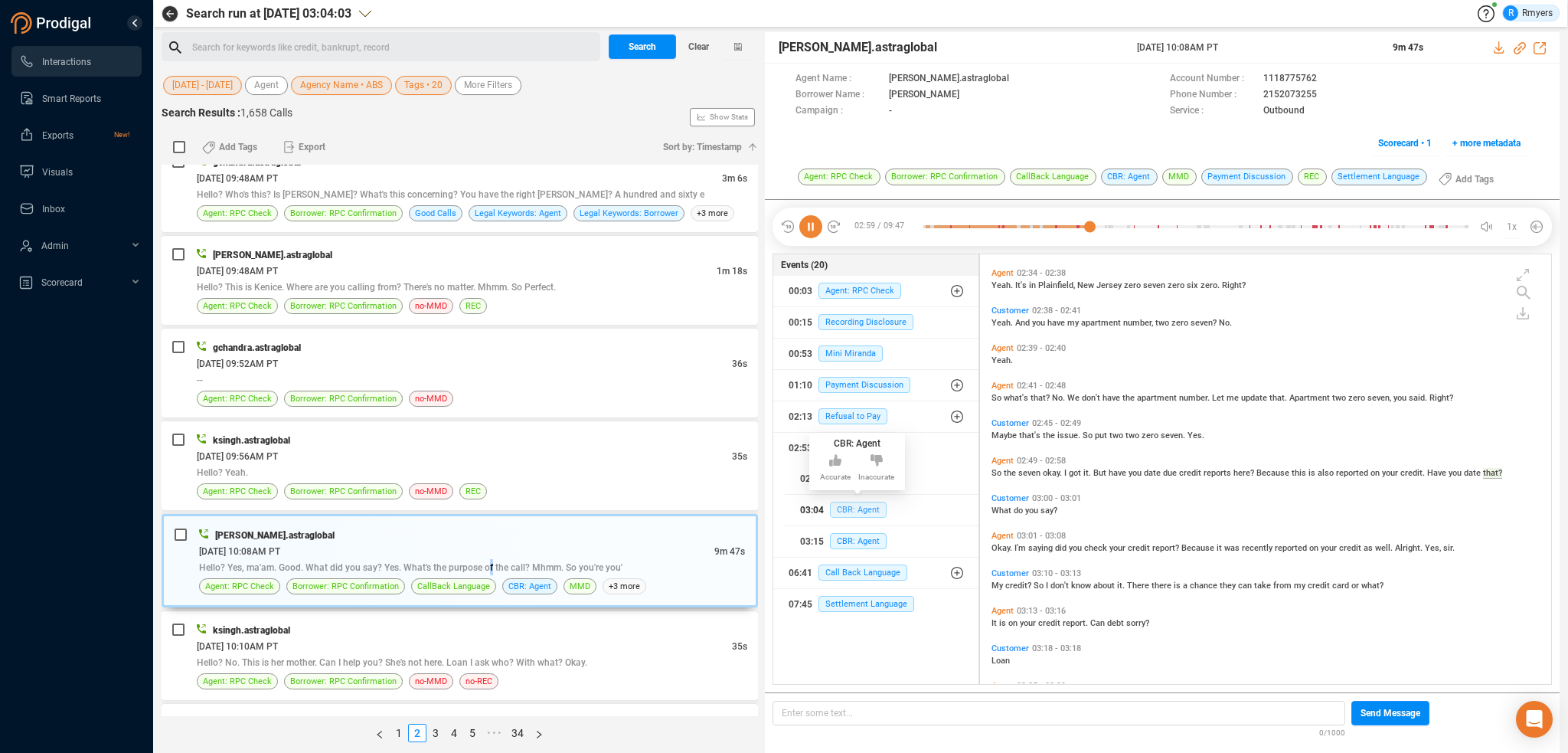
click at [849, 505] on span "CBR: Agent" at bounding box center [858, 510] width 57 height 16
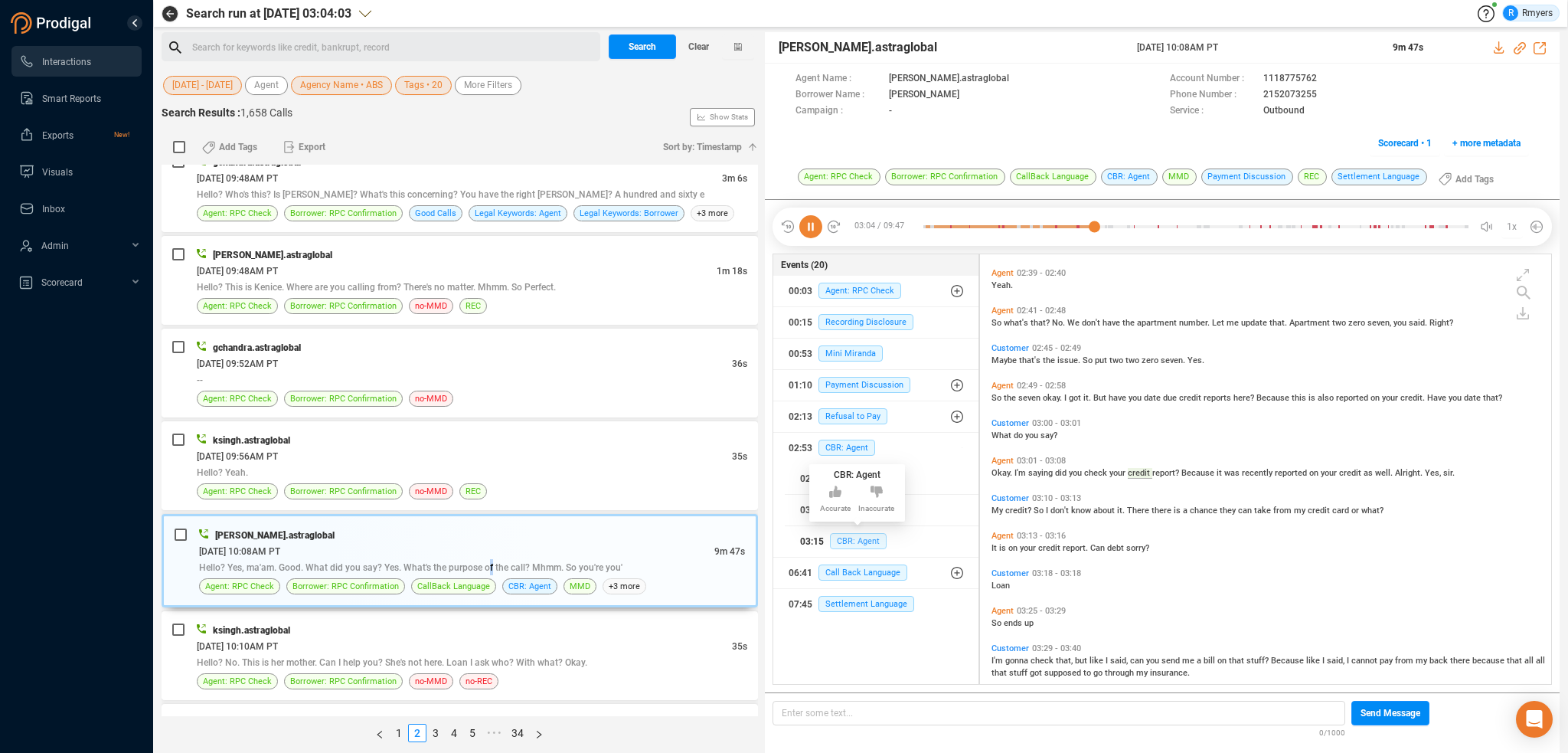
click at [864, 535] on span "CBR: Agent" at bounding box center [858, 541] width 57 height 16
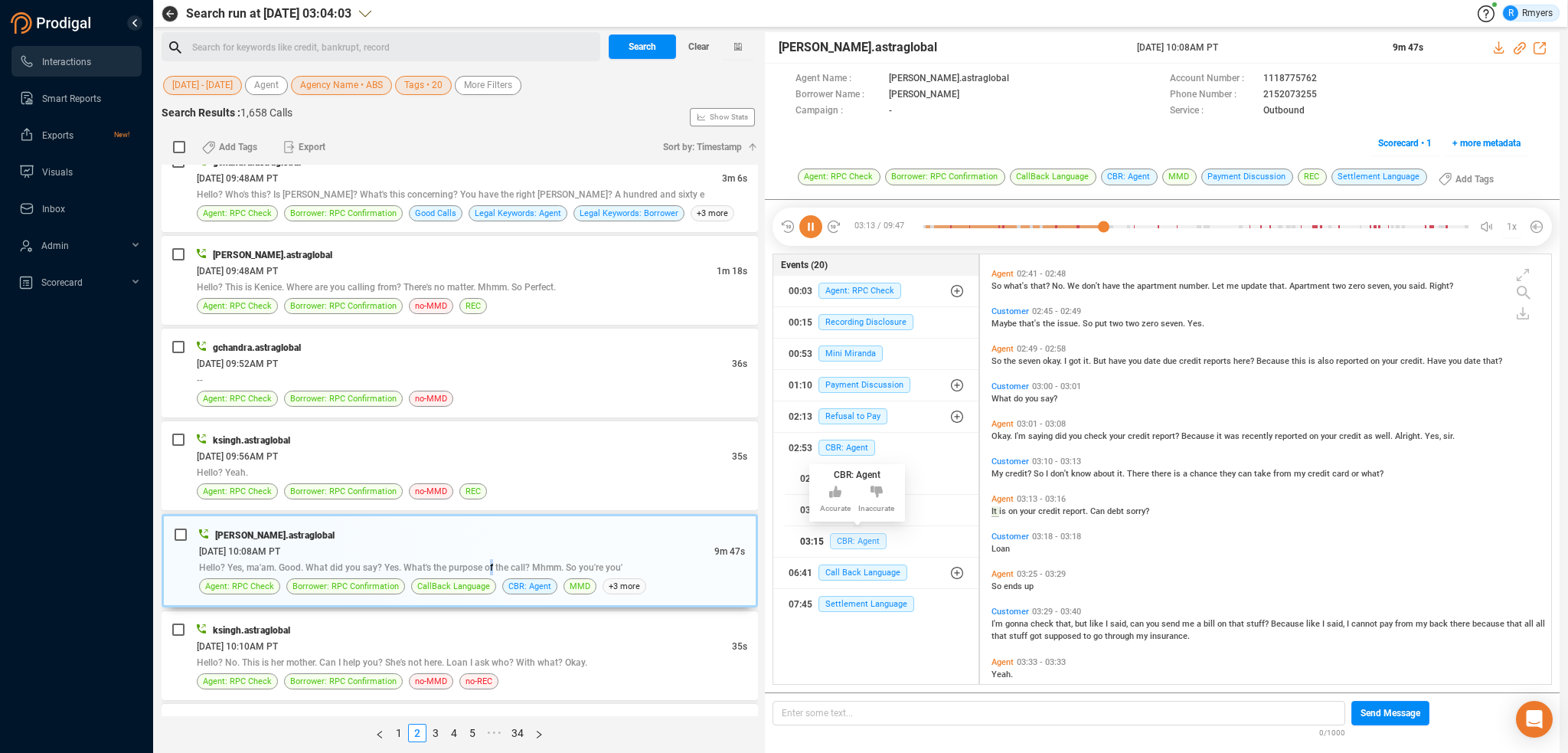
scroll to position [1224, 0]
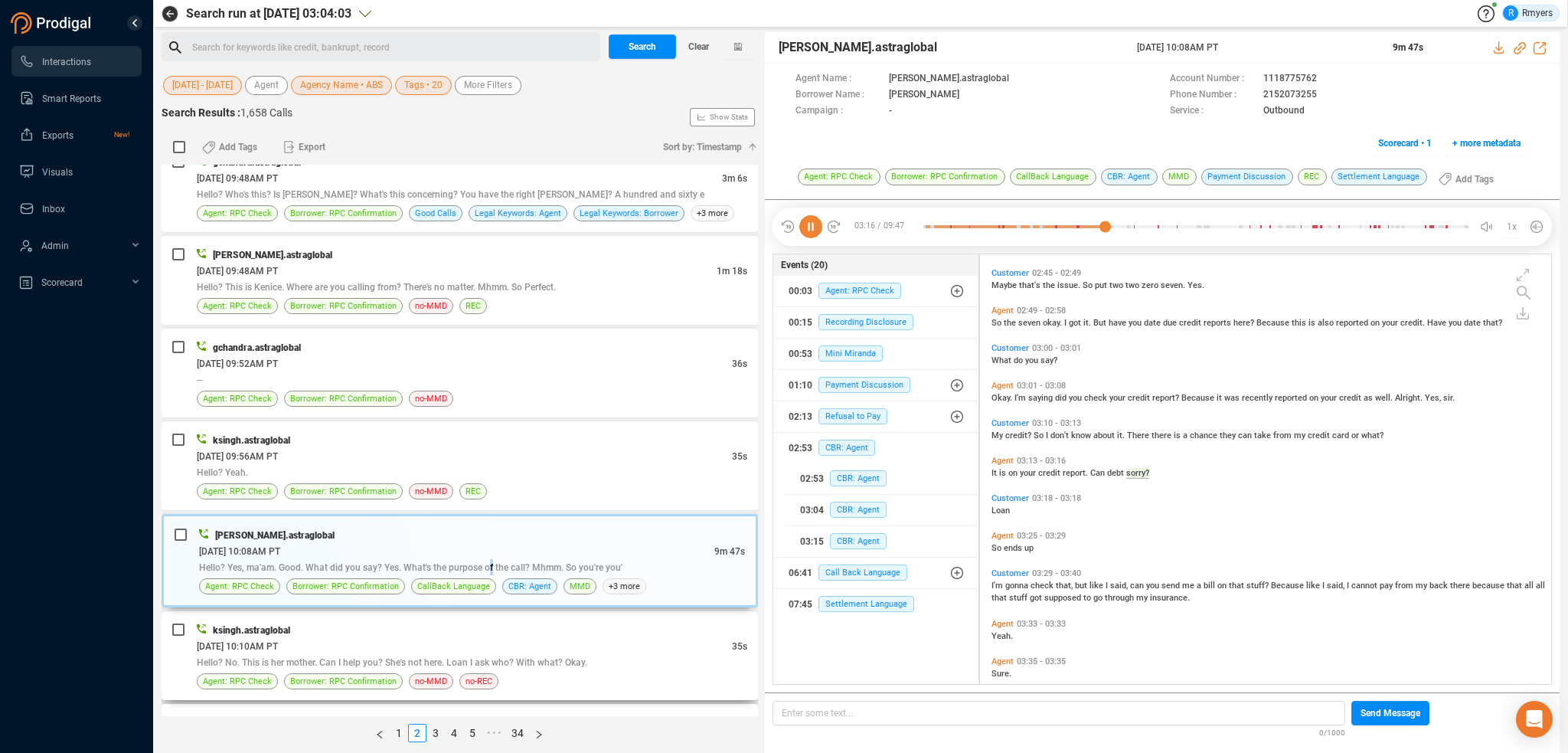
click at [390, 626] on div "ksingh.astraglobal [DATE] 10:10AM PT 35s Hello? No. This is her mother. Can I h…" at bounding box center [472, 655] width 551 height 67
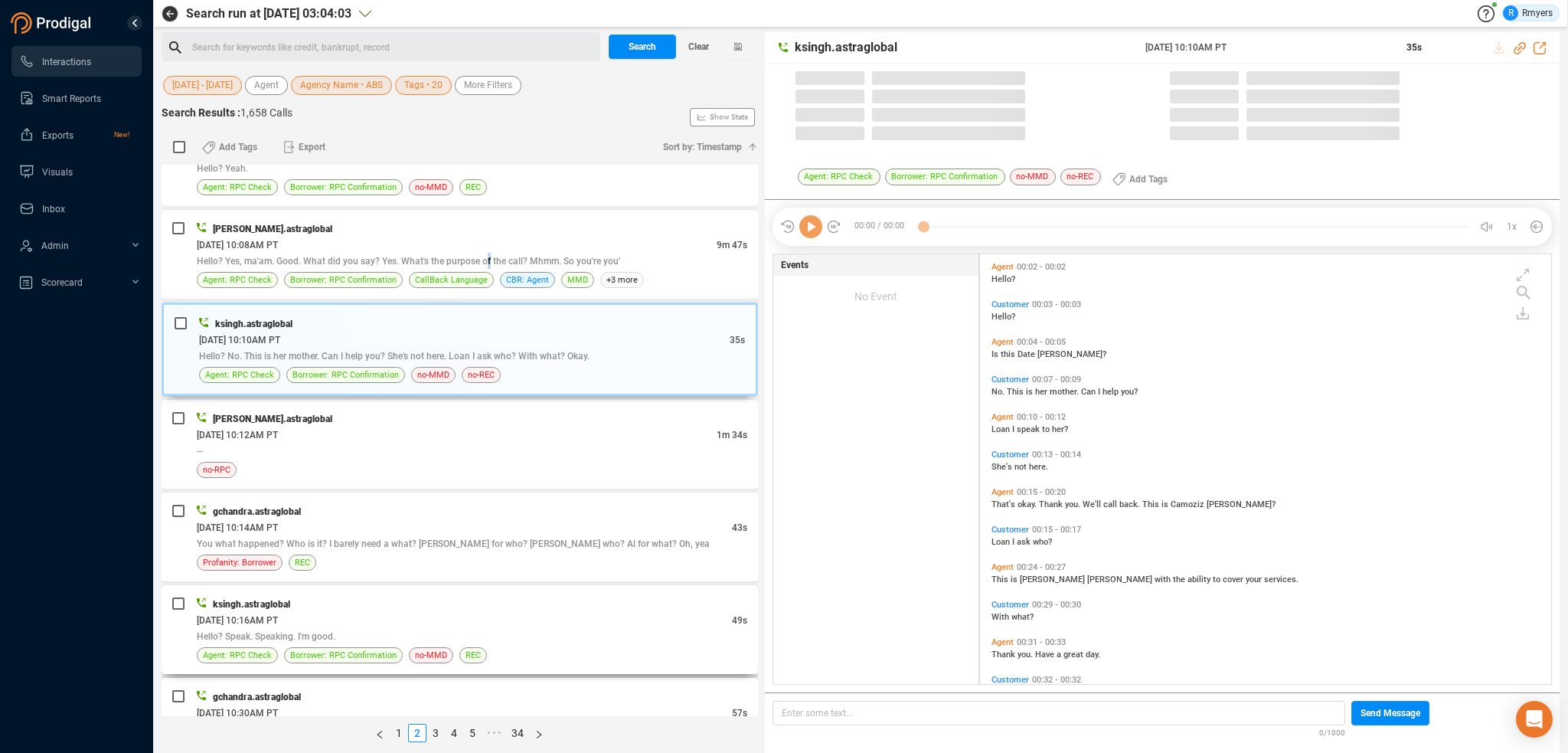
scroll to position [426, 564]
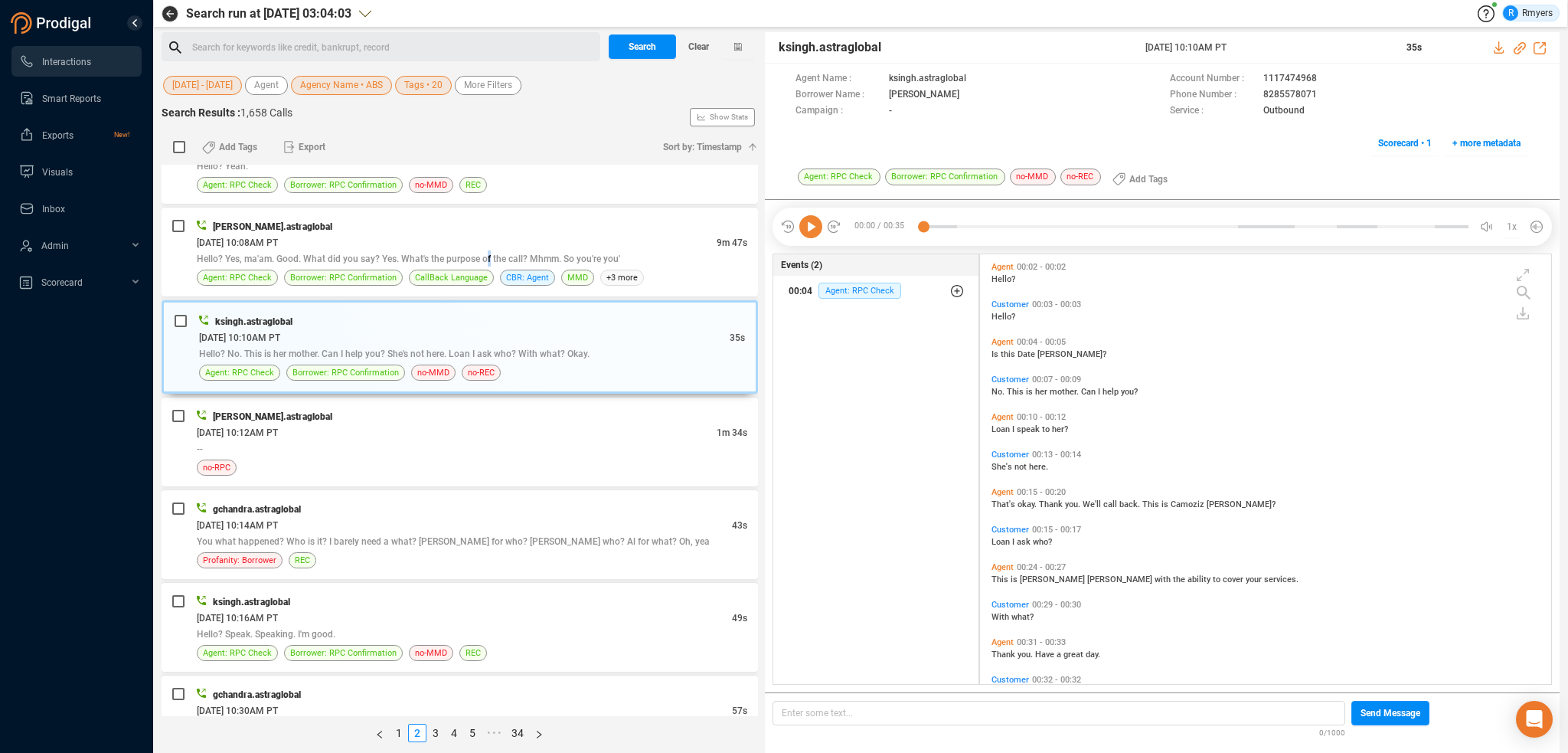
click at [867, 298] on div "00:04 Agent: RPC Check" at bounding box center [876, 291] width 175 height 25
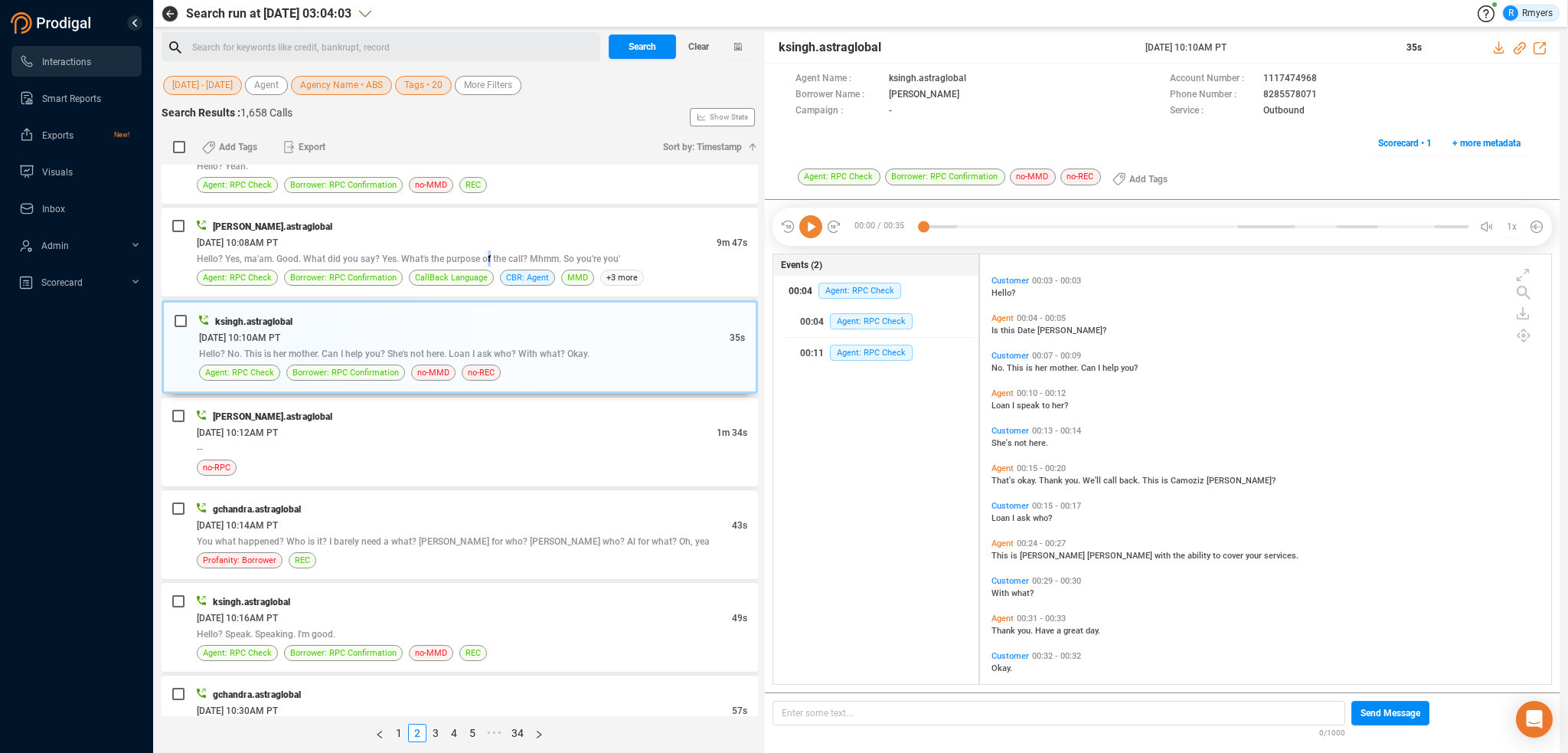
scroll to position [37, 0]
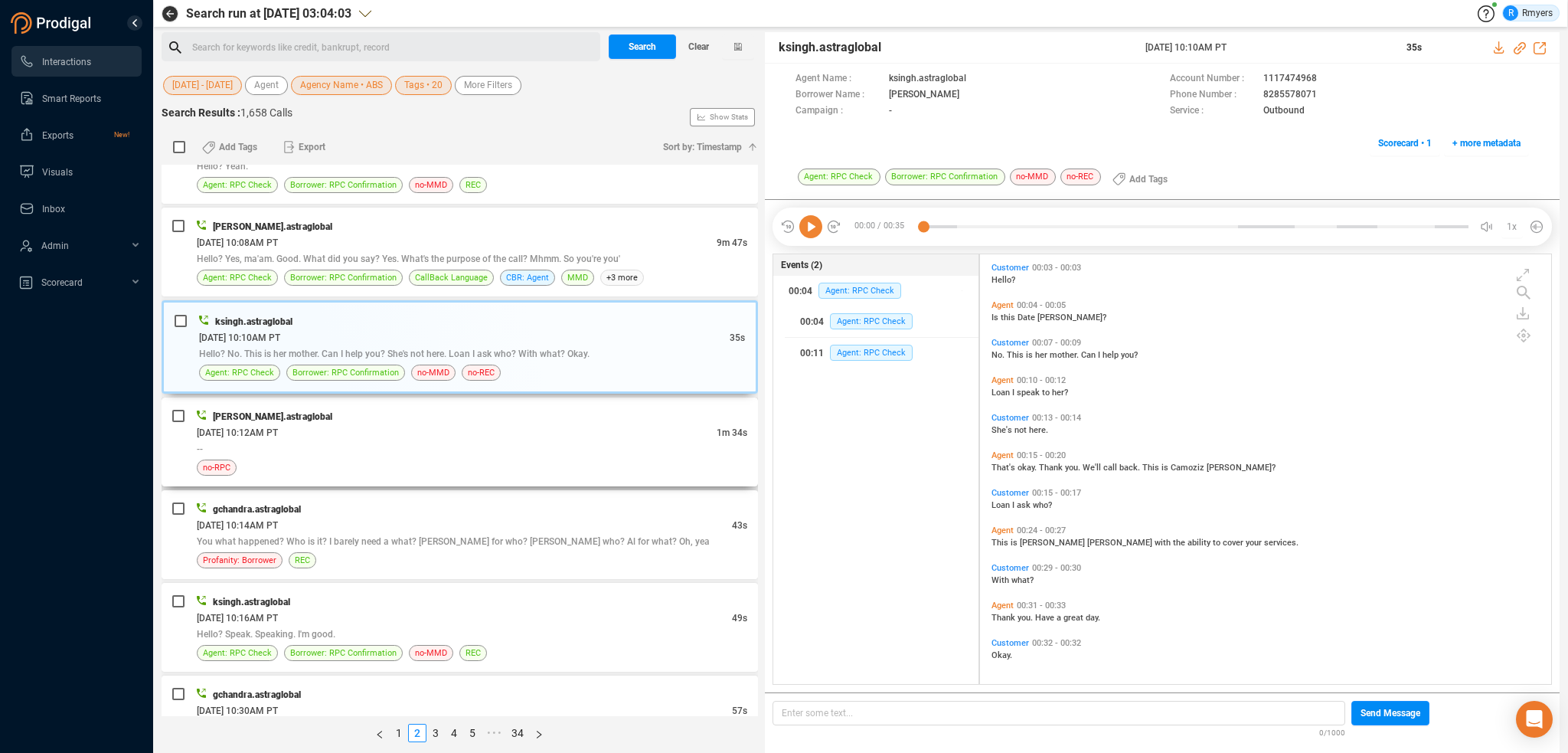
click at [418, 443] on div "--" at bounding box center [472, 448] width 551 height 16
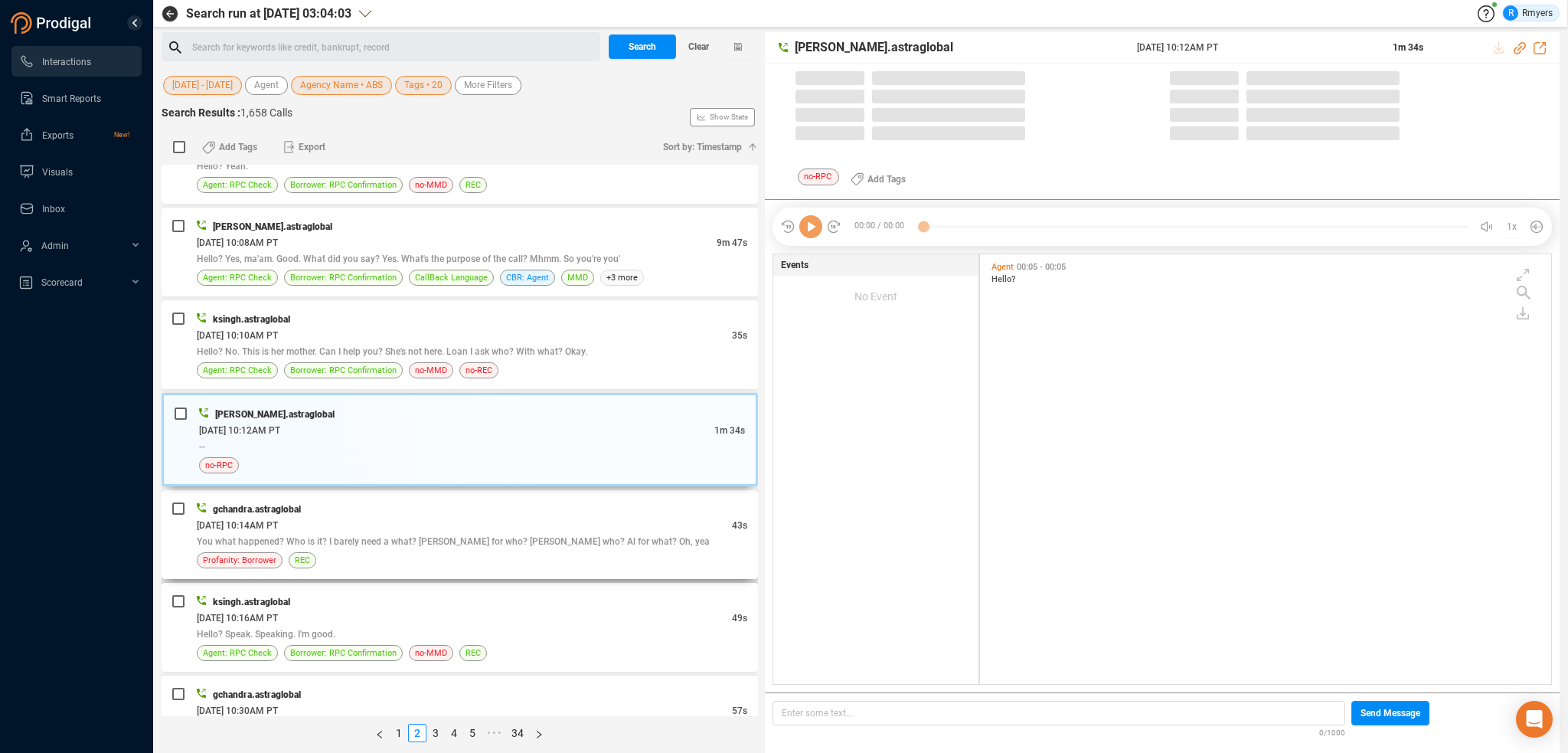
scroll to position [426, 564]
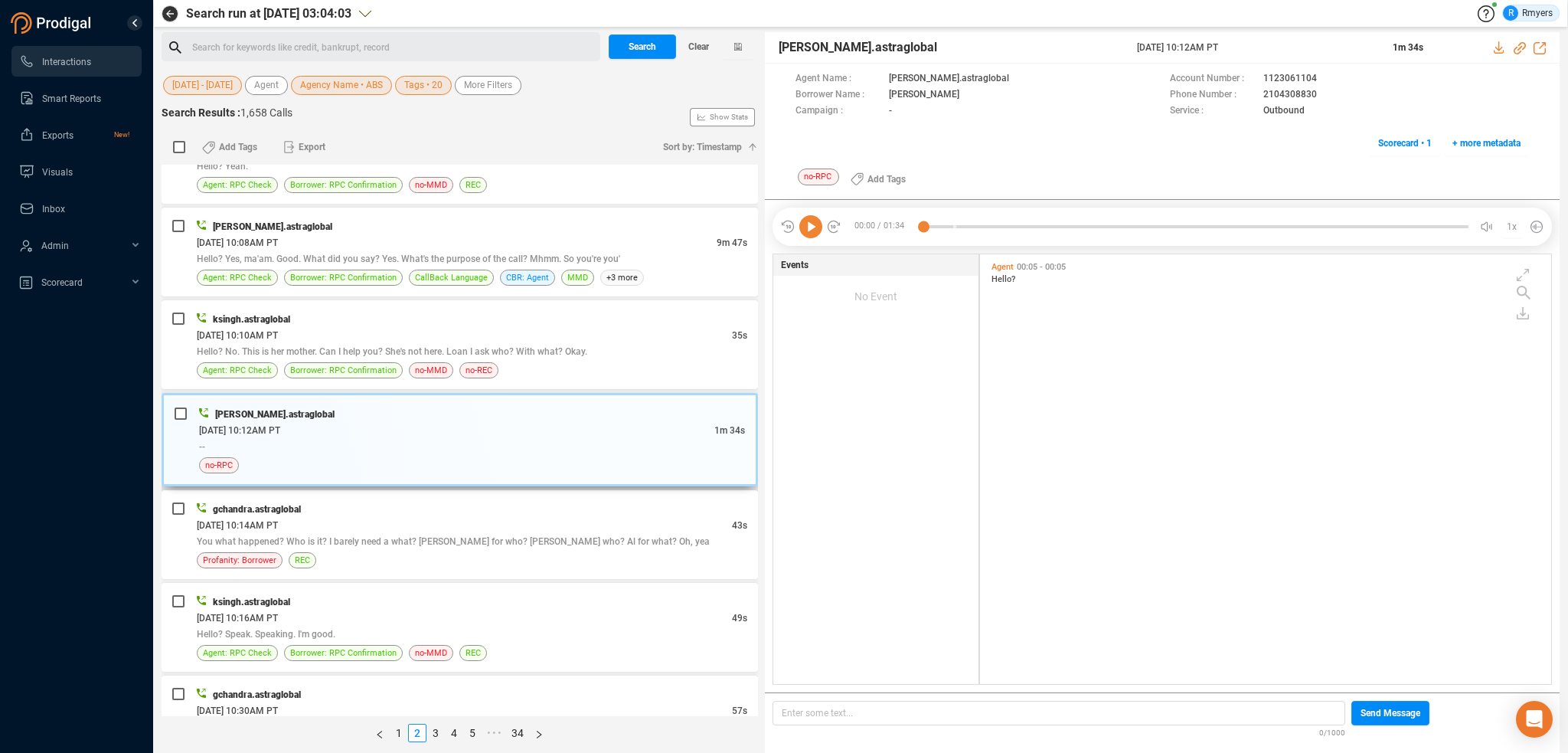
click at [512, 469] on div "[PERSON_NAME].astraglobal [DATE] 10:12AM PT 1m 34s -- no-RPC" at bounding box center [460, 439] width 596 height 93
click at [510, 501] on div "gchandra.astraglobal" at bounding box center [472, 509] width 551 height 16
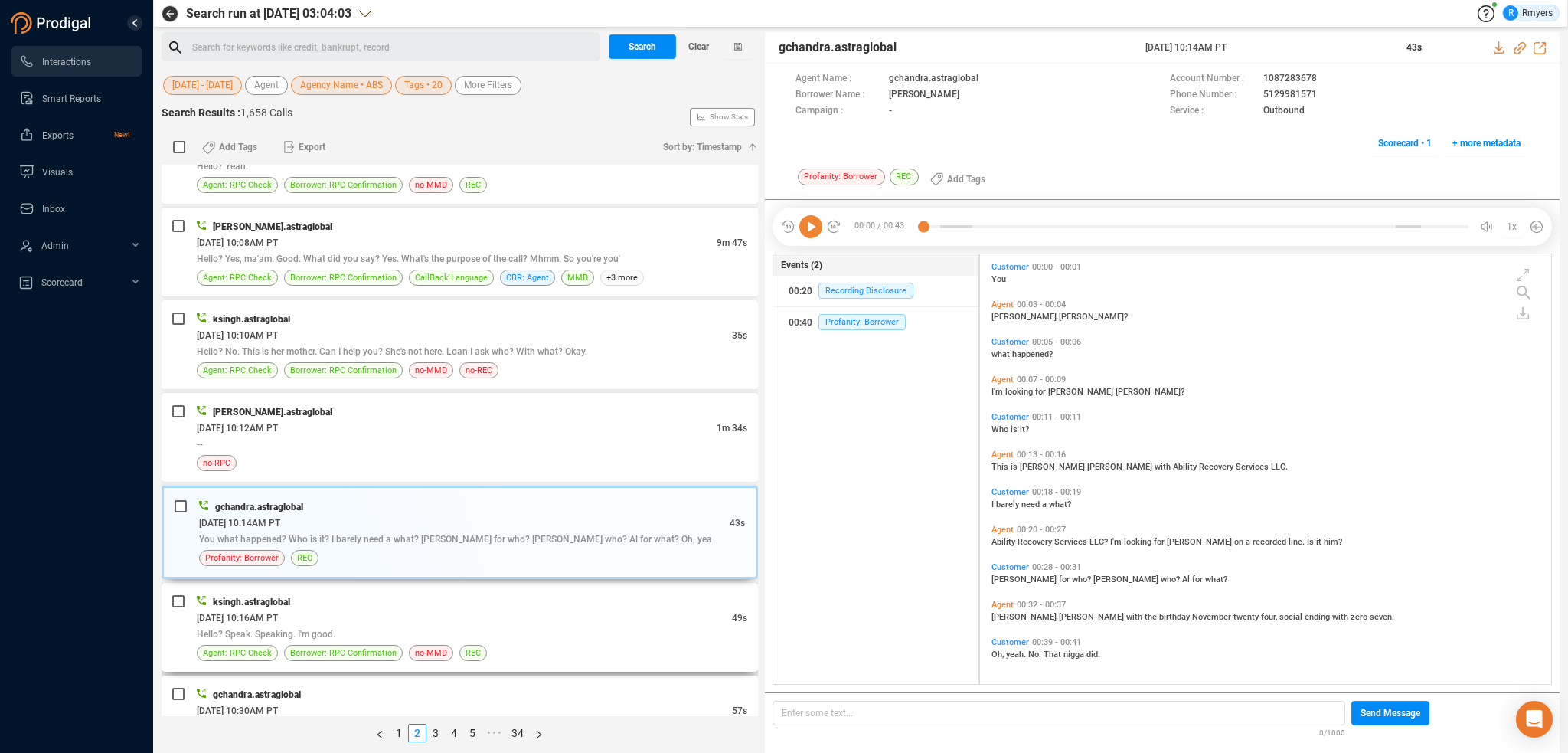
click at [524, 609] on div "[DATE] 10:16AM PT" at bounding box center [464, 617] width 535 height 16
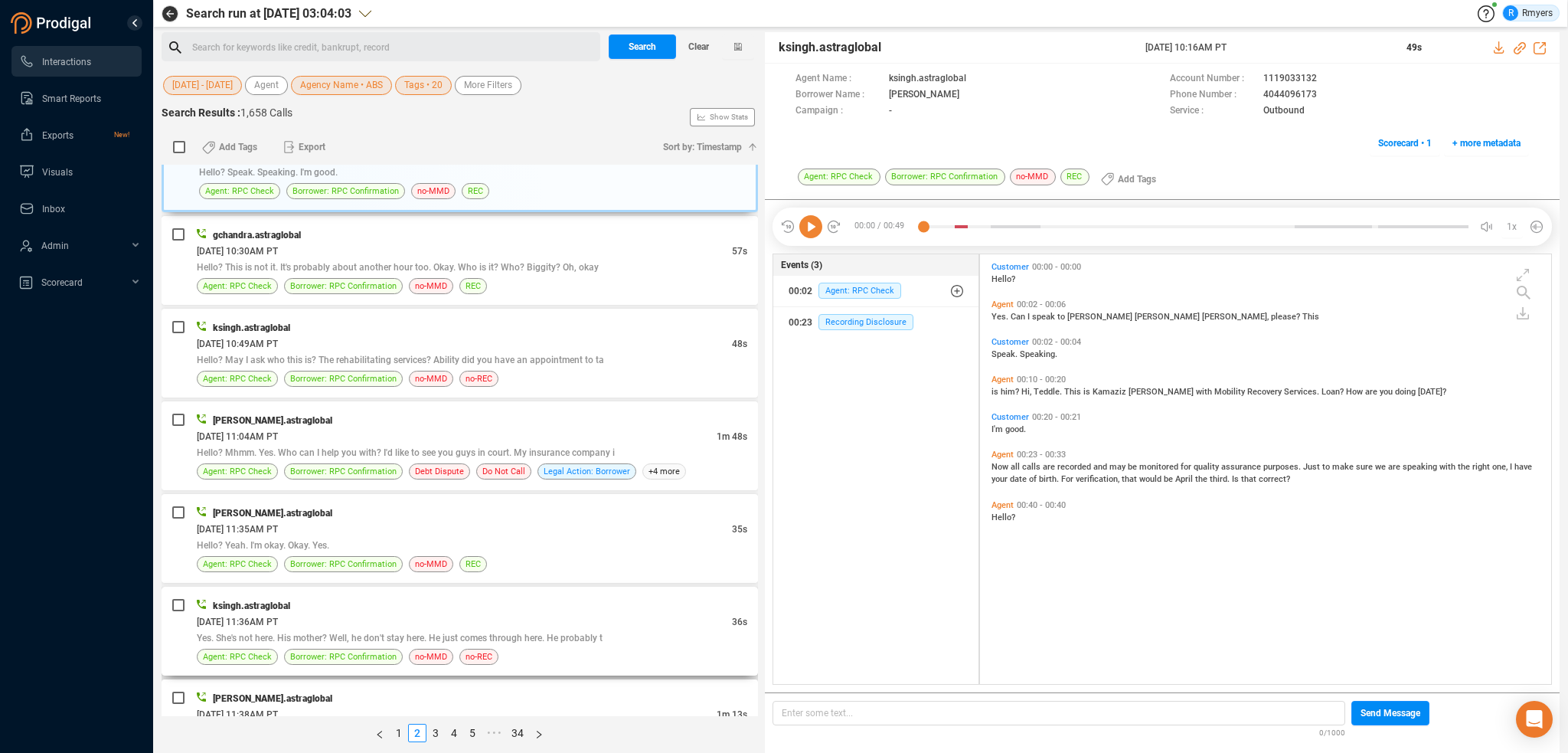
scroll to position [3599, 0]
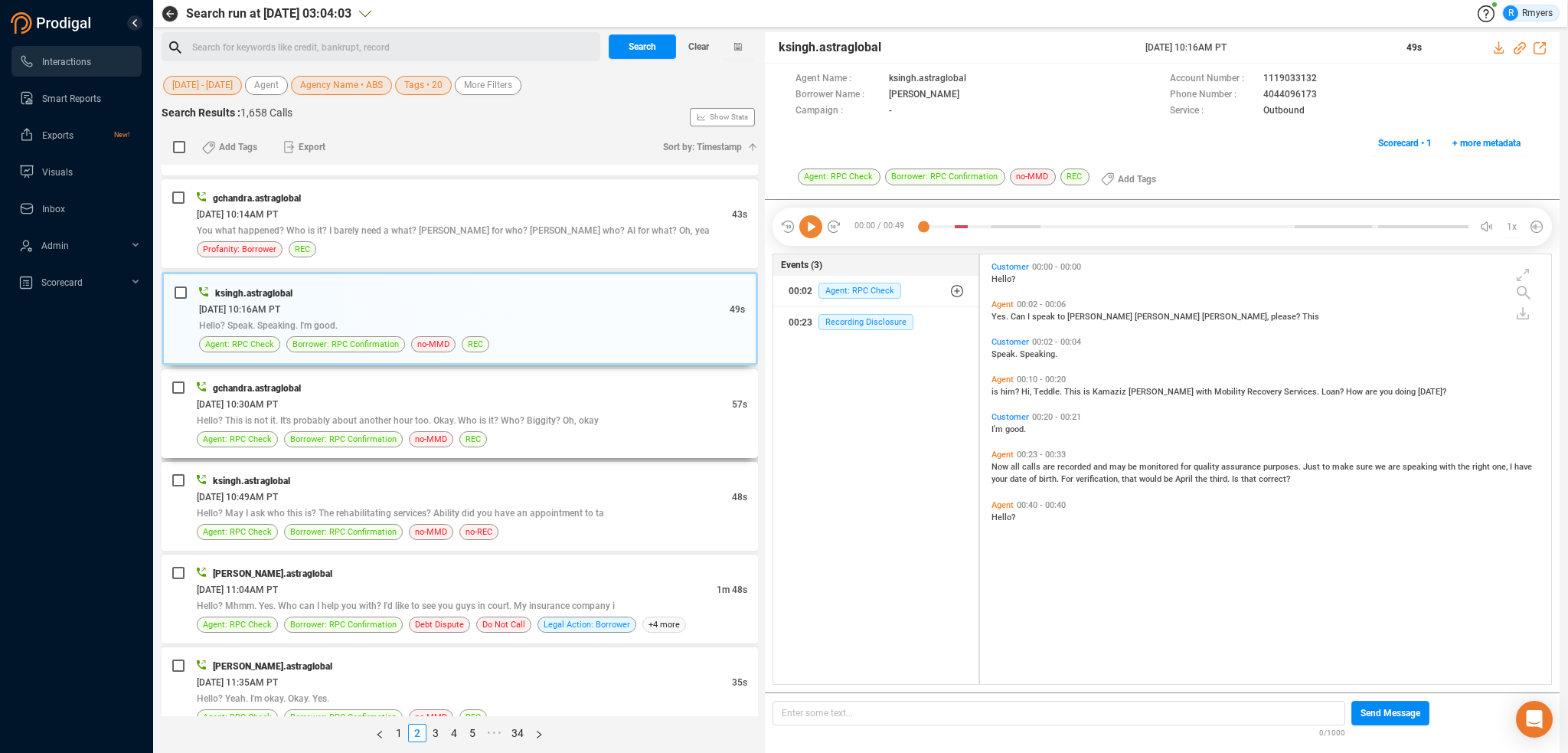
click at [582, 415] on span "Hello? This is not it. It's probably about another hour too. Okay. Who is it? W…" at bounding box center [398, 420] width 402 height 11
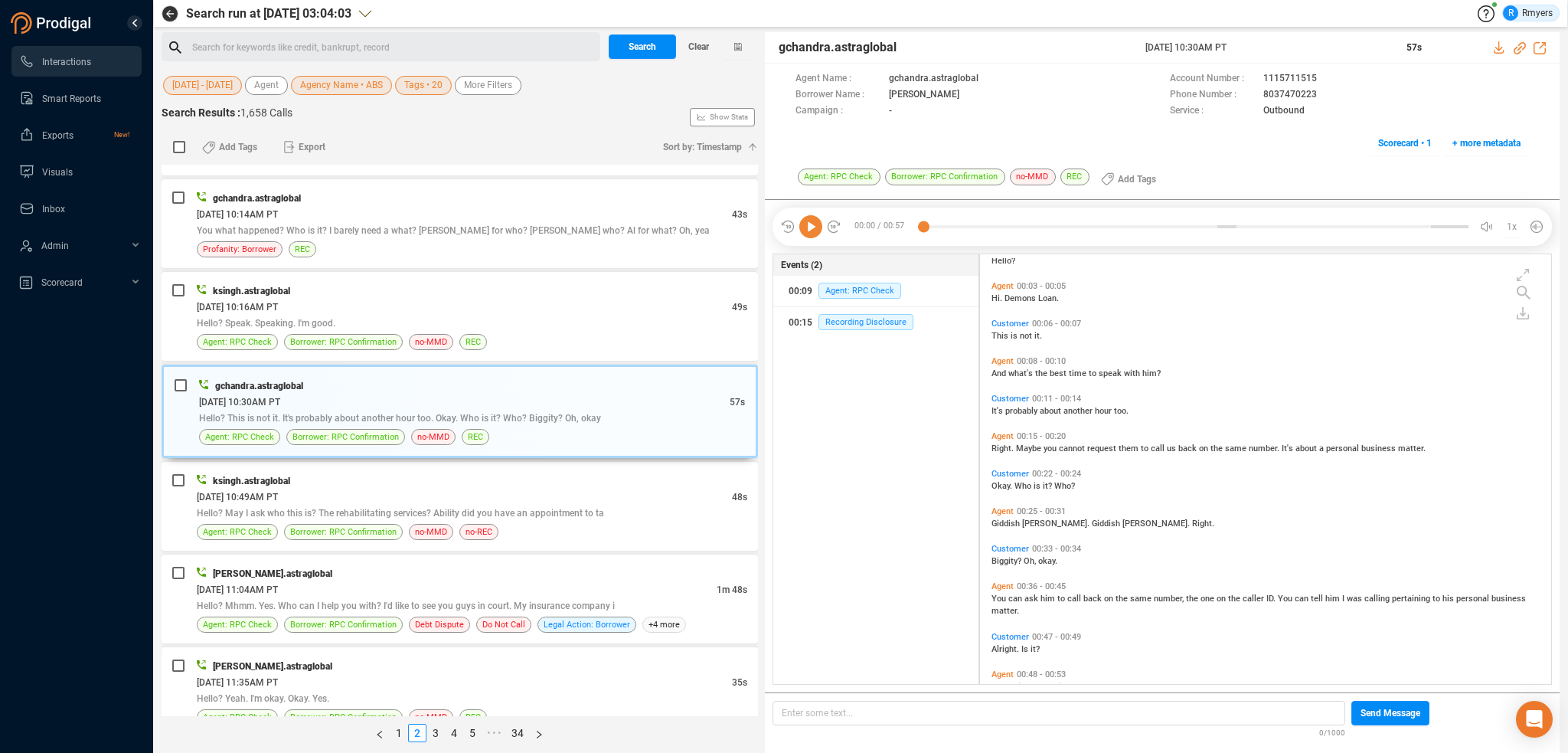
scroll to position [49, 0]
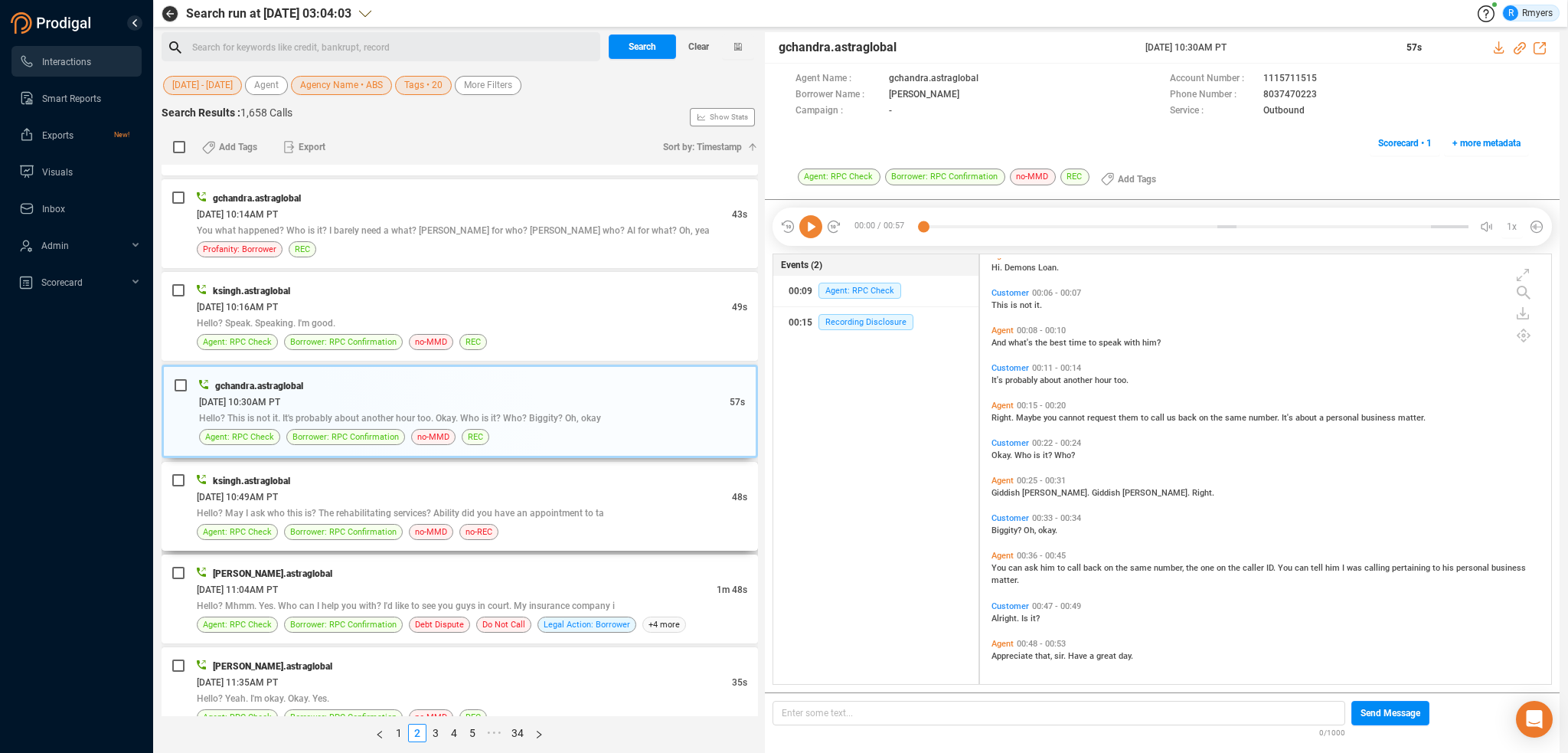
click at [554, 505] on div "Hello? May I ask who this is? The rehabilitating services? Ability did you have…" at bounding box center [472, 513] width 551 height 16
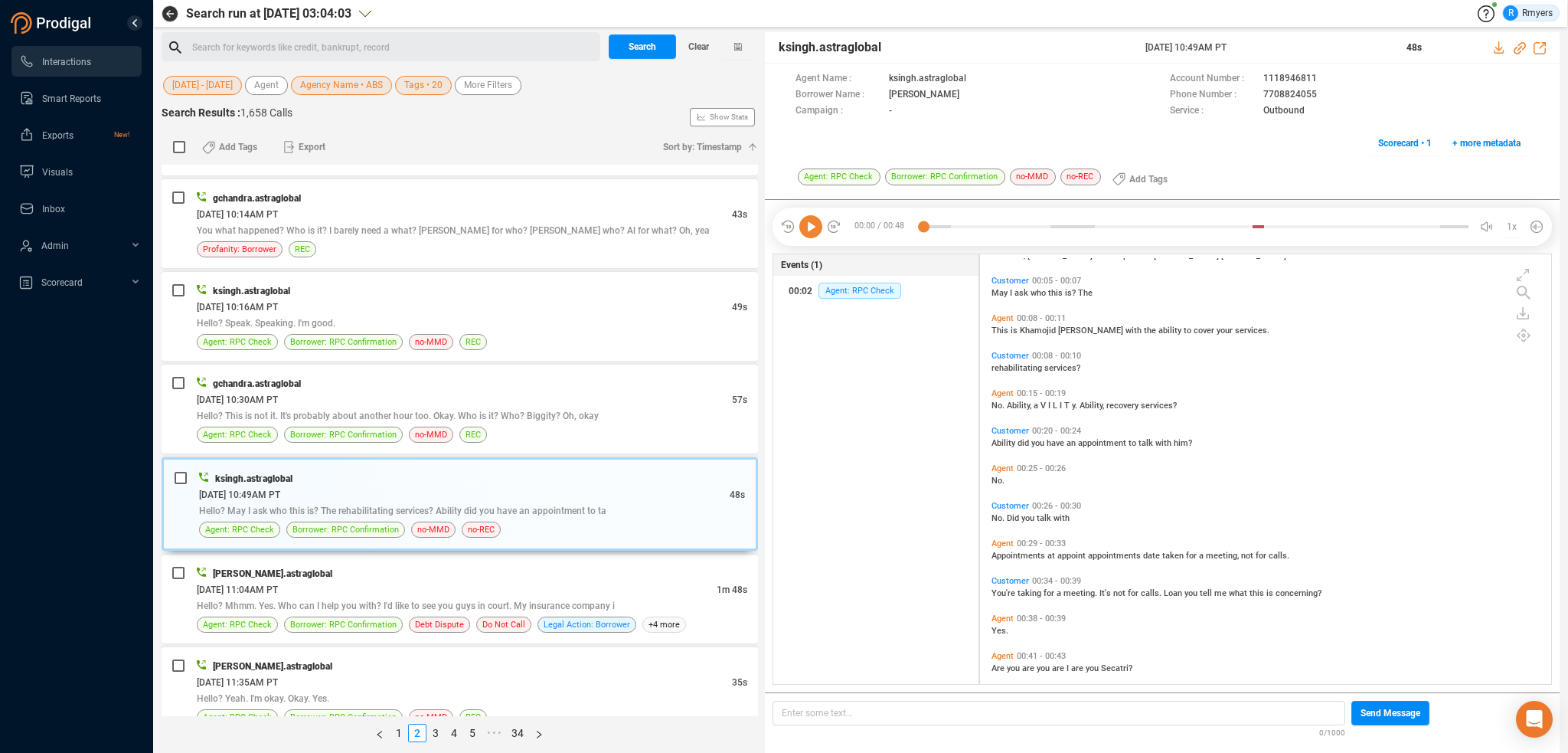
scroll to position [111, 0]
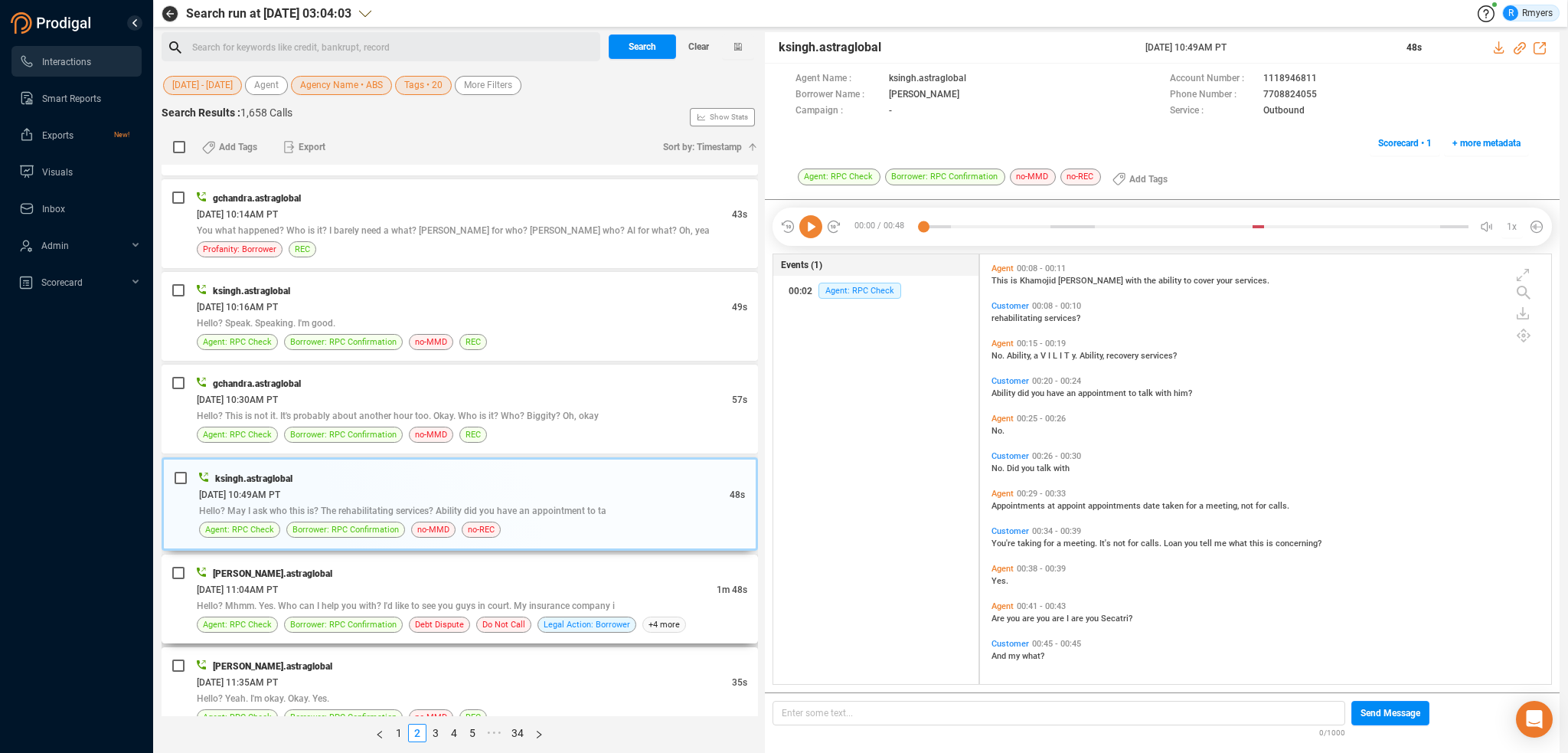
click at [481, 581] on div "[DATE] 11:04AM PT" at bounding box center [457, 589] width 520 height 16
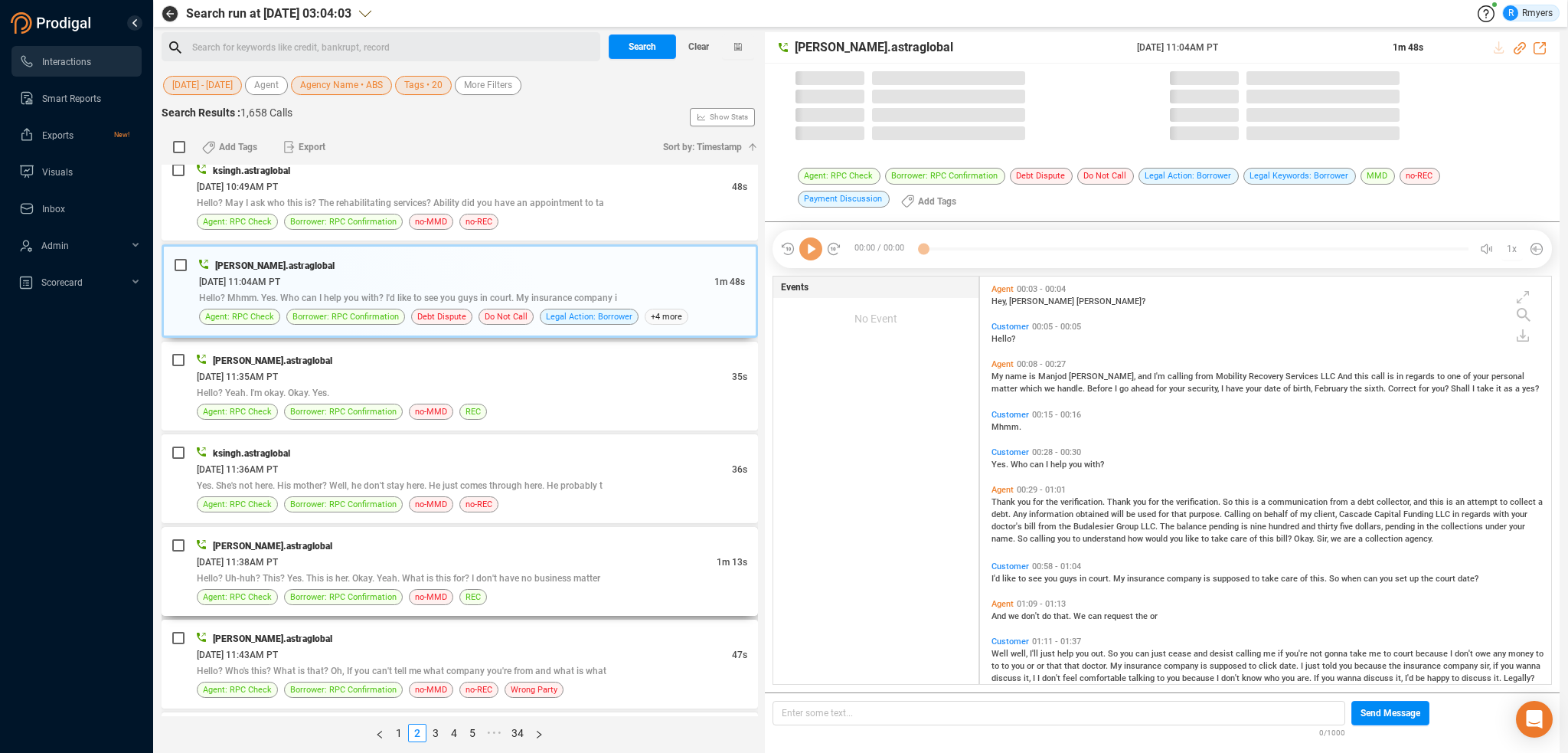
scroll to position [405, 564]
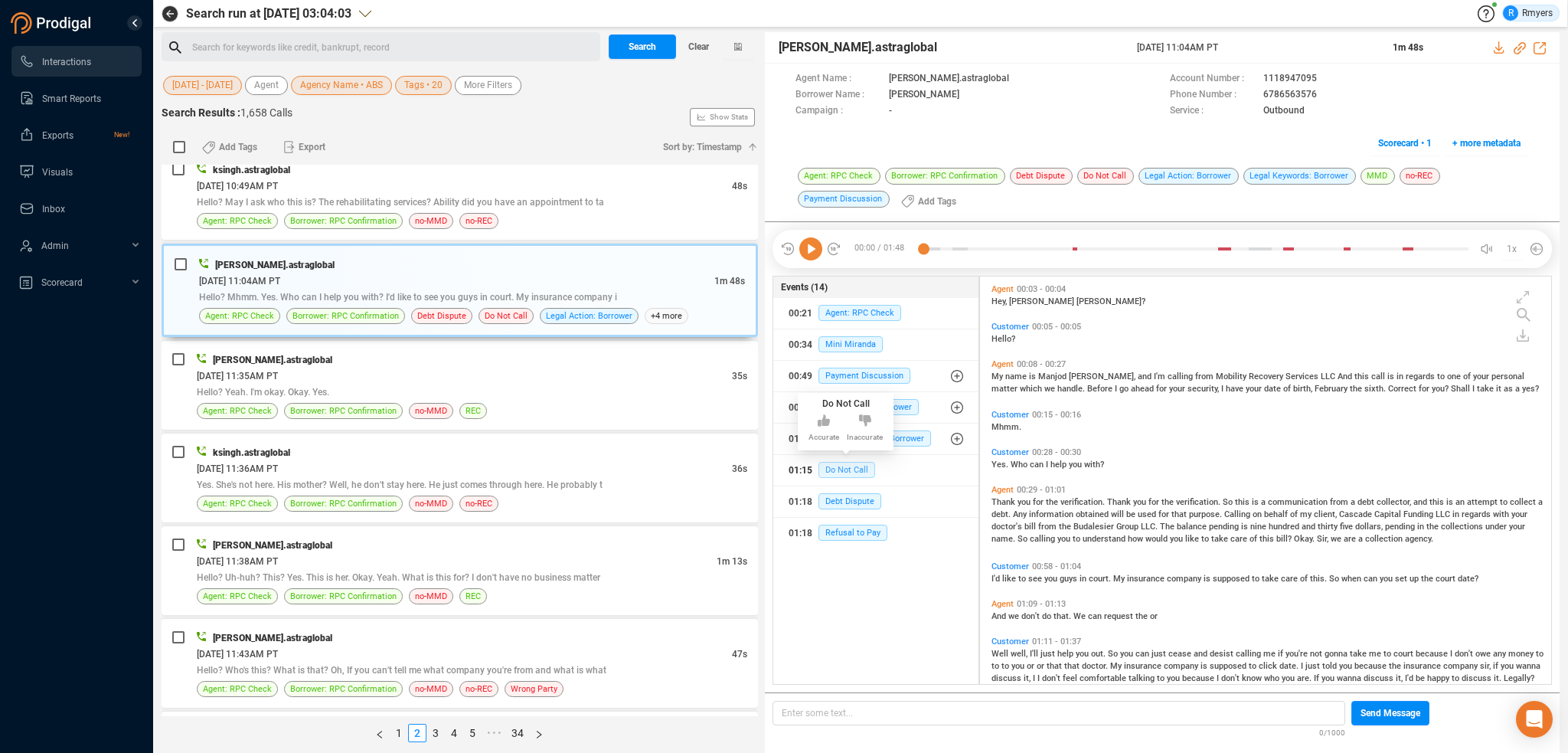
click at [845, 466] on span "Do Not Call" at bounding box center [846, 470] width 57 height 16
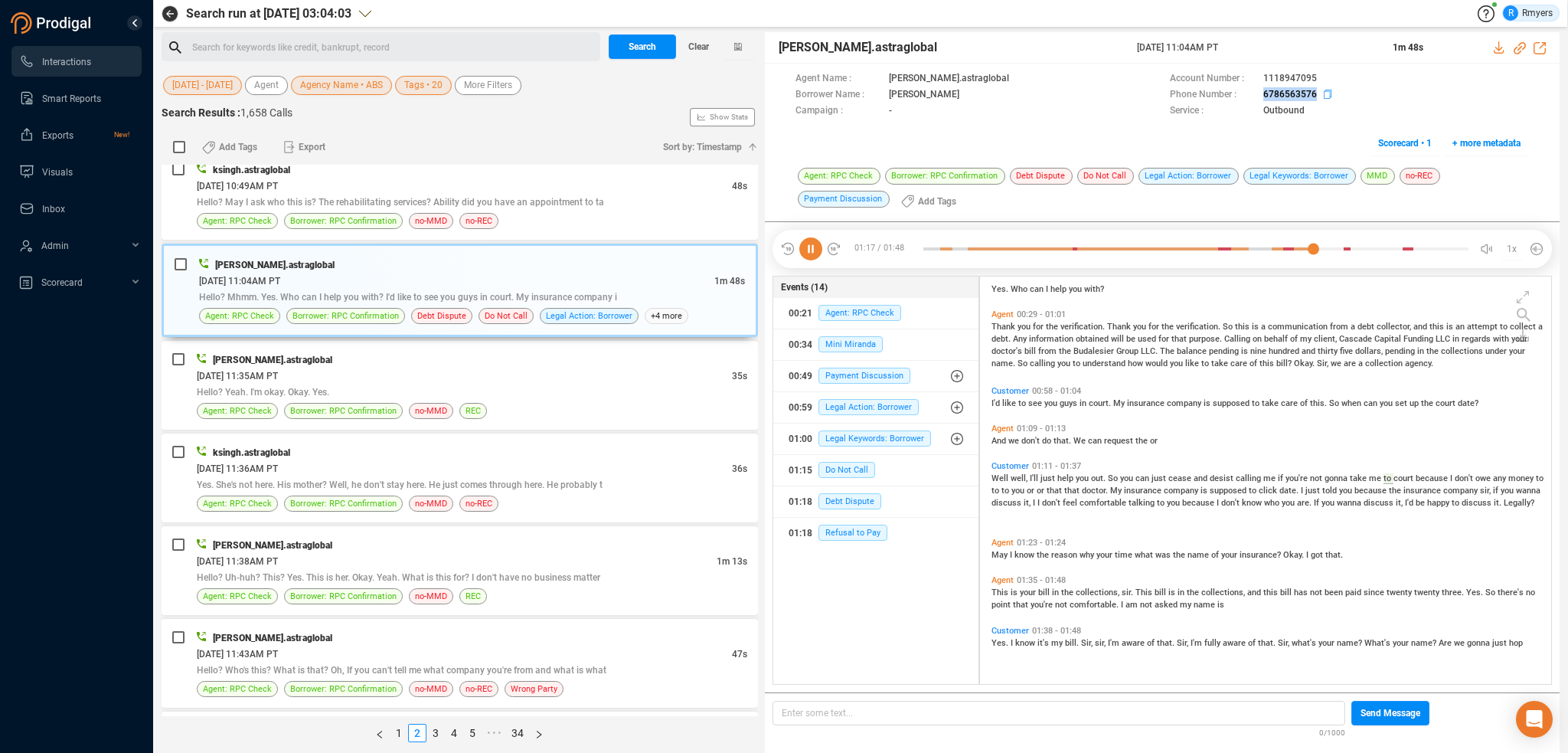
drag, startPoint x: 1258, startPoint y: 94, endPoint x: 1323, endPoint y: 94, distance: 65.1
click at [1323, 94] on div "Phone Number : [PHONE_NUMBER]" at bounding box center [1349, 95] width 359 height 16
copy div "6786563576"
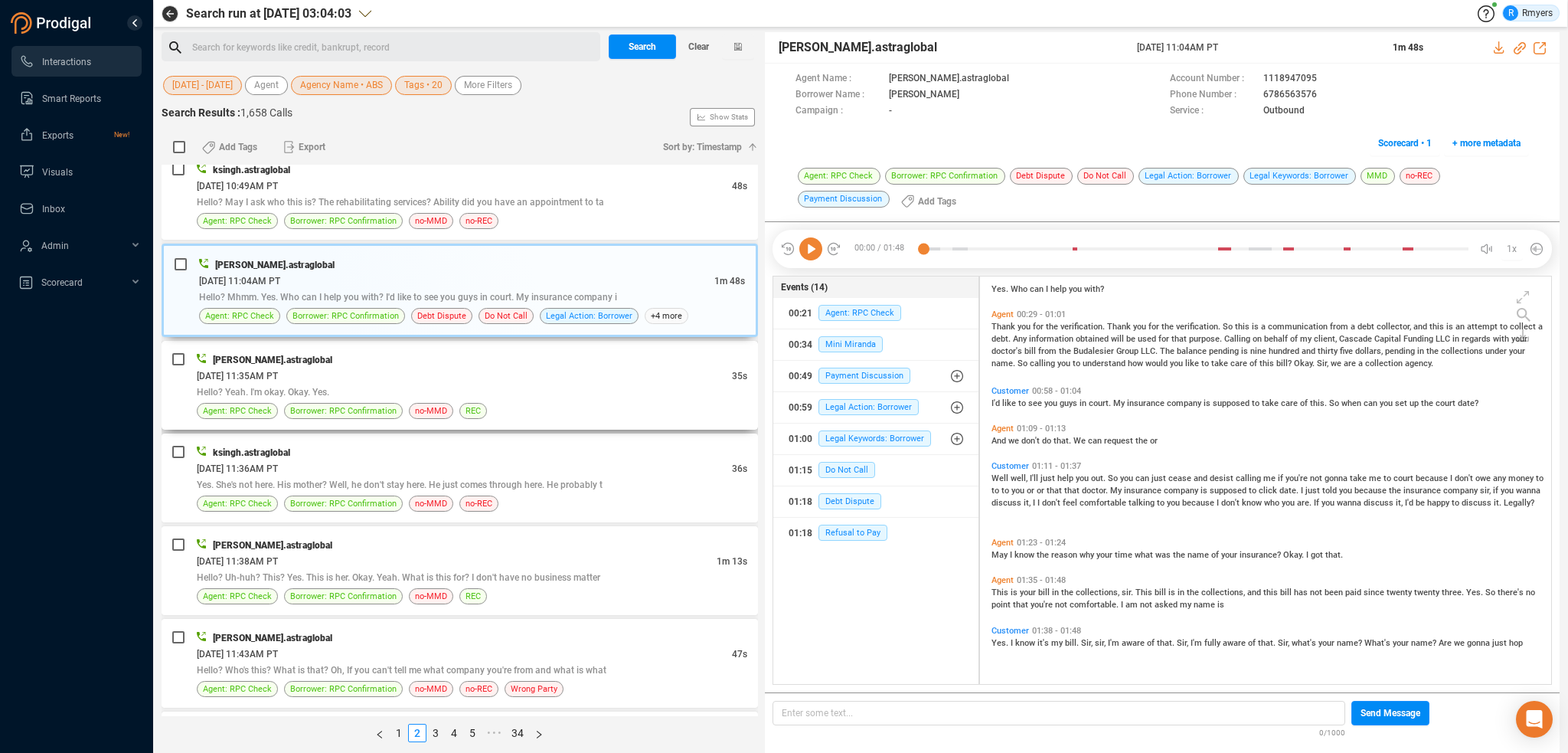
click at [426, 368] on div "[DATE] 11:35AM PT" at bounding box center [464, 376] width 535 height 16
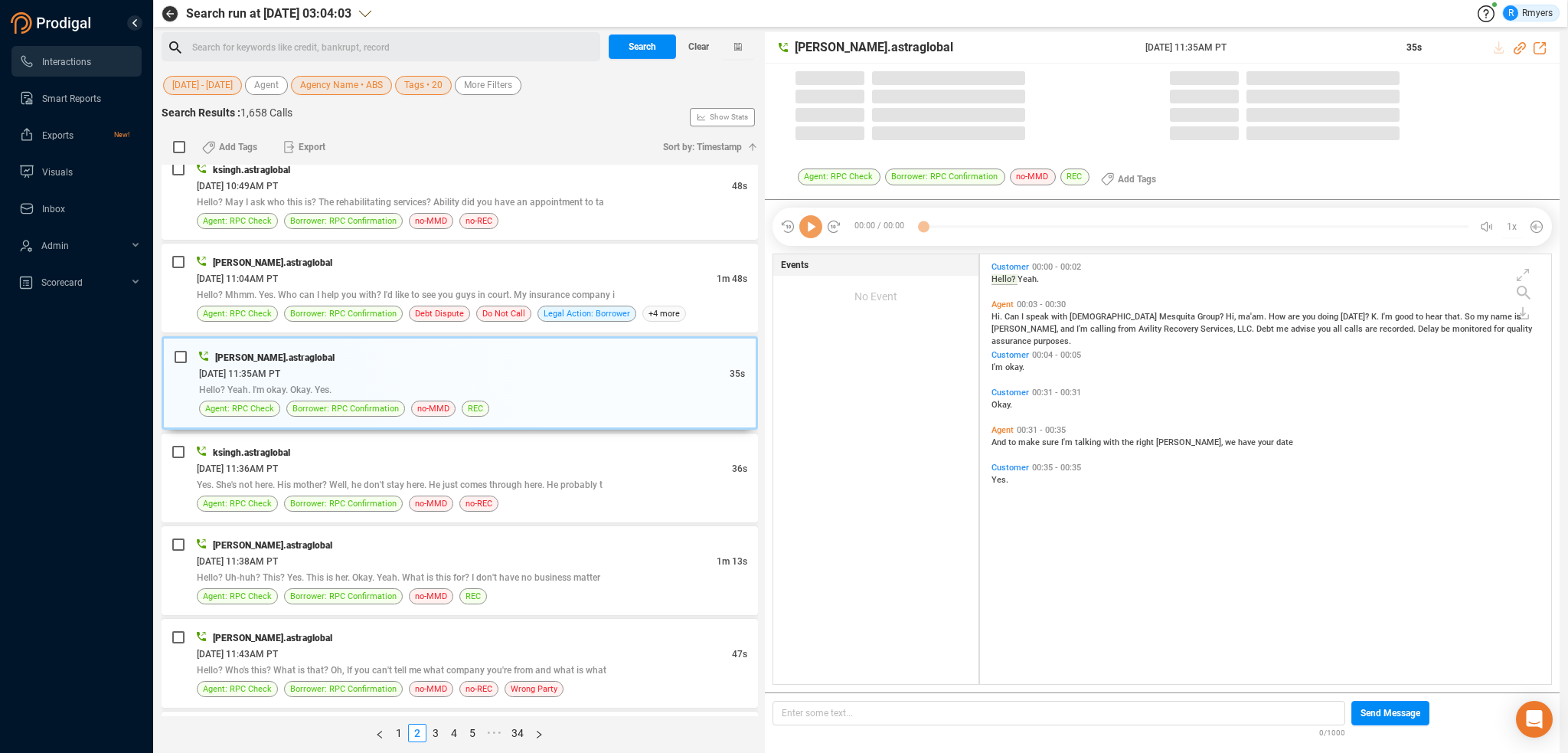
scroll to position [426, 564]
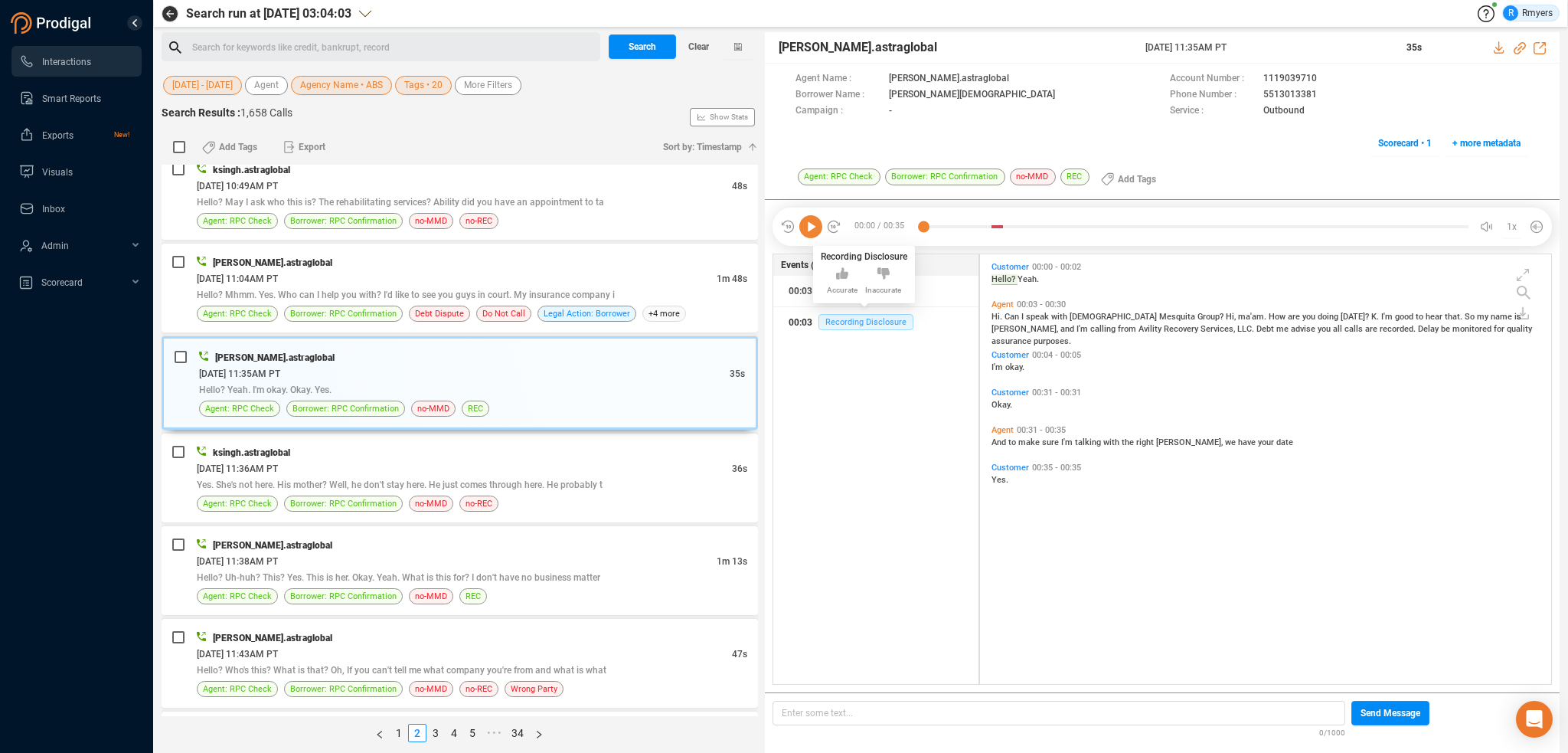
click at [853, 321] on span "Recording Disclosure" at bounding box center [865, 322] width 95 height 16
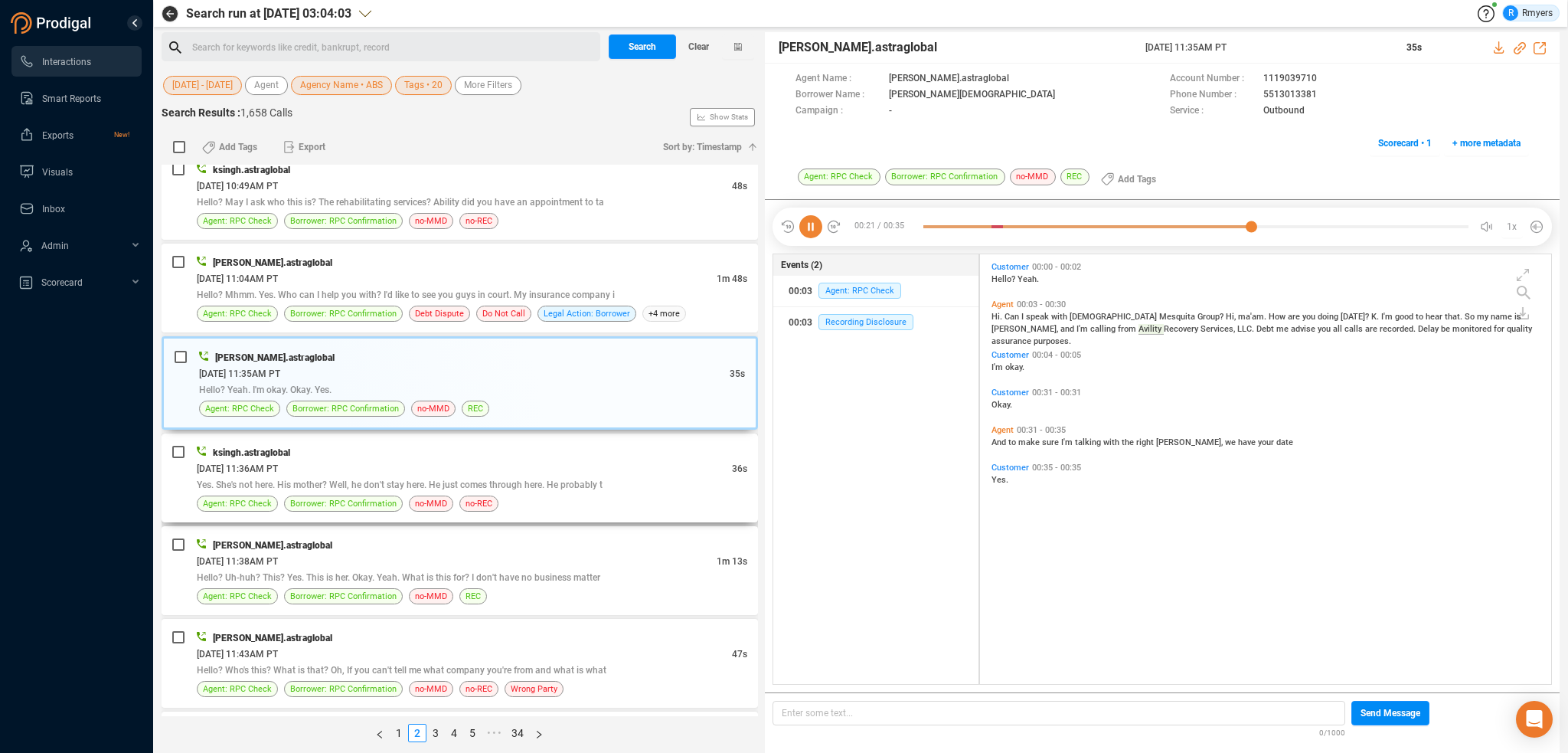
click at [582, 476] on div "Yes. She's not here. His mother? Well, he don't stay here. He just comes throug…" at bounding box center [472, 484] width 551 height 16
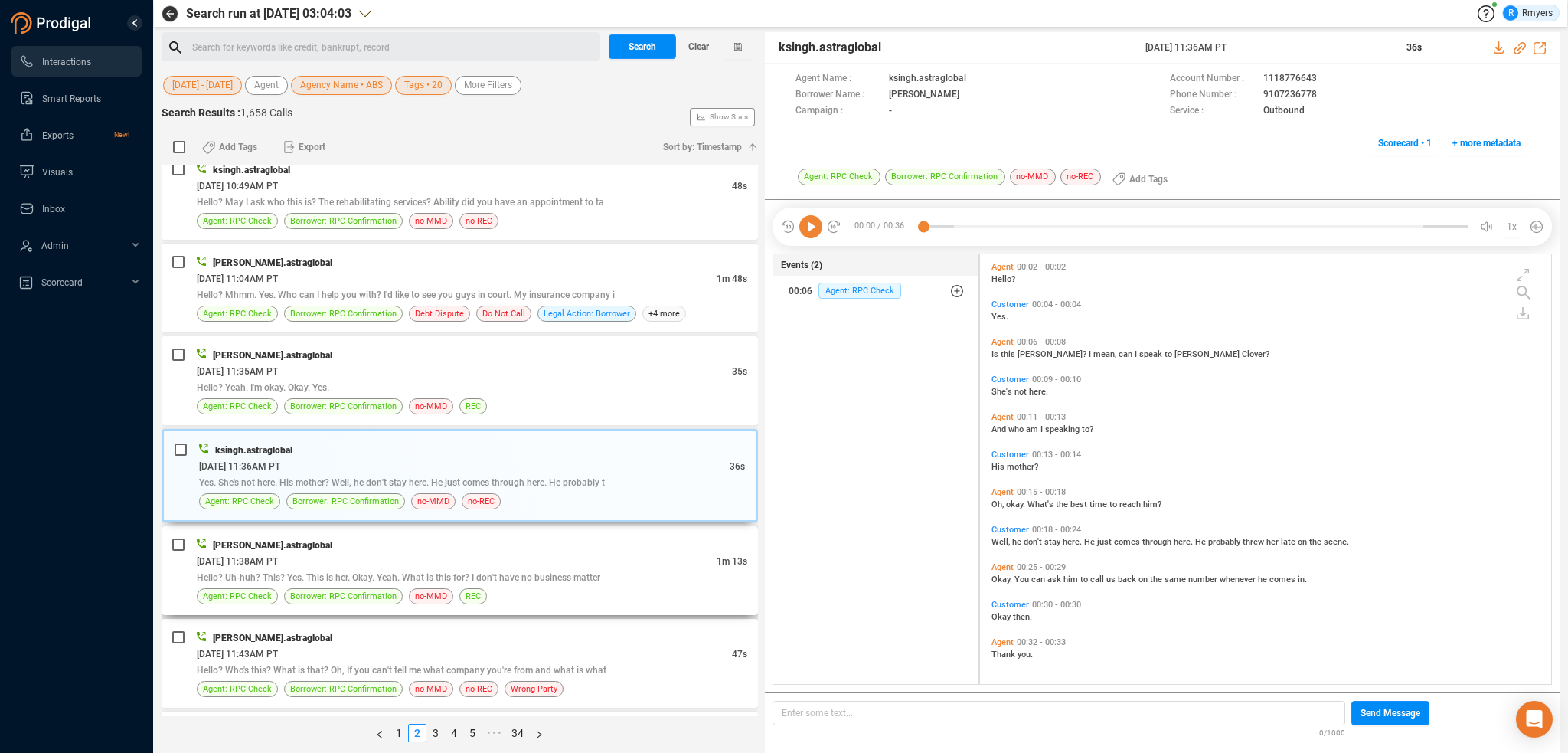
click at [609, 537] on div "[PERSON_NAME].astraglobal" at bounding box center [472, 545] width 551 height 16
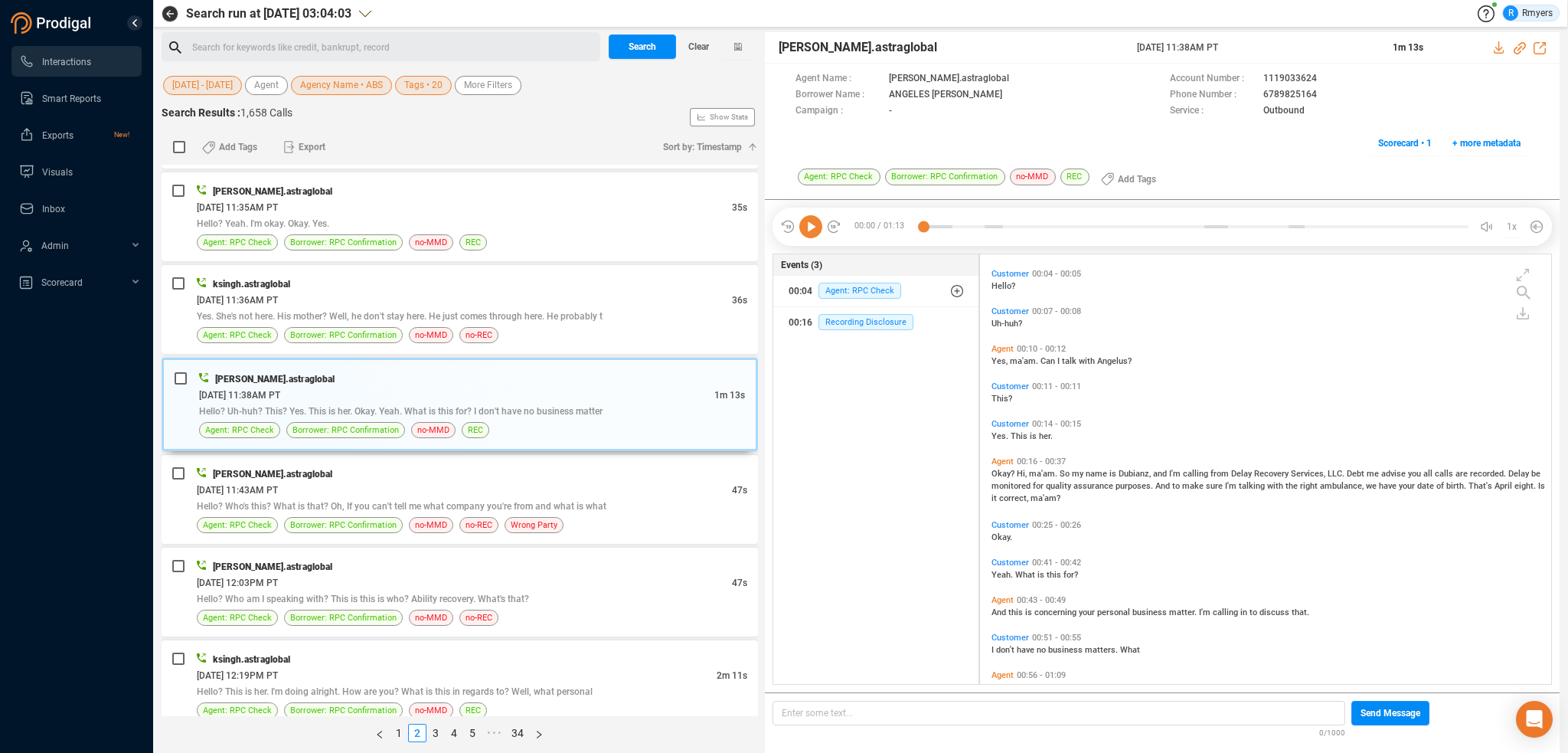
scroll to position [150, 0]
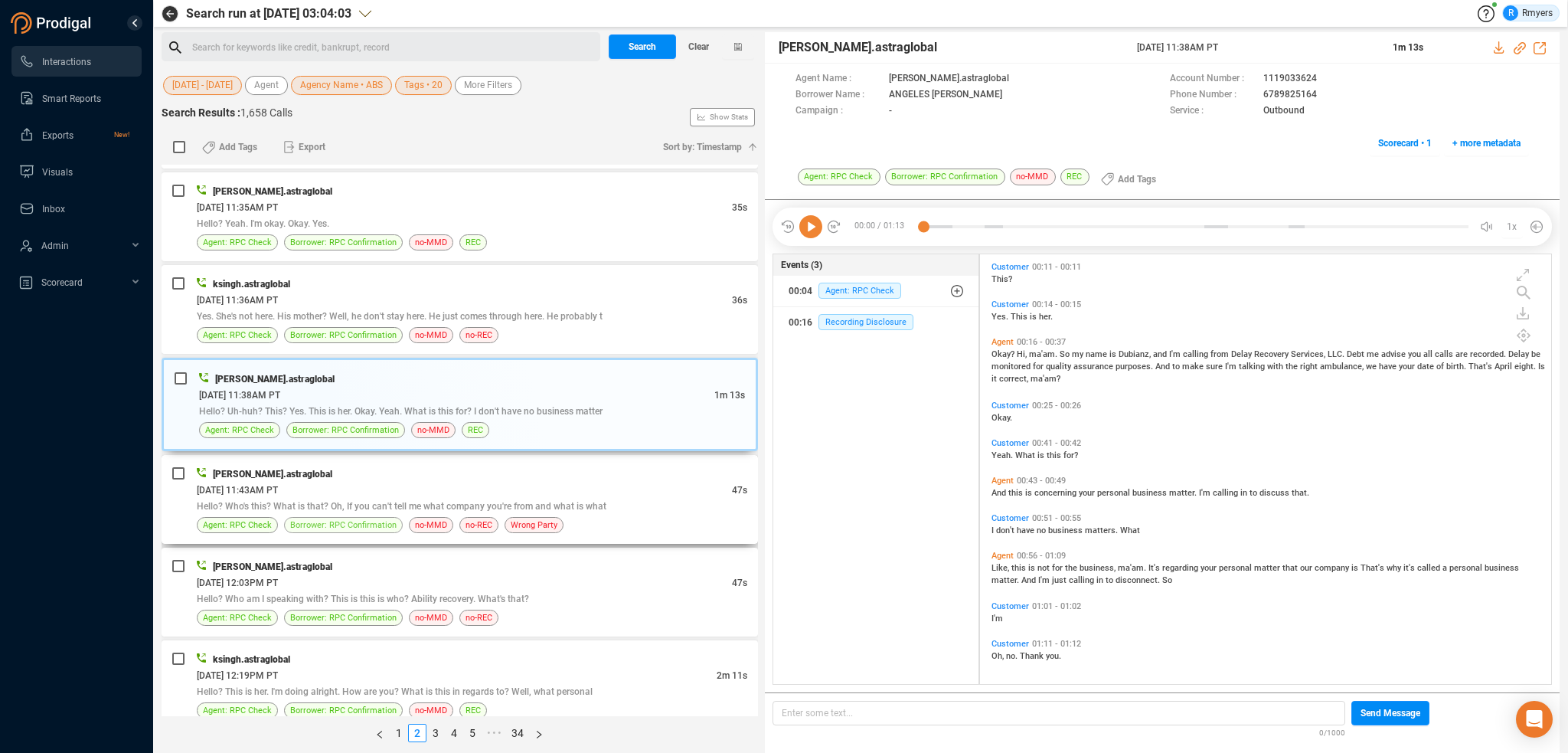
drag, startPoint x: 359, startPoint y: 489, endPoint x: 364, endPoint y: 502, distance: 14.1
click at [358, 501] on span "Hello? Who's this? What is that? Oh, If you can't tell me what company you're f…" at bounding box center [402, 506] width 410 height 11
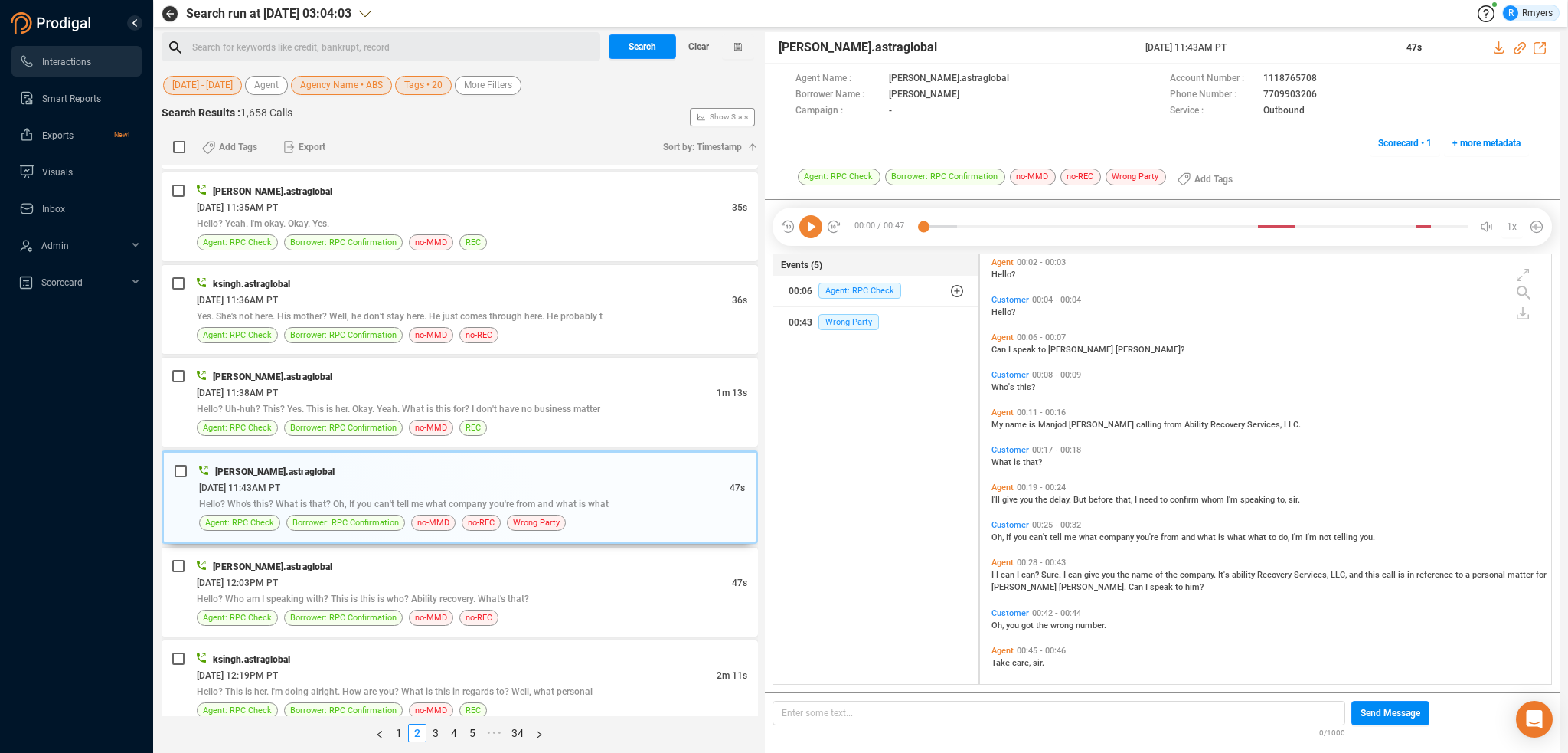
scroll to position [12, 0]
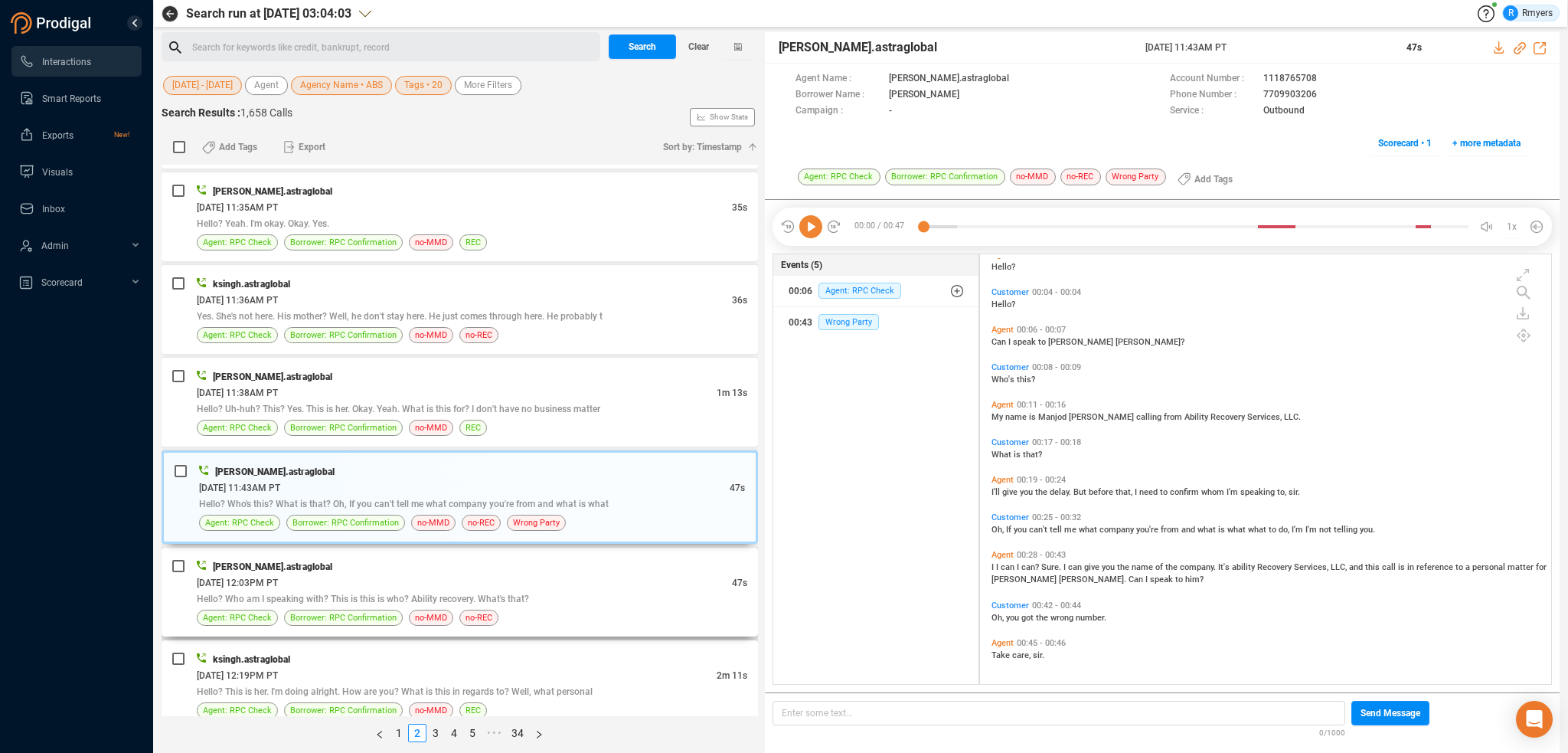
click at [425, 593] on span "Hello? Who am I speaking with? This is this is who? Ability recovery. What's th…" at bounding box center [363, 598] width 332 height 11
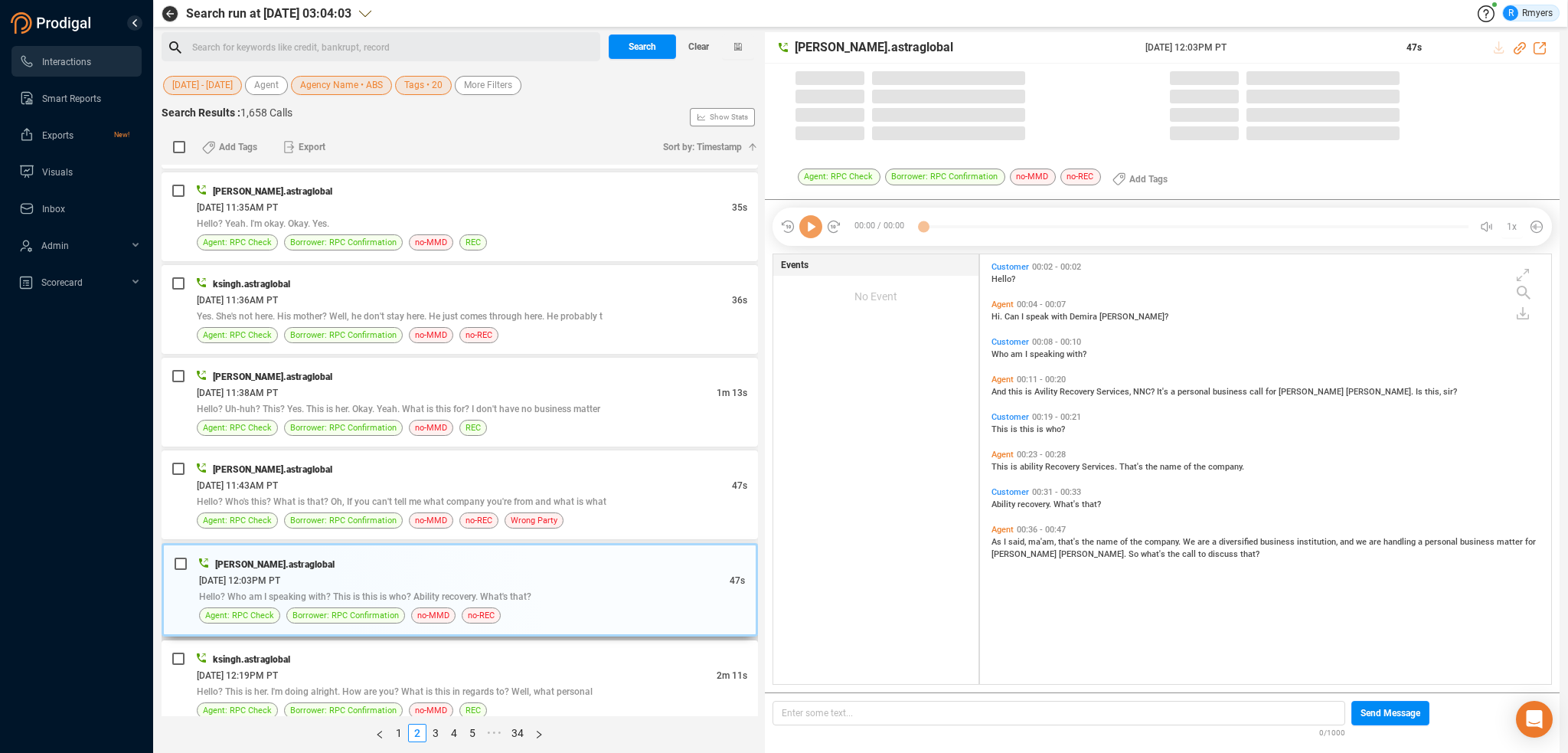
scroll to position [426, 564]
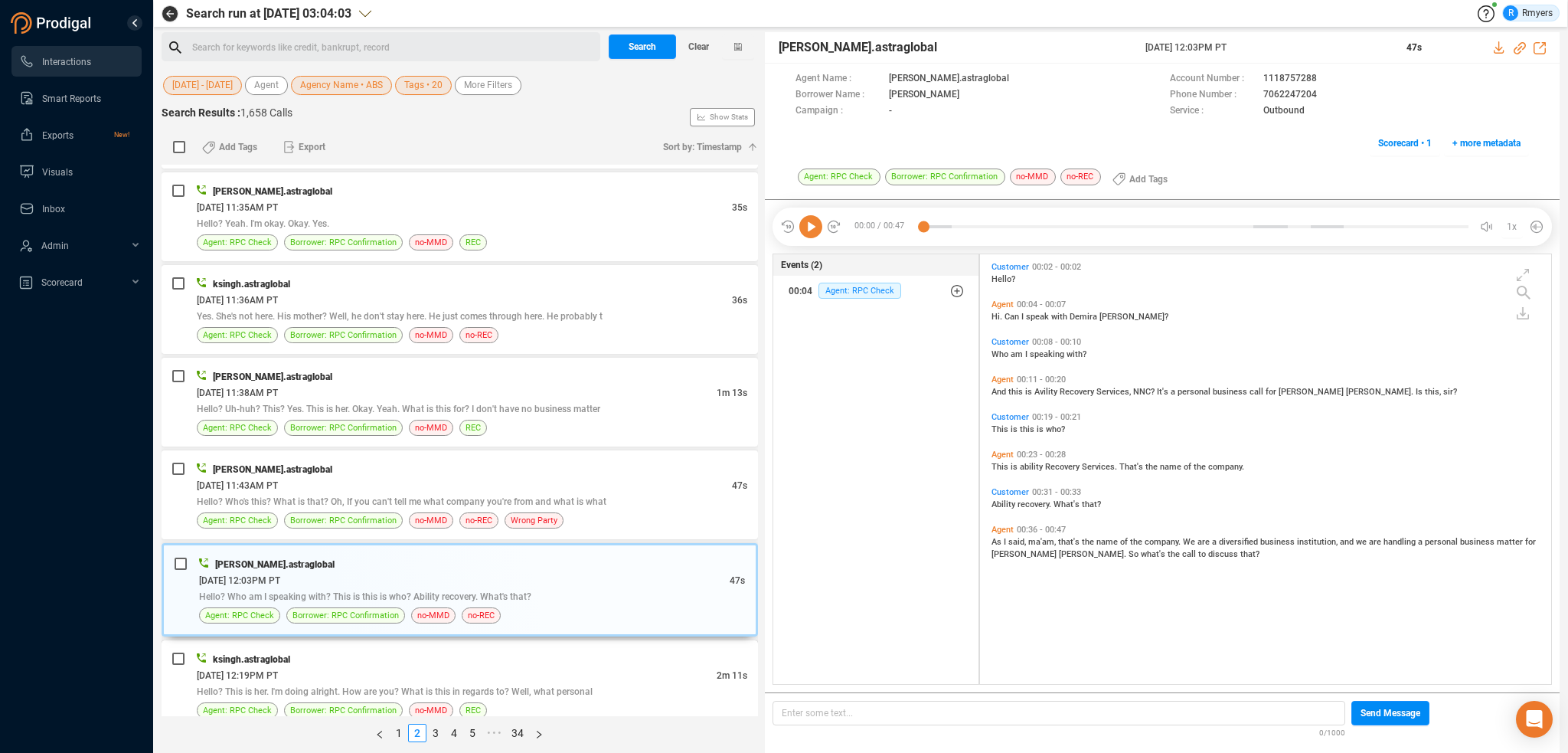
click at [383, 667] on div "[DATE] 12:19PM PT" at bounding box center [457, 675] width 520 height 16
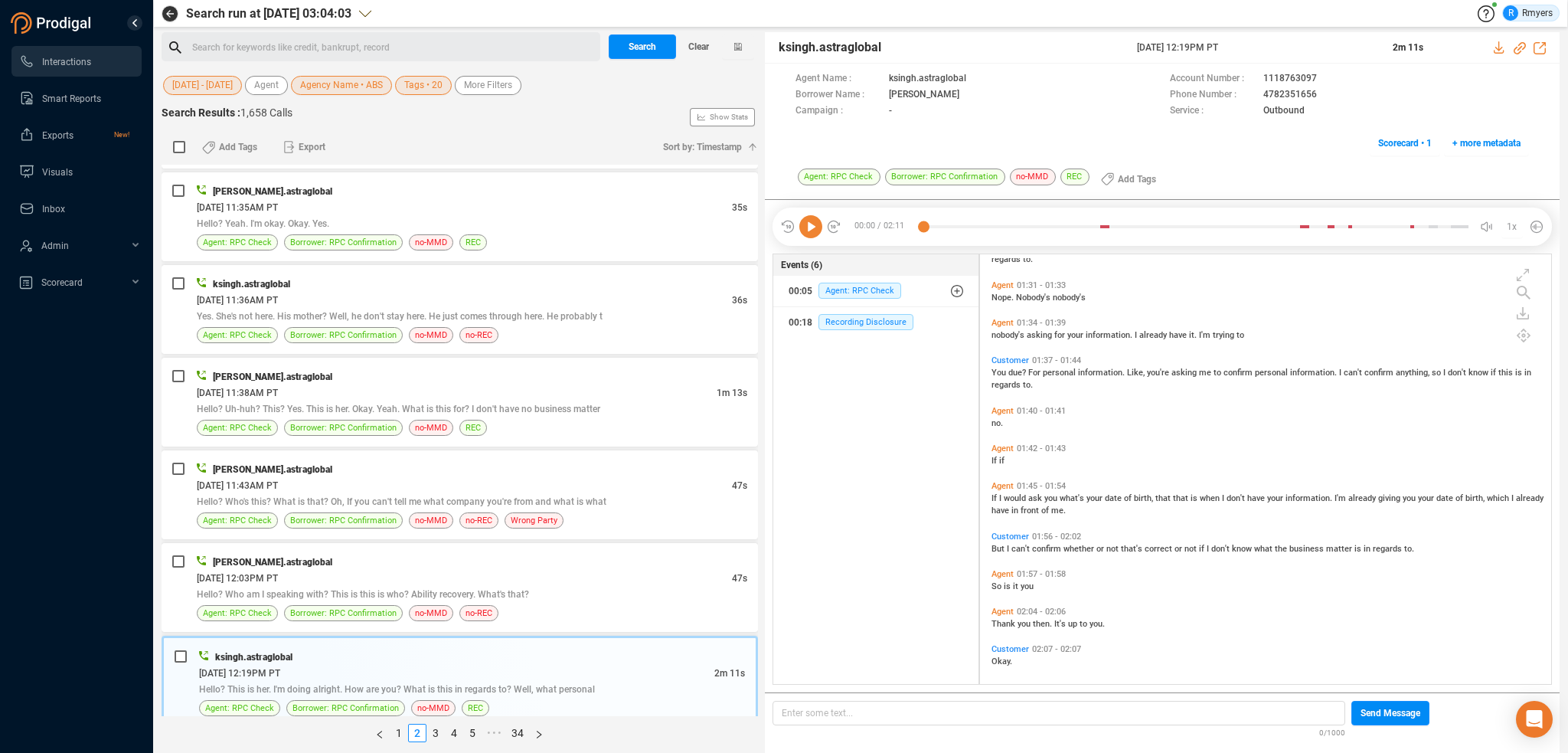
scroll to position [616, 0]
click at [433, 734] on link "3" at bounding box center [435, 732] width 17 height 17
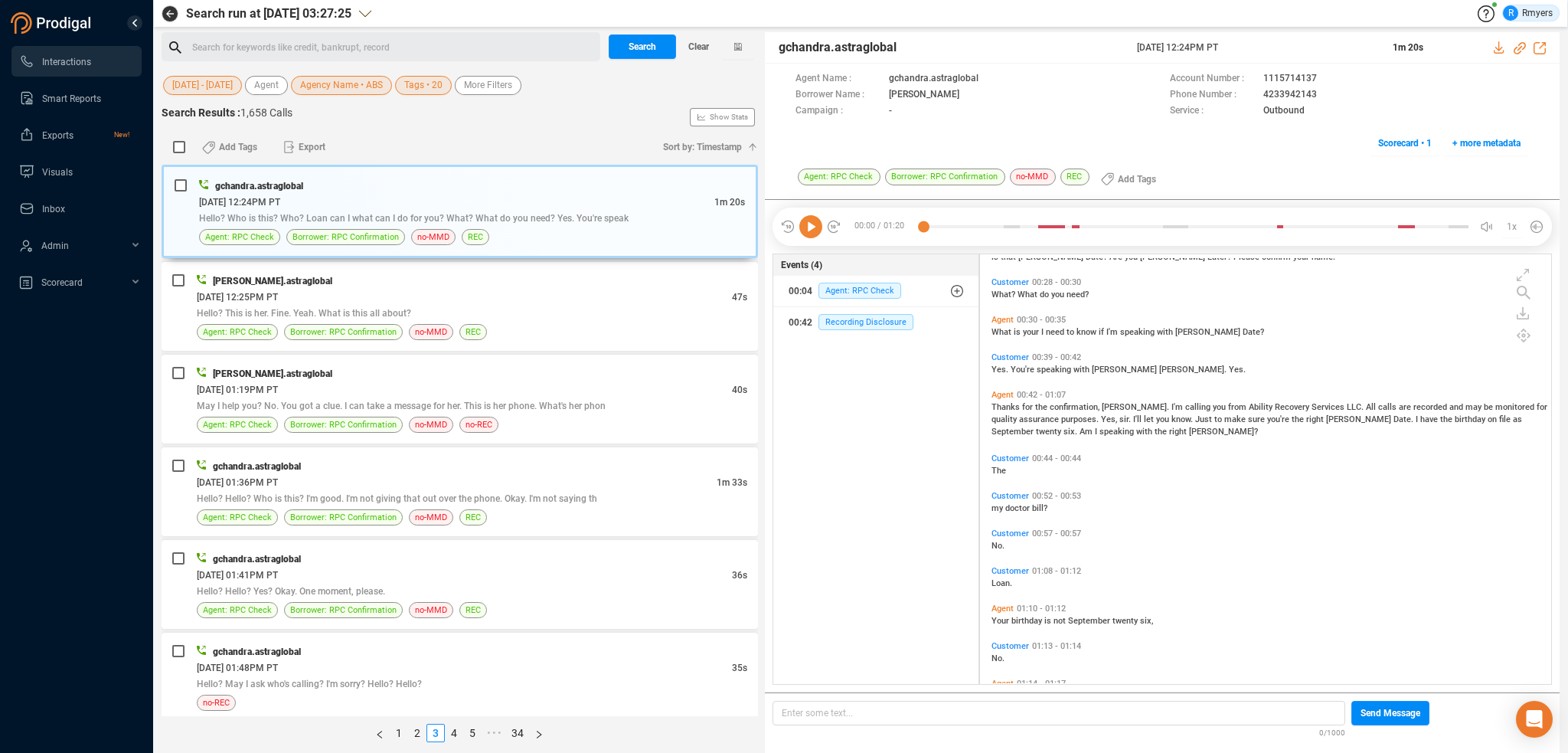
scroll to position [55, 0]
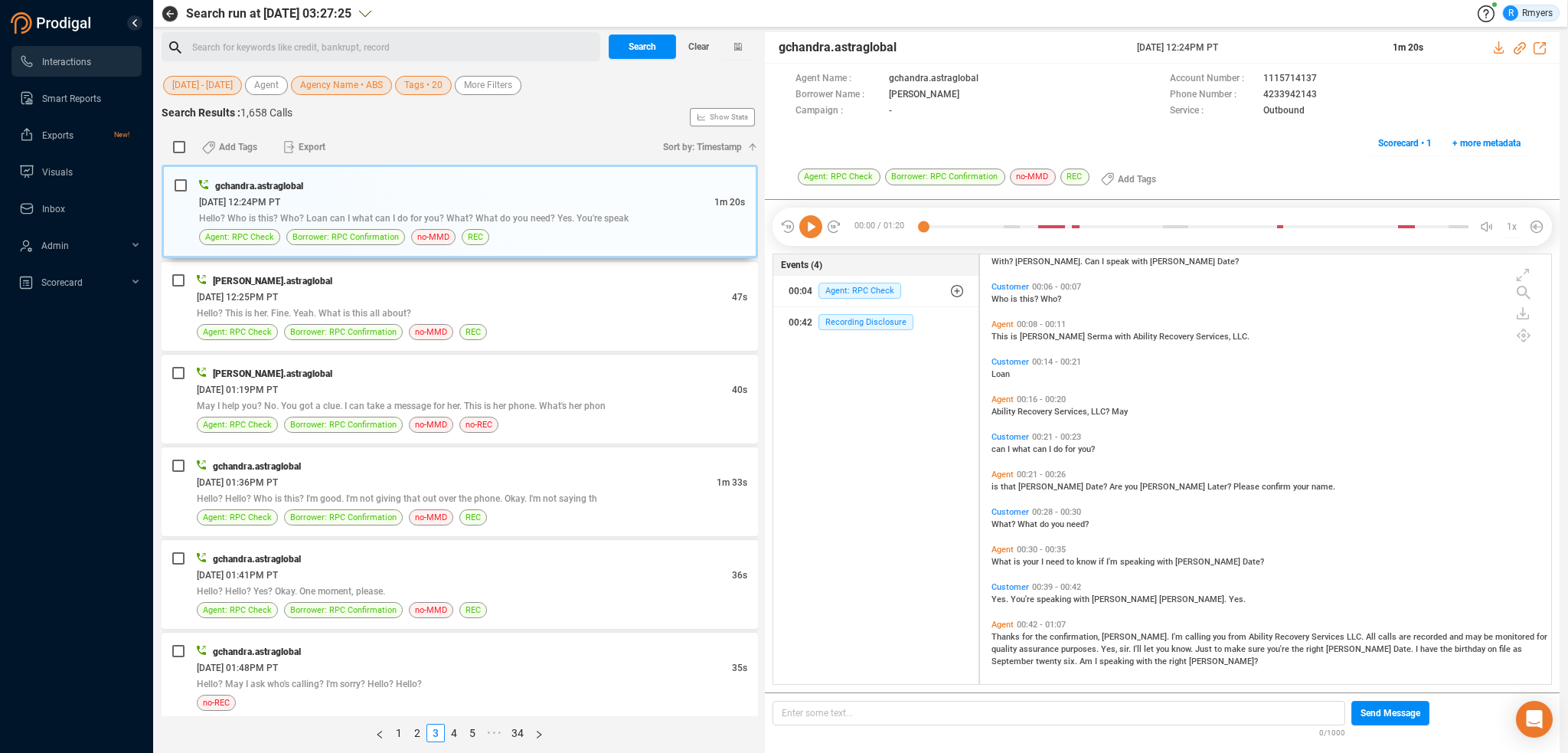
click at [1022, 633] on span "for" at bounding box center [1028, 637] width 13 height 10
click at [812, 227] on icon at bounding box center [810, 226] width 23 height 23
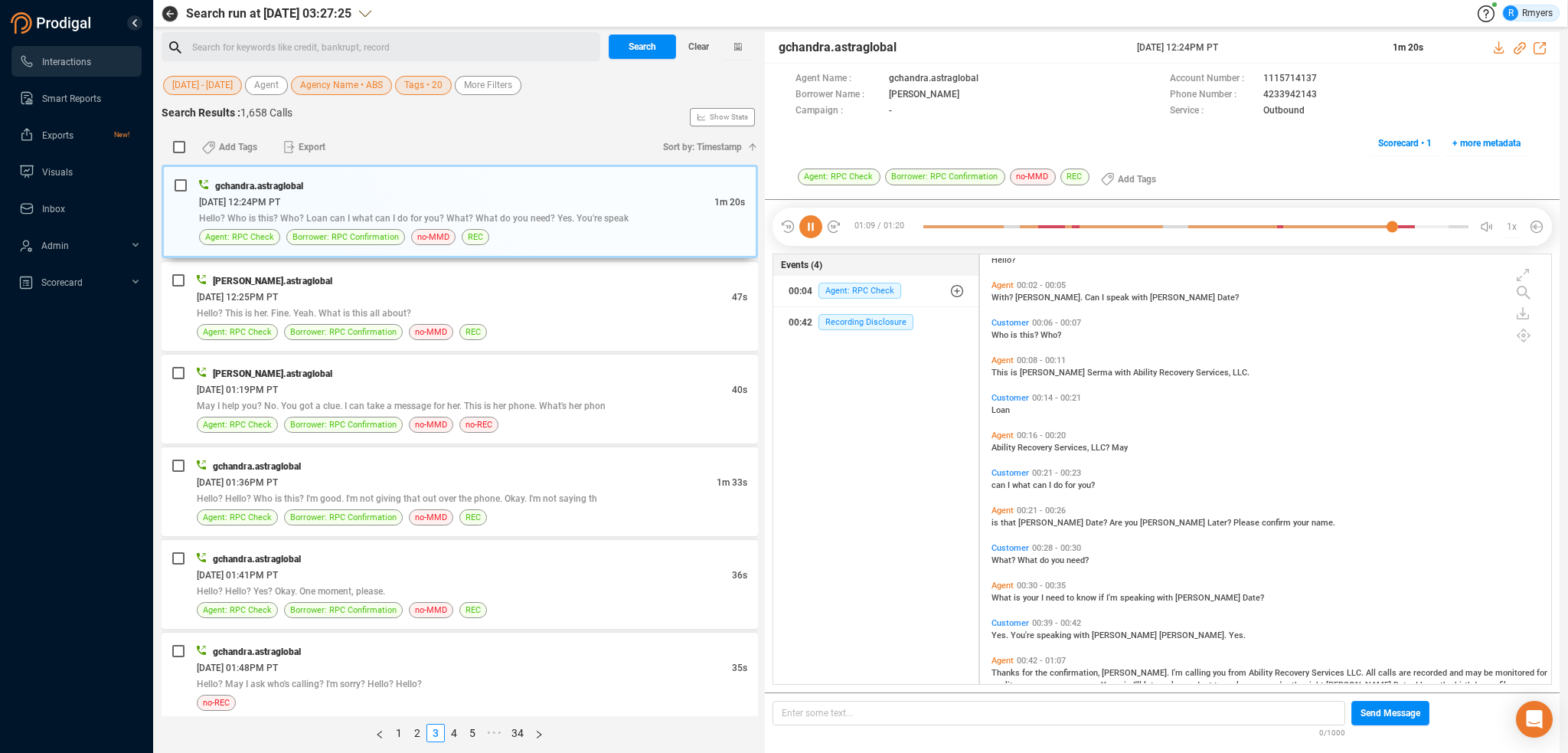
scroll to position [18, 0]
drag, startPoint x: 1247, startPoint y: 95, endPoint x: 1312, endPoint y: 93, distance: 65.9
click at [1315, 94] on div "Phone Number : [PHONE_NUMBER]" at bounding box center [1349, 95] width 359 height 16
click at [380, 293] on div "[DATE] 12:25PM PT" at bounding box center [464, 297] width 535 height 16
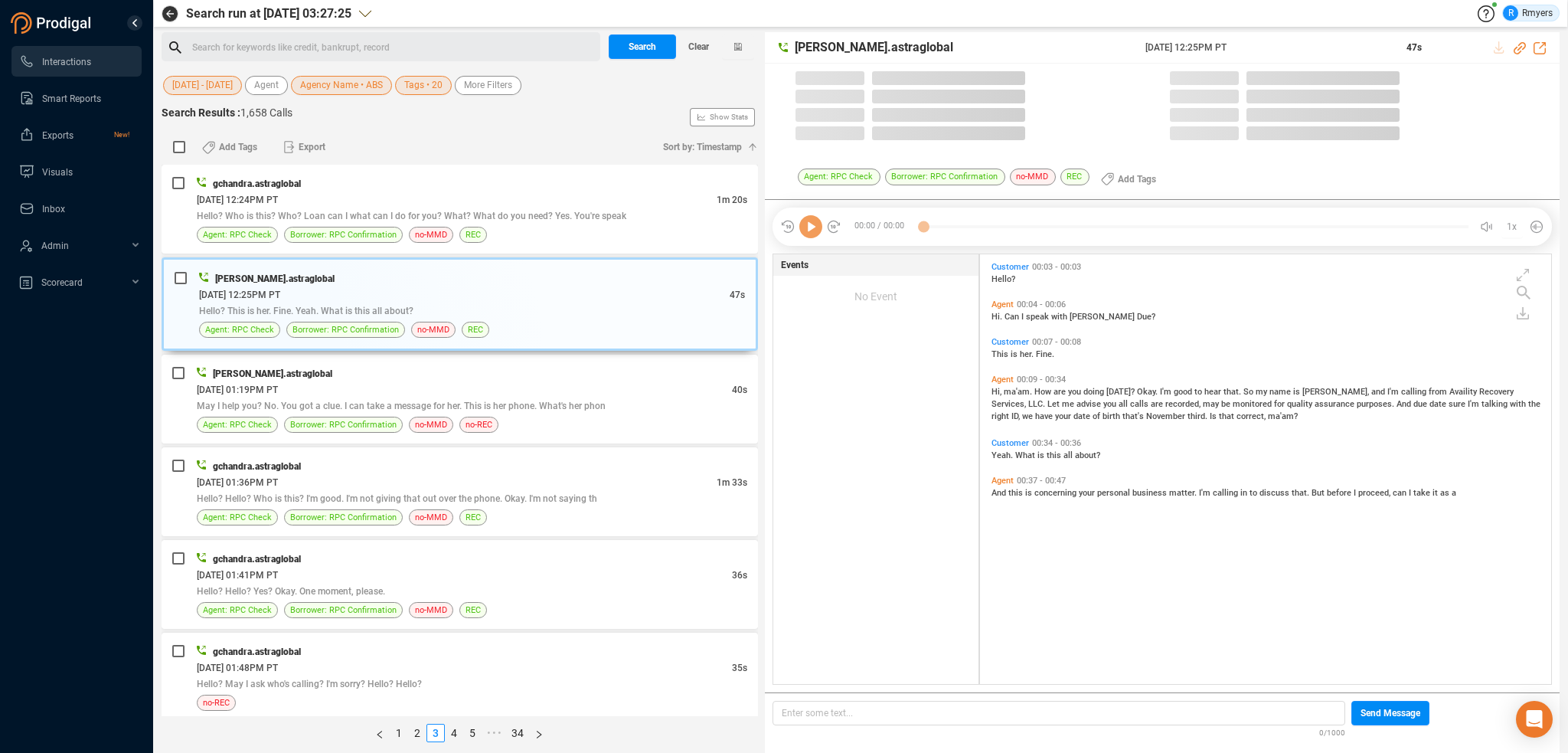
scroll to position [426, 564]
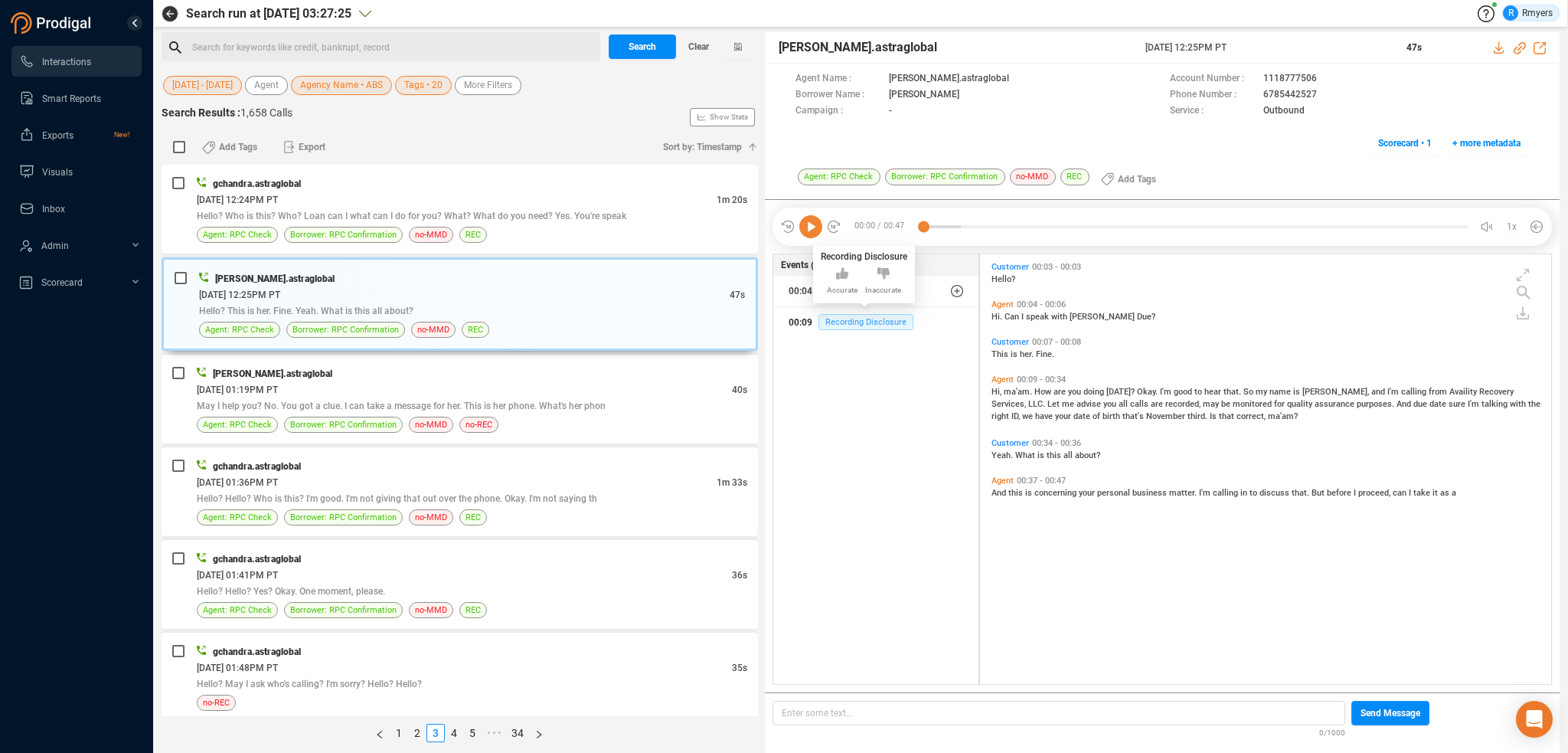
click at [870, 321] on span "Recording Disclosure" at bounding box center [865, 322] width 95 height 16
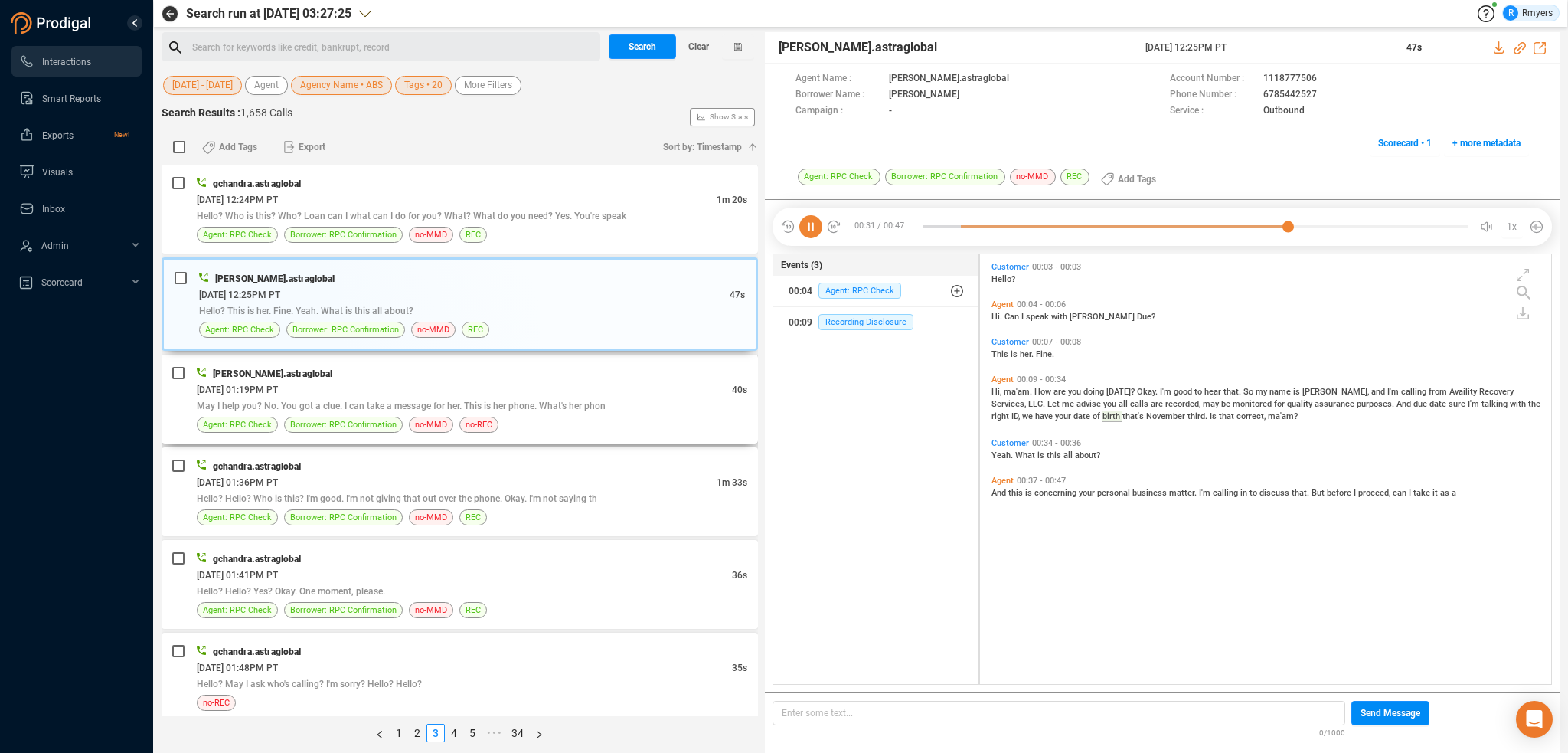
click at [537, 387] on div "[DATE] 01:19PM PT" at bounding box center [464, 389] width 535 height 16
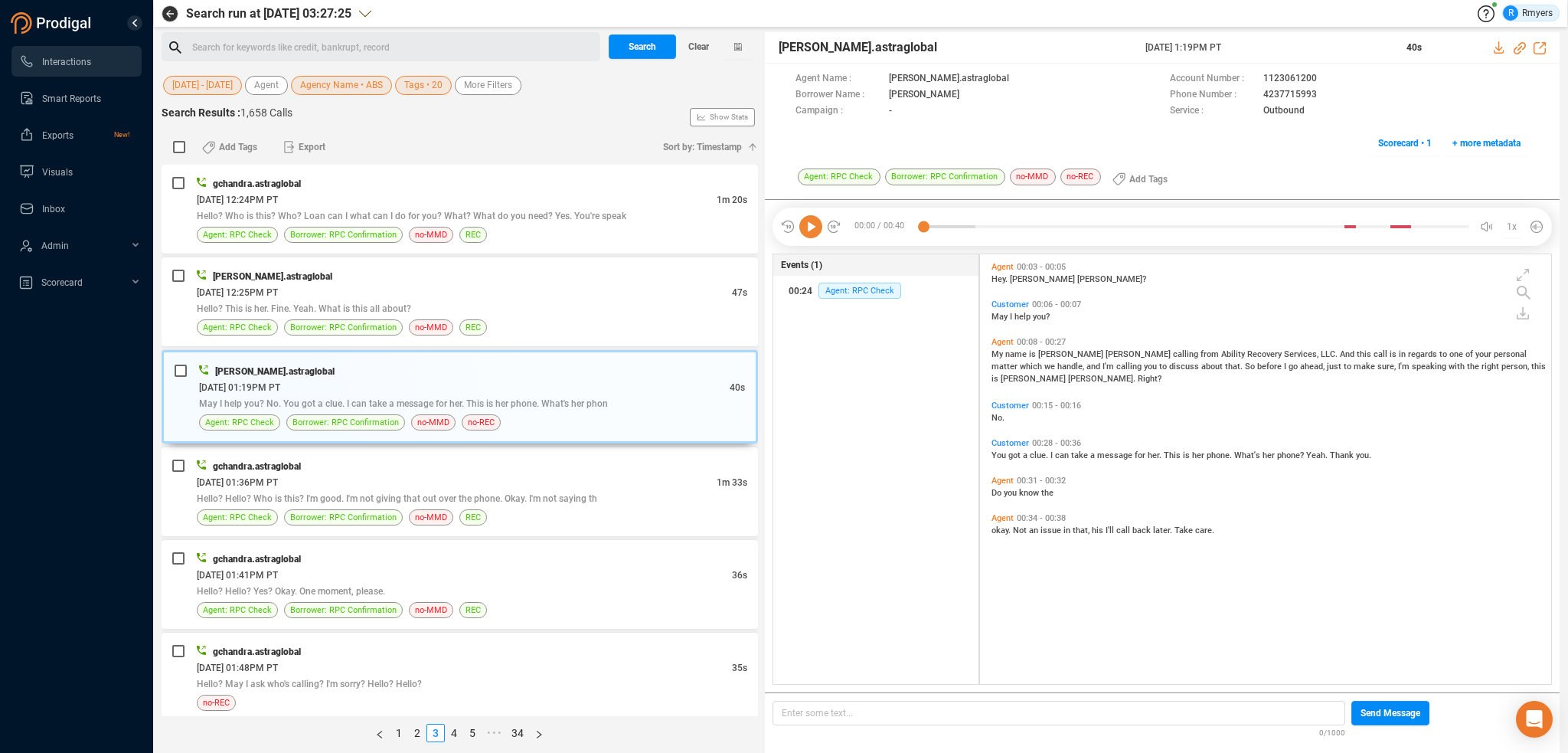
click at [815, 226] on icon at bounding box center [810, 226] width 23 height 23
click at [1005, 351] on span "name" at bounding box center [1017, 354] width 24 height 10
click at [999, 453] on span "You" at bounding box center [1000, 455] width 17 height 10
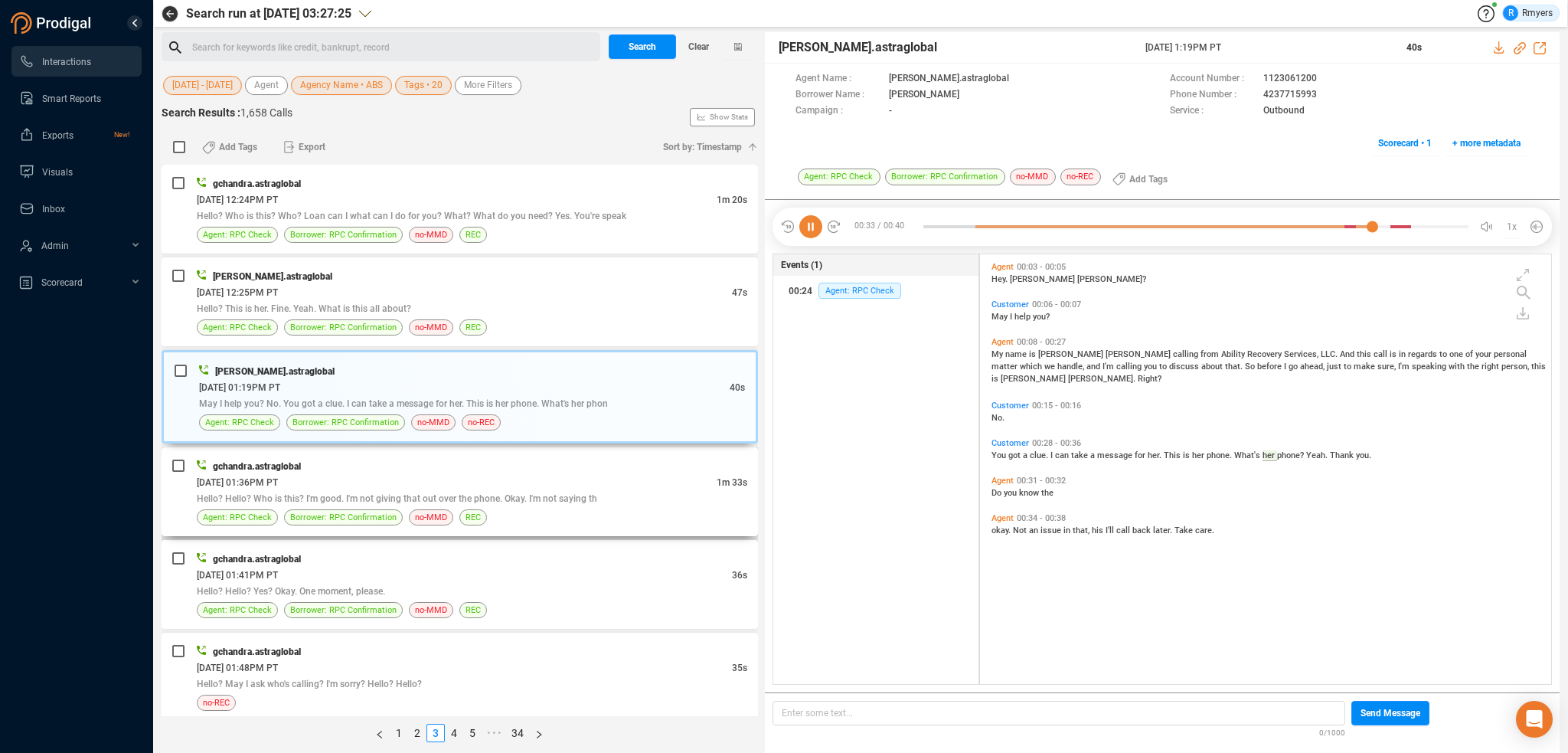
click at [531, 490] on div "Hello? Hello? Who is this? I'm good. I'm not giving that out over the phone. Ok…" at bounding box center [472, 498] width 551 height 16
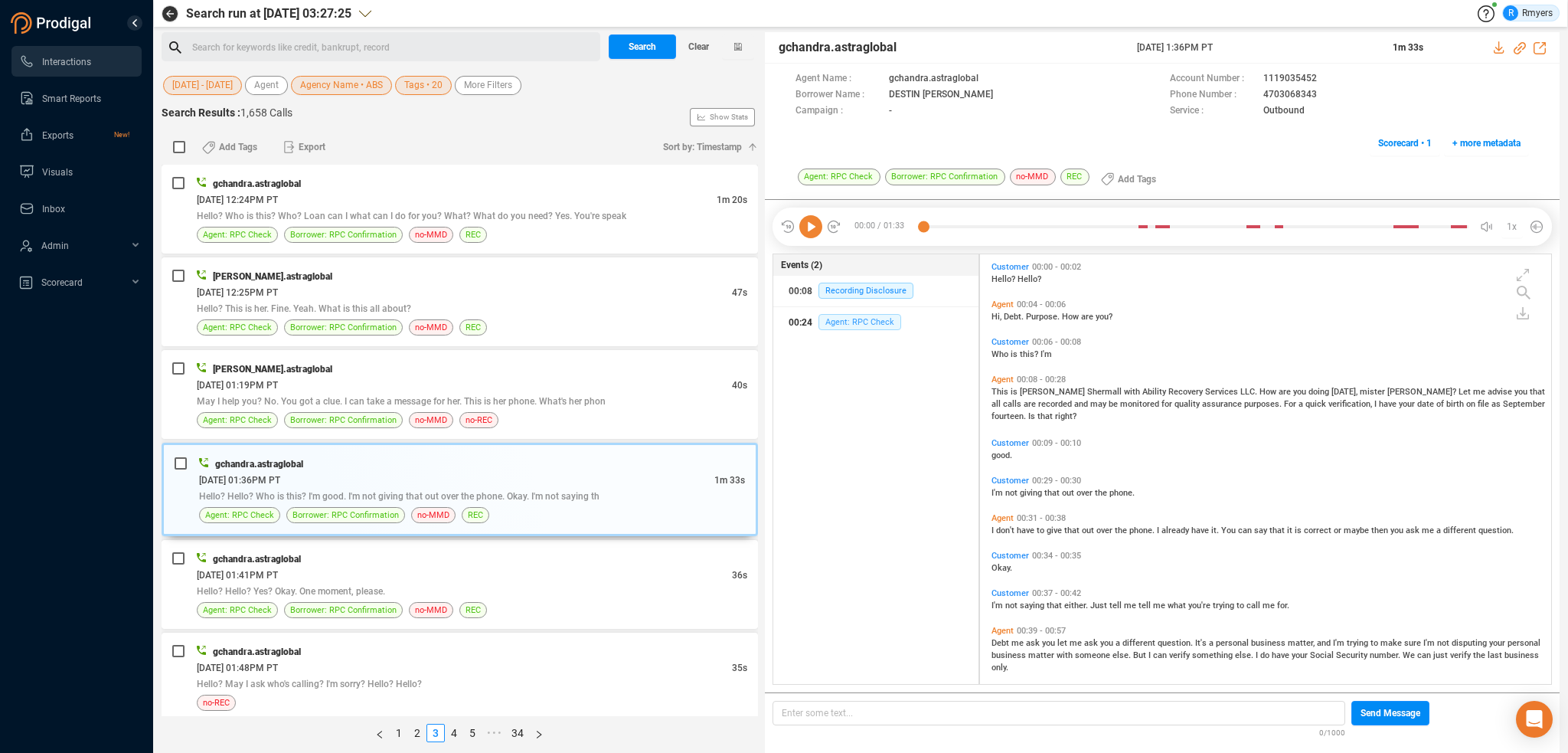
drag, startPoint x: 854, startPoint y: 312, endPoint x: 851, endPoint y: 320, distance: 9.0
click at [854, 315] on div "00:24 Agent: RPC Check" at bounding box center [876, 322] width 175 height 25
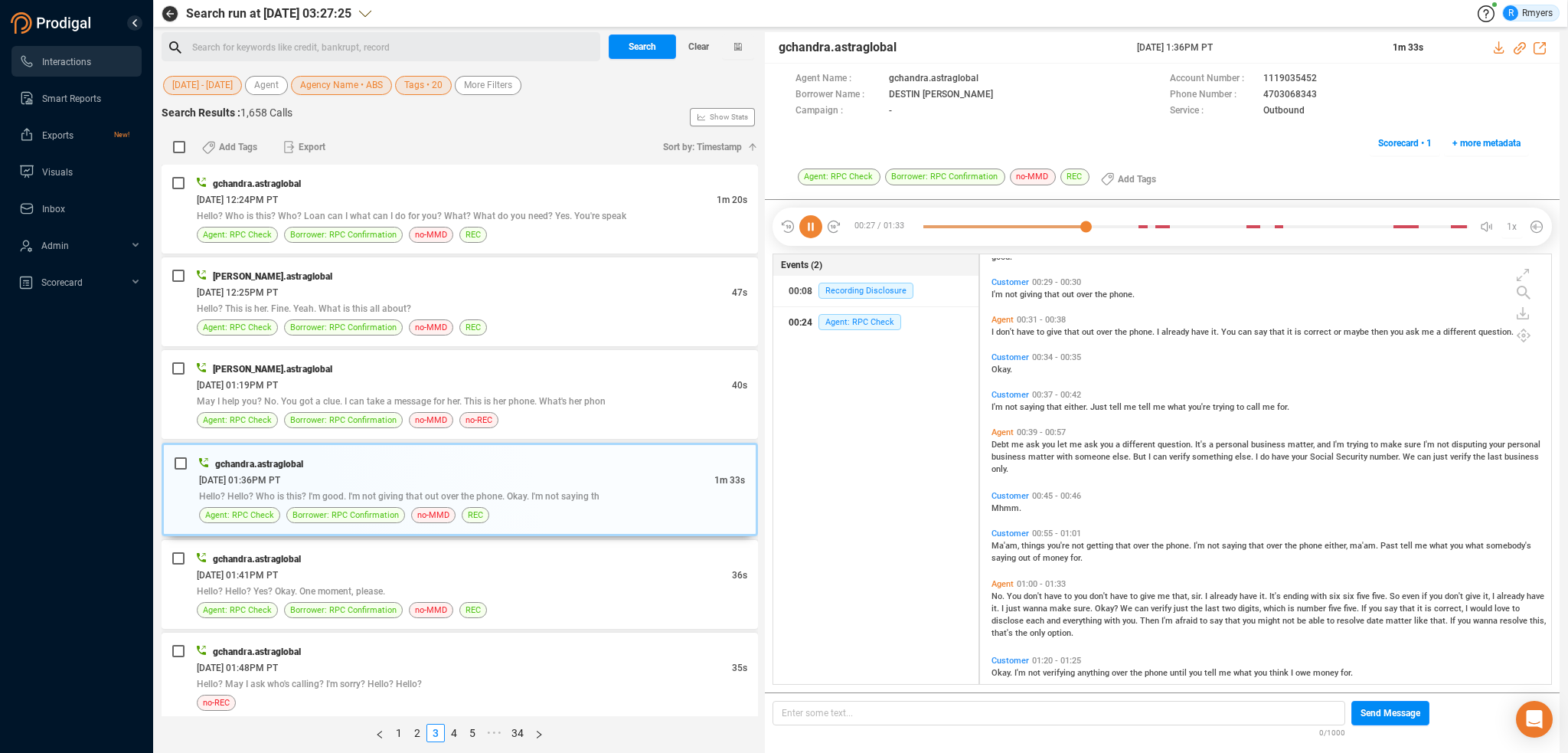
scroll to position [227, 0]
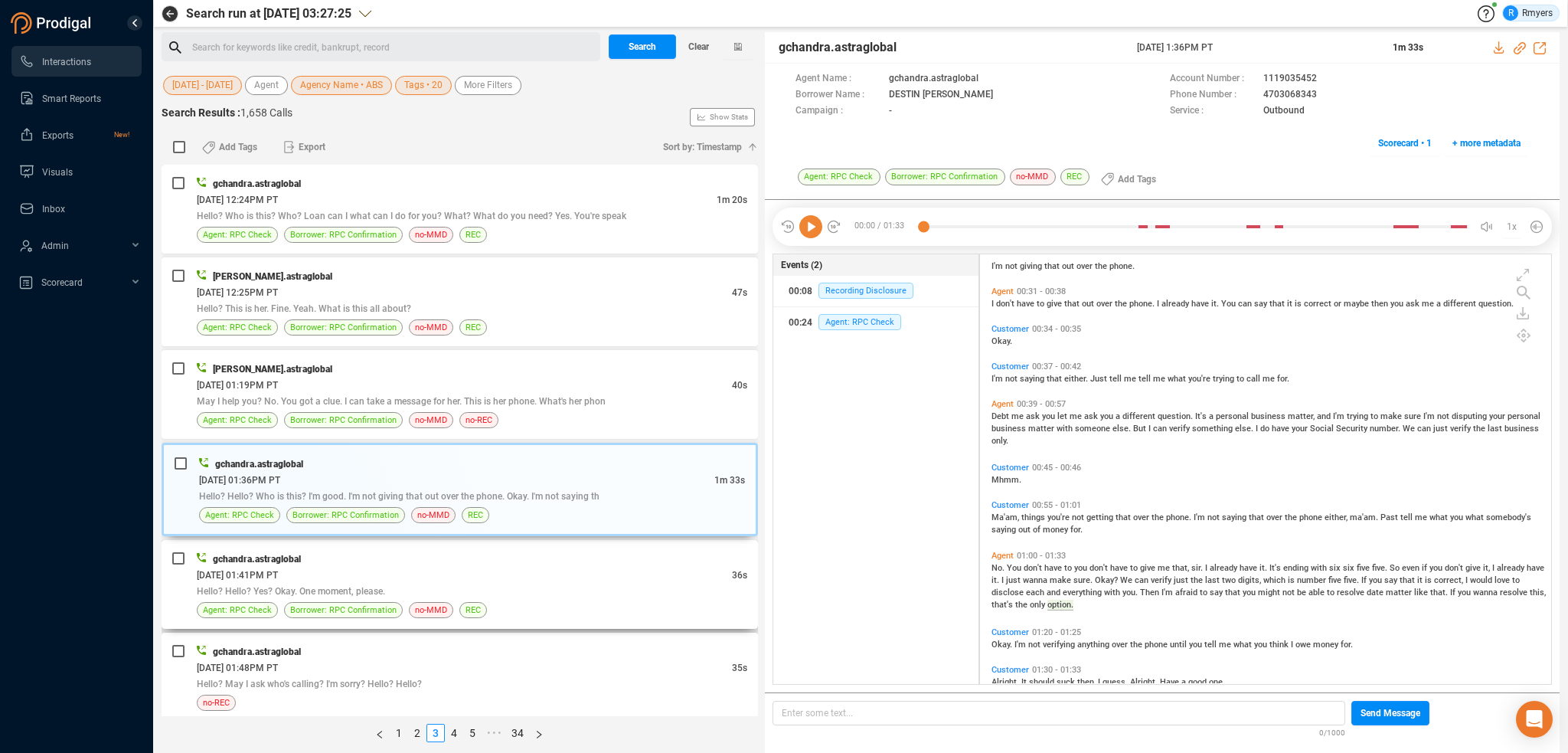
click at [591, 567] on div "[DATE] 01:41PM PT" at bounding box center [464, 575] width 535 height 16
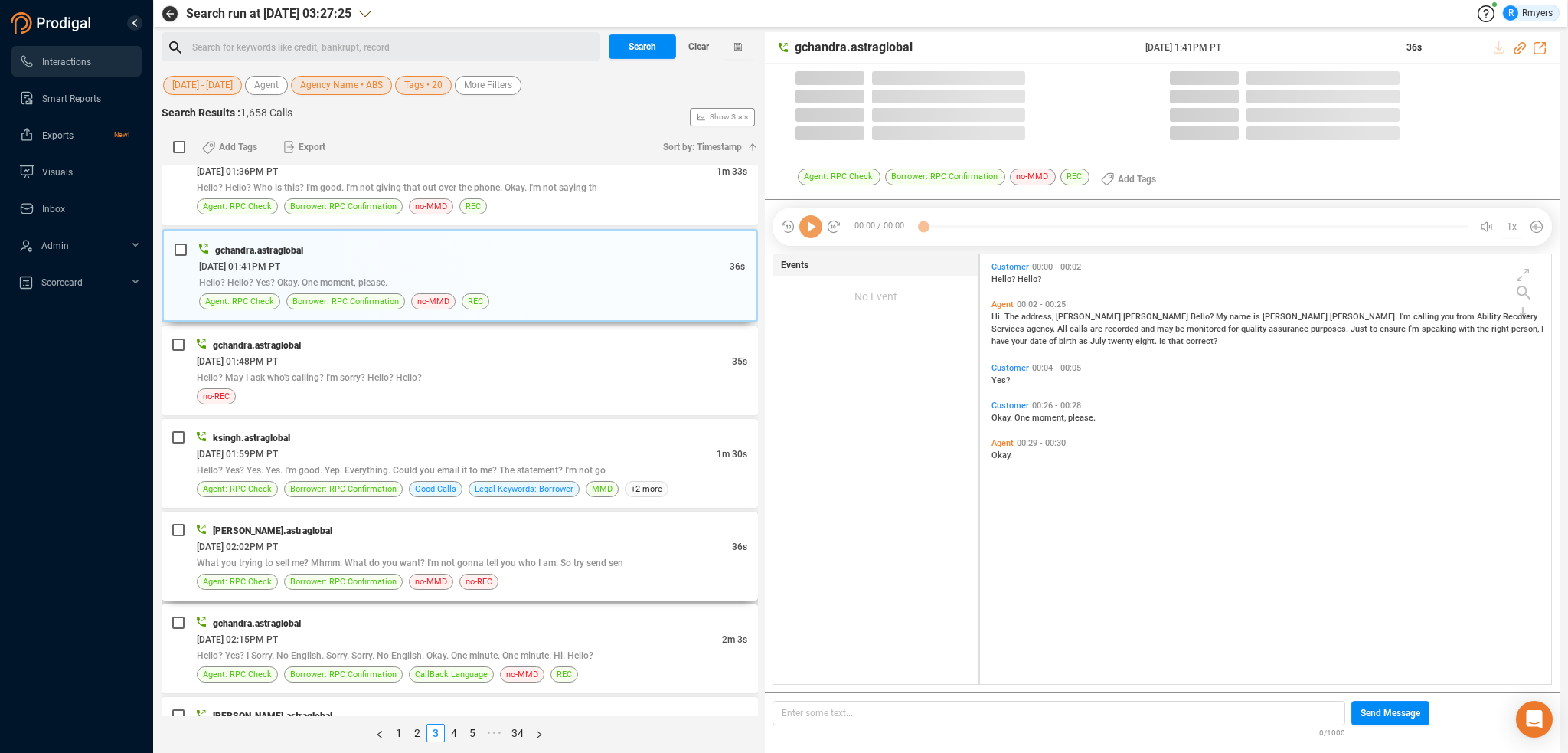
scroll to position [426, 564]
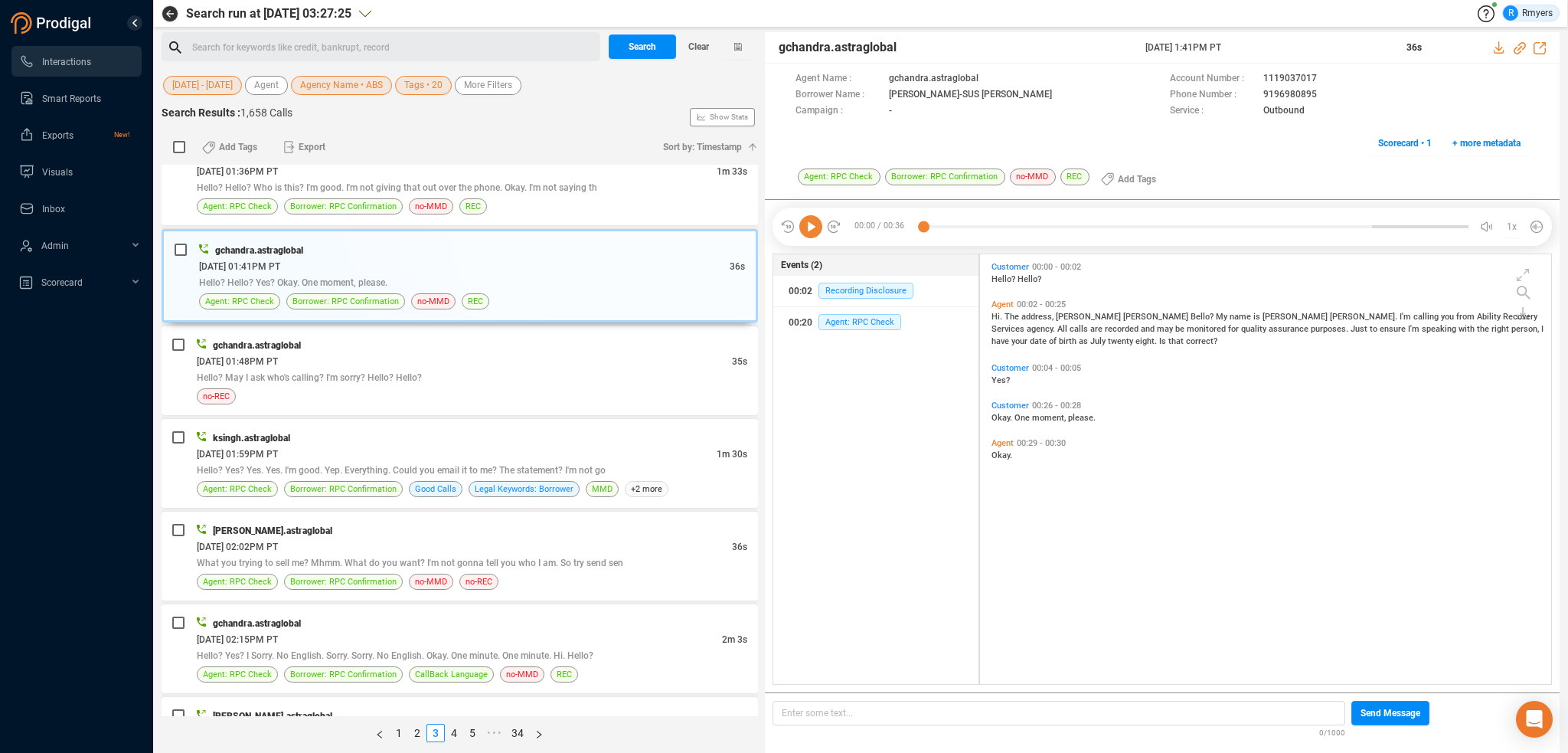
click at [810, 230] on icon at bounding box center [810, 226] width 23 height 23
click at [456, 376] on div "Hello? May I ask who's calling? I'm sorry? Hello? Hello?" at bounding box center [472, 377] width 551 height 16
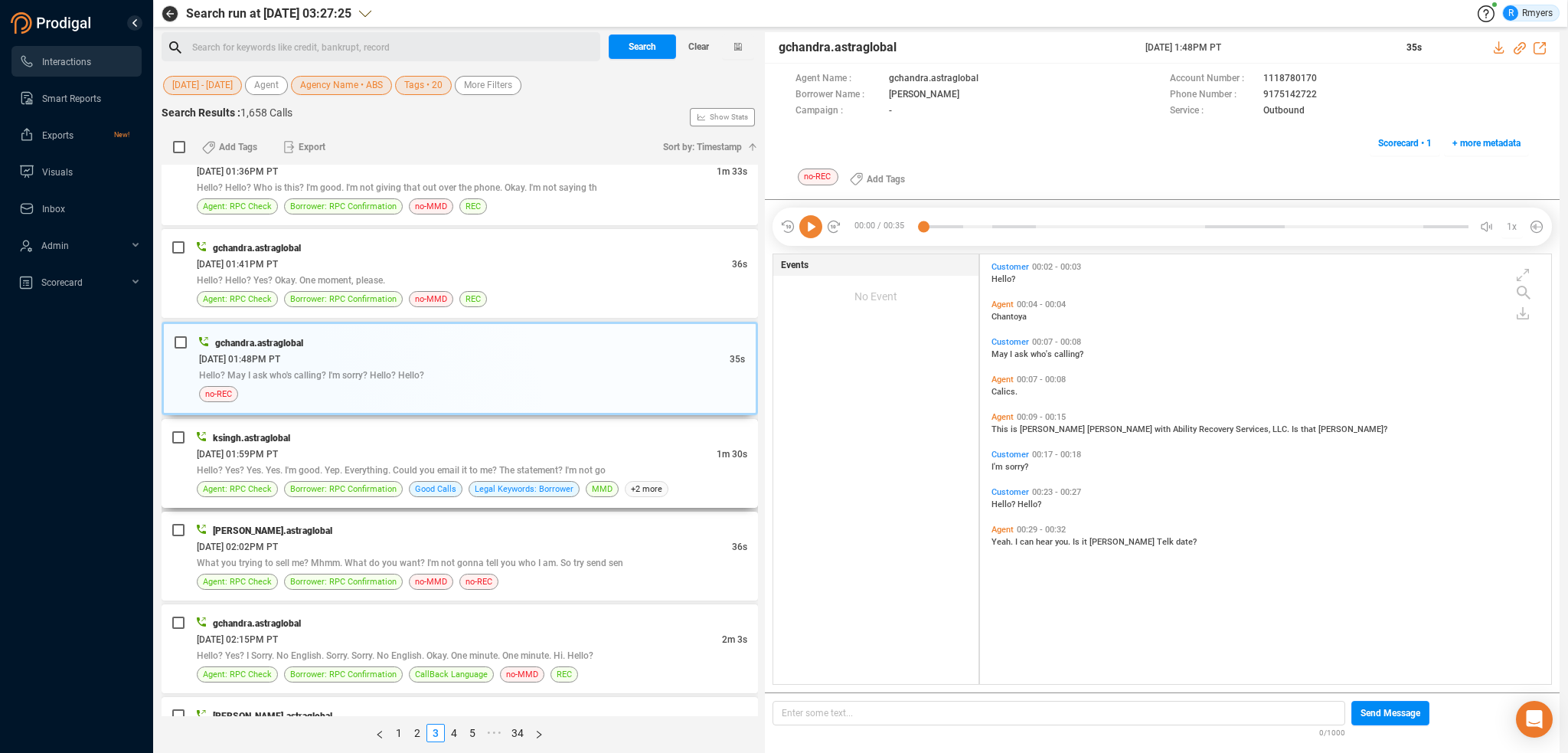
click at [336, 447] on div "[DATE] 01:59PM PT" at bounding box center [457, 454] width 520 height 16
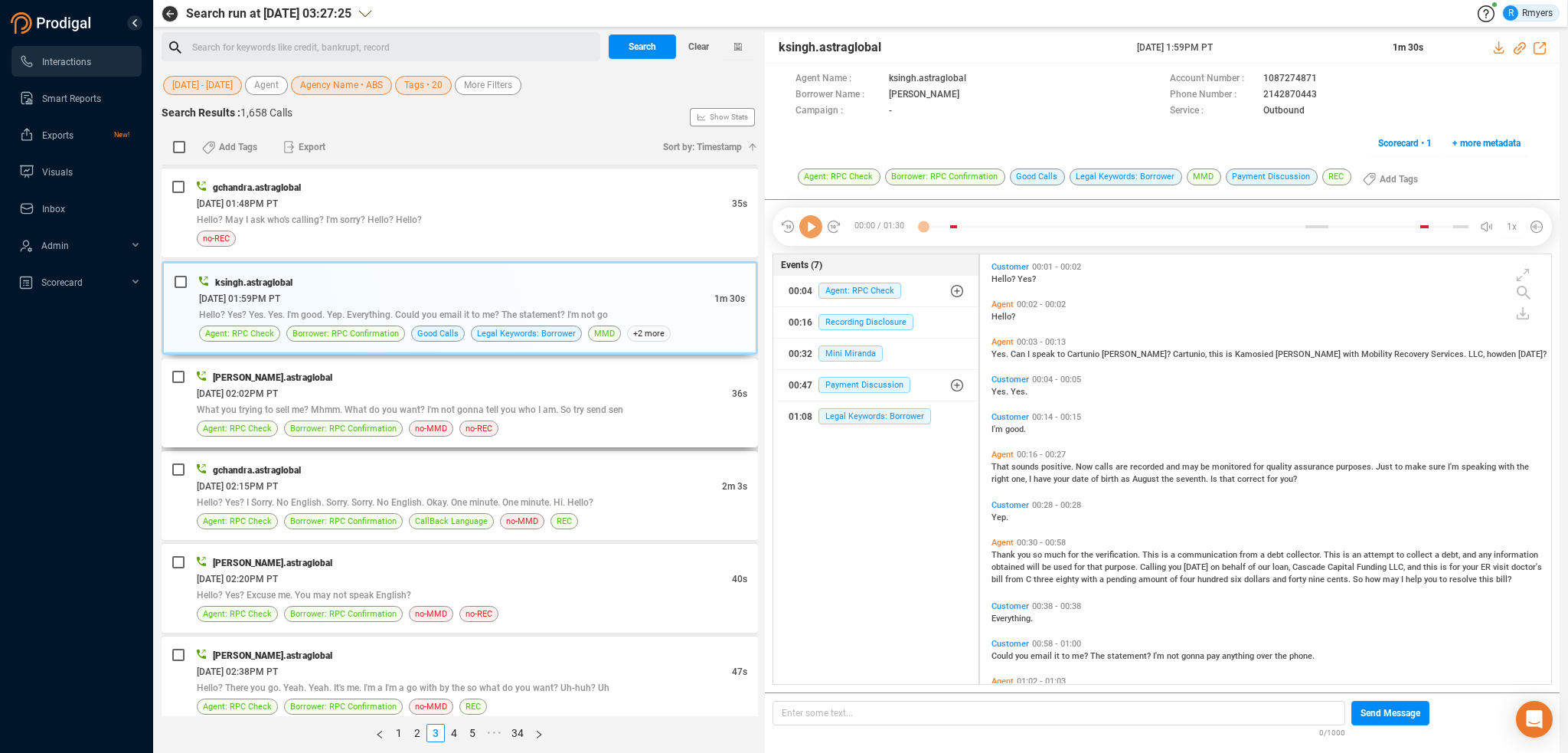
scroll to position [536, 0]
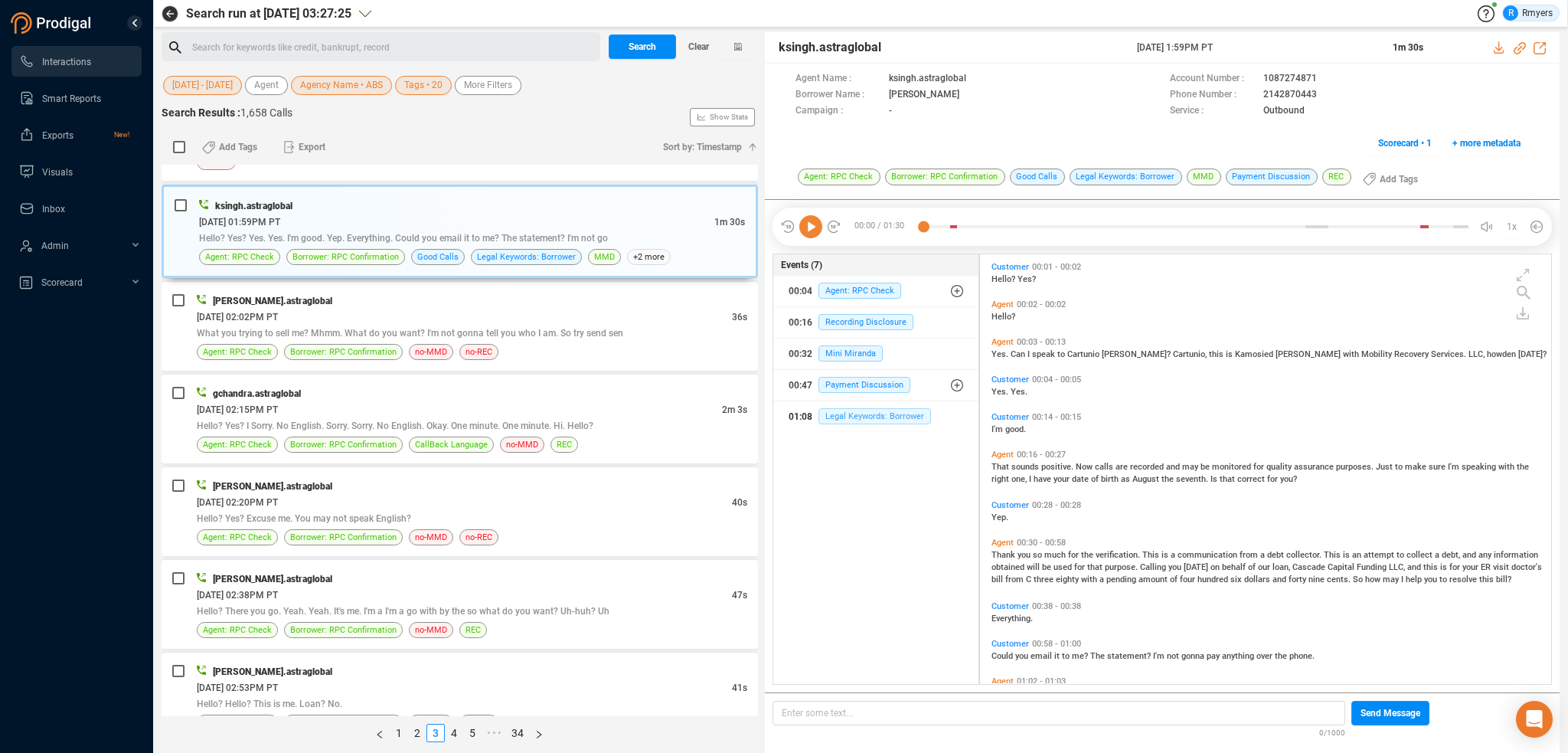
click at [838, 417] on span "Legal Keywords: Borrower" at bounding box center [874, 416] width 113 height 16
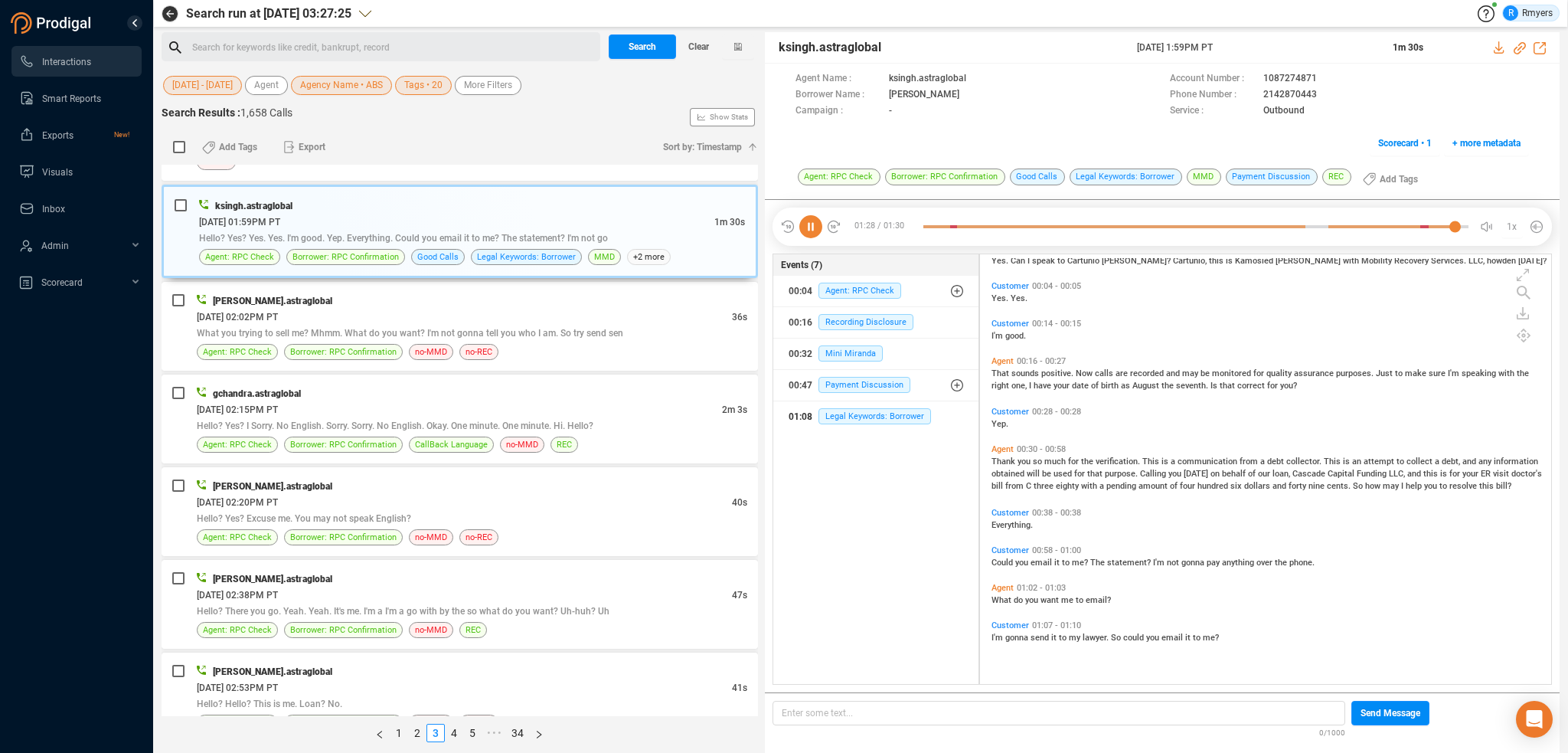
scroll to position [0, 0]
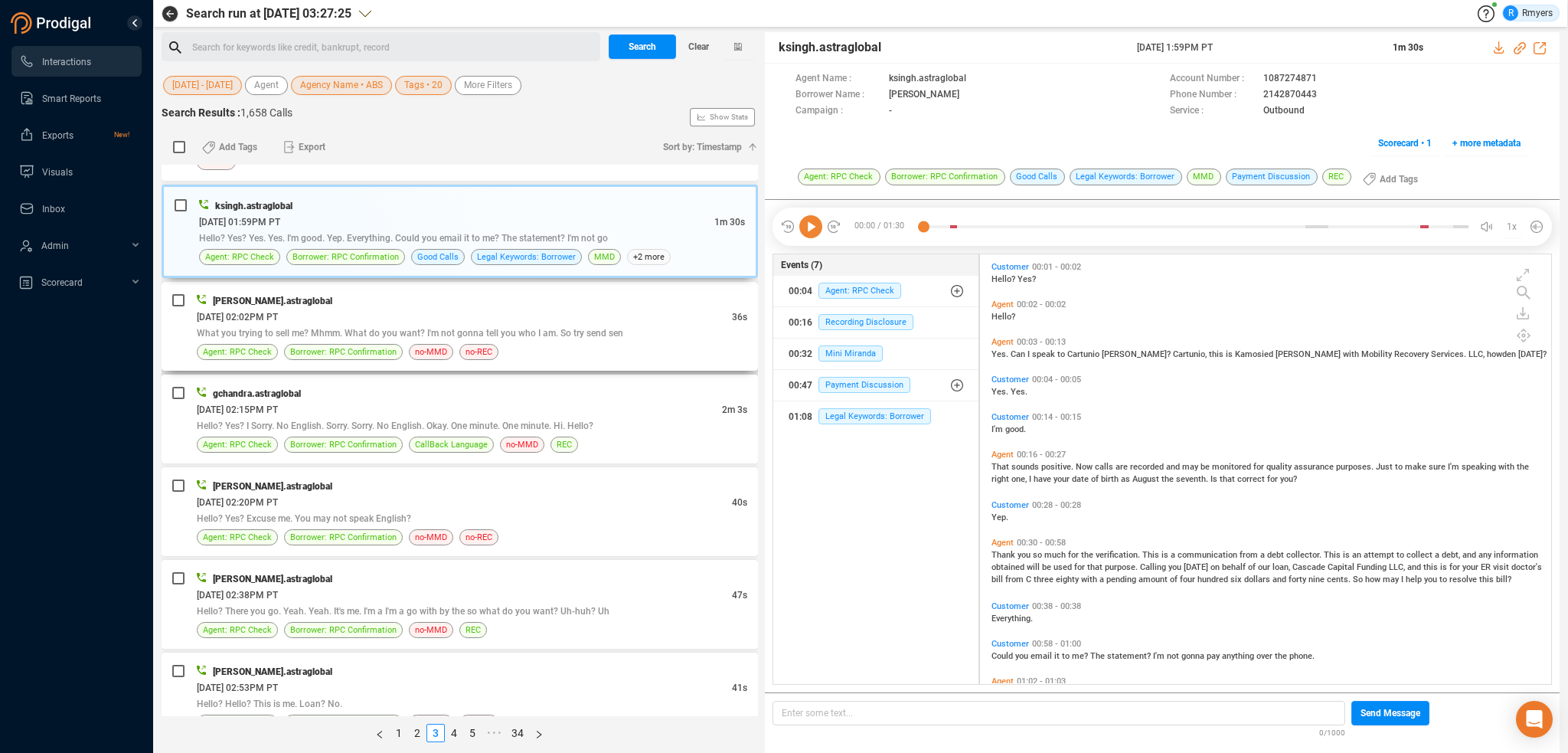
click at [404, 312] on div "[DATE] 02:02PM PT" at bounding box center [464, 317] width 535 height 16
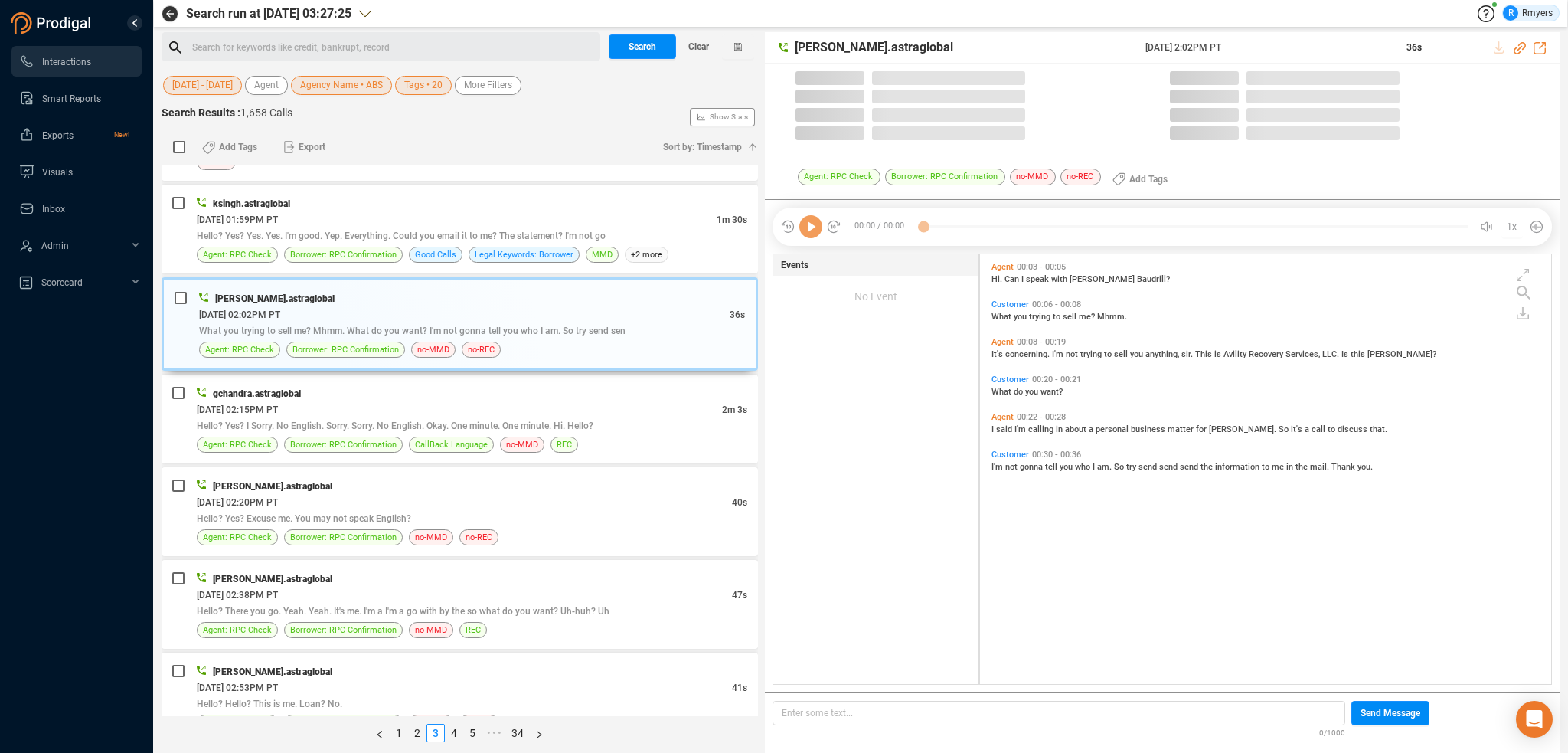
scroll to position [426, 564]
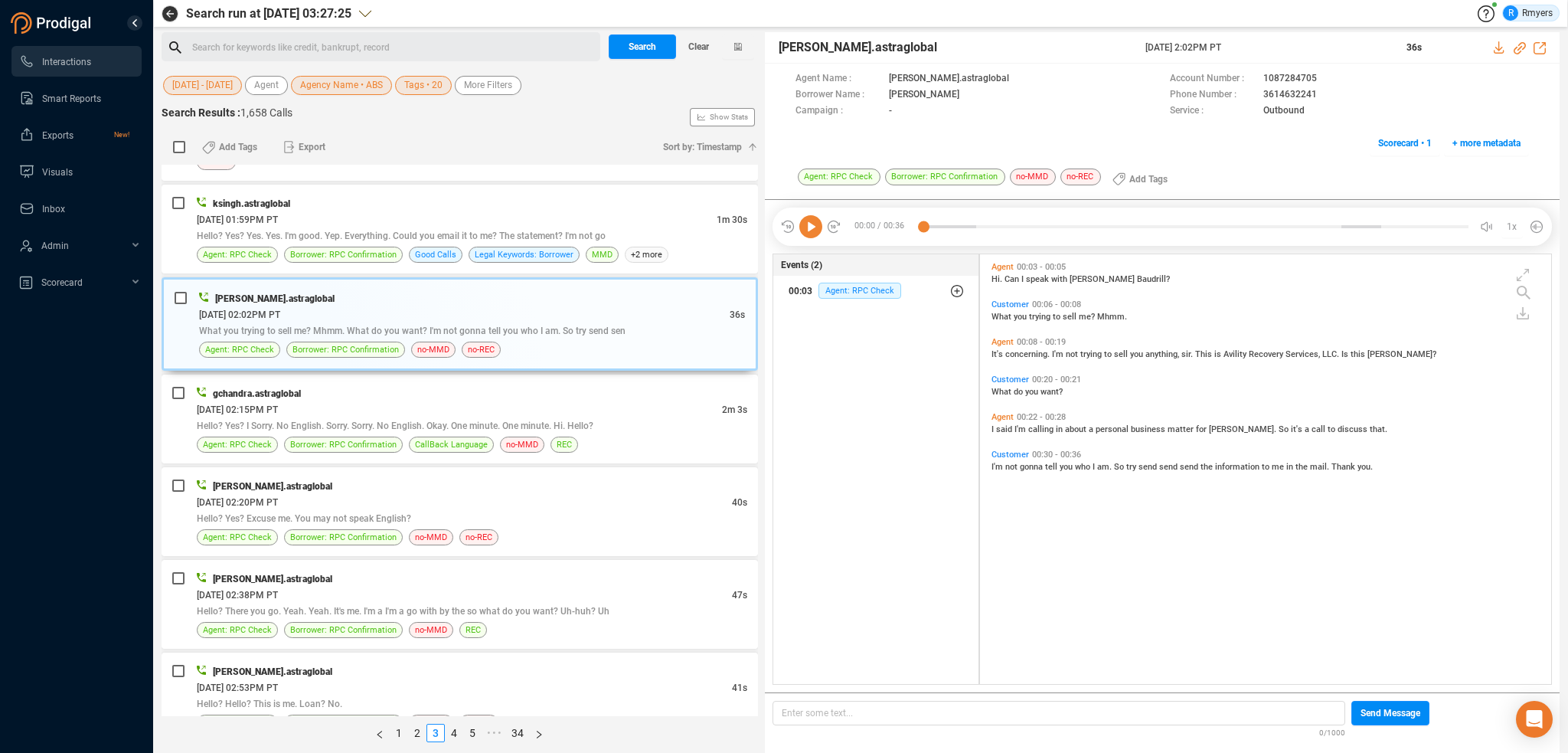
click at [858, 300] on div "00:03 Agent: RPC Check" at bounding box center [876, 291] width 175 height 25
click at [863, 322] on span "Agent: RPC Check" at bounding box center [871, 321] width 83 height 16
click at [430, 407] on div "[DATE] 02:15PM PT" at bounding box center [459, 409] width 525 height 16
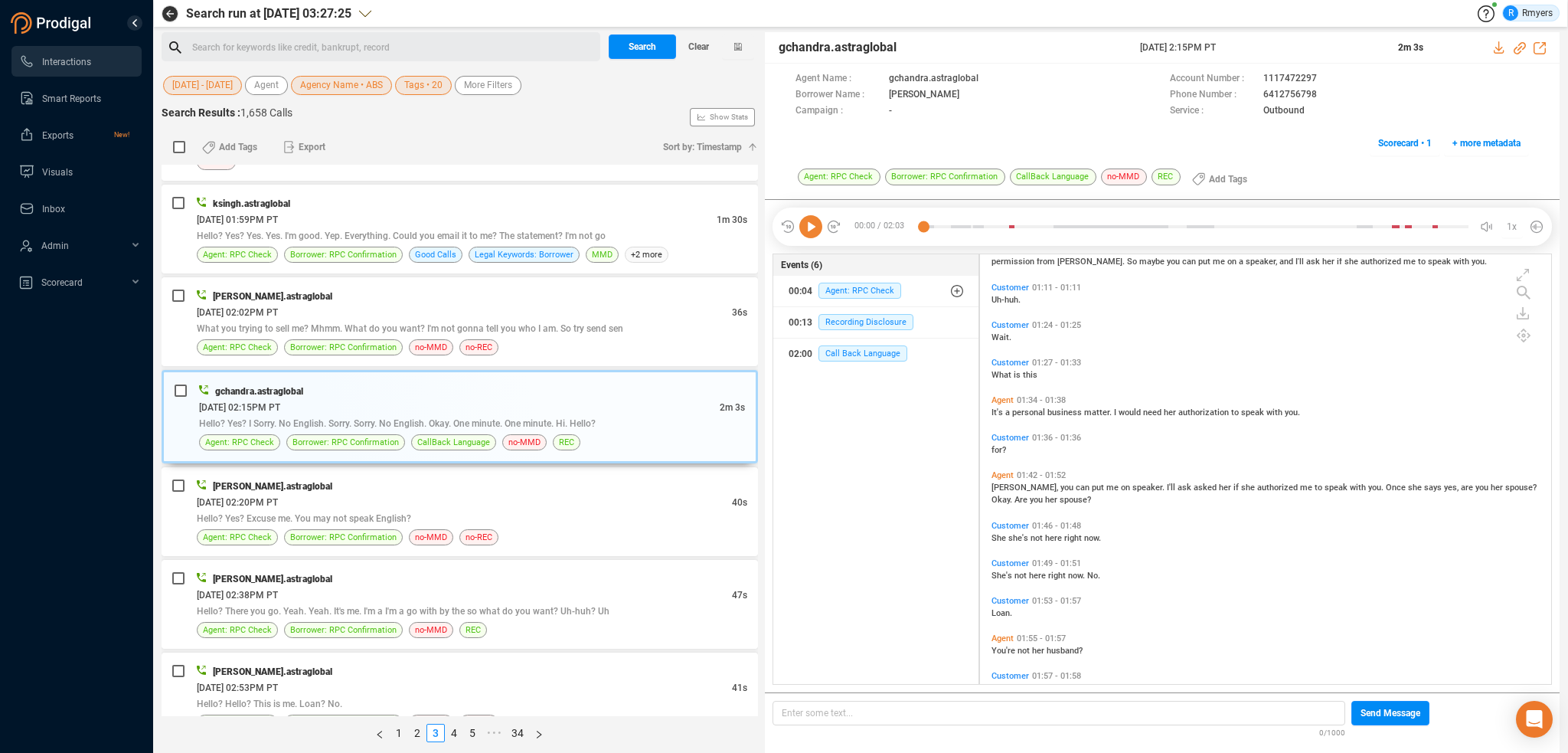
scroll to position [475, 0]
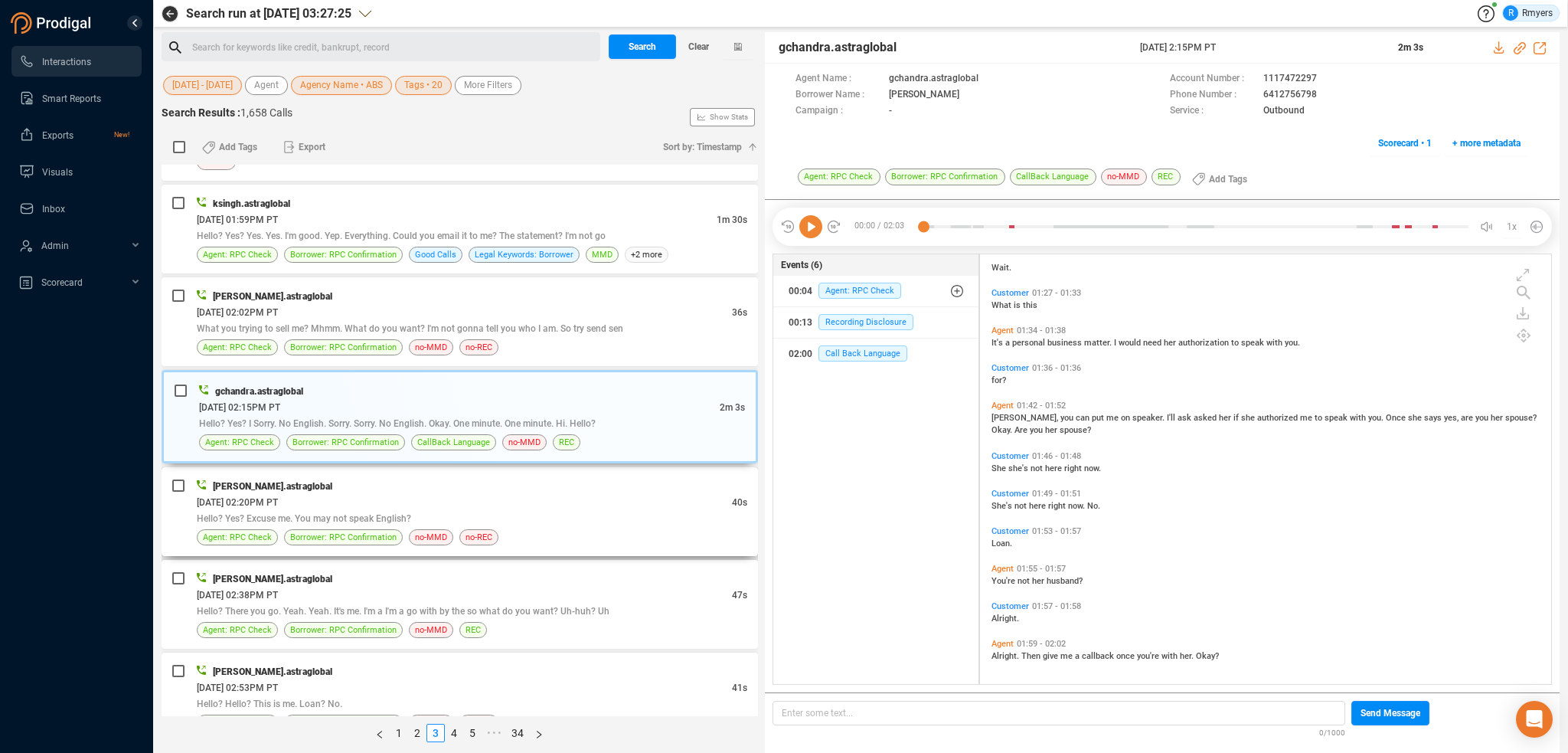
click at [383, 502] on div "[DATE] 02:20PM PT" at bounding box center [464, 502] width 535 height 16
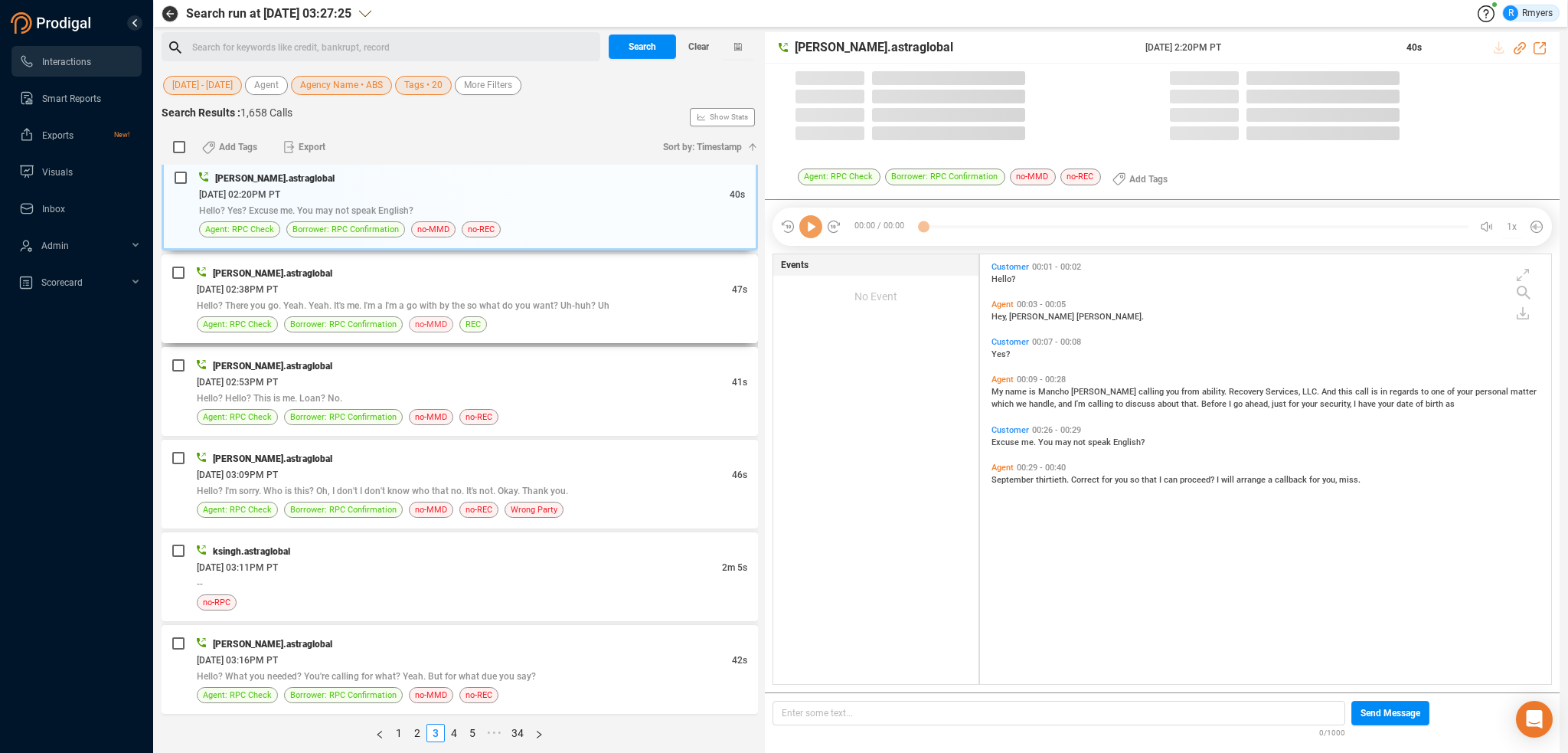
scroll to position [426, 564]
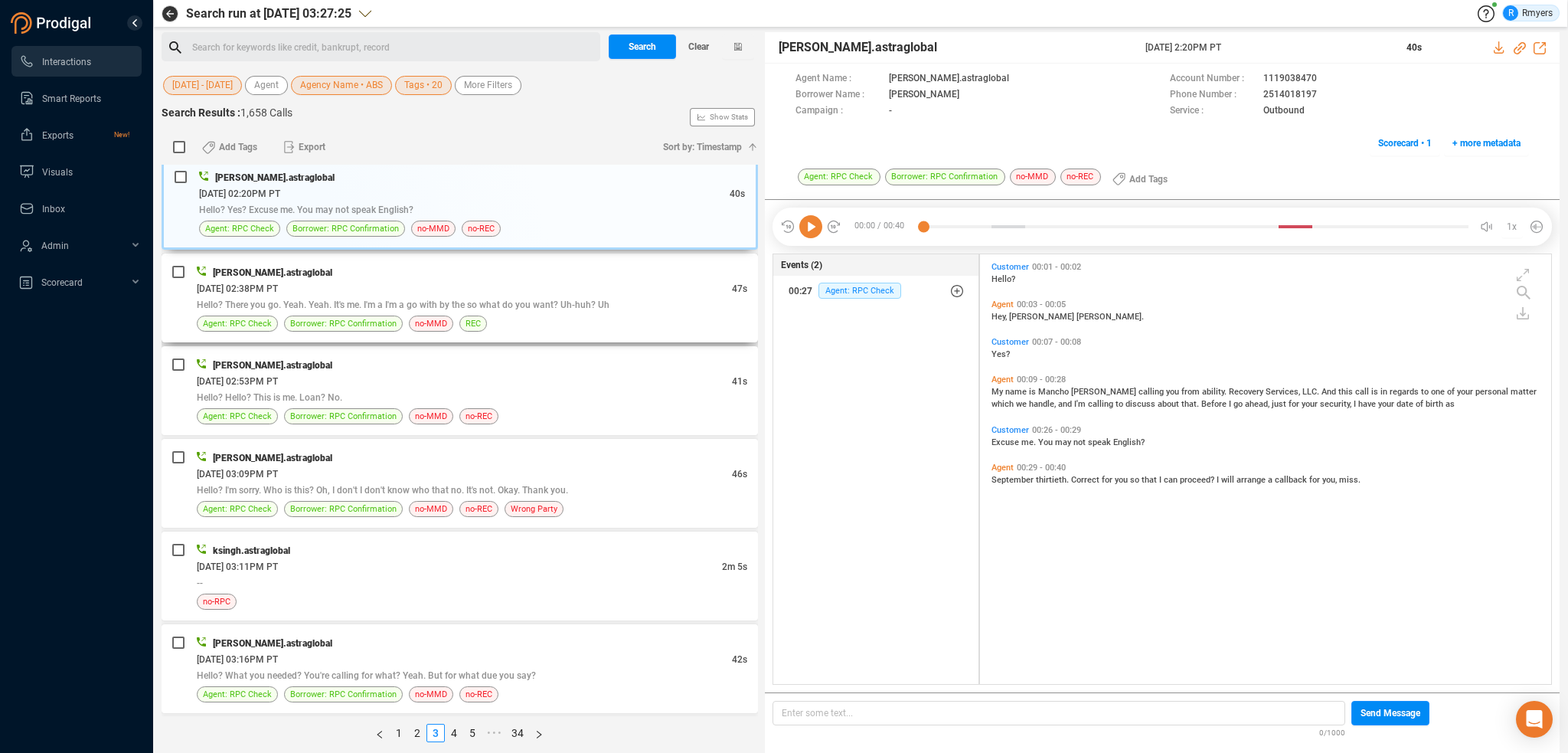
click at [348, 272] on div "[PERSON_NAME].astraglobal" at bounding box center [472, 272] width 551 height 16
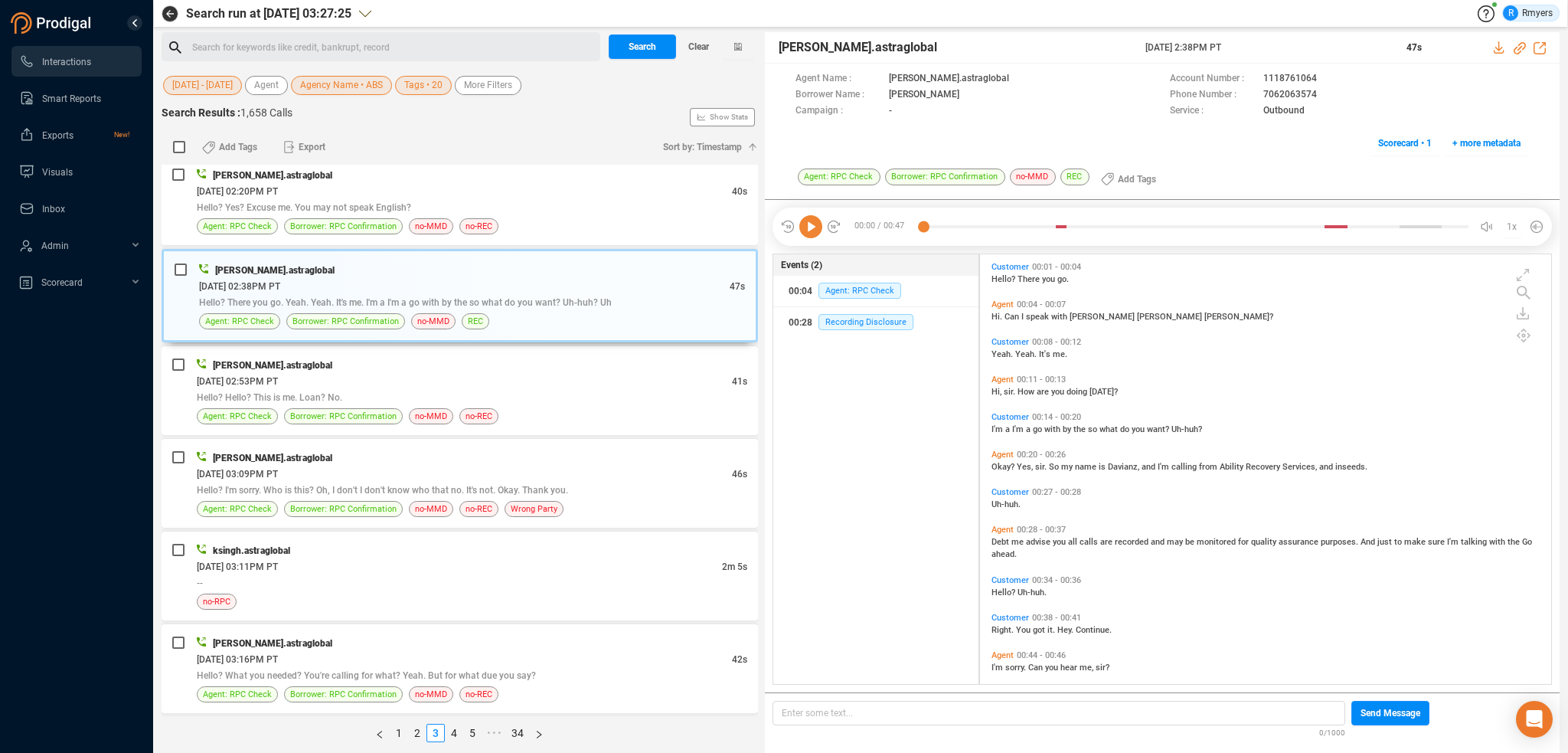
scroll to position [49, 0]
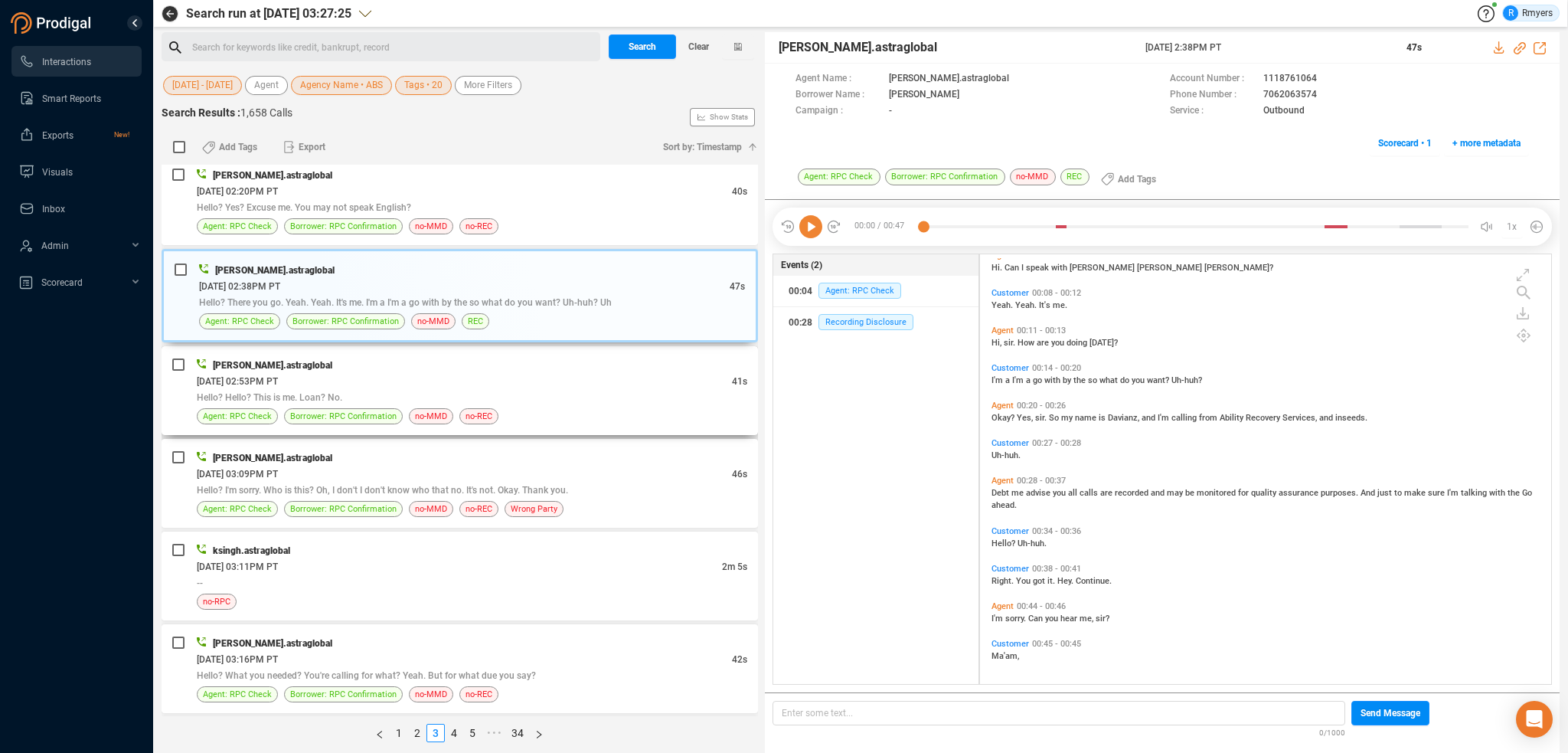
click at [236, 373] on div "[DATE] 02:53PM PT" at bounding box center [464, 381] width 535 height 16
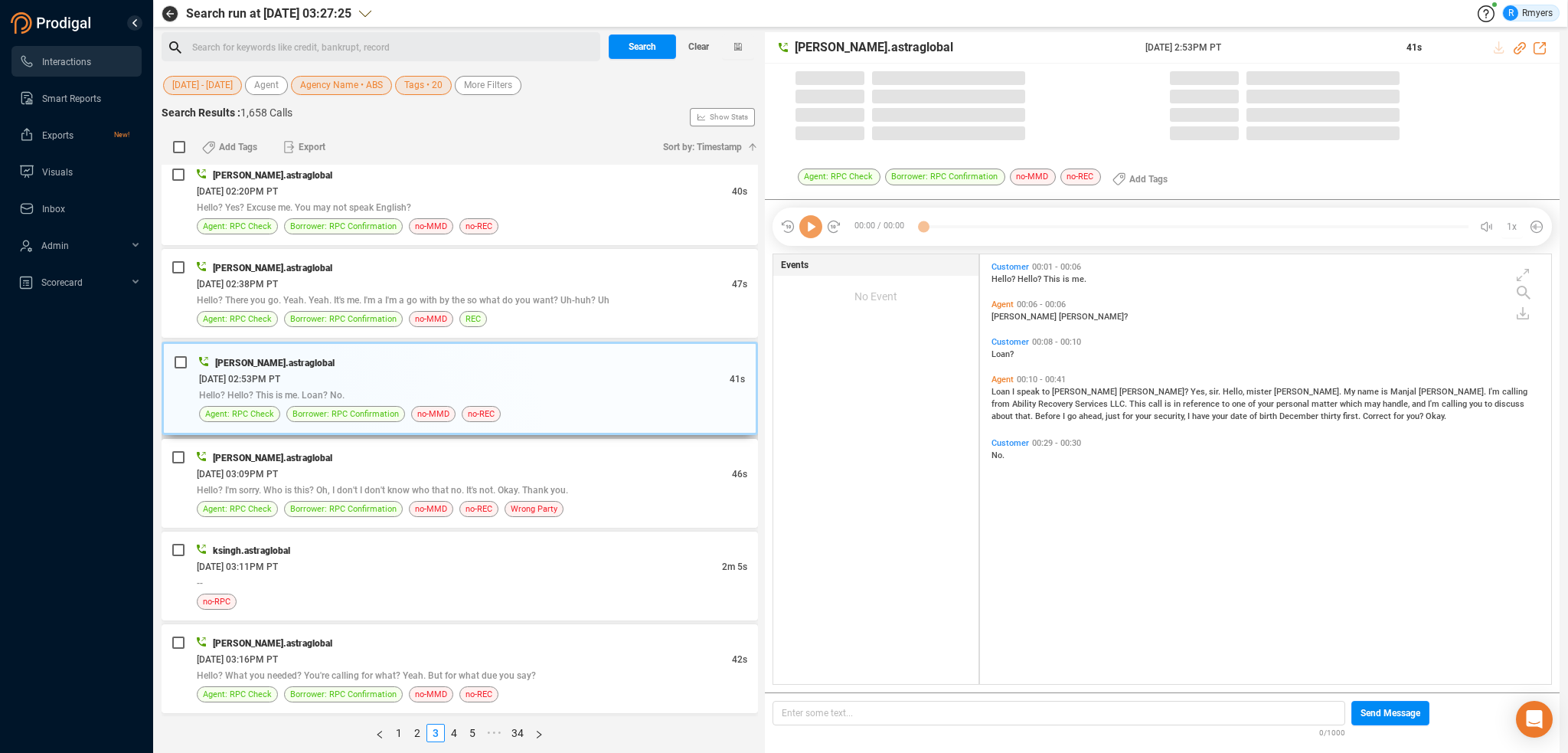
scroll to position [426, 564]
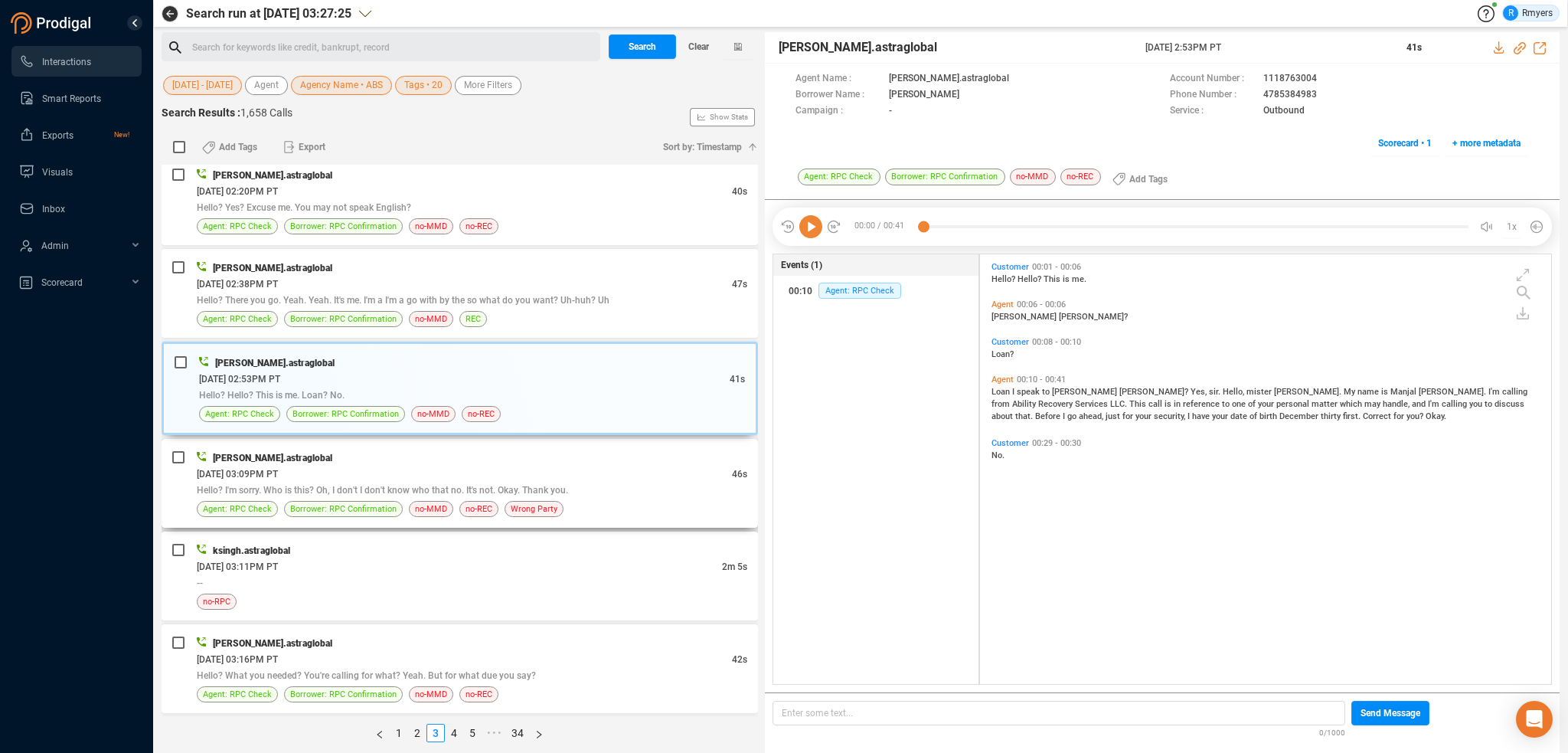
click at [560, 458] on div "[PERSON_NAME].astraglobal" at bounding box center [472, 457] width 551 height 16
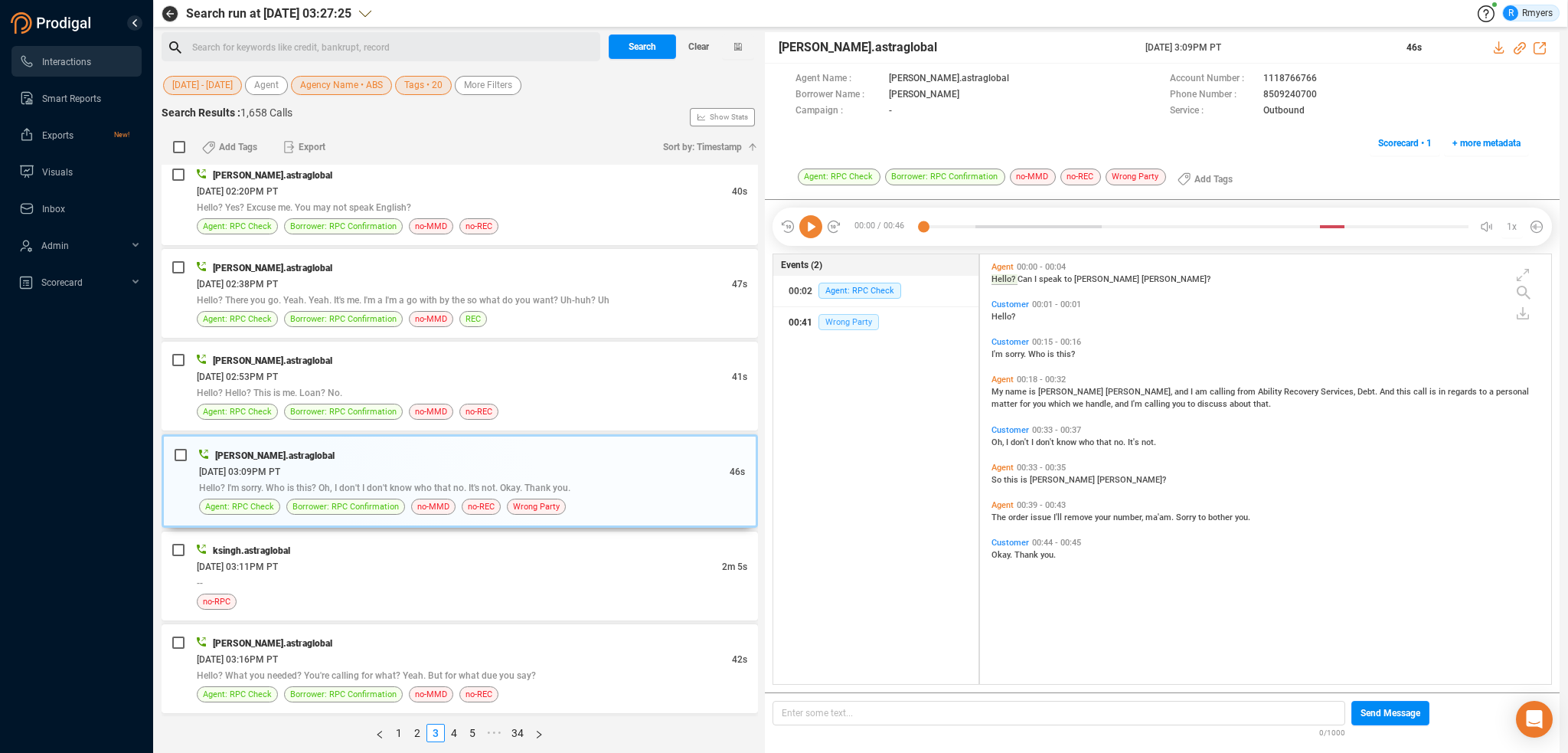
click at [834, 326] on span "Wrong Party" at bounding box center [848, 322] width 60 height 16
drag, startPoint x: 1263, startPoint y: 96, endPoint x: 1298, endPoint y: 87, distance: 36.2
click at [1315, 96] on div "Phone Number : [PHONE_NUMBER]" at bounding box center [1349, 95] width 359 height 16
drag, startPoint x: 1298, startPoint y: 85, endPoint x: 1233, endPoint y: 109, distance: 69.5
click at [1233, 109] on span "Service :" at bounding box center [1213, 111] width 86 height 16
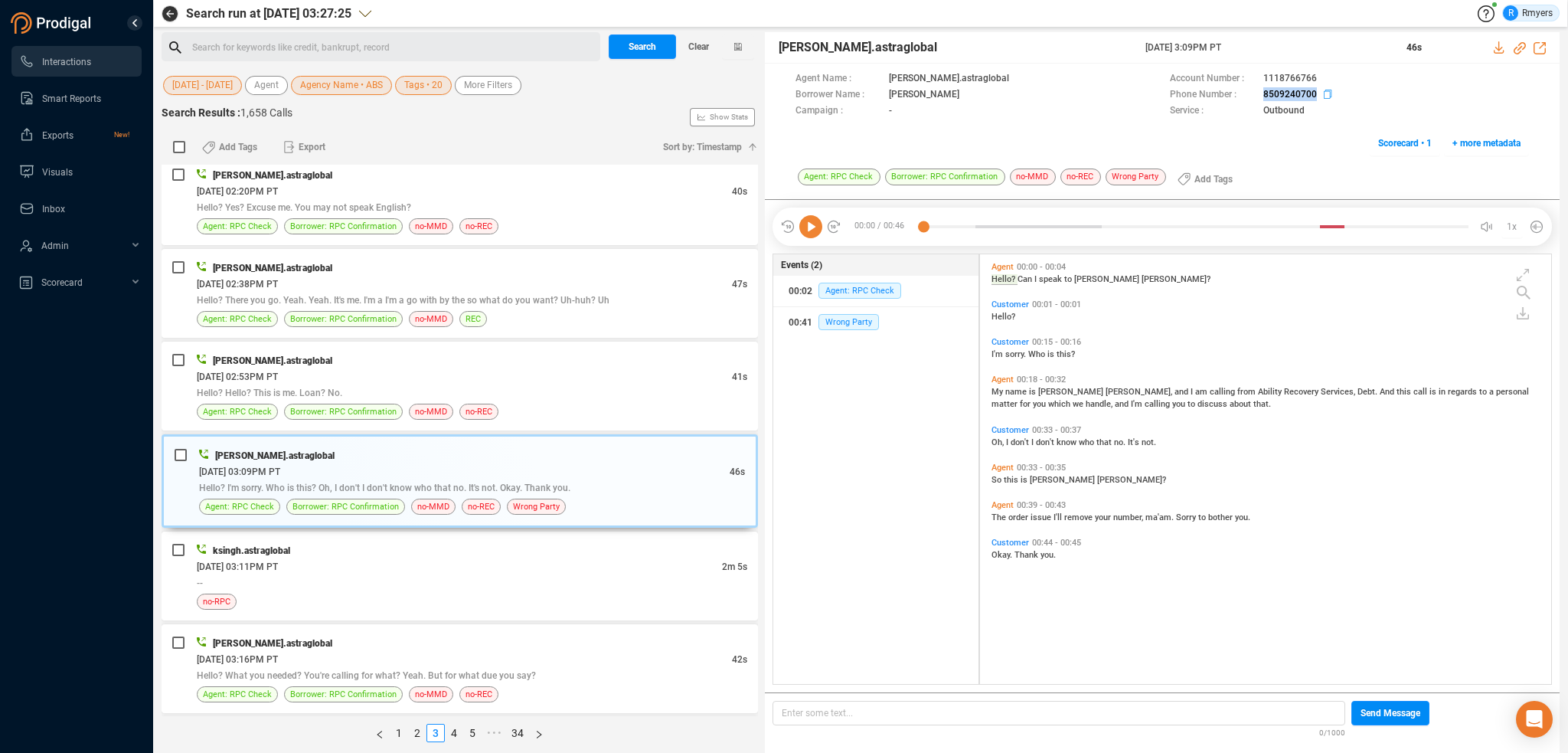
drag, startPoint x: 1272, startPoint y: 94, endPoint x: 1314, endPoint y: 96, distance: 42.2
click at [1314, 96] on div "Phone Number : [PHONE_NUMBER]" at bounding box center [1349, 95] width 359 height 16
click at [444, 587] on div "ksingh.astraglobal [DATE] 03:11PM PT 2m 5s -- no-RPC" at bounding box center [472, 575] width 551 height 67
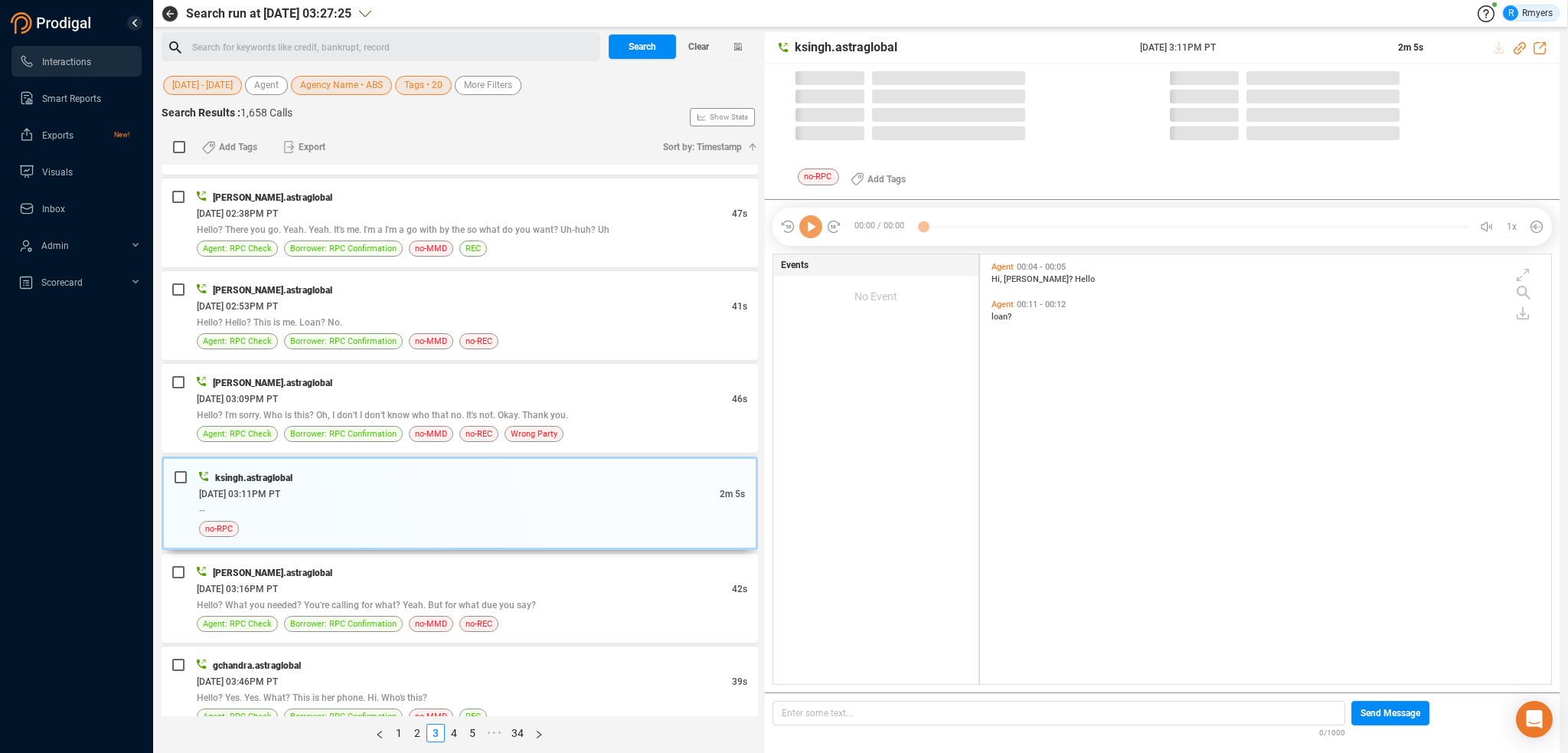
scroll to position [1149, 0]
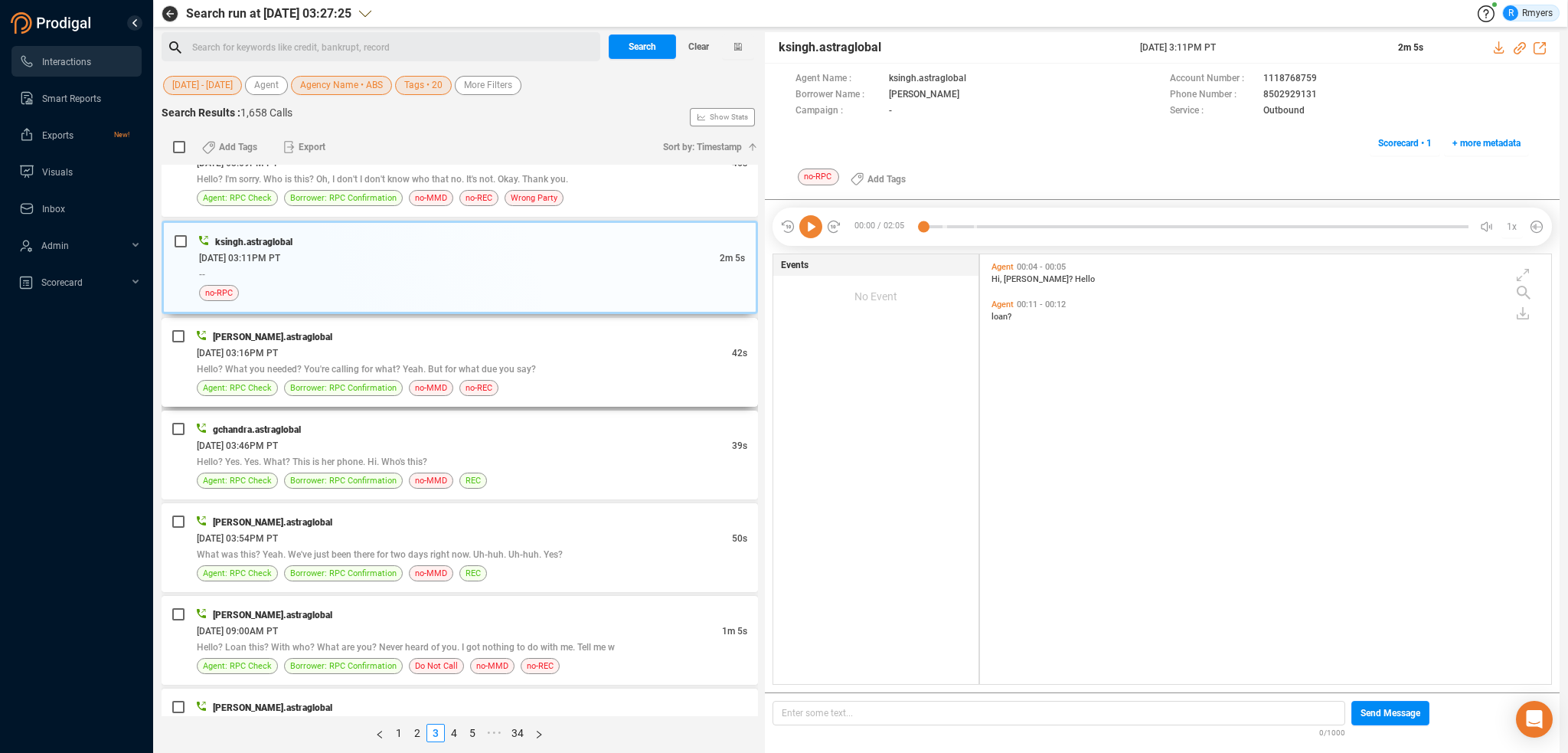
click at [472, 364] on span "Hello? What you needed? You're calling for what? Yeah. But for what due you say?" at bounding box center [366, 369] width 339 height 11
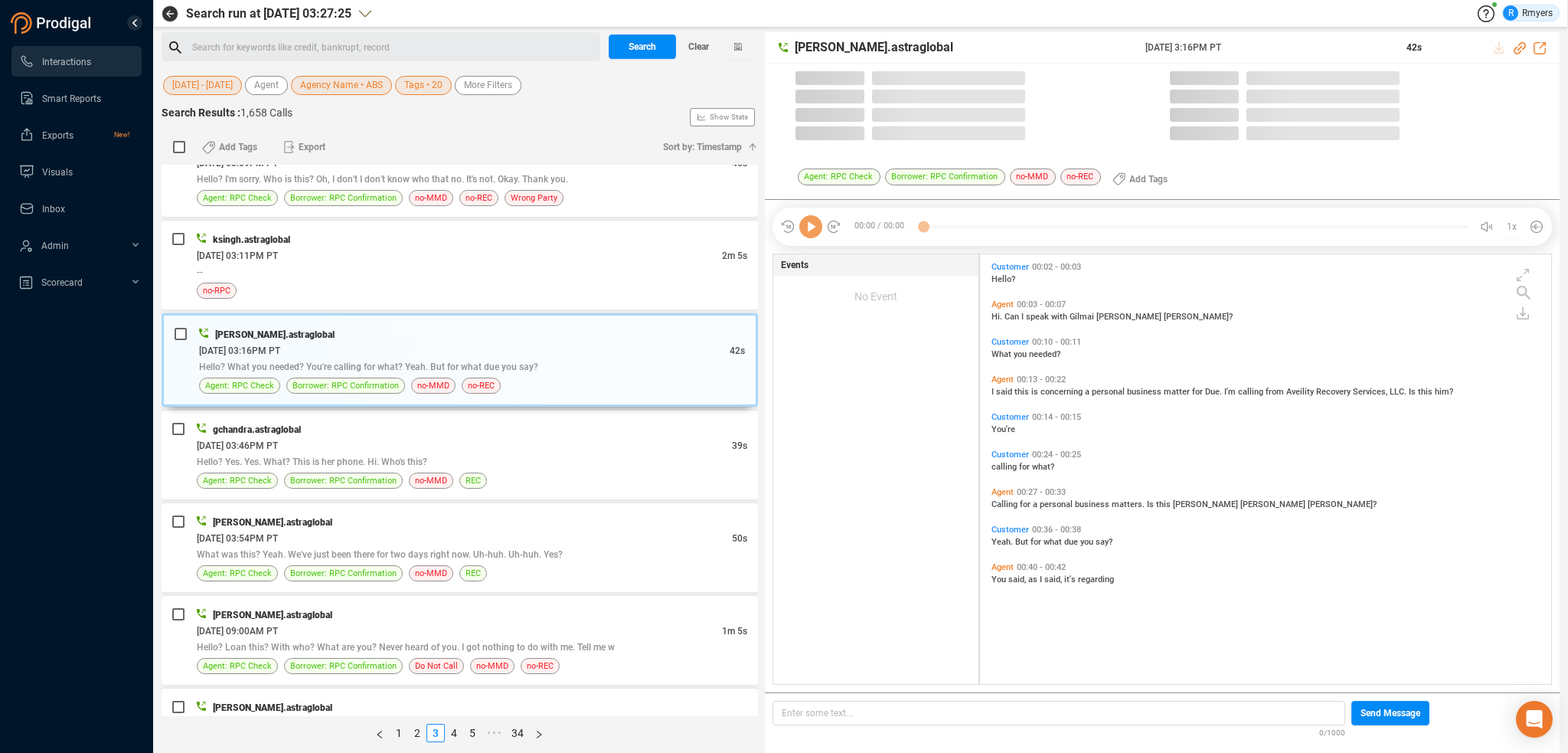
scroll to position [426, 564]
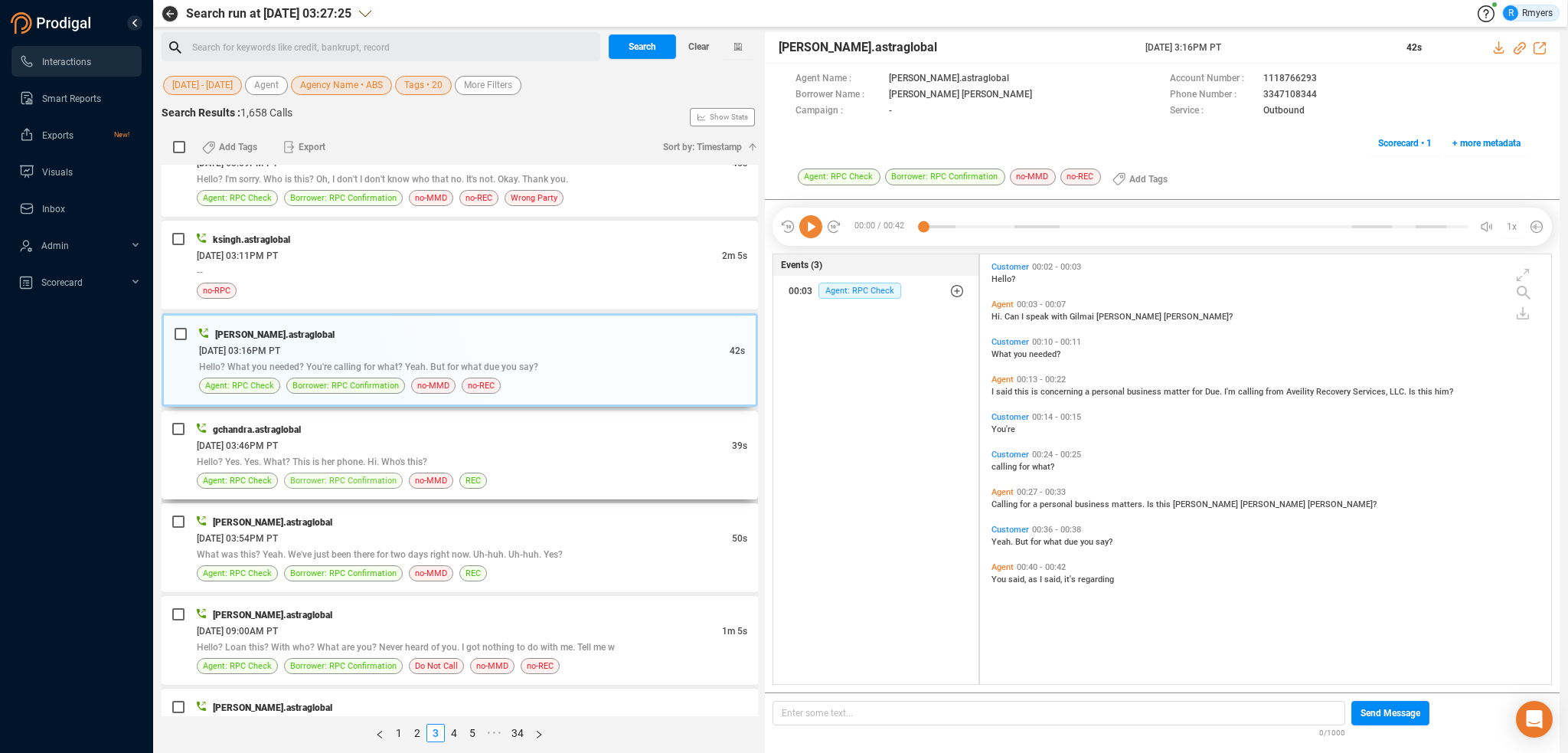
click at [324, 473] on span "Borrower: RPC Confirmation" at bounding box center [343, 480] width 106 height 15
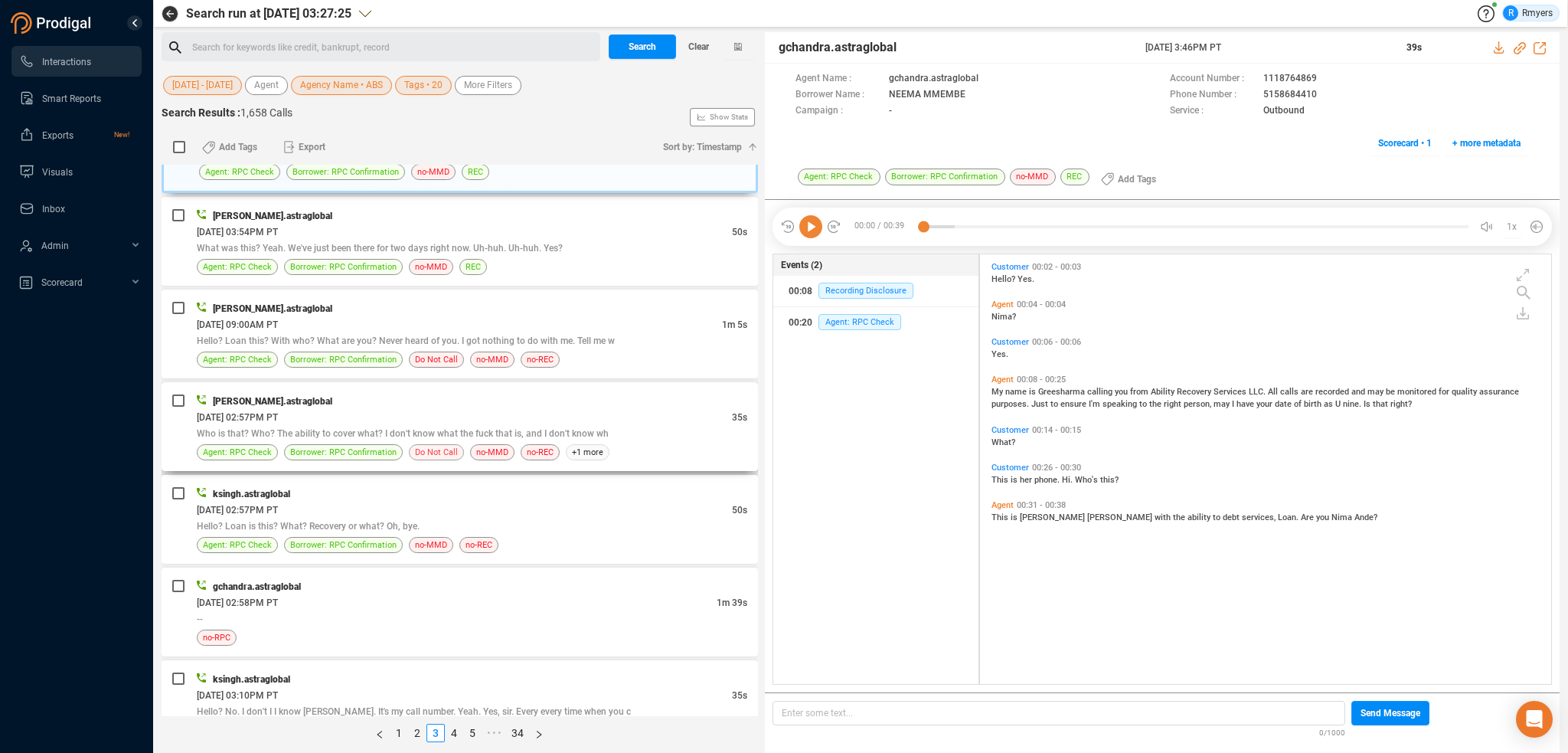
scroll to position [1378, 0]
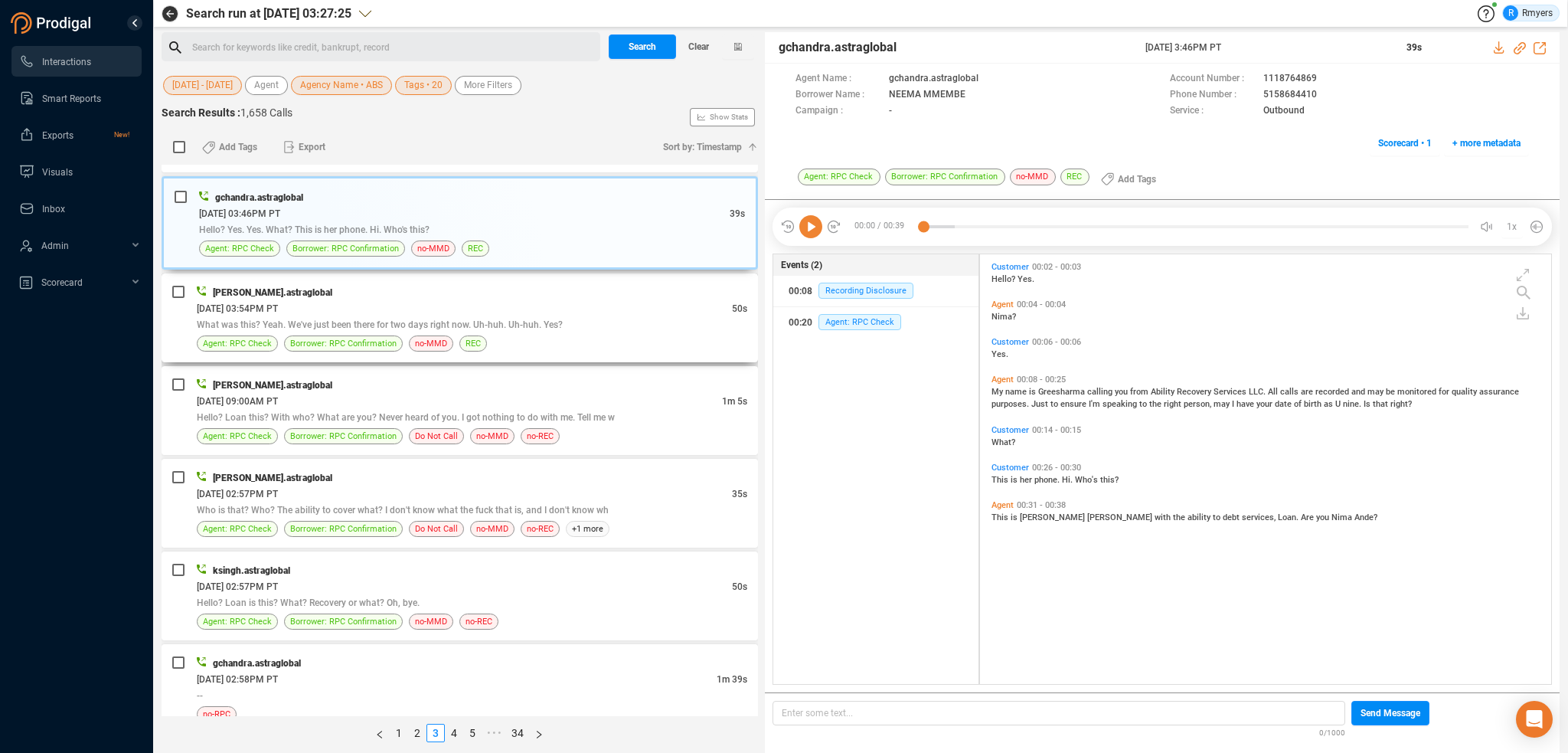
click at [397, 348] on div "[PERSON_NAME].astraglobal [DATE] 03:54PM PT 50s What was this? Yeah. We've just…" at bounding box center [460, 317] width 596 height 89
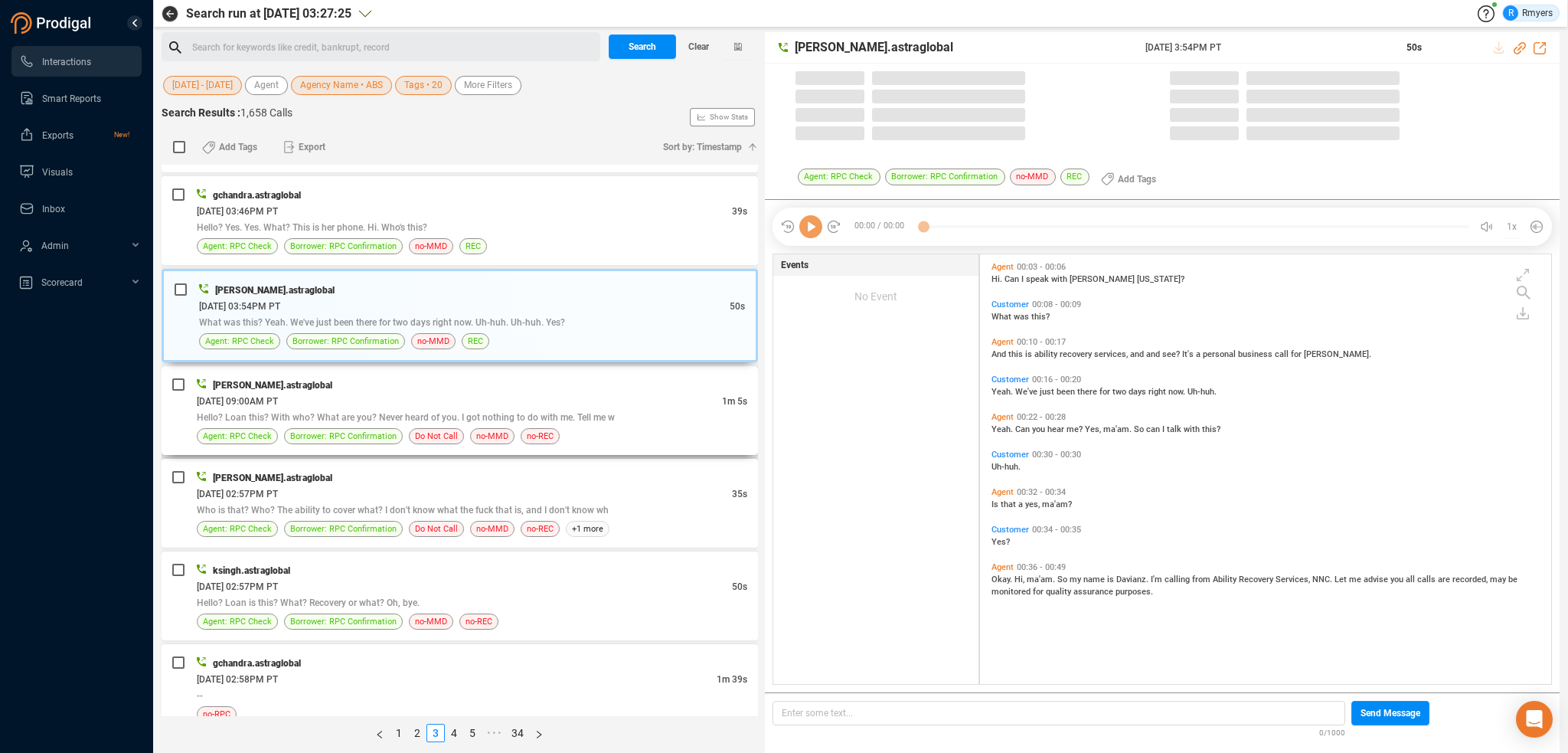
scroll to position [426, 564]
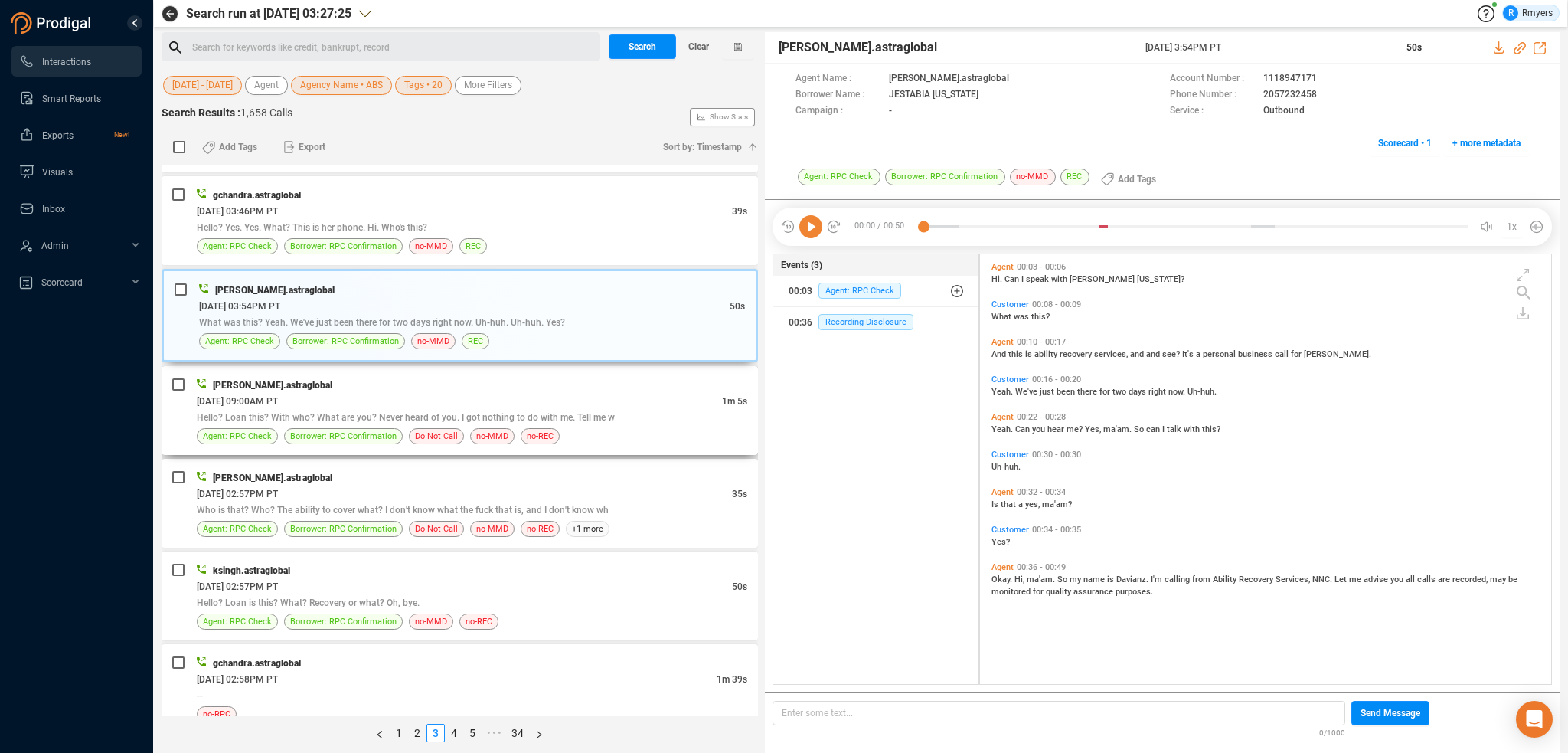
click at [458, 400] on div "[DATE] 09:00AM PT" at bounding box center [459, 401] width 525 height 16
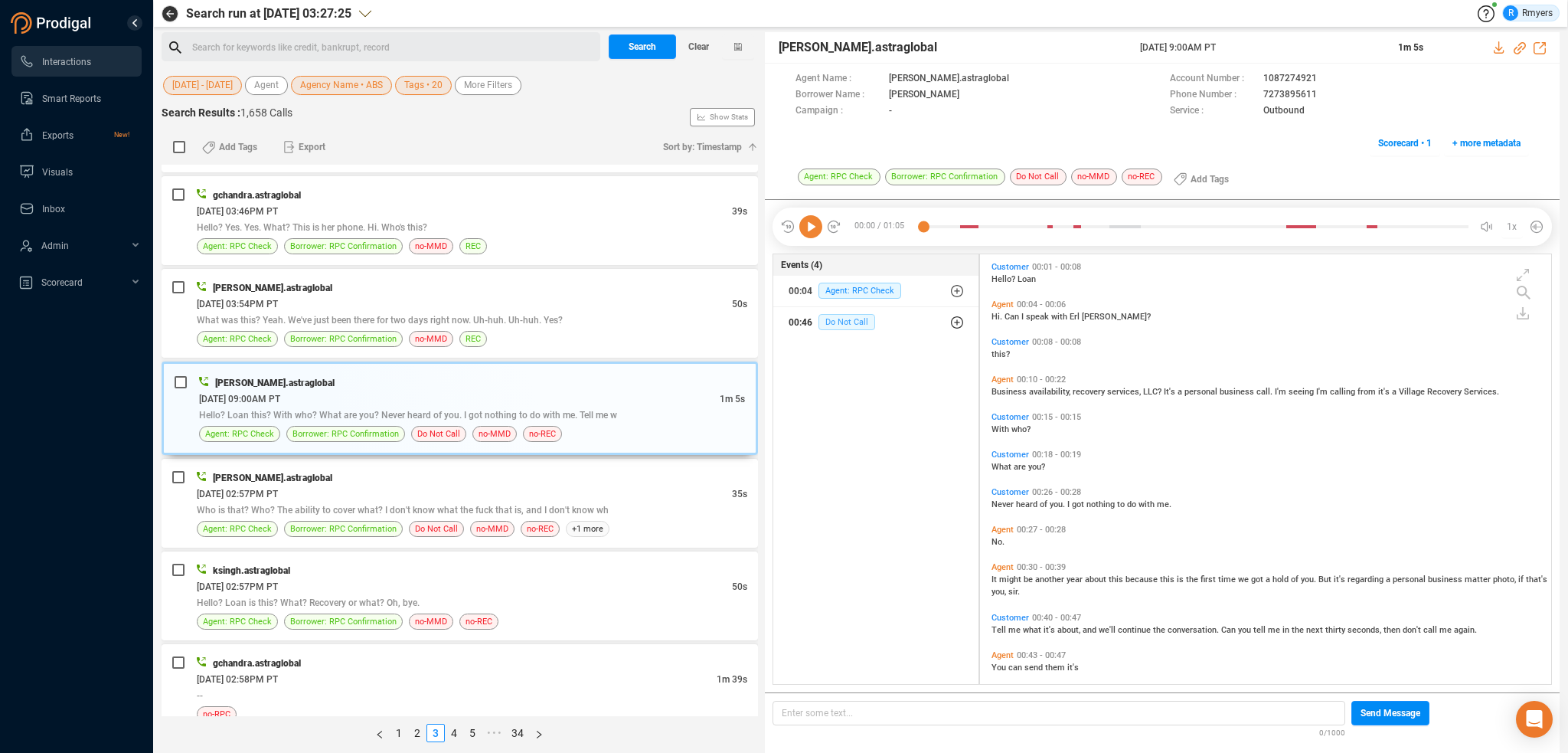
click at [847, 324] on span "Do Not Call" at bounding box center [846, 322] width 57 height 16
click at [842, 355] on span "Do Not Call" at bounding box center [858, 353] width 57 height 16
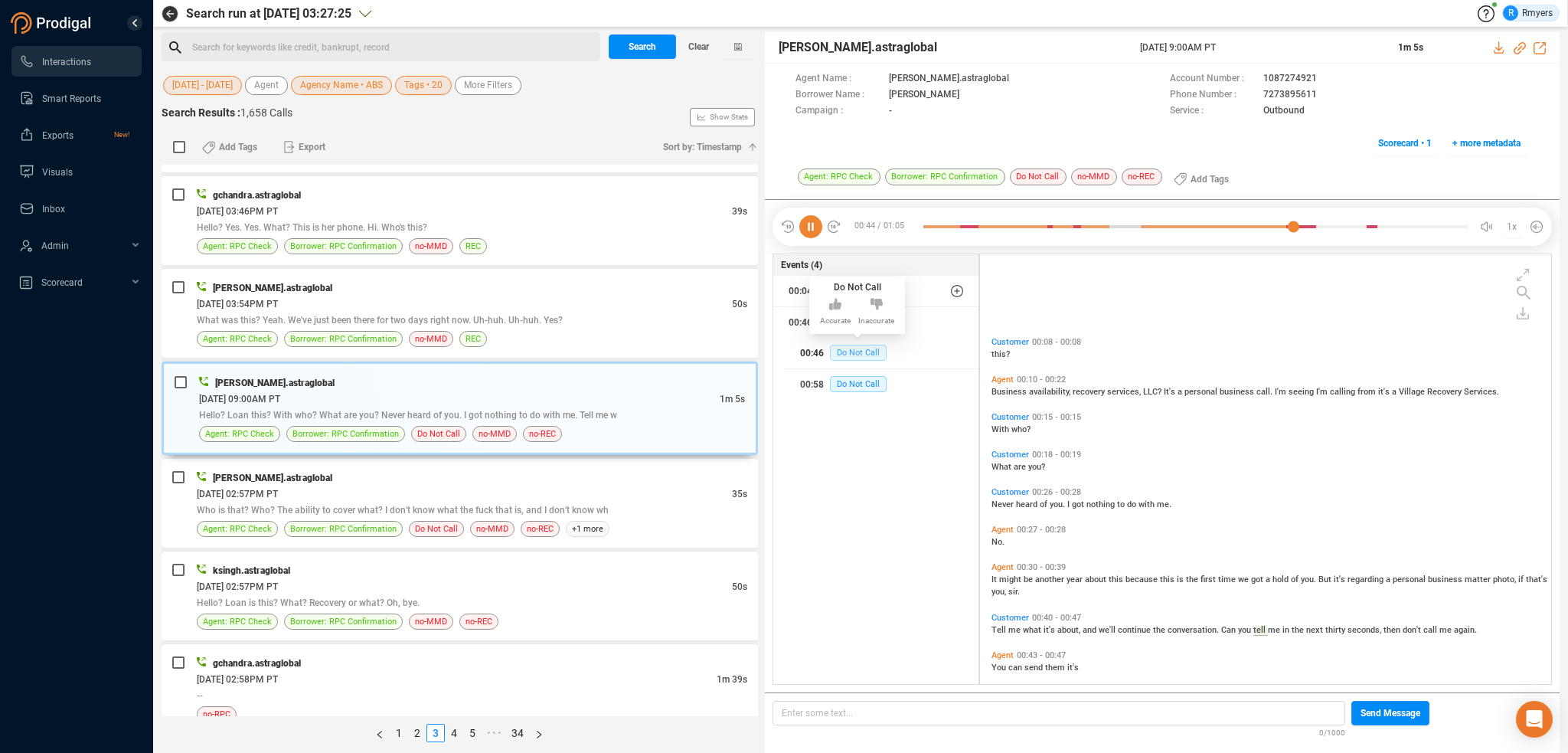
scroll to position [125, 0]
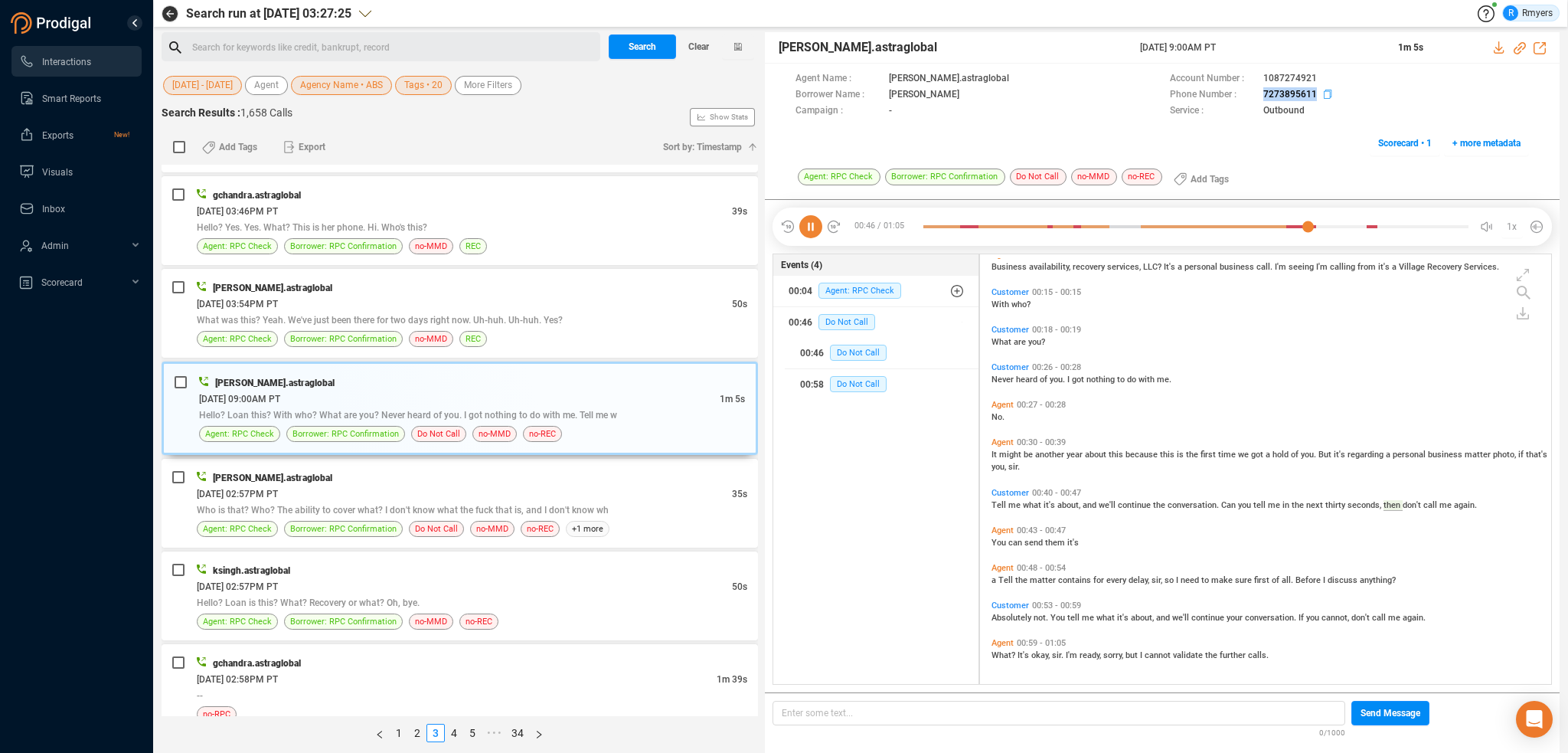
drag, startPoint x: 1256, startPoint y: 91, endPoint x: 1320, endPoint y: 93, distance: 63.6
click at [1320, 93] on div "Phone Number : [PHONE_NUMBER]" at bounding box center [1349, 95] width 359 height 16
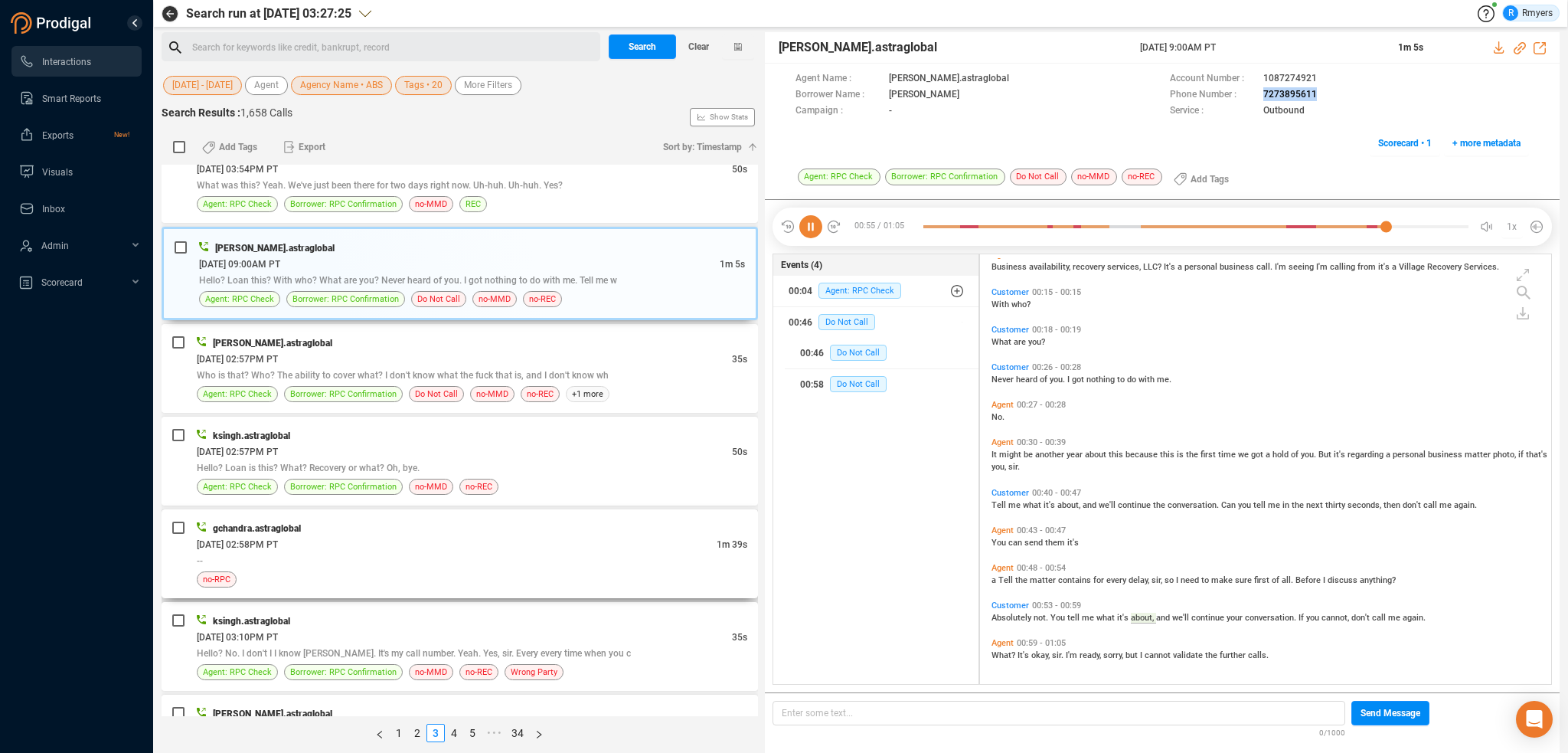
scroll to position [1531, 0]
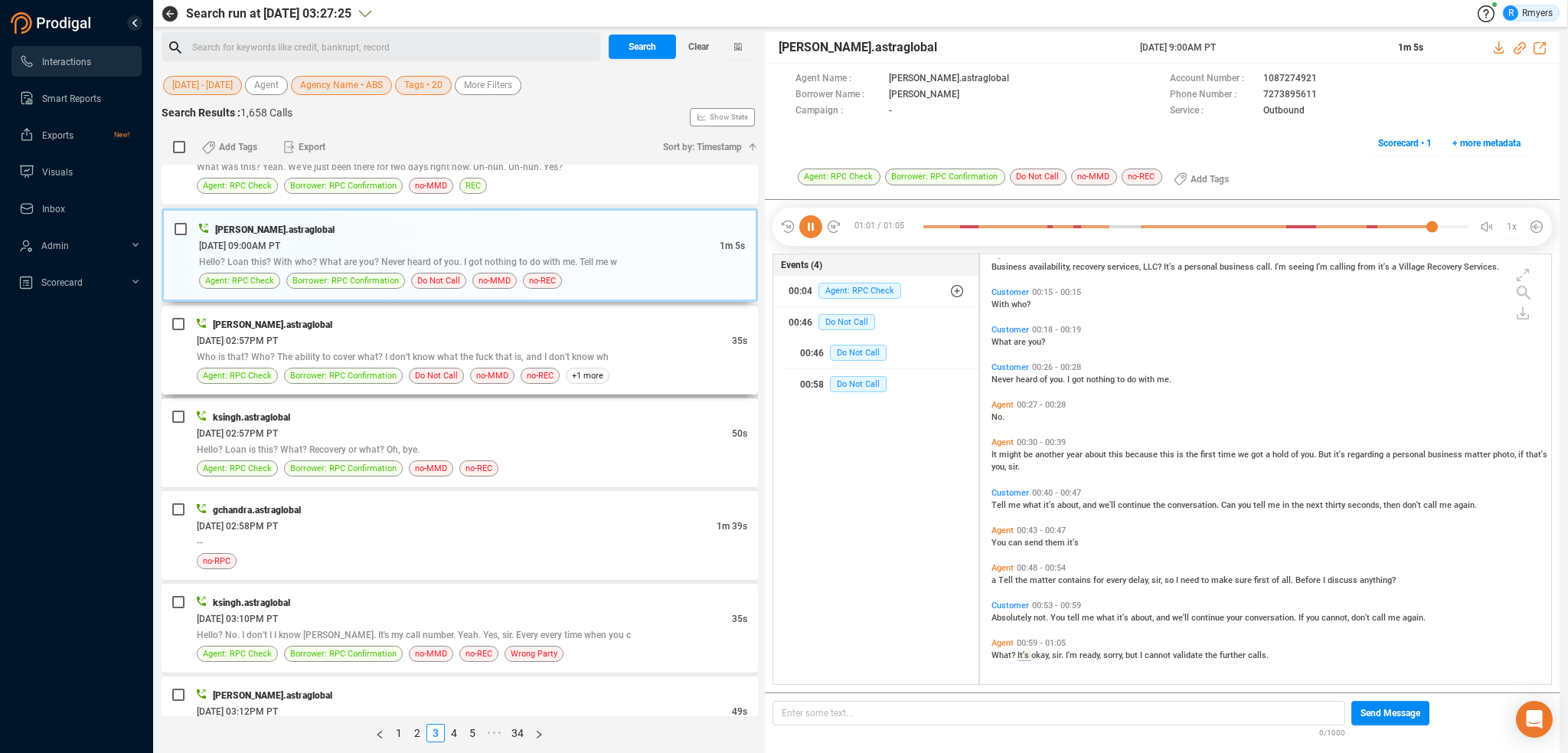
click at [413, 335] on div "[DATE] 02:57PM PT" at bounding box center [464, 340] width 535 height 16
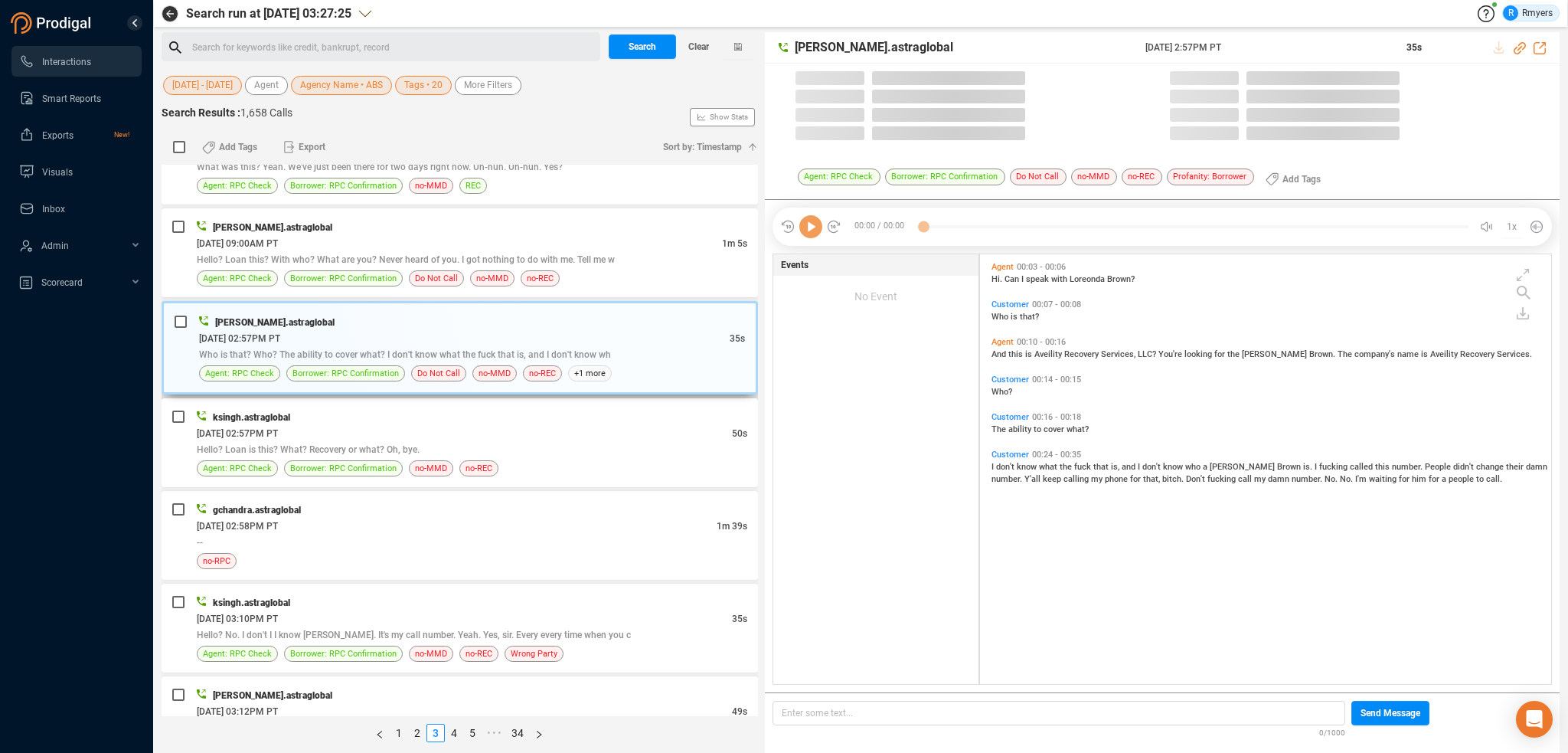
scroll to position [426, 564]
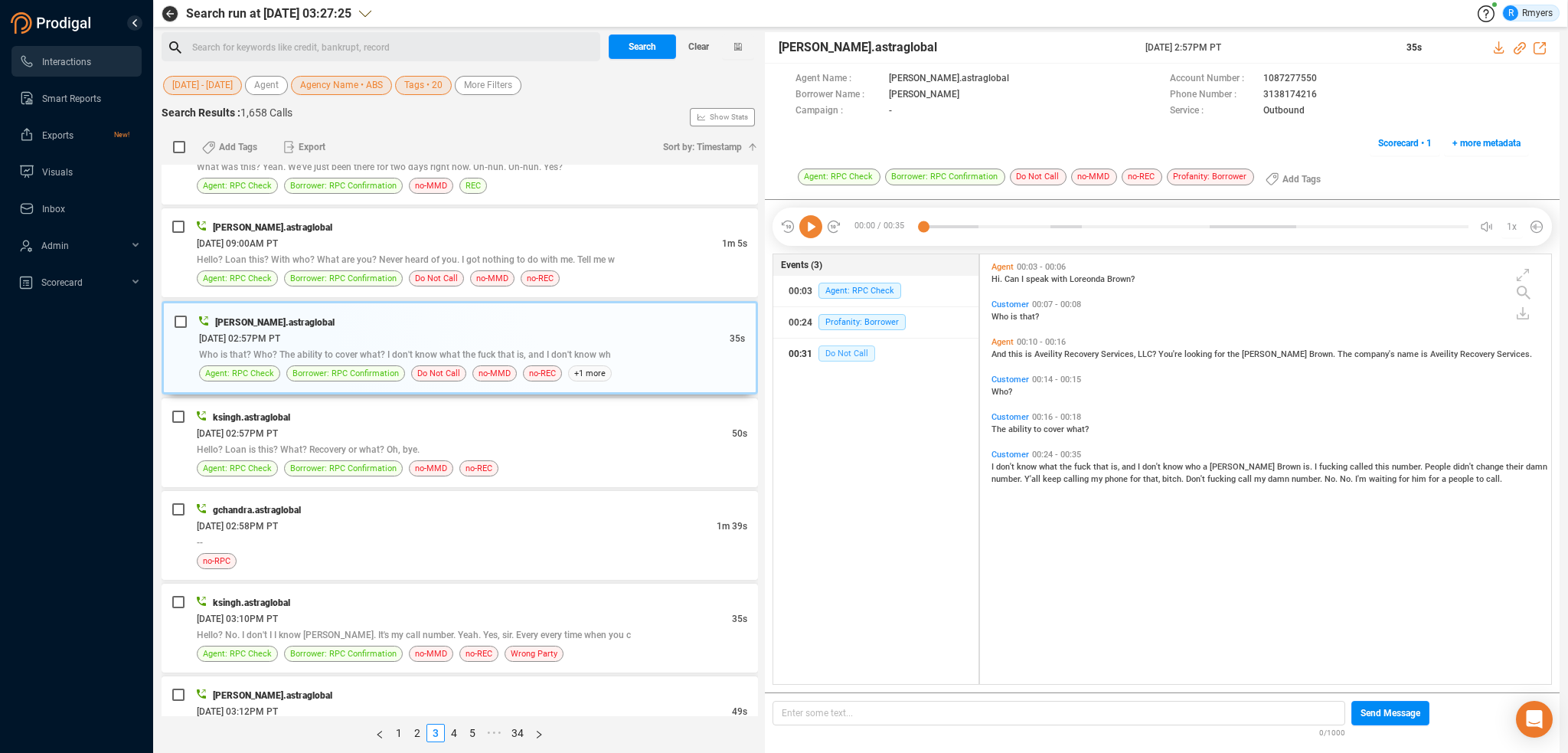
click at [858, 350] on span "Do Not Call" at bounding box center [846, 353] width 57 height 16
drag, startPoint x: 1253, startPoint y: 94, endPoint x: 1315, endPoint y: 99, distance: 63.0
click at [1316, 99] on div "Phone Number : [PHONE_NUMBER]" at bounding box center [1349, 95] width 359 height 16
drag, startPoint x: 324, startPoint y: 417, endPoint x: 341, endPoint y: 428, distance: 21.0
click at [325, 417] on div "ksingh.astraglobal" at bounding box center [472, 417] width 551 height 16
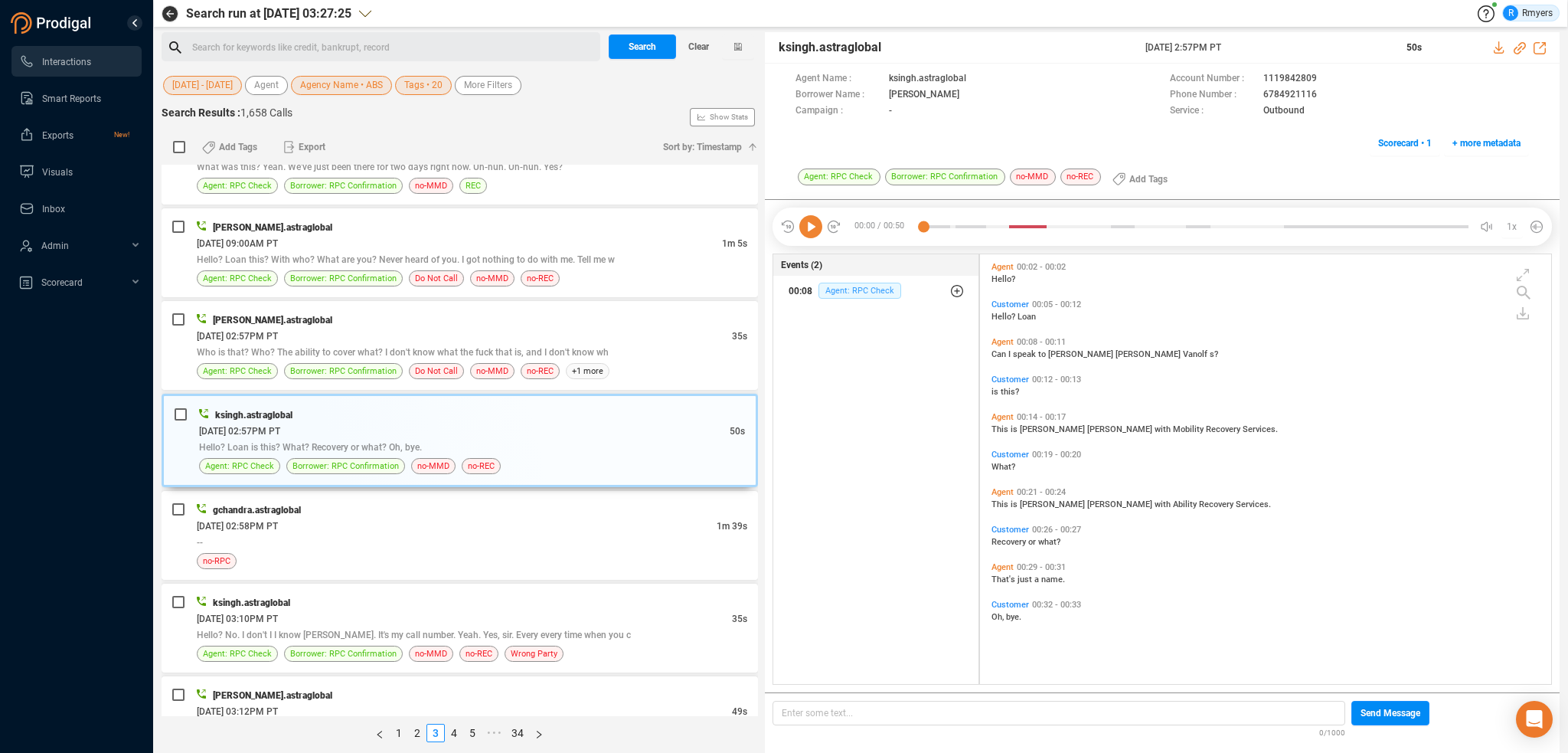
click at [851, 294] on span "Agent: RPC Check" at bounding box center [859, 291] width 83 height 16
click at [858, 366] on button "00:08 Agent: RPC Check" at bounding box center [882, 353] width 194 height 31
click at [461, 508] on div "gchandra.astraglobal" at bounding box center [472, 510] width 551 height 16
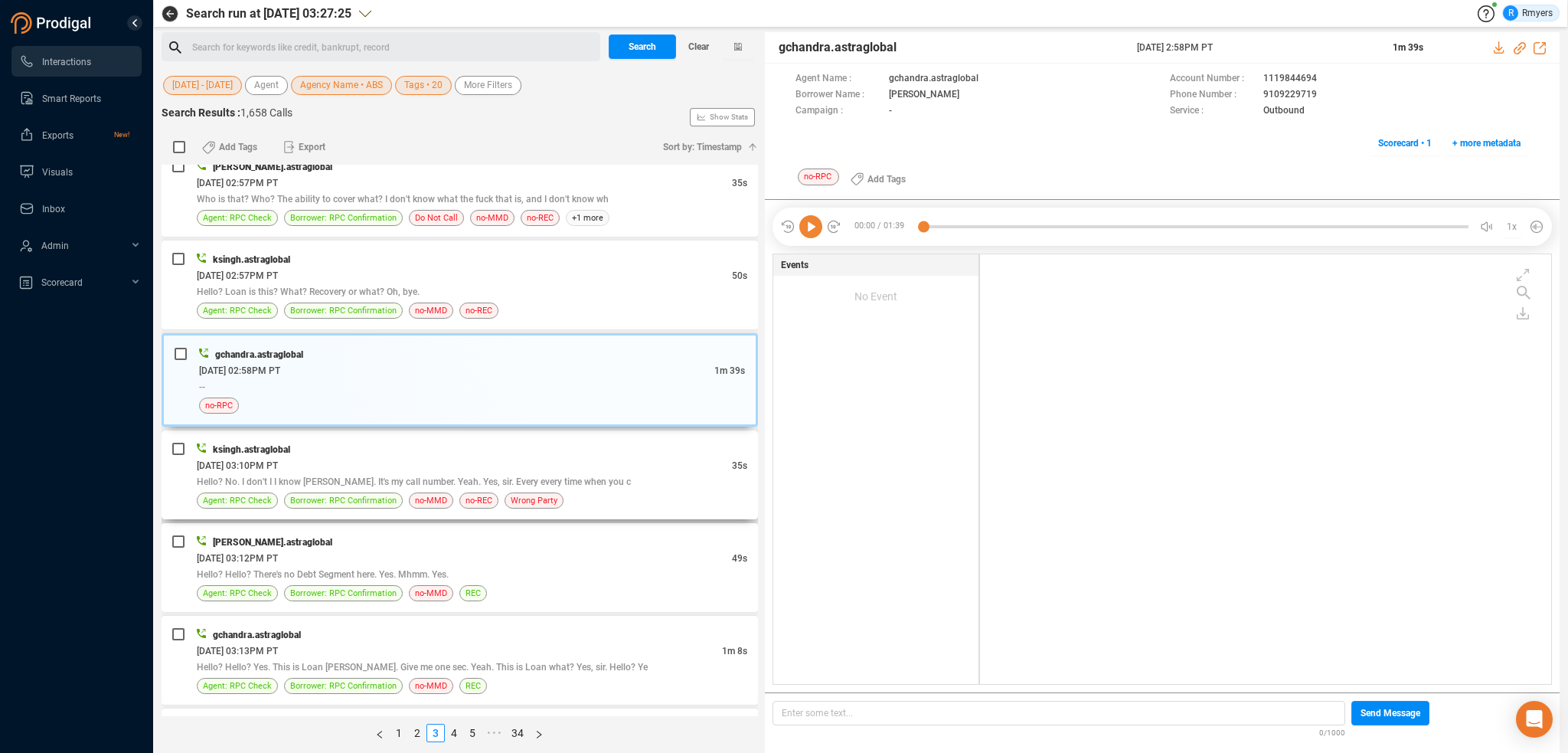
click at [548, 446] on div "ksingh.astraglobal" at bounding box center [472, 449] width 551 height 16
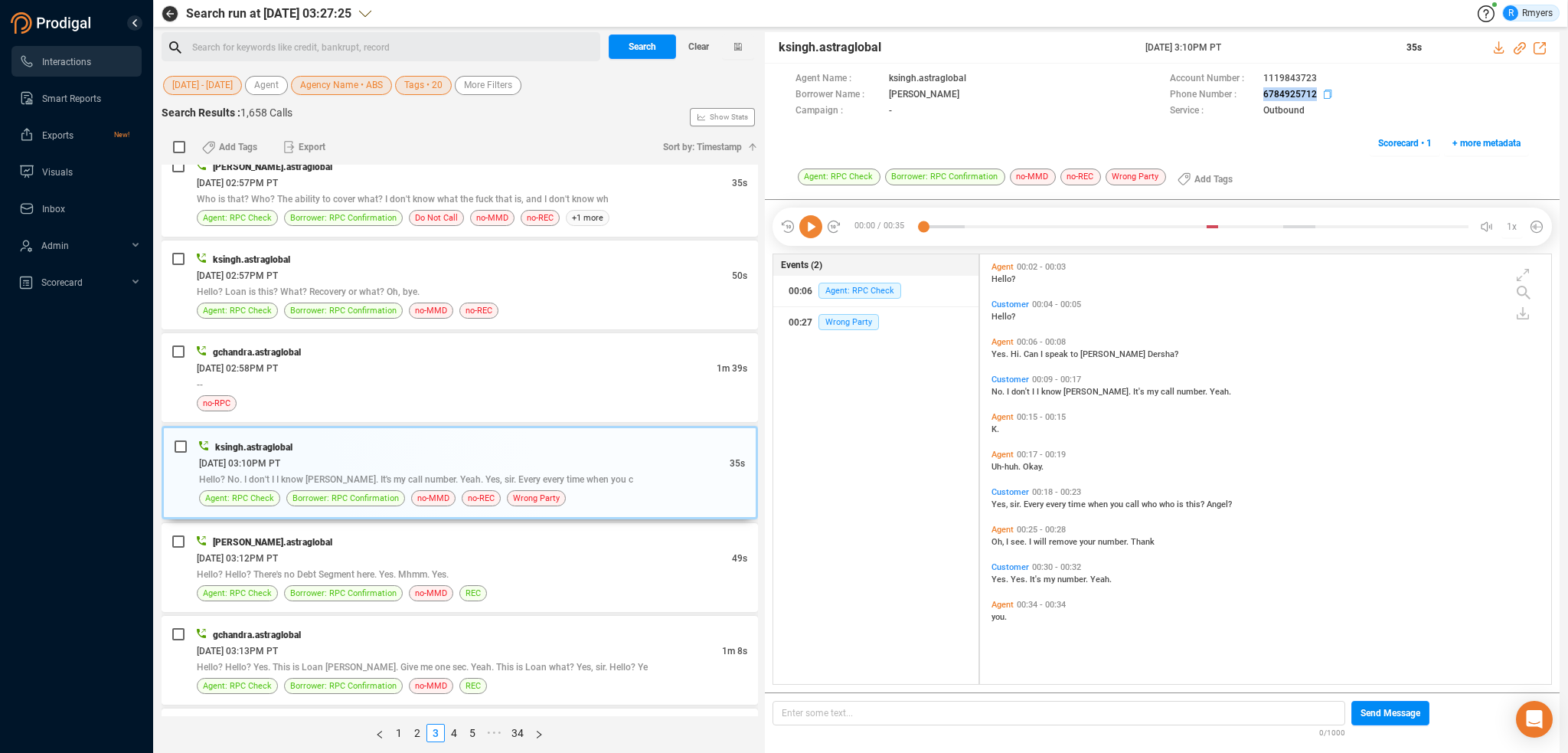
drag, startPoint x: 1256, startPoint y: 90, endPoint x: 1314, endPoint y: 90, distance: 58.2
click at [1315, 92] on div "Phone Number : [PHONE_NUMBER]" at bounding box center [1349, 95] width 359 height 16
click at [482, 534] on div "[PERSON_NAME].astraglobal" at bounding box center [472, 542] width 551 height 16
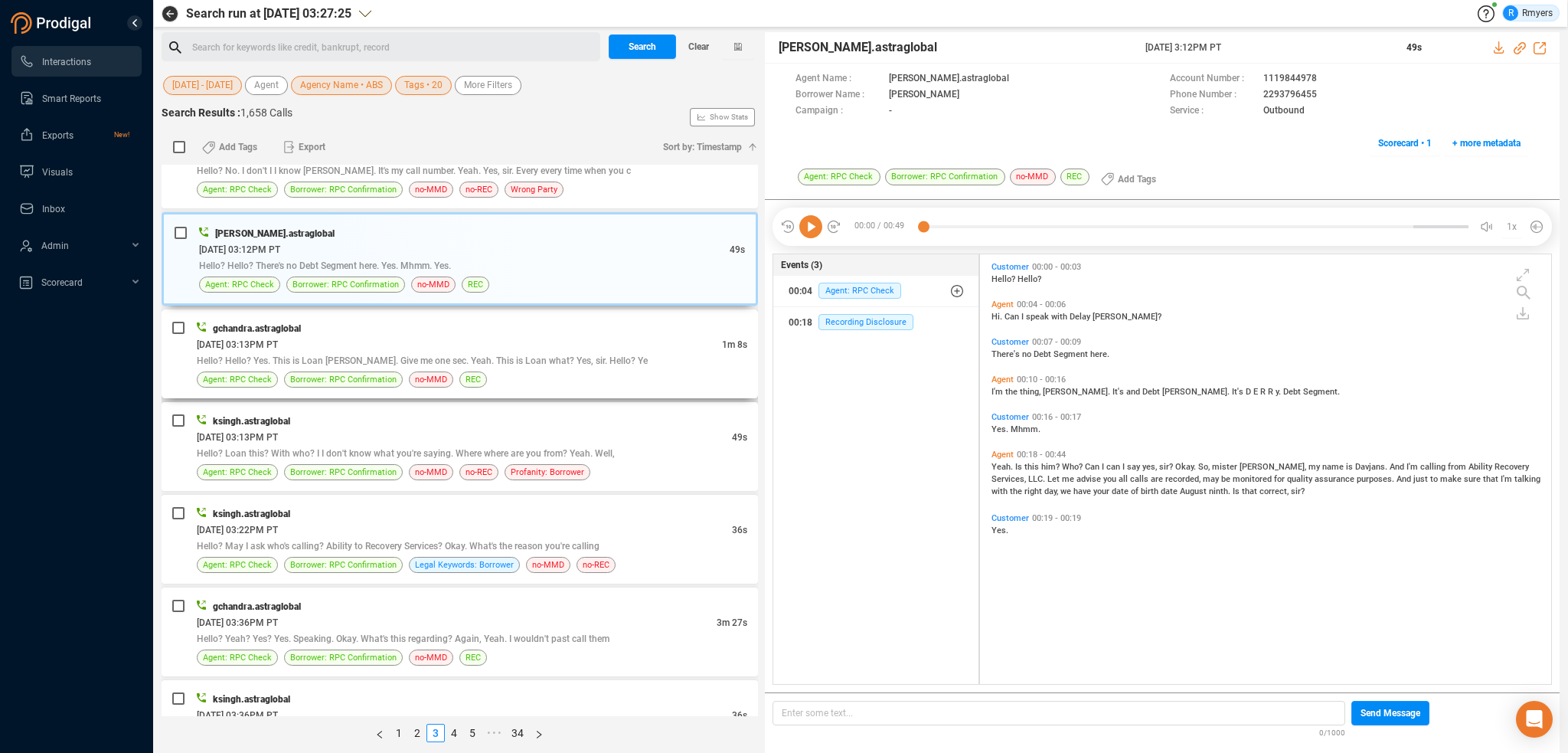
click at [361, 339] on div "[DATE] 03:13PM PT" at bounding box center [459, 344] width 525 height 16
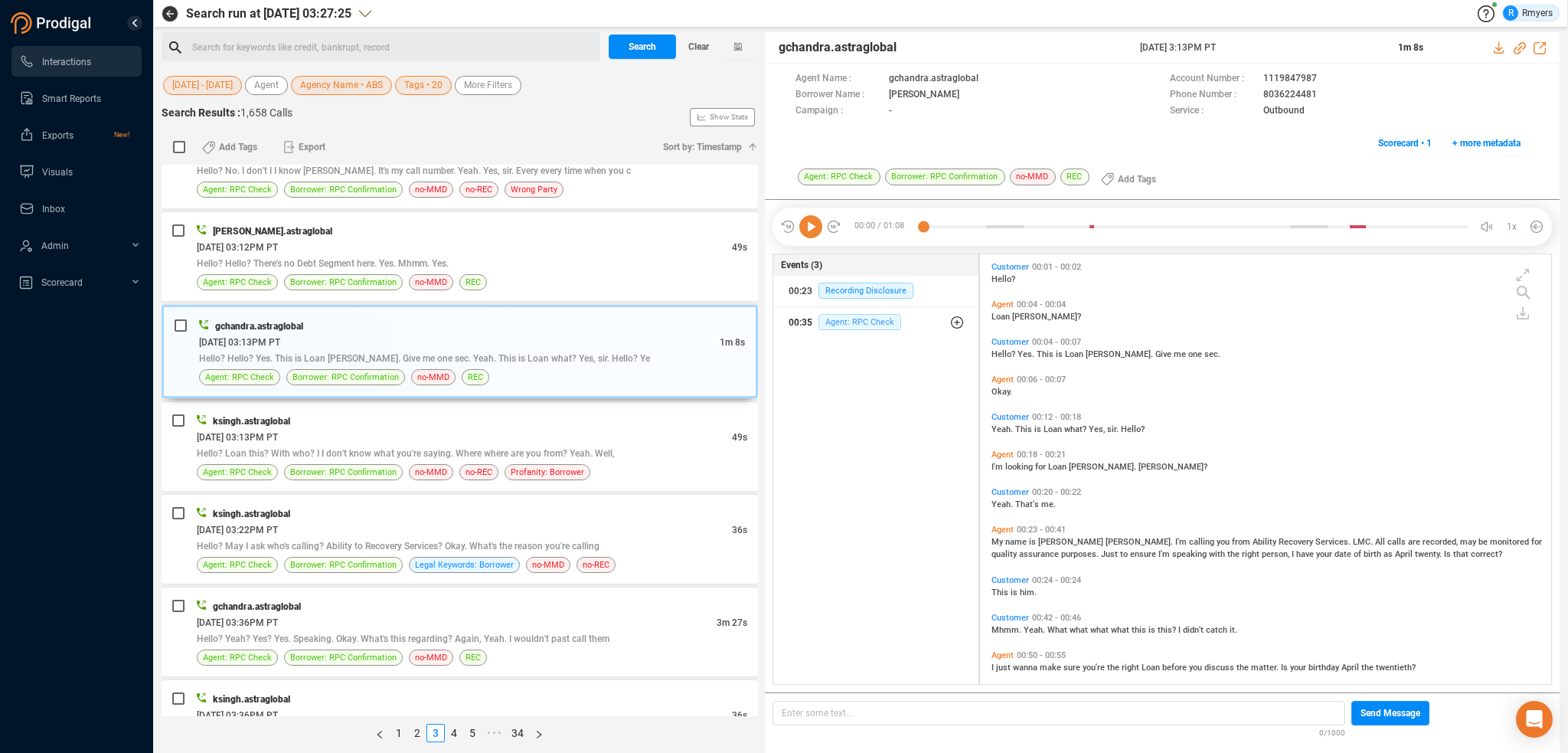
click at [867, 322] on span "Agent: RPC Check" at bounding box center [859, 322] width 83 height 16
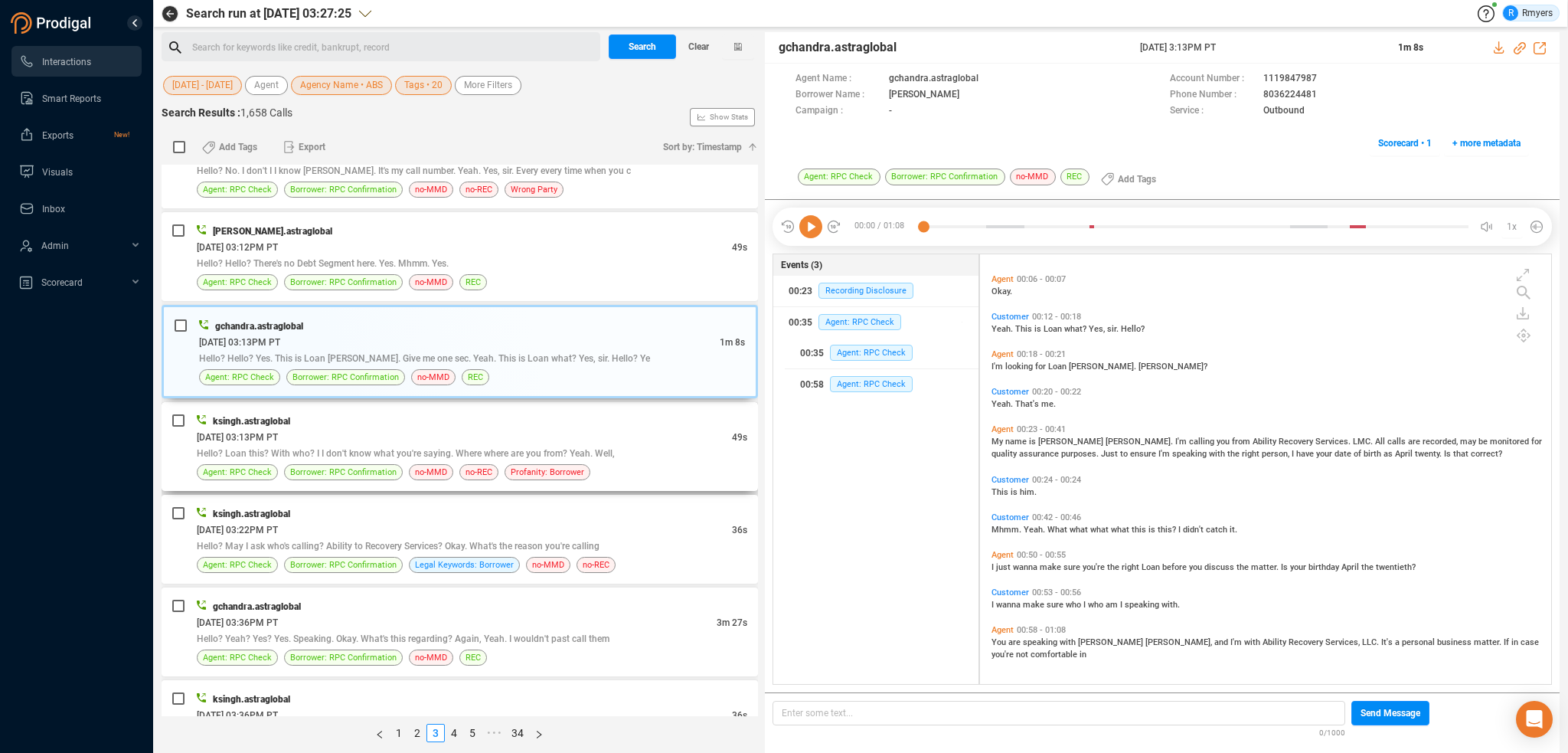
click at [345, 413] on div "ksingh.astraglobal" at bounding box center [472, 421] width 551 height 16
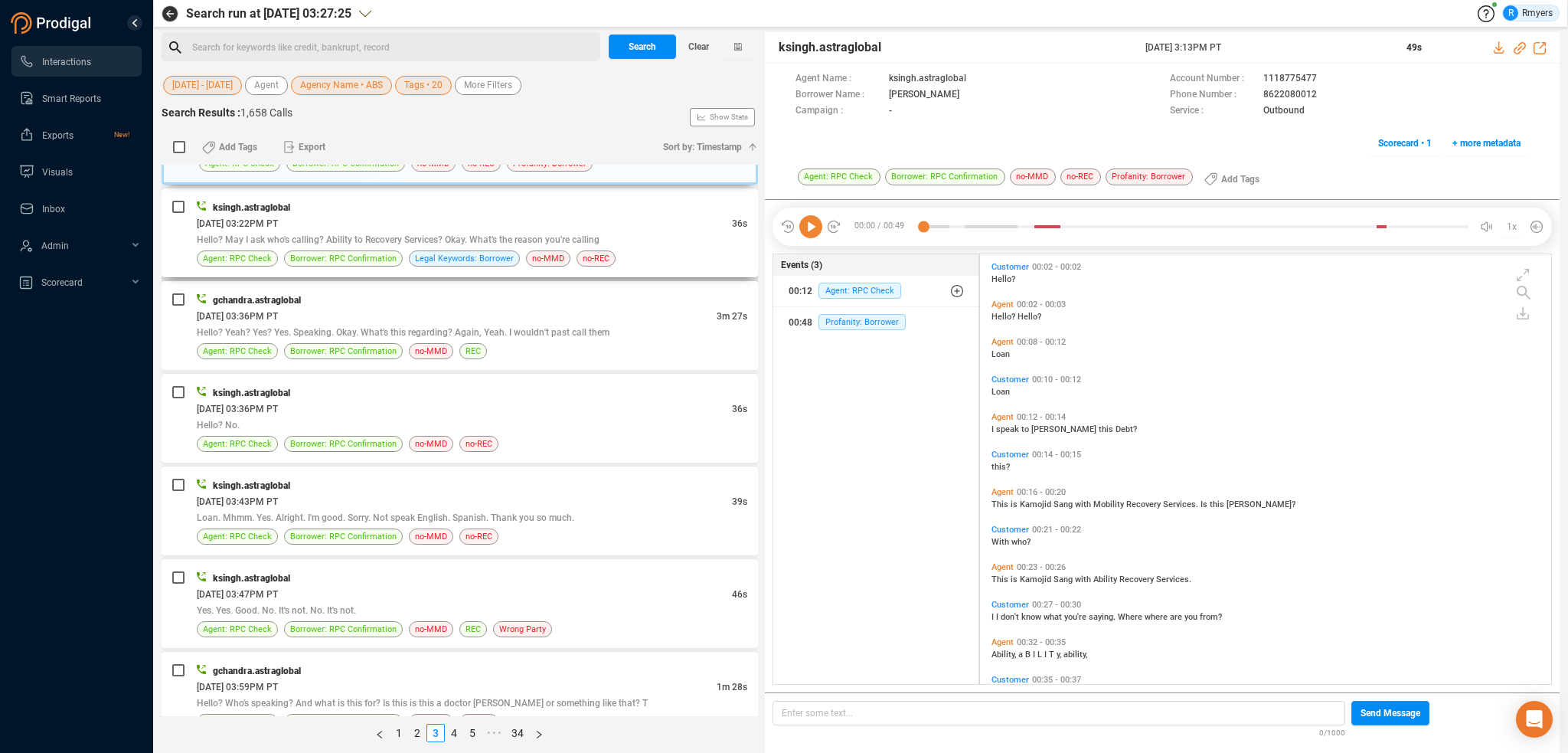
scroll to position [2144, 0]
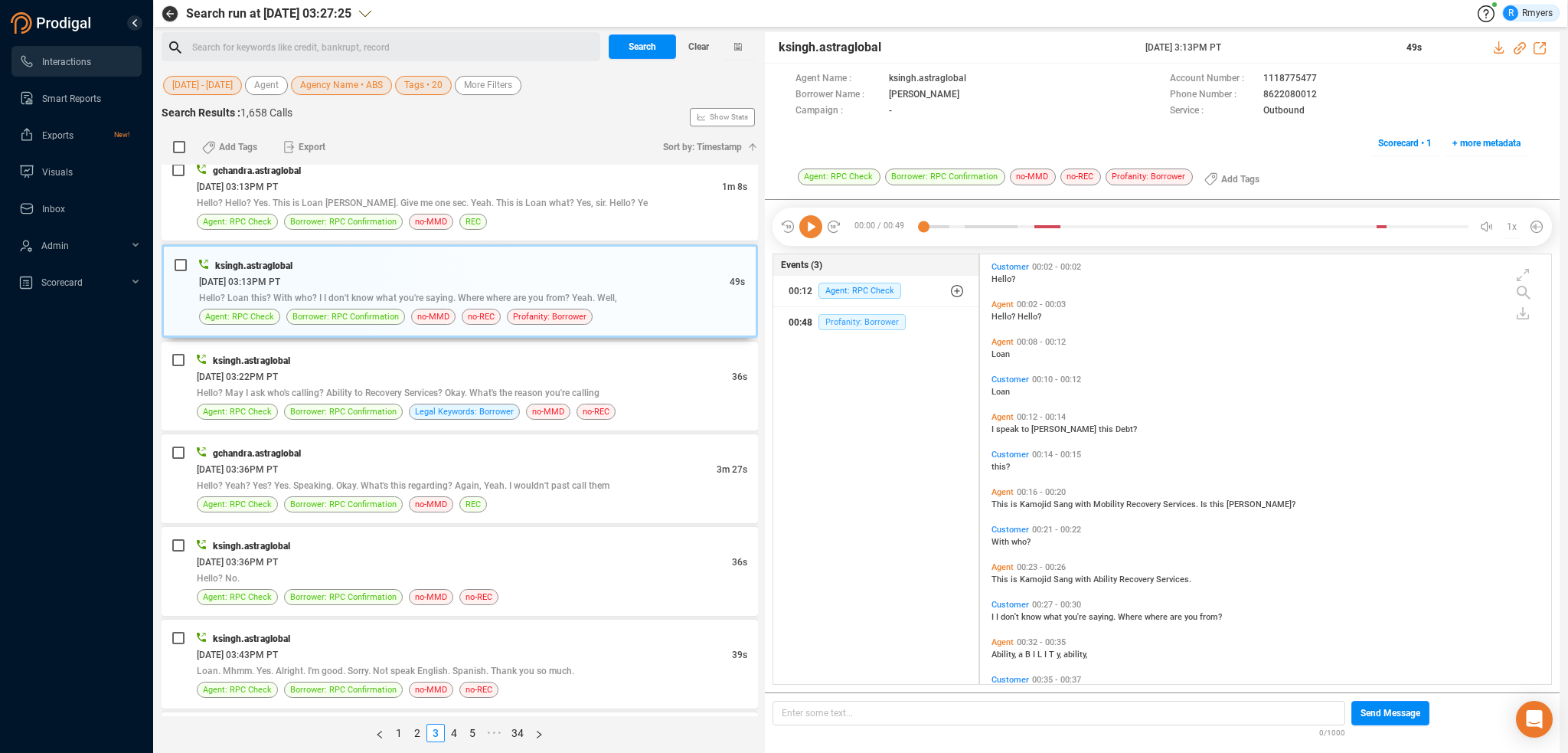
click at [858, 317] on div "00:48 Profanity: Borrower" at bounding box center [876, 322] width 175 height 25
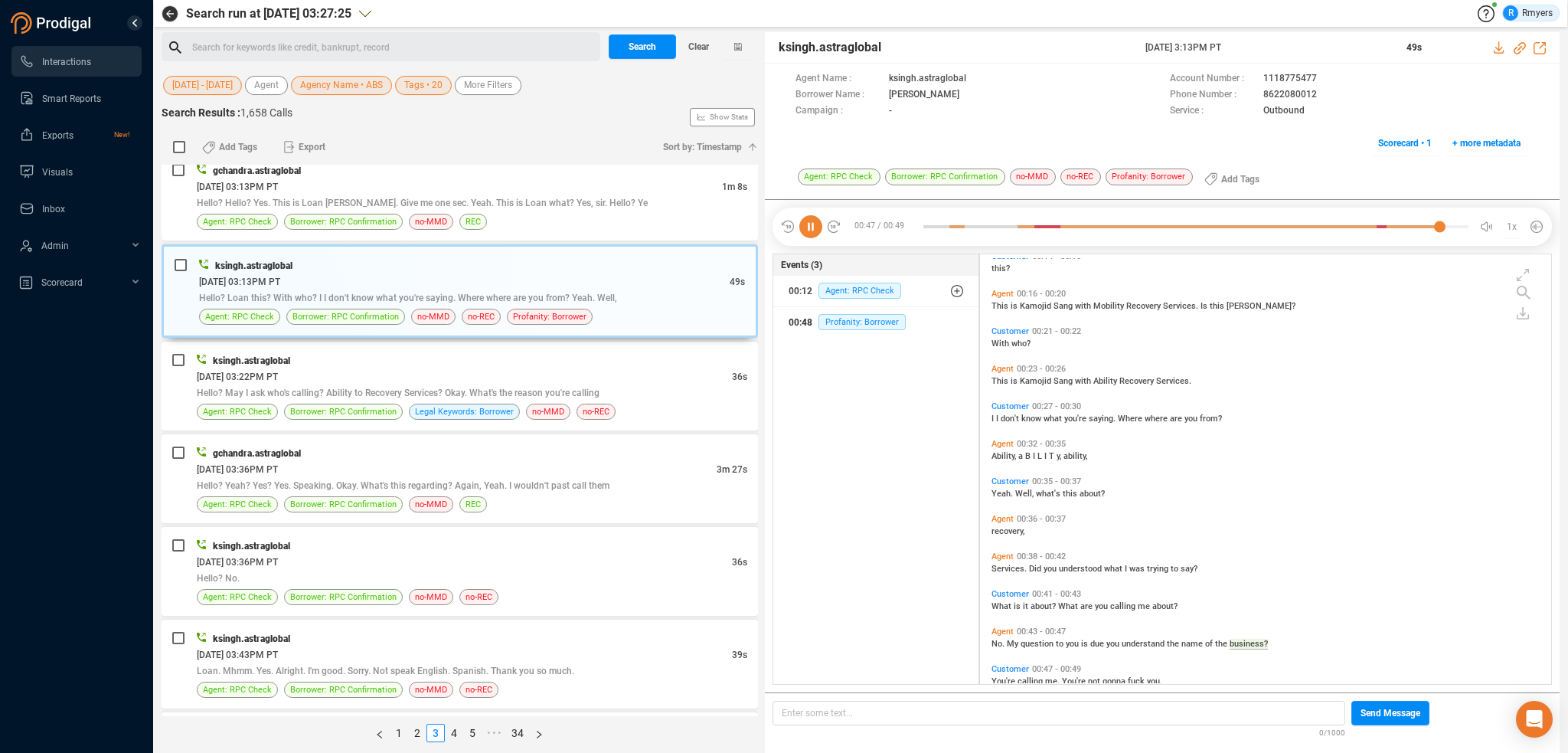
scroll to position [224, 0]
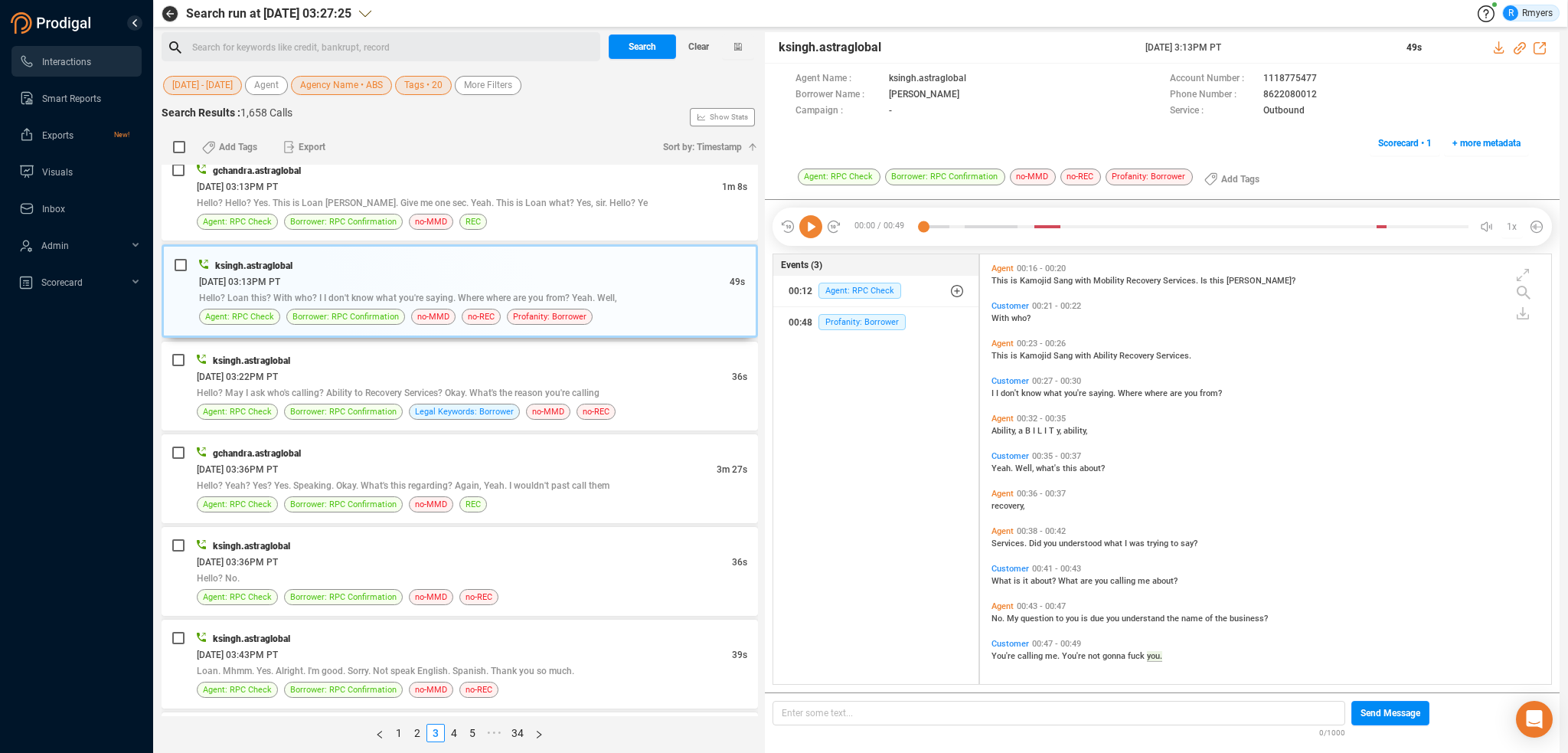
click at [997, 621] on span "No." at bounding box center [999, 618] width 15 height 10
click at [805, 234] on icon at bounding box center [810, 226] width 23 height 23
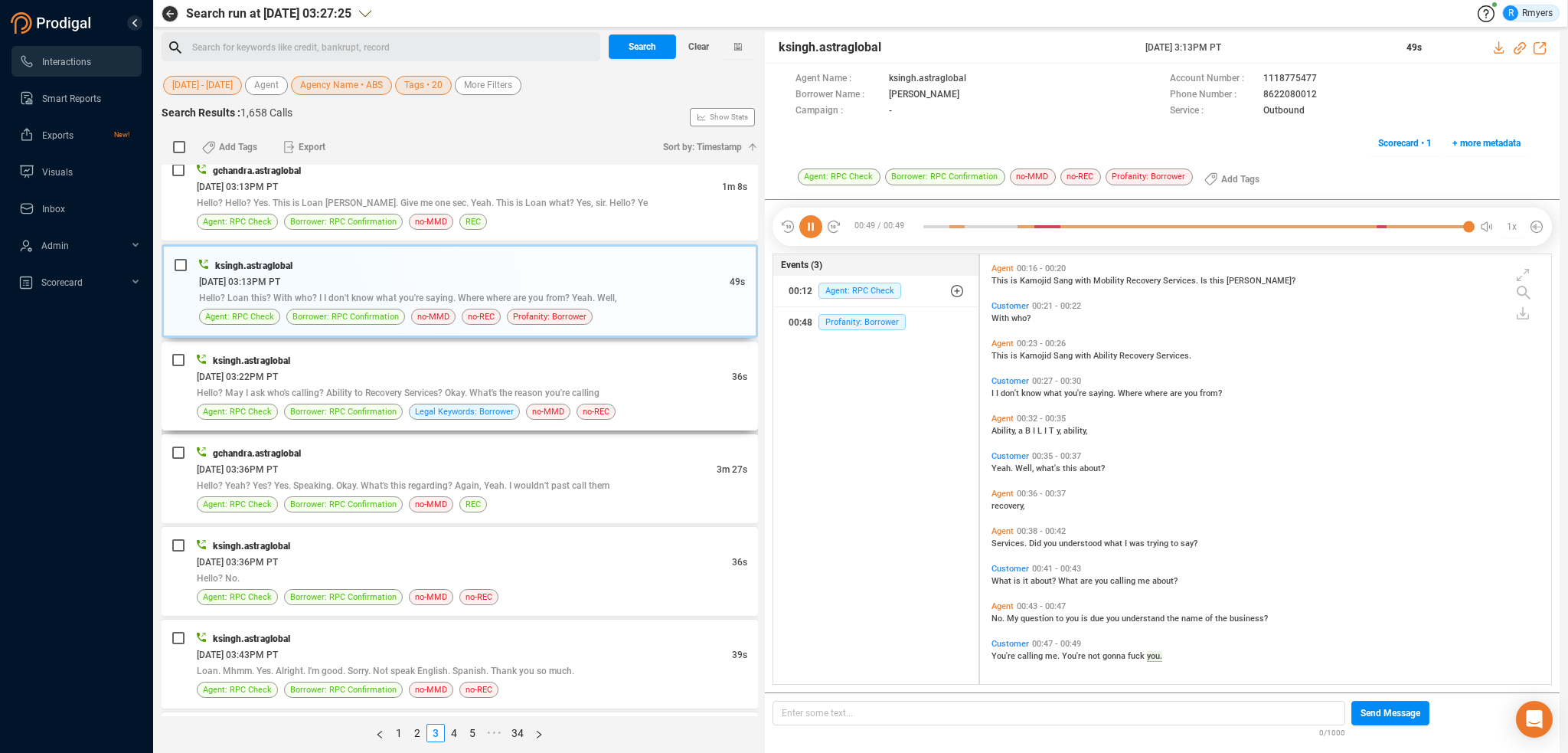
click at [428, 374] on div "[DATE] 03:22PM PT" at bounding box center [464, 376] width 535 height 16
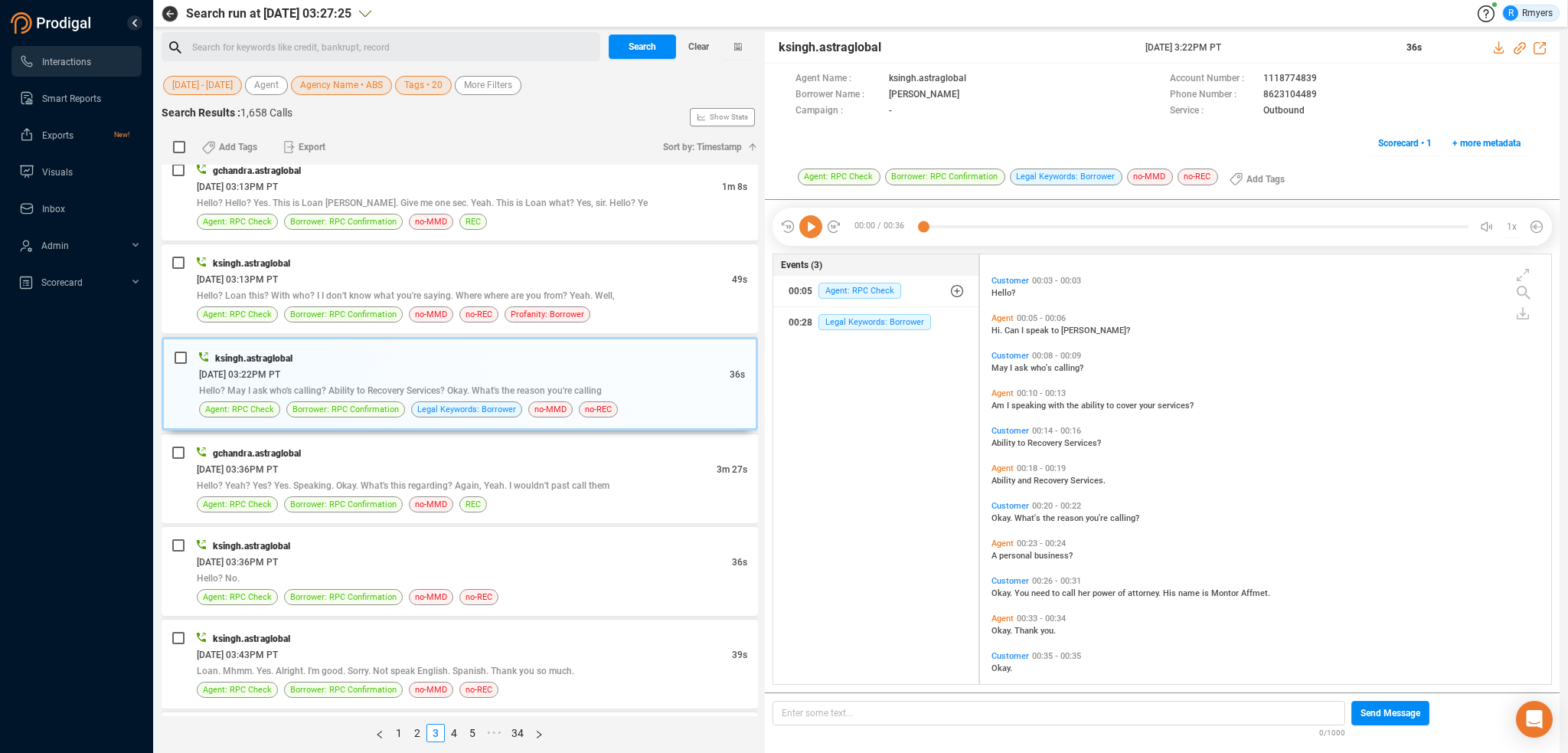
scroll to position [37, 0]
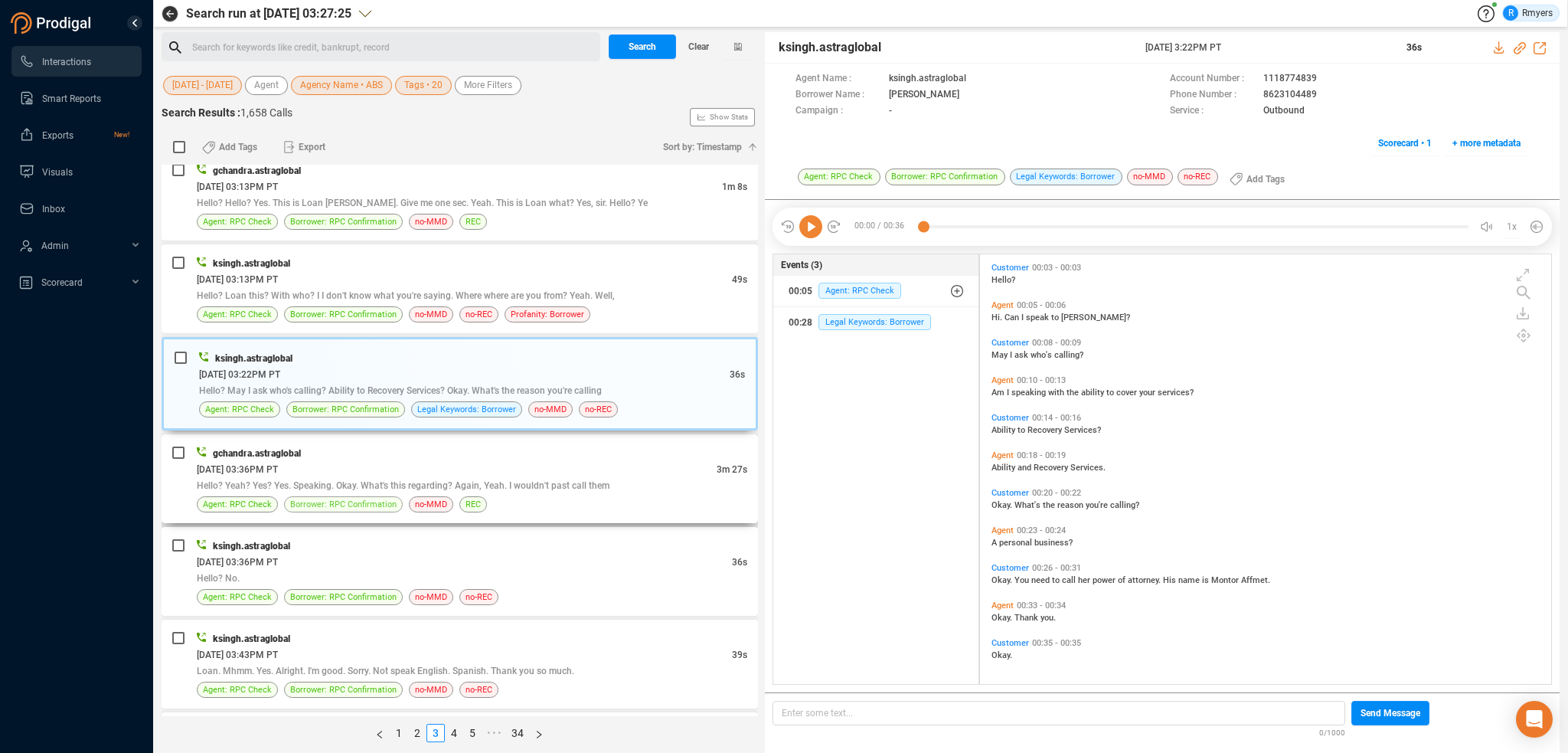
click at [303, 497] on span "Borrower: RPC Confirmation" at bounding box center [343, 504] width 106 height 15
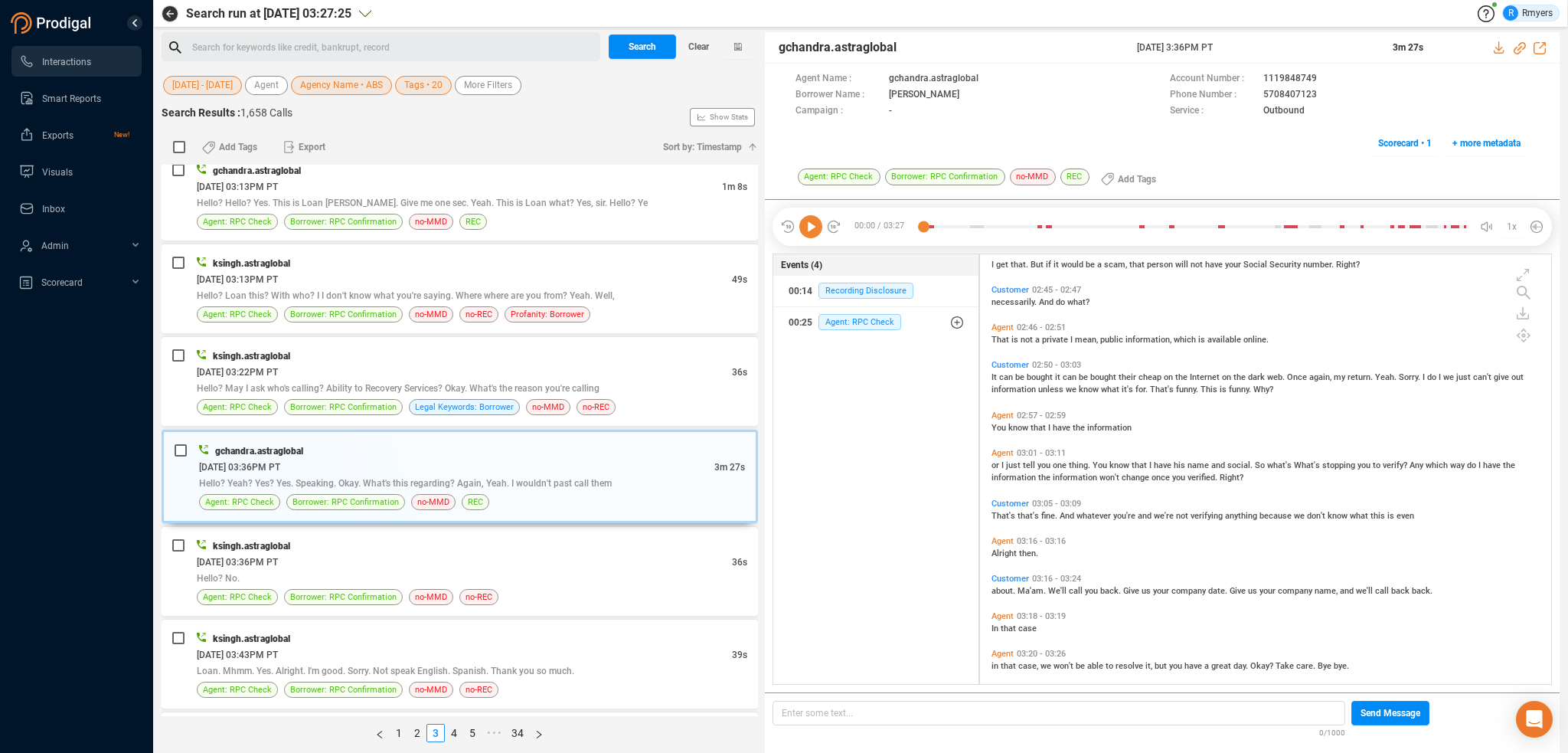
scroll to position [1154, 0]
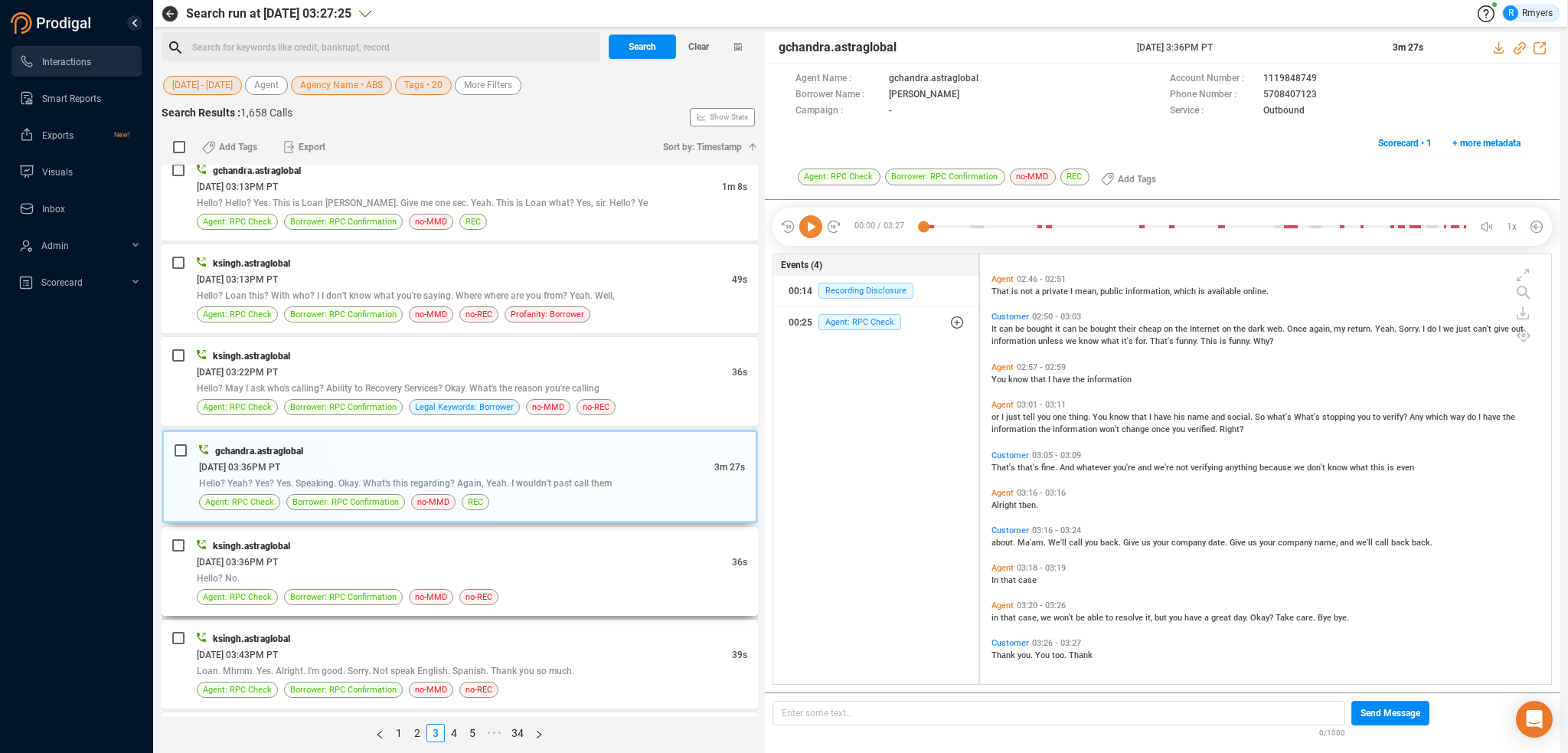
click at [382, 596] on div "ksingh.astraglobal [DATE] 03:36PM PT 36s Hello? No. Agent: RPC Check Borrower: …" at bounding box center [460, 571] width 596 height 89
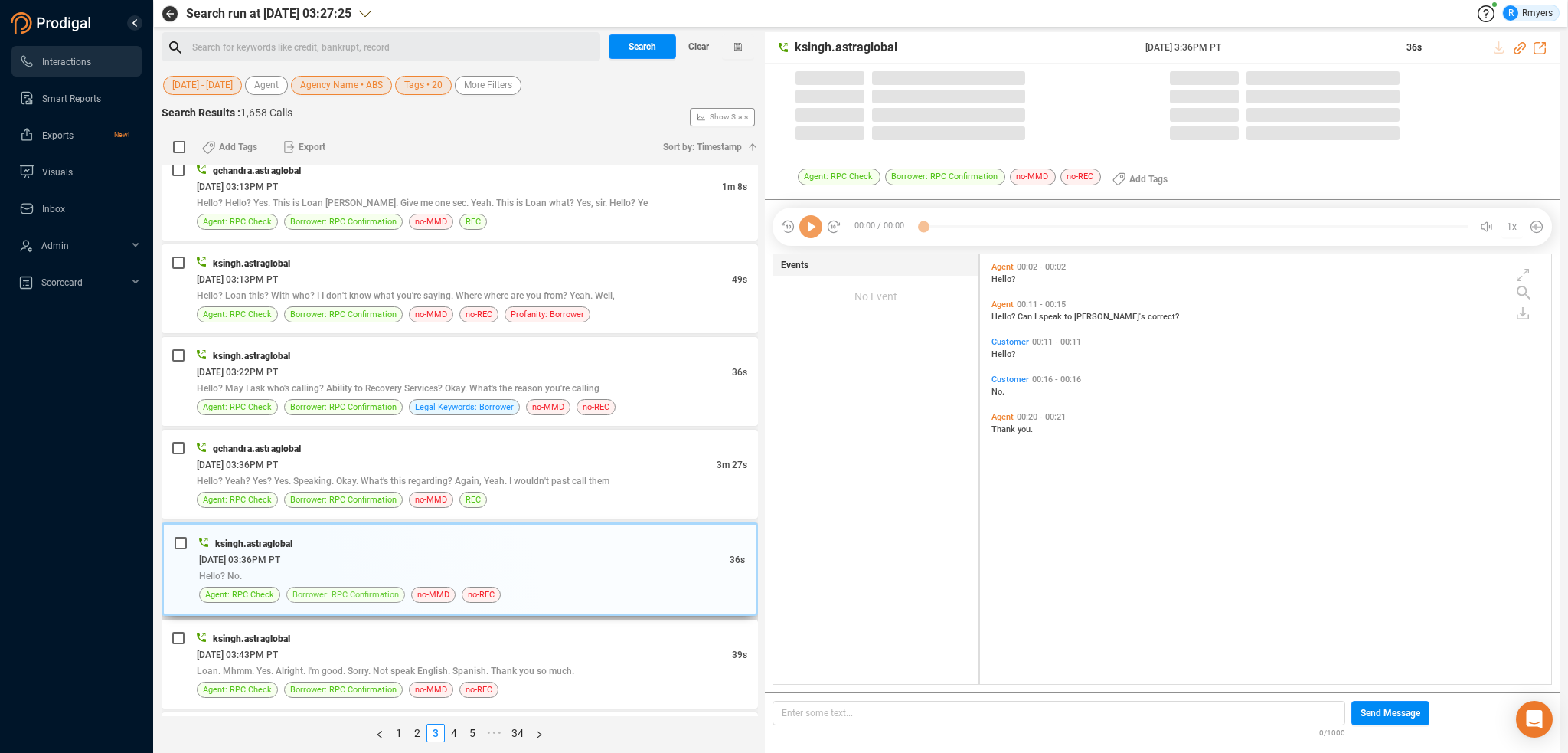
scroll to position [426, 564]
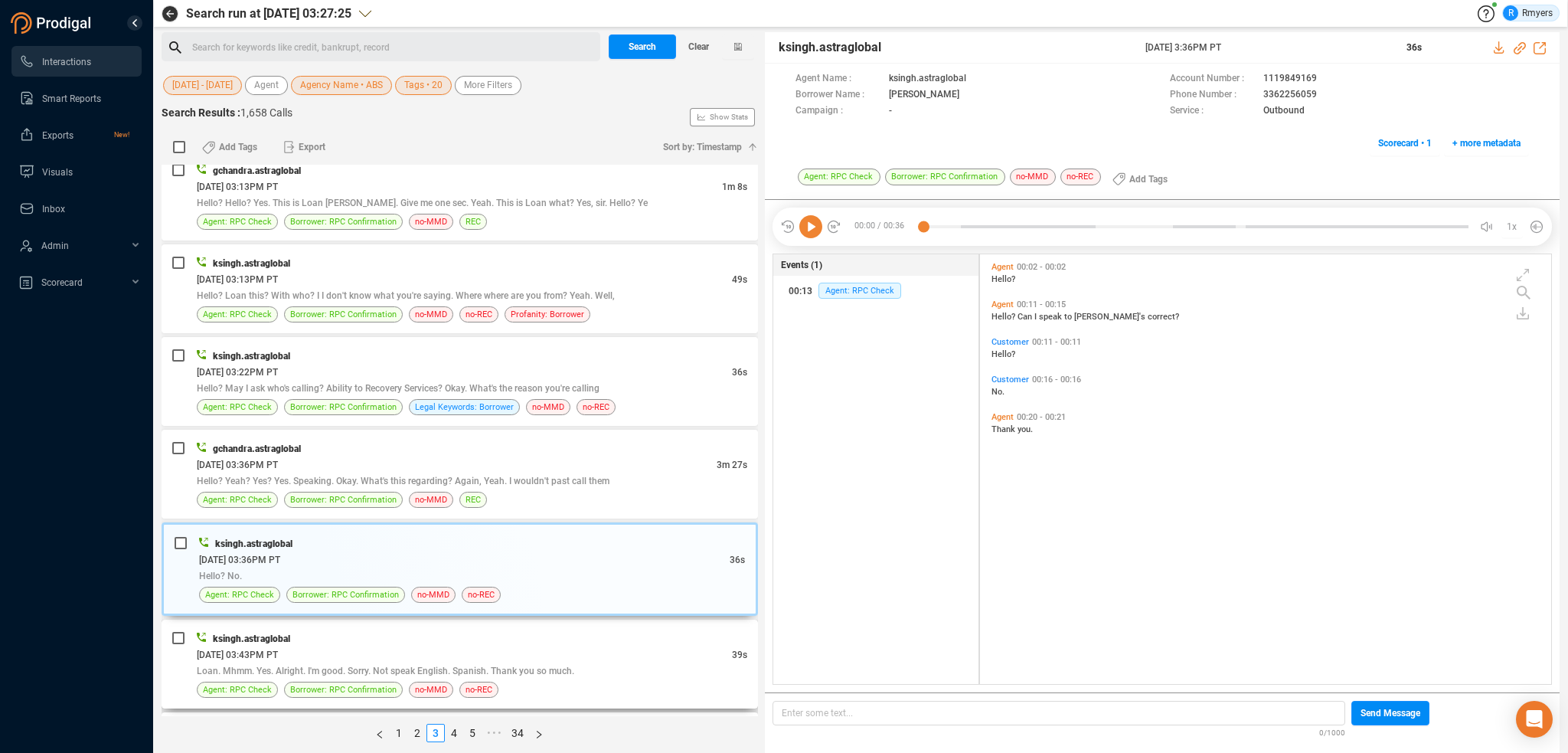
click at [436, 652] on div "[DATE] 03:43PM PT" at bounding box center [464, 654] width 535 height 16
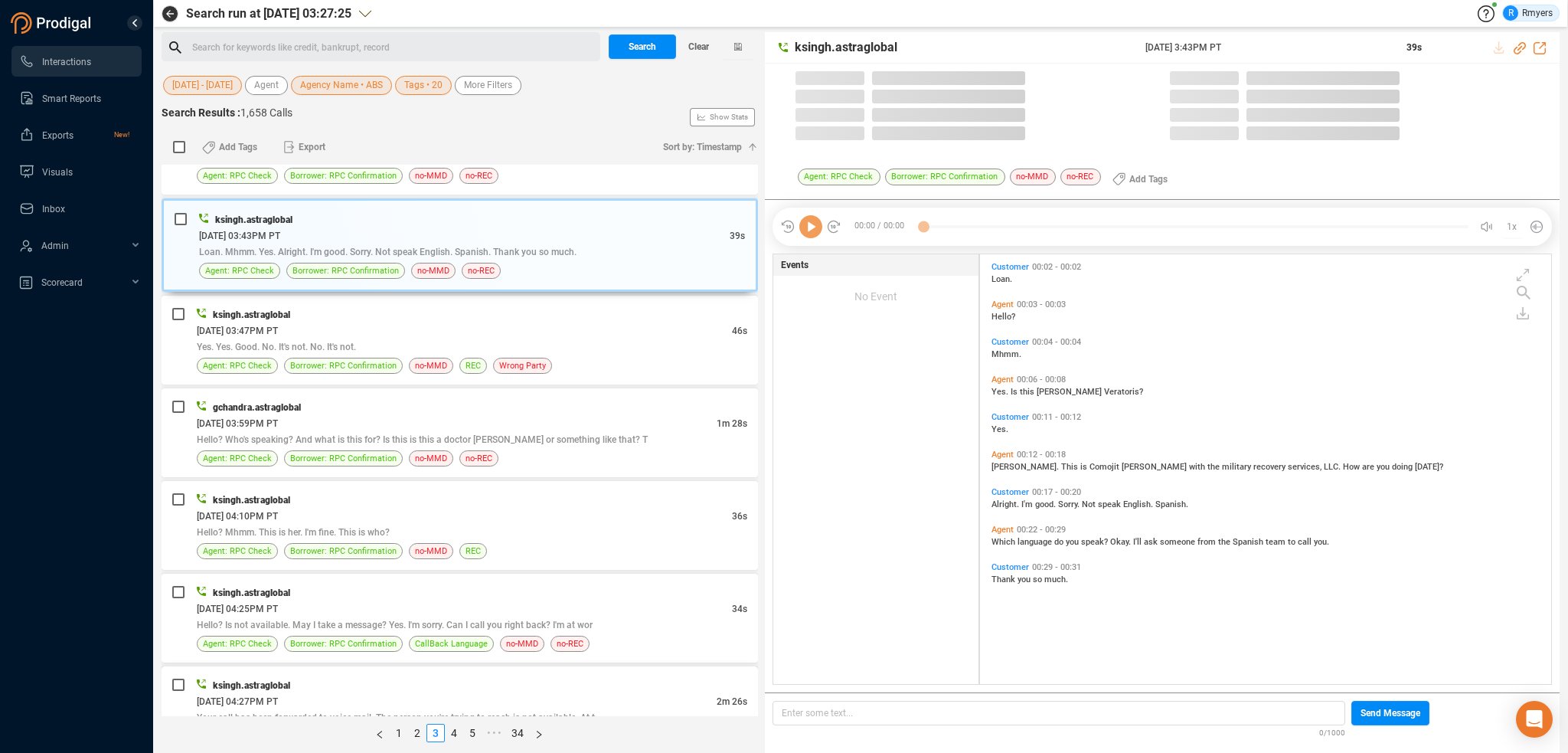
scroll to position [2603, 0]
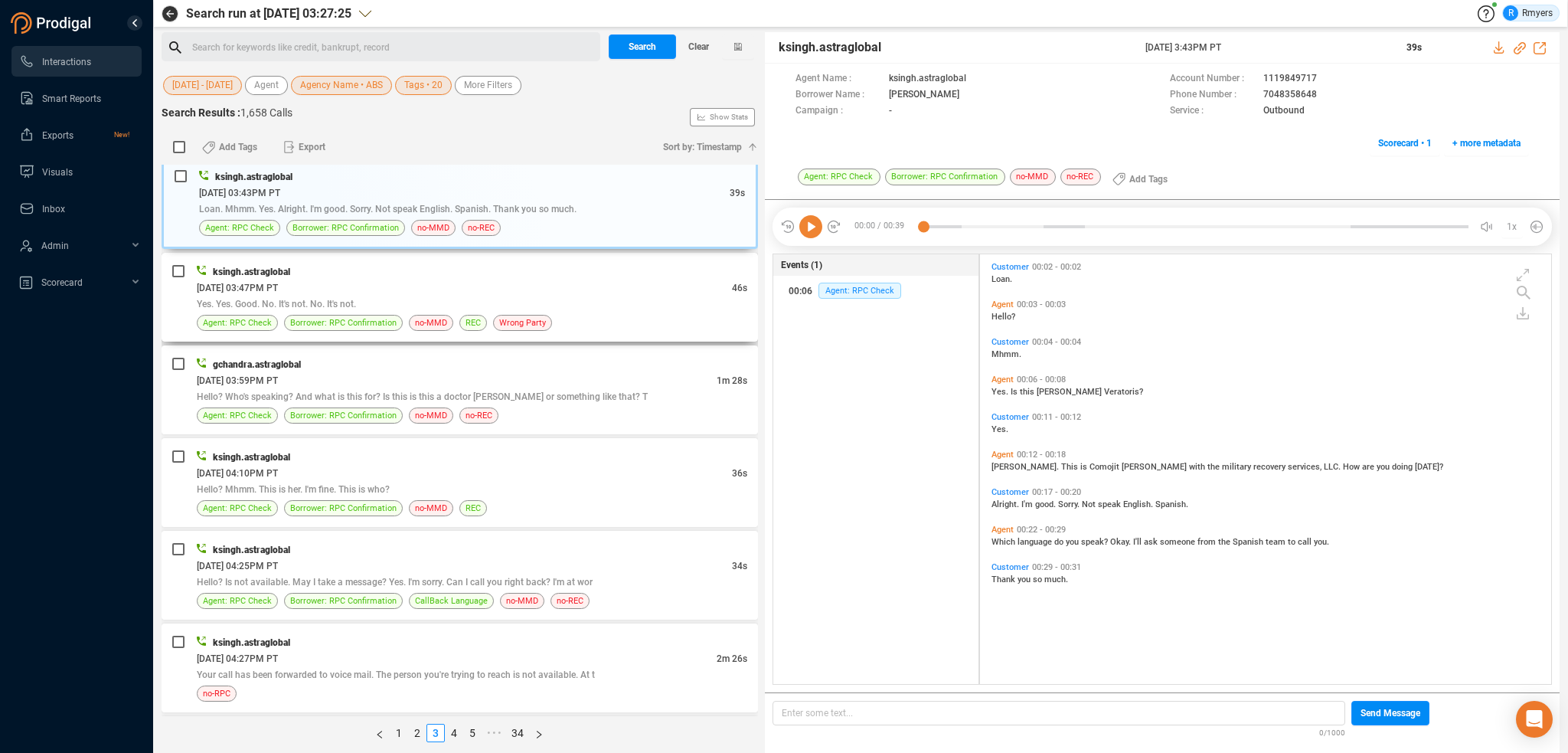
click at [466, 299] on div "Yes. Yes. Good. No. It's not. No. It's not." at bounding box center [472, 304] width 551 height 16
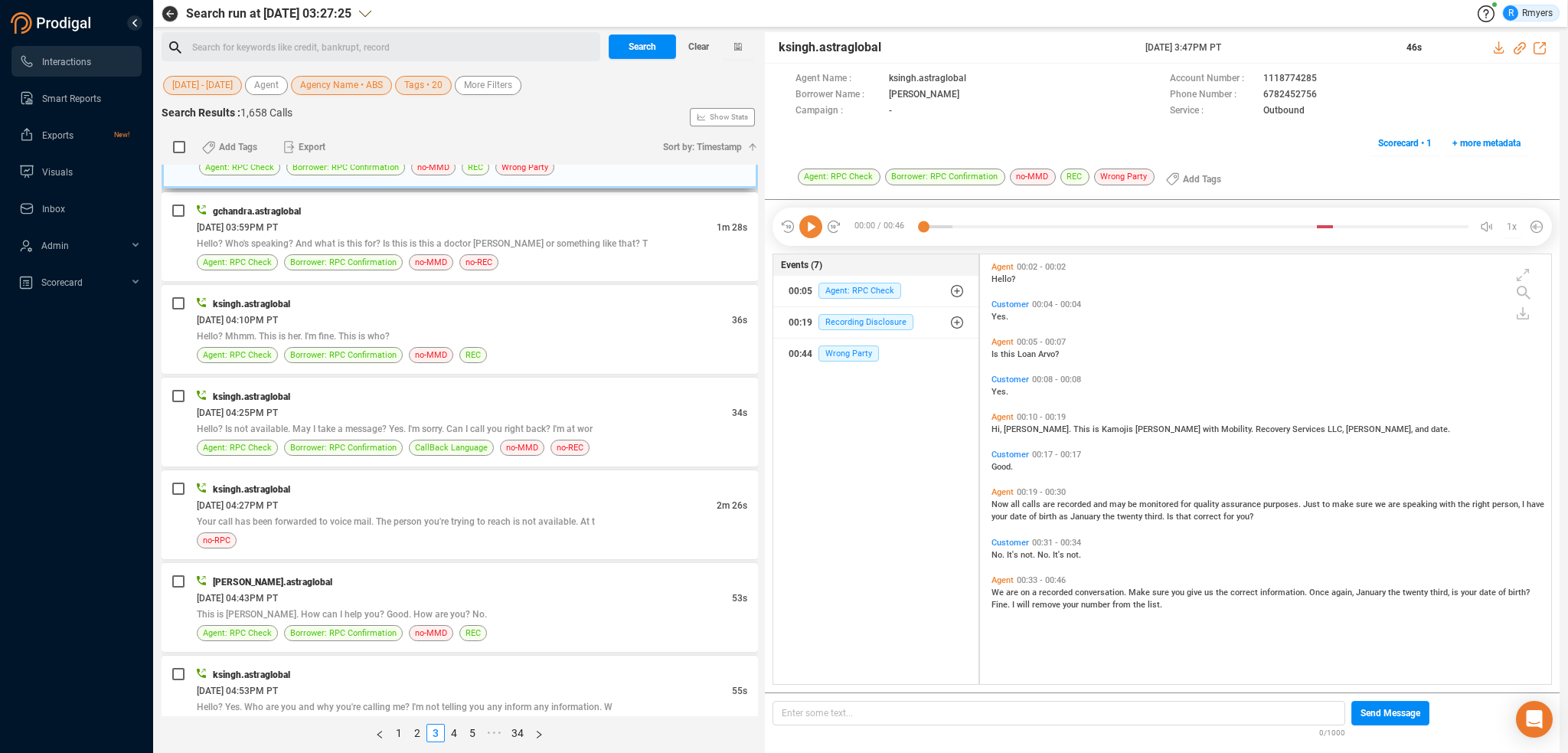
scroll to position [2680, 0]
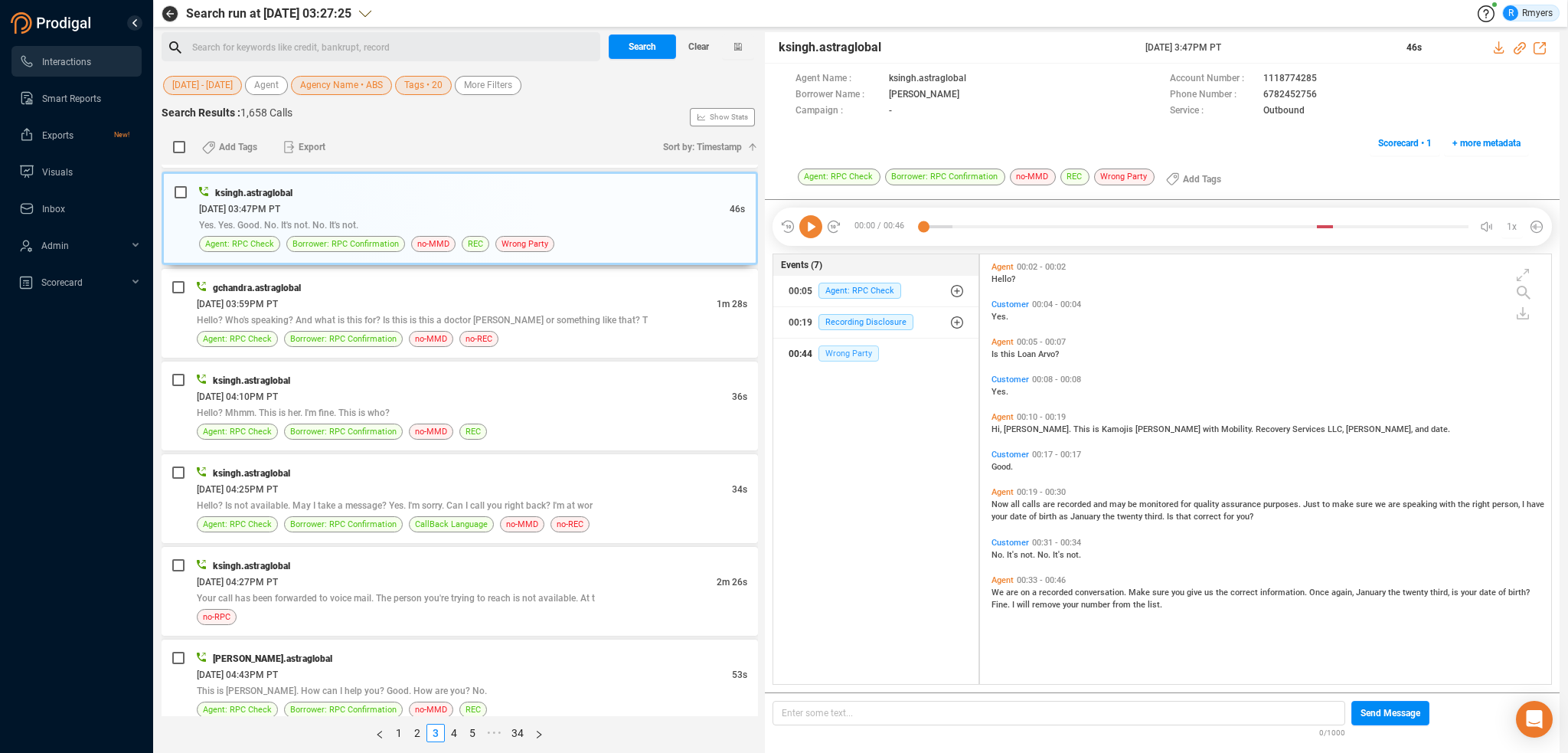
click at [845, 358] on span "Wrong Party" at bounding box center [848, 353] width 60 height 16
drag, startPoint x: 1256, startPoint y: 93, endPoint x: 1316, endPoint y: 96, distance: 60.5
click at [1316, 96] on div "Phone Number : [PHONE_NUMBER]" at bounding box center [1349, 95] width 359 height 16
drag, startPoint x: 524, startPoint y: 309, endPoint x: 535, endPoint y: 350, distance: 42.7
click at [524, 315] on span "Hello? Who's speaking? And what is this for? Is this is this a doctor [PERSON_N…" at bounding box center [422, 320] width 451 height 11
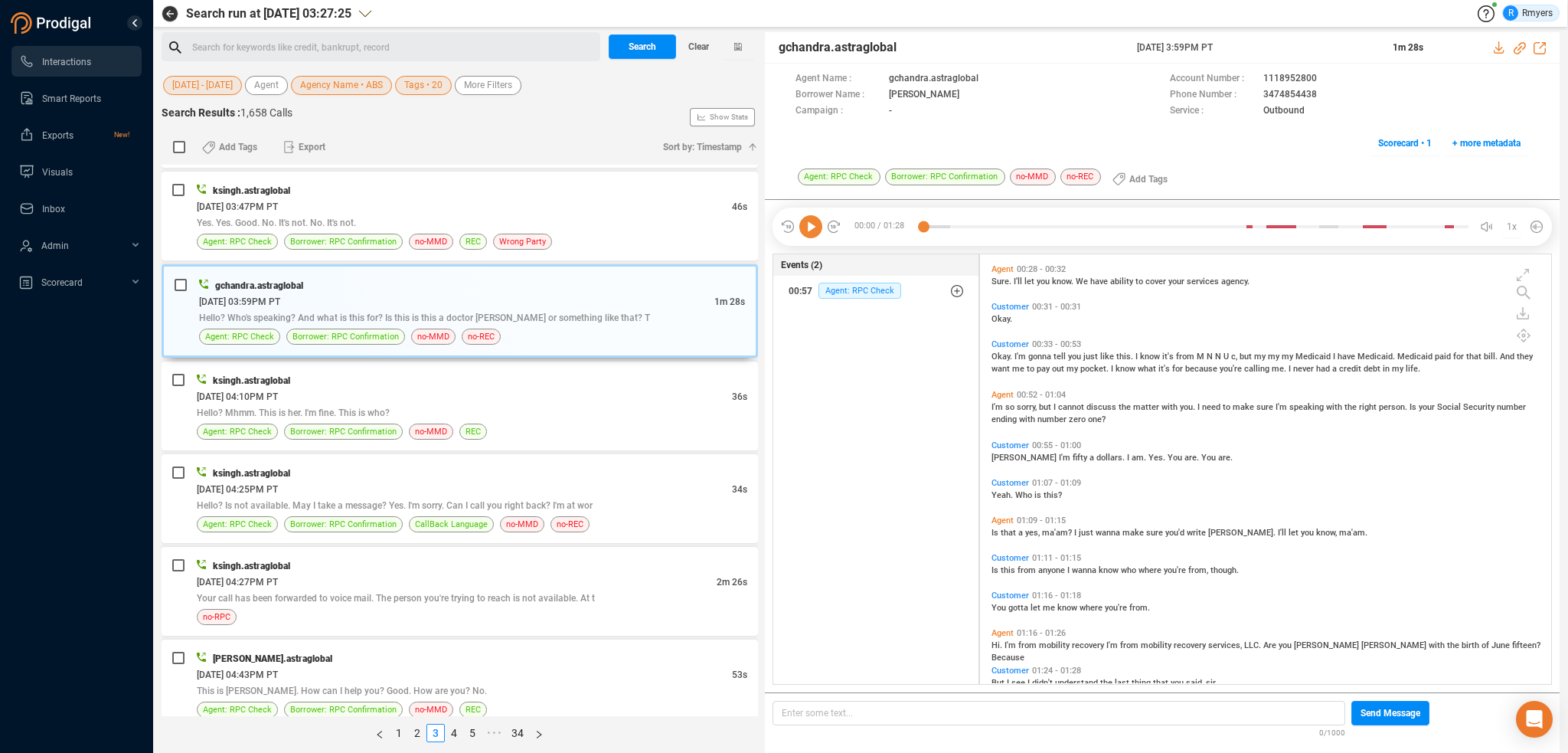
scroll to position [288, 0]
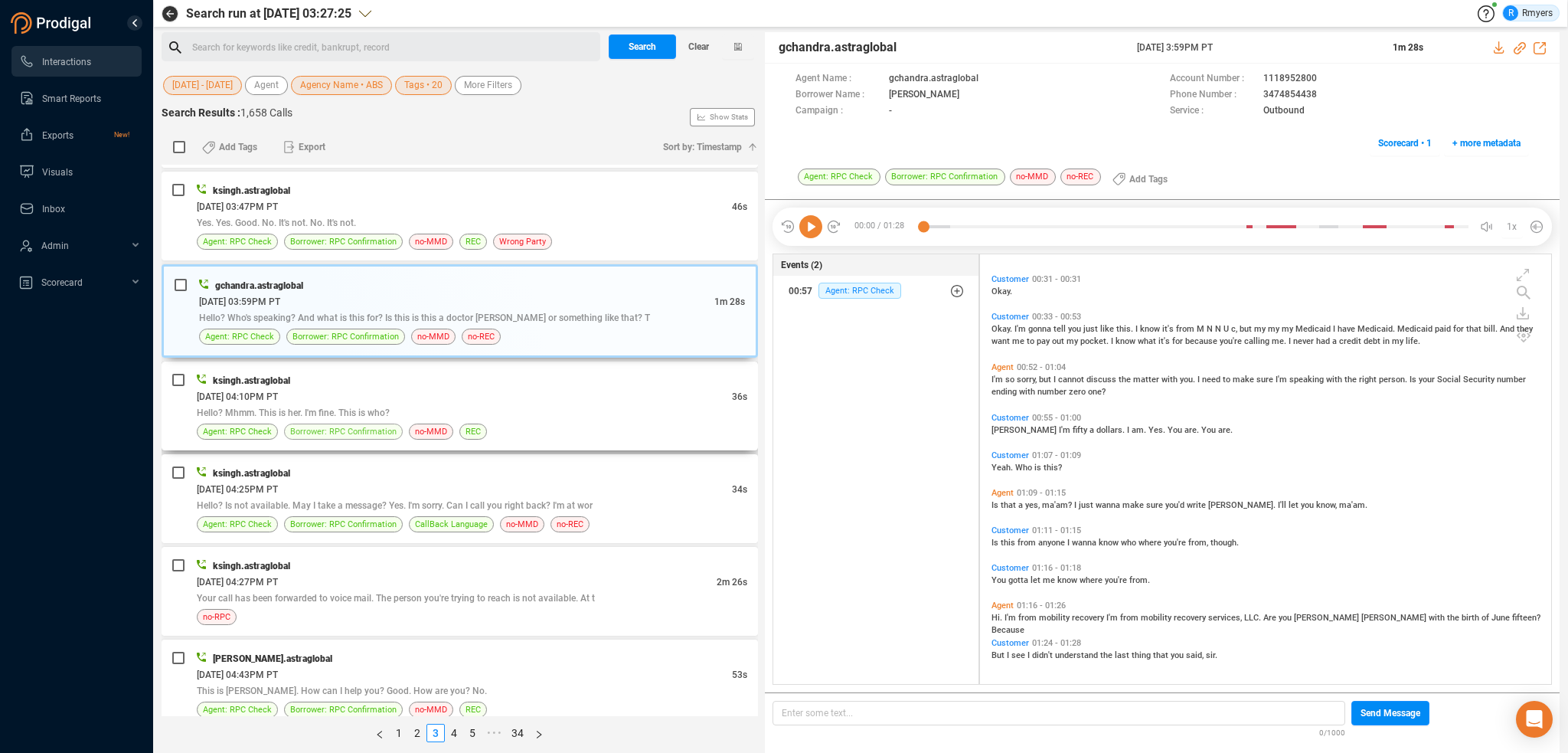
click at [372, 424] on span "Borrower: RPC Confirmation" at bounding box center [343, 431] width 106 height 15
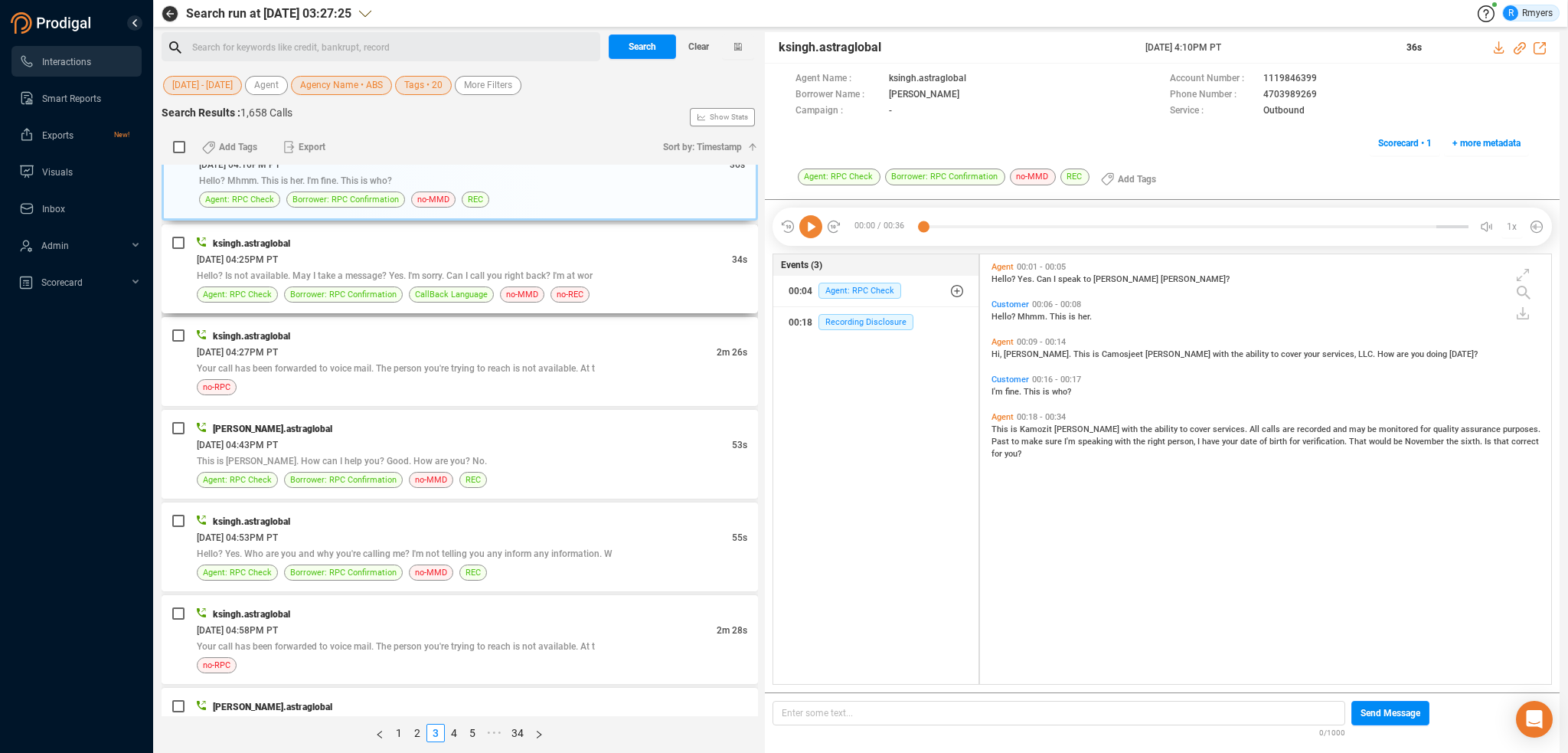
scroll to position [2910, 0]
click at [450, 256] on div "[DATE] 04:25PM PT" at bounding box center [464, 259] width 535 height 16
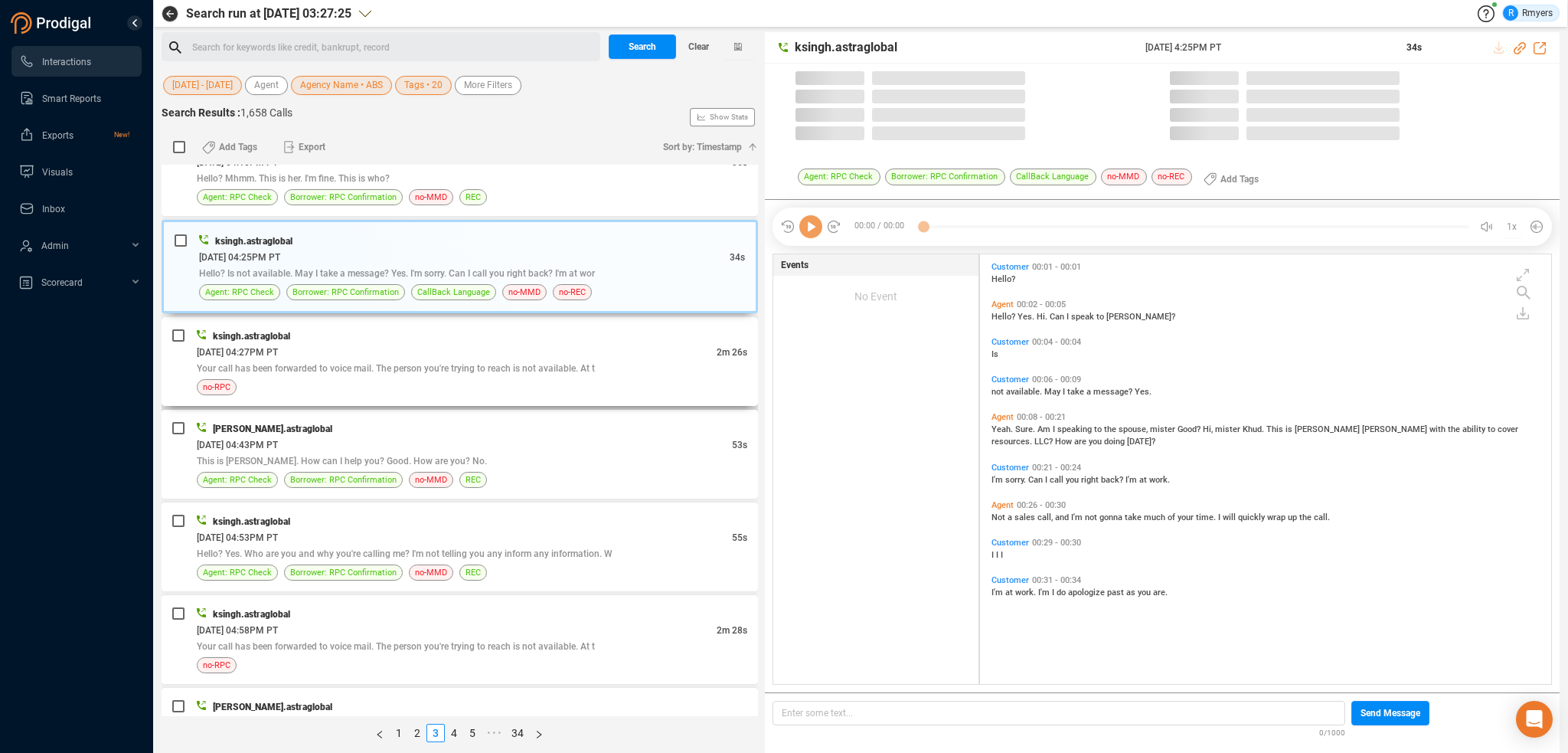
scroll to position [426, 564]
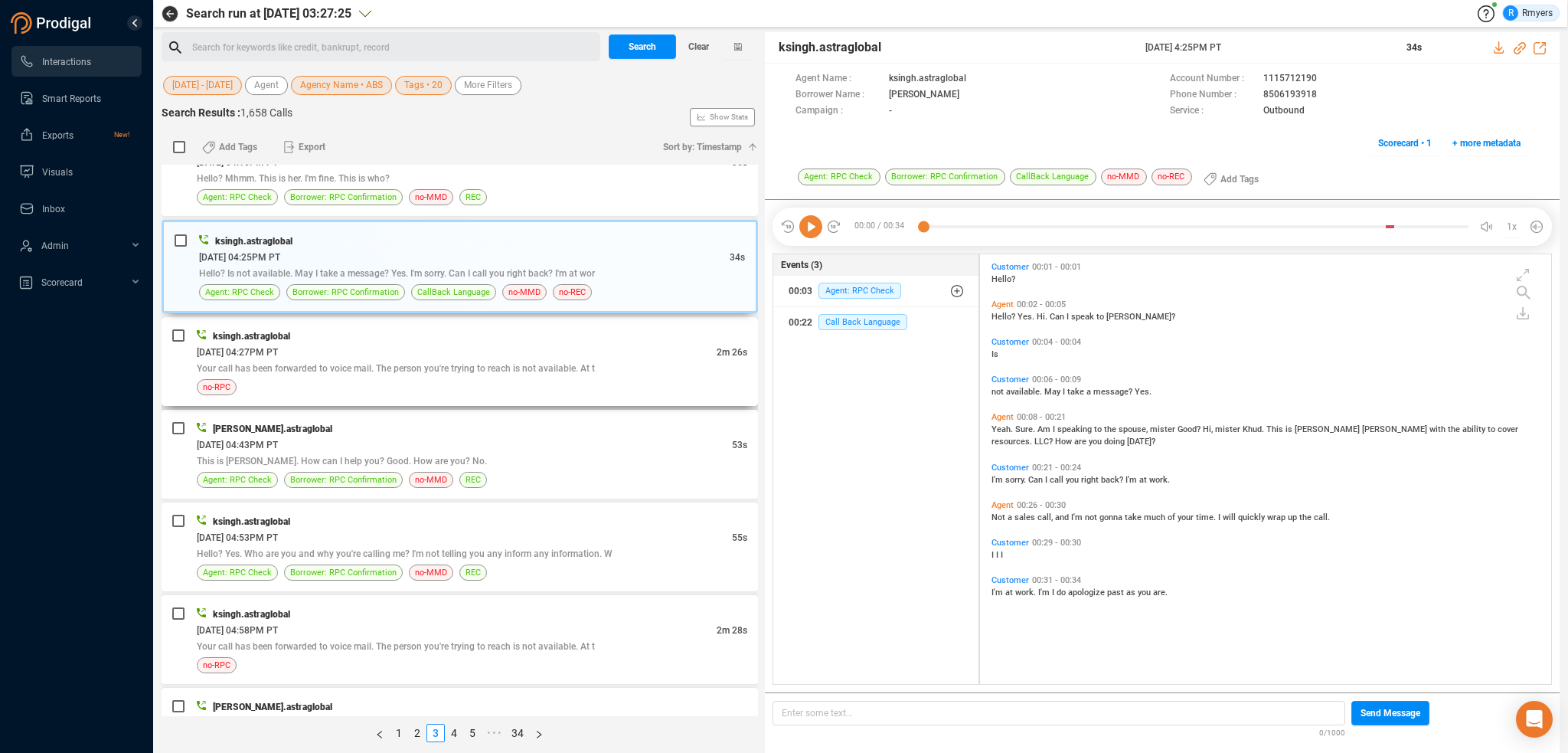
click at [517, 363] on span "Your call has been forwarded to voice mail. The person you're trying to reach i…" at bounding box center [396, 368] width 398 height 11
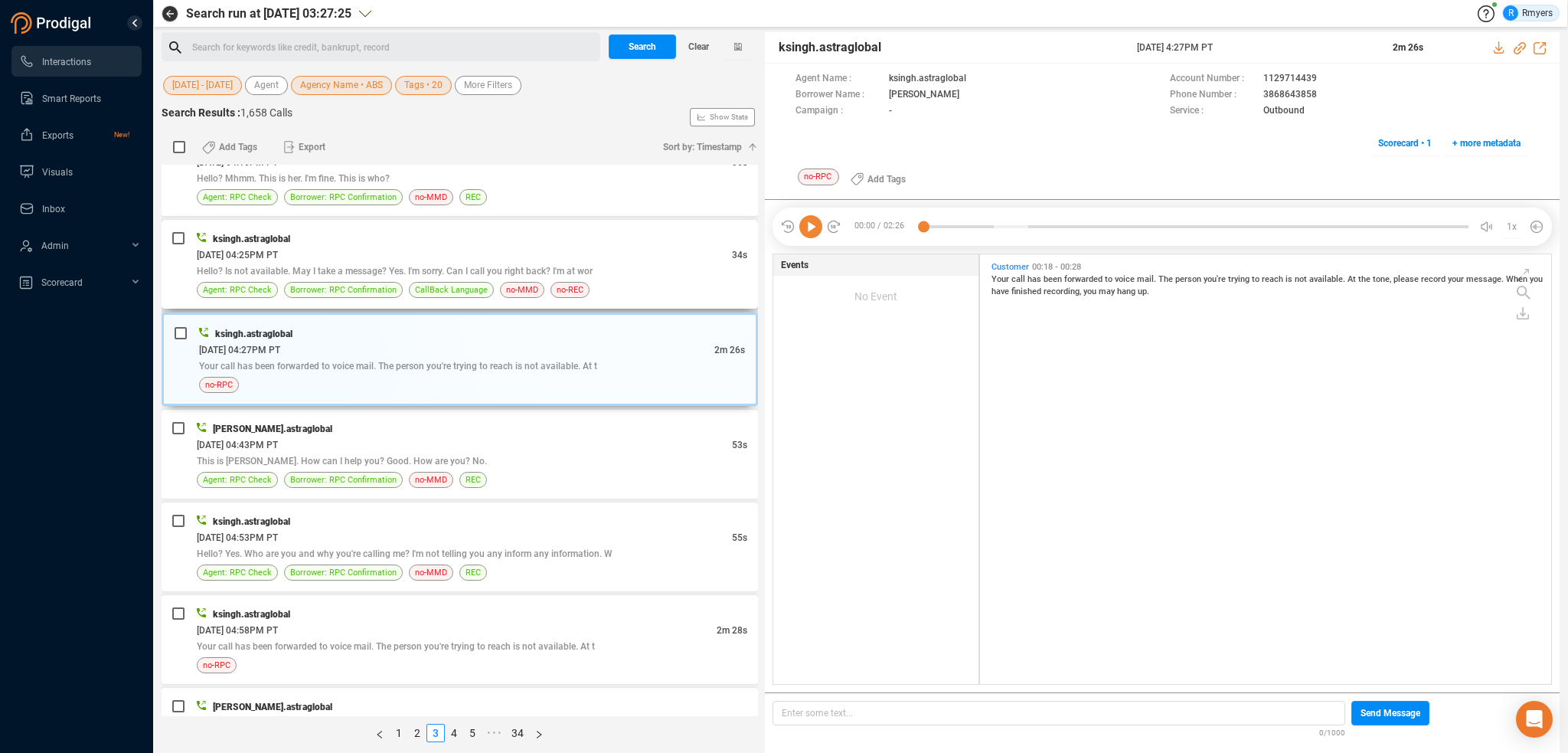
click at [612, 263] on div "Hello? Is not available. May I take a message? Yes. I'm sorry. Can I call you r…" at bounding box center [472, 271] width 551 height 16
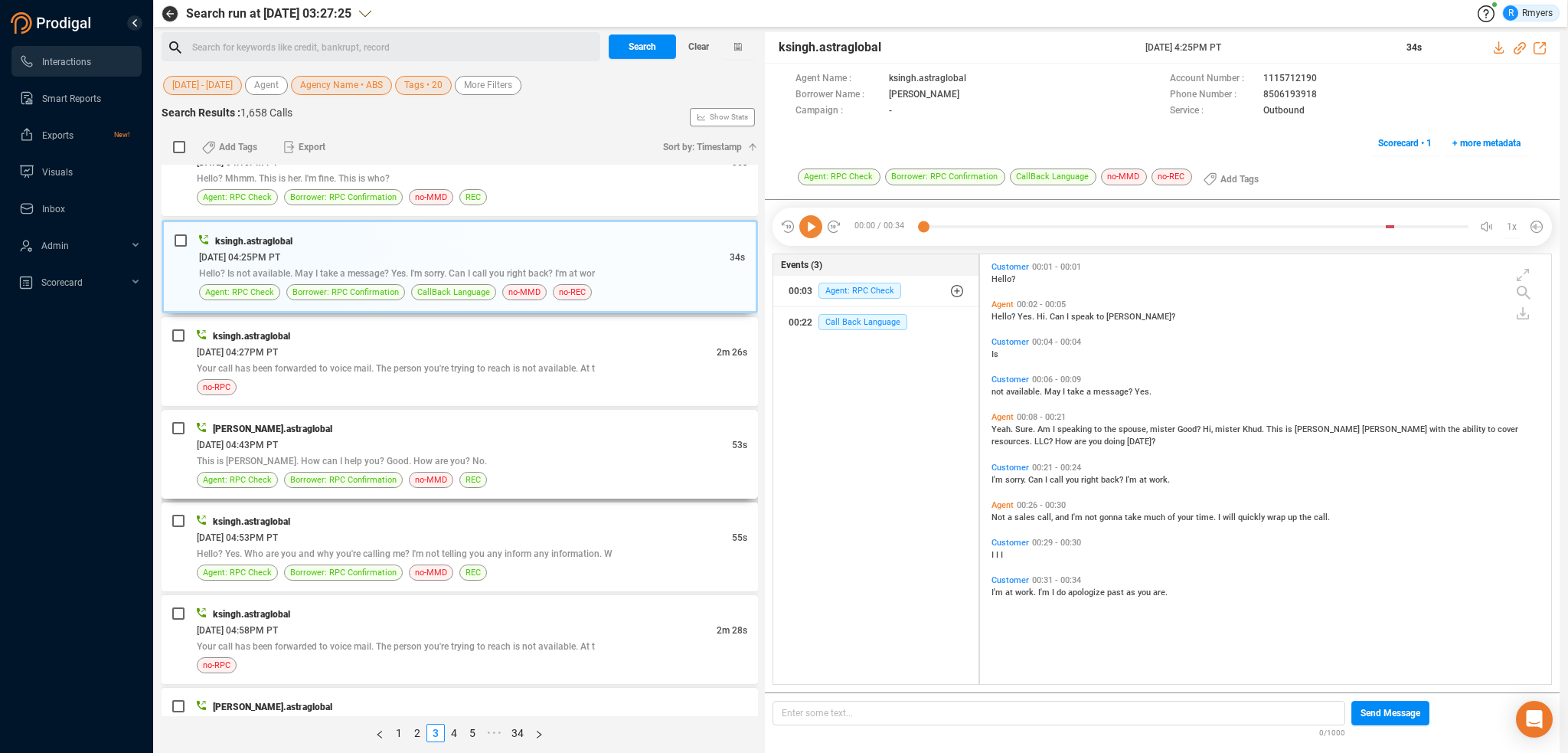
click at [386, 436] on div "[DATE] 04:43PM PT" at bounding box center [464, 444] width 535 height 16
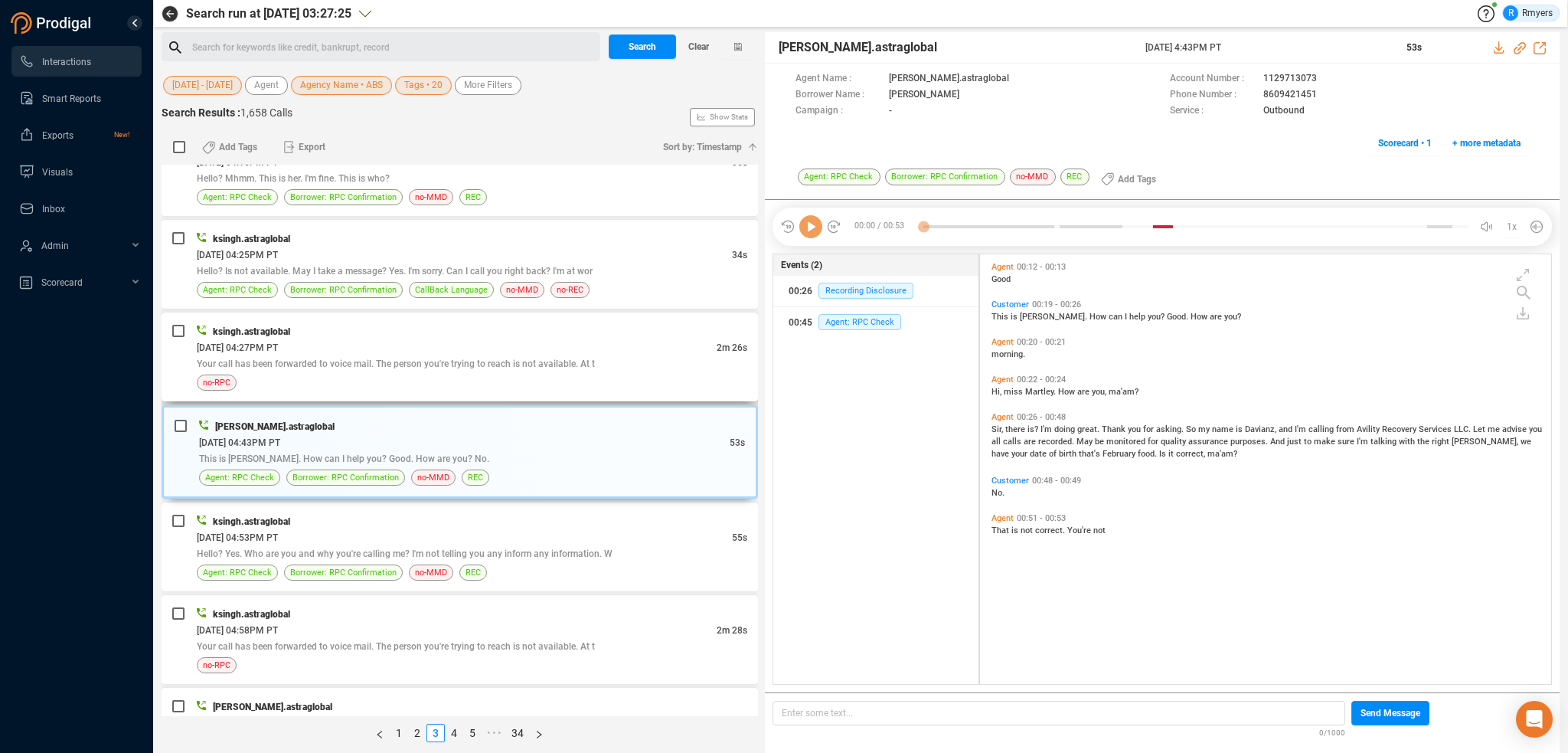
click at [474, 355] on div "Your call has been forwarded to voice mail. The person you're trying to reach i…" at bounding box center [472, 363] width 551 height 16
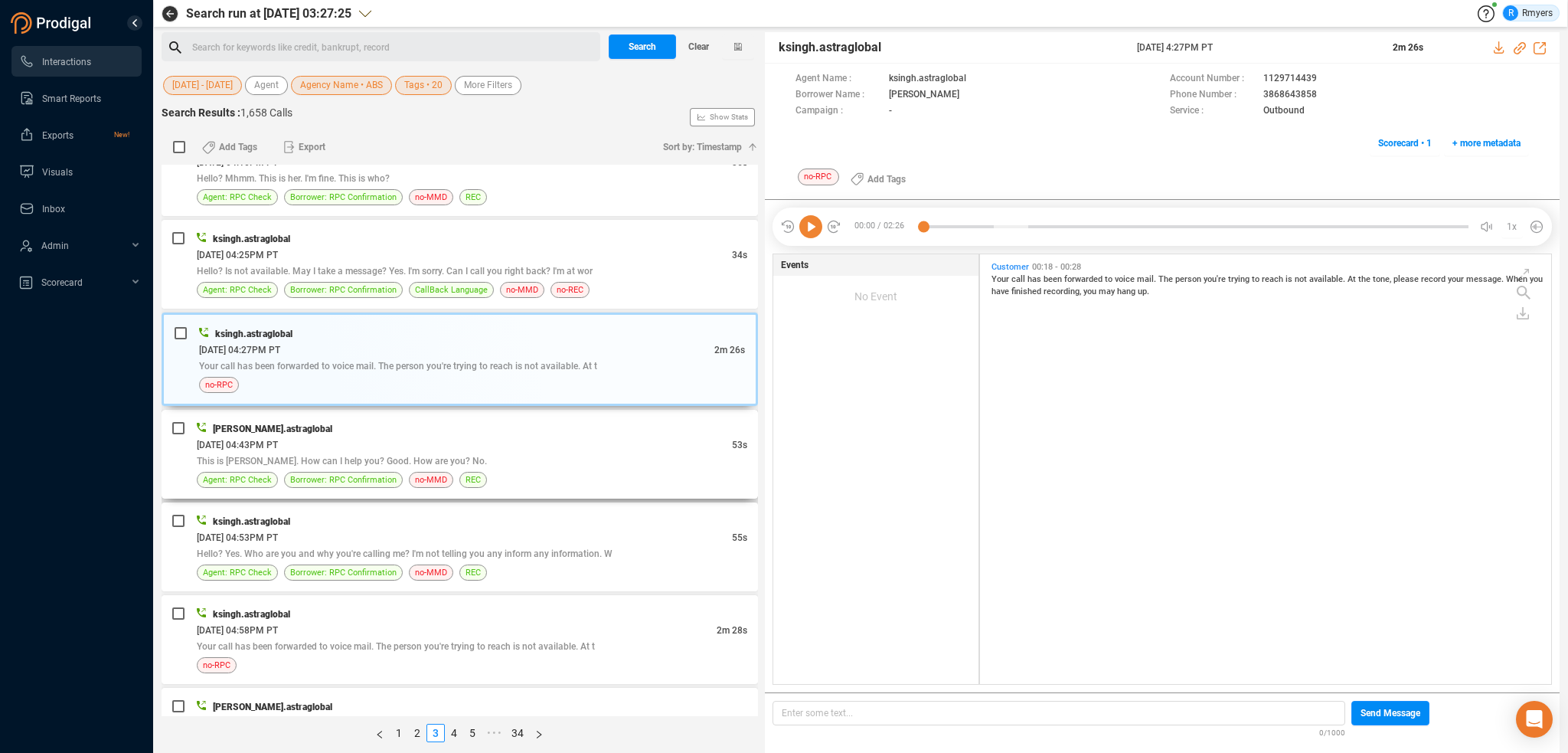
click at [466, 472] on span "REC" at bounding box center [473, 479] width 15 height 15
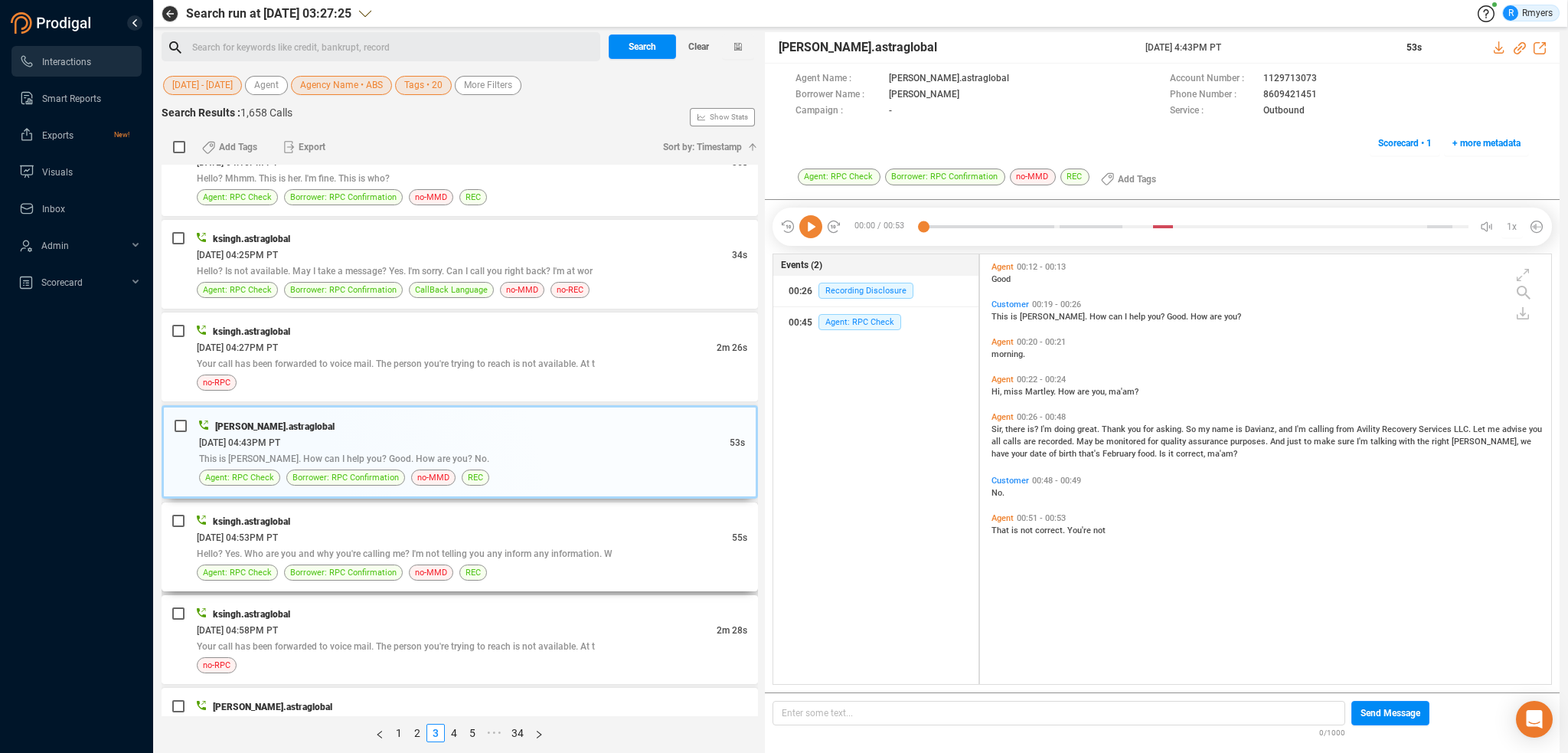
click at [538, 545] on div "Hello? Yes. Who are you and why you're calling me? I'm not telling you any info…" at bounding box center [472, 553] width 551 height 16
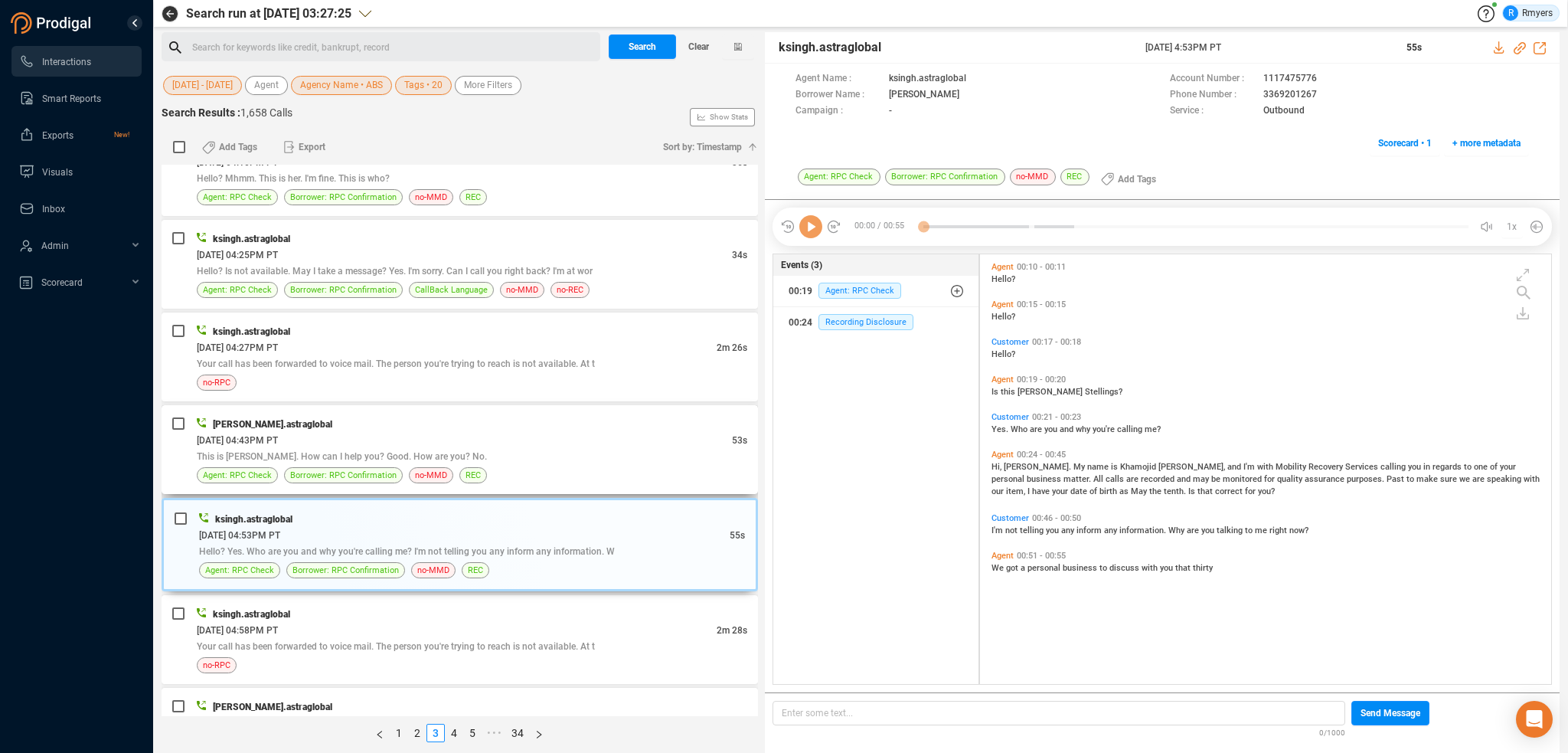
click at [597, 420] on div "[PERSON_NAME].astraglobal" at bounding box center [472, 424] width 551 height 16
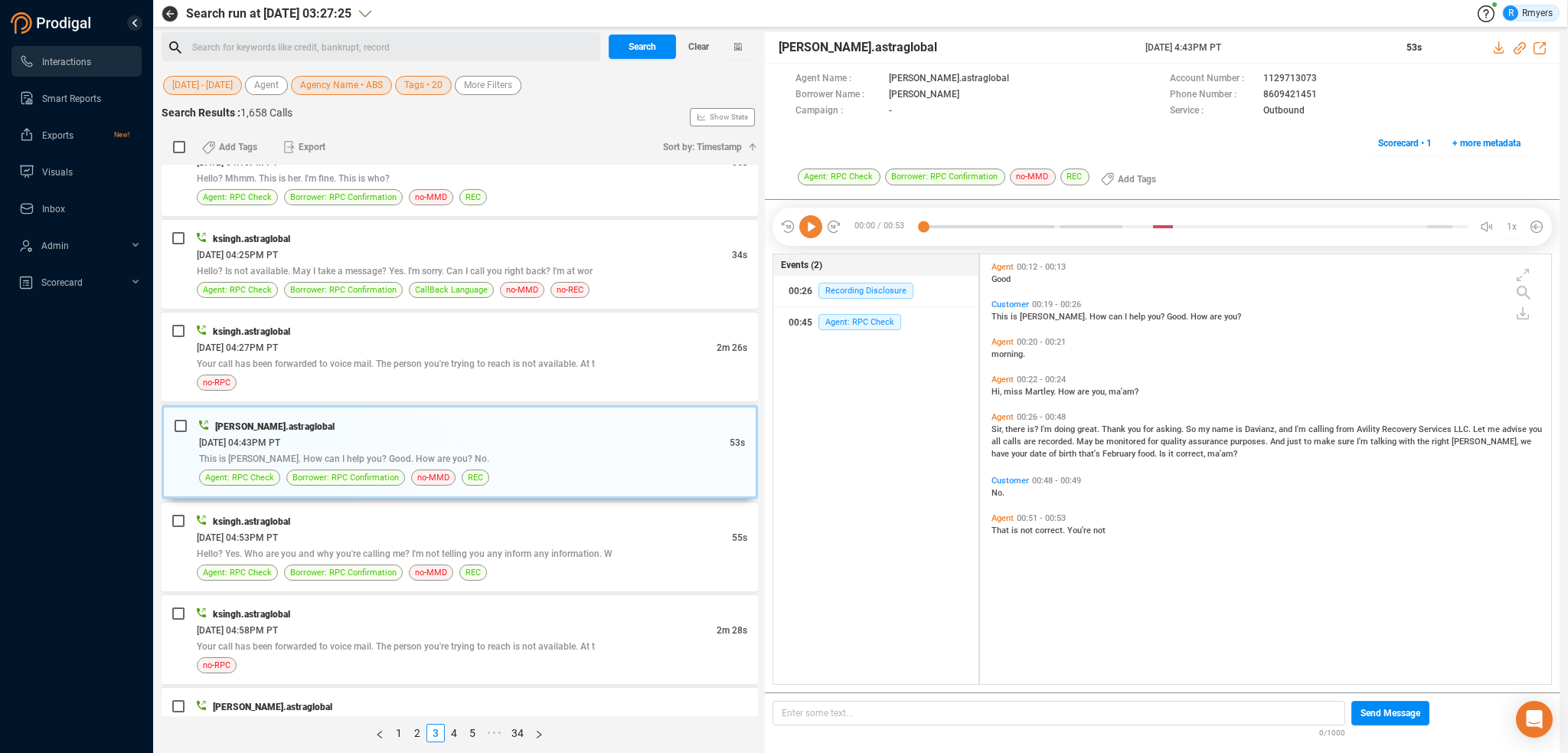
click at [810, 226] on icon at bounding box center [810, 226] width 23 height 23
click at [1004, 443] on span "calls" at bounding box center [1013, 441] width 21 height 10
click at [499, 529] on div "[DATE] 04:53PM PT" at bounding box center [464, 537] width 535 height 16
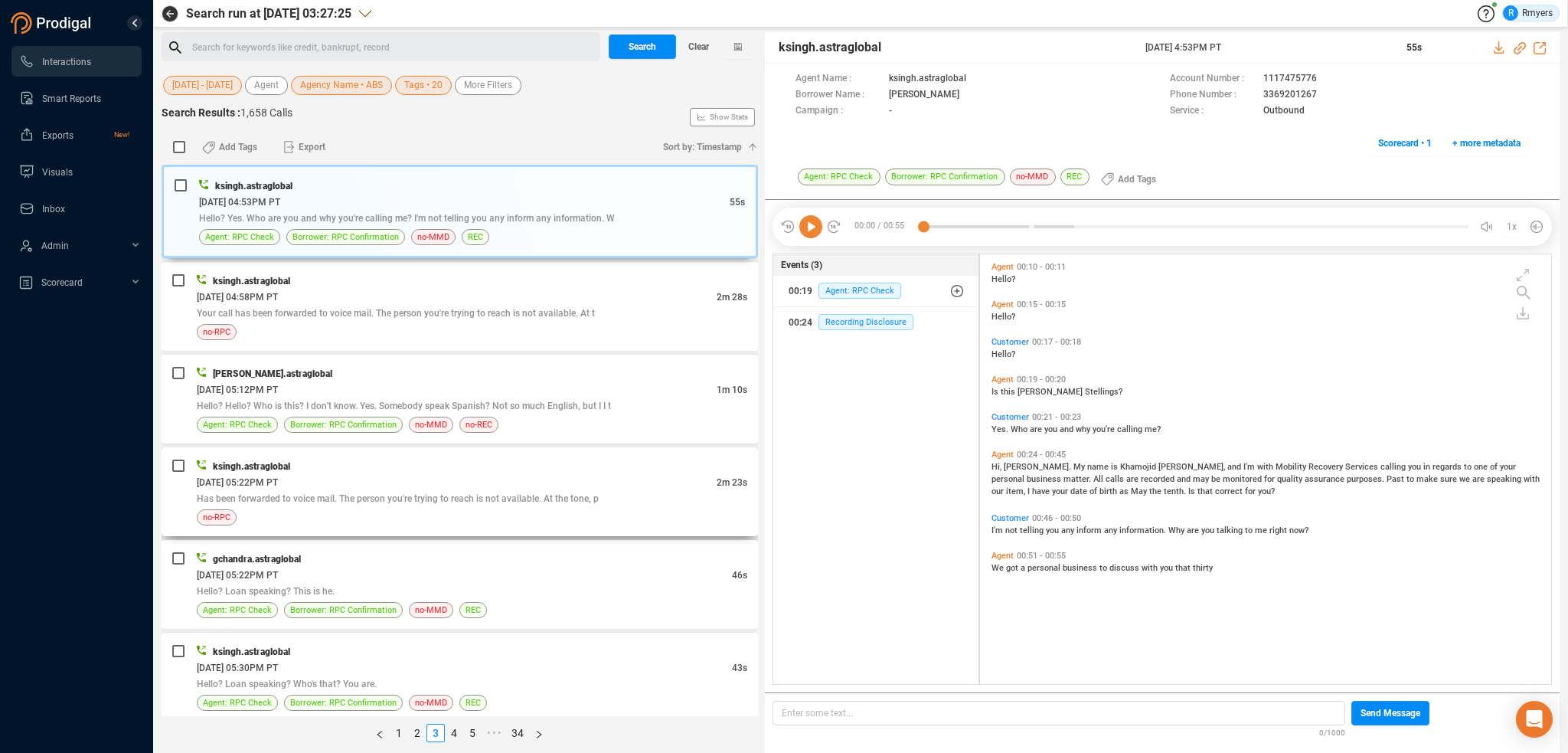
scroll to position [3216, 0]
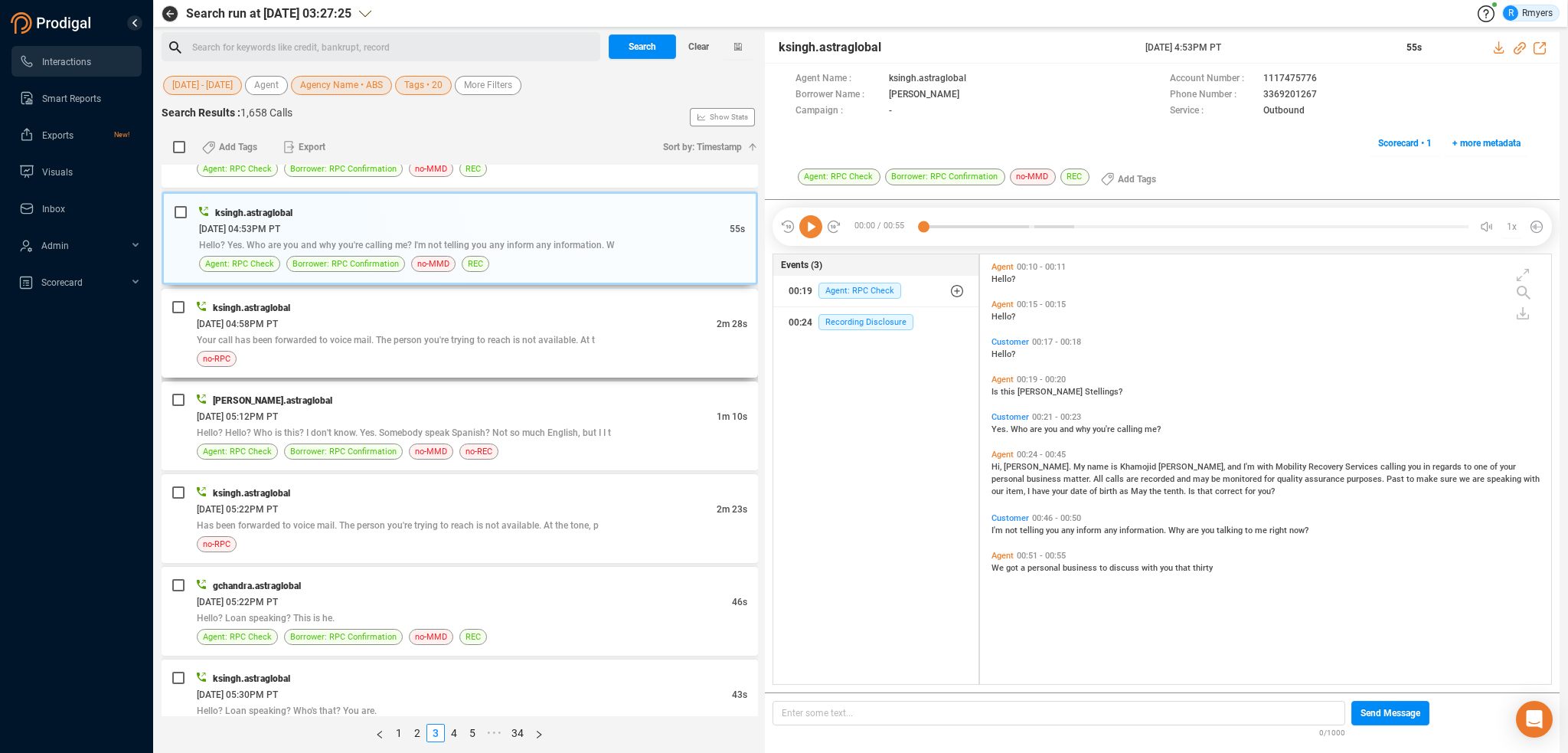
click at [432, 315] on div "[DATE] 04:58PM PT" at bounding box center [457, 323] width 520 height 16
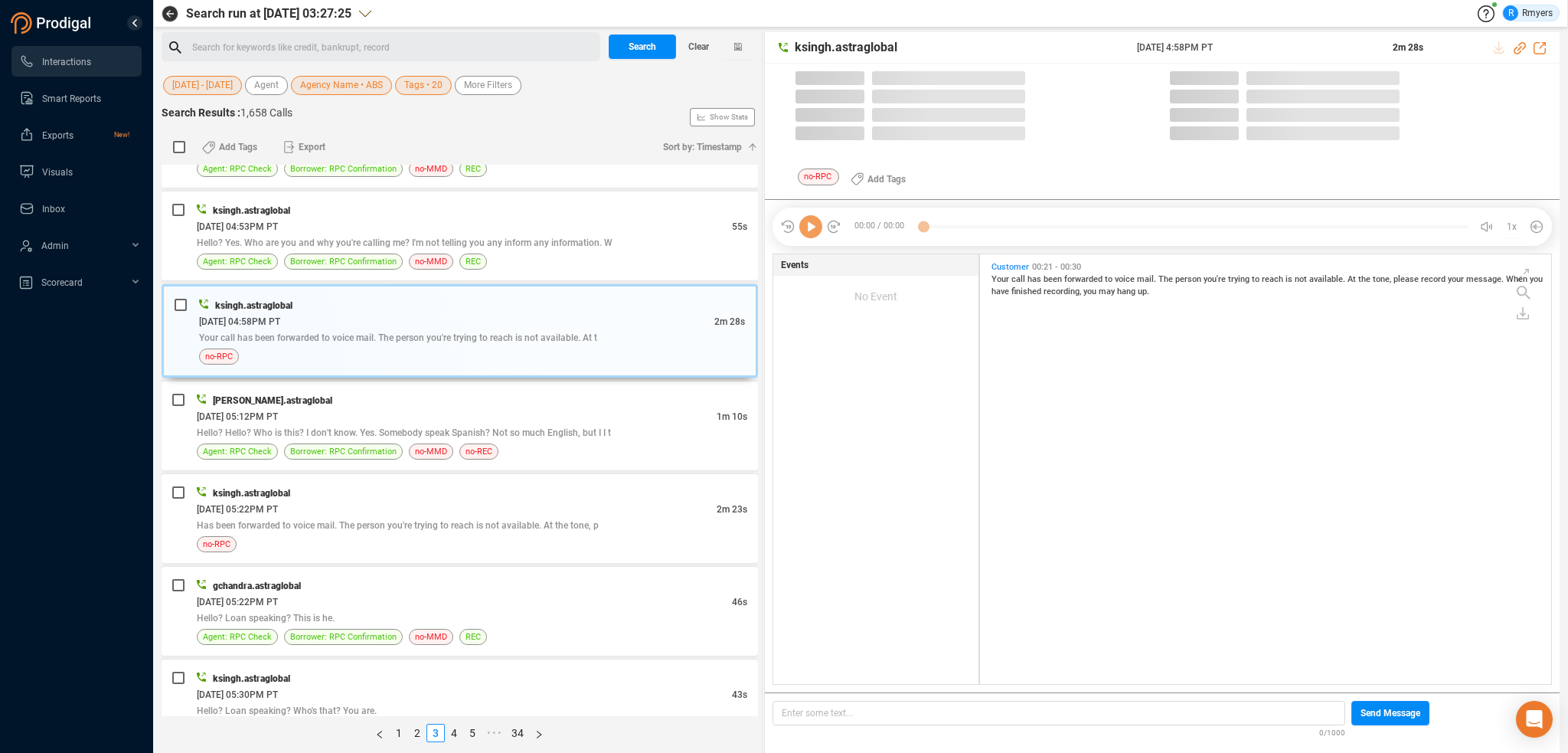
scroll to position [426, 564]
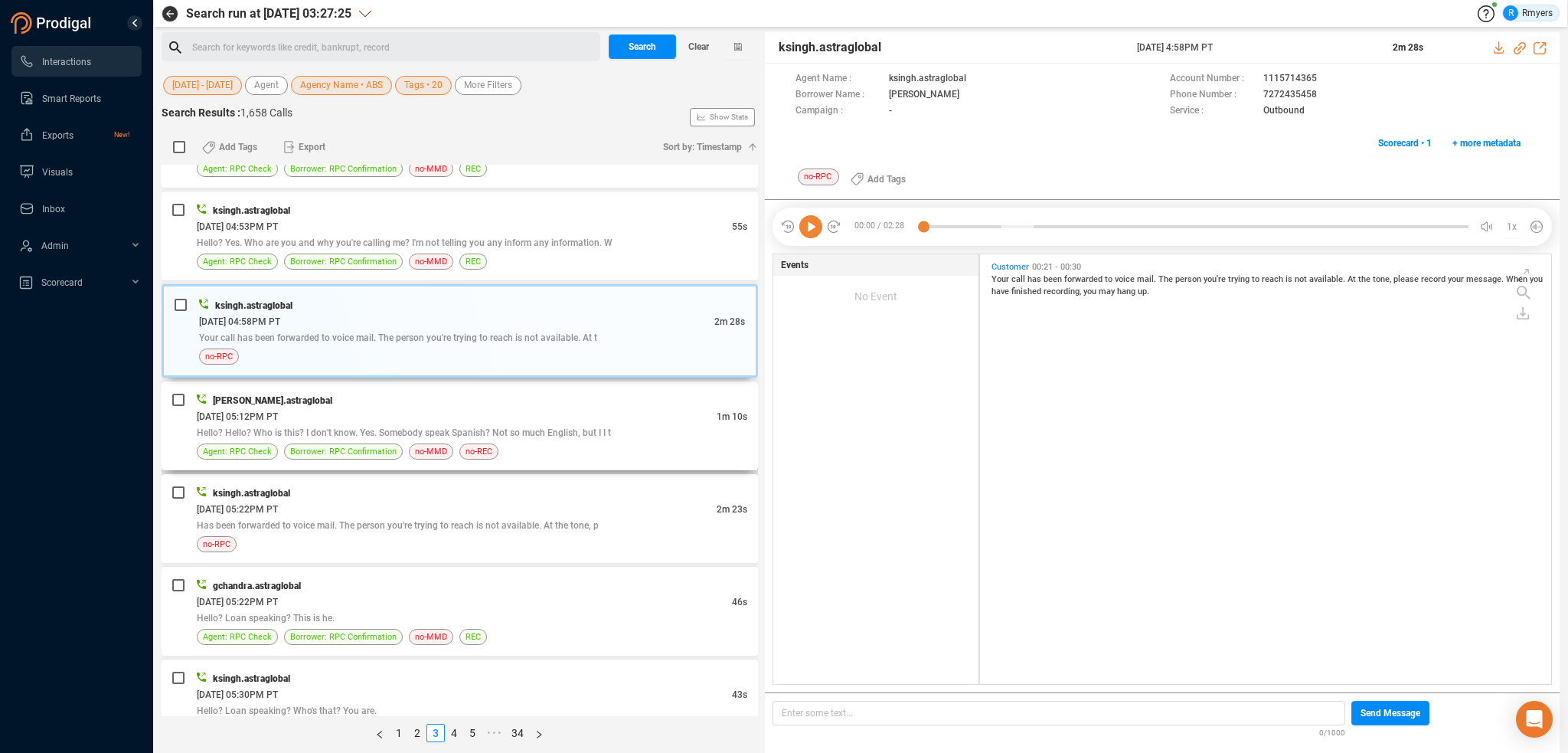
click at [567, 408] on div "[DATE] 05:12PM PT" at bounding box center [457, 416] width 520 height 16
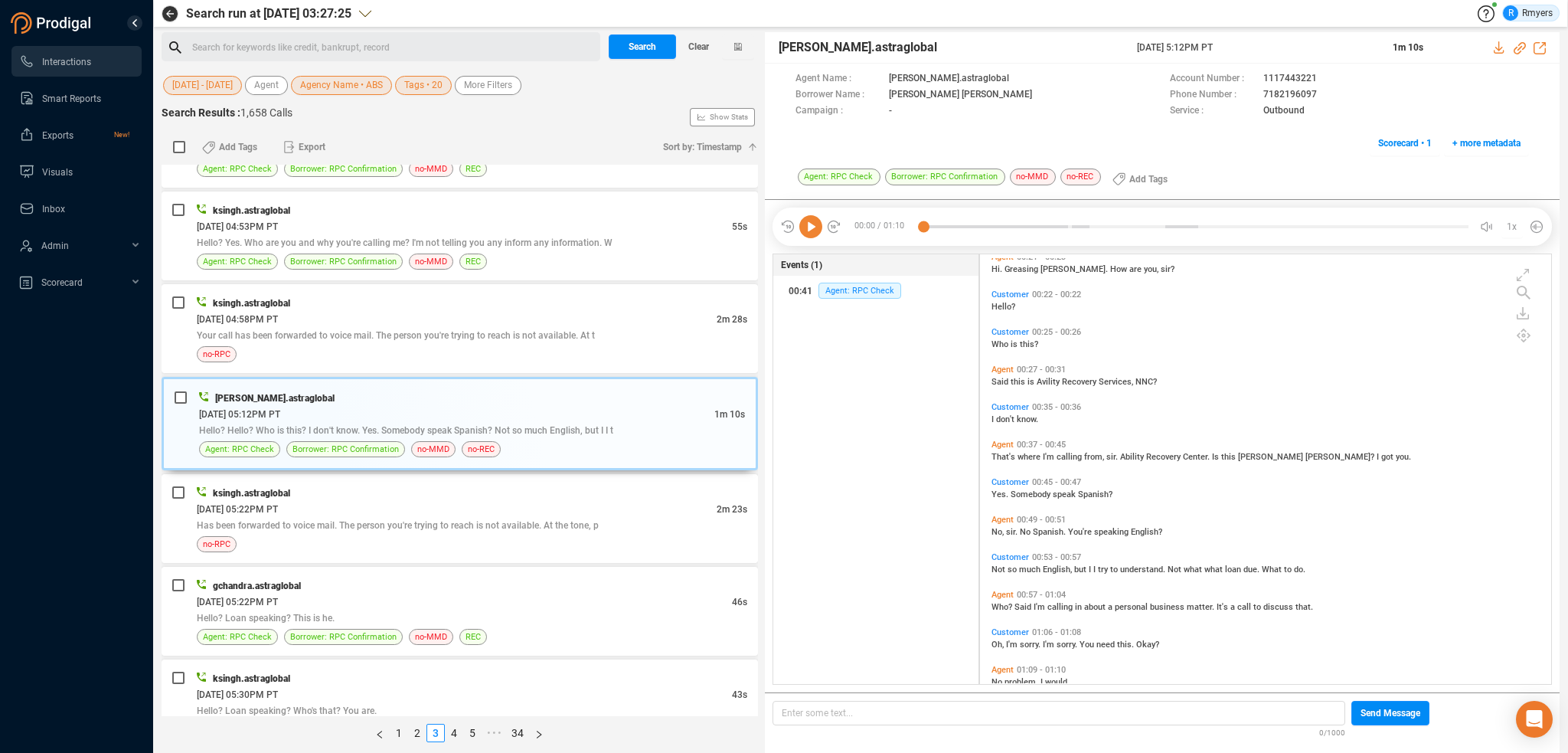
scroll to position [74, 0]
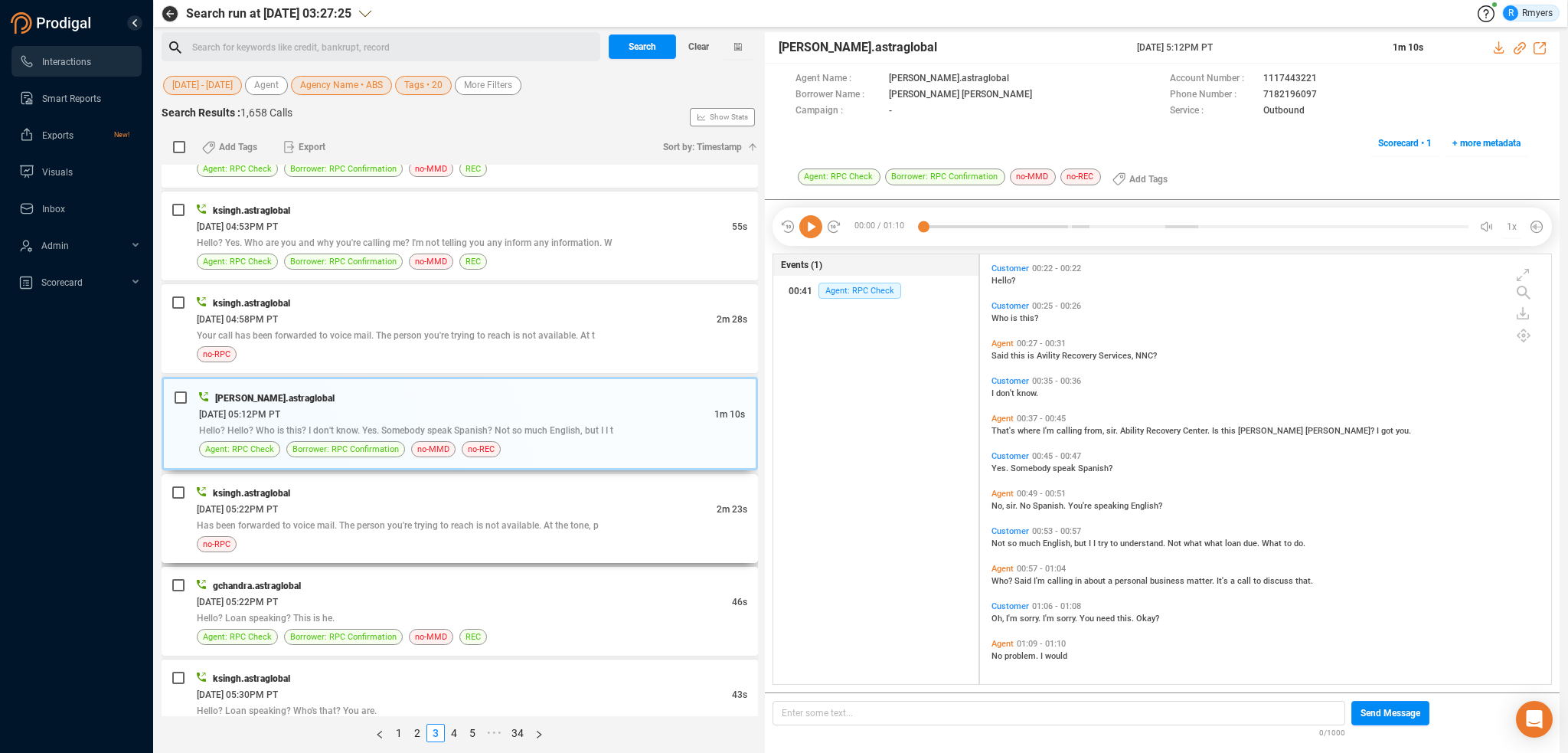
click at [491, 487] on div "ksingh.astraglobal" at bounding box center [472, 493] width 551 height 16
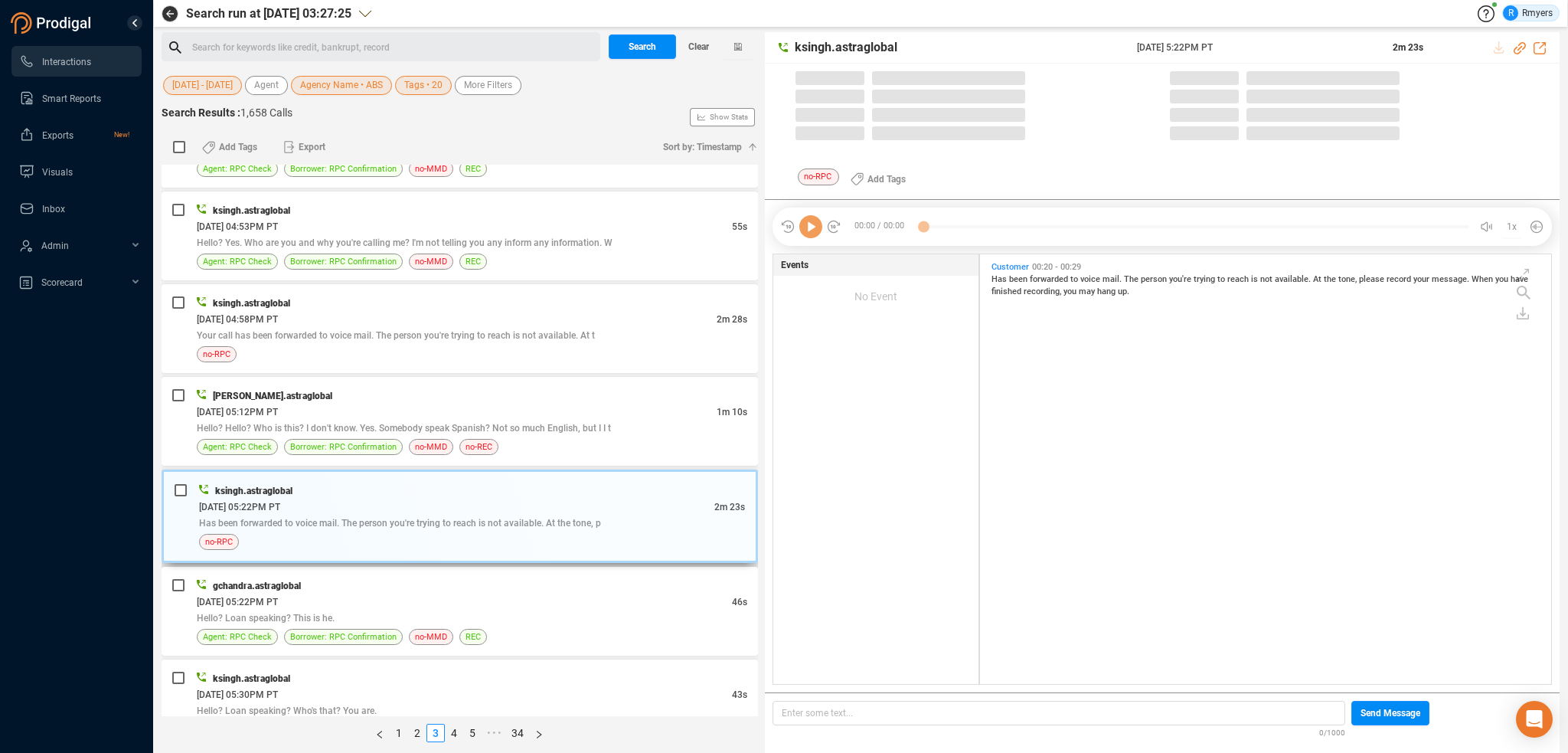
scroll to position [426, 564]
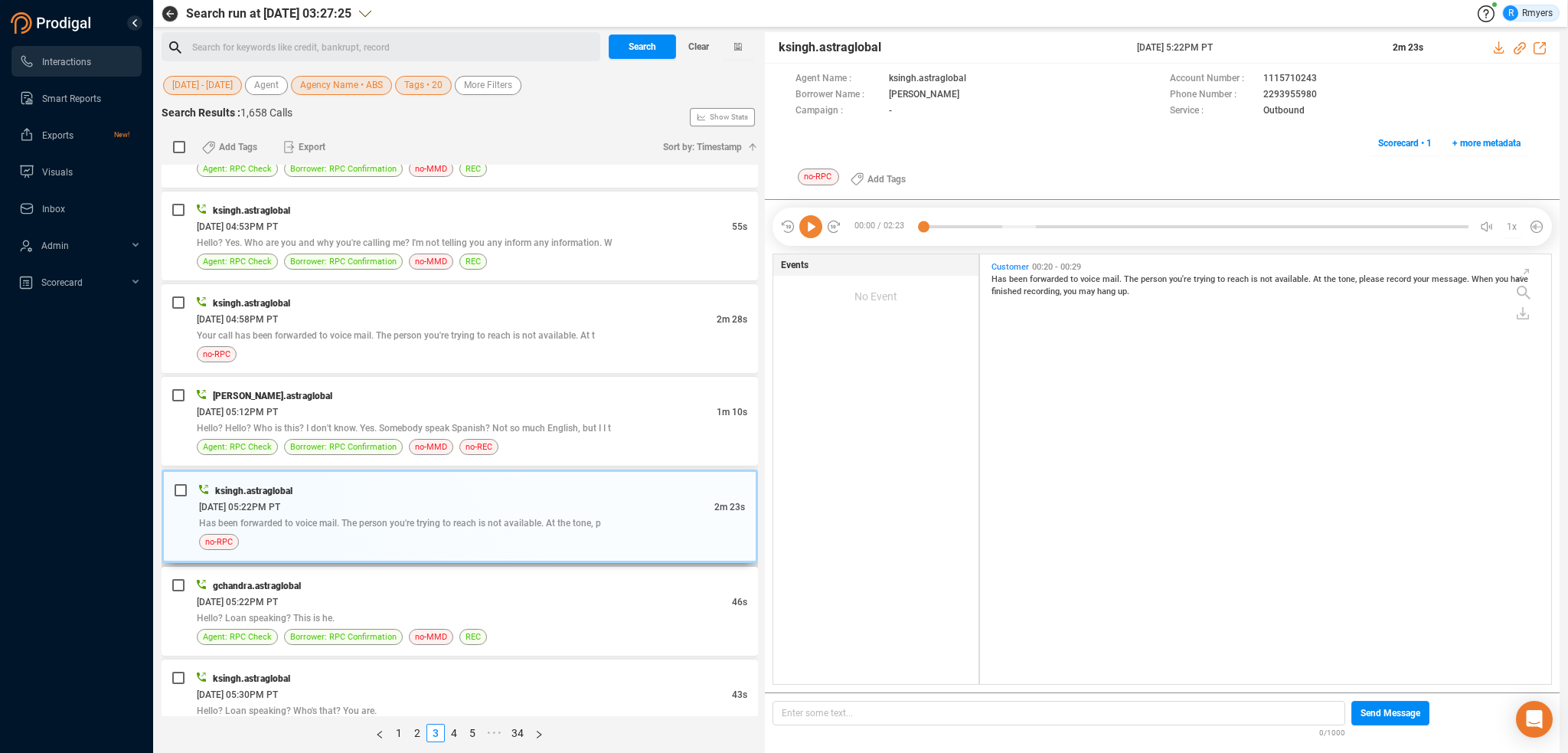
click at [510, 547] on div "ksingh.astraglobal [DATE] 05:22PM PT 2m 23s Has been forwarded to voice mail. T…" at bounding box center [460, 515] width 596 height 93
click at [507, 593] on div "[DATE] 05:22PM PT" at bounding box center [464, 601] width 535 height 16
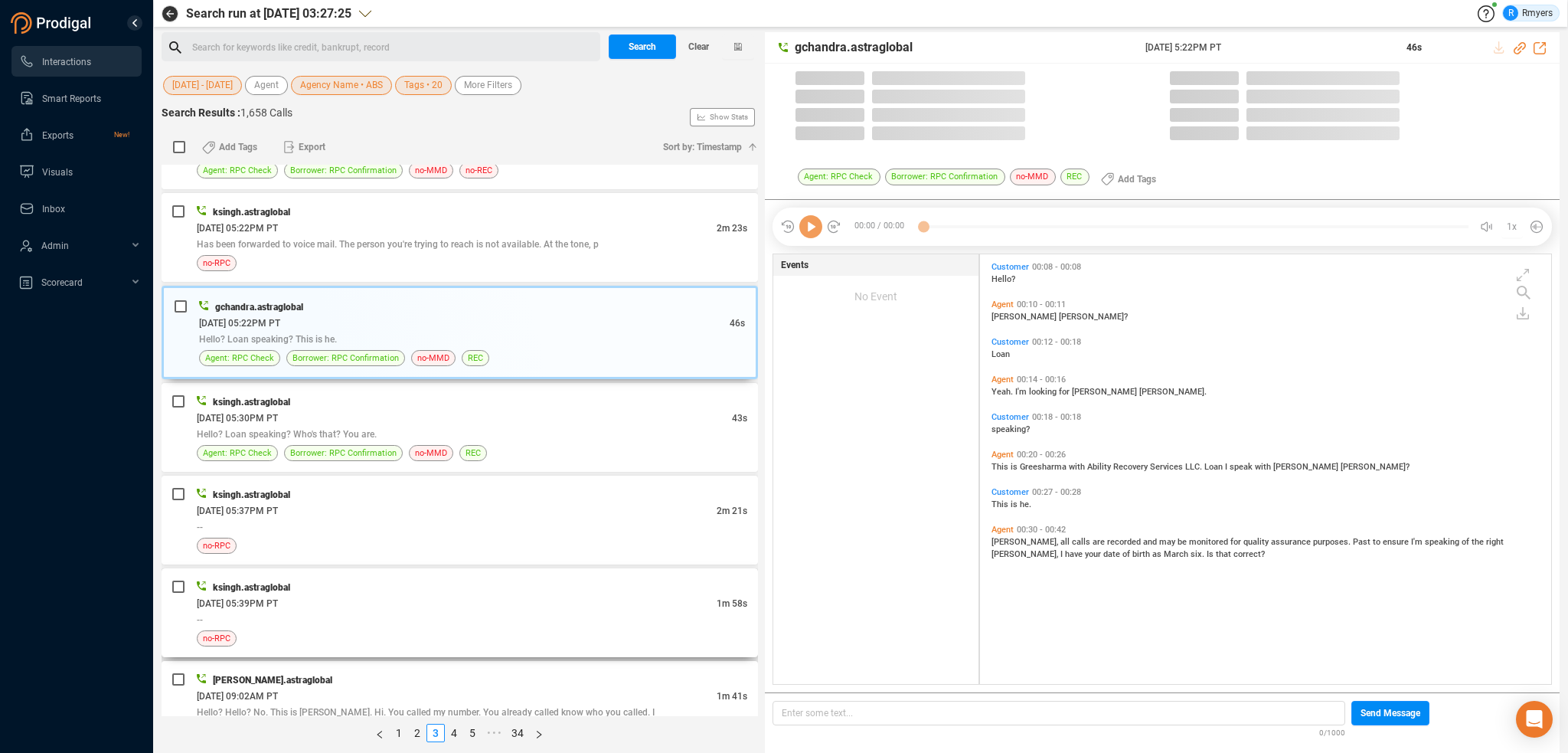
scroll to position [3522, 0]
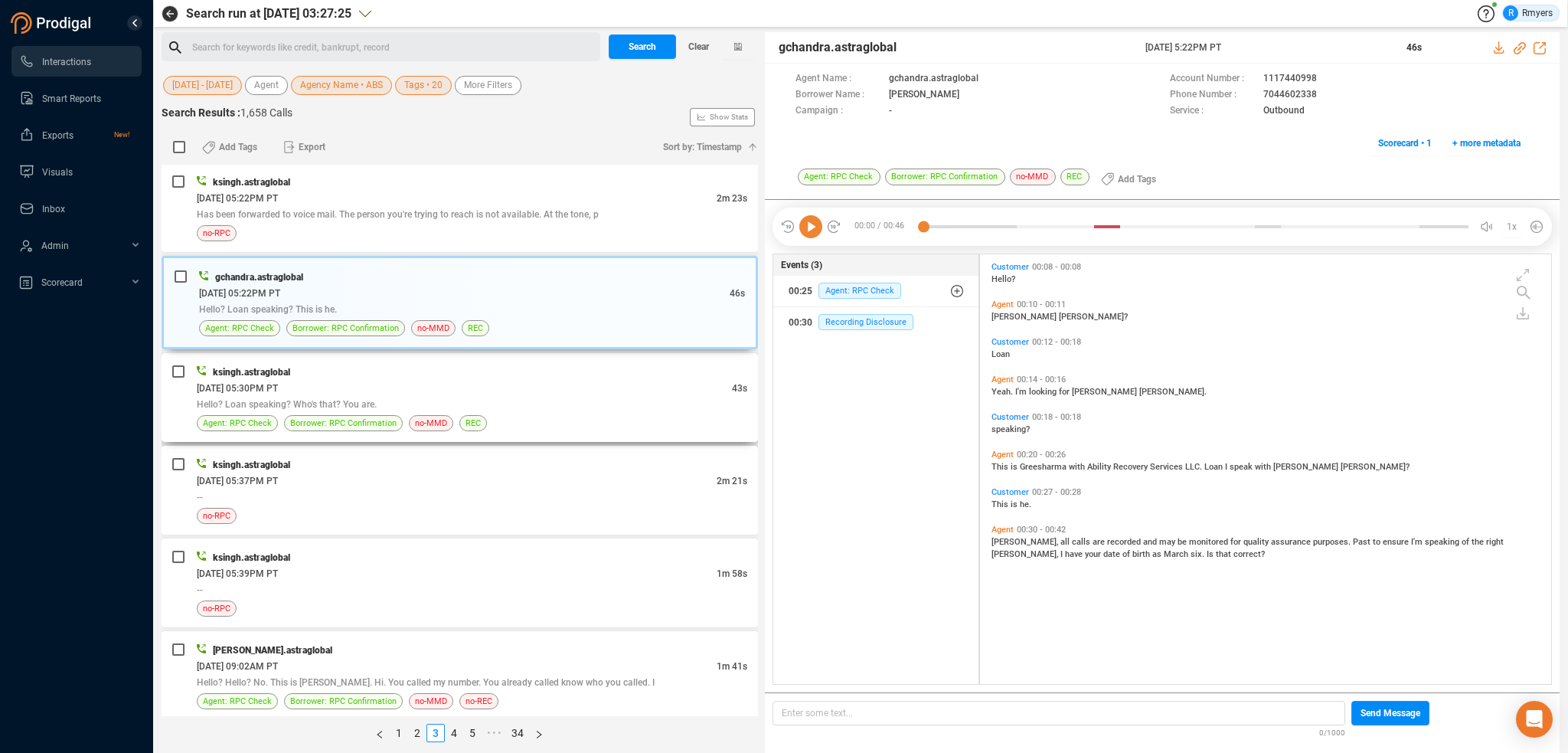
click at [560, 400] on div "ksingh.astraglobal [DATE] 05:30PM PT 43s Hello? Loan speaking? Who's that? You …" at bounding box center [472, 397] width 551 height 67
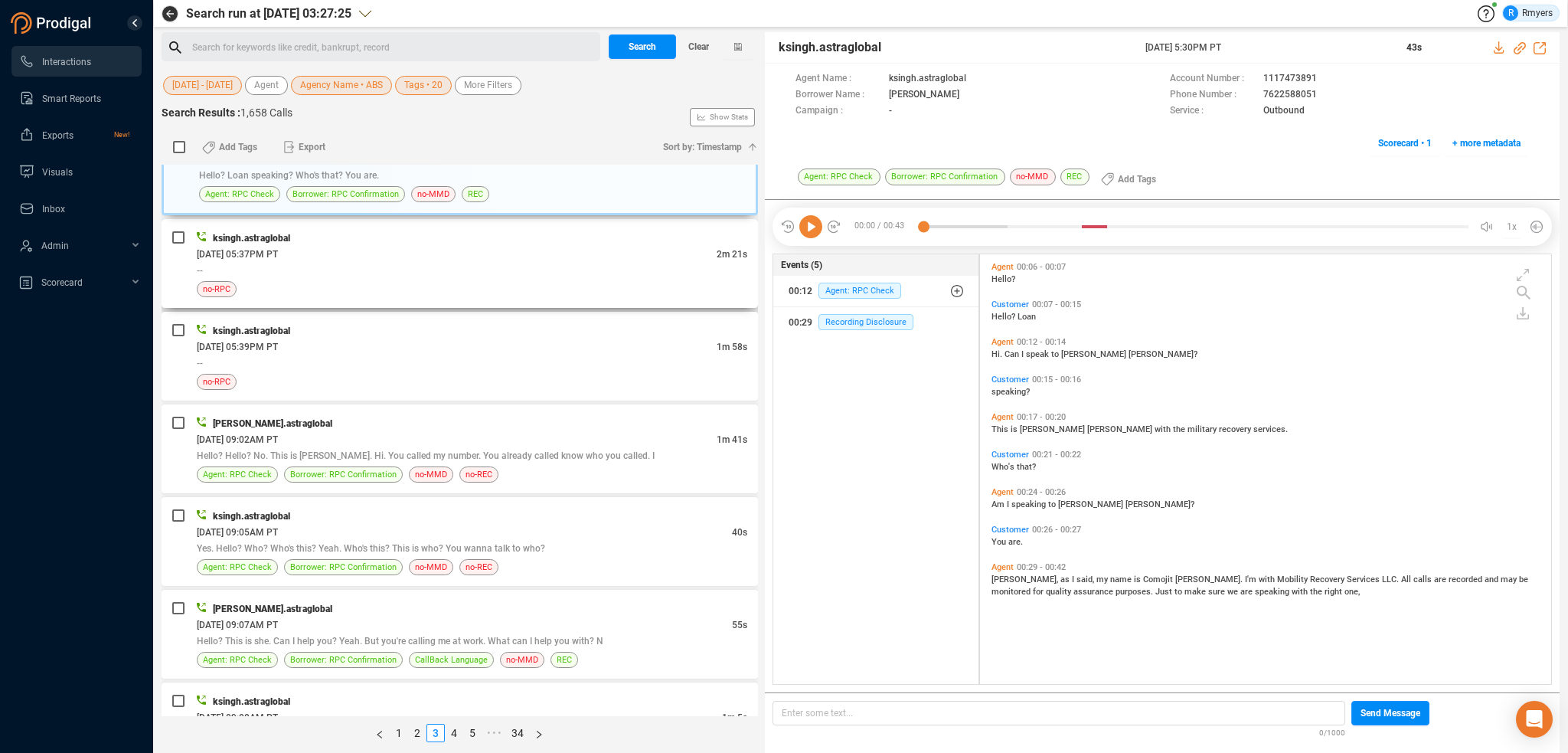
scroll to position [3752, 0]
click at [458, 261] on div "--" at bounding box center [472, 267] width 551 height 16
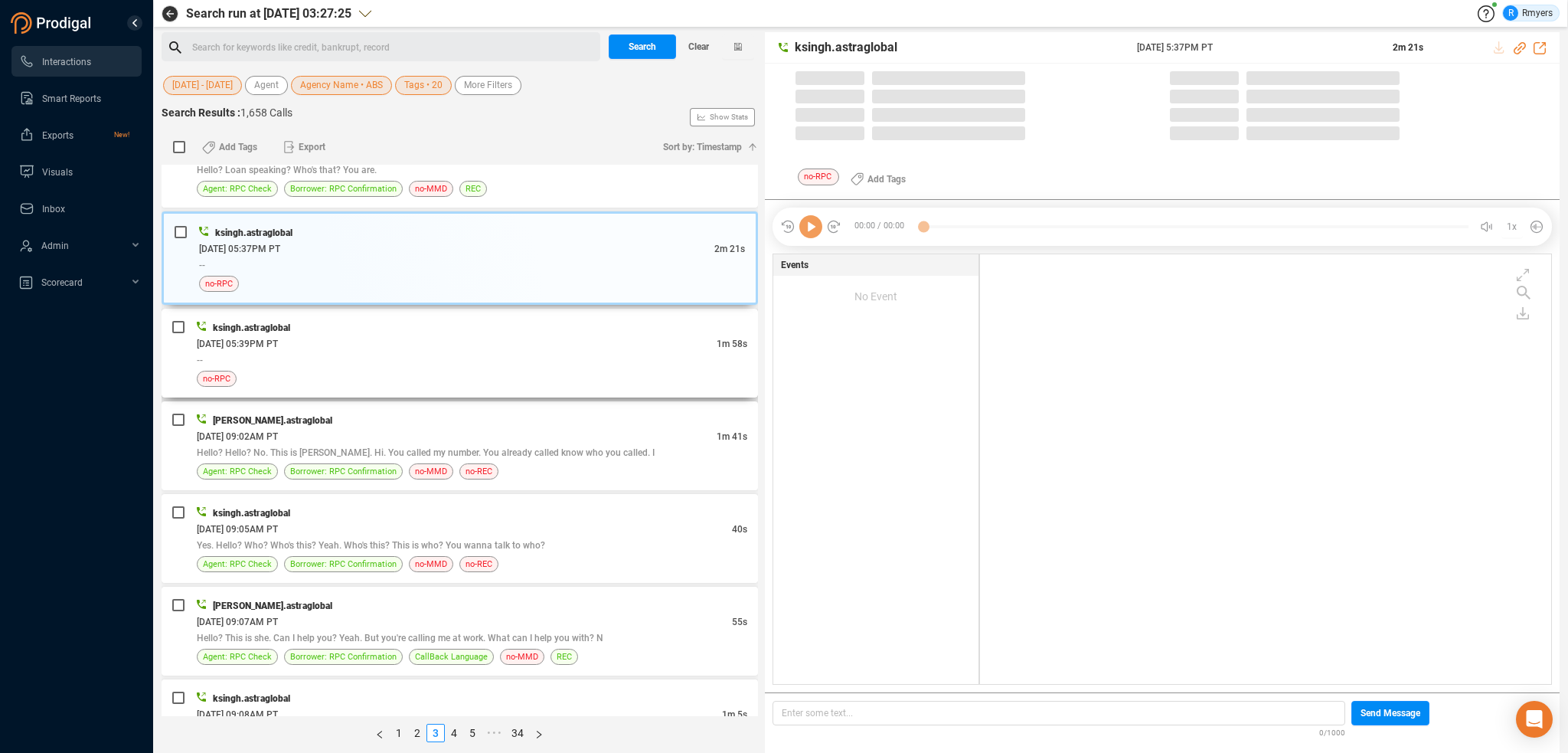
scroll to position [426, 564]
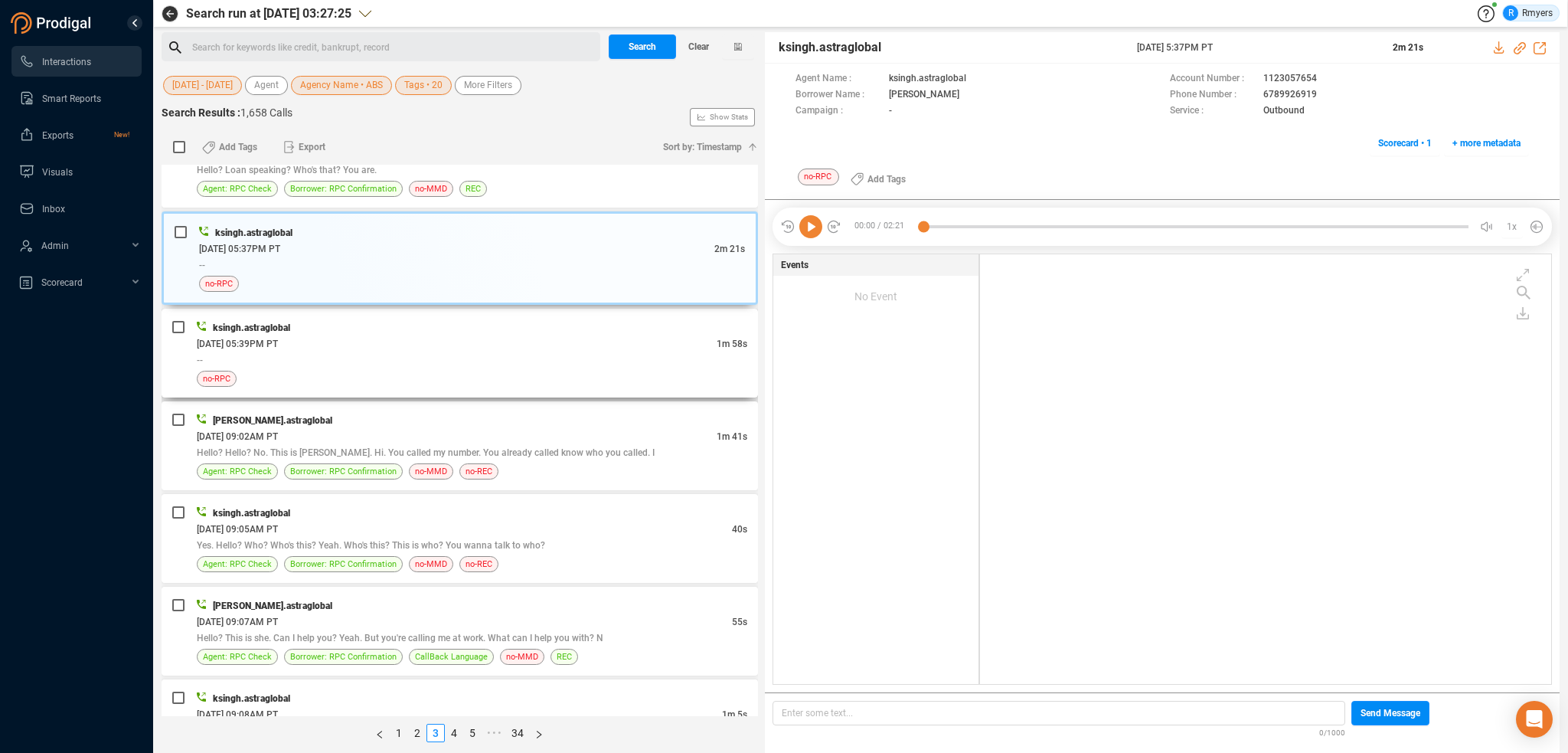
click at [542, 353] on div "--" at bounding box center [472, 359] width 551 height 16
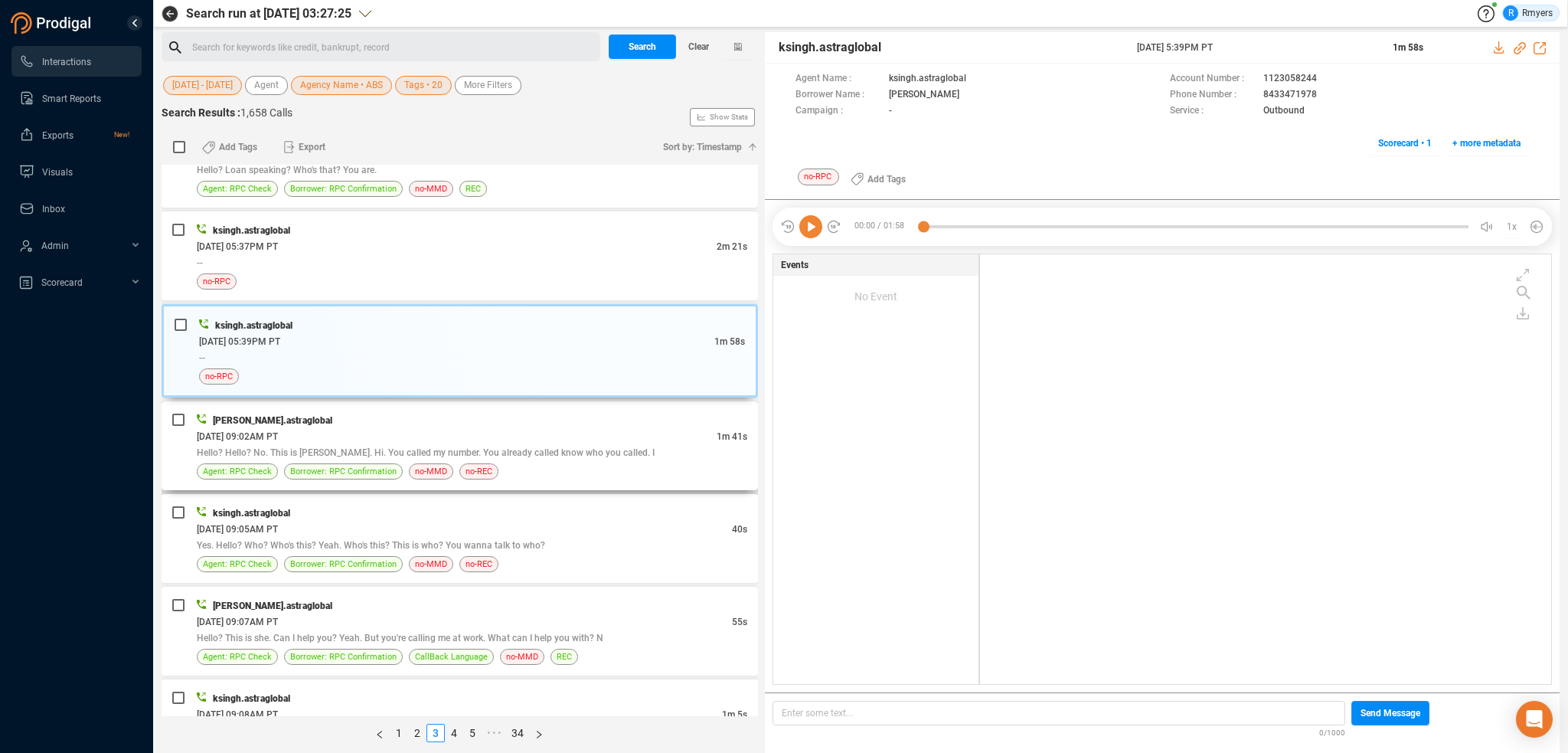
click at [588, 444] on div "Hello? Hello? No. This is [PERSON_NAME]. Hi. You called my number. You already …" at bounding box center [472, 452] width 551 height 16
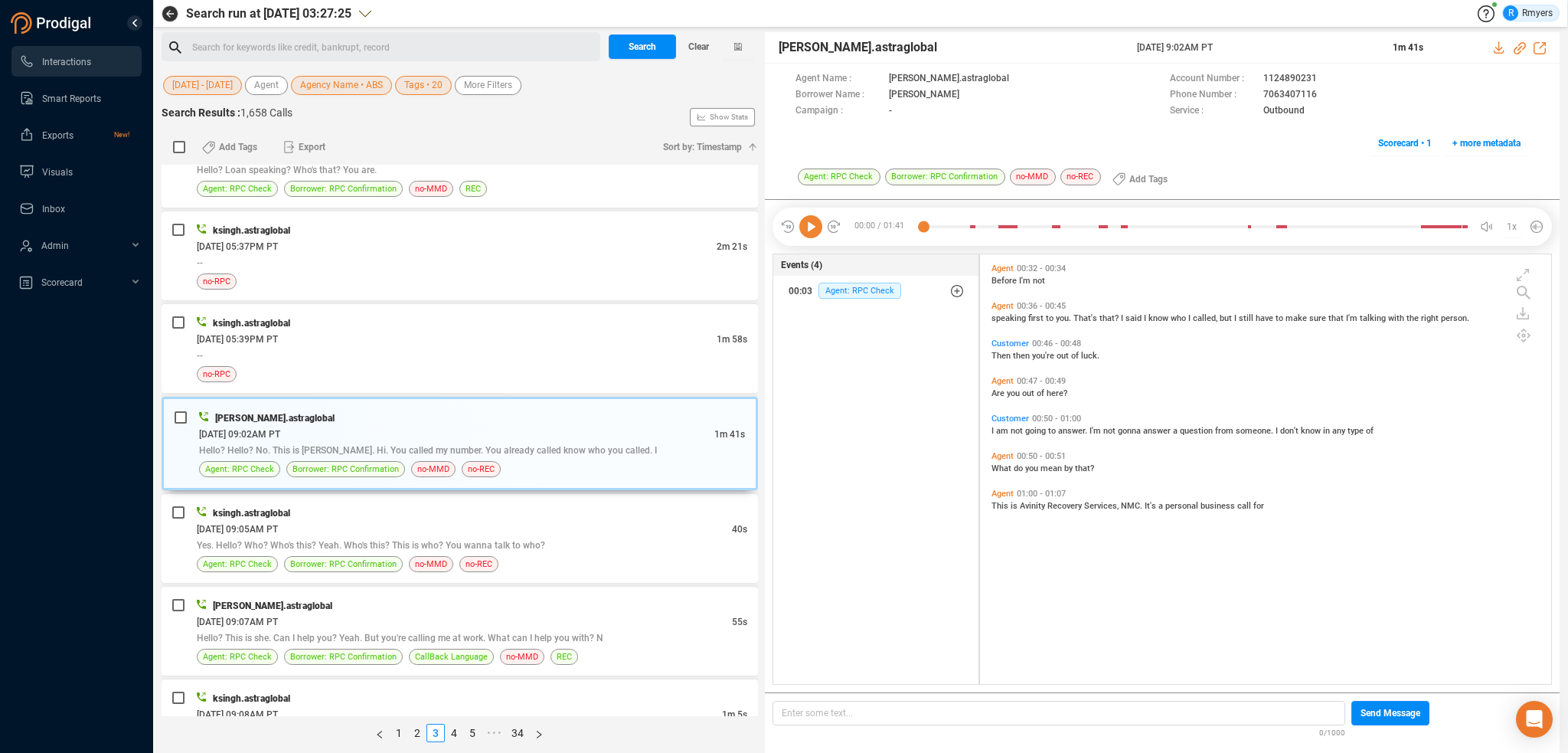
scroll to position [487, 0]
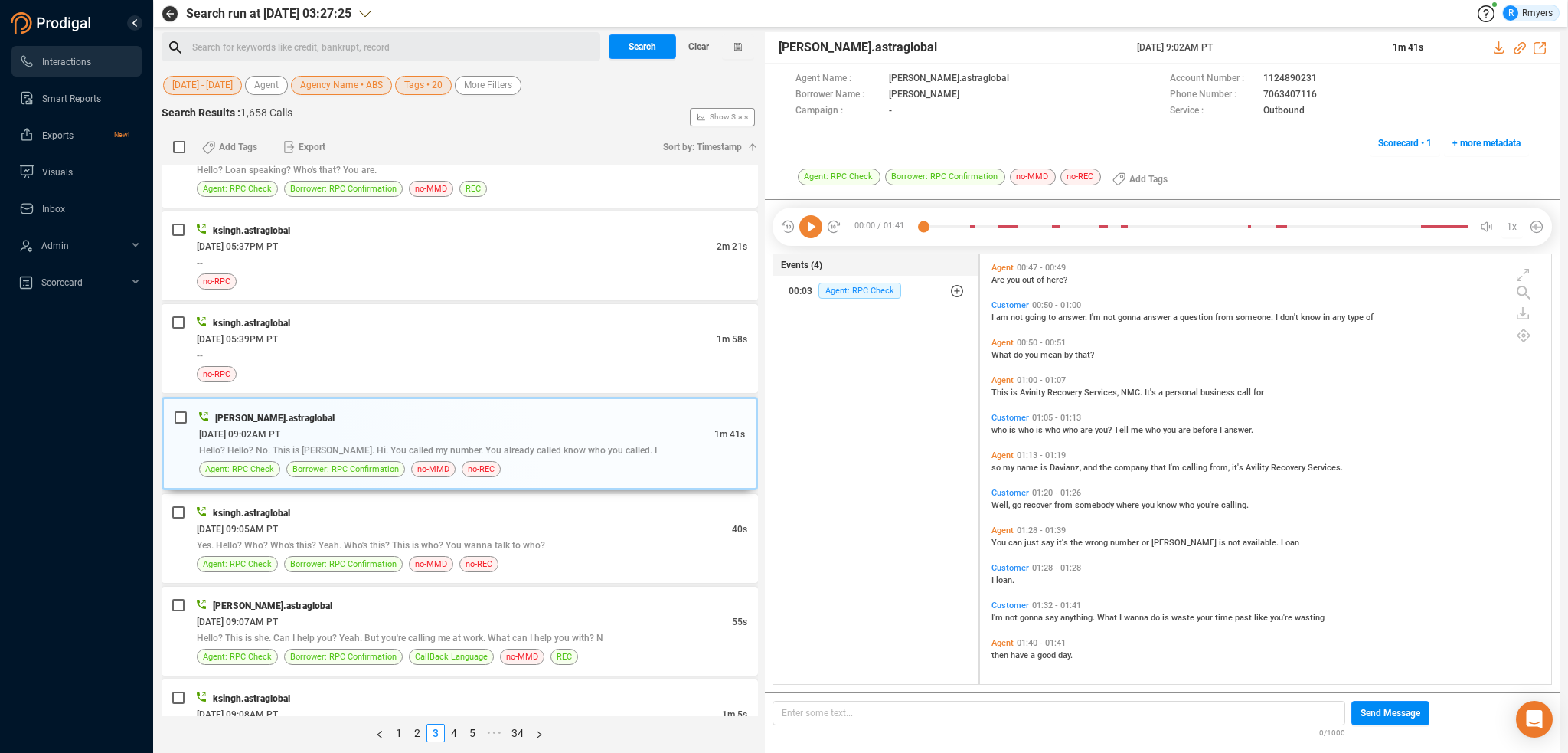
click at [993, 466] on span "so" at bounding box center [997, 467] width 11 height 10
click at [818, 227] on icon at bounding box center [810, 226] width 23 height 23
drag, startPoint x: 1248, startPoint y: 95, endPoint x: 1316, endPoint y: 94, distance: 68.1
click at [1316, 94] on div "Phone Number : [PHONE_NUMBER]" at bounding box center [1349, 95] width 359 height 16
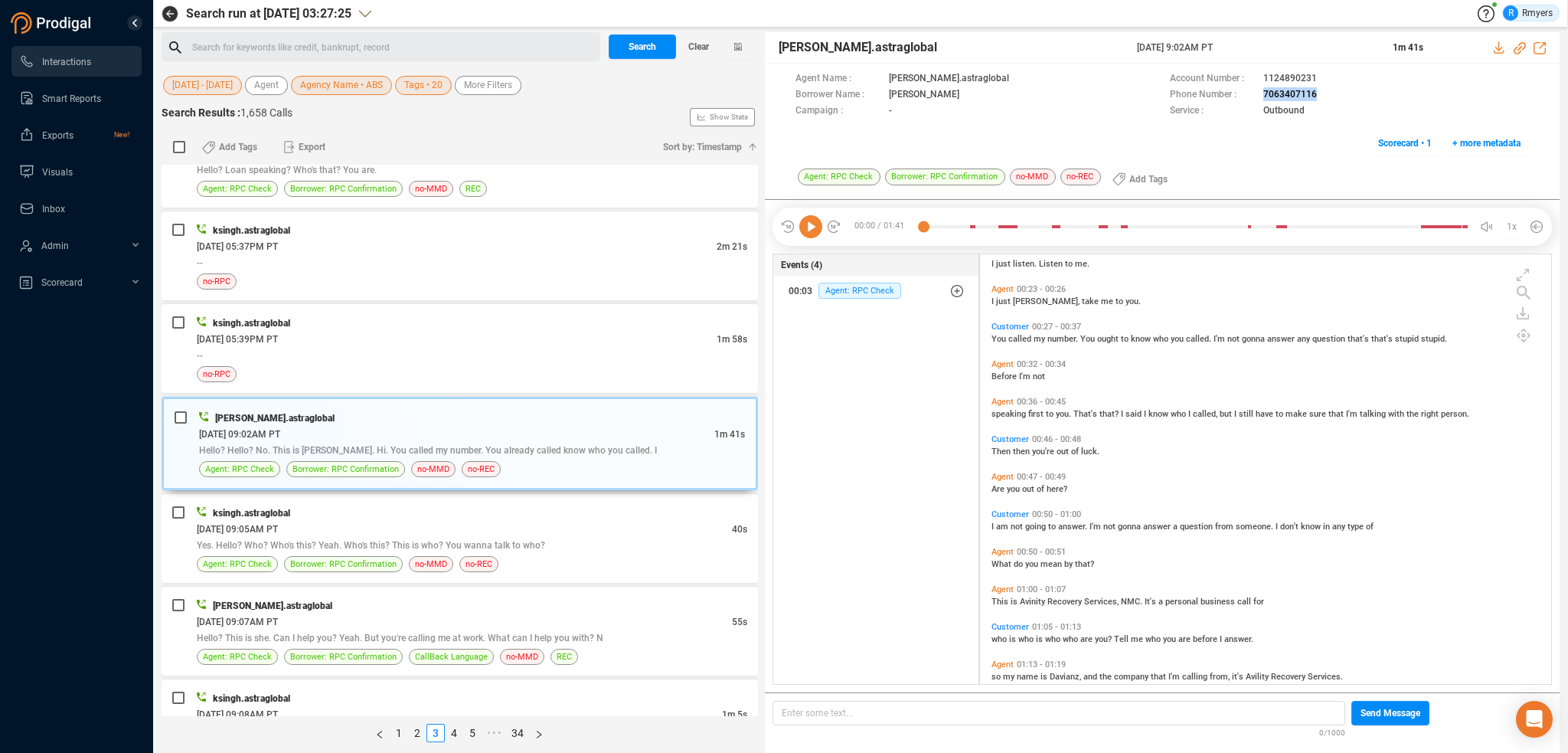
scroll to position [306, 0]
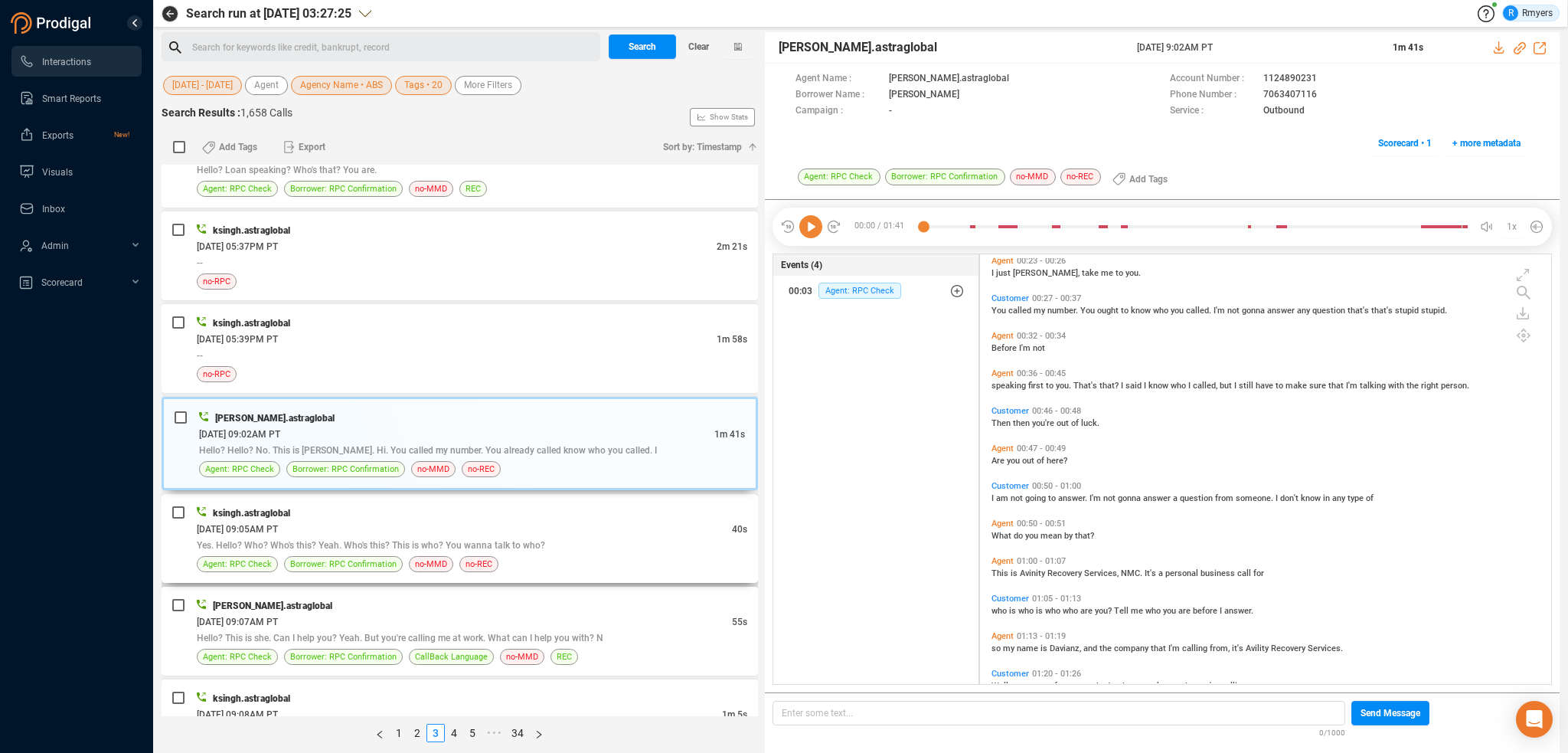
click at [468, 521] on div "[DATE] 09:05AM PT" at bounding box center [464, 529] width 535 height 16
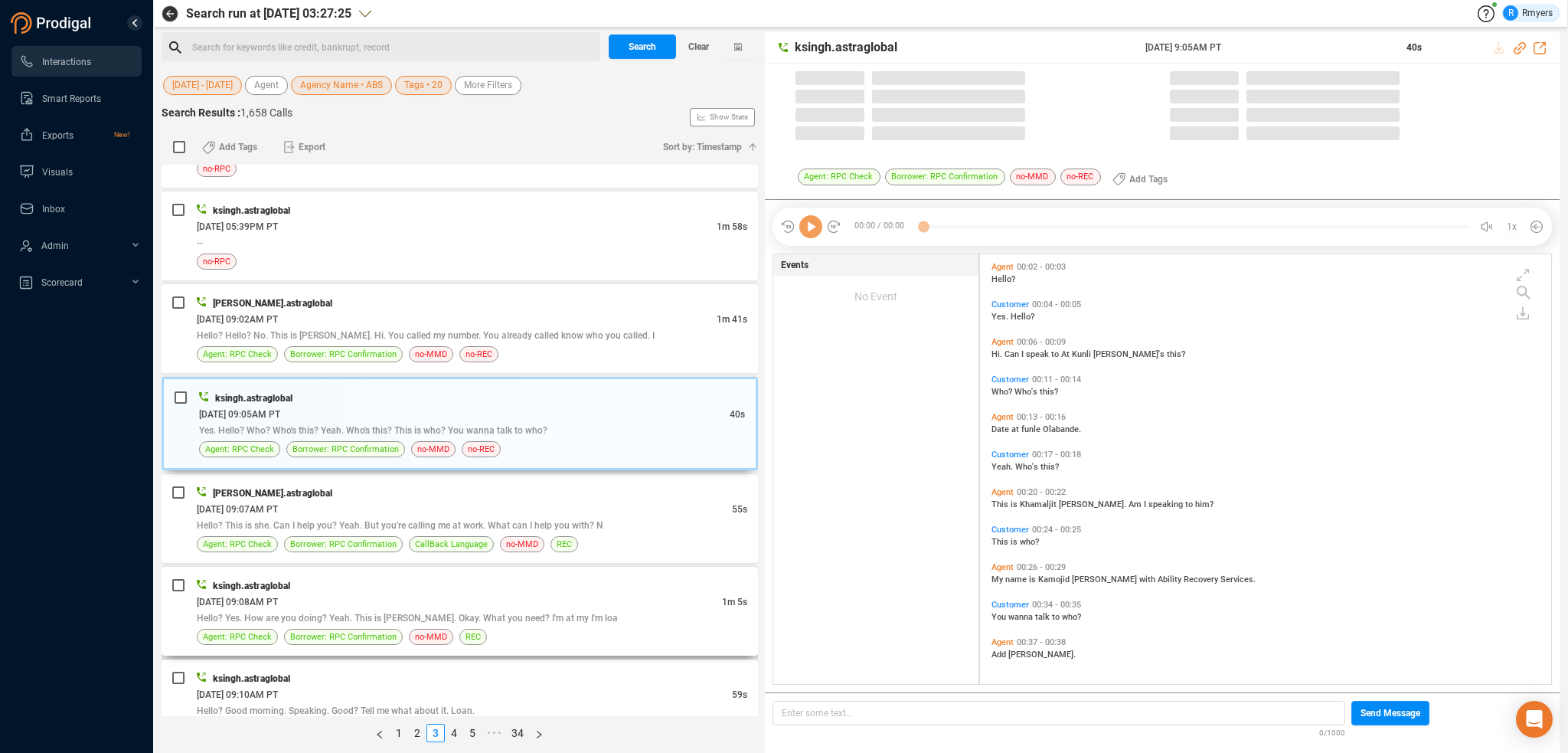
scroll to position [426, 564]
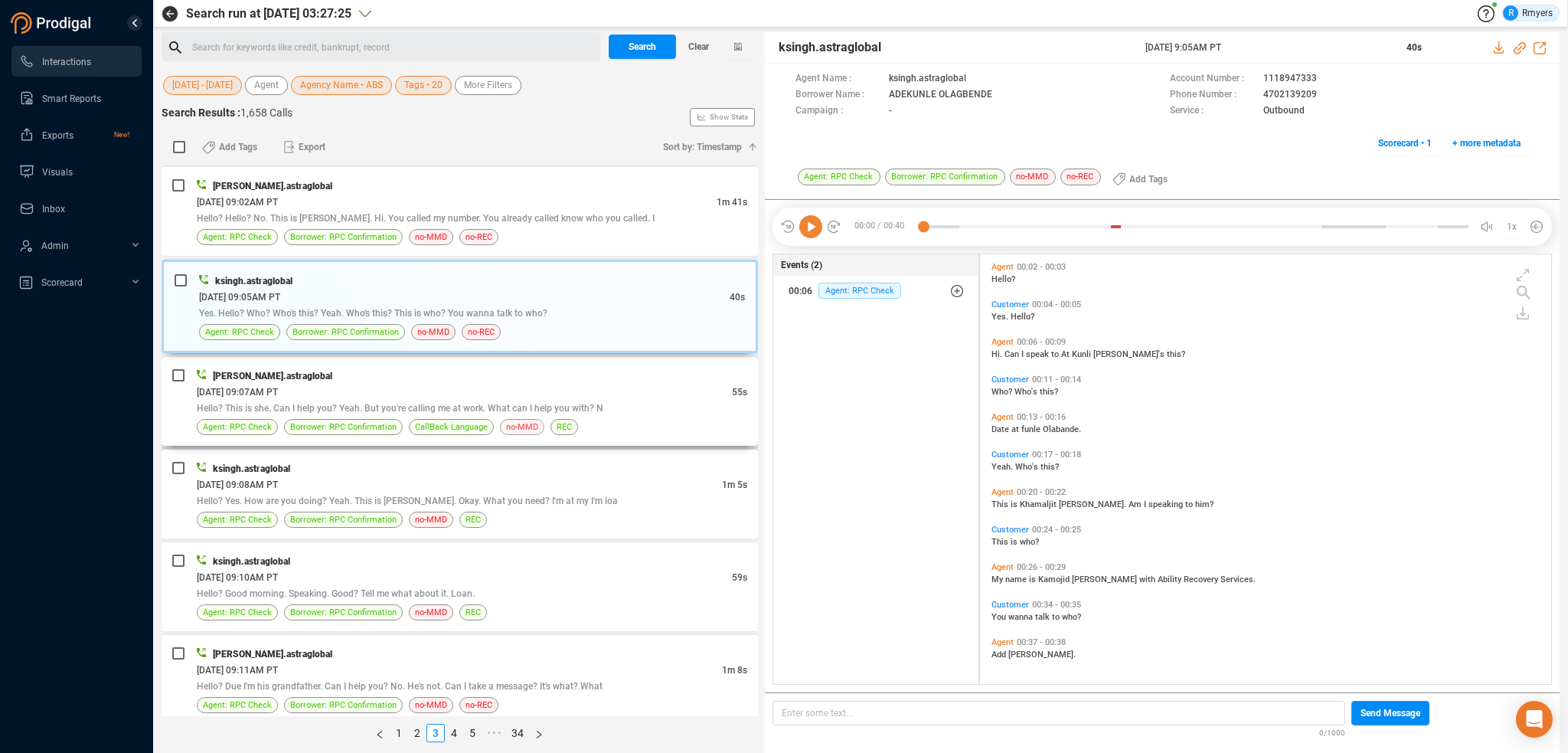
click at [514, 420] on span "no-MMD" at bounding box center [522, 427] width 32 height 15
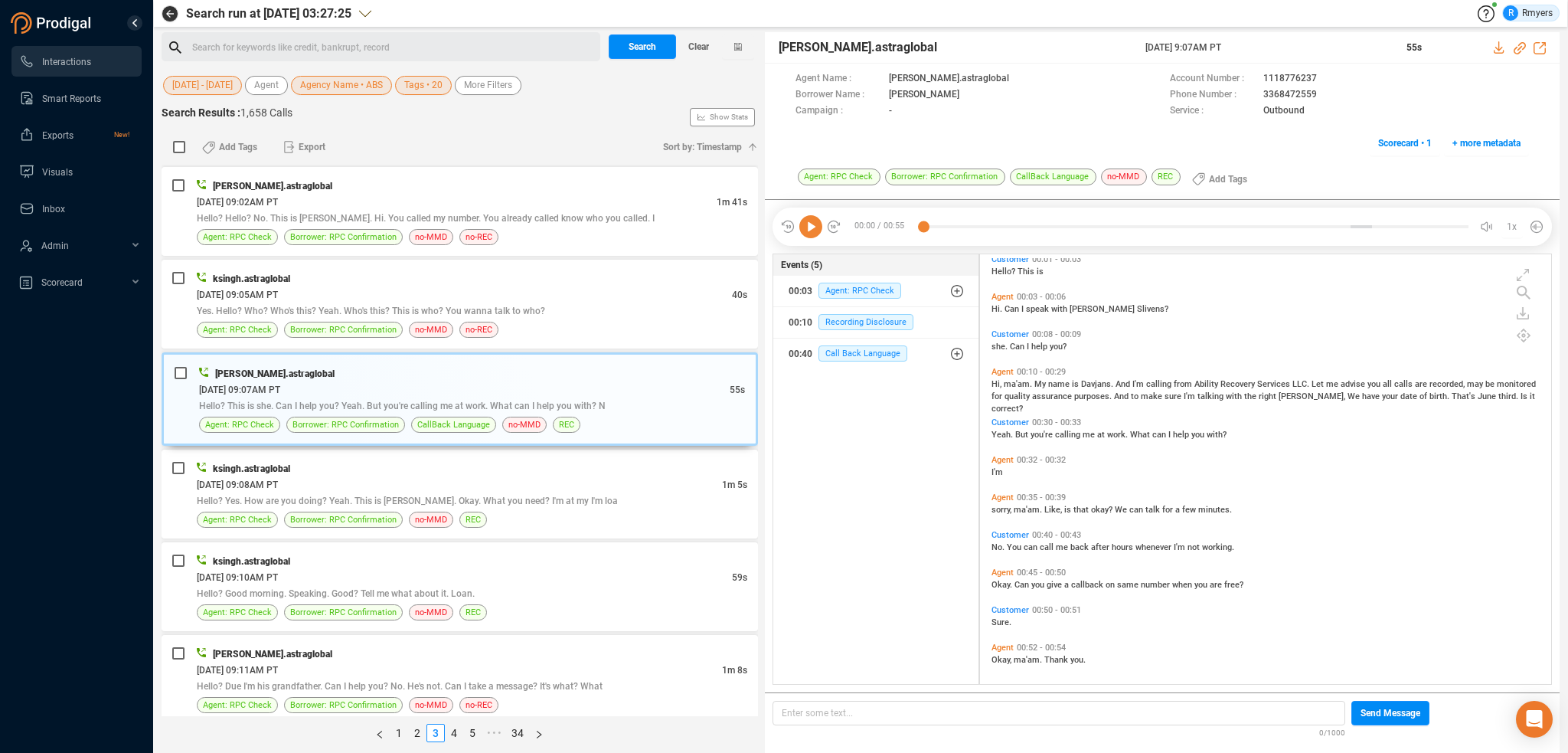
scroll to position [12, 0]
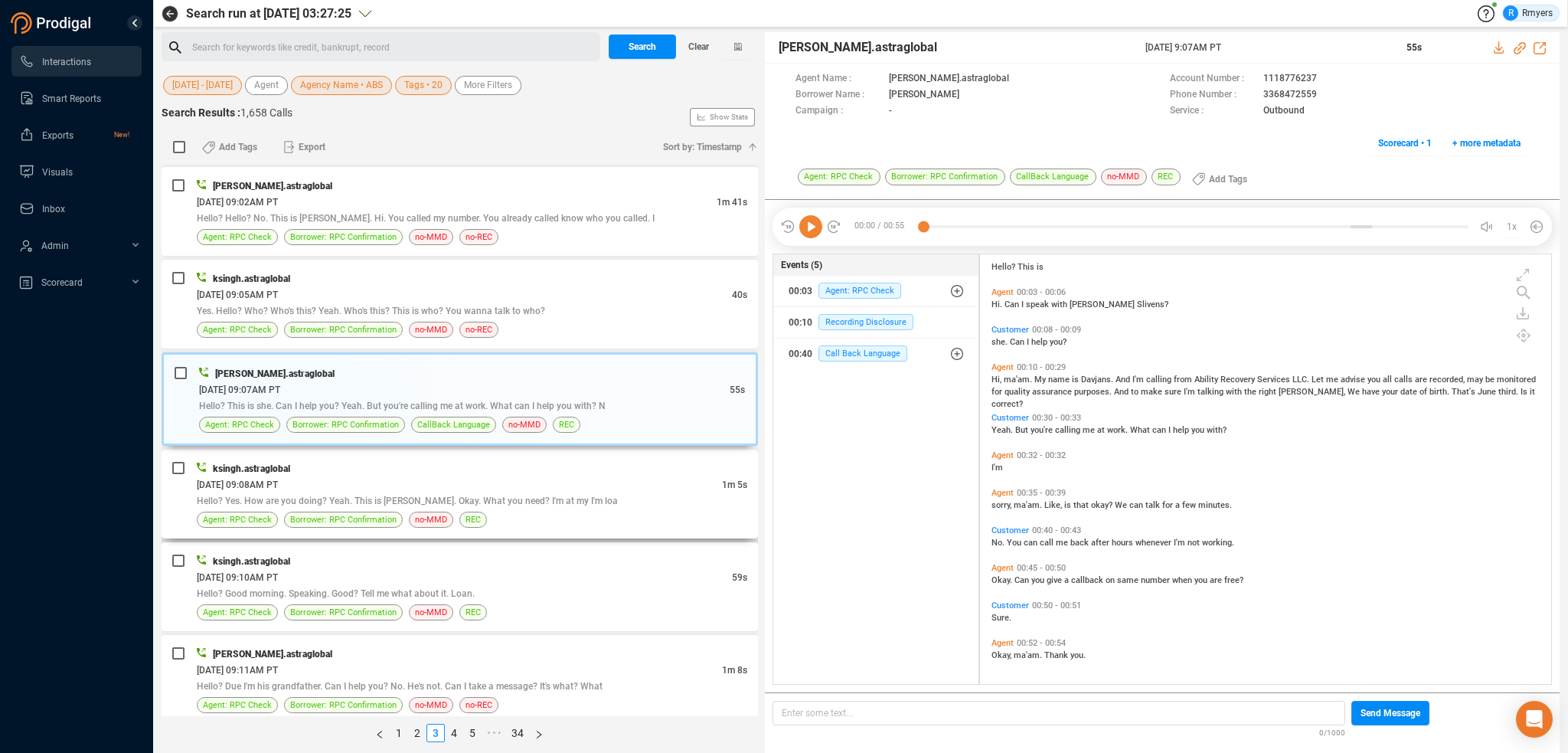
click at [441, 476] on div "[DATE] 09:08AM PT" at bounding box center [459, 484] width 525 height 16
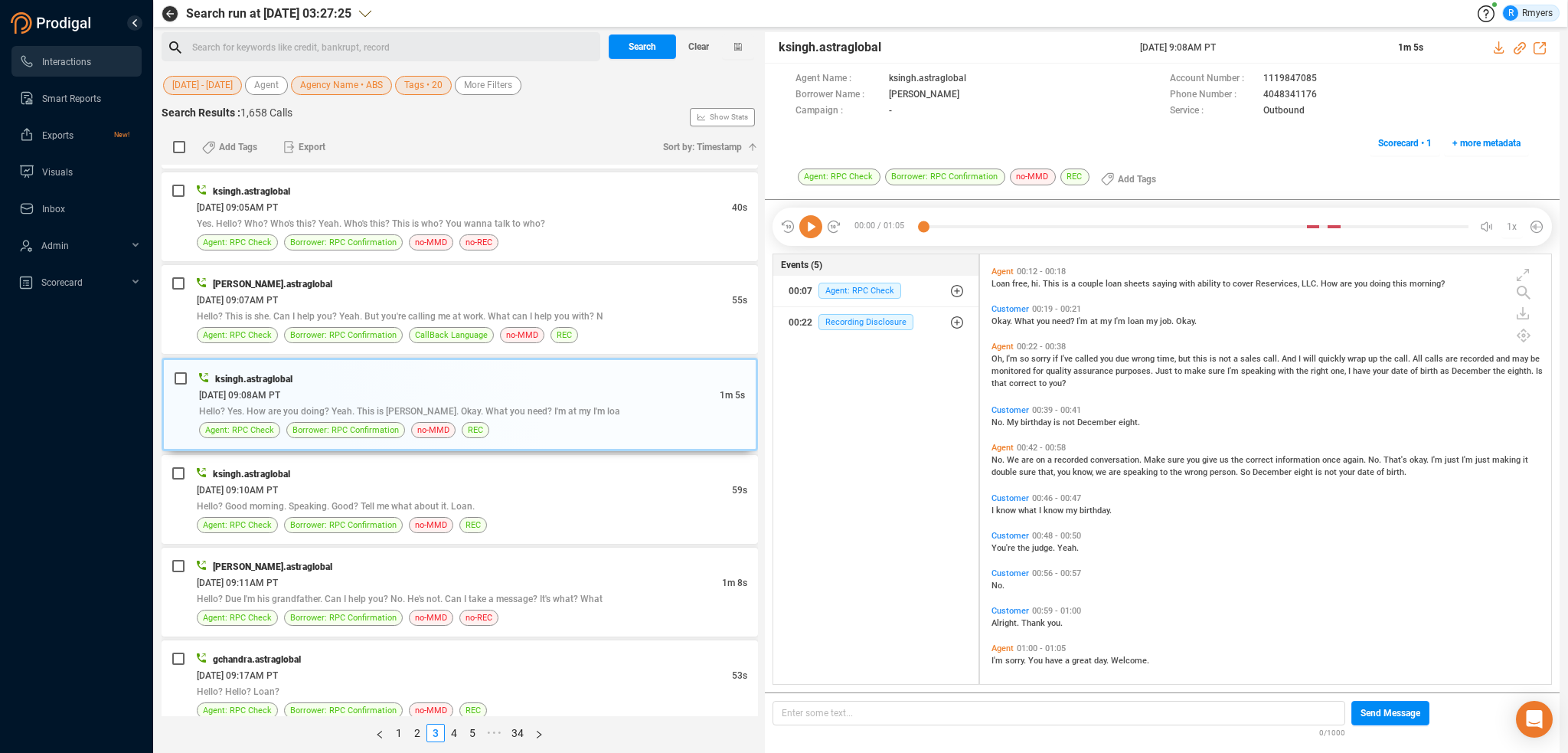
scroll to position [188, 0]
drag, startPoint x: 609, startPoint y: 505, endPoint x: 597, endPoint y: 502, distance: 11.7
click at [607, 517] on div "Agent: RPC Check Borrower: RPC Confirmation no-MMD REC" at bounding box center [472, 525] width 551 height 16
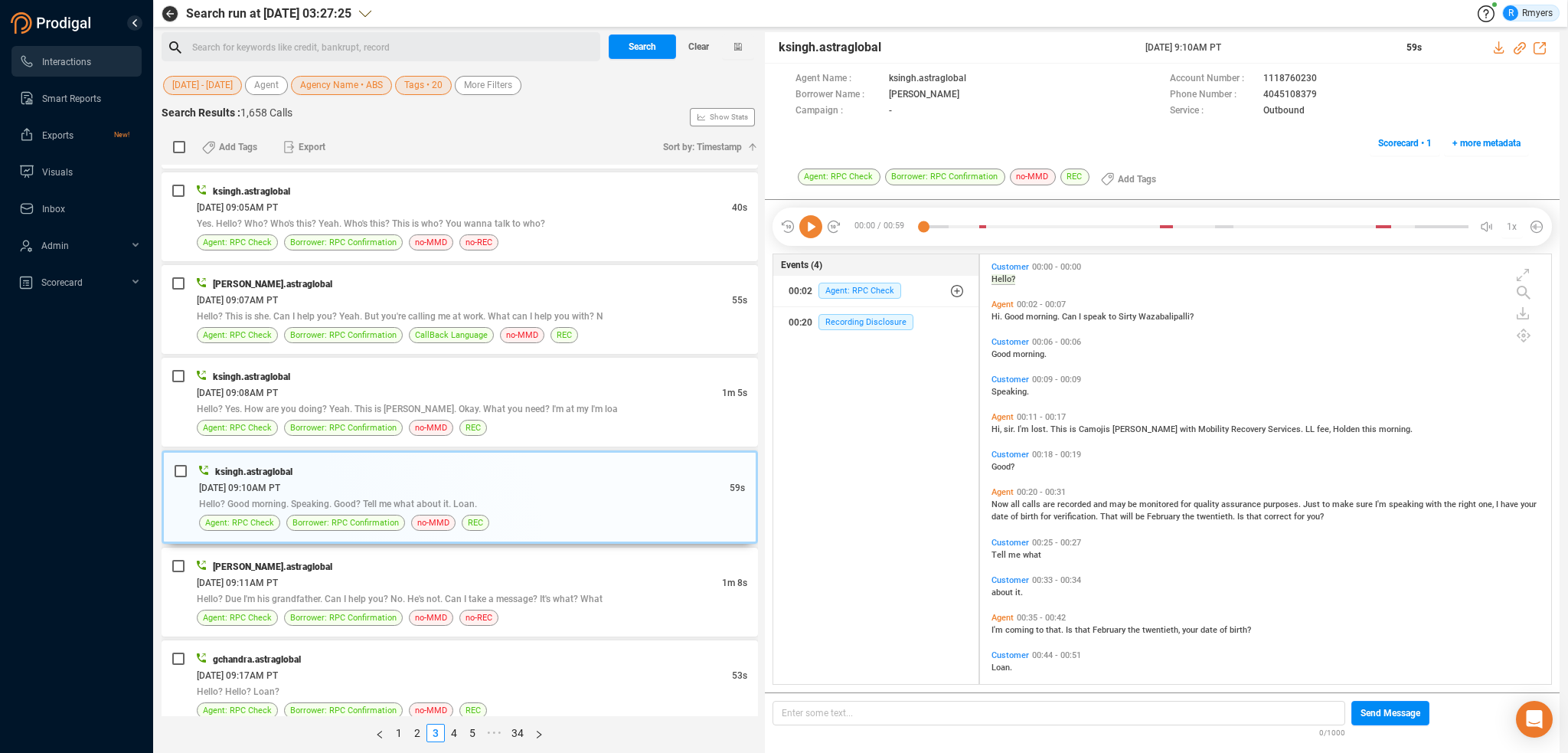
scroll to position [49, 0]
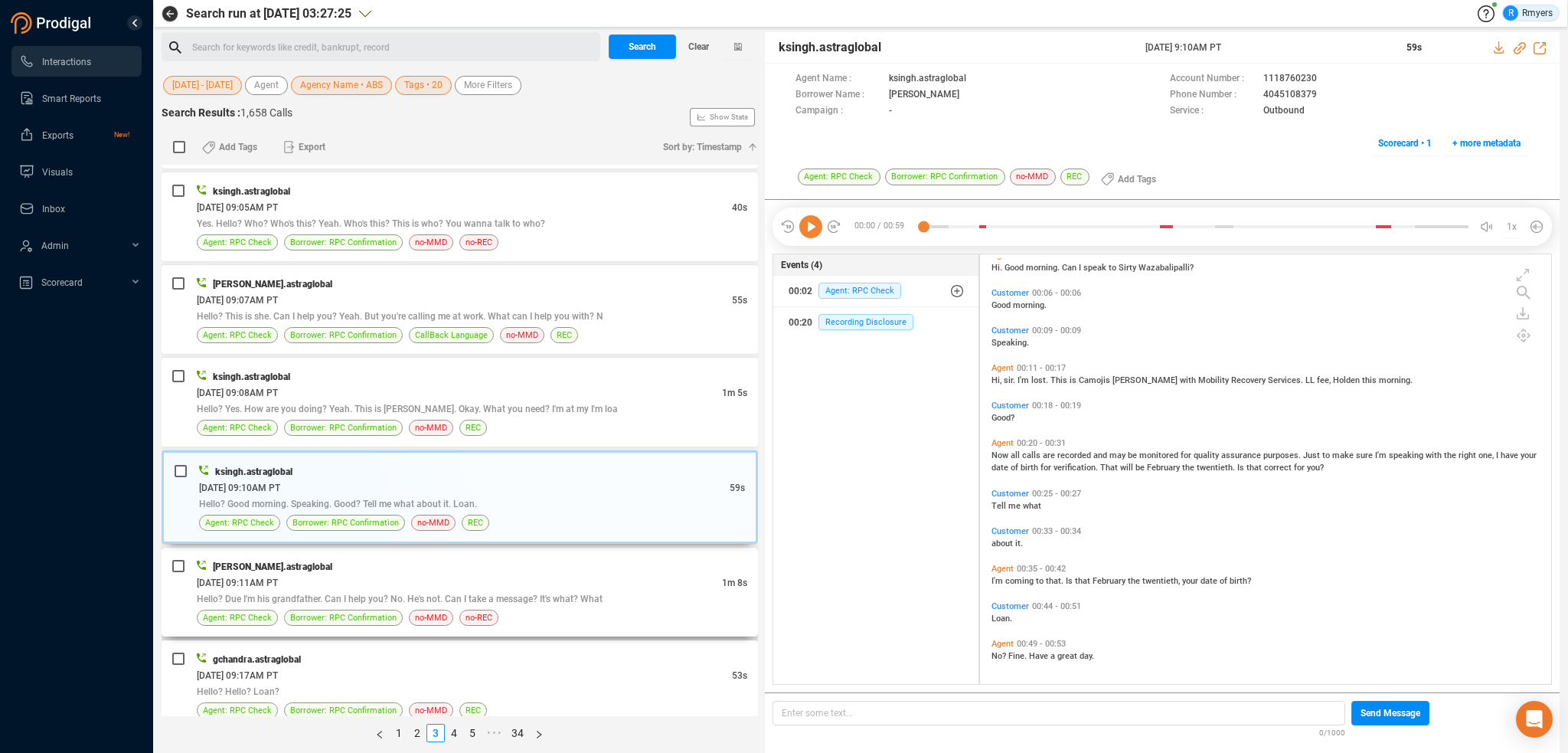
click at [373, 574] on div "[DATE] 09:11AM PT" at bounding box center [459, 582] width 525 height 16
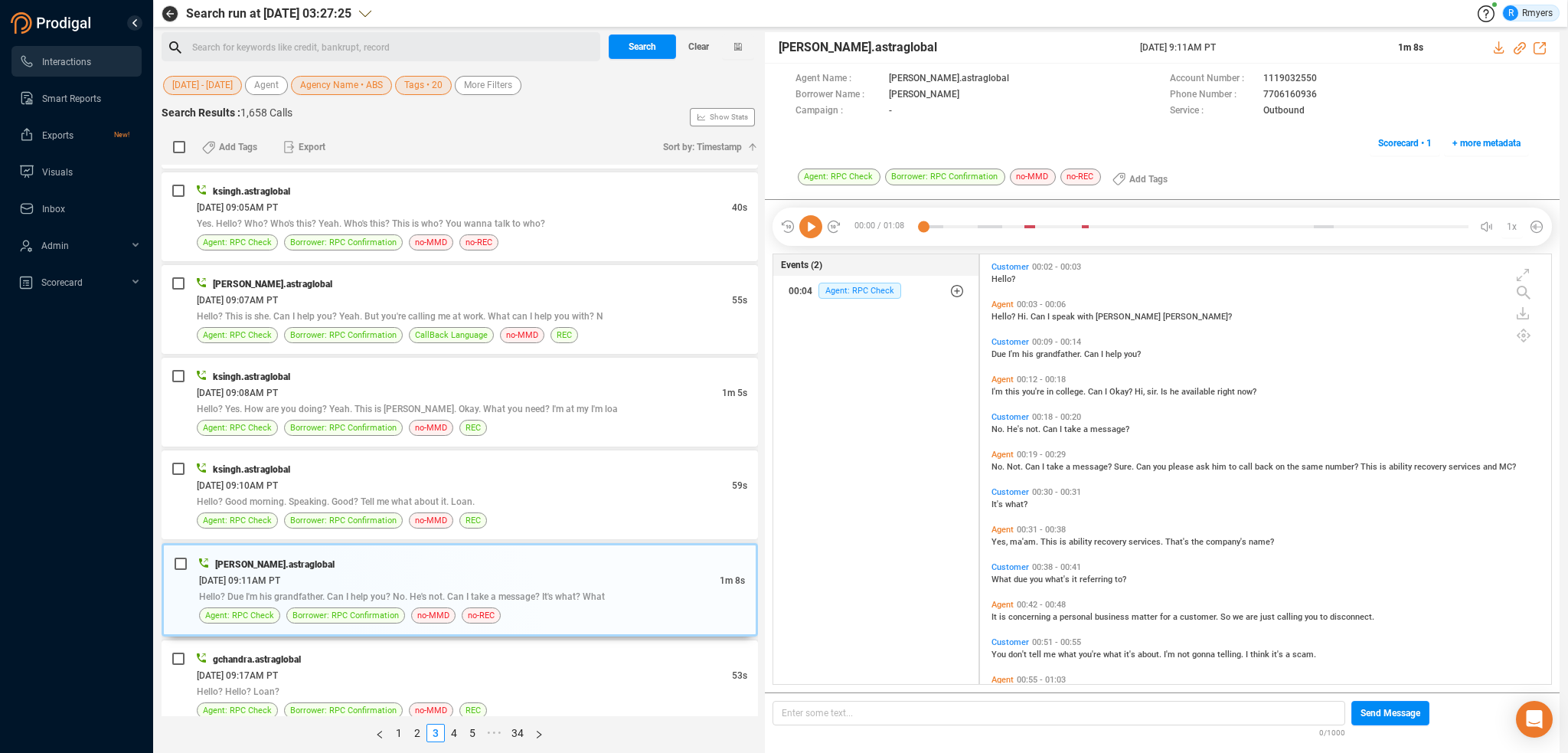
scroll to position [125, 0]
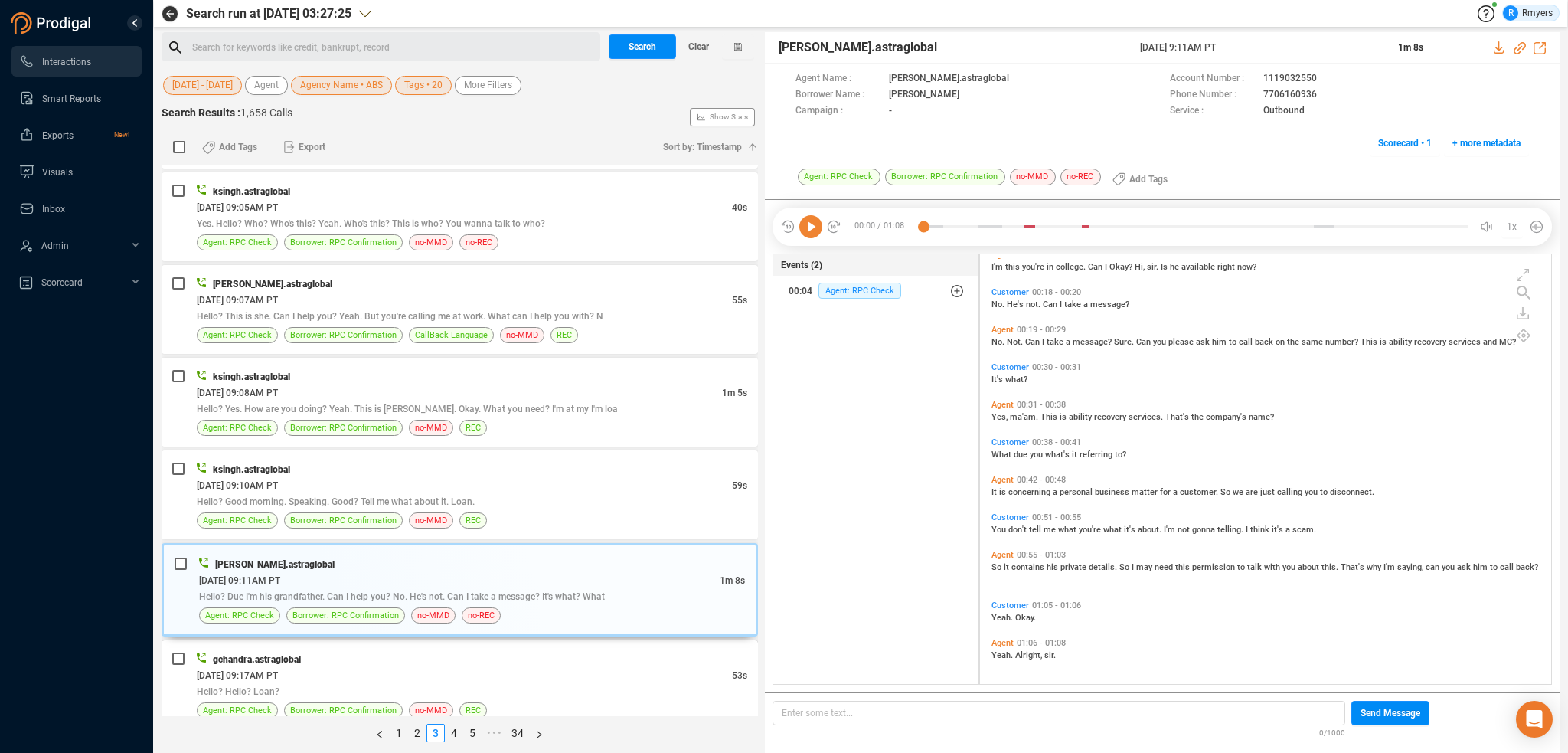
click at [469, 667] on div "[DATE] 09:17AM PT" at bounding box center [464, 675] width 535 height 16
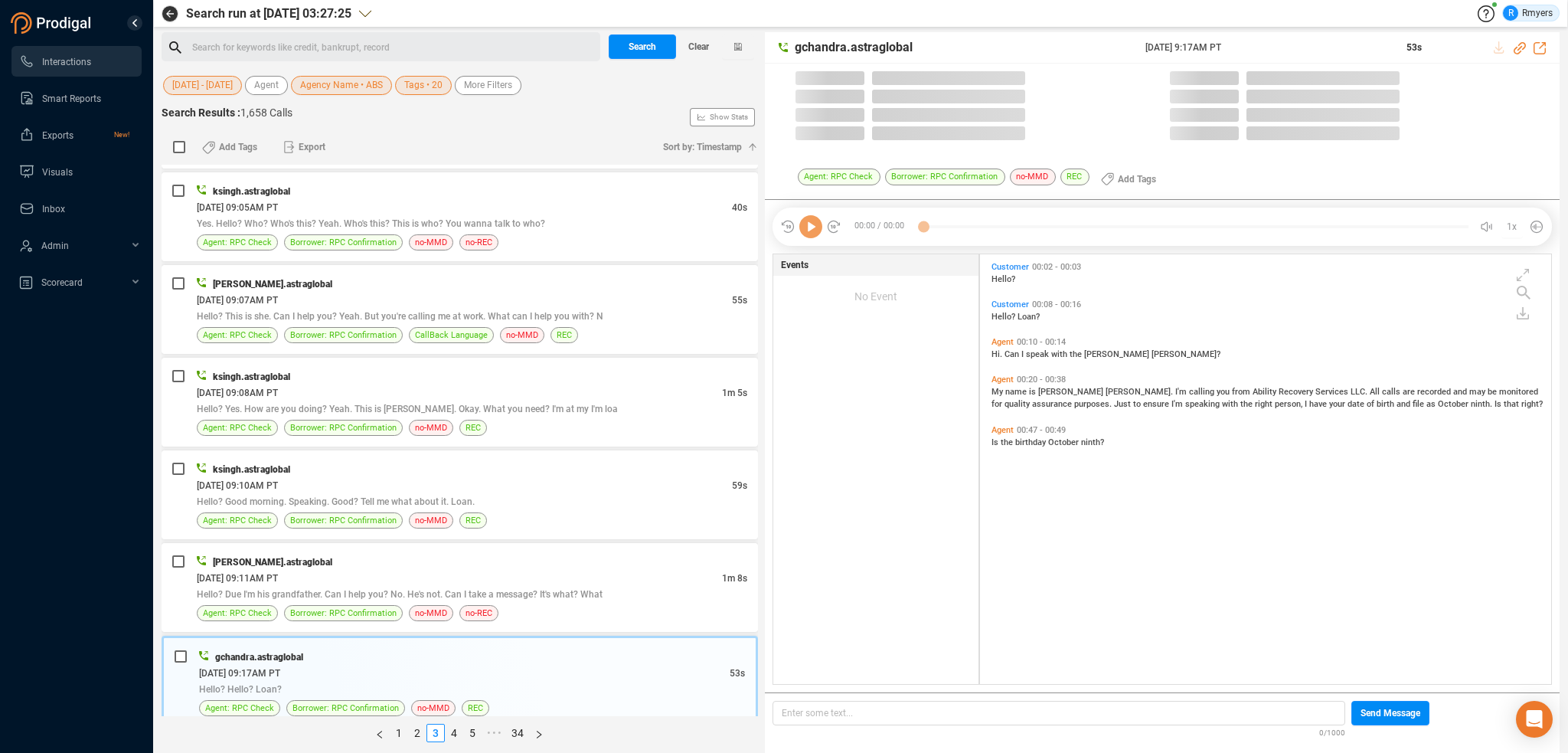
scroll to position [426, 564]
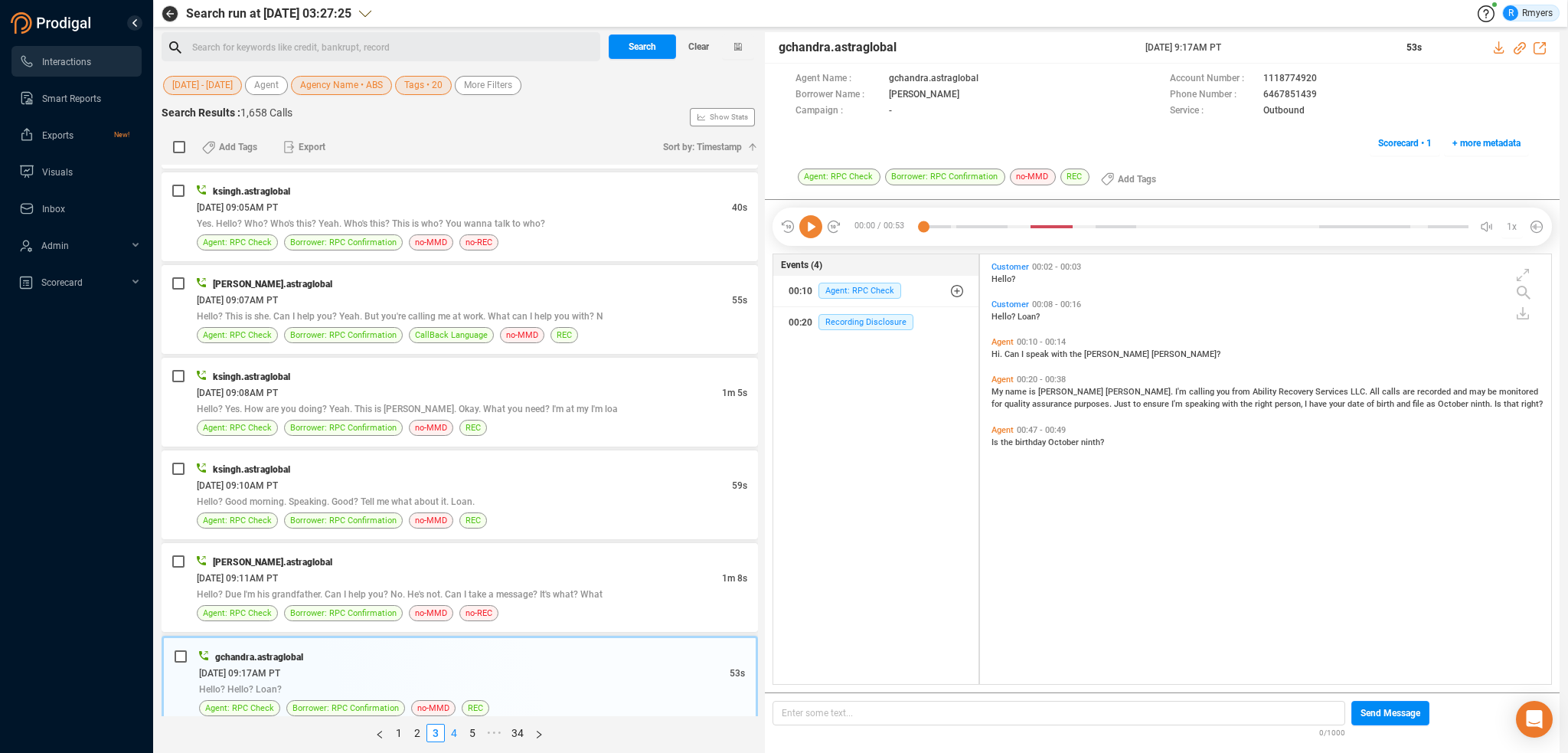
click at [455, 737] on link "4" at bounding box center [454, 732] width 17 height 17
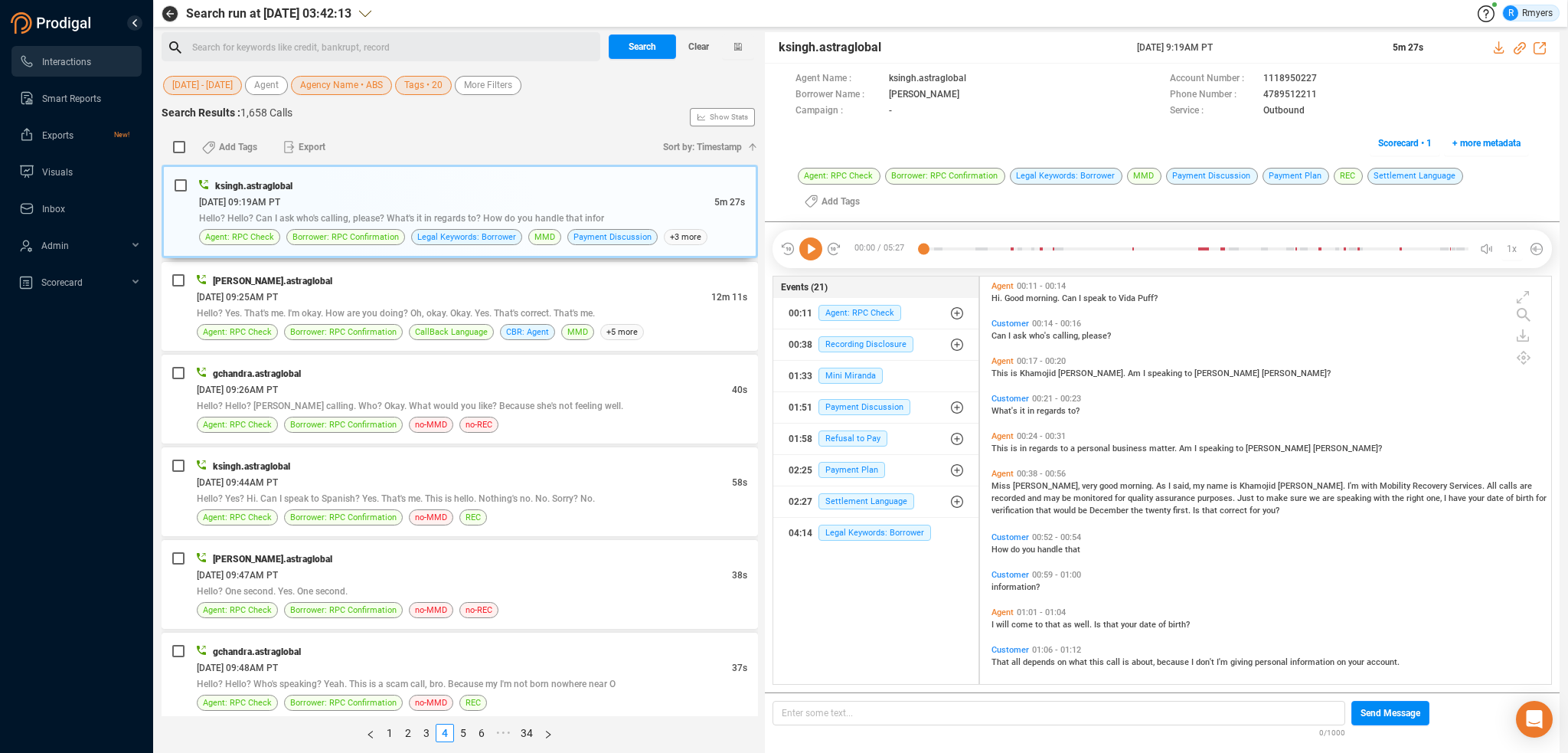
scroll to position [230, 0]
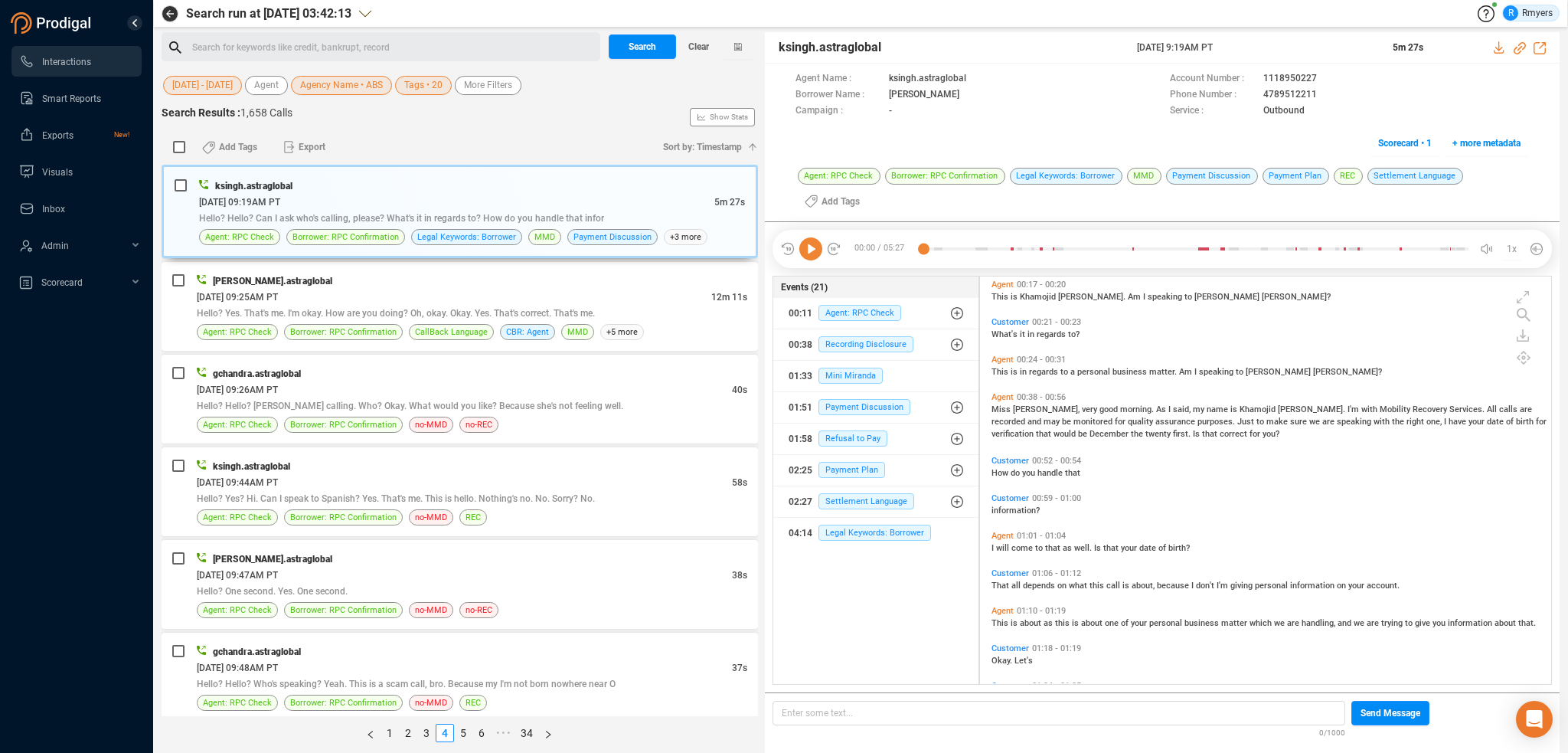
click at [1002, 468] on div "How do you handle that" at bounding box center [1270, 472] width 556 height 12
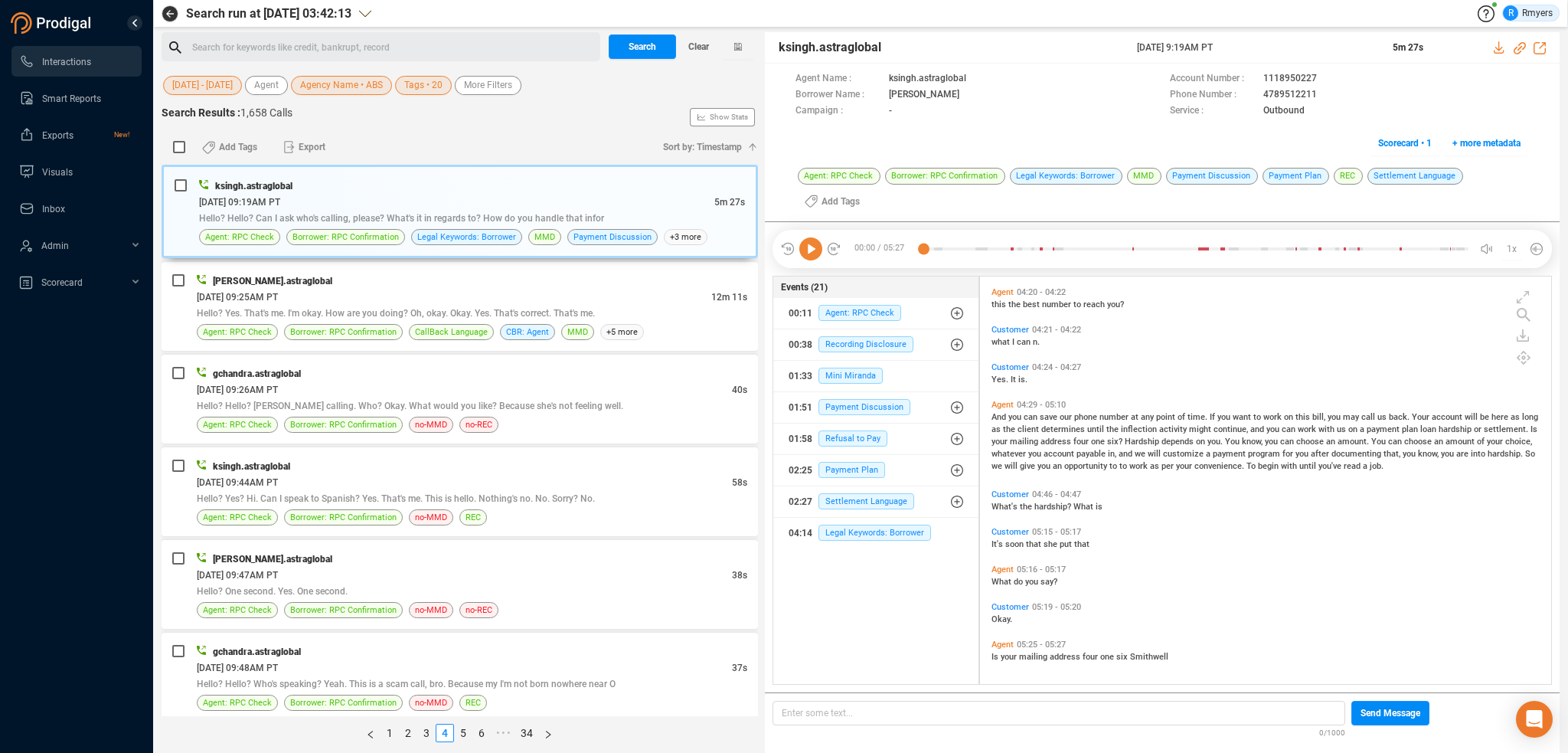
scroll to position [1792, 0]
click at [510, 286] on div "[PERSON_NAME].astraglobal" at bounding box center [472, 281] width 551 height 16
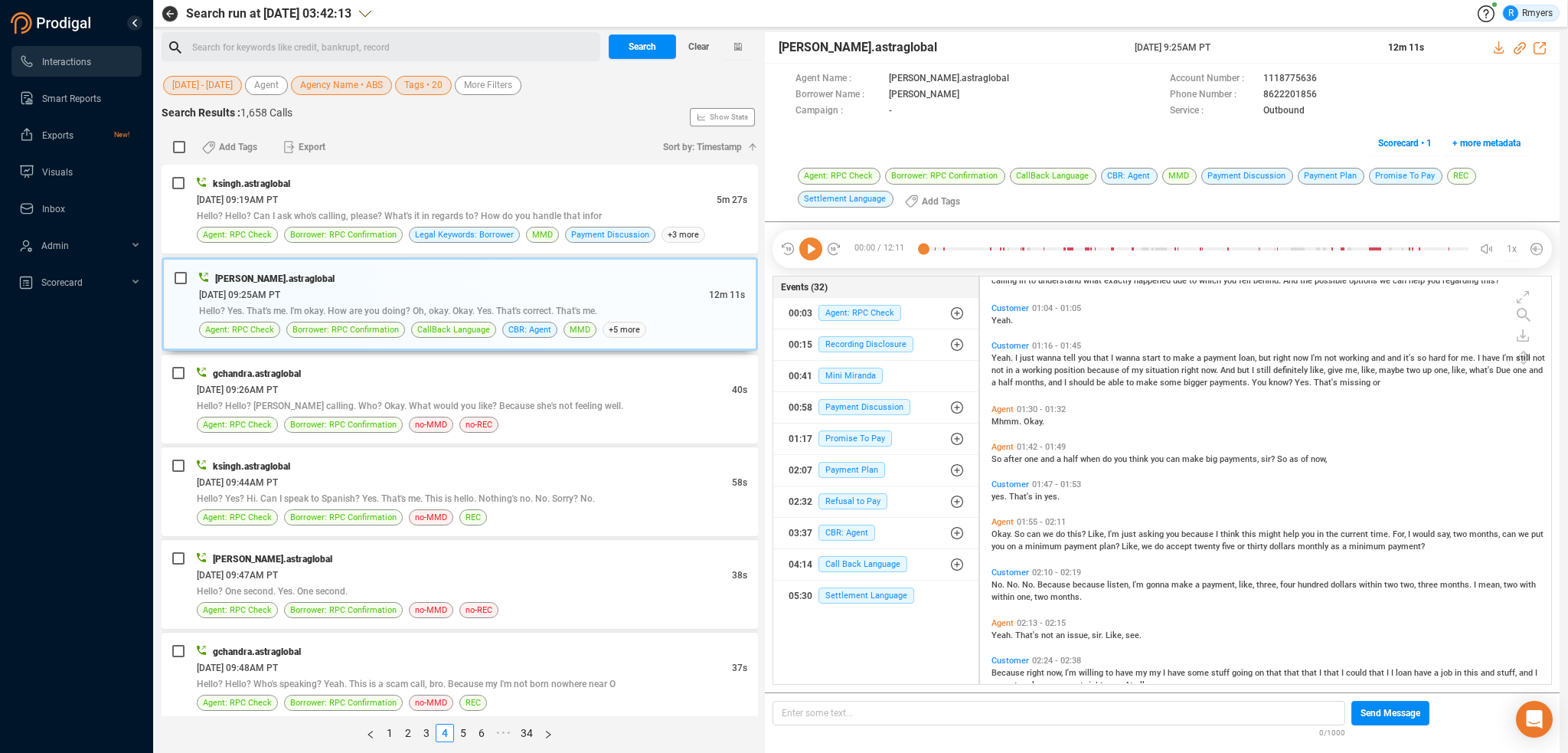
scroll to position [459, 0]
drag, startPoint x: 855, startPoint y: 526, endPoint x: 853, endPoint y: 545, distance: 19.3
click at [854, 530] on span "CBR: Agent" at bounding box center [846, 532] width 57 height 16
drag, startPoint x: 853, startPoint y: 545, endPoint x: 853, endPoint y: 560, distance: 14.5
click at [853, 552] on button "03:37 CBR: Agent" at bounding box center [882, 563] width 194 height 31
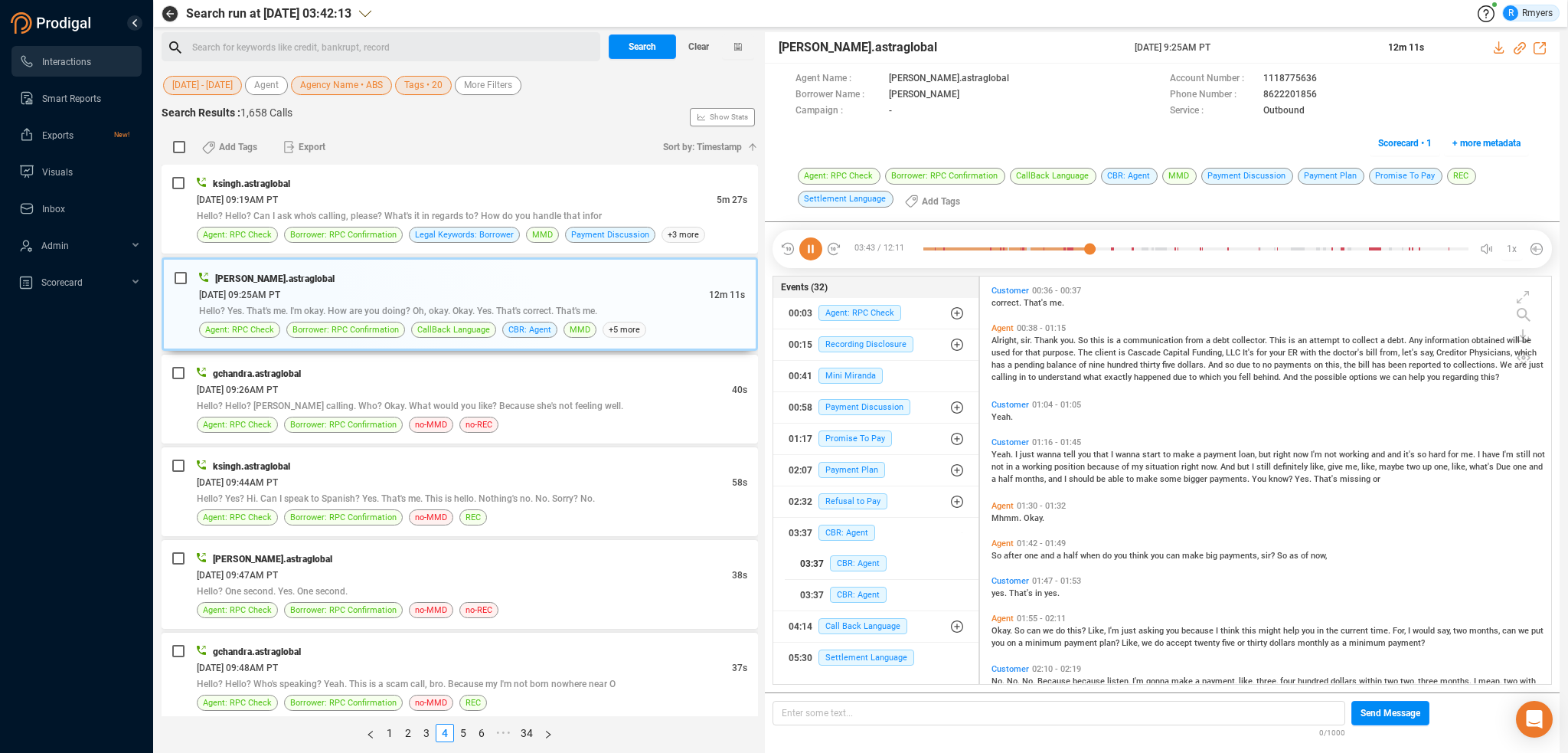
scroll to position [592, 0]
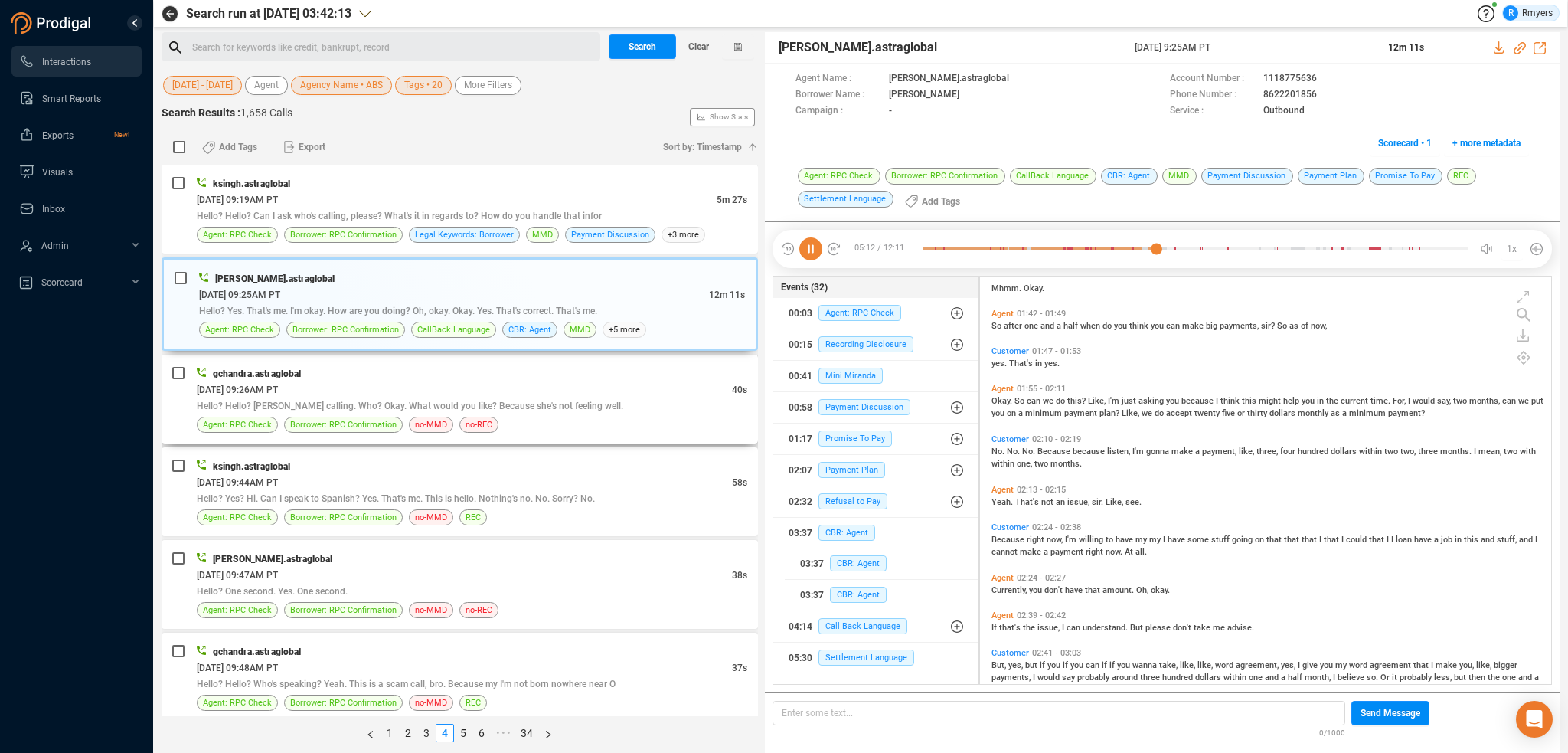
click at [479, 390] on div "[DATE] 09:26AM PT" at bounding box center [464, 389] width 535 height 16
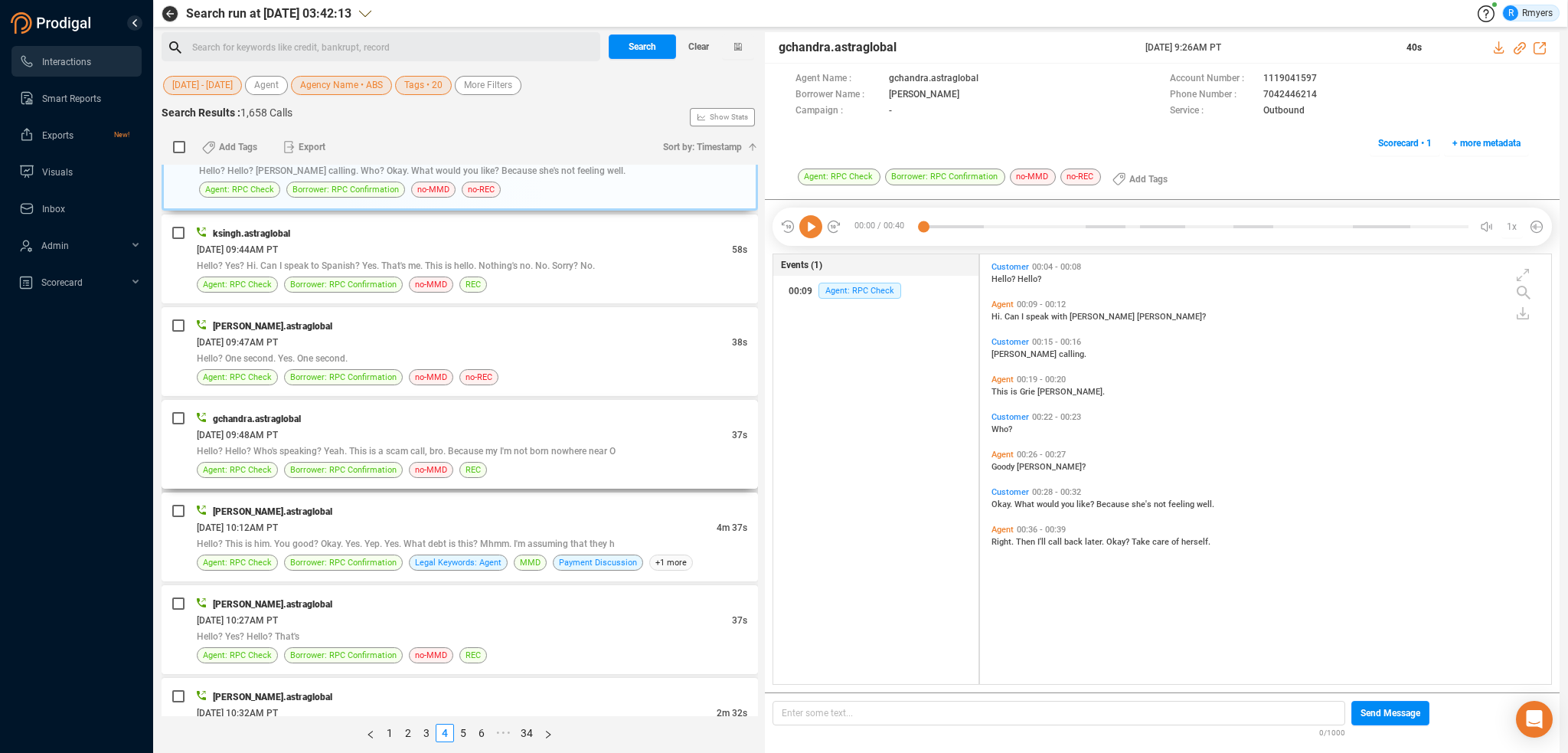
scroll to position [230, 0]
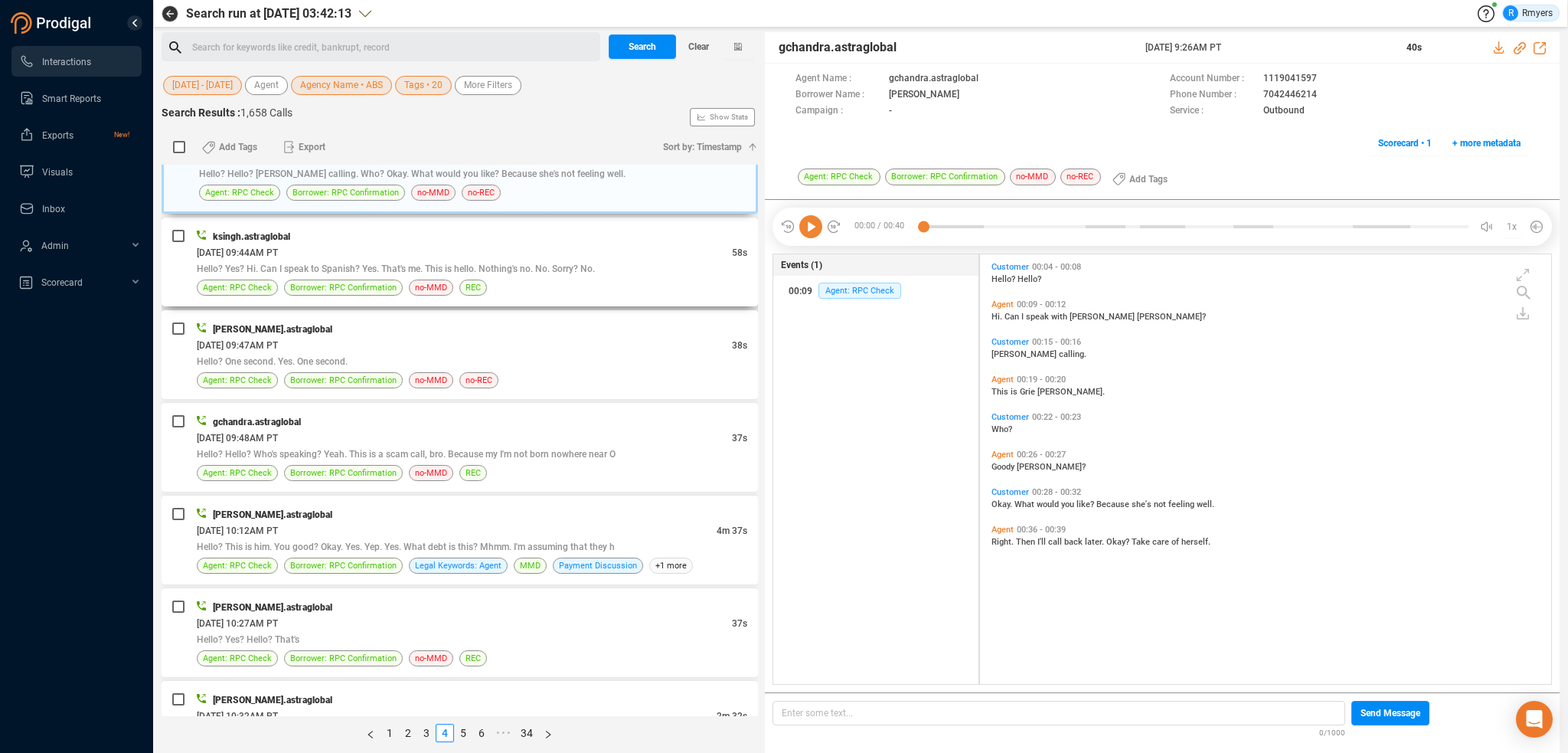
click at [407, 273] on div "Hello? Yes? Hi. Can I speak to Spanish? Yes. That's me. This is hello. Nothing'…" at bounding box center [472, 268] width 551 height 16
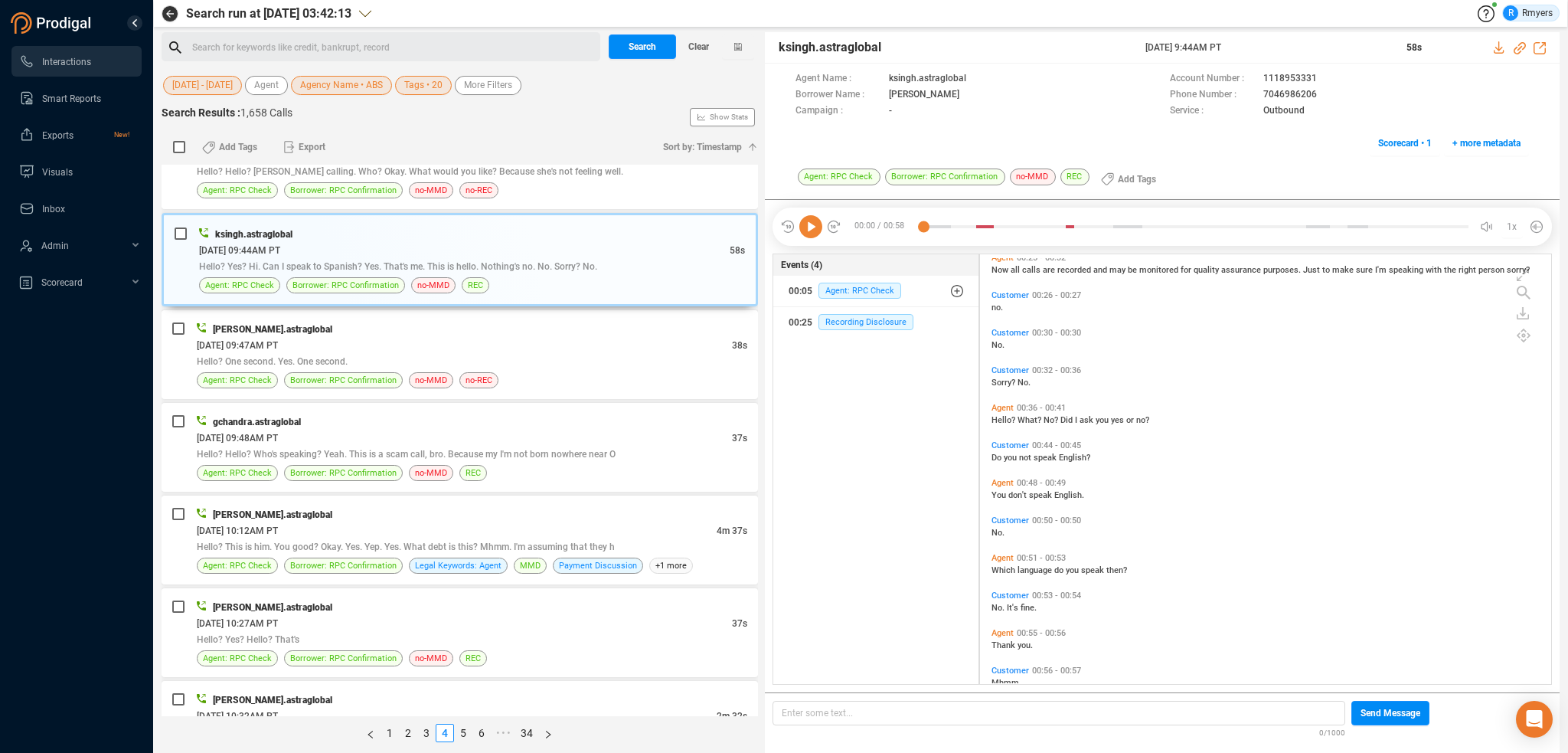
scroll to position [337, 0]
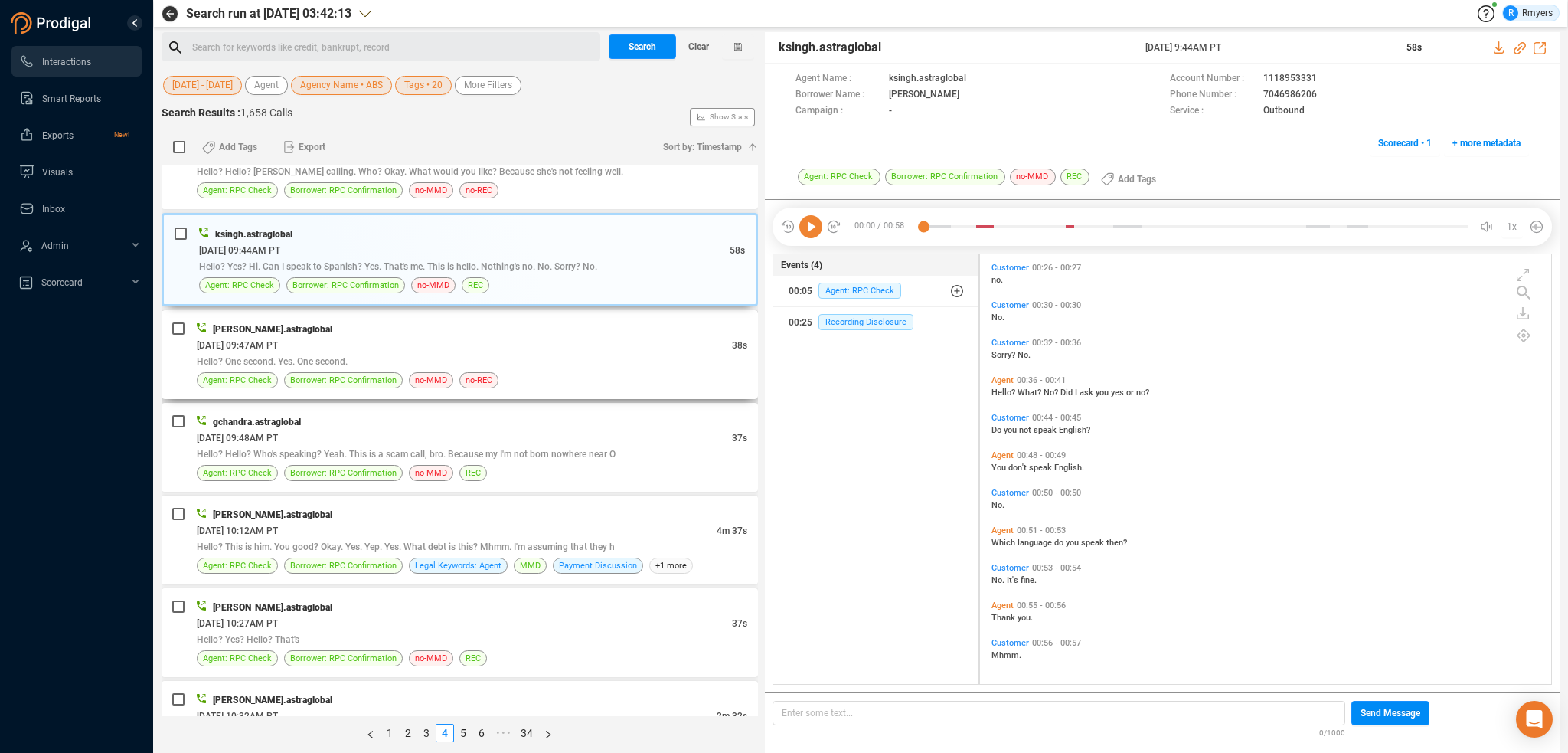
click at [435, 324] on div "[PERSON_NAME].astraglobal" at bounding box center [472, 329] width 551 height 16
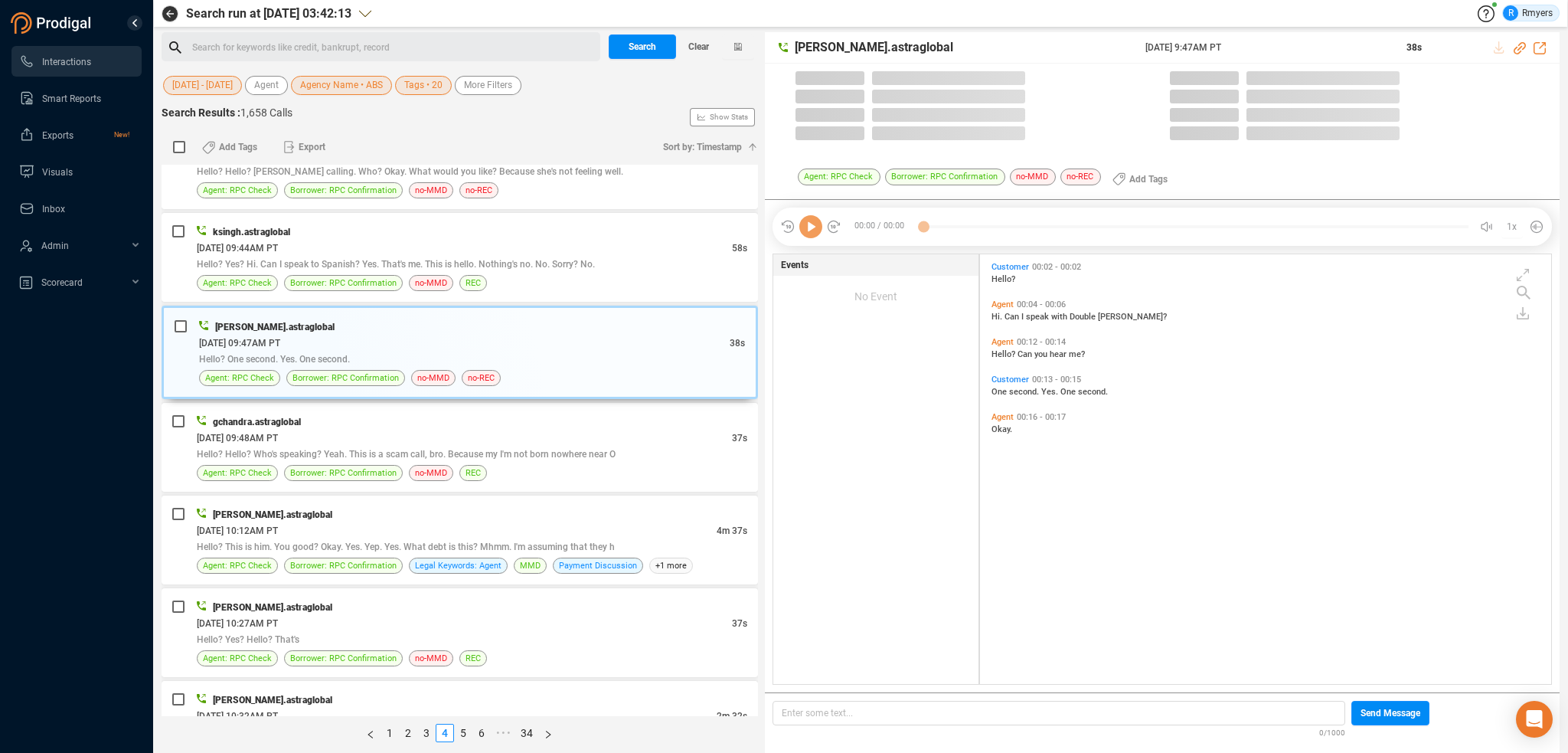
scroll to position [426, 564]
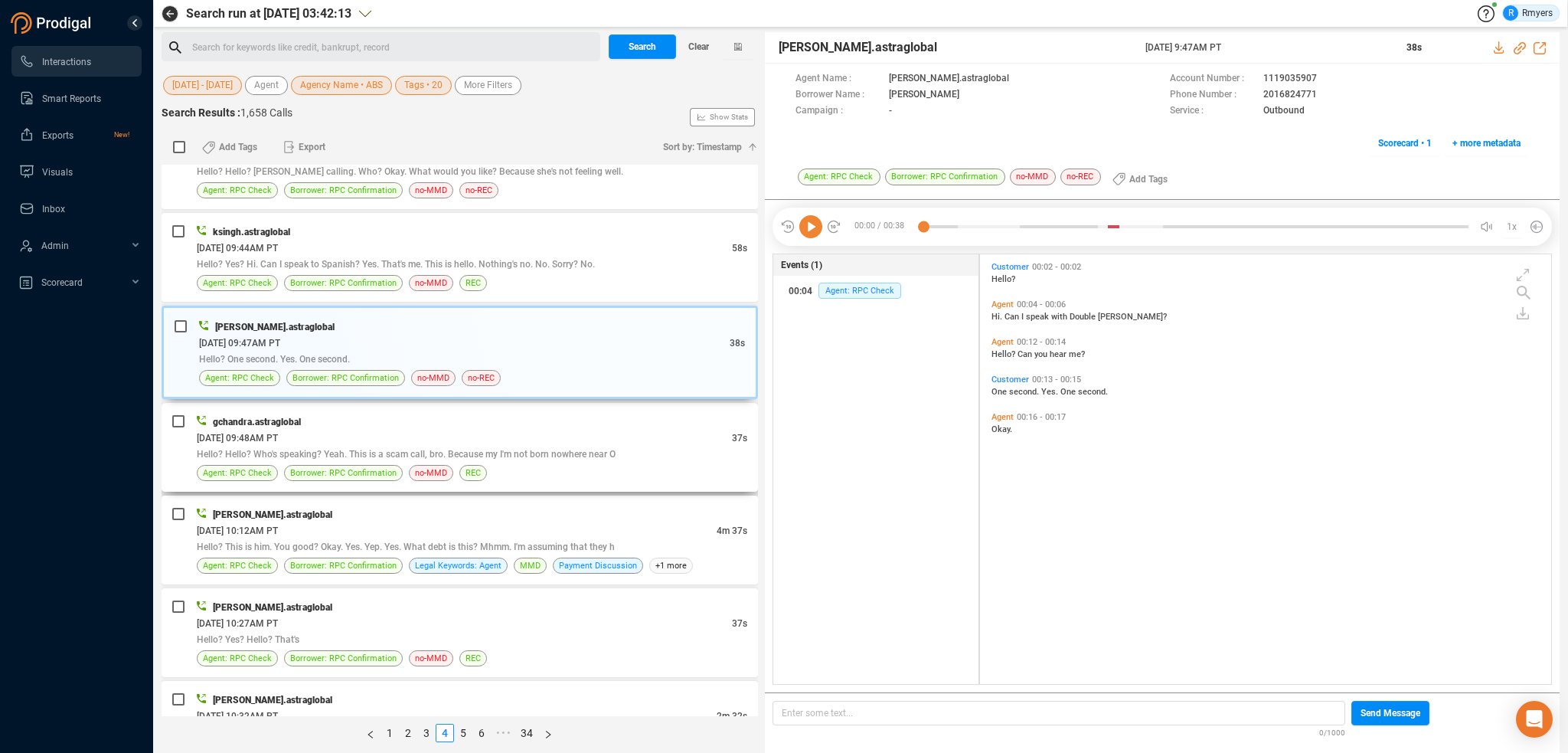
drag, startPoint x: 396, startPoint y: 422, endPoint x: 472, endPoint y: 428, distance: 76.0
click at [397, 422] on div "gchandra.astraglobal" at bounding box center [472, 421] width 551 height 16
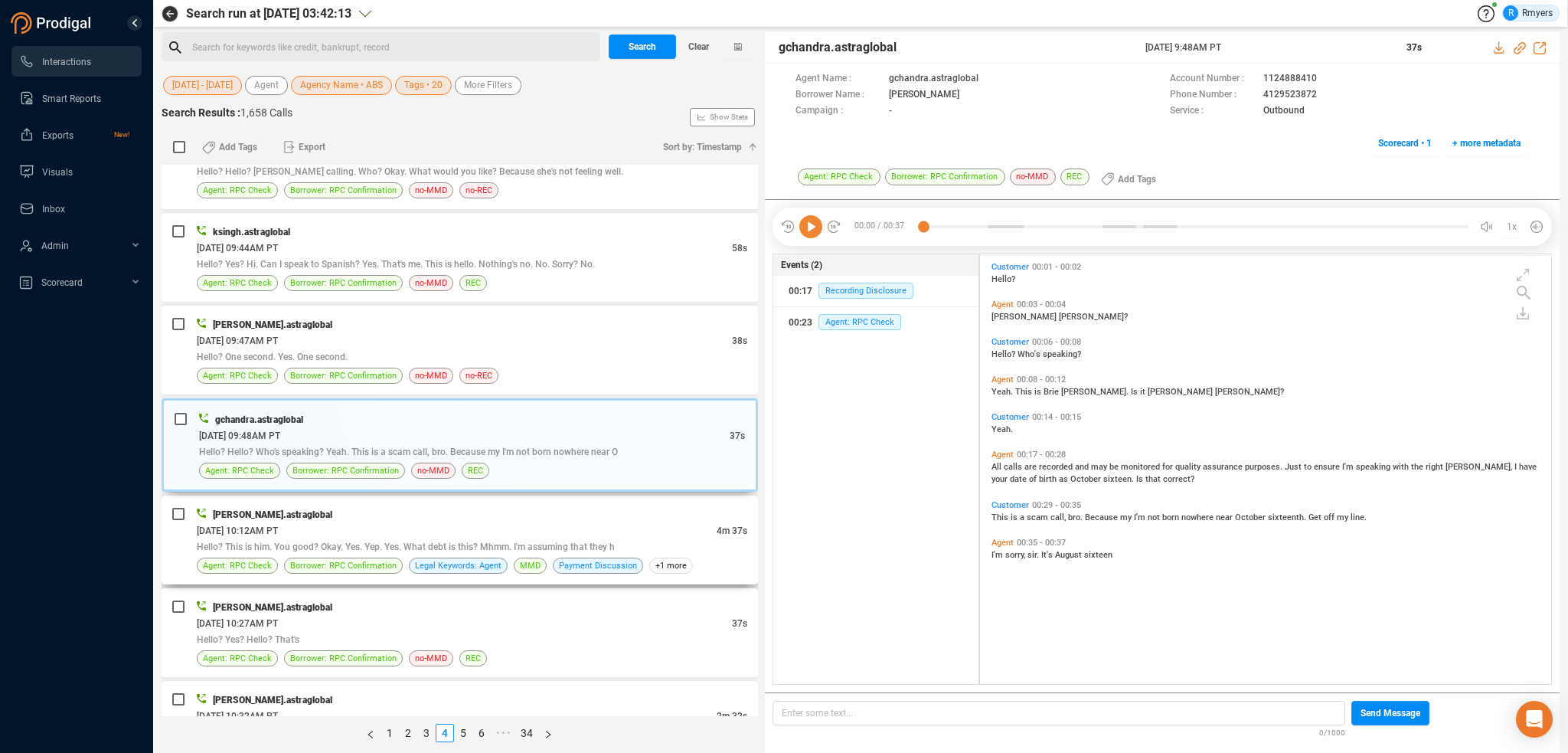
click at [390, 518] on div "[PERSON_NAME].astraglobal" at bounding box center [472, 514] width 551 height 16
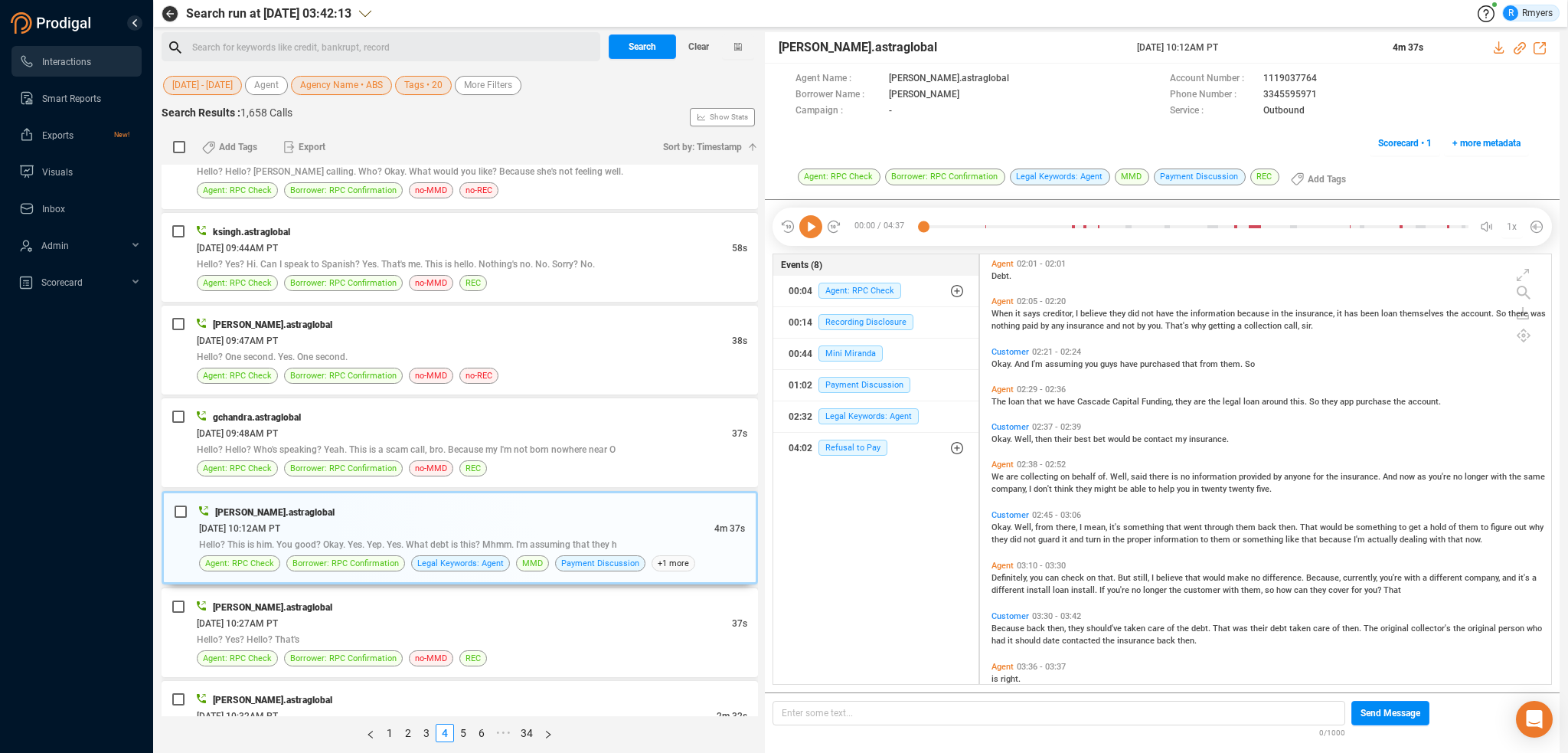
scroll to position [919, 0]
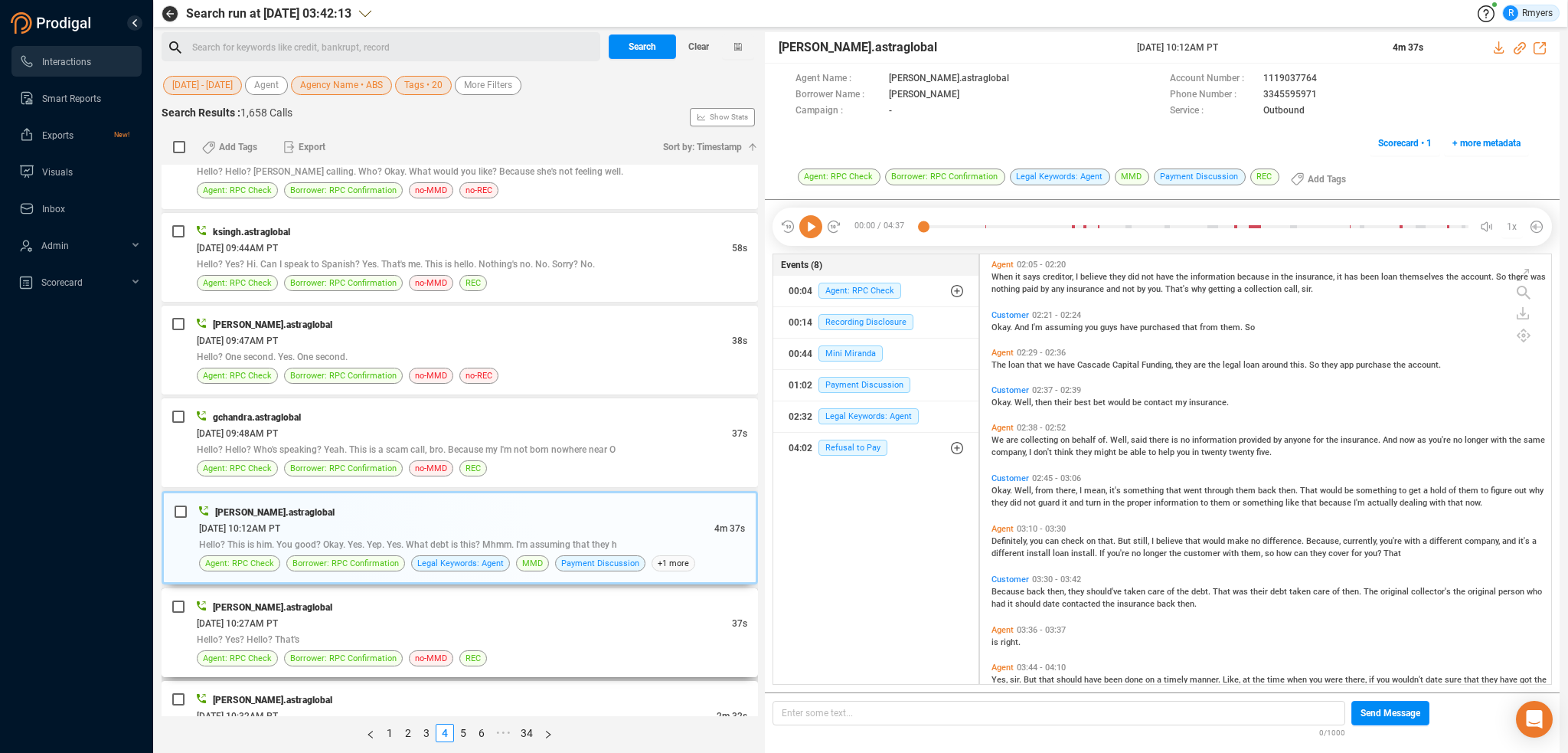
click at [328, 601] on div "[PERSON_NAME].astraglobal" at bounding box center [472, 607] width 551 height 16
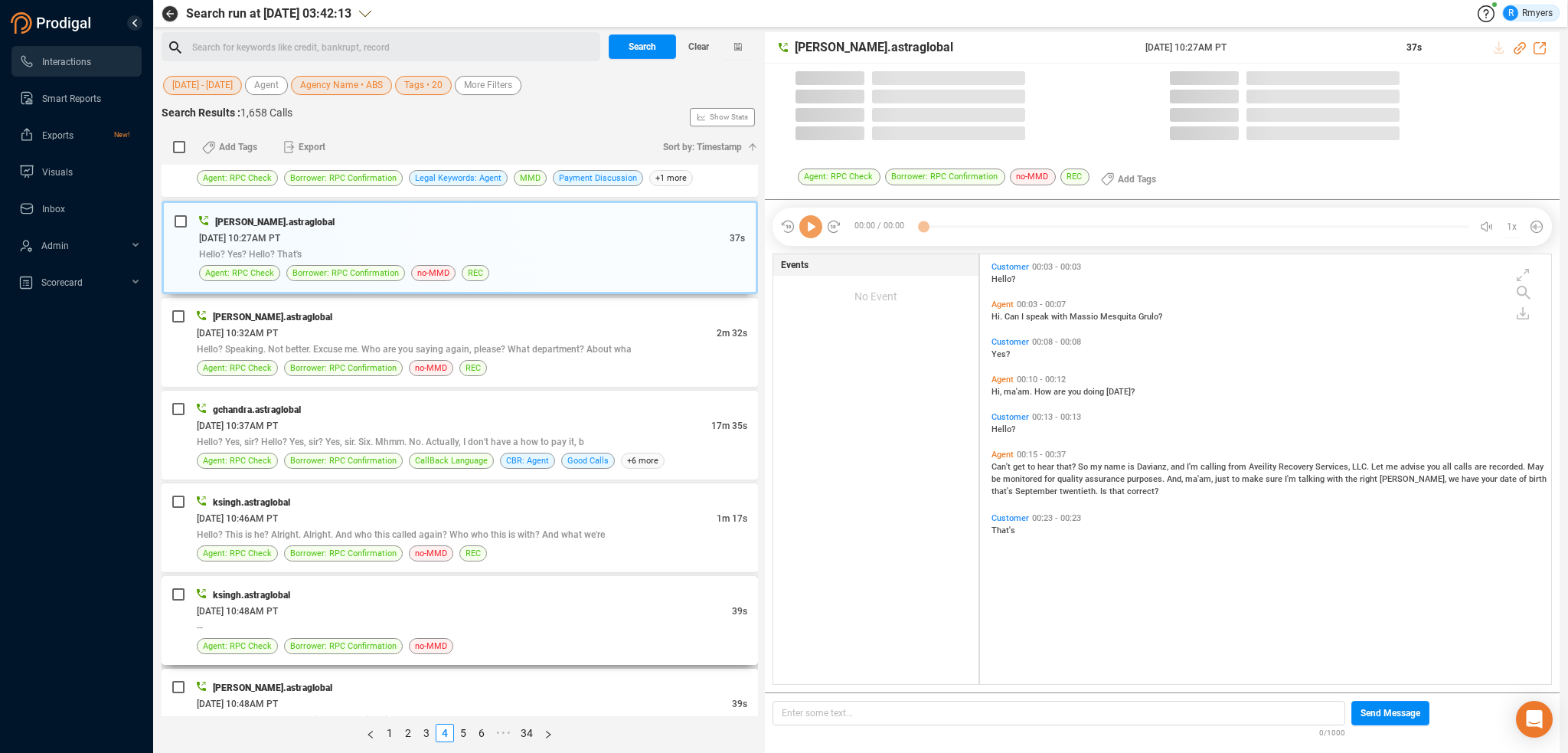
scroll to position [426, 564]
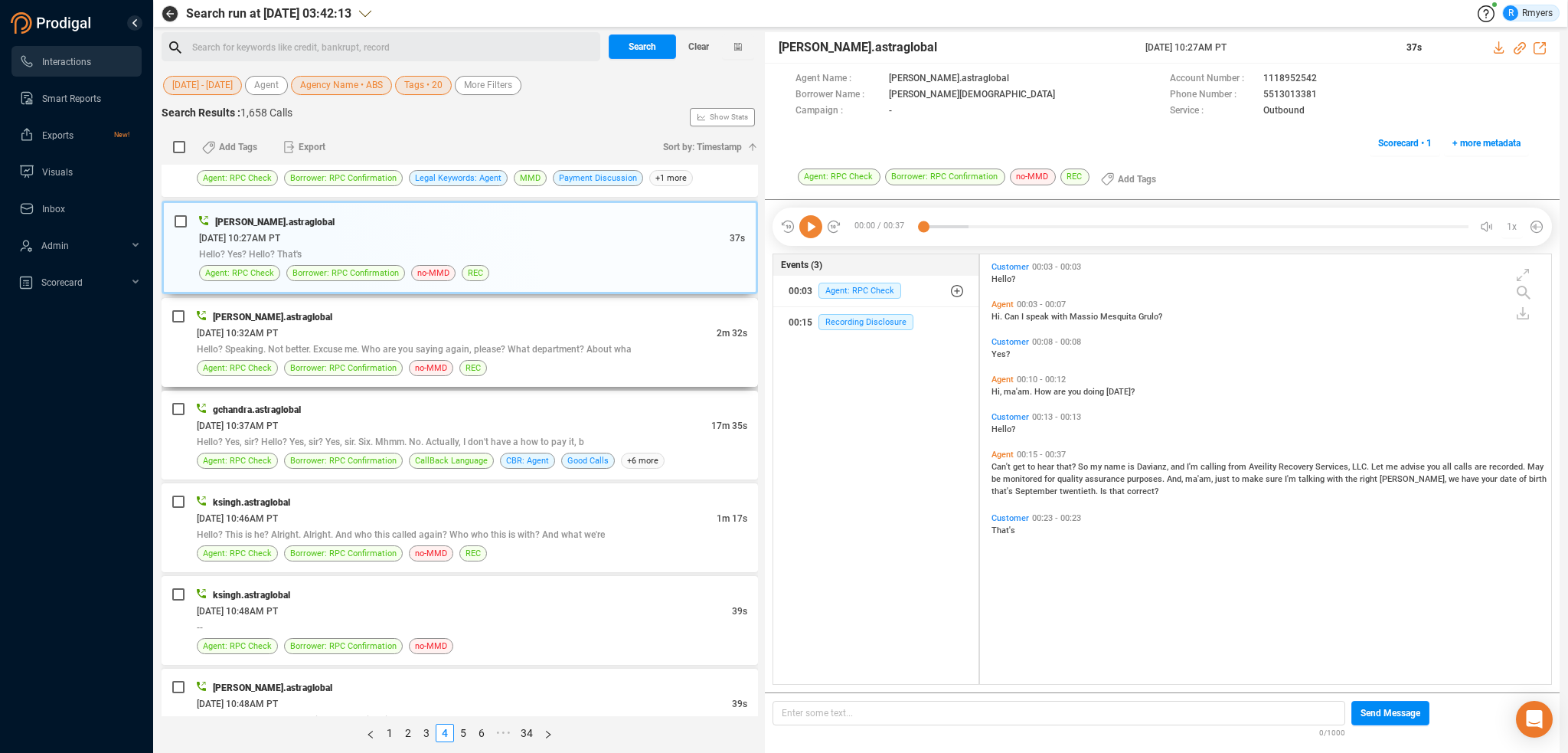
click at [308, 348] on span "Hello? Speaking. Not better. Excuse me. Who are you saying again, please? What …" at bounding box center [414, 349] width 435 height 11
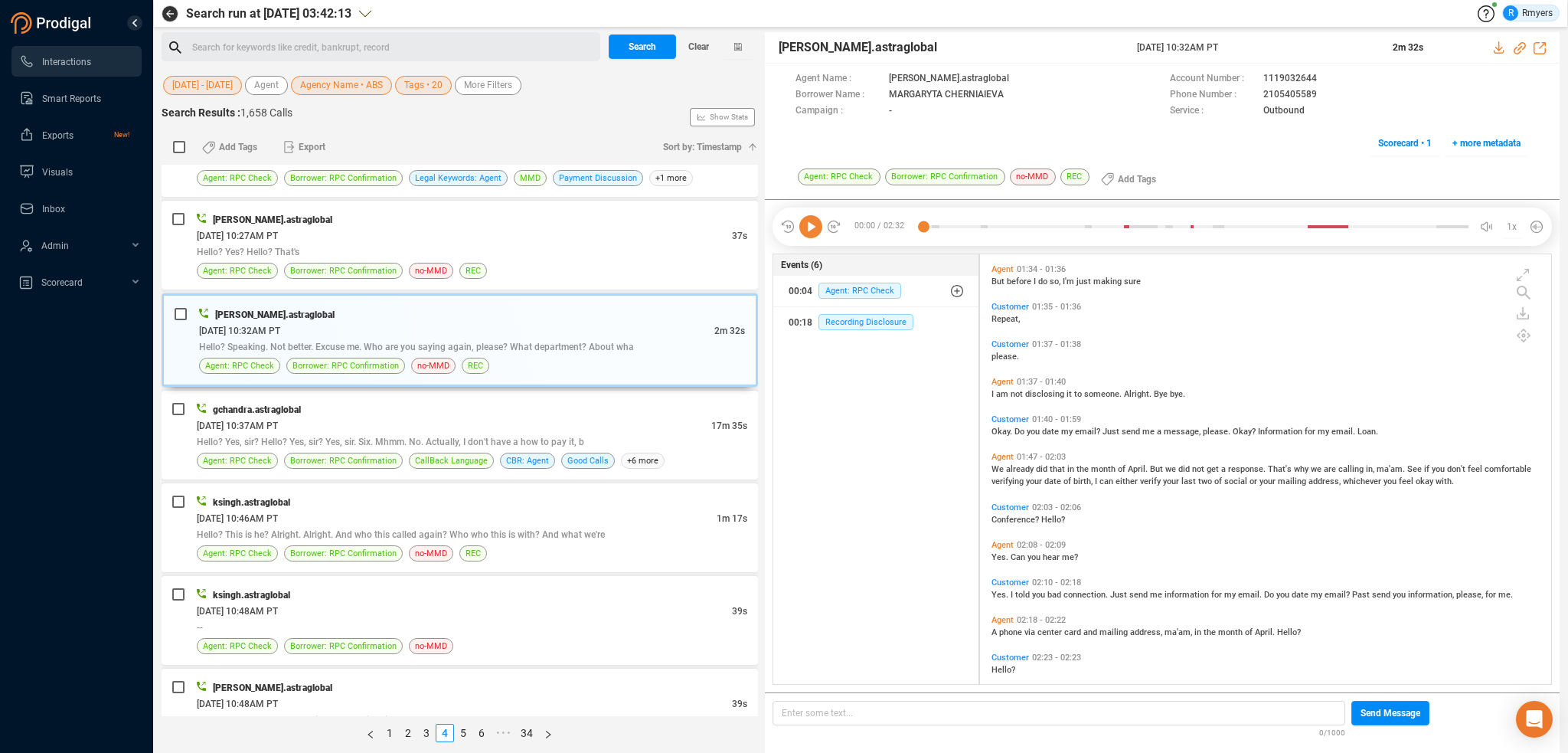
scroll to position [788, 0]
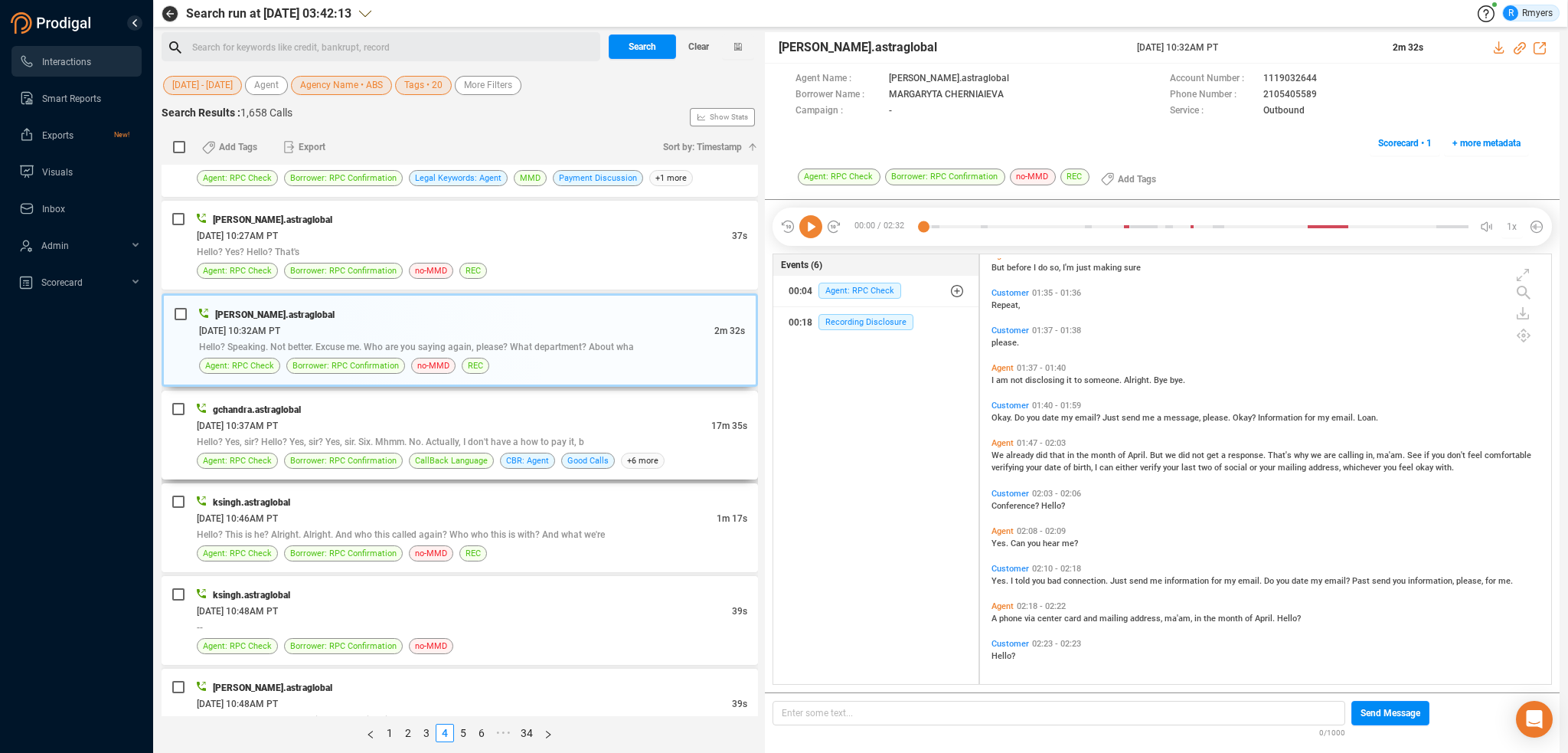
click at [365, 439] on span "Hello? Yes, sir? Hello? Yes, sir? Yes, sir. Six. Mhmm. No. Actually, I don't ha…" at bounding box center [390, 441] width 387 height 11
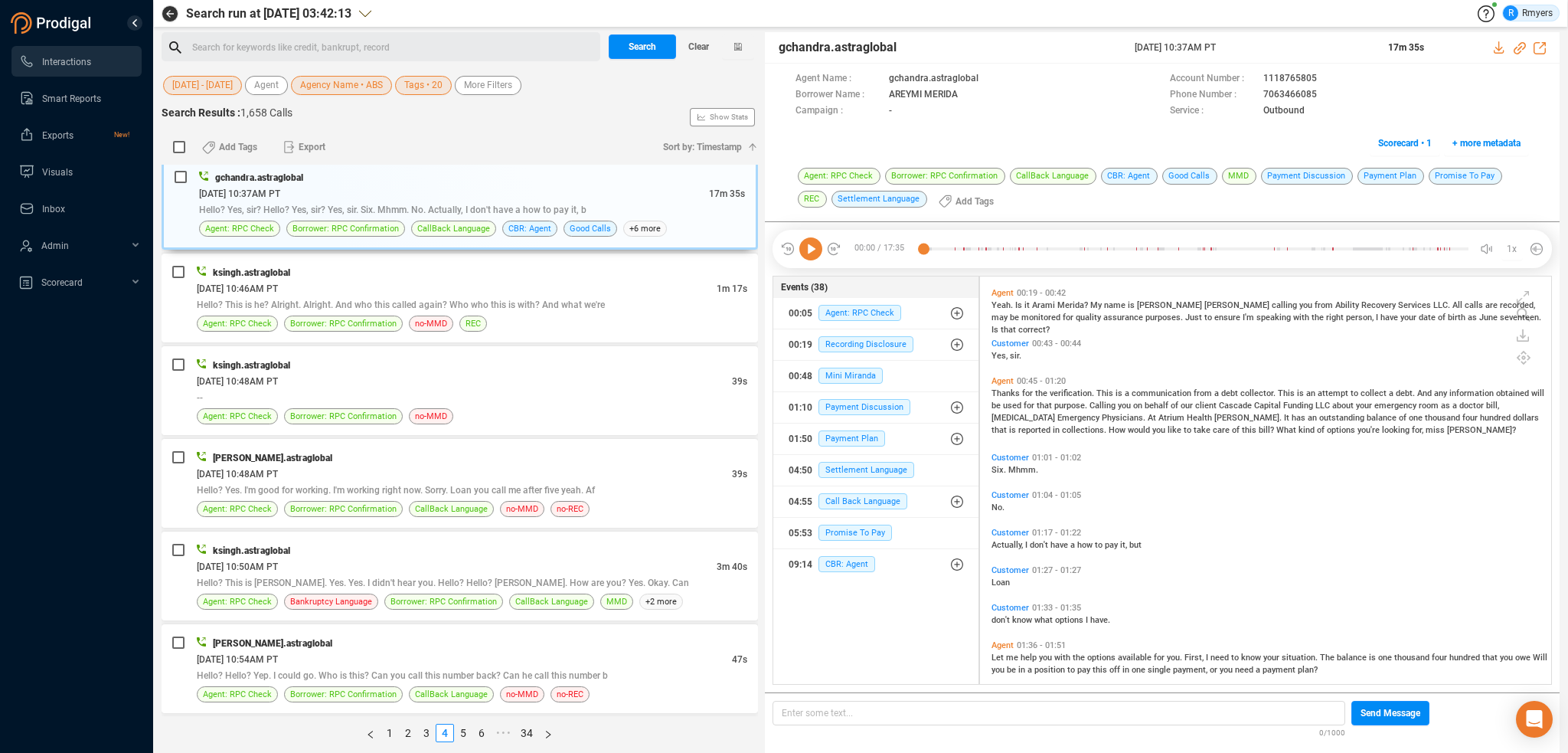
scroll to position [230, 0]
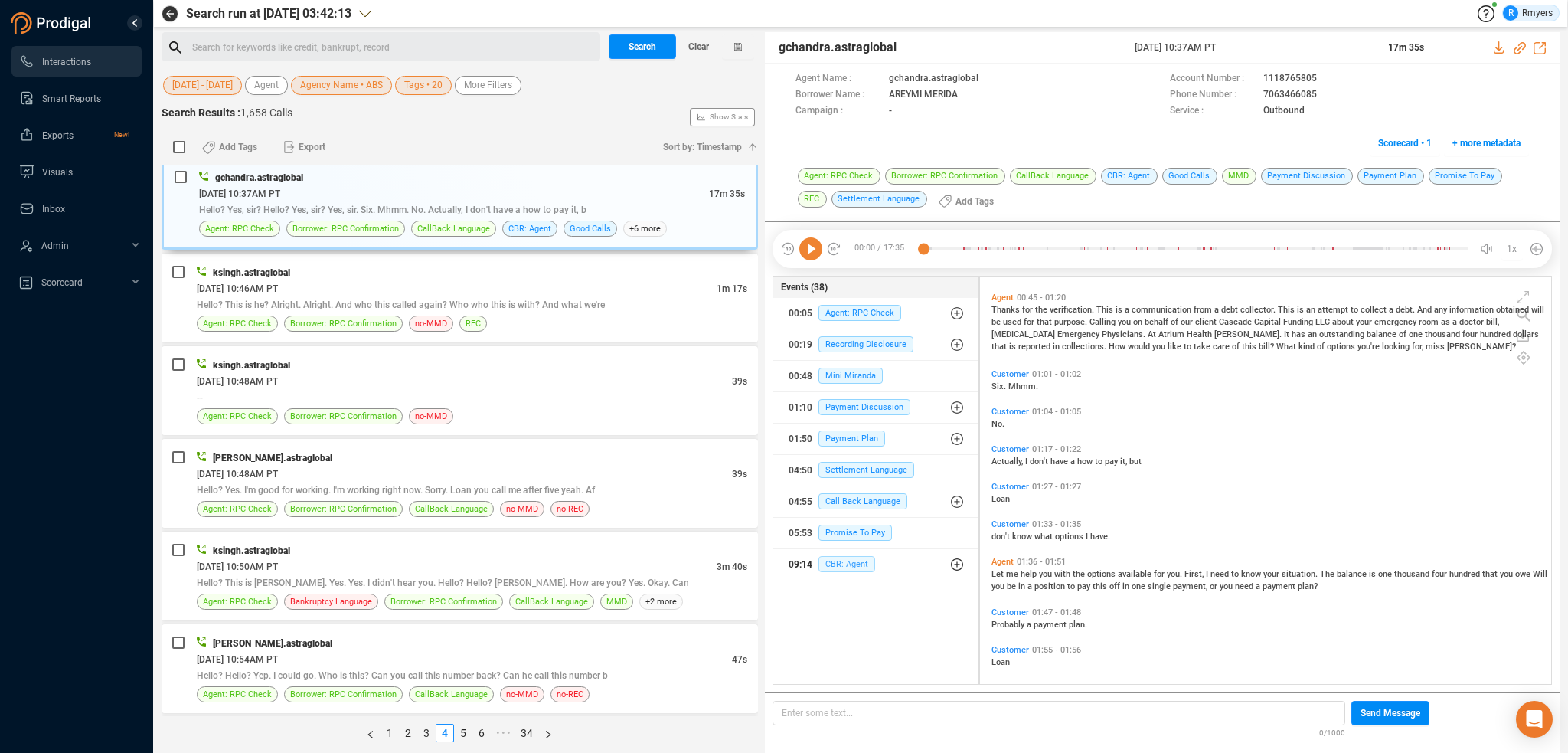
click at [825, 564] on span "CBR: Agent" at bounding box center [846, 564] width 57 height 16
drag, startPoint x: 851, startPoint y: 587, endPoint x: 879, endPoint y: 619, distance: 42.4
click at [854, 590] on span "CBR: Agent" at bounding box center [858, 595] width 57 height 16
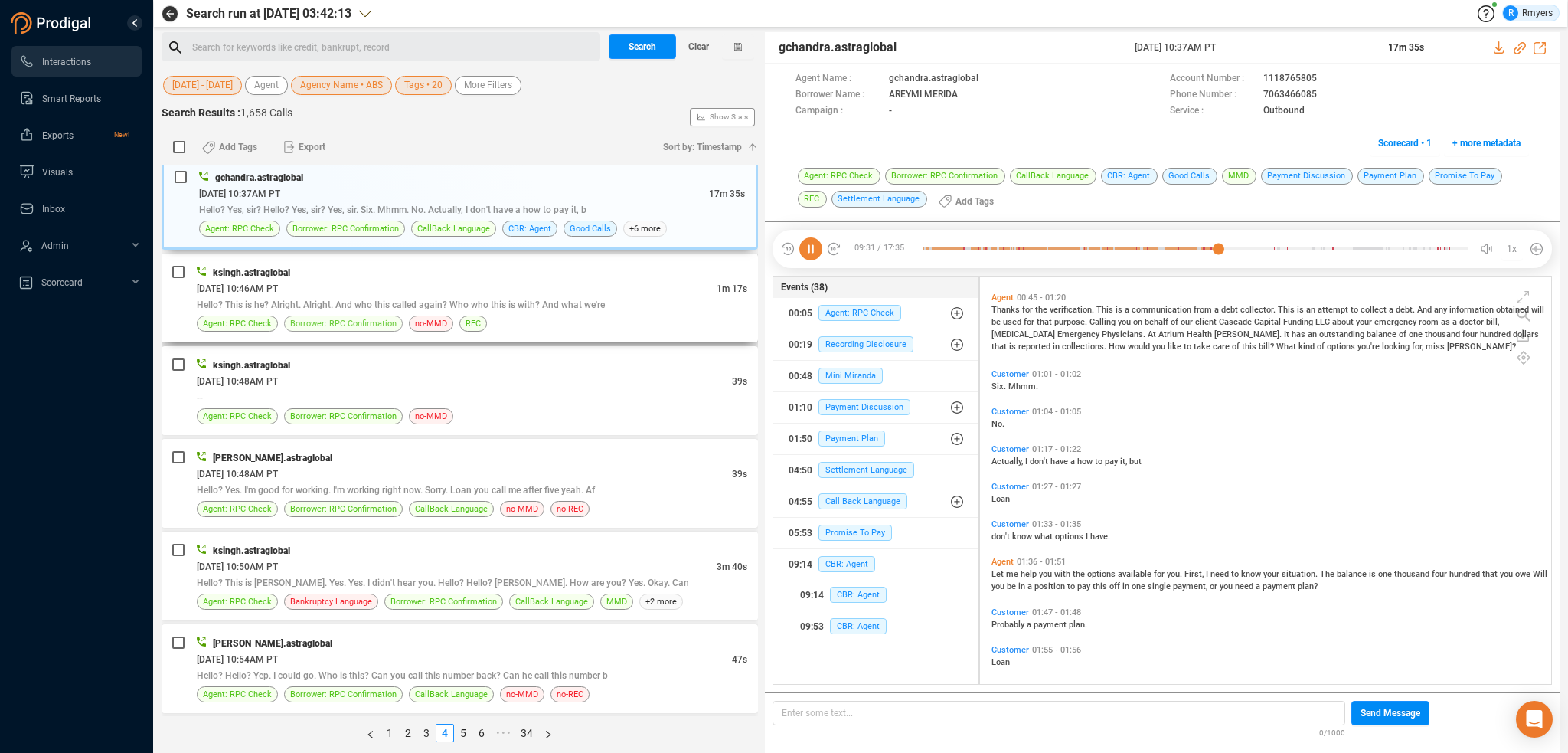
click at [309, 316] on span "Borrower: RPC Confirmation" at bounding box center [343, 323] width 106 height 15
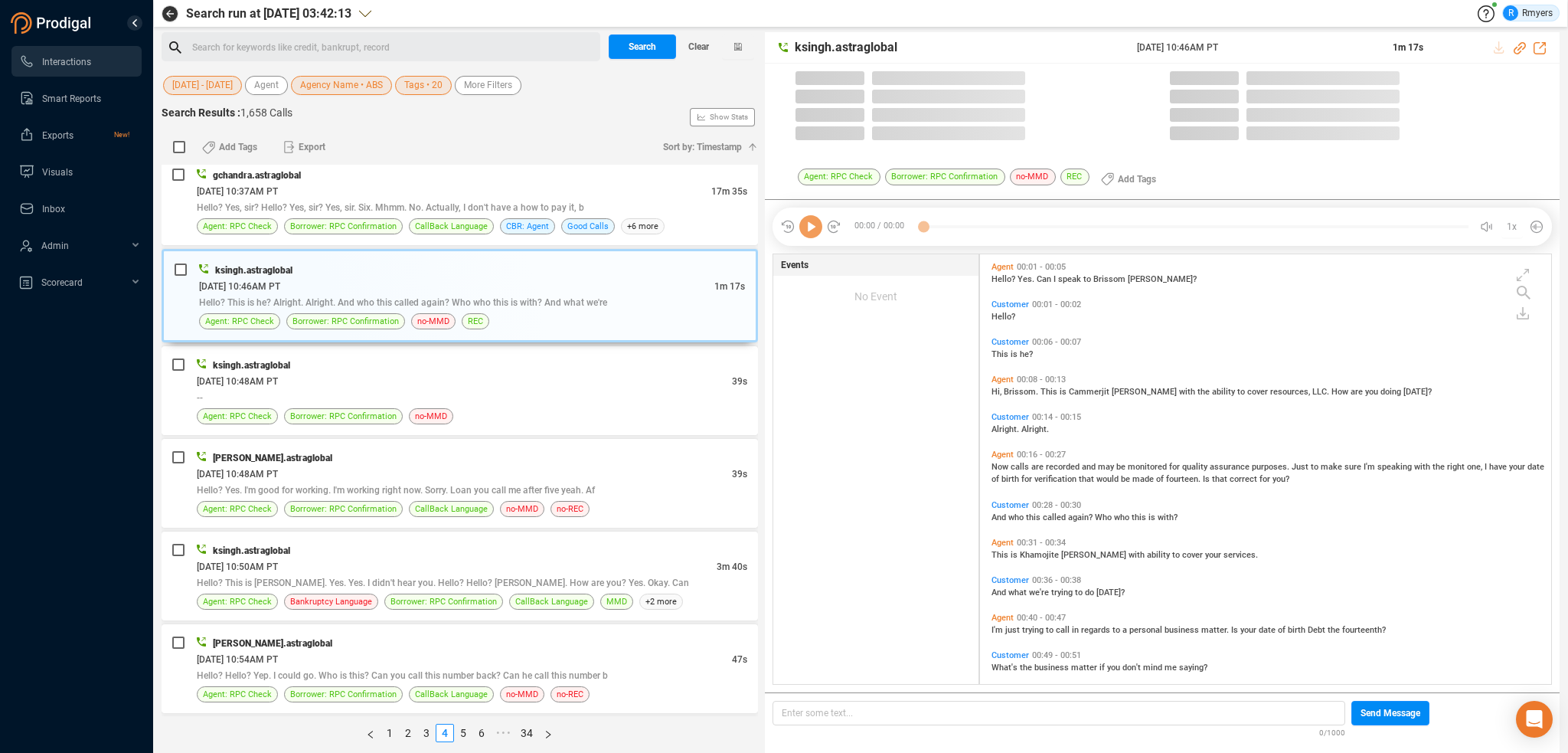
scroll to position [426, 564]
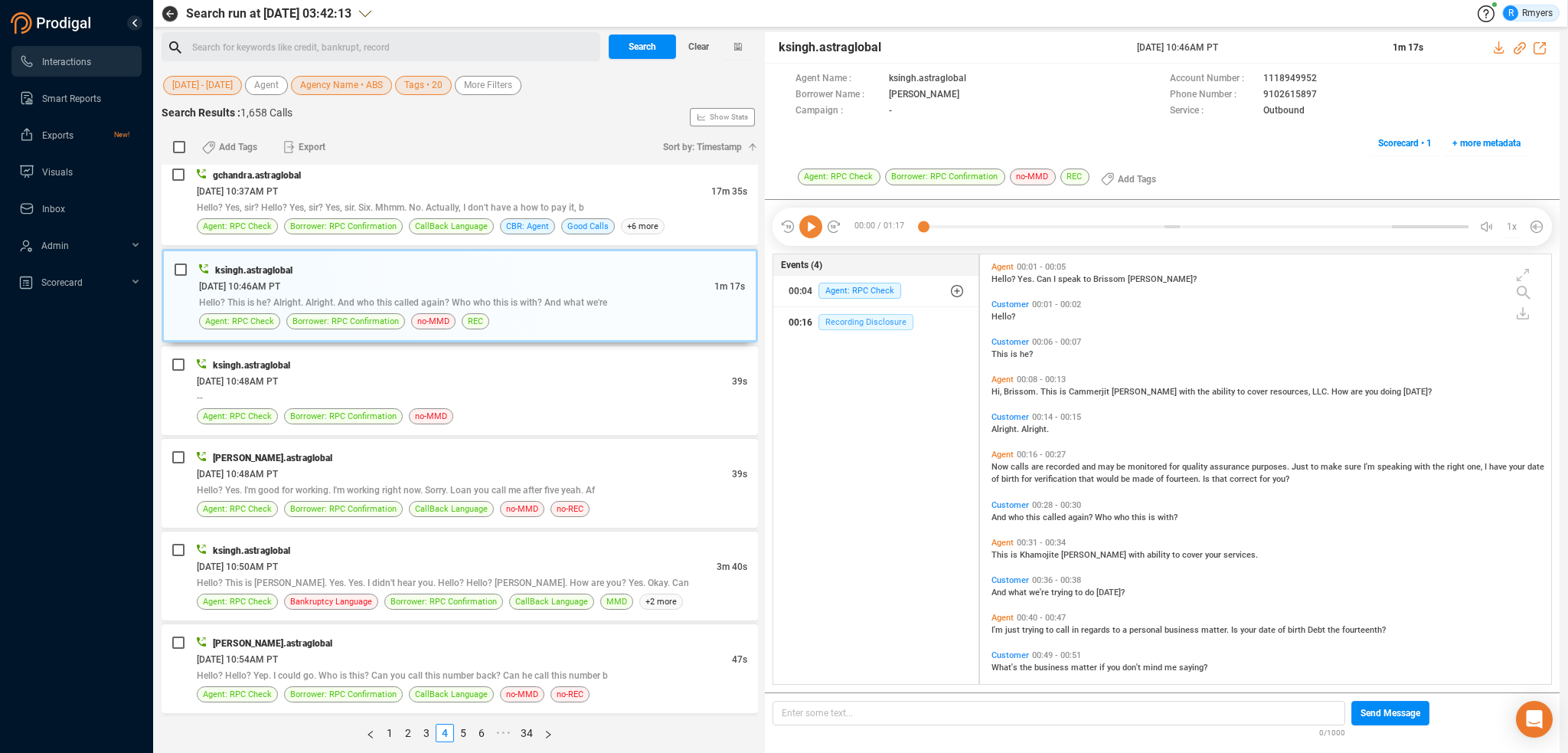
click at [863, 321] on span "Recording Disclosure" at bounding box center [865, 322] width 95 height 16
click at [473, 379] on div "[DATE] 10:48AM PT" at bounding box center [464, 381] width 535 height 16
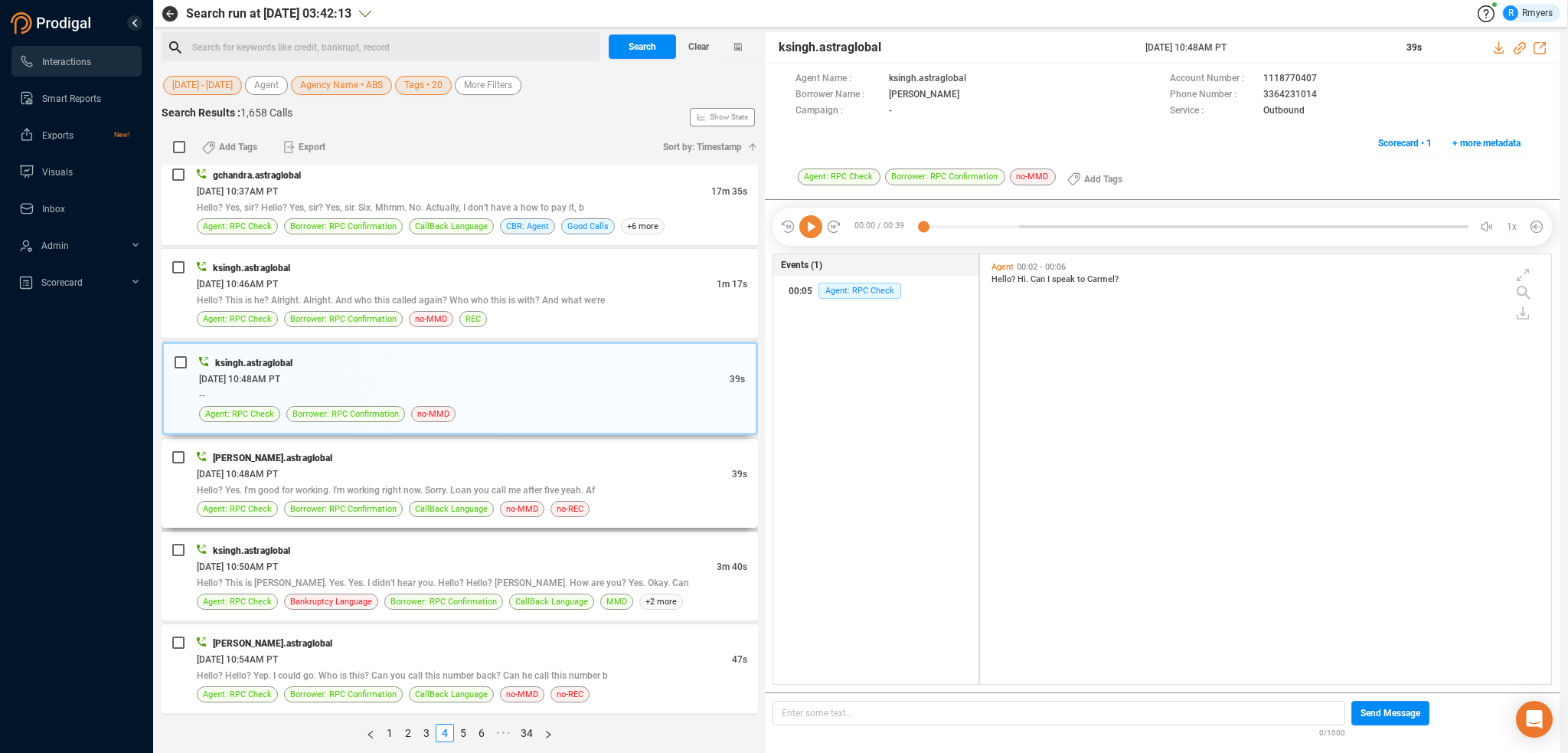
click at [521, 482] on div "Hello? Yes. I'm good for working. I'm working right now. Sorry. Loan you call m…" at bounding box center [472, 490] width 551 height 16
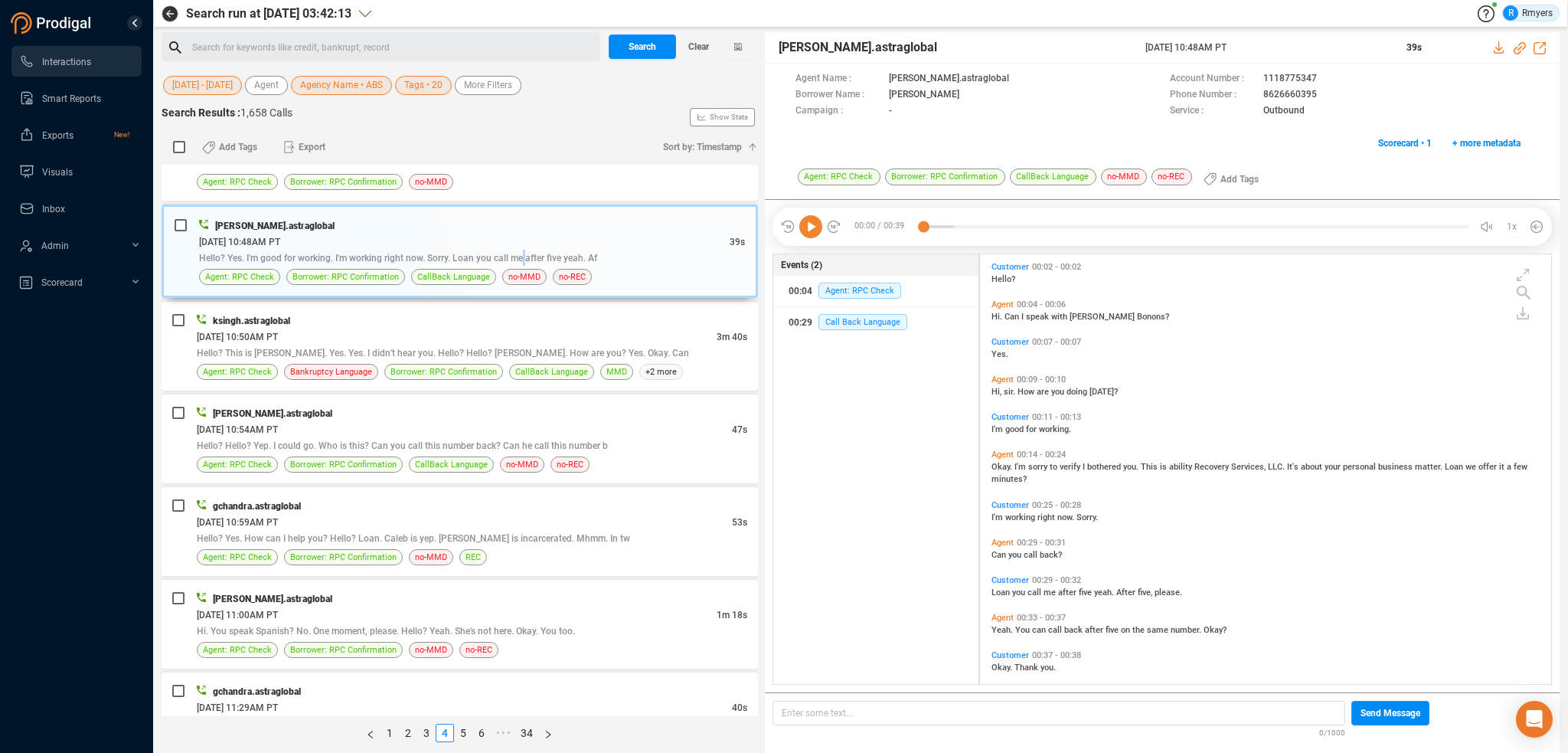
scroll to position [12, 0]
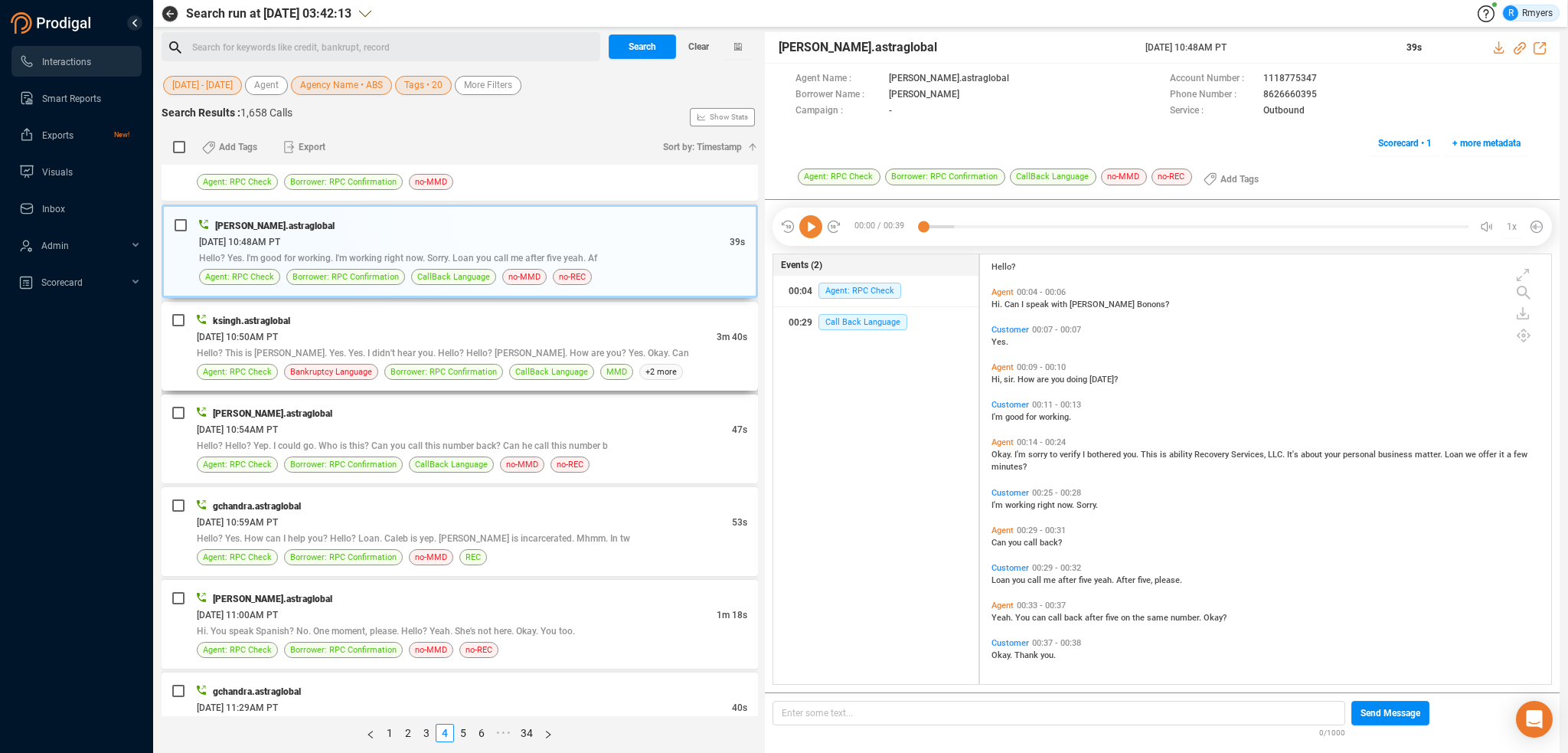
click at [430, 350] on span "Hello? This is [PERSON_NAME]. Yes. Yes. I didn't hear you. Hello? Hello? [PERSO…" at bounding box center [443, 353] width 492 height 11
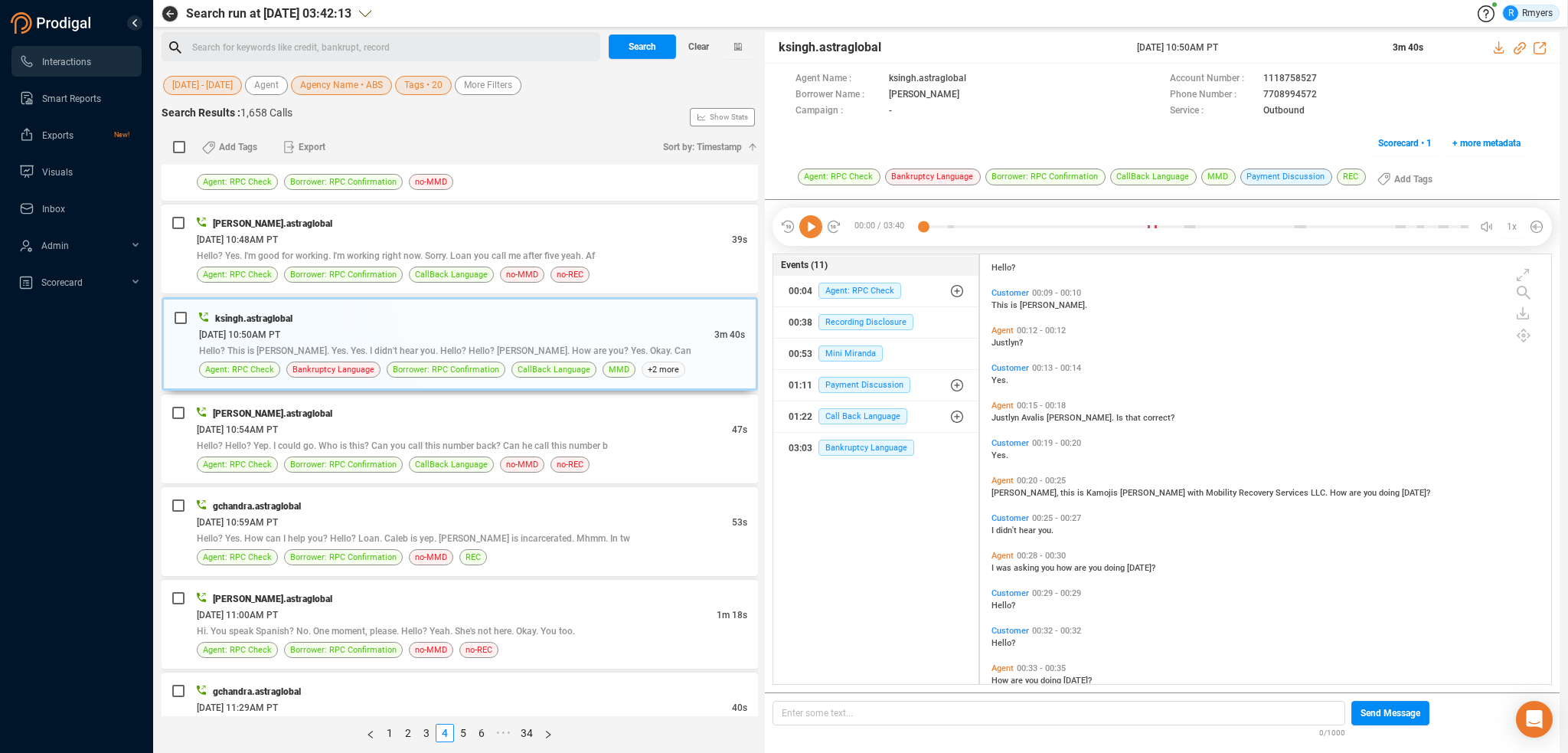
scroll to position [77, 0]
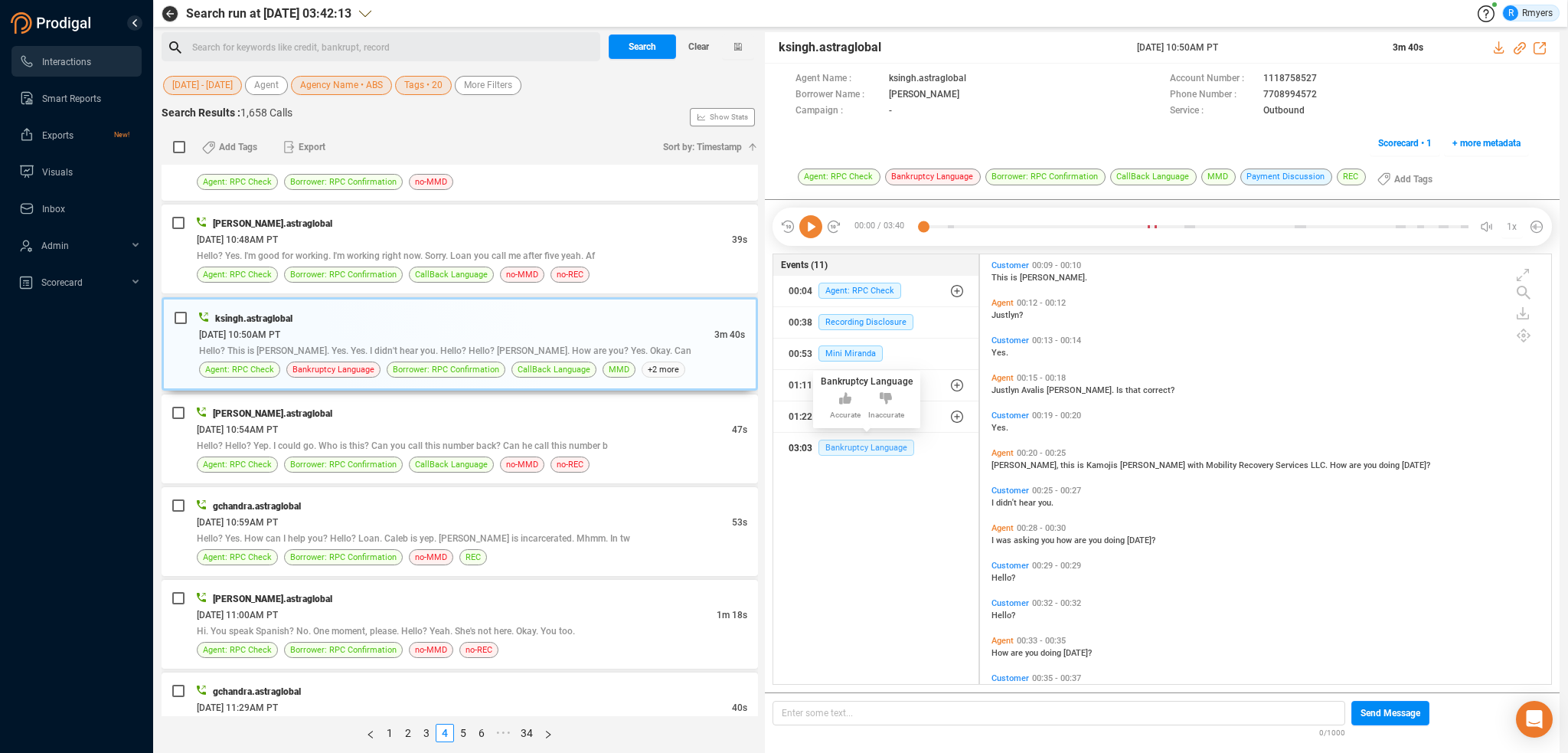
click at [879, 446] on span "Bankruptcy Language" at bounding box center [866, 447] width 96 height 16
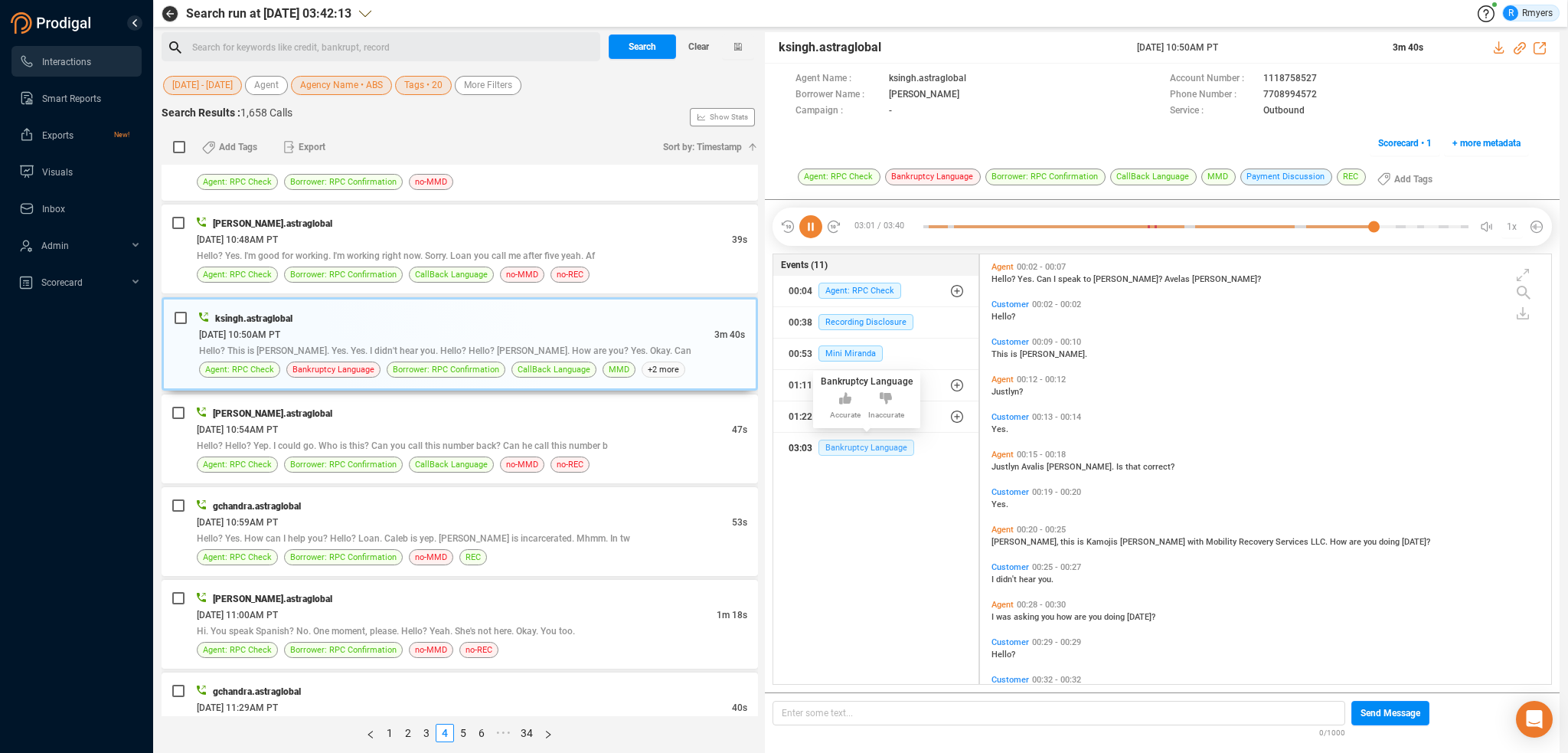
scroll to position [1118, 0]
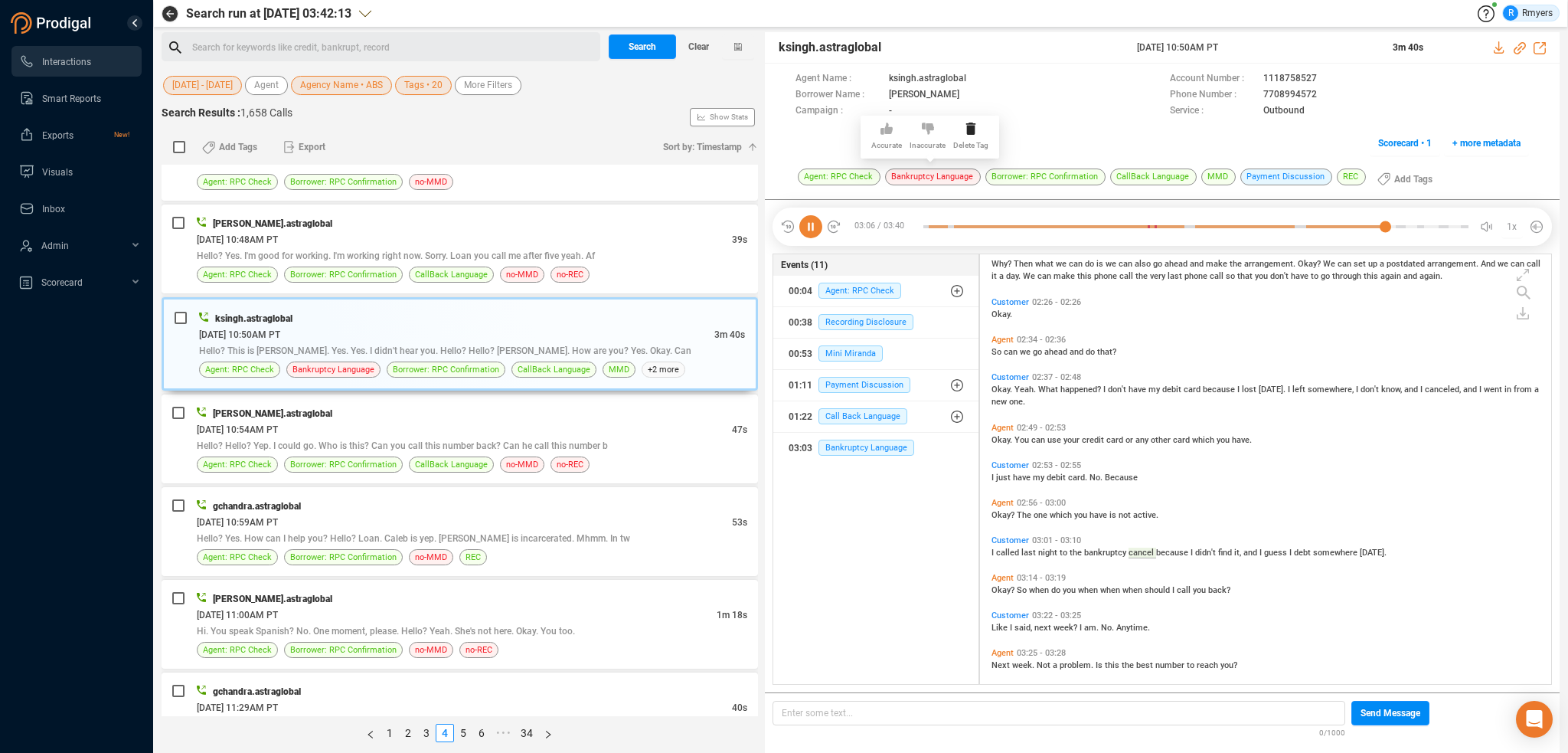
click at [922, 126] on icon at bounding box center [928, 129] width 12 height 12
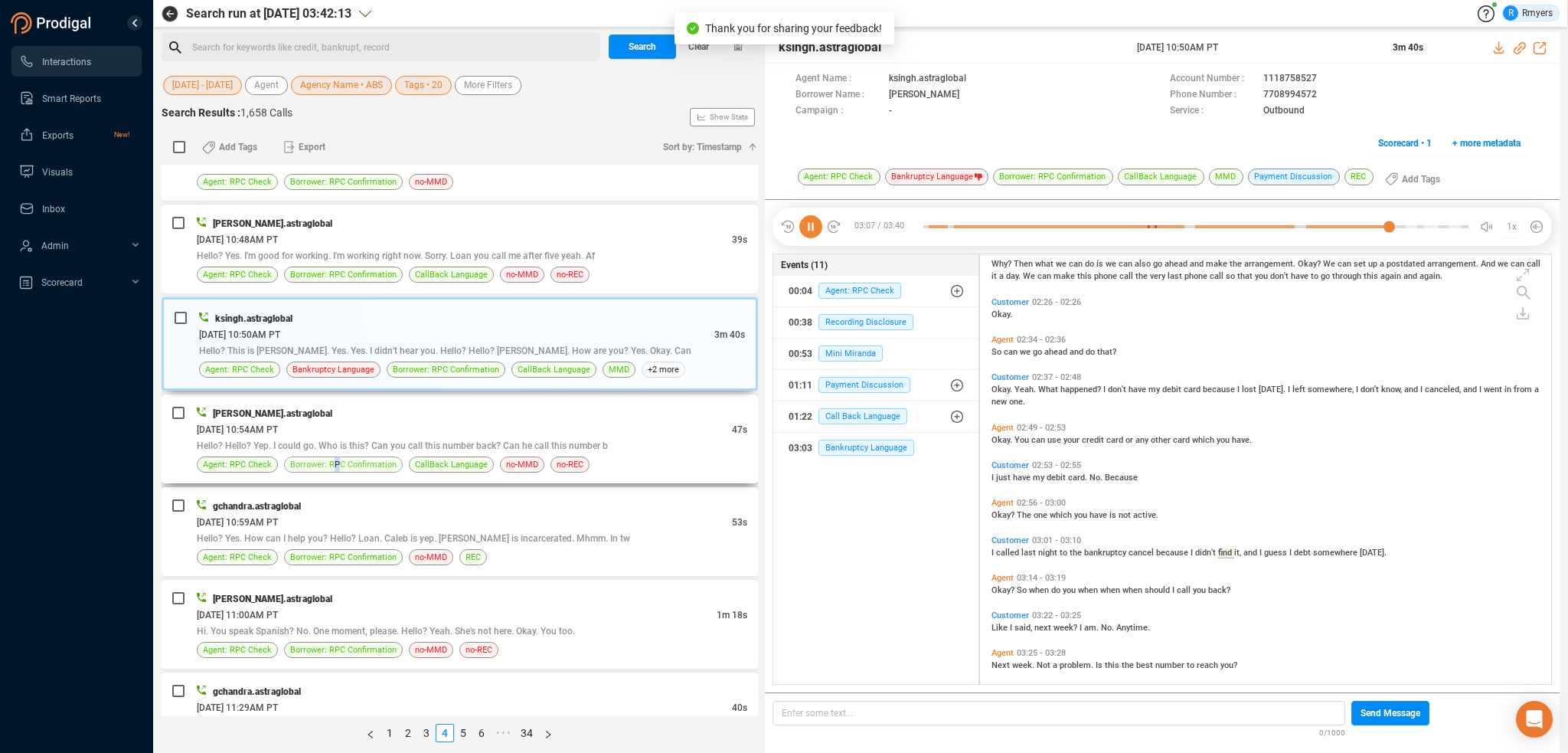
click at [337, 457] on span "Borrower: RPC Confirmation" at bounding box center [343, 464] width 106 height 15
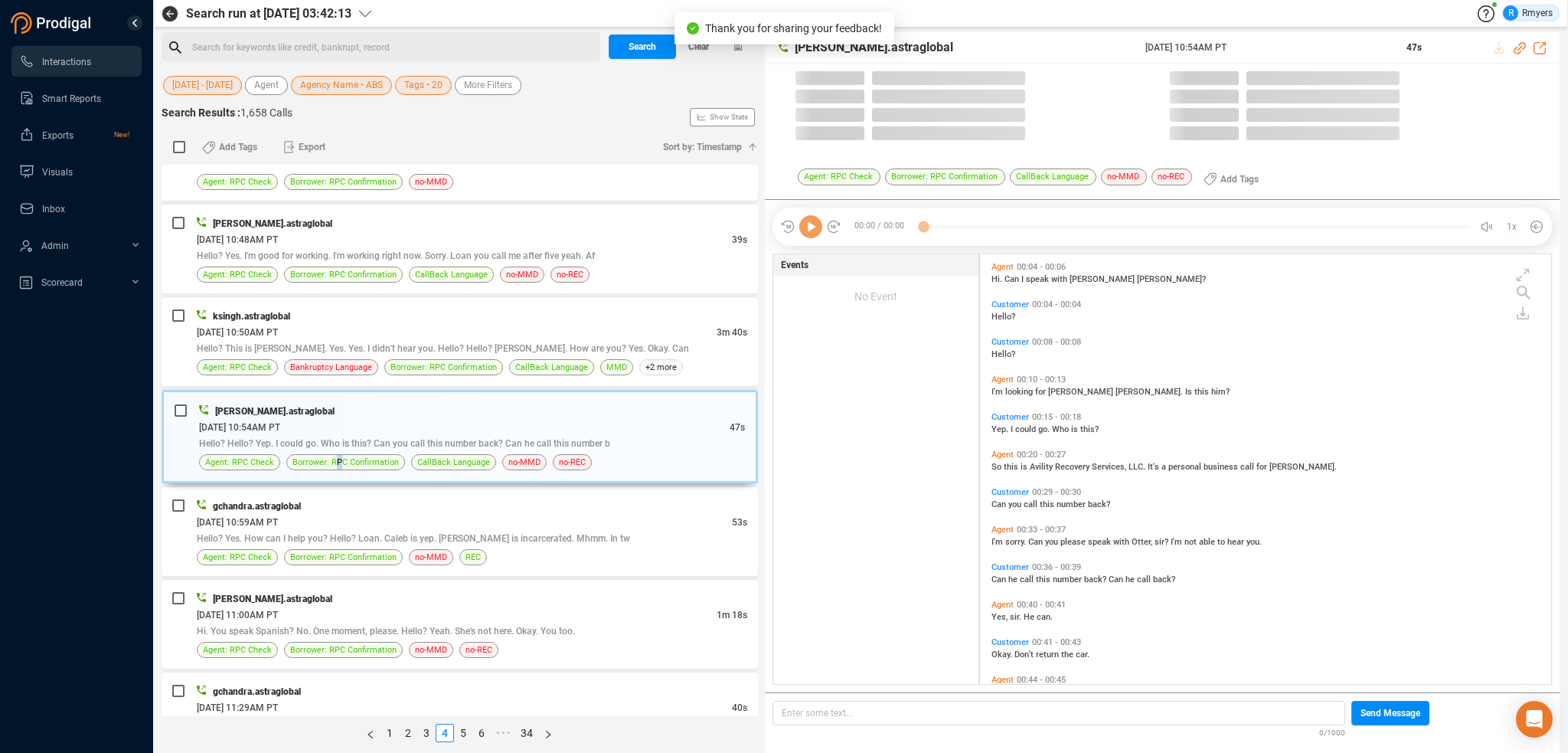
scroll to position [426, 564]
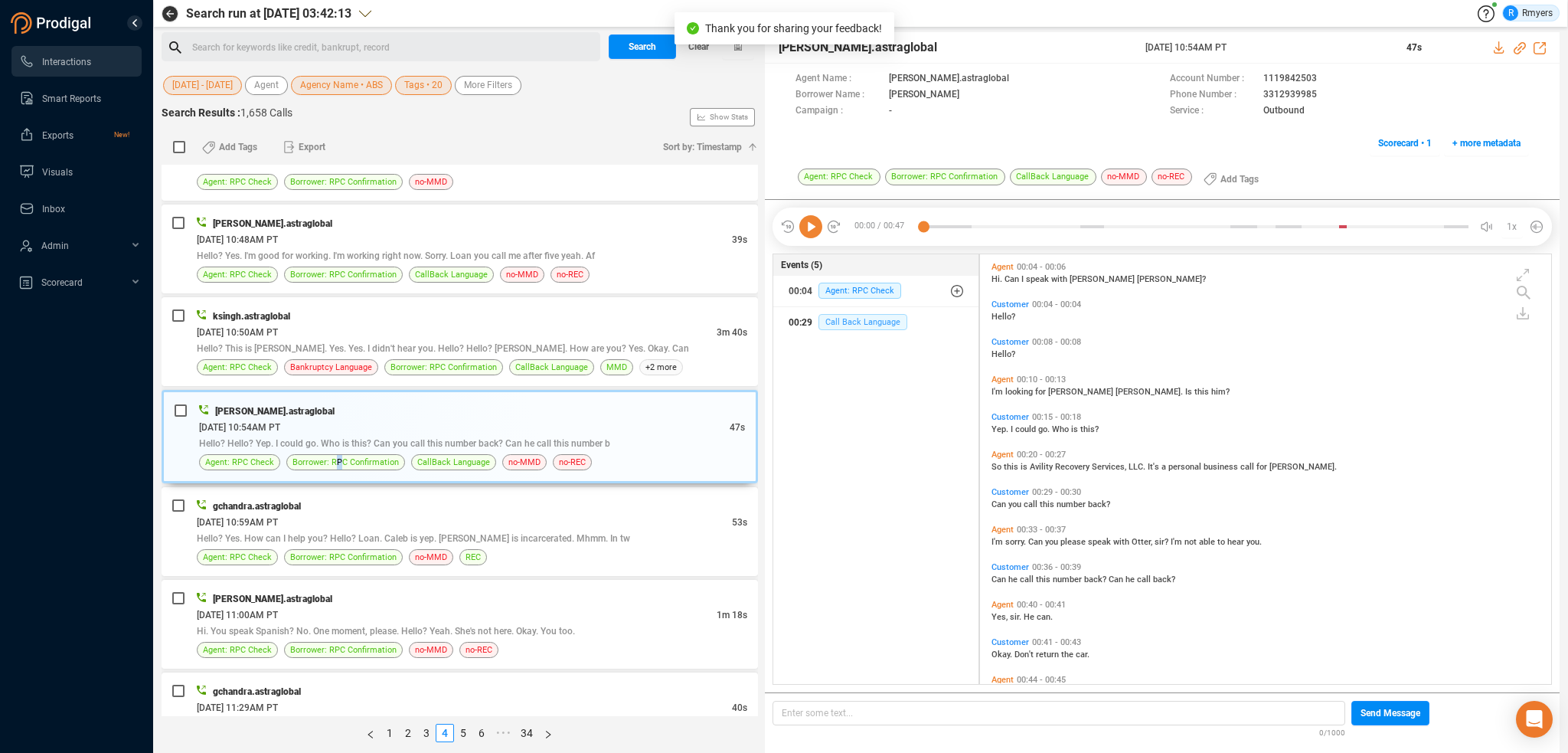
click at [825, 314] on span "Call Back Language" at bounding box center [862, 322] width 89 height 16
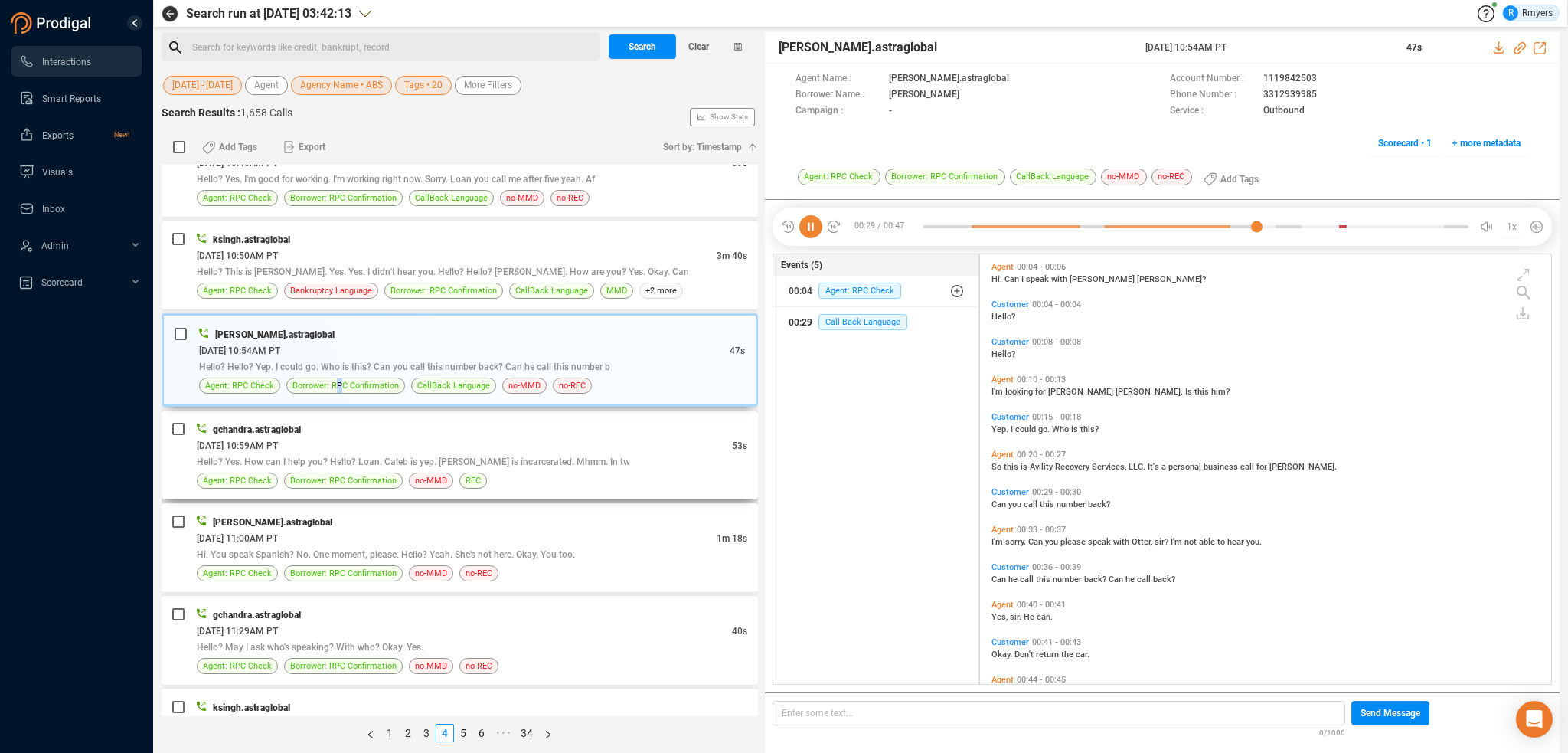
scroll to position [0, 0]
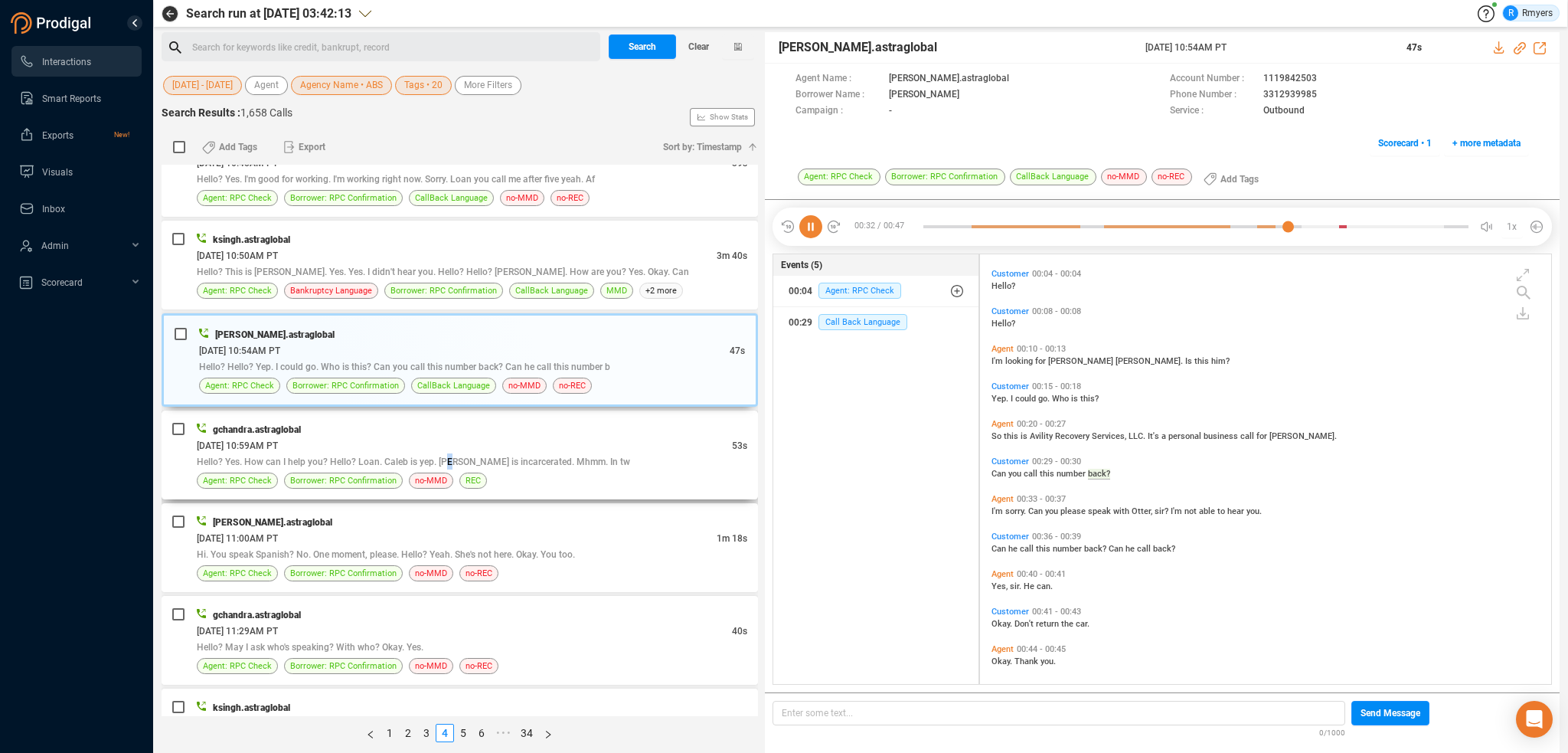
click at [449, 456] on span "Hello? Yes. How can I help you? Hello? Loan. Caleb is yep. [PERSON_NAME] is inc…" at bounding box center [413, 461] width 433 height 11
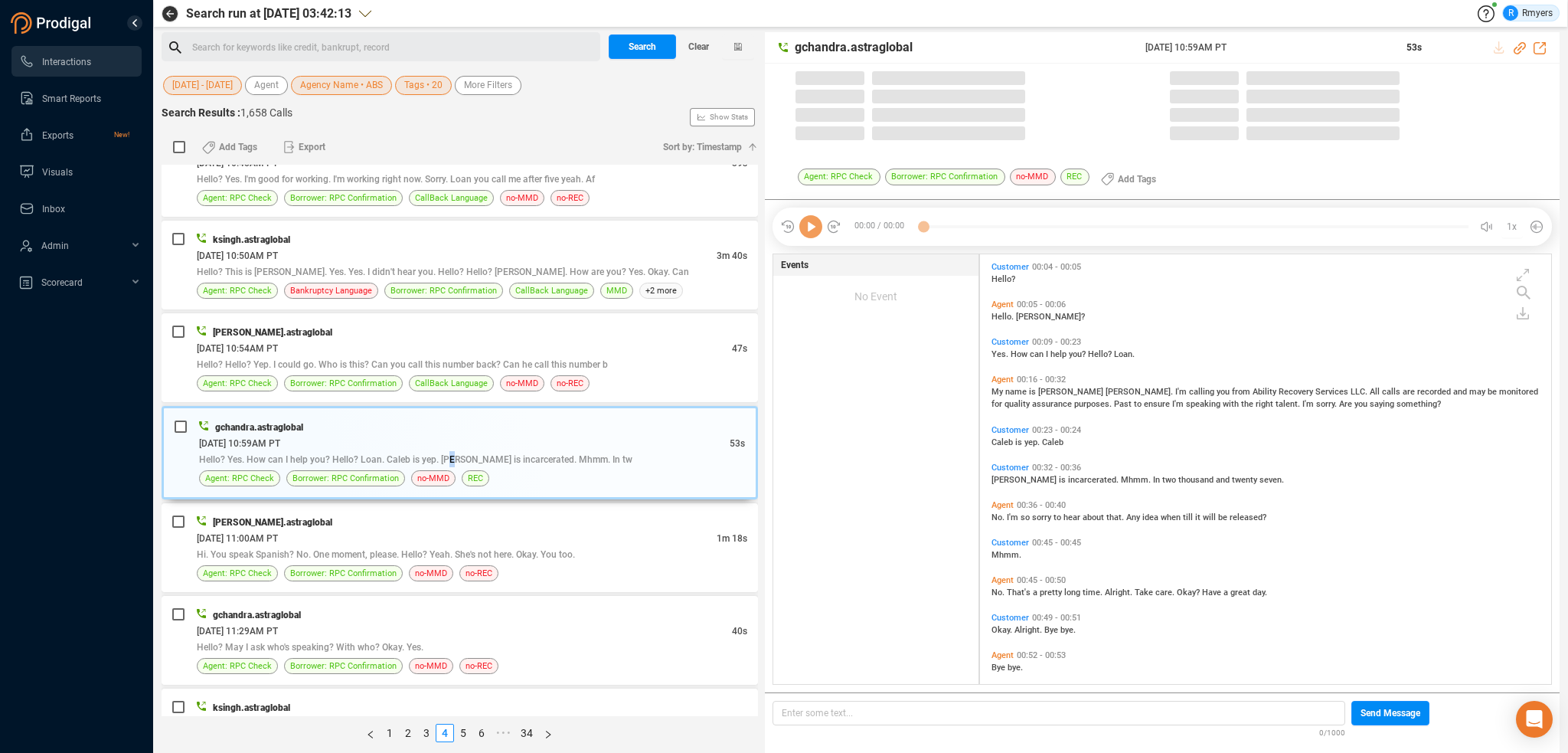
scroll to position [426, 564]
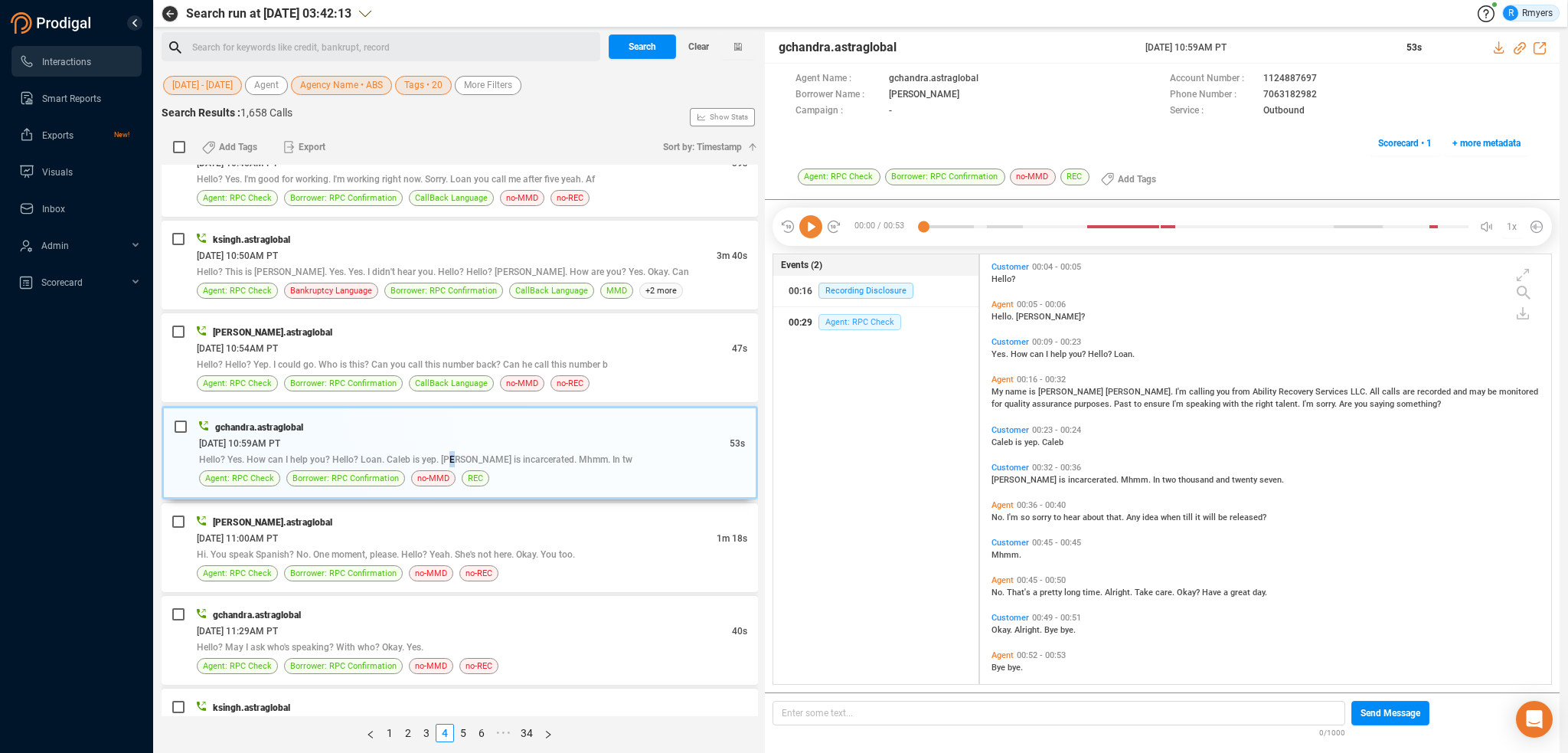
click at [843, 321] on span "Agent: RPC Check" at bounding box center [859, 322] width 83 height 16
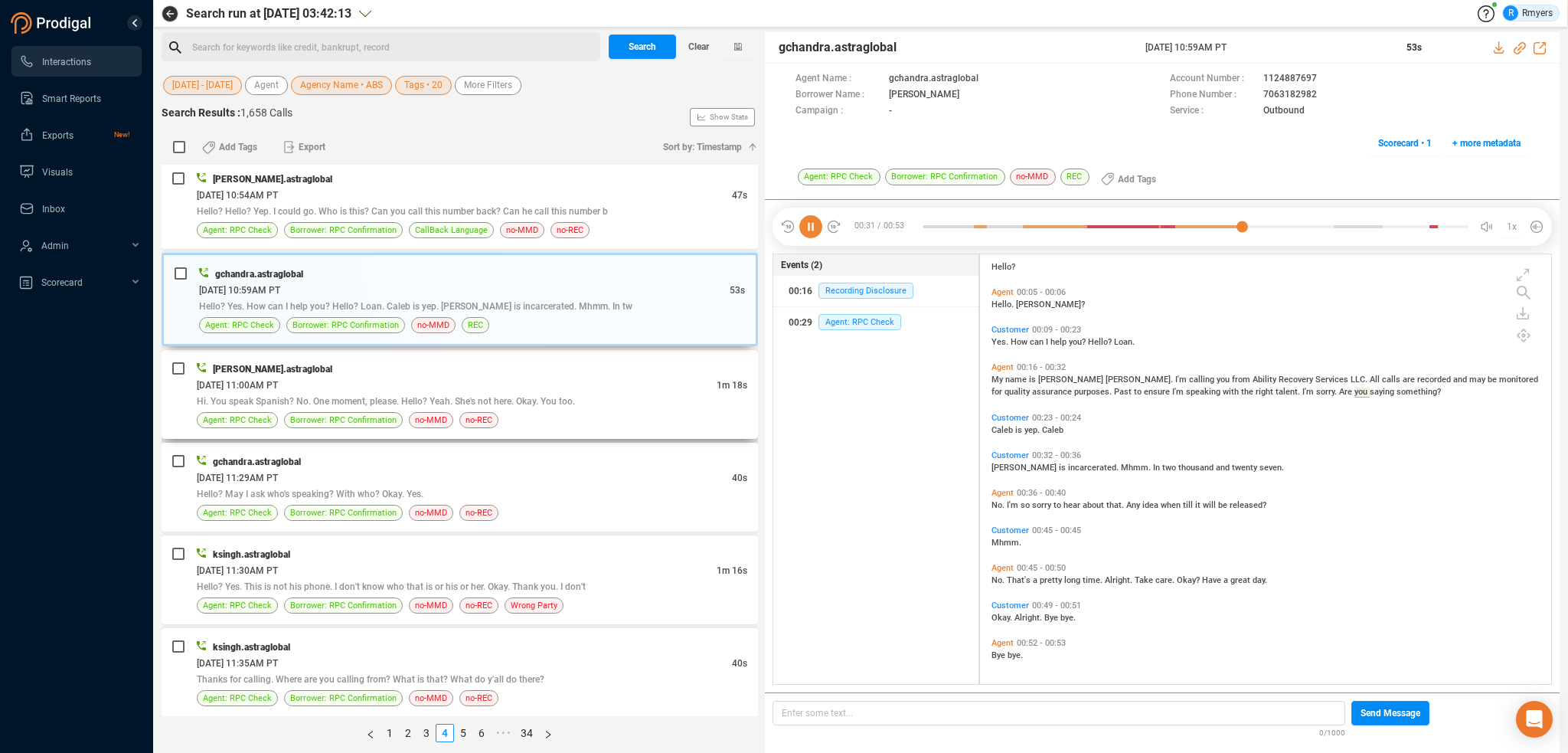
click at [393, 398] on span "Hi. You speak Spanish? No. One moment, please. Hello? Yeah. She's not here. Oka…" at bounding box center [386, 401] width 378 height 11
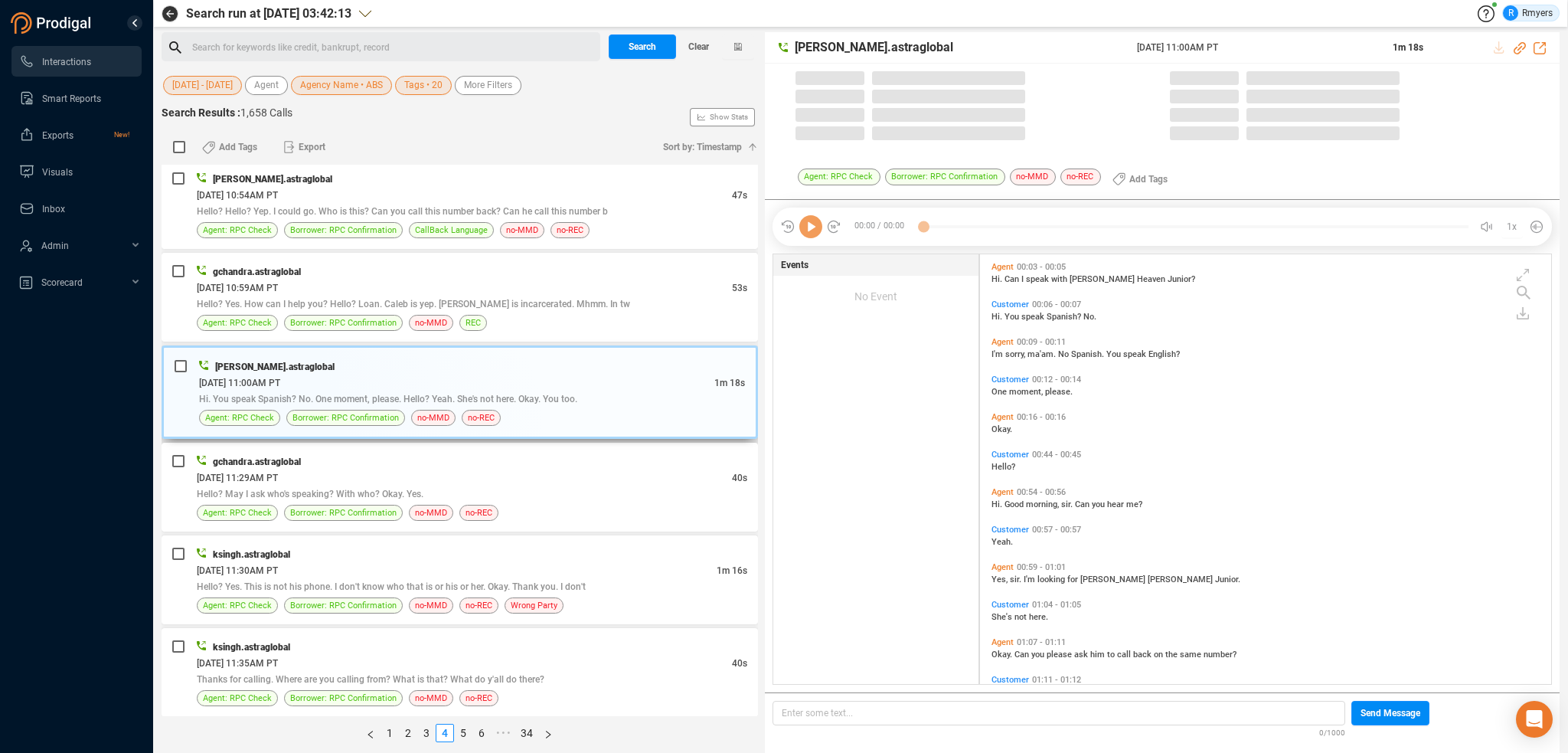
scroll to position [4, 8]
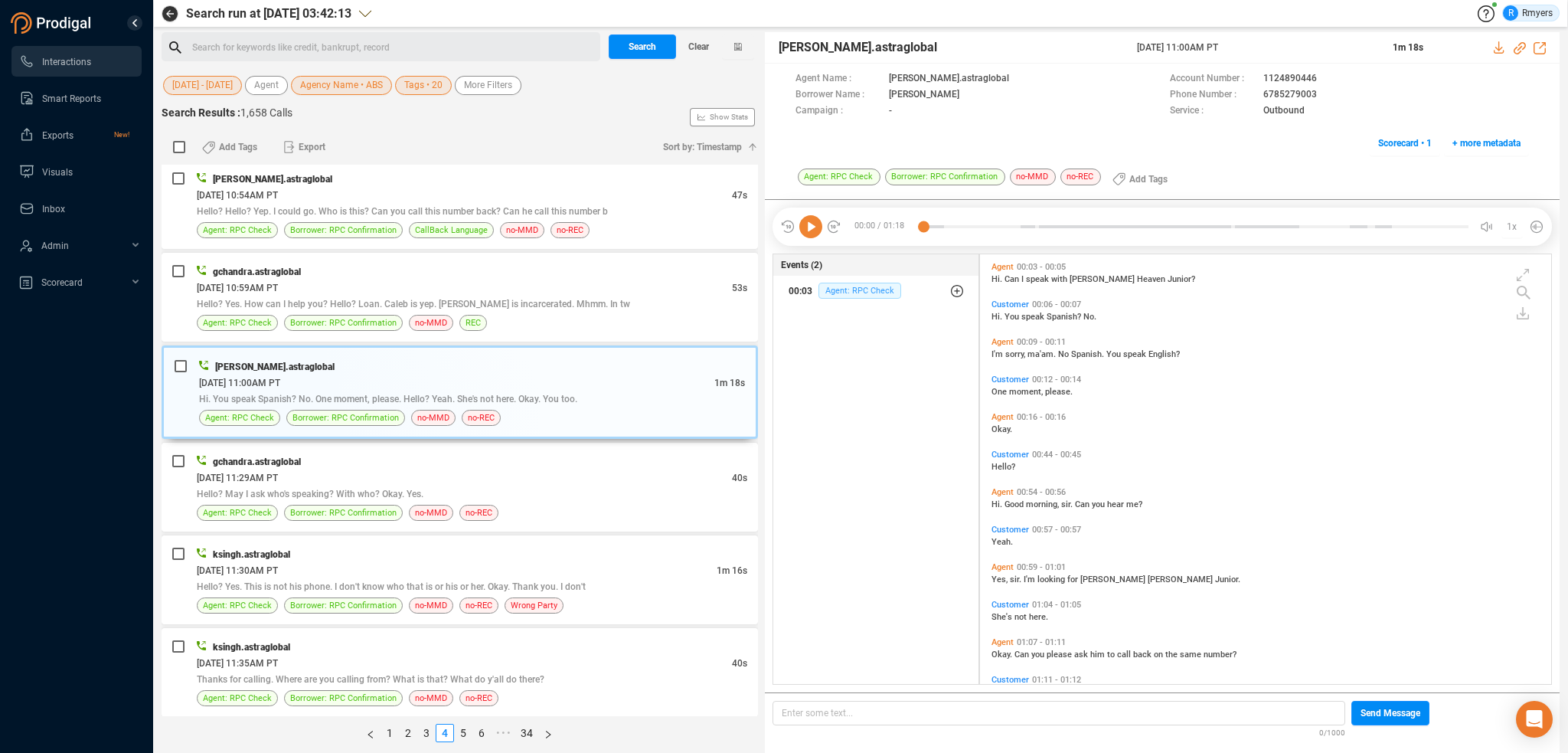
click at [843, 292] on span "Agent: RPC Check" at bounding box center [859, 291] width 83 height 16
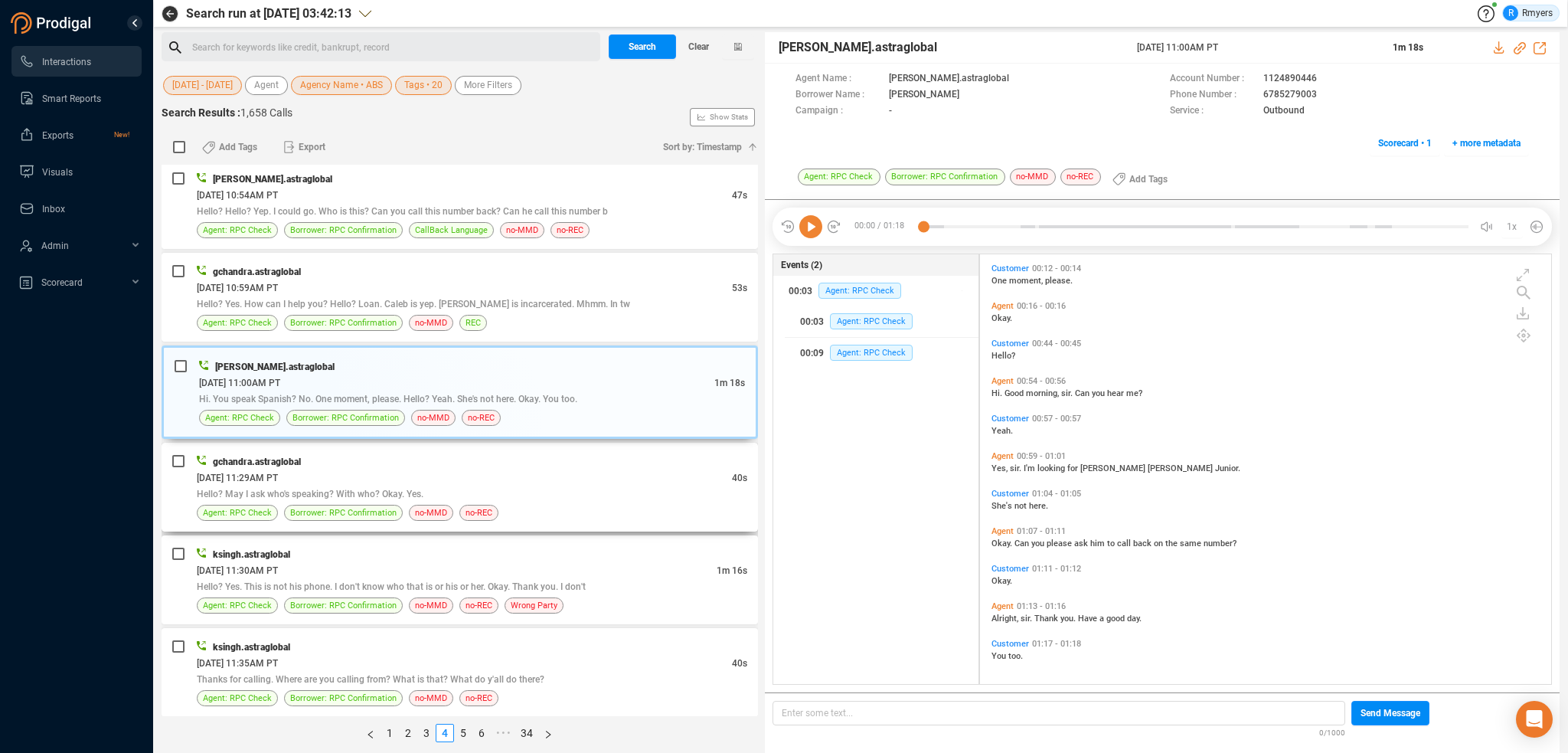
click at [452, 505] on div "Agent: RPC Check Borrower: RPC Confirmation no-MMD no-REC" at bounding box center [472, 513] width 551 height 16
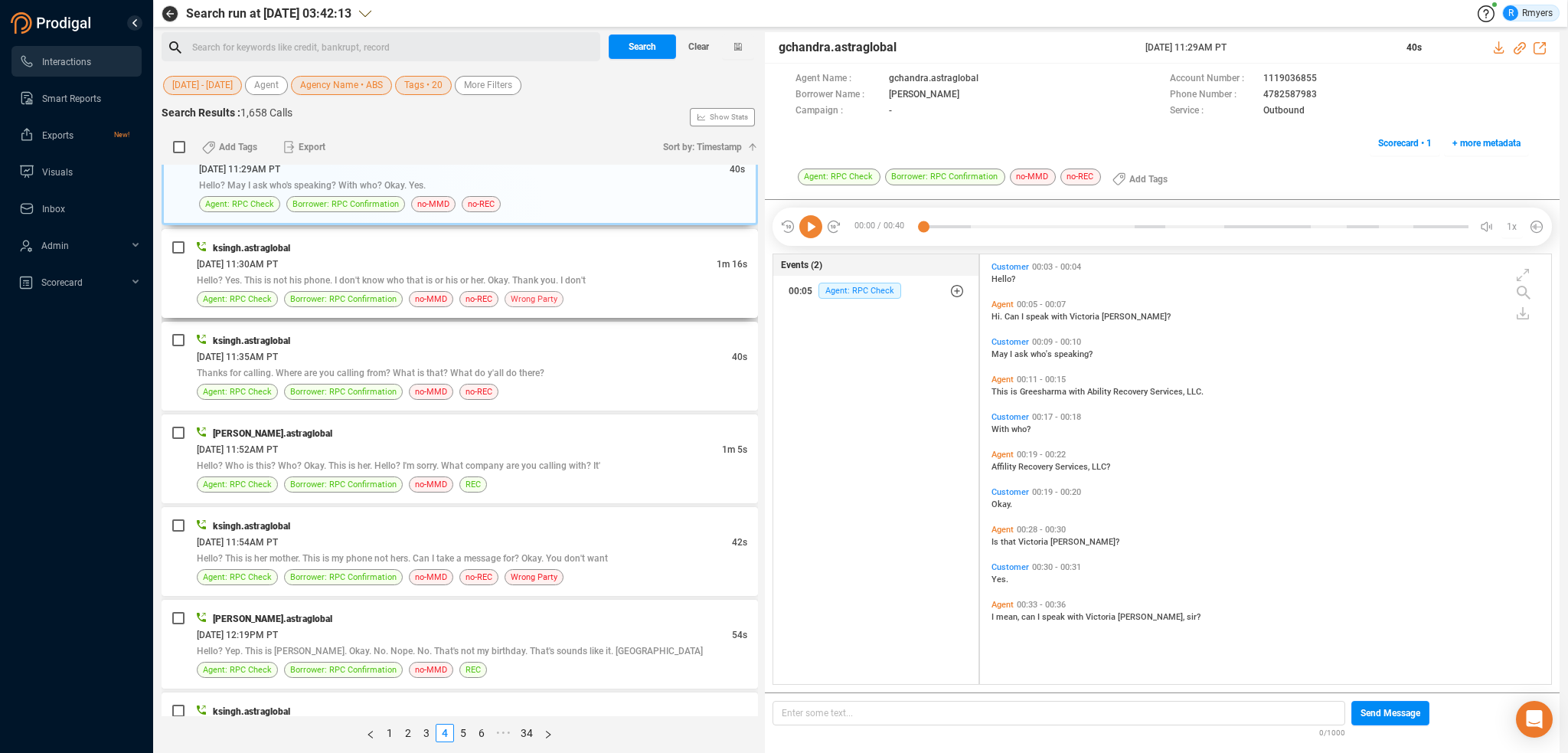
click at [511, 297] on span "Wrong Party" at bounding box center [534, 299] width 47 height 15
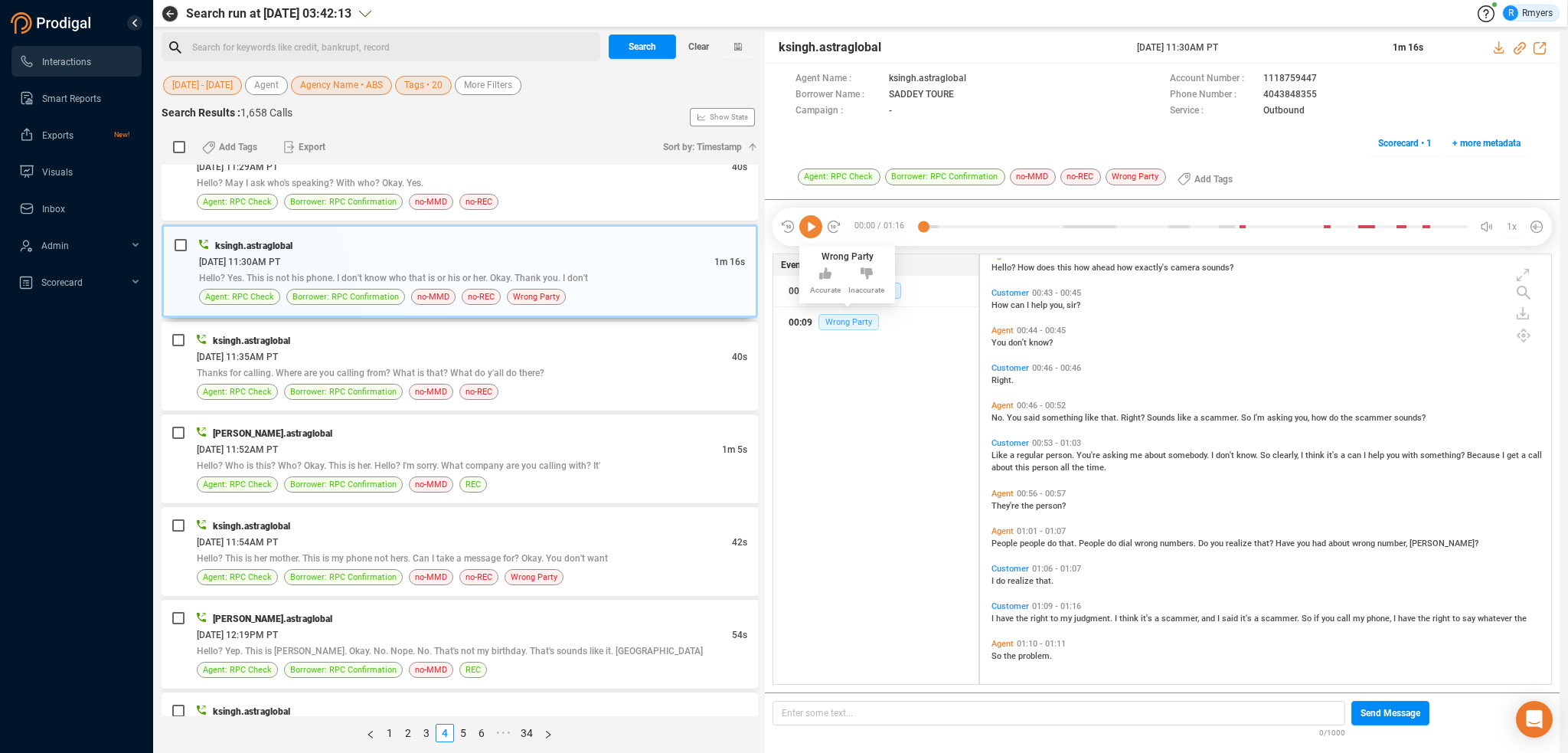
click at [871, 320] on span "Wrong Party" at bounding box center [848, 322] width 60 height 16
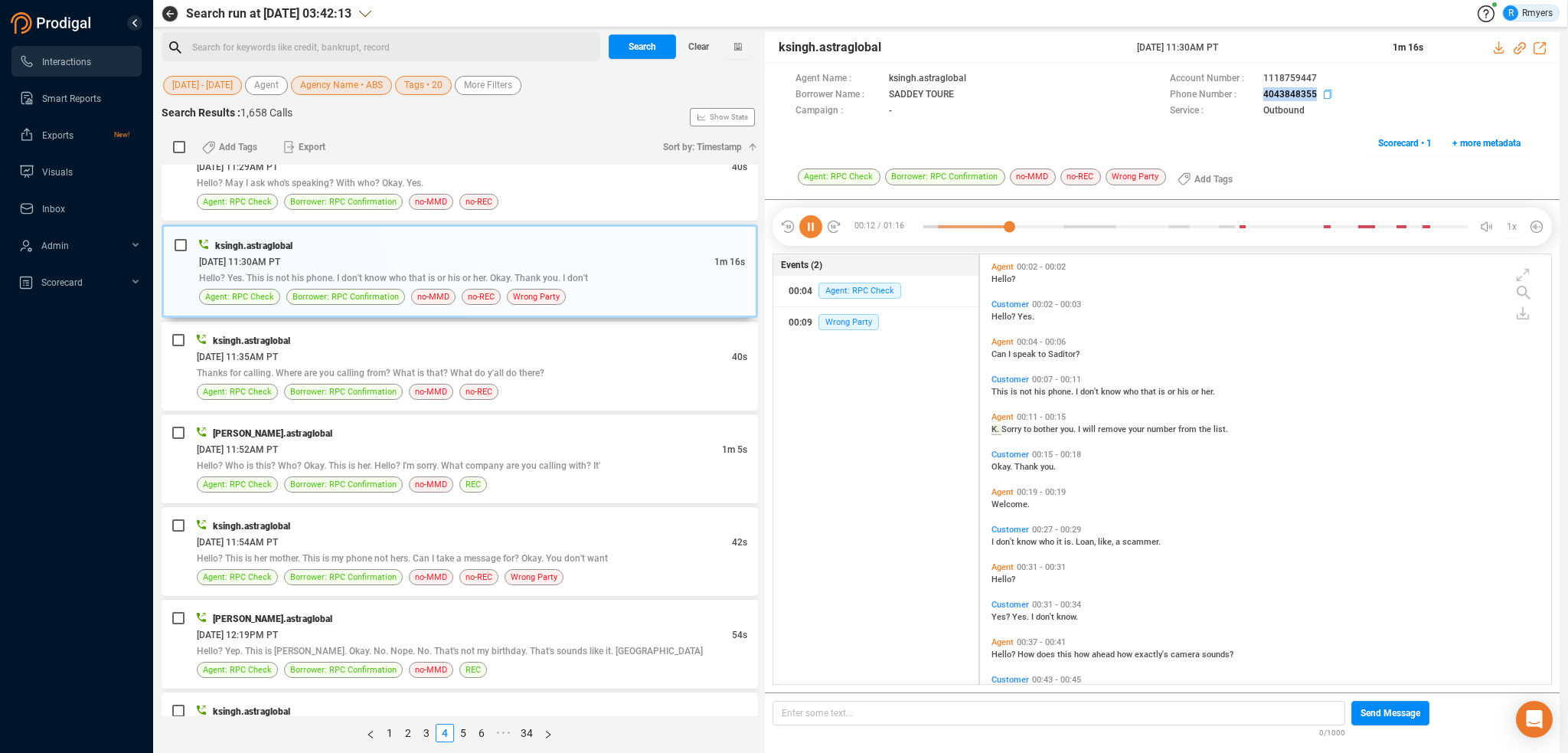
drag, startPoint x: 1257, startPoint y: 89, endPoint x: 1315, endPoint y: 93, distance: 57.6
click at [1315, 93] on div "Phone Number : [PHONE_NUMBER]" at bounding box center [1349, 95] width 359 height 16
click at [609, 384] on div "Agent: RPC Check Borrower: RPC Confirmation no-MMD no-REC" at bounding box center [472, 392] width 551 height 16
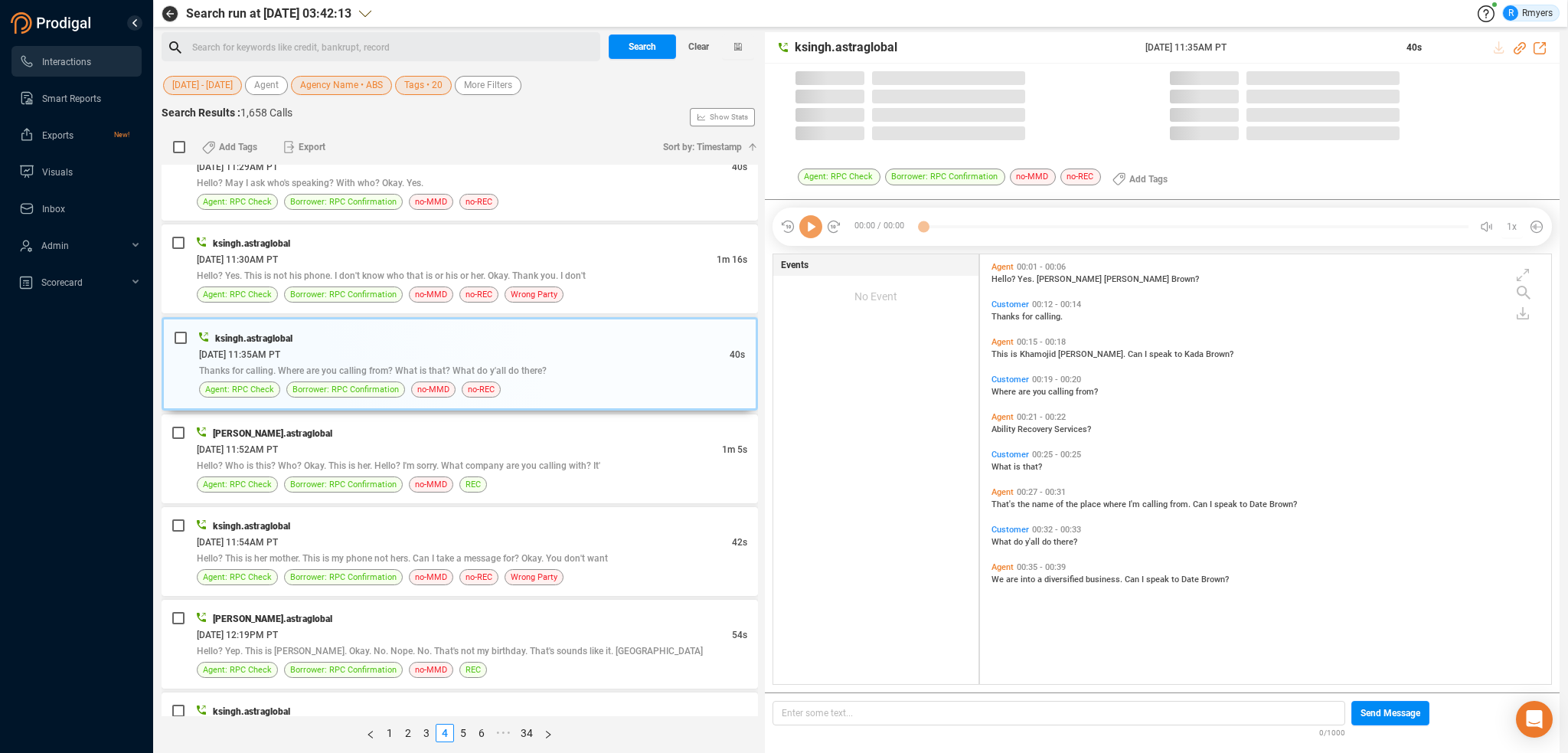
scroll to position [426, 564]
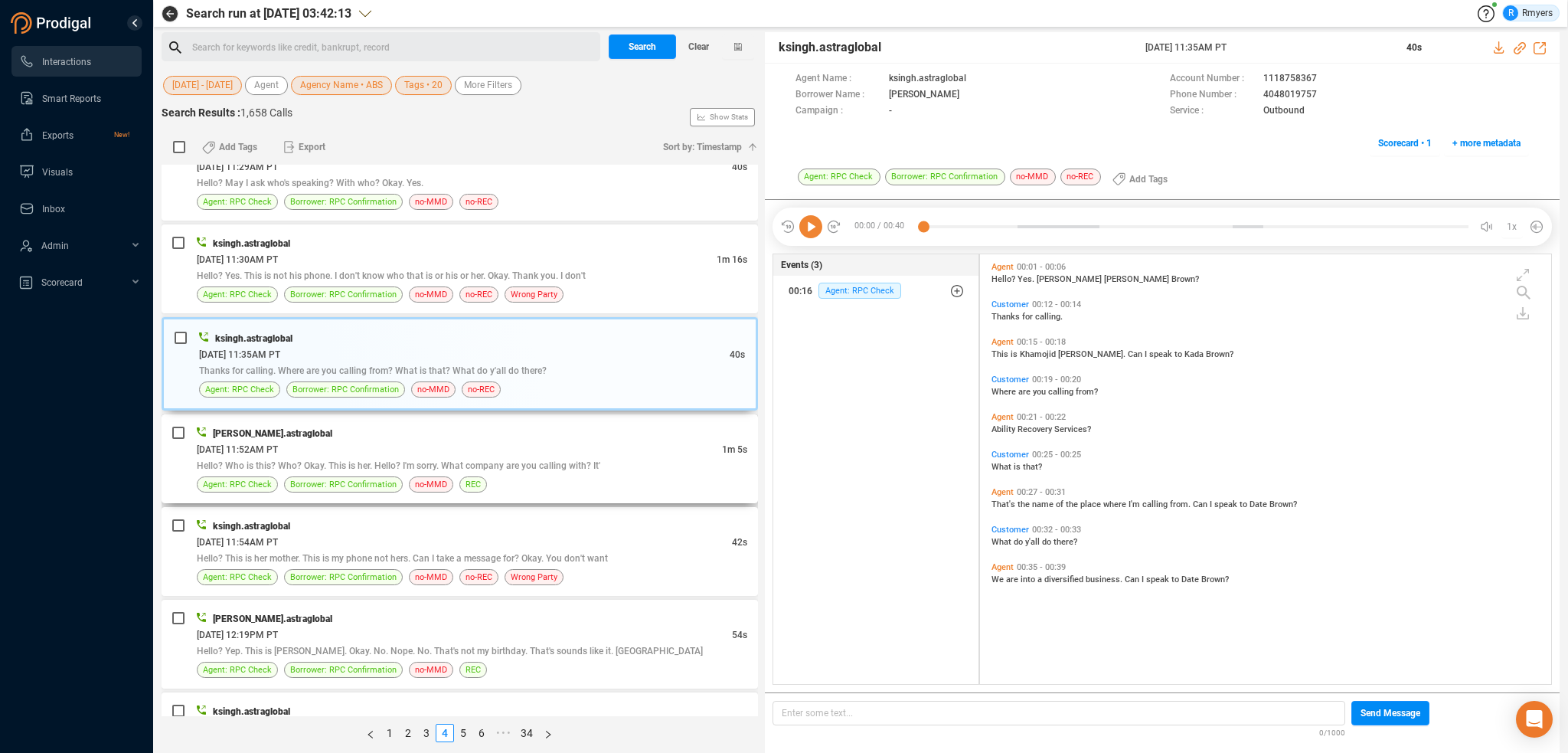
click at [487, 462] on span "Hello? Who is this? Who? Okay. This is her. Hello? I'm sorry. What company are …" at bounding box center [399, 465] width 404 height 11
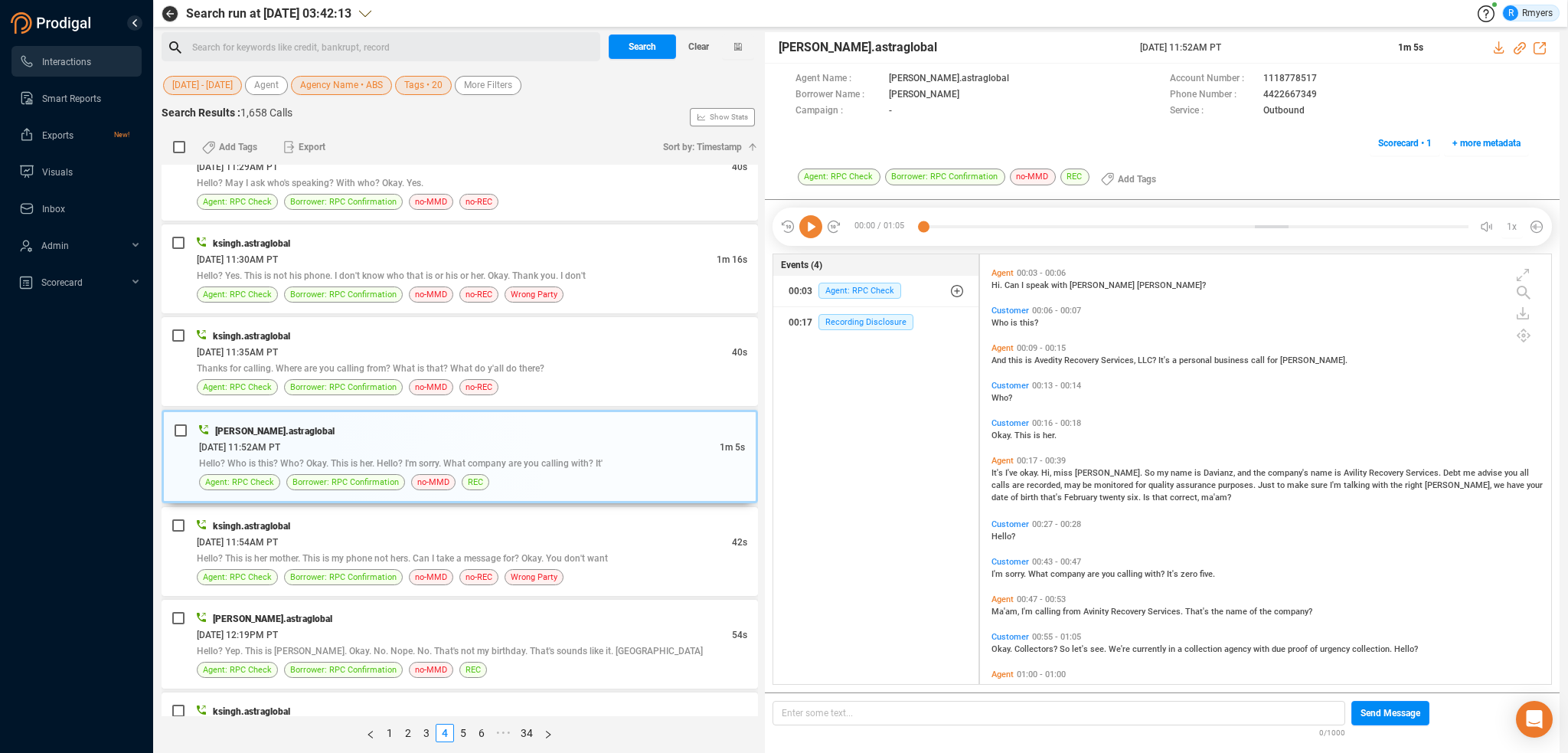
scroll to position [62, 0]
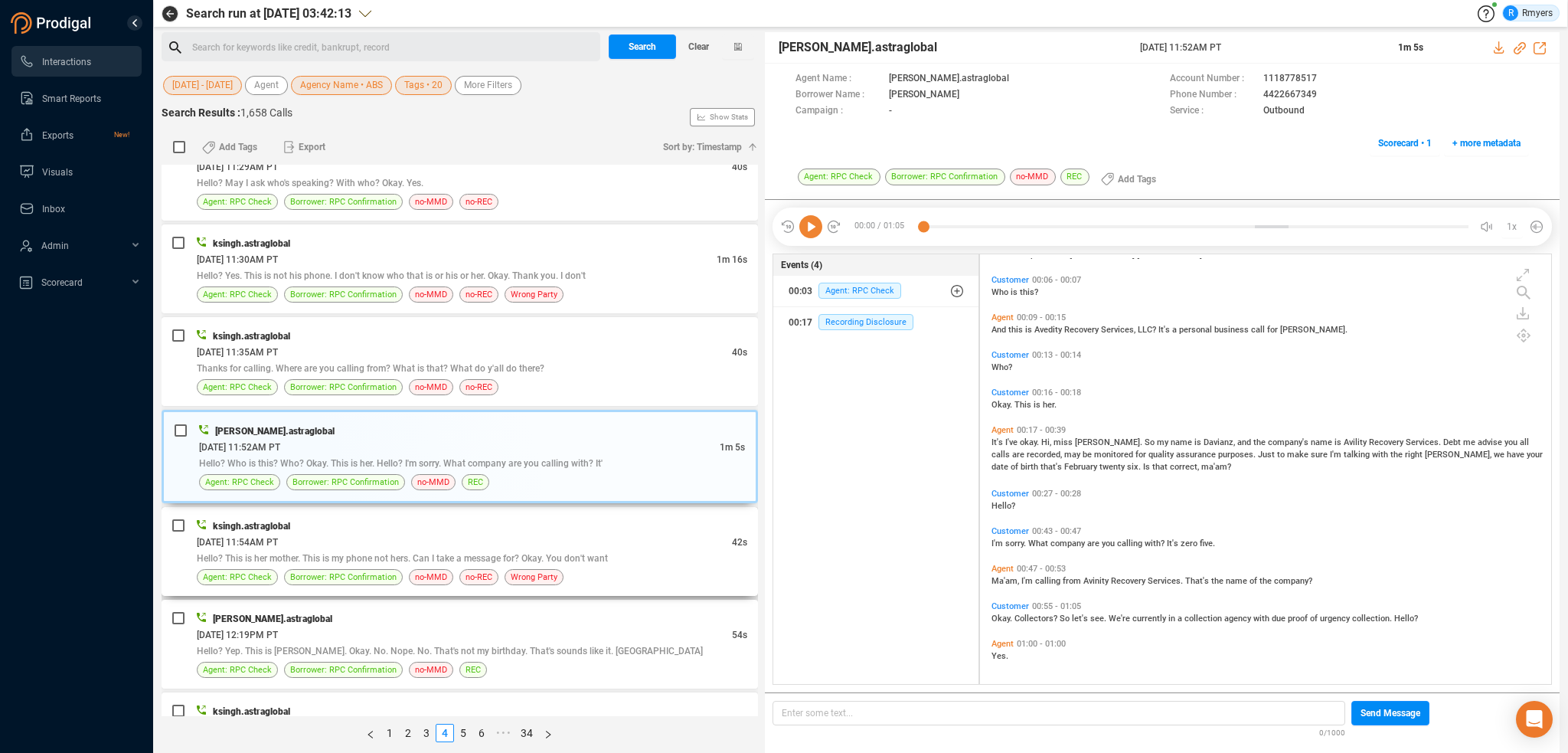
click at [392, 534] on div "[DATE] 11:54AM PT" at bounding box center [464, 542] width 535 height 16
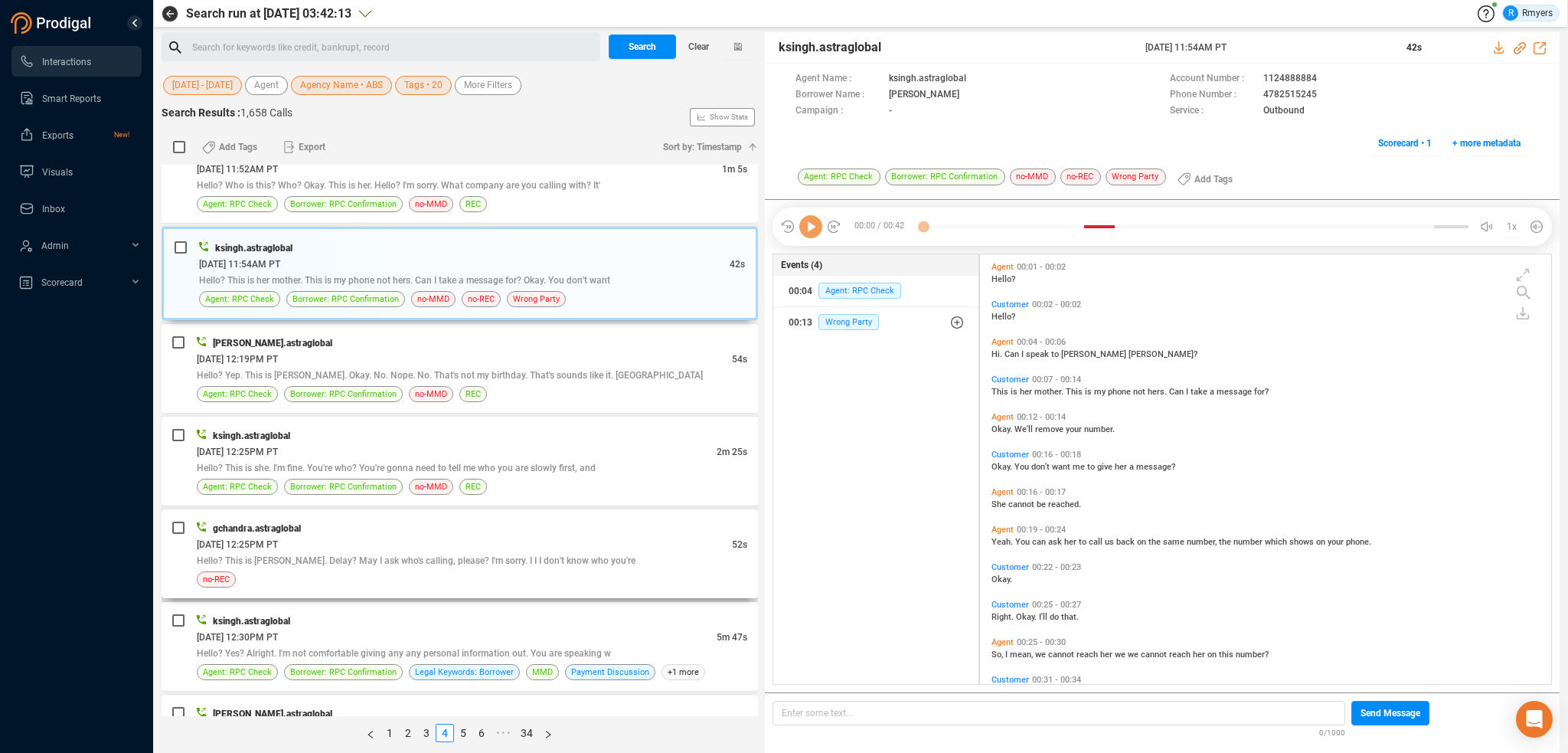
scroll to position [1914, 0]
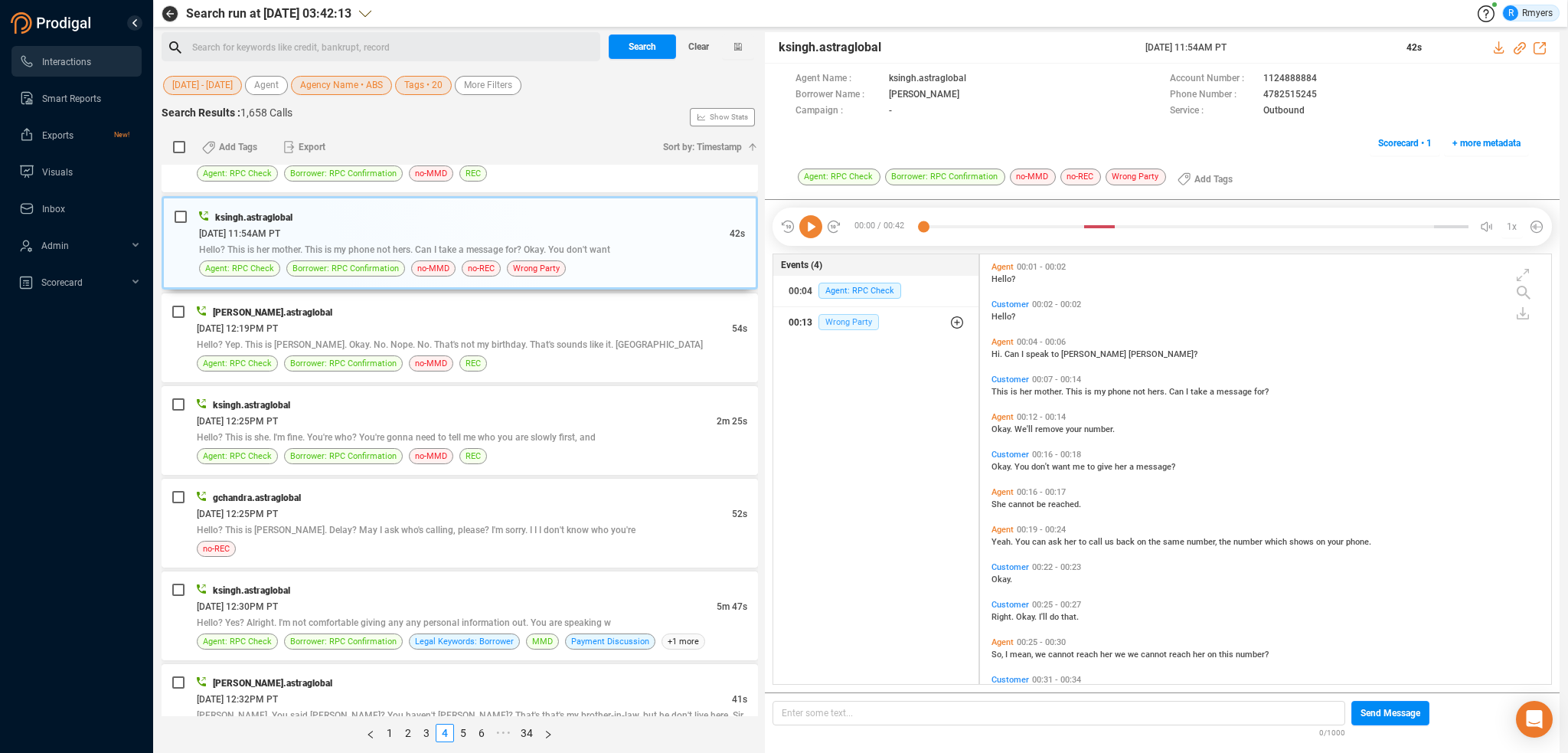
click at [858, 322] on span "Wrong Party" at bounding box center [848, 322] width 60 height 16
click at [857, 359] on span "Wrong Party" at bounding box center [860, 353] width 60 height 16
drag, startPoint x: 1261, startPoint y: 103, endPoint x: 1262, endPoint y: 93, distance: 10.7
click at [1268, 94] on div "Agent Name : ksingh.astraglobal Account Number : 1124888884 Borrower Name : [PE…" at bounding box center [1163, 95] width 734 height 48
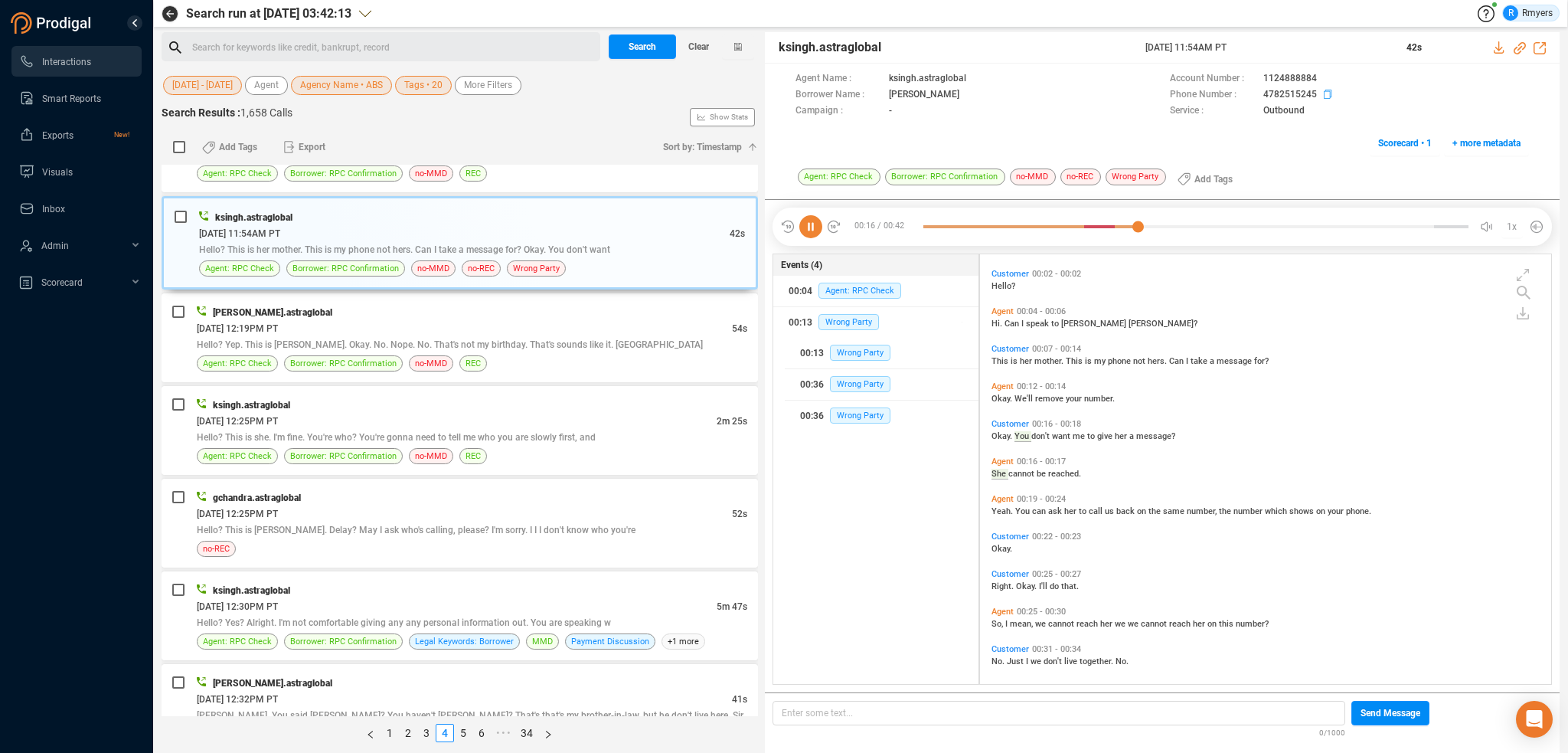
drag, startPoint x: 1262, startPoint y: 93, endPoint x: 1250, endPoint y: 97, distance: 13.1
click at [1250, 97] on div "Phone Number : [PHONE_NUMBER]" at bounding box center [1349, 95] width 359 height 16
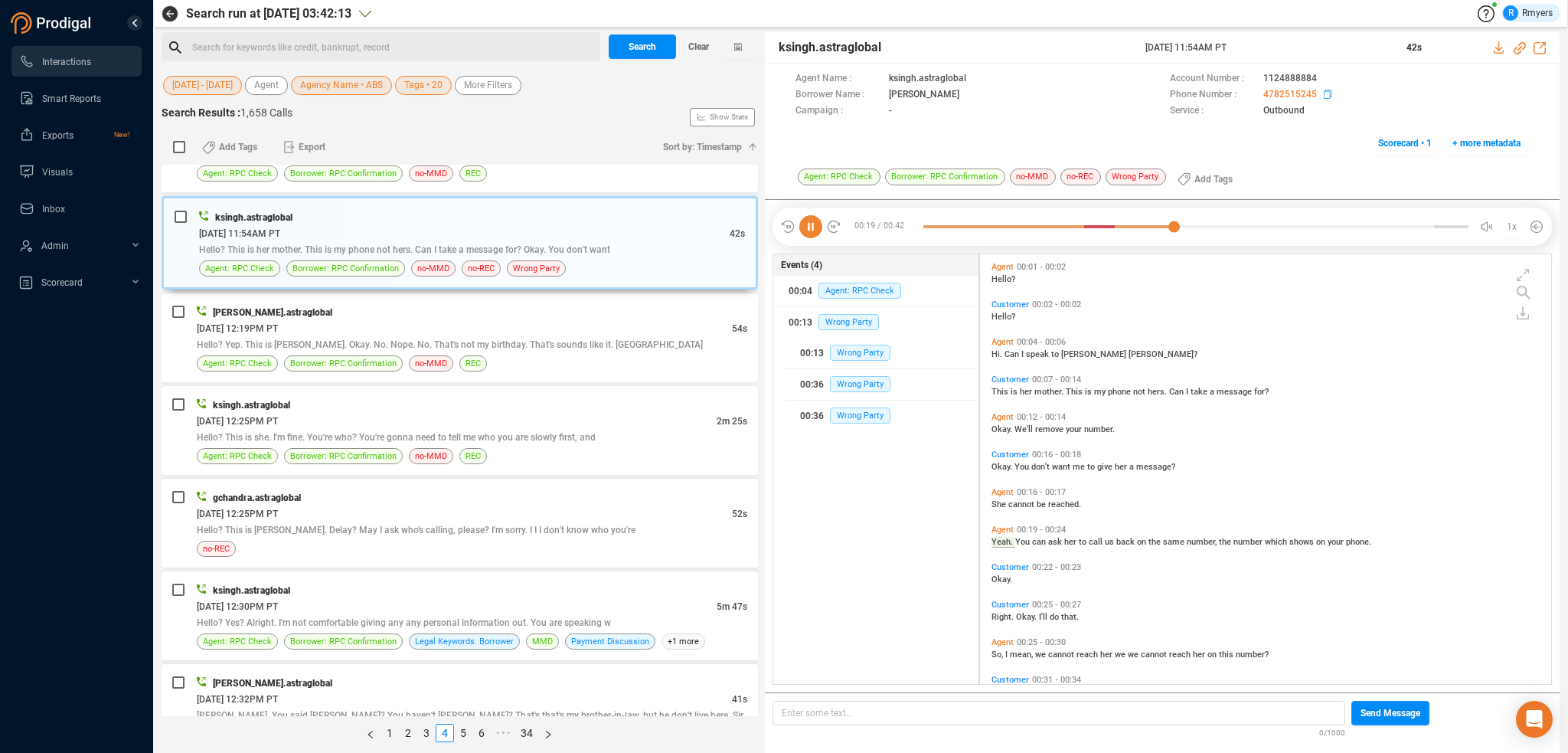
scroll to position [69, 0]
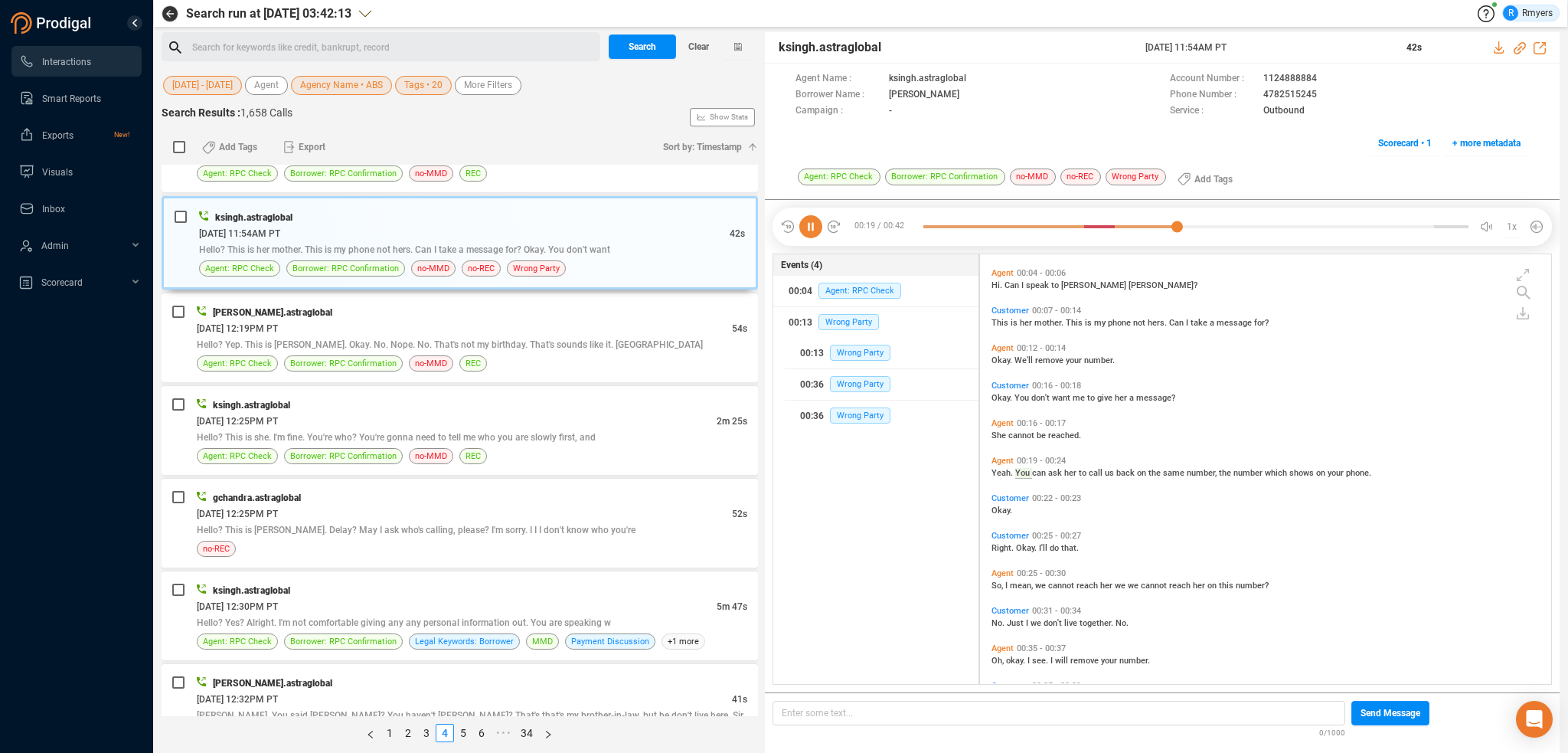
click at [1250, 138] on div "Agent Name : ksingh.astraglobal Account Number : 1124888884 Borrower Name : [PE…" at bounding box center [1162, 115] width 795 height 103
drag, startPoint x: 1268, startPoint y: 90, endPoint x: 1315, endPoint y: 93, distance: 46.8
click at [1315, 93] on div "Phone Number : [PHONE_NUMBER]" at bounding box center [1349, 95] width 359 height 16
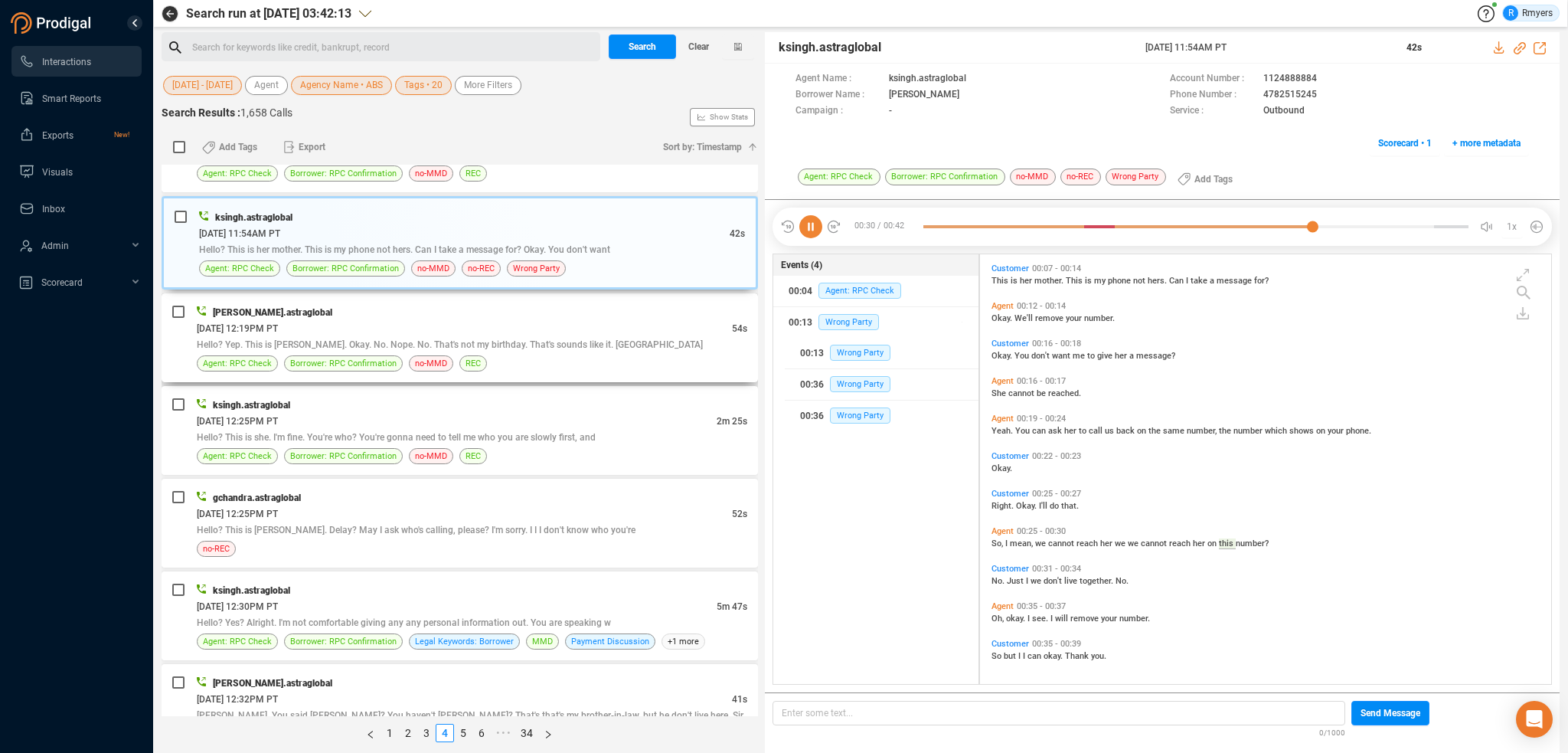
click at [469, 309] on div "[PERSON_NAME].astraglobal" at bounding box center [472, 312] width 551 height 16
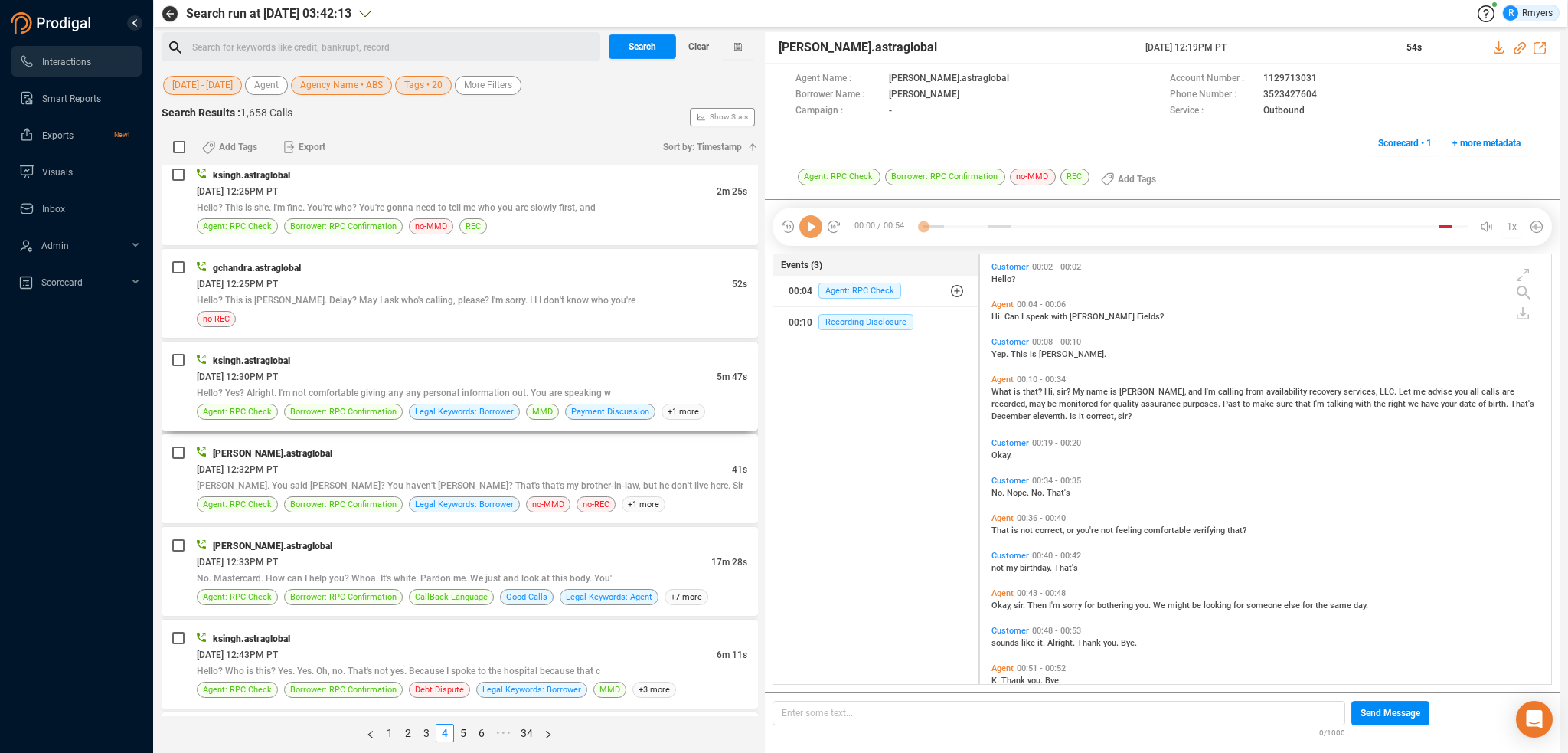
scroll to position [2067, 0]
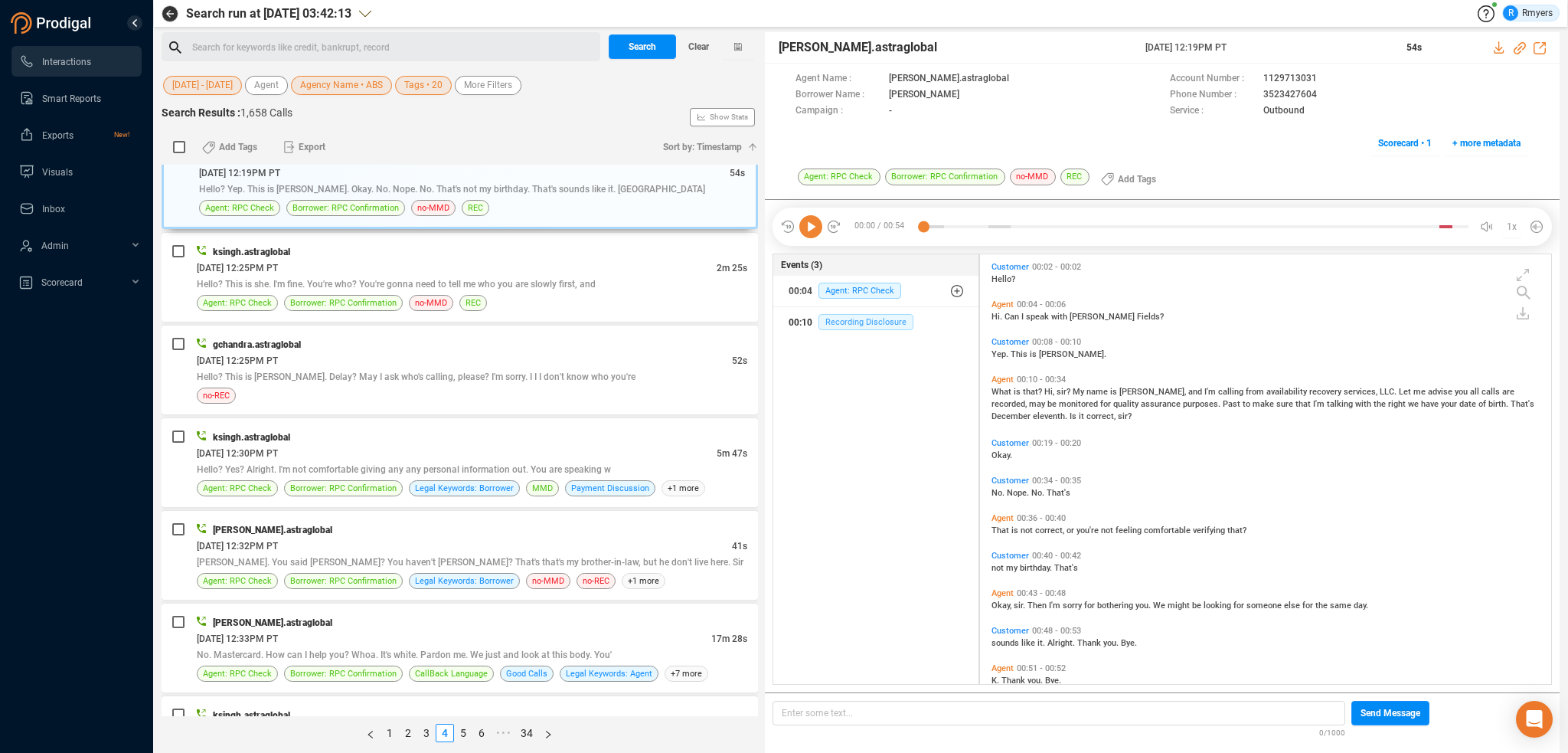
click at [845, 318] on span "Recording Disclosure" at bounding box center [865, 322] width 95 height 16
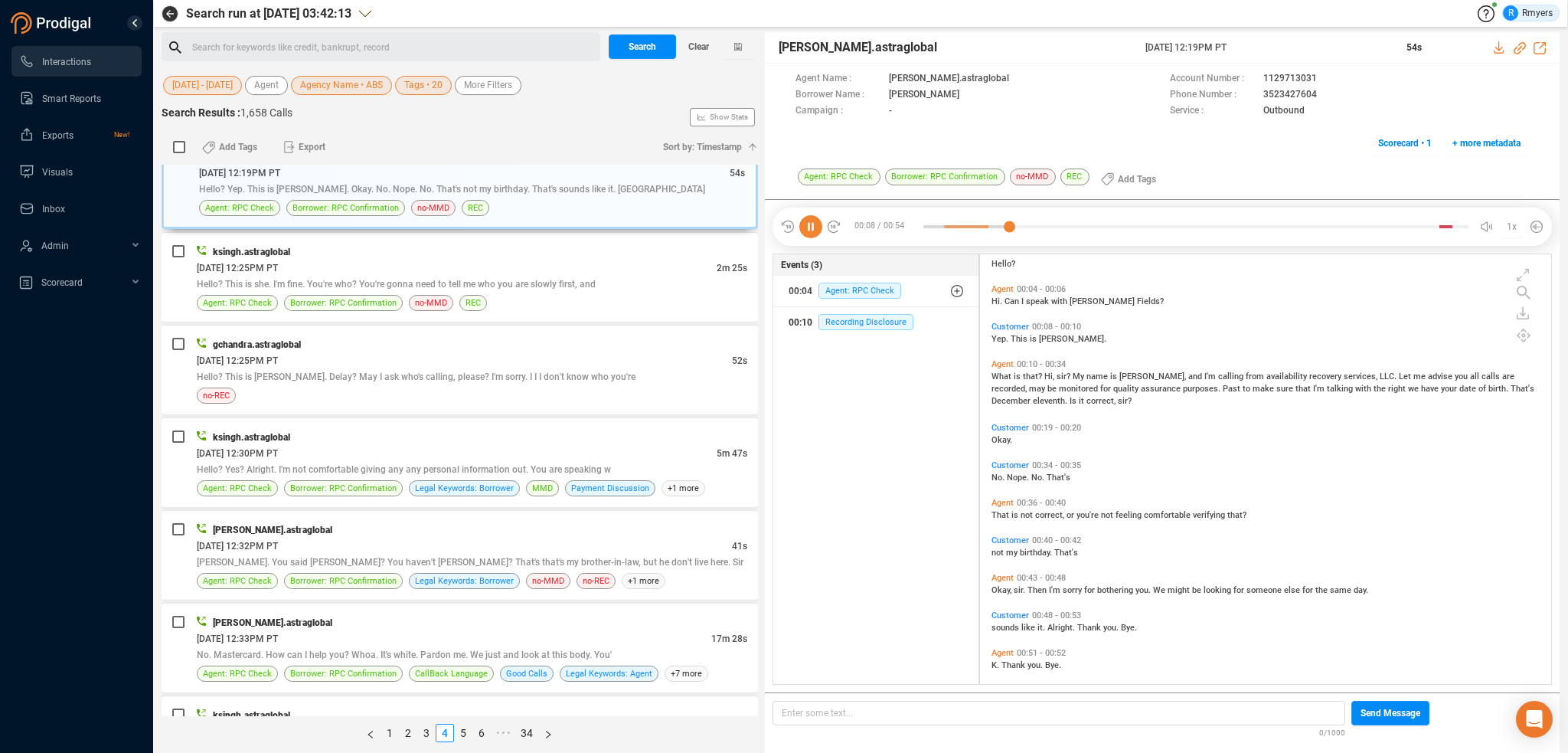
scroll to position [25, 0]
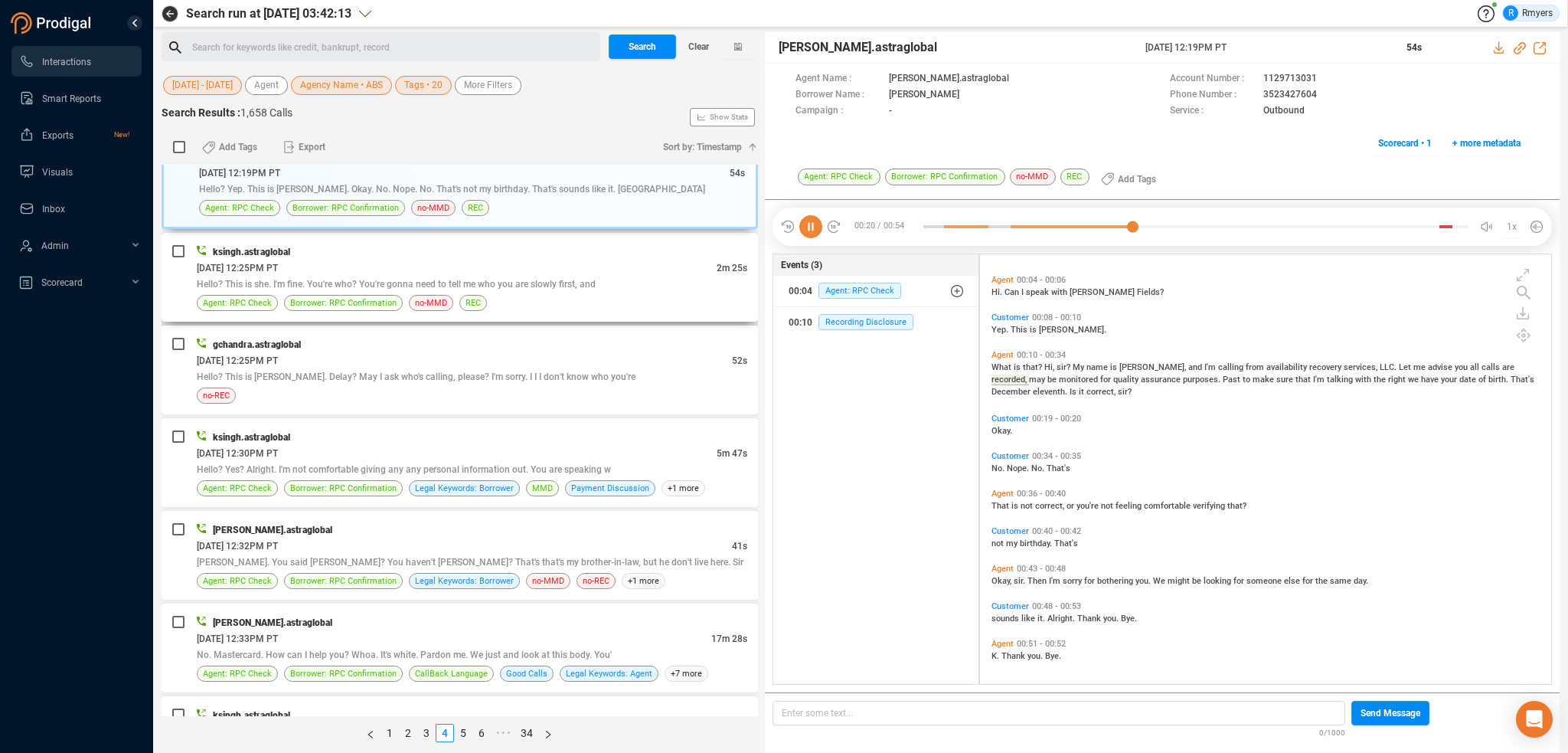
click at [502, 250] on div "ksingh.astraglobal" at bounding box center [472, 251] width 551 height 16
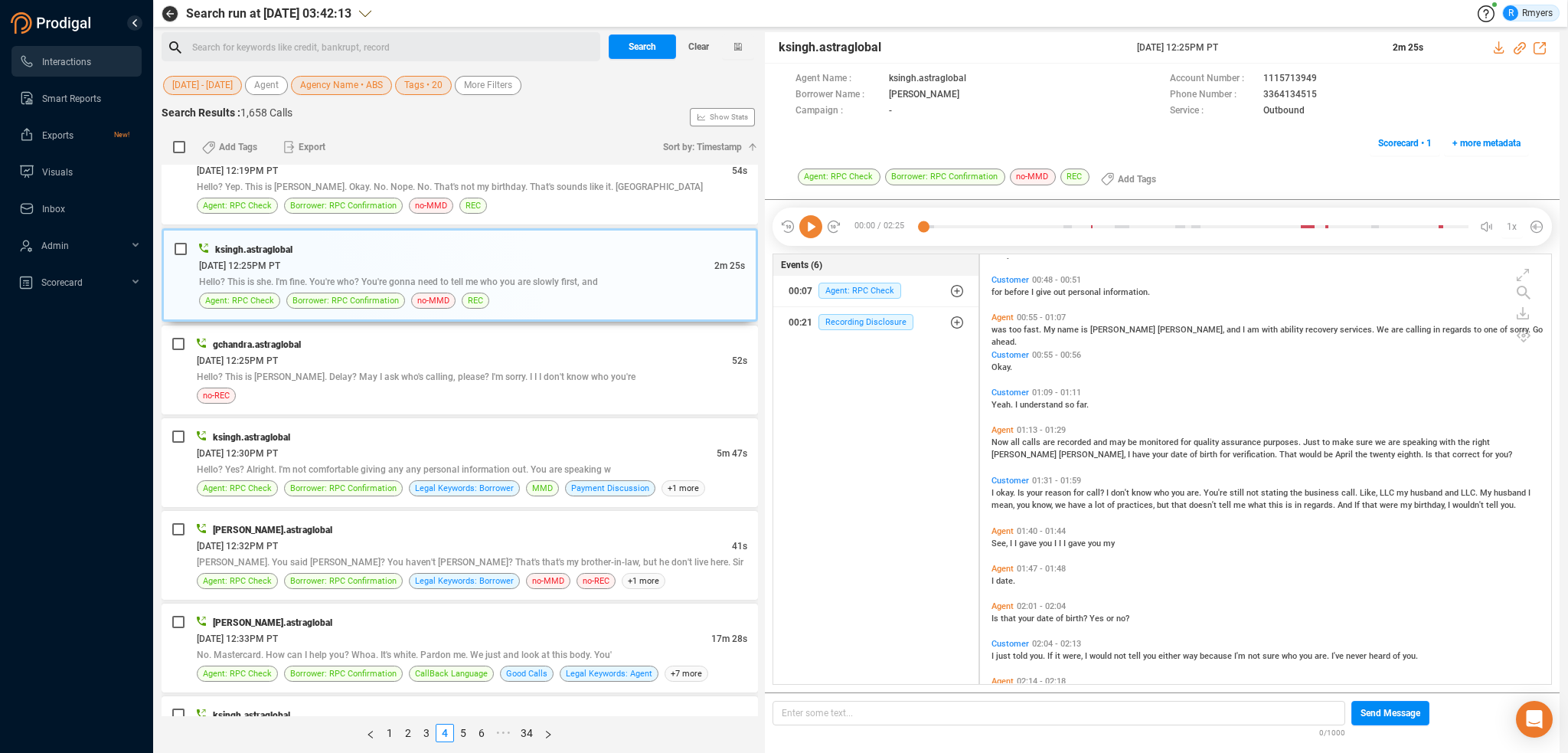
scroll to position [119, 0]
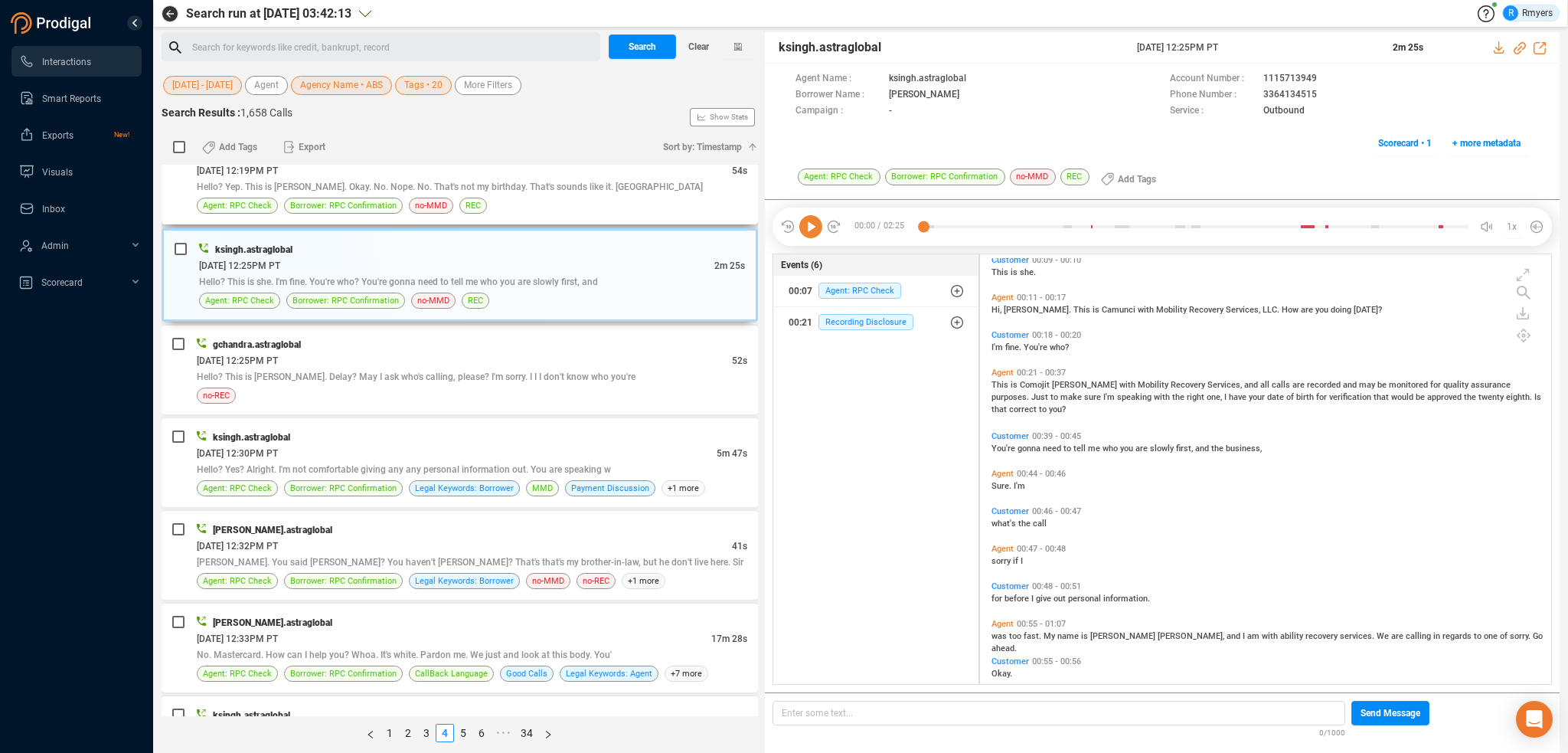
click at [498, 198] on div "Agent: RPC Check Borrower: RPC Confirmation no-MMD REC" at bounding box center [472, 206] width 551 height 16
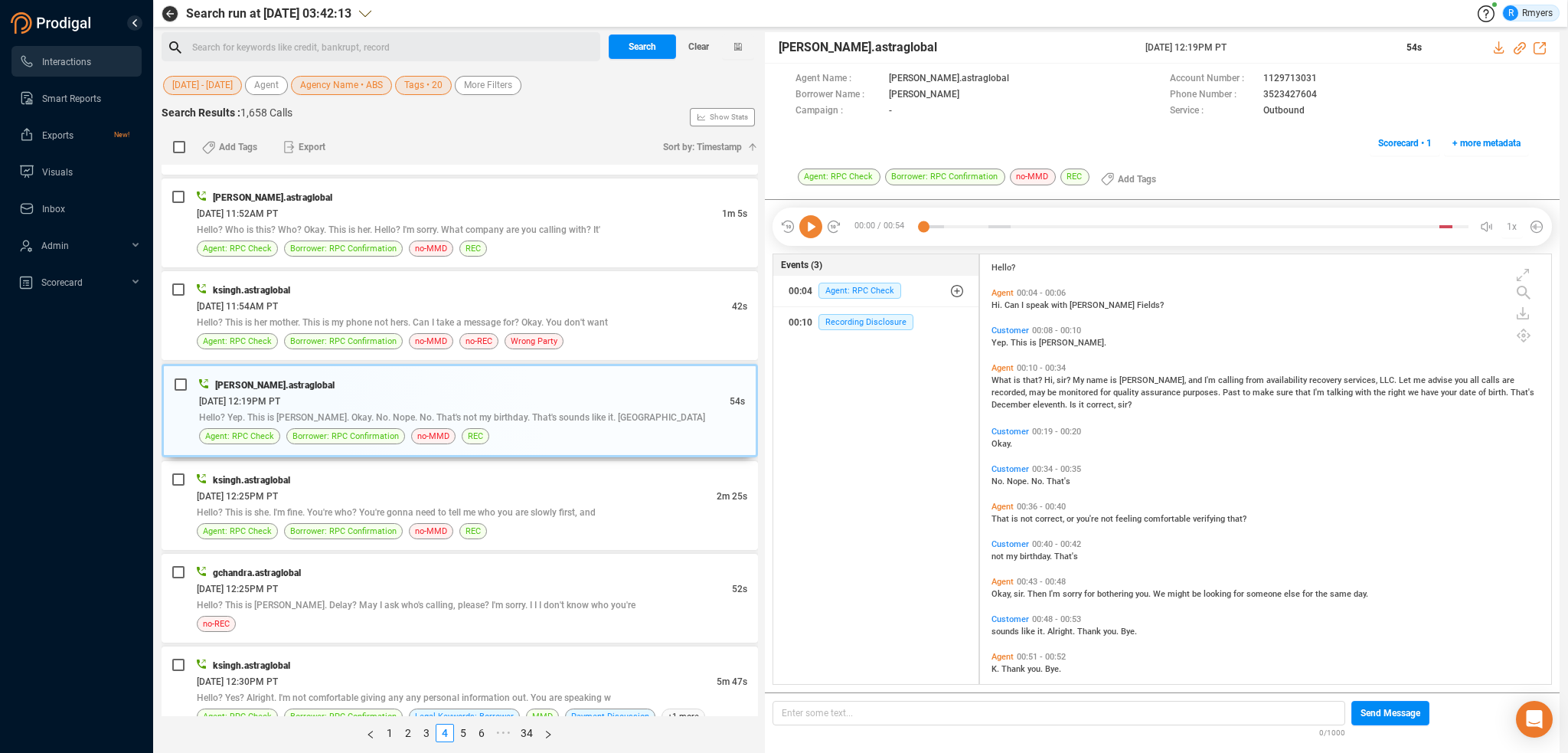
scroll to position [0, 0]
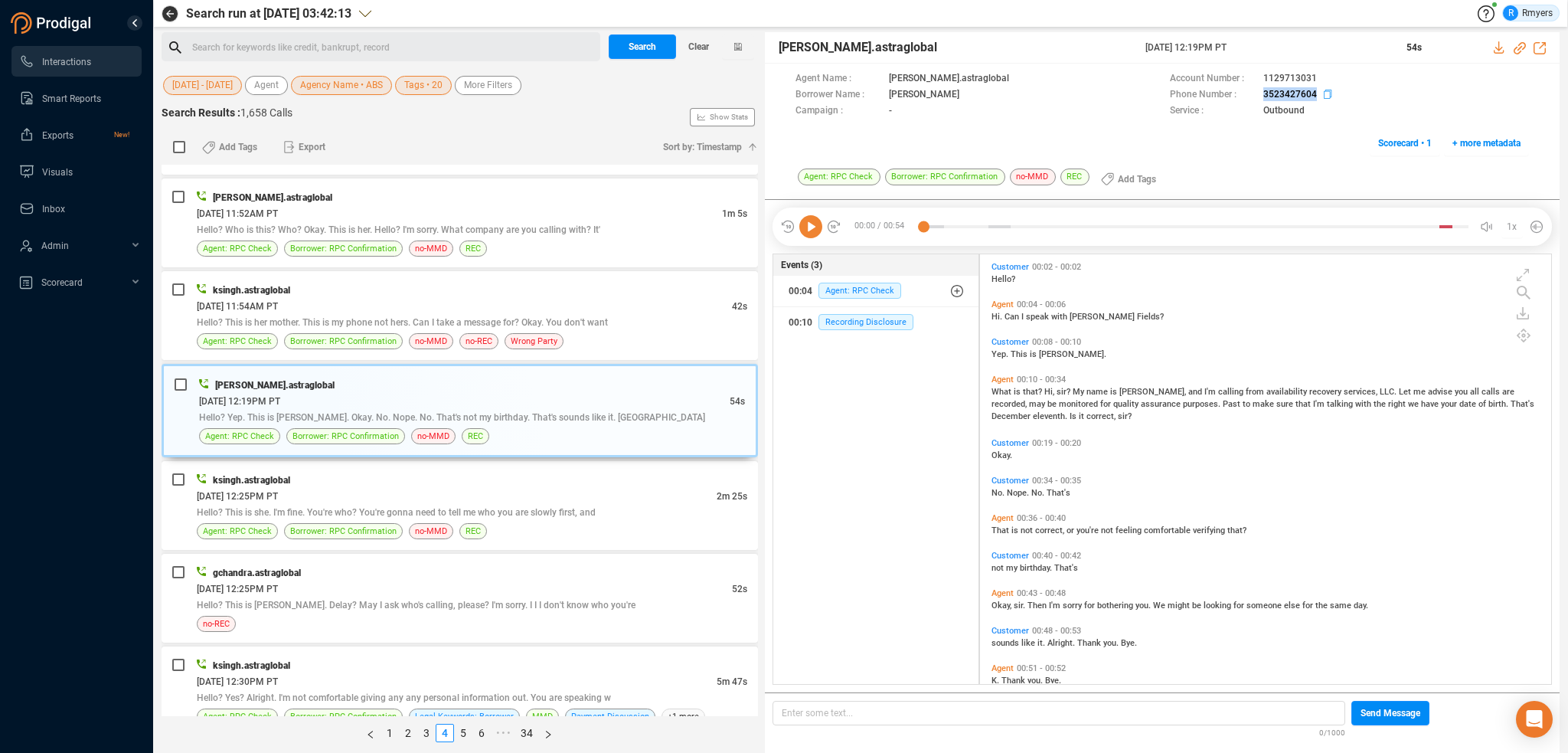
drag, startPoint x: 1247, startPoint y: 96, endPoint x: 1318, endPoint y: 94, distance: 71.2
click at [1318, 94] on div "Phone Number : [PHONE_NUMBER]" at bounding box center [1349, 95] width 359 height 16
click at [401, 50] on div "Search for keywords like credit, bankrupt, record ﻿" at bounding box center [394, 47] width 404 height 23
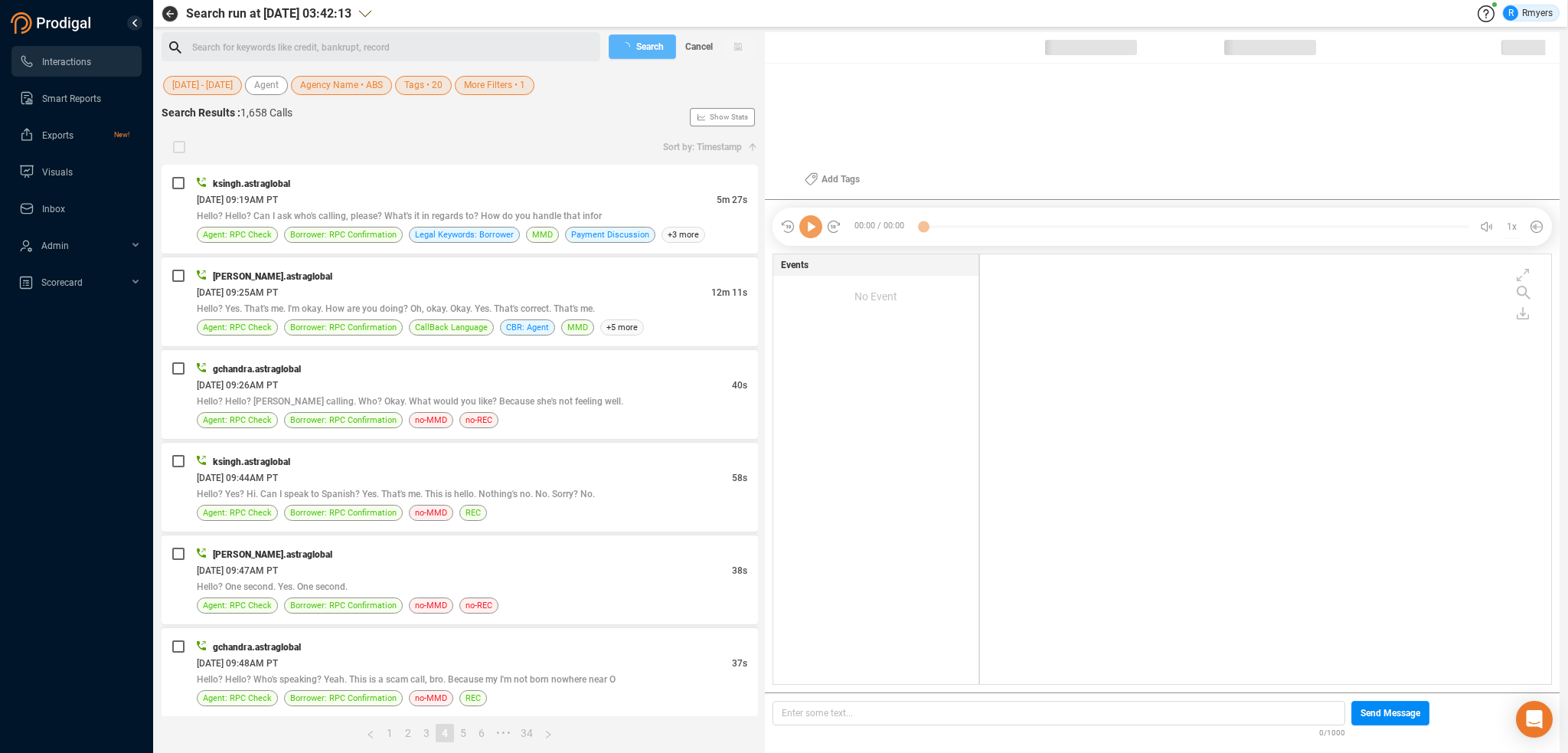
scroll to position [426, 564]
checkbox input "true"
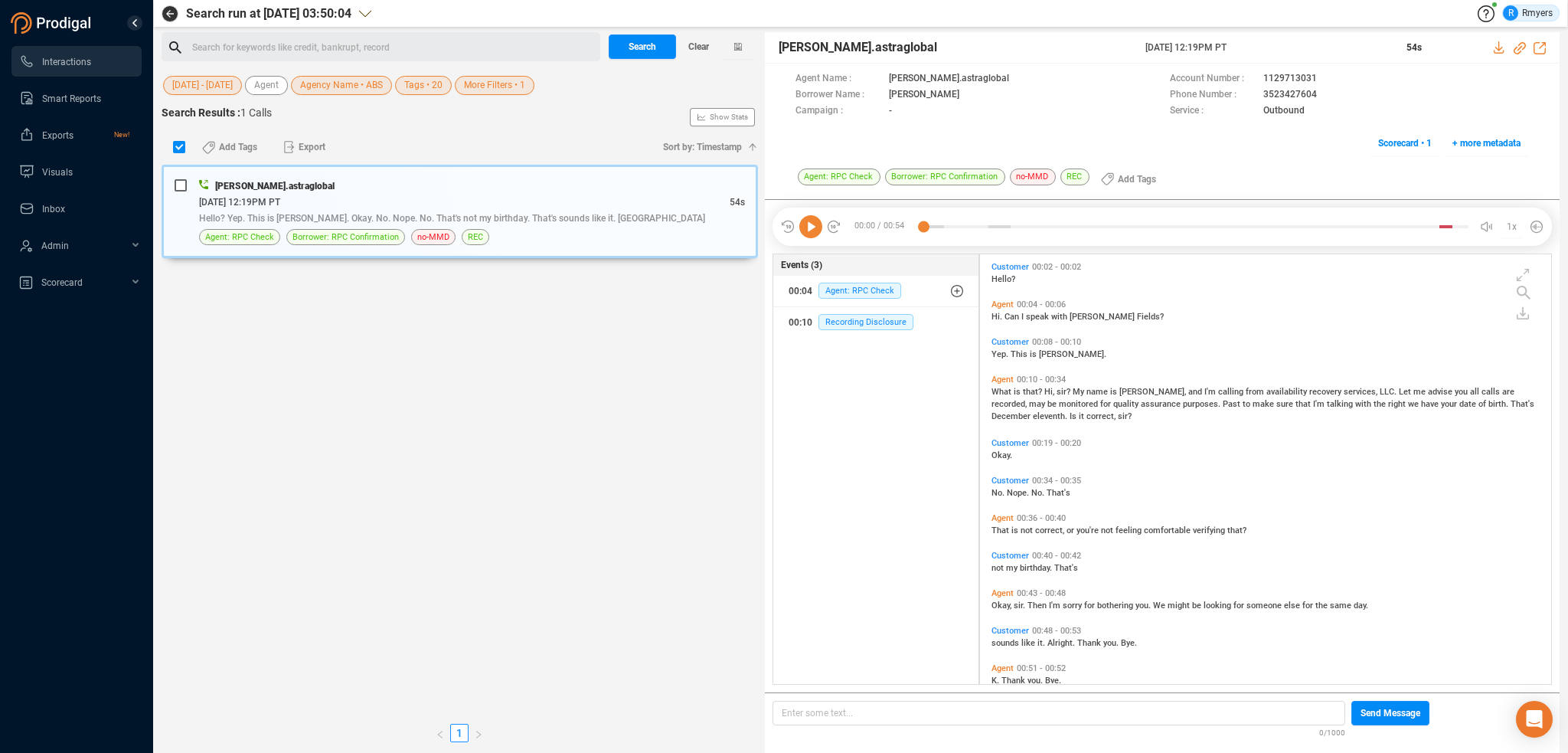
click at [495, 83] on span "More Filters • 1" at bounding box center [494, 85] width 61 height 19
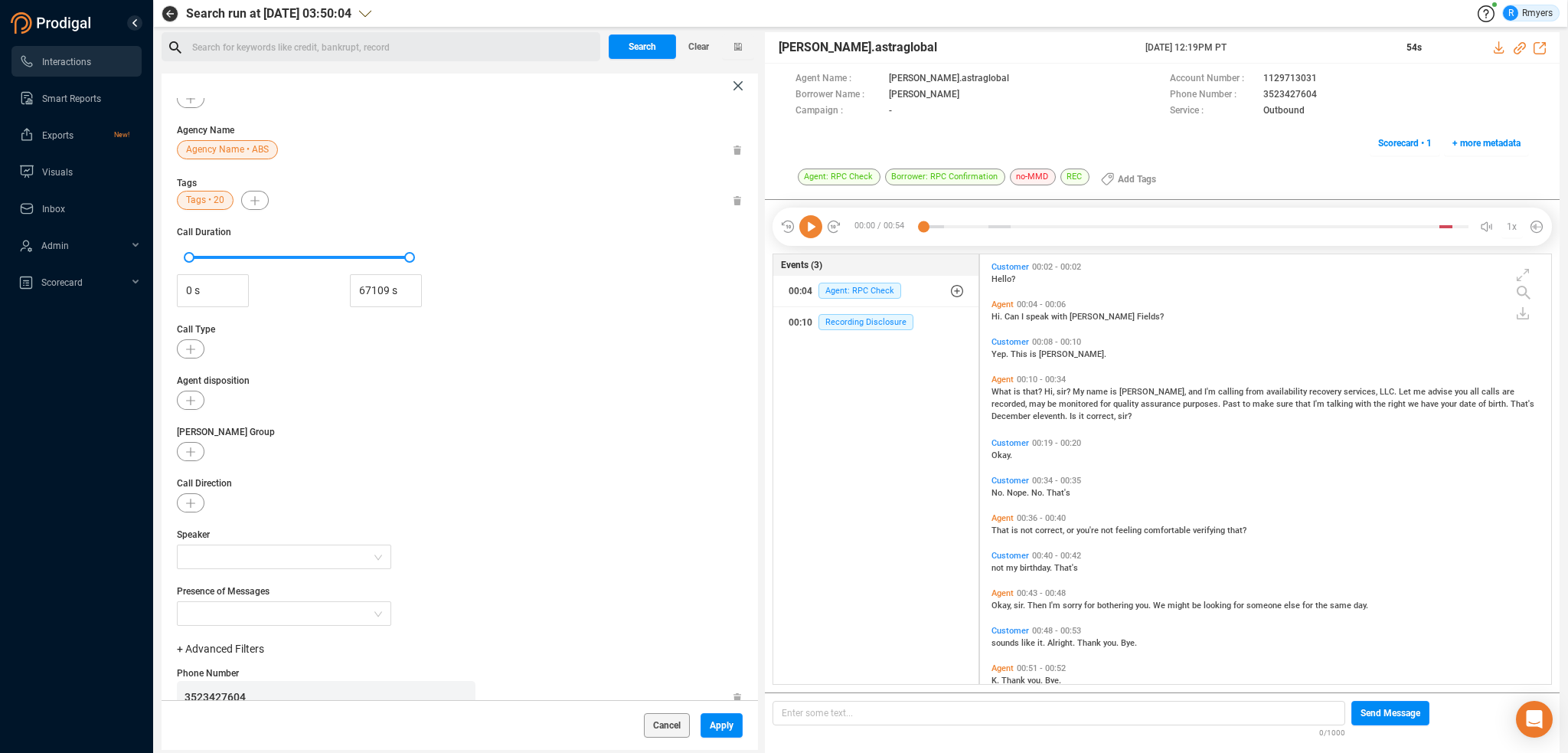
scroll to position [151, 0]
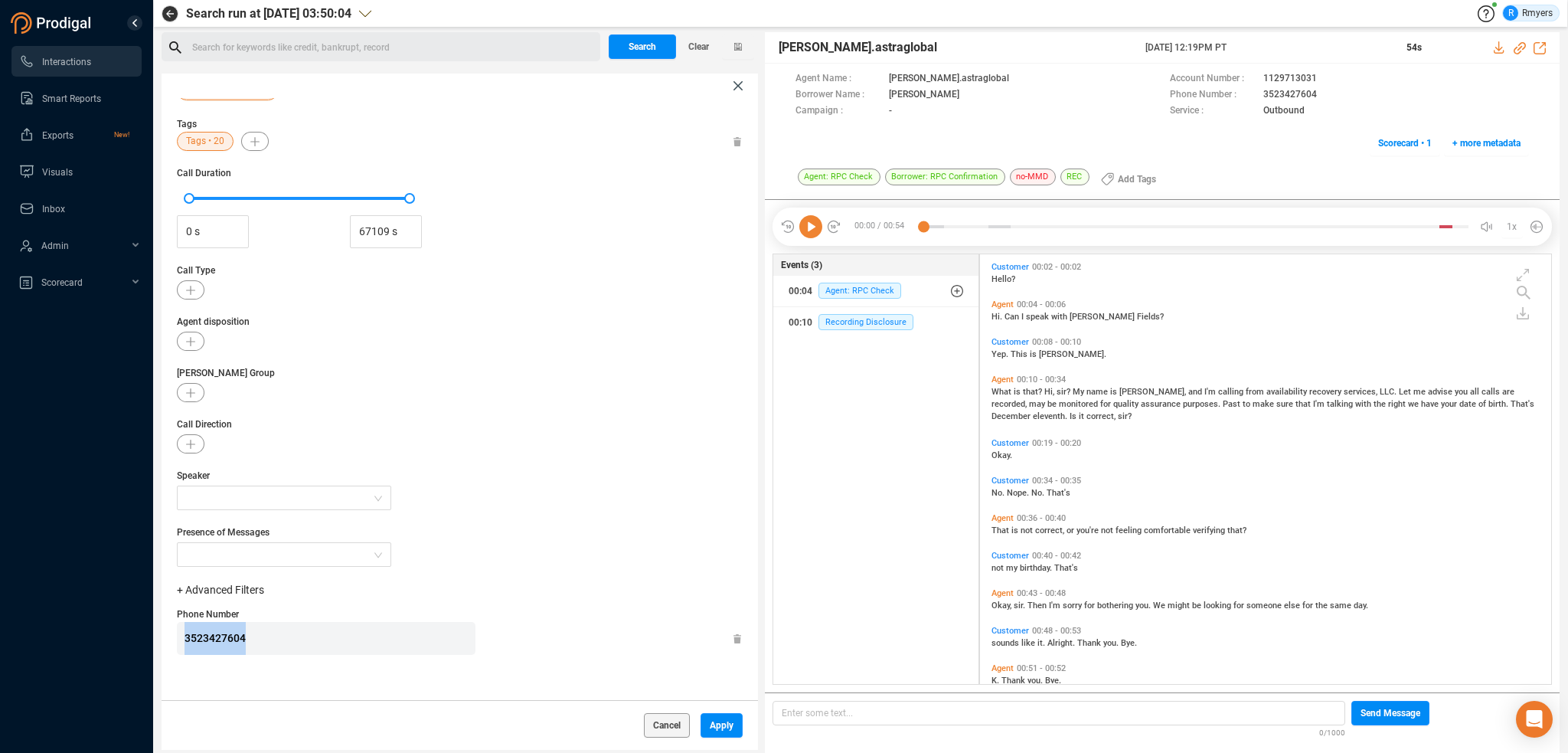
drag, startPoint x: 263, startPoint y: 645, endPoint x: 135, endPoint y: 662, distance: 129.6
click at [135, 662] on section "Interactions Smart Reports Exports New! Visuals Inbox Admin Scorecard Search ru…" at bounding box center [784, 376] width 1568 height 753
click at [728, 716] on span "Apply" at bounding box center [722, 725] width 24 height 25
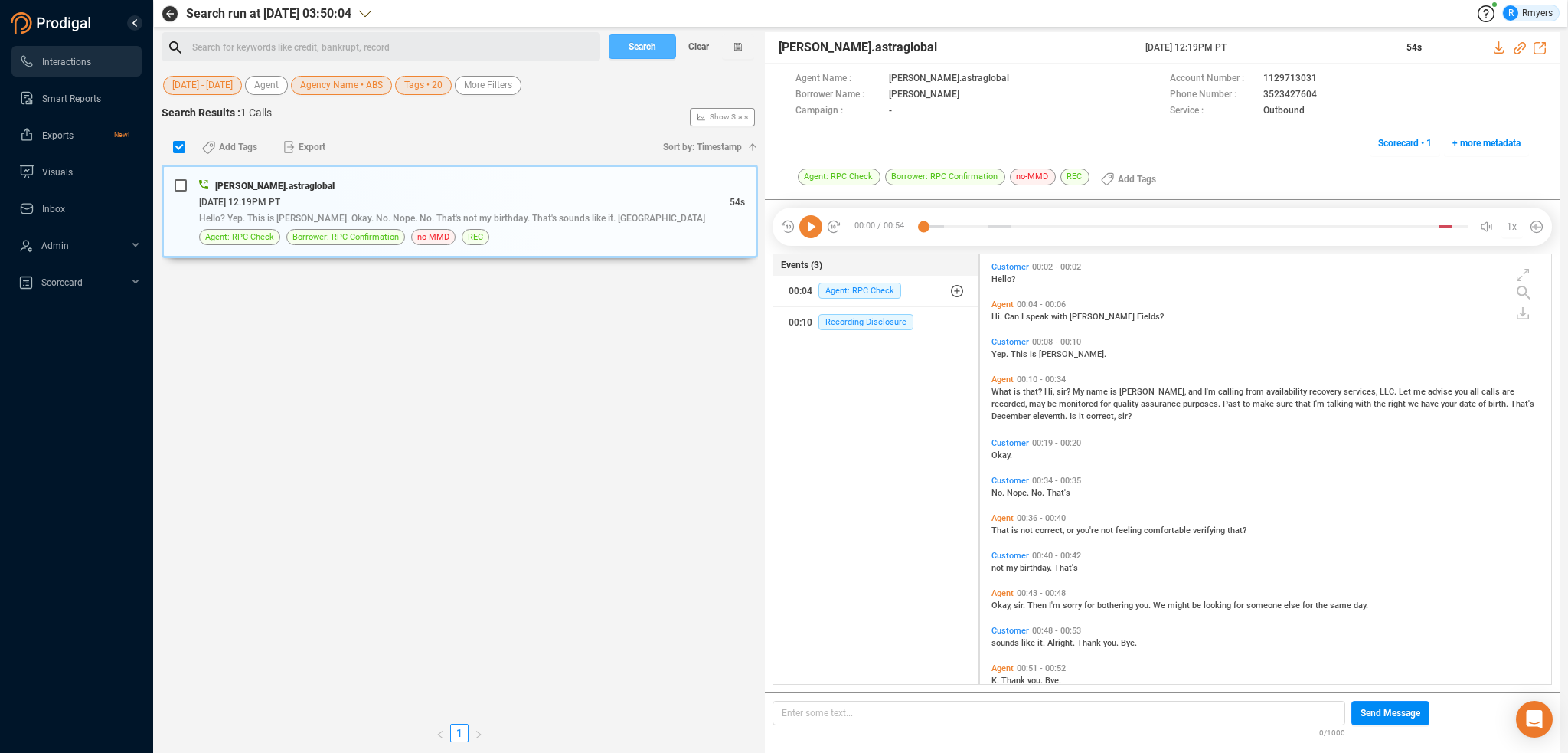
click at [631, 41] on span "Search" at bounding box center [643, 46] width 28 height 25
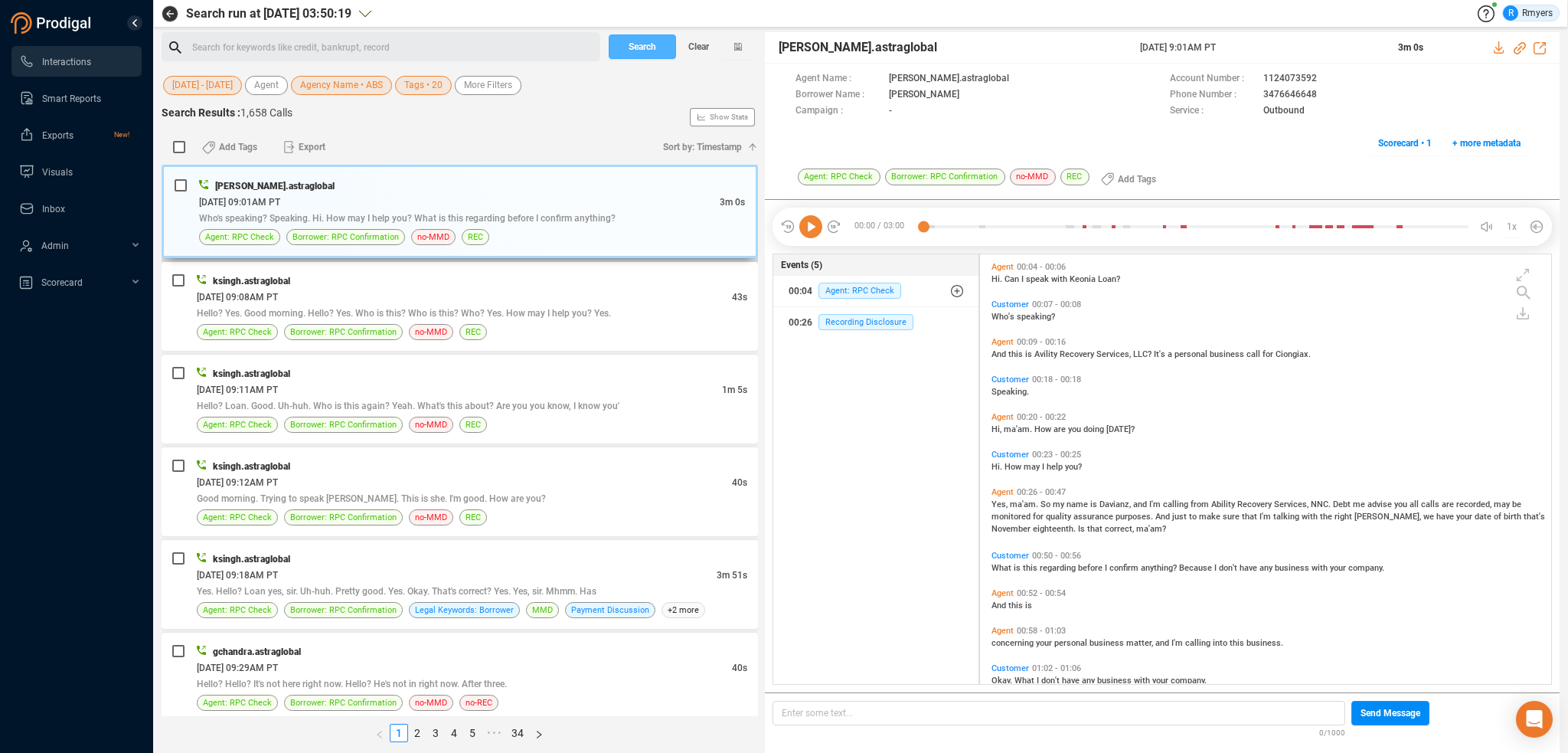
scroll to position [426, 564]
click at [450, 735] on link "4" at bounding box center [454, 732] width 17 height 17
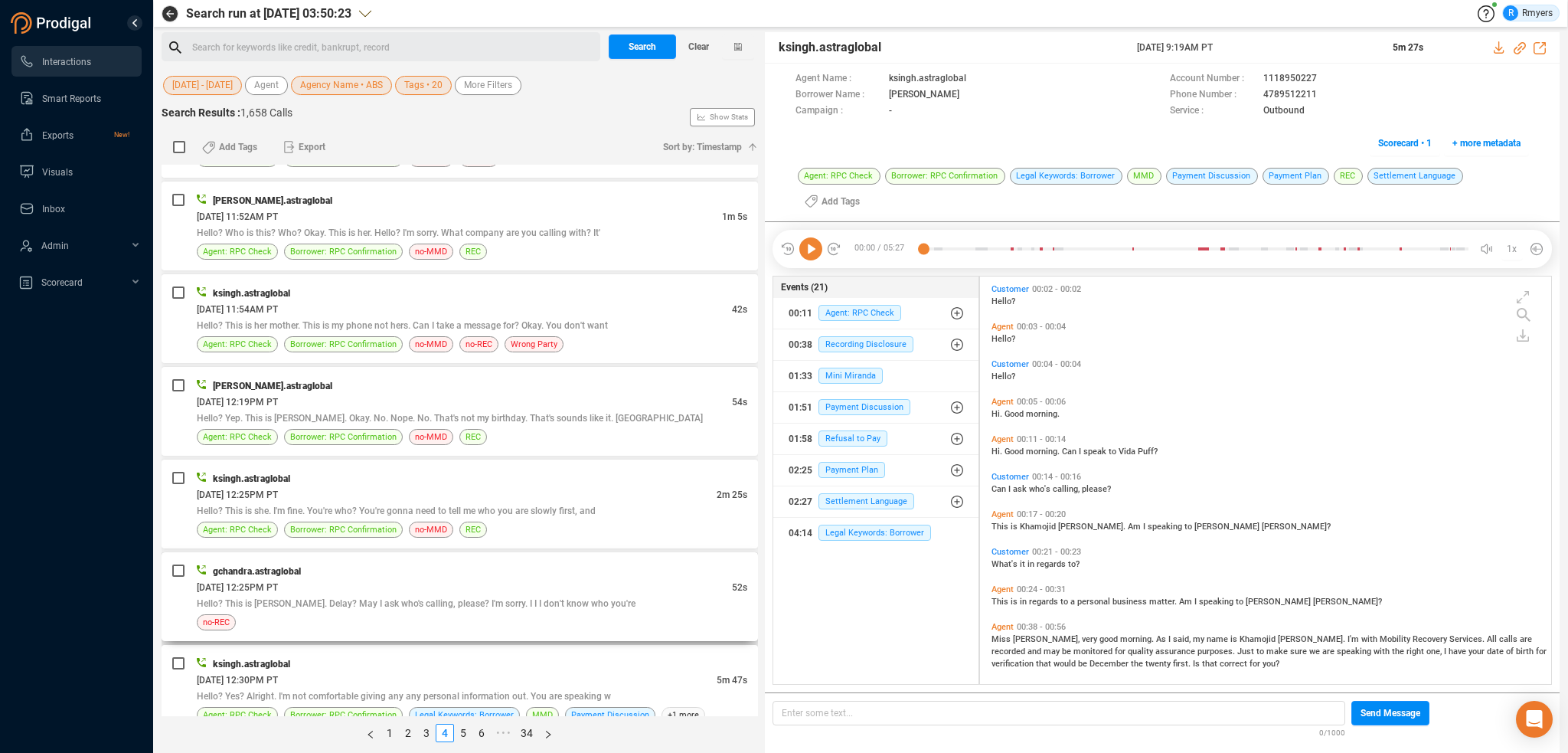
scroll to position [1914, 0]
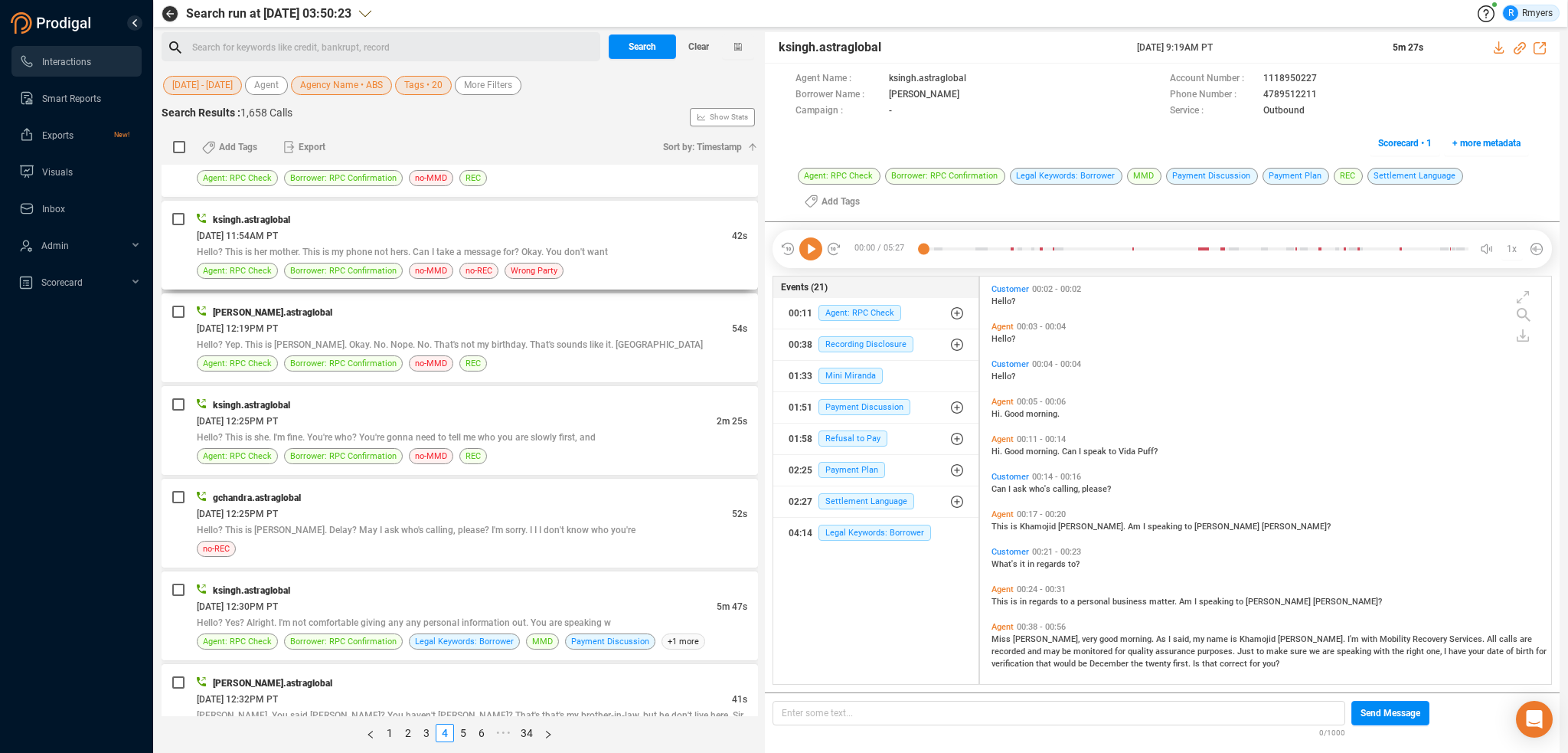
click at [418, 253] on div "ksingh.astraglobal [DATE] 11:54AM PT 42s Hello? This is her mother. This is my …" at bounding box center [472, 244] width 551 height 67
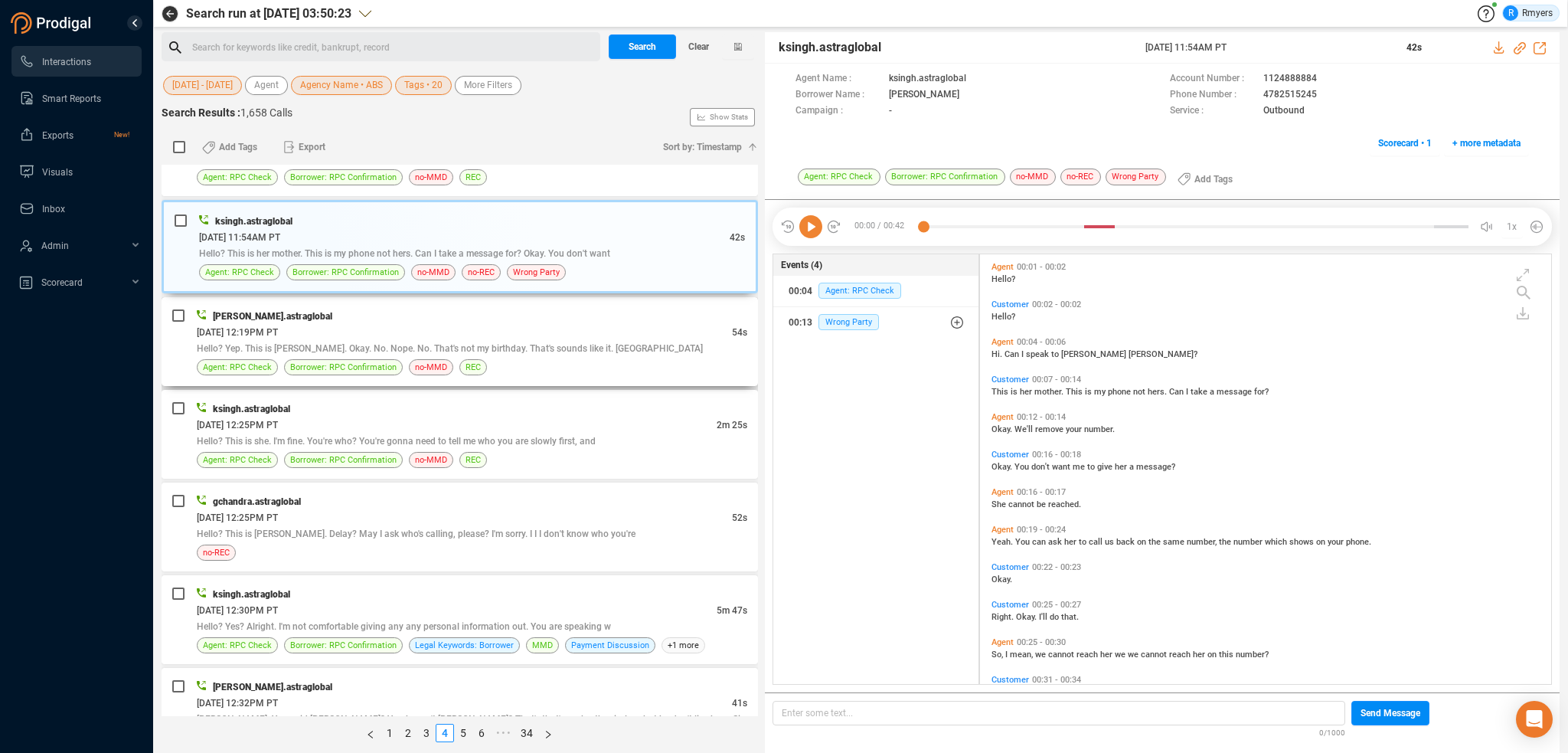
scroll to position [426, 564]
click at [508, 359] on div "Agent: RPC Check Borrower: RPC Confirmation no-MMD REC" at bounding box center [472, 367] width 551 height 16
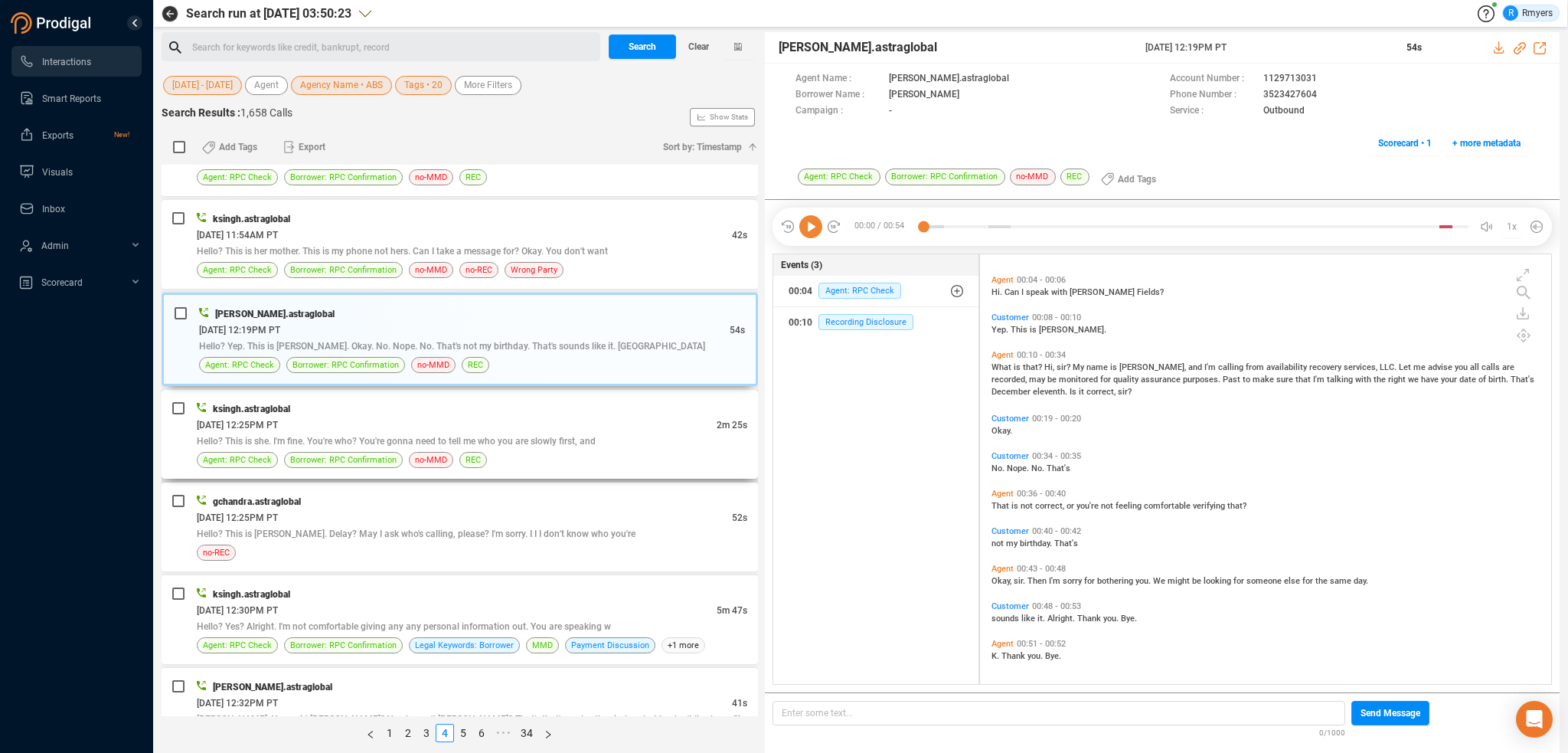
click at [381, 420] on div "[DATE] 12:25PM PT" at bounding box center [457, 425] width 520 height 16
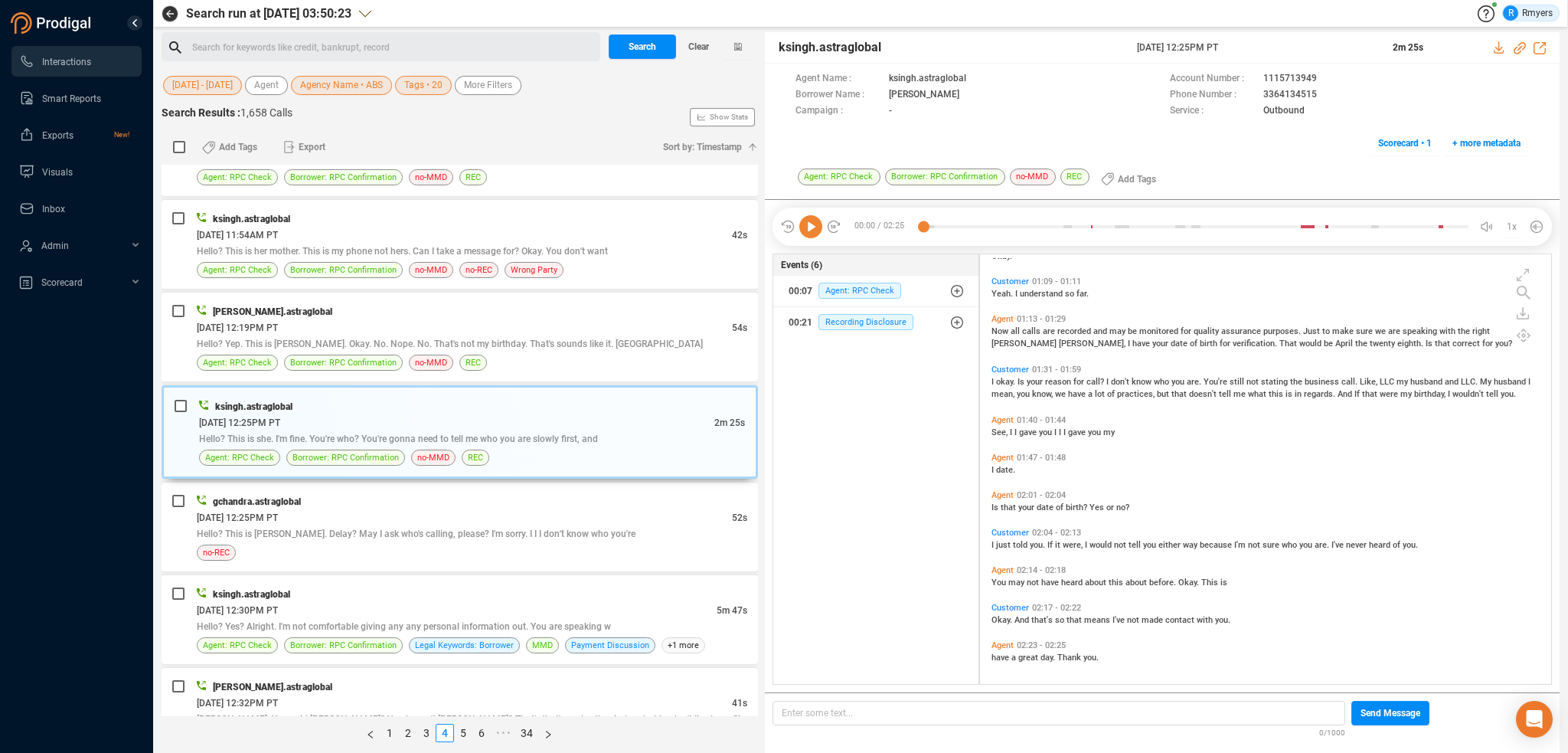
scroll to position [539, 0]
click at [452, 554] on div "gchandra.astraglobal [DATE] 12:25PM PT 52s Hello? This is [PERSON_NAME]. Delay?…" at bounding box center [460, 526] width 596 height 89
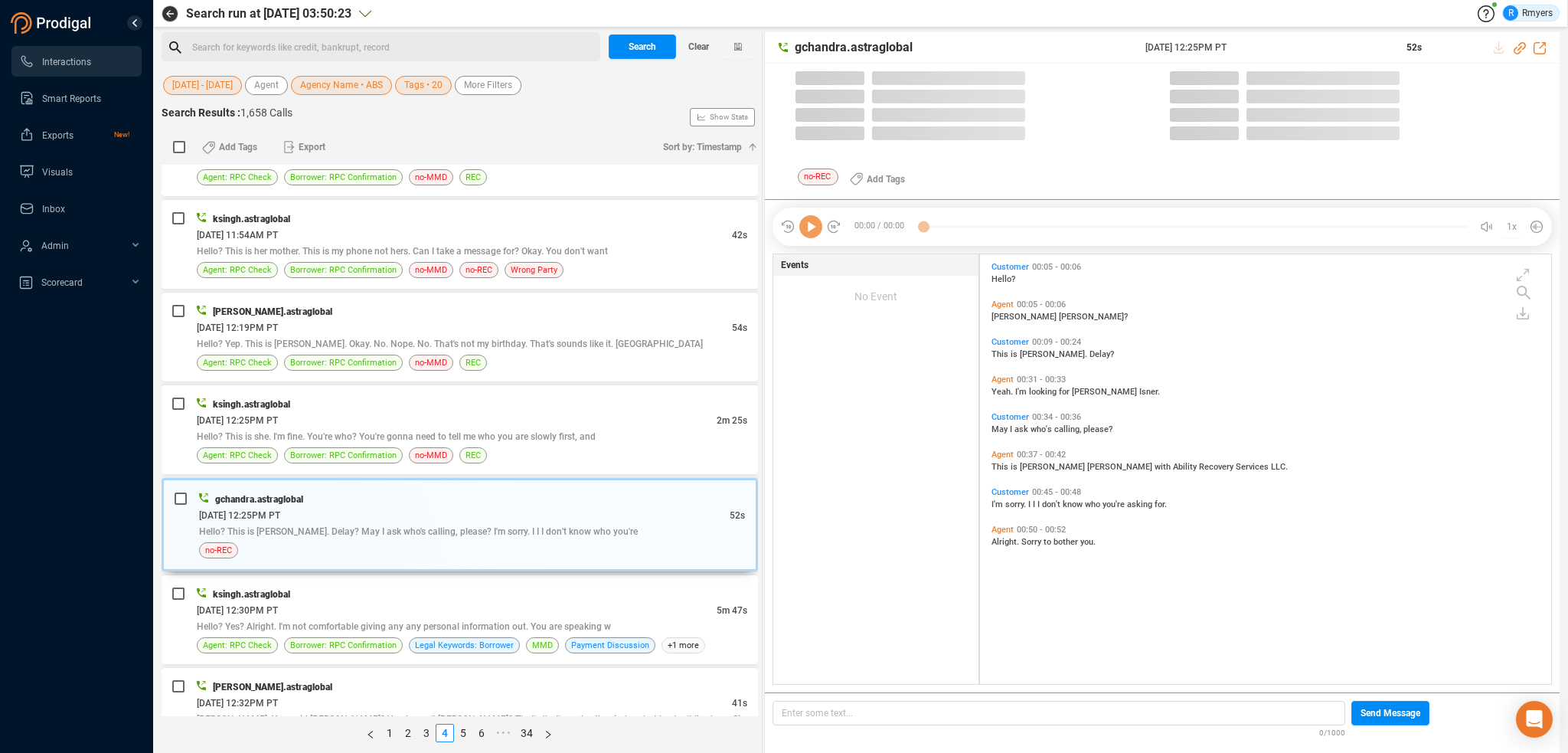
scroll to position [426, 564]
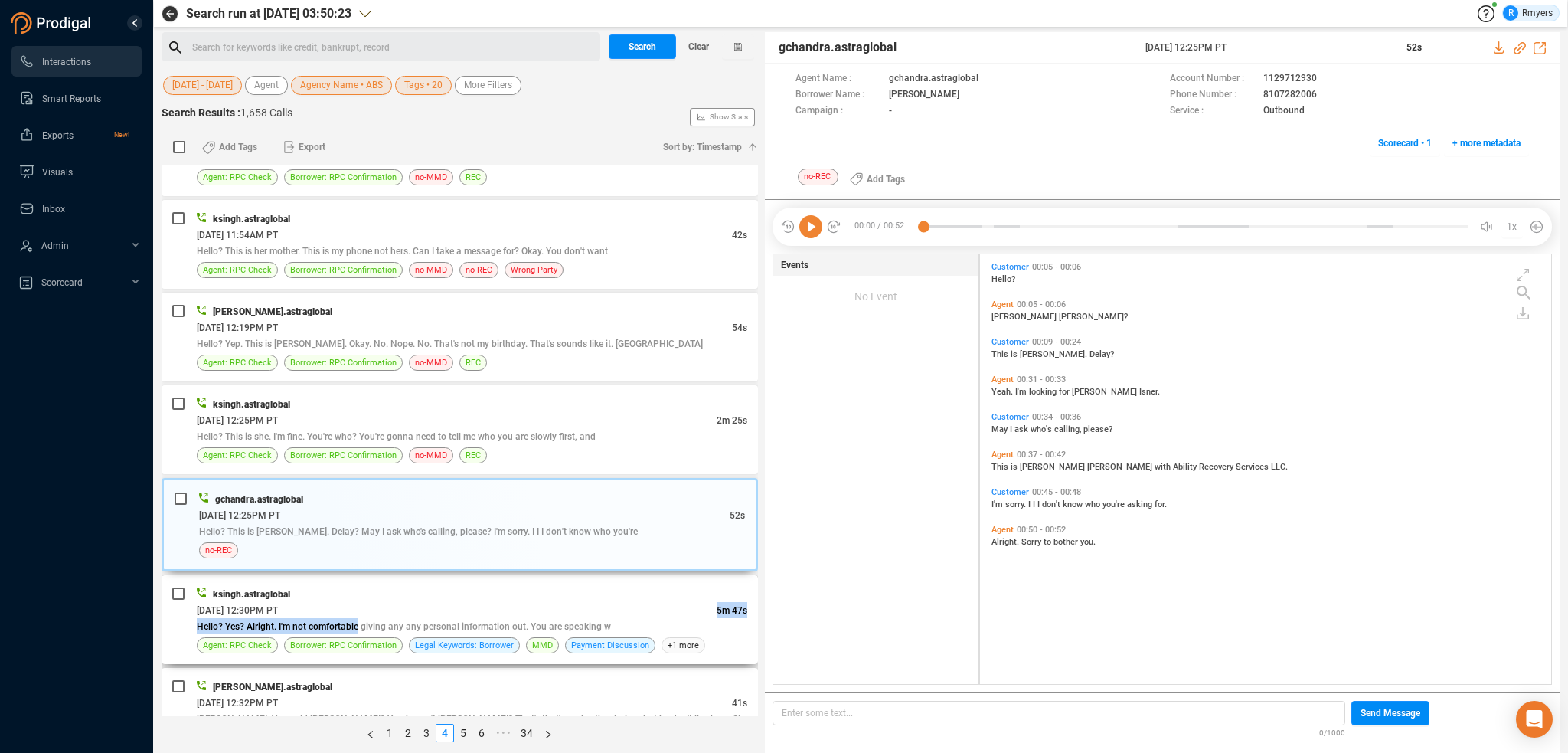
click at [359, 612] on div "ksingh.astraglobal [DATE] 12:30PM PT 5m 47s Hello? Yes? Alright. I'm not comfor…" at bounding box center [472, 619] width 551 height 67
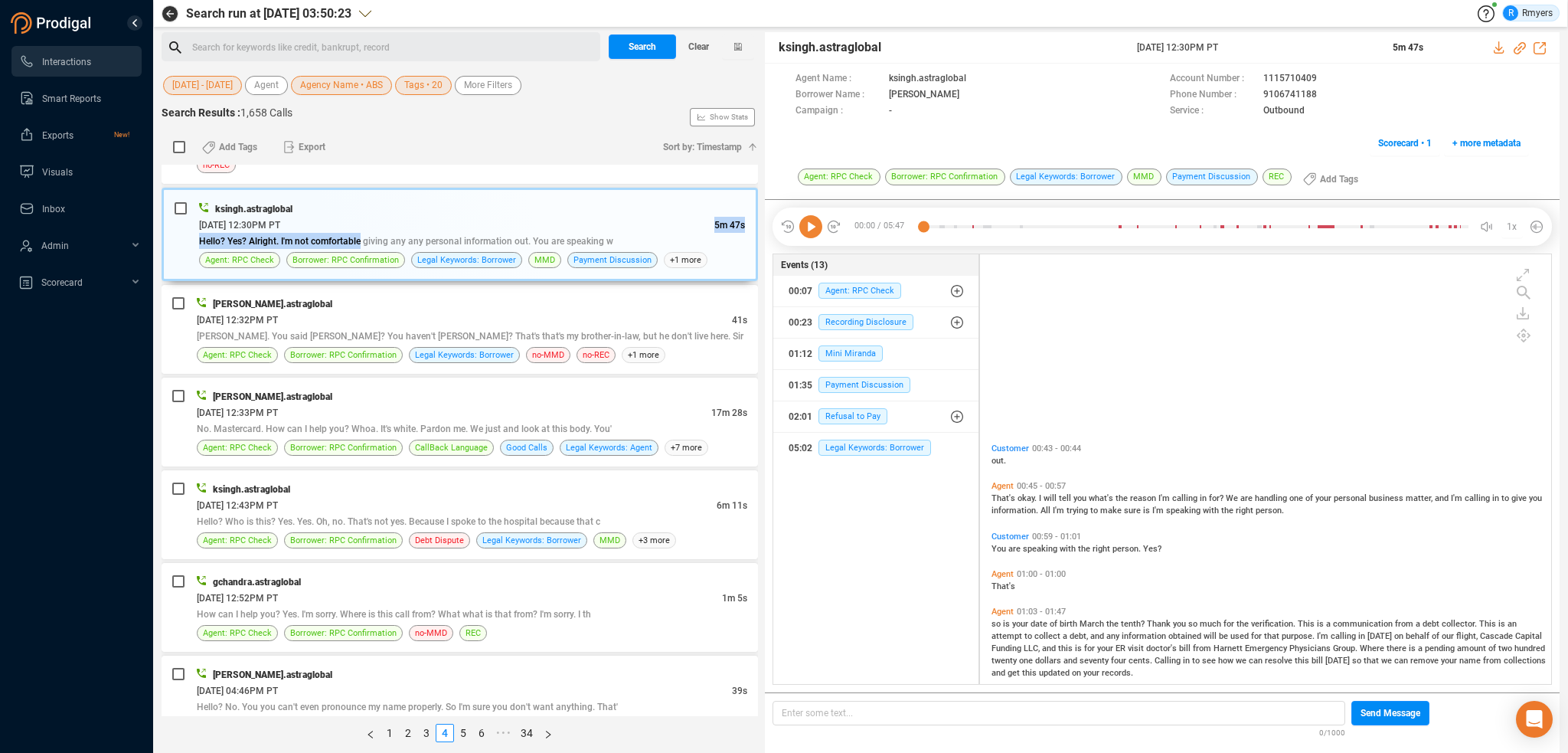
scroll to position [383, 0]
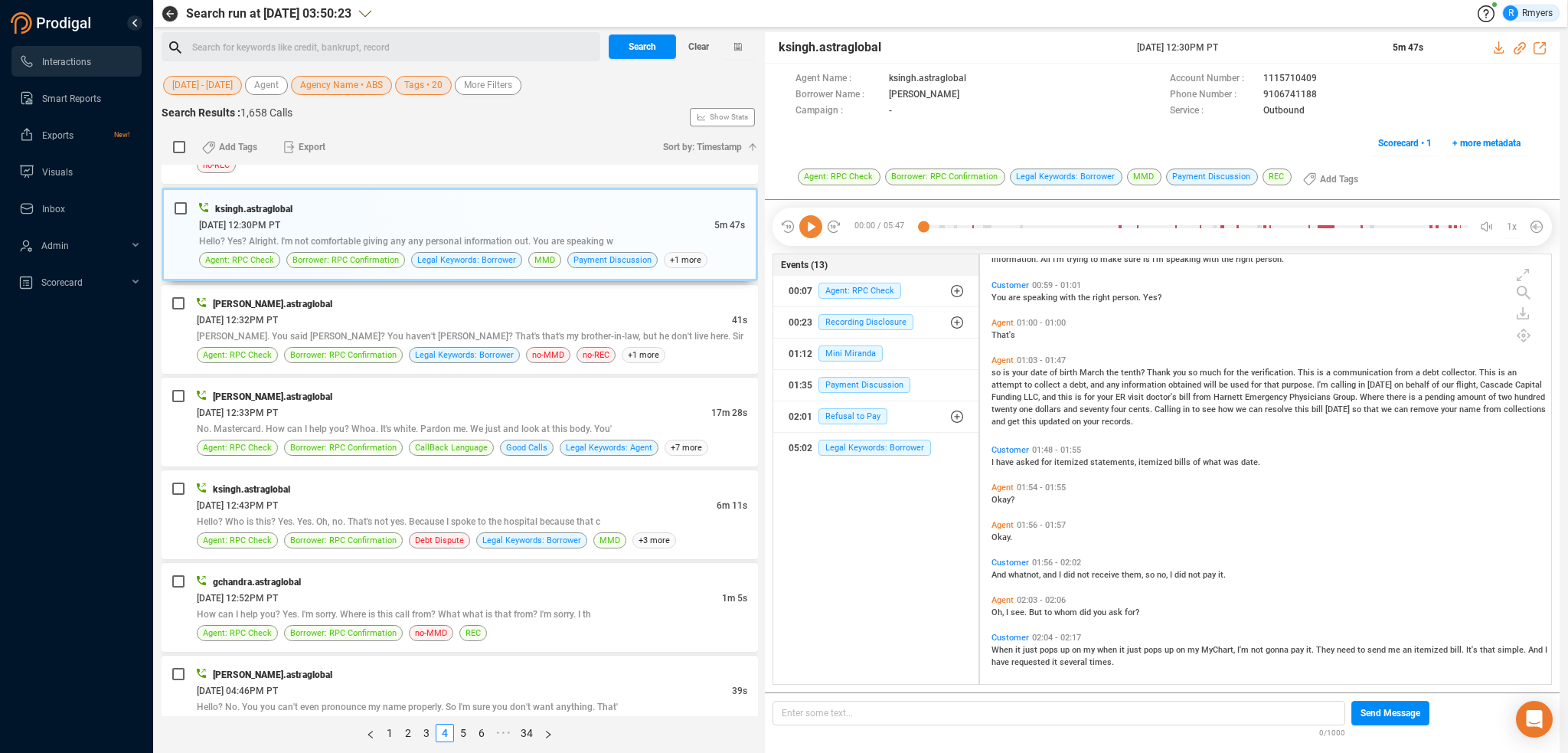
click at [1035, 410] on span "dollars" at bounding box center [1049, 409] width 28 height 10
click at [814, 224] on icon at bounding box center [810, 226] width 23 height 23
click at [1518, 46] on icon at bounding box center [1520, 48] width 12 height 12
drag, startPoint x: 780, startPoint y: 48, endPoint x: 873, endPoint y: 44, distance: 92.8
click at [887, 44] on div "ksingh.astraglobal [DATE] 12:30PM PT 5m 47s" at bounding box center [1162, 47] width 795 height 31
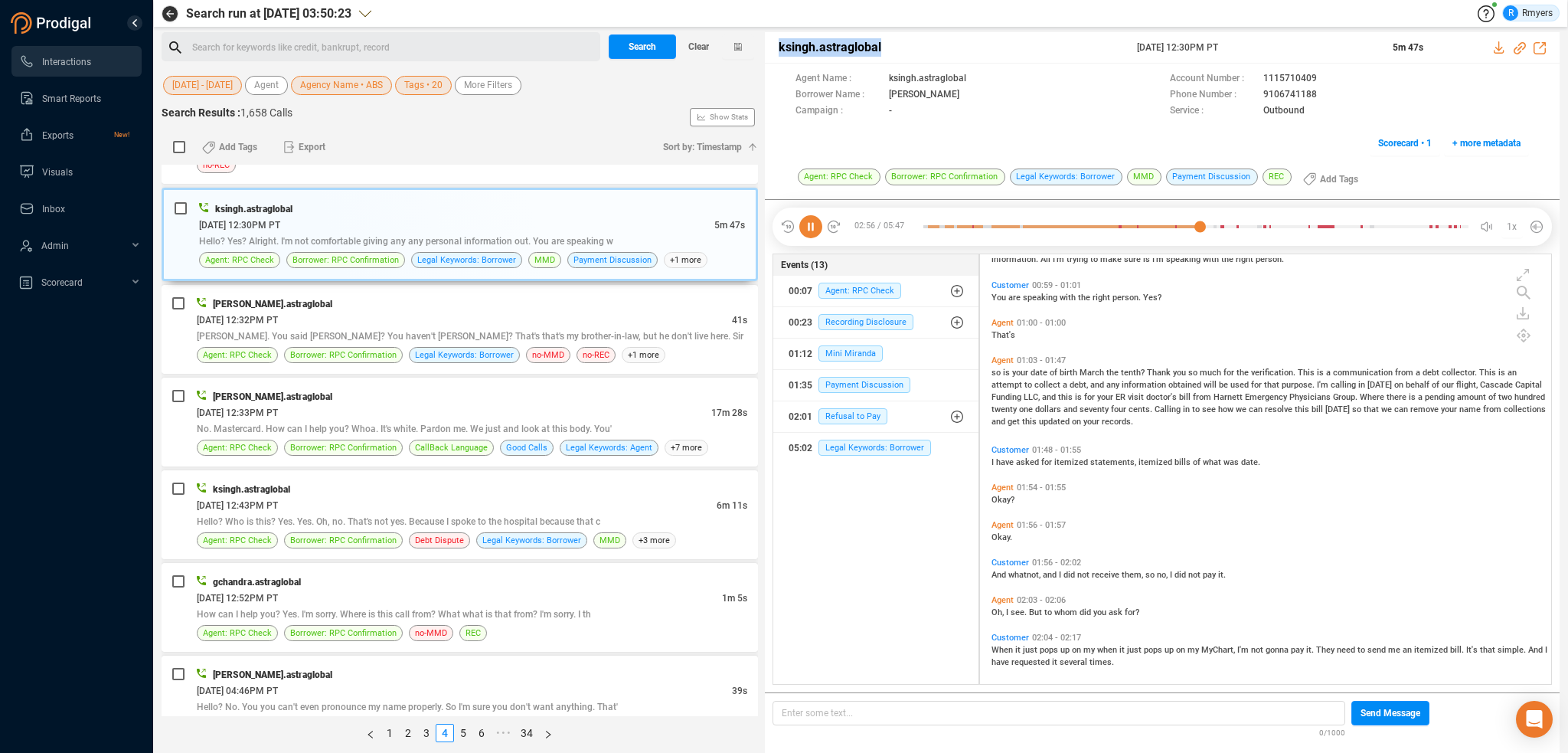
click at [1095, 47] on span "ksingh.astraglobal" at bounding box center [957, 47] width 356 height 18
drag, startPoint x: 1135, startPoint y: 47, endPoint x: 1269, endPoint y: 48, distance: 134.8
click at [1269, 48] on div "ksingh.astraglobal [DATE] 12:30PM PT 5m 47s" at bounding box center [1162, 47] width 795 height 31
click at [815, 232] on icon at bounding box center [810, 226] width 23 height 23
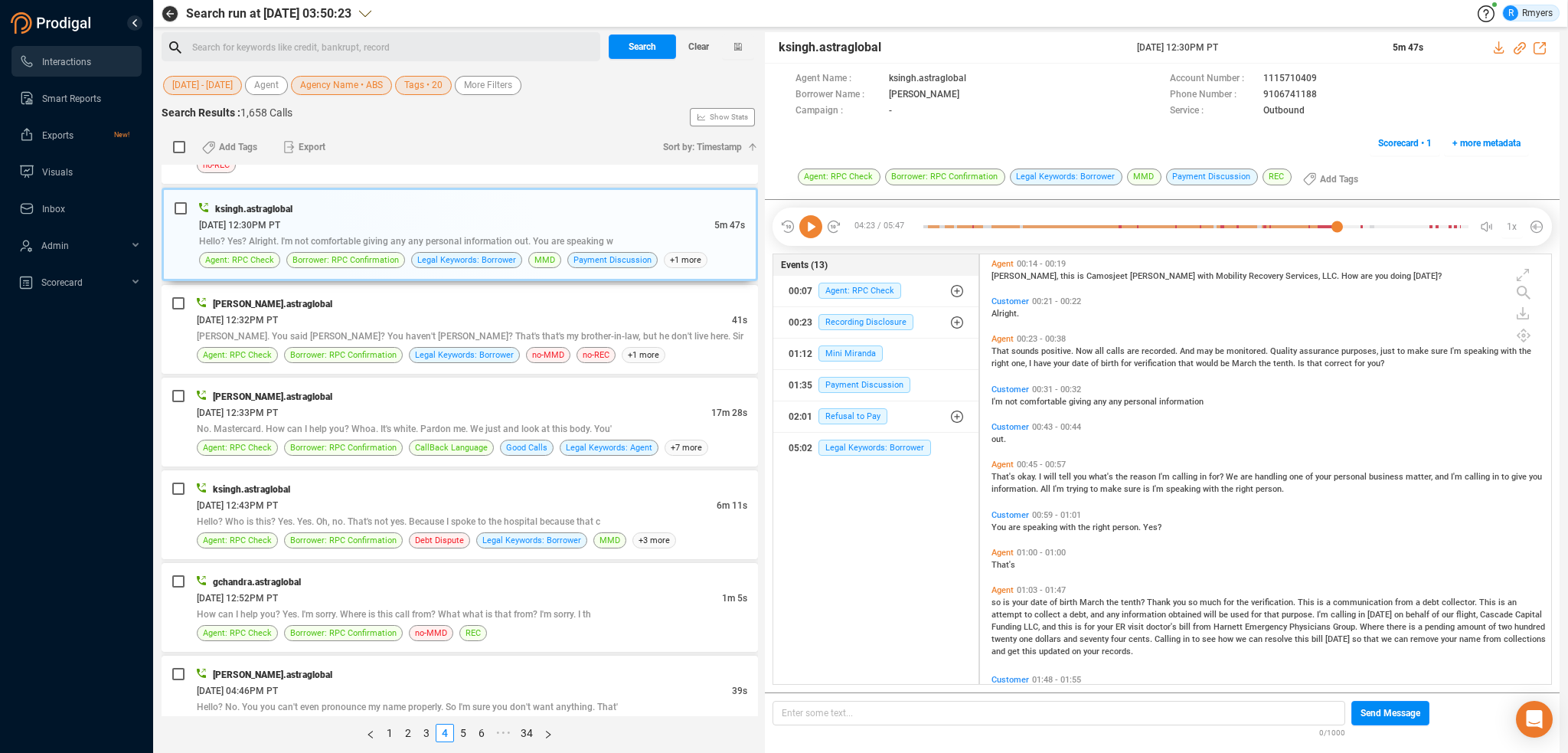
scroll to position [306, 0]
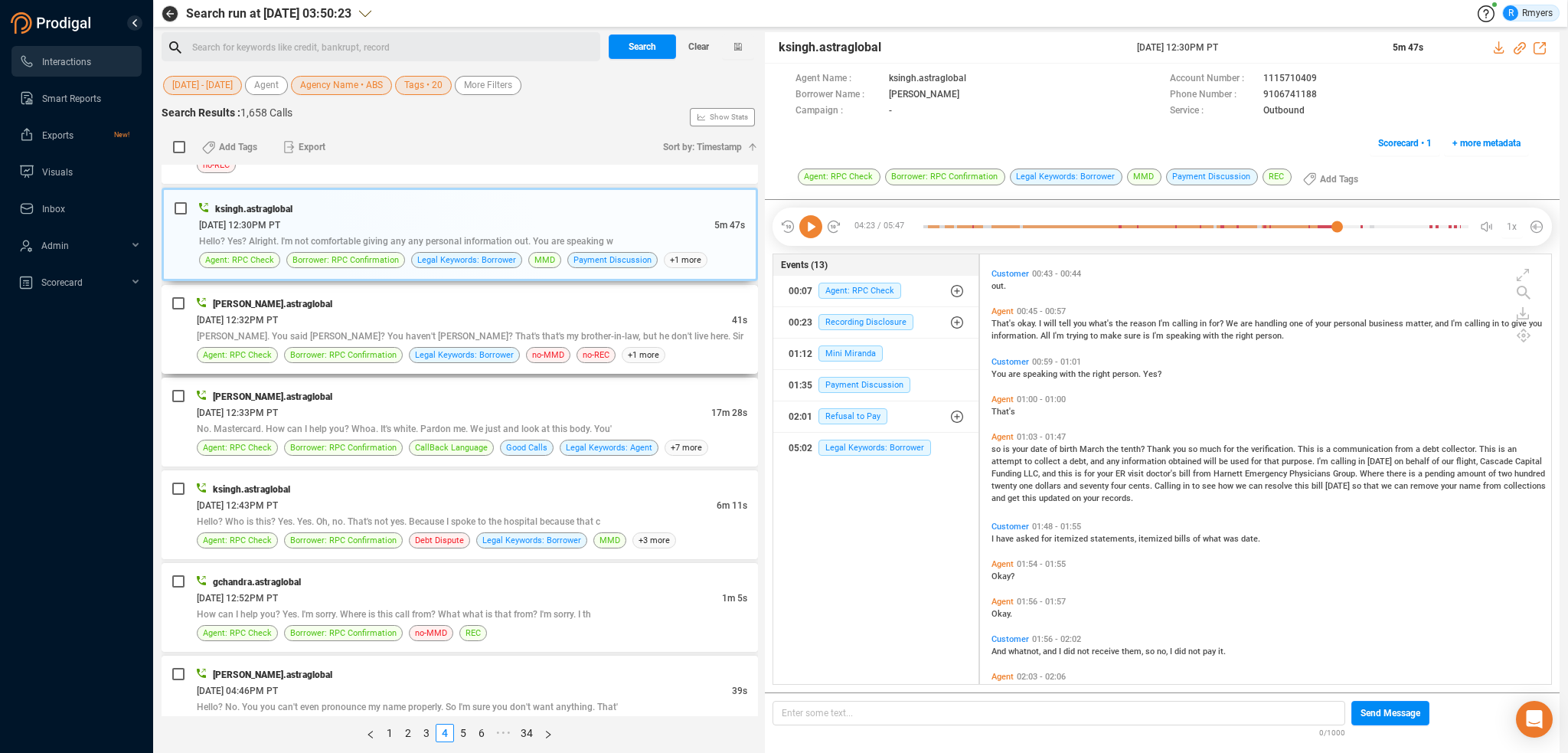
click at [360, 314] on div "[DATE] 12:32PM PT" at bounding box center [464, 320] width 535 height 16
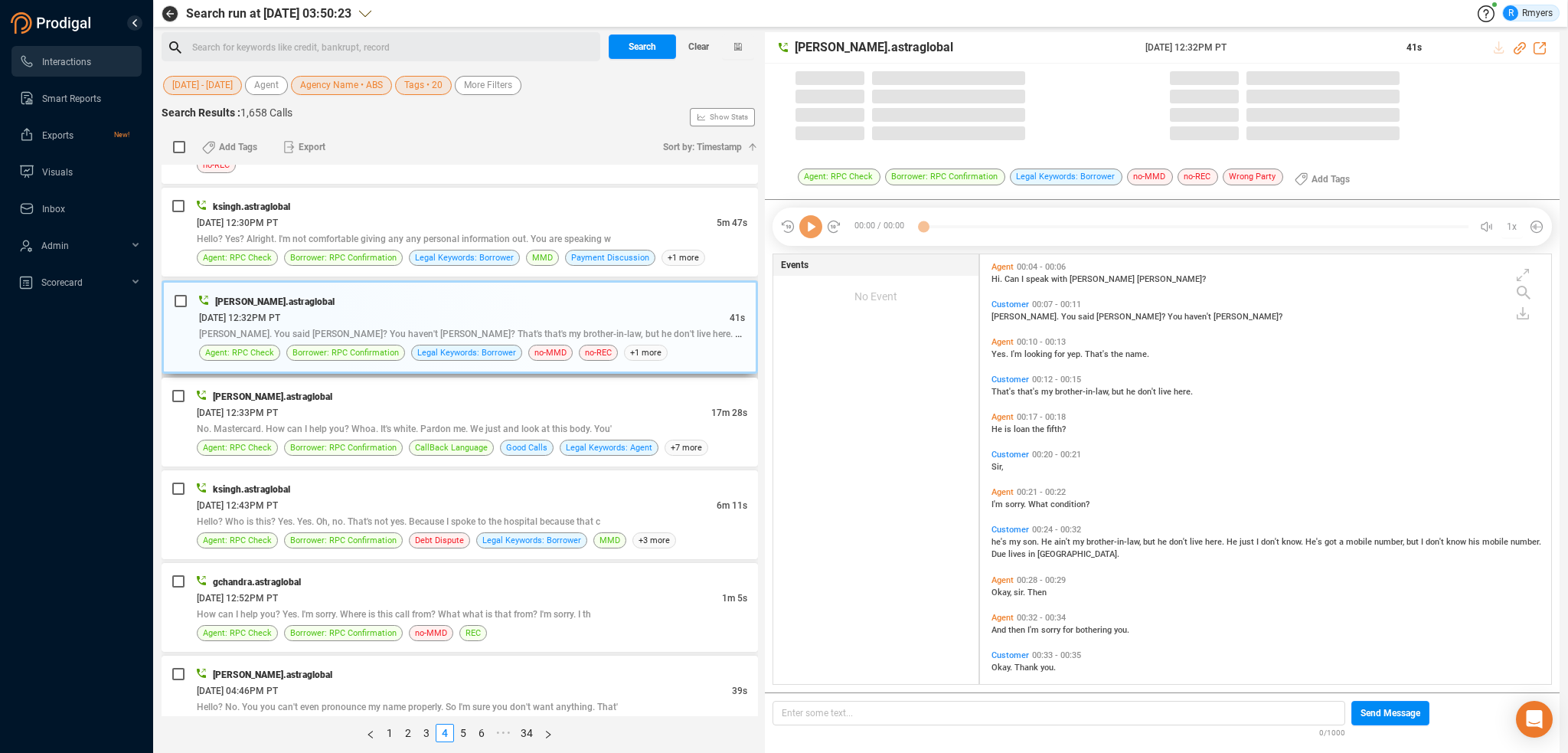
scroll to position [426, 564]
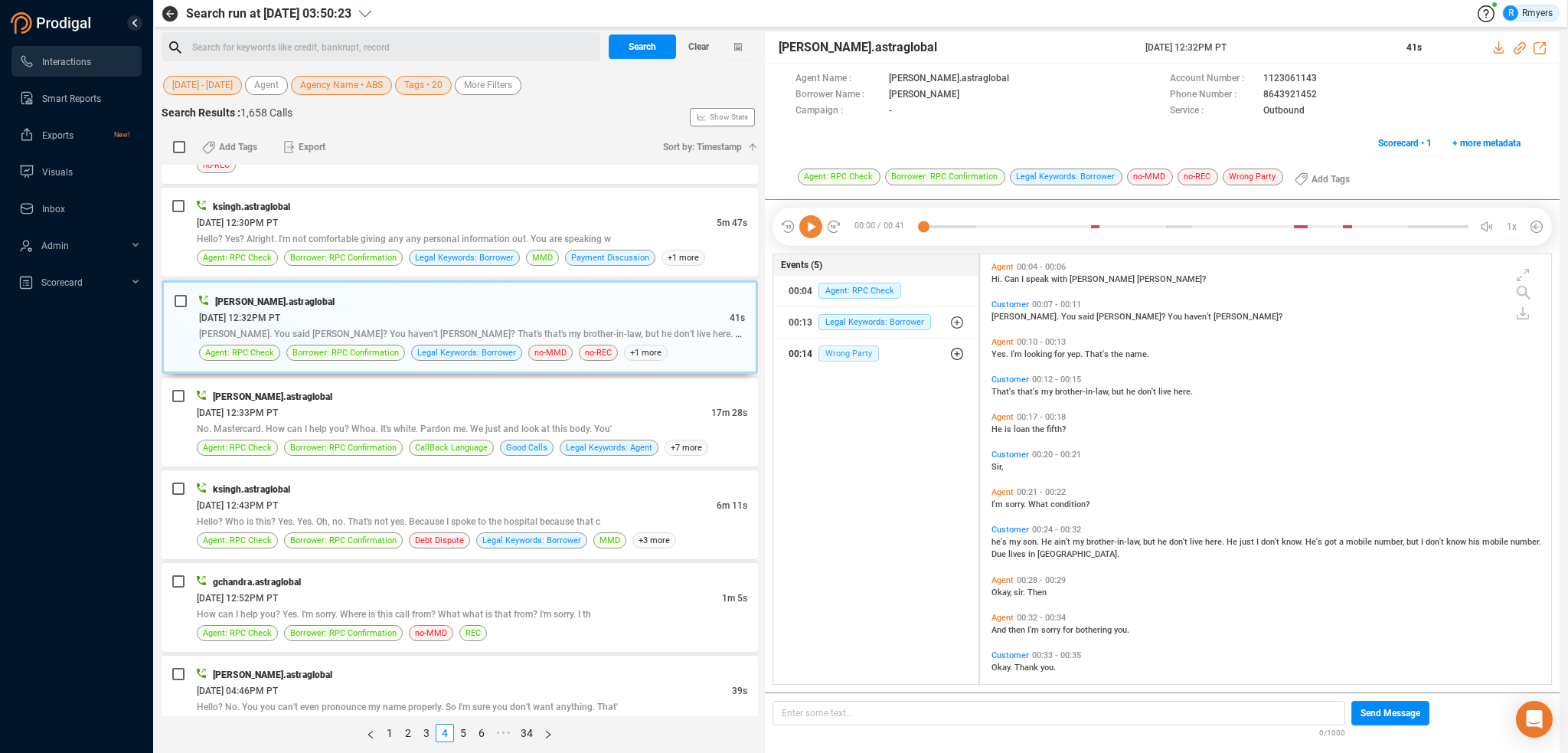
click at [846, 348] on span "Wrong Party" at bounding box center [848, 353] width 60 height 16
click at [852, 379] on span "Wrong Party" at bounding box center [860, 384] width 60 height 16
drag, startPoint x: 1258, startPoint y: 93, endPoint x: 1316, endPoint y: 93, distance: 58.2
click at [1316, 93] on div "Phone Number : [PHONE_NUMBER]" at bounding box center [1349, 95] width 359 height 16
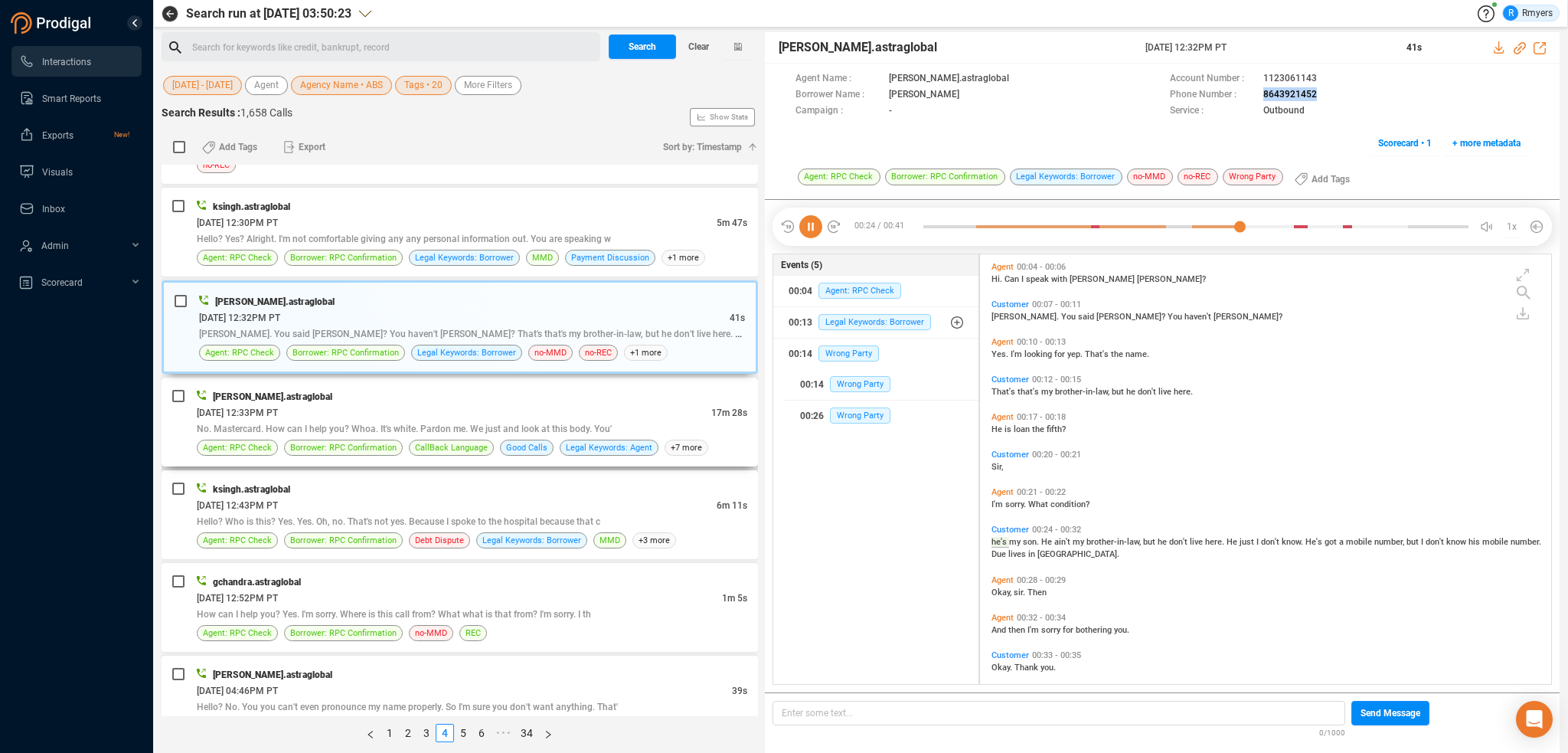
scroll to position [49, 0]
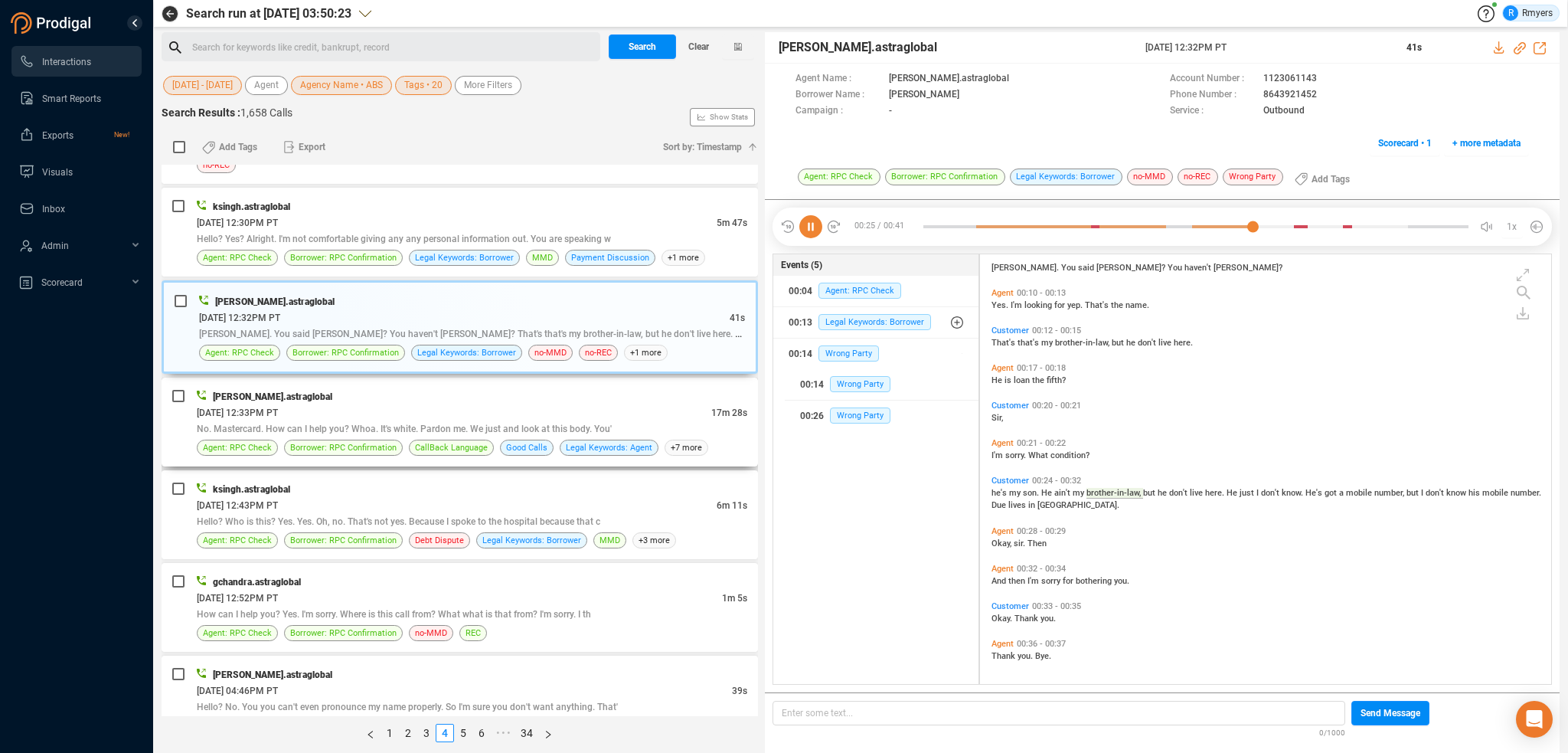
click at [377, 420] on div "No. Mastercard. How can I help you? Whoa. It's white. Pardon me. We just and lo…" at bounding box center [472, 428] width 551 height 16
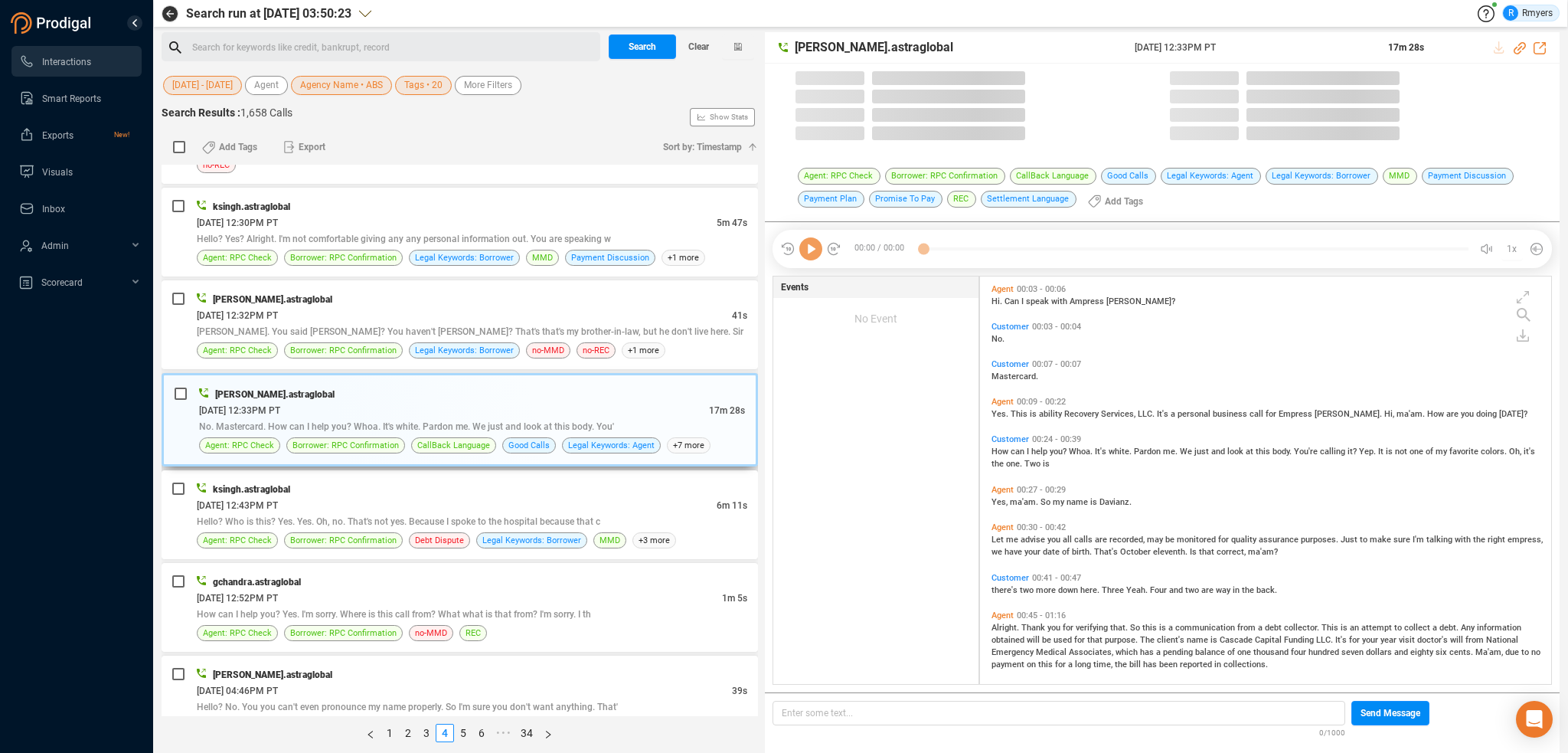
scroll to position [405, 564]
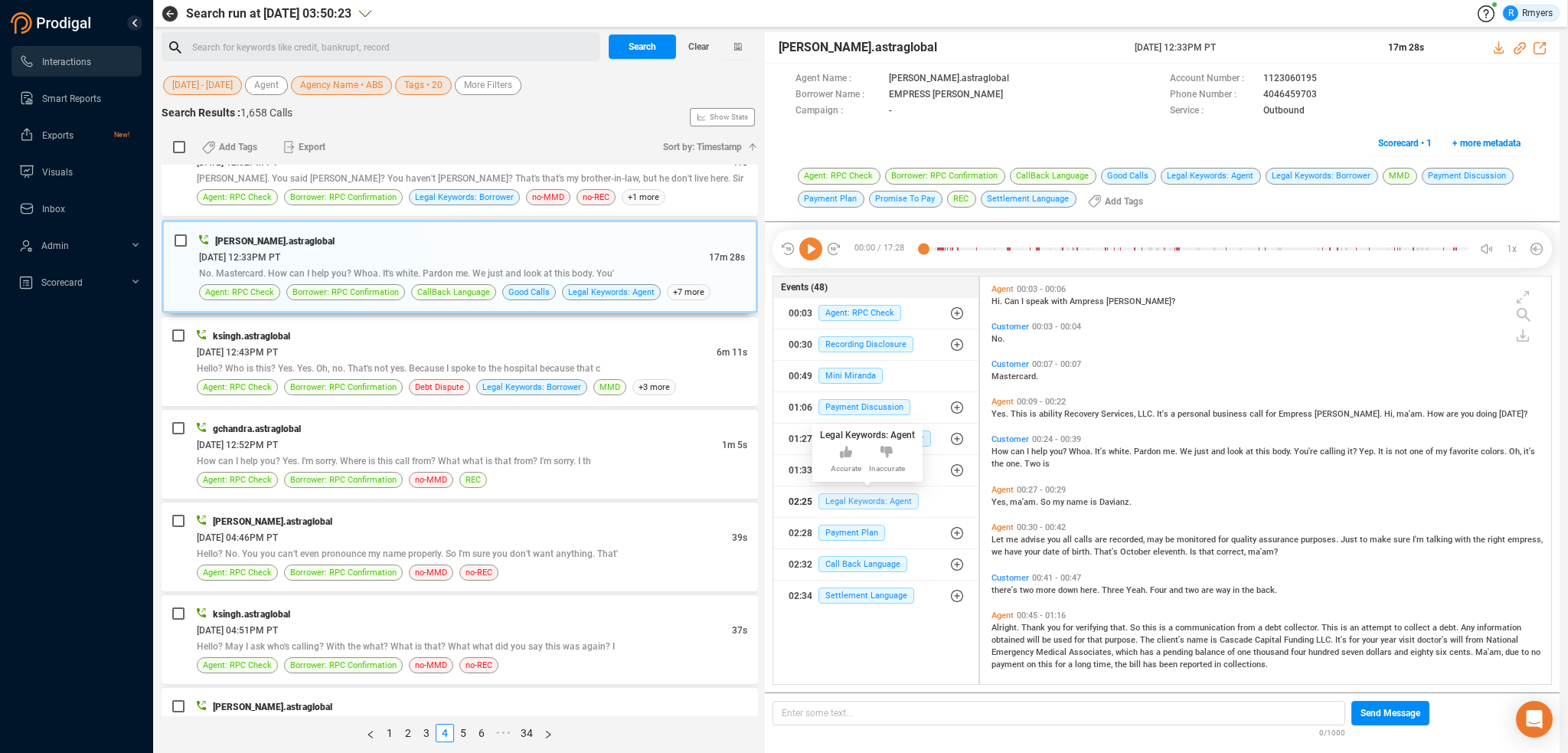
click at [841, 502] on span "Legal Keywords: Agent" at bounding box center [868, 501] width 100 height 16
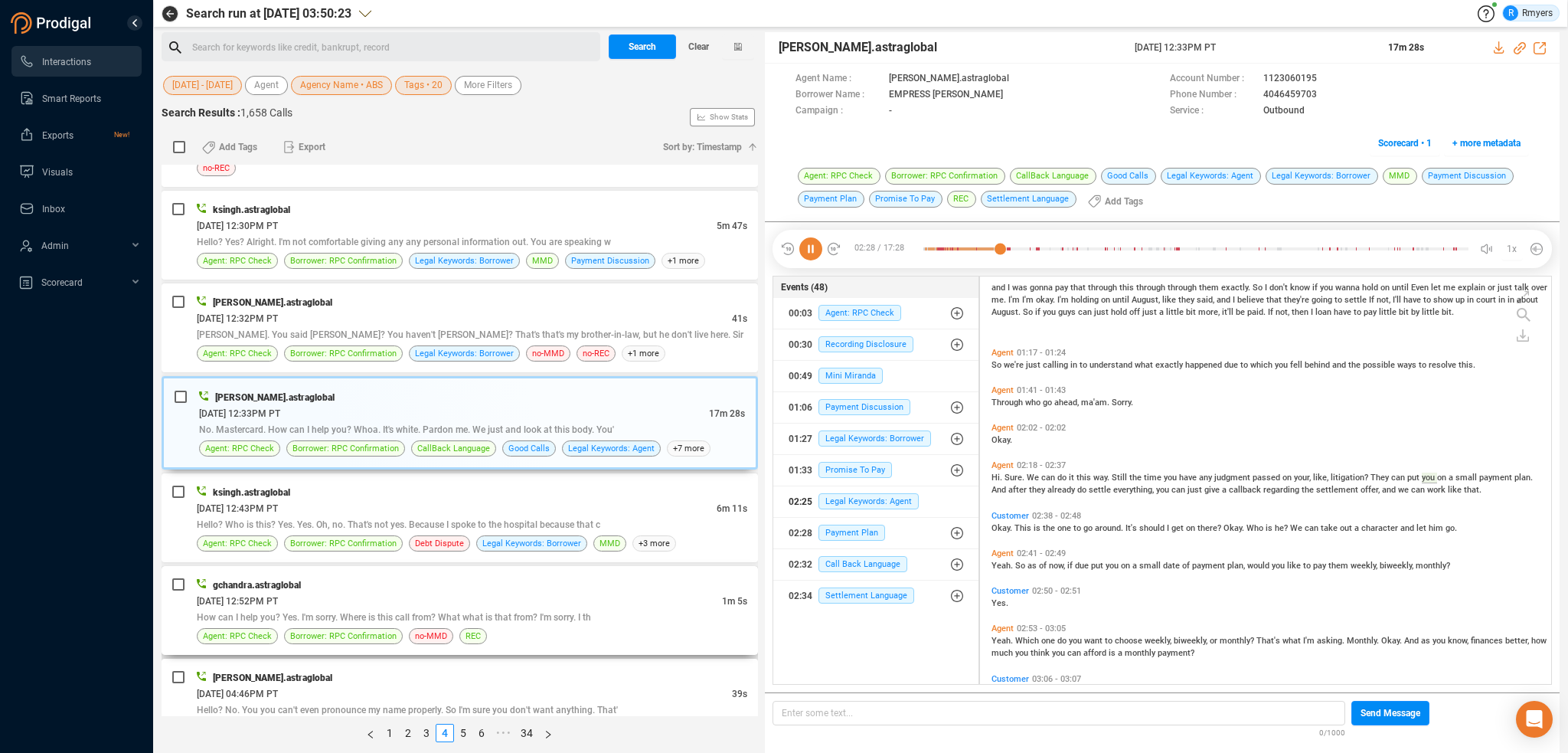
scroll to position [2384, 0]
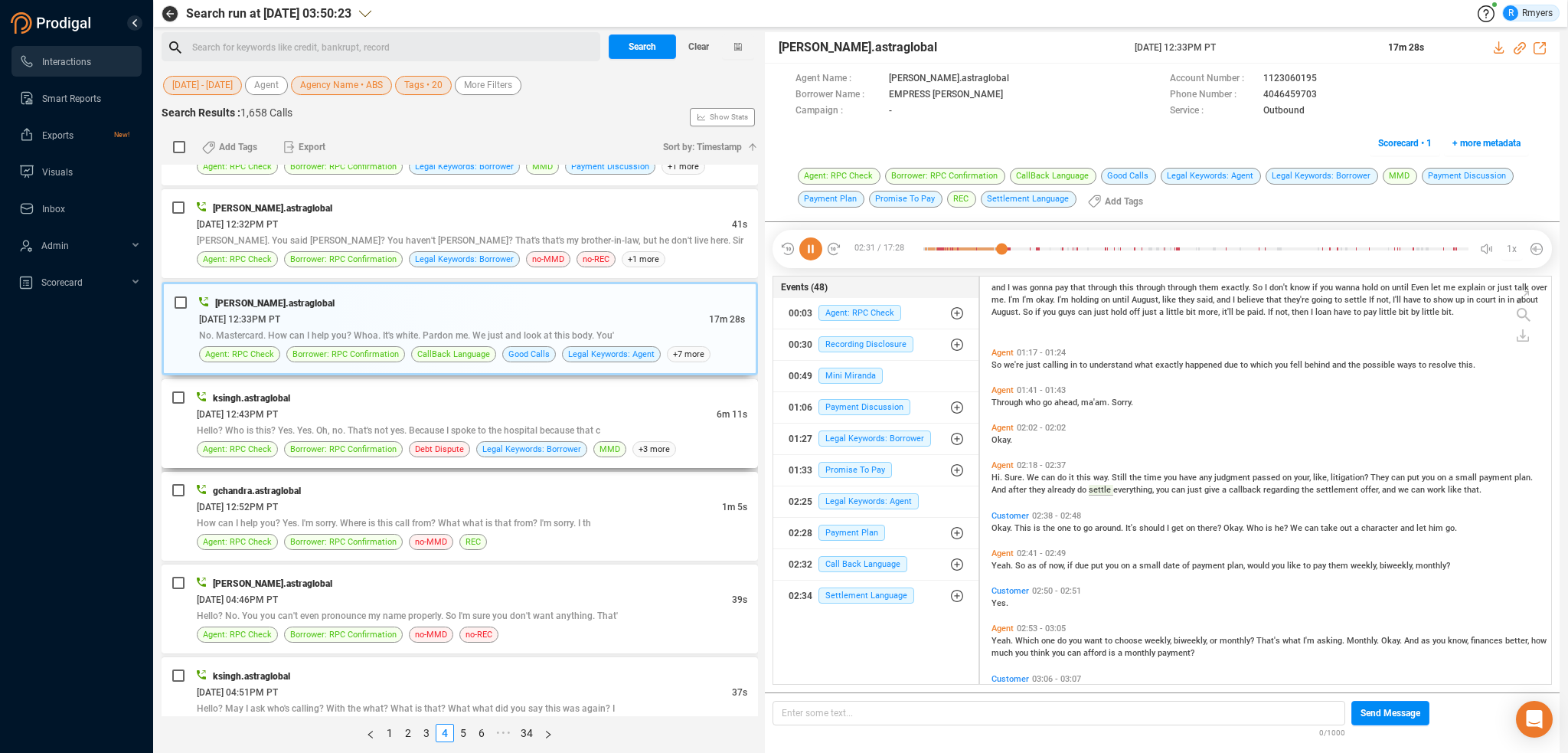
click at [439, 425] on span "Hello? Who is this? Yes. Yes. Oh, no. That's not yes. Because I spoke to the ho…" at bounding box center [399, 430] width 404 height 11
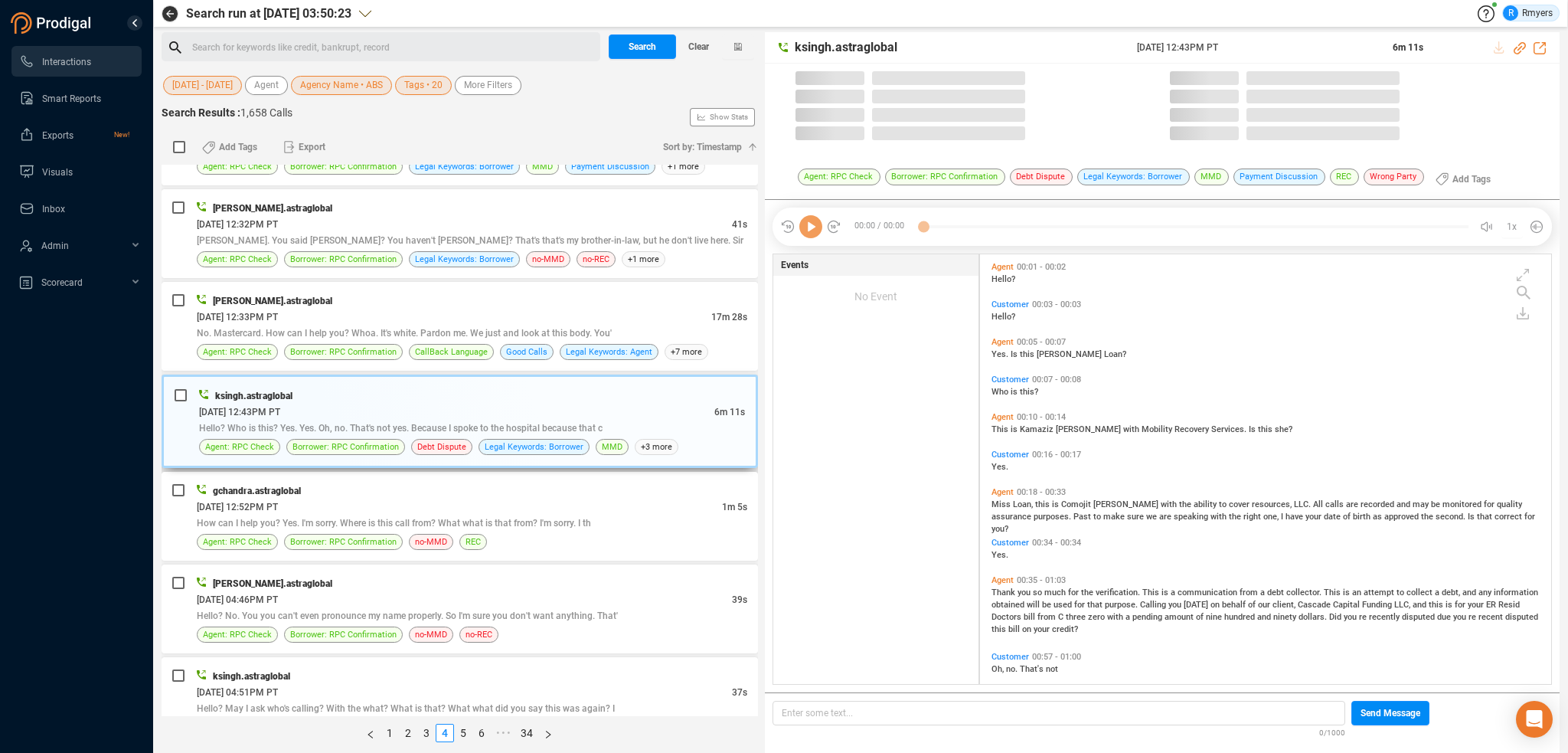
scroll to position [426, 564]
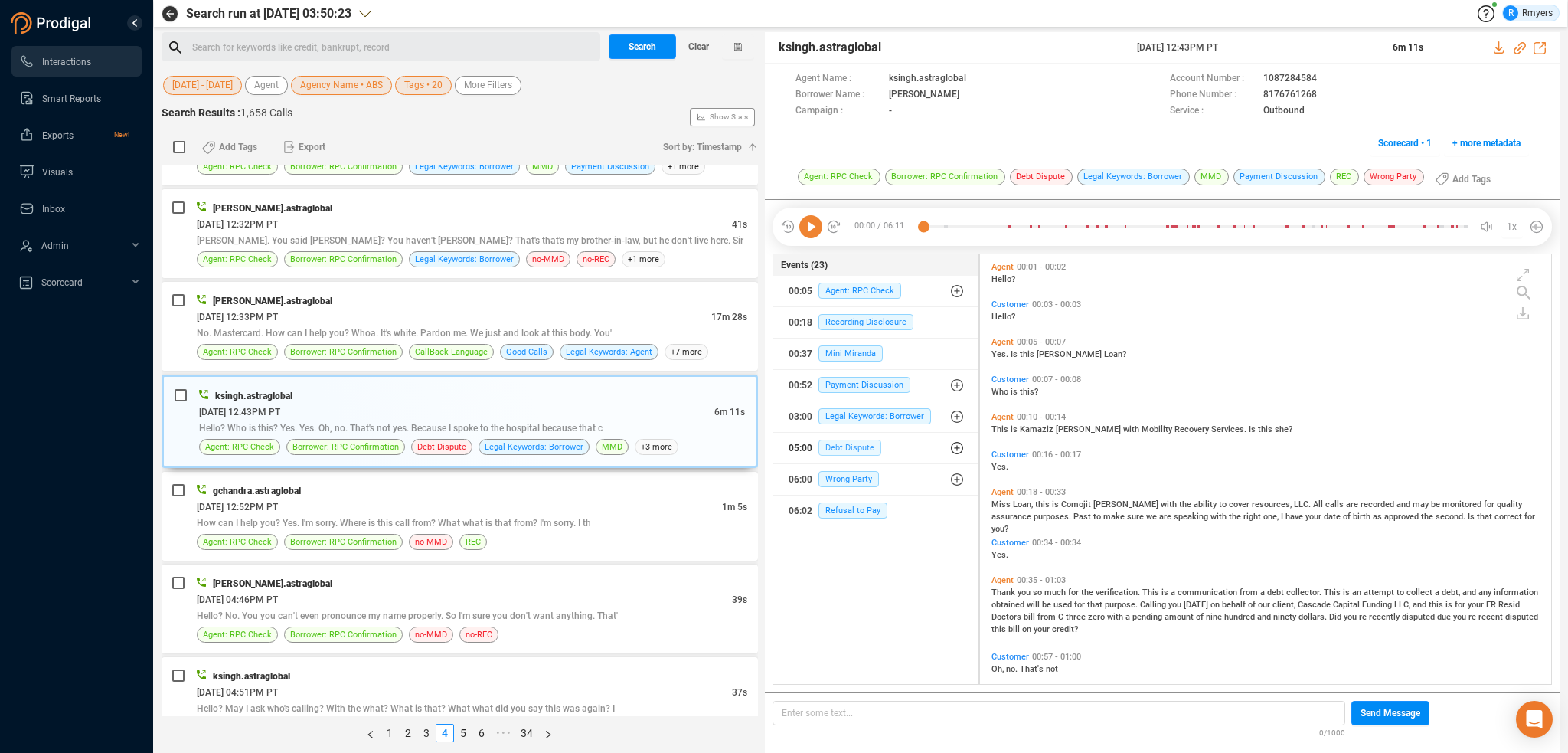
click at [841, 445] on span "Debt Dispute" at bounding box center [849, 447] width 63 height 16
click at [850, 474] on span "Debt Dispute" at bounding box center [861, 478] width 63 height 16
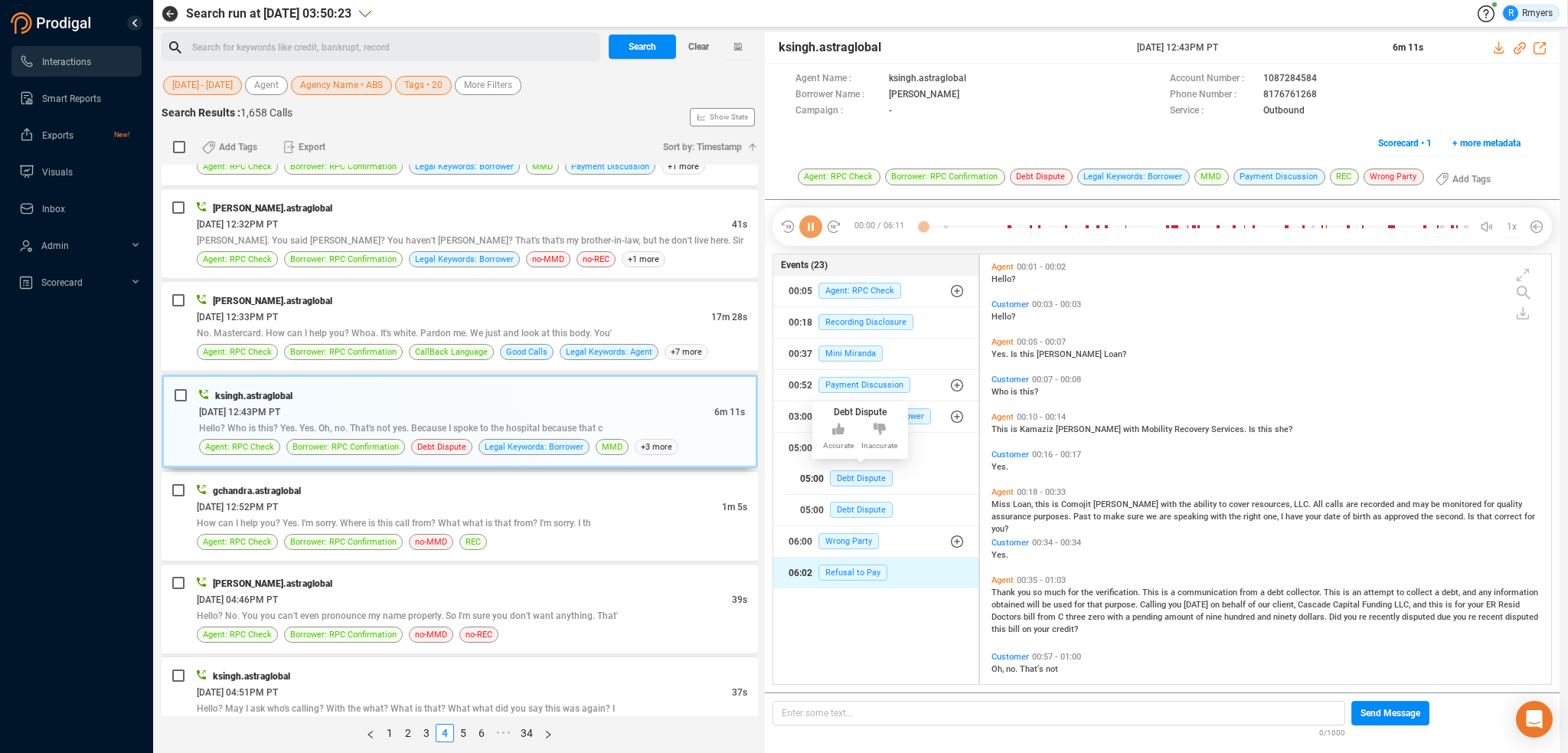
scroll to position [1553, 0]
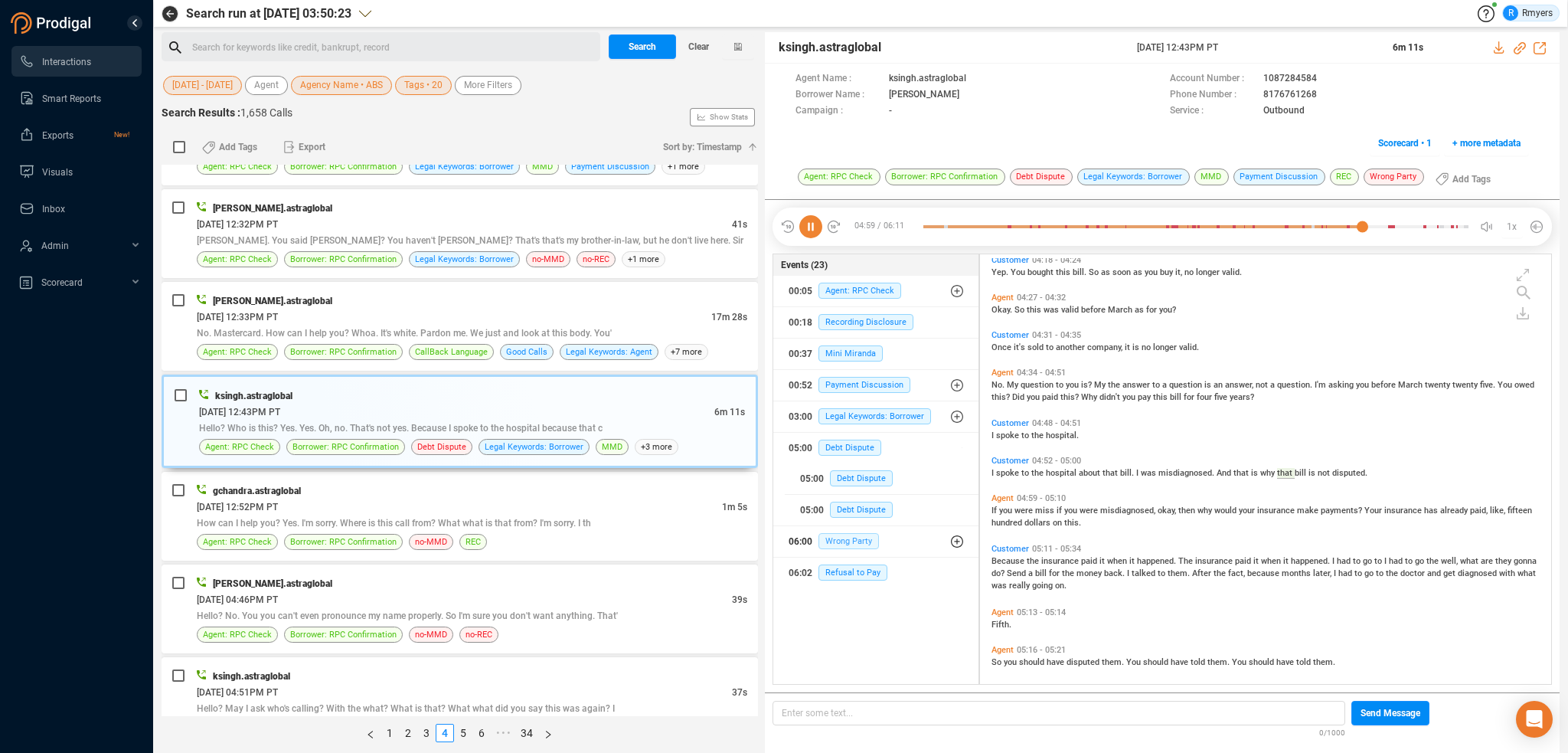
click at [830, 544] on span "Wrong Party" at bounding box center [848, 541] width 60 height 16
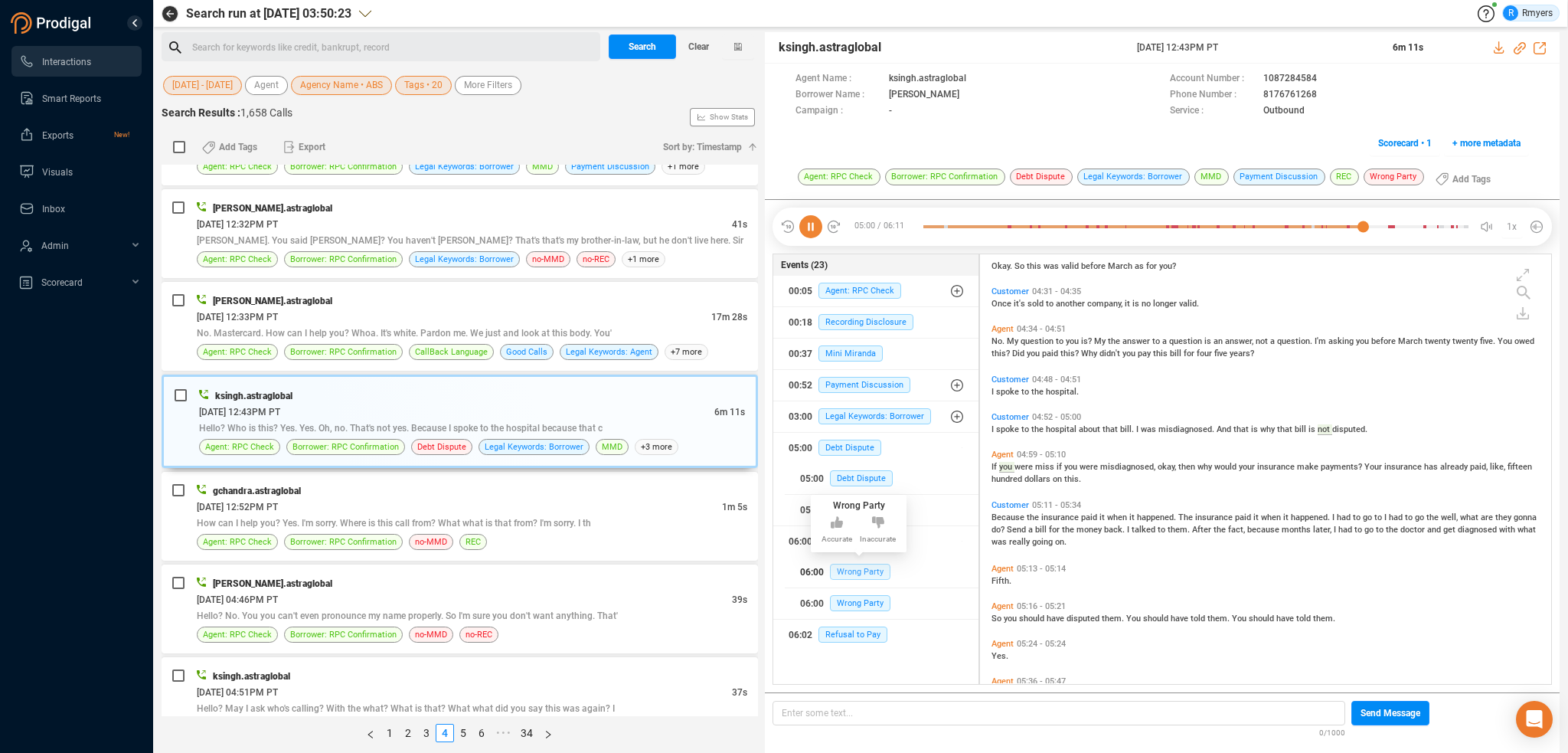
click at [841, 569] on span "Wrong Party" at bounding box center [860, 572] width 60 height 16
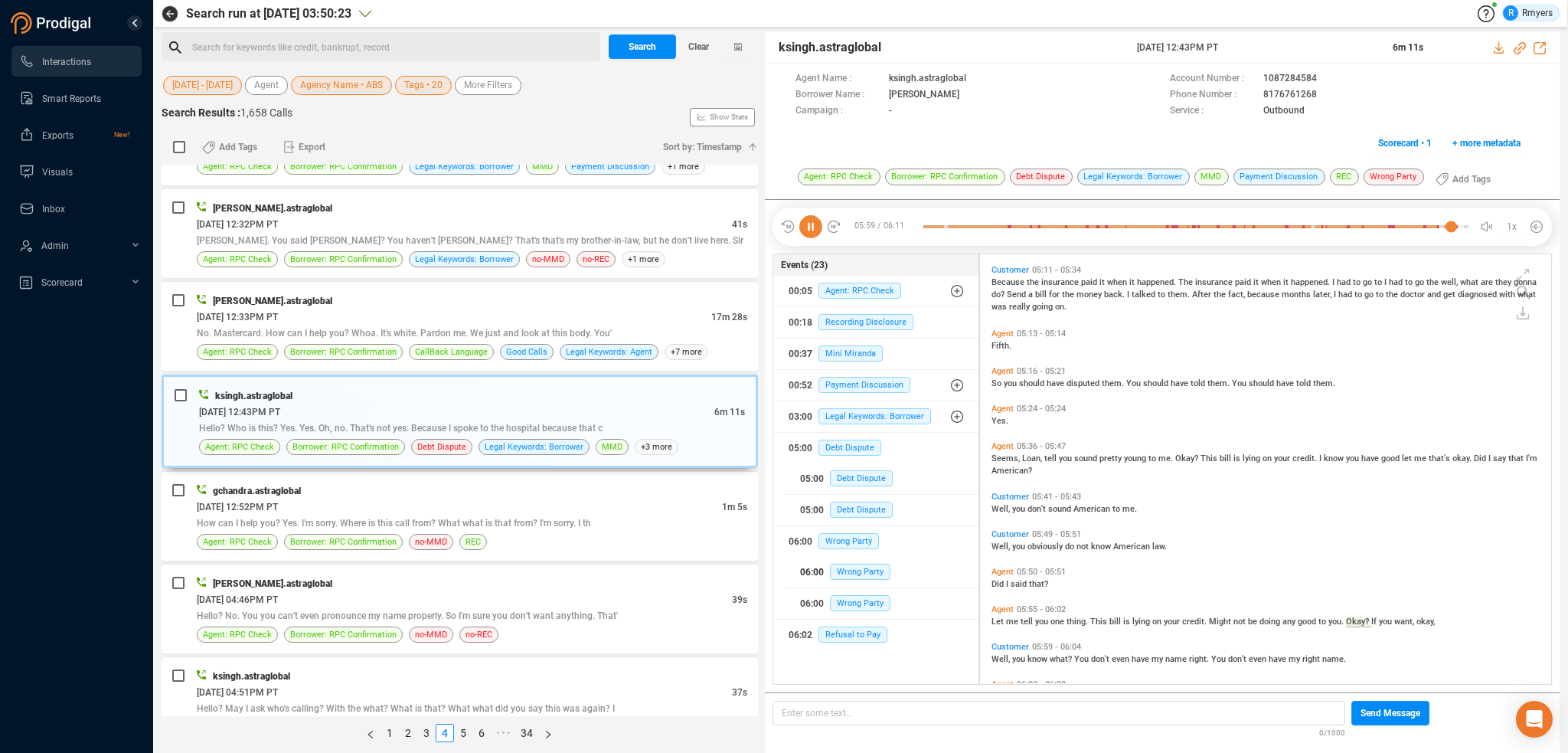
scroll to position [1872, 0]
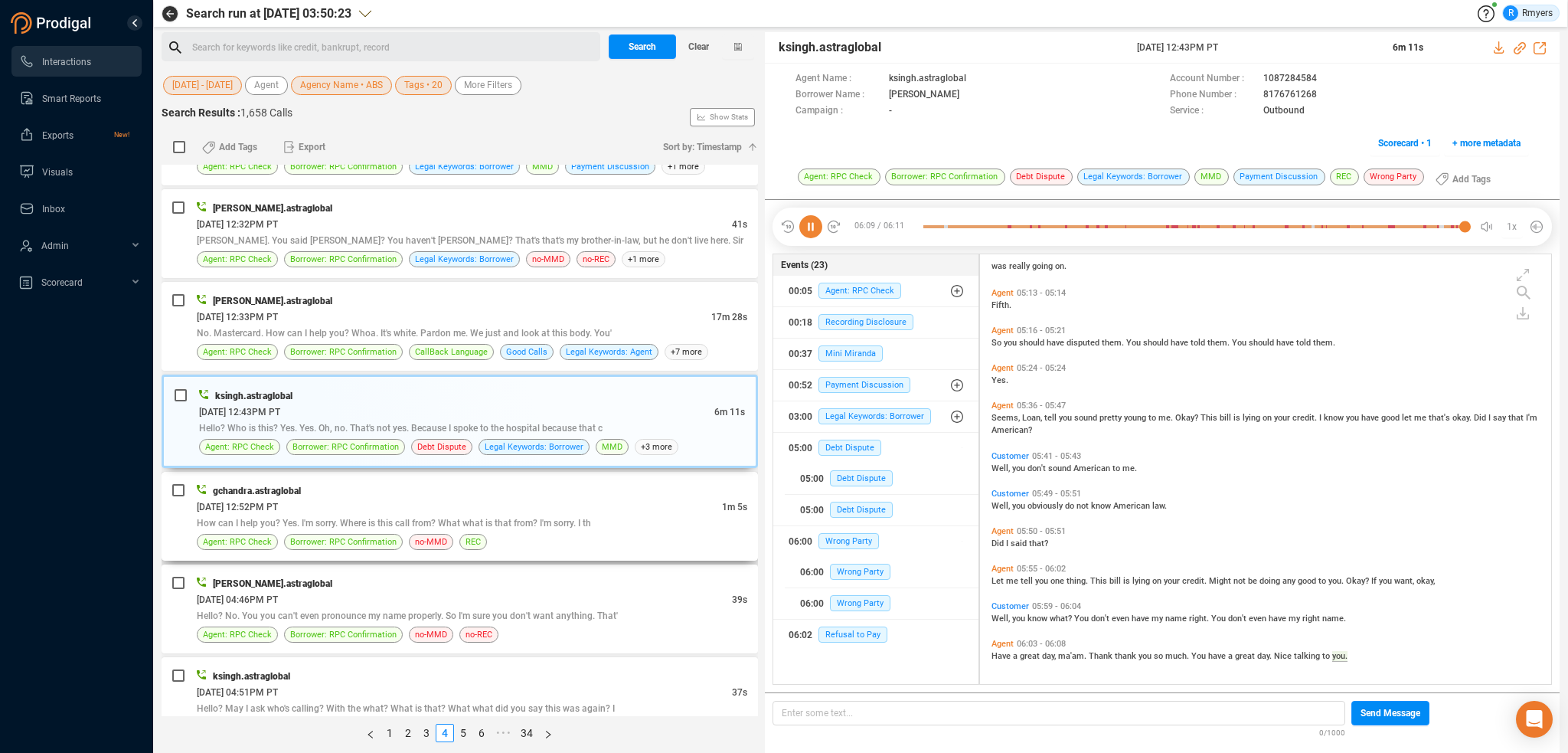
click at [421, 498] on div "[DATE] 12:52PM PT" at bounding box center [459, 506] width 525 height 16
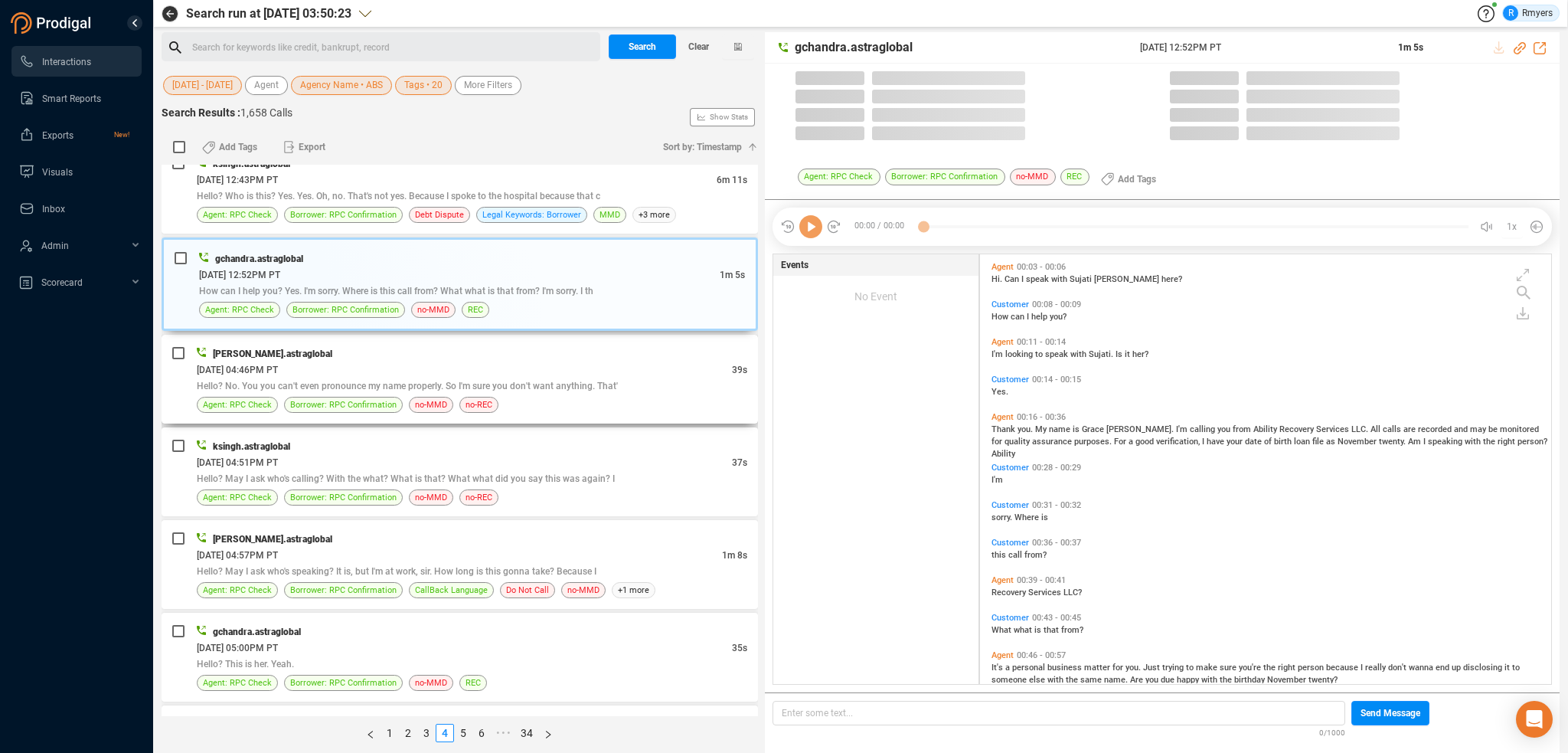
scroll to position [426, 564]
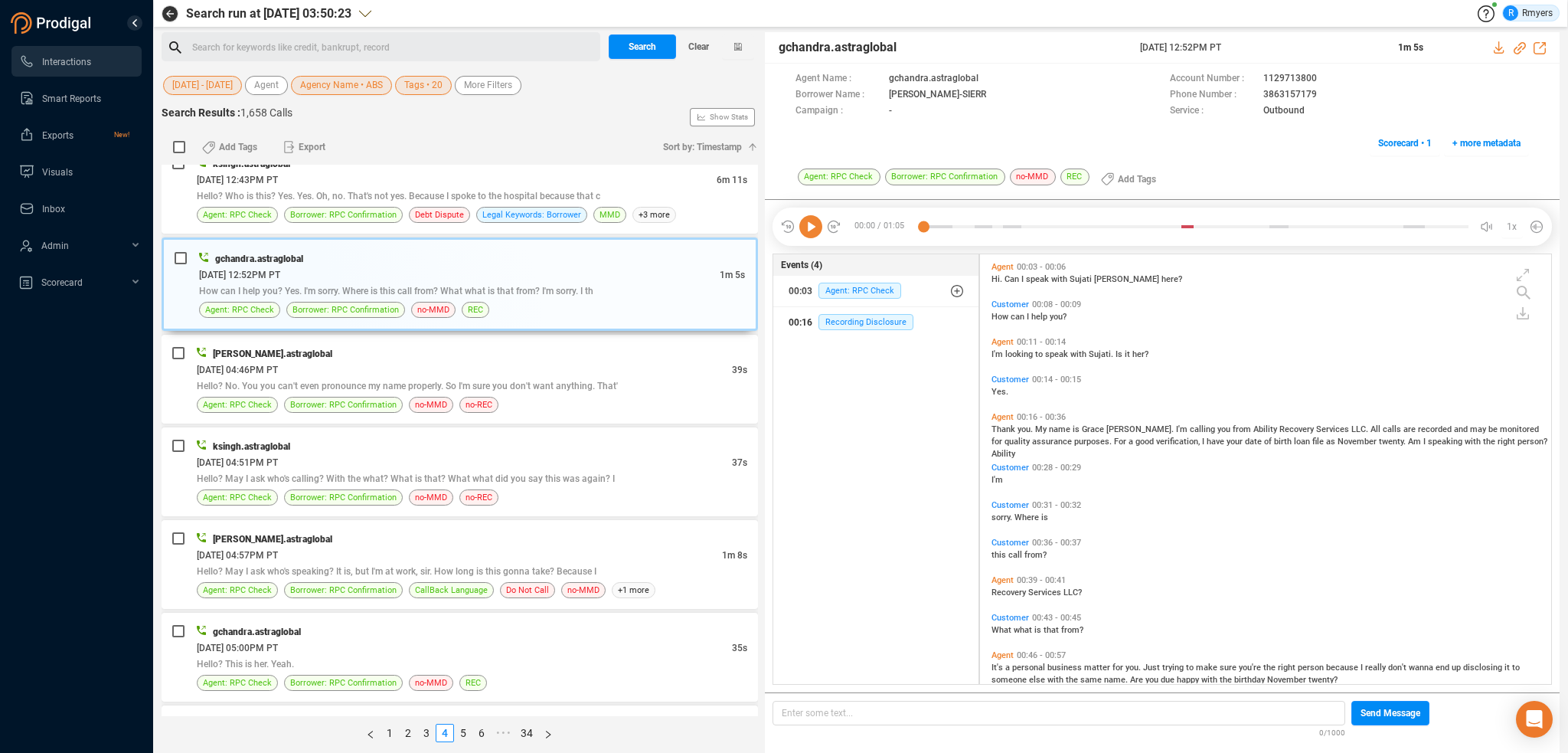
click at [873, 311] on div "00:16 Recording Disclosure" at bounding box center [876, 322] width 175 height 25
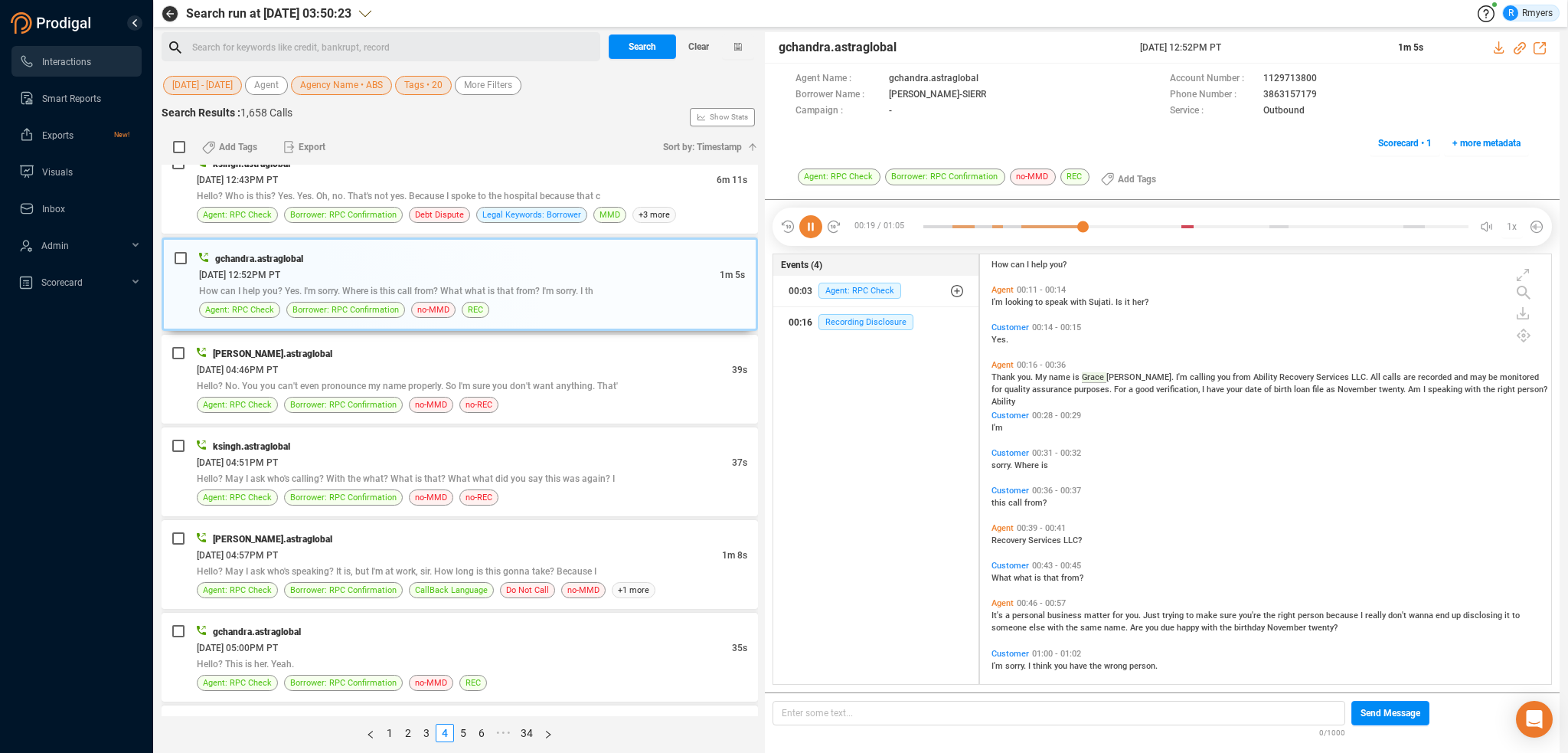
scroll to position [100, 0]
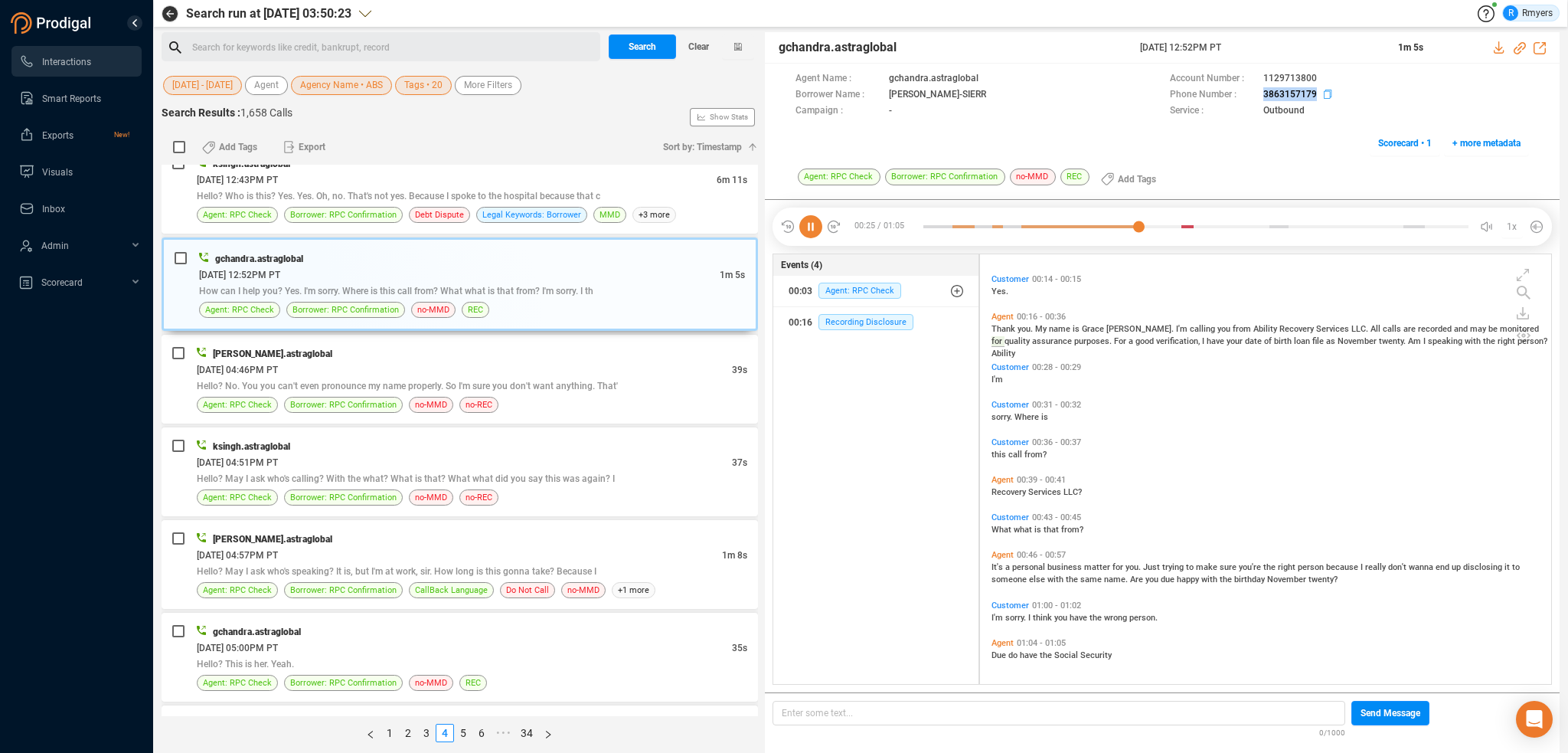
drag, startPoint x: 1259, startPoint y: 90, endPoint x: 1317, endPoint y: 95, distance: 58.4
click at [1317, 95] on div "Phone Number : [PHONE_NUMBER]" at bounding box center [1349, 95] width 359 height 16
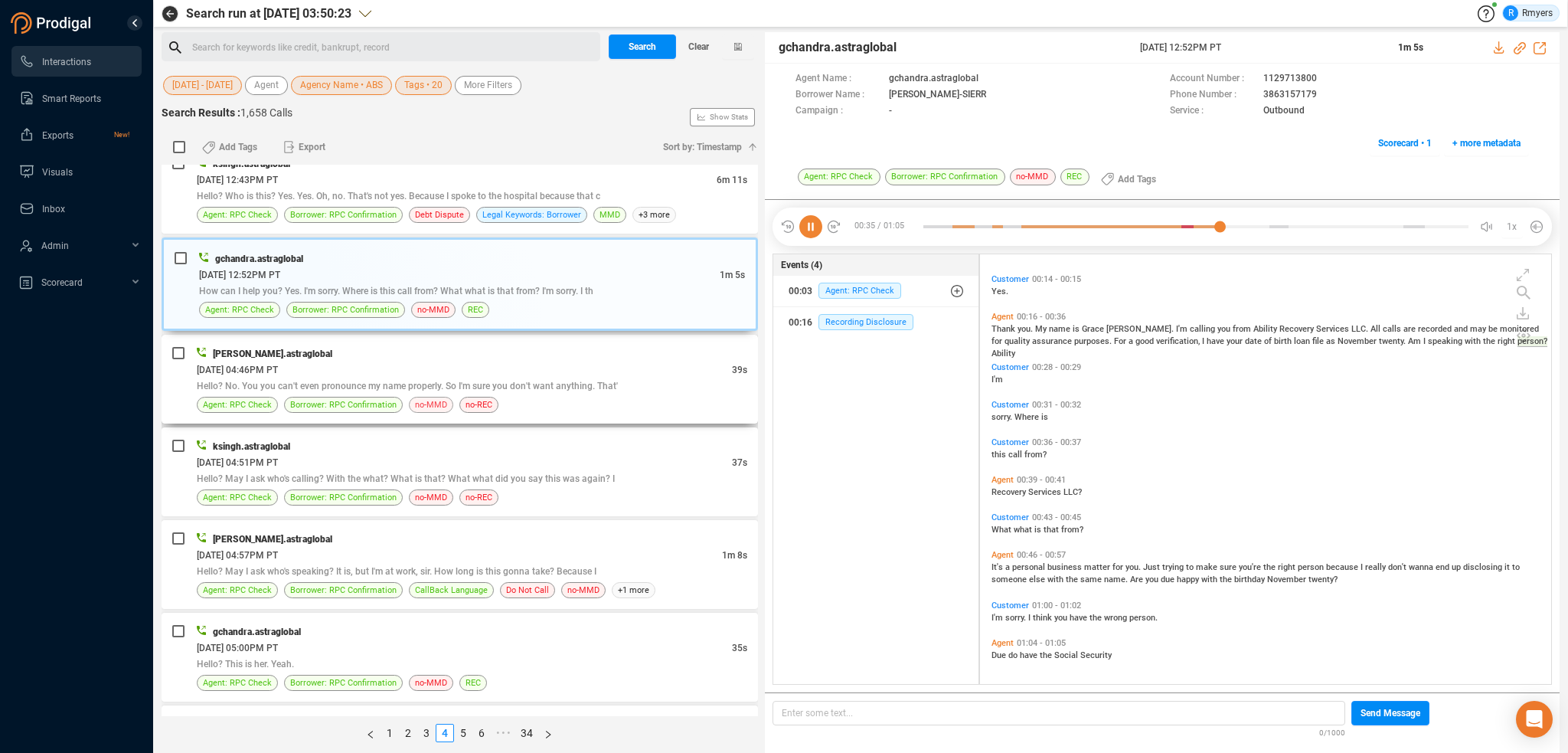
drag, startPoint x: 309, startPoint y: 364, endPoint x: 439, endPoint y: 394, distance: 133.7
click at [314, 364] on div "[DATE] 04:46PM PT" at bounding box center [464, 369] width 535 height 16
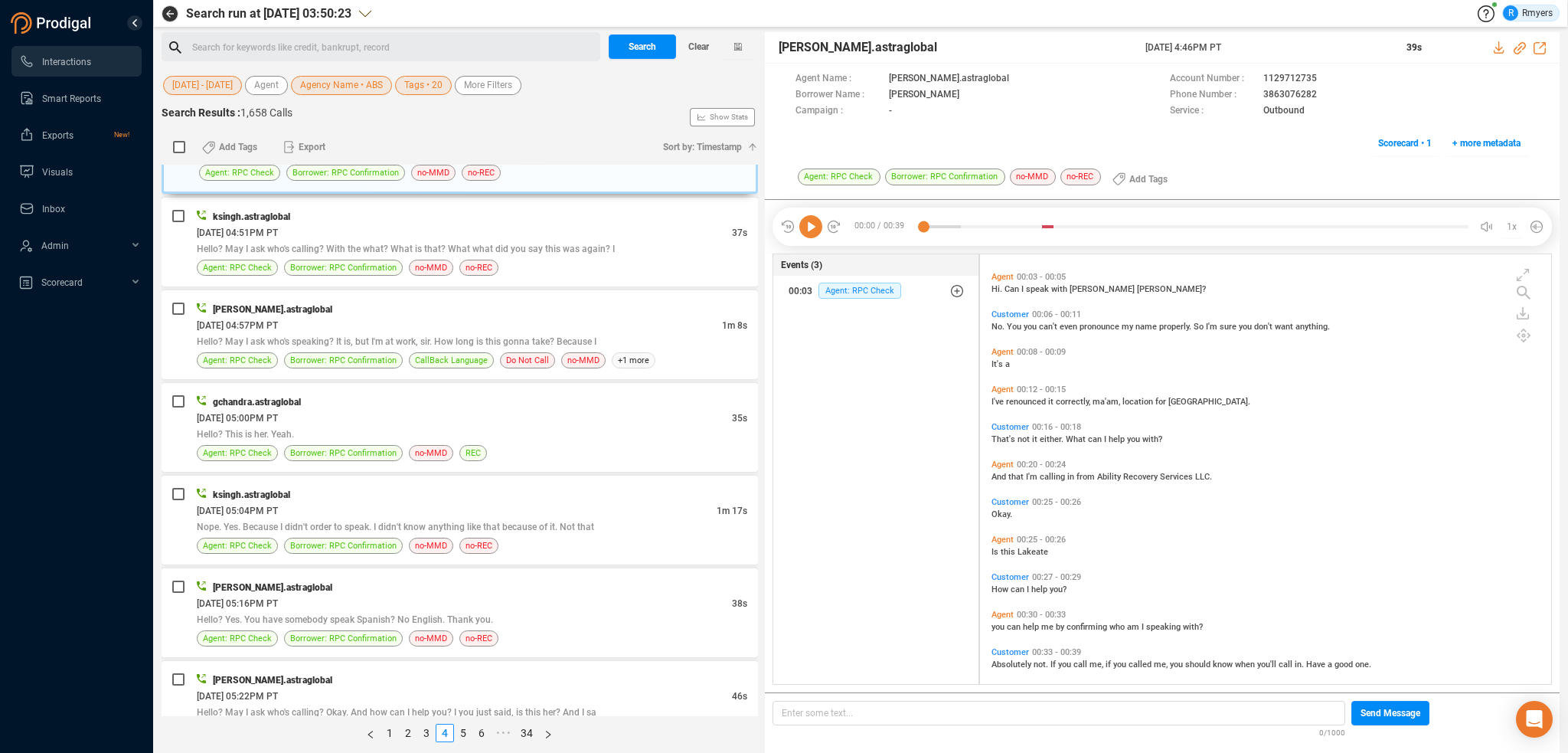
scroll to position [37, 0]
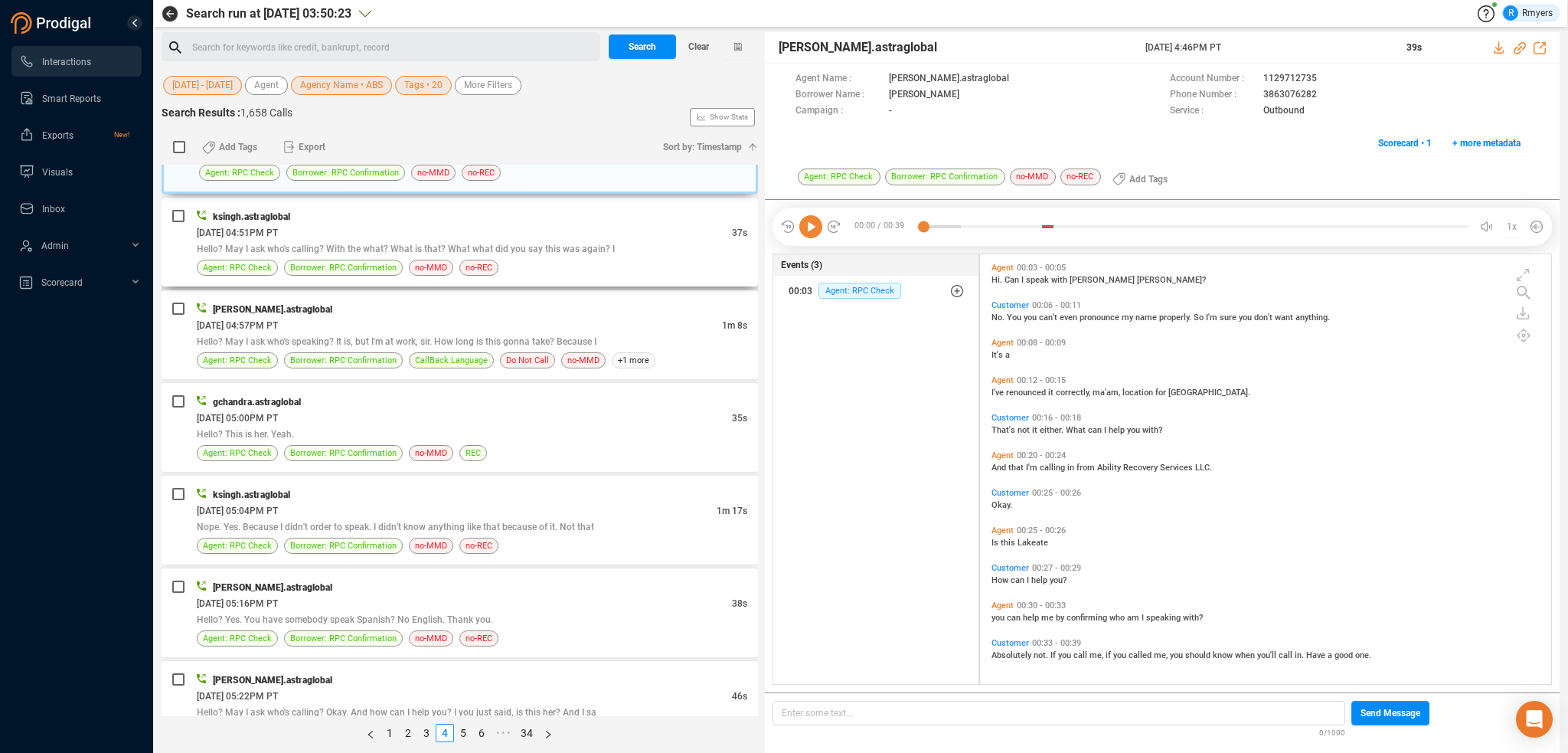
click at [381, 243] on span "Hello? May I ask who's calling? With the what? What is that? What what did you …" at bounding box center [406, 248] width 418 height 11
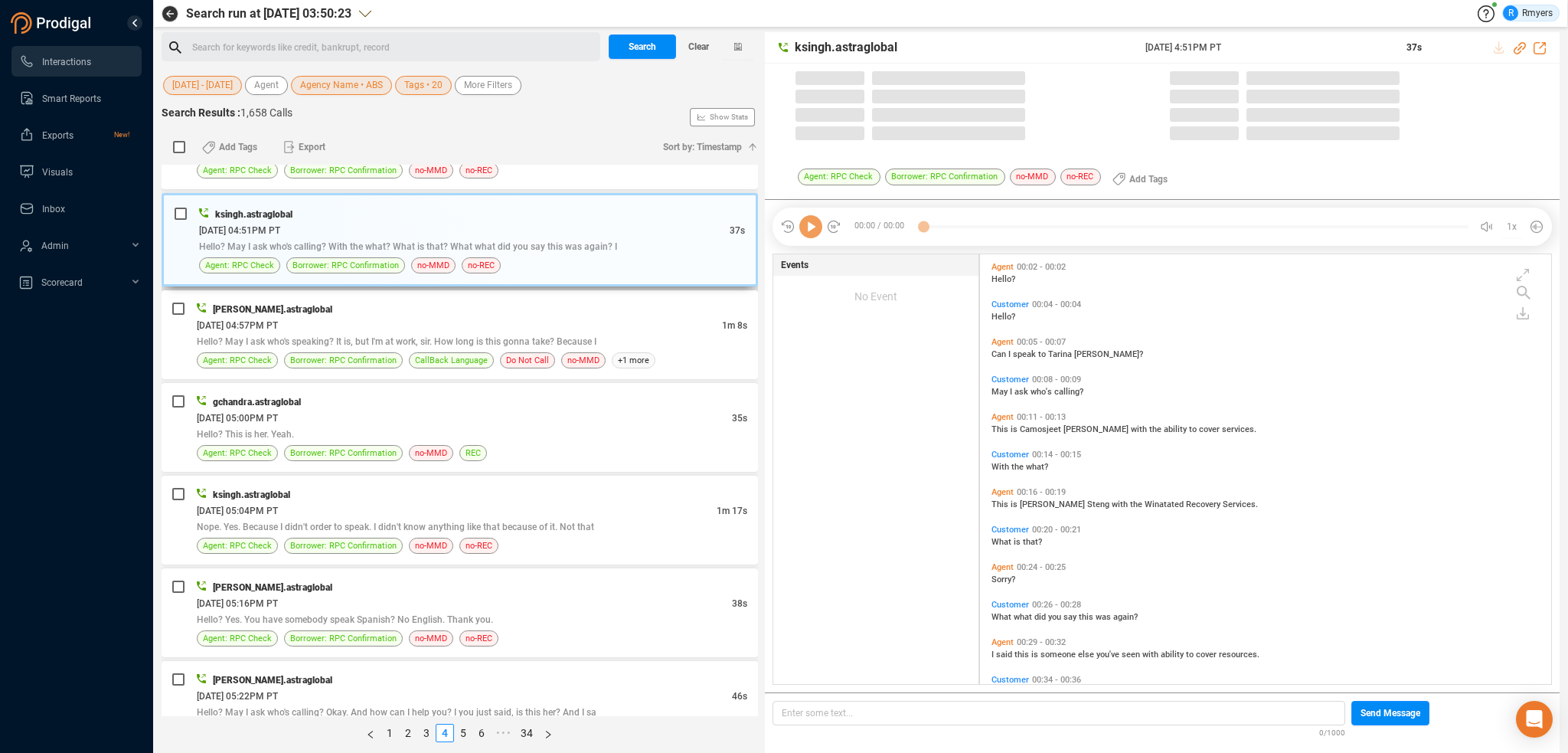
scroll to position [426, 564]
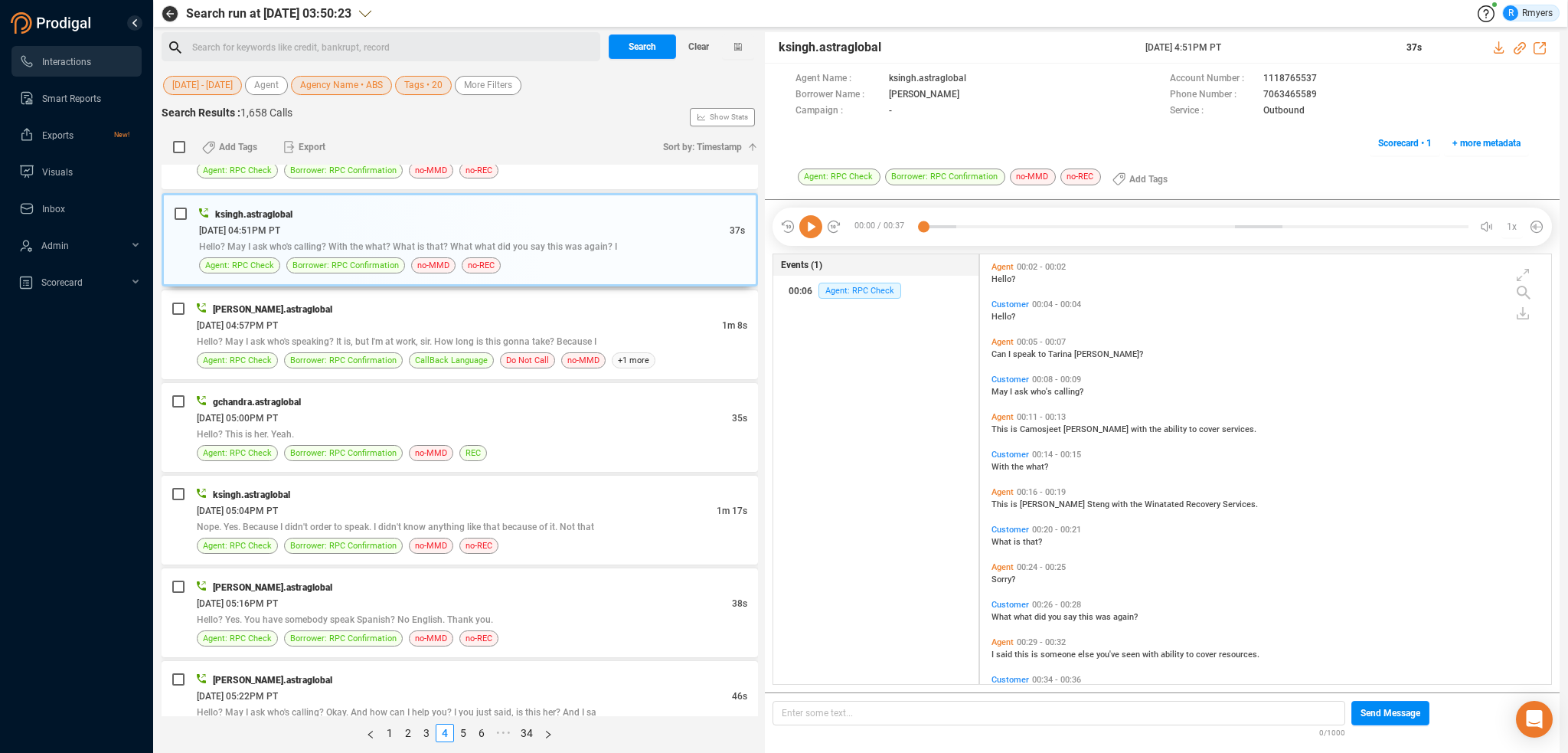
click at [809, 232] on icon at bounding box center [810, 226] width 23 height 23
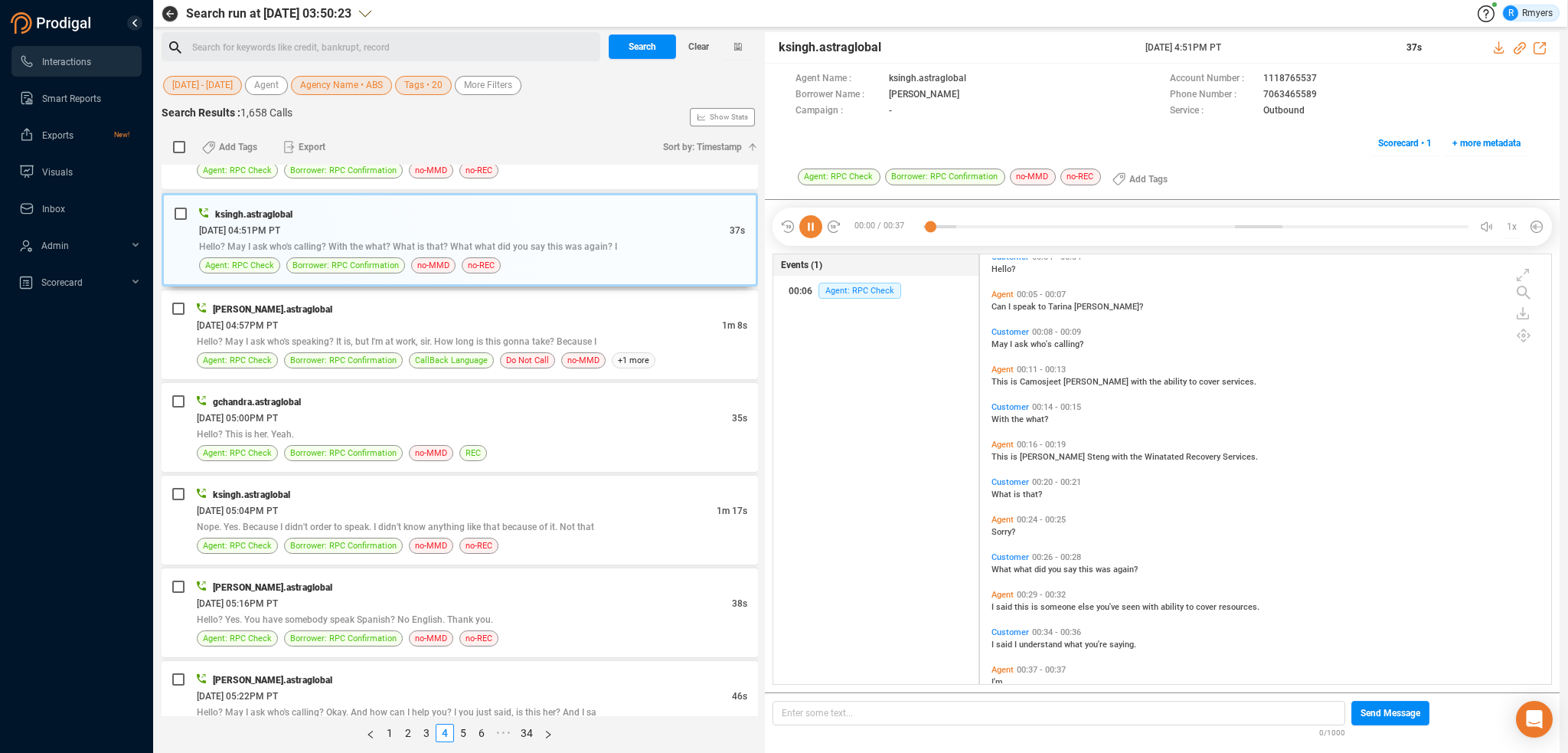
scroll to position [74, 0]
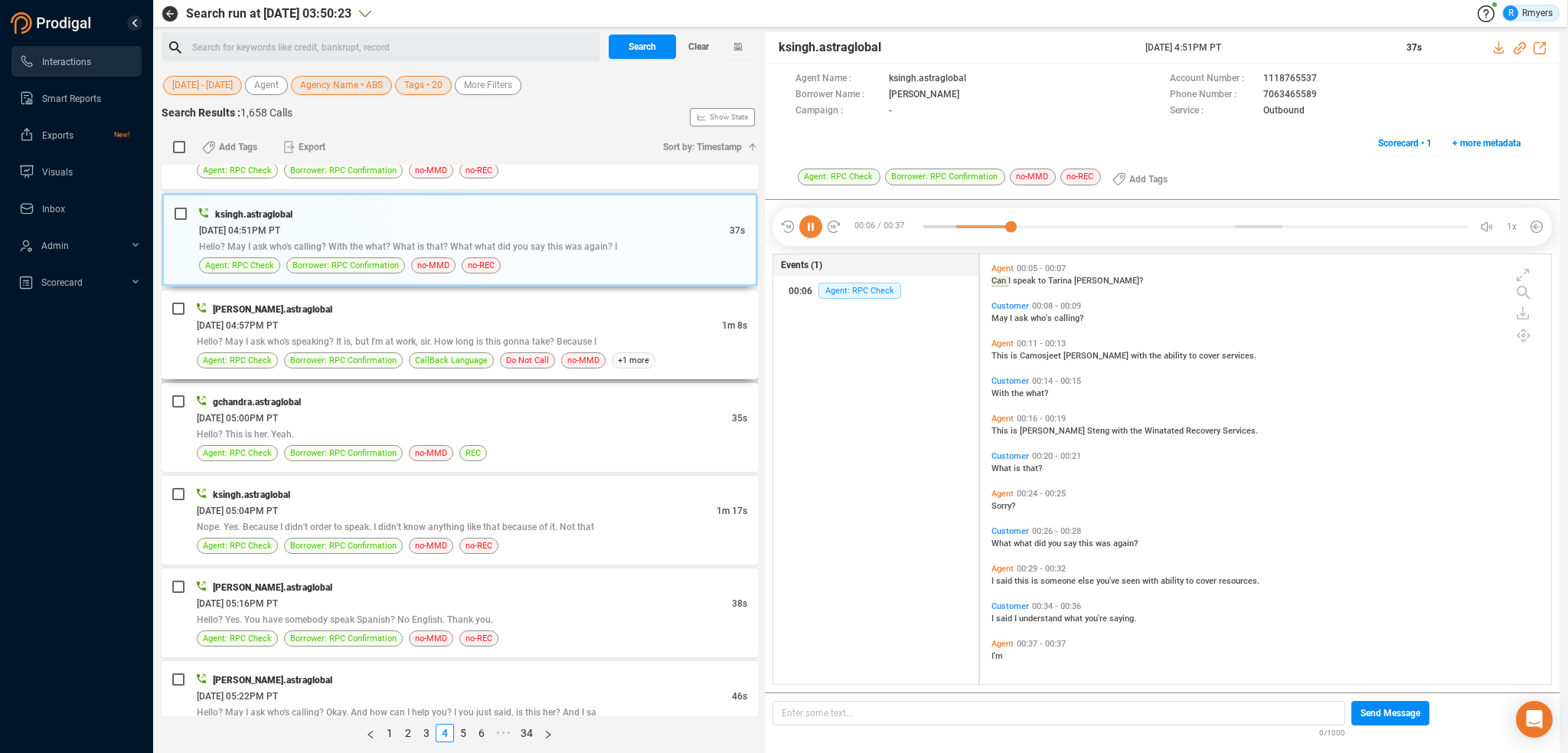
click at [355, 317] on div "[DATE] 04:57PM PT" at bounding box center [459, 325] width 525 height 16
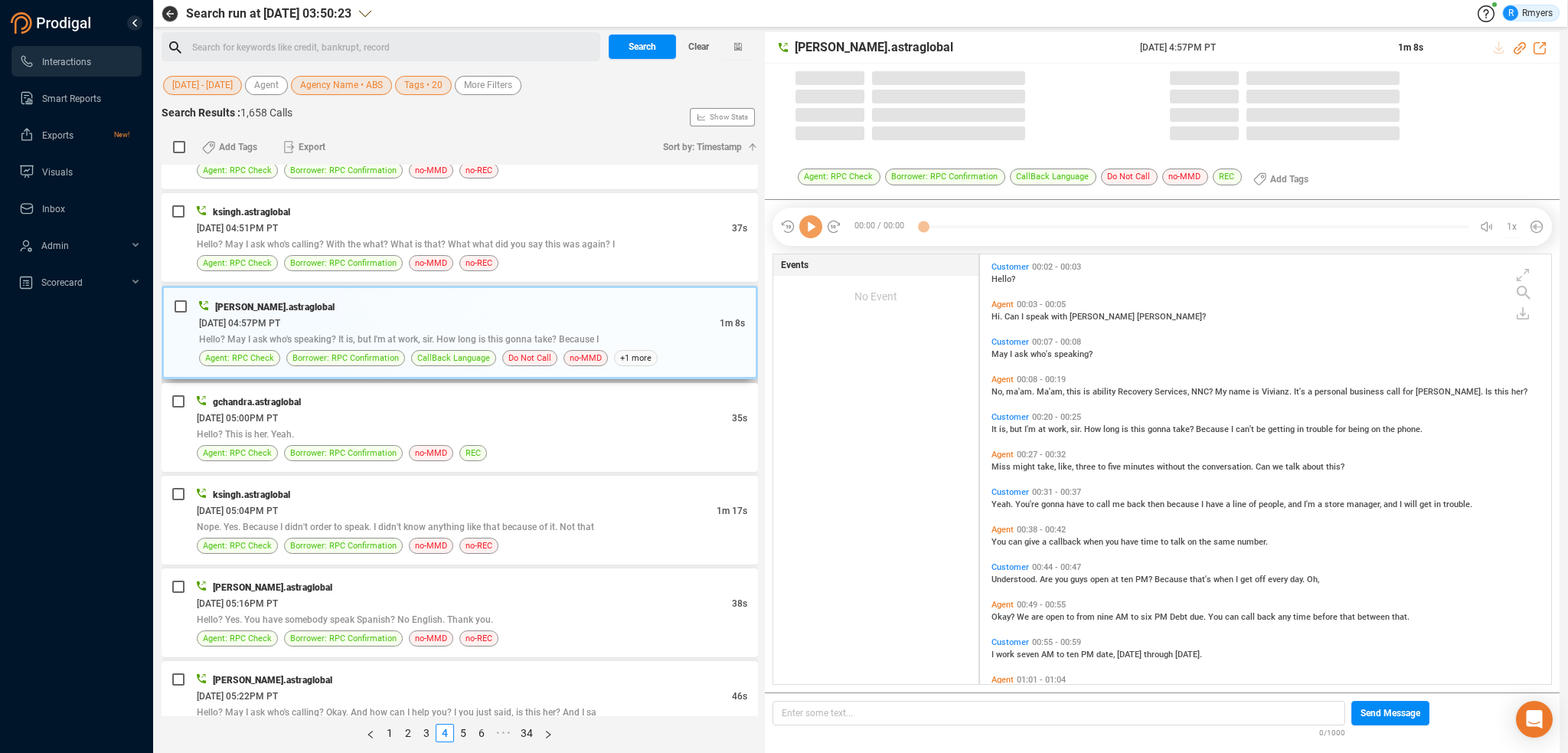
scroll to position [426, 564]
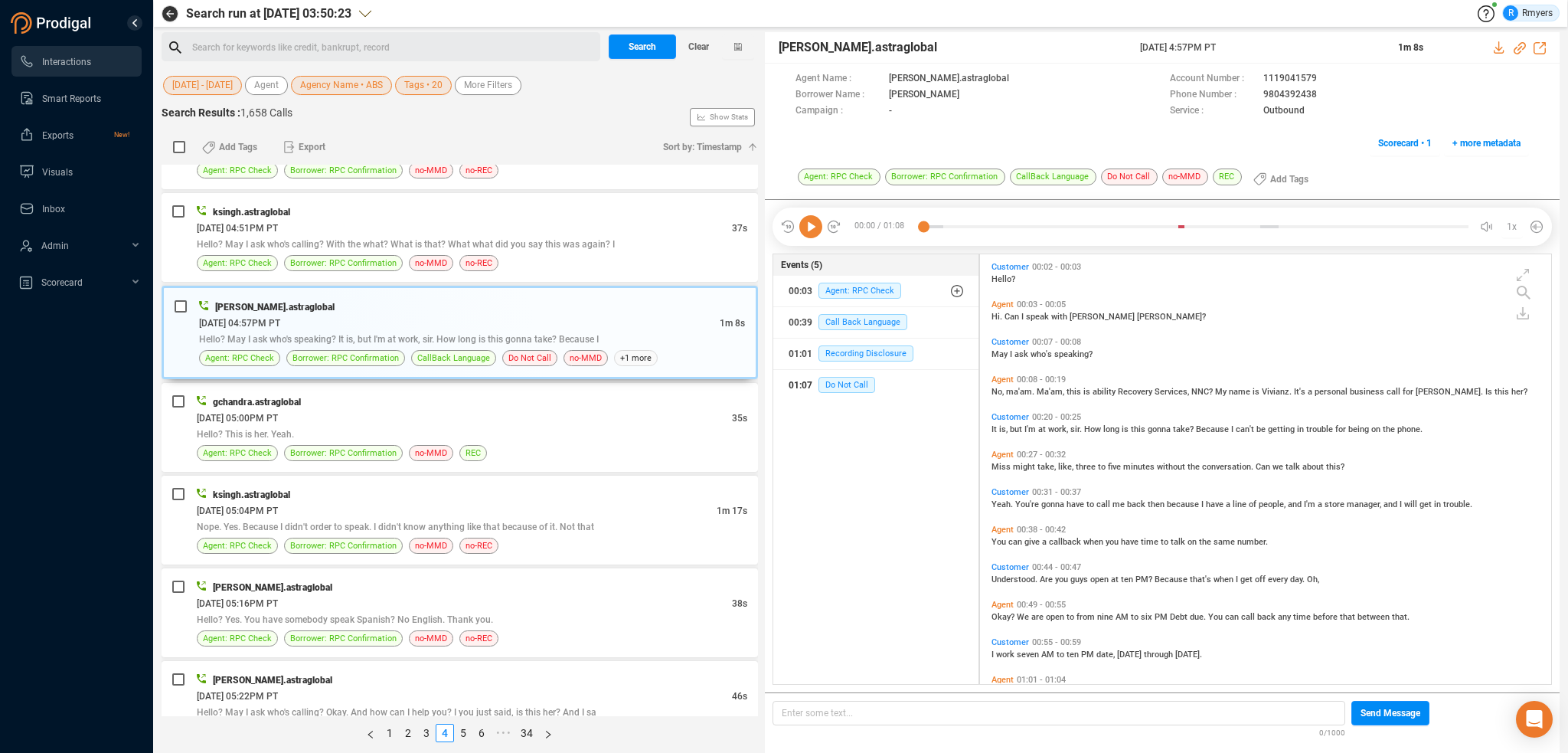
click at [864, 394] on div "01:07 Do Not Call" at bounding box center [876, 385] width 175 height 25
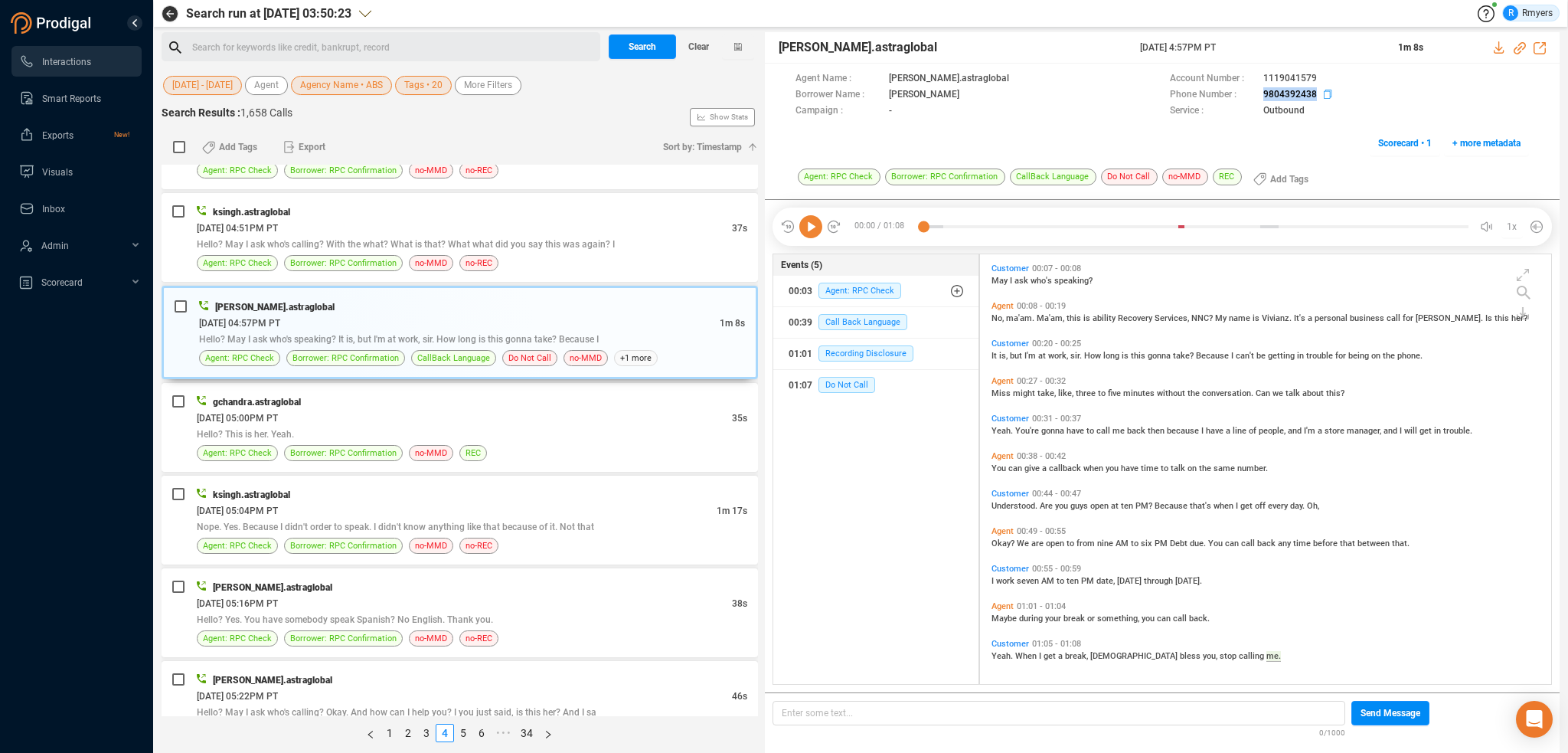
drag, startPoint x: 1253, startPoint y: 91, endPoint x: 1317, endPoint y: 91, distance: 63.6
click at [1317, 91] on div "Phone Number : [PHONE_NUMBER]" at bounding box center [1349, 95] width 359 height 16
drag, startPoint x: 1254, startPoint y: 99, endPoint x: 1289, endPoint y: 94, distance: 34.8
click at [1259, 123] on div "Agent Name : [PERSON_NAME].astraglobal Account Number : 1119041579 Borrower Nam…" at bounding box center [1162, 115] width 795 height 103
drag, startPoint x: 1259, startPoint y: 92, endPoint x: 1325, endPoint y: 91, distance: 66.6
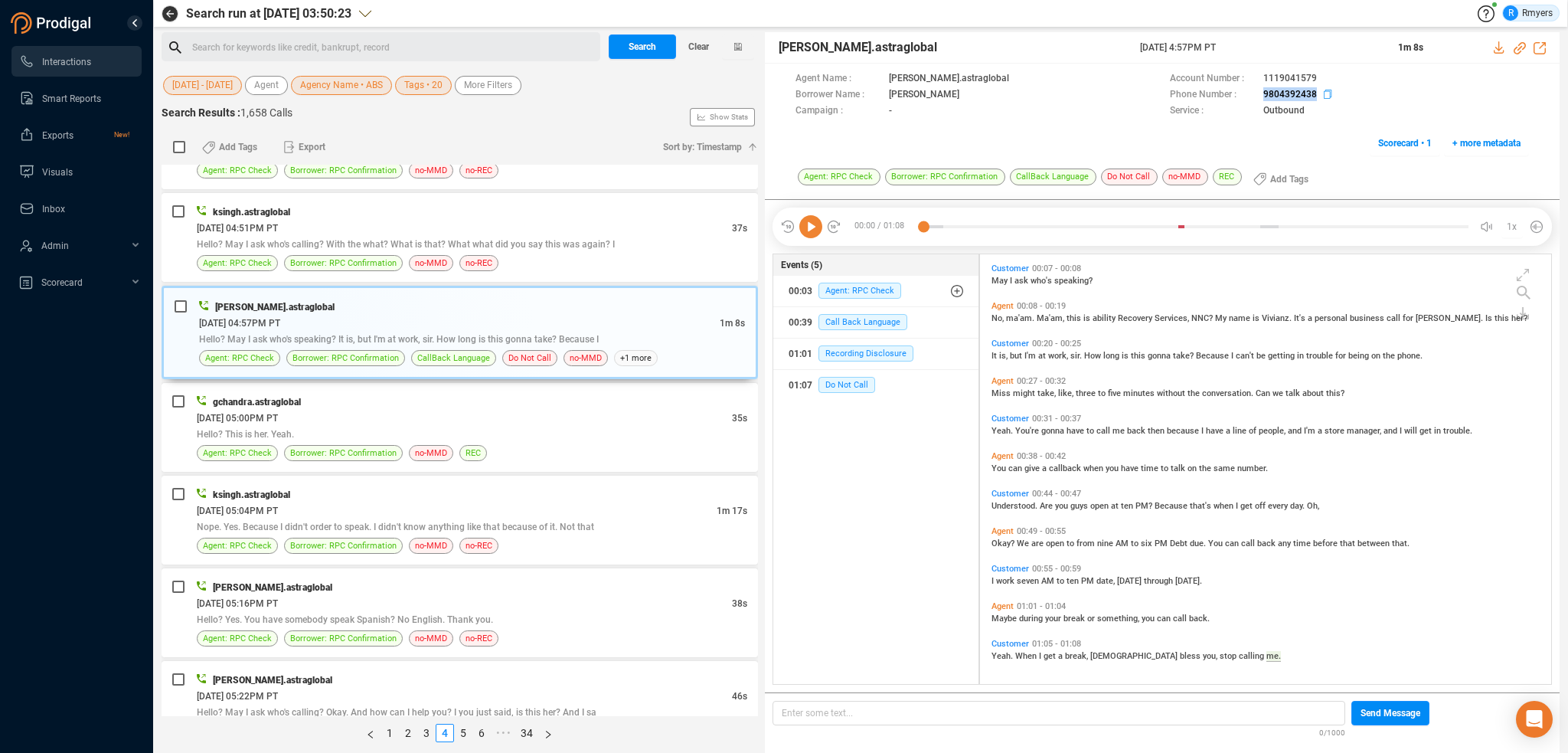
click at [1326, 92] on div "Phone Number : [PHONE_NUMBER]" at bounding box center [1349, 95] width 359 height 16
click at [355, 416] on div "gchandra.astraglobal [DATE] 05:00PM PT 35s Hello? This is her. Yeah. Agent: RPC…" at bounding box center [472, 427] width 551 height 67
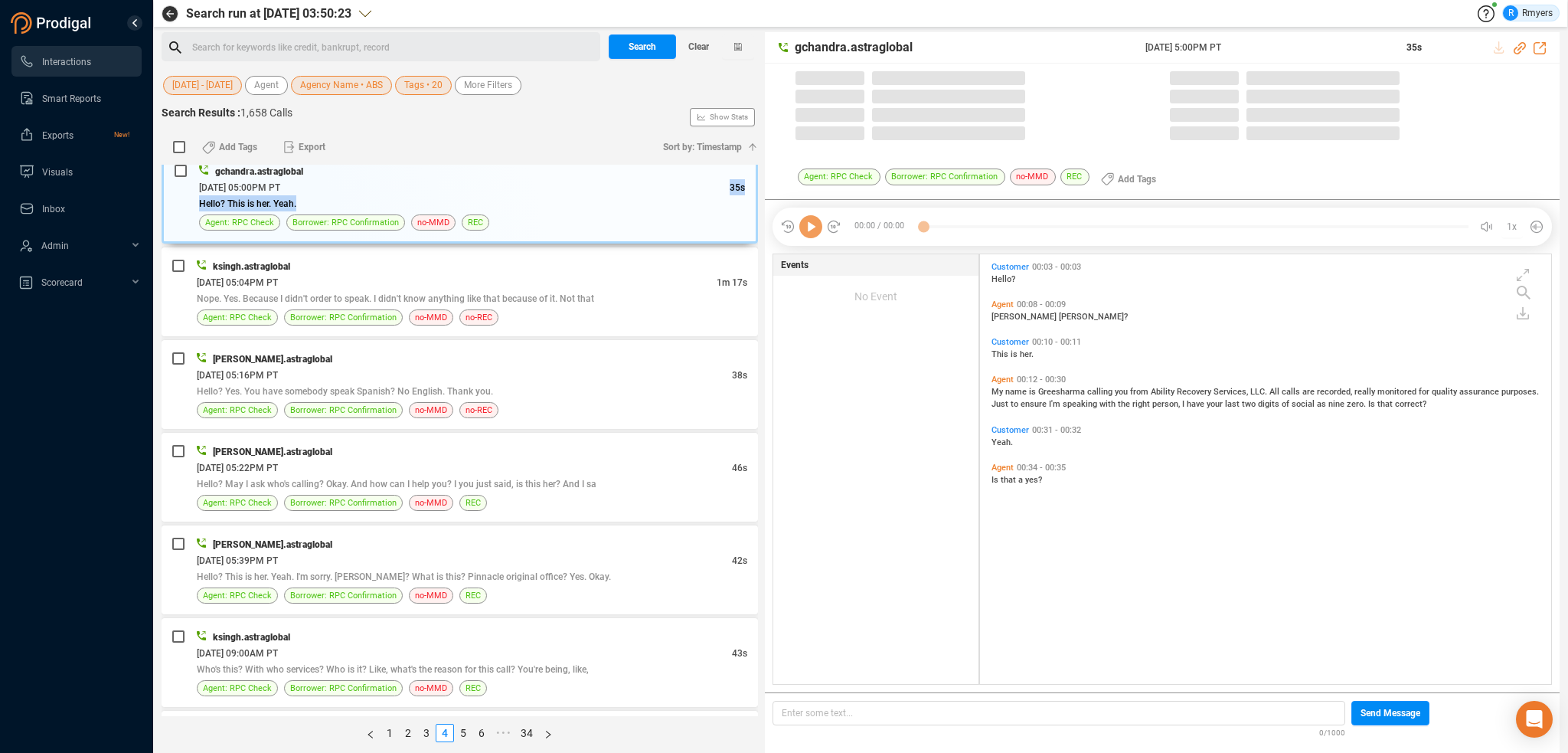
scroll to position [3073, 0]
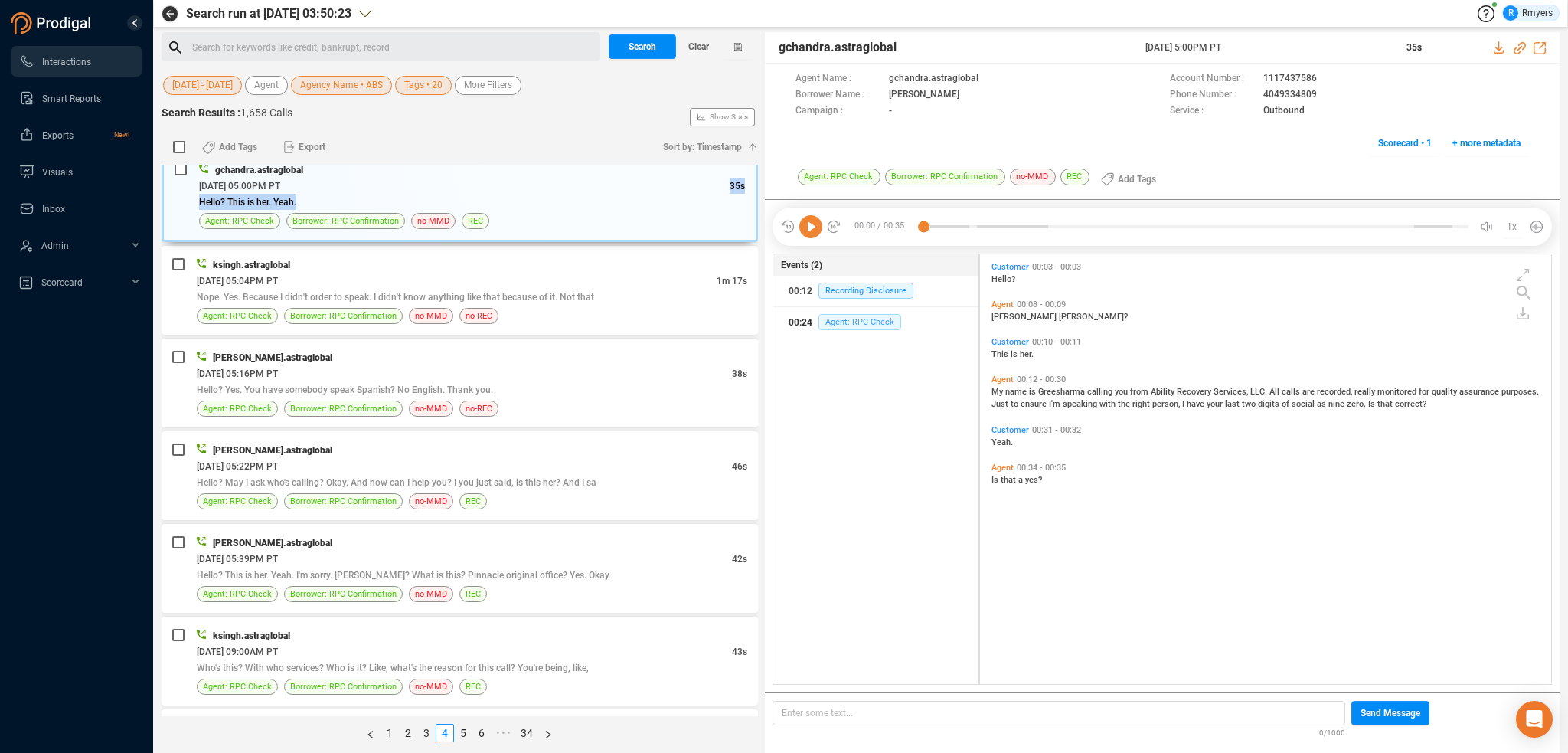
click at [827, 324] on span "Agent: RPC Check" at bounding box center [859, 322] width 83 height 16
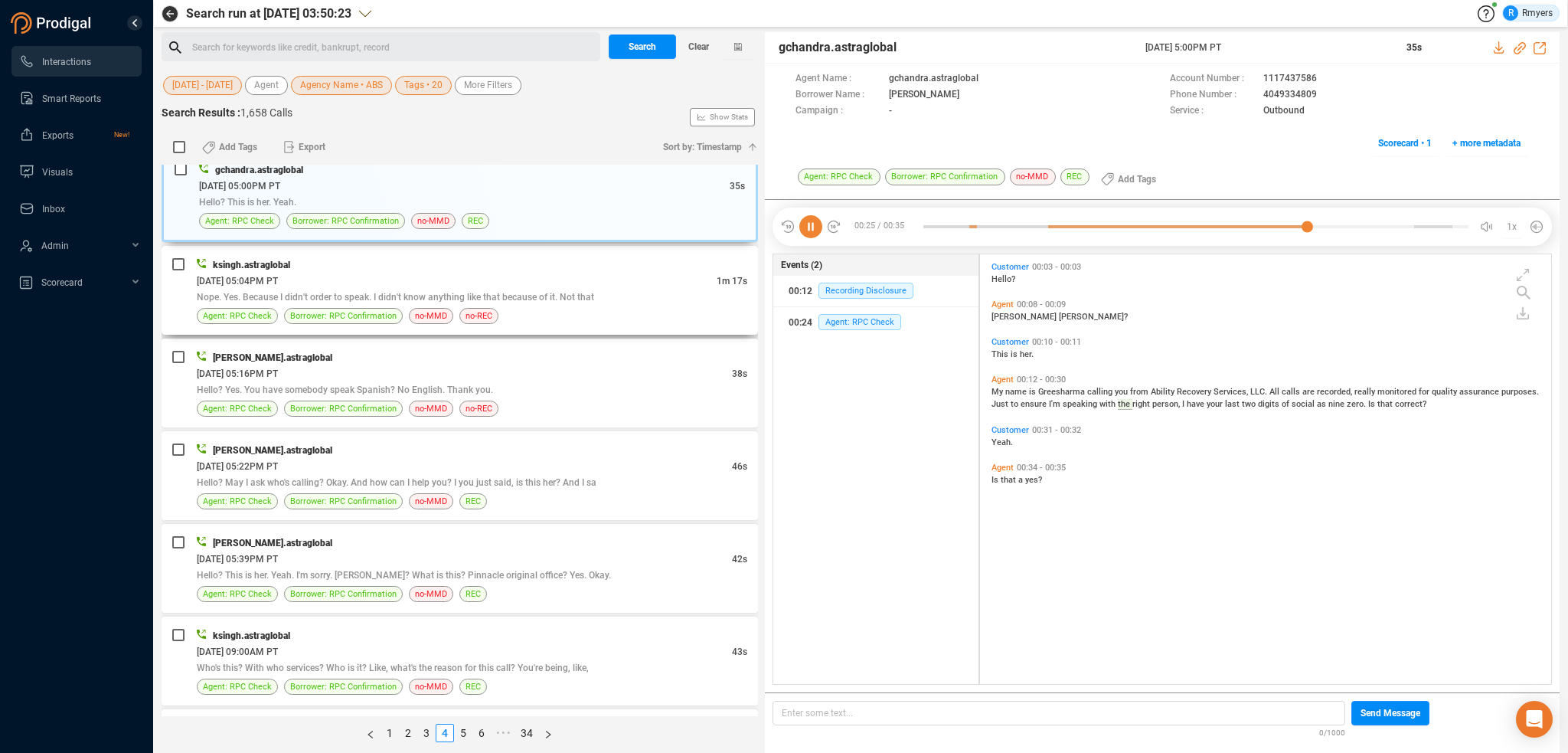
click at [306, 292] on span "Nope. Yes. Because I didn't order to speak. I didn't know anything like that be…" at bounding box center [395, 297] width 397 height 11
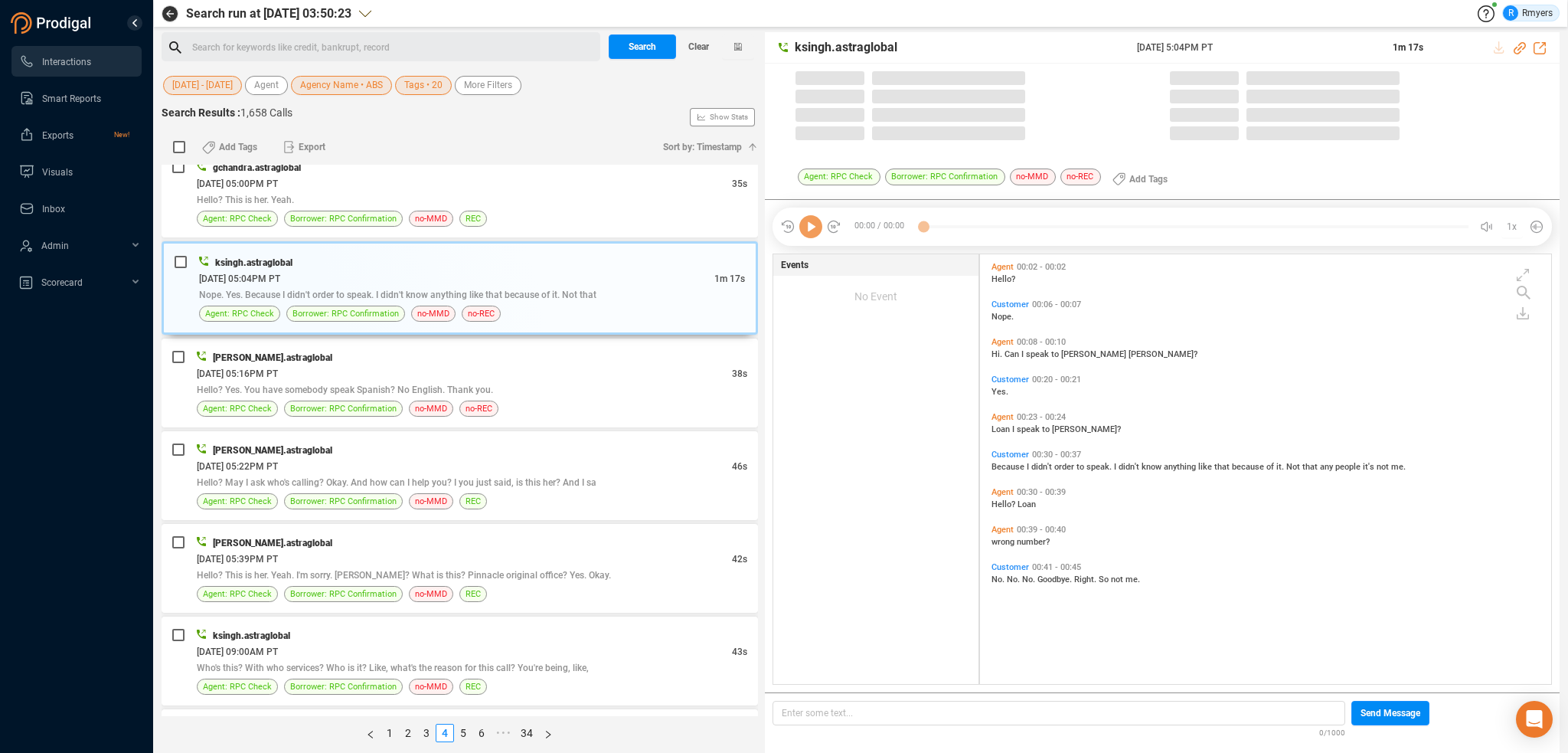
scroll to position [426, 564]
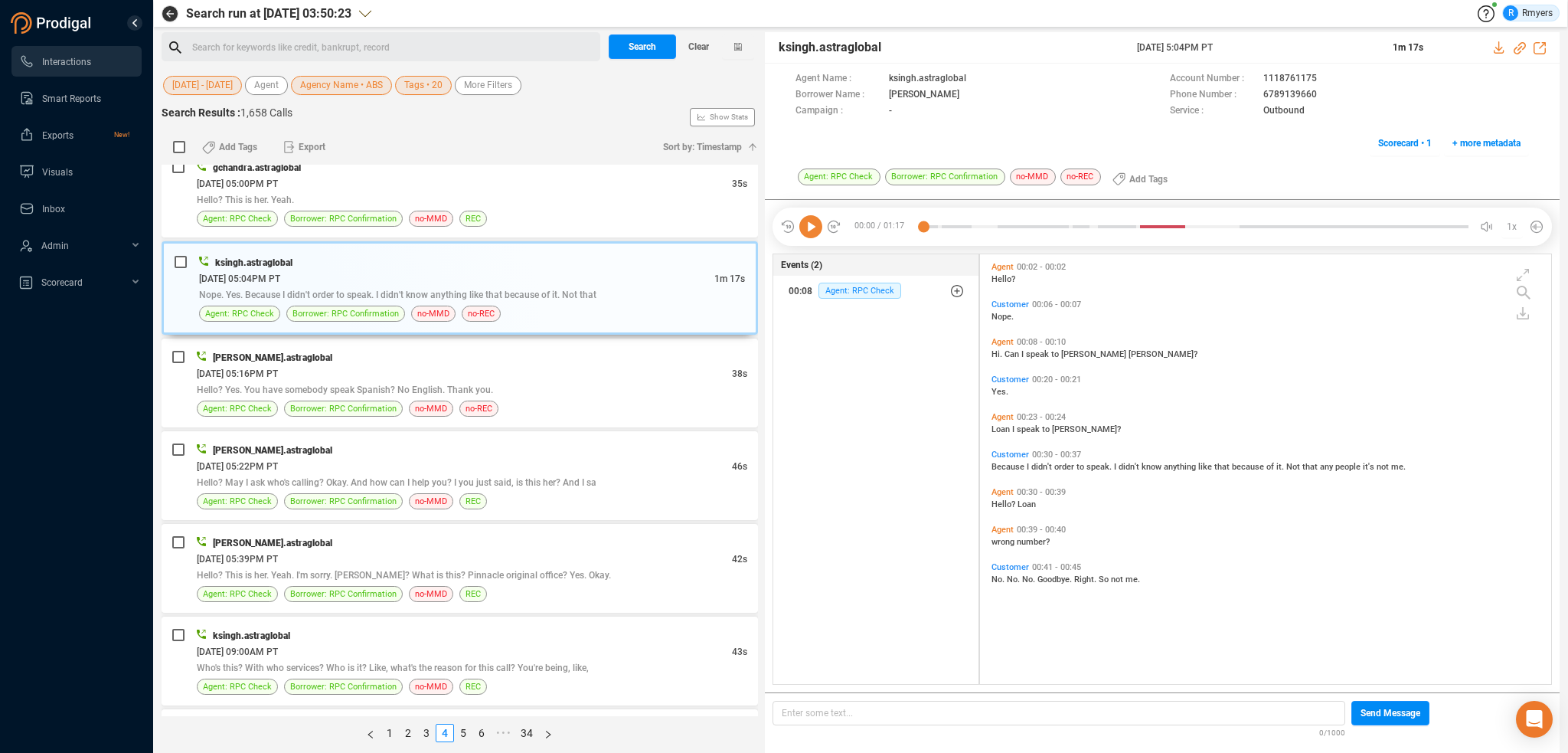
click at [807, 230] on icon at bounding box center [810, 226] width 23 height 23
drag, startPoint x: 1258, startPoint y: 93, endPoint x: 1314, endPoint y: 92, distance: 55.9
click at [1314, 92] on div "Phone Number : [PHONE_NUMBER]" at bounding box center [1349, 95] width 359 height 16
click at [340, 401] on span "Borrower: RPC Confirmation" at bounding box center [343, 408] width 106 height 15
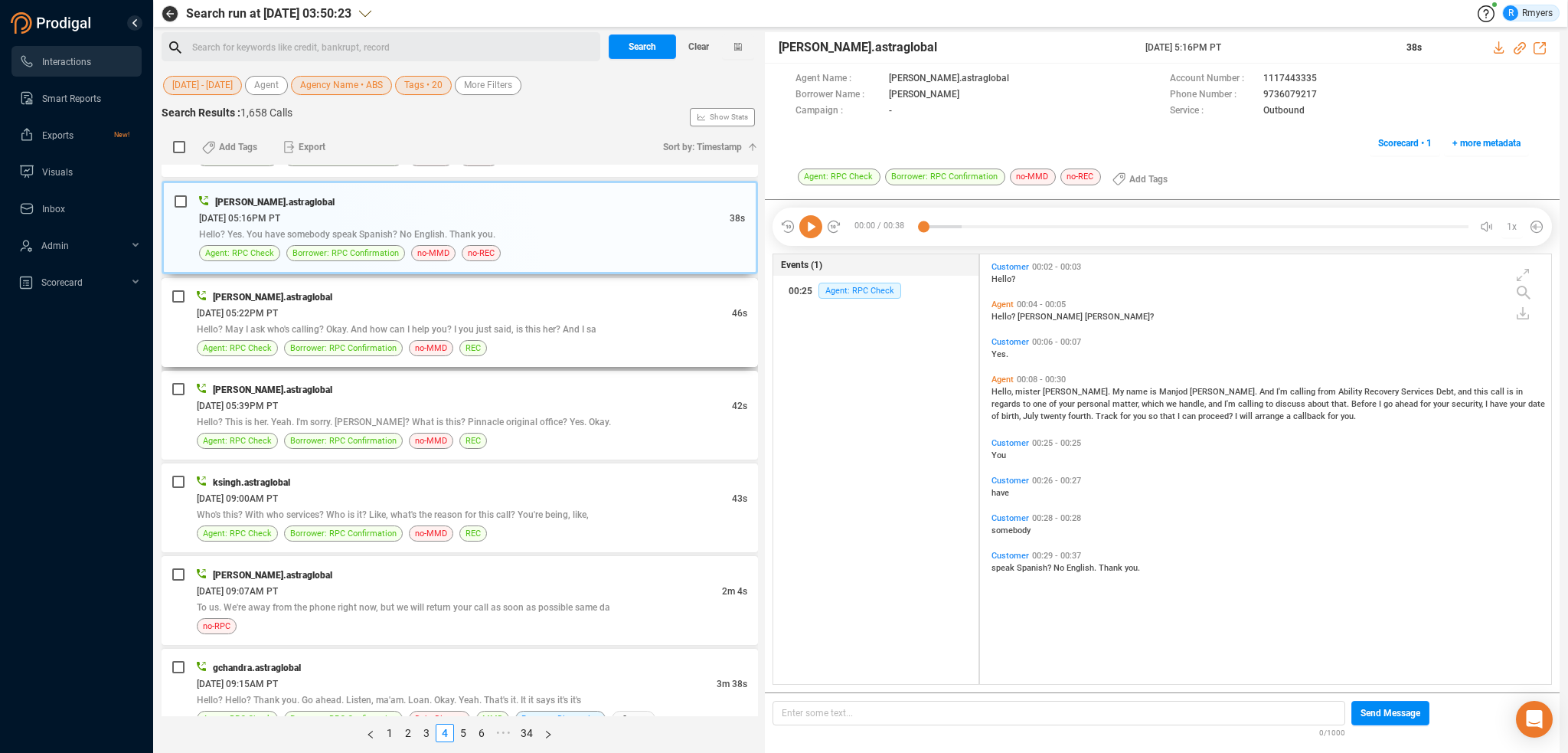
click at [361, 321] on div "Hello? May I ask who's calling? Okay. And how can I help you? I you just said, …" at bounding box center [472, 329] width 551 height 16
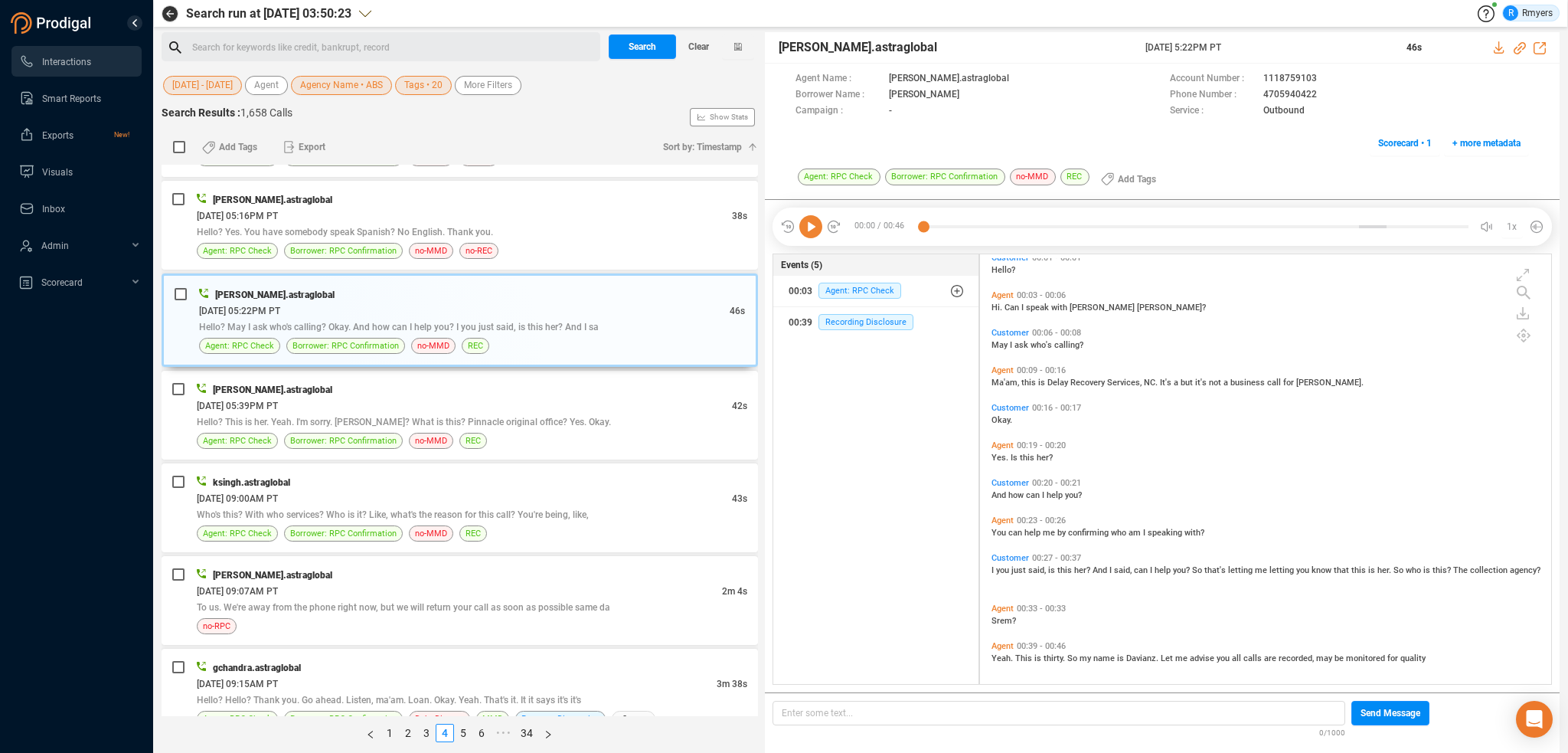
scroll to position [12, 0]
drag, startPoint x: 802, startPoint y: 229, endPoint x: 821, endPoint y: 244, distance: 23.9
click at [805, 232] on icon at bounding box center [810, 226] width 23 height 23
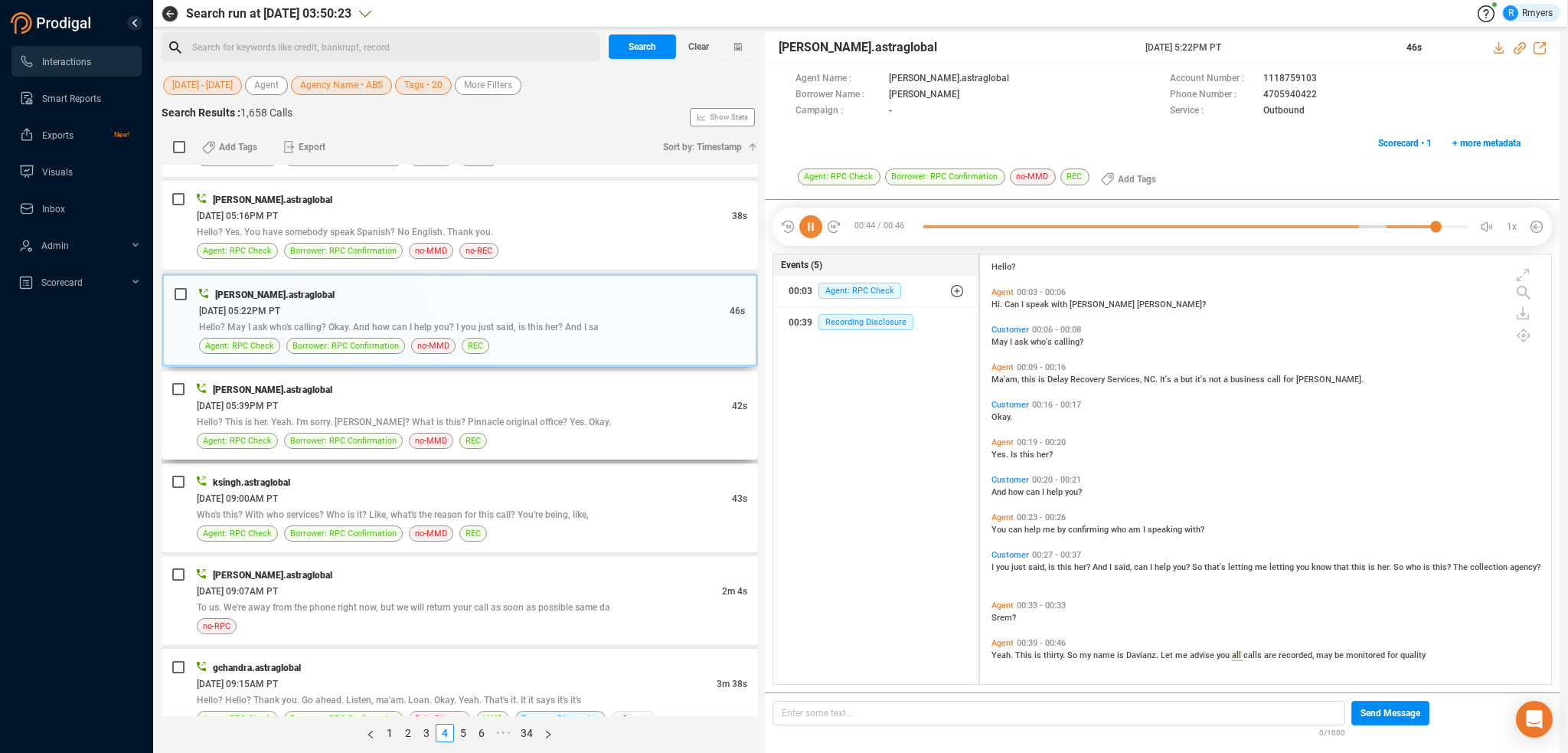
click at [341, 417] on span "Hello? This is her. Yeah. I'm sorry. [PERSON_NAME]? What is this? Pinnacle orig…" at bounding box center [404, 422] width 414 height 11
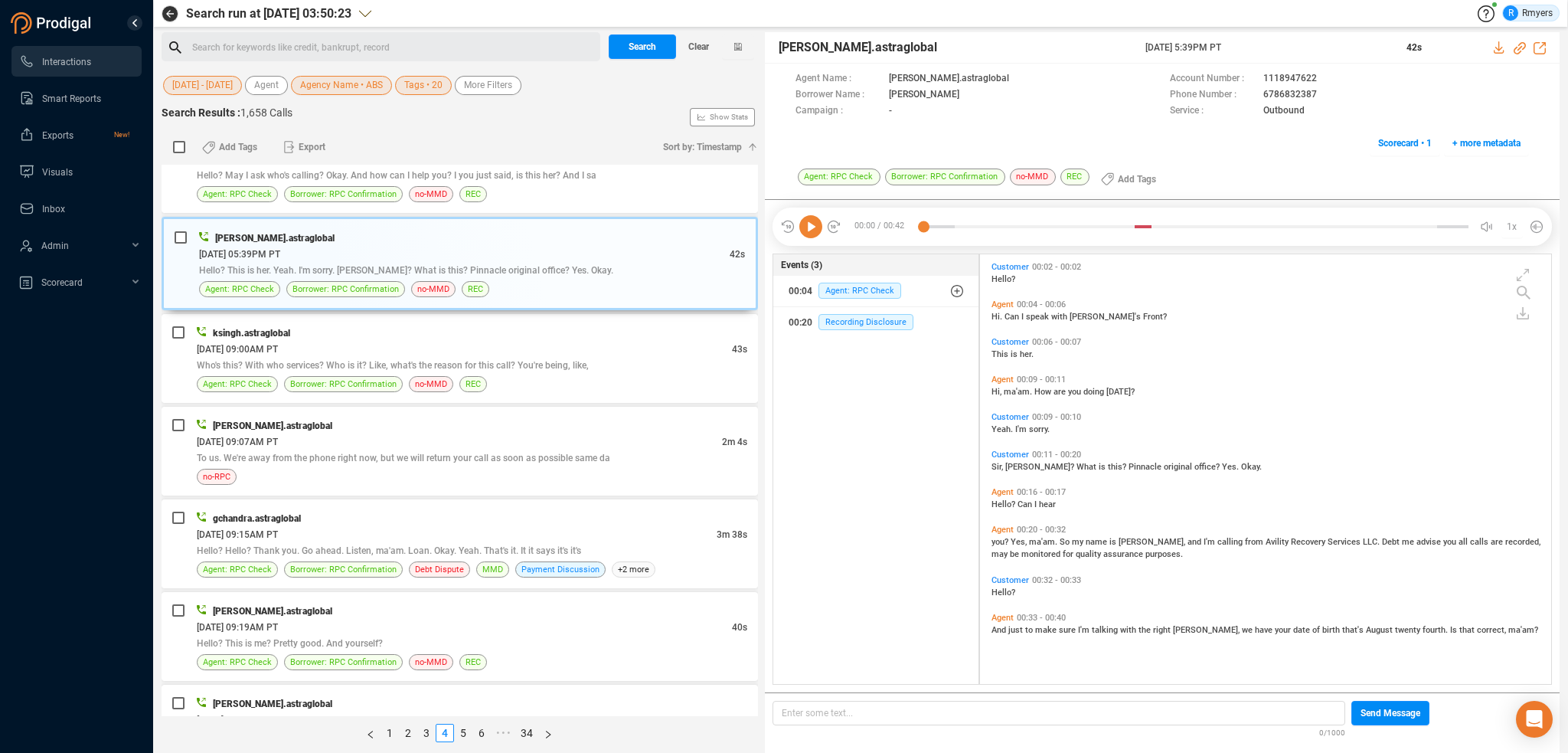
scroll to position [3380, 0]
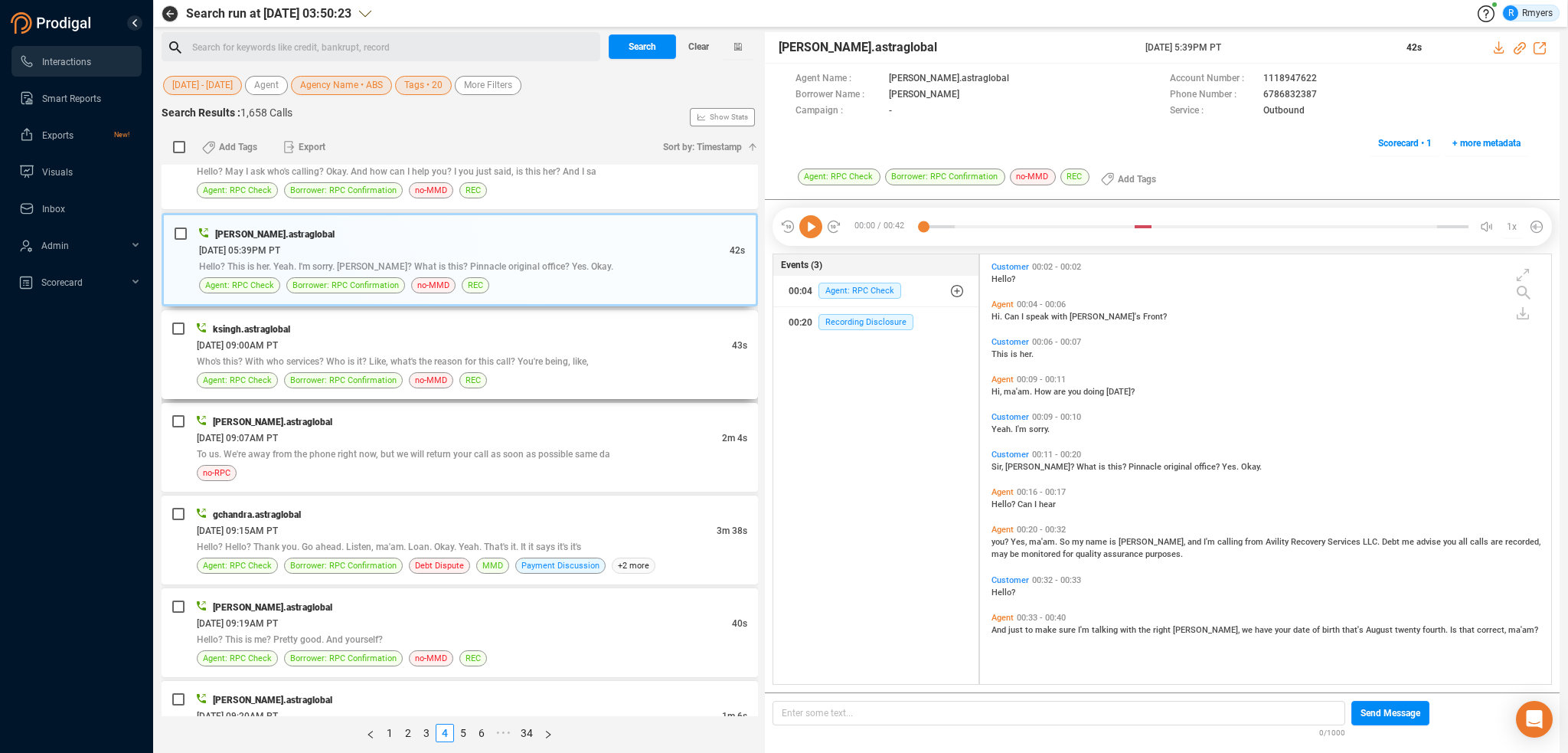
click at [457, 337] on div "[DATE] 09:00AM PT" at bounding box center [464, 345] width 535 height 16
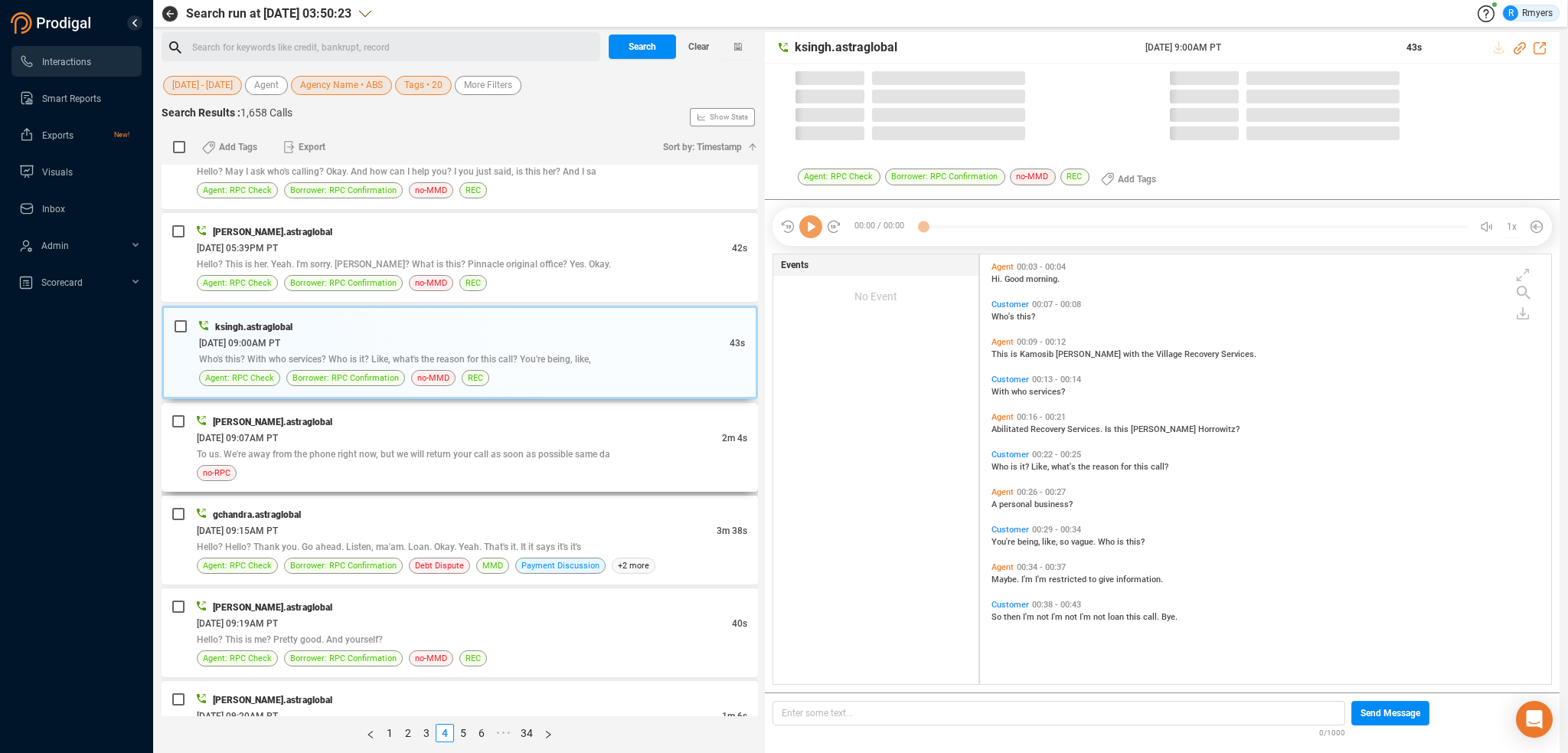
scroll to position [426, 564]
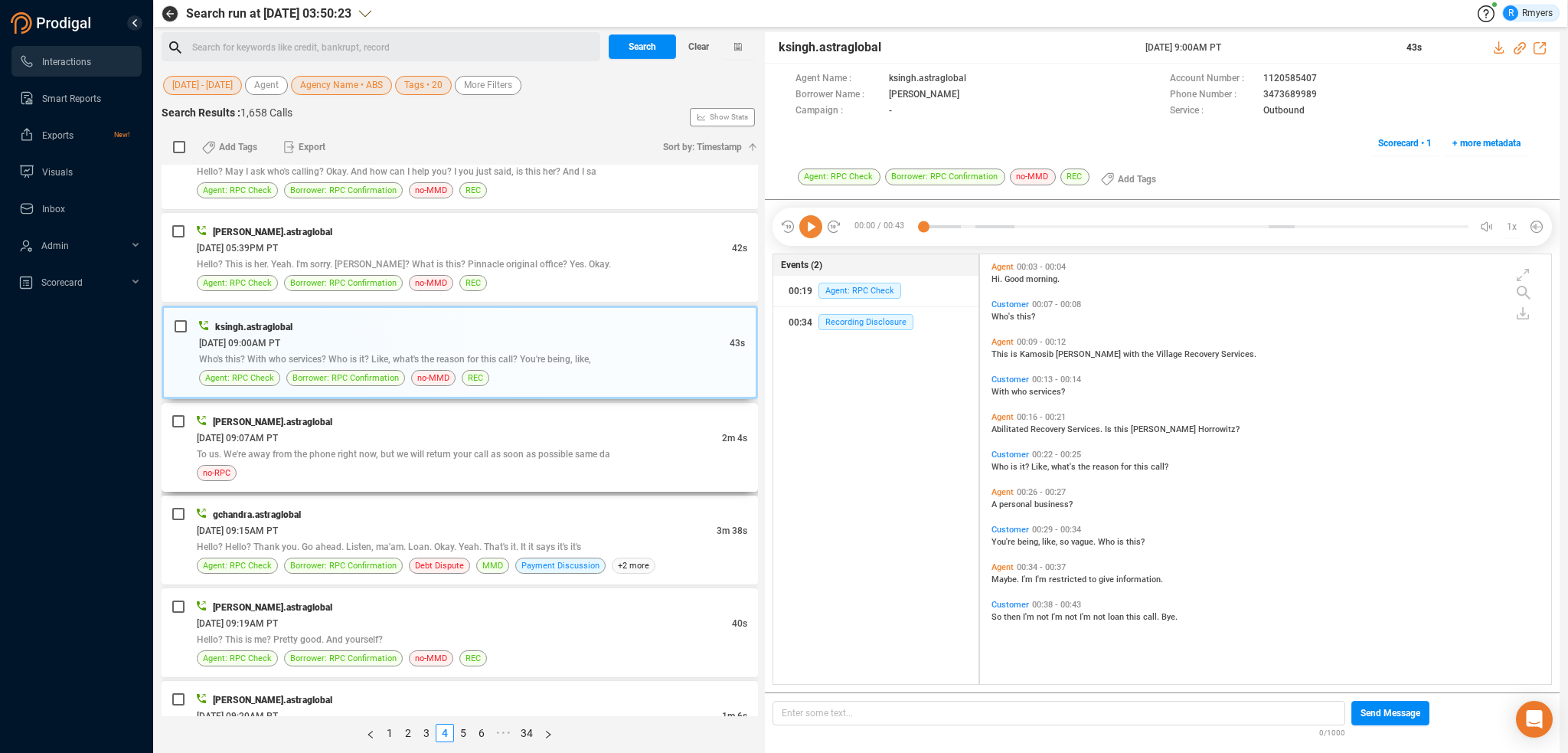
click at [460, 449] on span "To us. We're away from the phone right now, but we will return your call as soo…" at bounding box center [403, 454] width 413 height 11
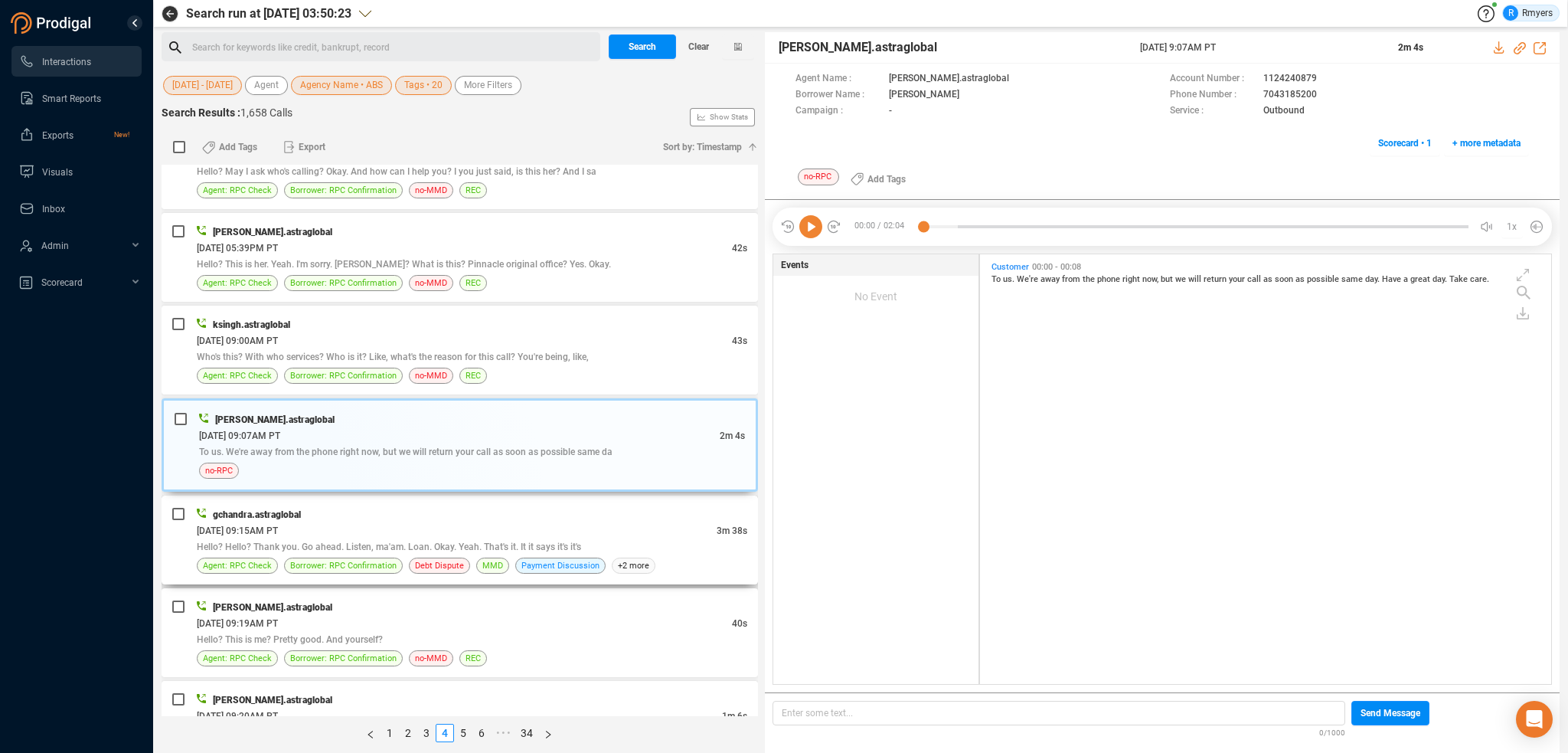
click at [490, 522] on div "[DATE] 09:15AM PT" at bounding box center [457, 530] width 520 height 16
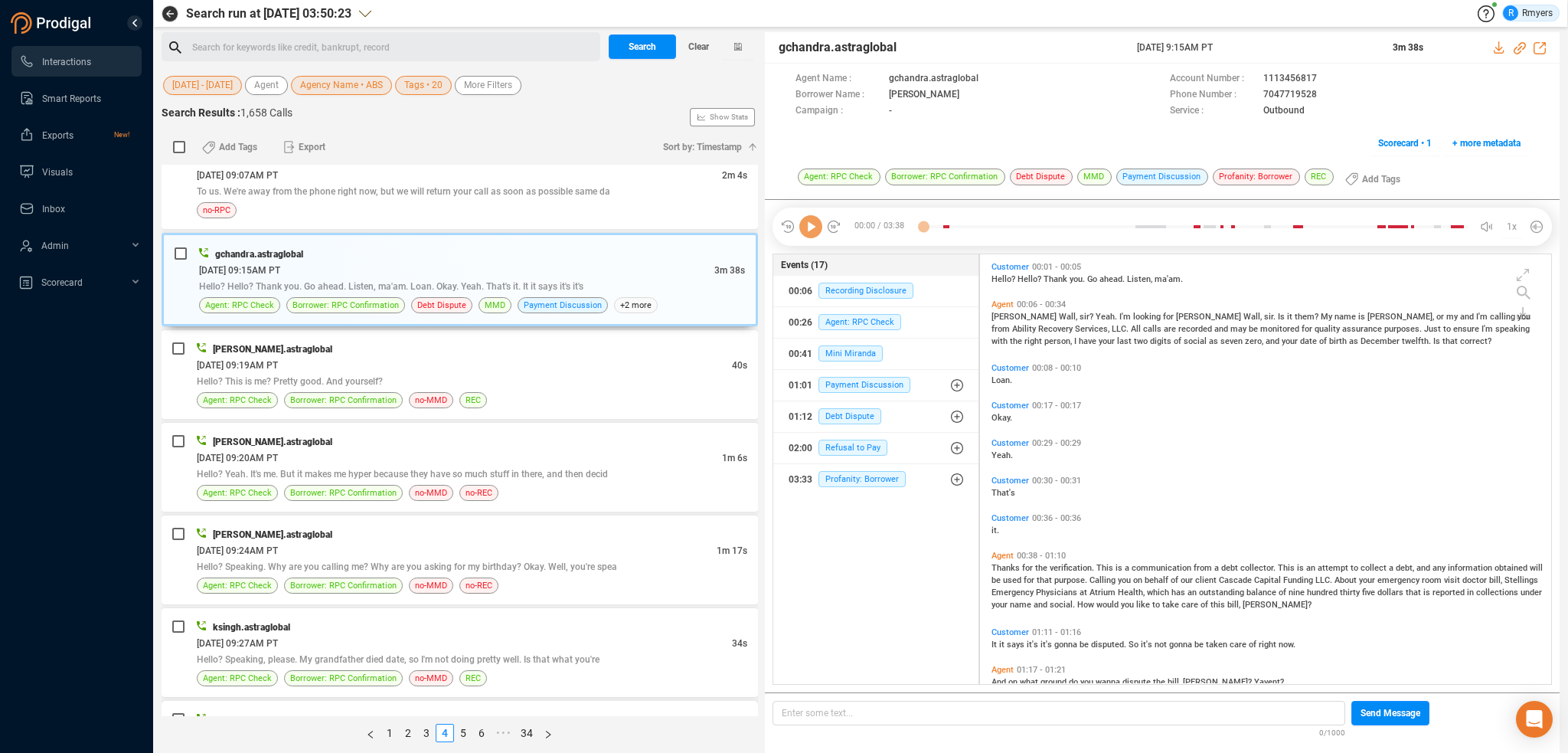
scroll to position [3609, 0]
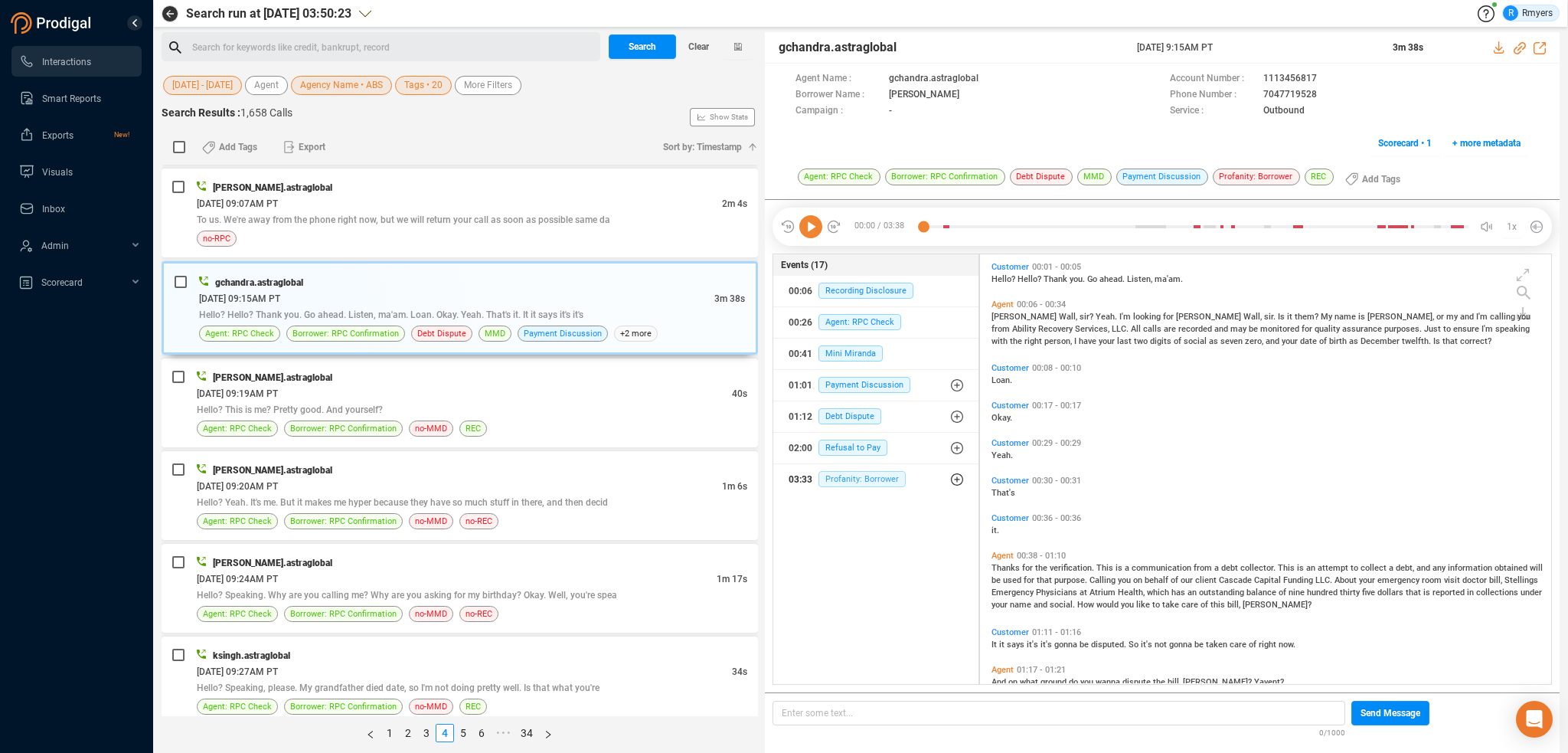
click at [842, 478] on span "Profanity: Borrower" at bounding box center [861, 479] width 87 height 16
click at [847, 502] on span "Profanity: Borrower" at bounding box center [873, 510] width 87 height 16
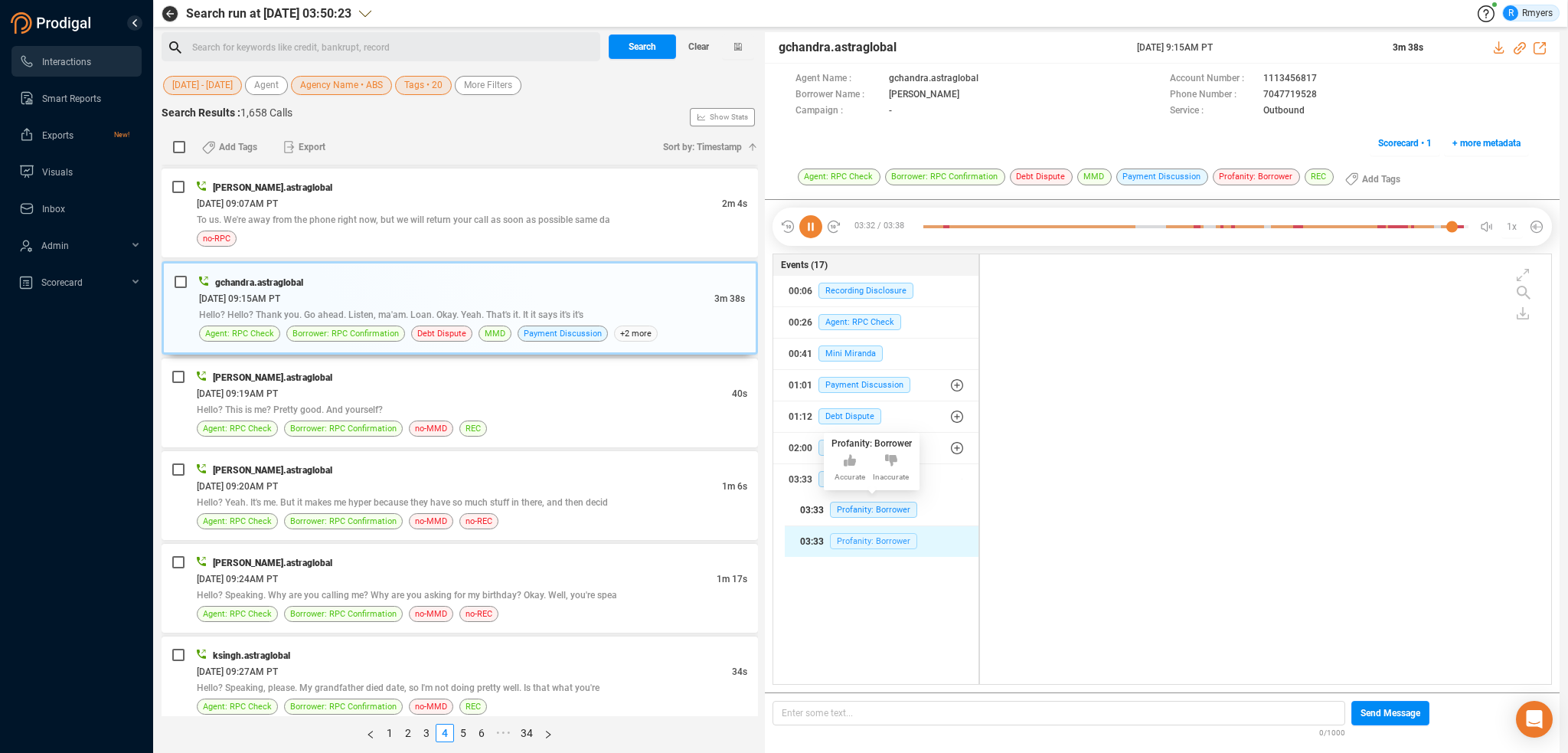
scroll to position [920, 0]
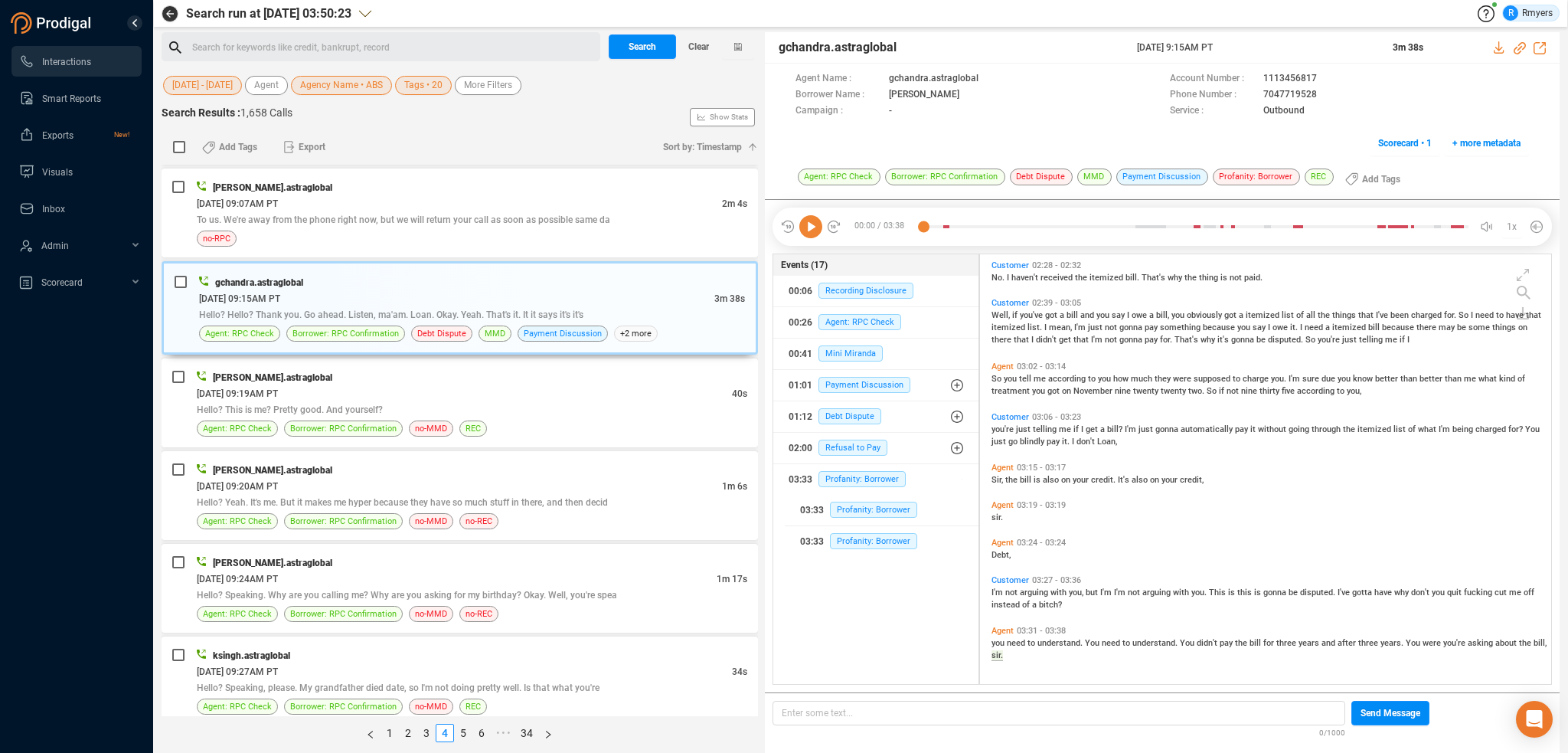
click at [1003, 477] on span "Sir," at bounding box center [999, 480] width 14 height 10
click at [812, 226] on icon at bounding box center [810, 226] width 23 height 23
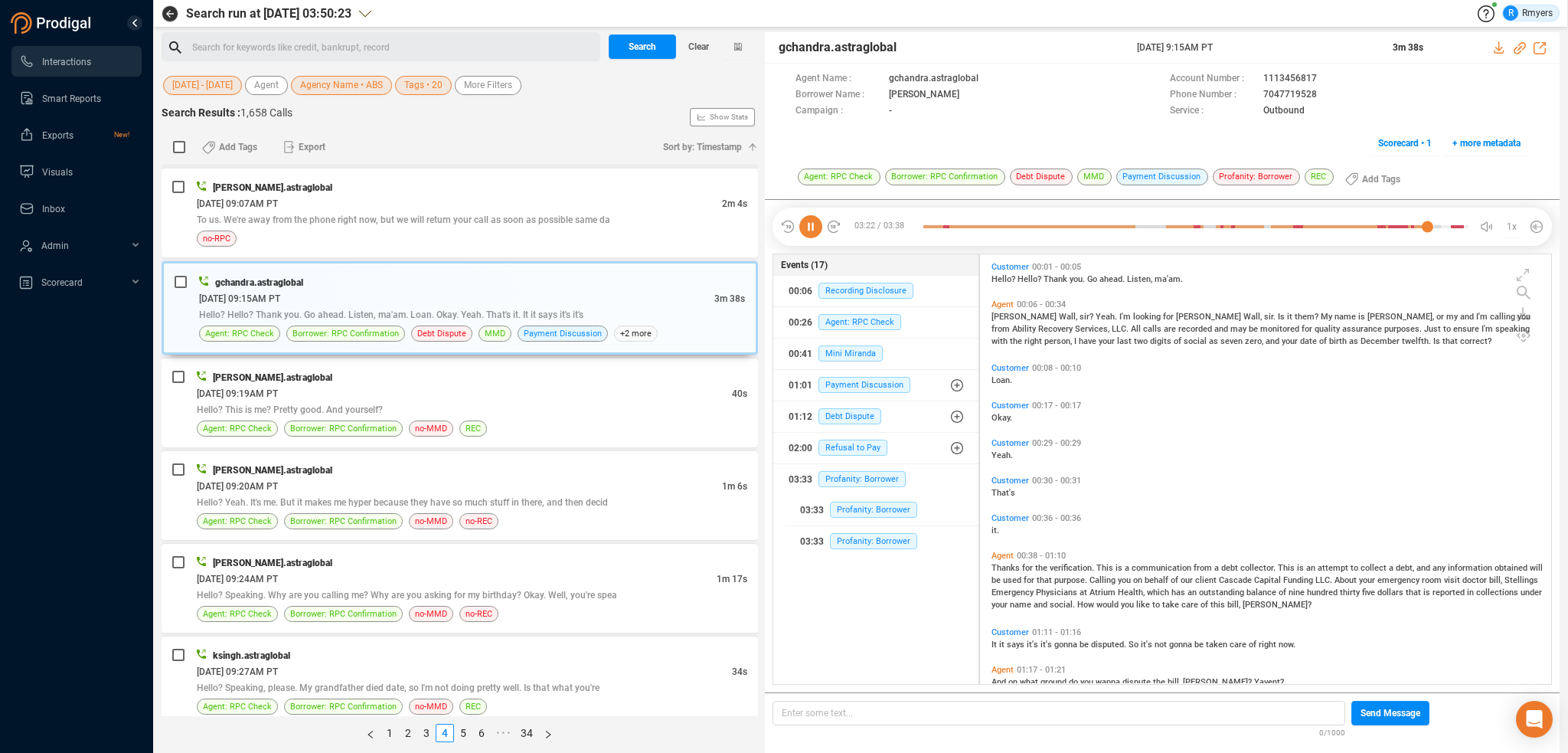
scroll to position [153, 0]
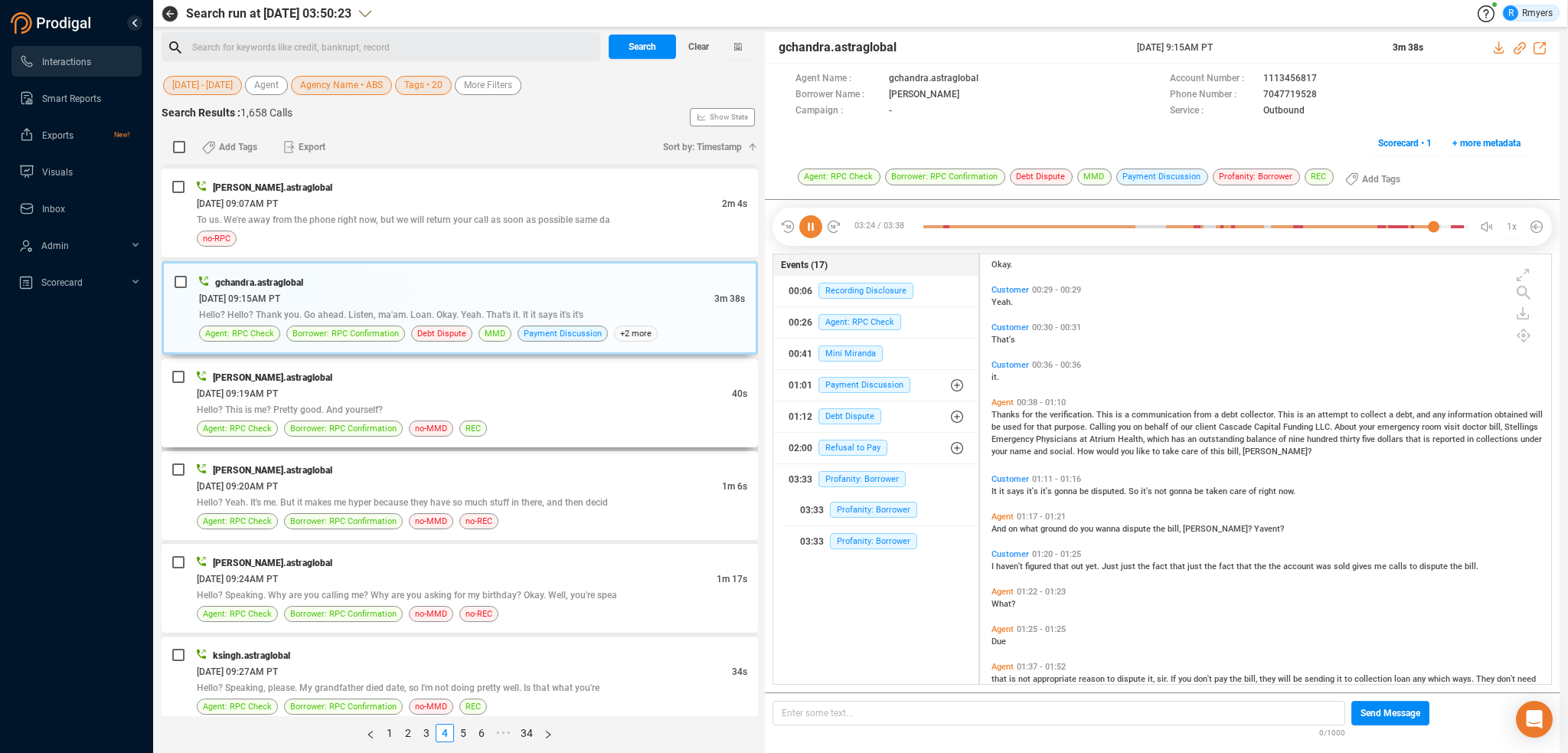
click at [479, 401] on div "Hello? This is me? Pretty good. And yourself?" at bounding box center [472, 409] width 551 height 16
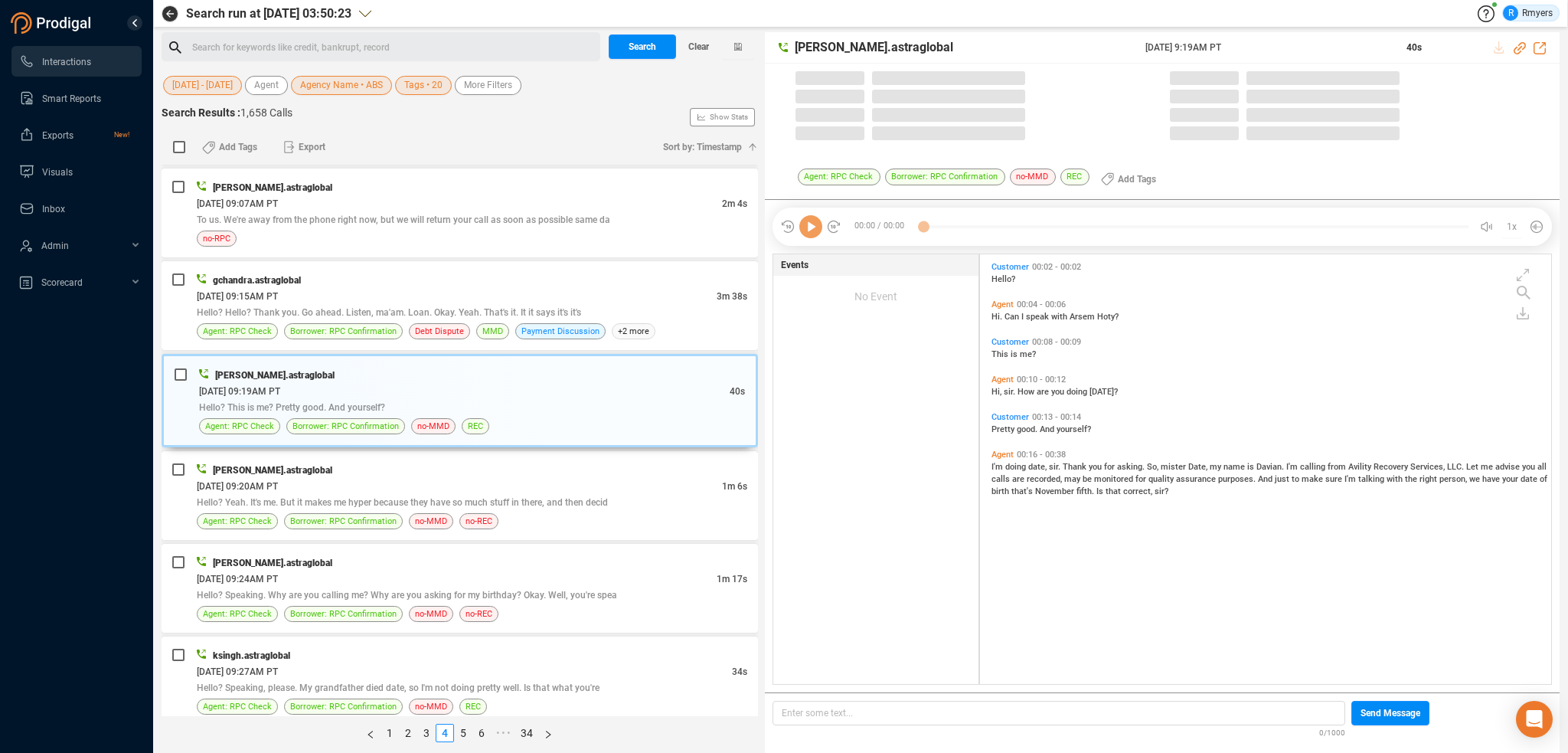
scroll to position [426, 564]
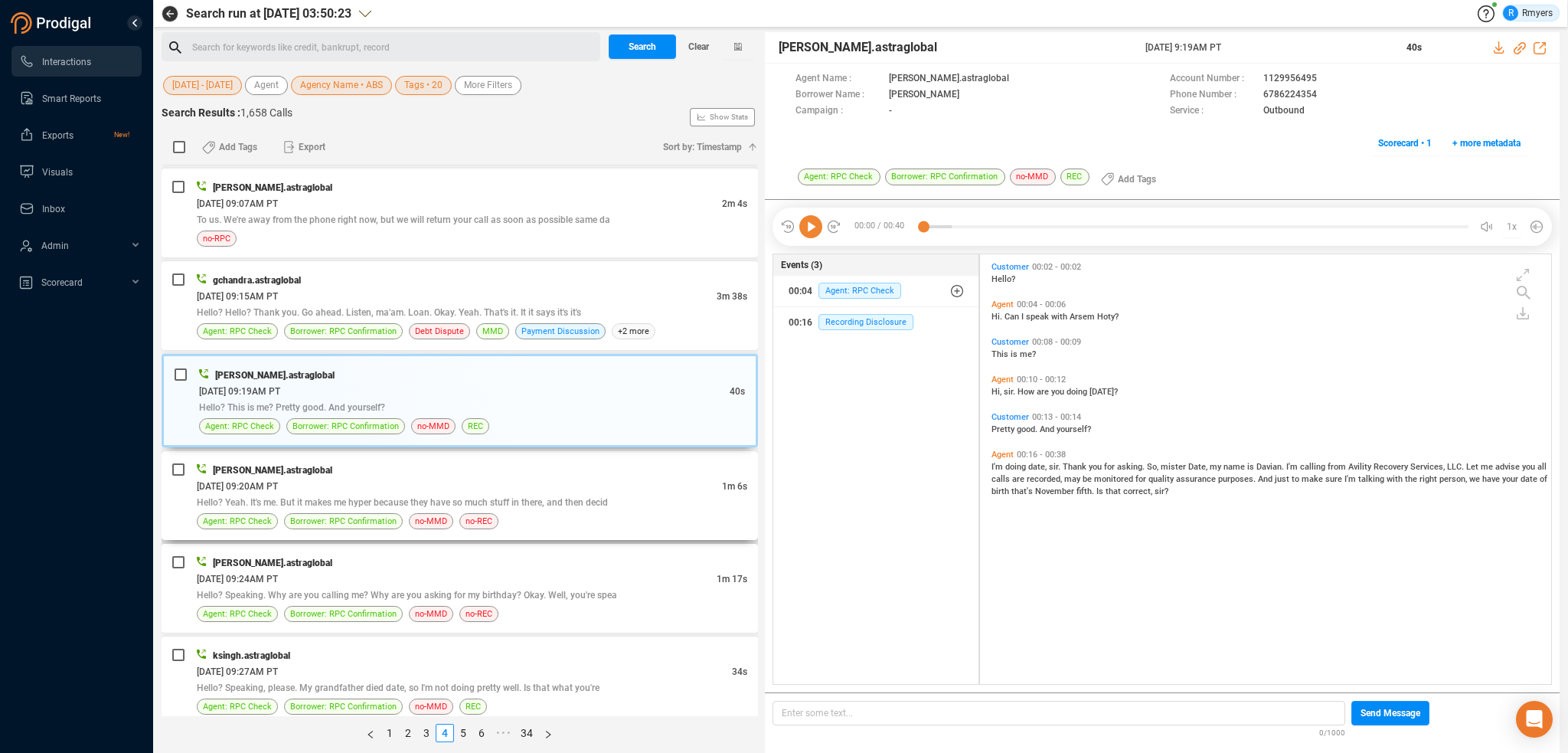
click at [499, 478] on div "[DATE] 09:20AM PT" at bounding box center [459, 486] width 525 height 16
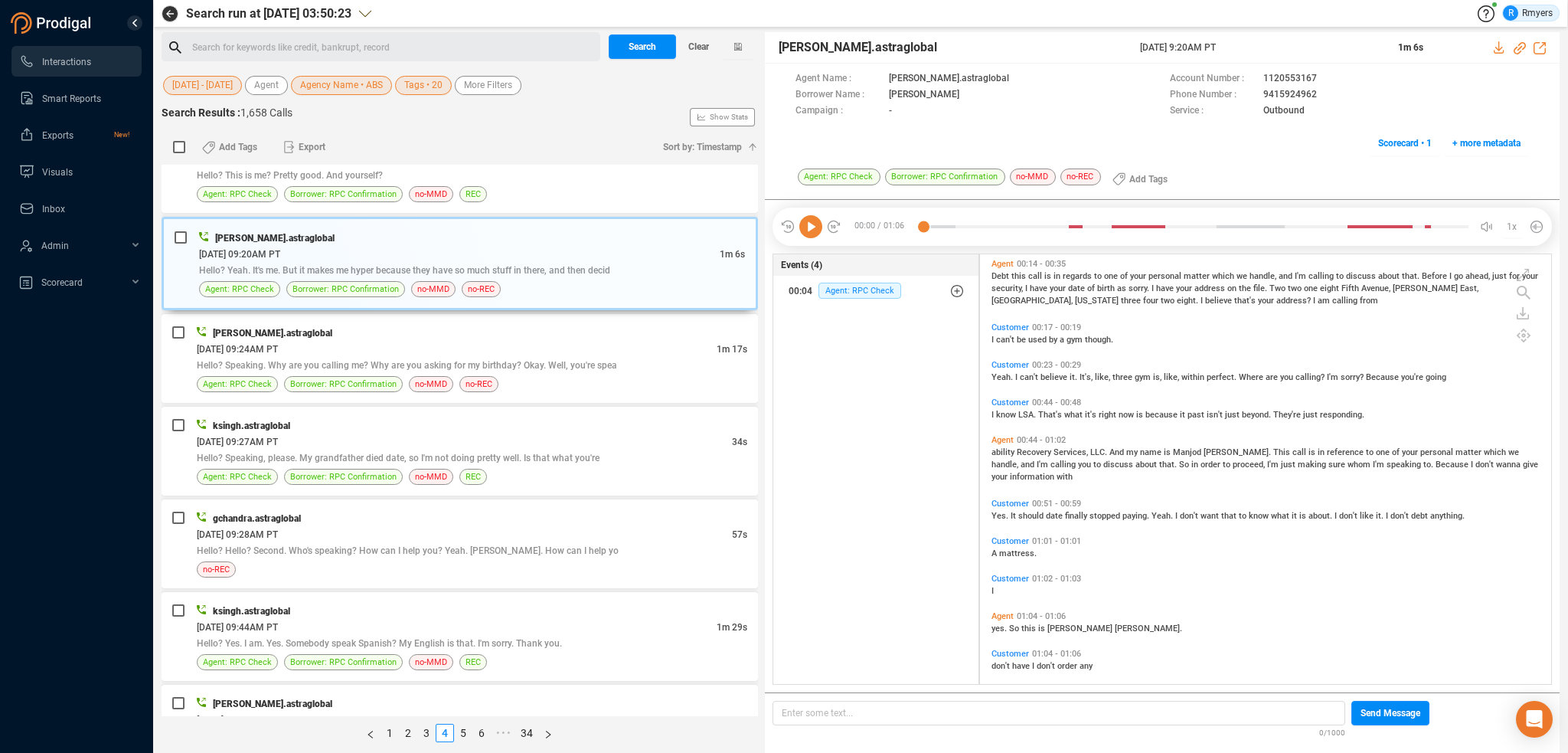
scroll to position [177, 0]
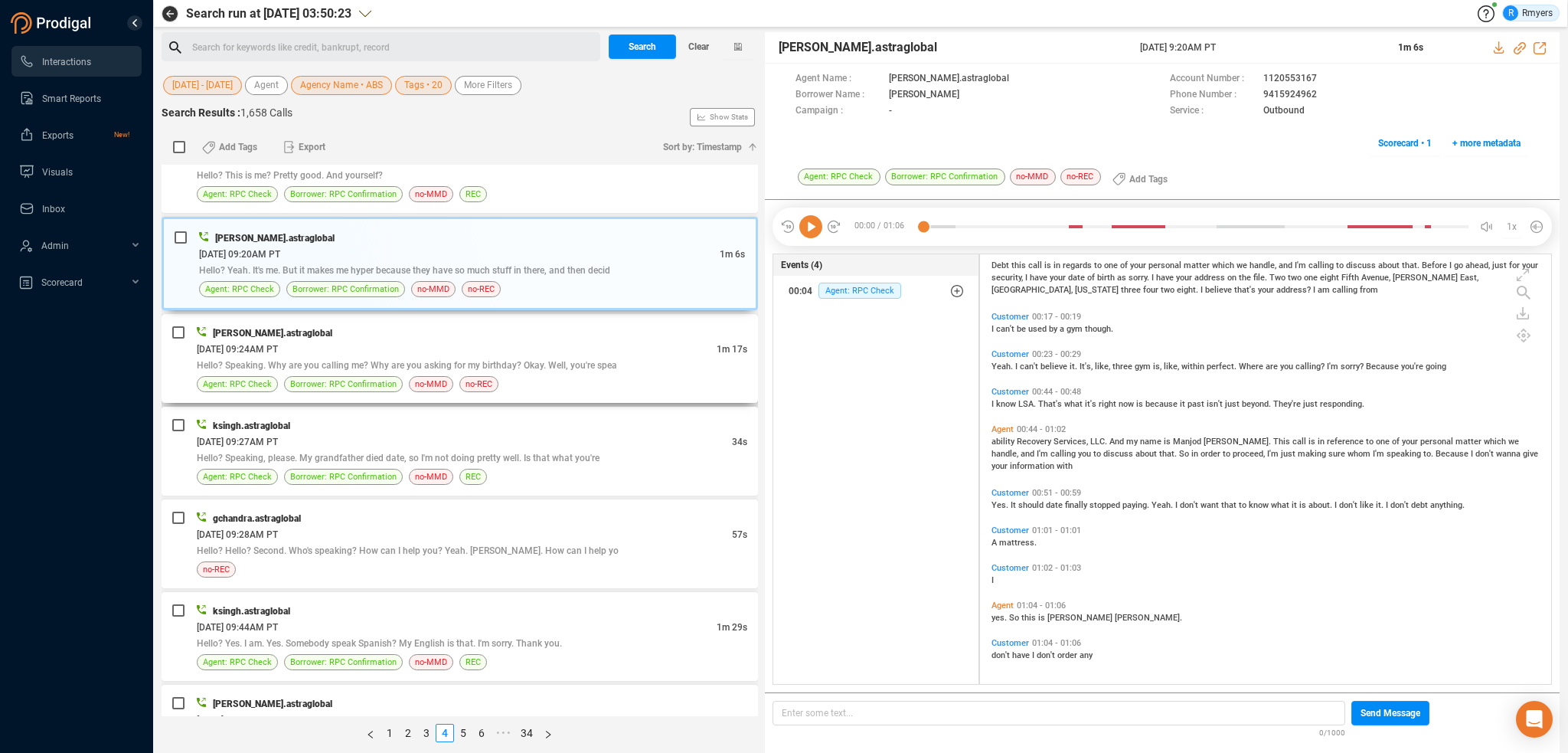
click at [412, 341] on div "[DATE] 09:24AM PT" at bounding box center [457, 349] width 520 height 16
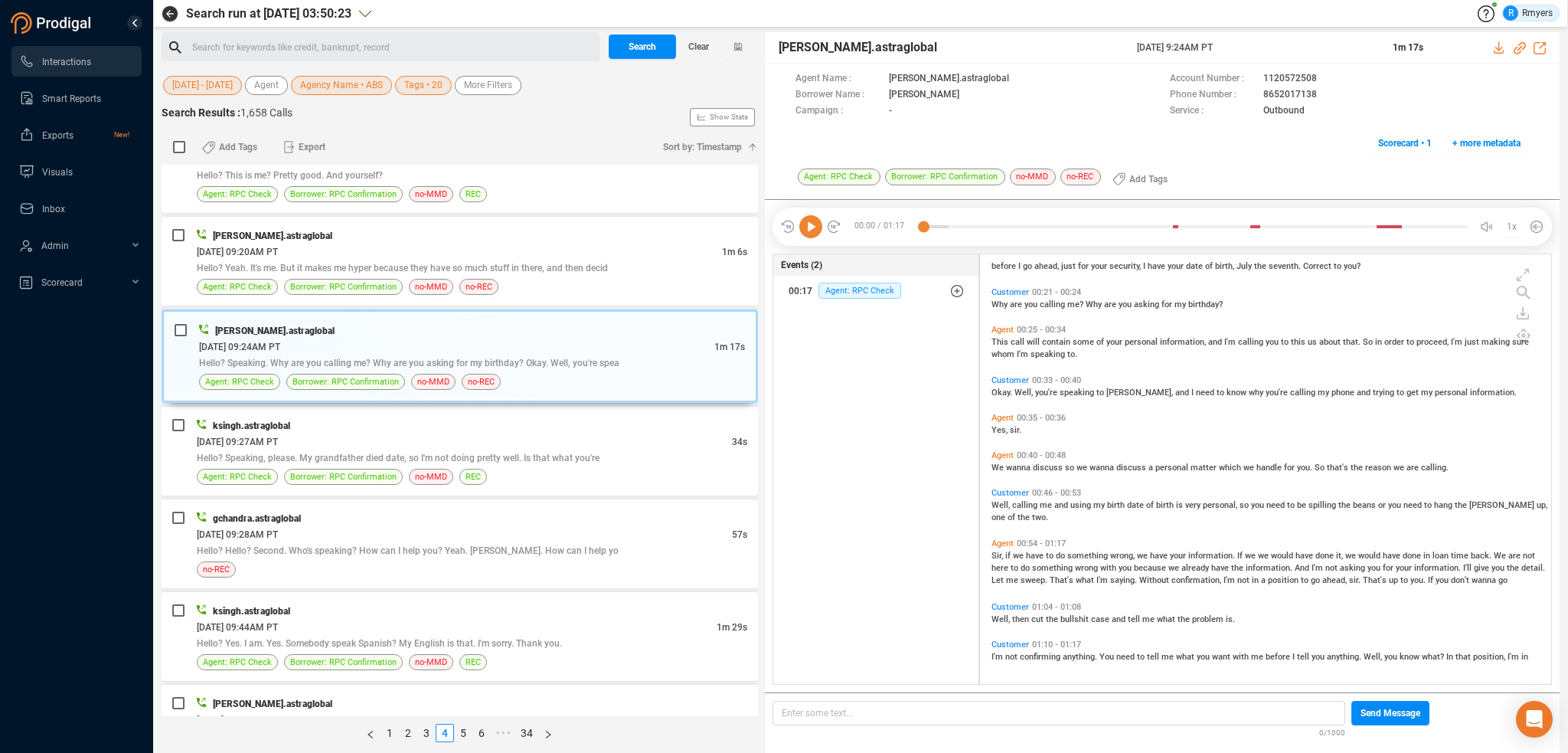
scroll to position [139, 0]
click at [356, 453] on span "Hello? Speaking, please. My grandfather died date, so I'm not doing pretty well…" at bounding box center [398, 458] width 403 height 11
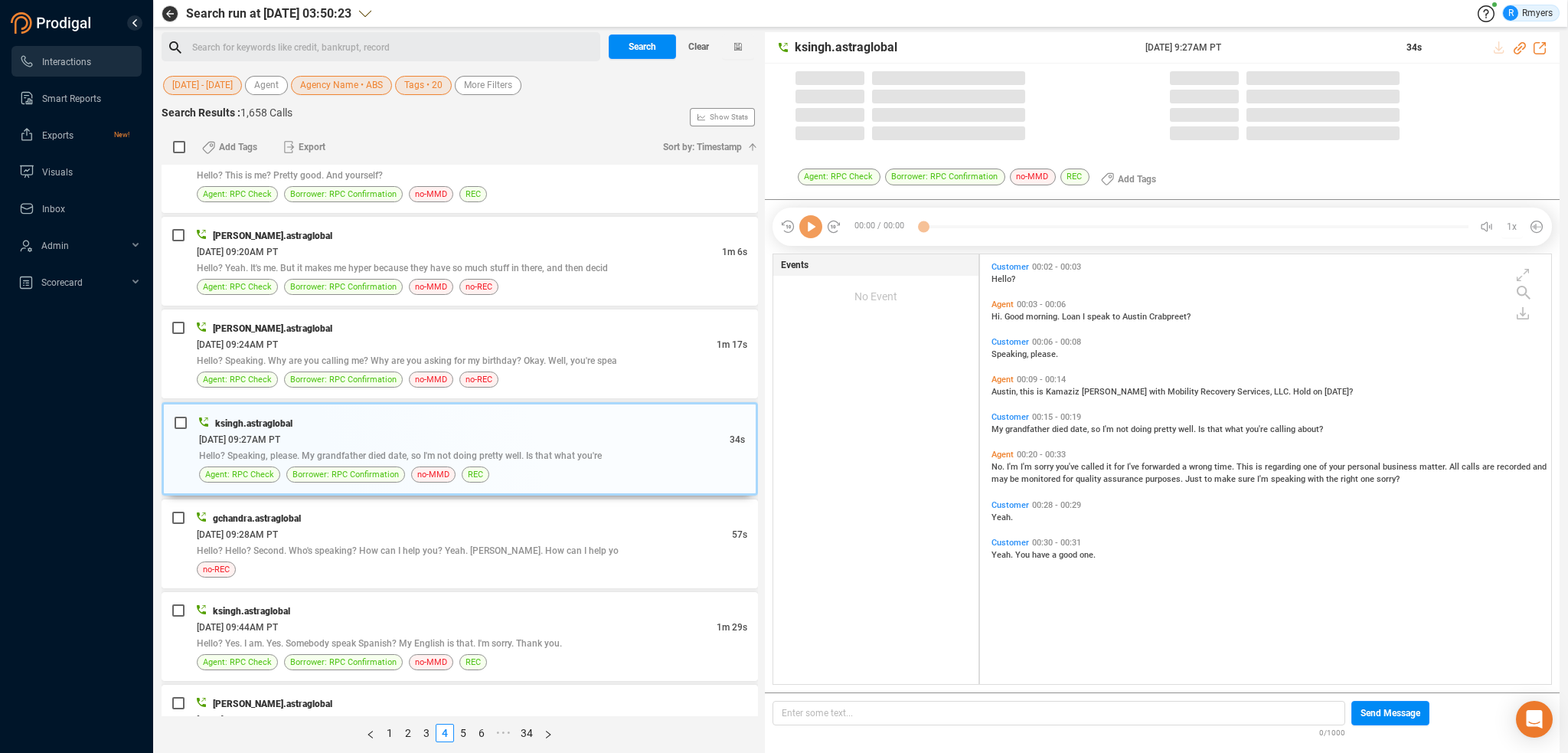
scroll to position [426, 564]
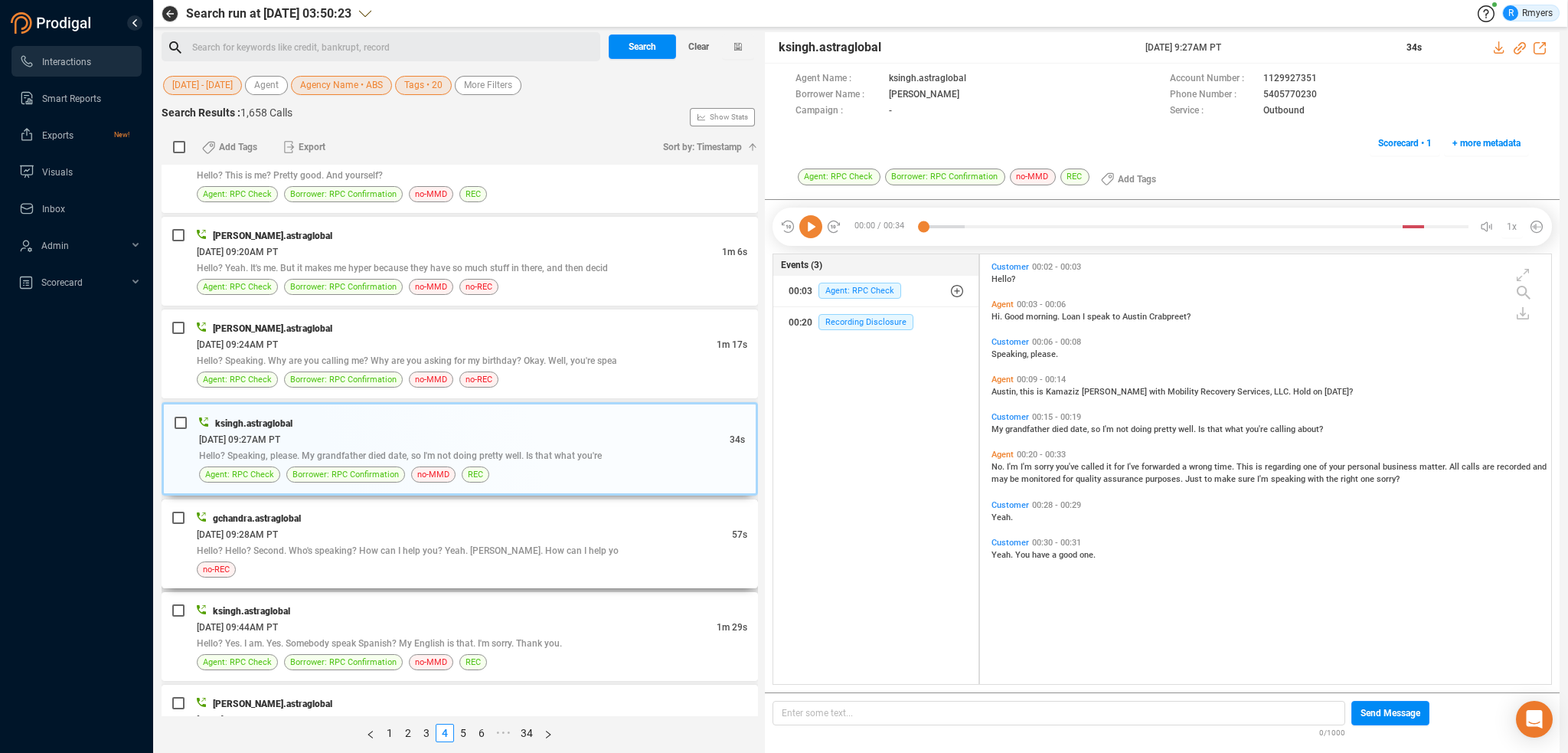
drag, startPoint x: 343, startPoint y: 514, endPoint x: 368, endPoint y: 519, distance: 25.1
click at [348, 515] on div "gchandra.astraglobal [DATE] 09:28AM PT 57s Hello? Hello? Second. Who's speaking…" at bounding box center [472, 543] width 551 height 67
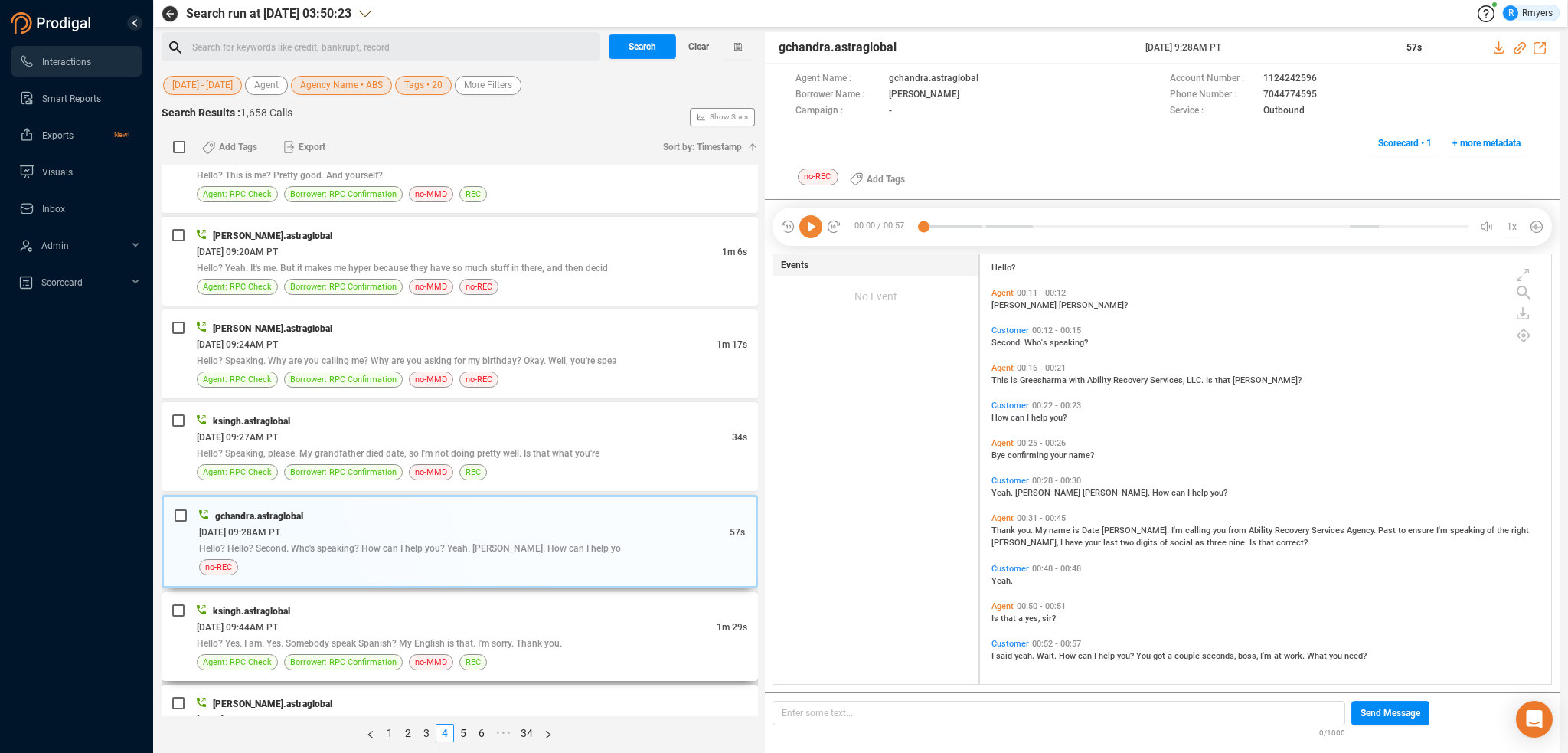
click at [528, 619] on div "[DATE] 09:44AM PT" at bounding box center [457, 627] width 520 height 16
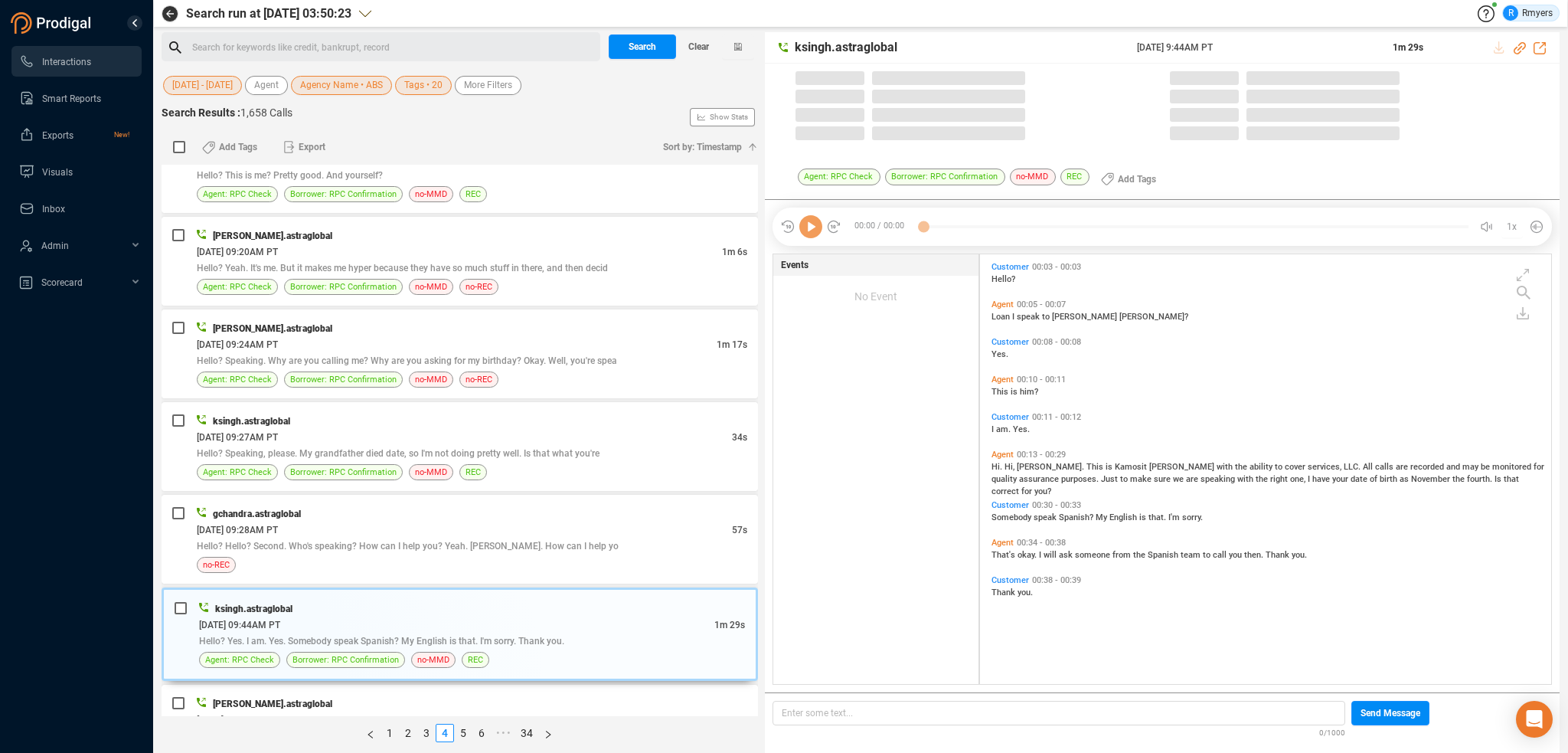
scroll to position [4, 8]
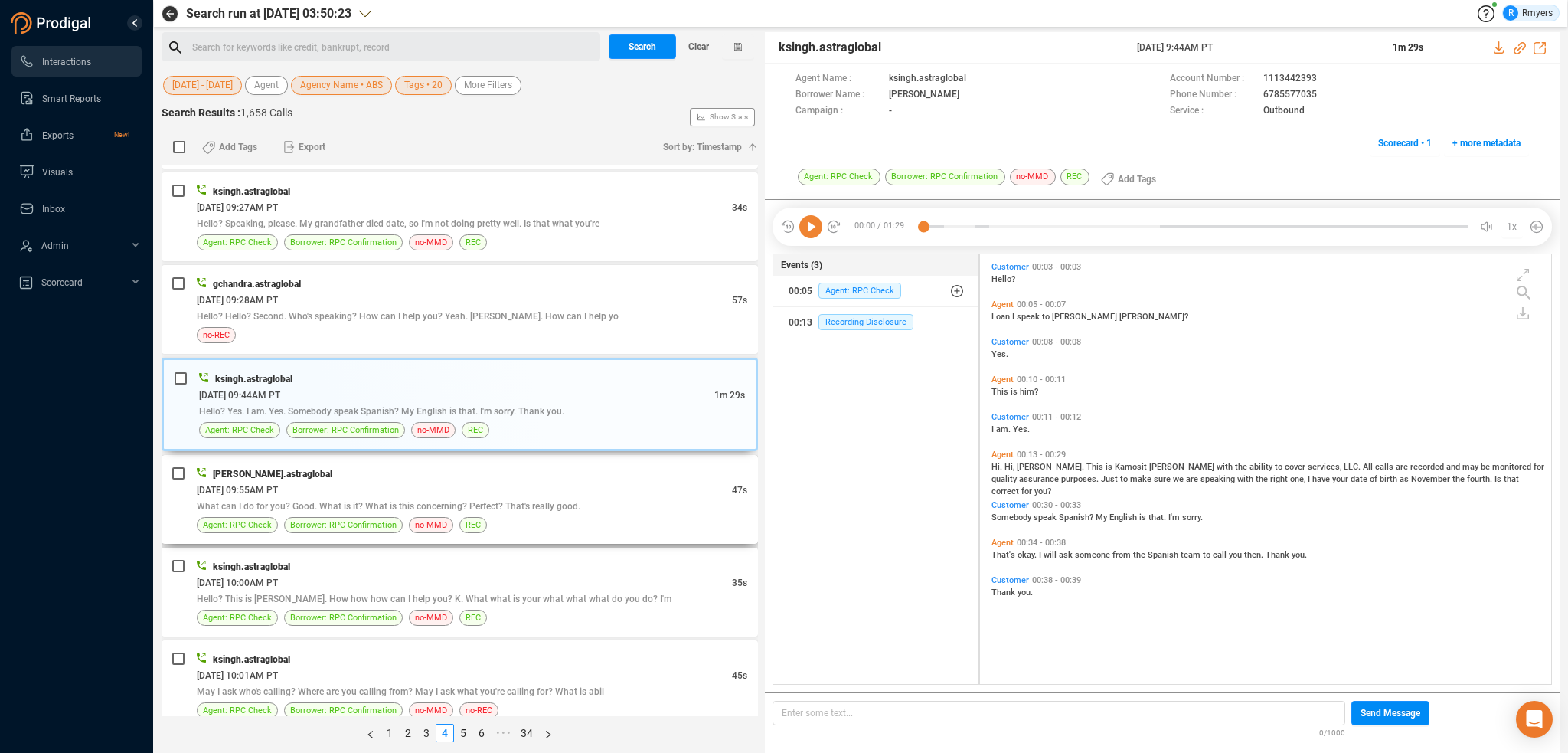
click at [568, 501] on span "What can I do for you? Good. What is it? What is this concerning? Perfect? That…" at bounding box center [389, 506] width 384 height 11
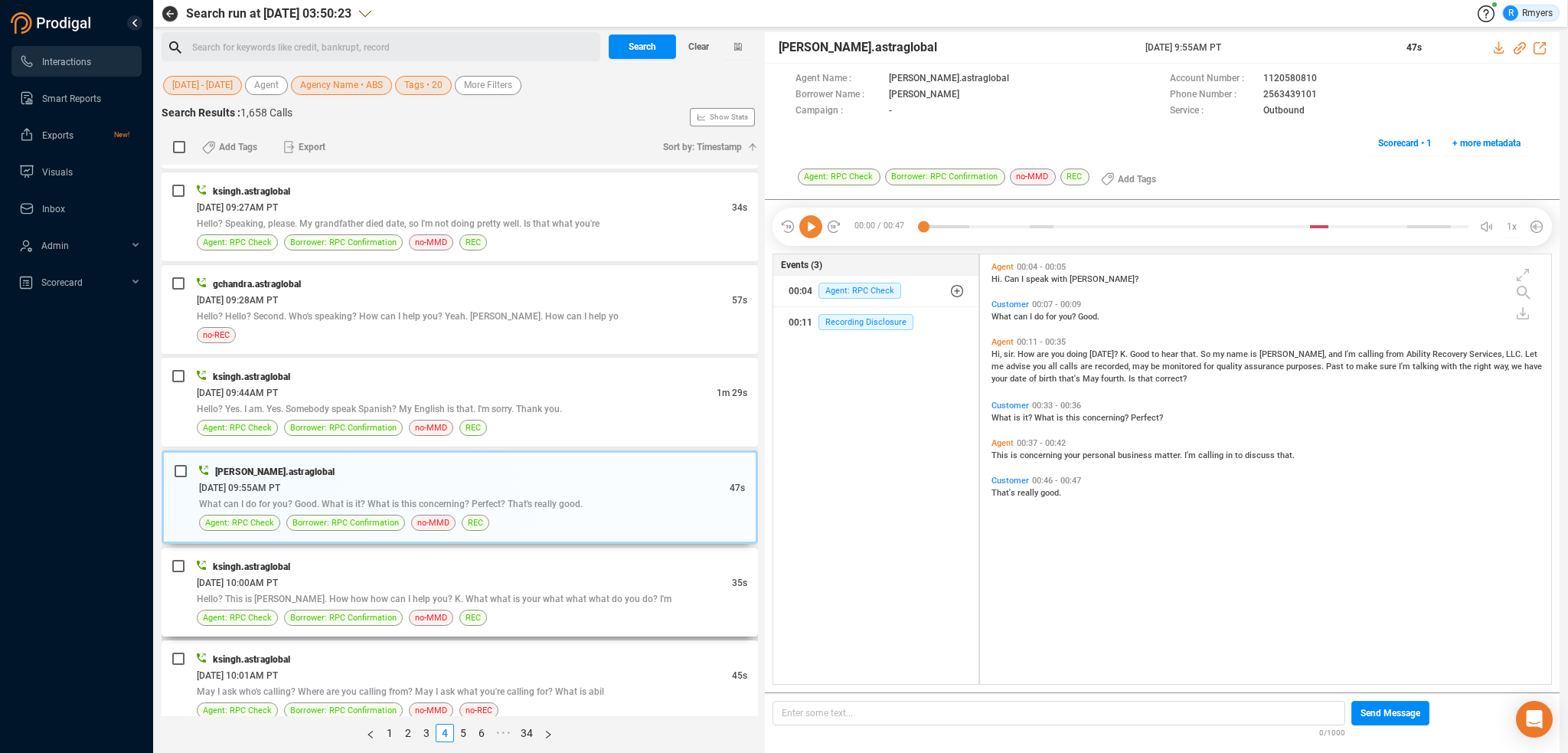
click at [585, 593] on span "Hello? This is [PERSON_NAME]. How how how can I help you? K. What what is your …" at bounding box center [434, 598] width 475 height 11
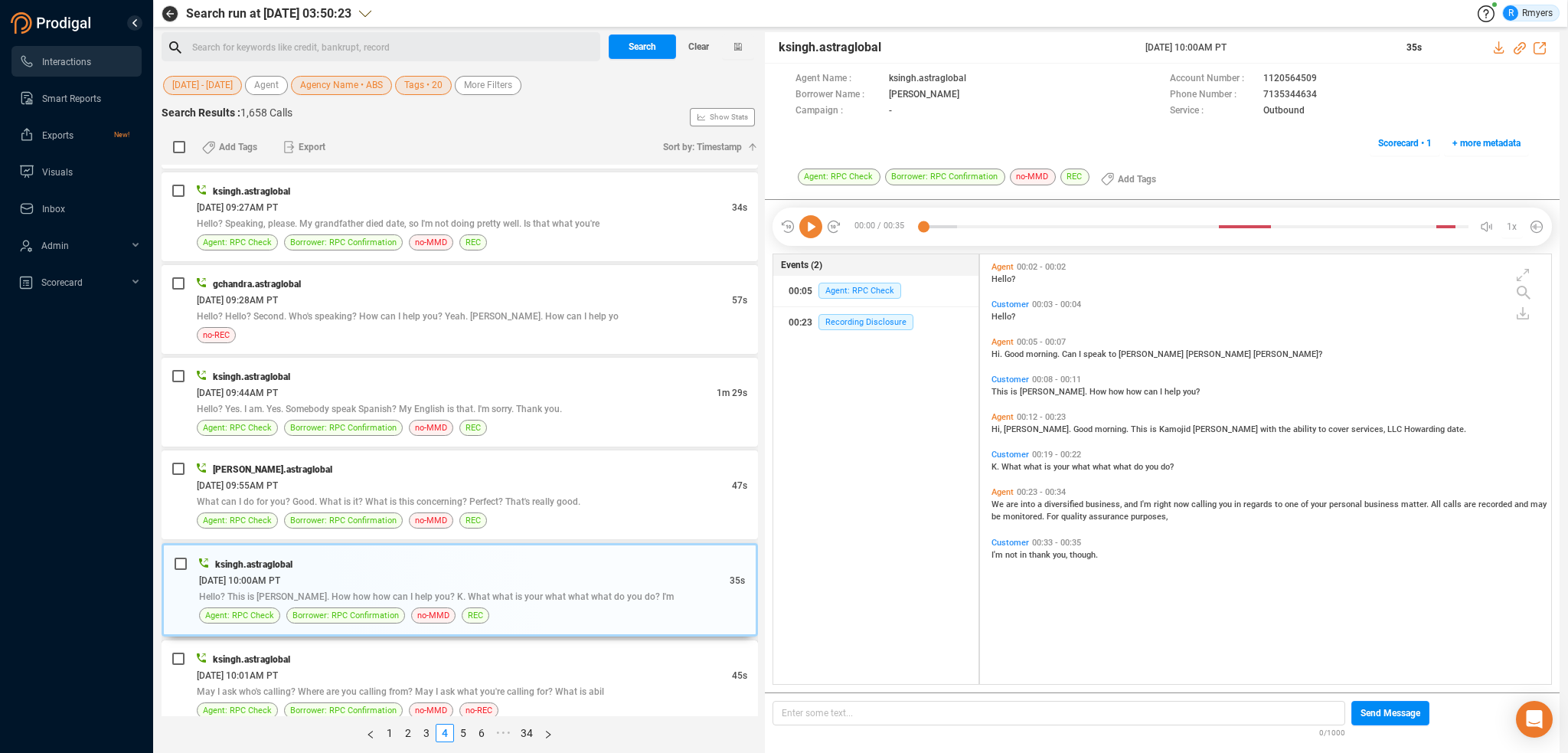
click at [564, 667] on div "[DATE] 10:01AM PT" at bounding box center [464, 675] width 535 height 16
